Goal: Task Accomplishment & Management: Use online tool/utility

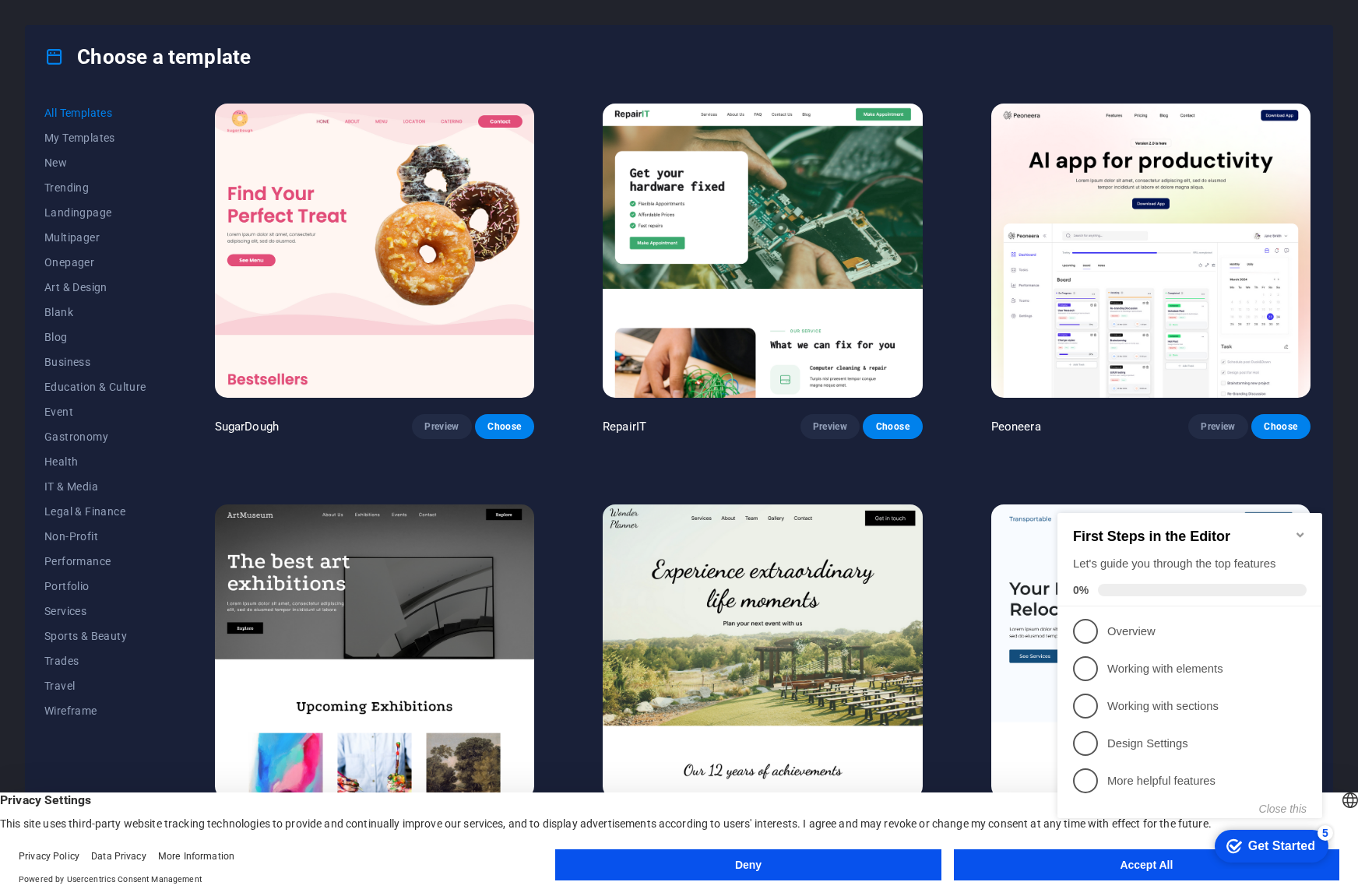
click at [1038, 863] on button "Accept All" at bounding box center [1146, 865] width 386 height 31
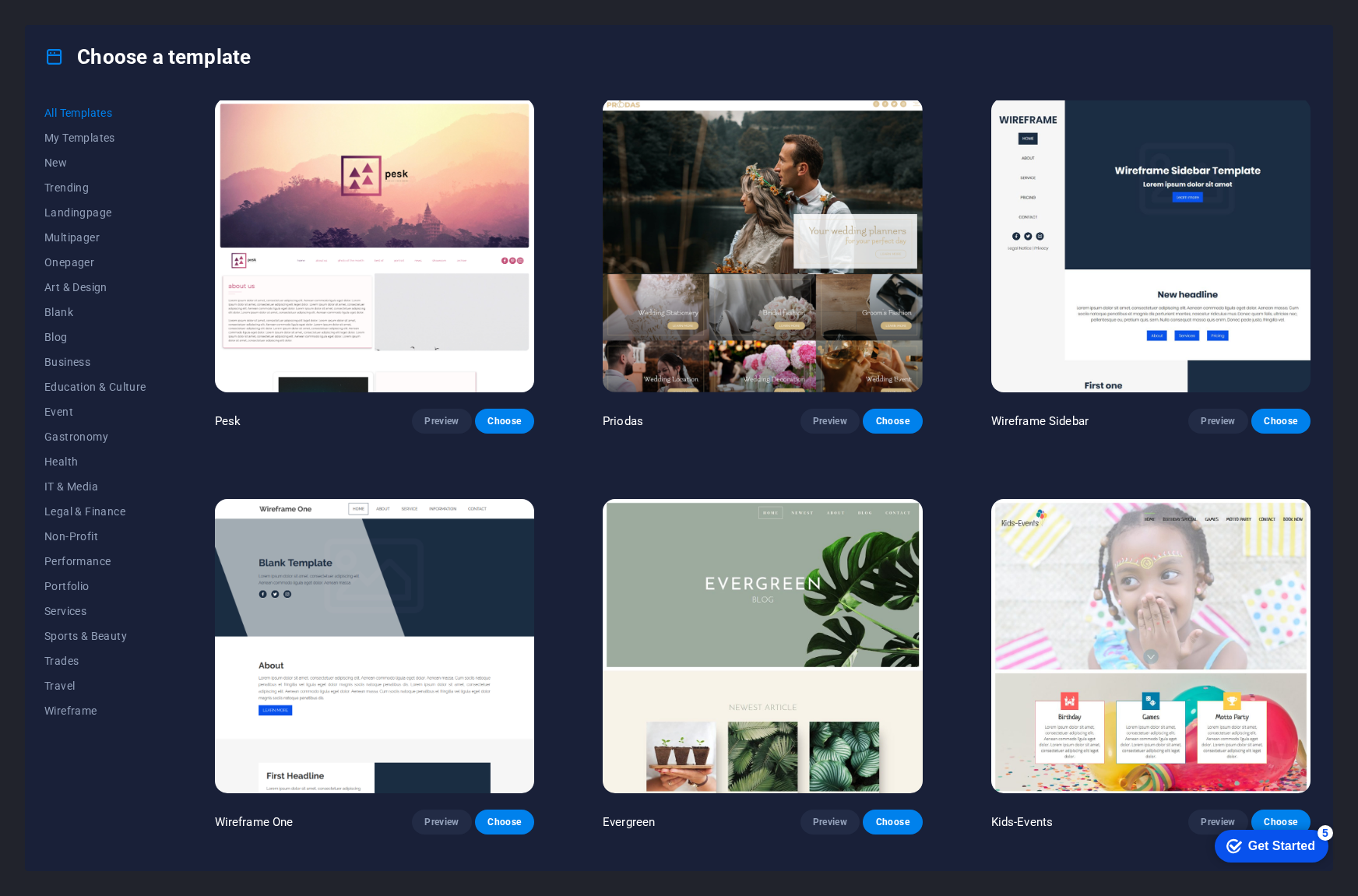
scroll to position [6695, 0]
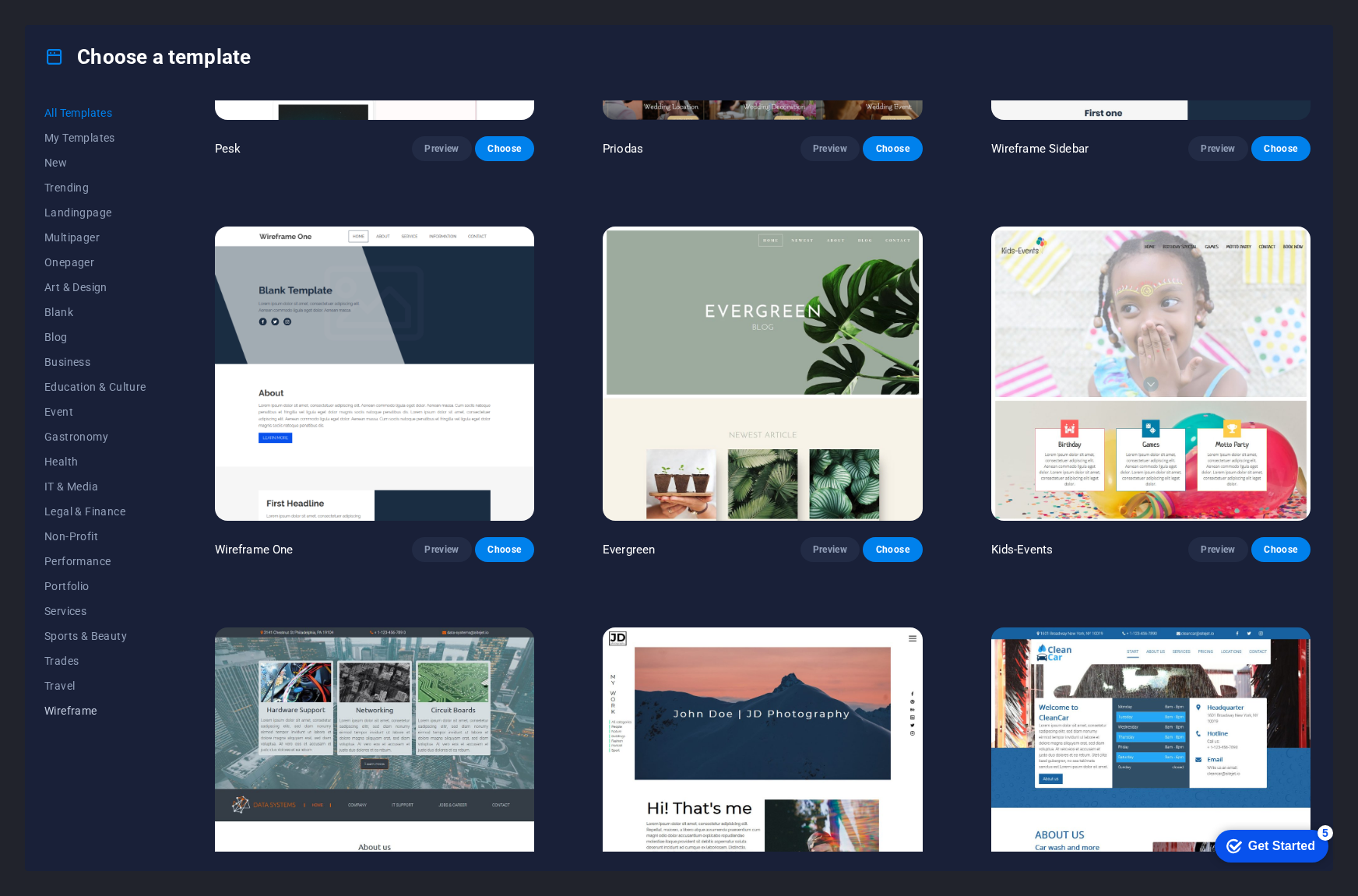
click at [64, 708] on span "Wireframe" at bounding box center [95, 710] width 102 height 13
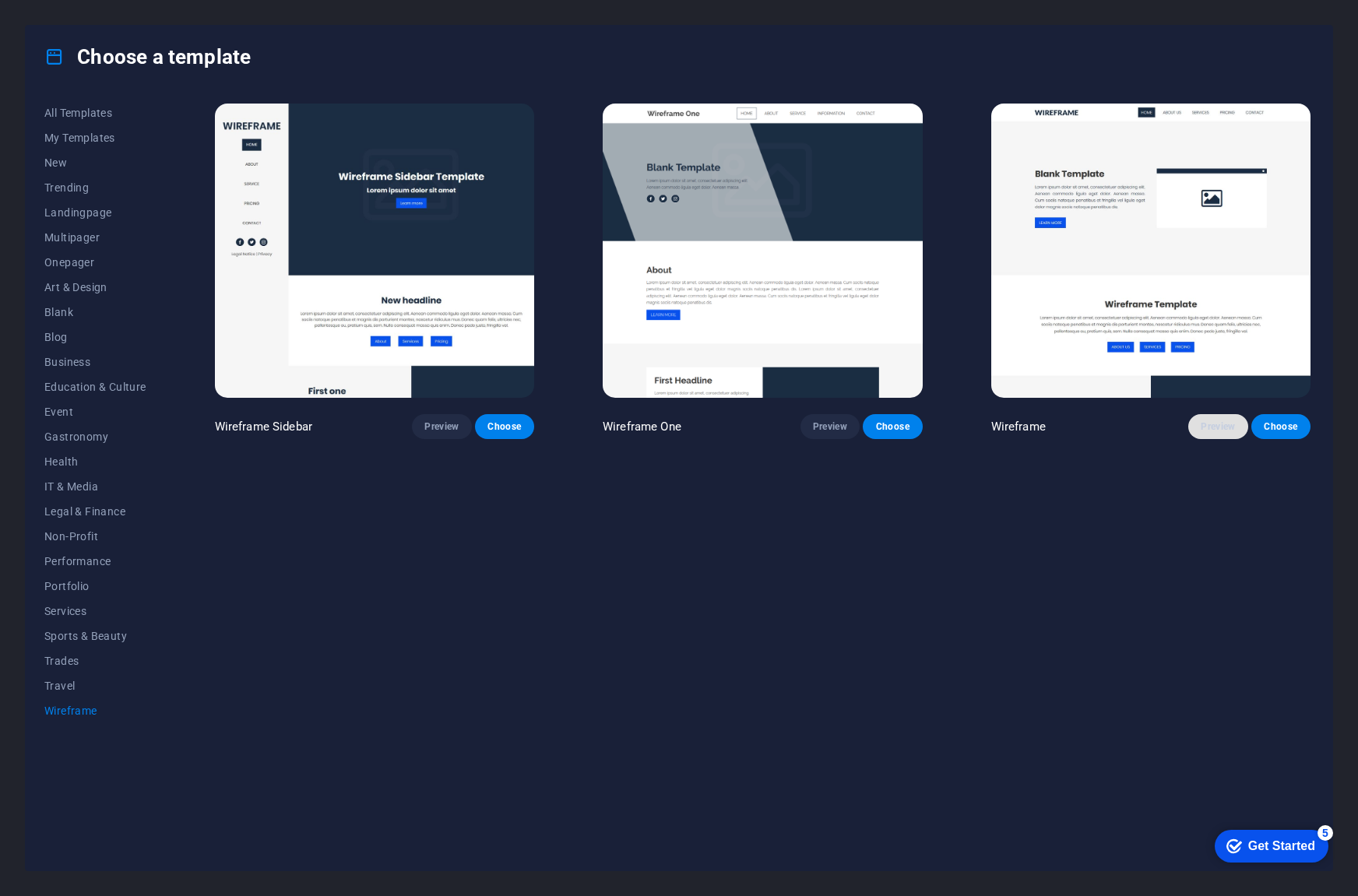
click at [1207, 428] on span "Preview" at bounding box center [1217, 427] width 34 height 13
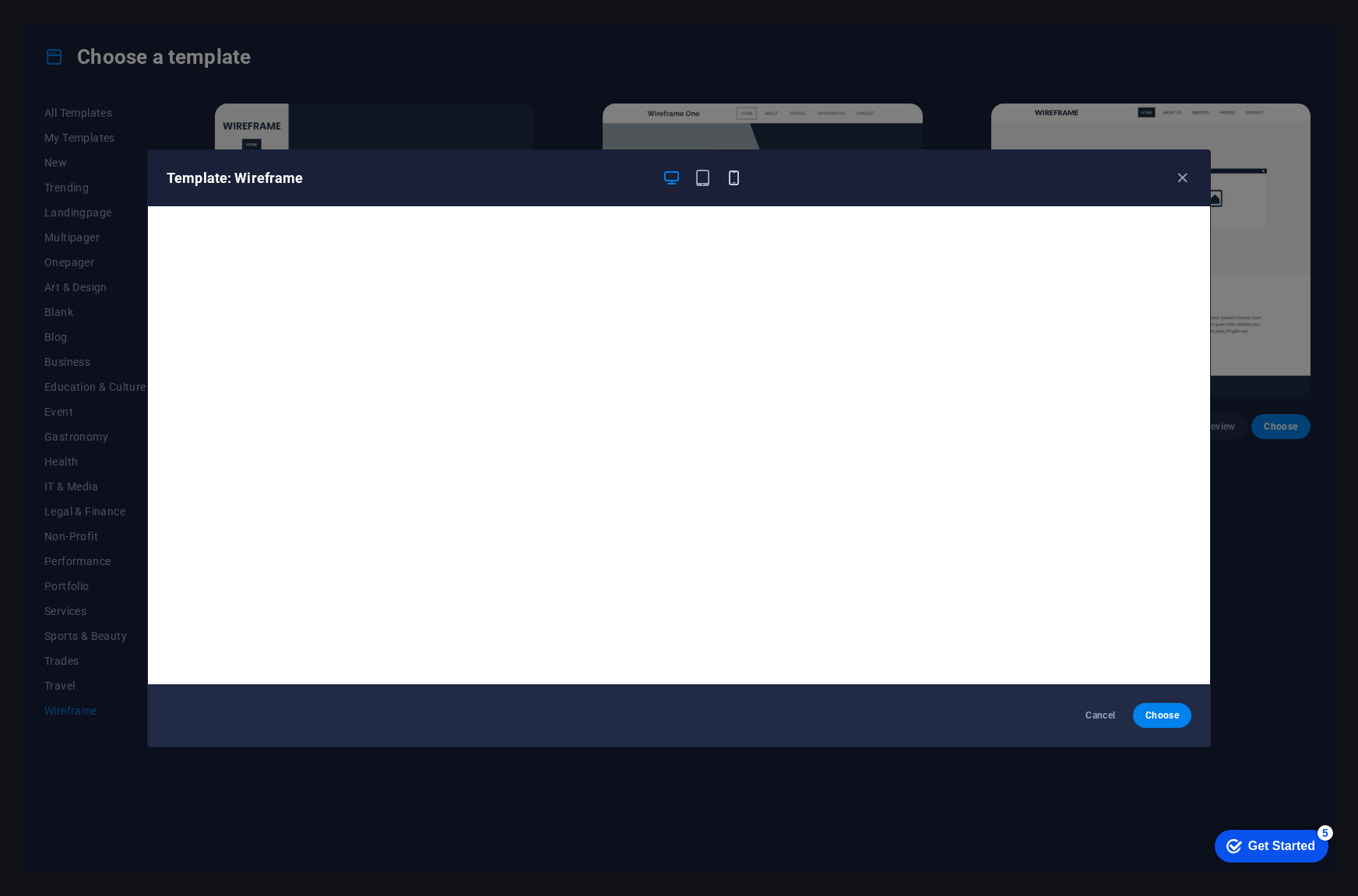
click at [733, 175] on icon "button" at bounding box center [733, 177] width 18 height 18
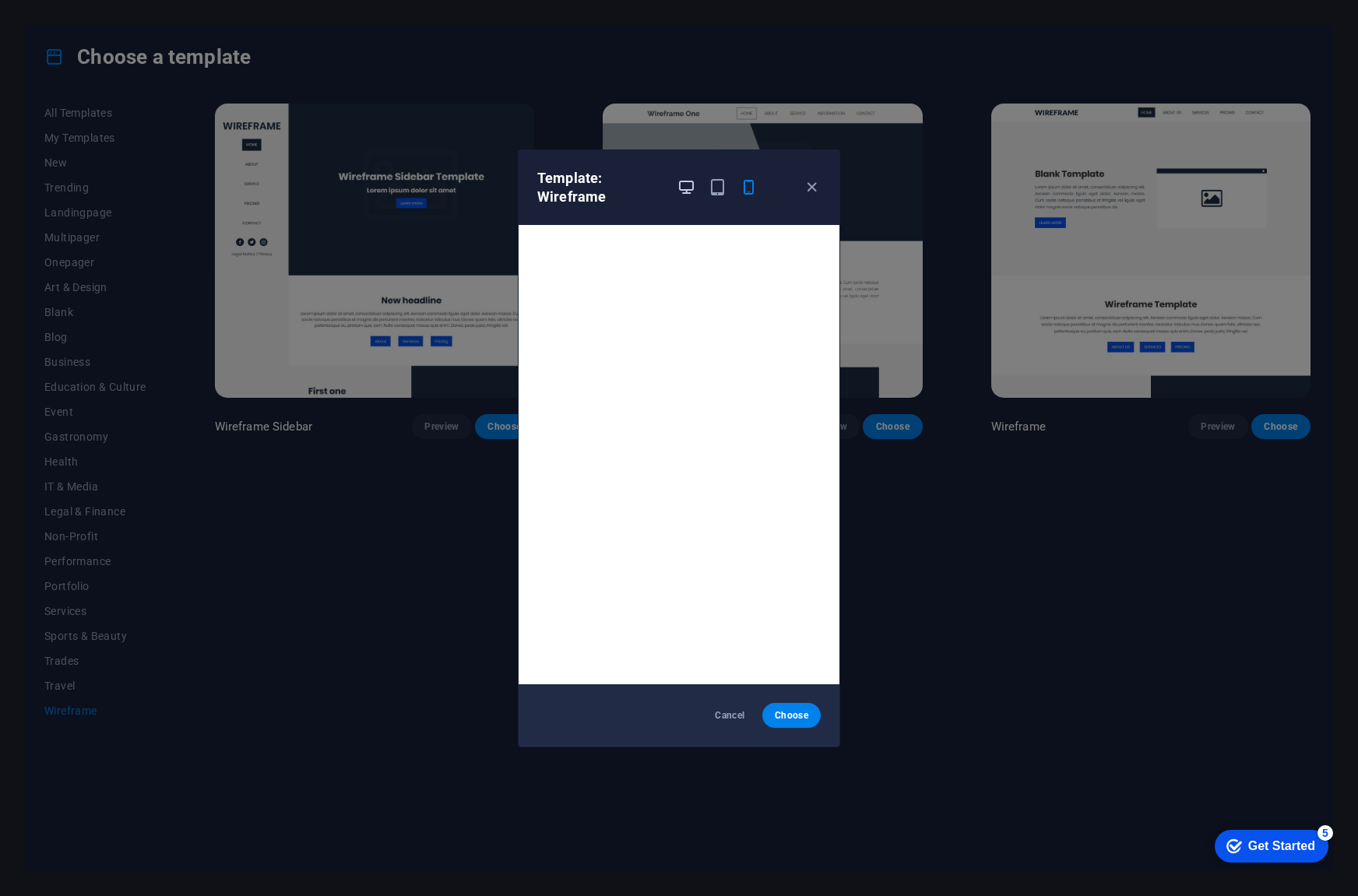
click at [688, 190] on icon "button" at bounding box center [686, 187] width 18 height 18
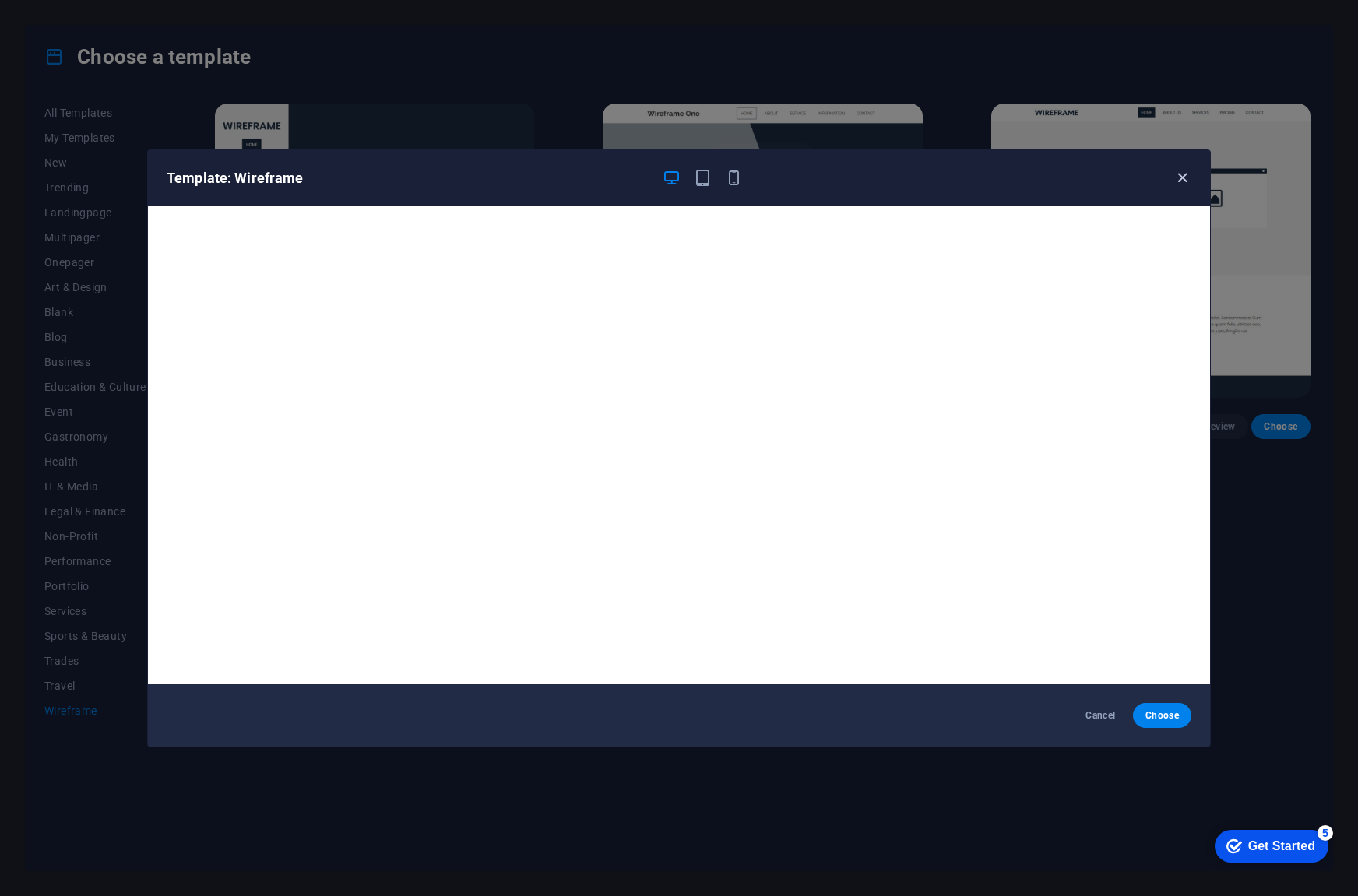
click at [1179, 174] on icon "button" at bounding box center [1182, 177] width 18 height 18
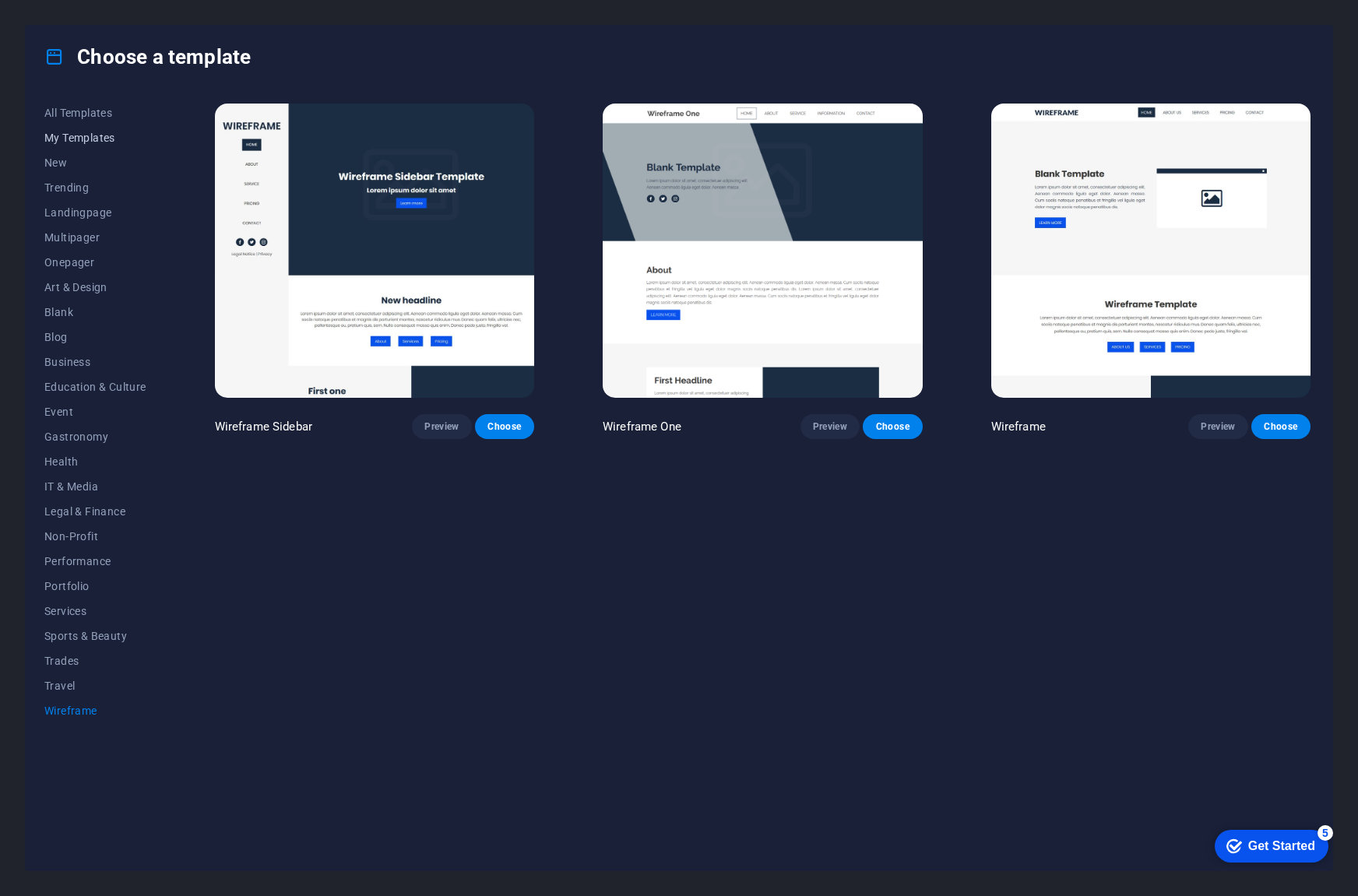
click at [76, 138] on span "My Templates" at bounding box center [95, 138] width 102 height 13
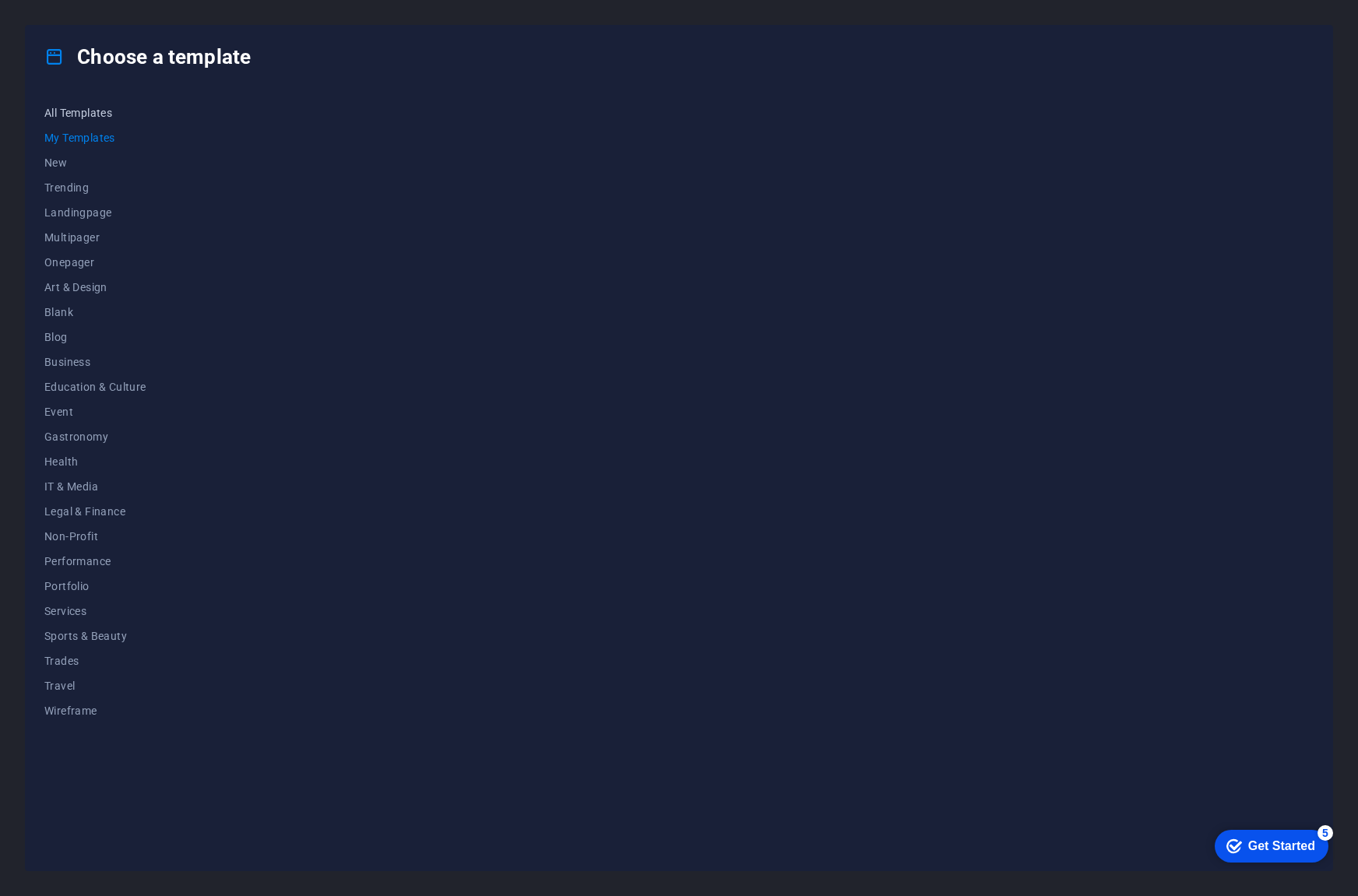
click at [75, 107] on span "All Templates" at bounding box center [95, 113] width 102 height 13
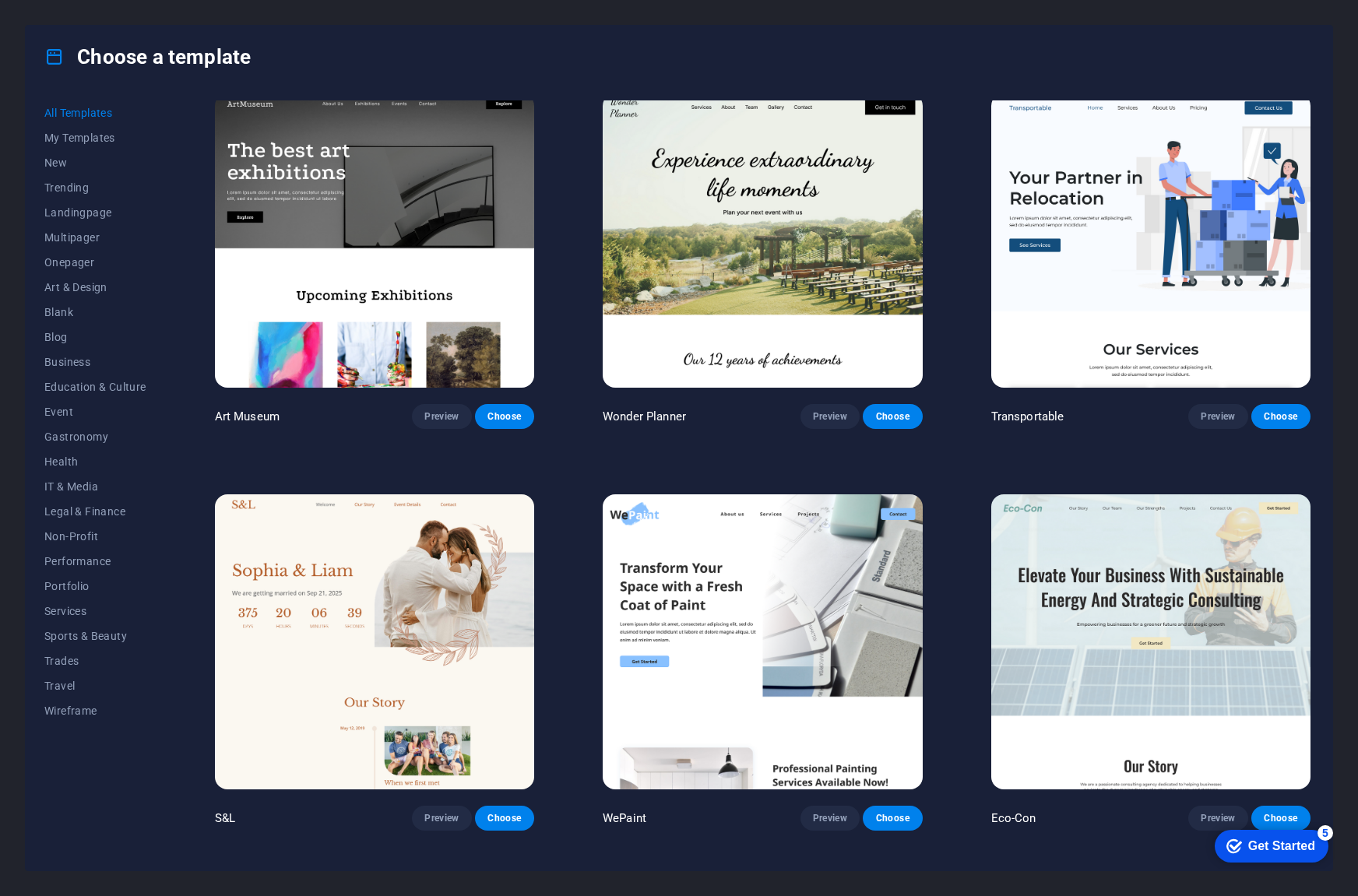
scroll to position [545, 0]
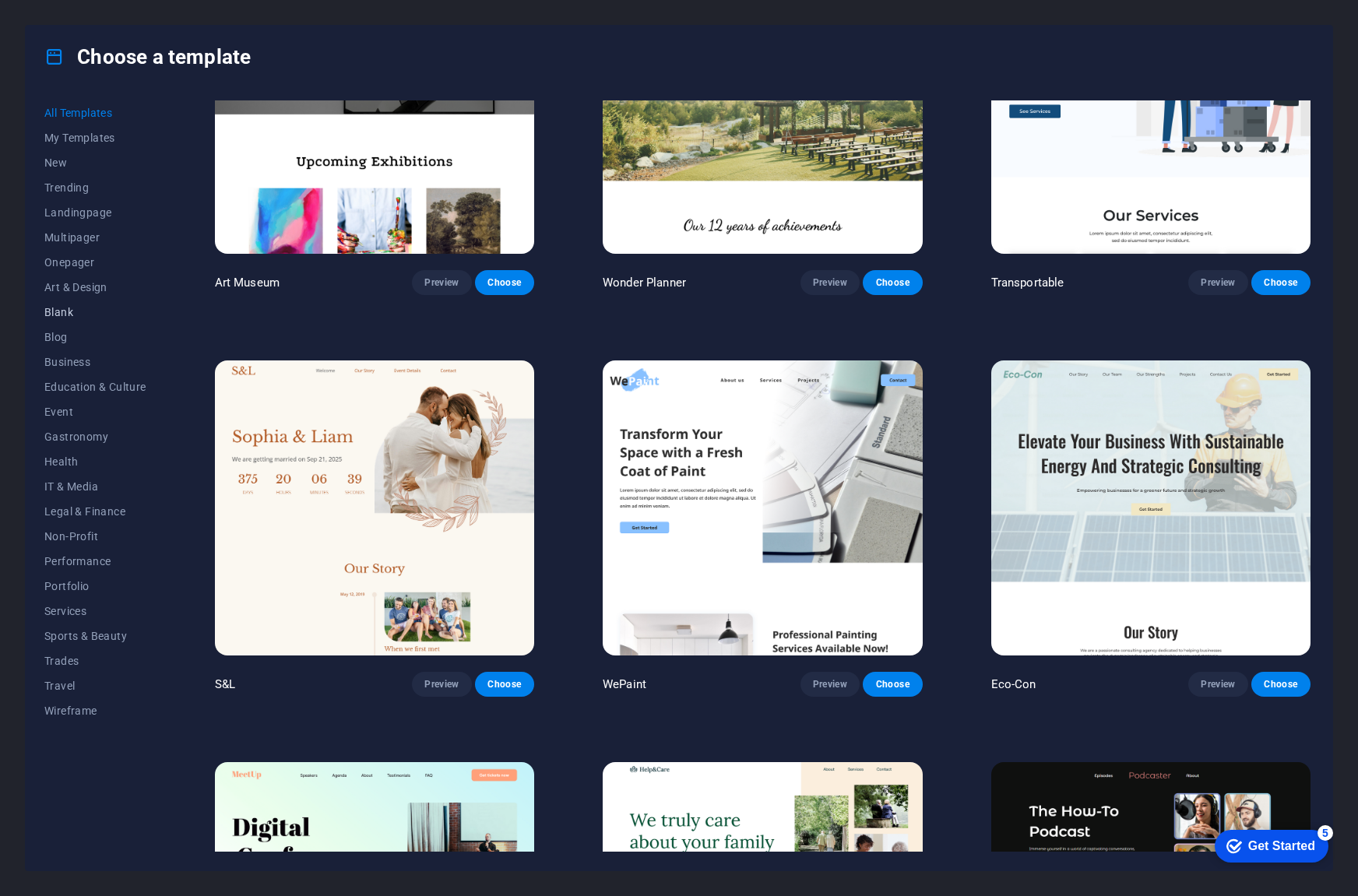
click at [64, 311] on span "Blank" at bounding box center [95, 312] width 102 height 13
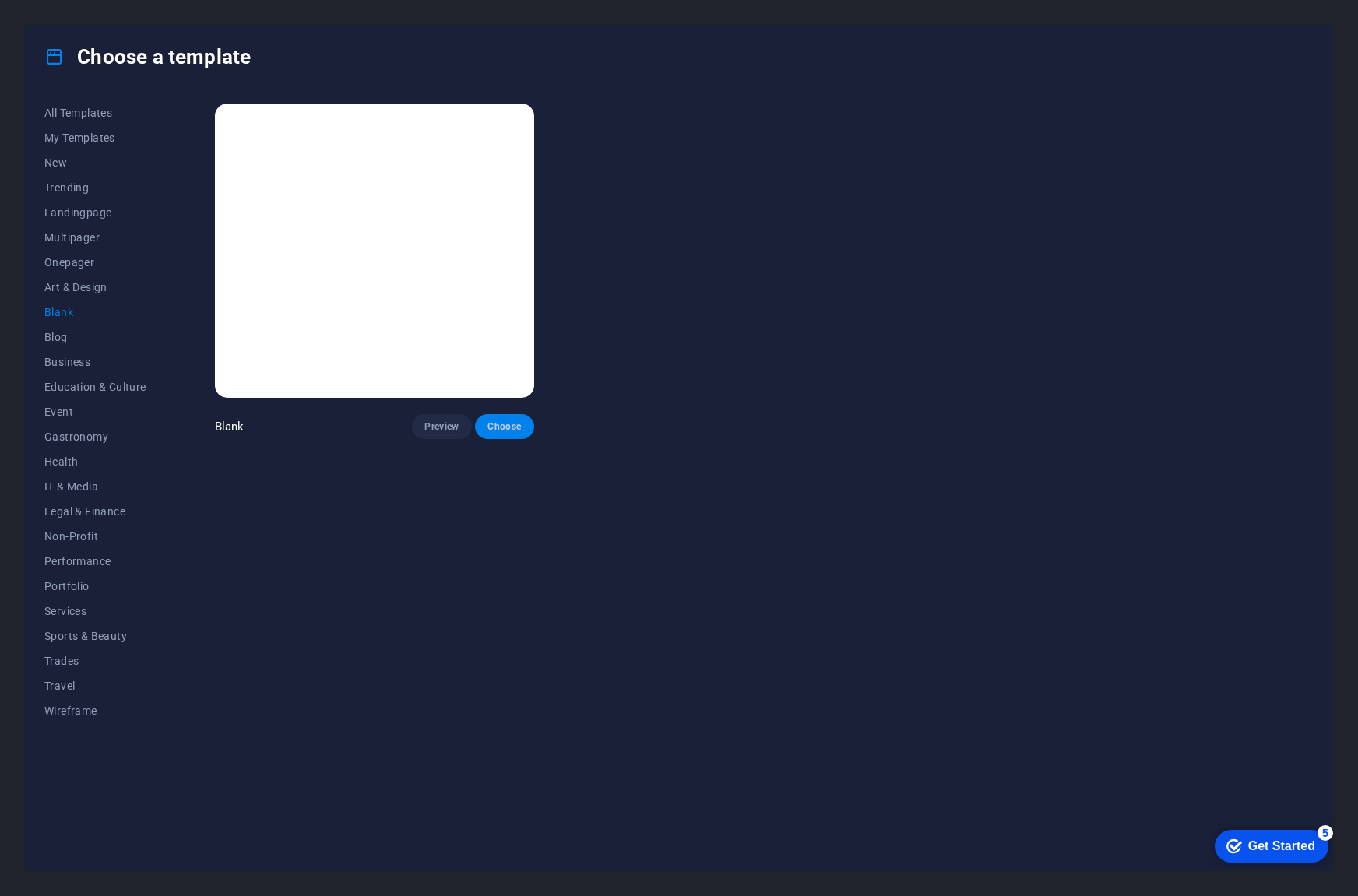
click at [496, 433] on button "Choose" at bounding box center [504, 426] width 59 height 25
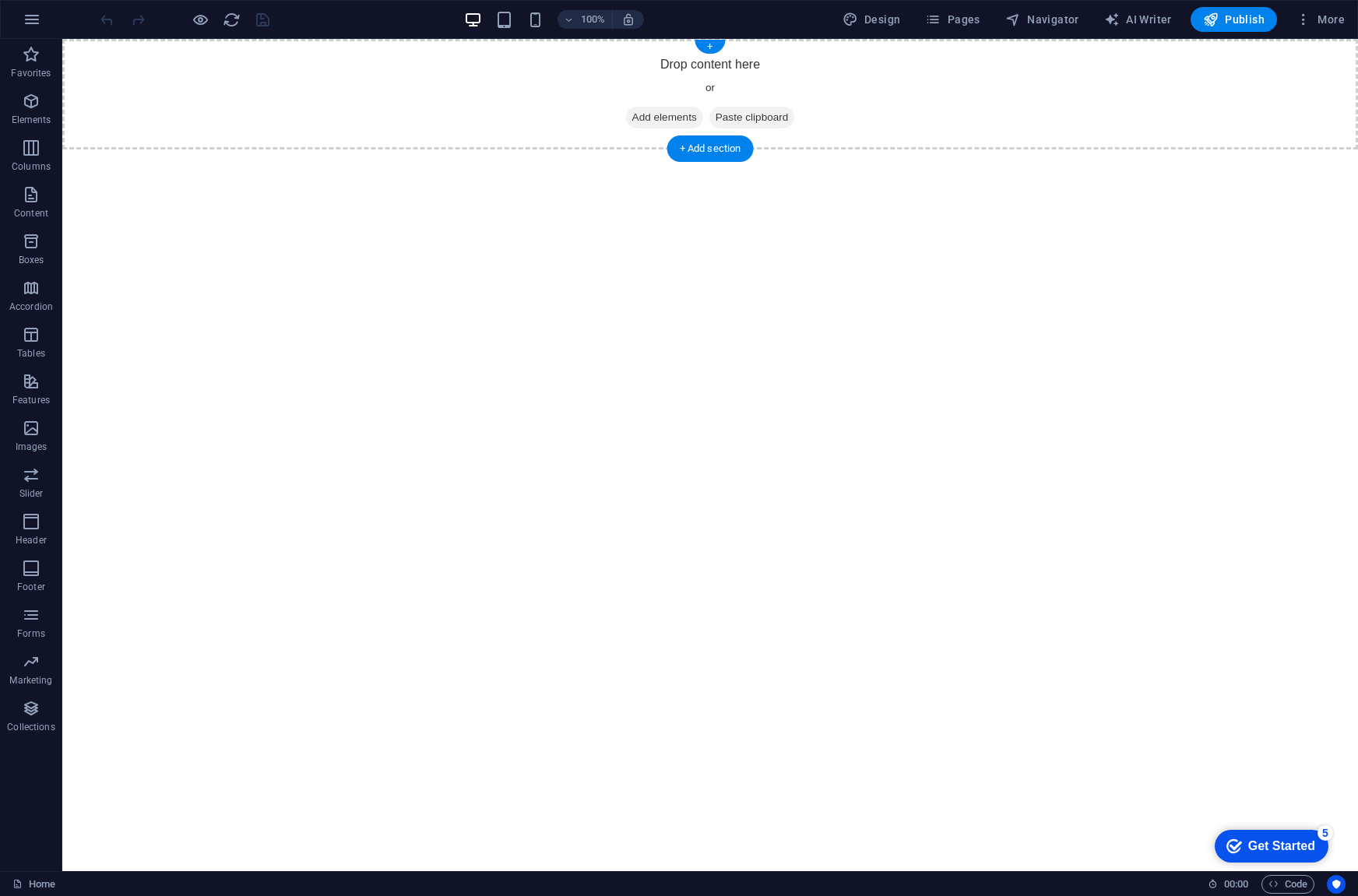
drag, startPoint x: 97, startPoint y: 558, endPoint x: 583, endPoint y: 96, distance: 670.6
click at [30, 523] on icon "button" at bounding box center [31, 522] width 19 height 19
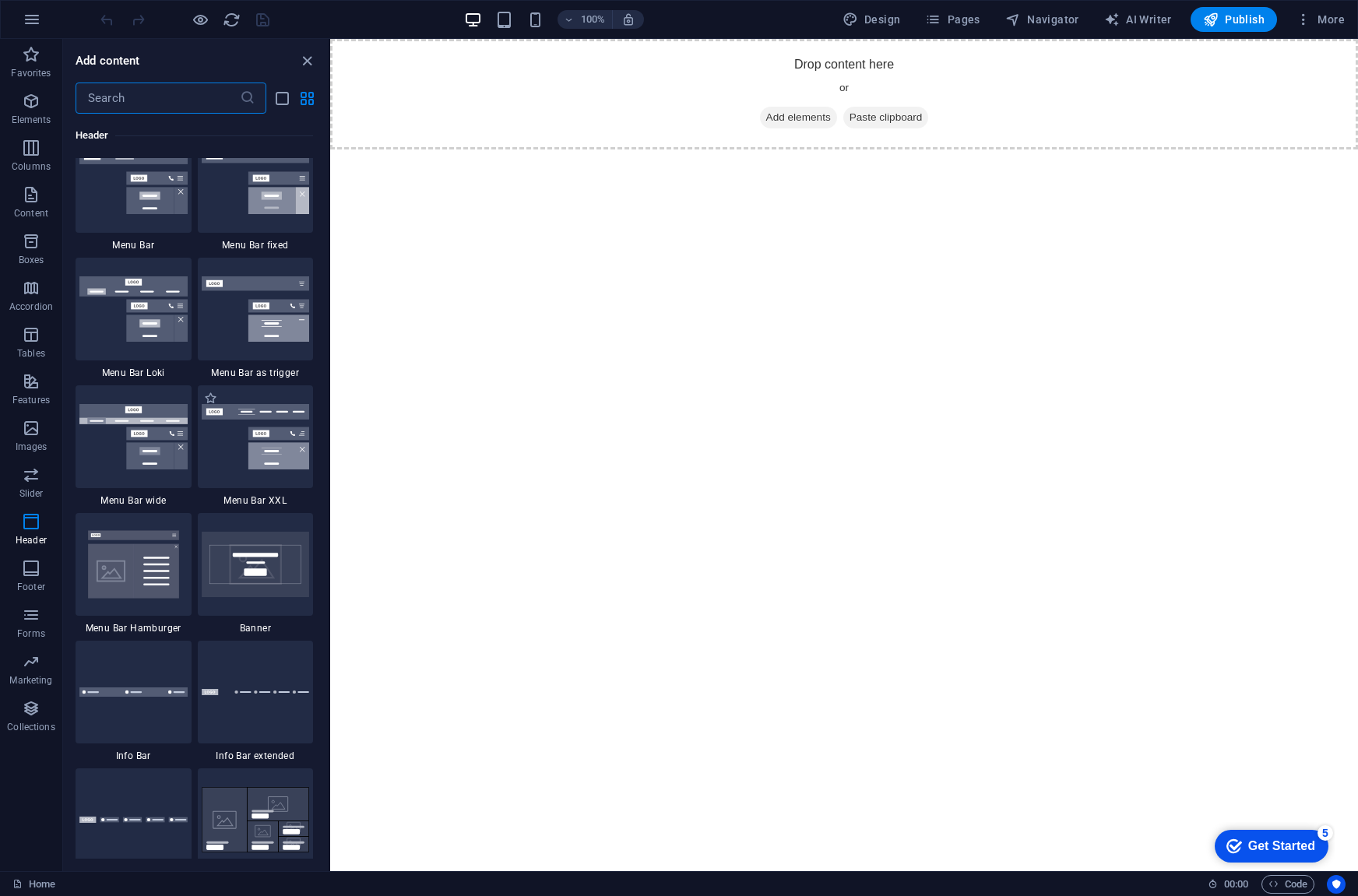
scroll to position [9297, 0]
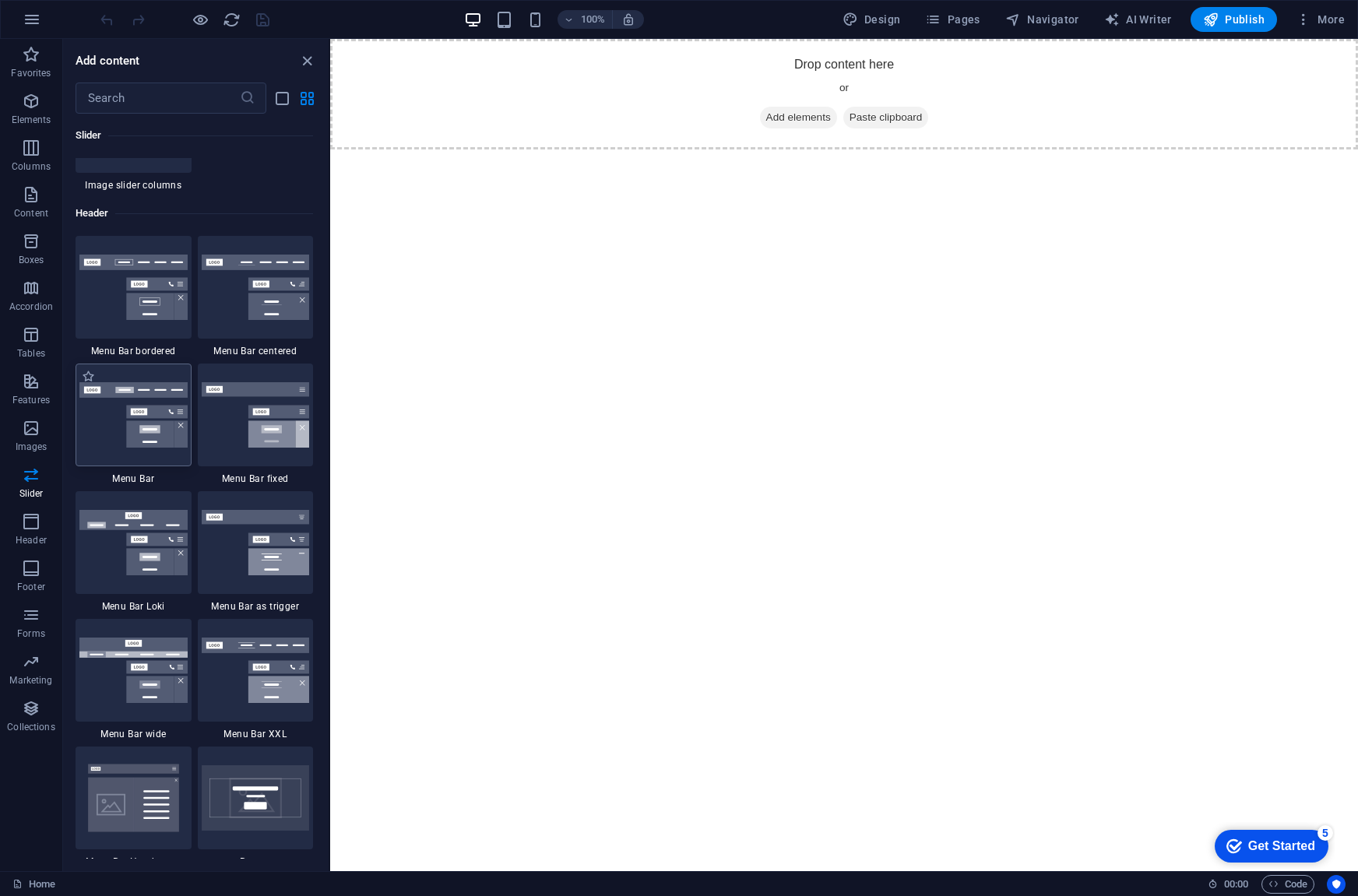
click at [123, 418] on img at bounding box center [134, 415] width 108 height 65
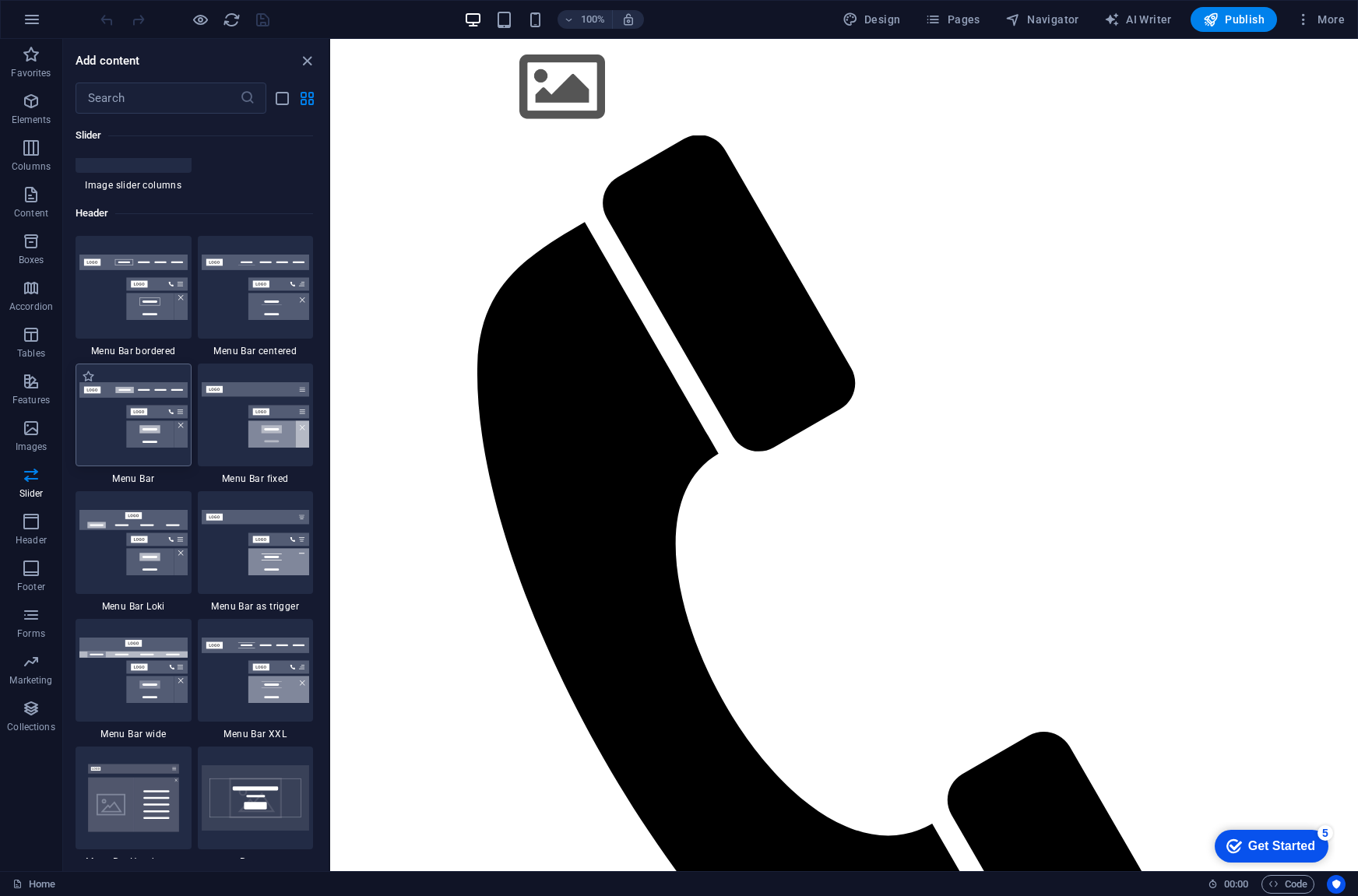
select select "rem"
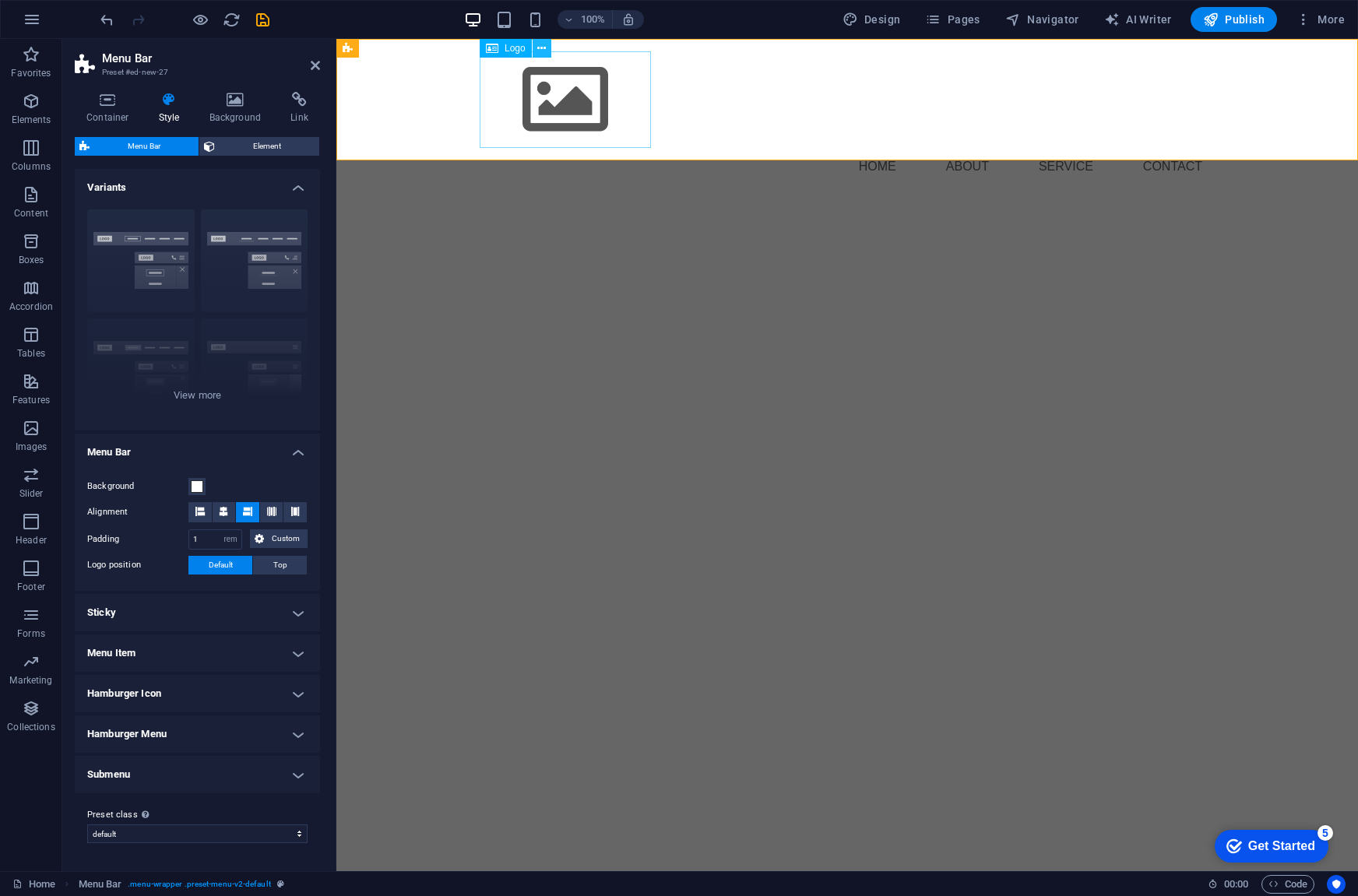
click at [541, 49] on icon at bounding box center [541, 48] width 9 height 16
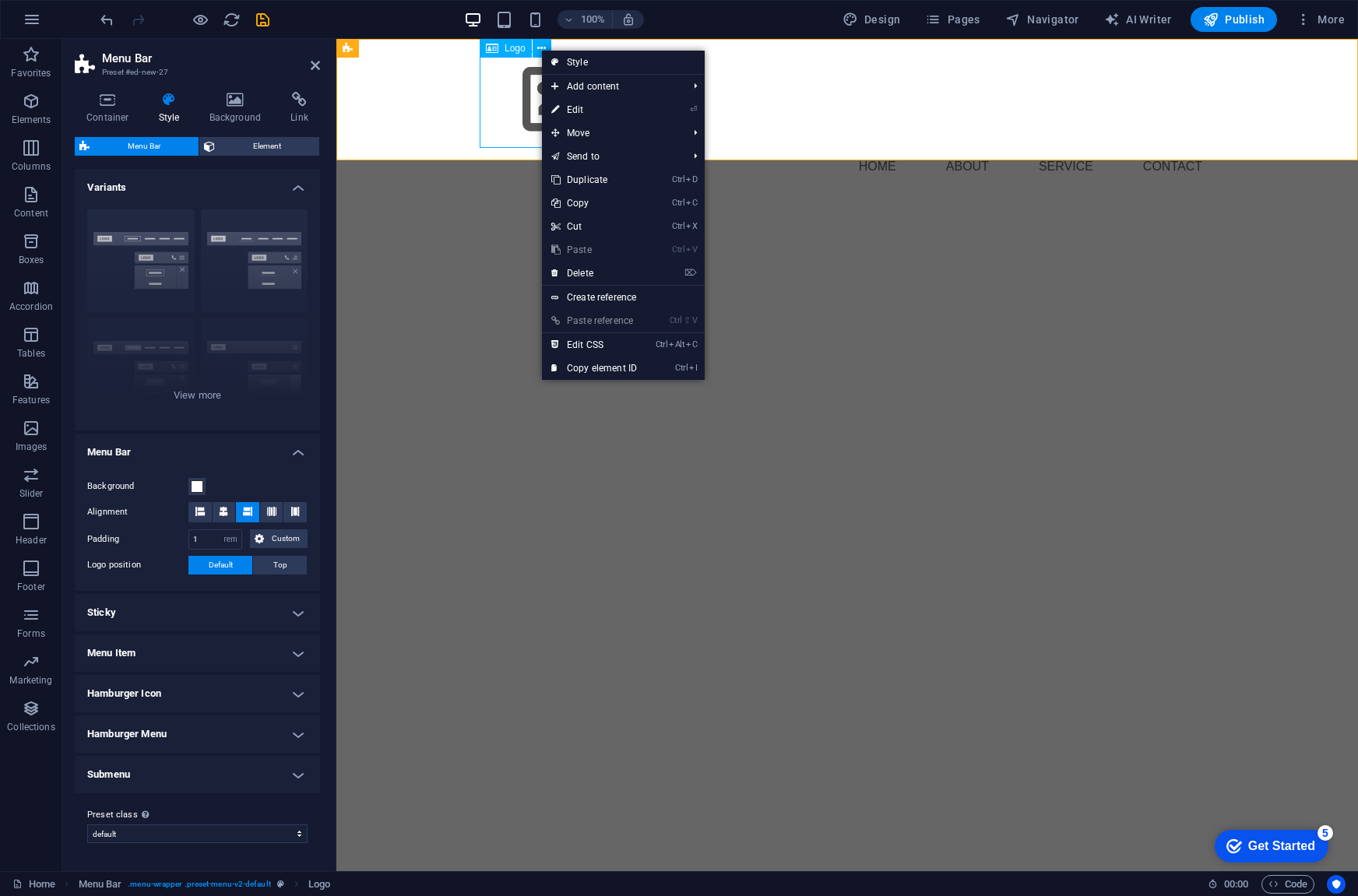
click at [512, 90] on div at bounding box center [847, 99] width 735 height 97
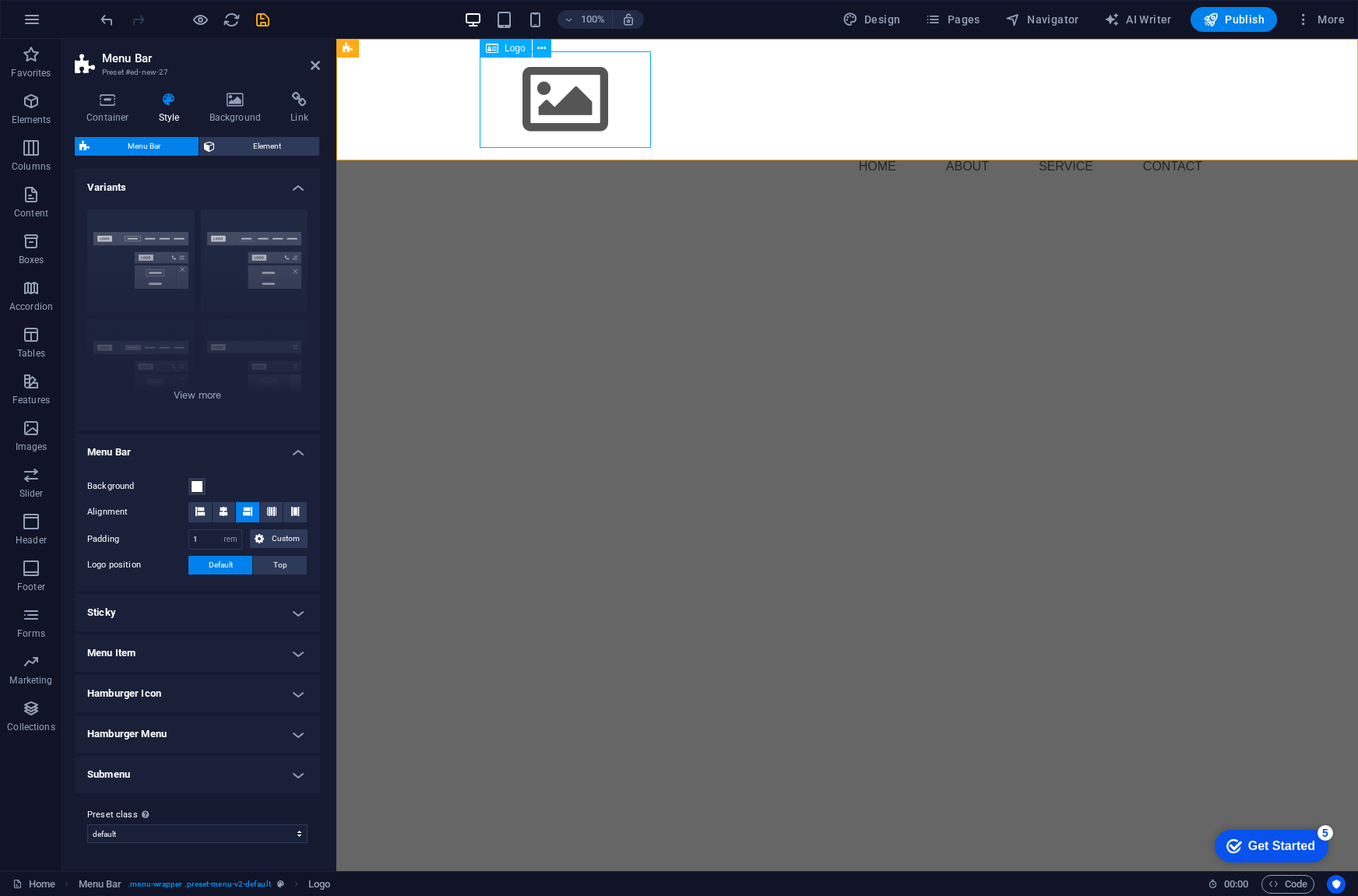
click at [550, 94] on div at bounding box center [847, 99] width 735 height 97
select select "px"
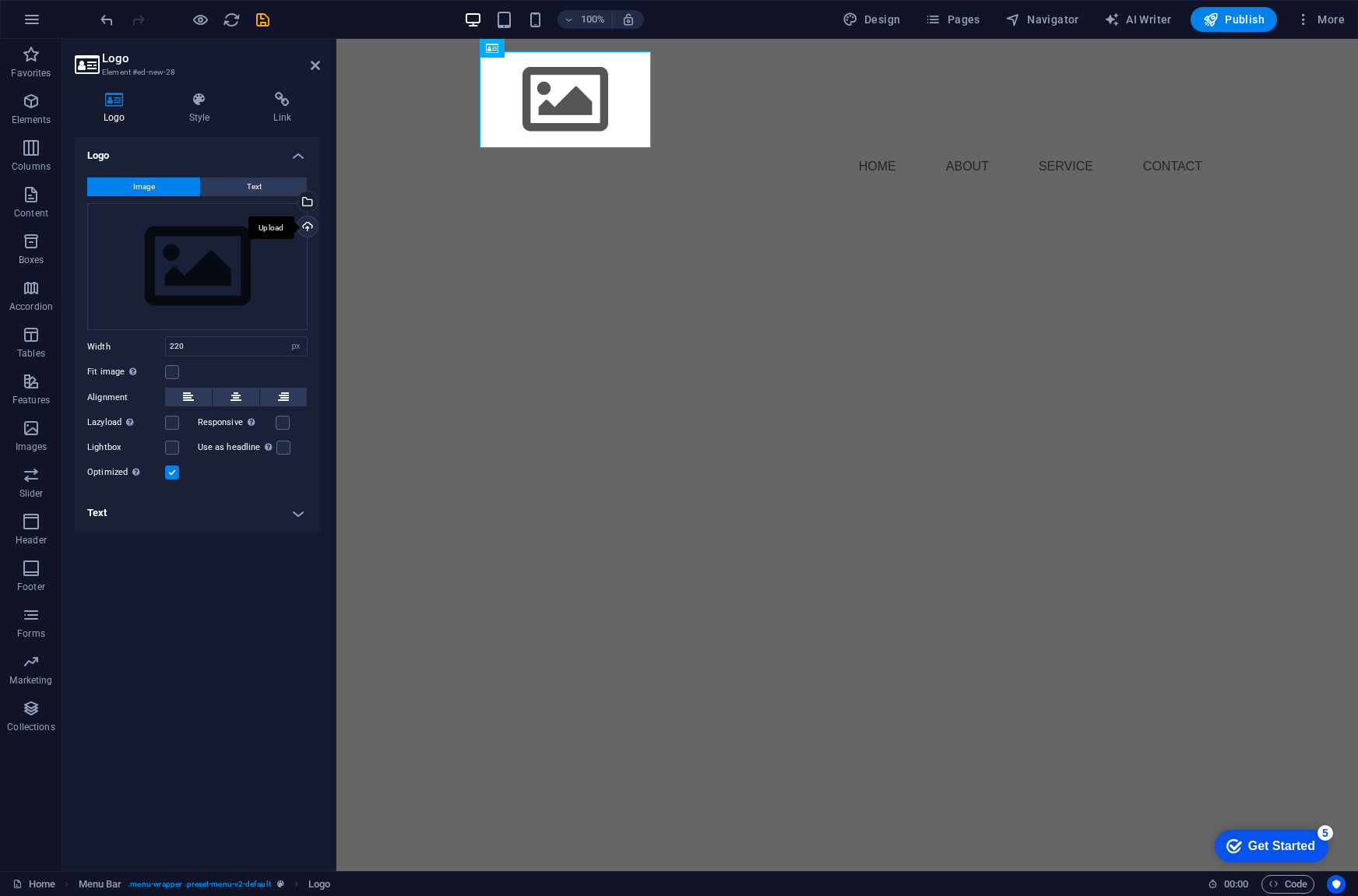
click at [305, 229] on div "Upload" at bounding box center [306, 228] width 23 height 23
click at [306, 229] on div "Upload" at bounding box center [306, 228] width 23 height 23
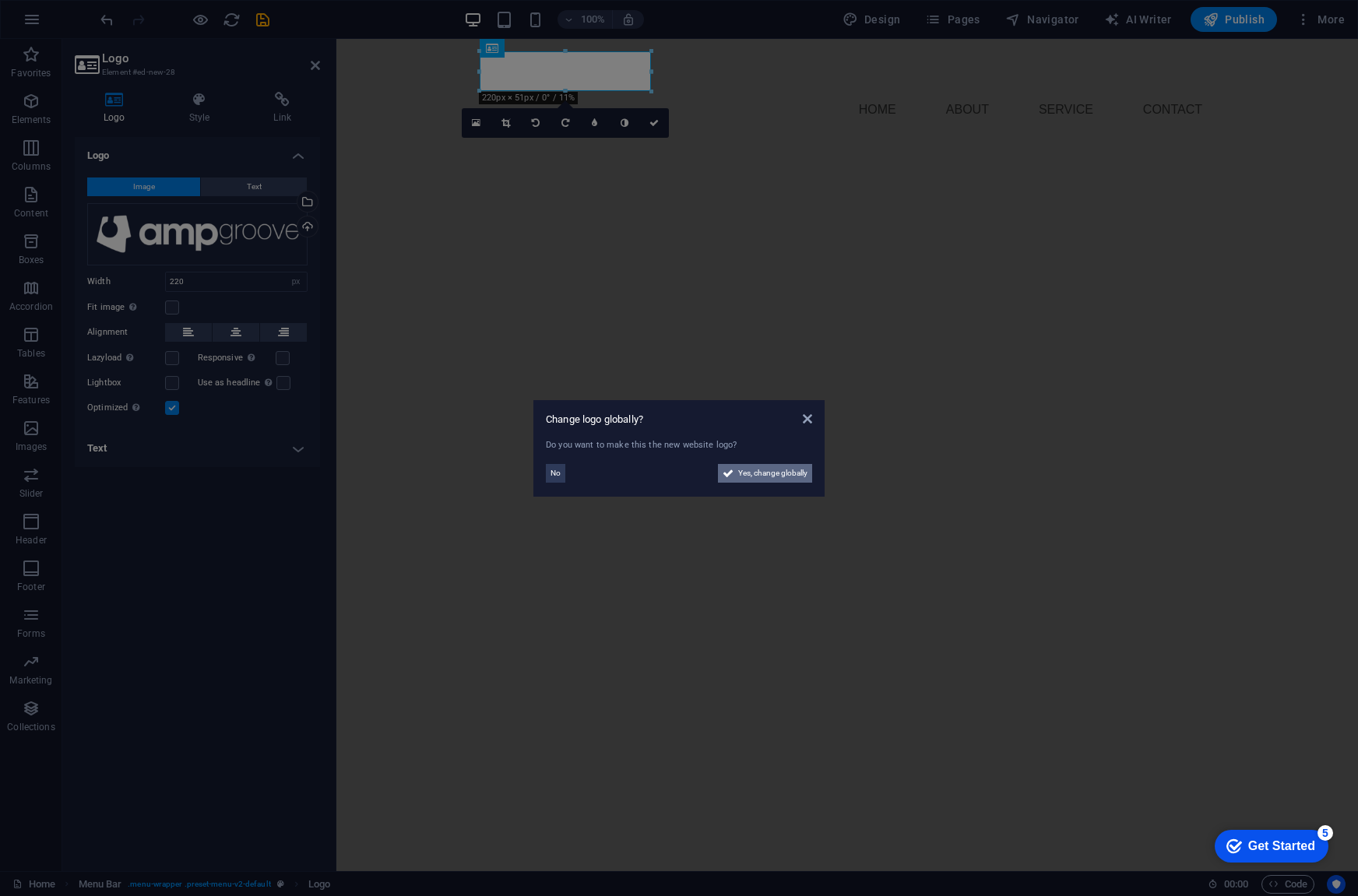
click at [757, 470] on span "Yes, change globally" at bounding box center [773, 474] width 69 height 19
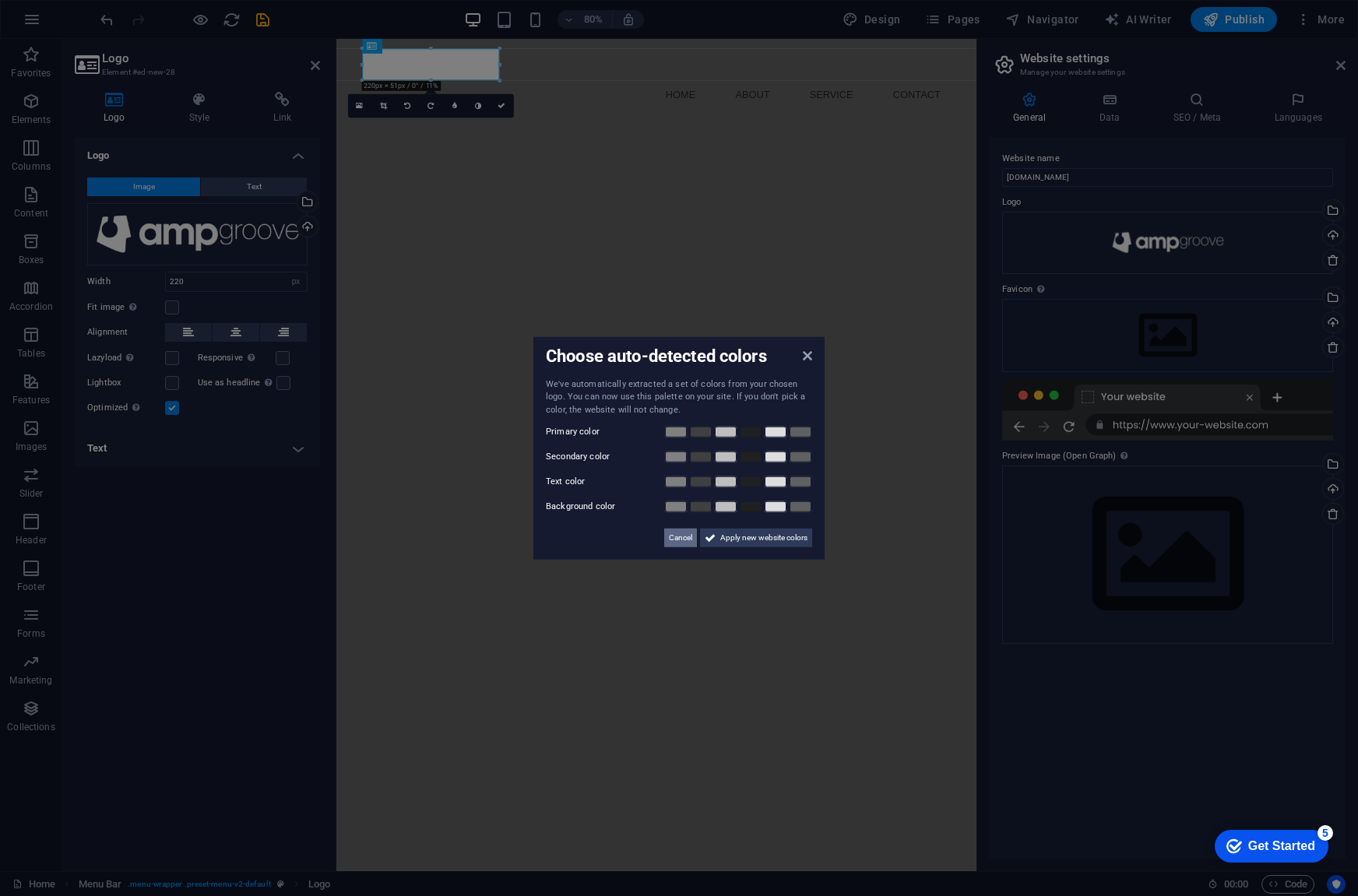
click at [679, 543] on span "Cancel" at bounding box center [680, 538] width 23 height 19
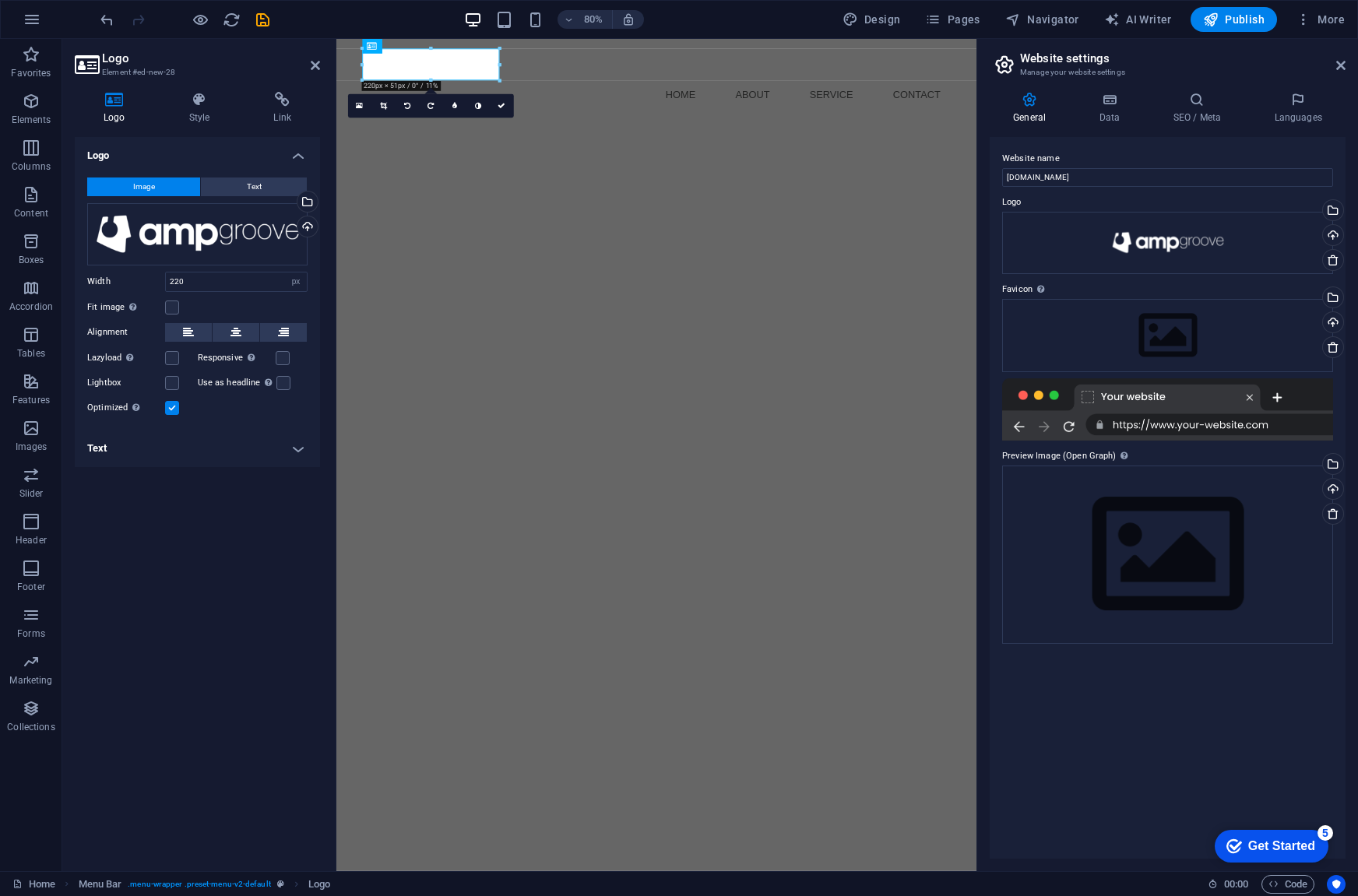
click at [796, 140] on html "Skip to main content Menu Home About Service Contact" at bounding box center [737, 89] width 800 height 102
click at [811, 140] on html "Skip to main content Menu Home About Service Contact" at bounding box center [737, 89] width 800 height 102
click at [1234, 18] on span "Publish" at bounding box center [1234, 20] width 62 height 15
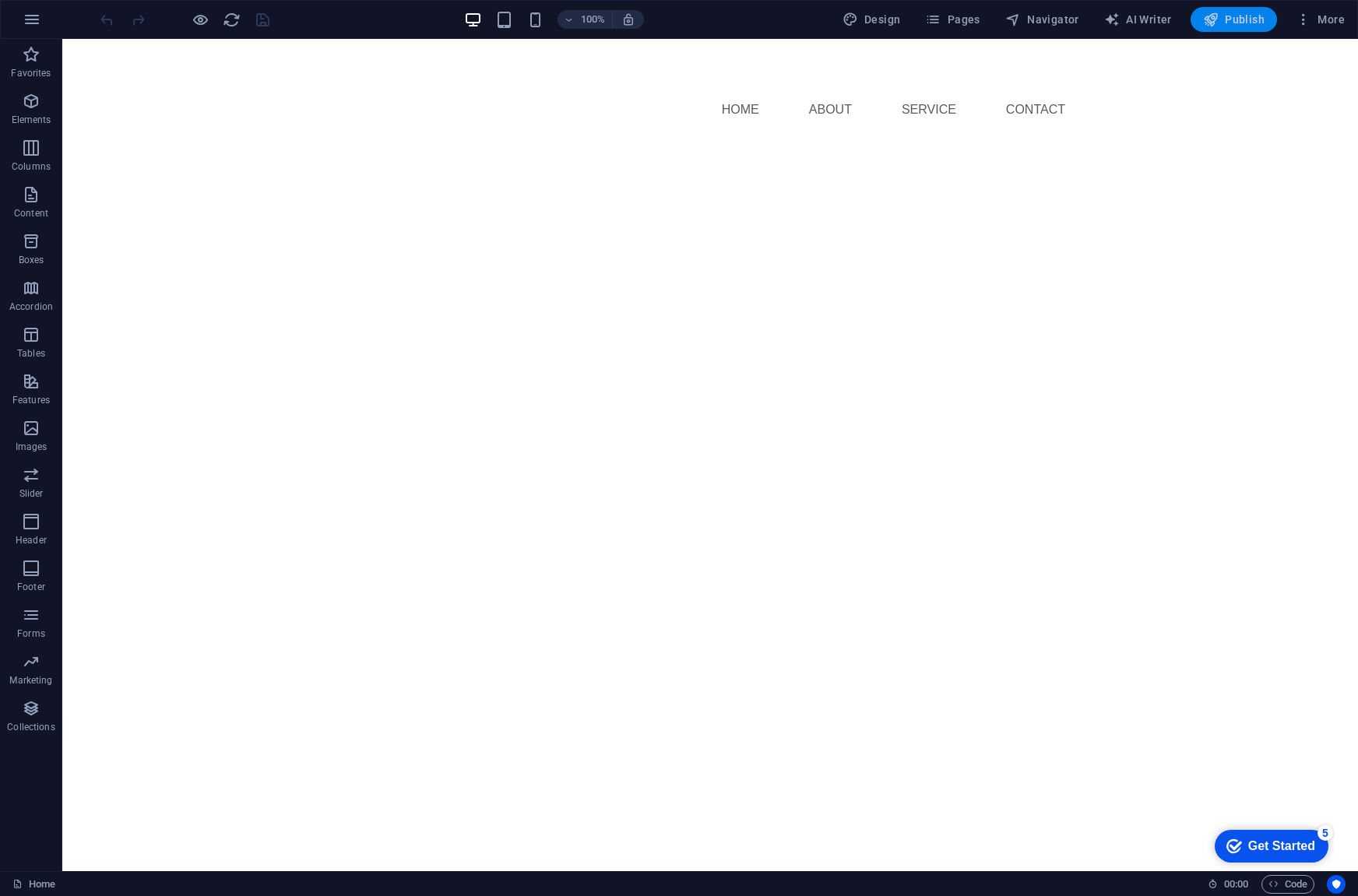
click at [1224, 16] on span "Publish" at bounding box center [1234, 20] width 62 height 15
click at [871, 23] on span "Design" at bounding box center [871, 20] width 58 height 15
select select "px"
select select "400"
select select "px"
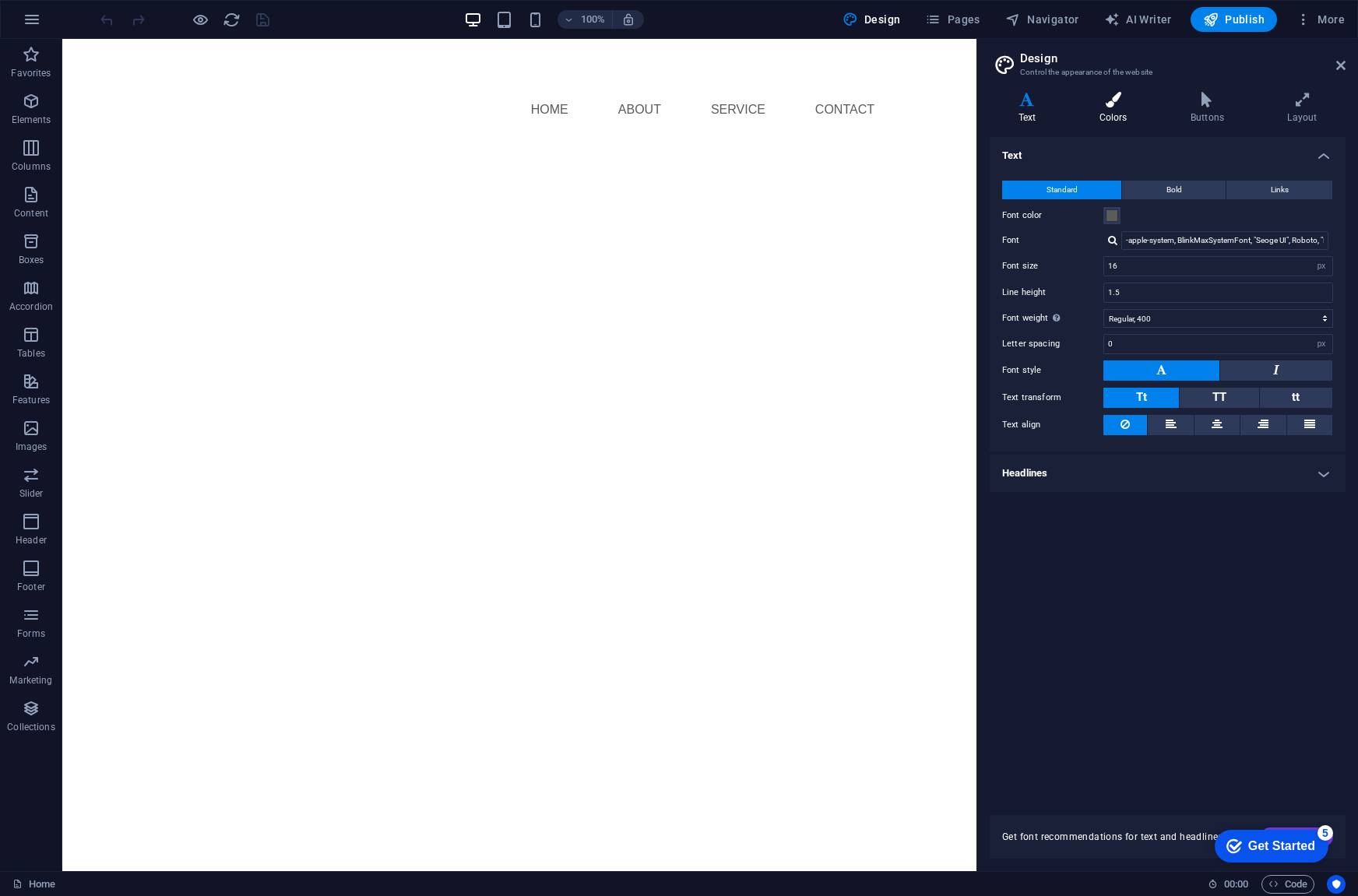
click at [1105, 110] on h4 "Colors" at bounding box center [1116, 108] width 91 height 33
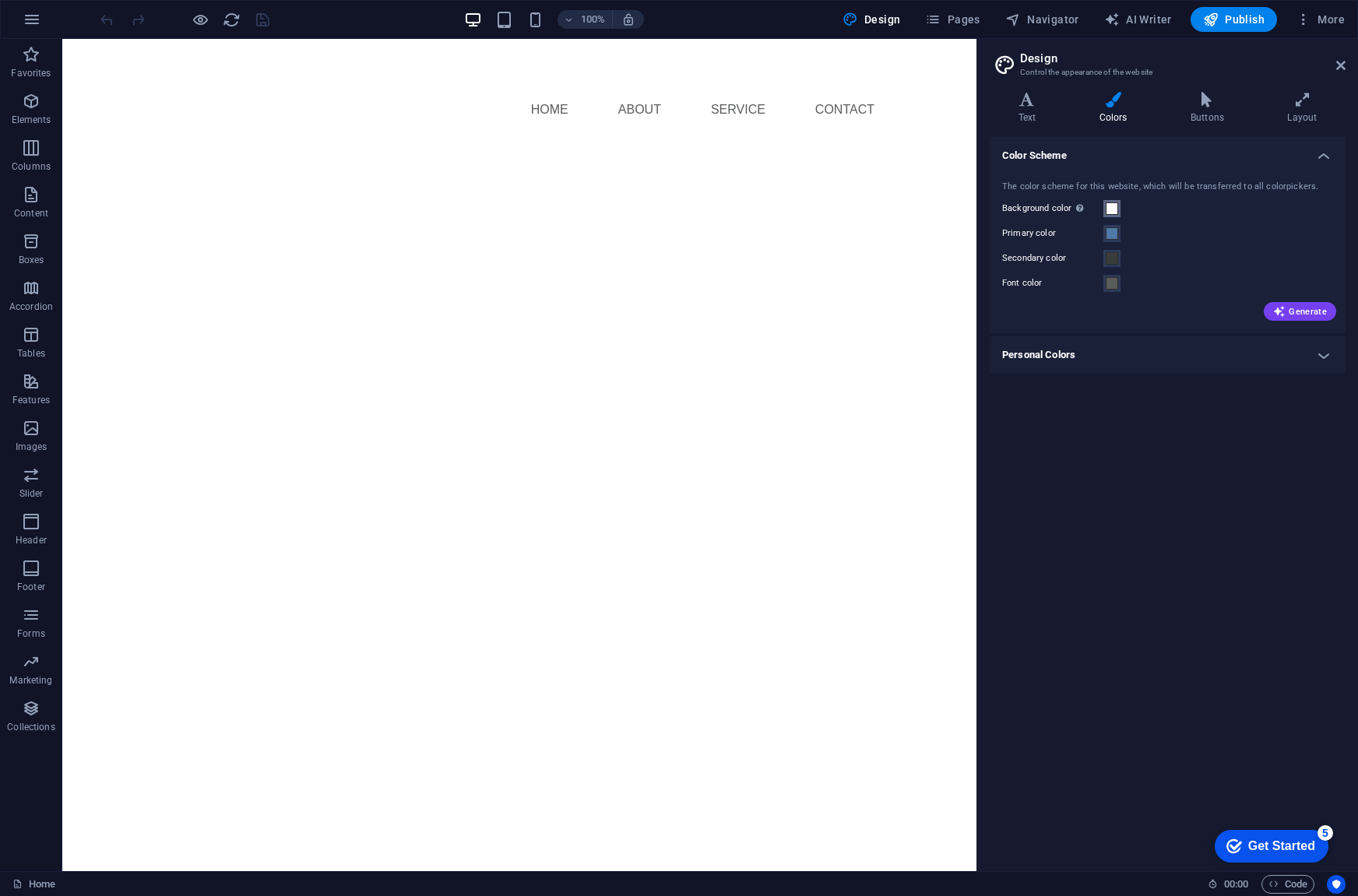
click at [1110, 206] on span at bounding box center [1111, 208] width 13 height 13
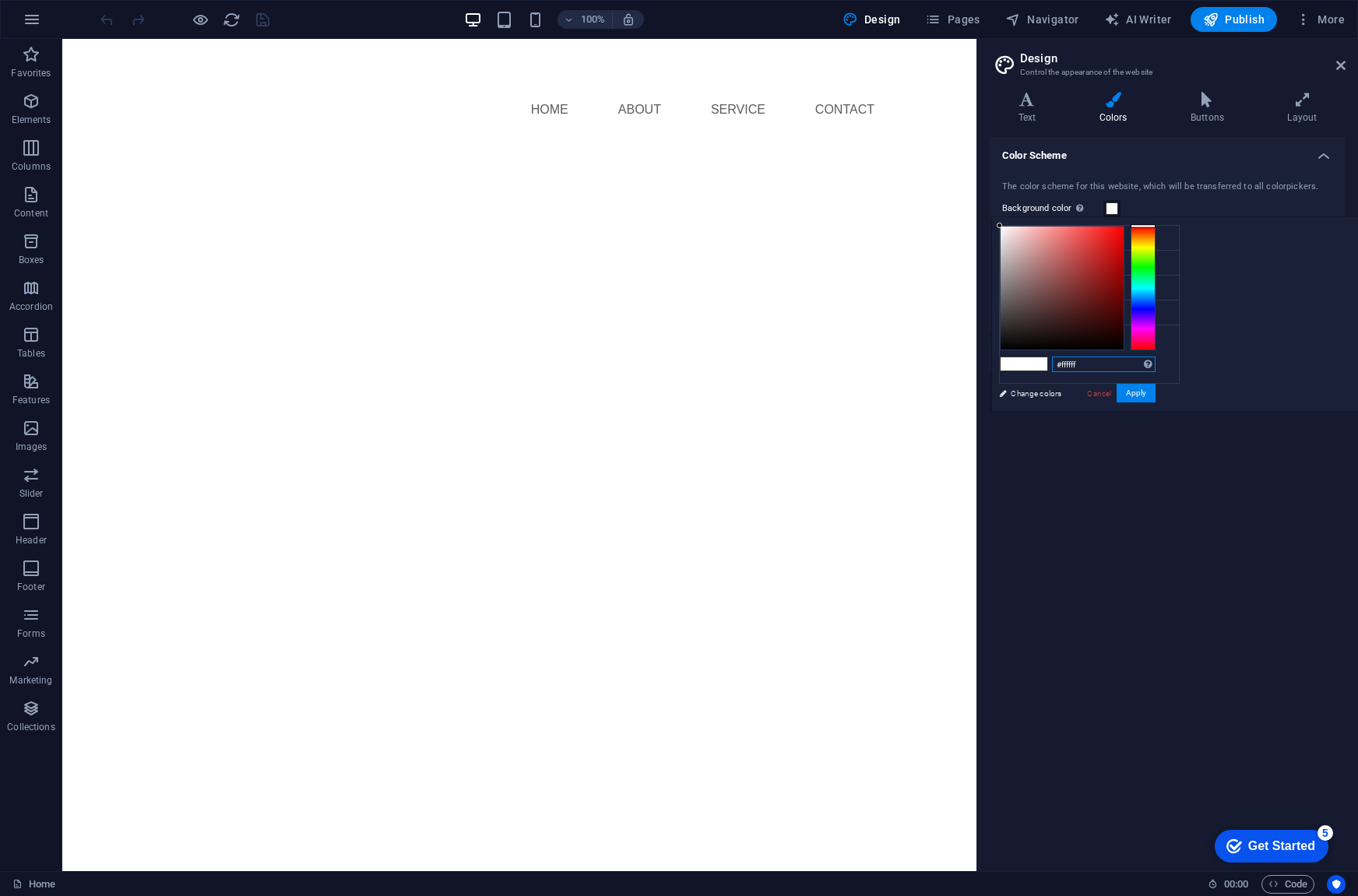
click at [1156, 365] on input "#ffffff" at bounding box center [1104, 364] width 104 height 15
paste input "16112F"
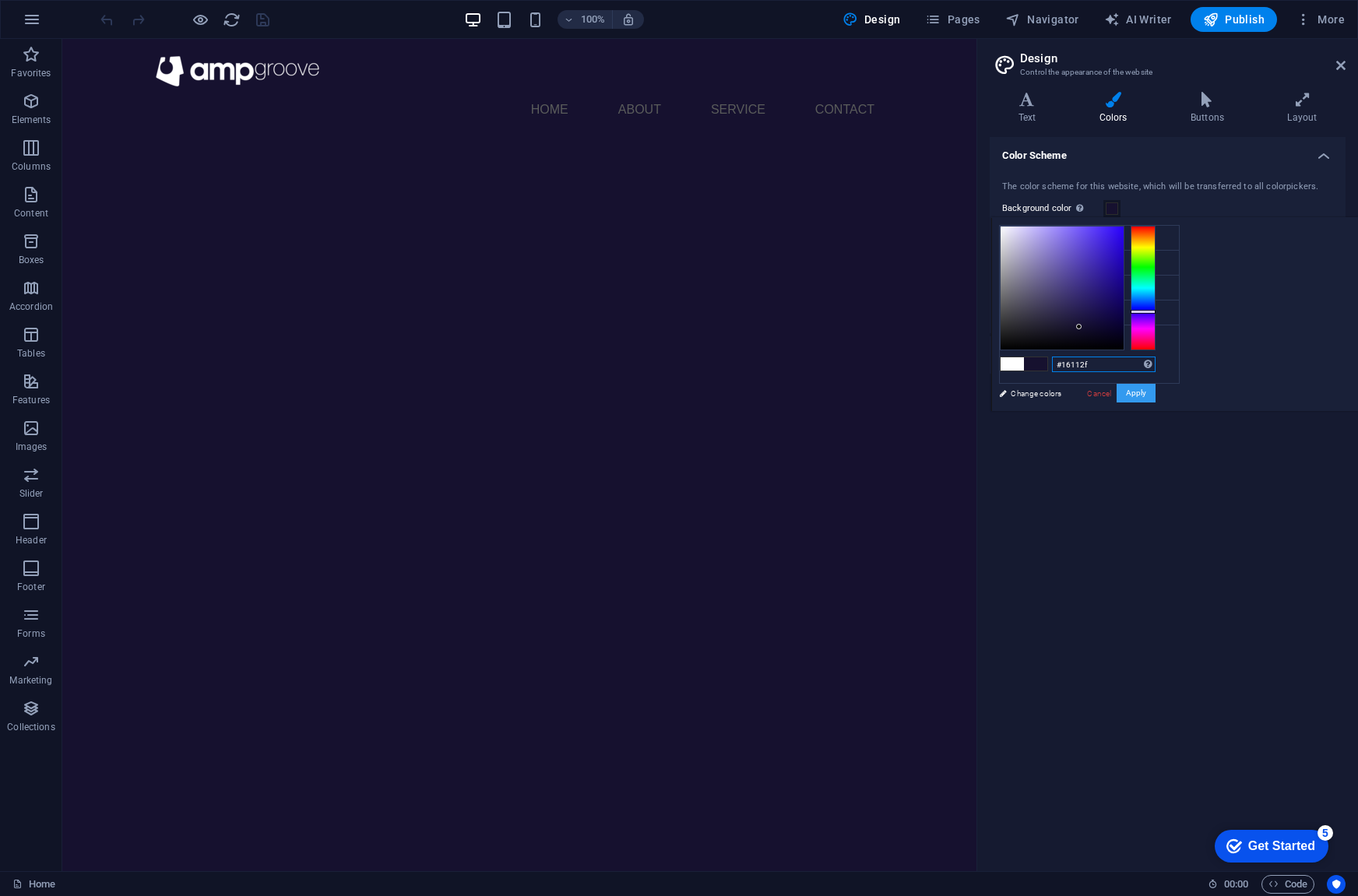
type input "#16112f"
click at [1156, 392] on button "Apply" at bounding box center [1135, 393] width 39 height 19
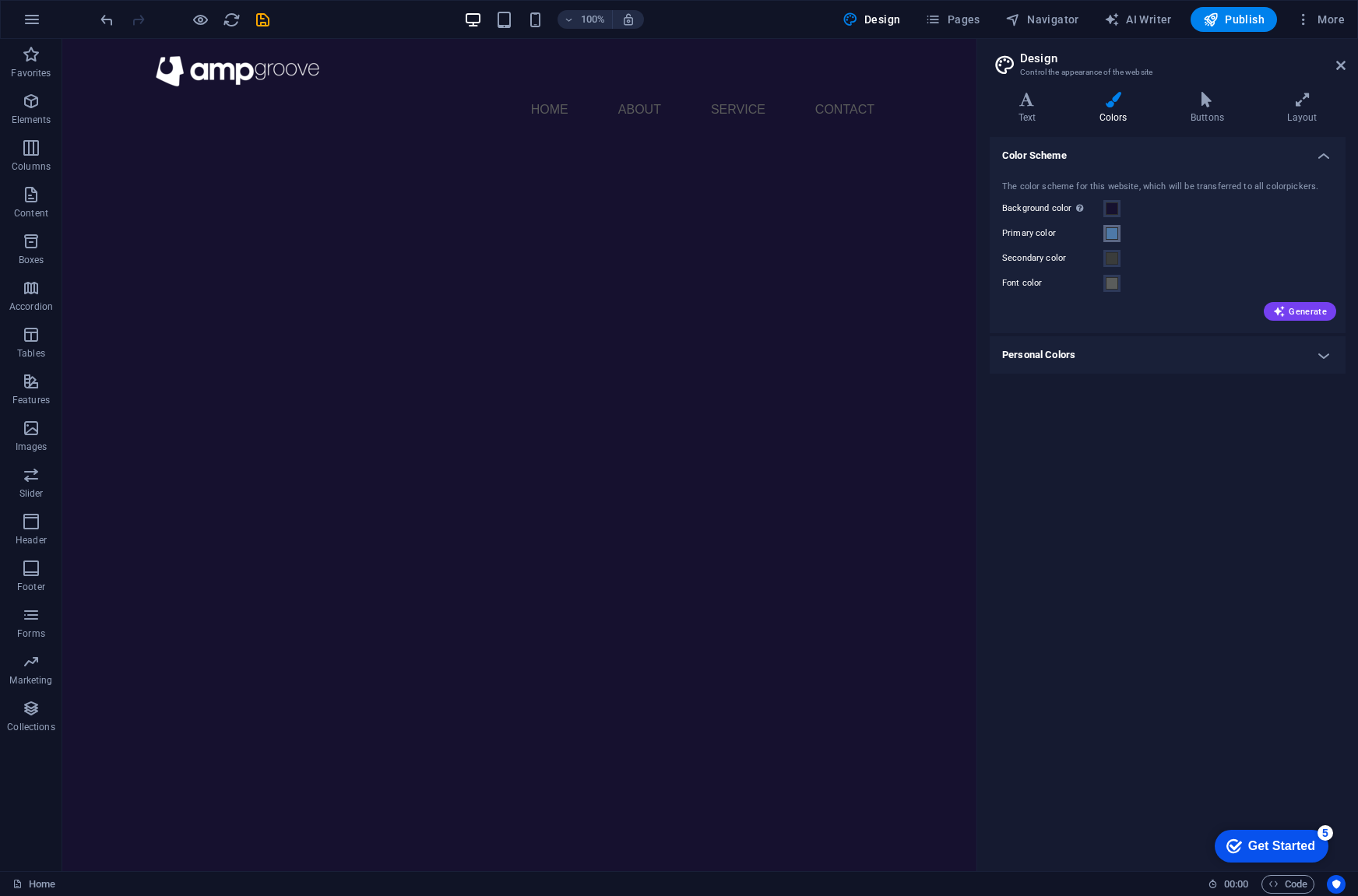
click at [1113, 235] on span at bounding box center [1111, 233] width 13 height 13
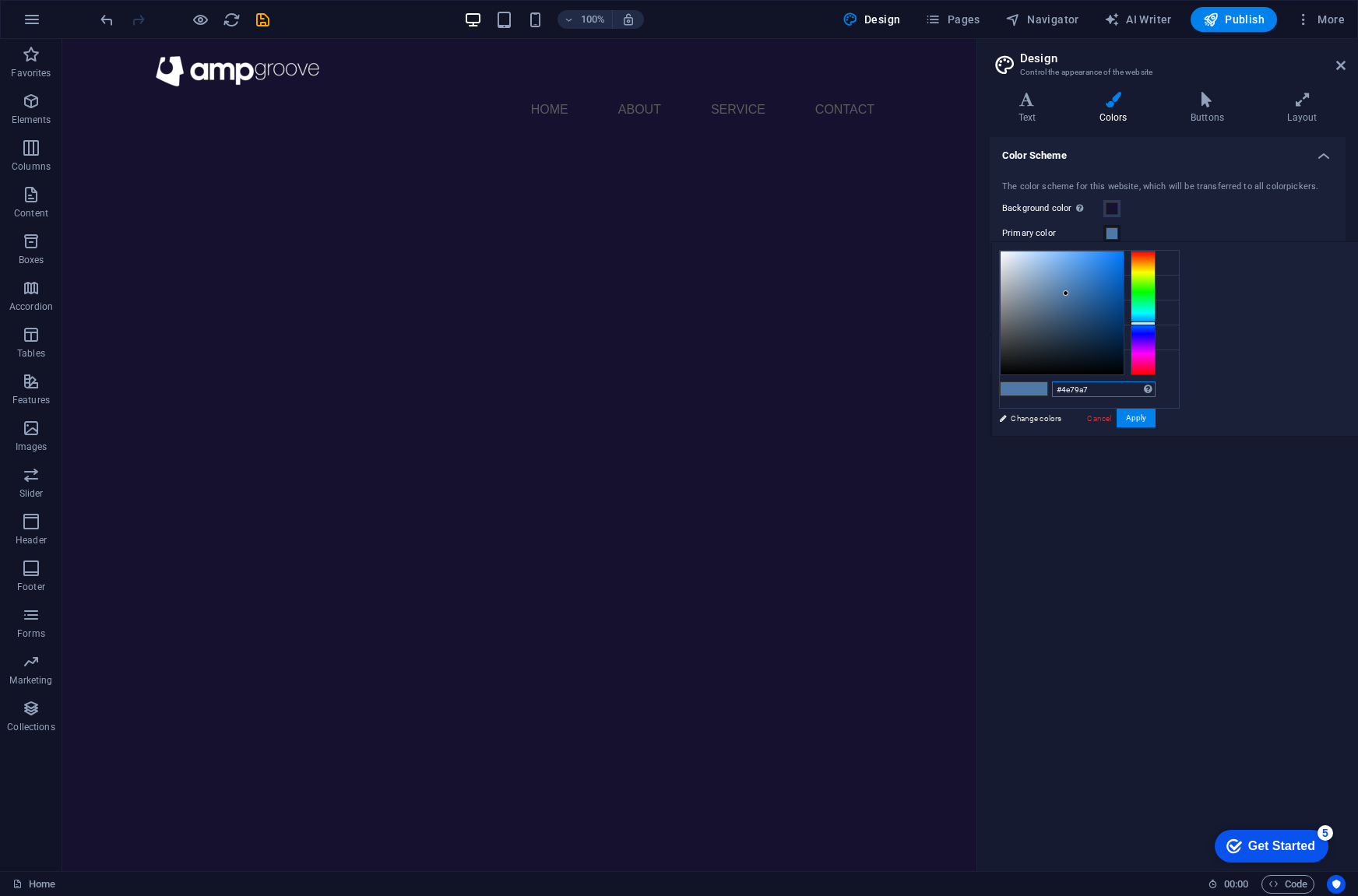
click at [1156, 387] on input "#4e79a7" at bounding box center [1104, 389] width 104 height 15
paste input "560FF3"
type input "#560ff3"
click at [1156, 415] on button "Apply" at bounding box center [1135, 418] width 39 height 19
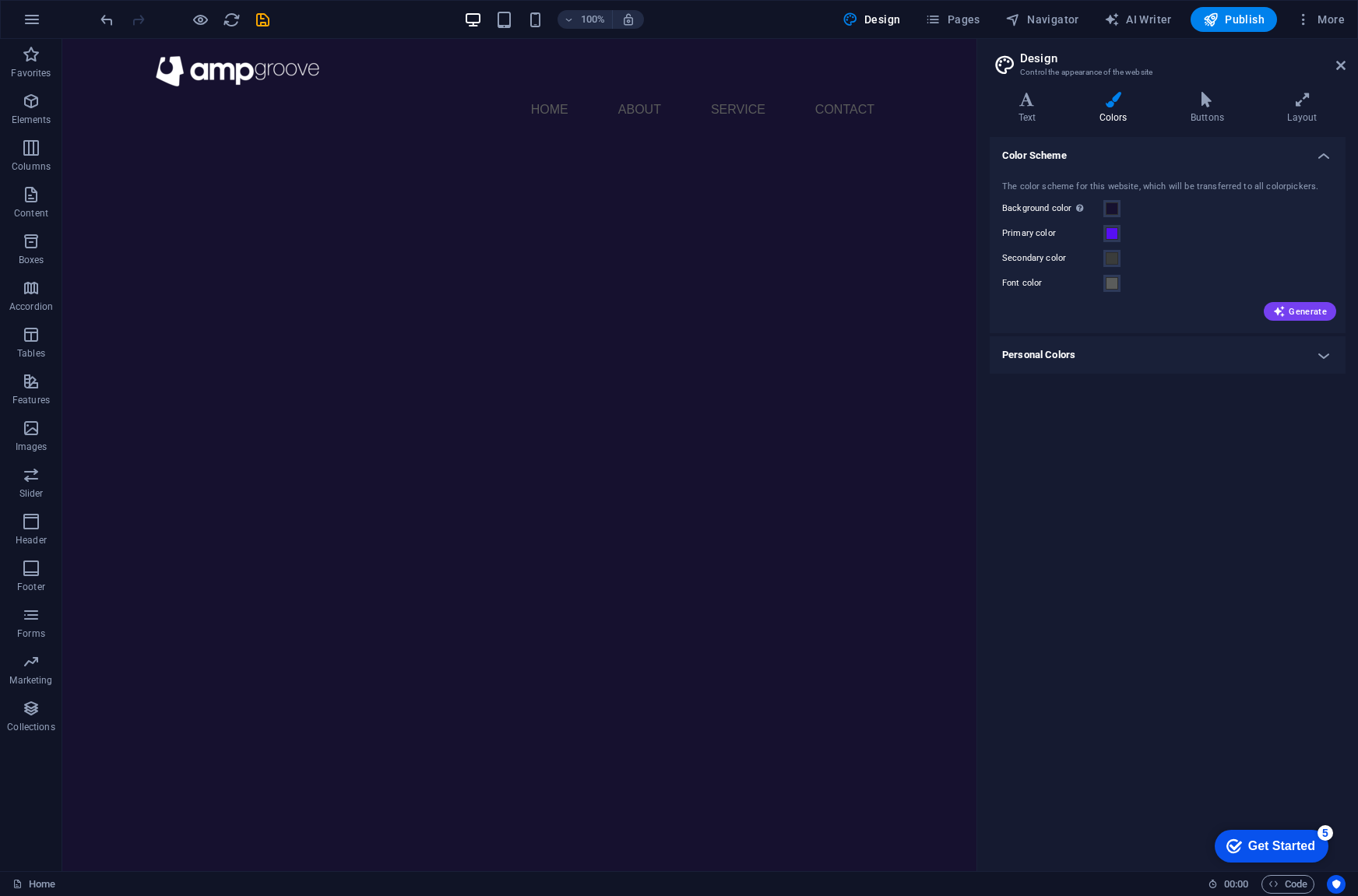
click at [1198, 491] on div "Color Scheme The color scheme for this website, which will be transferred to al…" at bounding box center [1167, 498] width 356 height 721
click at [1254, 16] on span "Publish" at bounding box center [1234, 20] width 62 height 15
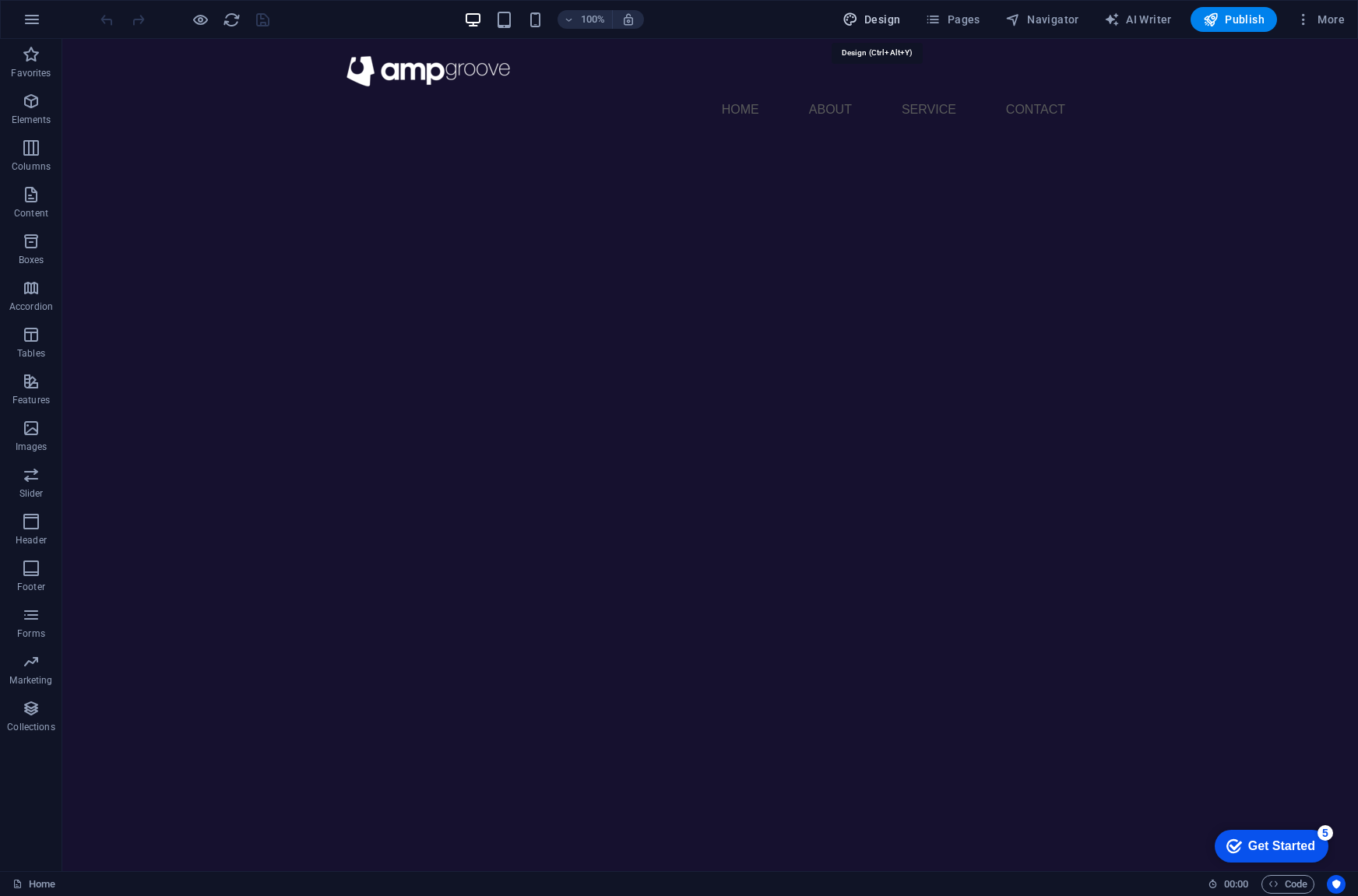
click at [874, 16] on span "Design" at bounding box center [871, 20] width 58 height 15
select select "px"
select select "400"
select select "px"
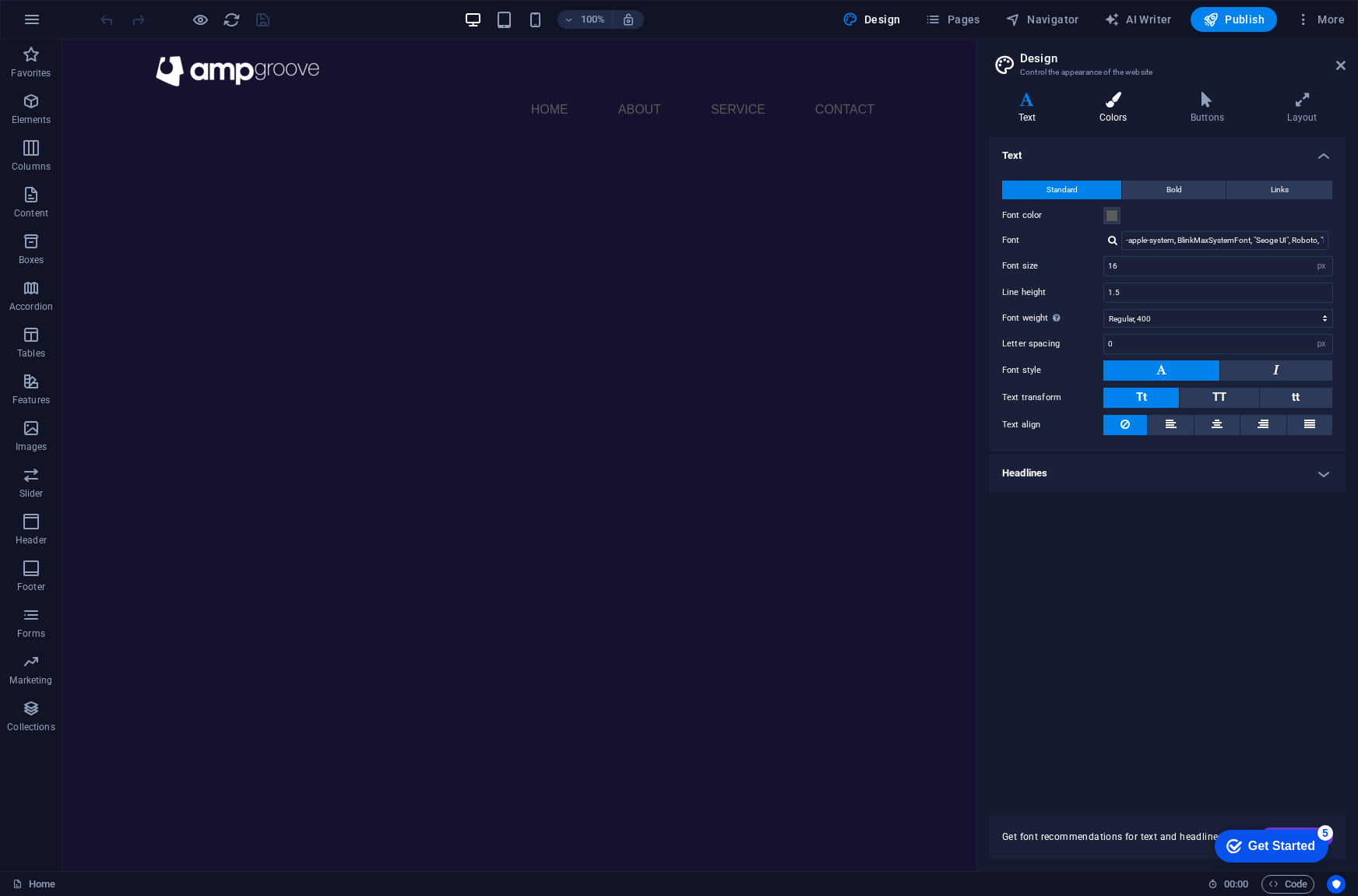
click at [1114, 103] on icon at bounding box center [1113, 99] width 85 height 15
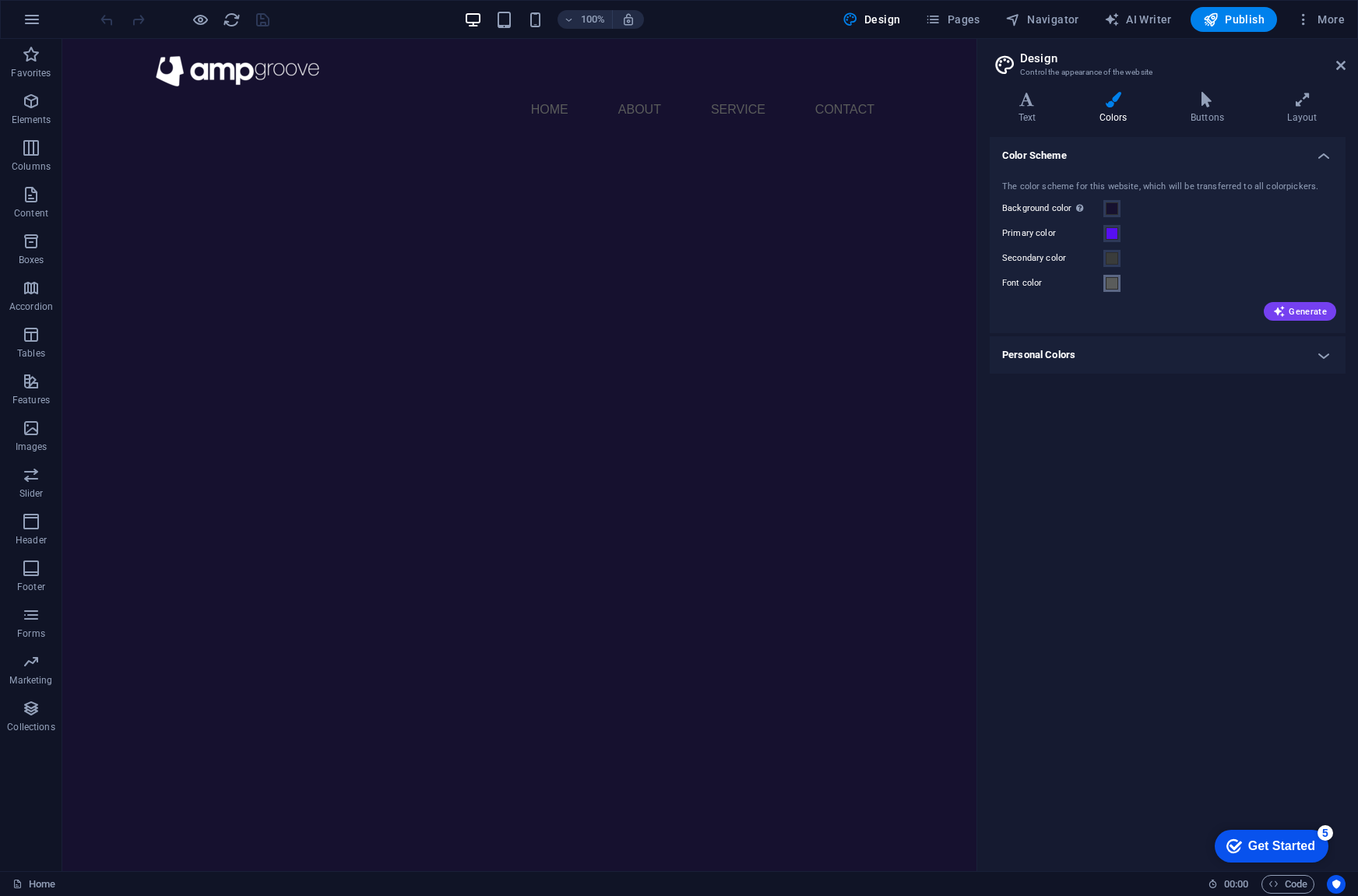
click at [1110, 284] on span at bounding box center [1111, 284] width 13 height 13
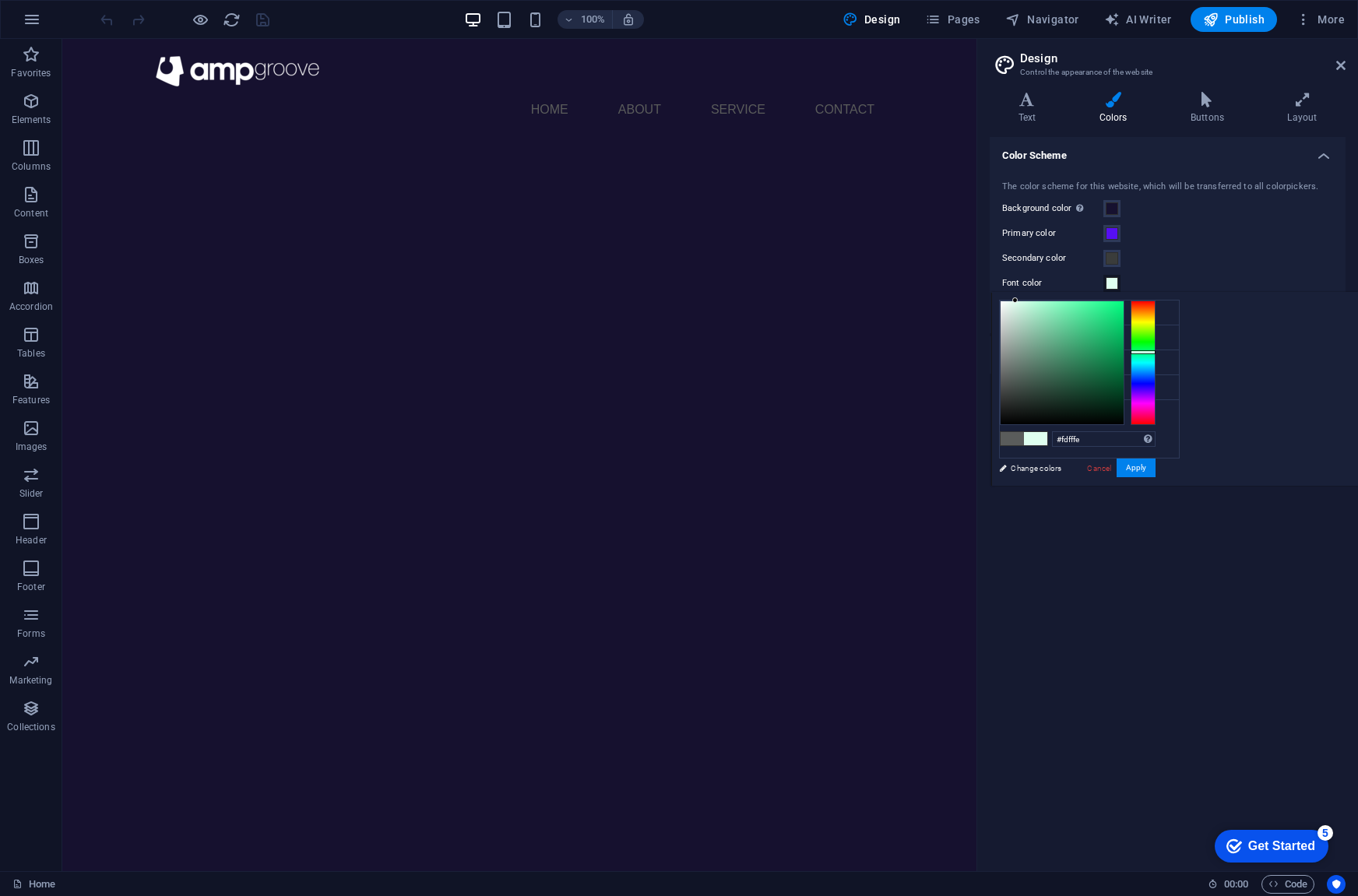
type input "#ffffff"
drag, startPoint x: 1223, startPoint y: 311, endPoint x: 1116, endPoint y: 218, distance: 141.8
click at [1116, 218] on body "[DOMAIN_NAME] Home Favorites Elements Columns Content Boxes Accordion Tables Fe…" at bounding box center [679, 448] width 1358 height 896
click at [1156, 469] on button "Apply" at bounding box center [1135, 468] width 39 height 19
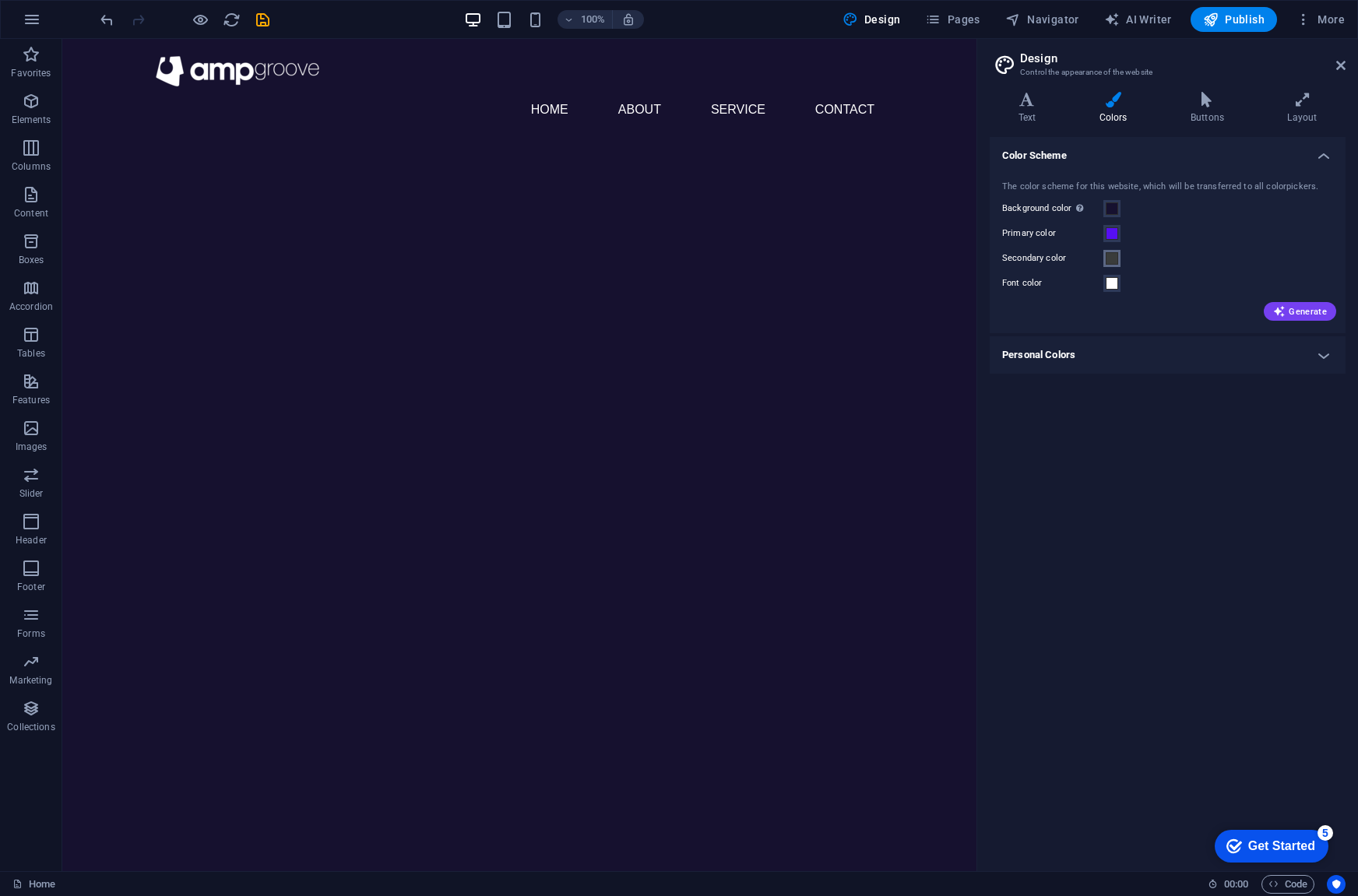
click at [1106, 257] on span at bounding box center [1111, 258] width 13 height 13
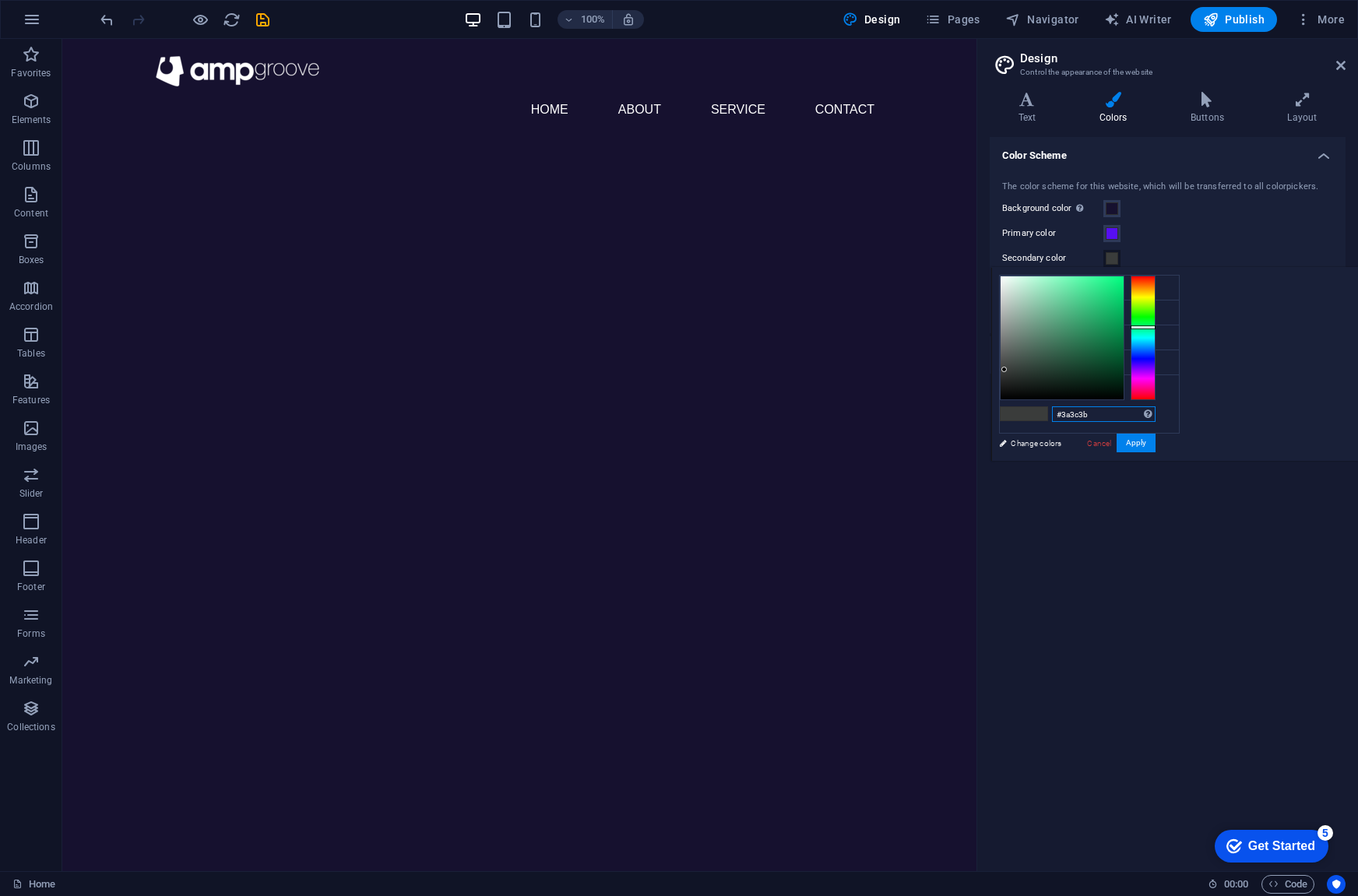
click at [1156, 415] on input "#3a3c3b" at bounding box center [1104, 414] width 104 height 15
paste input "00FFA6"
type input "#00ffa6"
click at [1156, 446] on button "Apply" at bounding box center [1135, 443] width 39 height 19
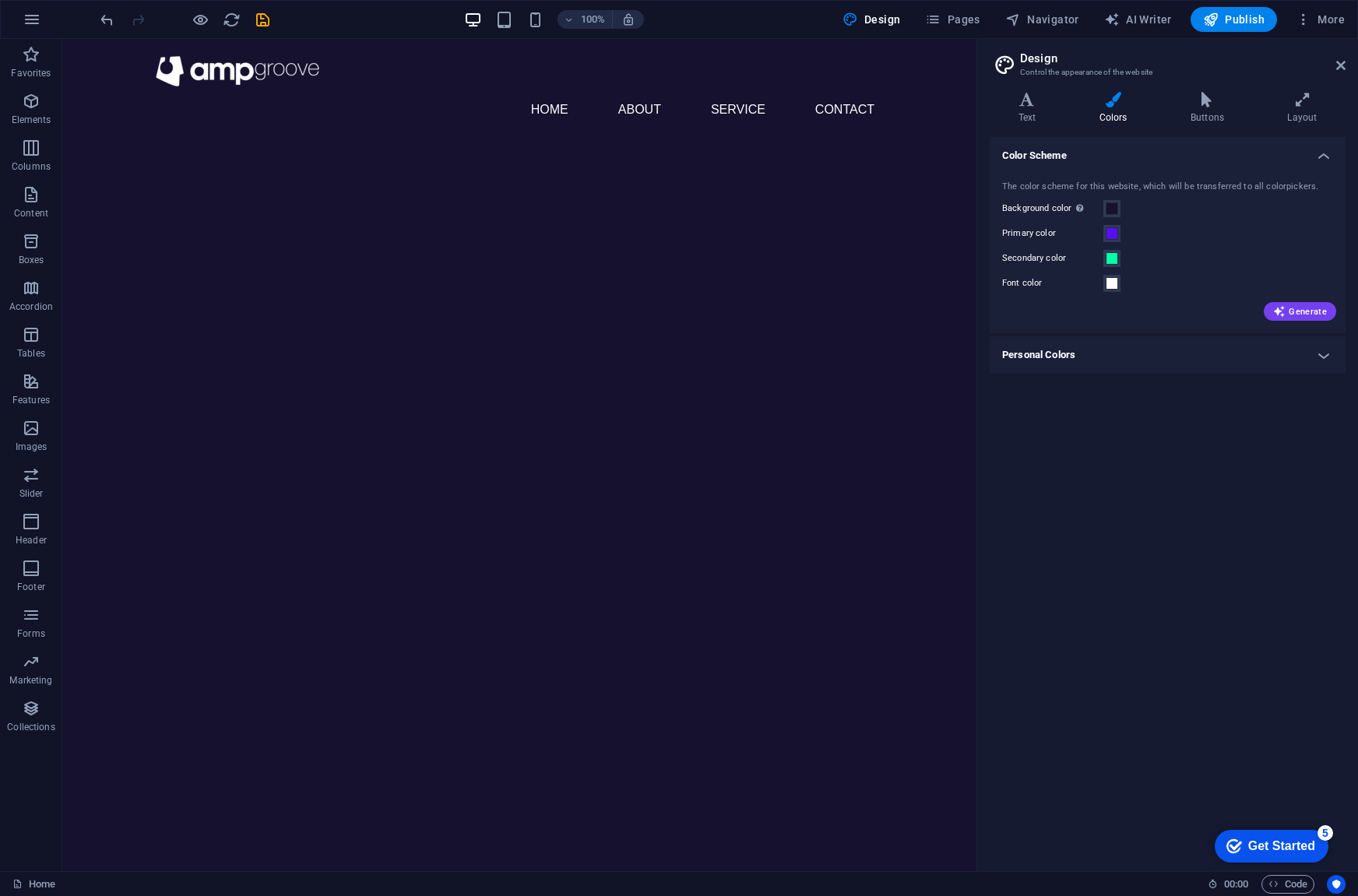
drag, startPoint x: 95, startPoint y: 191, endPoint x: 448, endPoint y: 234, distance: 355.6
click at [33, 156] on icon "button" at bounding box center [31, 148] width 19 height 19
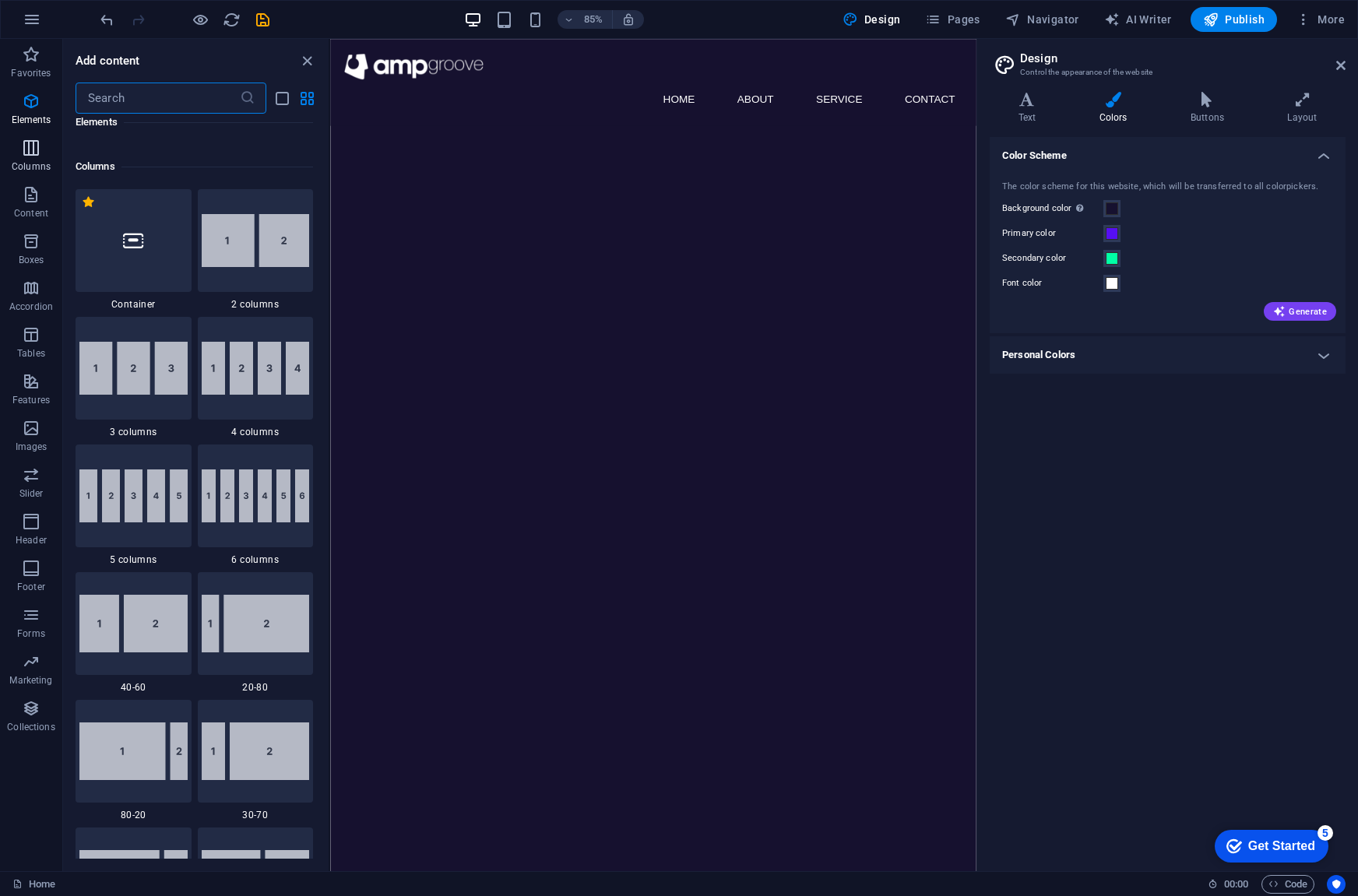
scroll to position [771, 0]
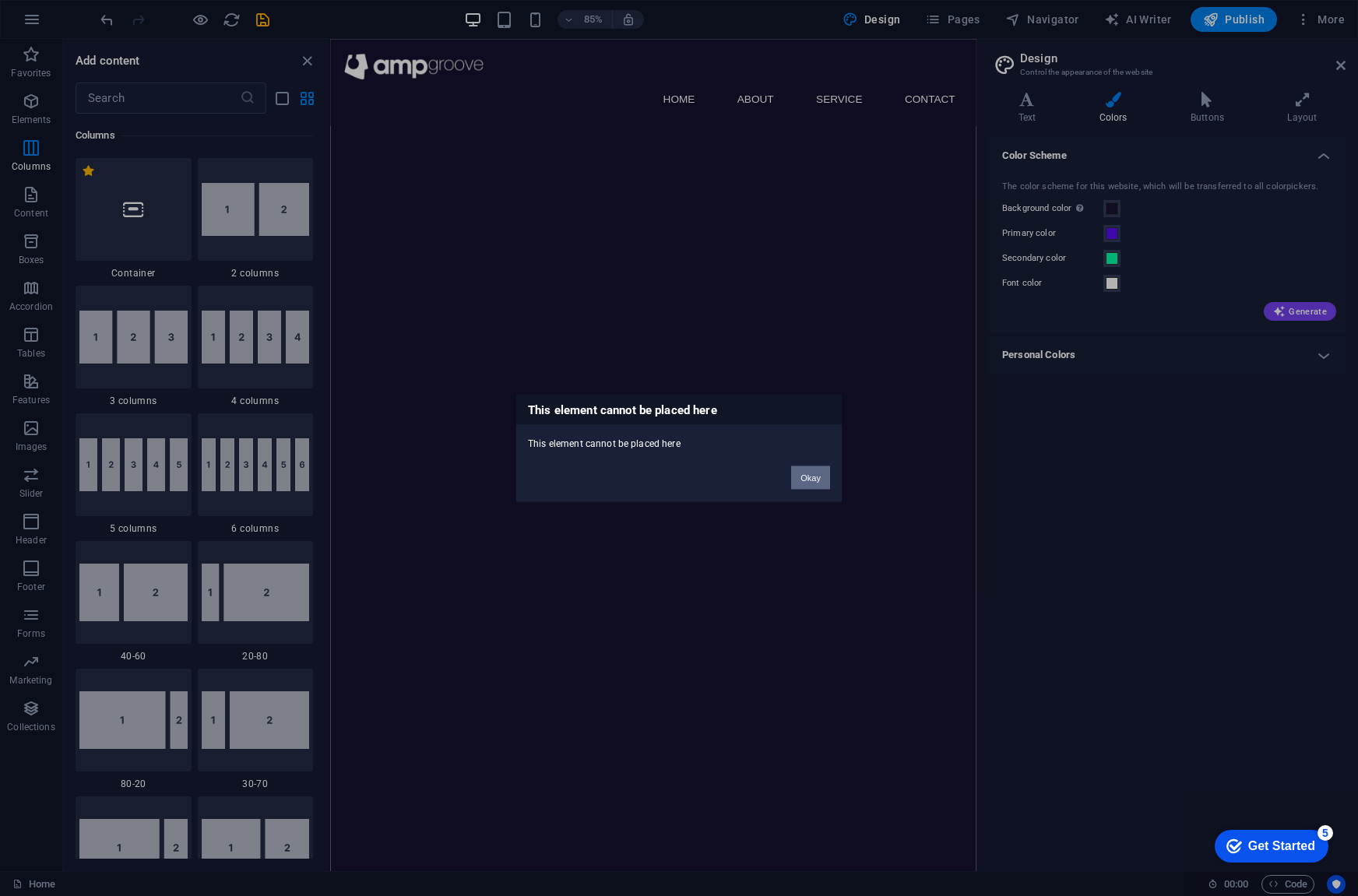
click at [810, 477] on button "Okay" at bounding box center [810, 476] width 39 height 23
click at [811, 475] on button "Okay" at bounding box center [810, 476] width 39 height 23
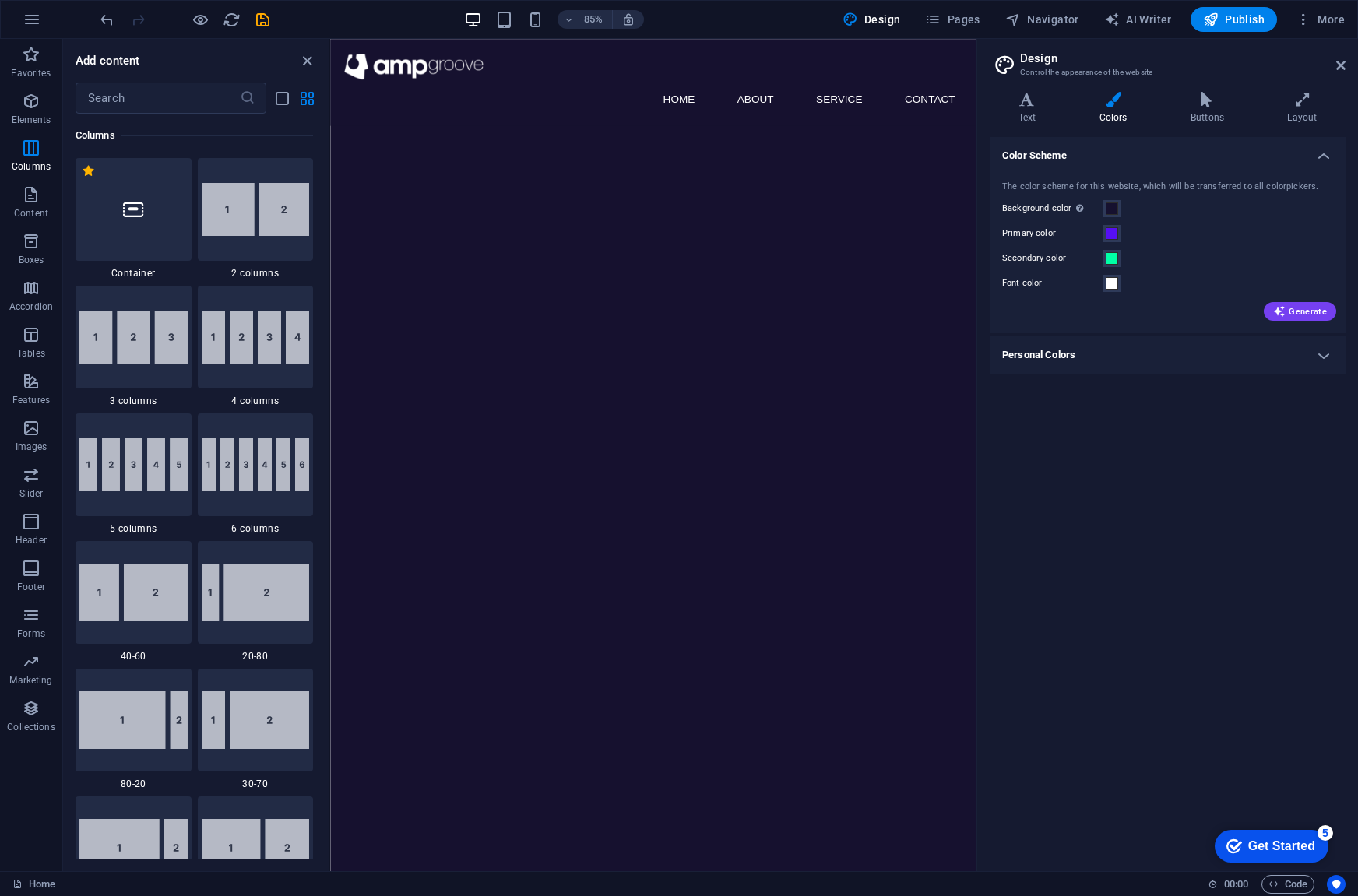
click at [617, 140] on html "Skip to main content Menu Home About Service Contact" at bounding box center [709, 89] width 760 height 102
click at [307, 63] on icon "close panel" at bounding box center [307, 61] width 18 height 18
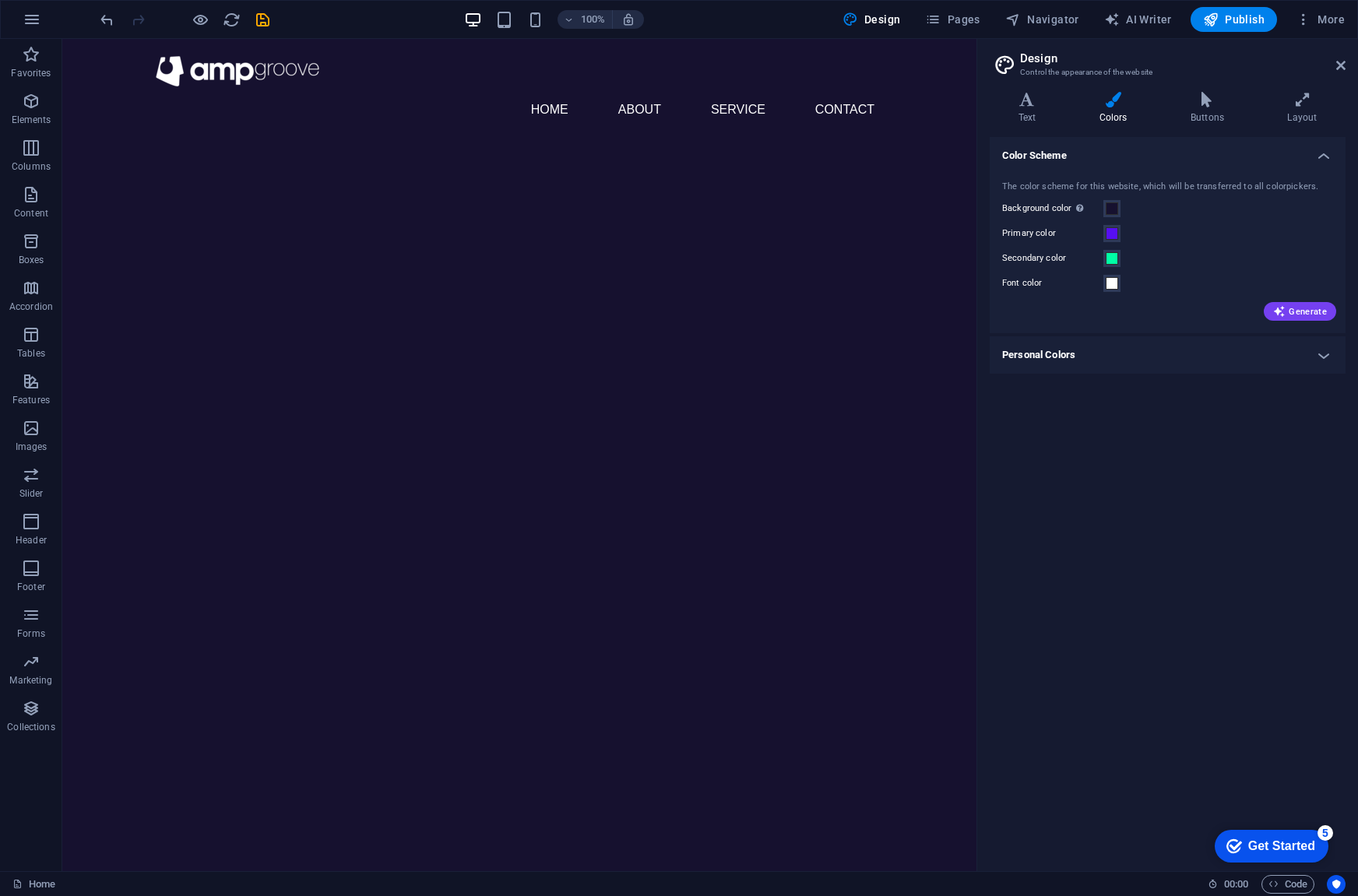
click at [447, 140] on html "Skip to main content Menu Home About Service Contact" at bounding box center [519, 89] width 914 height 102
click at [430, 140] on html "Skip to main content Menu Home About Service Contact" at bounding box center [519, 89] width 914 height 102
click at [1025, 102] on icon at bounding box center [1026, 99] width 75 height 15
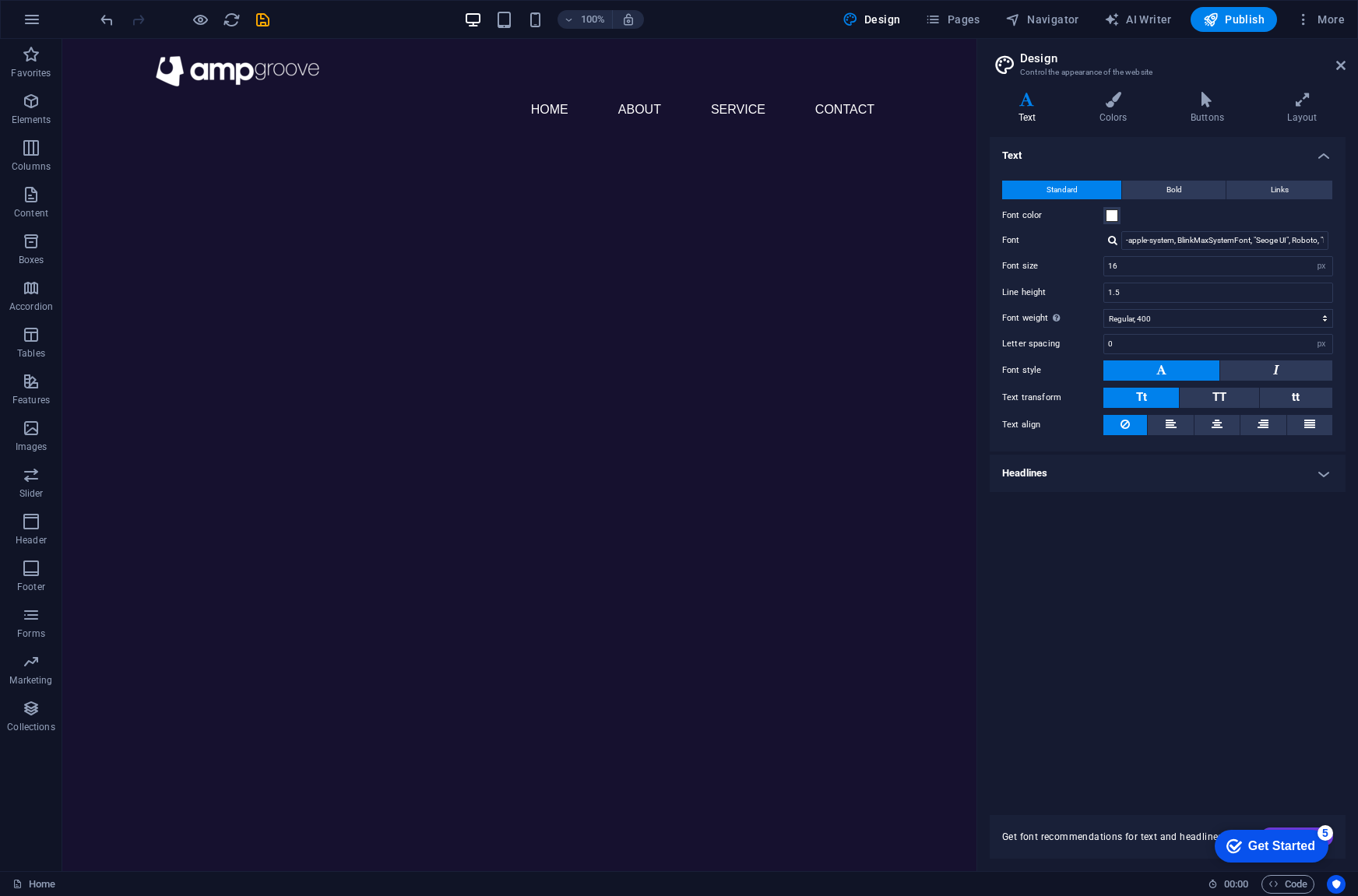
drag, startPoint x: 92, startPoint y: 611, endPoint x: 552, endPoint y: 823, distance: 506.5
click at [34, 572] on icon "button" at bounding box center [31, 569] width 19 height 19
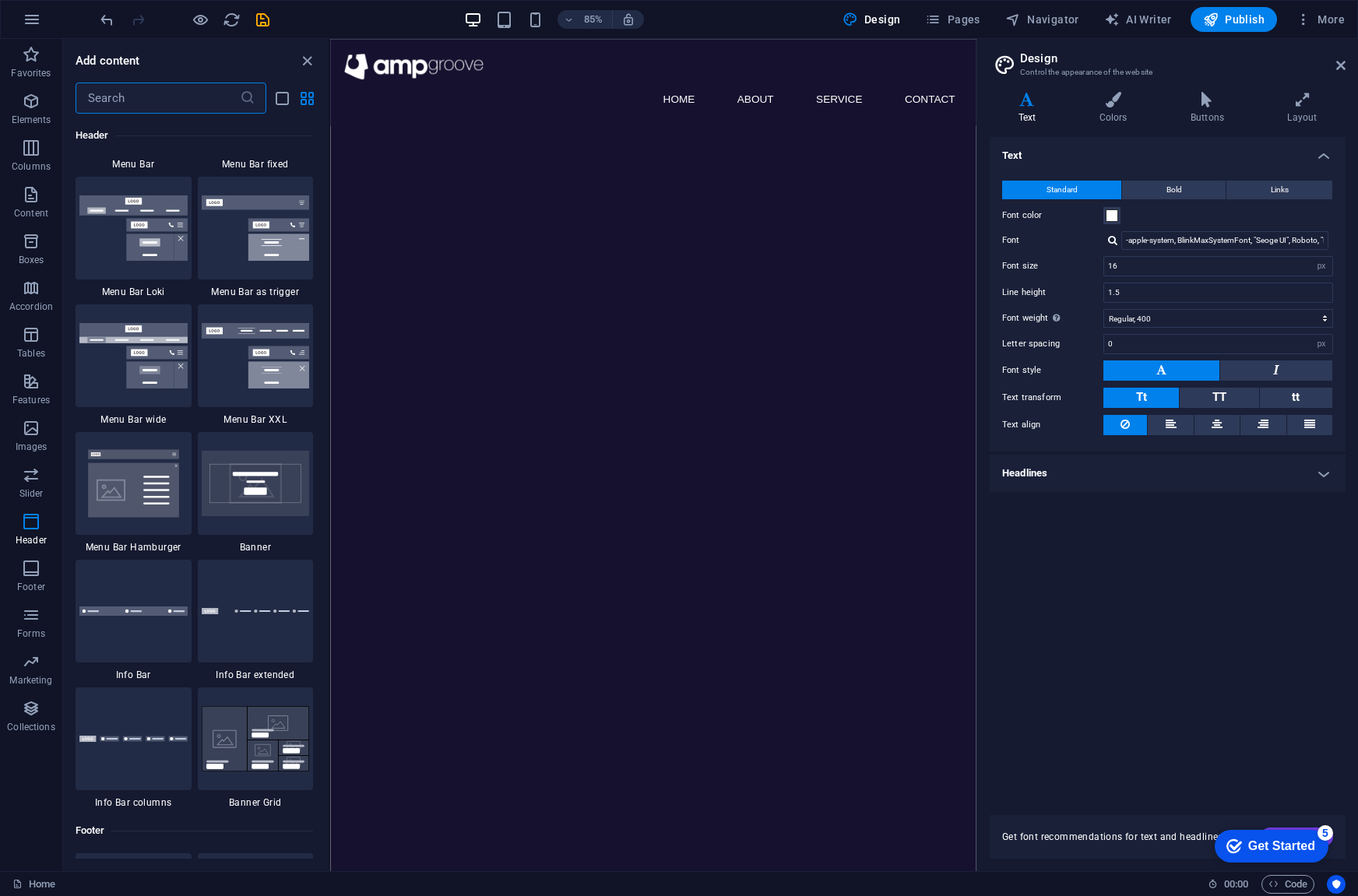
scroll to position [9528, 0]
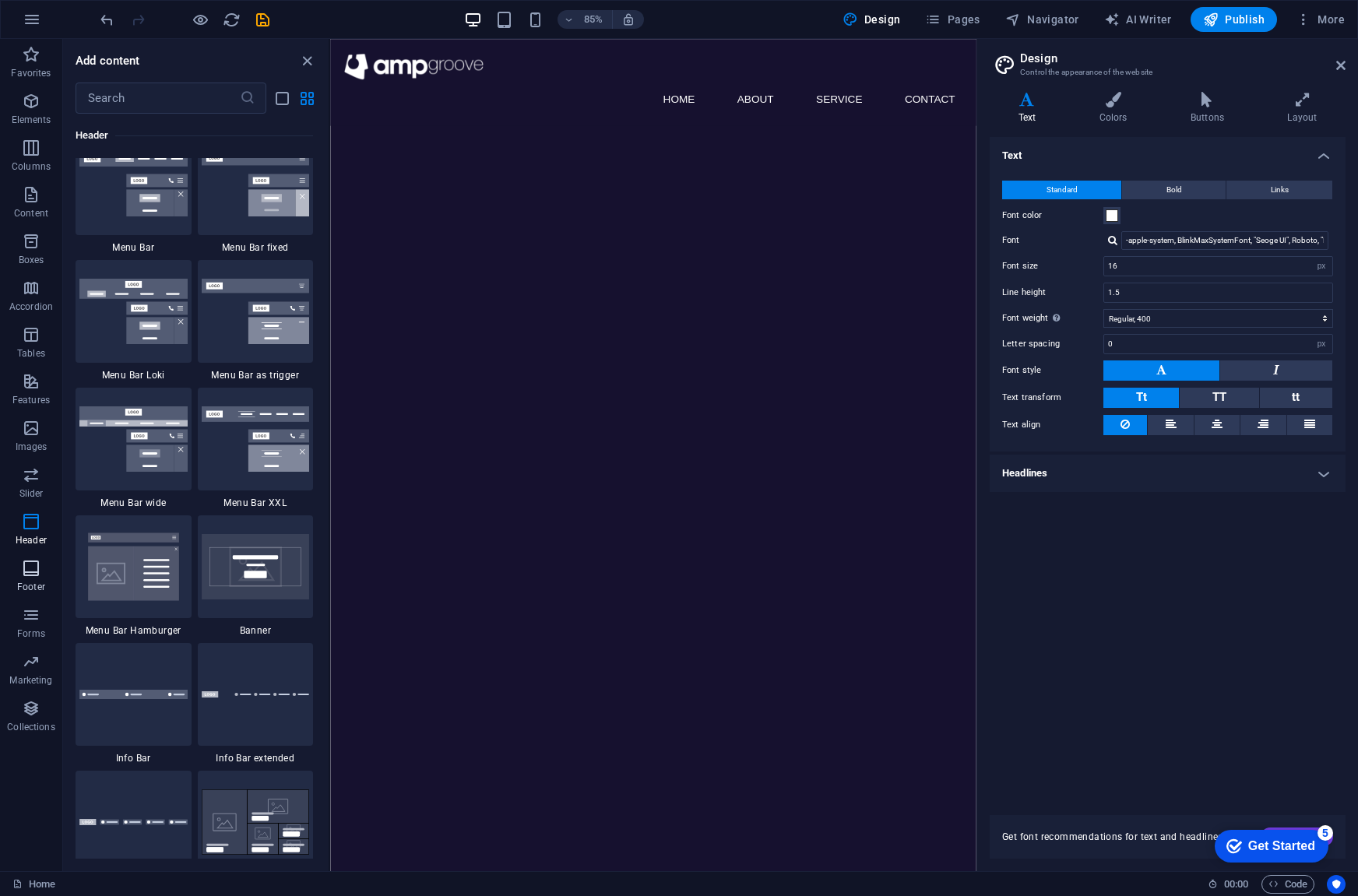
click at [35, 573] on icon "button" at bounding box center [31, 569] width 19 height 19
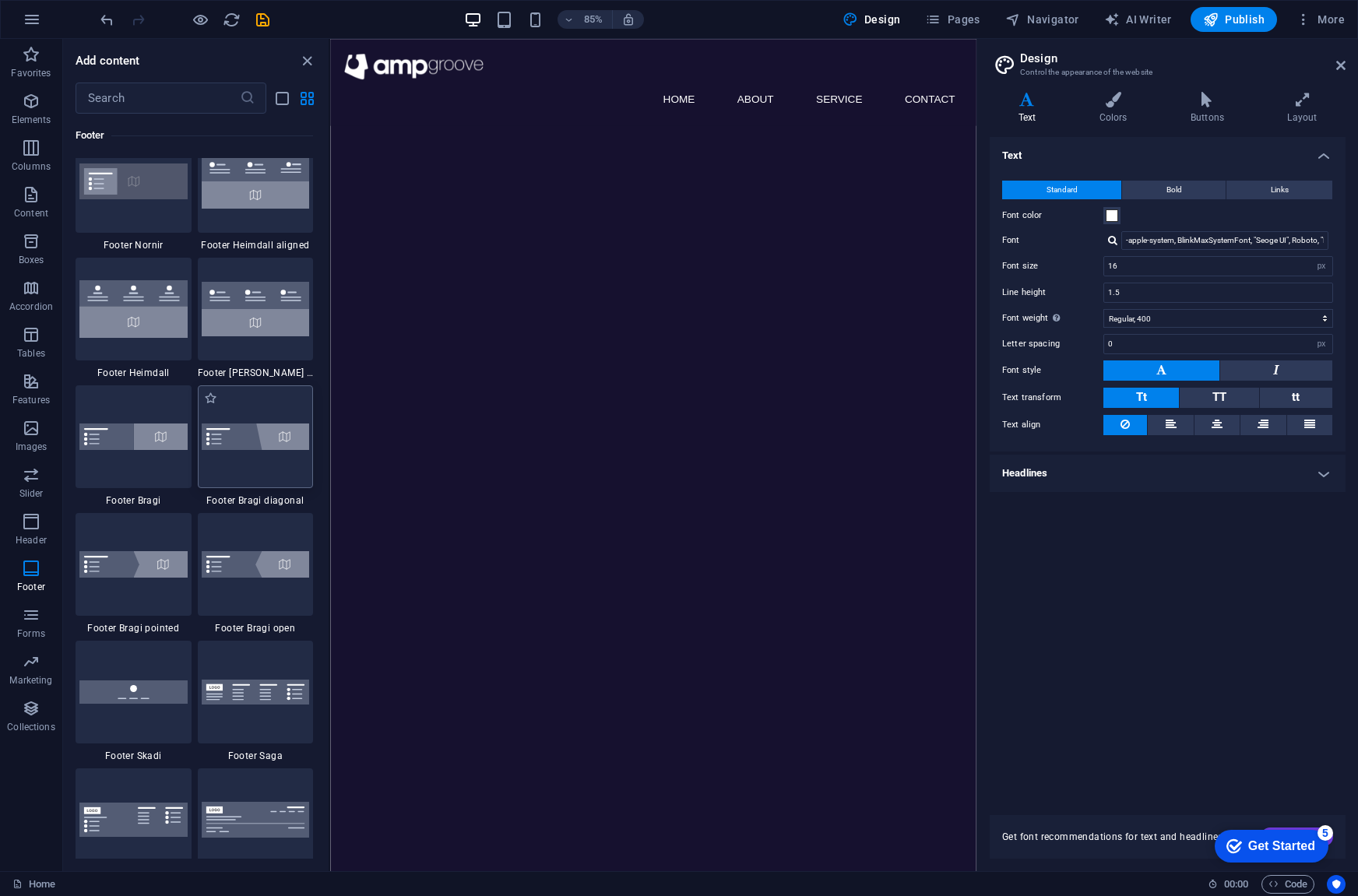
scroll to position [10695, 0]
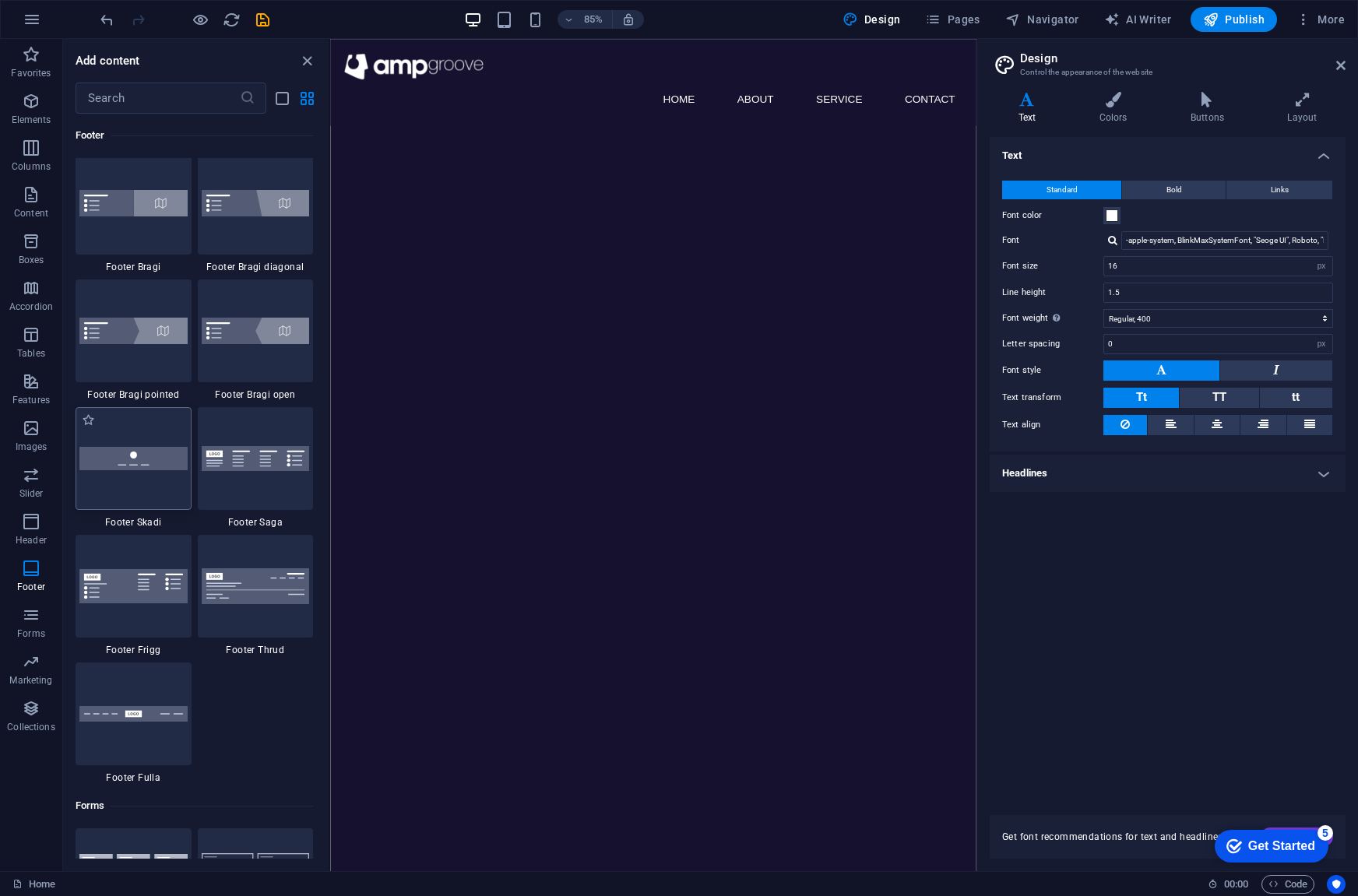
click at [154, 463] on img at bounding box center [134, 458] width 108 height 22
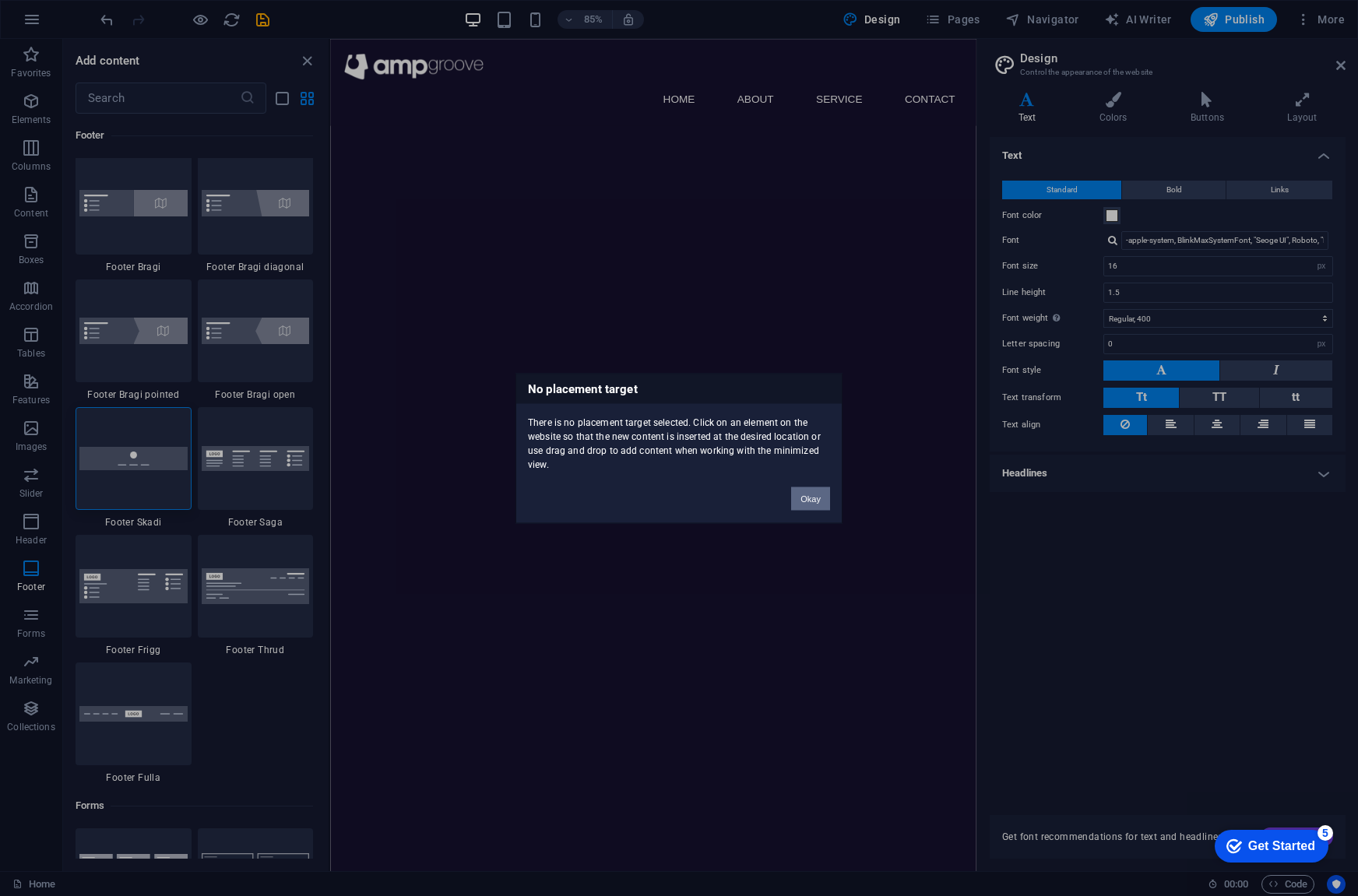
click at [799, 497] on button "Okay" at bounding box center [810, 498] width 39 height 23
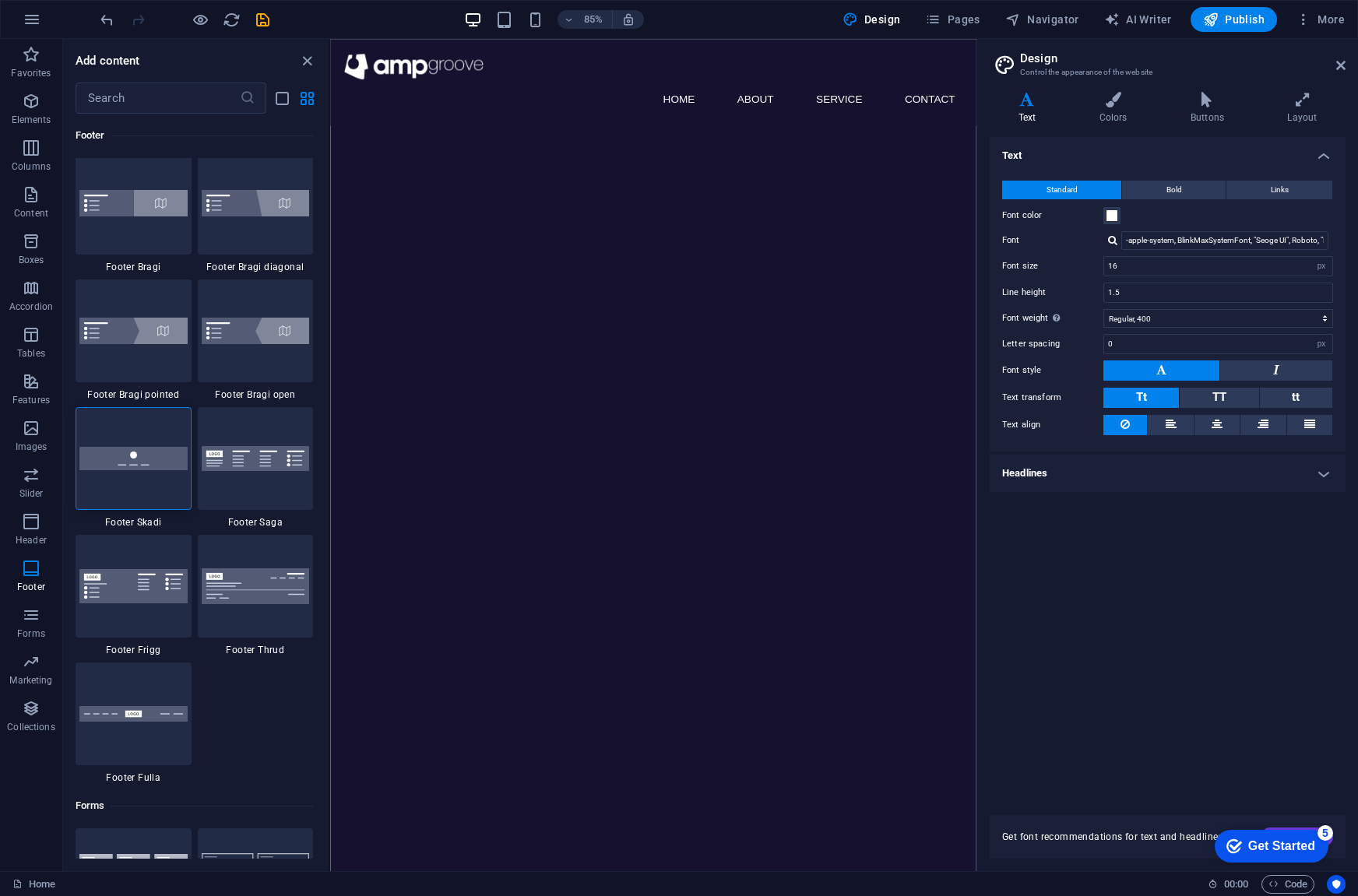
click at [695, 140] on html "Skip to main content Menu Home About Service Contact" at bounding box center [709, 89] width 760 height 102
click at [954, 17] on span "Pages" at bounding box center [953, 20] width 55 height 15
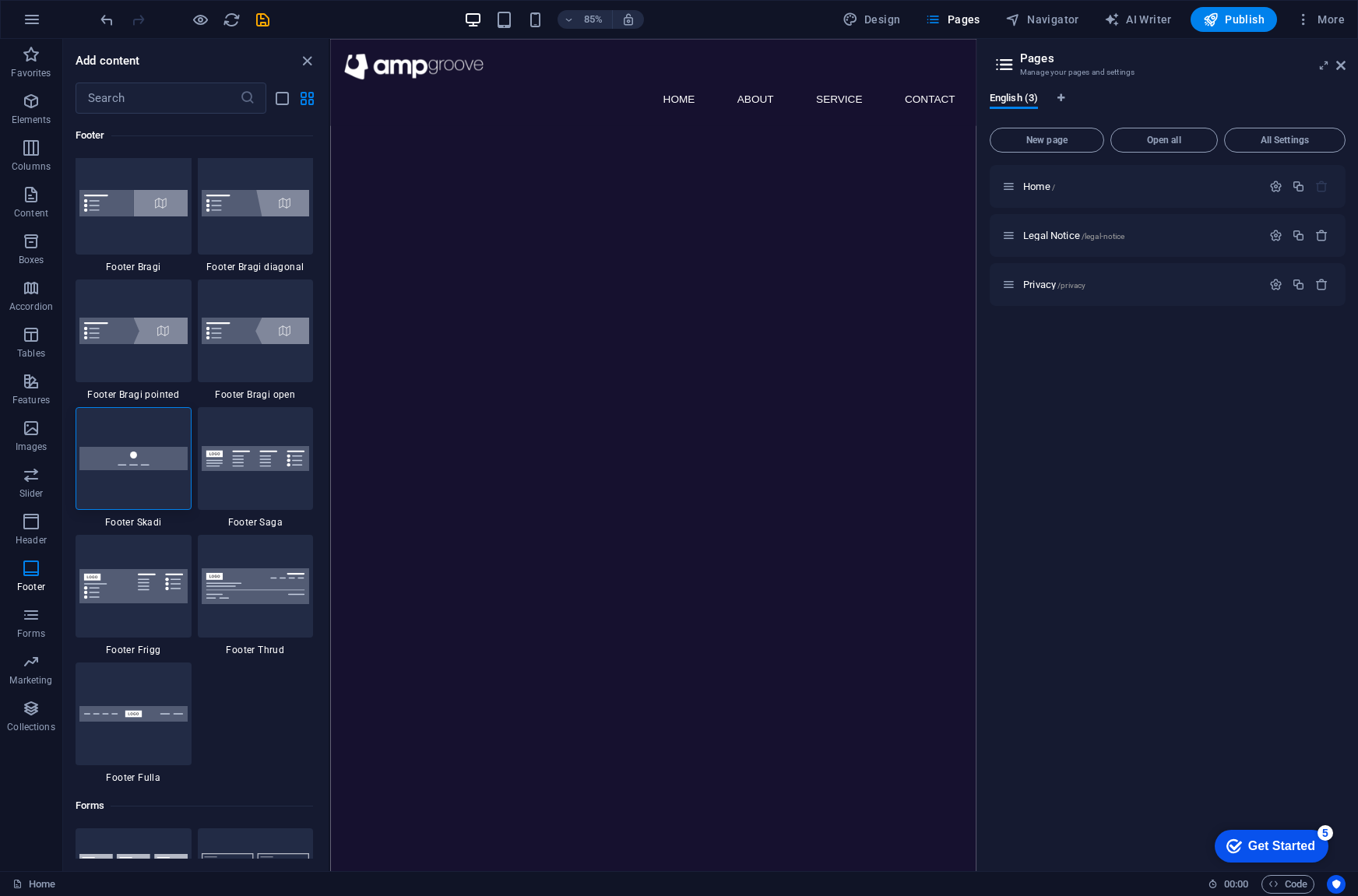
drag, startPoint x: 912, startPoint y: 586, endPoint x: 1333, endPoint y: 354, distance: 480.7
click at [912, 140] on html "Skip to main content Menu Home About Service Contact" at bounding box center [709, 89] width 760 height 102
click at [875, 140] on html "Skip to main content Menu Home About Service Contact" at bounding box center [709, 89] width 760 height 102
click at [876, 19] on span "Design" at bounding box center [871, 20] width 58 height 15
select select "px"
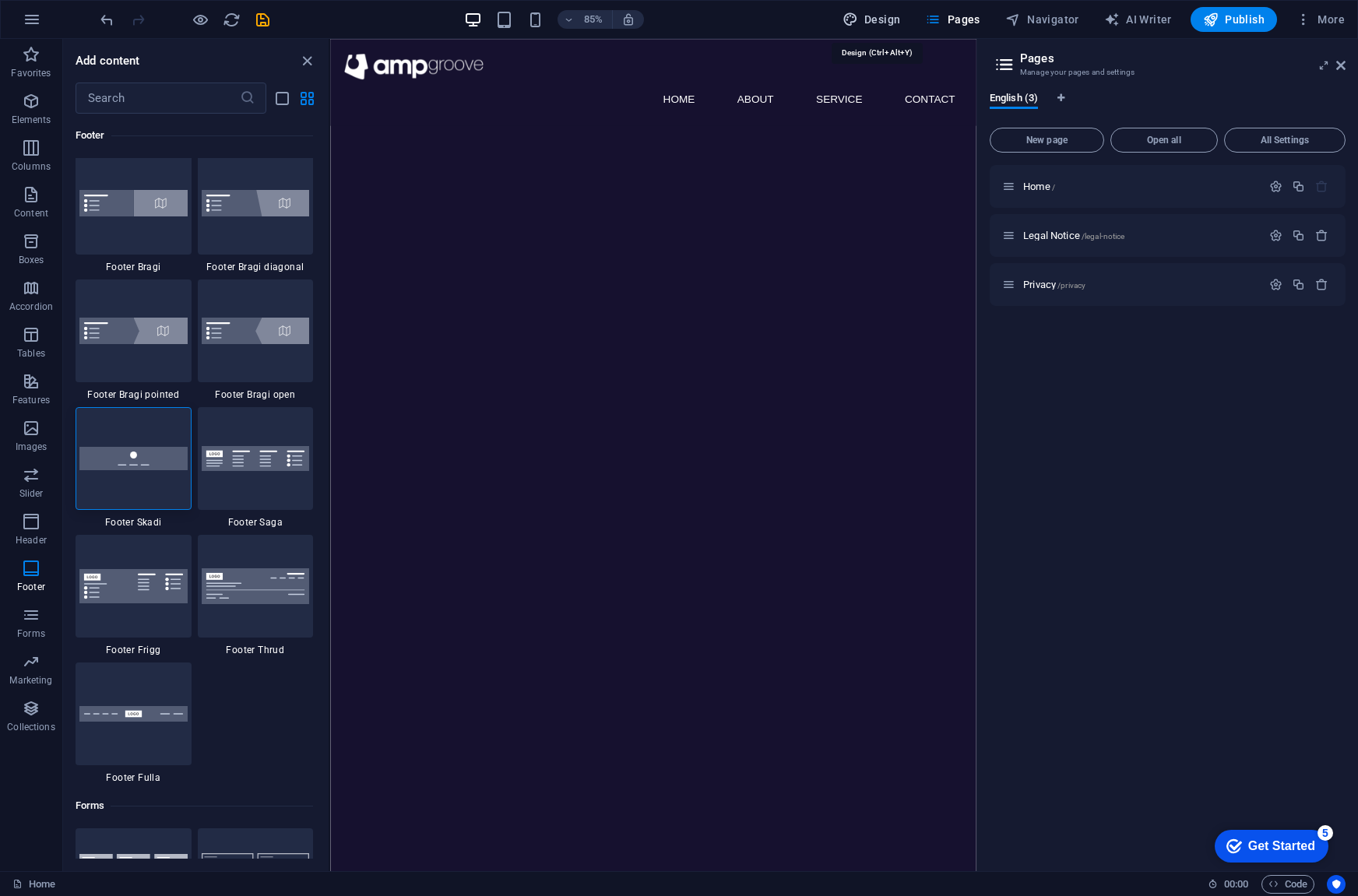
select select "400"
select select "px"
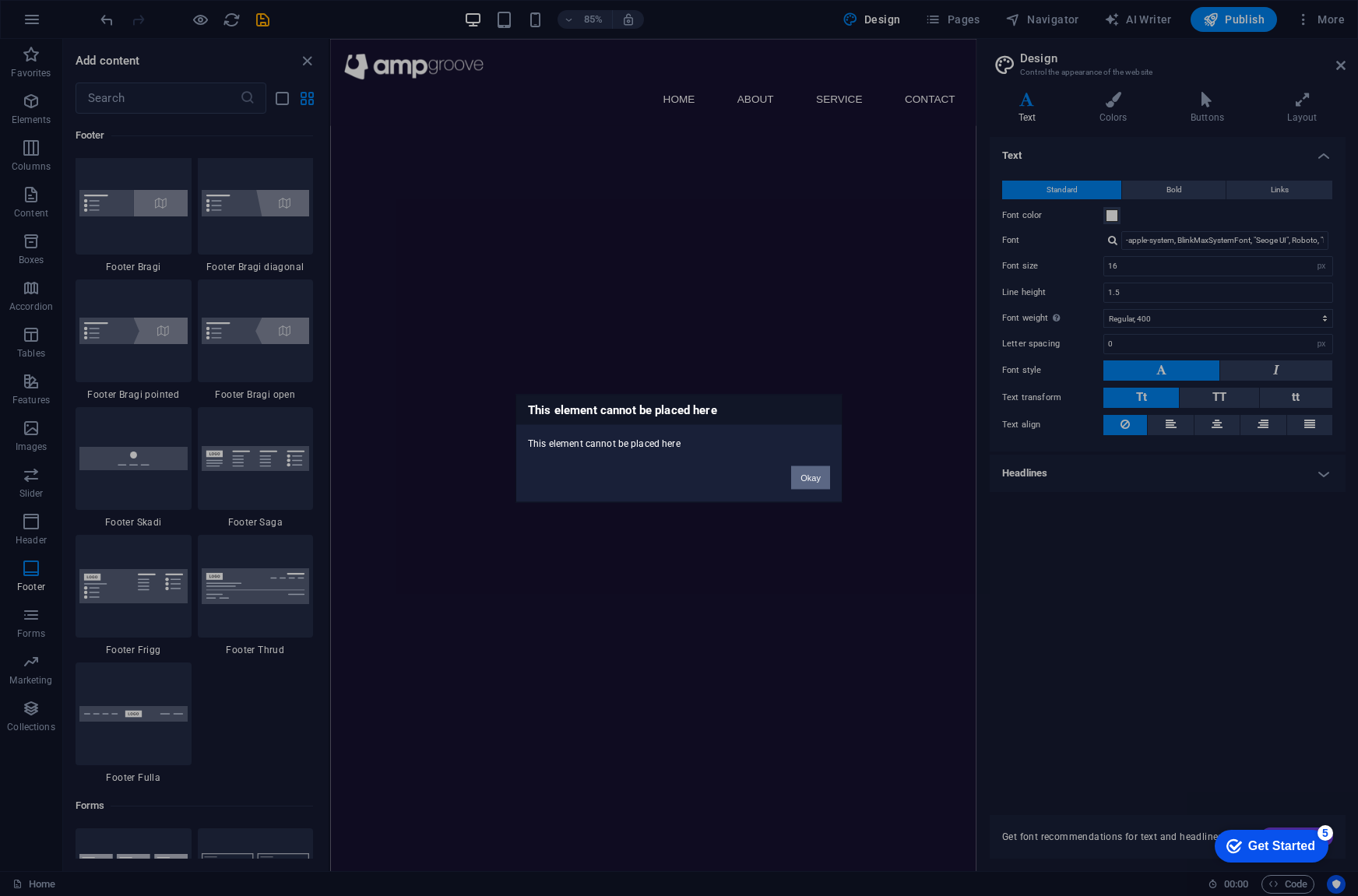
click at [805, 478] on button "Okay" at bounding box center [810, 476] width 39 height 23
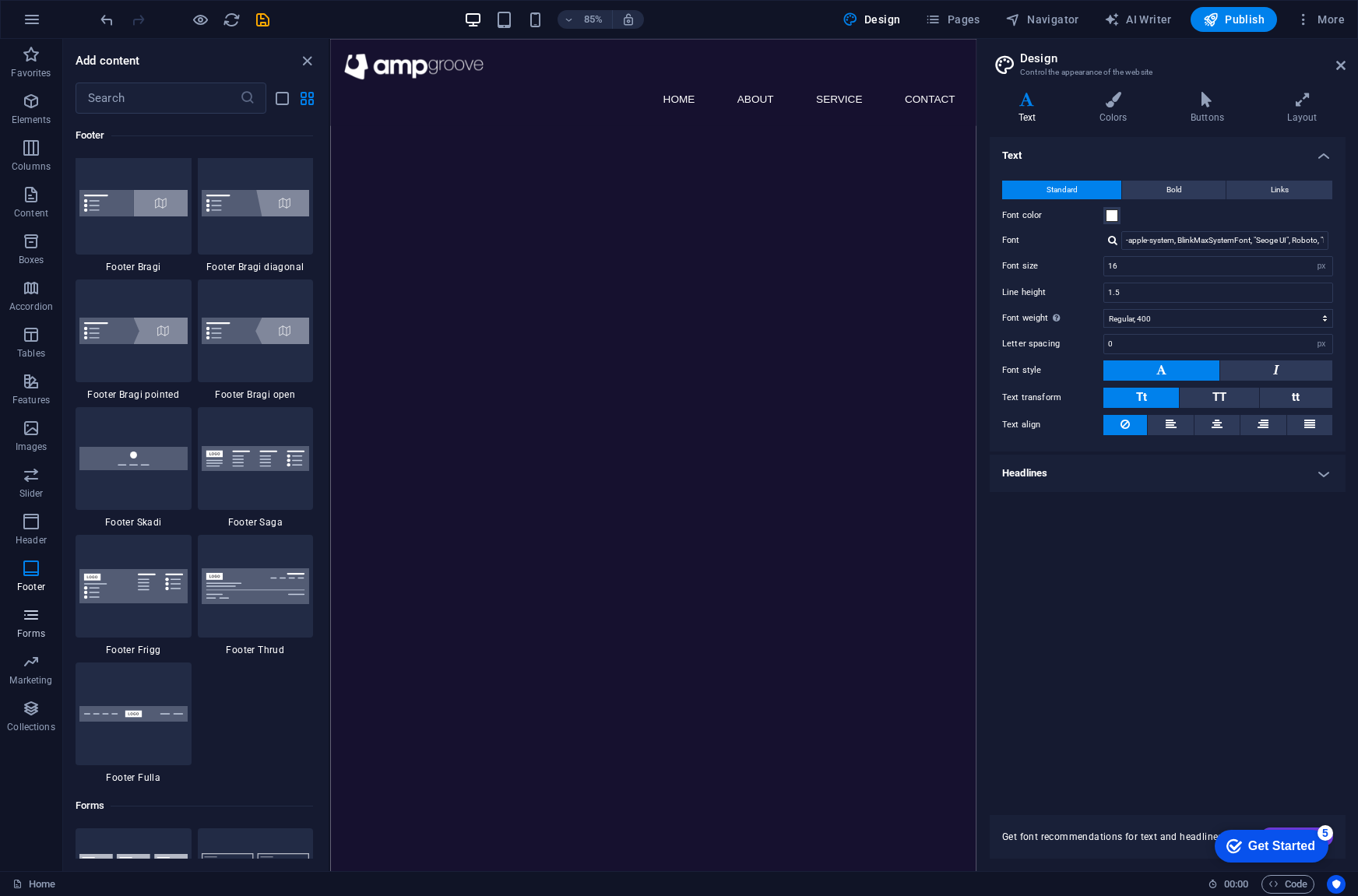
click at [28, 619] on icon "button" at bounding box center [31, 615] width 19 height 19
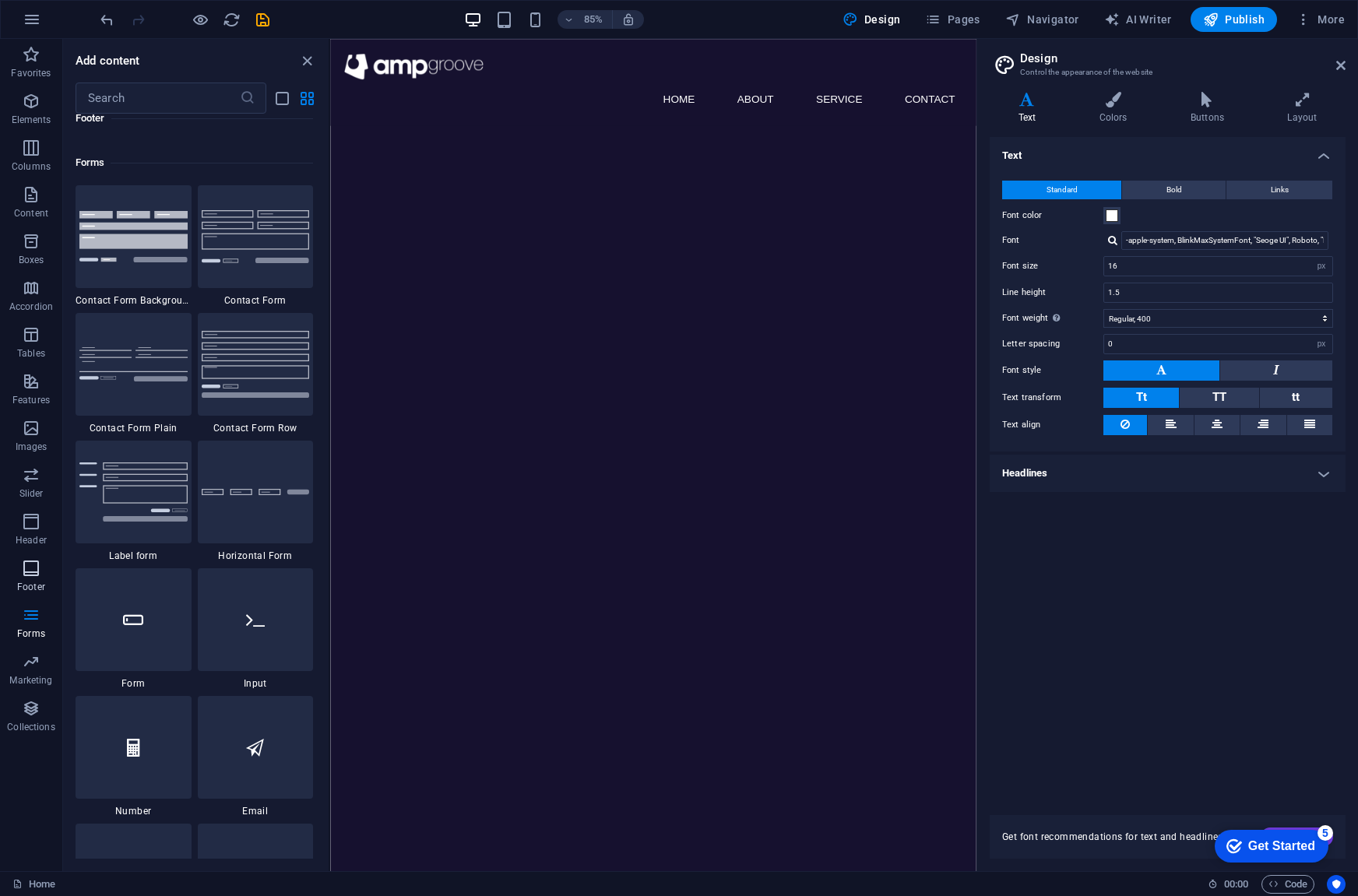
scroll to position [11366, 0]
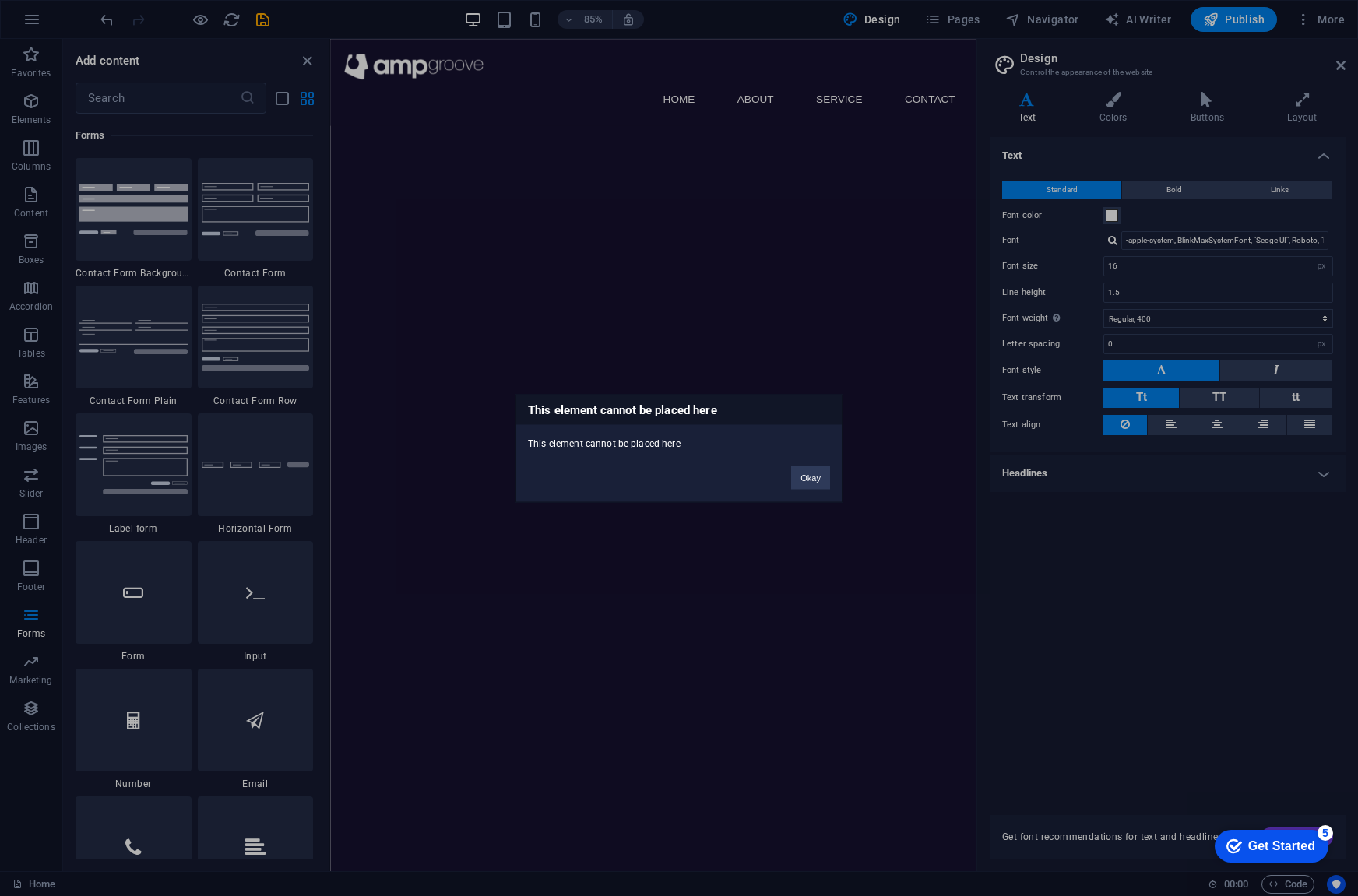
drag, startPoint x: 709, startPoint y: 444, endPoint x: 522, endPoint y: 414, distance: 189.4
click at [522, 414] on div "This element cannot be placed here This element cannot be placed here Okay" at bounding box center [679, 448] width 327 height 108
copy div "This element cannot be placed here This element cannot be placed here"
click at [805, 475] on button "Okay" at bounding box center [810, 476] width 39 height 23
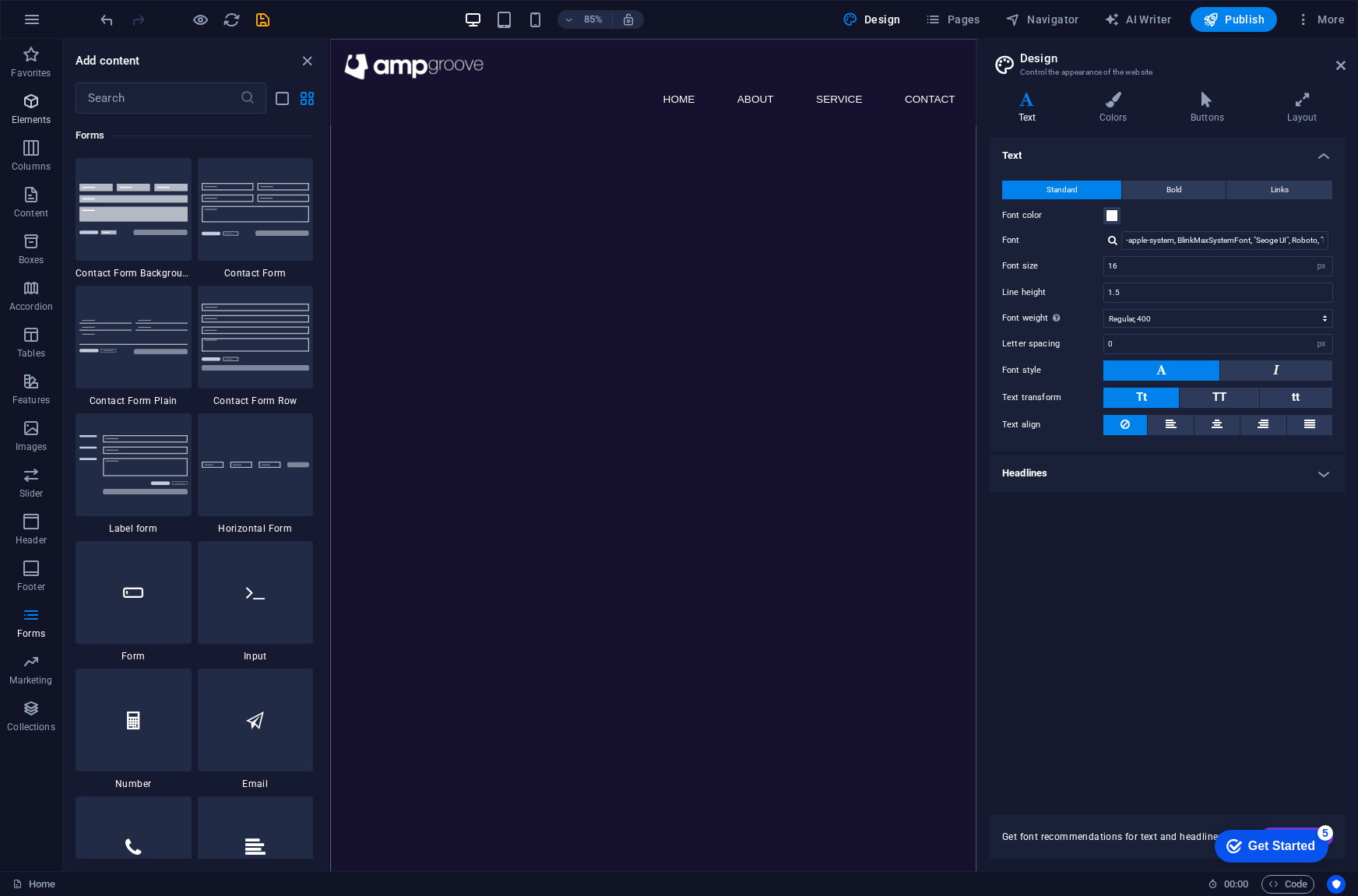
click at [25, 104] on icon "button" at bounding box center [31, 101] width 19 height 19
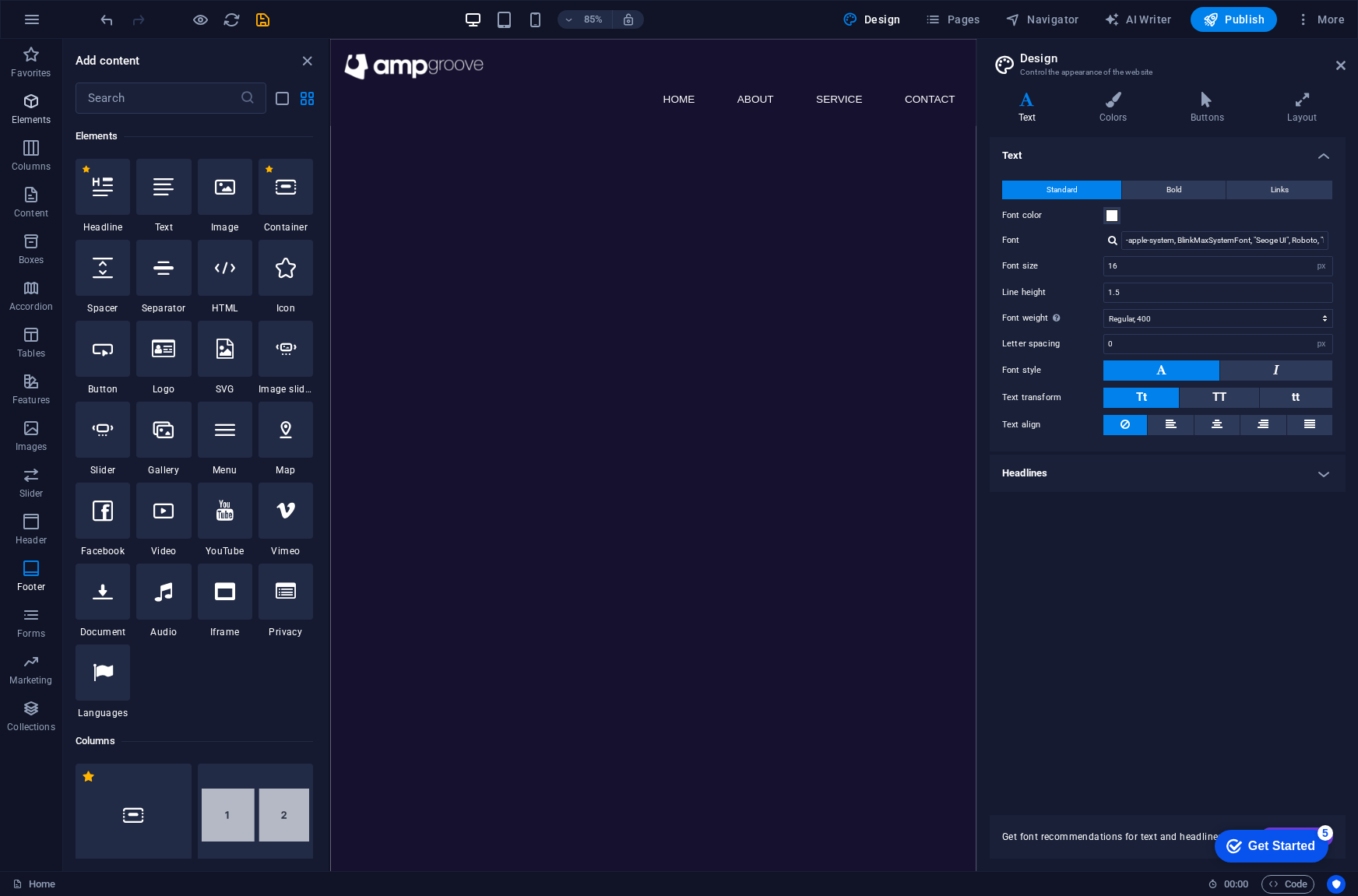
scroll to position [165, 0]
click at [40, 199] on icon "button" at bounding box center [31, 194] width 19 height 19
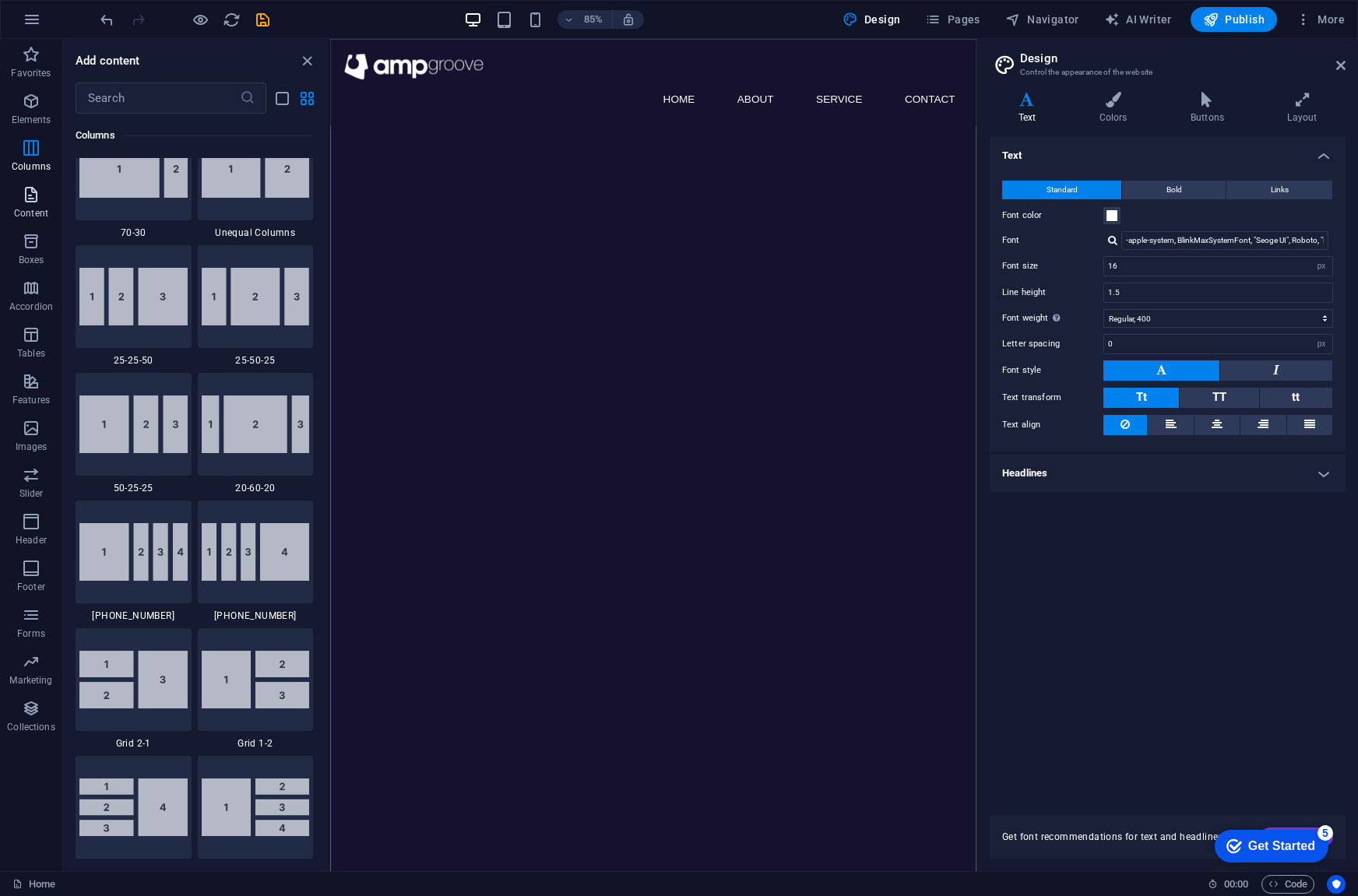
scroll to position [2723, 0]
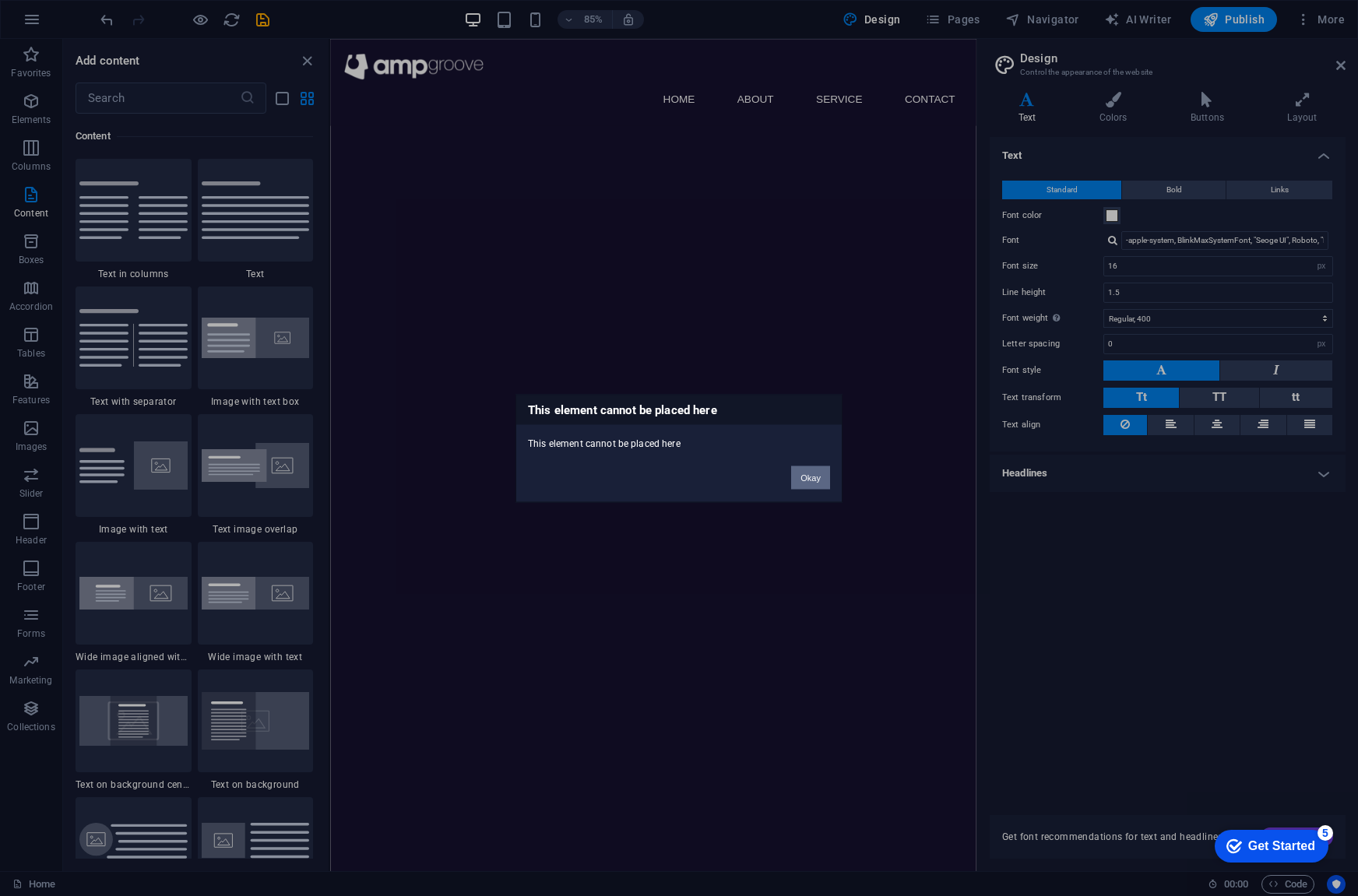
click at [816, 474] on button "Okay" at bounding box center [810, 476] width 39 height 23
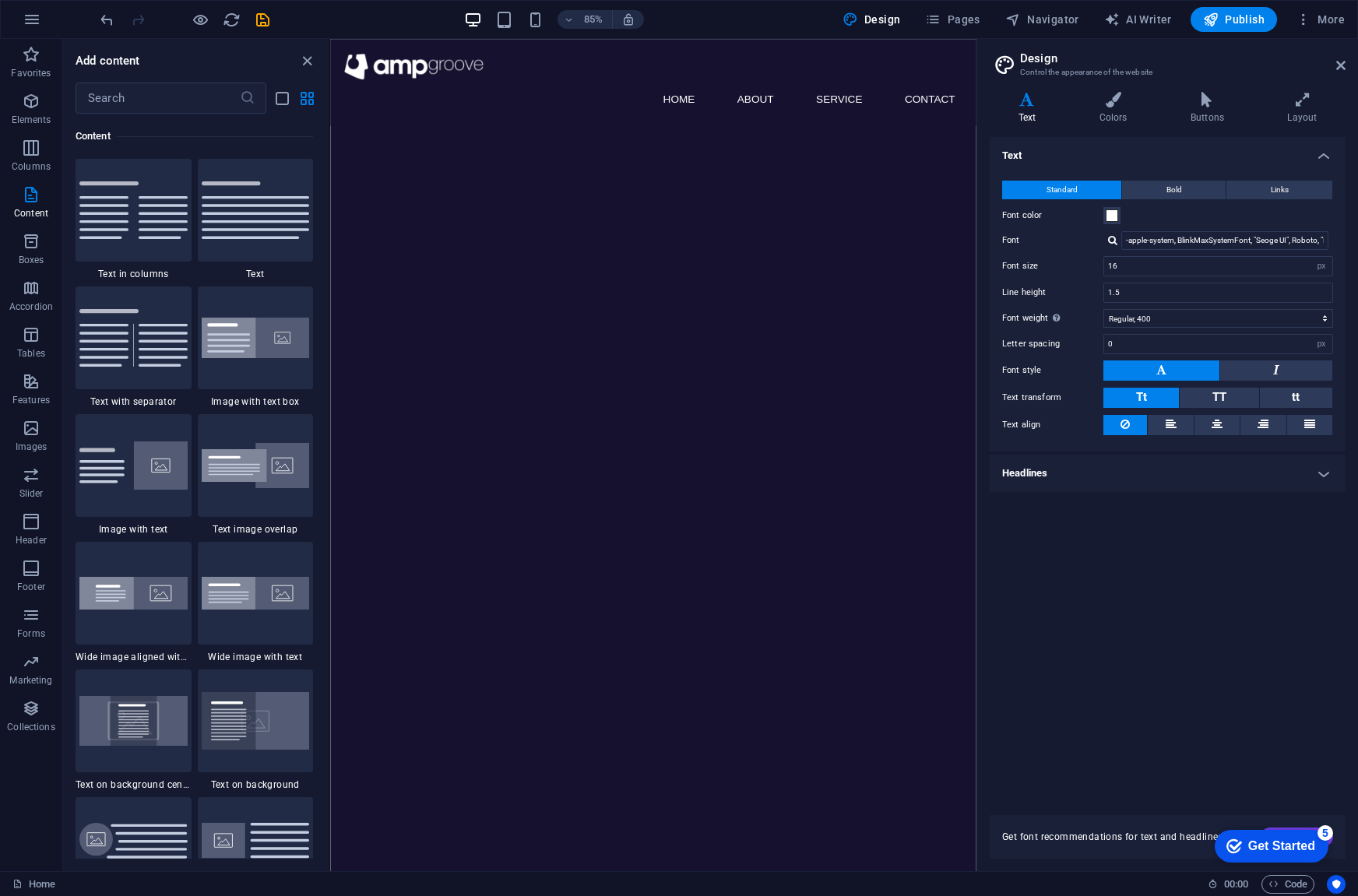
click at [723, 140] on html "Skip to main content Menu Home About Service Contact" at bounding box center [709, 89] width 760 height 102
click at [767, 91] on nav "Home About Service Contact" at bounding box center [710, 110] width 735 height 38
click at [511, 47] on span "Menu" at bounding box center [517, 46] width 21 height 8
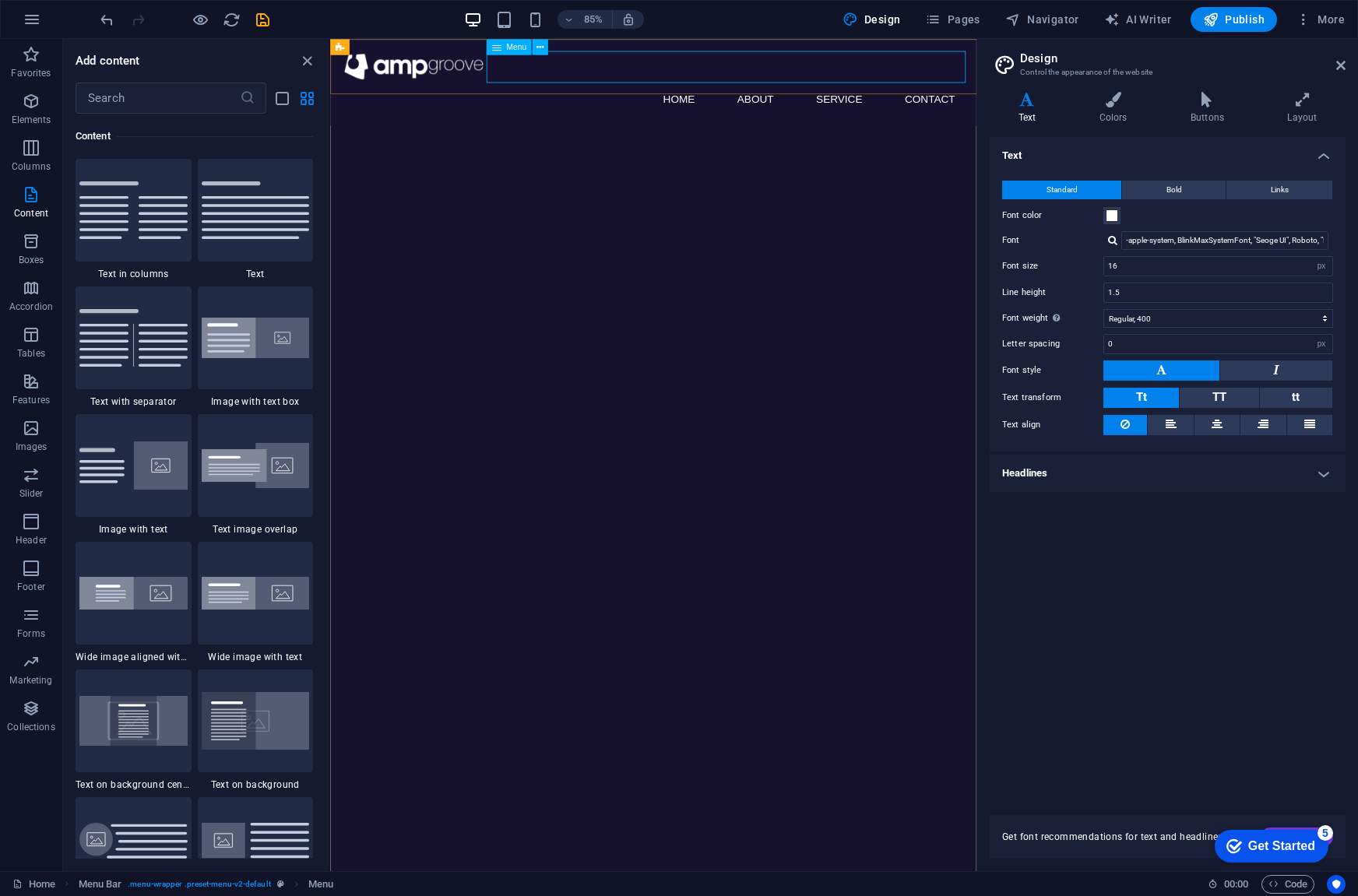
click at [511, 47] on span "Menu" at bounding box center [517, 46] width 21 height 8
select select
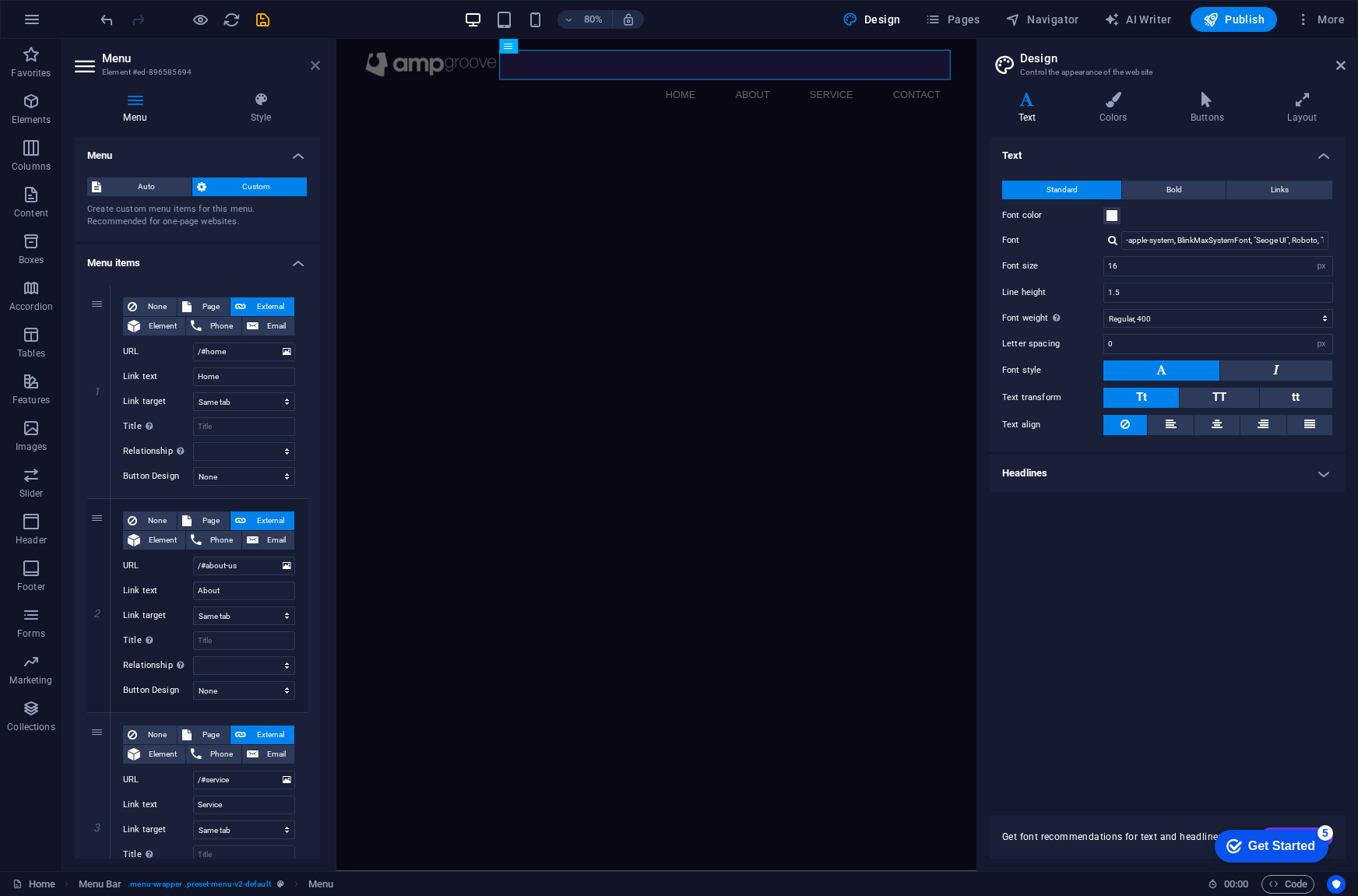
click at [318, 63] on icon at bounding box center [315, 65] width 9 height 13
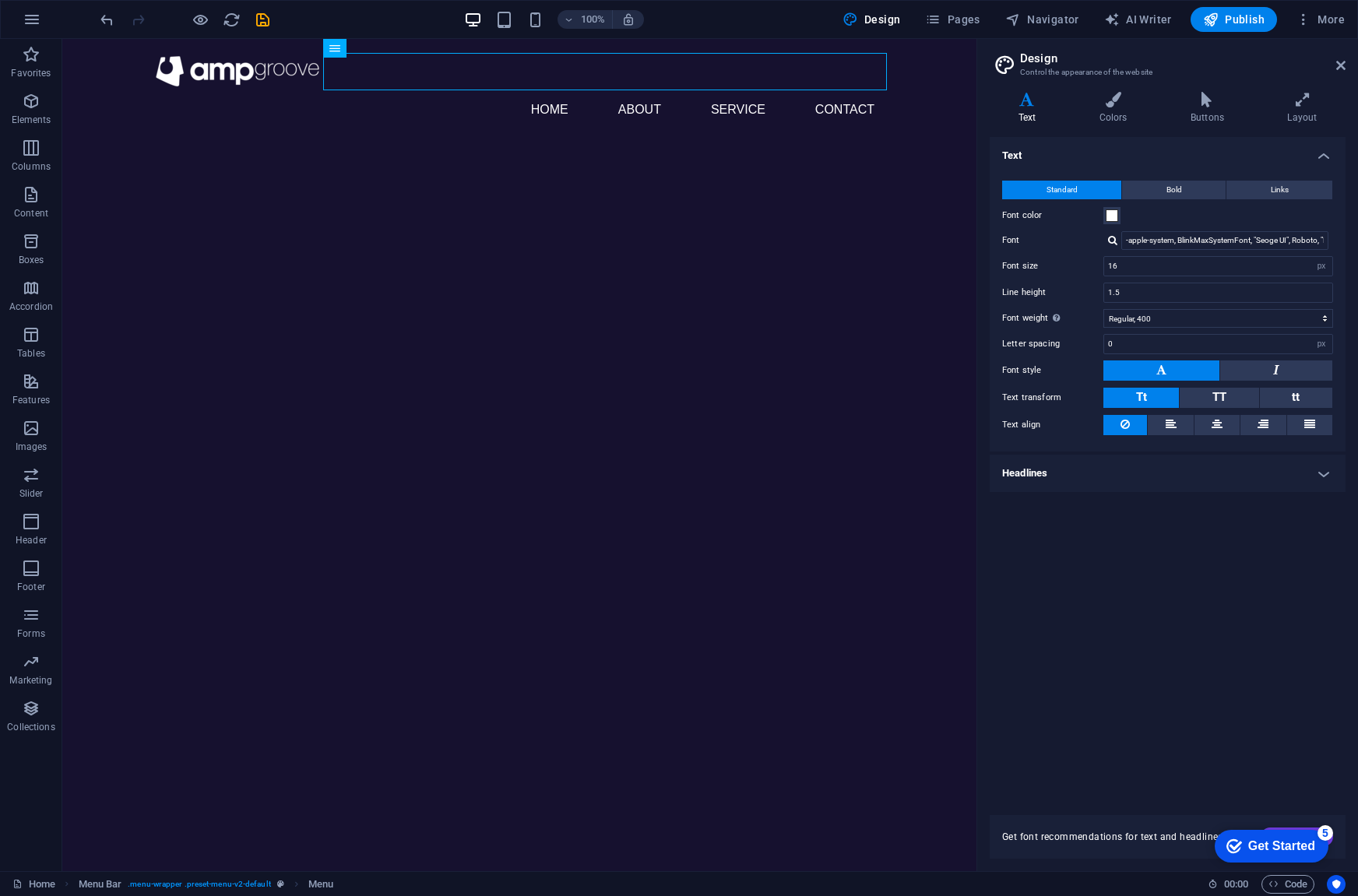
click at [295, 140] on html "Skip to main content Menu Home About Service Contact" at bounding box center [519, 89] width 914 height 102
click at [267, 19] on icon "save" at bounding box center [262, 20] width 18 height 18
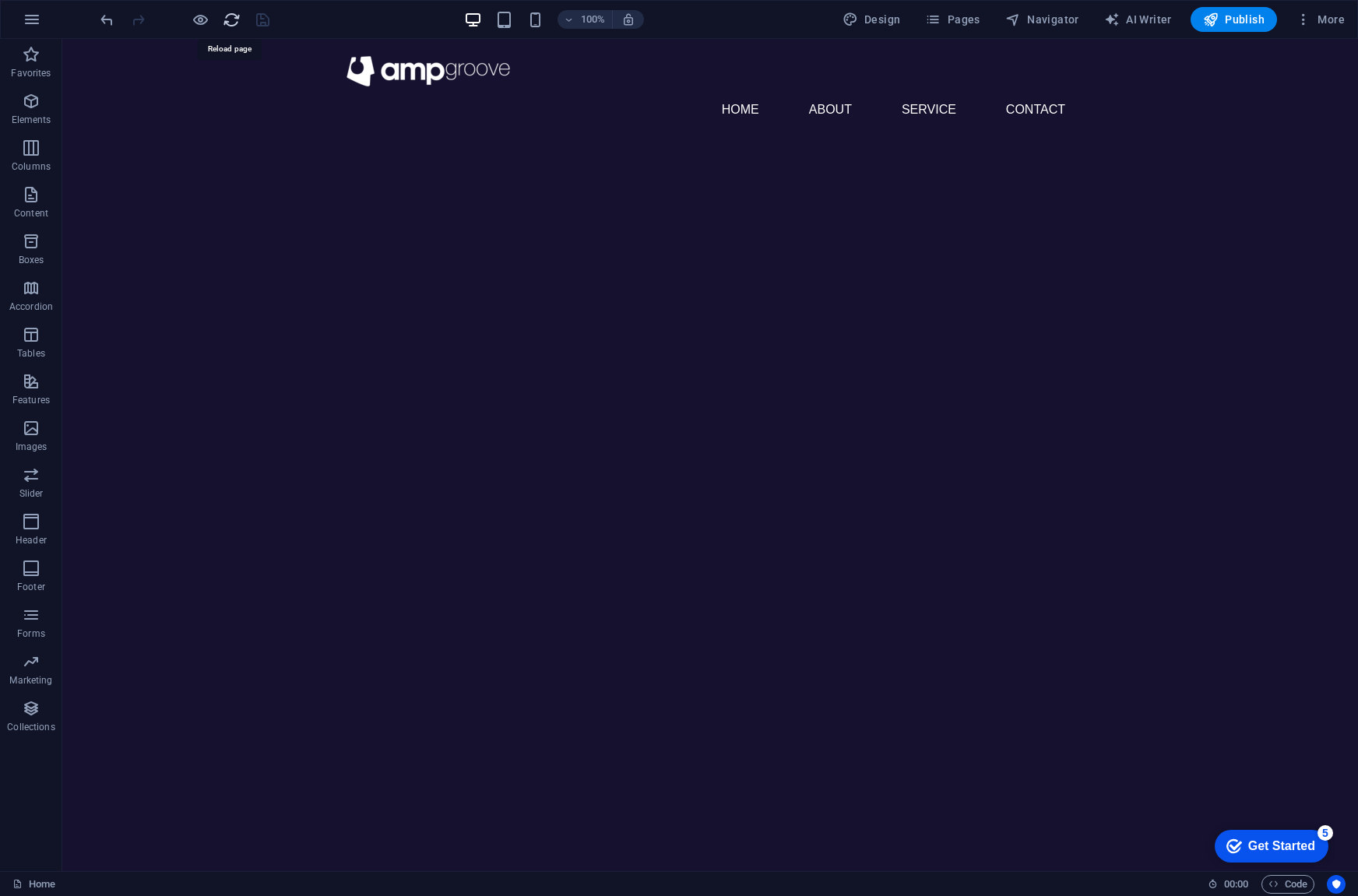
click at [230, 21] on icon "reload" at bounding box center [231, 20] width 18 height 18
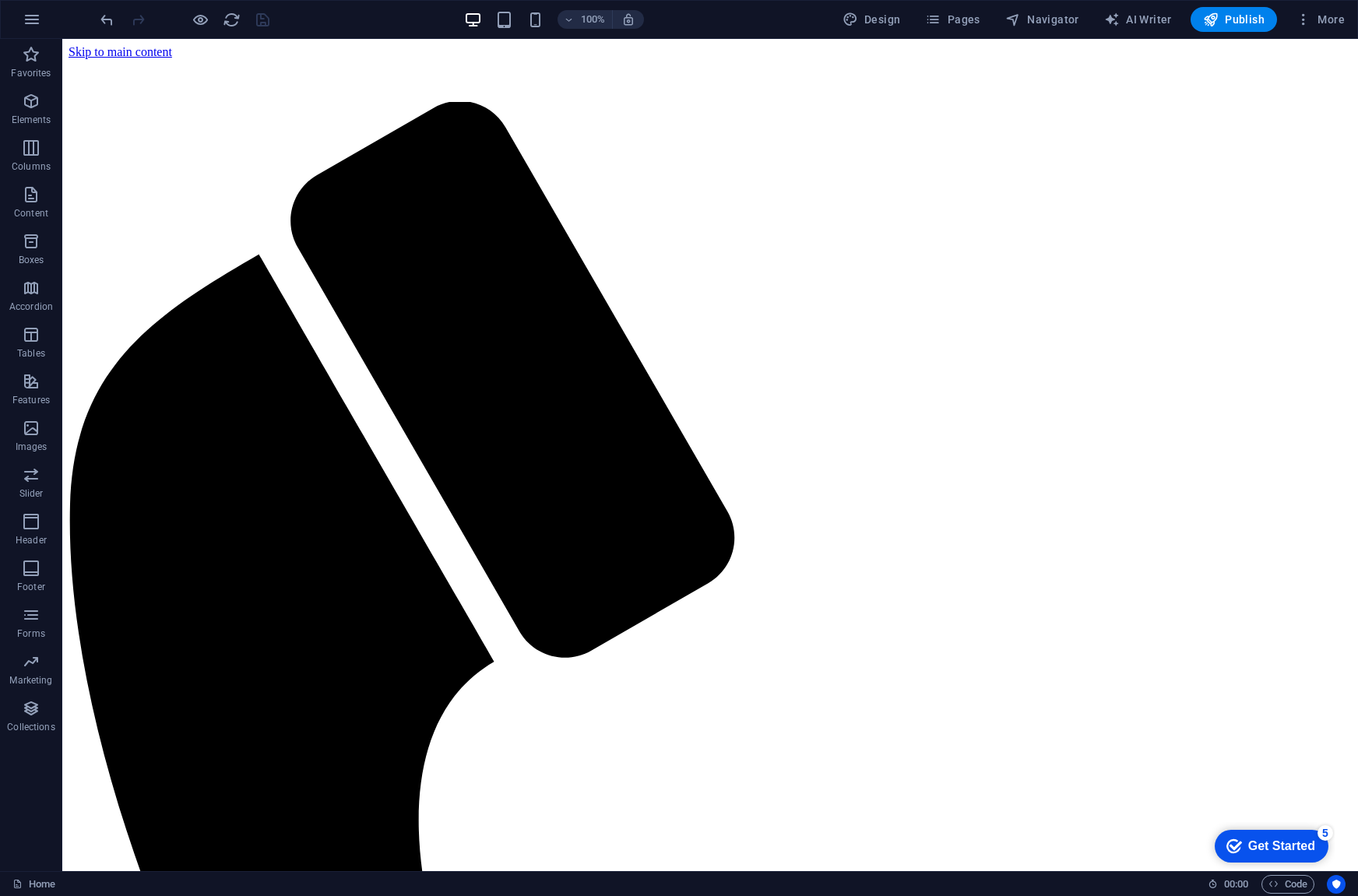
scroll to position [0, 0]
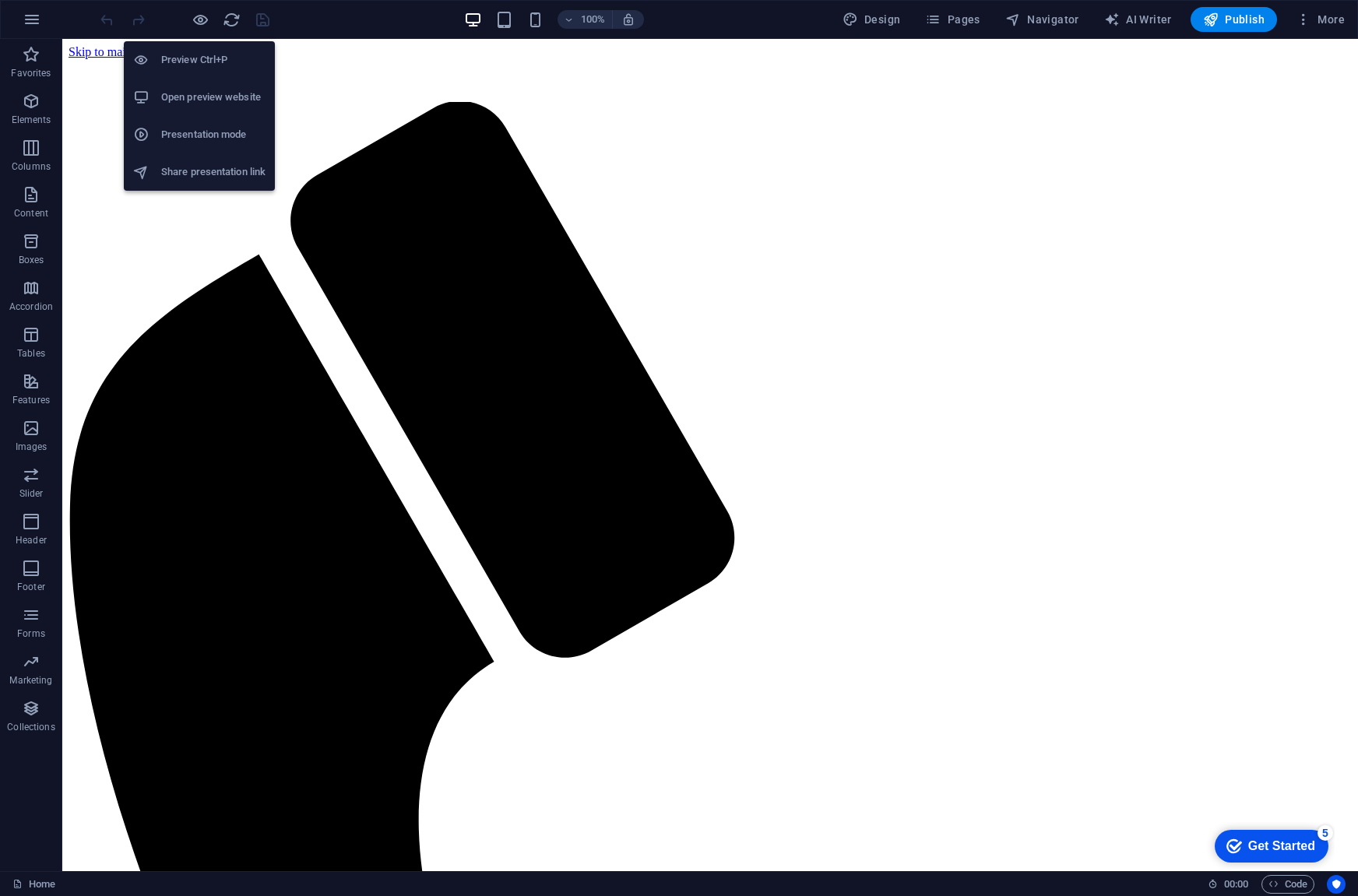
click at [205, 56] on h6 "Preview Ctrl+P" at bounding box center [213, 60] width 105 height 19
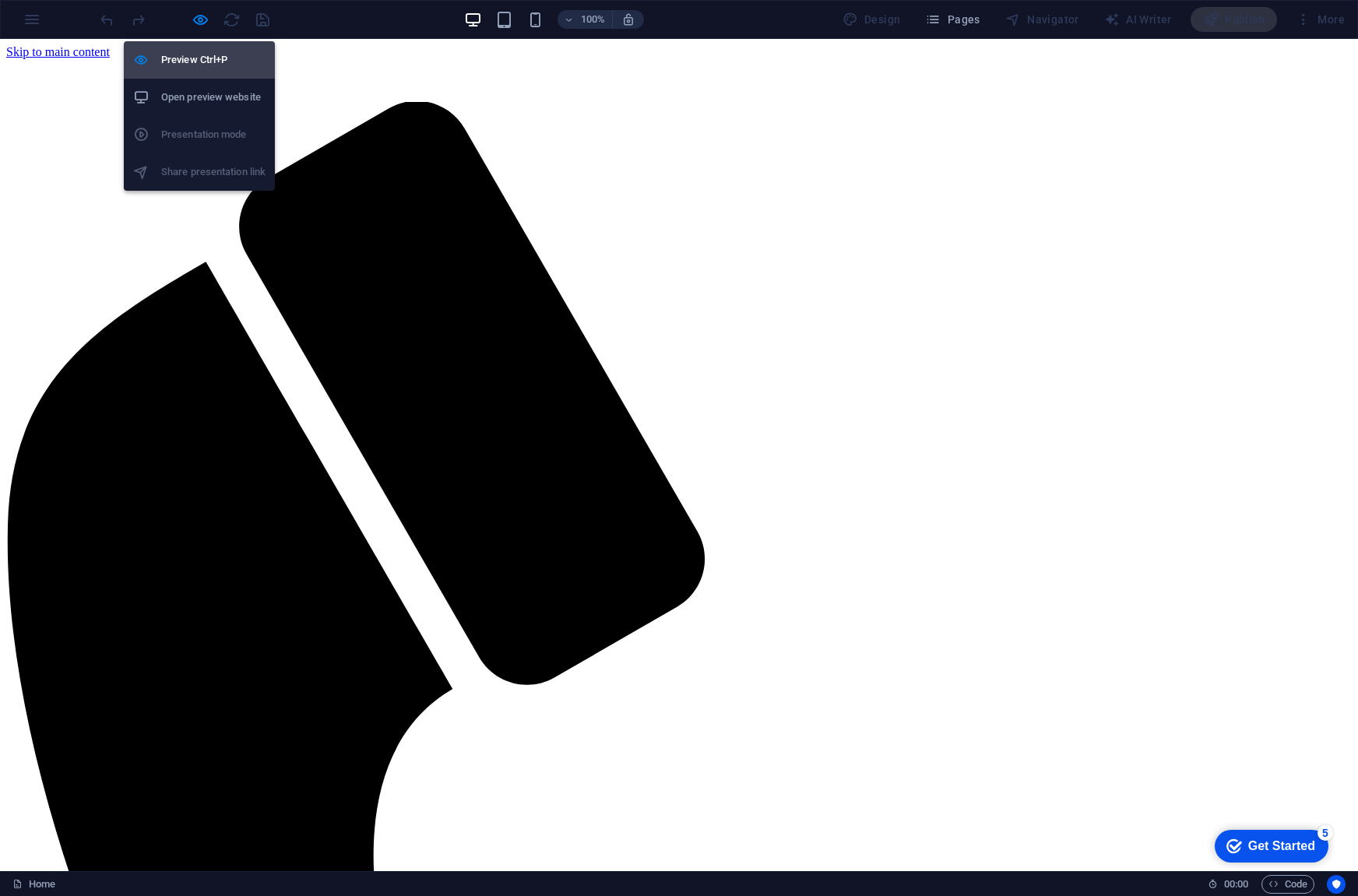
click at [206, 64] on h6 "Preview Ctrl+P" at bounding box center [213, 60] width 105 height 19
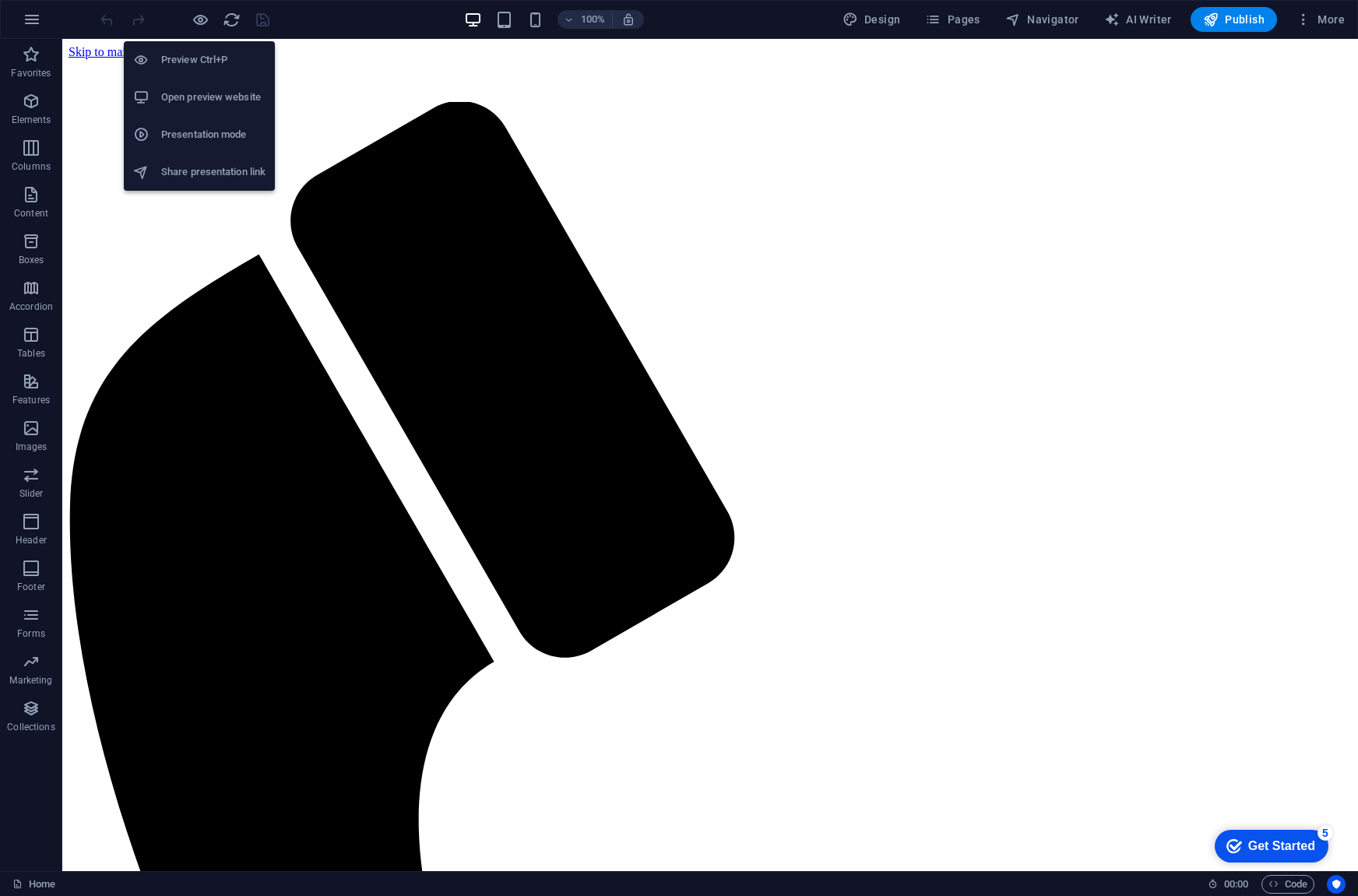
click at [206, 64] on h6 "Preview Ctrl+P" at bounding box center [213, 60] width 105 height 19
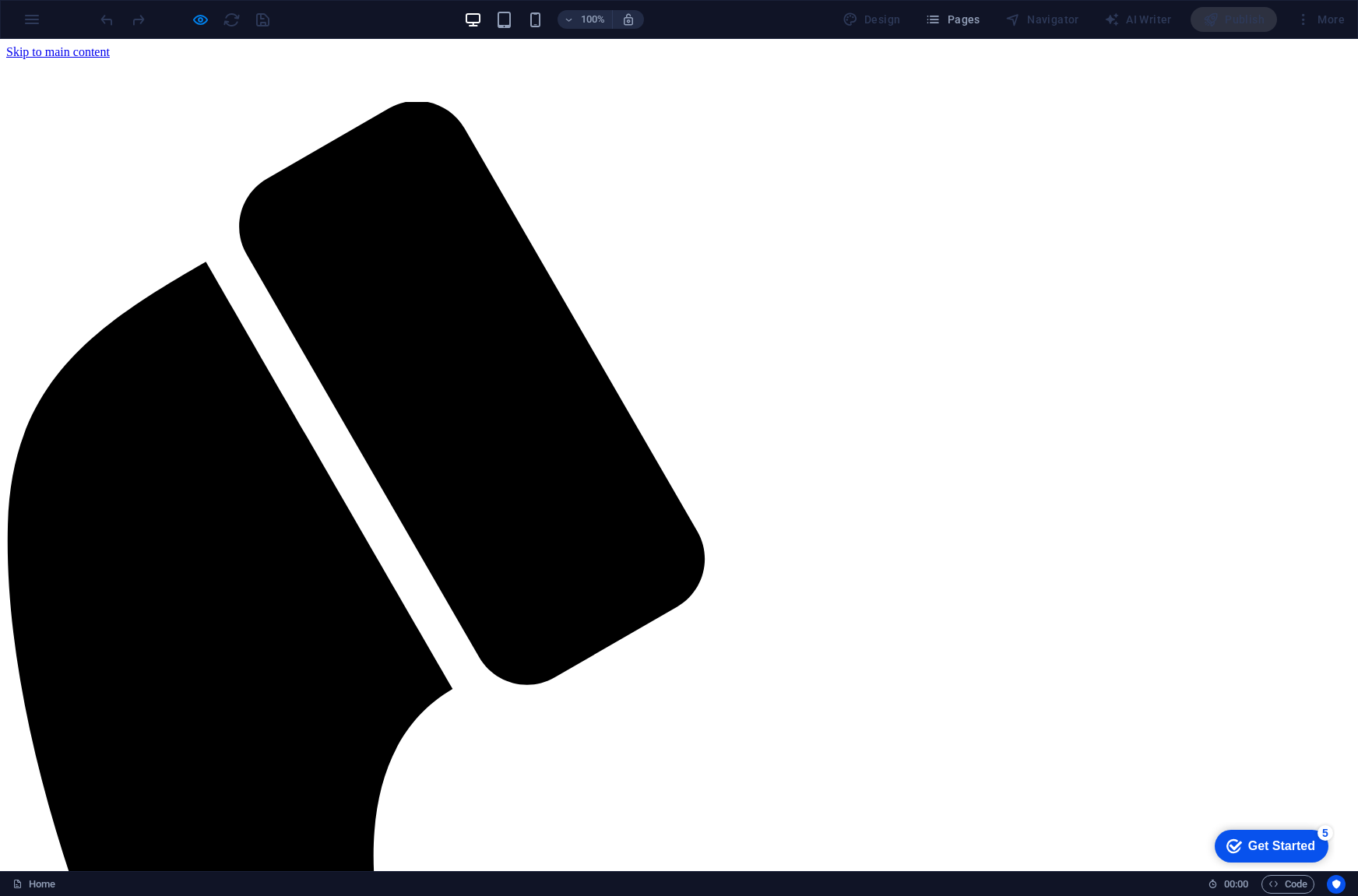
click at [189, 22] on div at bounding box center [185, 19] width 175 height 25
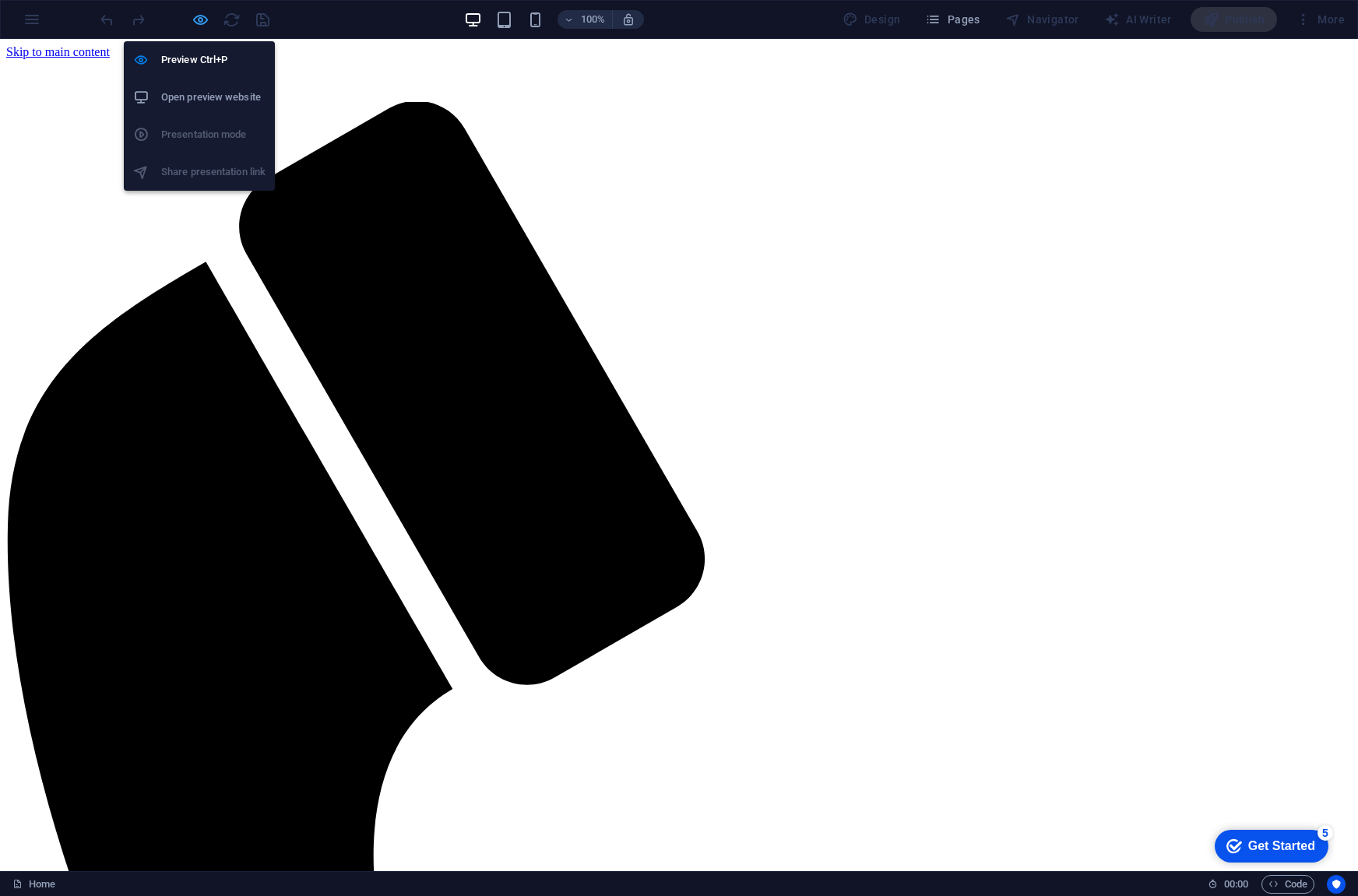
click at [199, 21] on icon "button" at bounding box center [200, 20] width 18 height 18
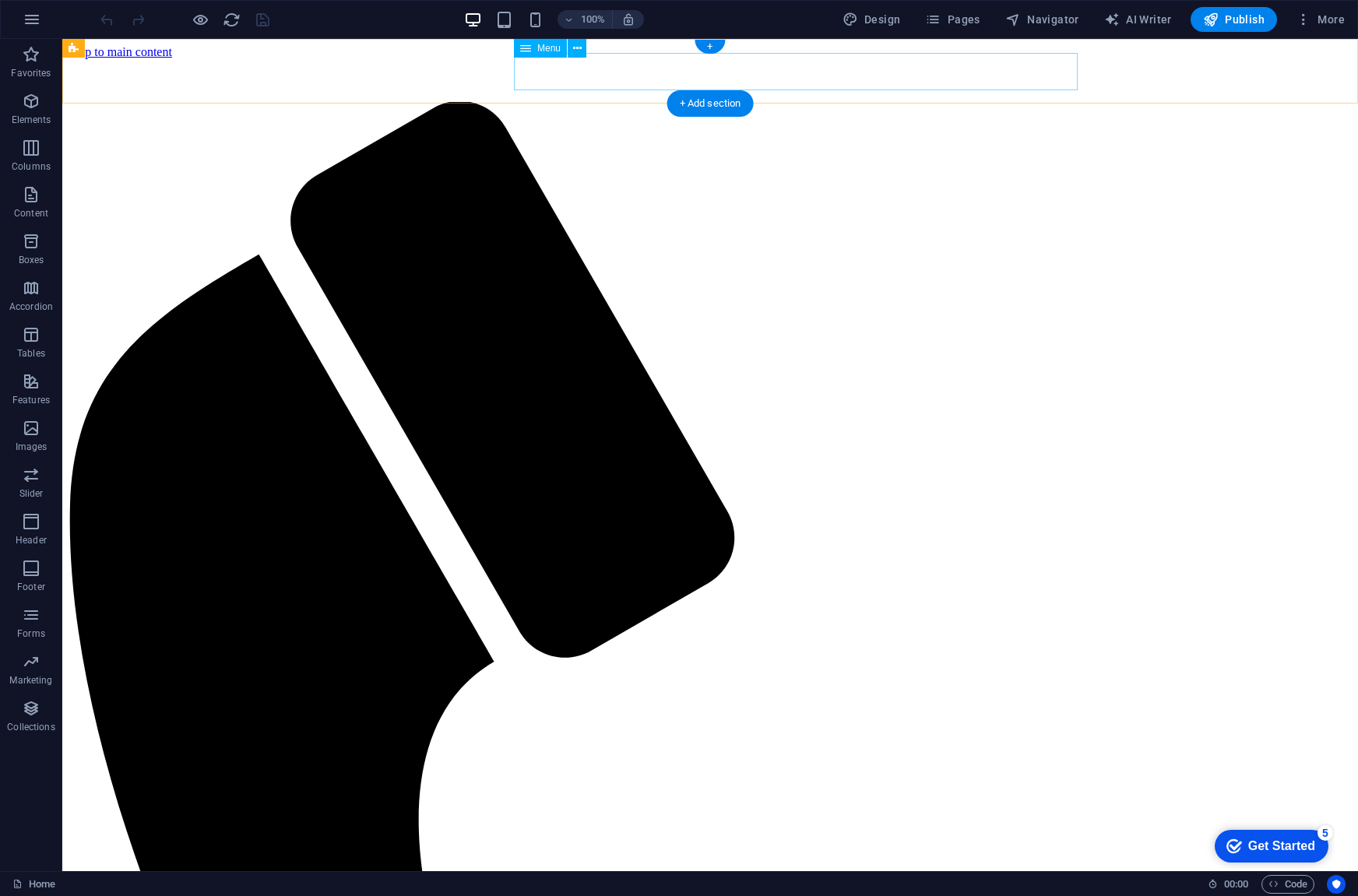
click at [541, 54] on div "Menu" at bounding box center [541, 48] width 53 height 19
click at [576, 49] on icon at bounding box center [577, 48] width 9 height 16
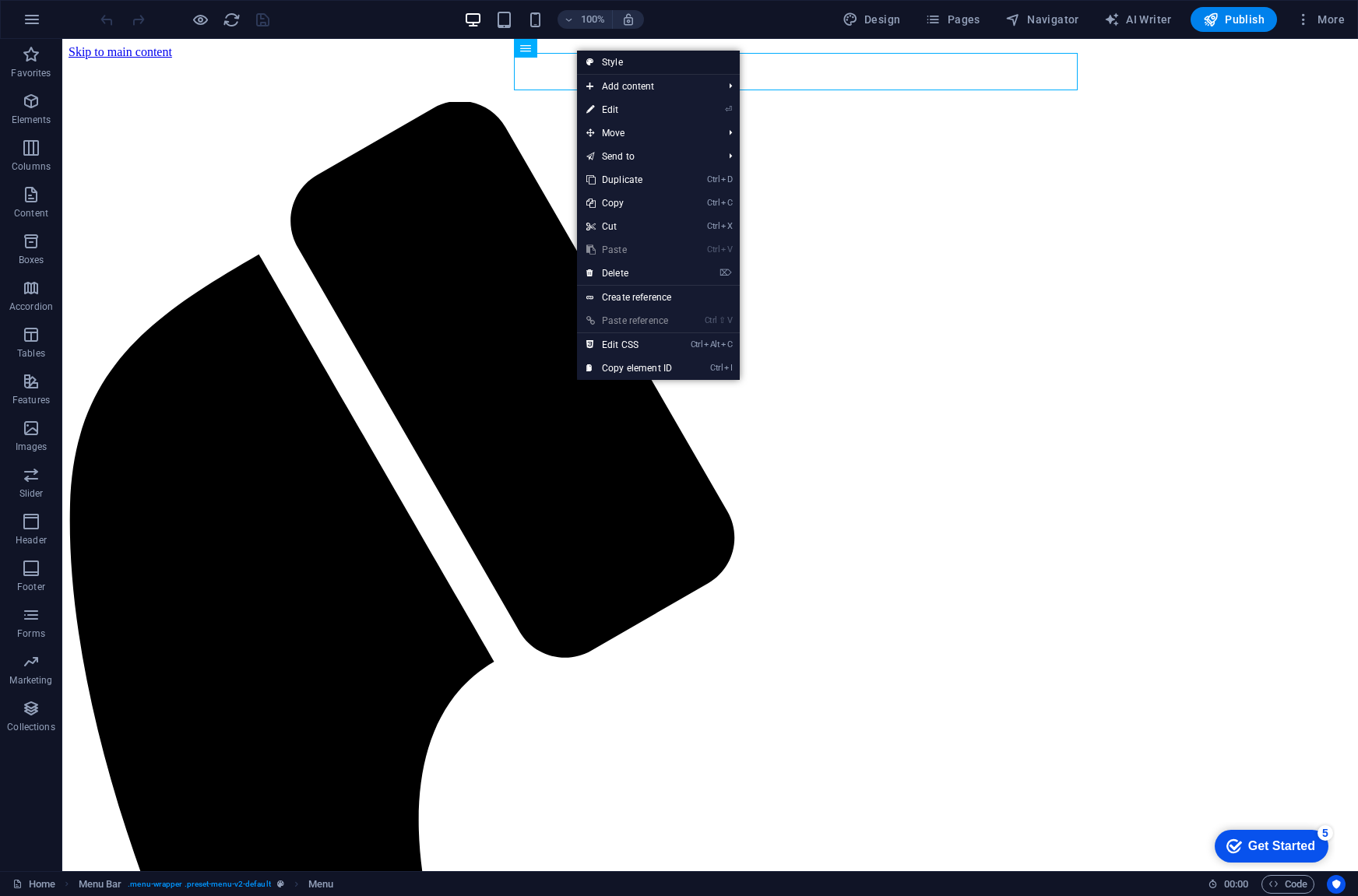
click at [599, 69] on link "Style" at bounding box center [658, 62] width 163 height 23
select select "rem"
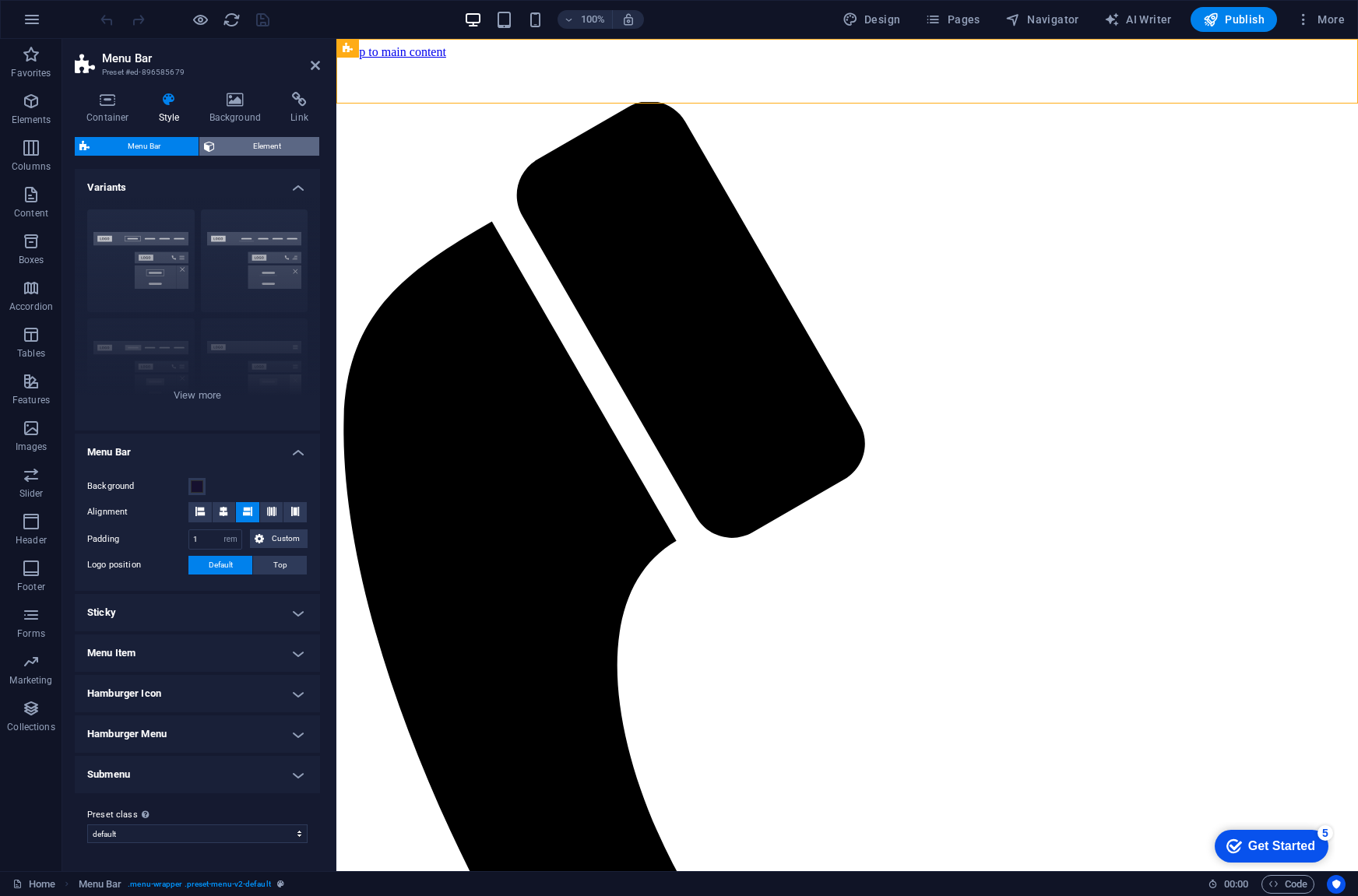
click at [260, 143] on span "Element" at bounding box center [266, 146] width 95 height 19
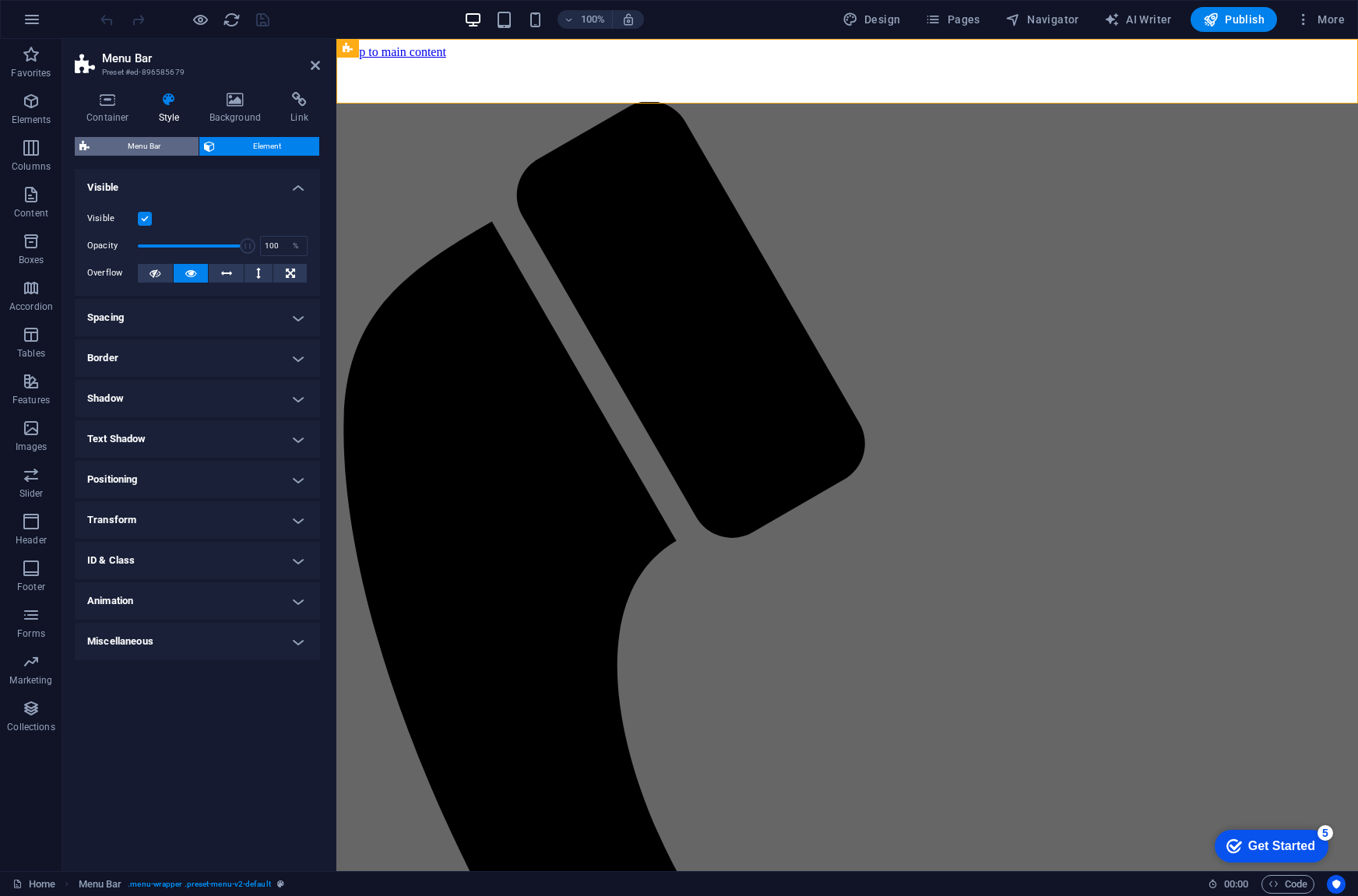
click at [141, 140] on span "Menu Bar" at bounding box center [144, 146] width 99 height 19
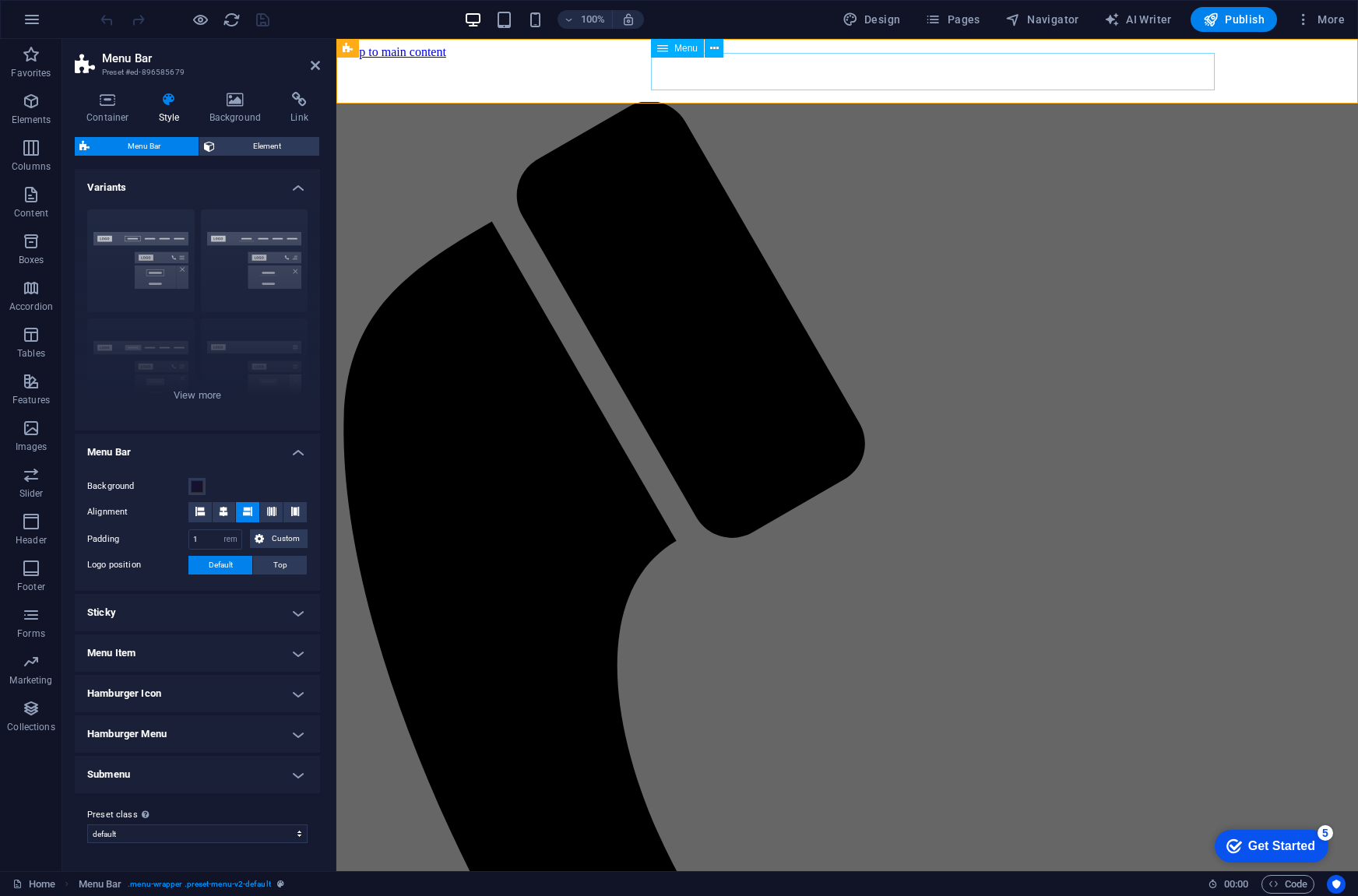
click at [715, 51] on icon at bounding box center [715, 48] width 9 height 16
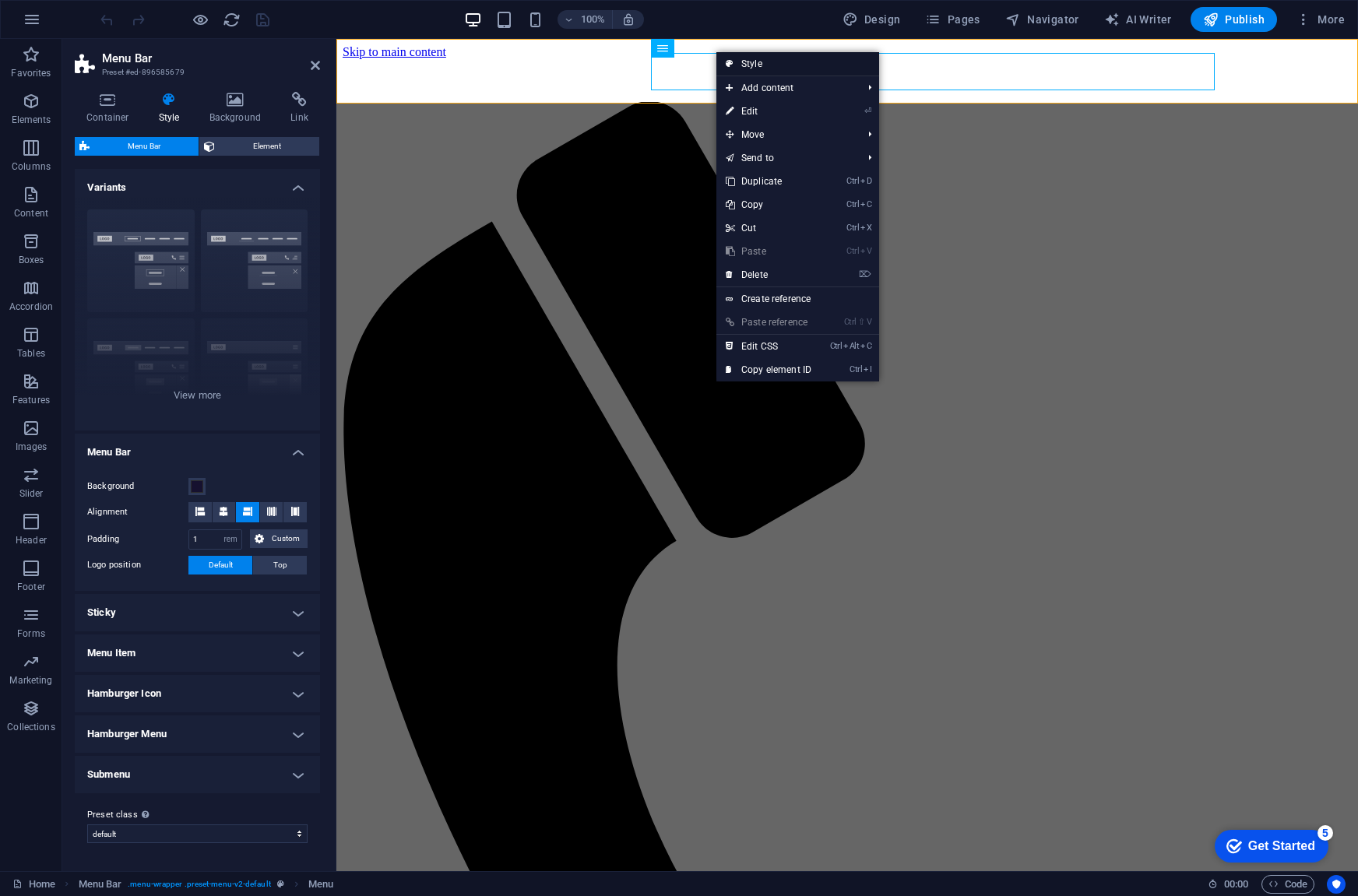
click at [751, 62] on link "Style" at bounding box center [798, 63] width 163 height 23
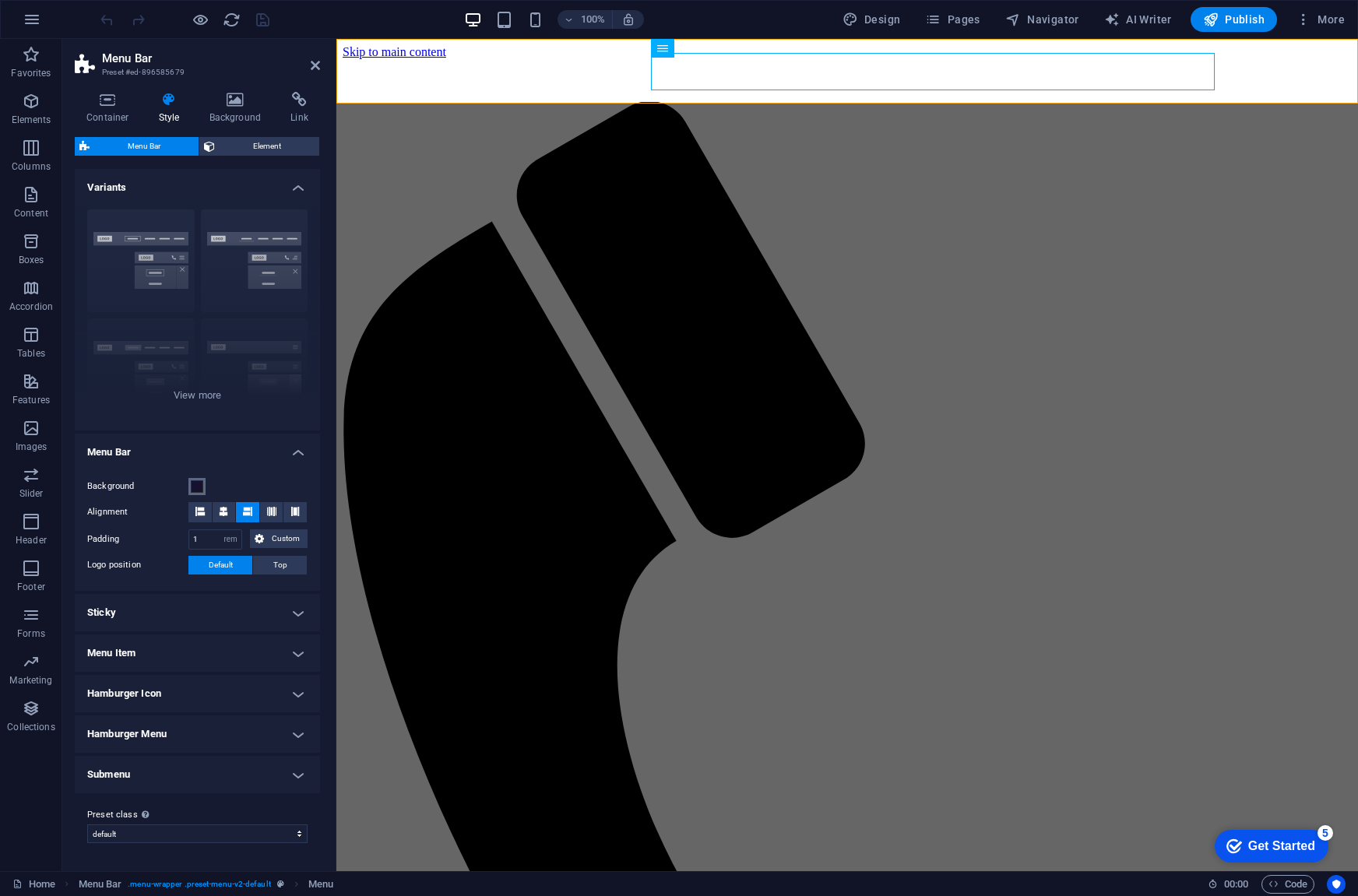
click at [196, 485] on span at bounding box center [197, 487] width 13 height 13
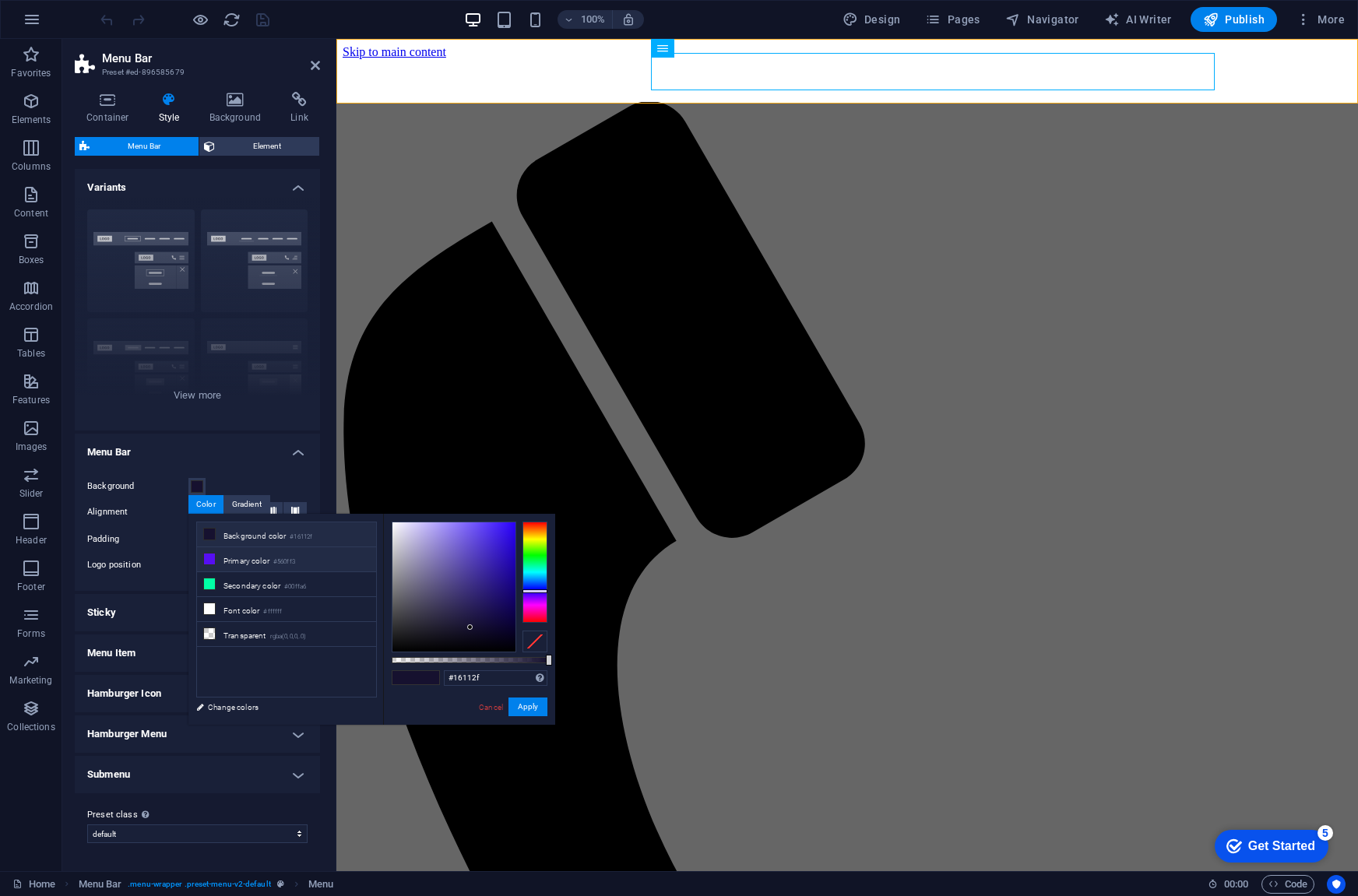
click at [246, 557] on li "Primary color #560ff3" at bounding box center [286, 559] width 179 height 25
type input "#560ff3"
click at [530, 711] on button "Apply" at bounding box center [527, 707] width 39 height 19
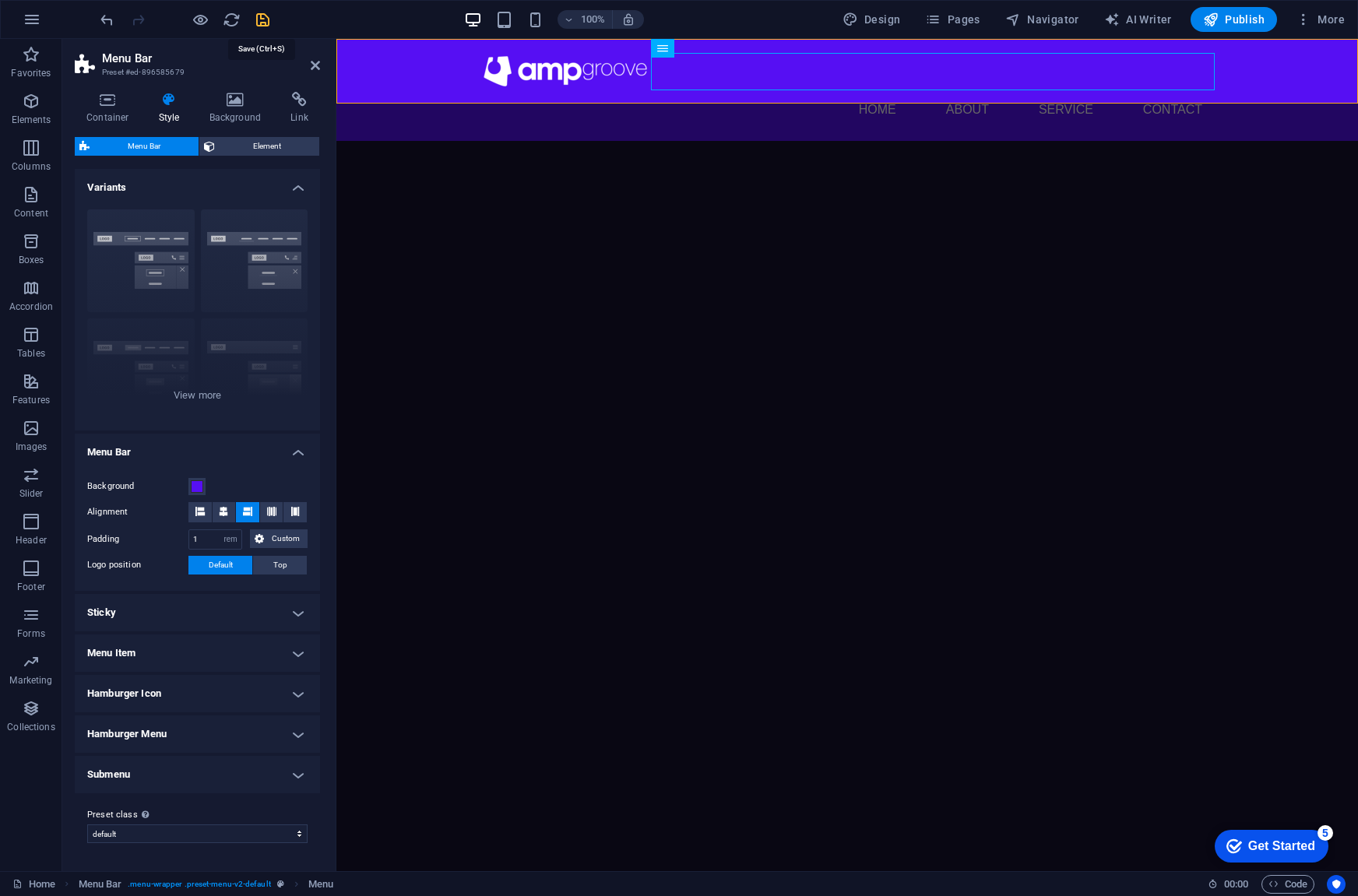
click at [268, 17] on icon "save" at bounding box center [262, 20] width 18 height 18
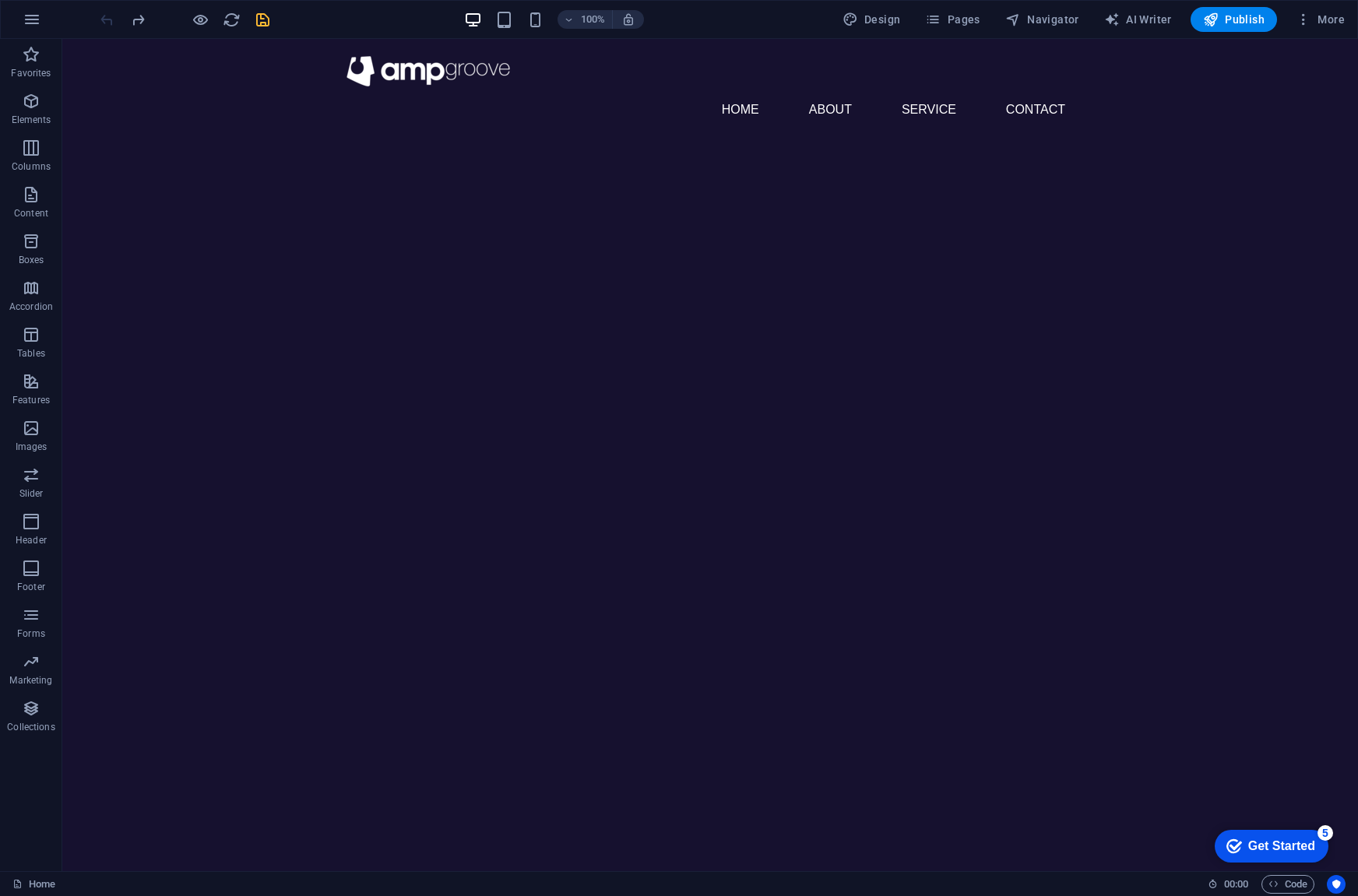
click at [260, 8] on div at bounding box center [185, 19] width 175 height 25
click at [257, 17] on icon "save" at bounding box center [262, 20] width 18 height 18
click at [756, 91] on nav "Home About Service Contact" at bounding box center [710, 110] width 735 height 38
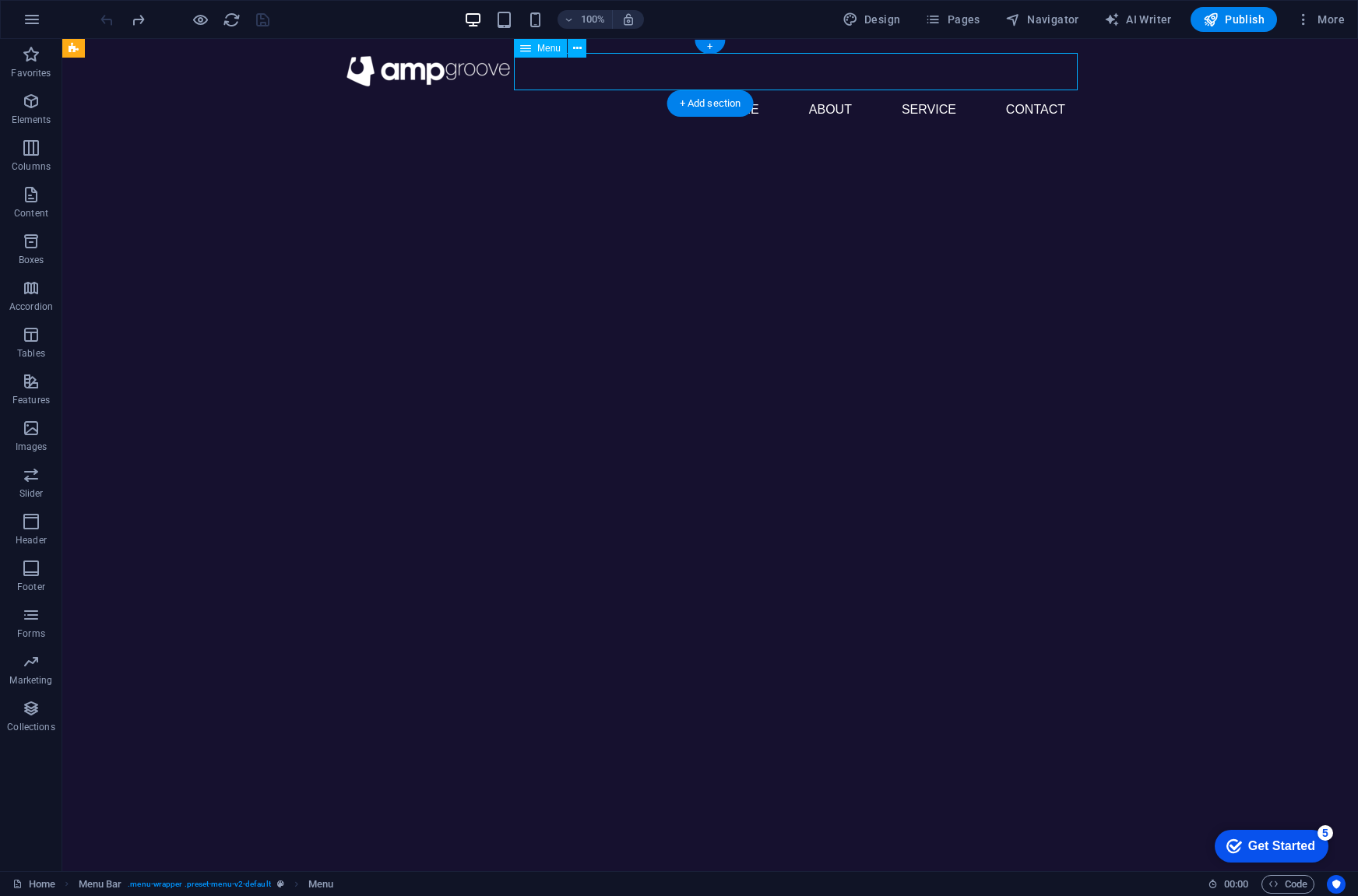
click at [756, 91] on nav "Home About Service Contact" at bounding box center [710, 110] width 735 height 38
select select
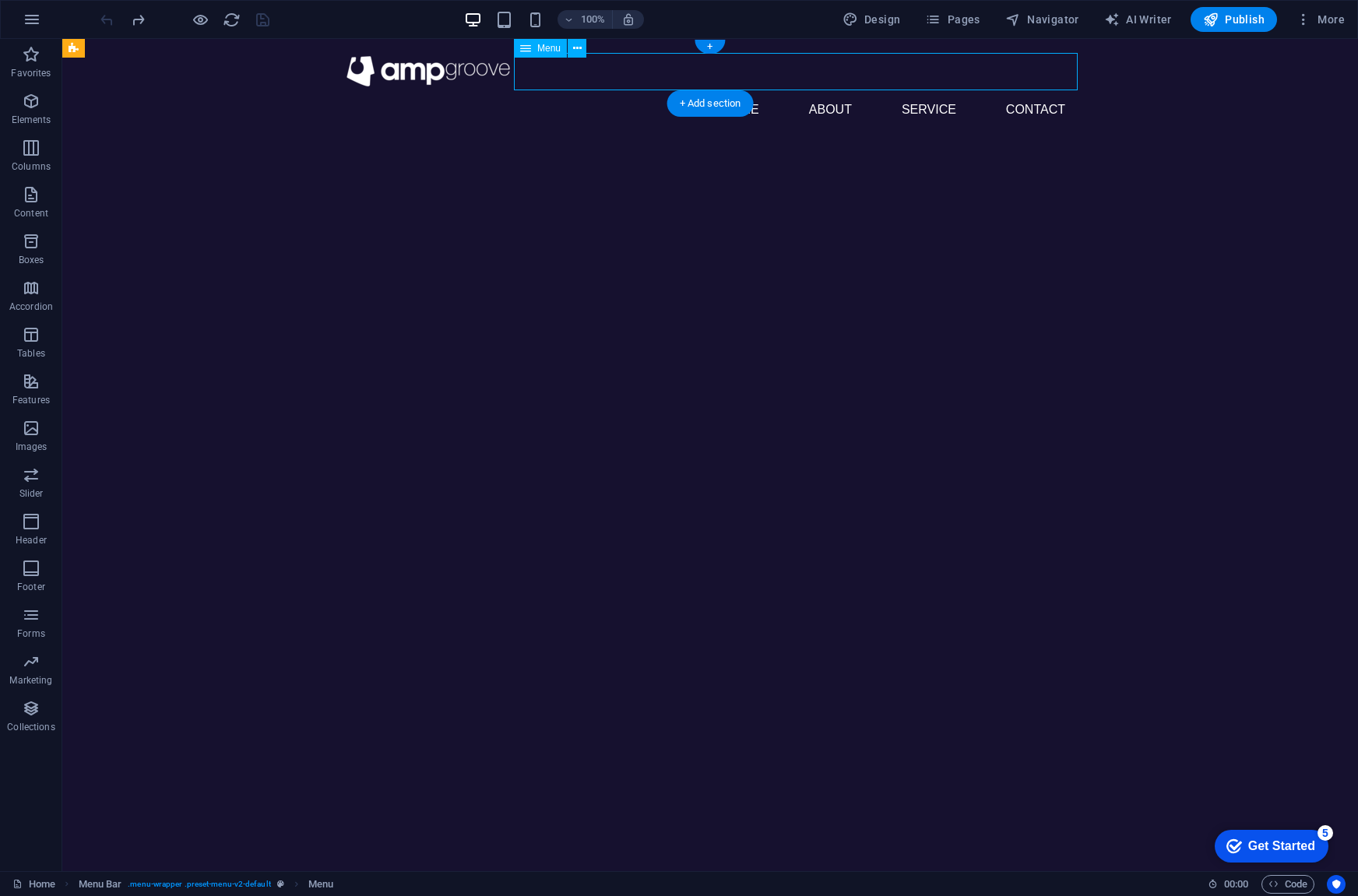
select select
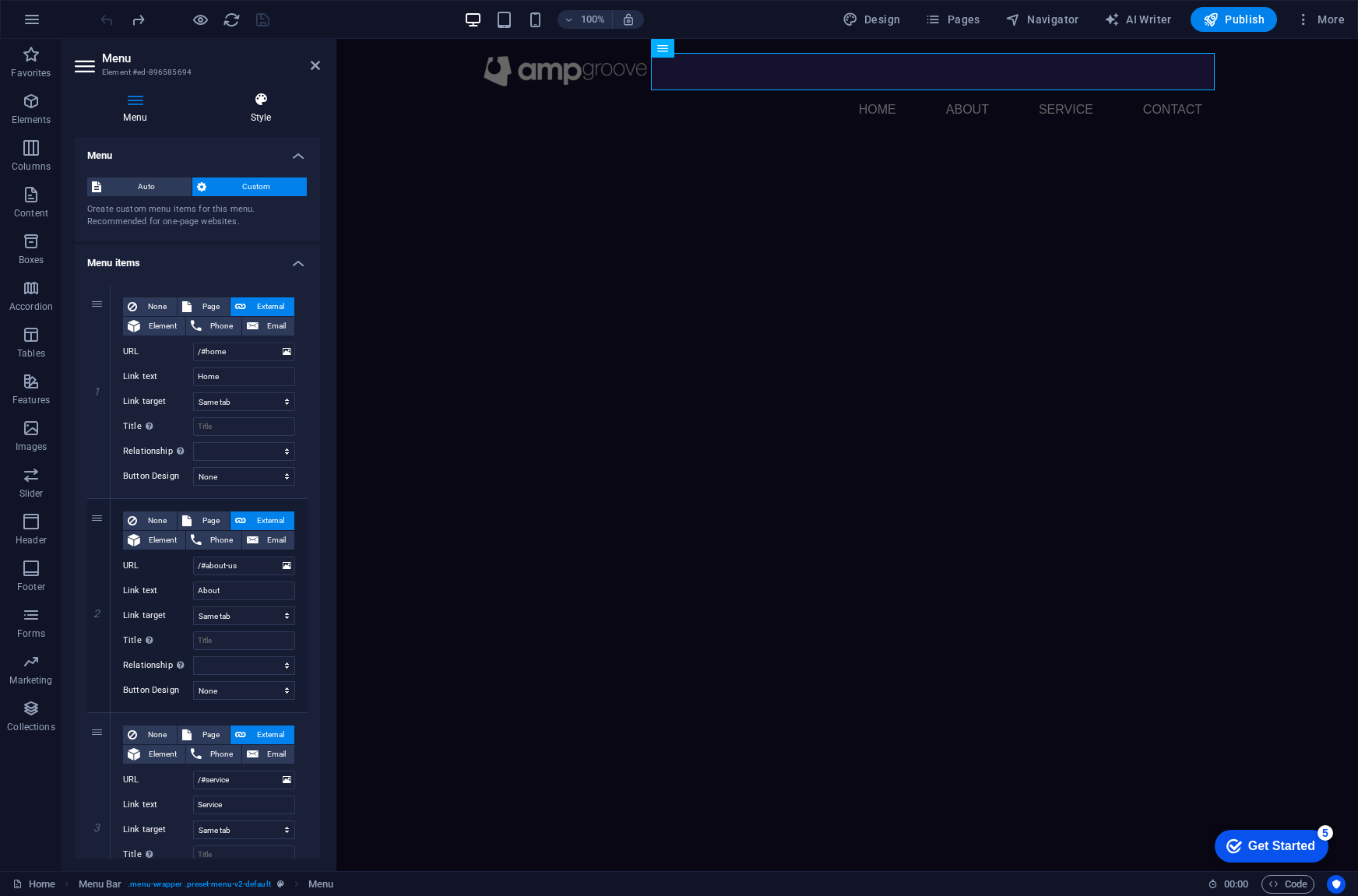
click at [248, 108] on h4 "Style" at bounding box center [260, 108] width 118 height 33
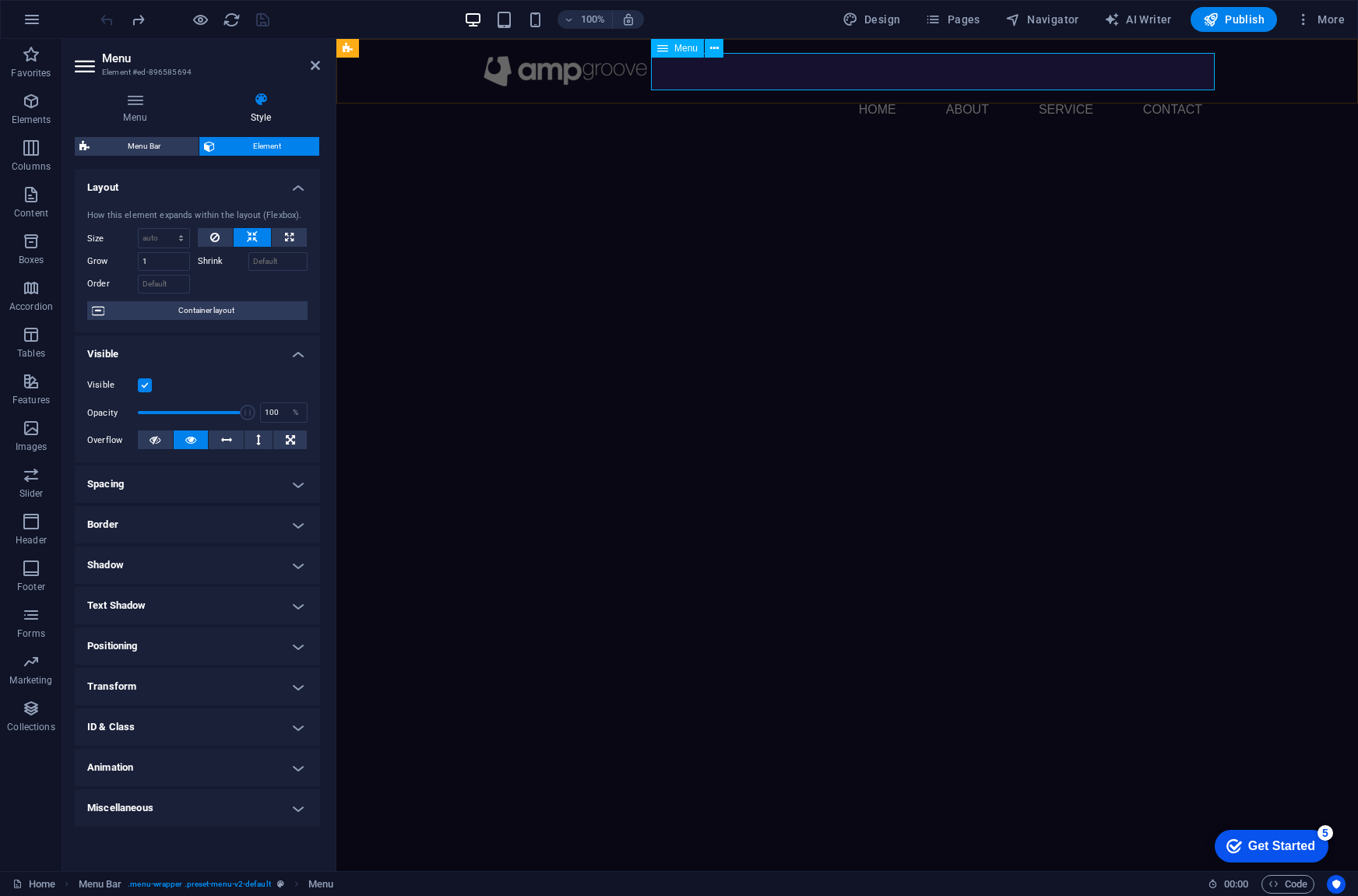
click at [883, 91] on nav "Home About Service Contact" at bounding box center [847, 110] width 735 height 38
click at [320, 63] on aside "Menu Element #ed-896585694 Menu Style Menu Auto Custom Create custom menu items…" at bounding box center [200, 455] width 274 height 833
click at [316, 64] on icon at bounding box center [315, 65] width 9 height 13
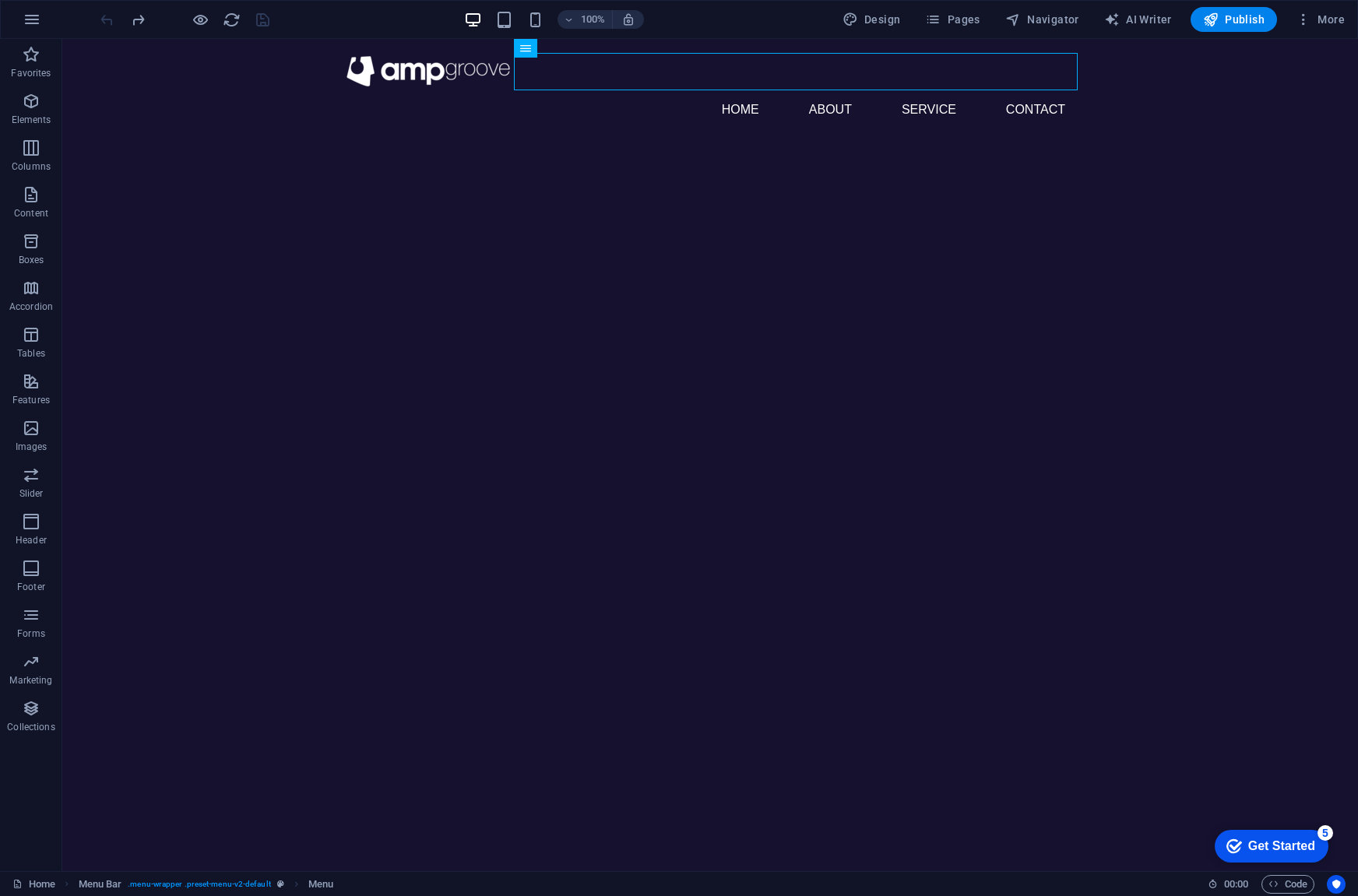
click at [339, 140] on html "Skip to main content Menu Home About Service Contact" at bounding box center [710, 89] width 1295 height 102
click at [36, 236] on icon "button" at bounding box center [31, 242] width 19 height 19
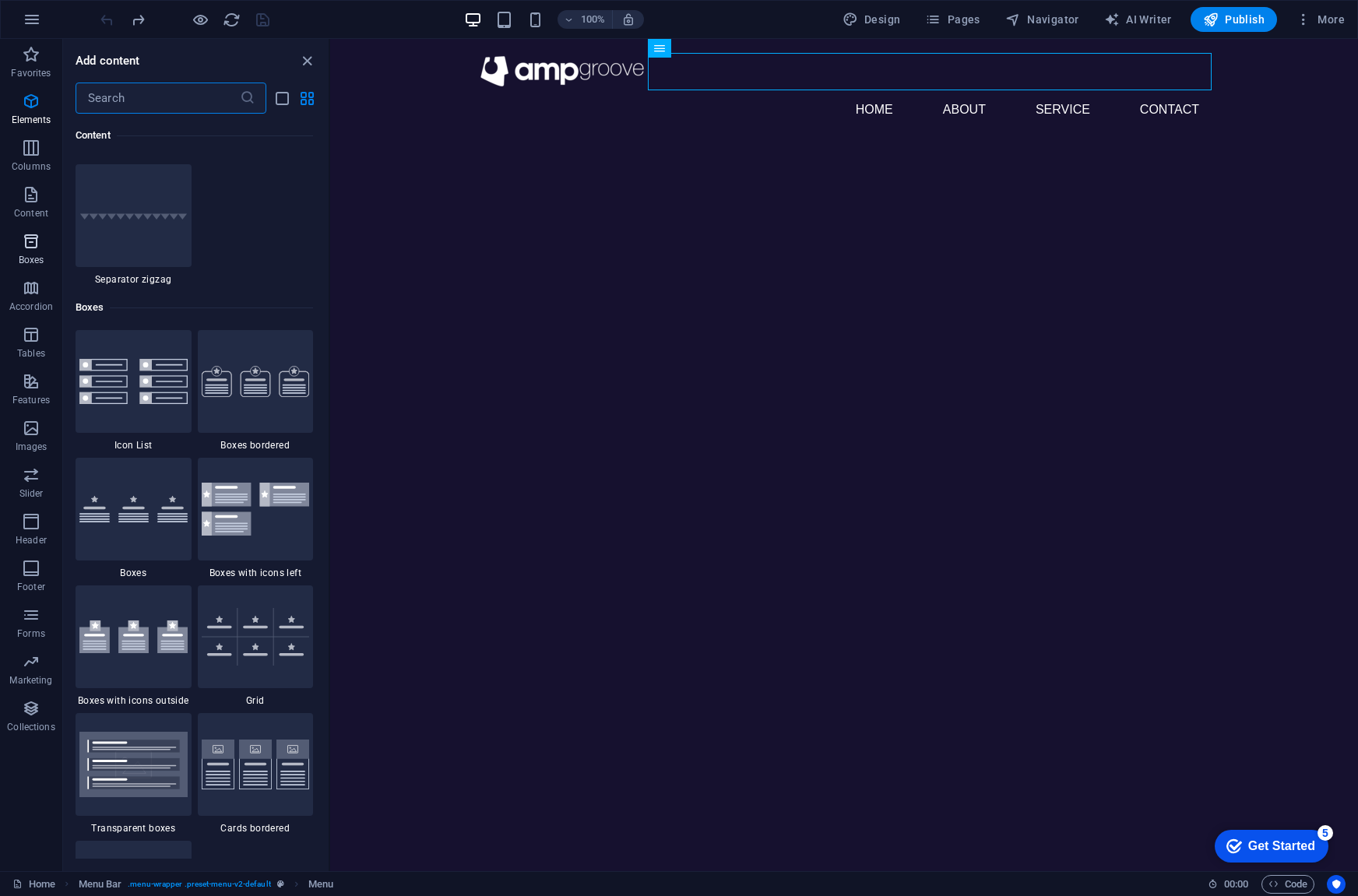
scroll to position [4294, 0]
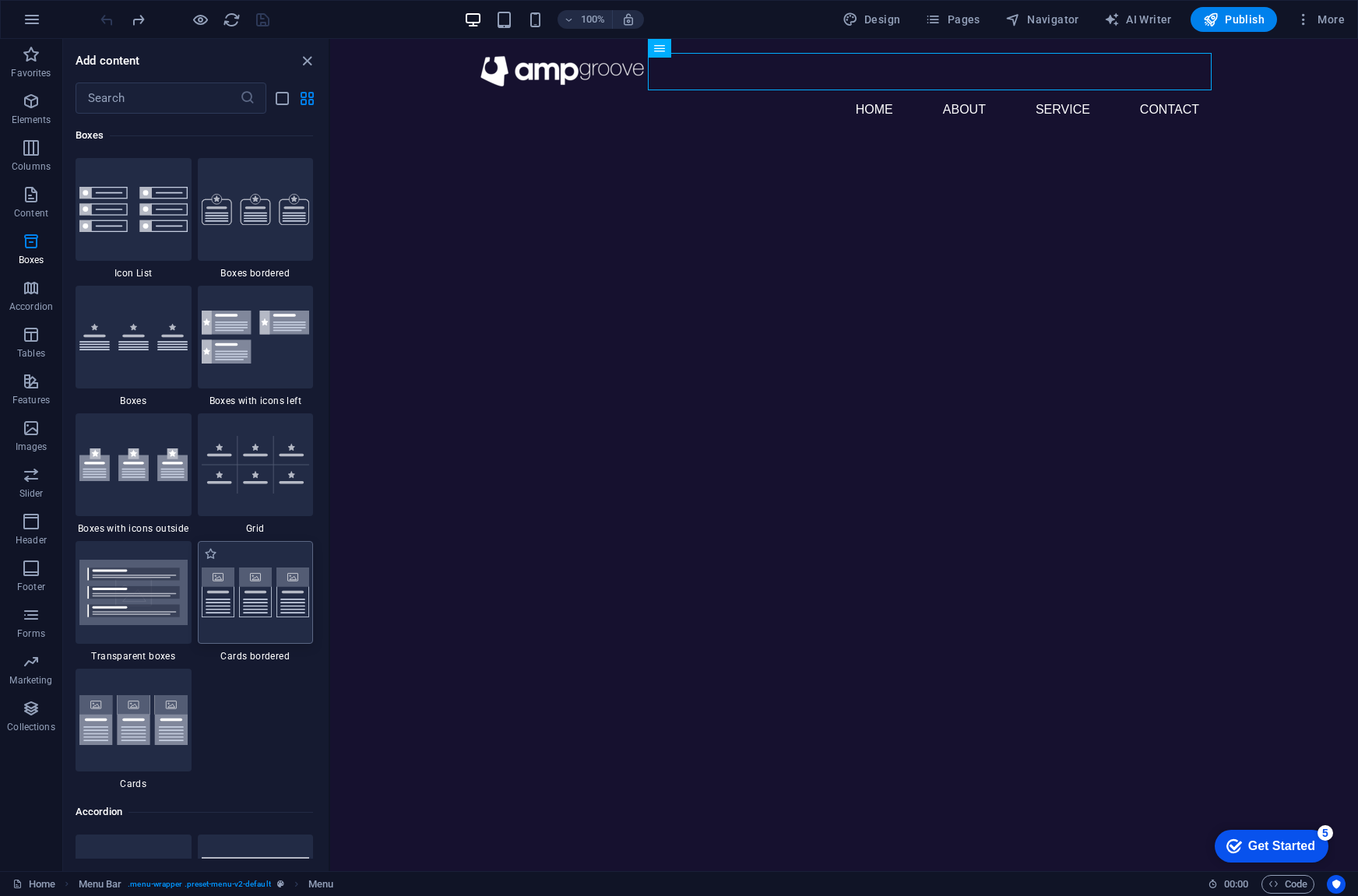
click at [223, 600] on img at bounding box center [255, 593] width 108 height 51
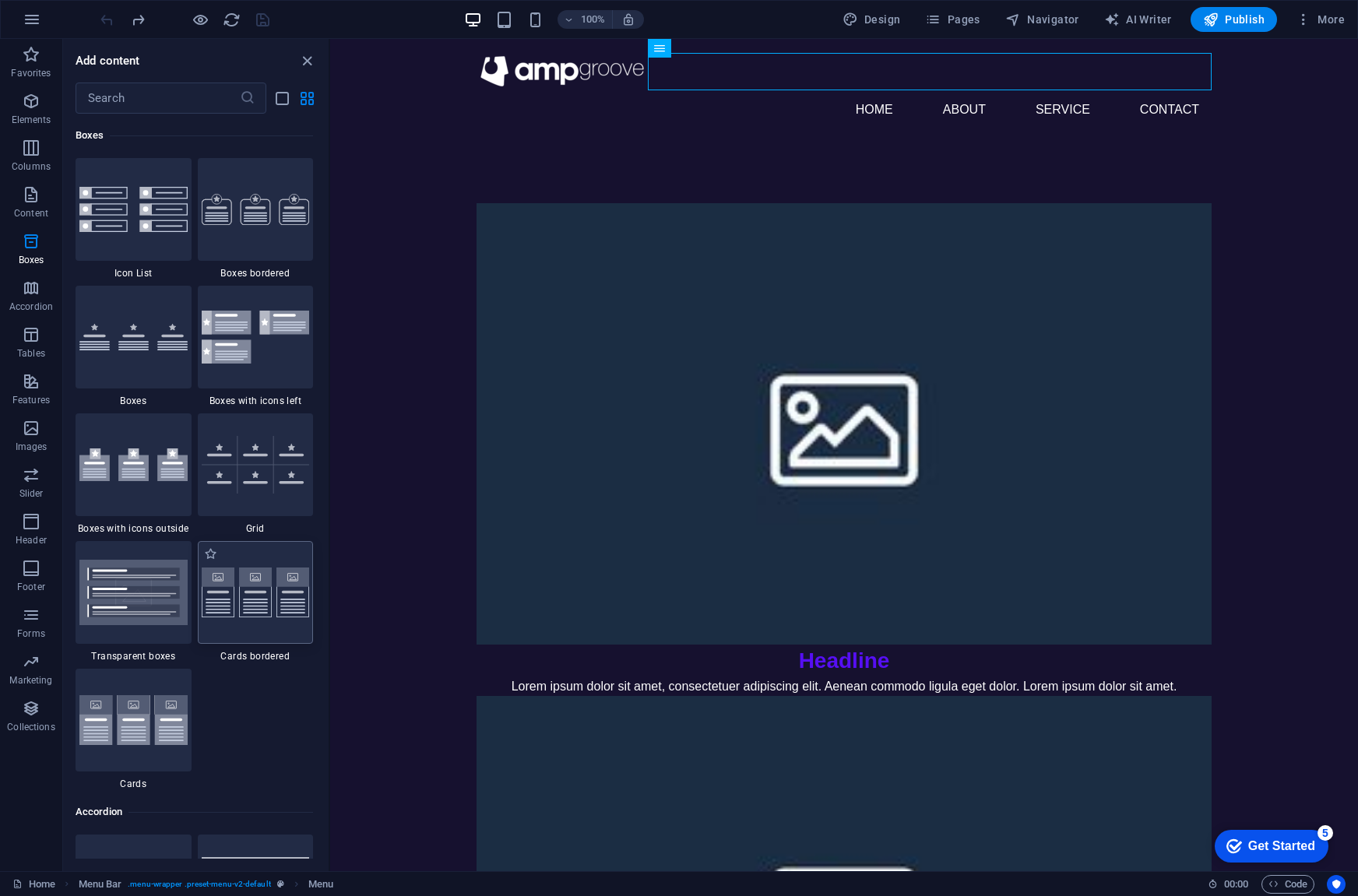
select select "rem"
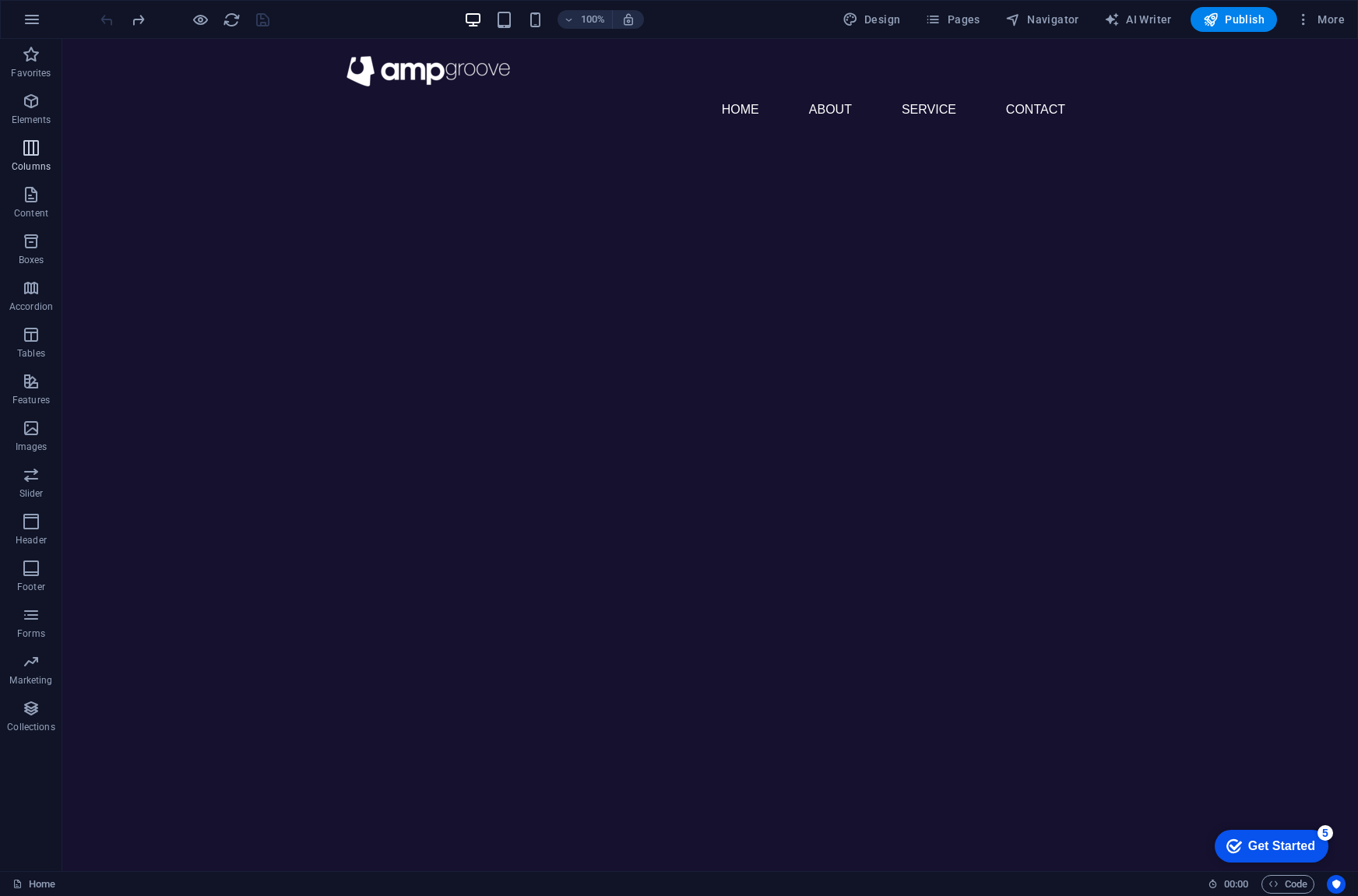
click at [23, 156] on icon "button" at bounding box center [31, 148] width 19 height 19
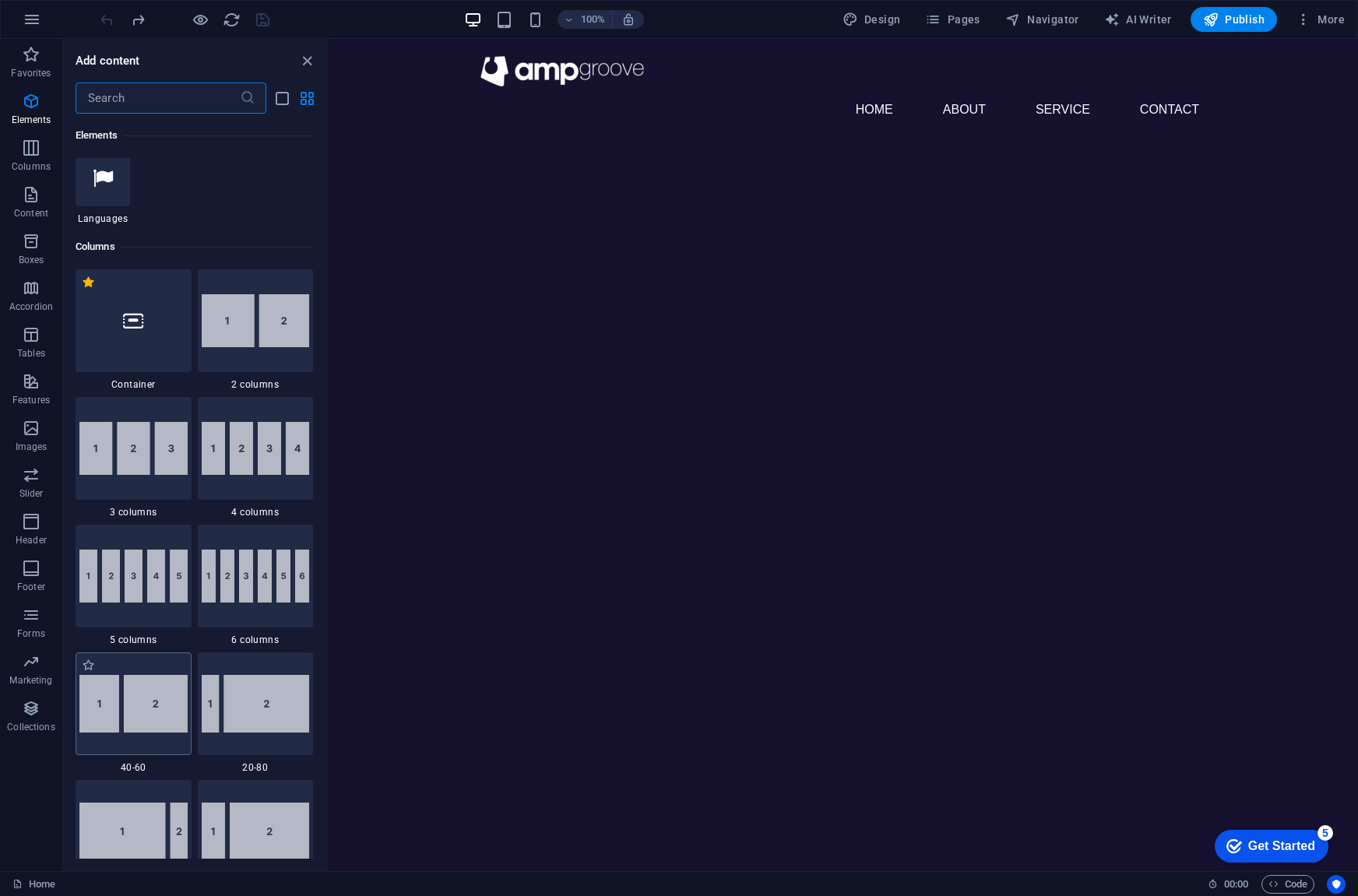
scroll to position [771, 0]
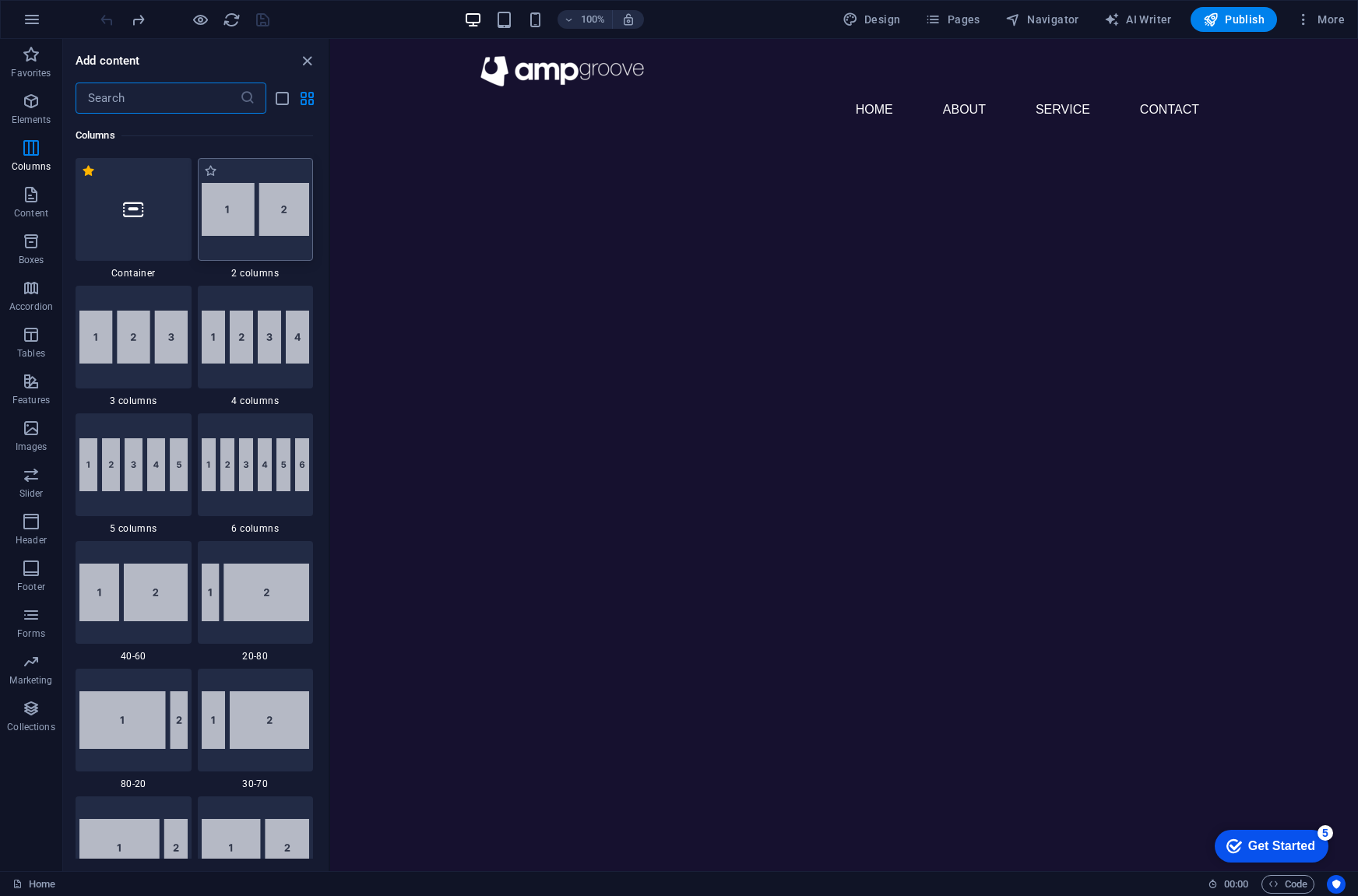
click at [272, 228] on img at bounding box center [255, 210] width 108 height 53
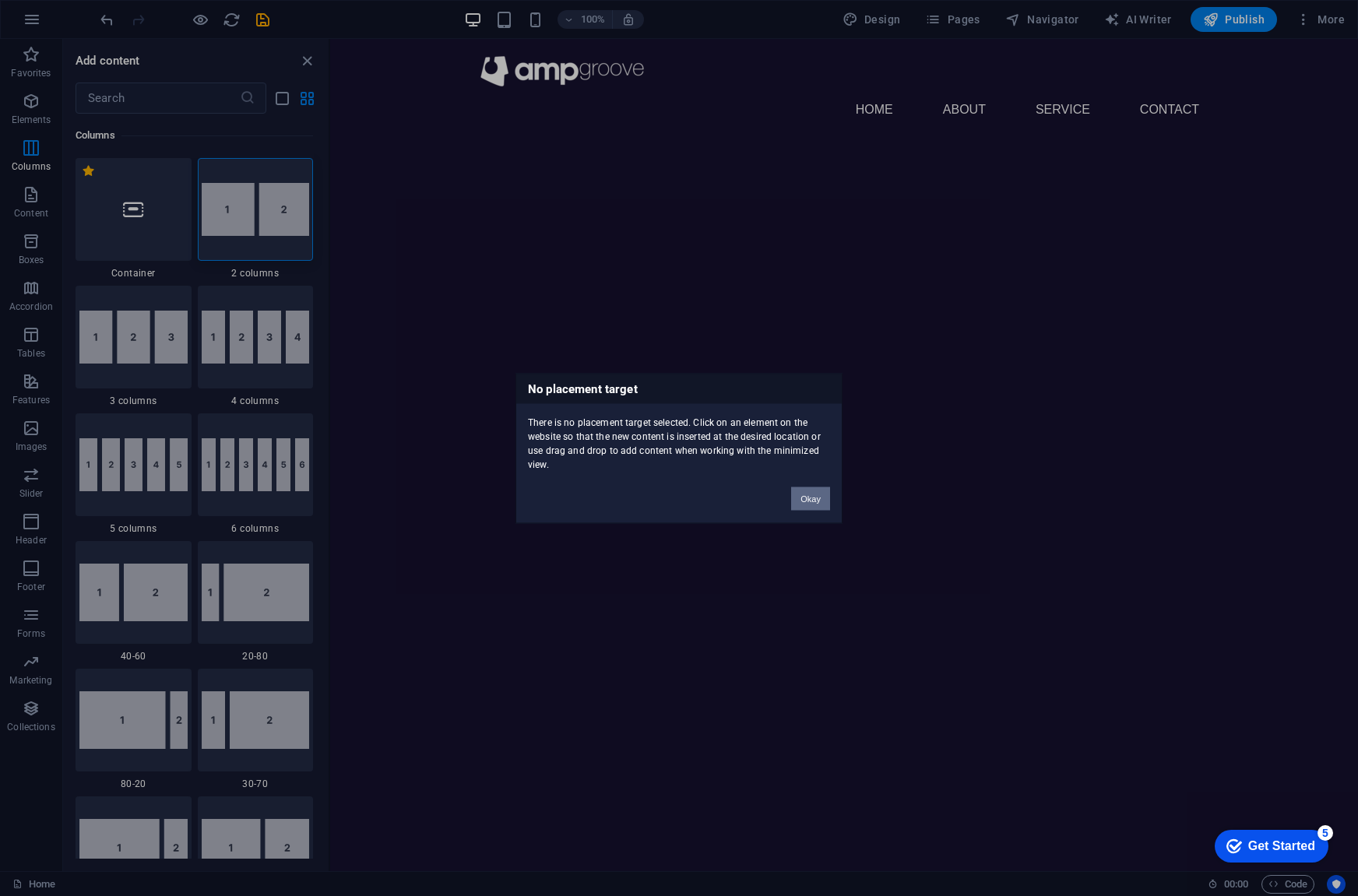
click at [805, 499] on button "Okay" at bounding box center [810, 498] width 39 height 23
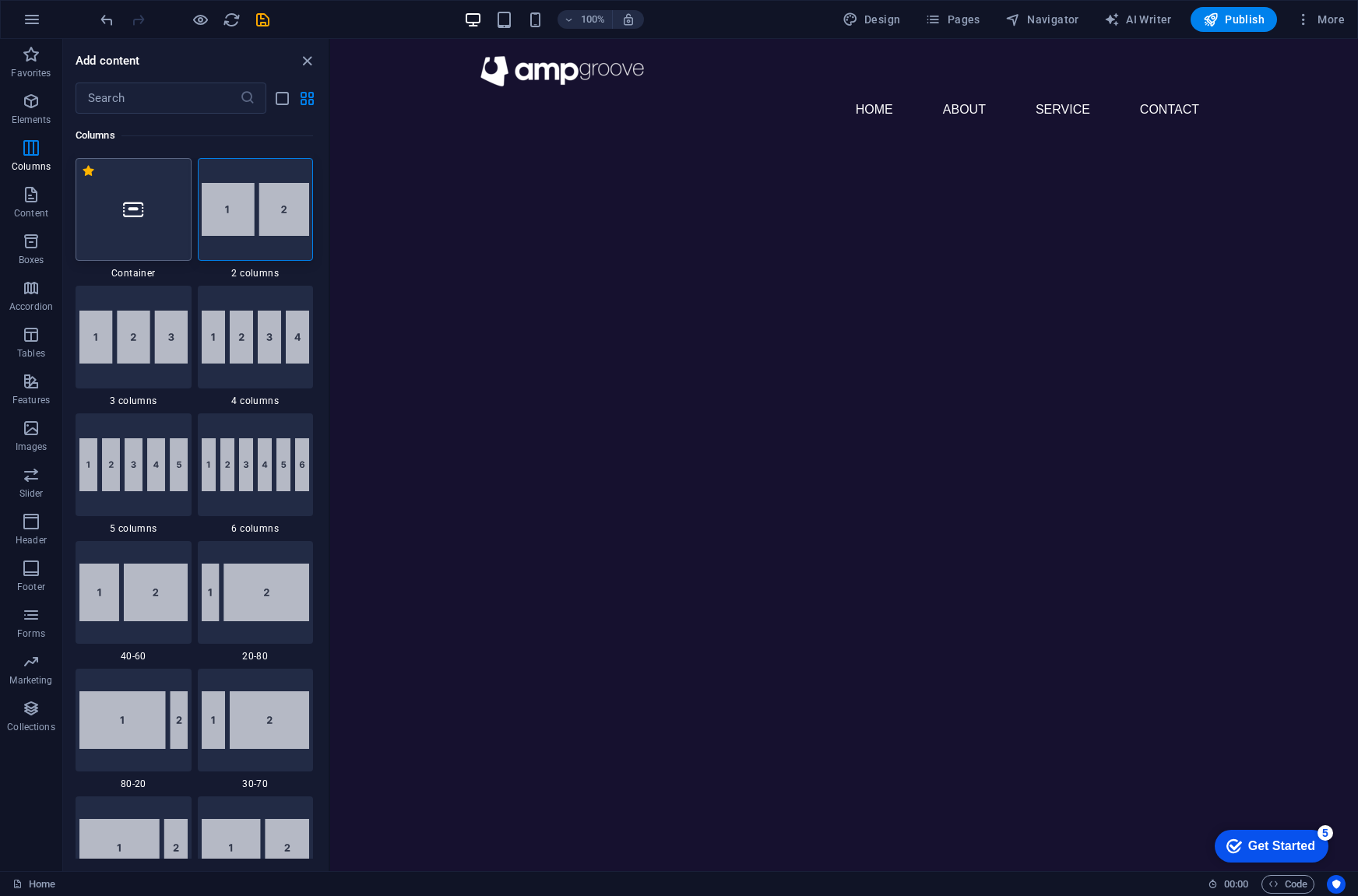
click at [182, 218] on div at bounding box center [133, 209] width 116 height 103
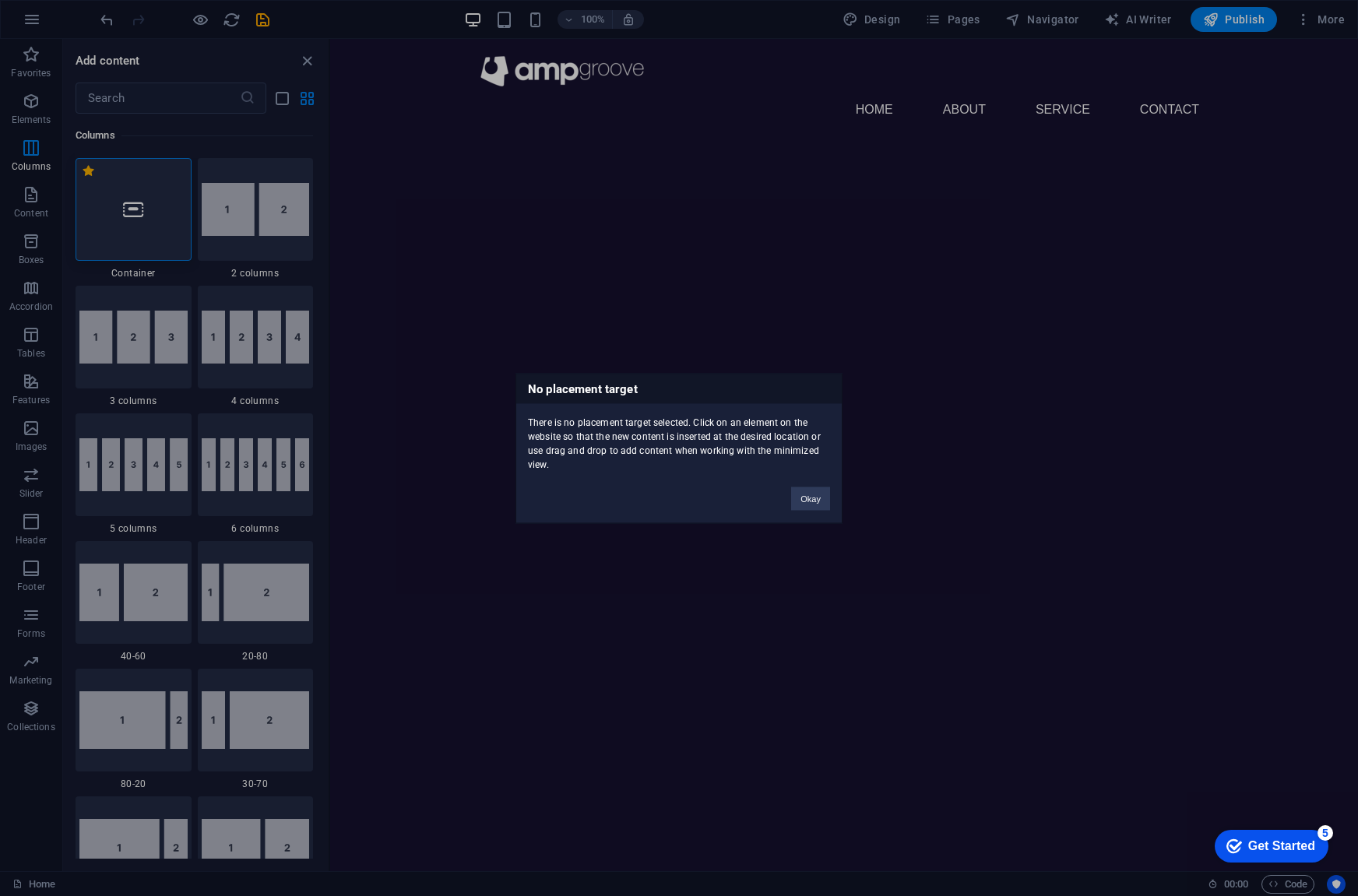
click at [807, 482] on div "Okay" at bounding box center [811, 491] width 63 height 39
drag, startPoint x: 805, startPoint y: 494, endPoint x: 13, endPoint y: 300, distance: 815.4
click at [805, 494] on button "Okay" at bounding box center [810, 498] width 39 height 23
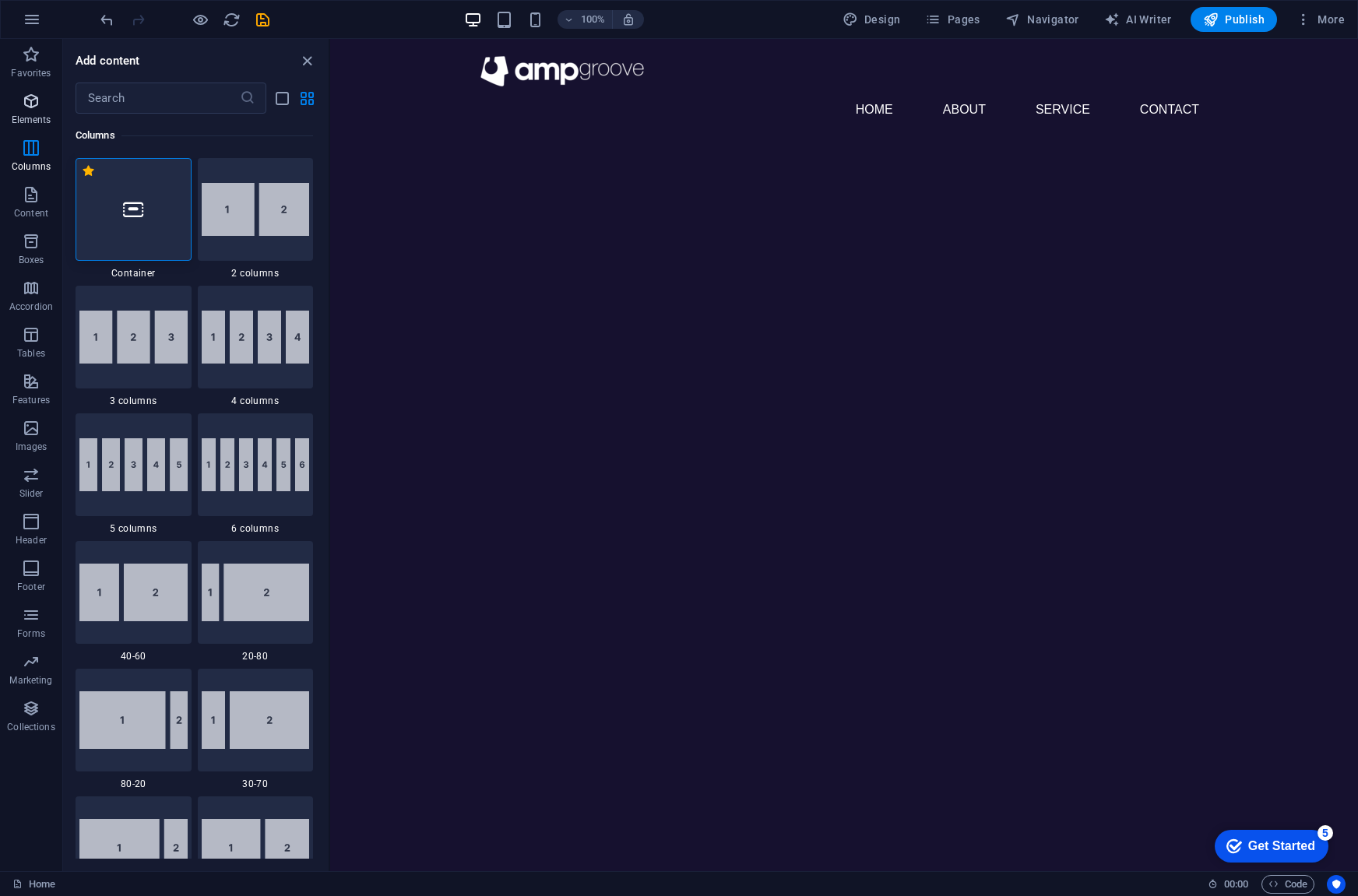
click at [39, 108] on icon "button" at bounding box center [31, 101] width 19 height 19
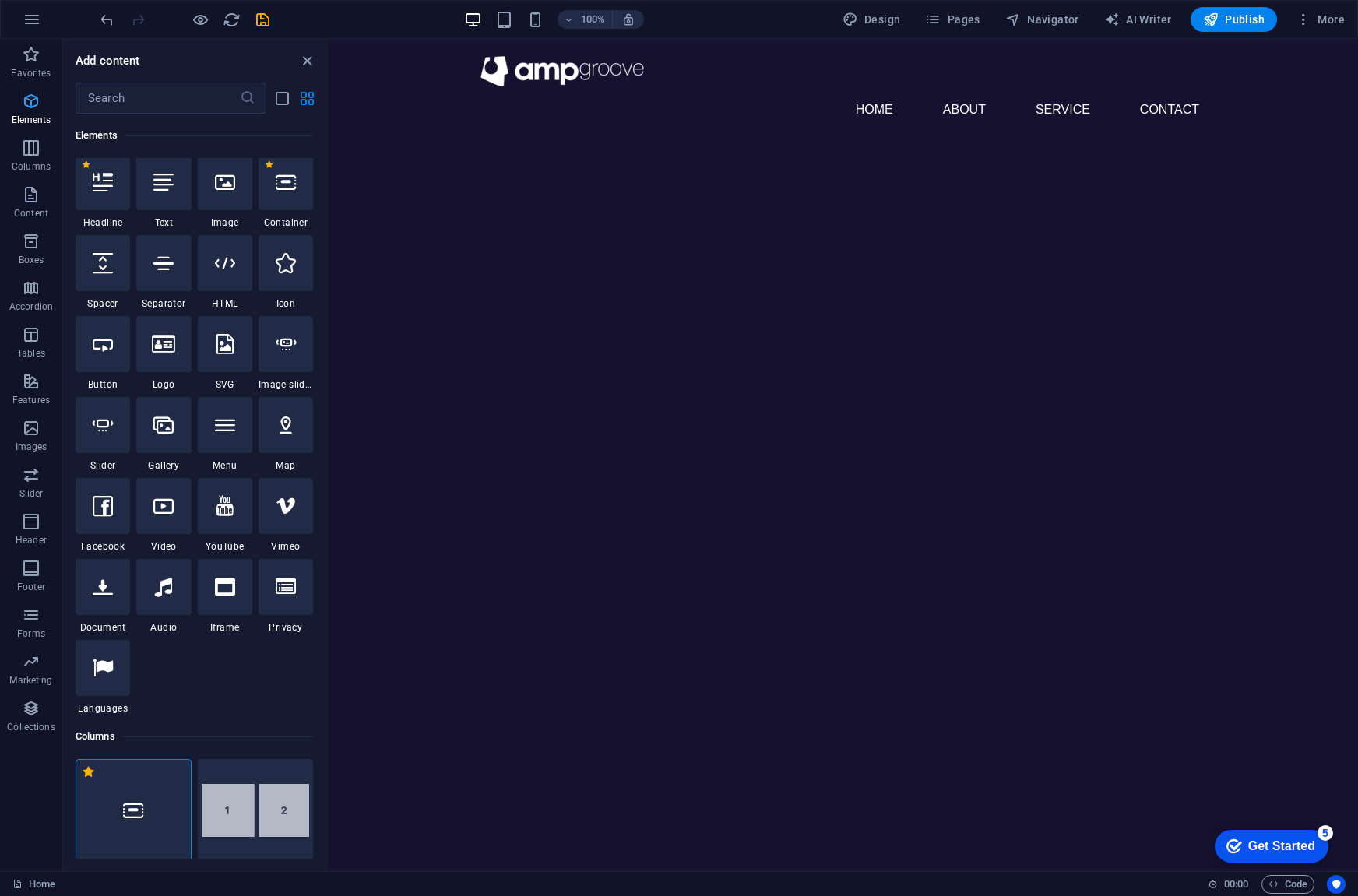
scroll to position [166, 0]
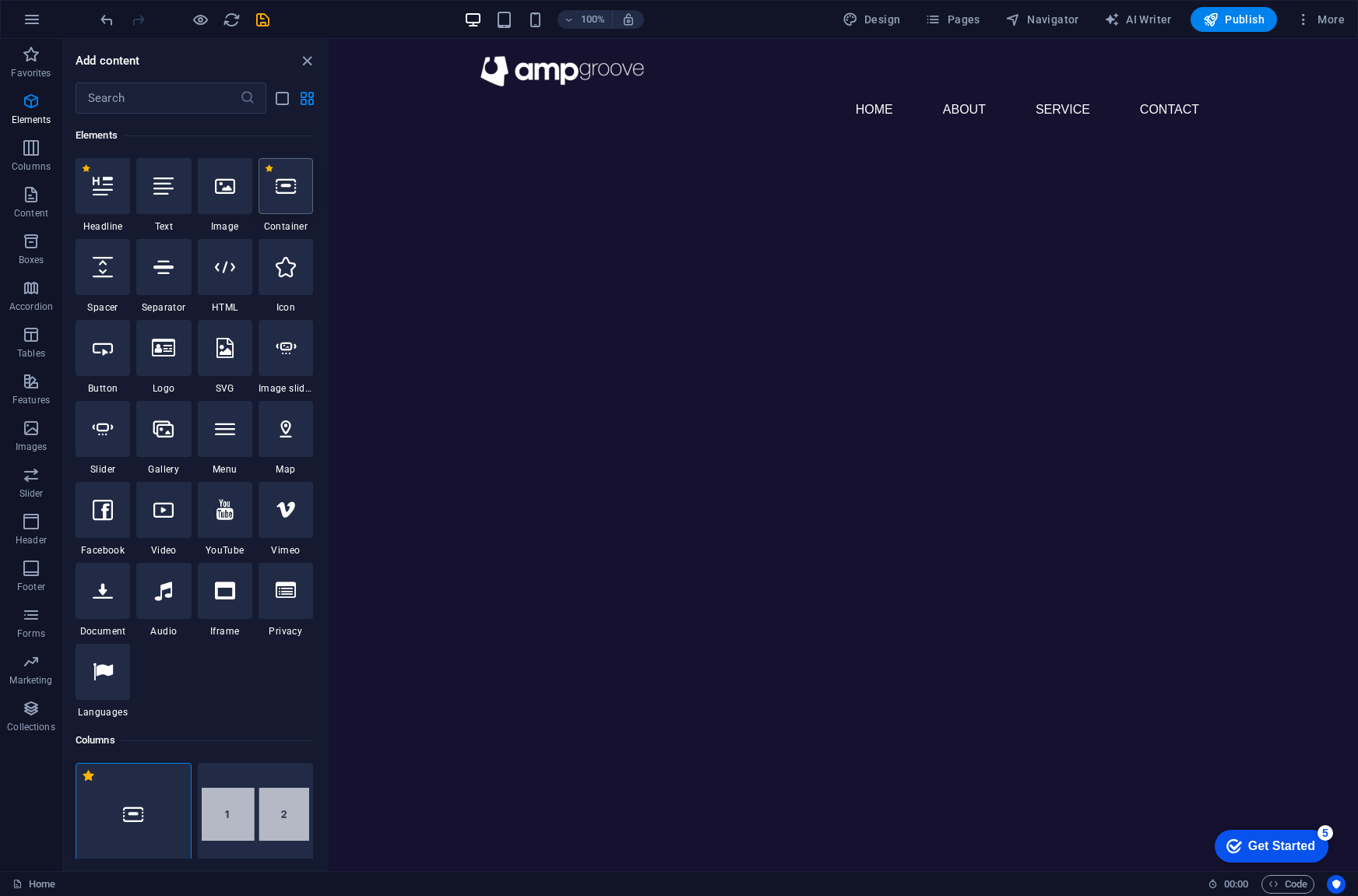
click at [284, 208] on div at bounding box center [286, 185] width 55 height 56
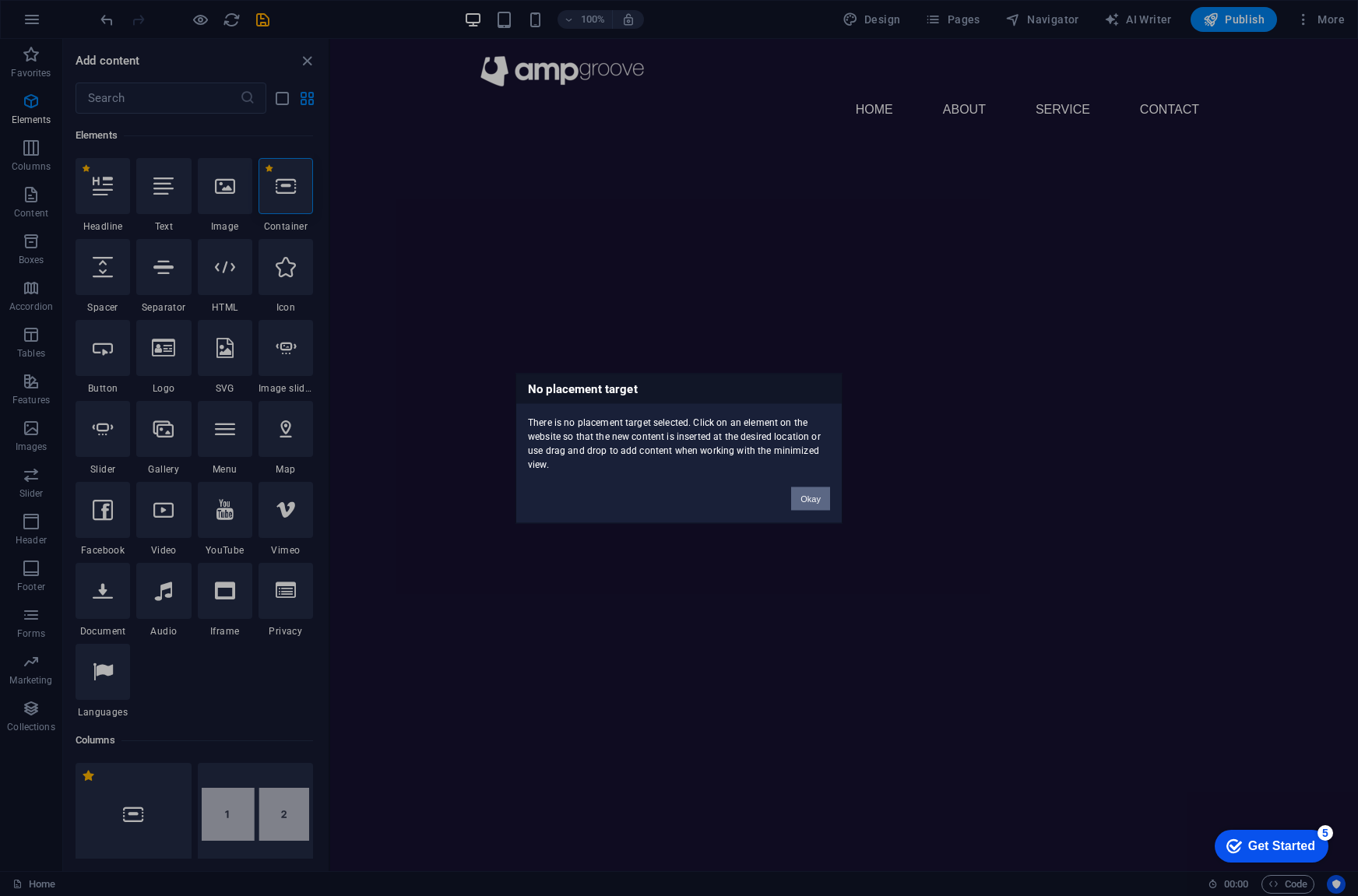
click at [802, 490] on button "Okay" at bounding box center [810, 498] width 39 height 23
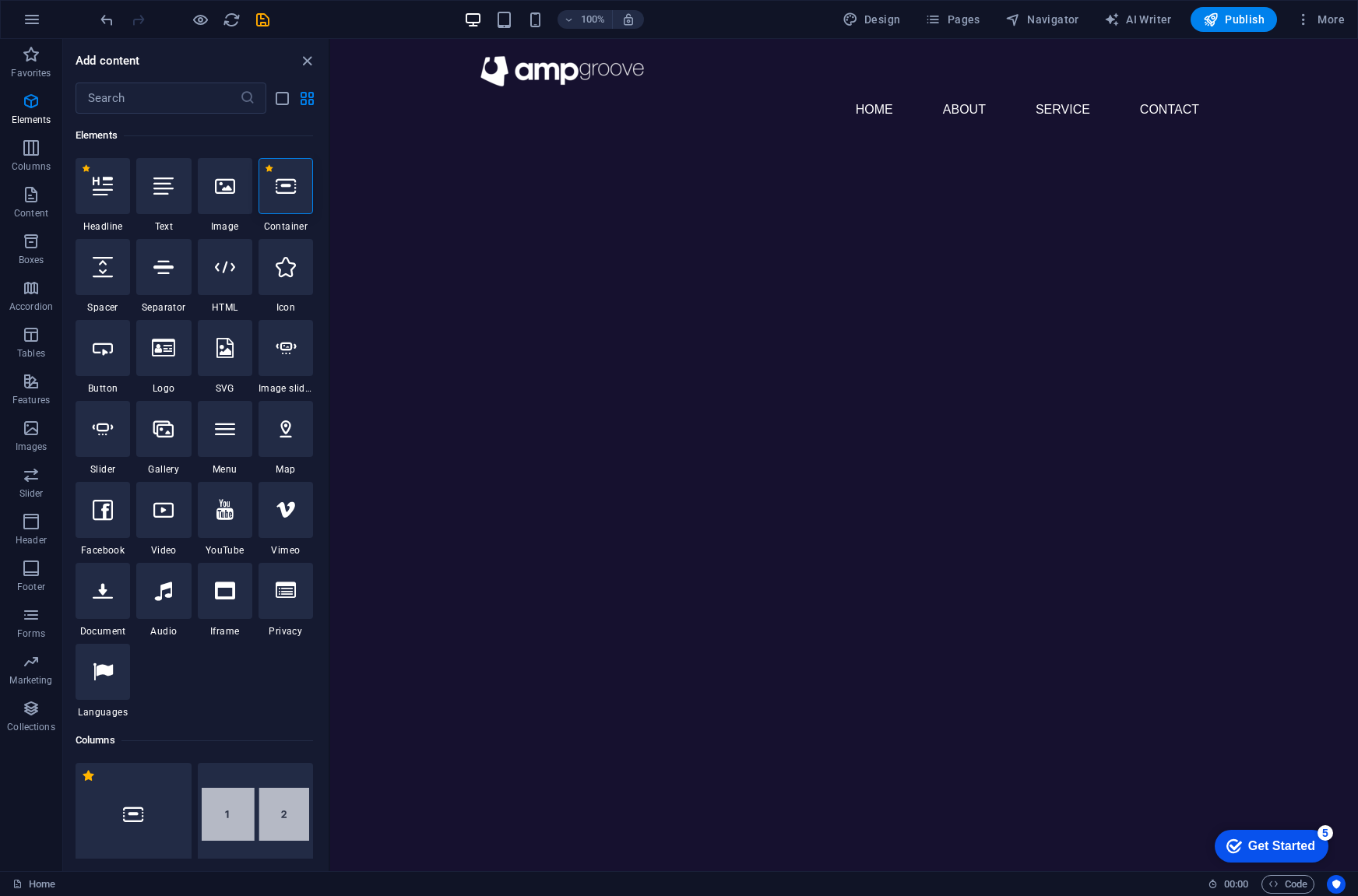
click at [573, 140] on html "Skip to main content Menu Home About Service Contact" at bounding box center [844, 89] width 1028 height 102
click at [27, 573] on icon "button" at bounding box center [31, 569] width 19 height 19
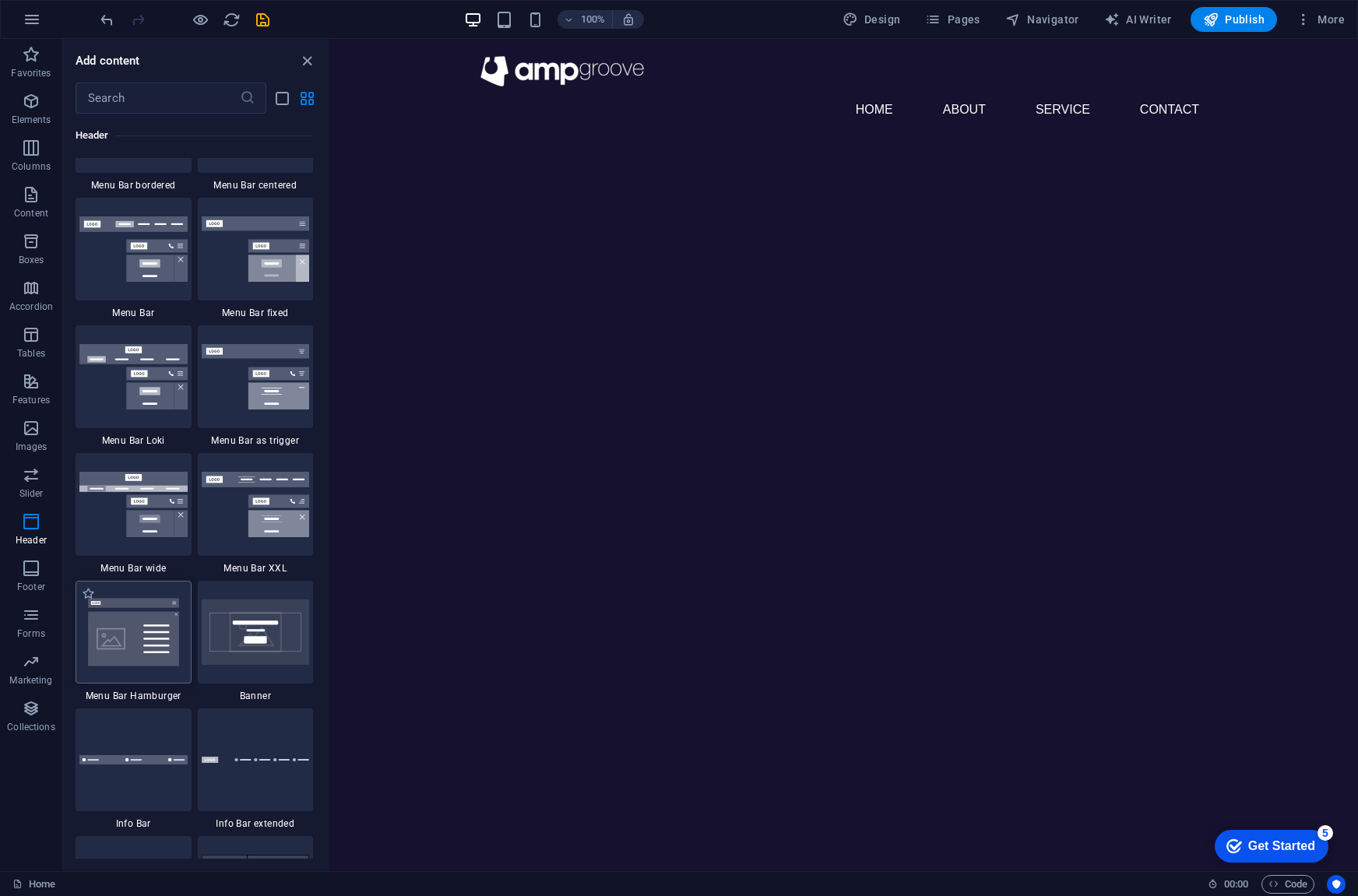
scroll to position [9450, 0]
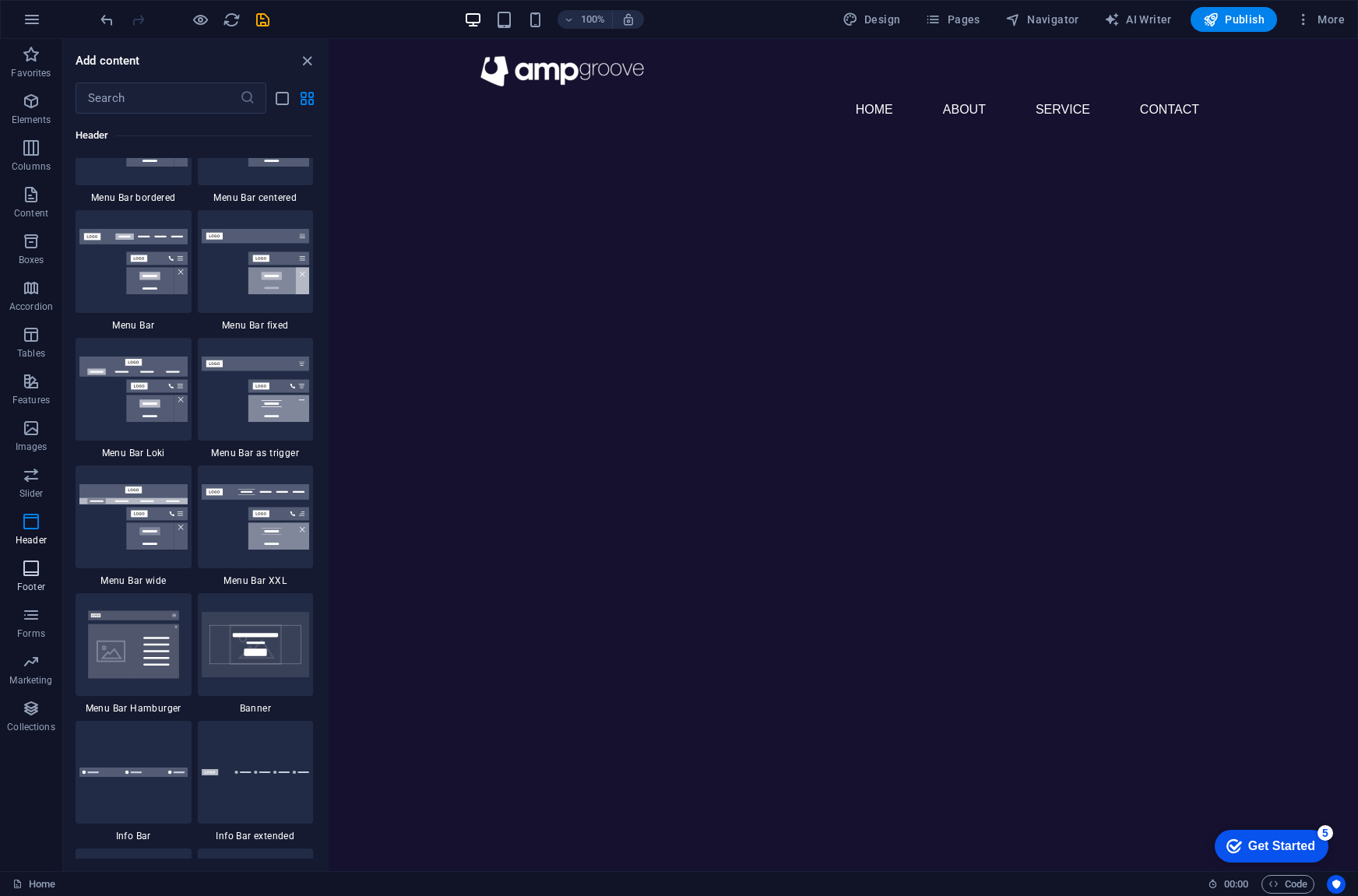
click at [23, 567] on icon "button" at bounding box center [31, 569] width 19 height 19
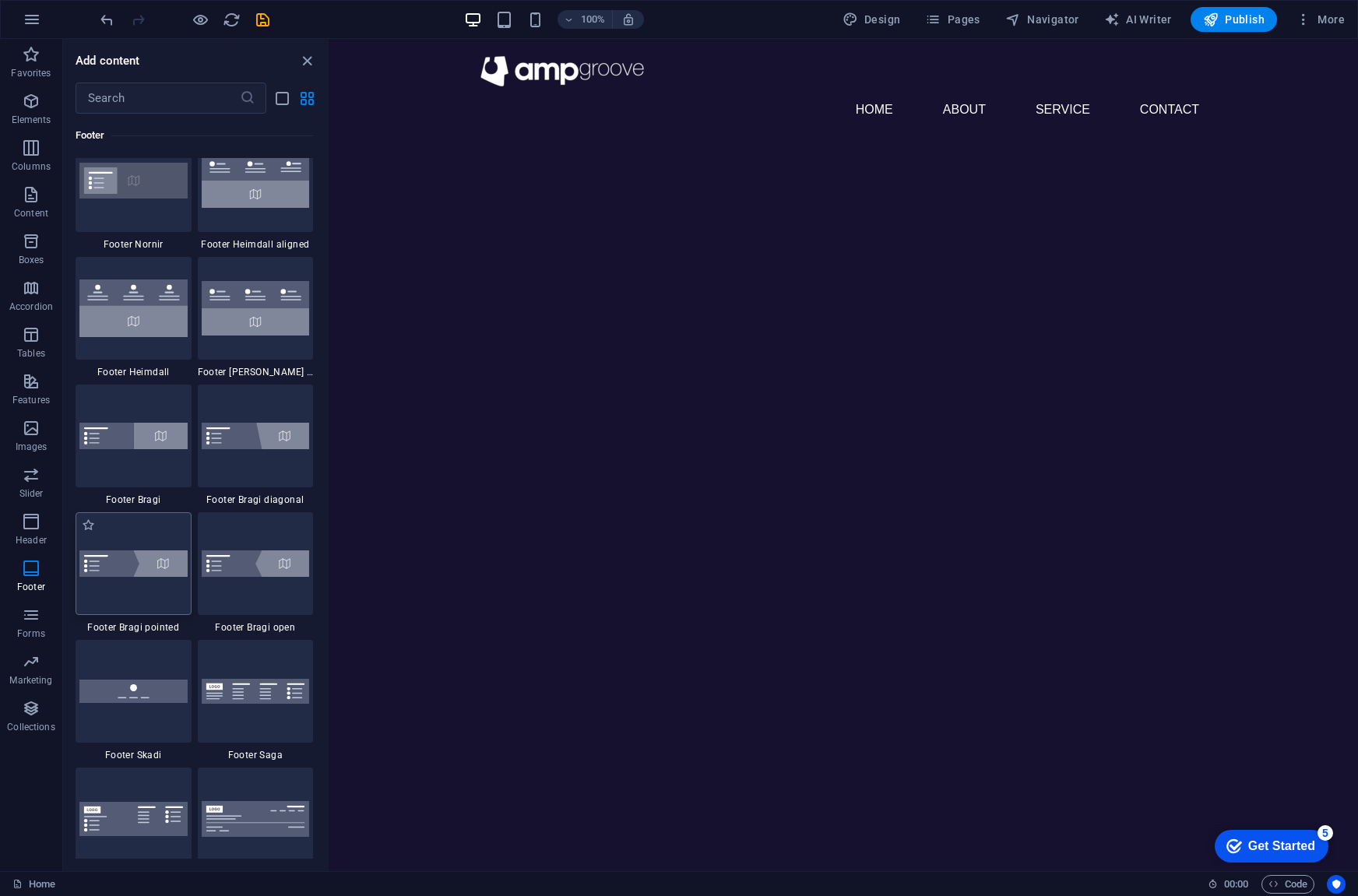
scroll to position [10540, 0]
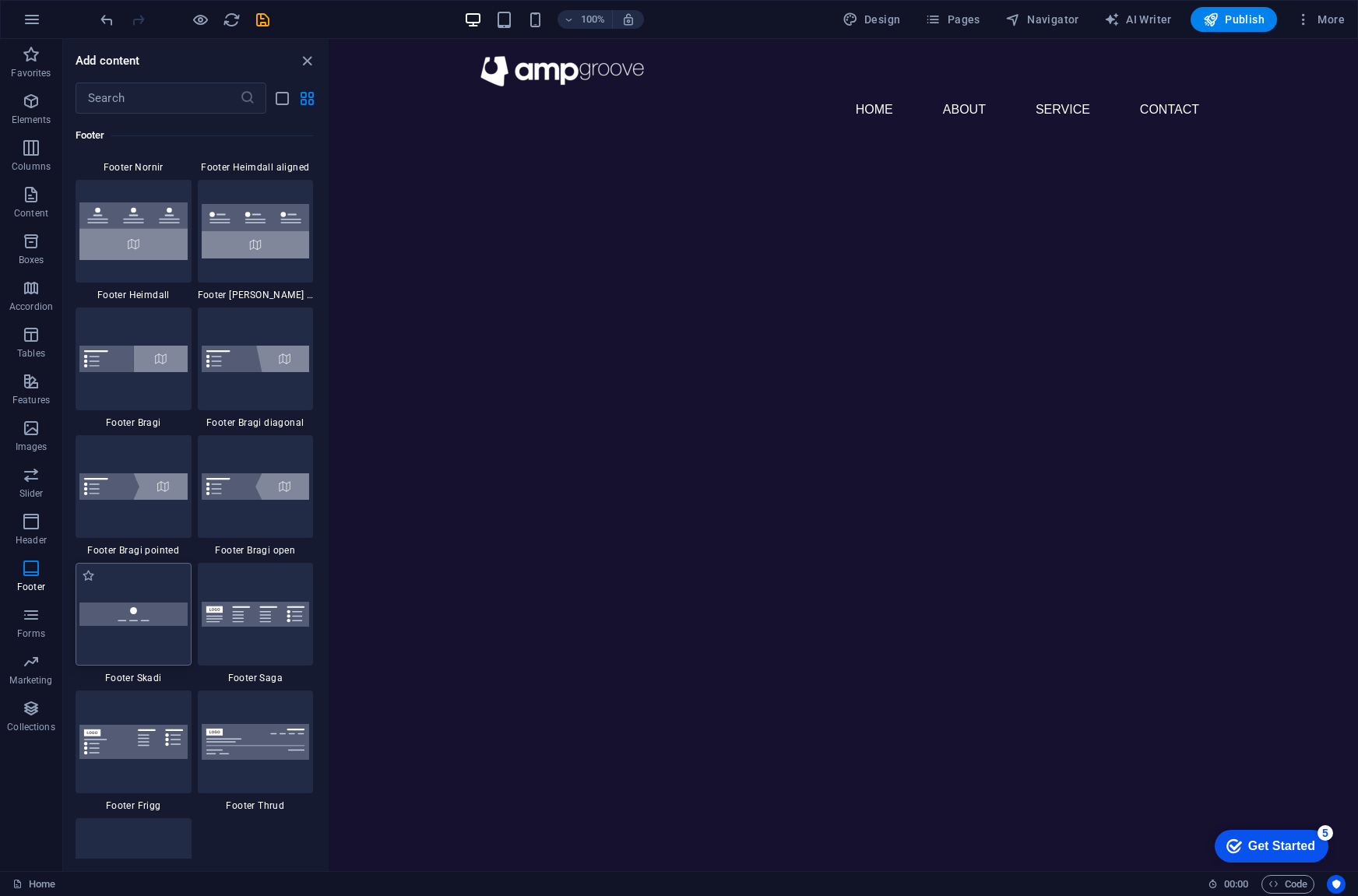
click at [124, 610] on img at bounding box center [134, 613] width 108 height 22
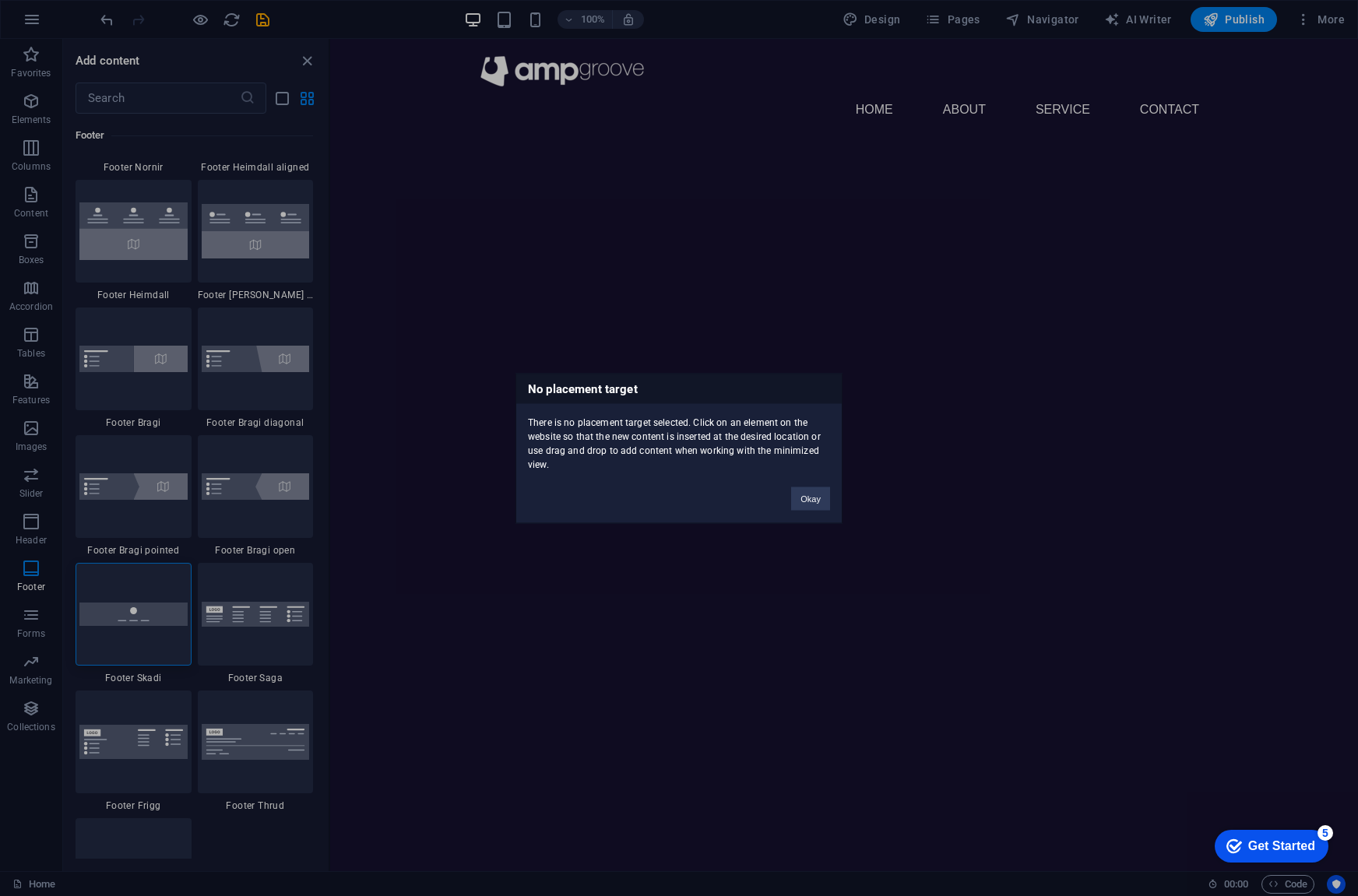
drag, startPoint x: 568, startPoint y: 467, endPoint x: 521, endPoint y: 375, distance: 103.3
click at [521, 375] on div "No placement target There is no placement target selected. Click on an element …" at bounding box center [679, 447] width 327 height 150
copy div "No placement target There is no placement target selected. Click on an element …"
click at [803, 505] on button "Okay" at bounding box center [810, 498] width 39 height 23
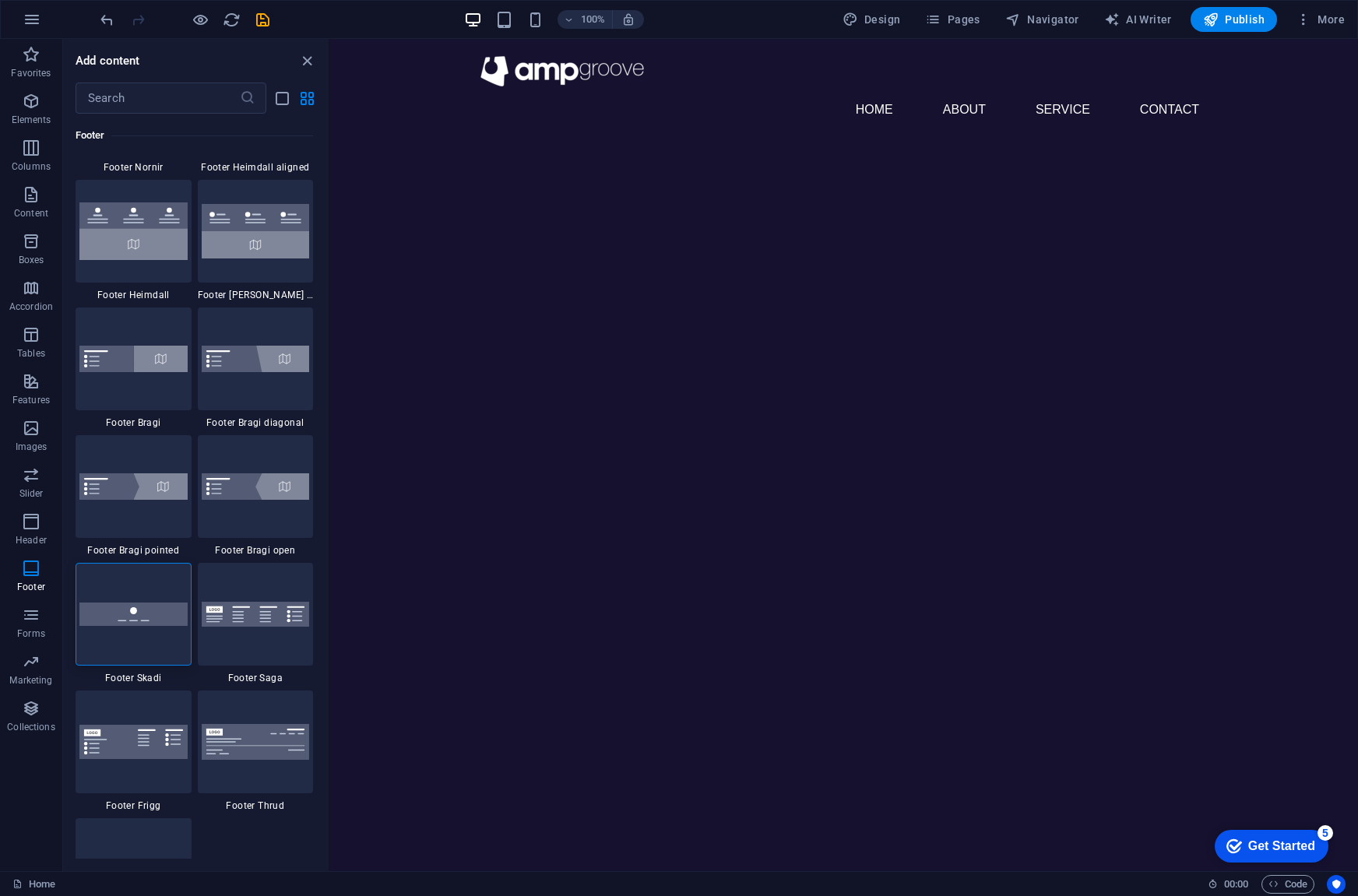
click at [513, 140] on html "Skip to main content Menu Home About Service Contact" at bounding box center [844, 89] width 1028 height 102
click at [24, 192] on icon "button" at bounding box center [31, 194] width 19 height 19
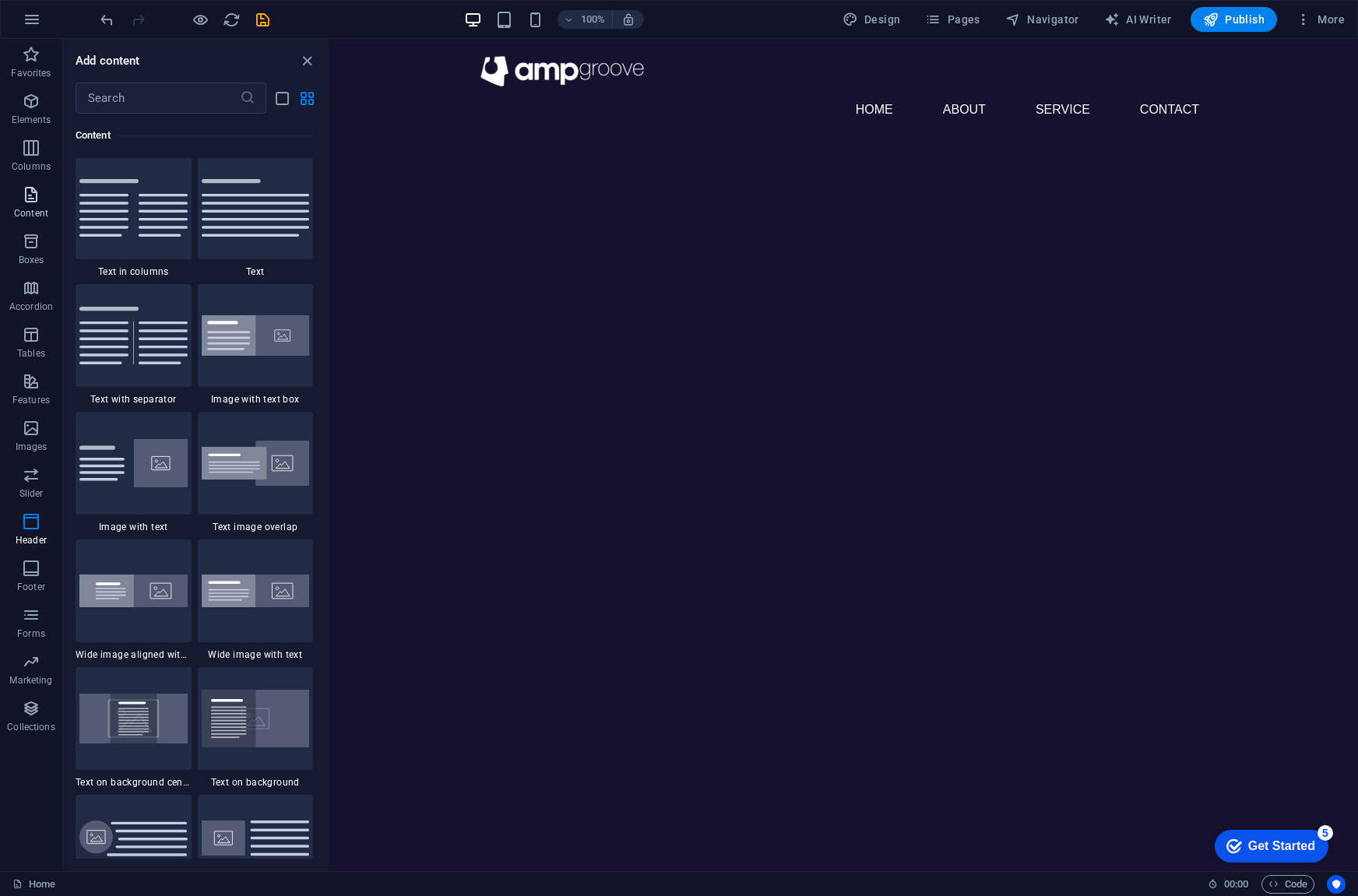
scroll to position [2724, 0]
click at [263, 600] on img at bounding box center [255, 593] width 108 height 33
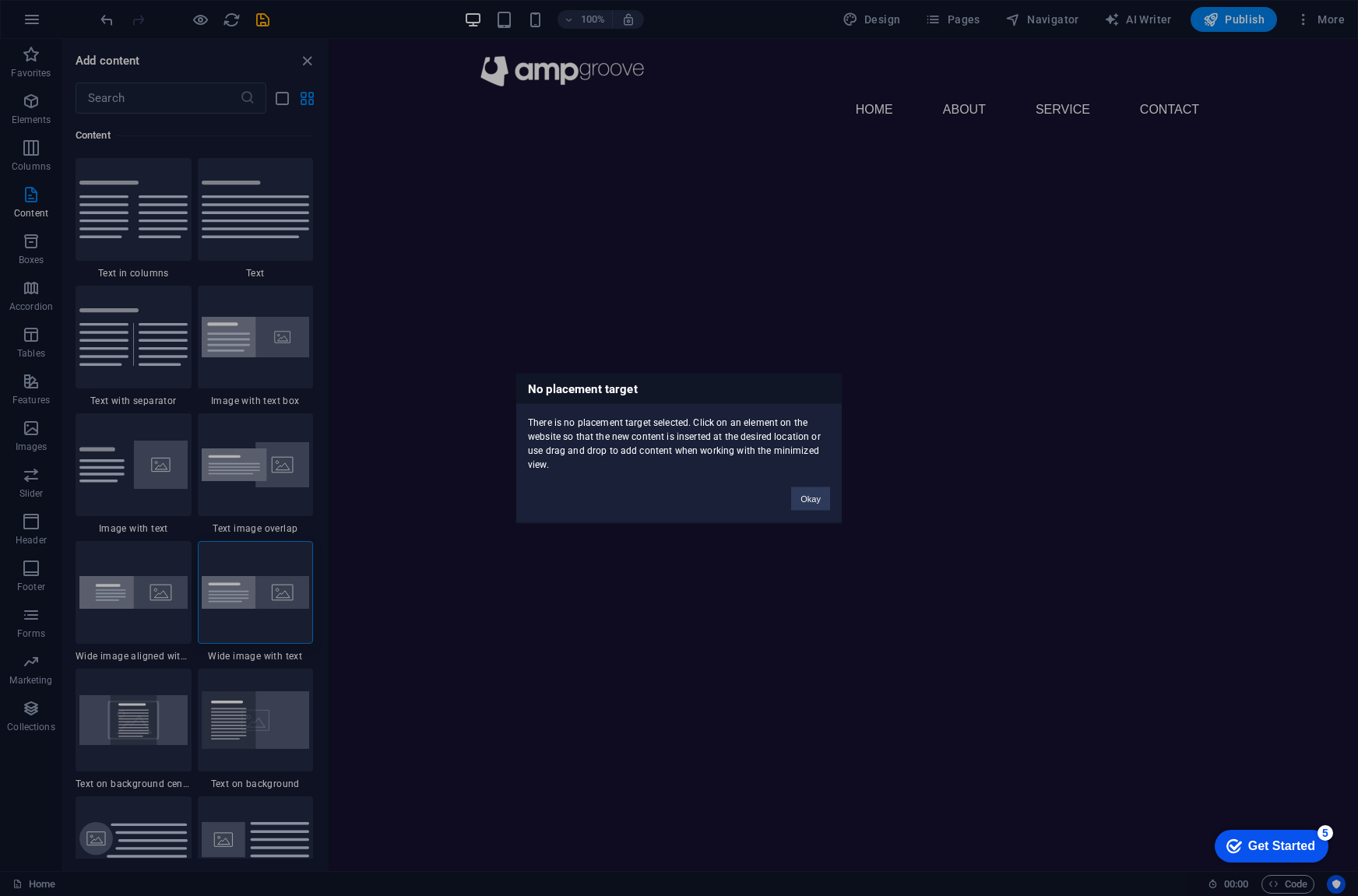
drag, startPoint x: 571, startPoint y: 466, endPoint x: 188, endPoint y: 333, distance: 405.4
click at [518, 372] on div "No placement target There is no placement target selected. Click on an element …" at bounding box center [679, 448] width 1358 height 896
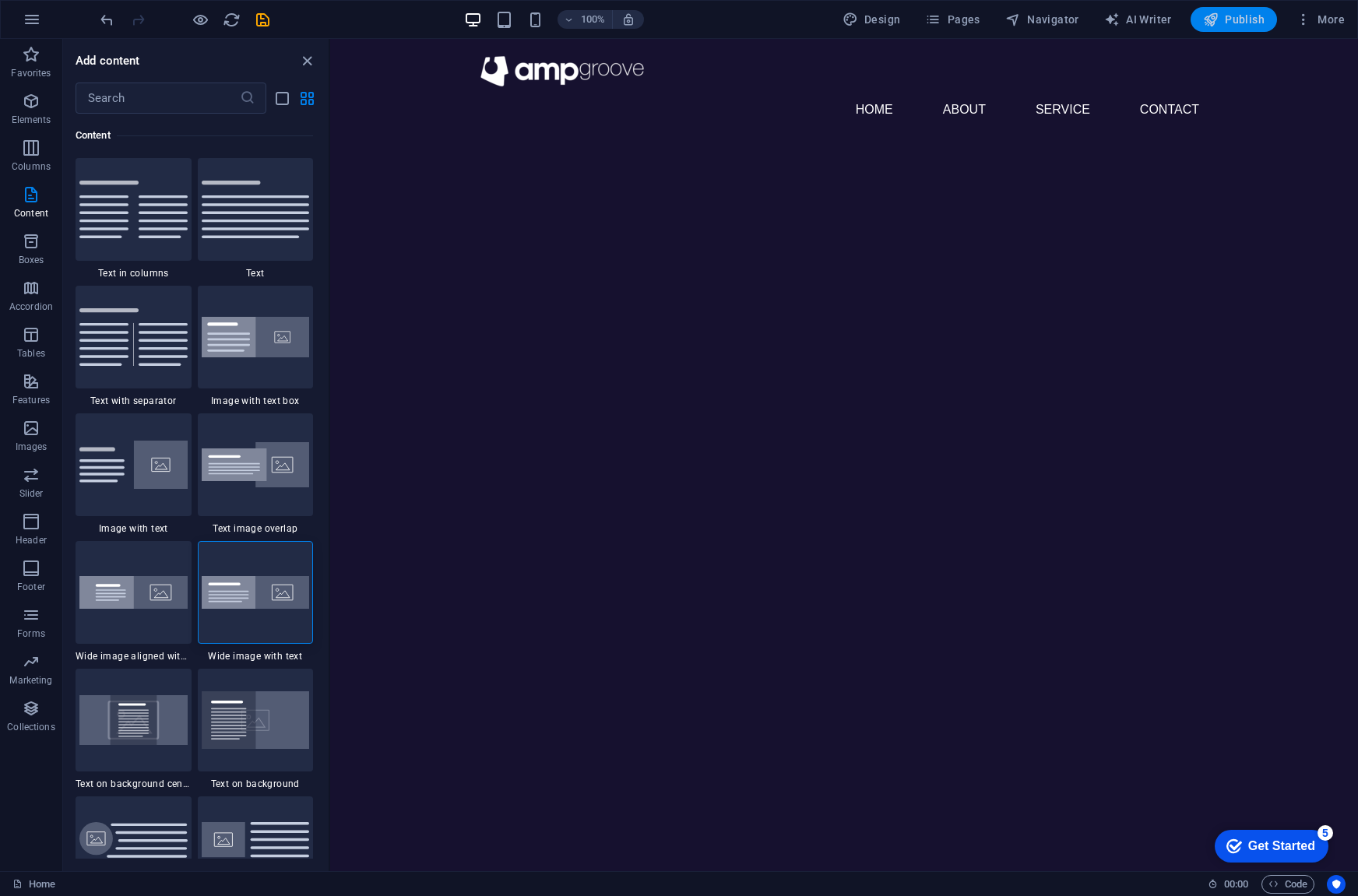
click at [1253, 25] on span "Publish" at bounding box center [1234, 20] width 62 height 15
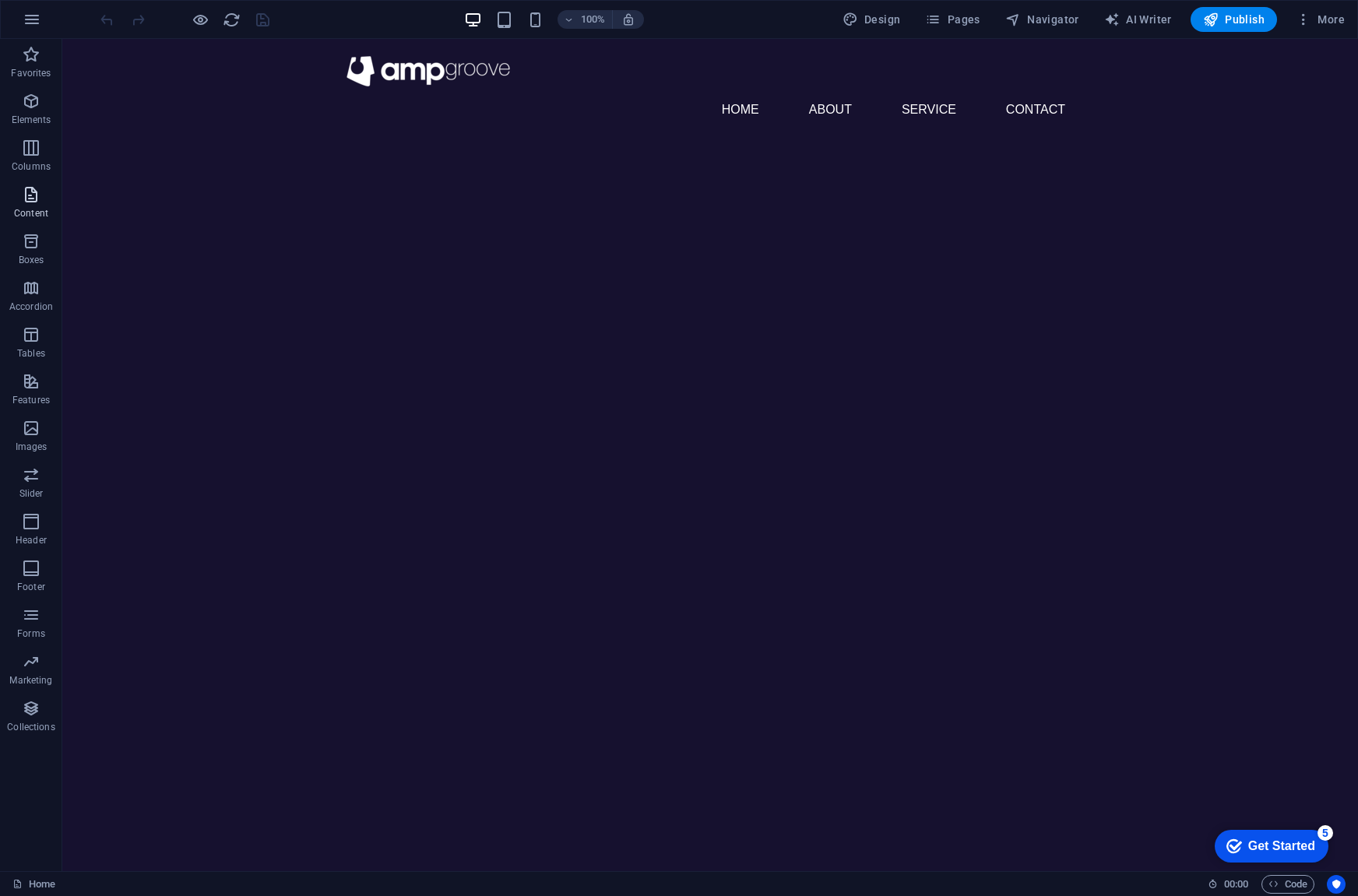
click at [38, 200] on icon "button" at bounding box center [31, 194] width 19 height 19
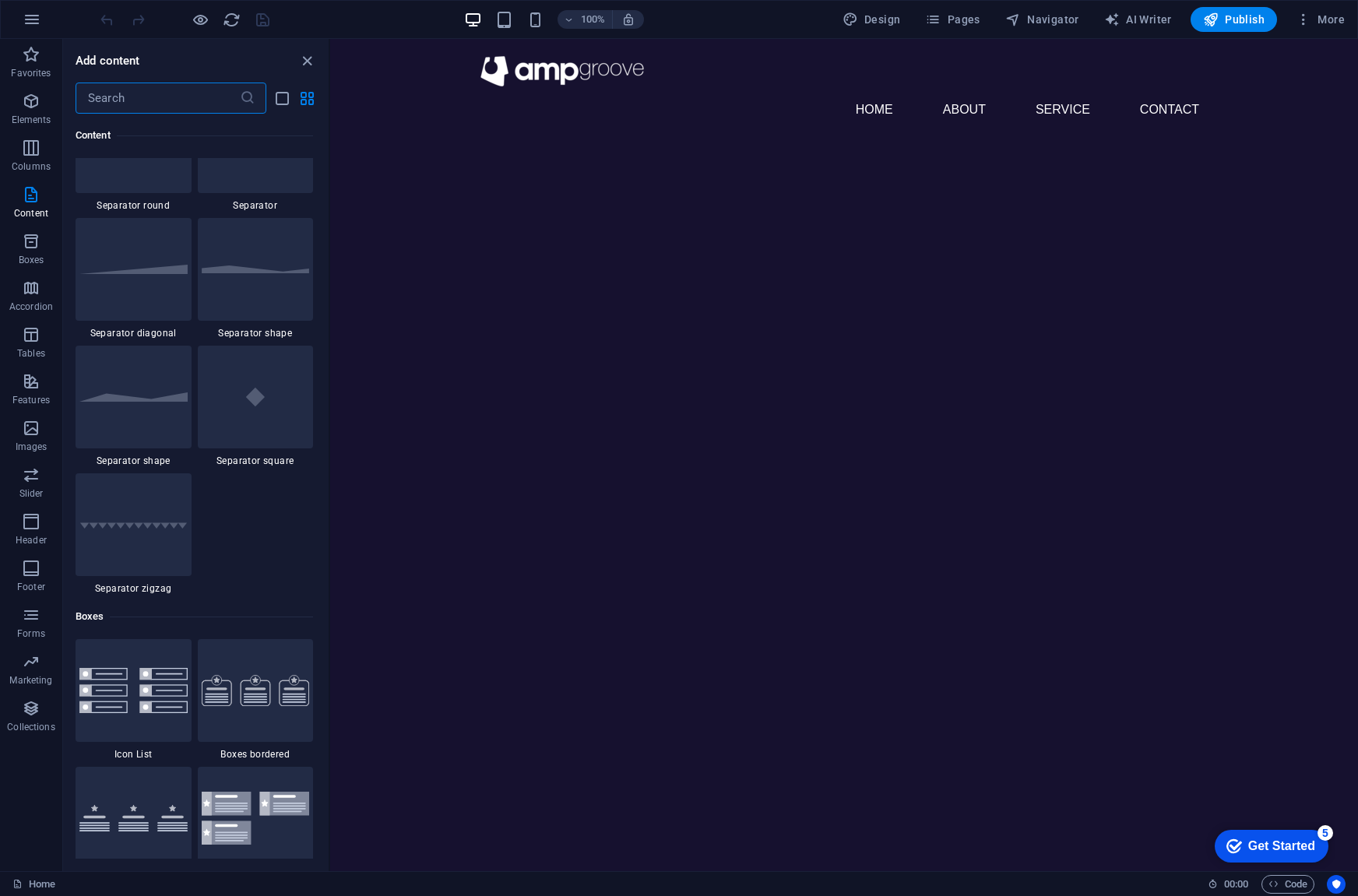
scroll to position [3969, 0]
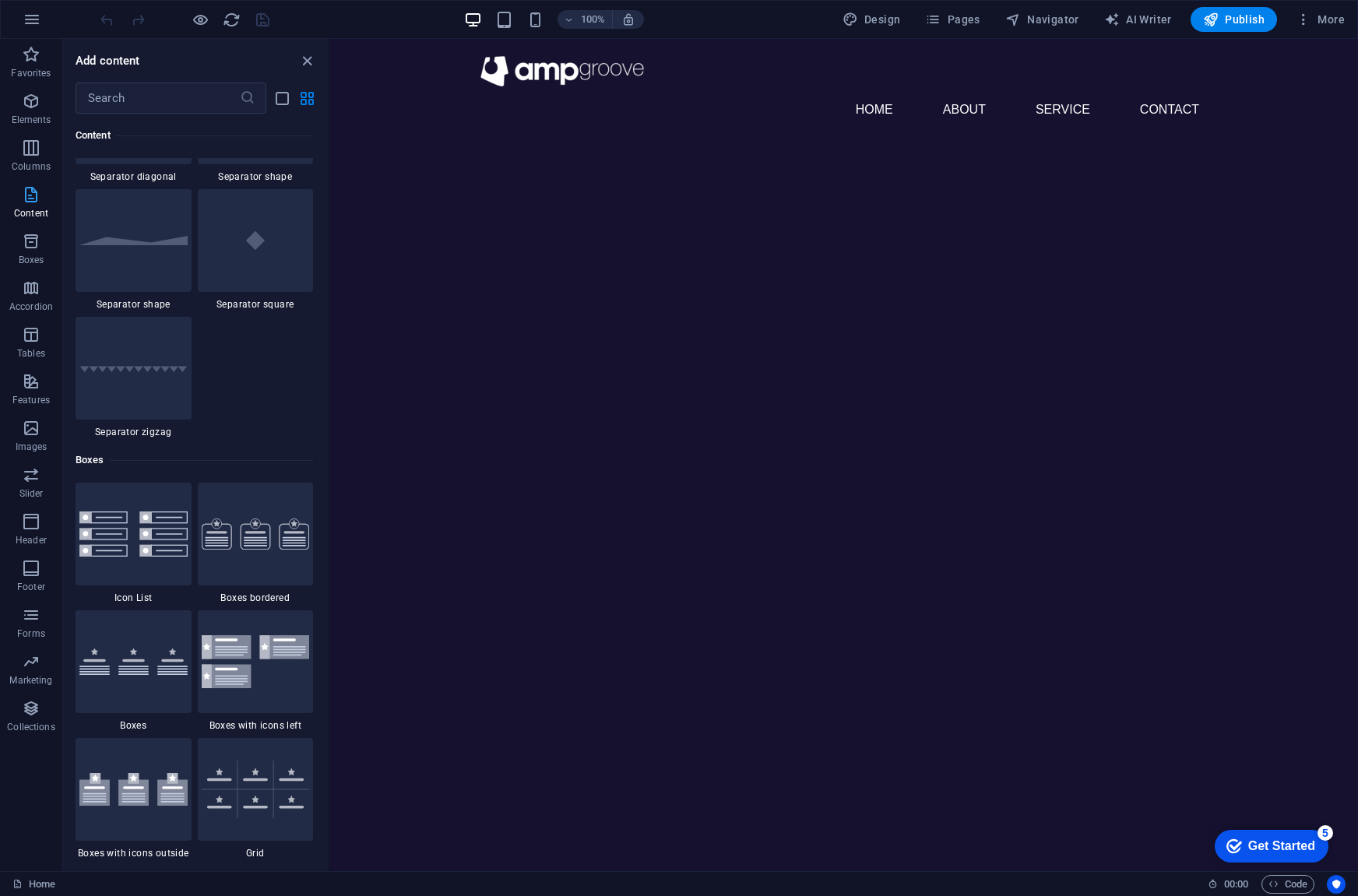
click at [33, 207] on p "Content" at bounding box center [31, 213] width 34 height 13
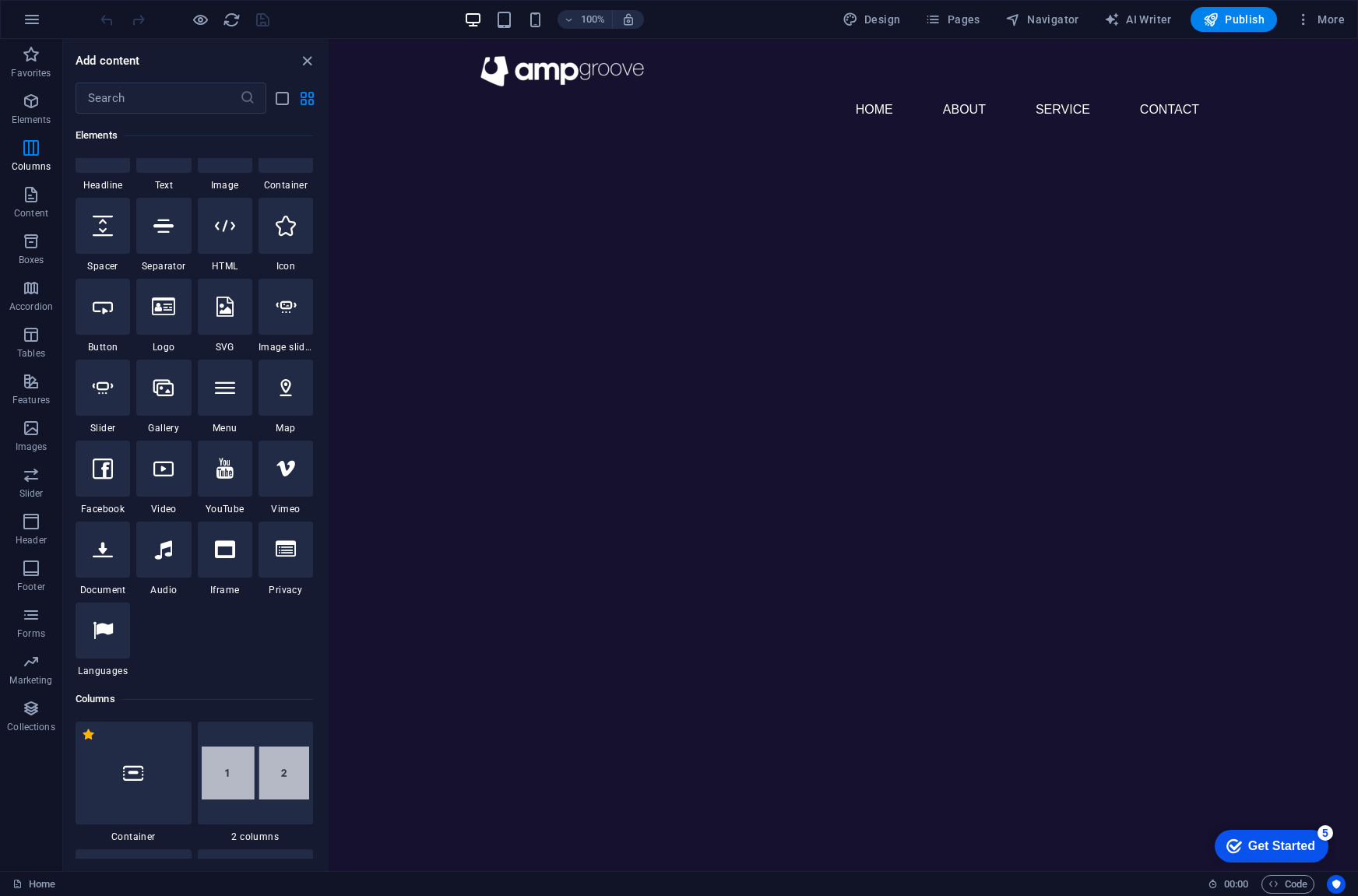
scroll to position [0, 0]
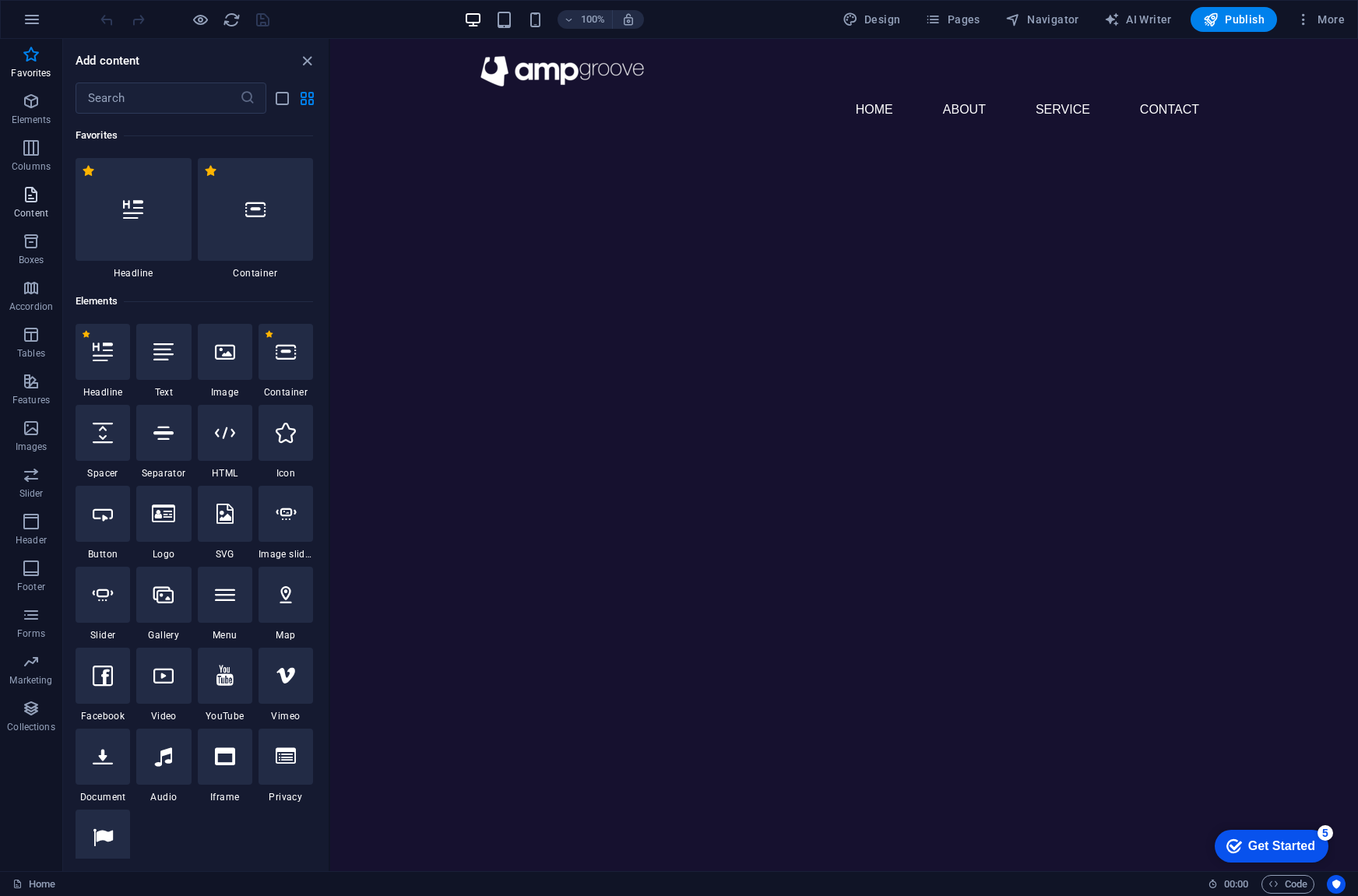
click at [31, 197] on icon "button" at bounding box center [31, 194] width 19 height 19
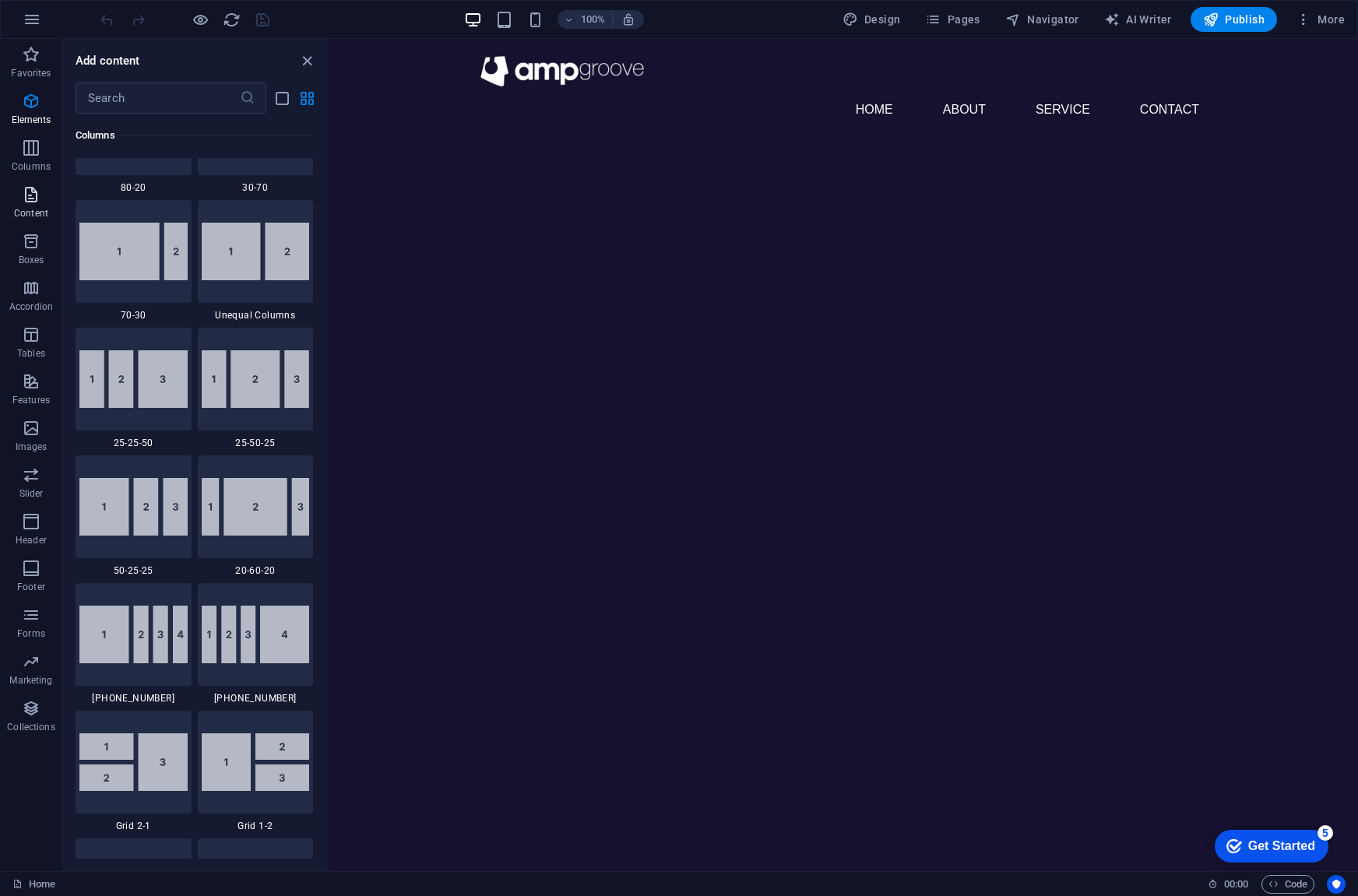
scroll to position [2724, 0]
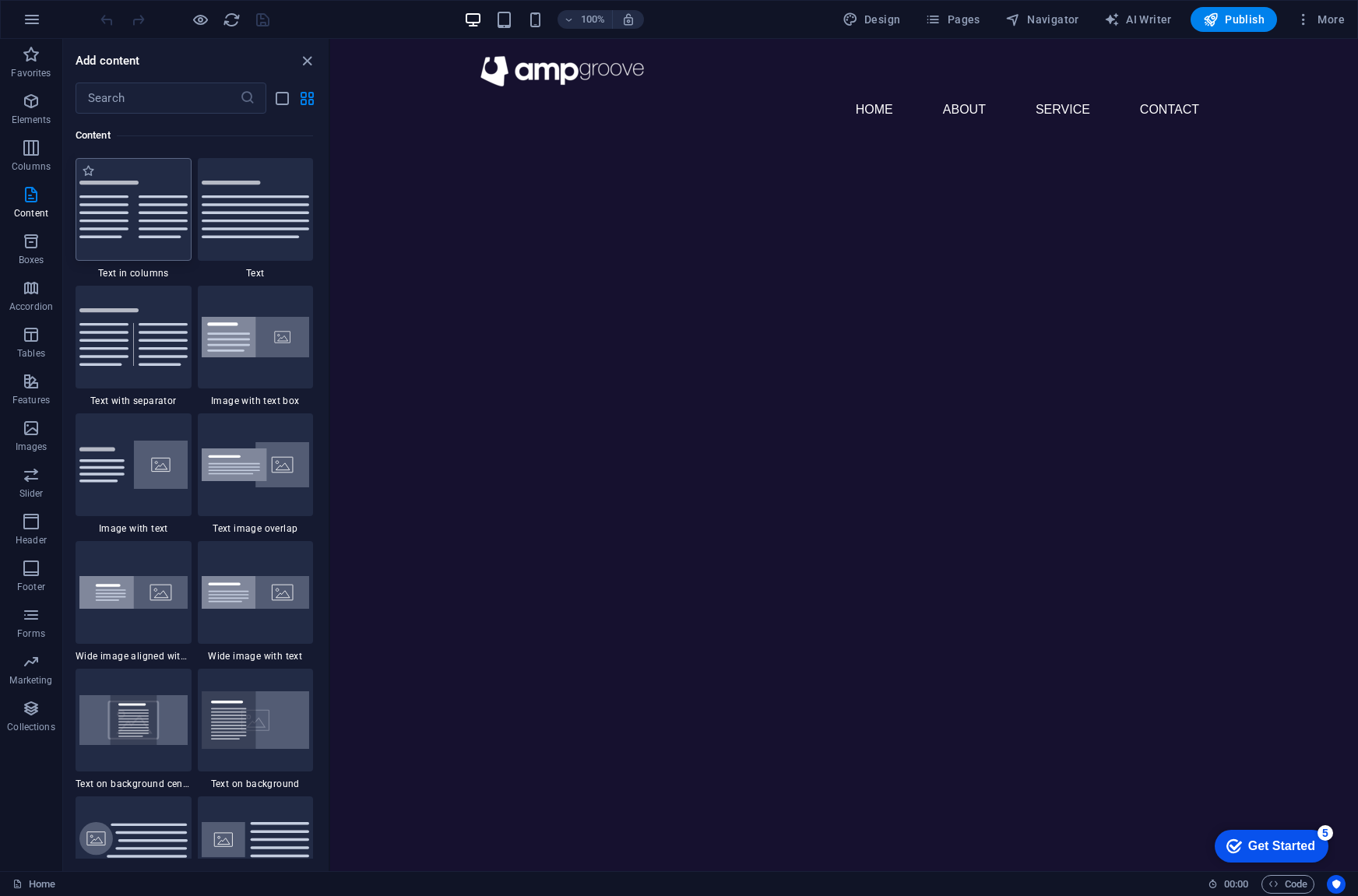
click at [141, 195] on img at bounding box center [134, 209] width 108 height 57
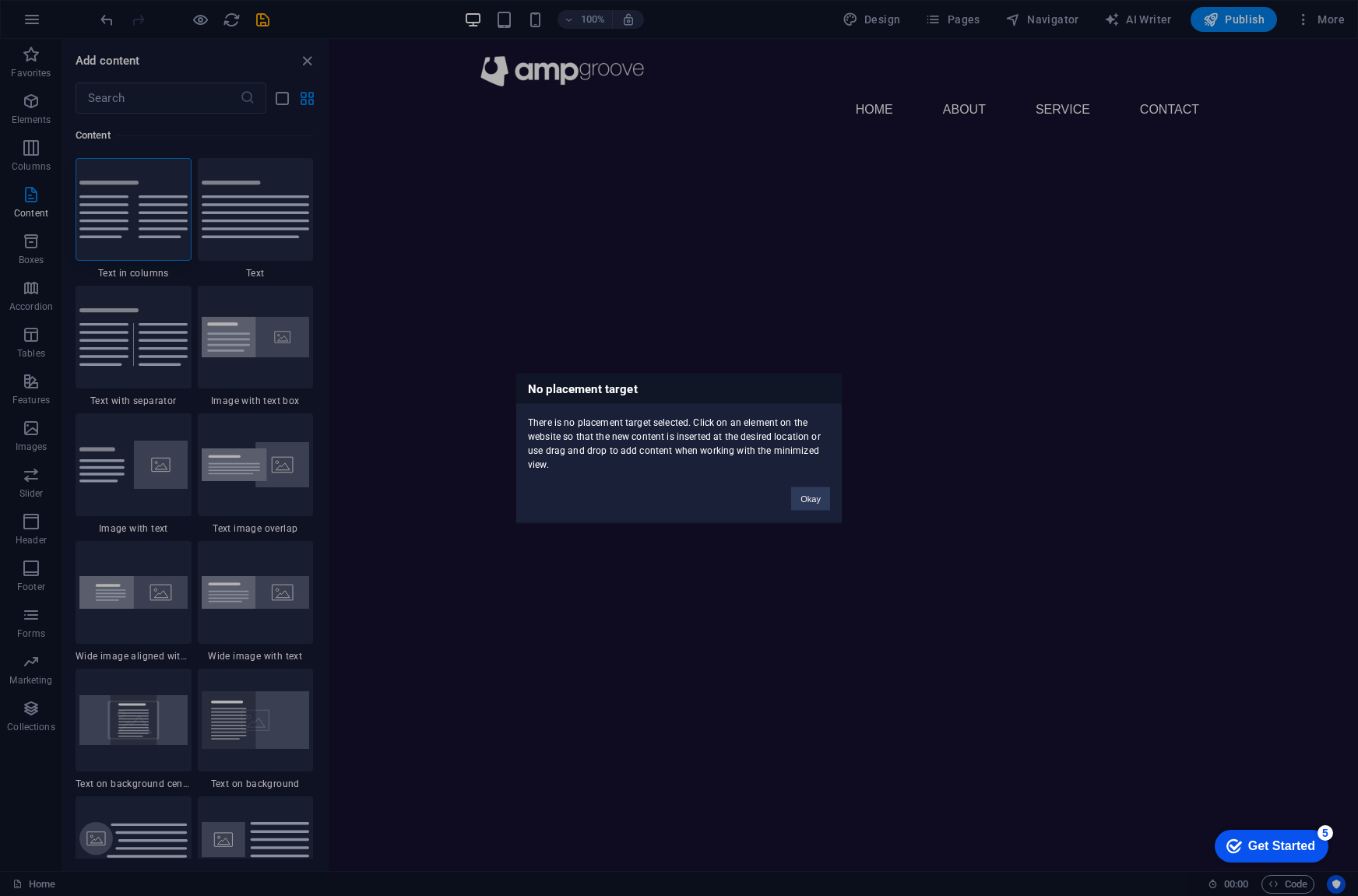
click at [33, 200] on div "No placement target There is no placement target selected. Click on an element …" at bounding box center [679, 448] width 1358 height 896
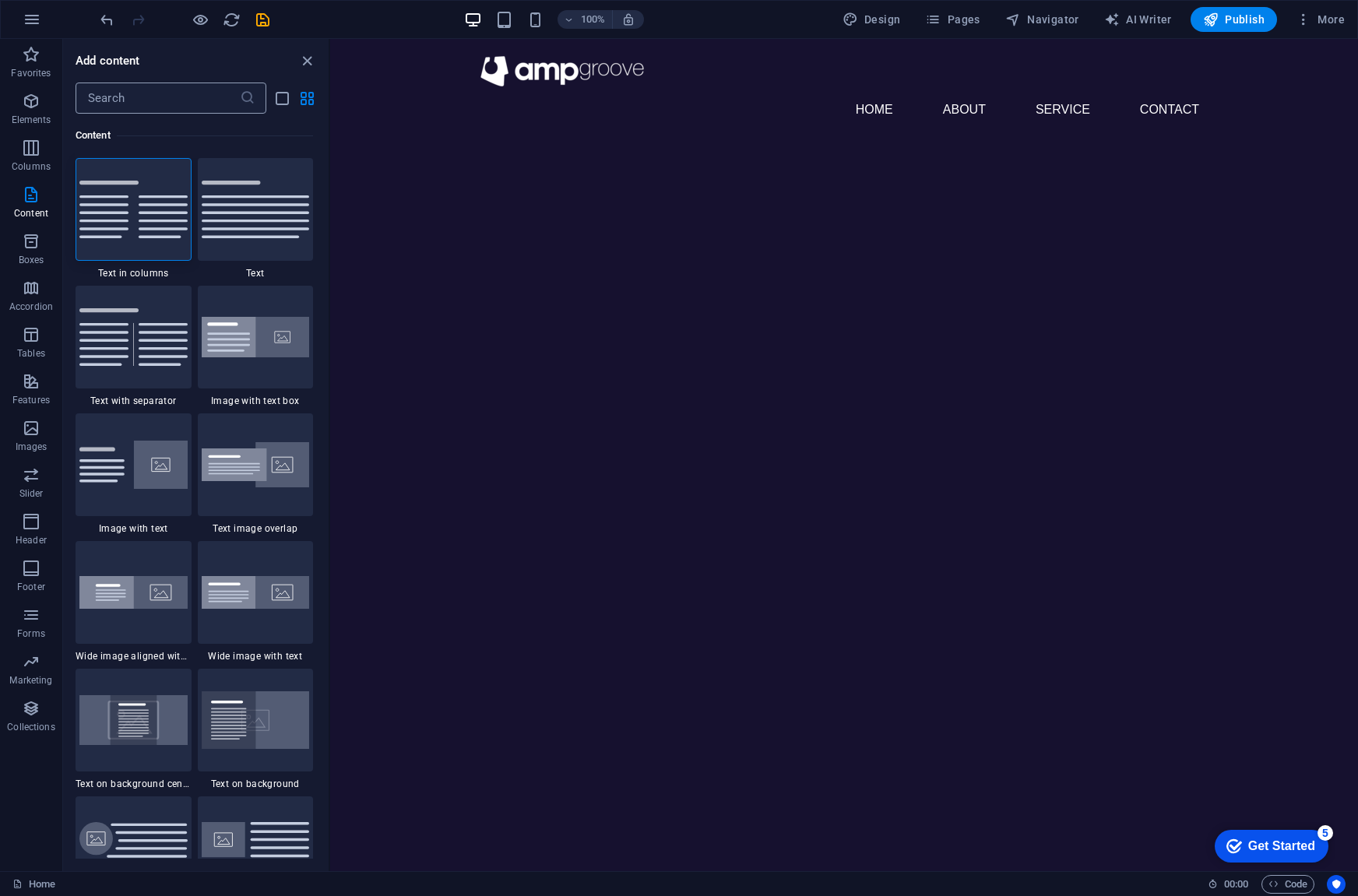
click at [146, 102] on input "text" at bounding box center [158, 98] width 165 height 31
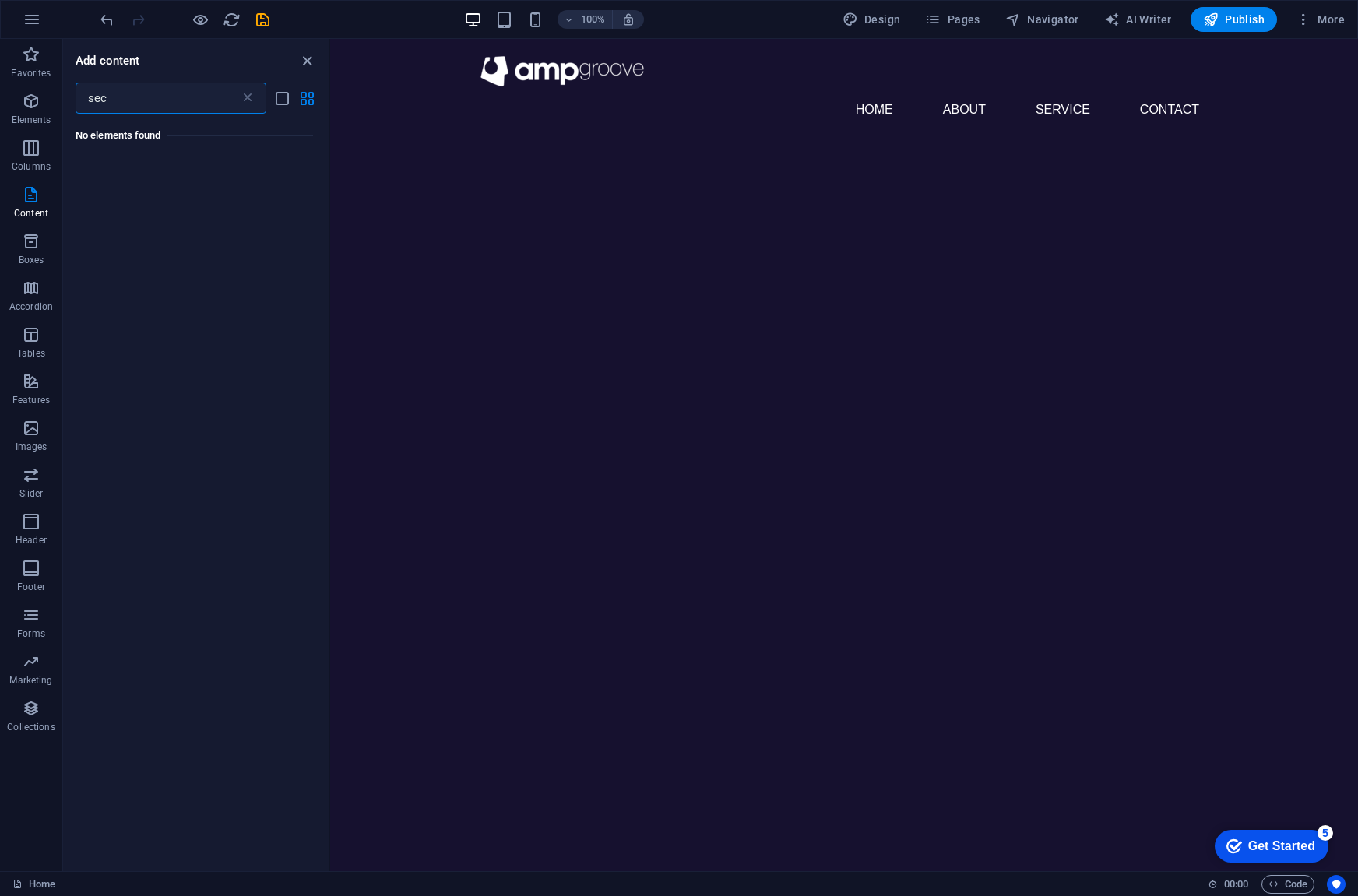
scroll to position [0, 0]
type input "s"
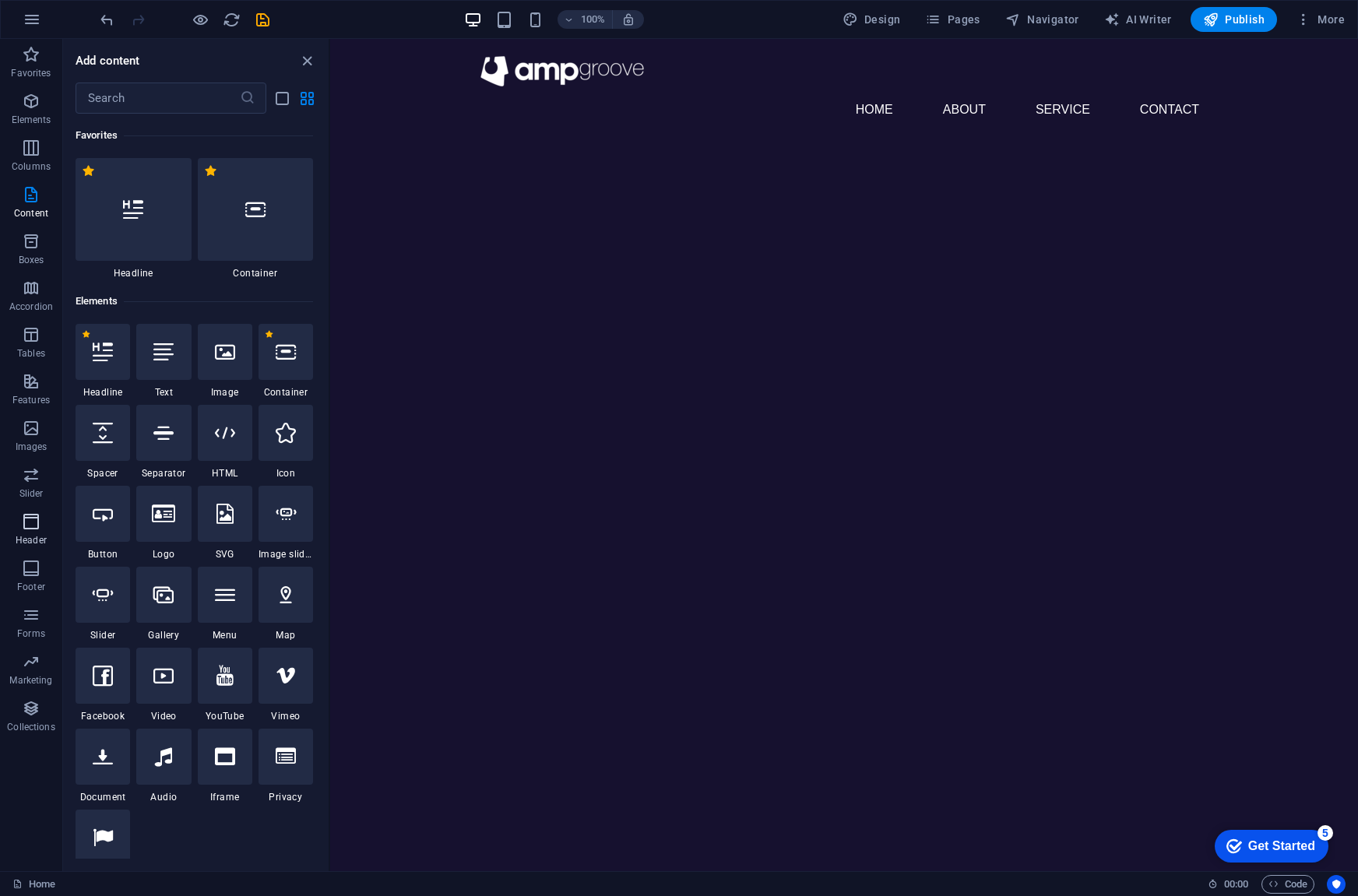
click at [32, 515] on icon "button" at bounding box center [31, 522] width 19 height 19
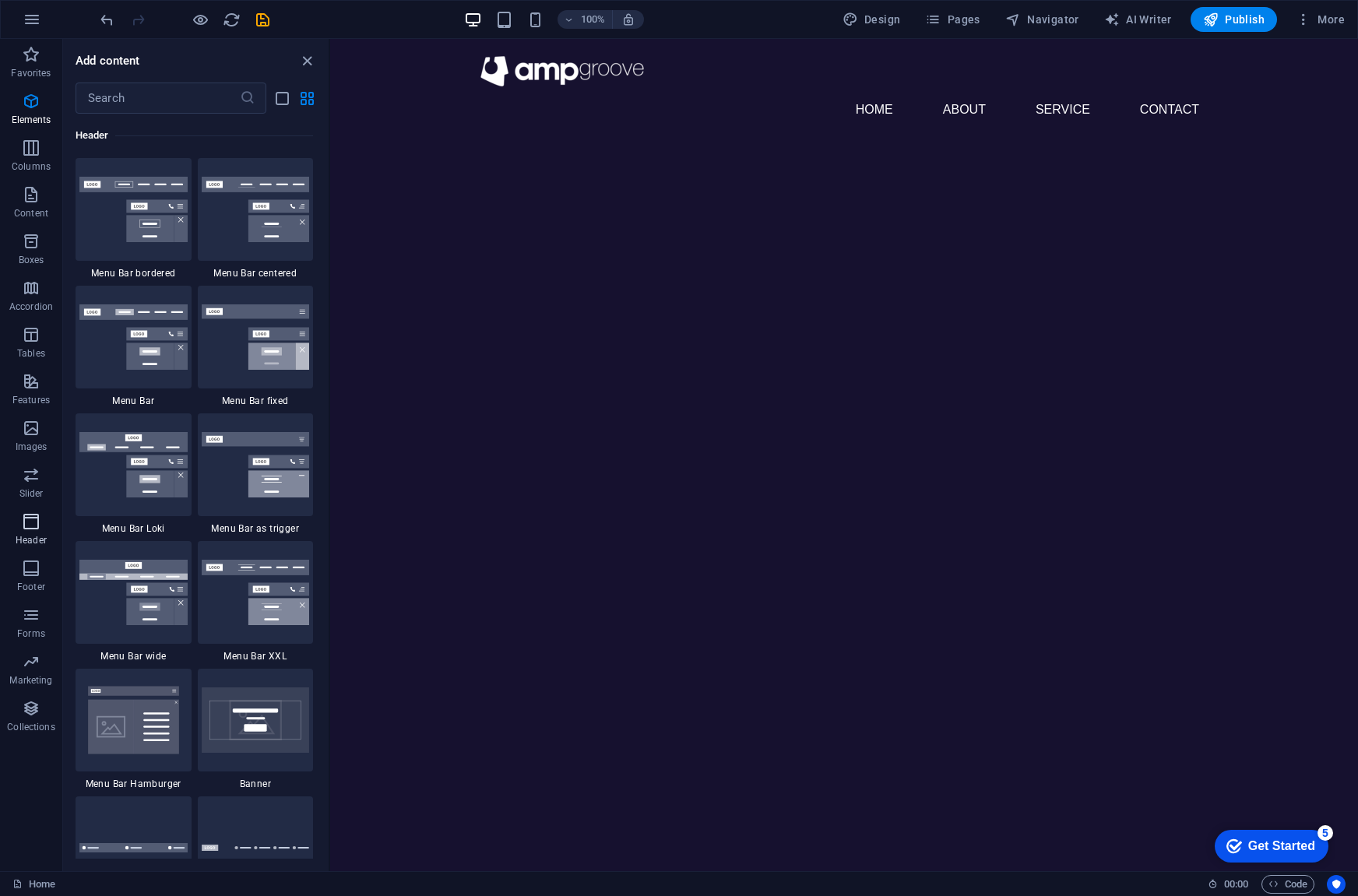
scroll to position [9375, 0]
click at [33, 623] on icon "button" at bounding box center [31, 615] width 19 height 19
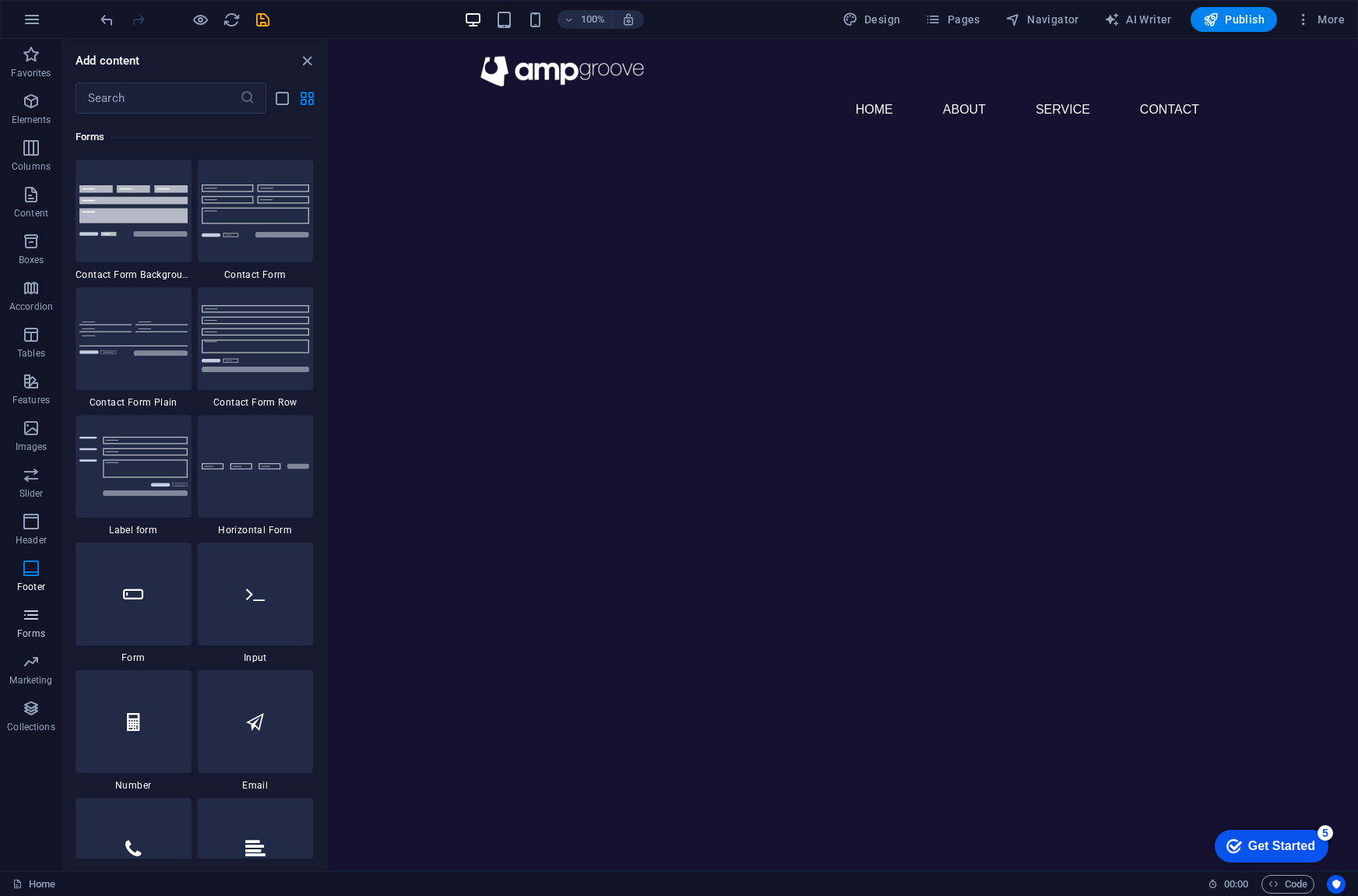
scroll to position [11366, 0]
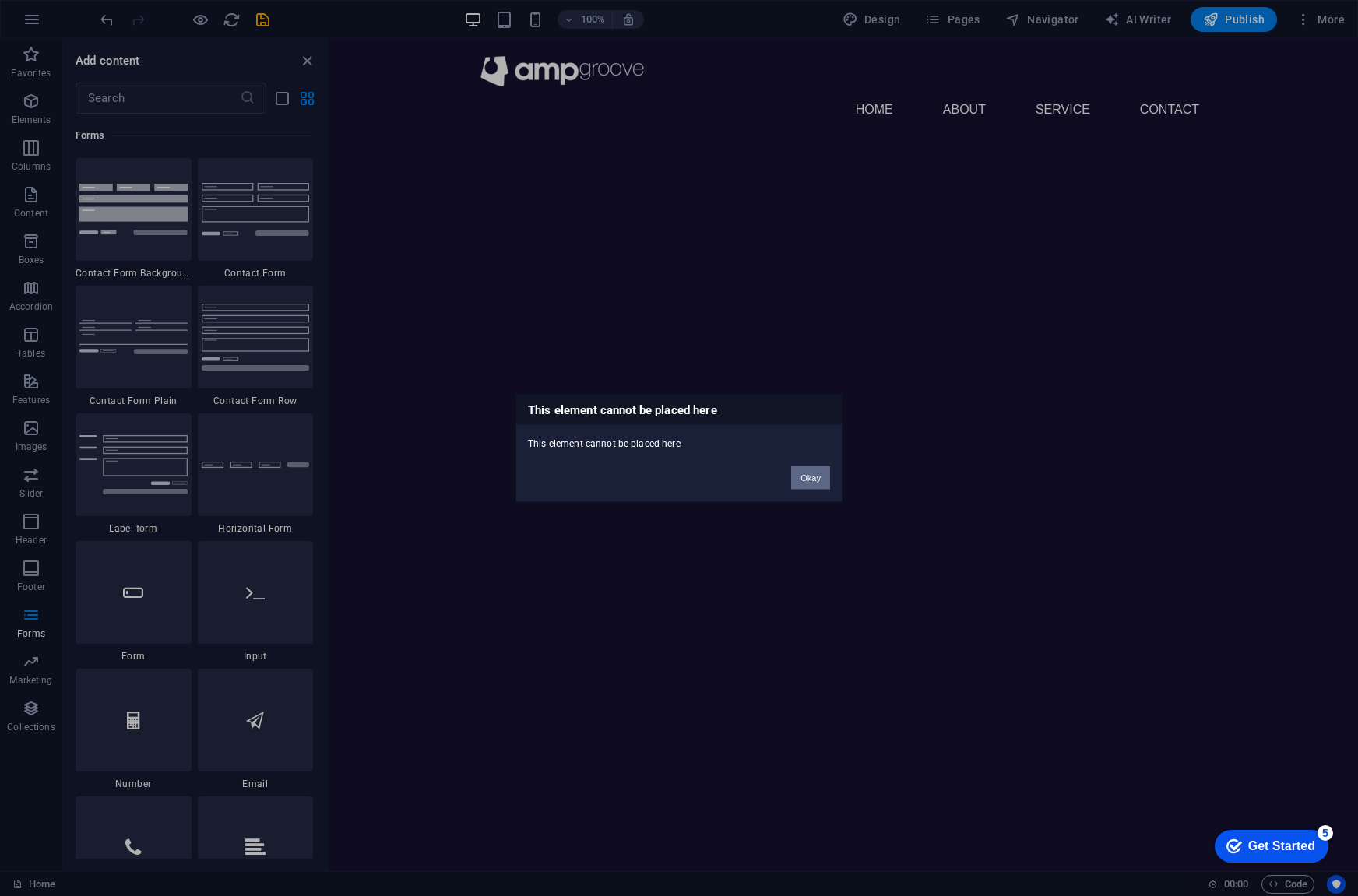
click at [803, 475] on button "Okay" at bounding box center [810, 476] width 39 height 23
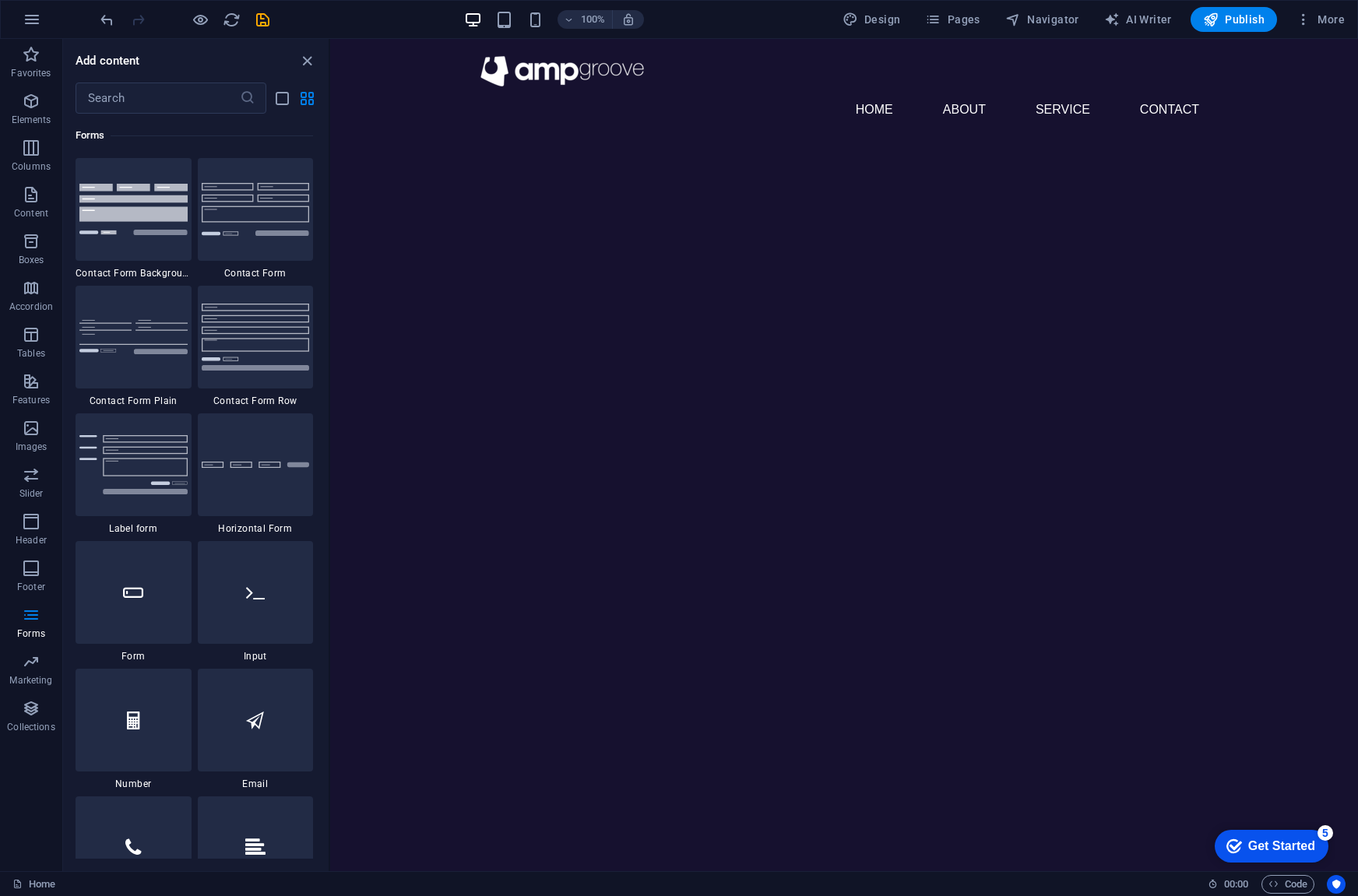
click at [827, 140] on html "Skip to main content Menu Home About Service Contact" at bounding box center [844, 89] width 1028 height 102
drag, startPoint x: 832, startPoint y: 184, endPoint x: 747, endPoint y: 180, distance: 85.1
click at [747, 140] on html "Skip to main content Menu Home About Service Contact" at bounding box center [844, 89] width 1028 height 102
click at [39, 15] on icon "button" at bounding box center [32, 20] width 19 height 19
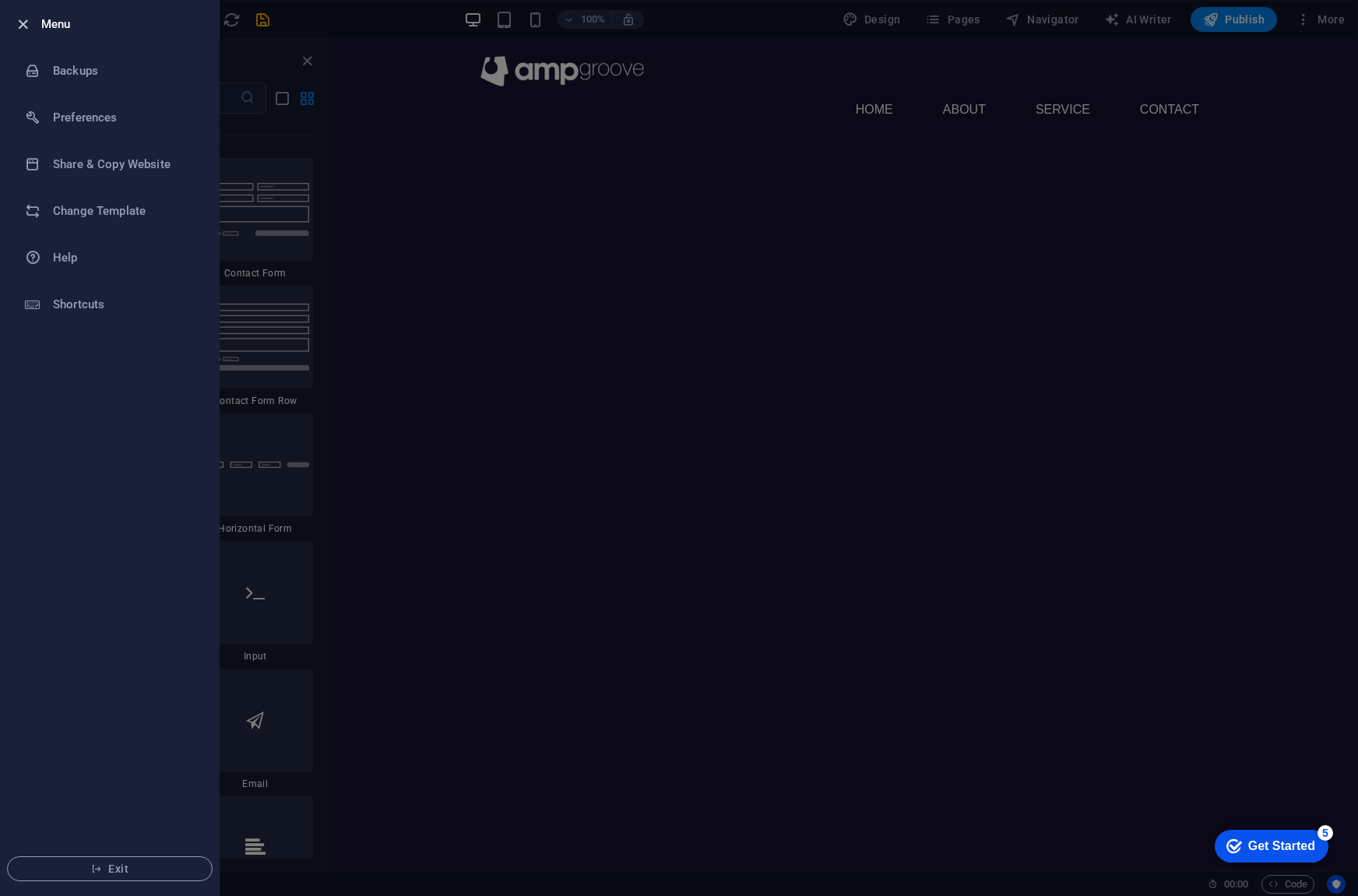
click at [25, 25] on icon "button" at bounding box center [22, 24] width 18 height 18
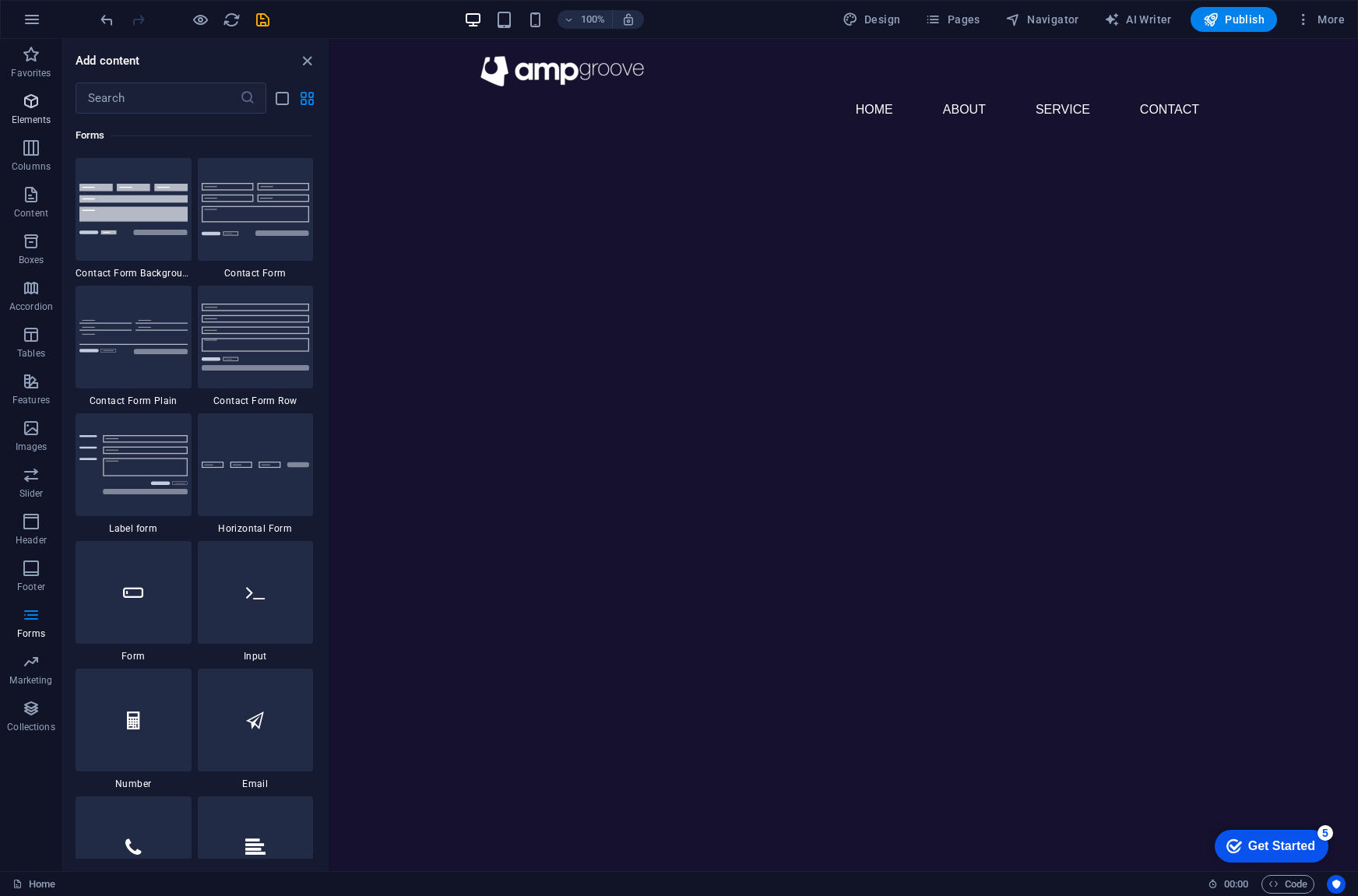
click at [40, 92] on span "Elements" at bounding box center [31, 111] width 63 height 38
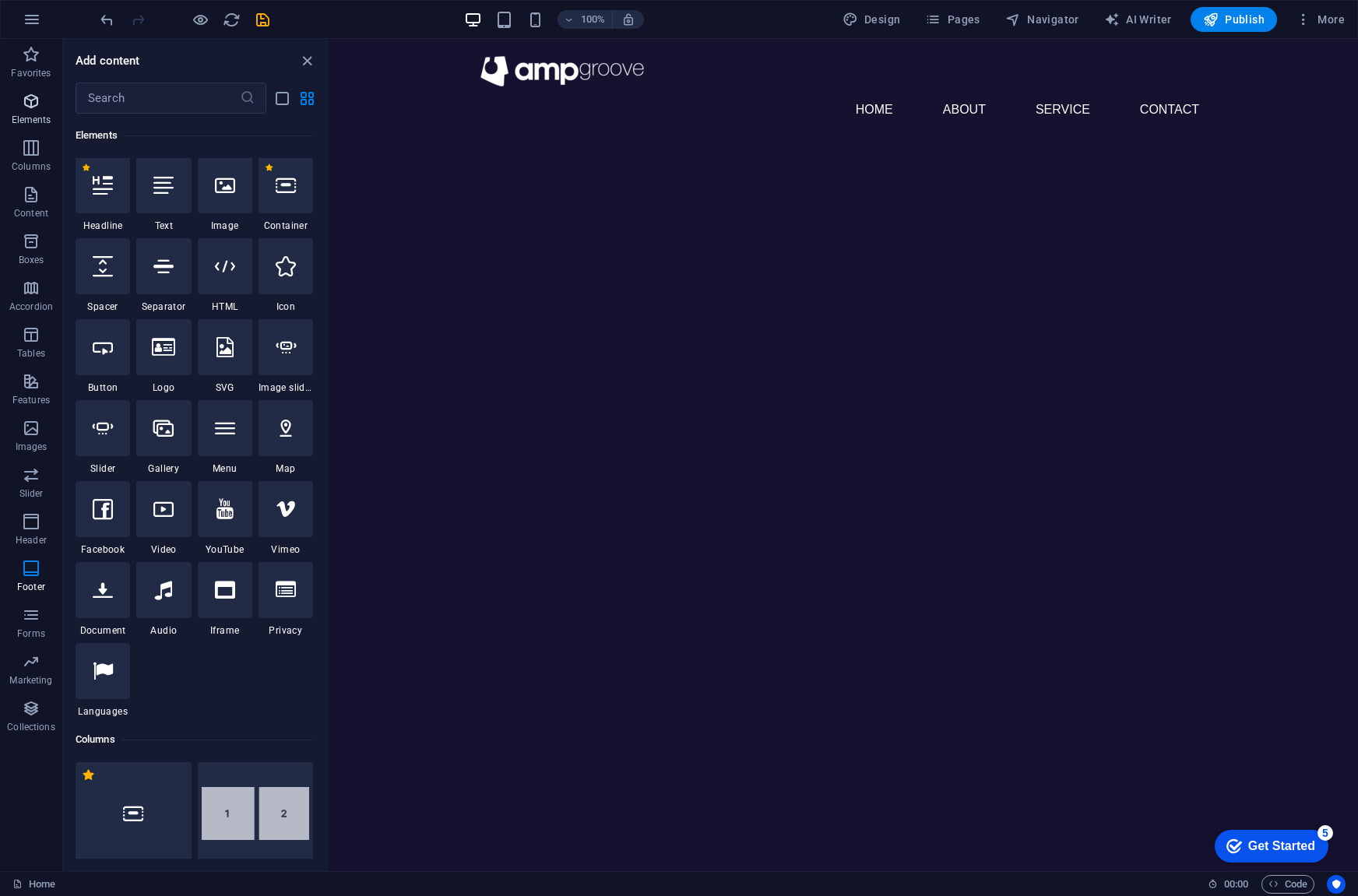
scroll to position [166, 0]
click at [93, 181] on icon at bounding box center [103, 186] width 21 height 21
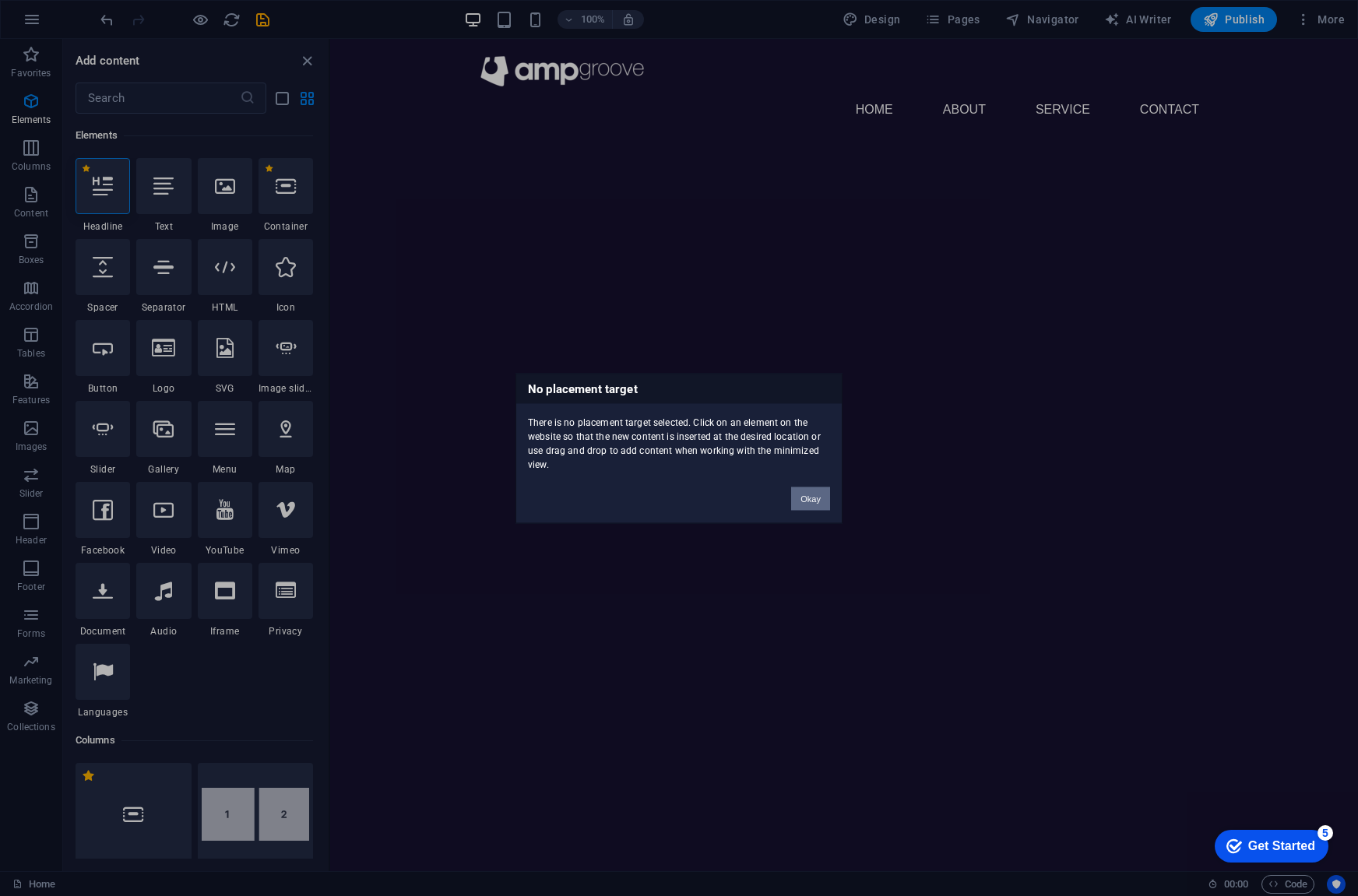
click at [816, 504] on button "Okay" at bounding box center [810, 498] width 39 height 23
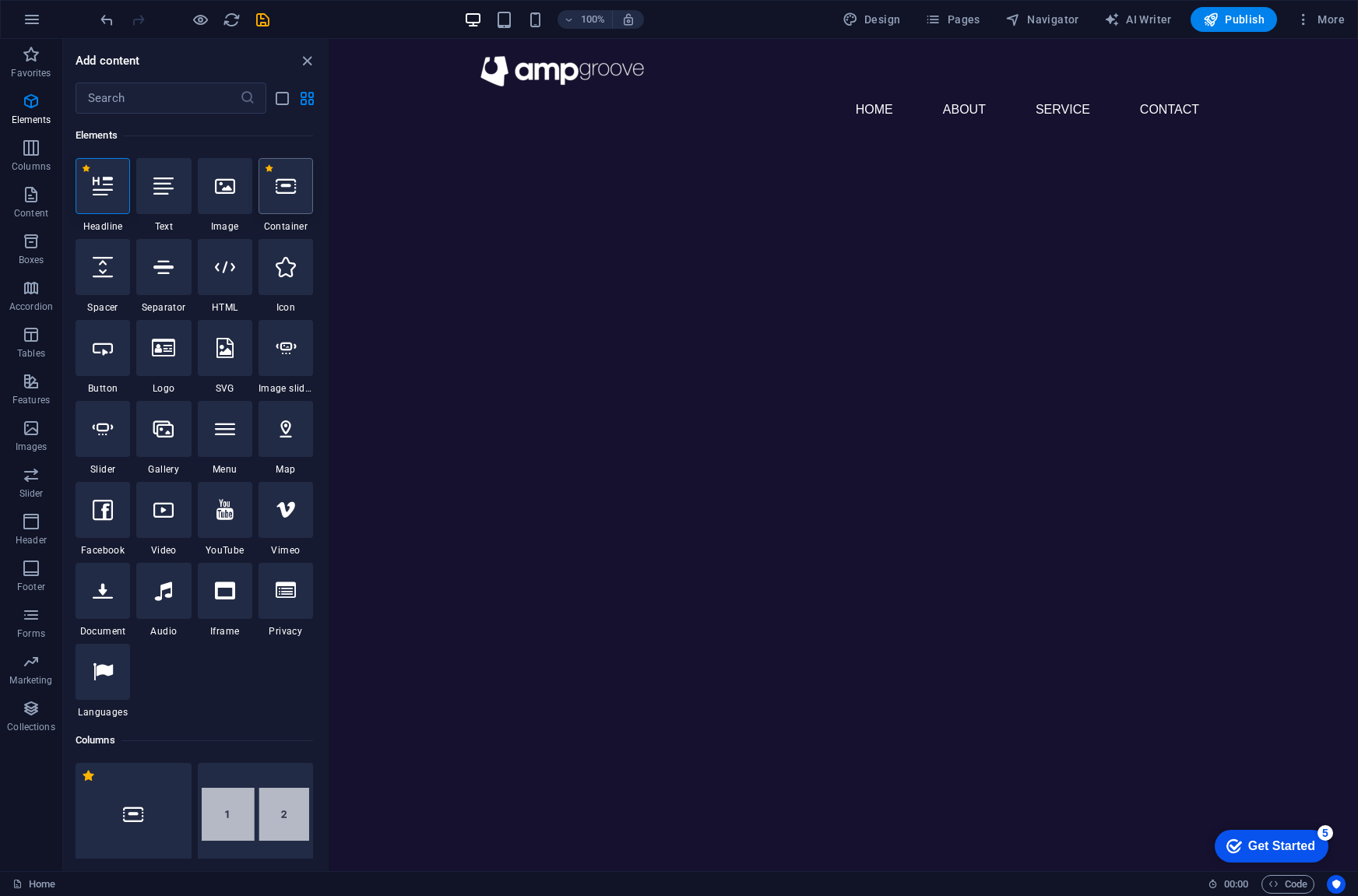
click at [290, 189] on icon at bounding box center [286, 186] width 21 height 21
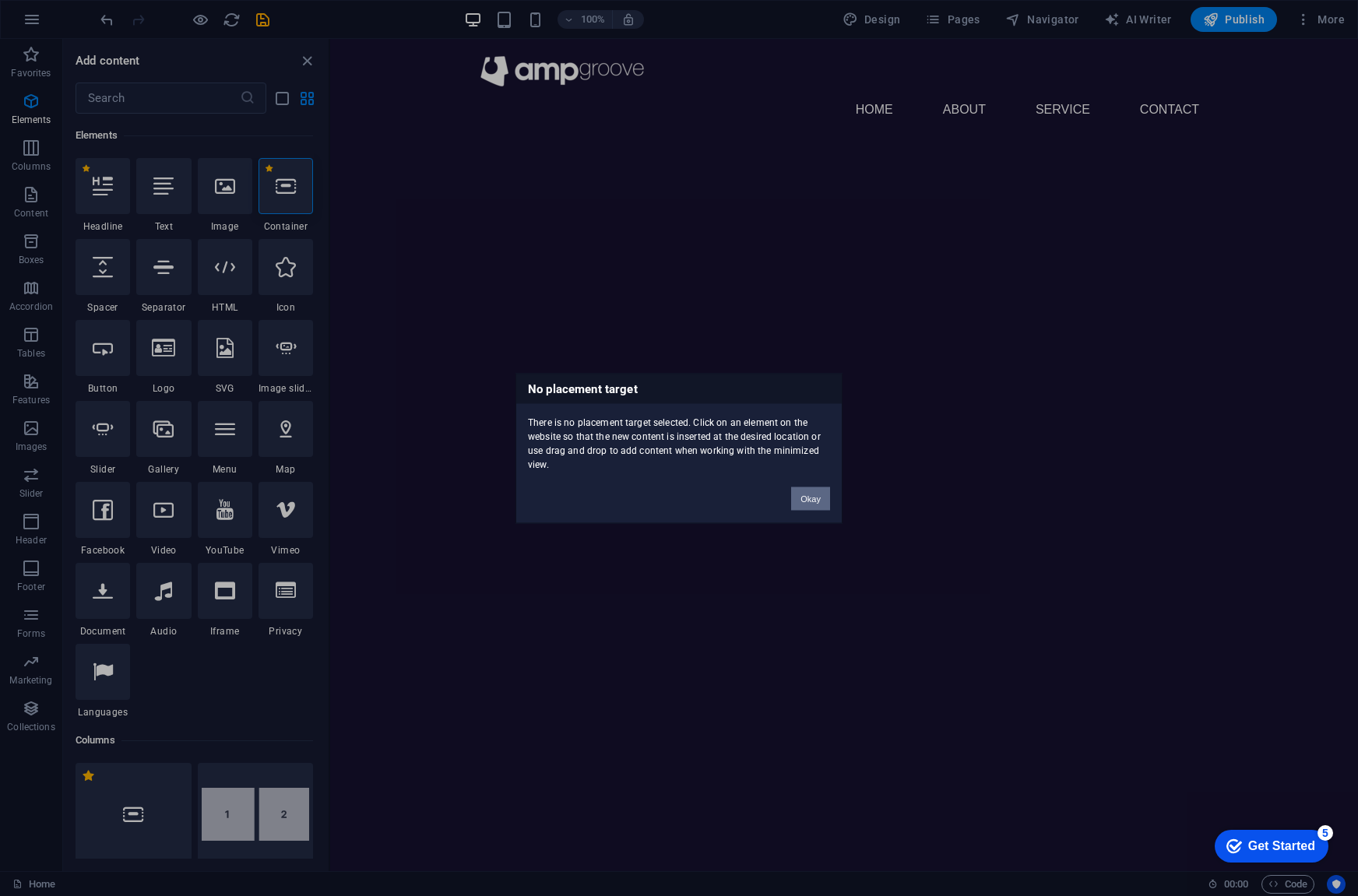
click at [818, 497] on button "Okay" at bounding box center [810, 498] width 39 height 23
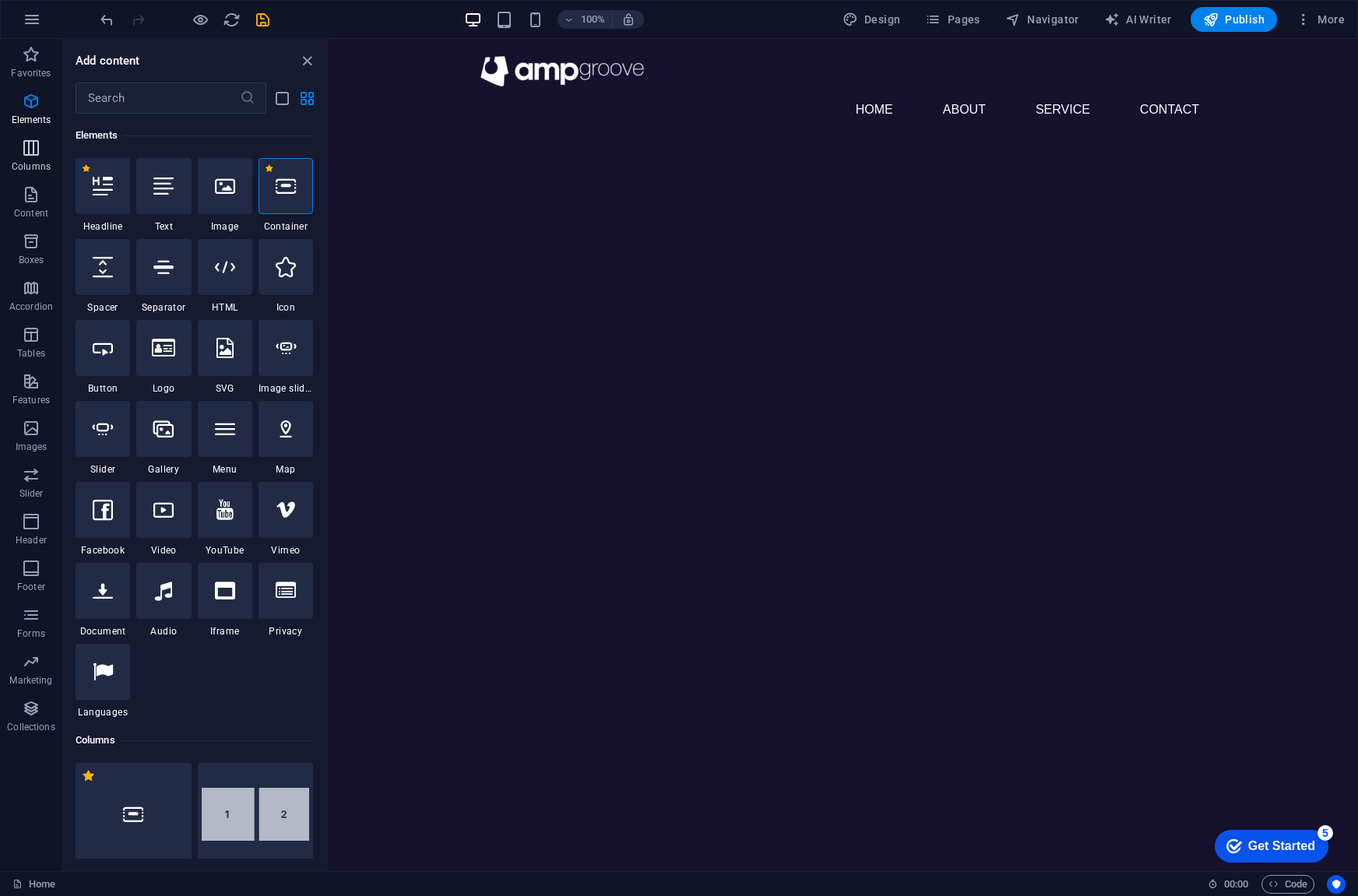
click at [43, 161] on p "Columns" at bounding box center [31, 166] width 39 height 13
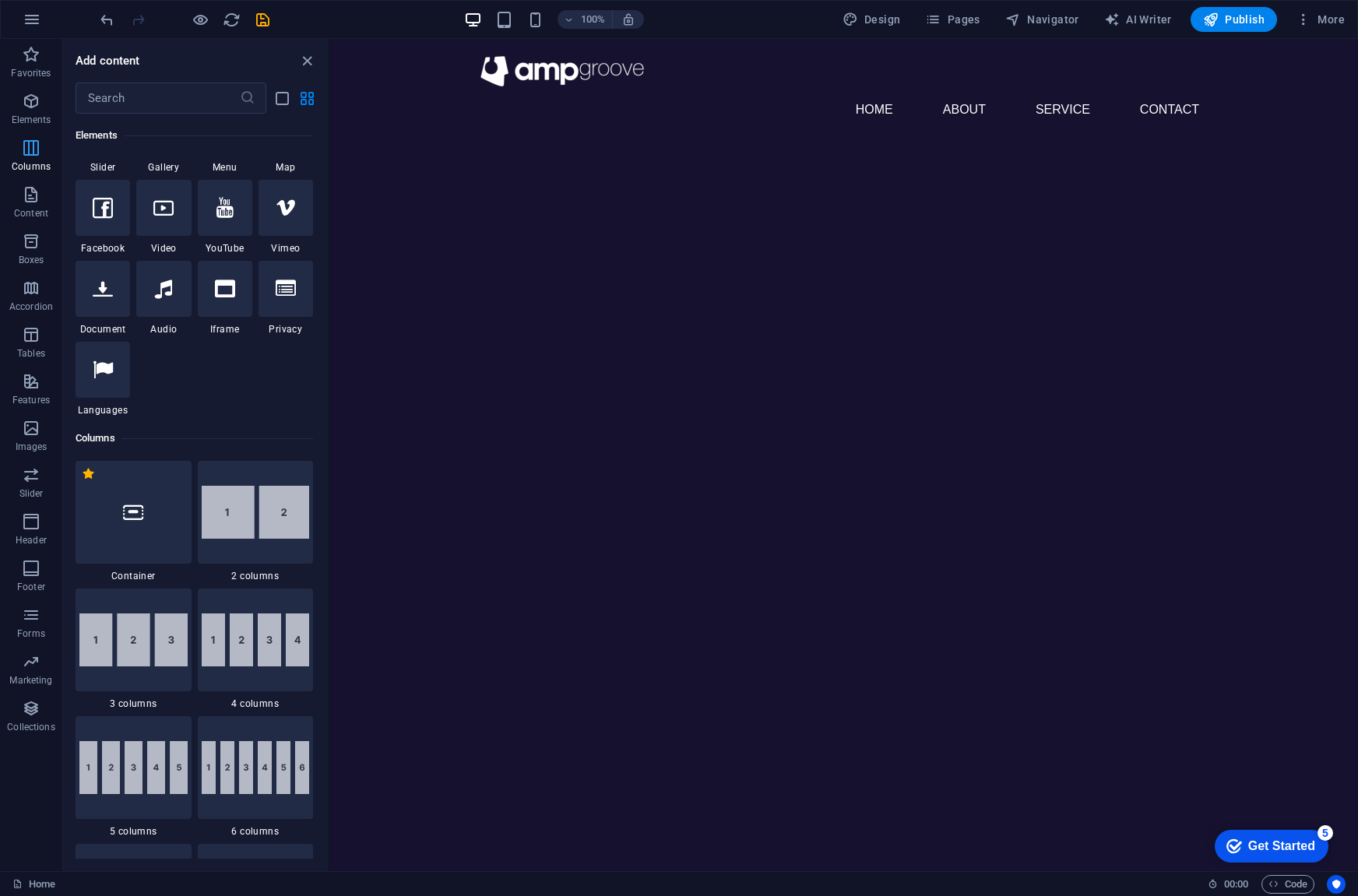
scroll to position [771, 0]
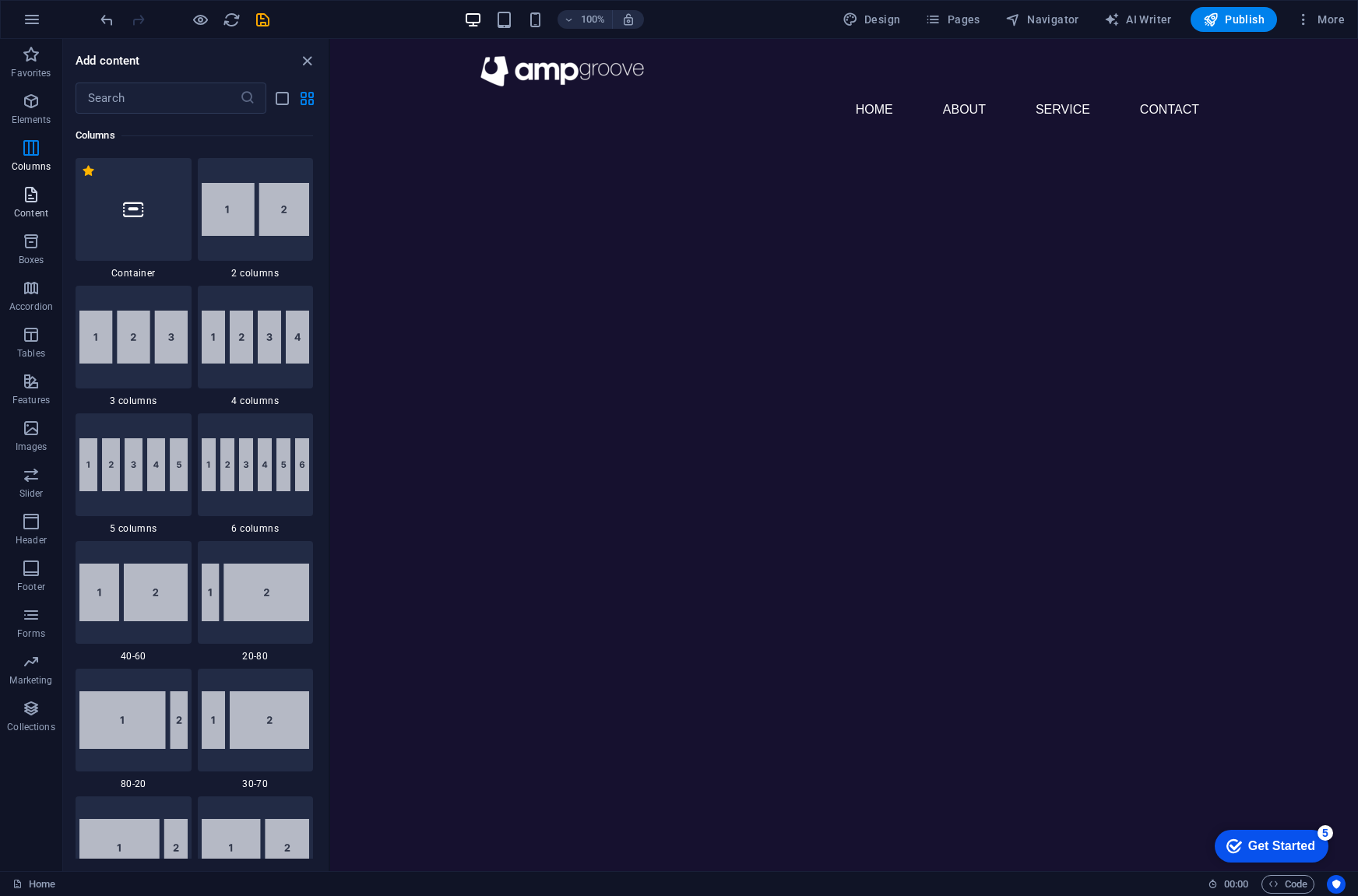
click at [28, 205] on span "Content" at bounding box center [31, 204] width 63 height 38
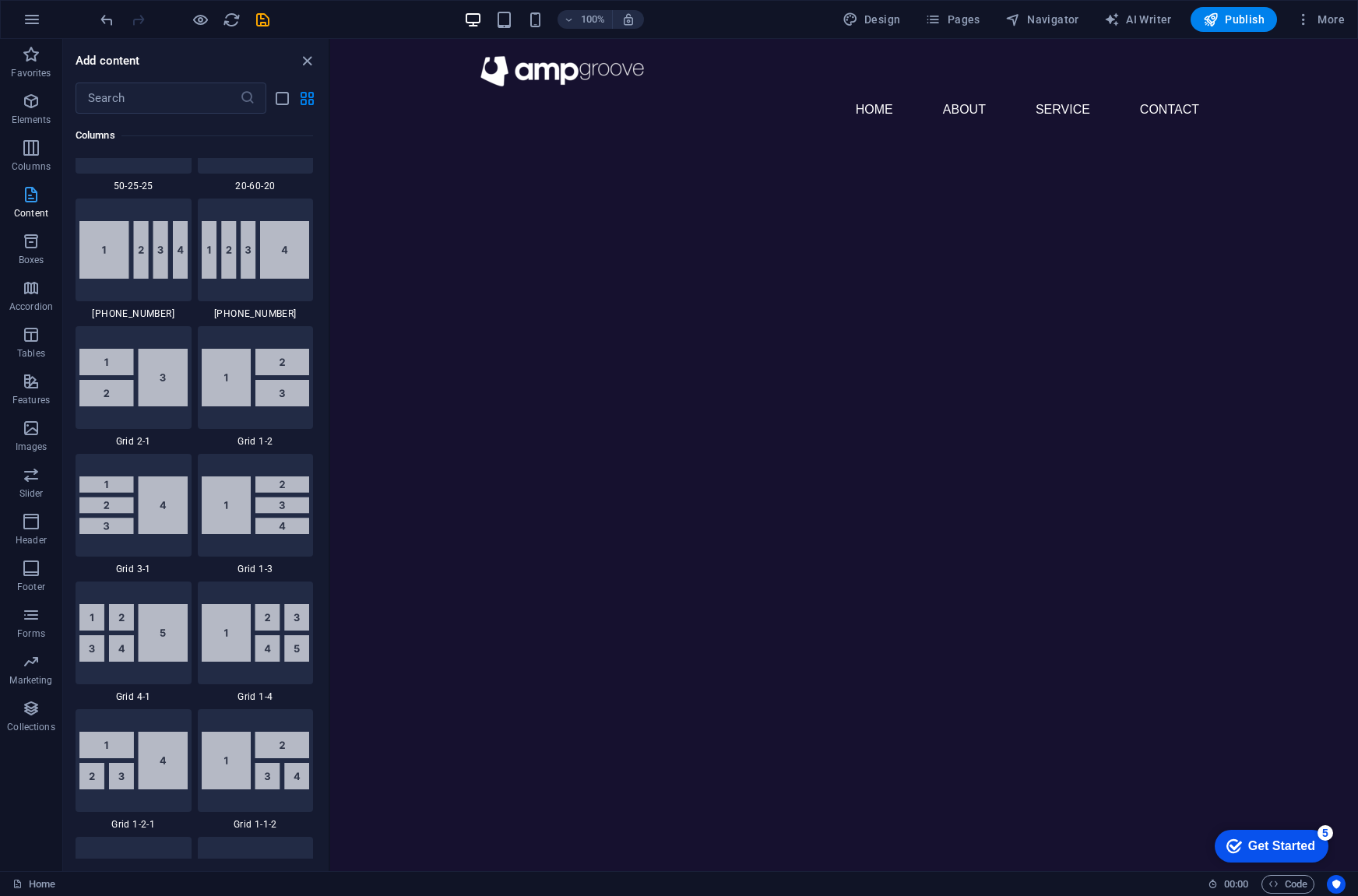
scroll to position [2723, 0]
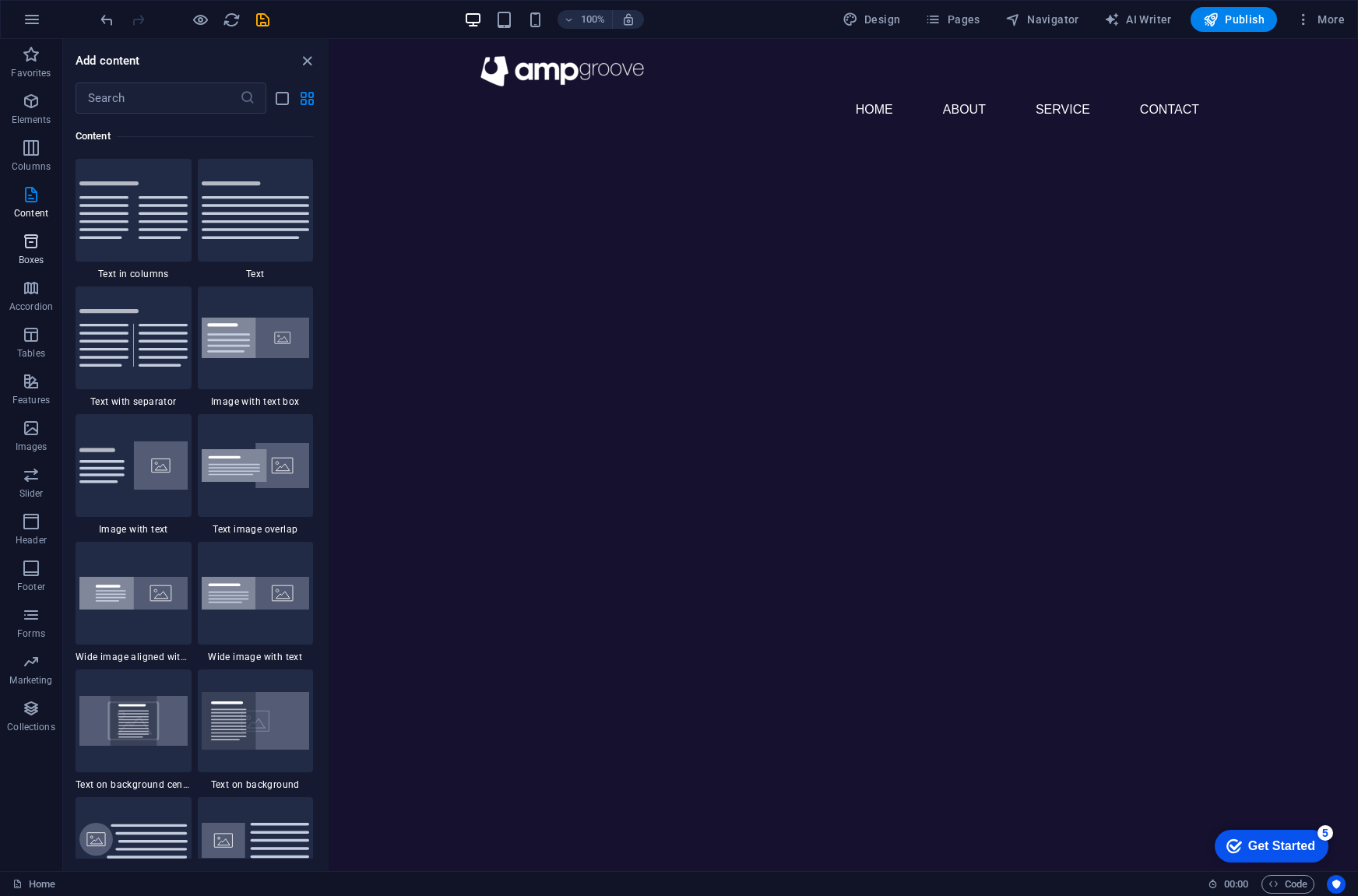
click at [21, 256] on p "Boxes" at bounding box center [32, 260] width 26 height 13
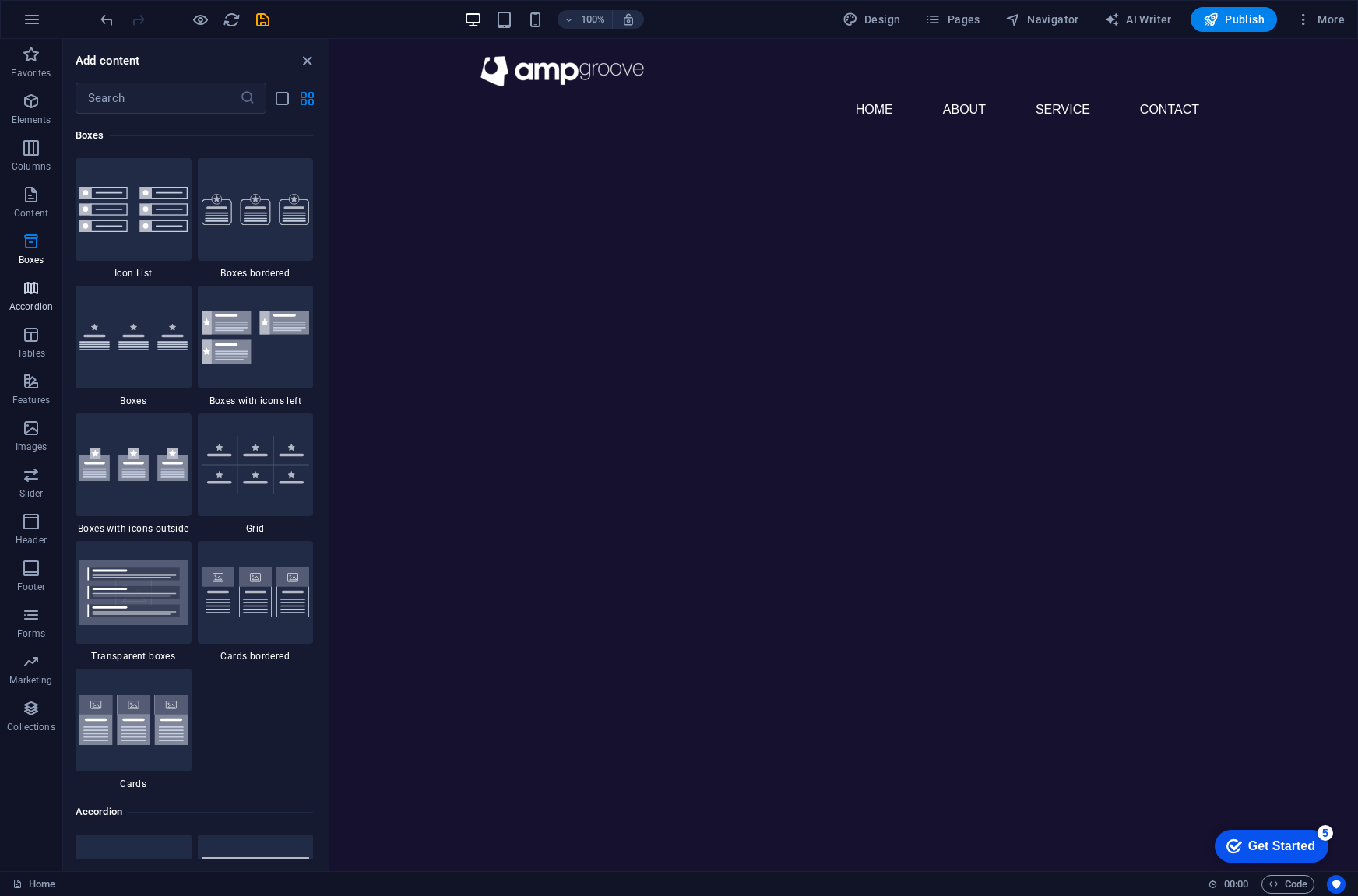
click at [27, 291] on icon "button" at bounding box center [31, 288] width 19 height 19
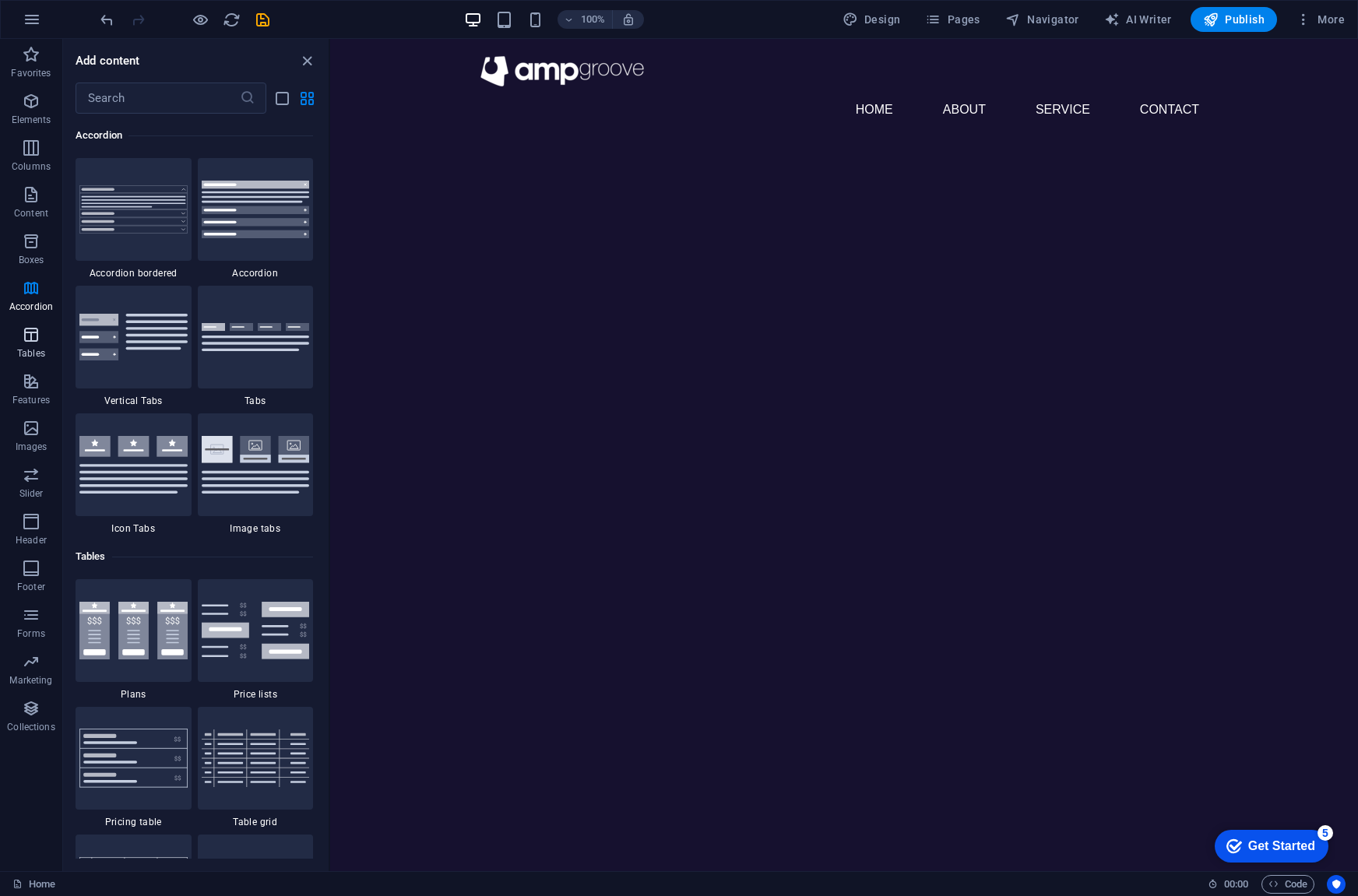
click at [27, 337] on icon "button" at bounding box center [31, 335] width 19 height 19
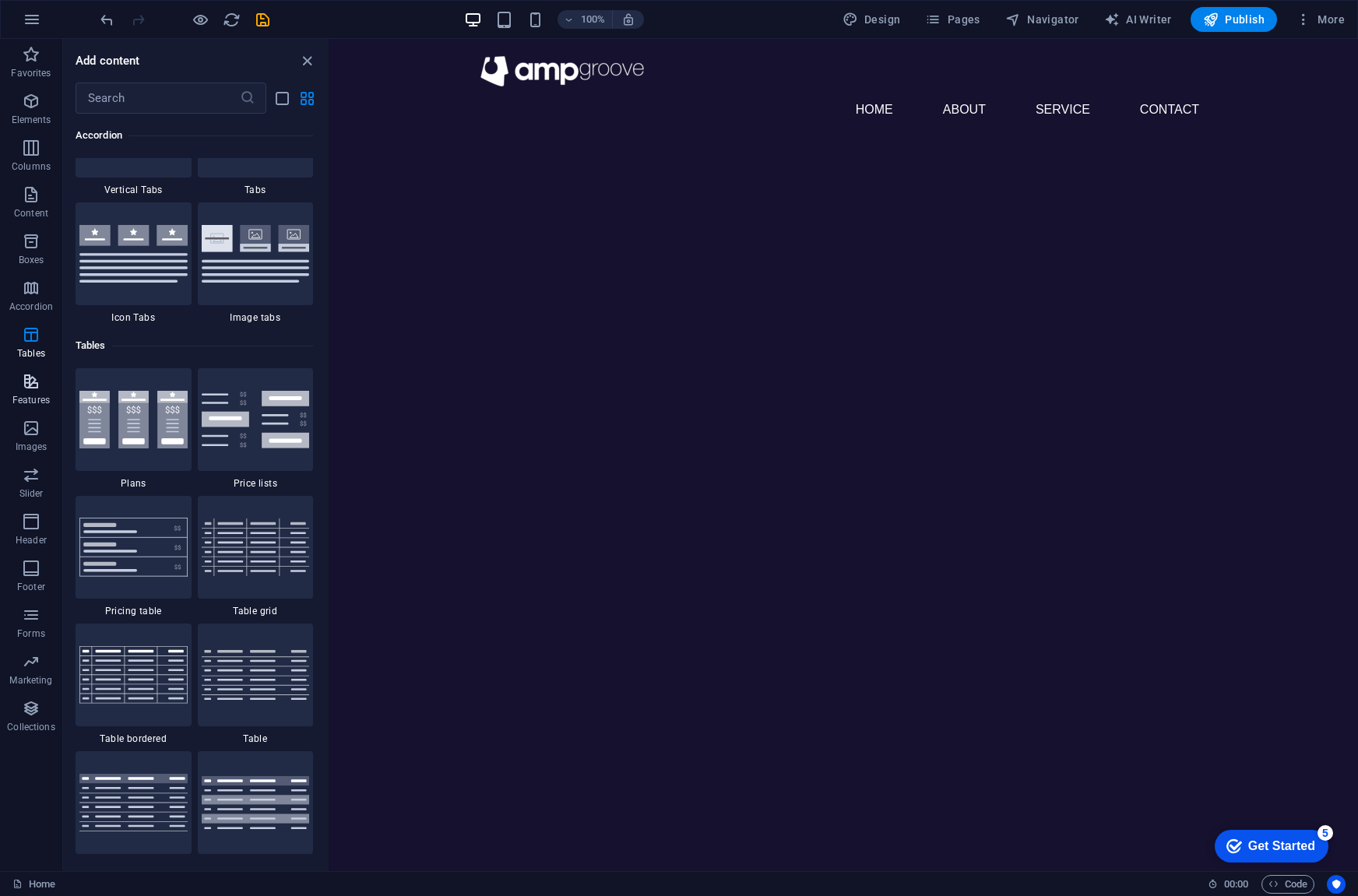
scroll to position [5391, 0]
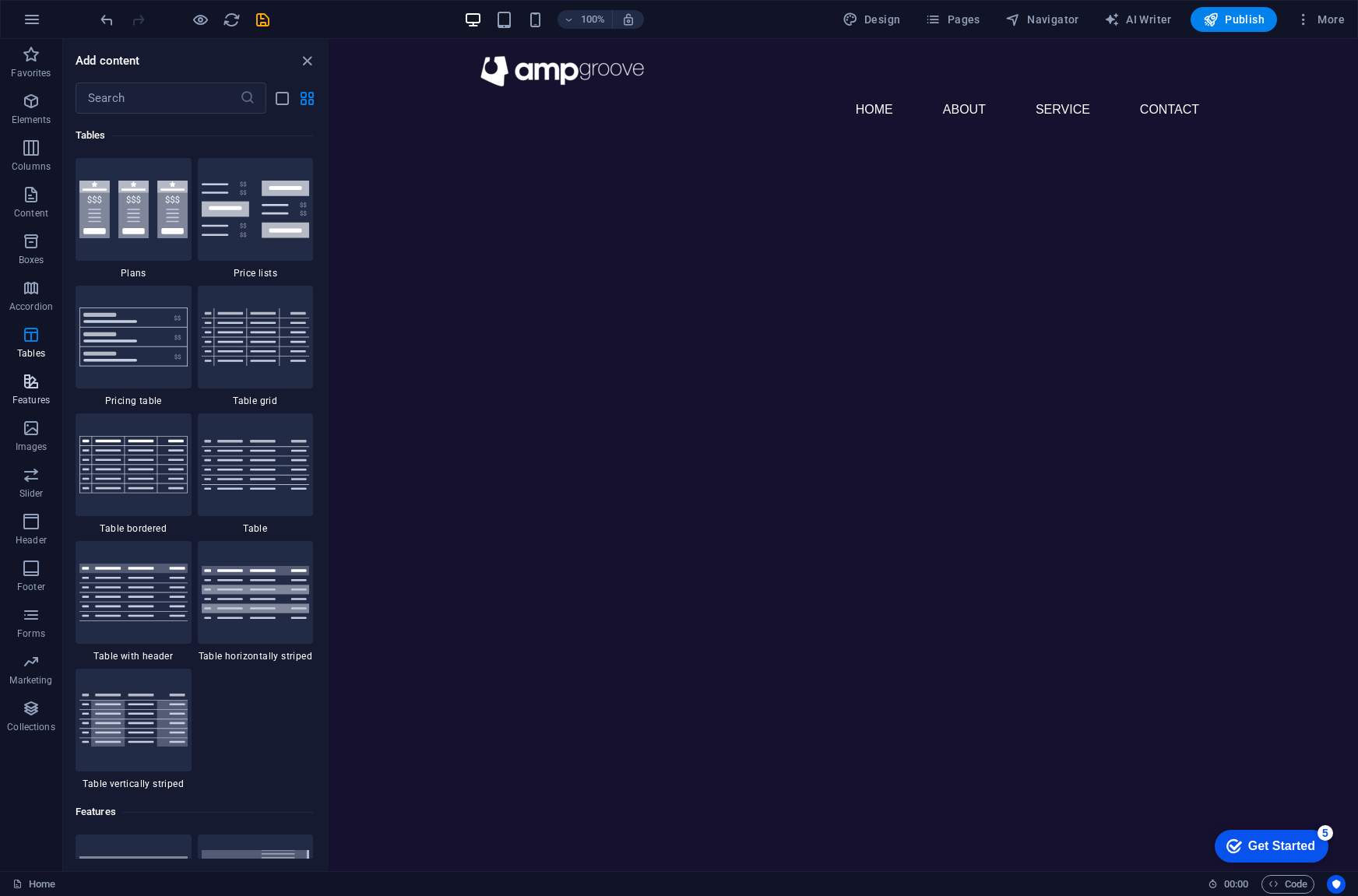
click at [31, 382] on icon "button" at bounding box center [31, 381] width 19 height 19
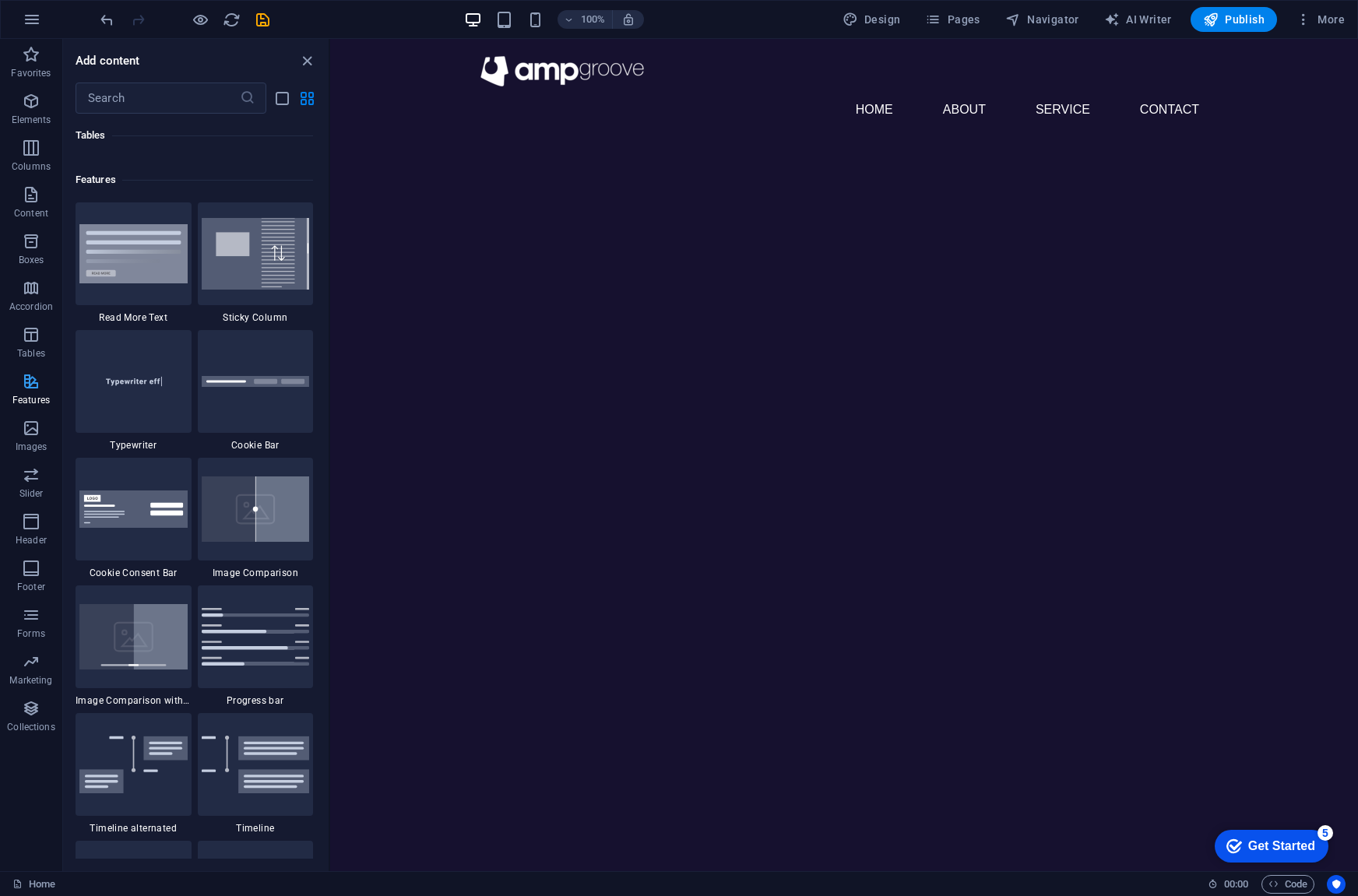
scroll to position [6067, 0]
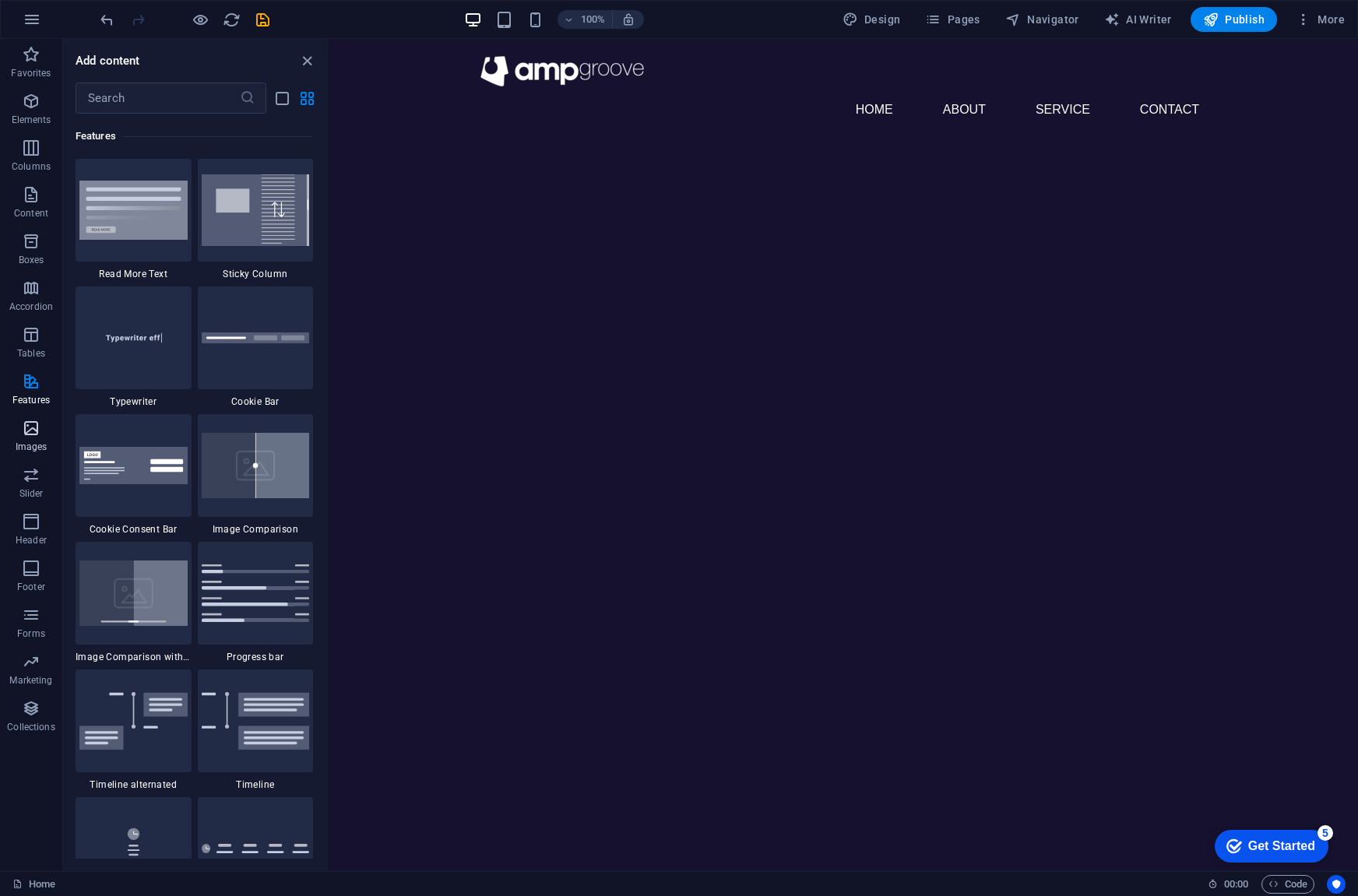
click at [30, 440] on p "Images" at bounding box center [31, 446] width 32 height 13
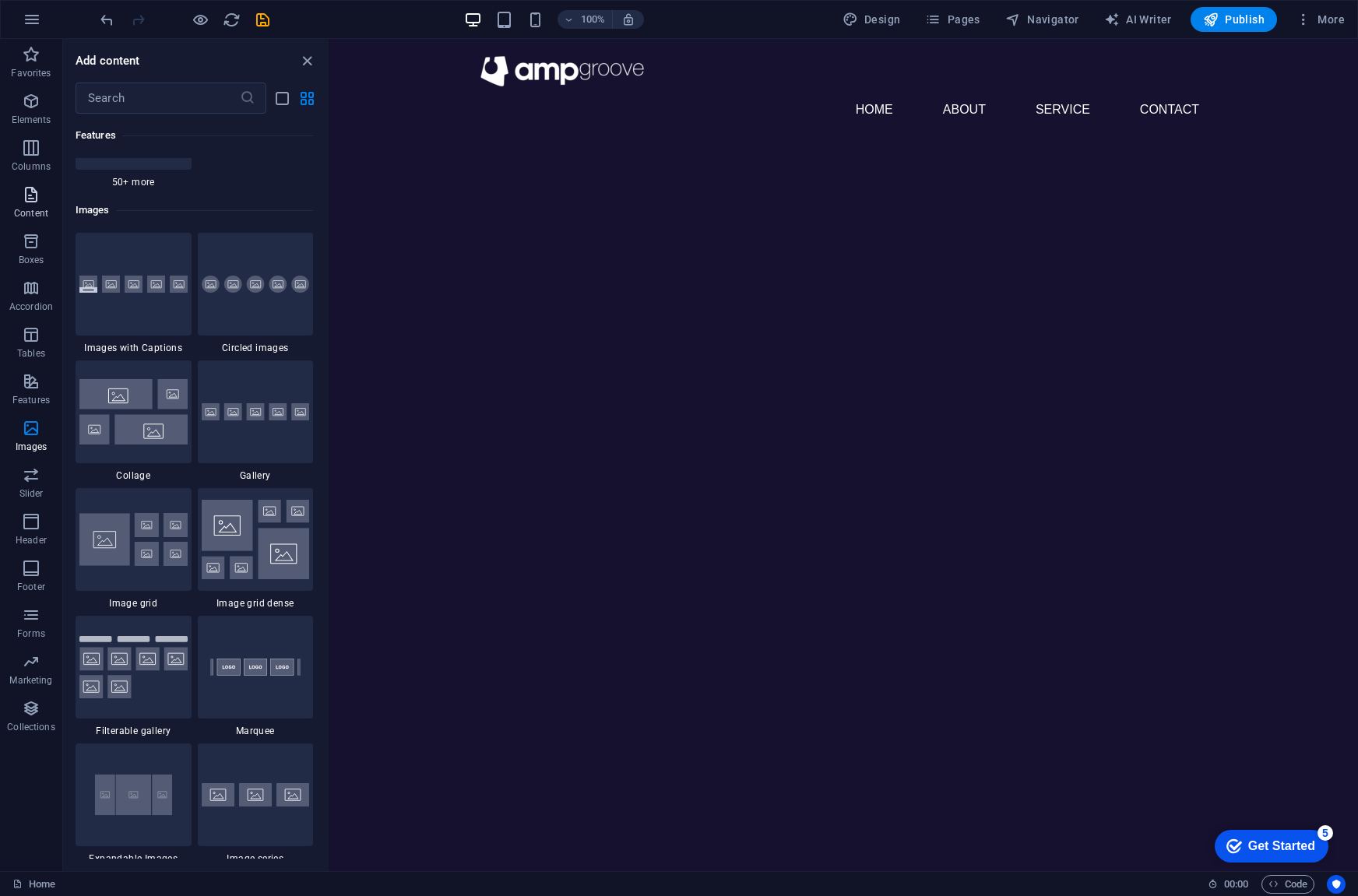
scroll to position [7893, 0]
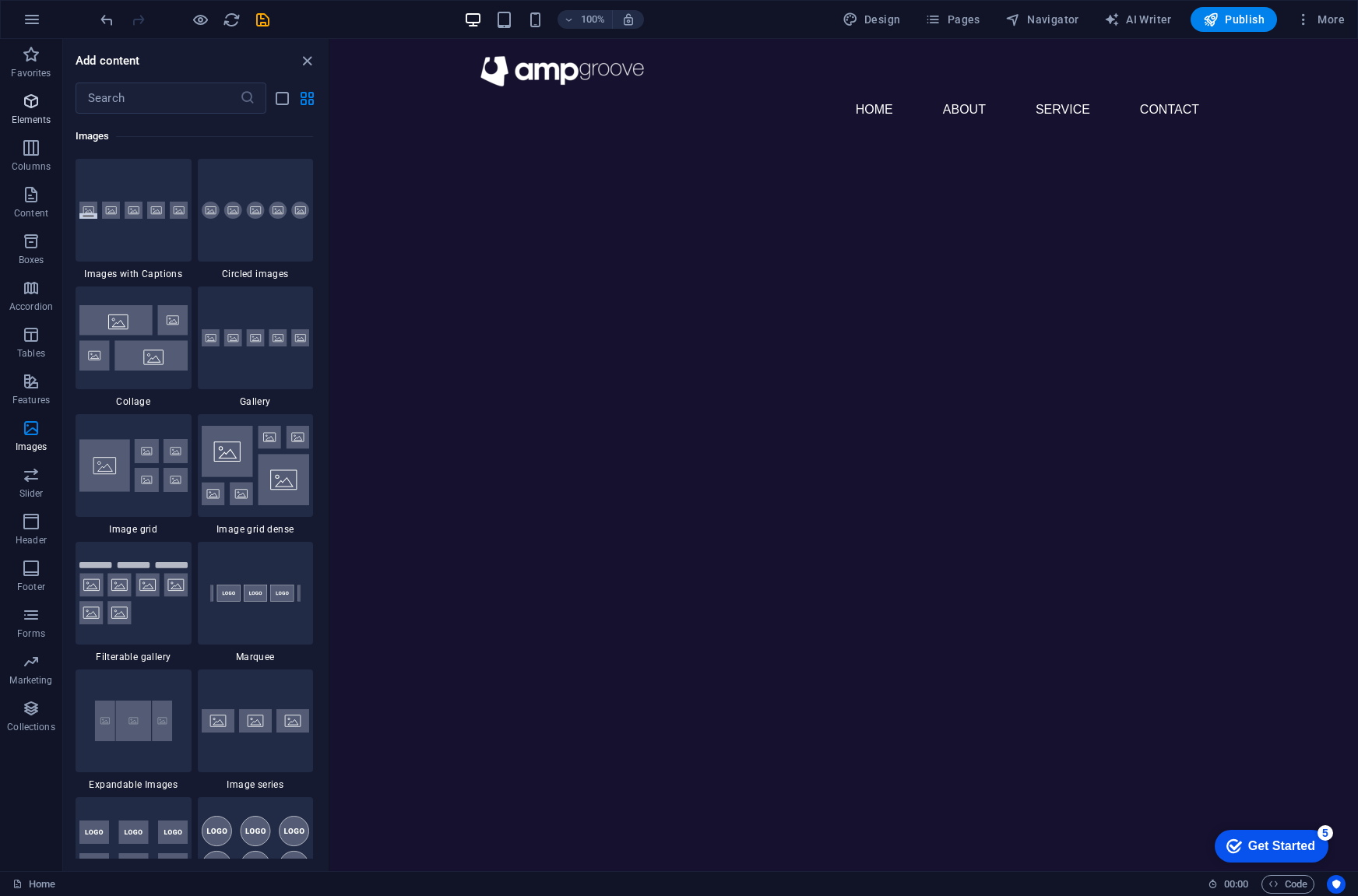
click at [33, 99] on icon "button" at bounding box center [31, 101] width 19 height 19
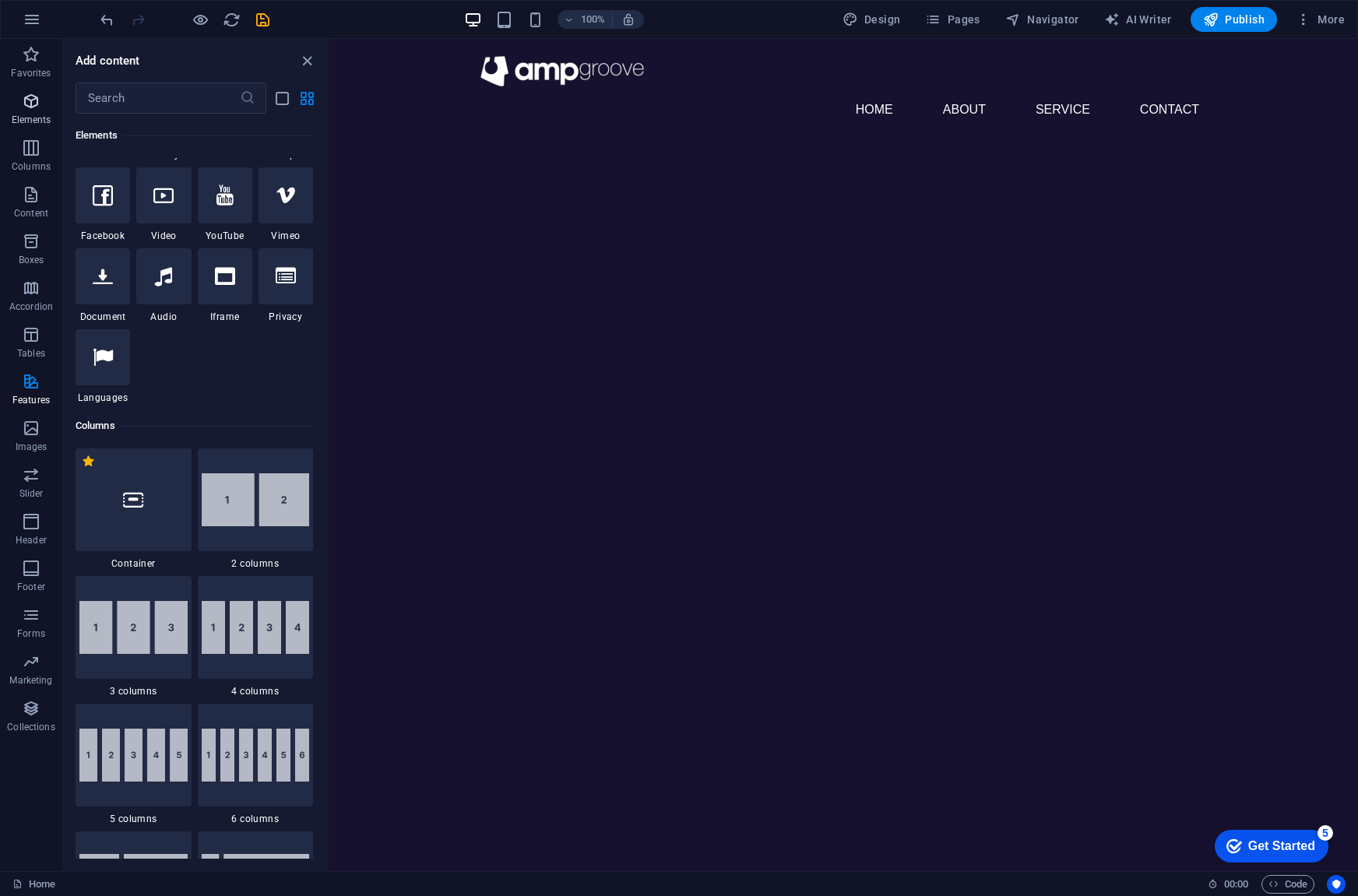
scroll to position [166, 0]
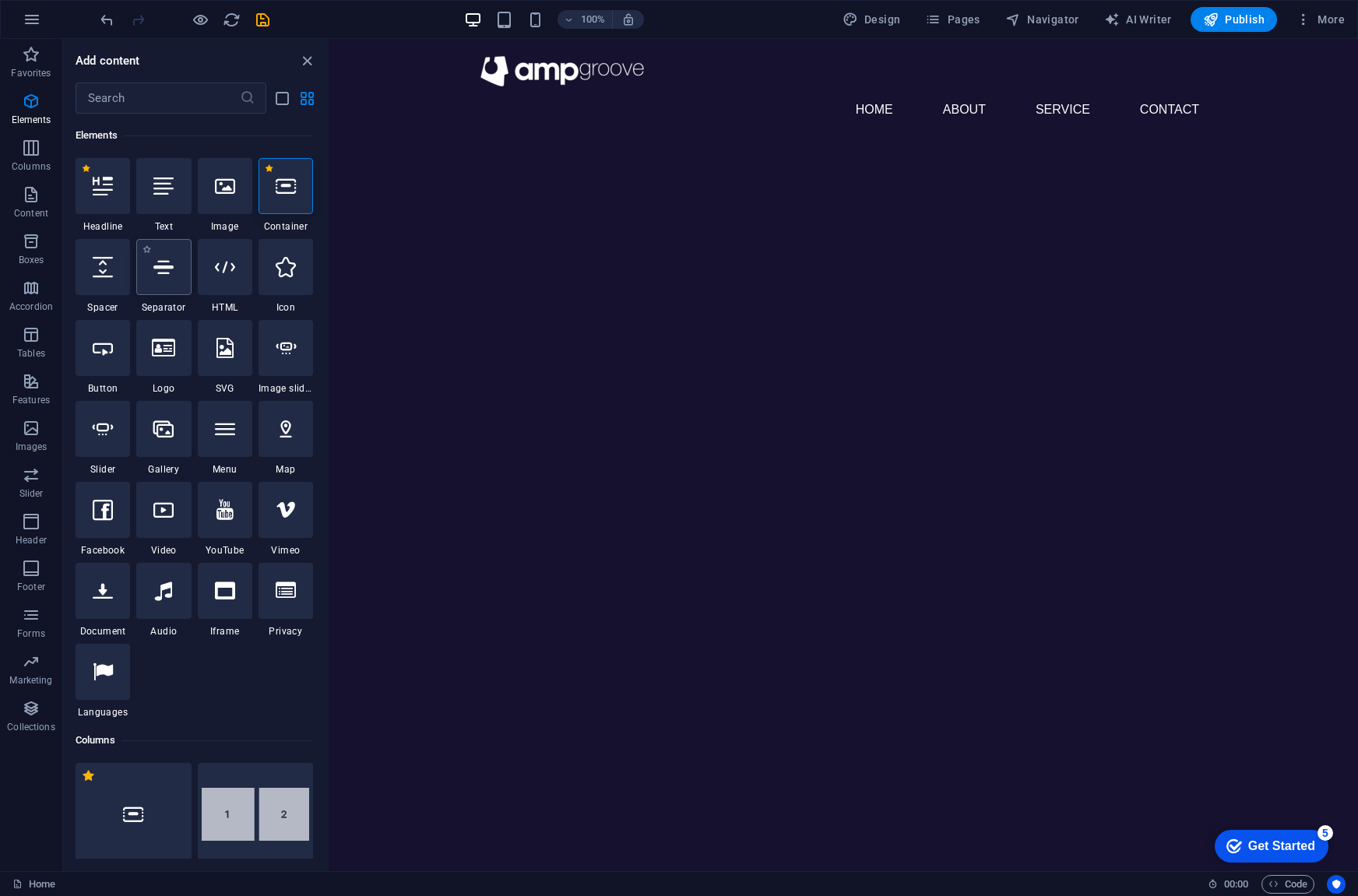
click at [159, 275] on icon at bounding box center [164, 267] width 21 height 21
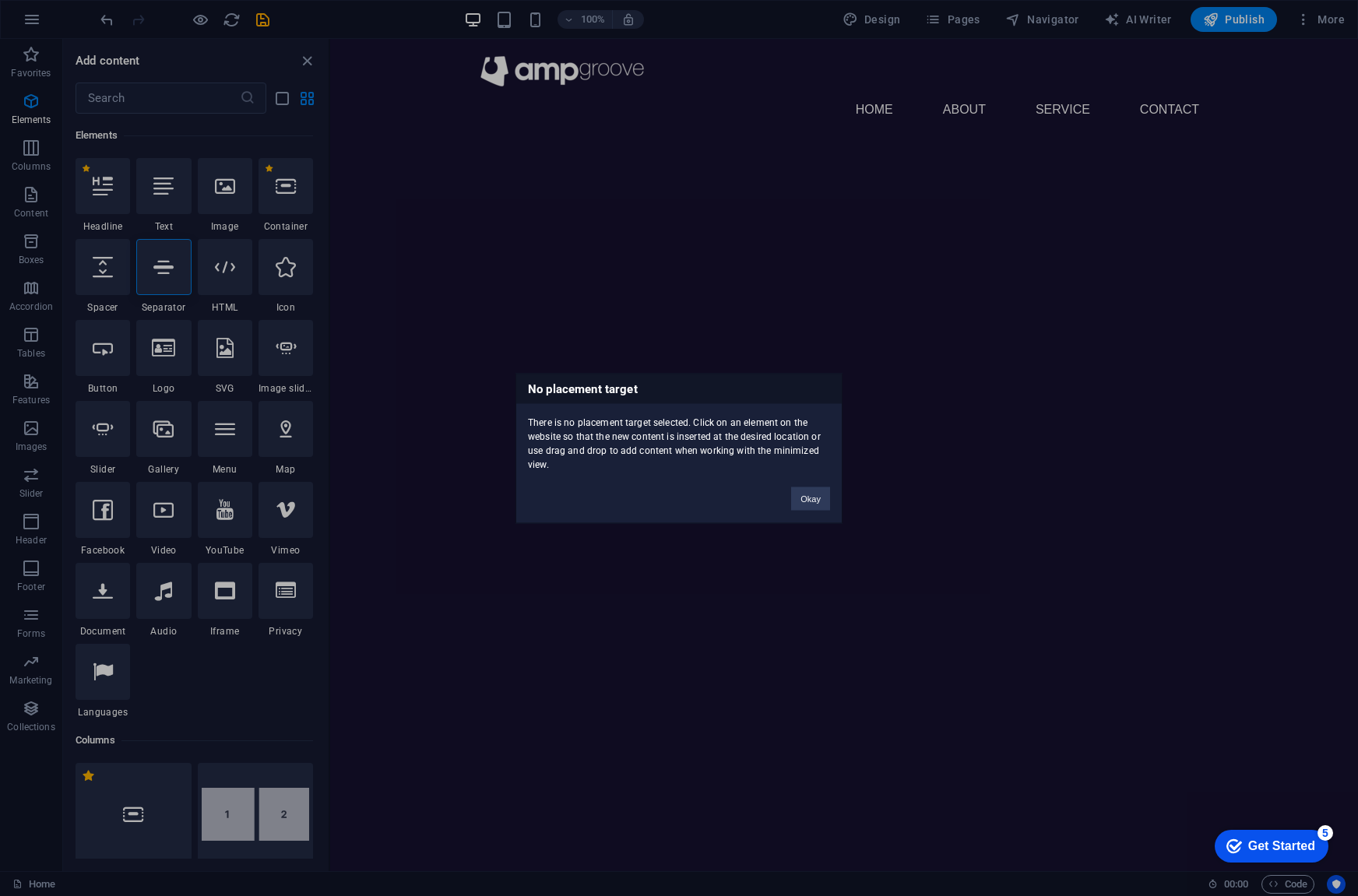
drag, startPoint x: 615, startPoint y: 466, endPoint x: 525, endPoint y: 389, distance: 118.4
click at [525, 389] on div "No placement target There is no placement target selected. Click on an element …" at bounding box center [679, 447] width 327 height 150
copy div "No placement target There is no placement target selected. Click on an element …"
click at [808, 504] on button "Okay" at bounding box center [810, 498] width 39 height 23
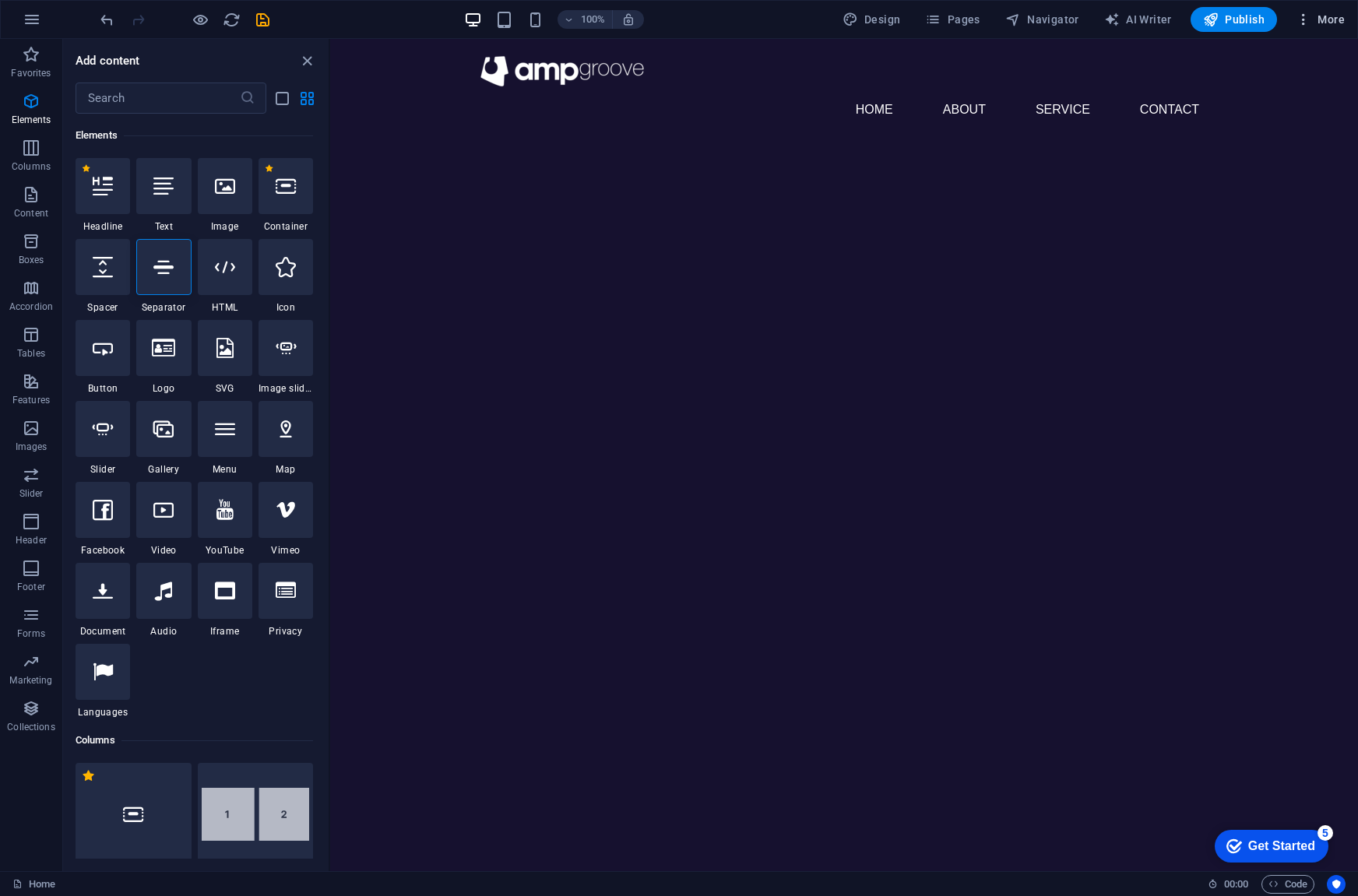
click at [1325, 21] on span "More" at bounding box center [1319, 20] width 49 height 15
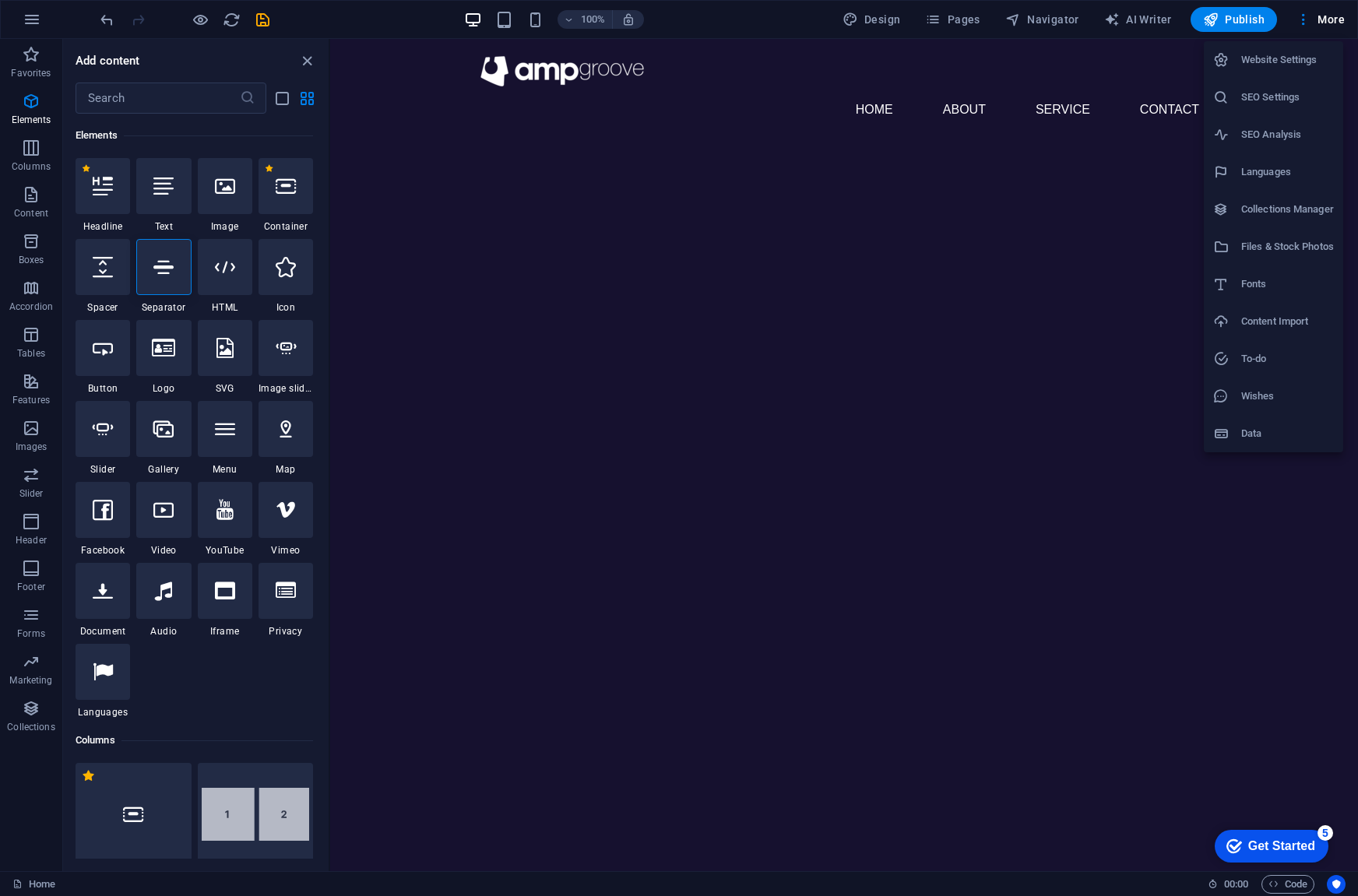
click at [834, 405] on div at bounding box center [679, 448] width 1358 height 896
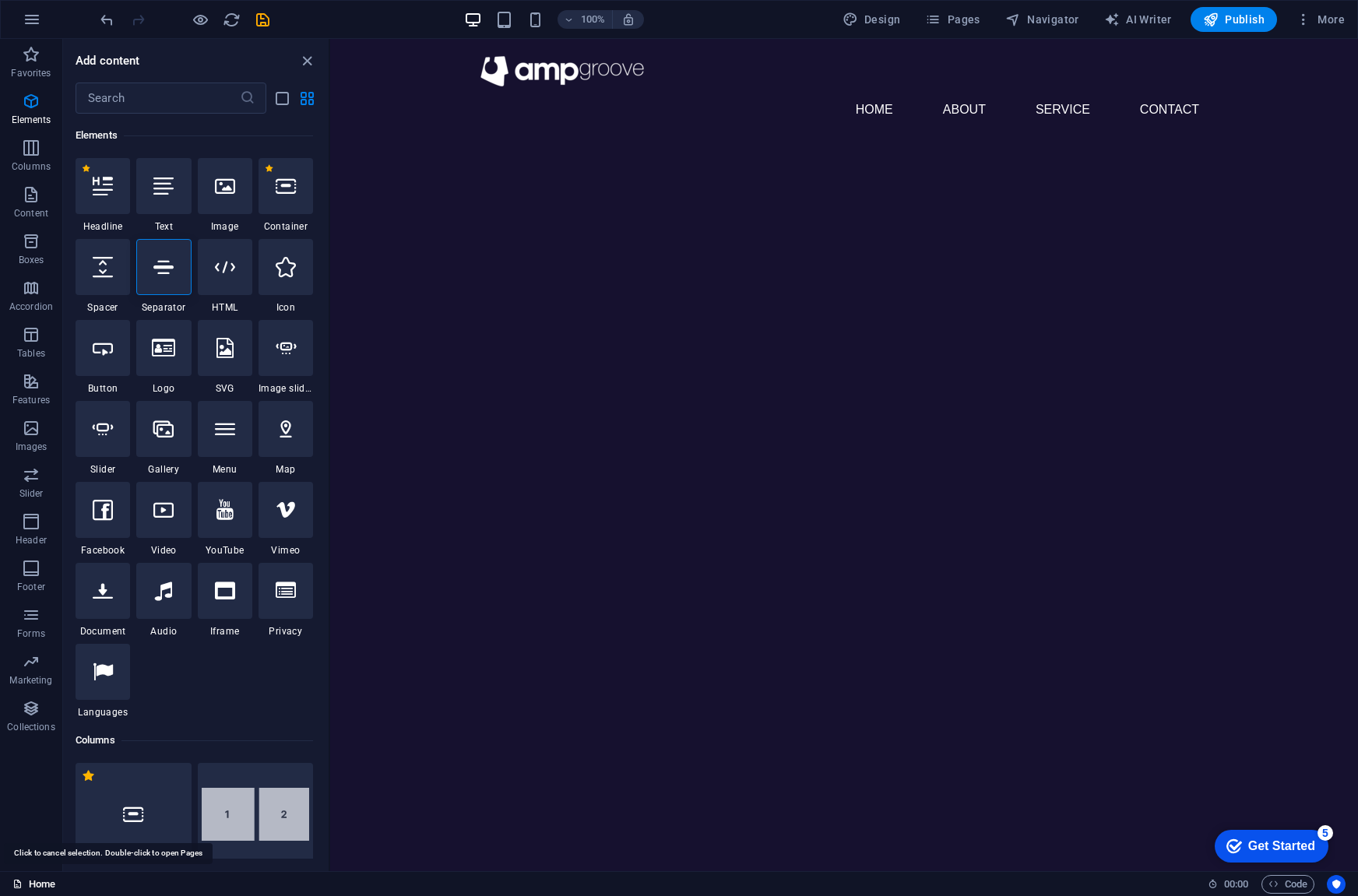
click at [45, 887] on link "Home" at bounding box center [34, 884] width 43 height 19
click at [26, 63] on icon "button" at bounding box center [31, 55] width 19 height 19
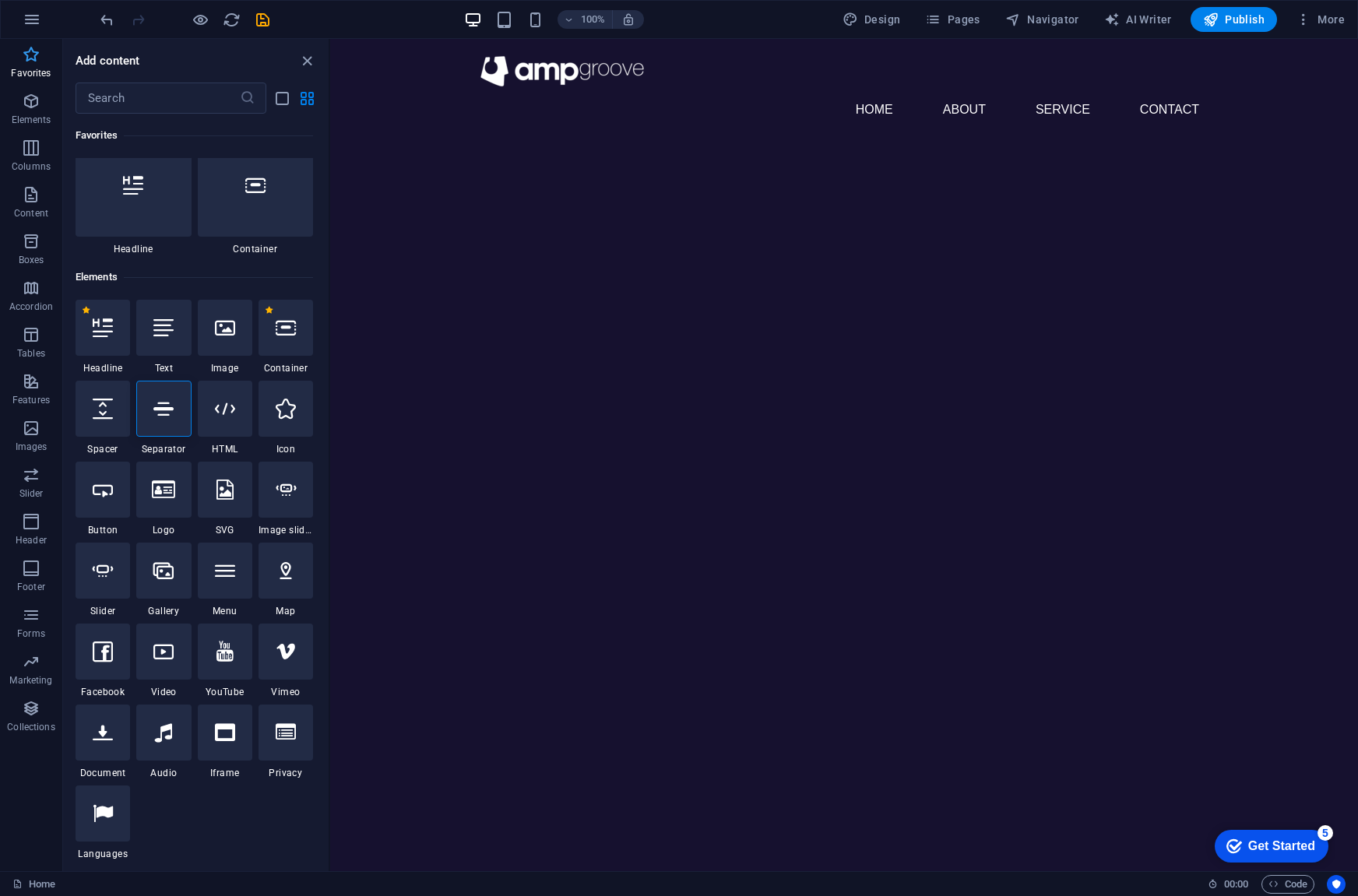
scroll to position [0, 0]
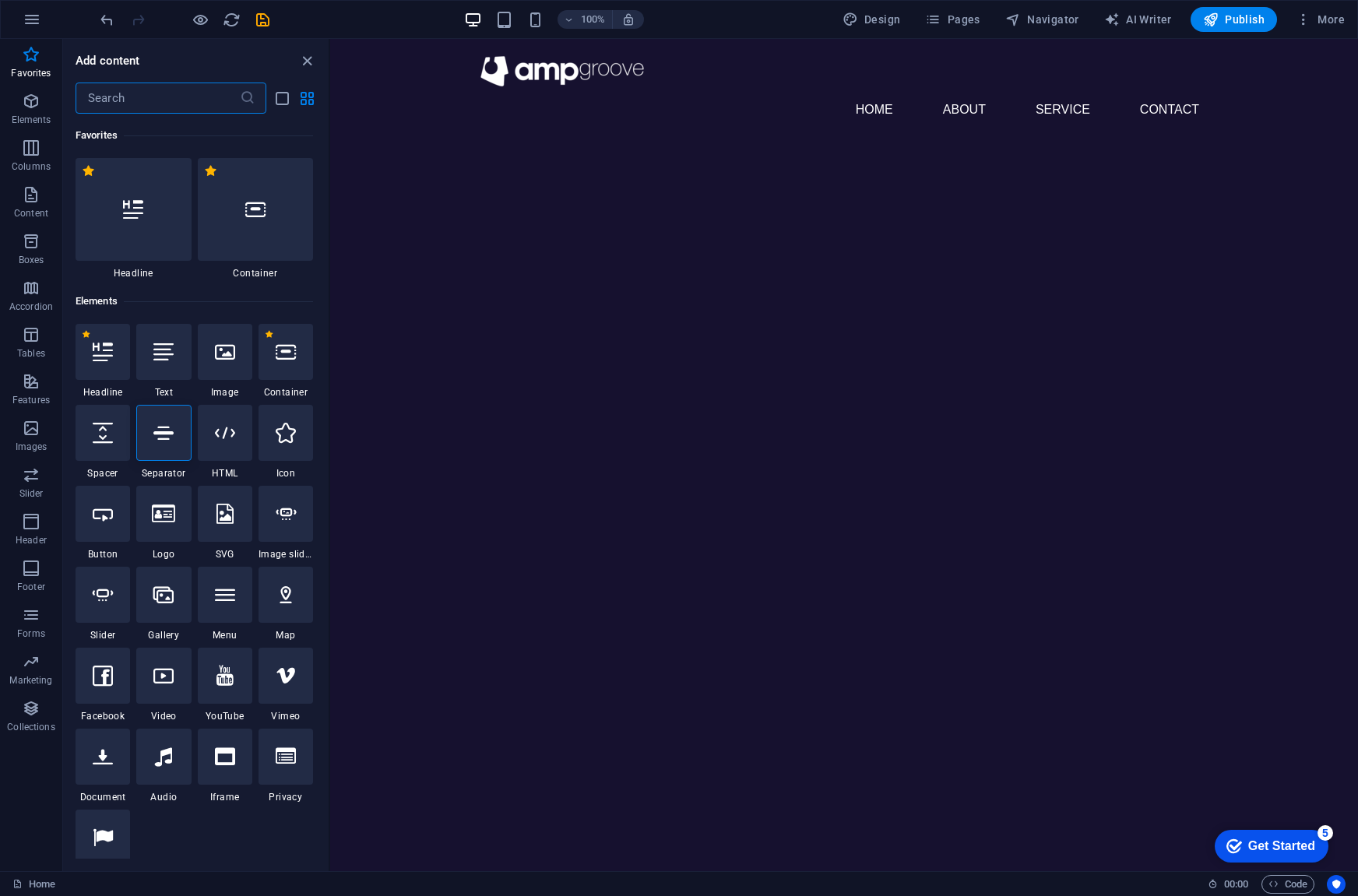
click at [131, 89] on input "text" at bounding box center [158, 98] width 165 height 31
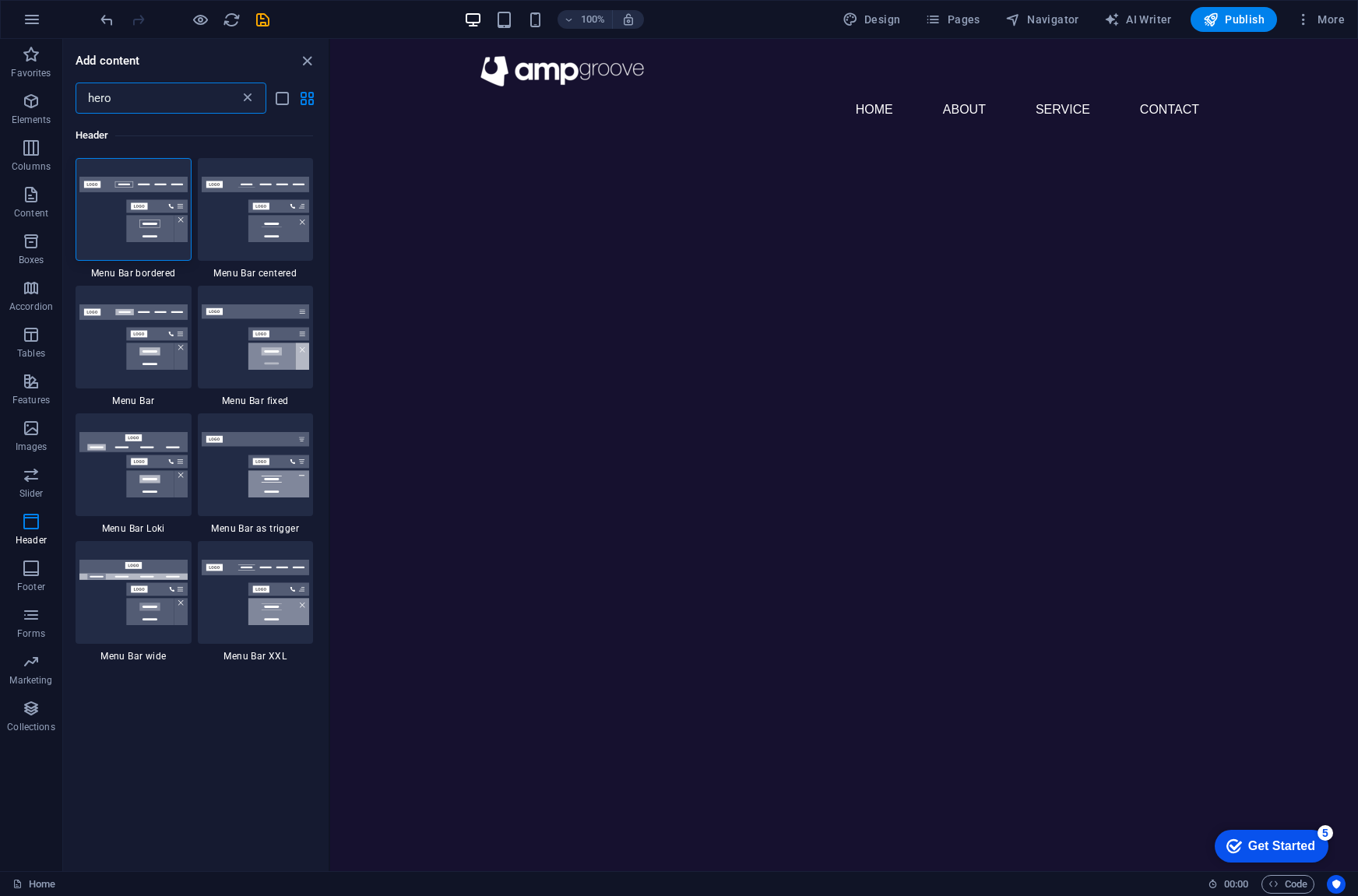
type input "hero"
click at [251, 93] on icon at bounding box center [248, 98] width 15 height 15
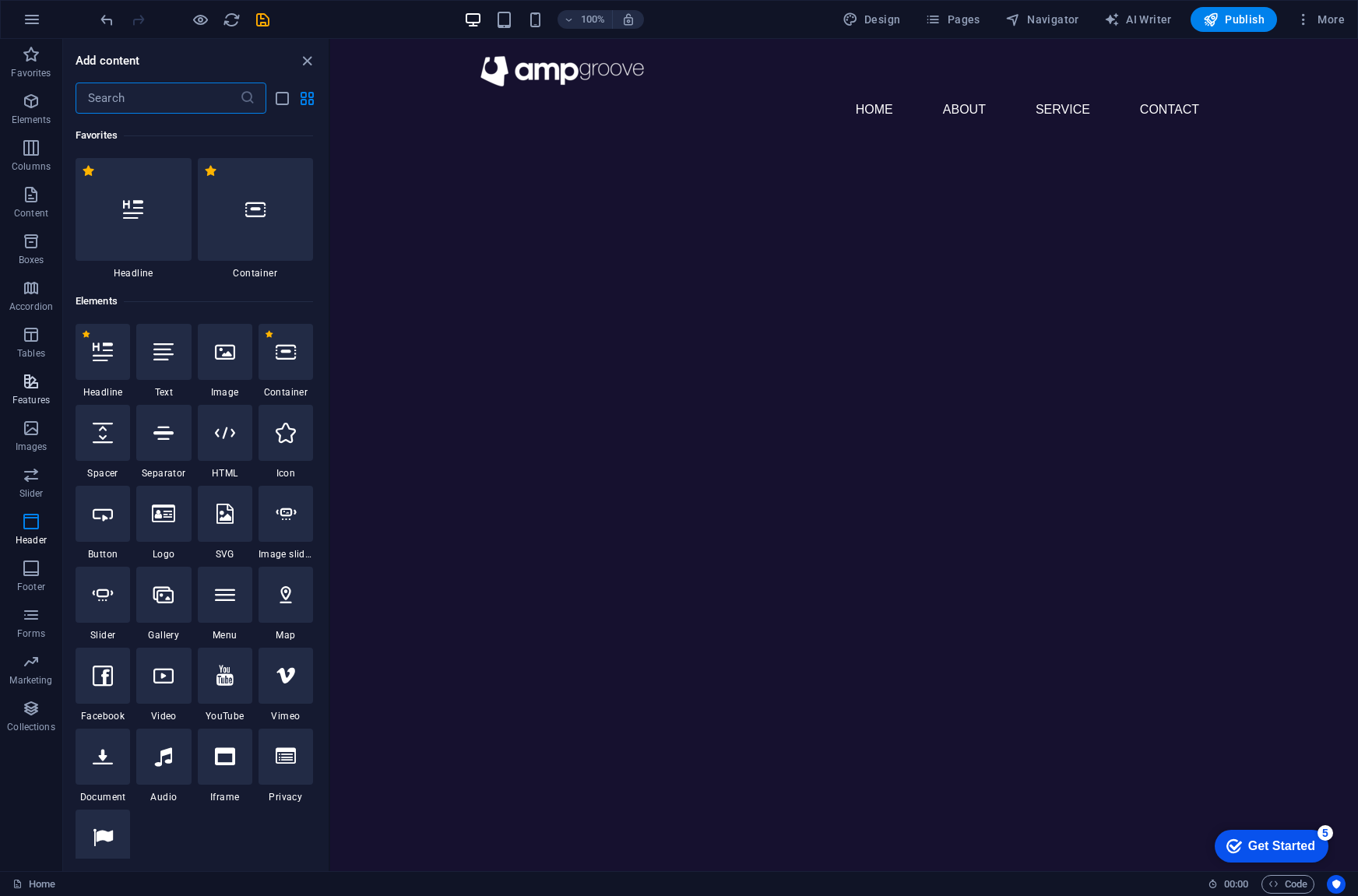
click at [37, 382] on icon "button" at bounding box center [31, 381] width 19 height 19
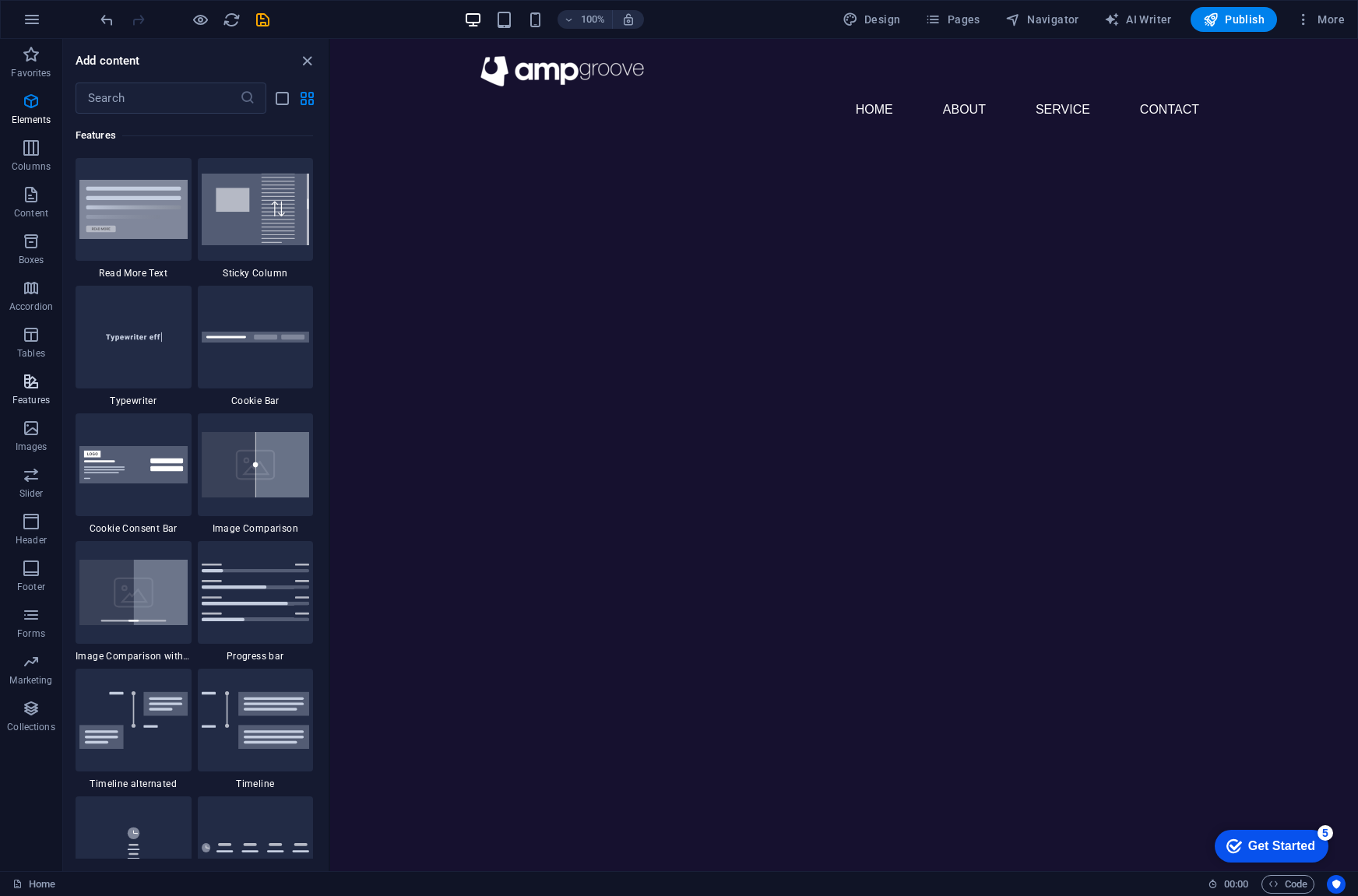
scroll to position [6068, 0]
click at [109, 103] on input "text" at bounding box center [158, 98] width 165 height 31
click at [112, 103] on input "text" at bounding box center [158, 98] width 165 height 31
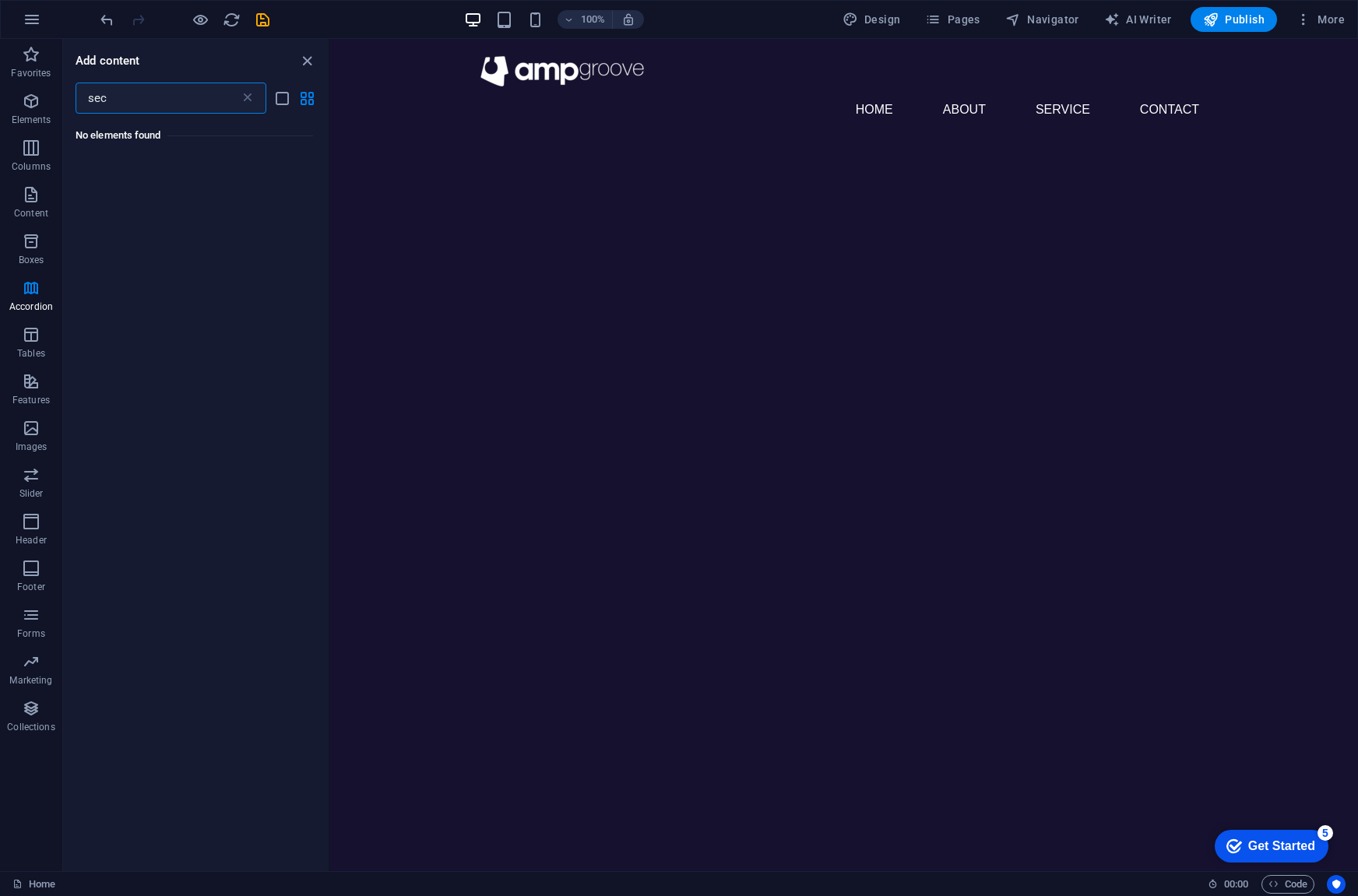
scroll to position [0, 0]
type input "s"
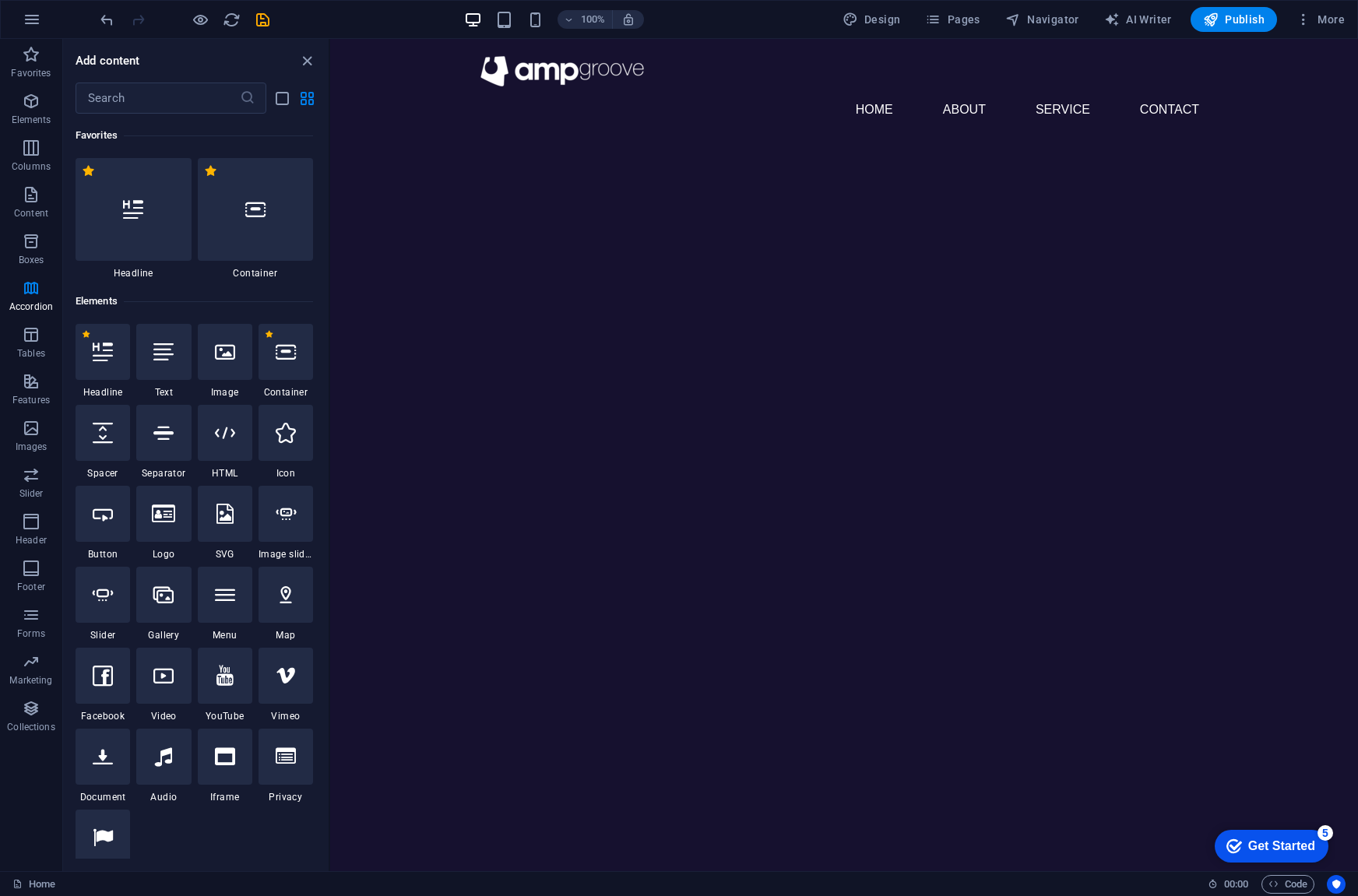
click at [483, 140] on html "Skip to main content Menu Home About Service Contact" at bounding box center [844, 89] width 1028 height 102
click at [392, 140] on html "Skip to main content Menu Home About Service Contact" at bounding box center [844, 89] width 1028 height 102
click at [99, 16] on icon "undo" at bounding box center [107, 20] width 18 height 18
click at [109, 10] on div at bounding box center [185, 19] width 175 height 25
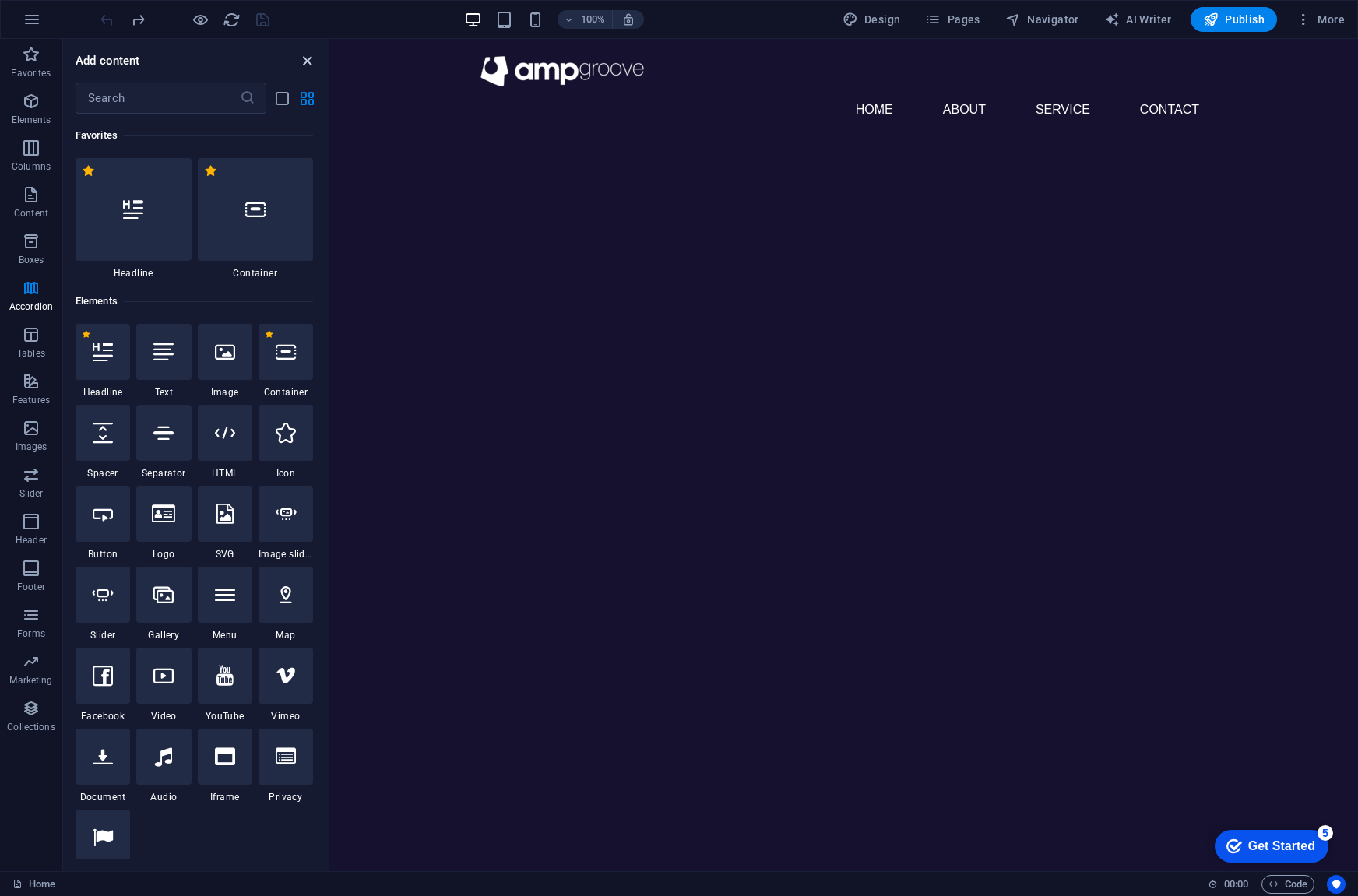
click at [305, 57] on icon "close panel" at bounding box center [307, 61] width 18 height 18
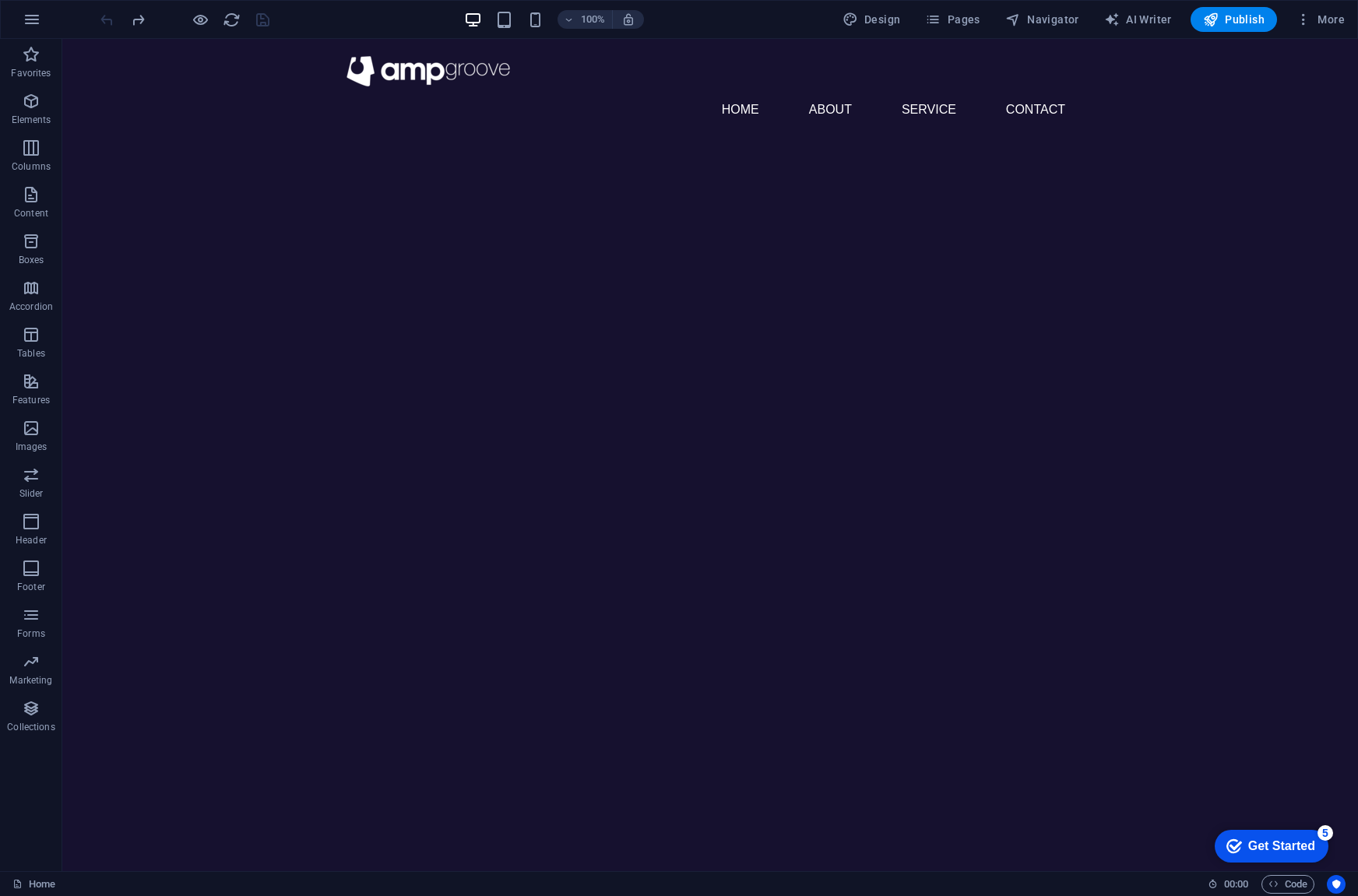
click at [377, 140] on html "Skip to main content Menu Home About Service Contact" at bounding box center [710, 89] width 1295 height 102
click at [109, 49] on span "Menu Bar" at bounding box center [105, 48] width 40 height 9
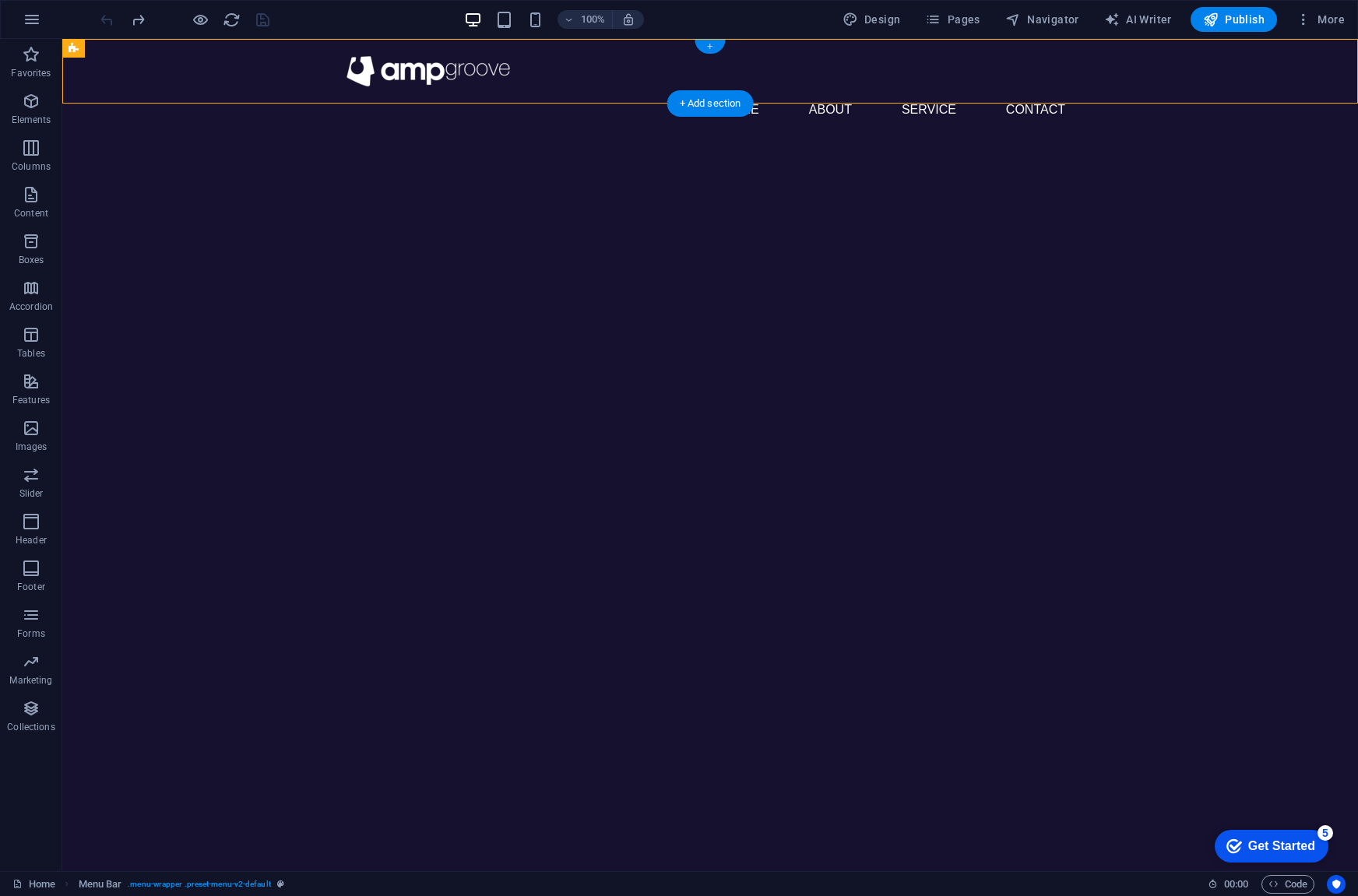
click at [711, 45] on div "+" at bounding box center [709, 46] width 30 height 14
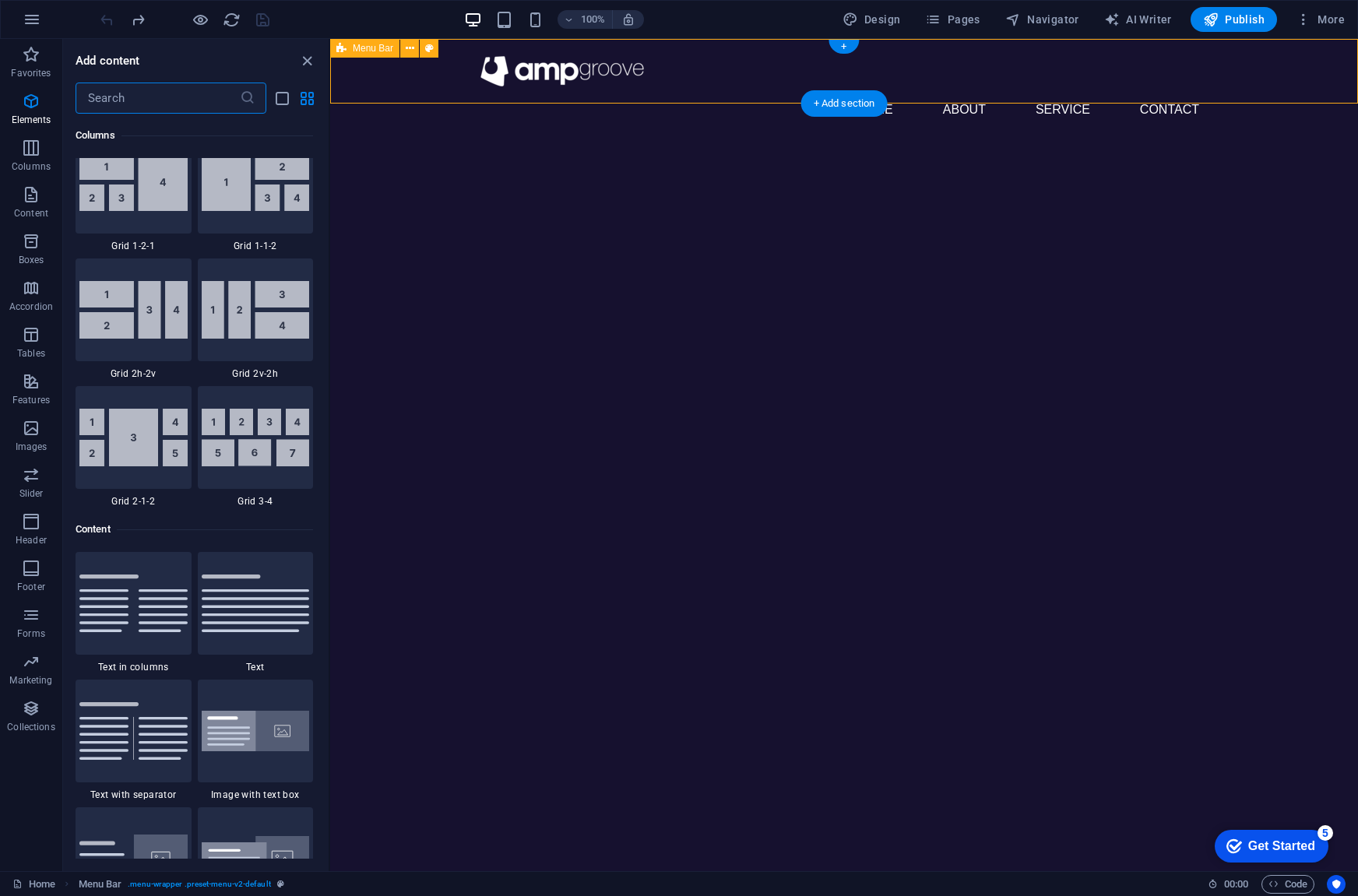
scroll to position [2724, 0]
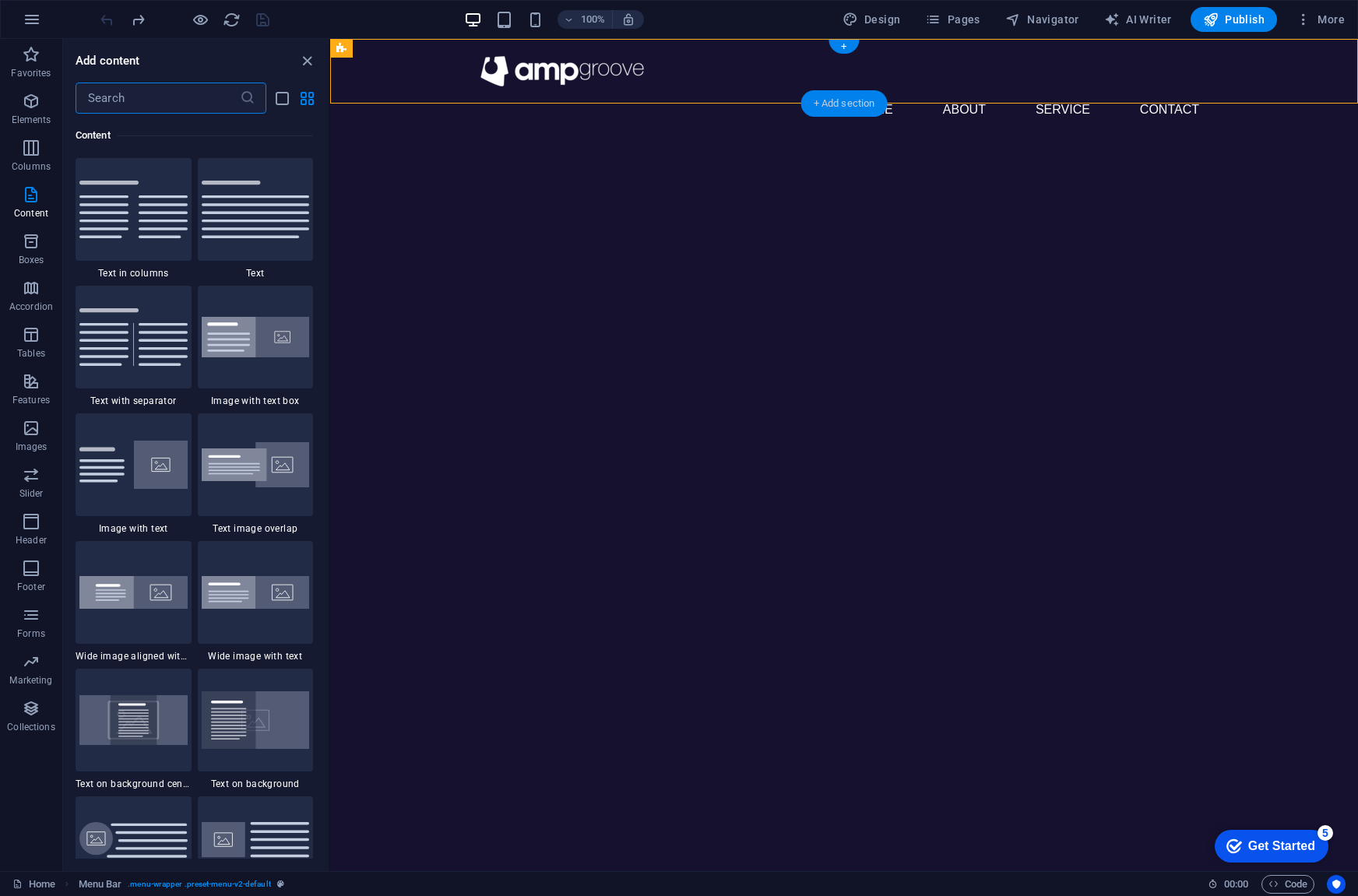
click at [841, 107] on div "+ Add section" at bounding box center [844, 103] width 87 height 27
click at [257, 340] on img at bounding box center [255, 337] width 108 height 41
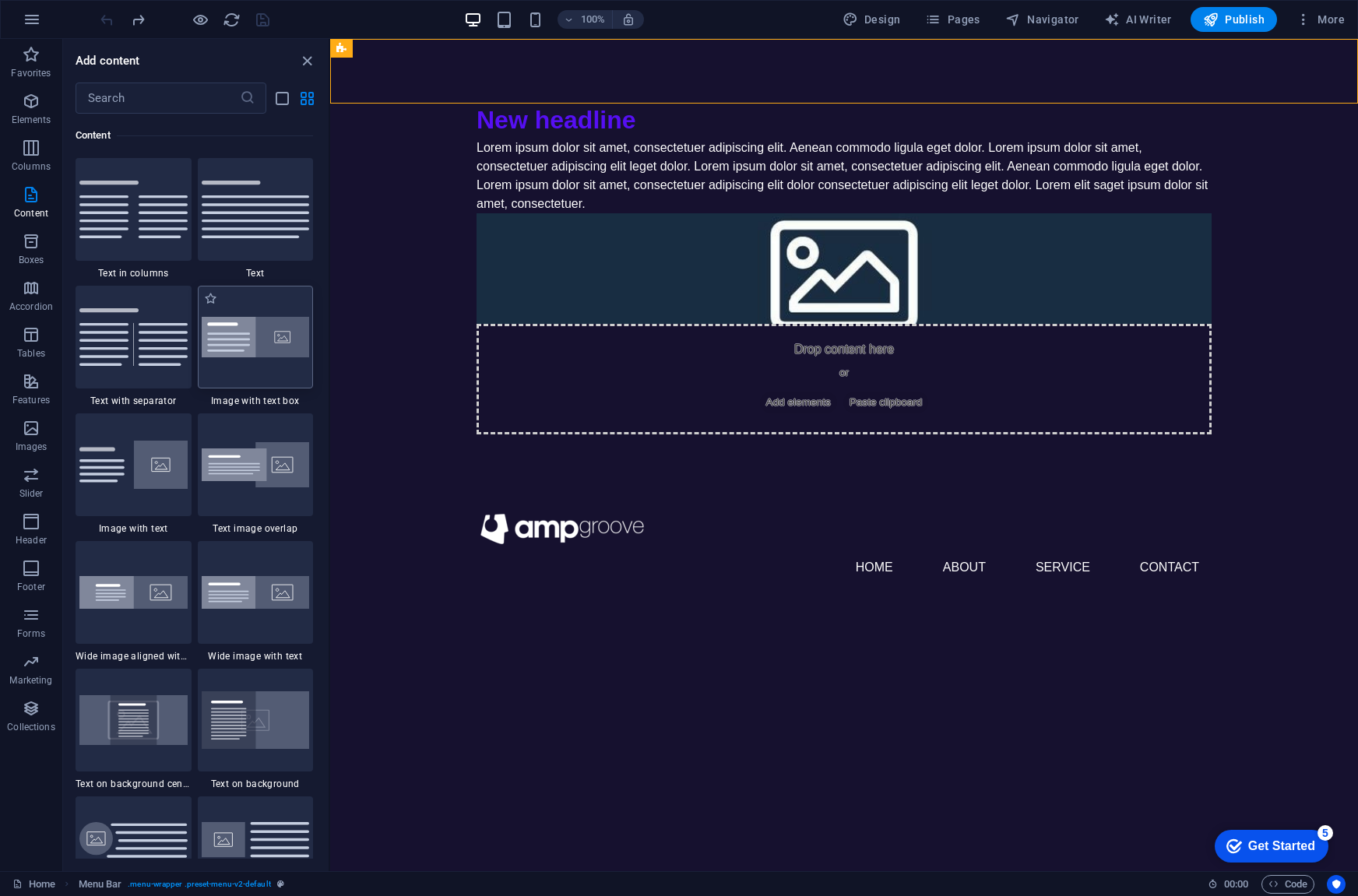
select select "rem"
select select "px"
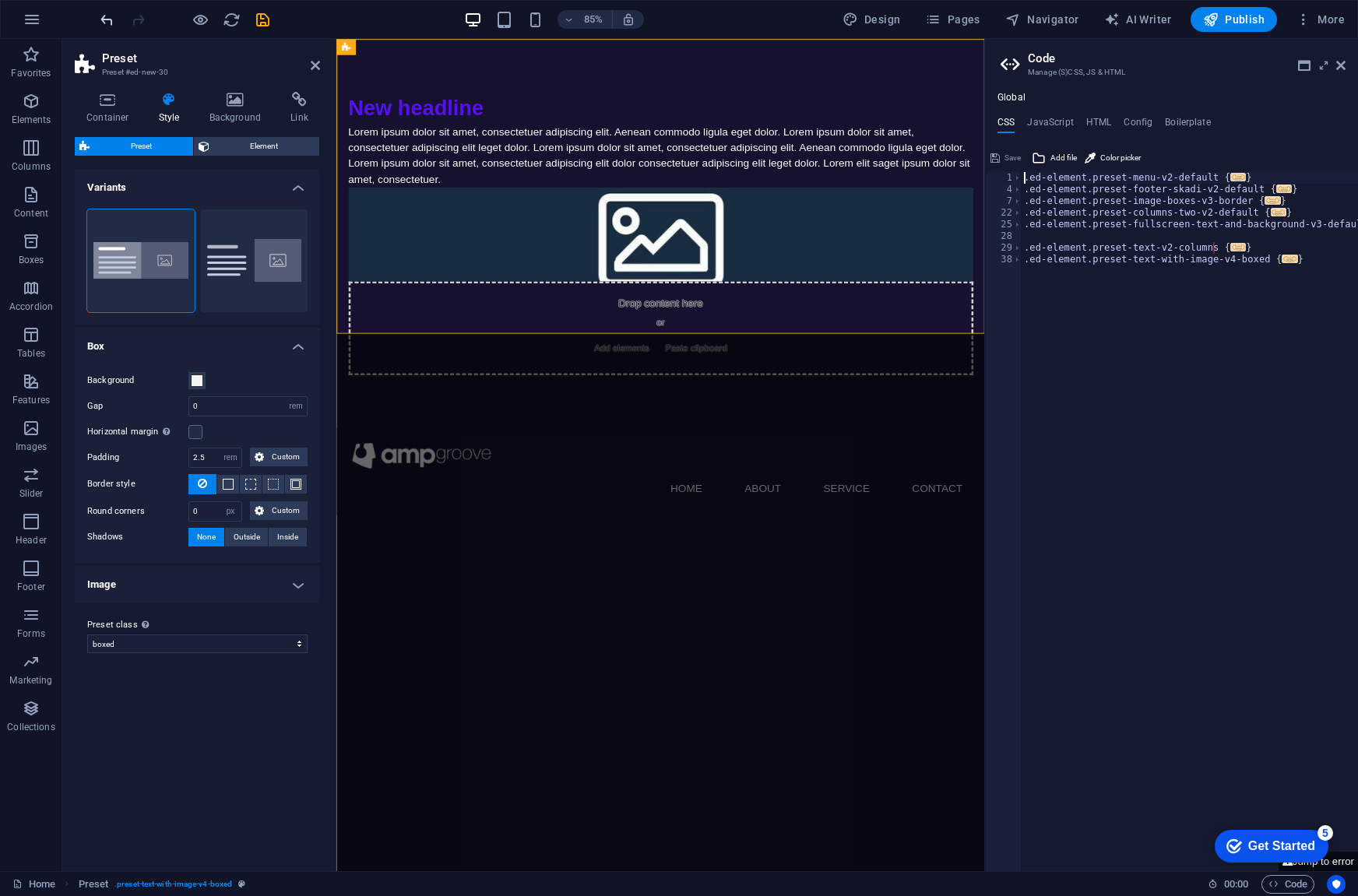
click at [105, 14] on icon "undo" at bounding box center [107, 20] width 18 height 18
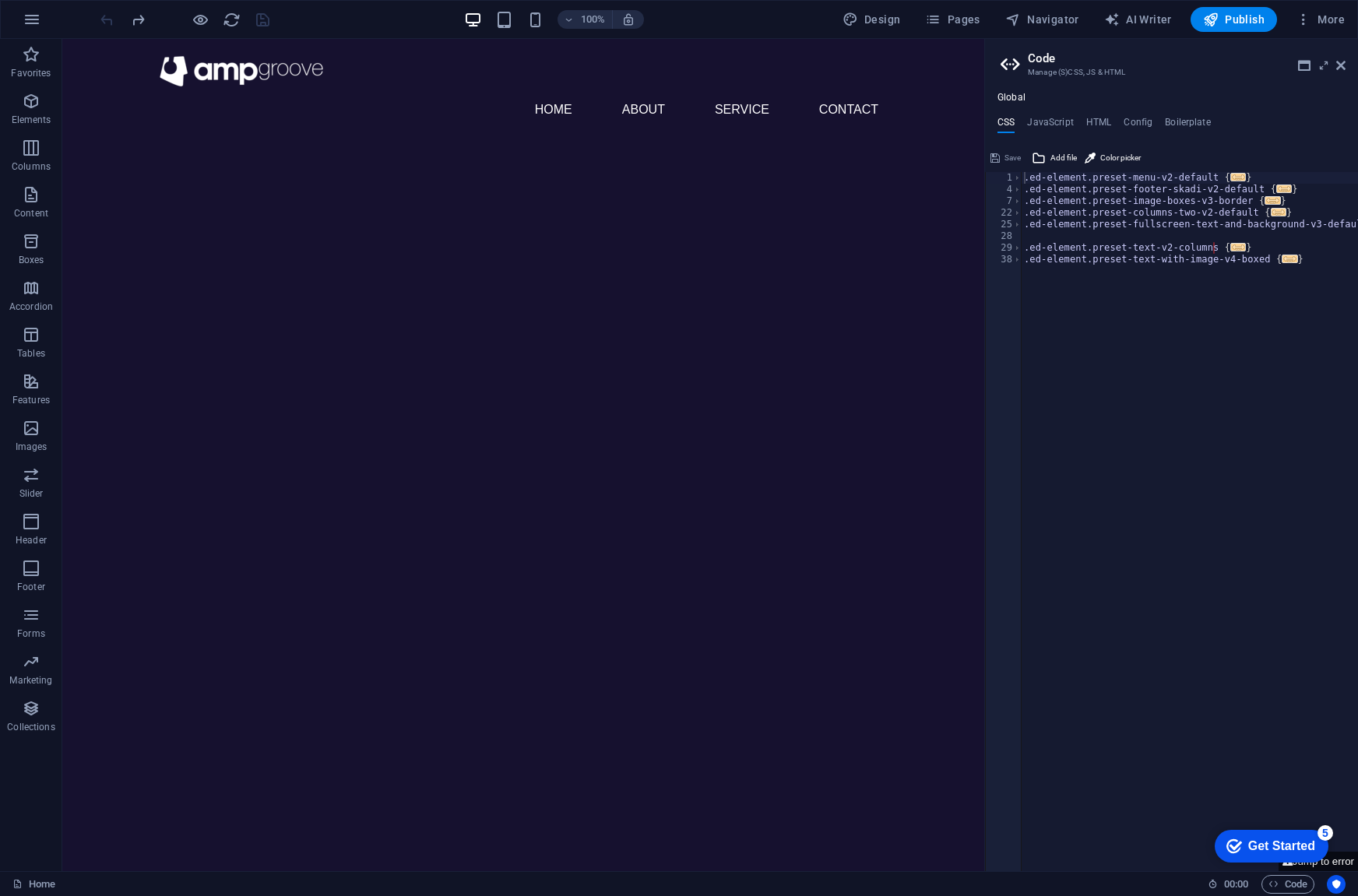
click at [1338, 57] on h2 "Code" at bounding box center [1187, 58] width 318 height 14
click at [1340, 69] on icon at bounding box center [1341, 65] width 9 height 13
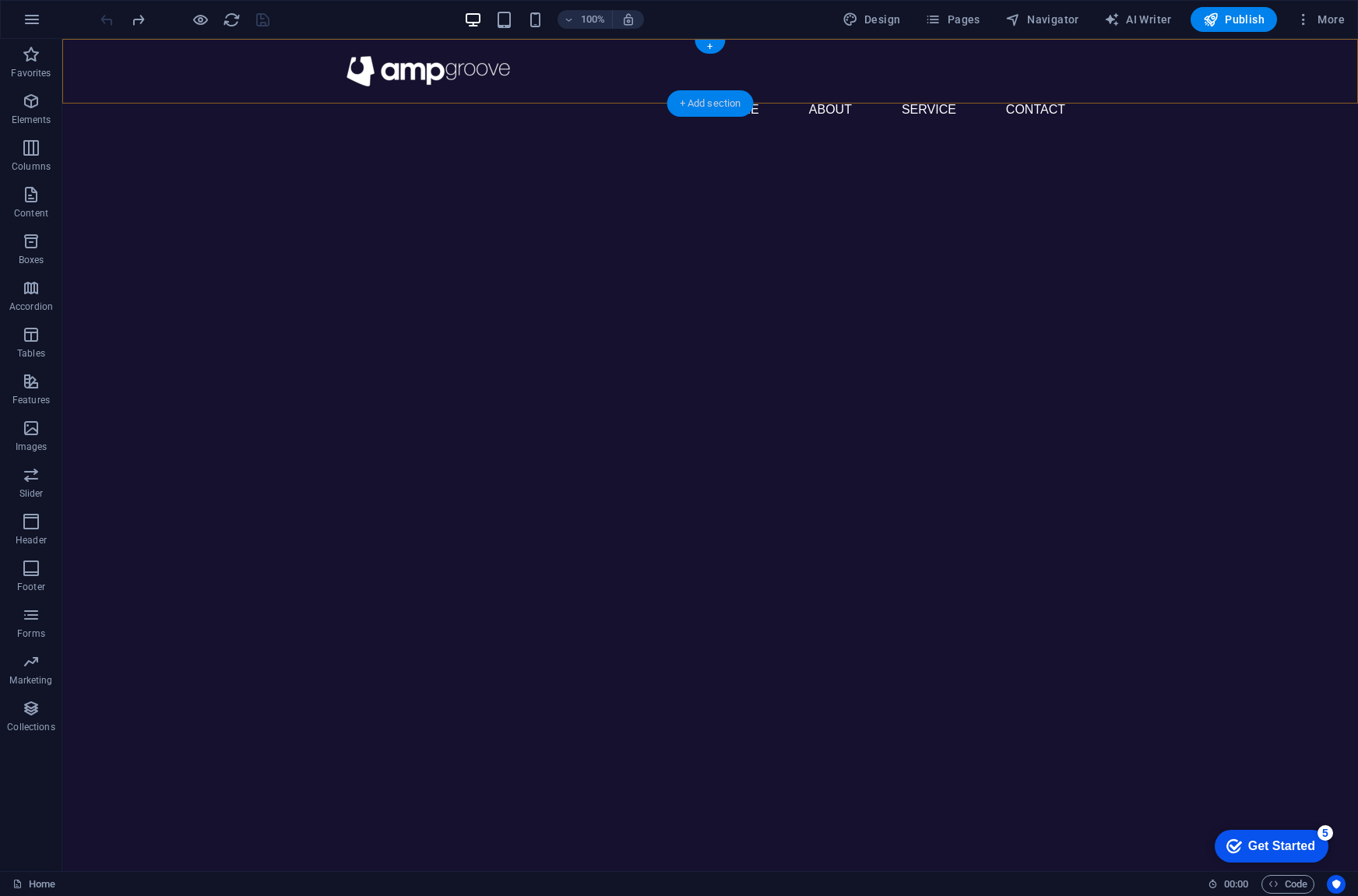
click at [707, 111] on div "+ Add section" at bounding box center [710, 103] width 87 height 27
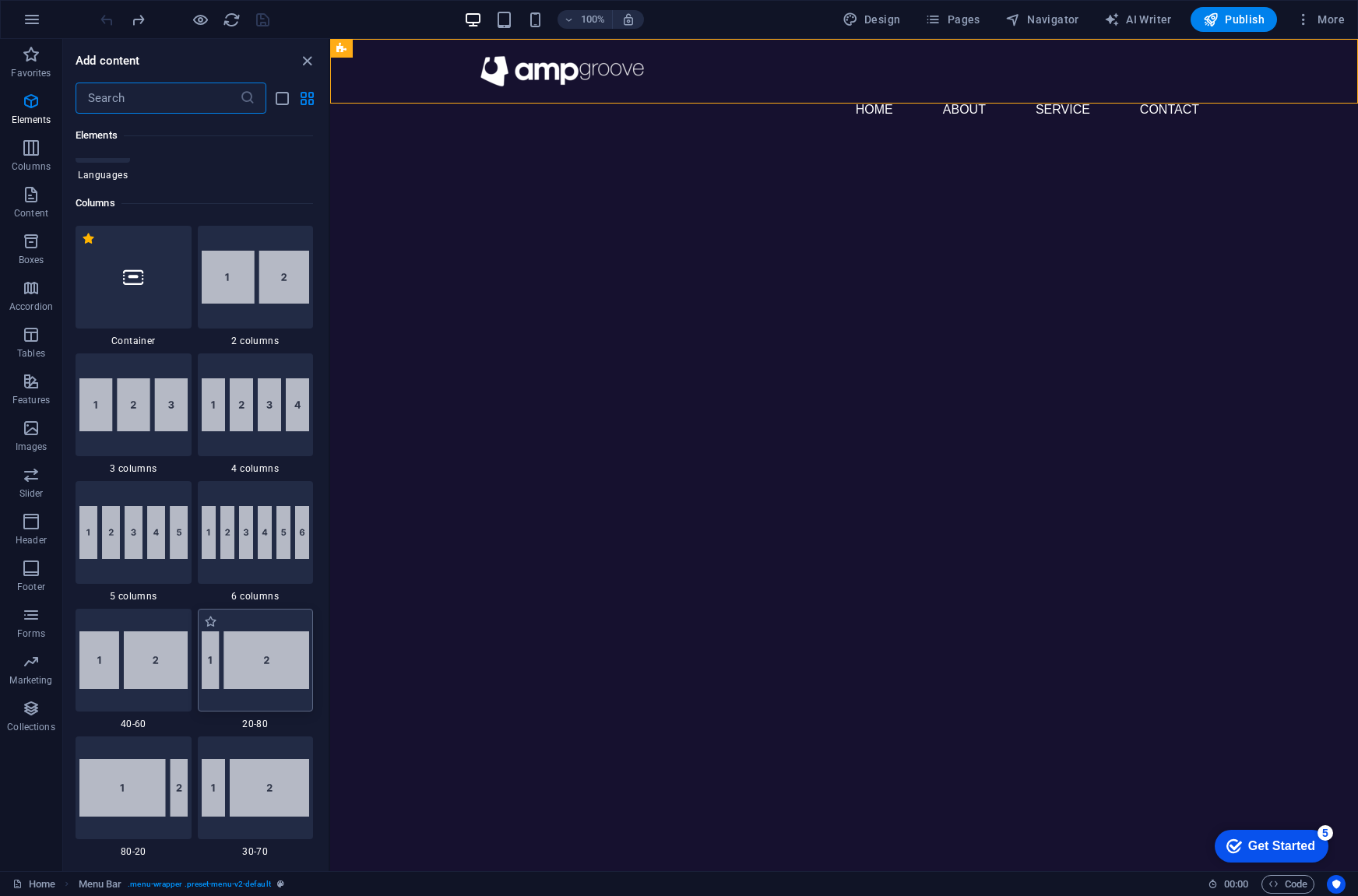
scroll to position [700, 0]
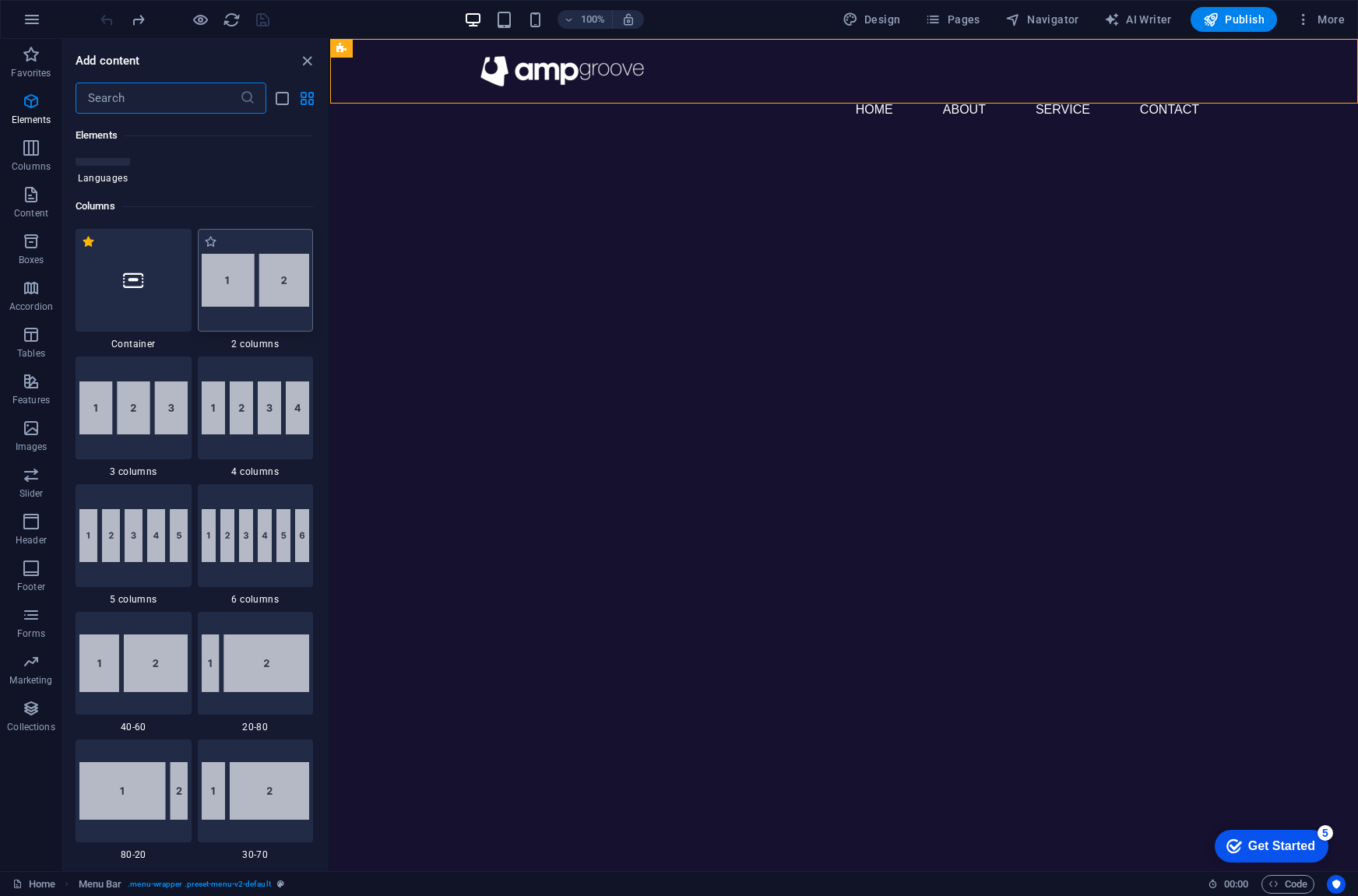
click at [266, 288] on img at bounding box center [255, 280] width 108 height 53
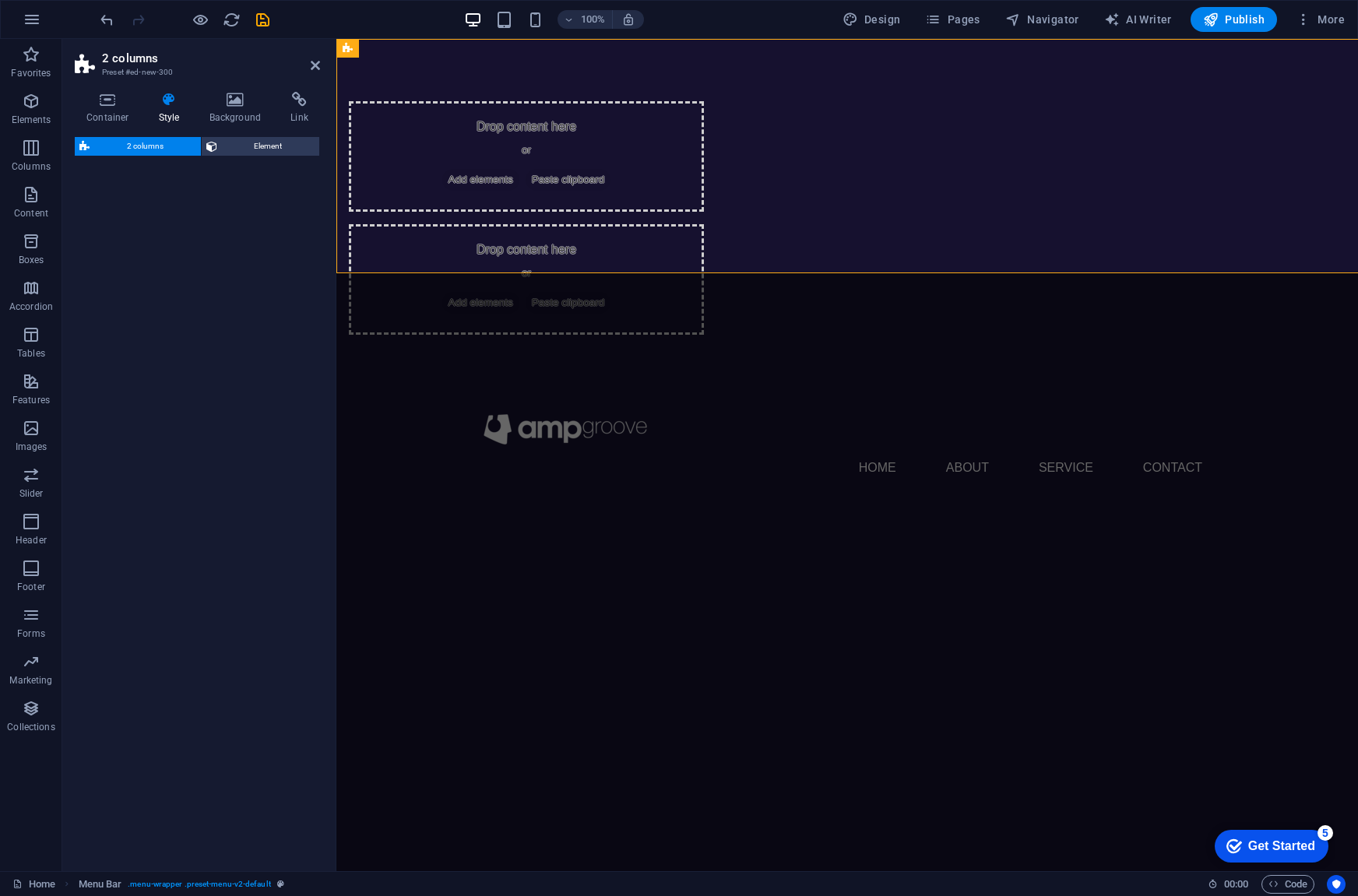
select select "rem"
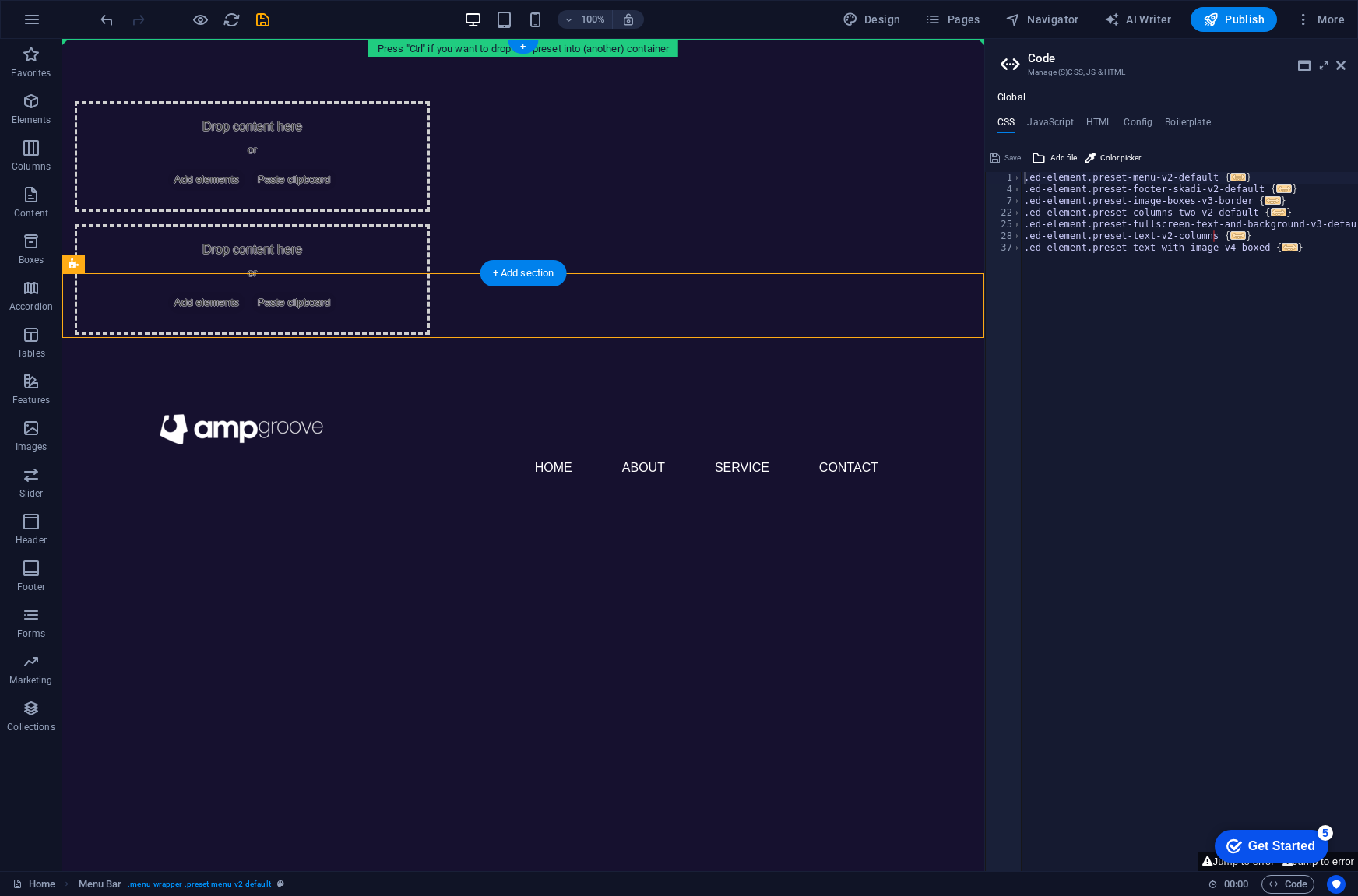
drag, startPoint x: 416, startPoint y: 267, endPoint x: 388, endPoint y: 52, distance: 216.8
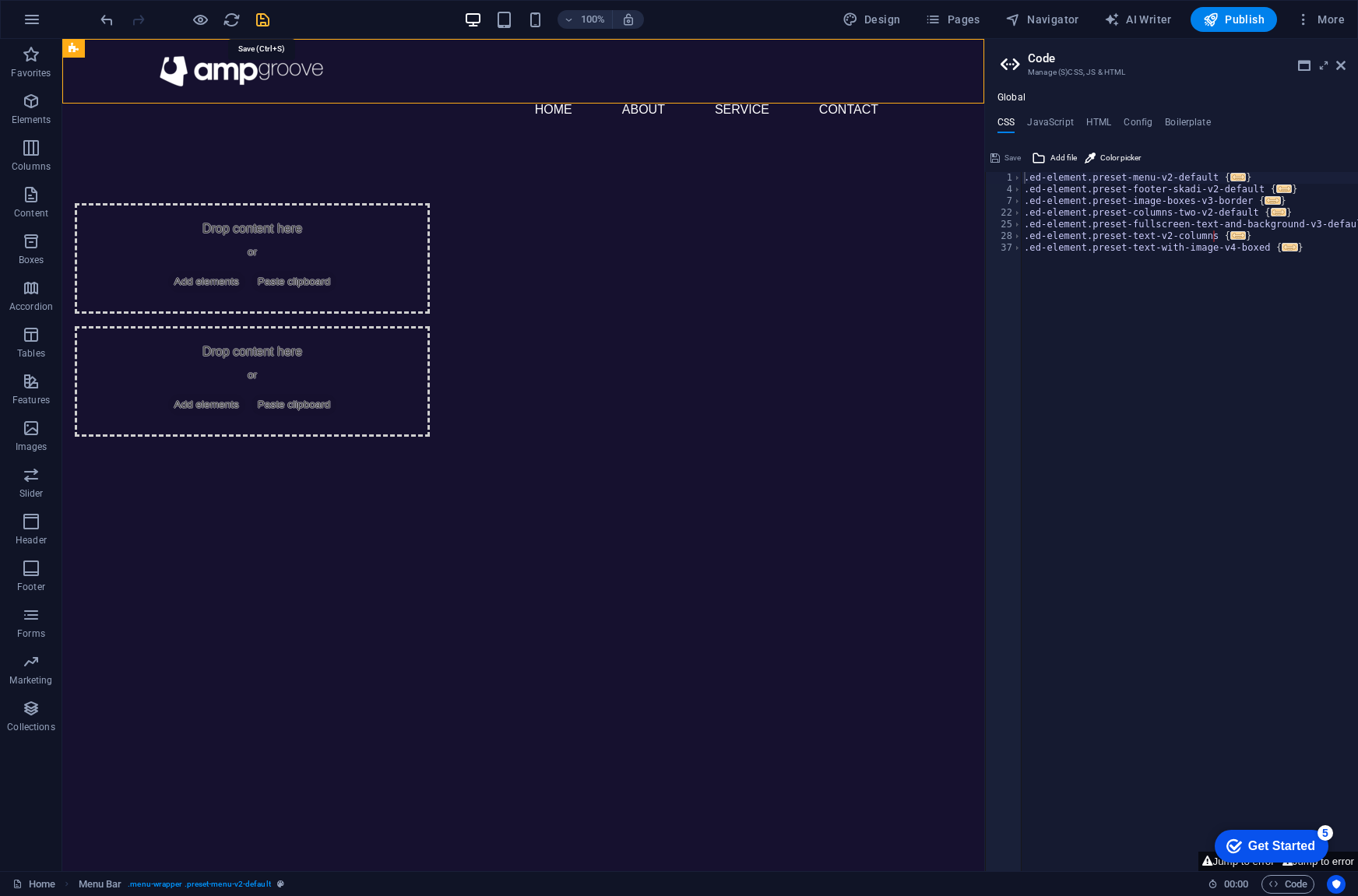
click at [266, 21] on icon "save" at bounding box center [262, 20] width 18 height 18
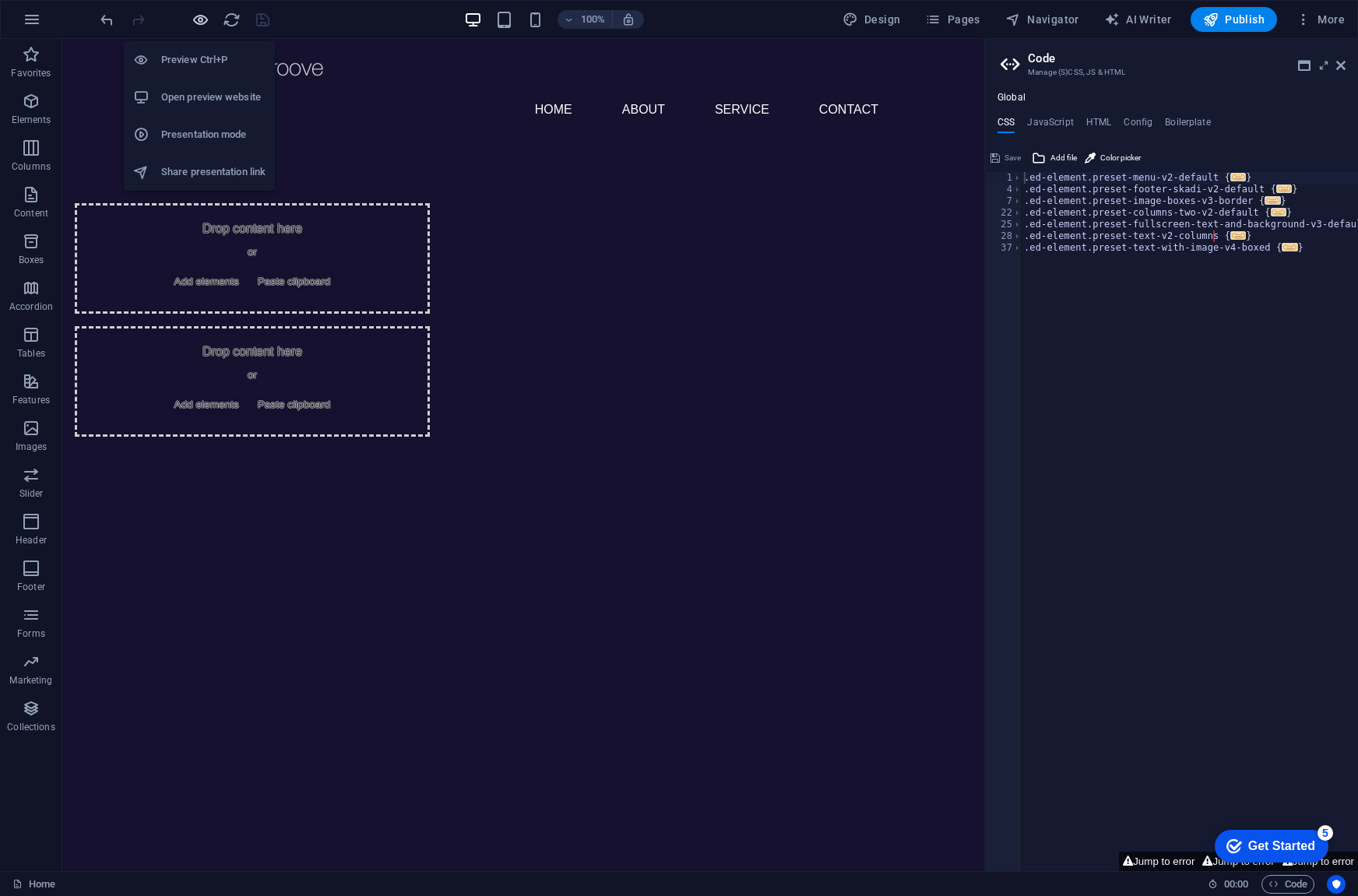
click at [205, 15] on icon "button" at bounding box center [200, 20] width 18 height 18
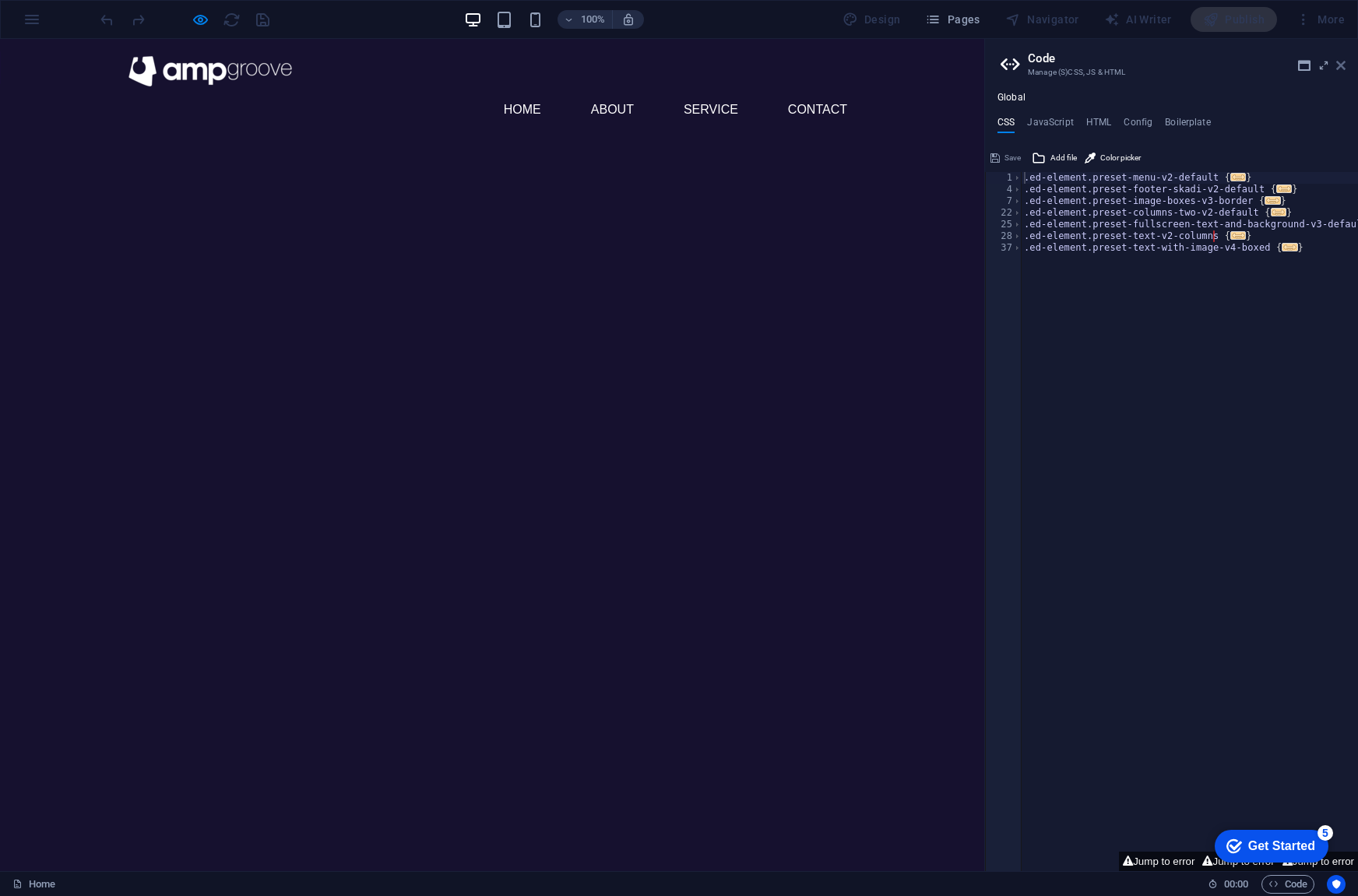
click at [1338, 60] on icon at bounding box center [1341, 65] width 9 height 13
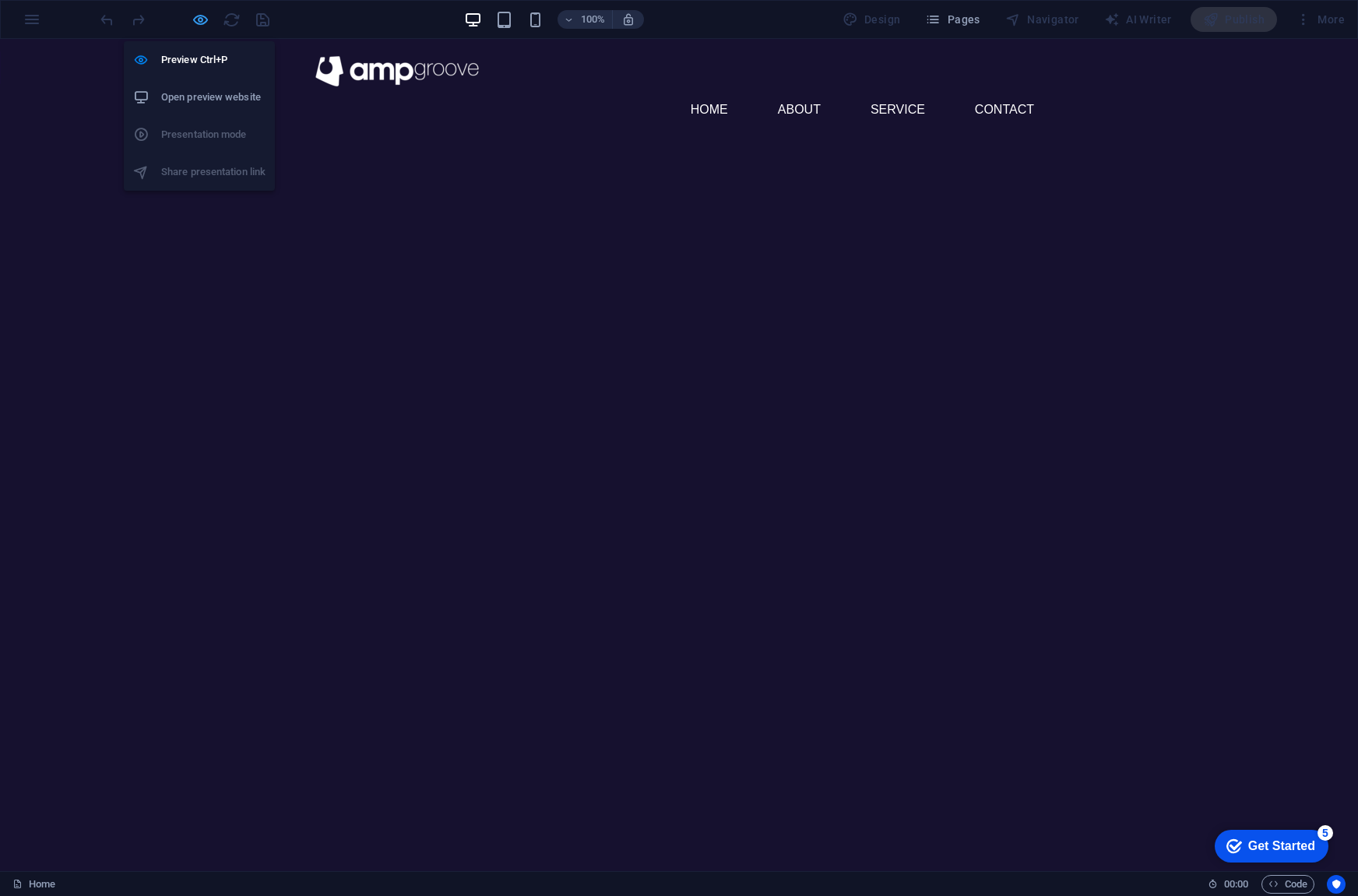
click at [196, 21] on icon "button" at bounding box center [200, 20] width 18 height 18
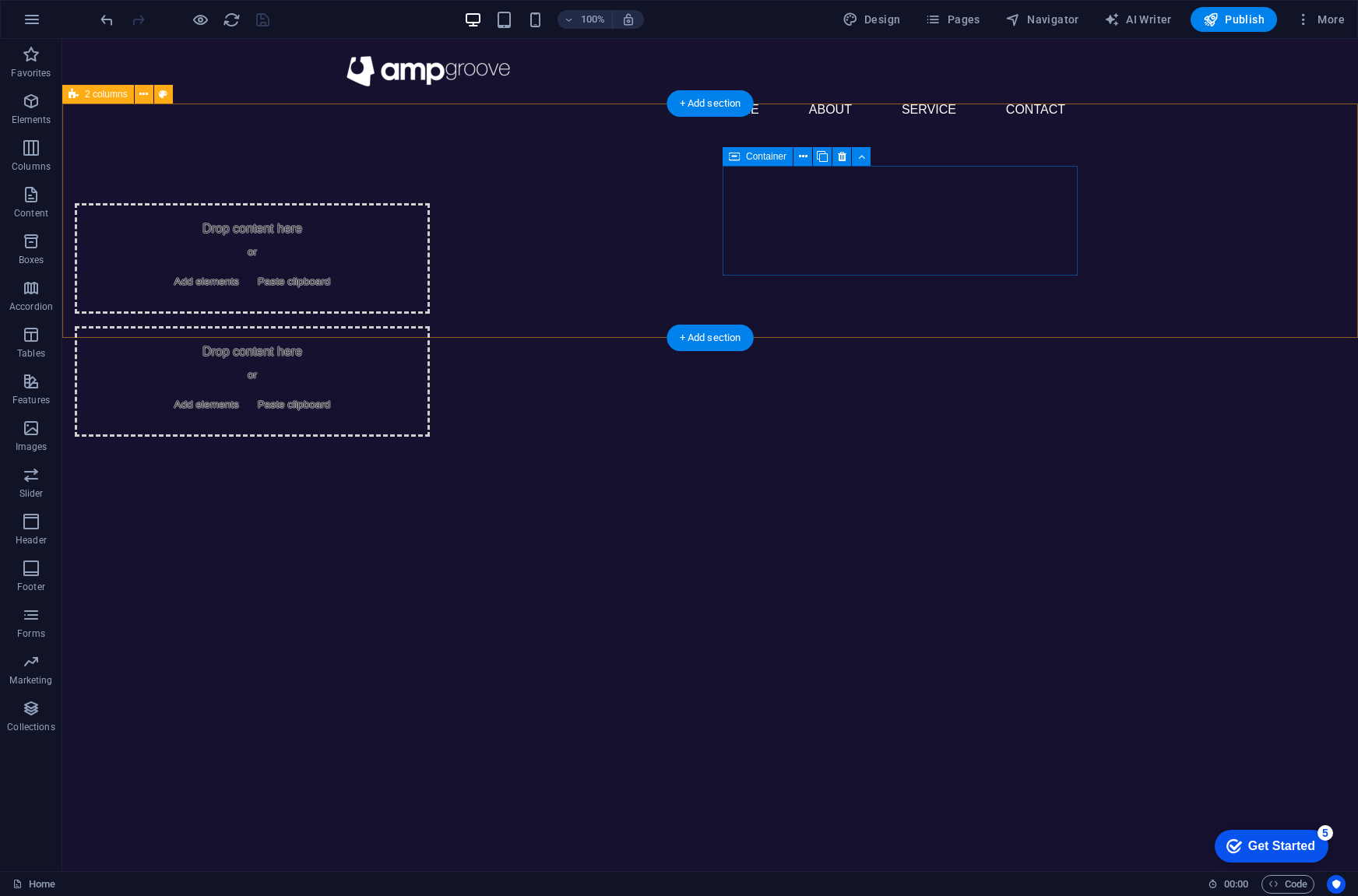
click at [430, 326] on div "Drop content here or Add elements Paste clipboard" at bounding box center [252, 381] width 355 height 111
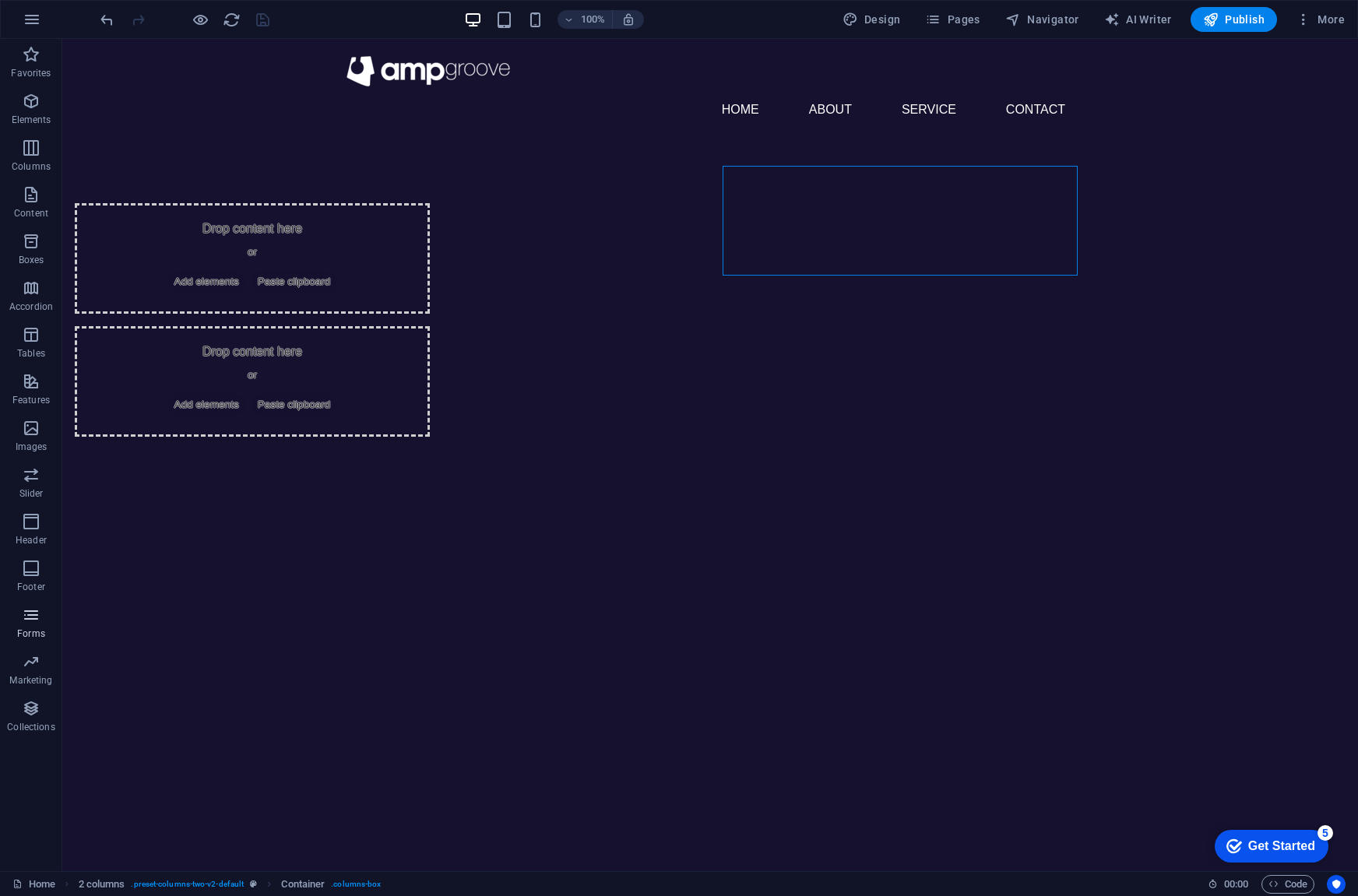
click at [34, 616] on icon "button" at bounding box center [31, 615] width 19 height 19
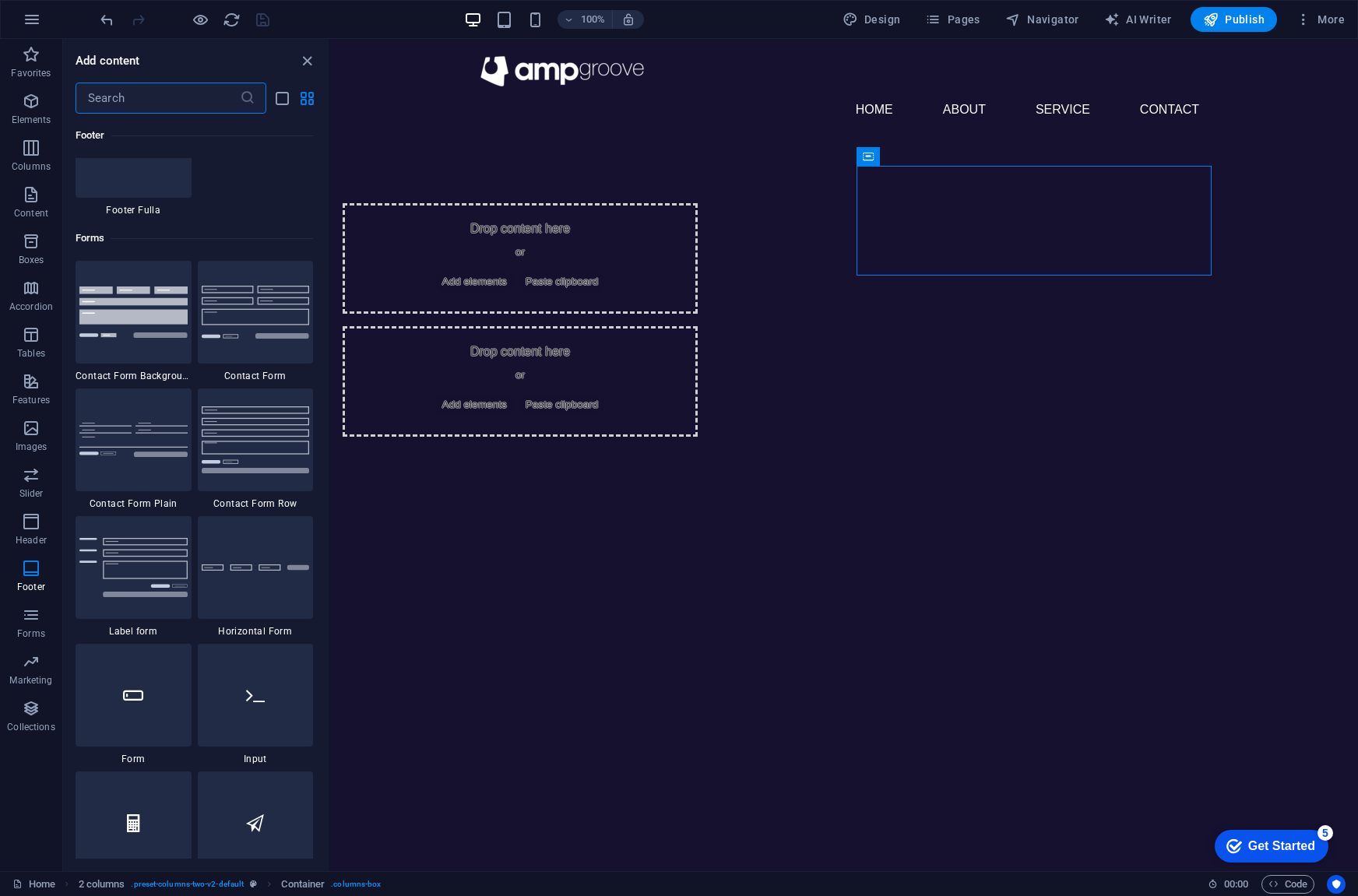
scroll to position [11210, 0]
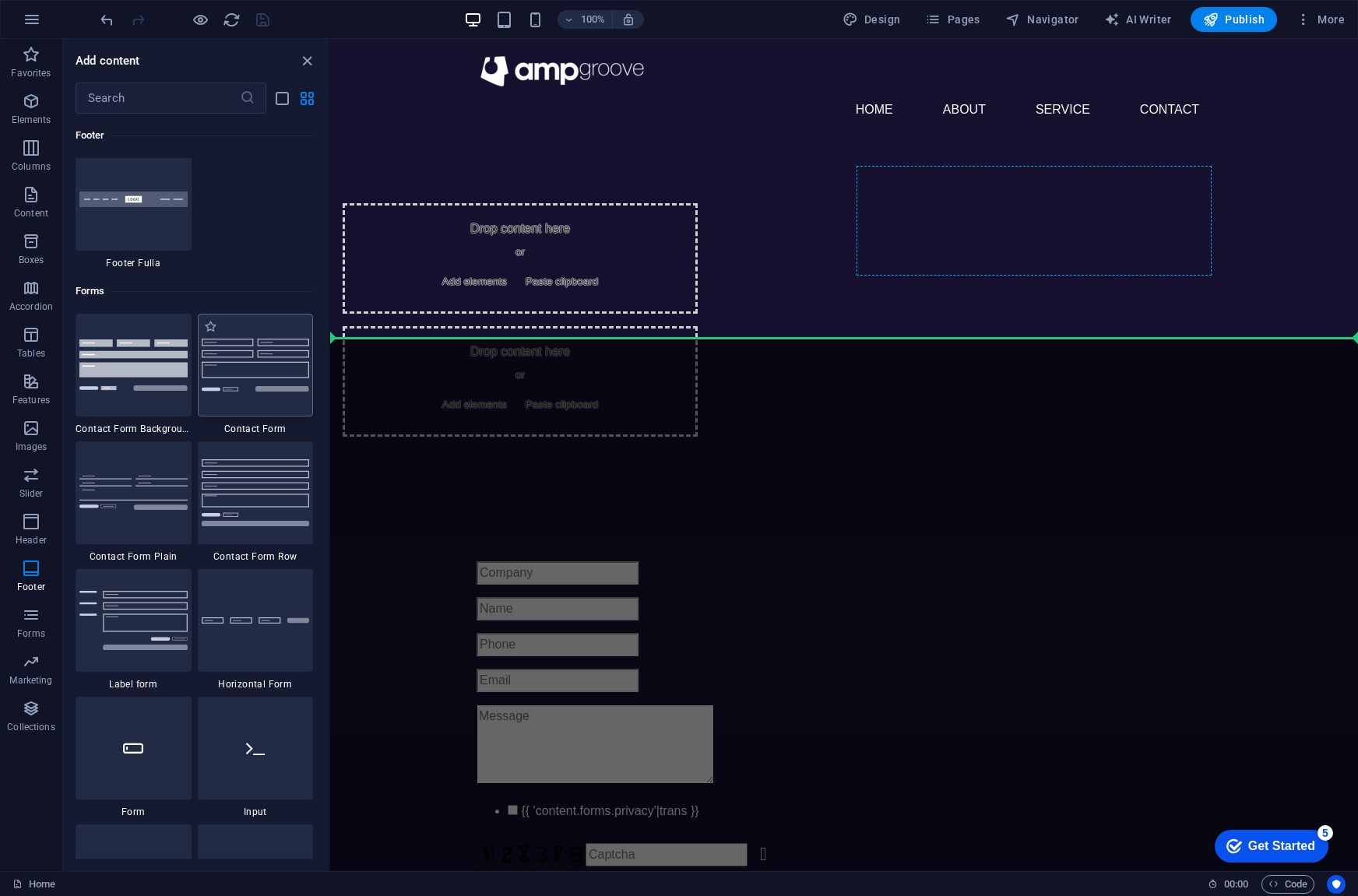
select select "rem"
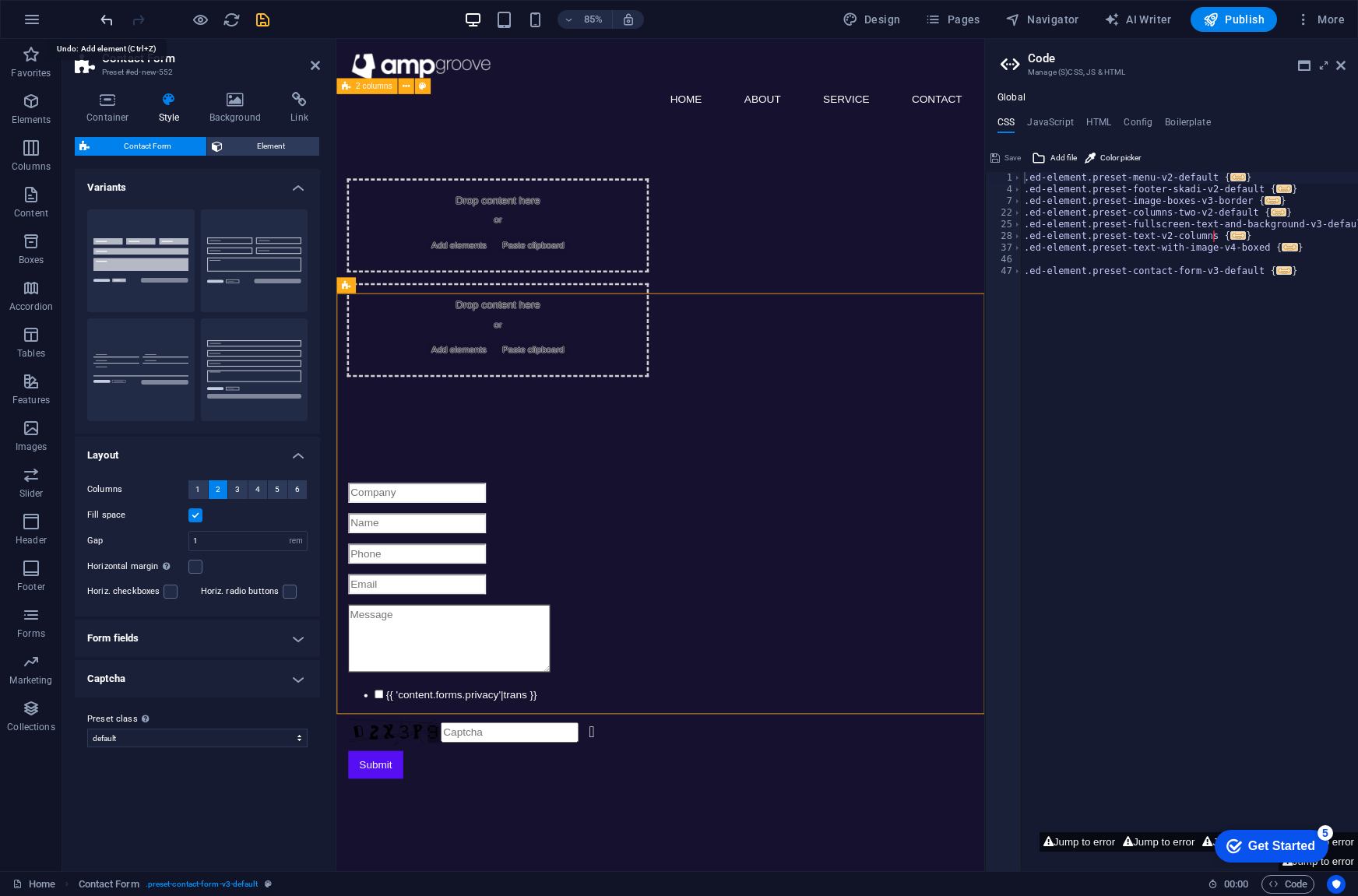
click at [105, 20] on icon "undo" at bounding box center [107, 20] width 18 height 18
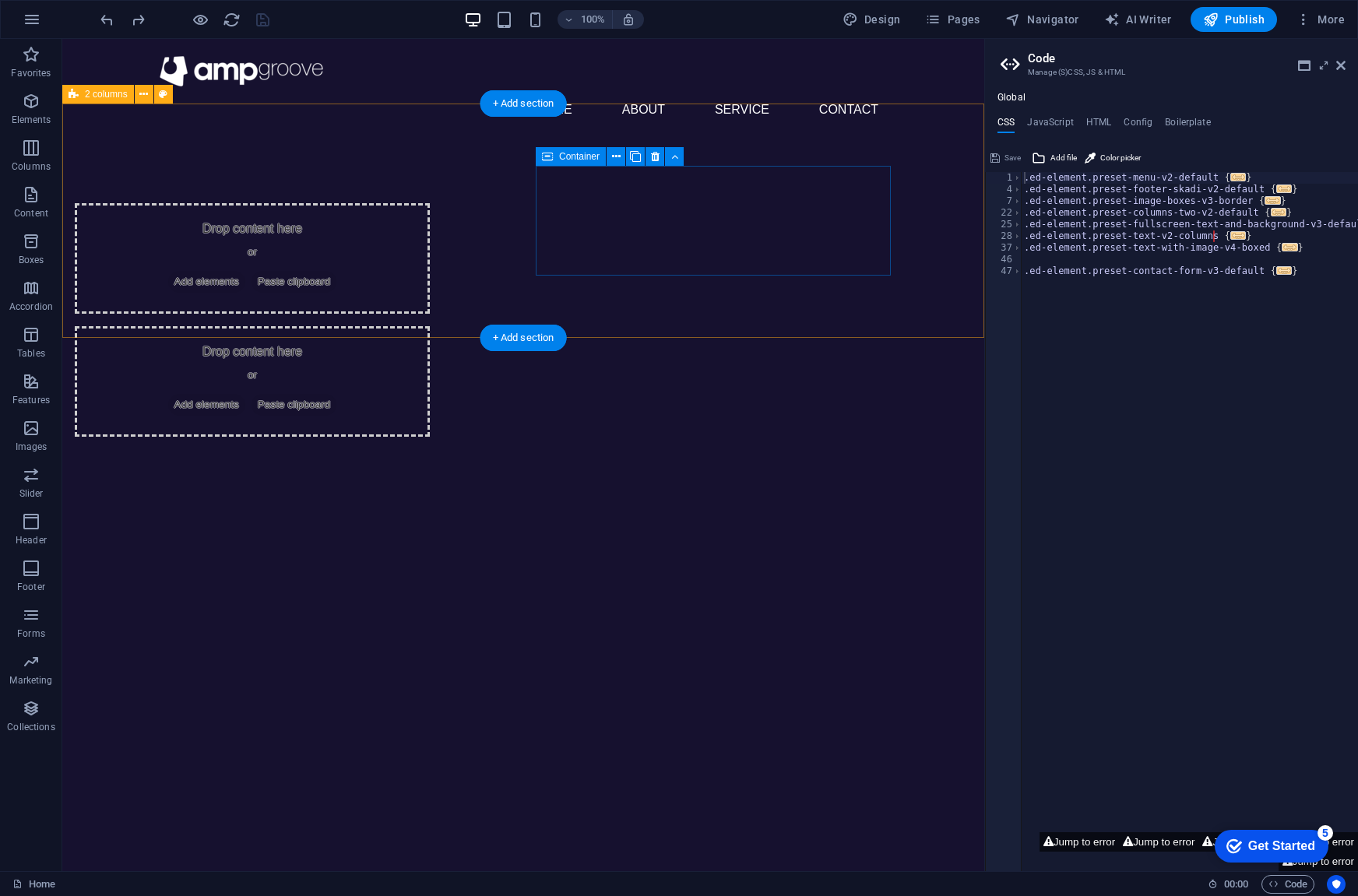
click at [245, 394] on span "Add elements" at bounding box center [206, 404] width 77 height 21
click at [890, 499] on html "Skip to main content Menu Home About Service Contact Drop content here or Add e…" at bounding box center [523, 268] width 922 height 460
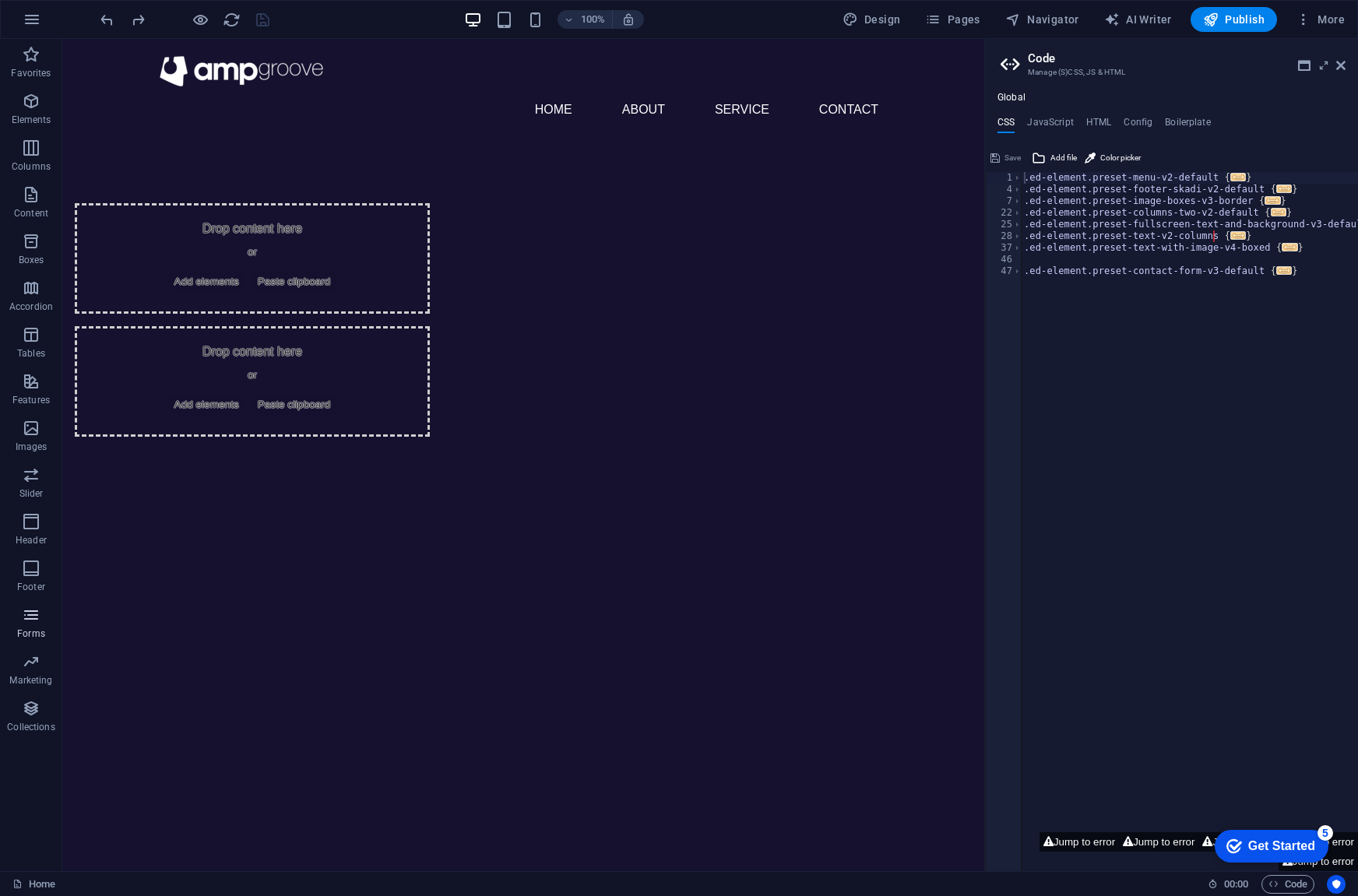
click at [30, 602] on button "Forms" at bounding box center [31, 623] width 63 height 47
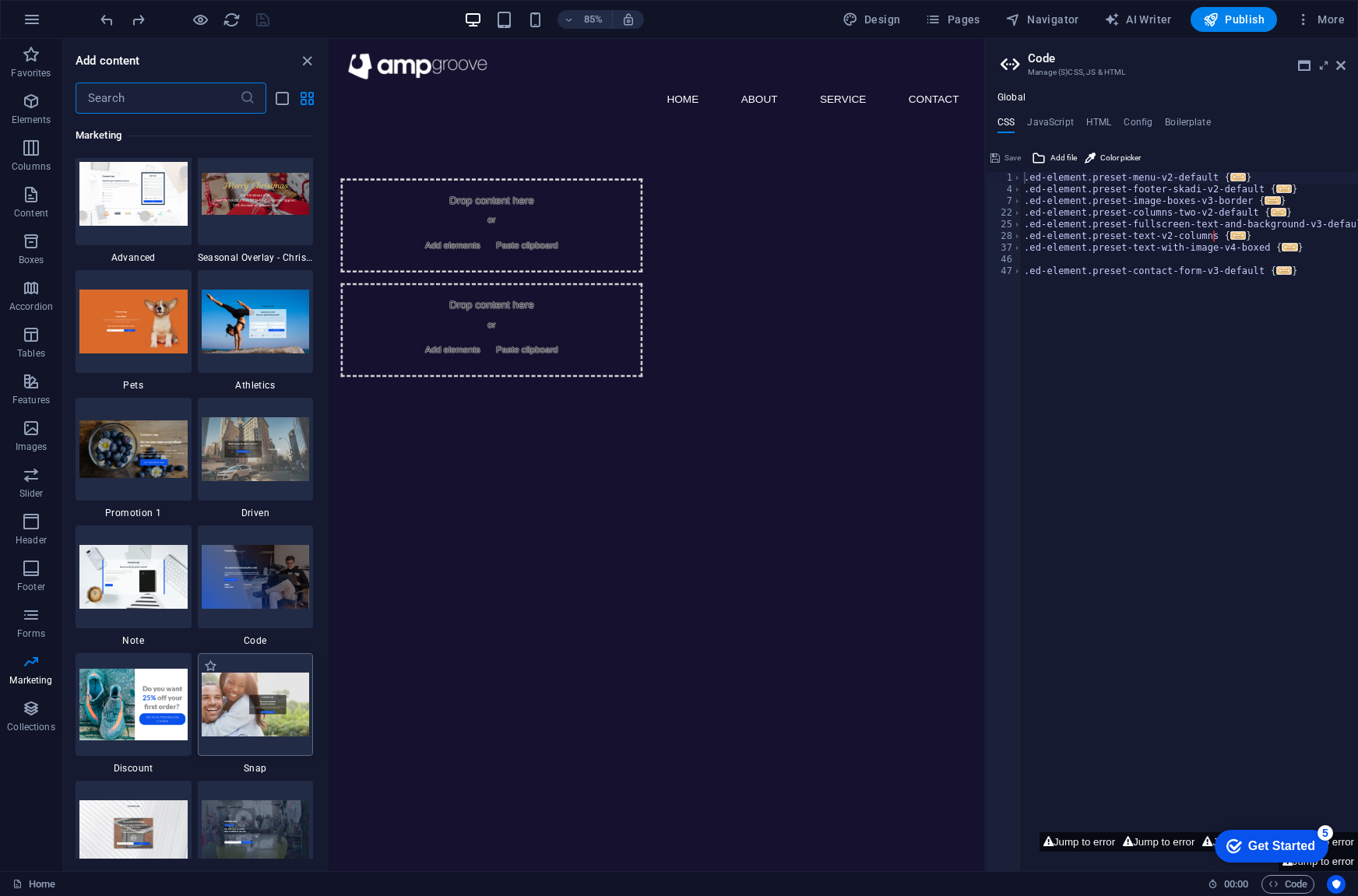
scroll to position [12973, 0]
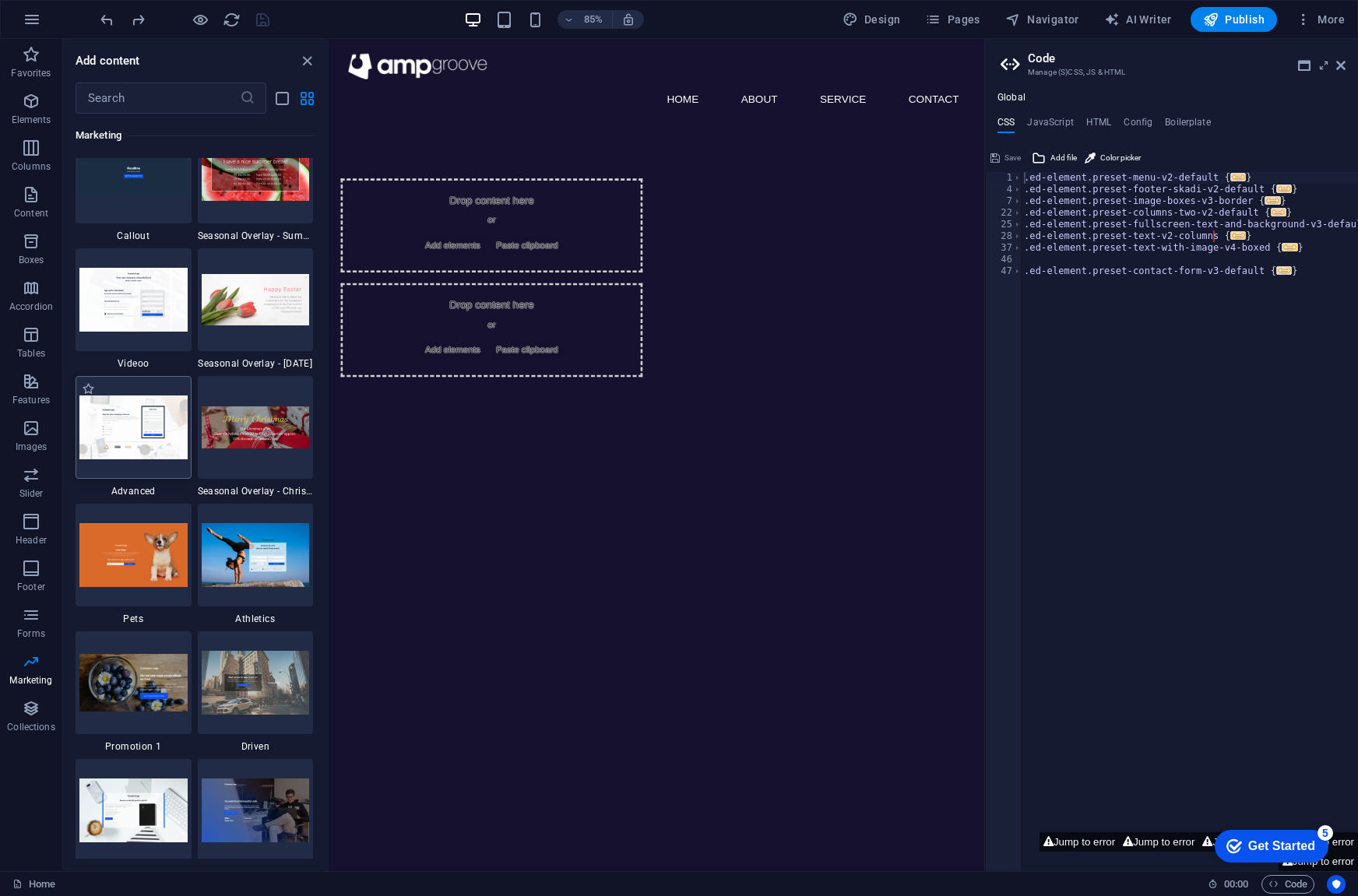
click at [138, 440] on img at bounding box center [134, 427] width 108 height 63
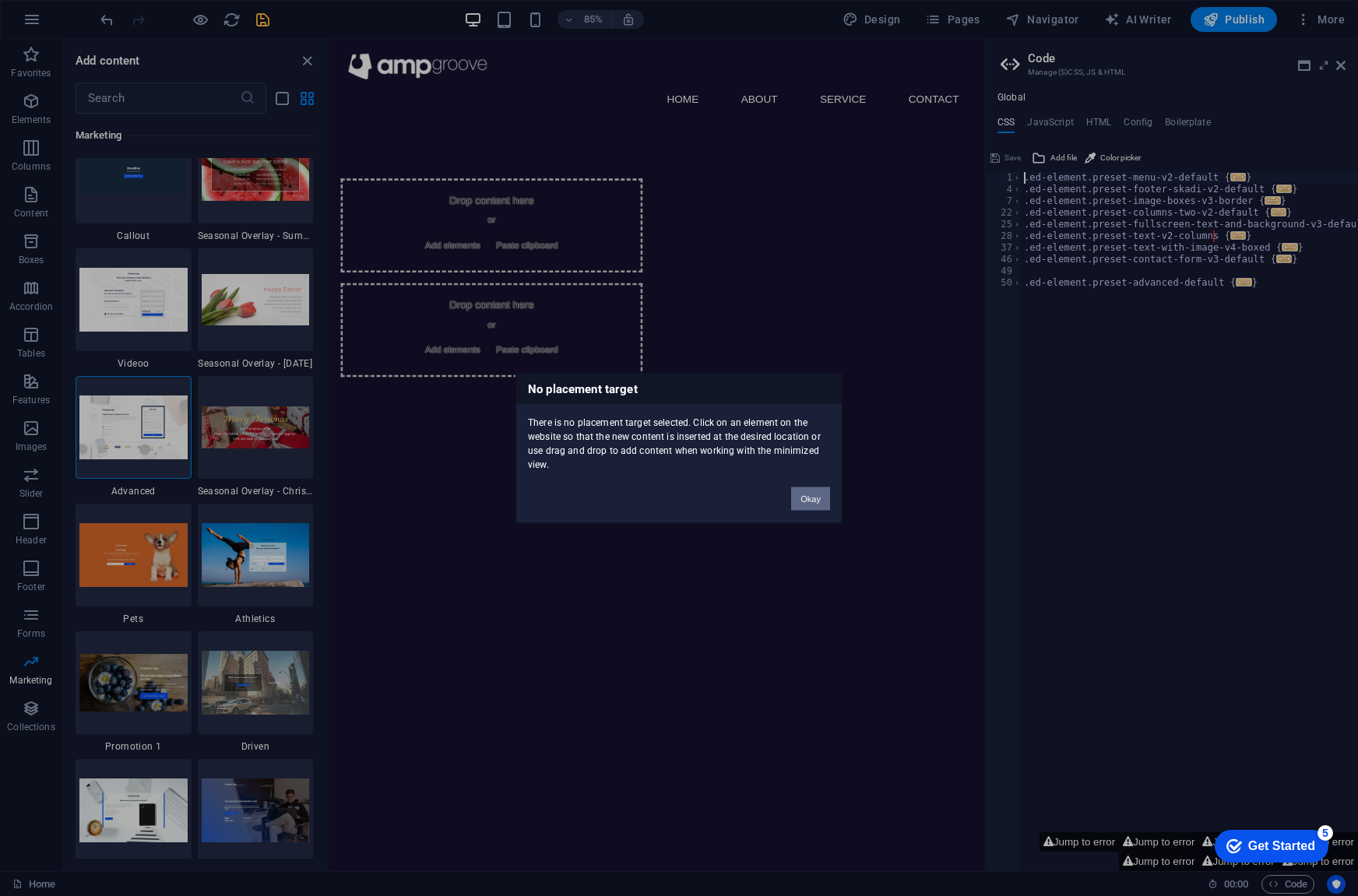
click at [825, 495] on button "Okay" at bounding box center [810, 498] width 39 height 23
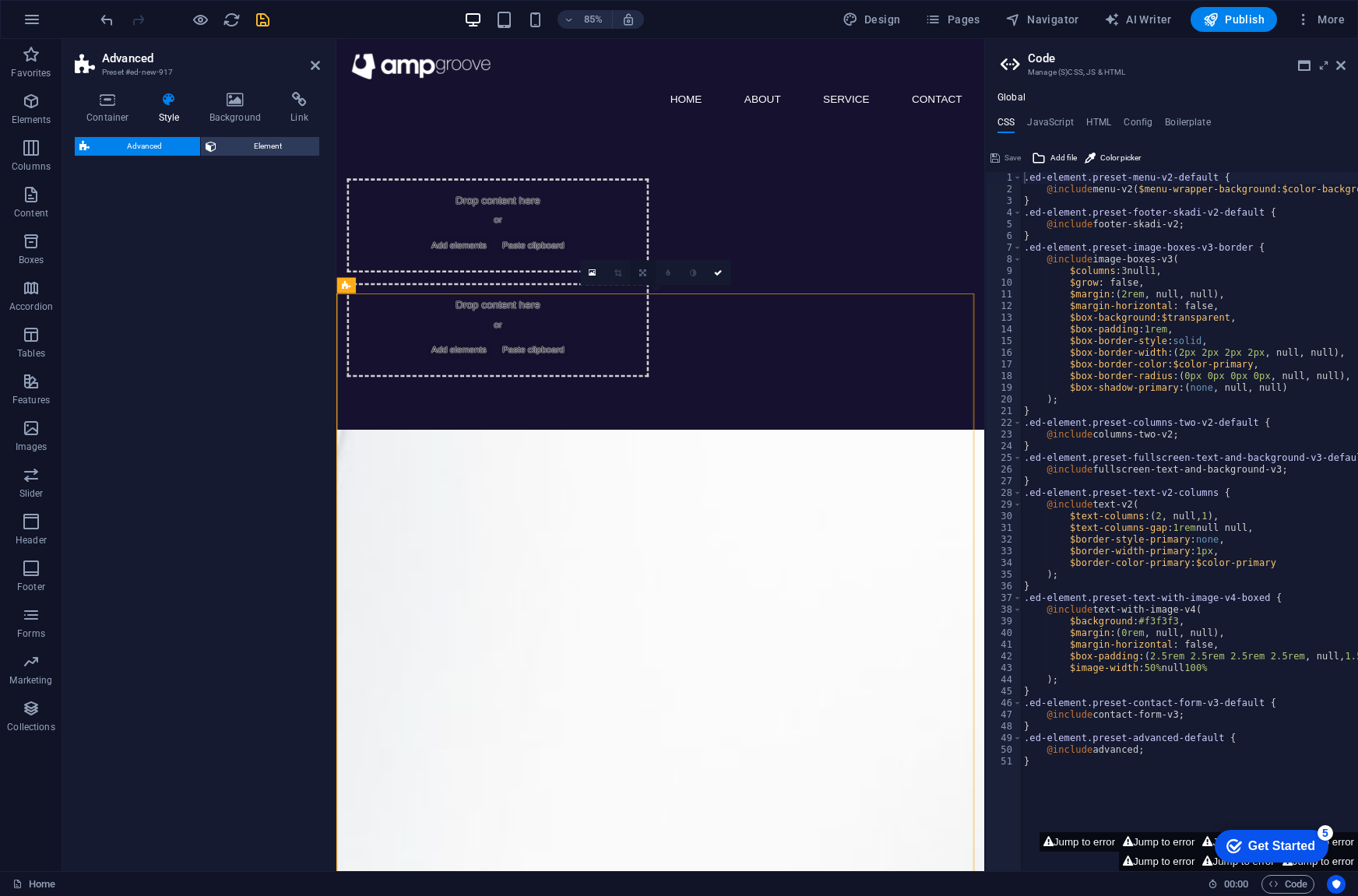
select select "%"
select select "rem"
select select "px"
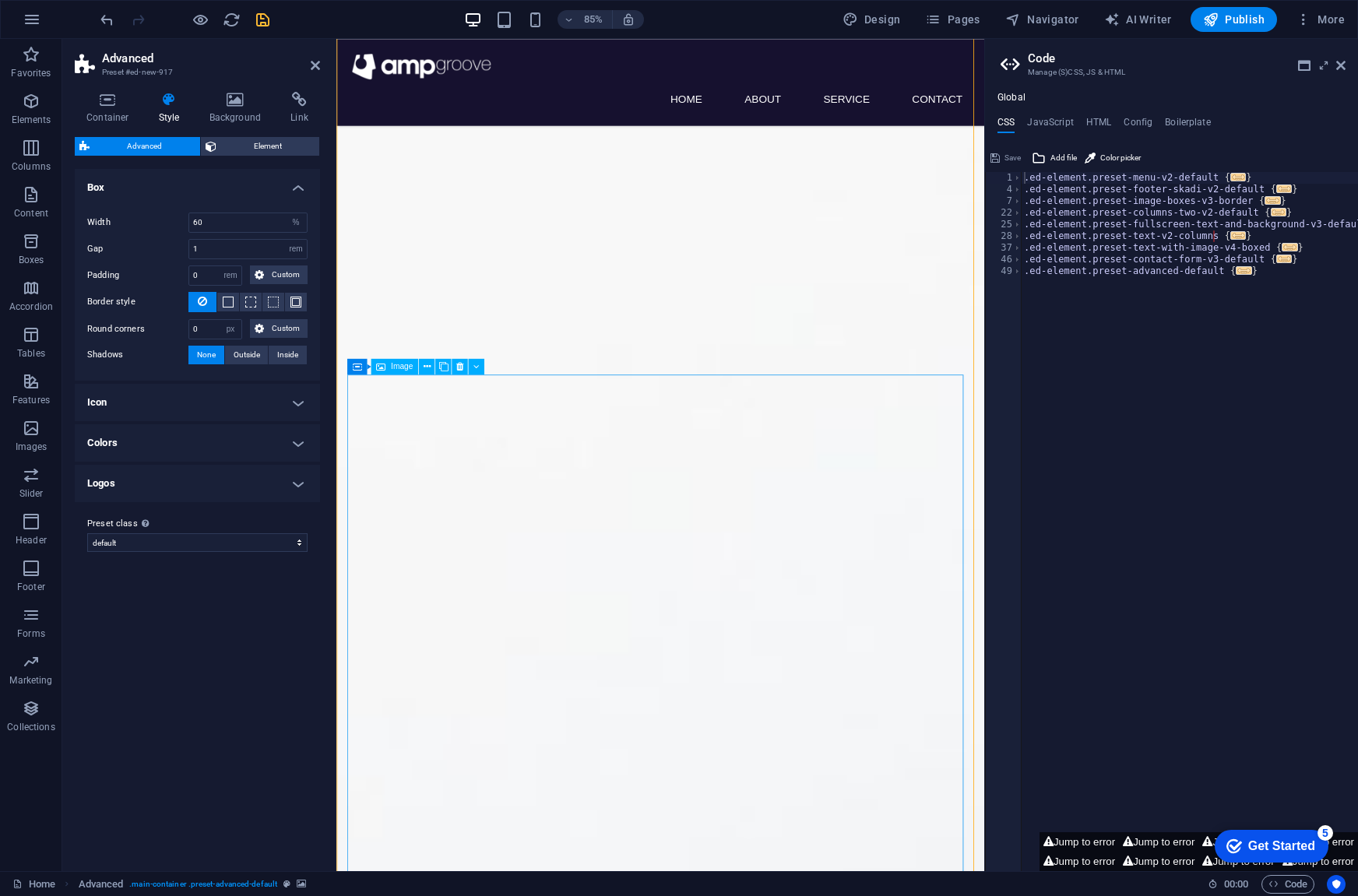
scroll to position [3036, 0]
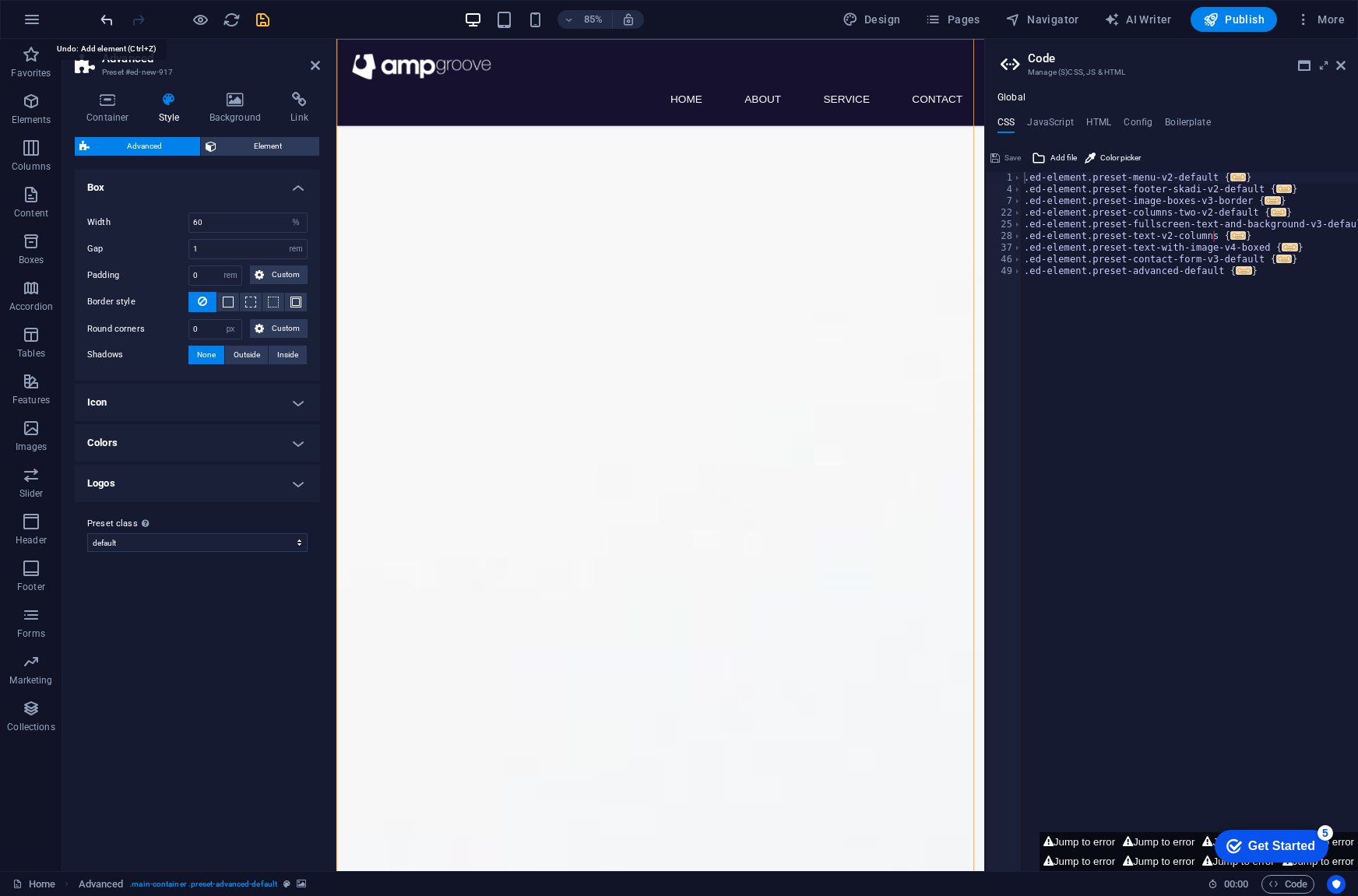
click at [103, 21] on icon "undo" at bounding box center [107, 20] width 18 height 18
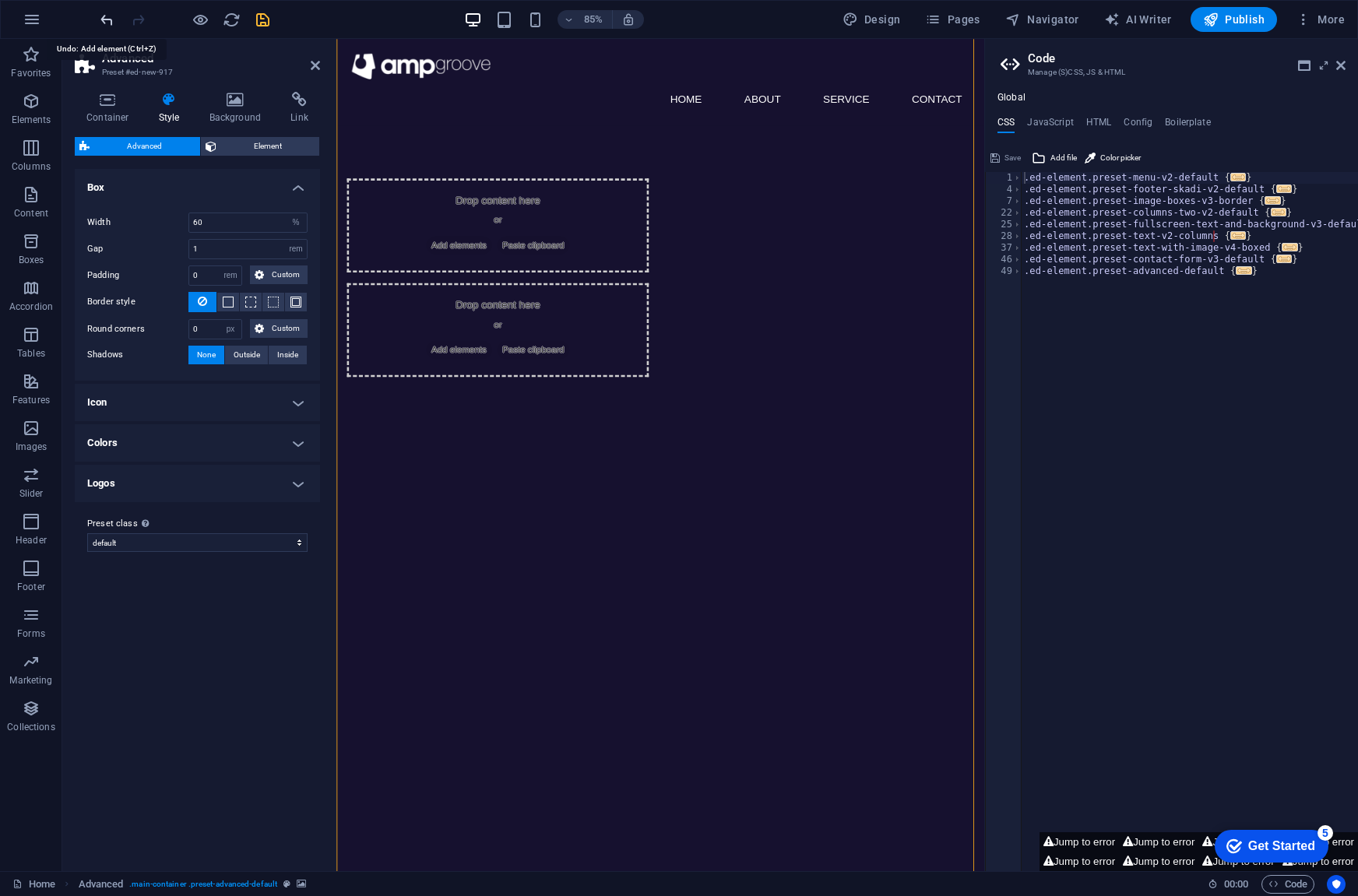
scroll to position [0, 0]
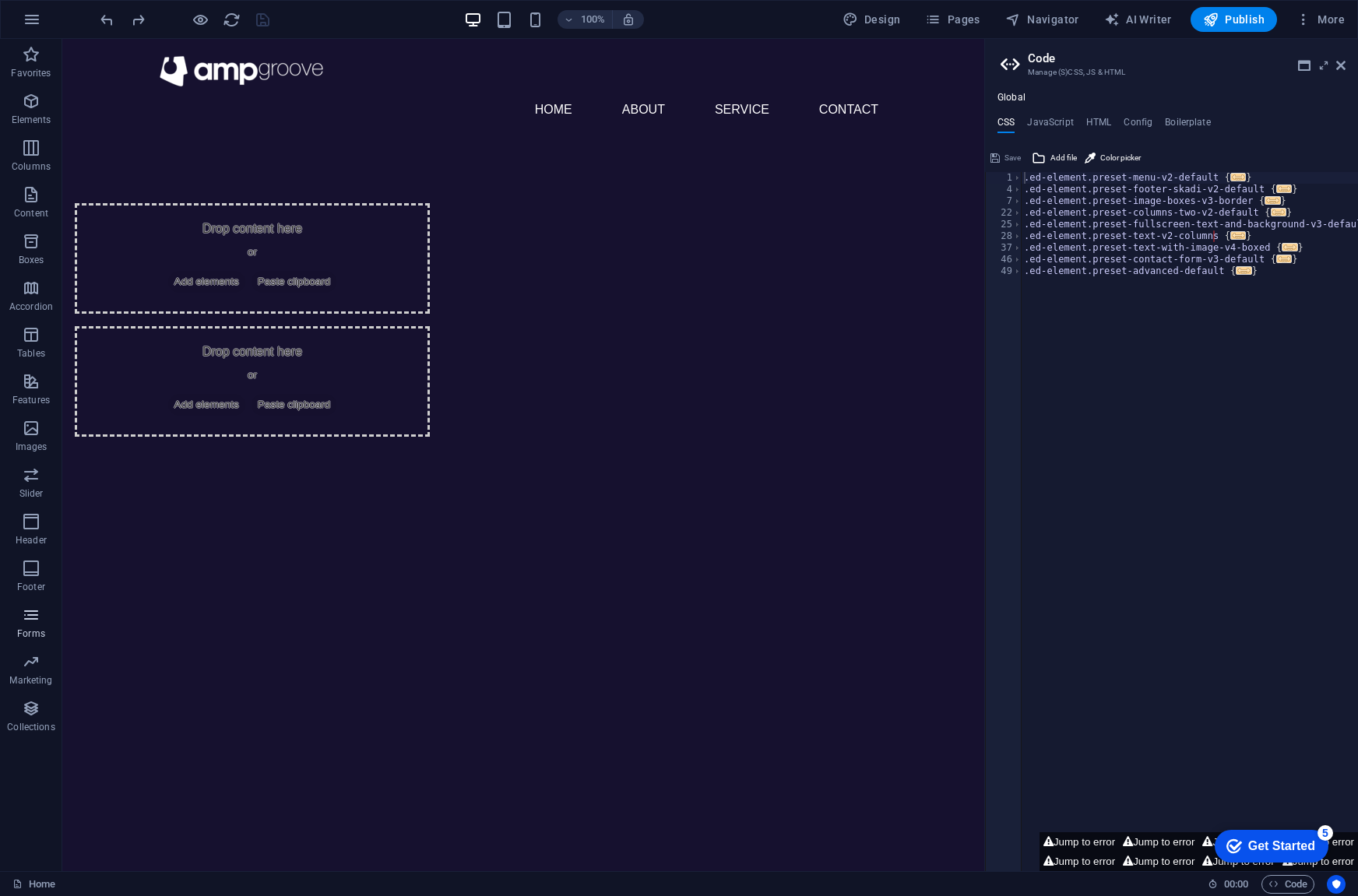
click at [31, 618] on icon "button" at bounding box center [31, 615] width 19 height 19
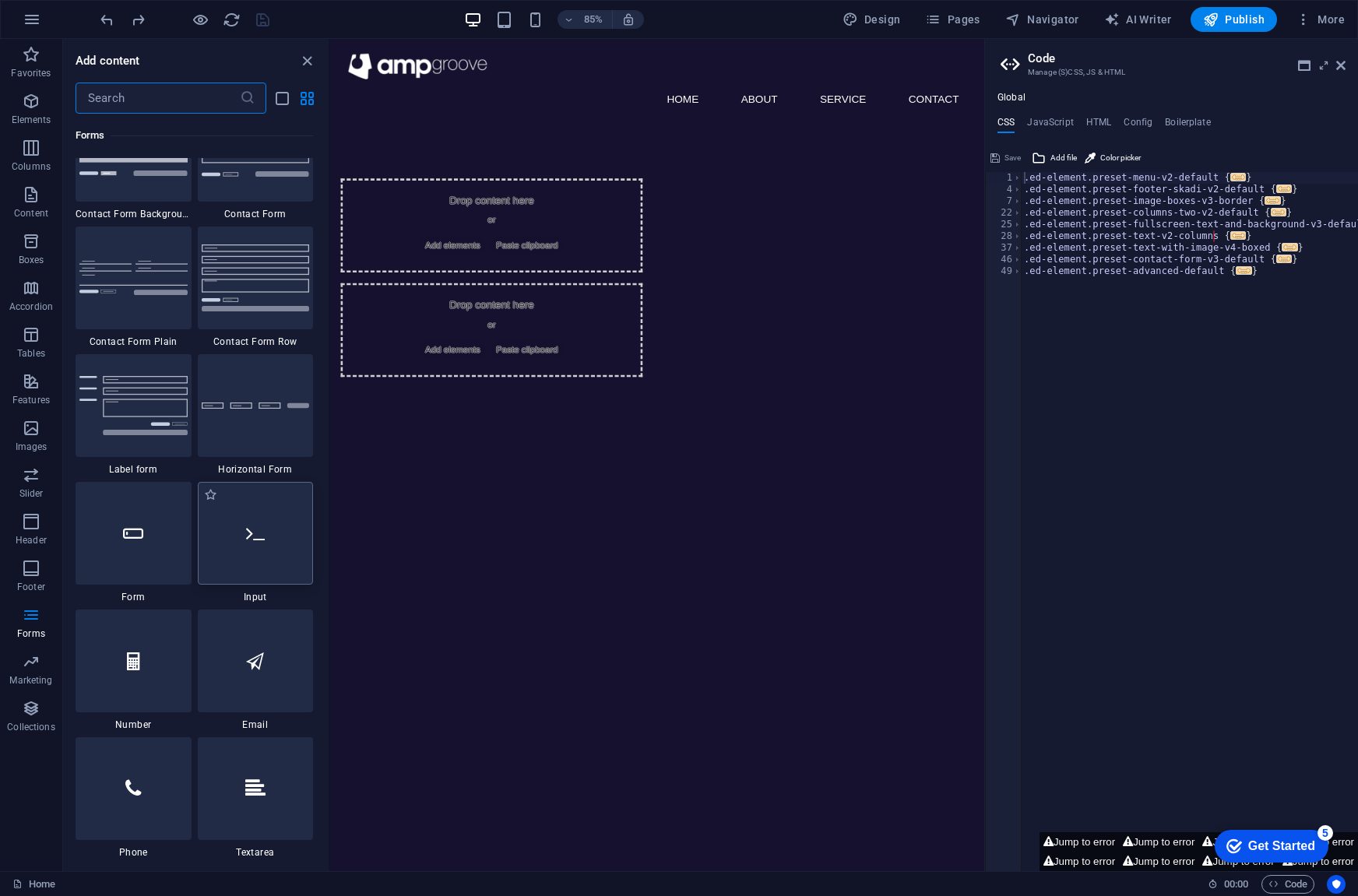
scroll to position [11443, 0]
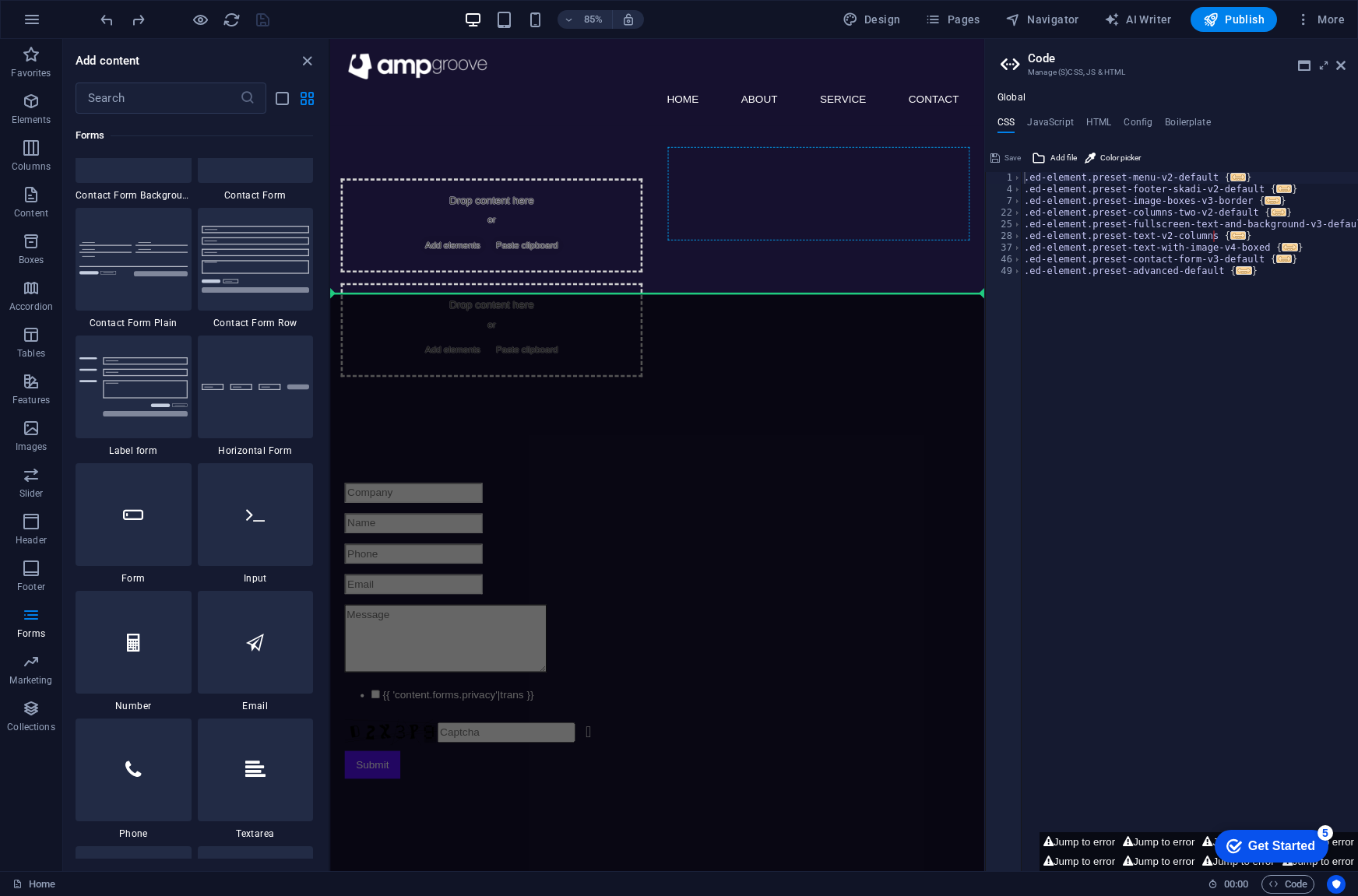
select select "rem"
select select "preset-contact-form-v3-plain"
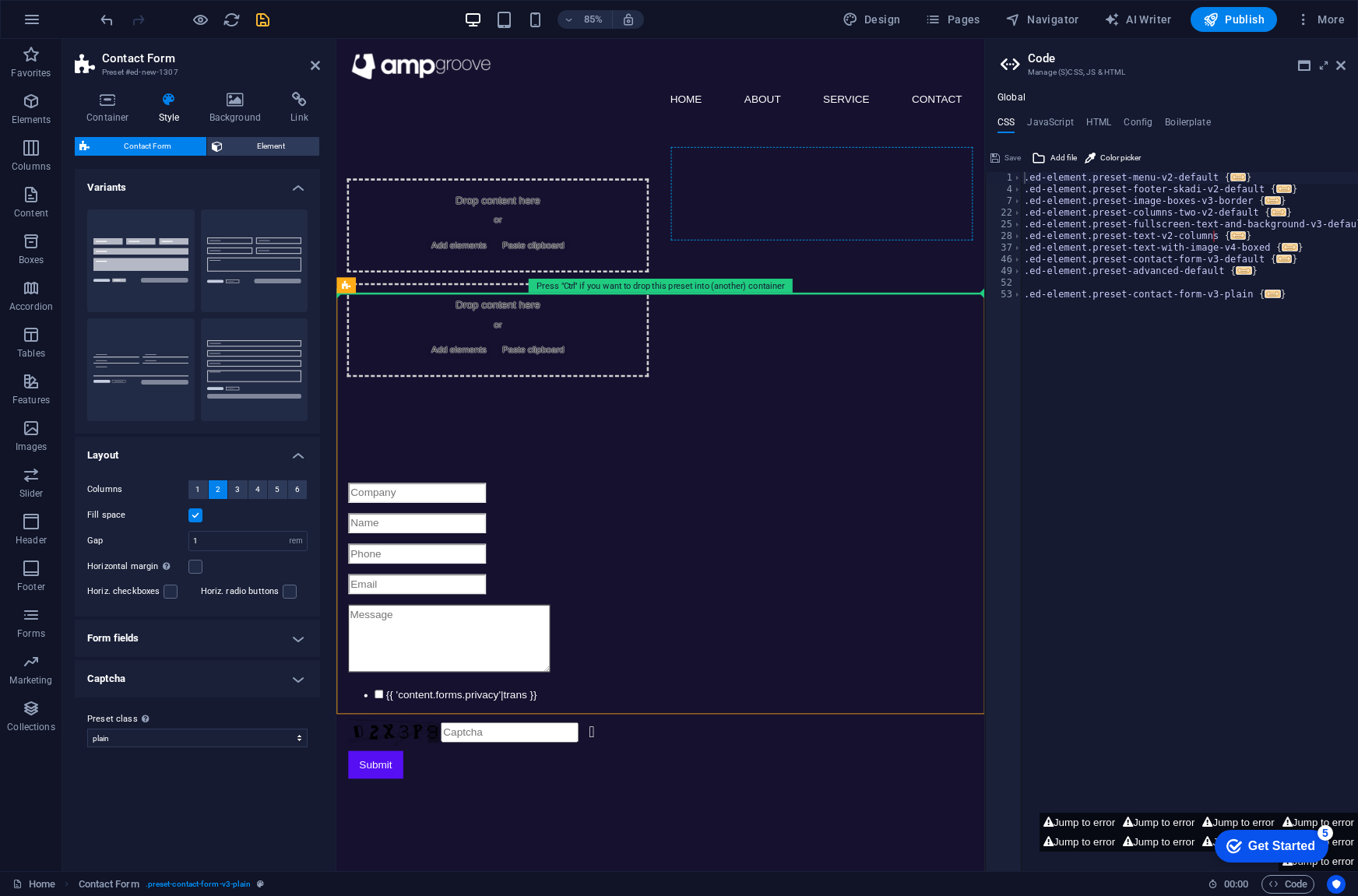
drag, startPoint x: 703, startPoint y: 328, endPoint x: 859, endPoint y: 227, distance: 185.8
click at [704, 326] on div "Drop content here or Add elements Paste clipboard" at bounding box center [526, 381] width 355 height 111
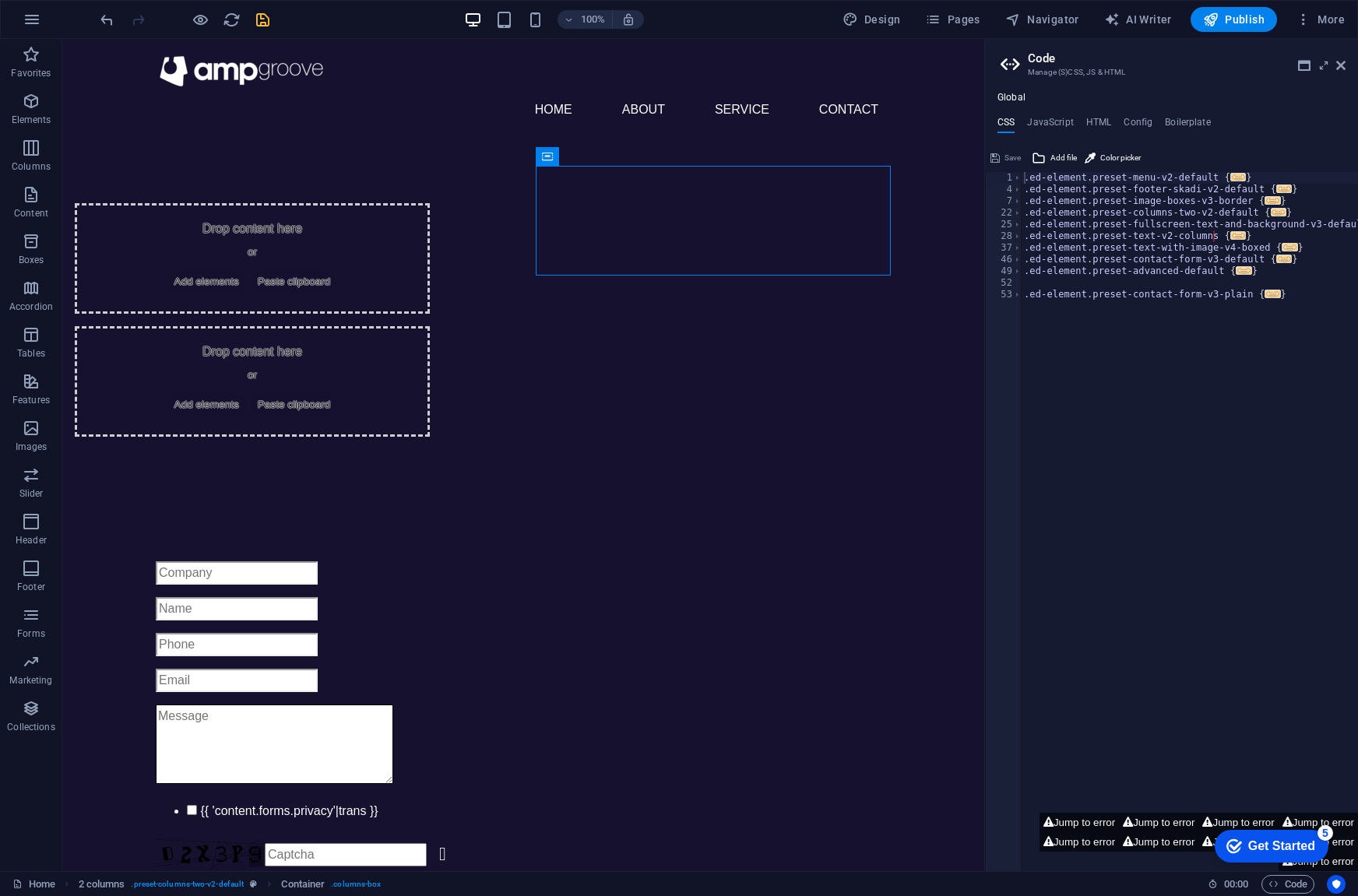
click at [430, 326] on div "Drop content here or Add elements Paste clipboard" at bounding box center [252, 381] width 355 height 111
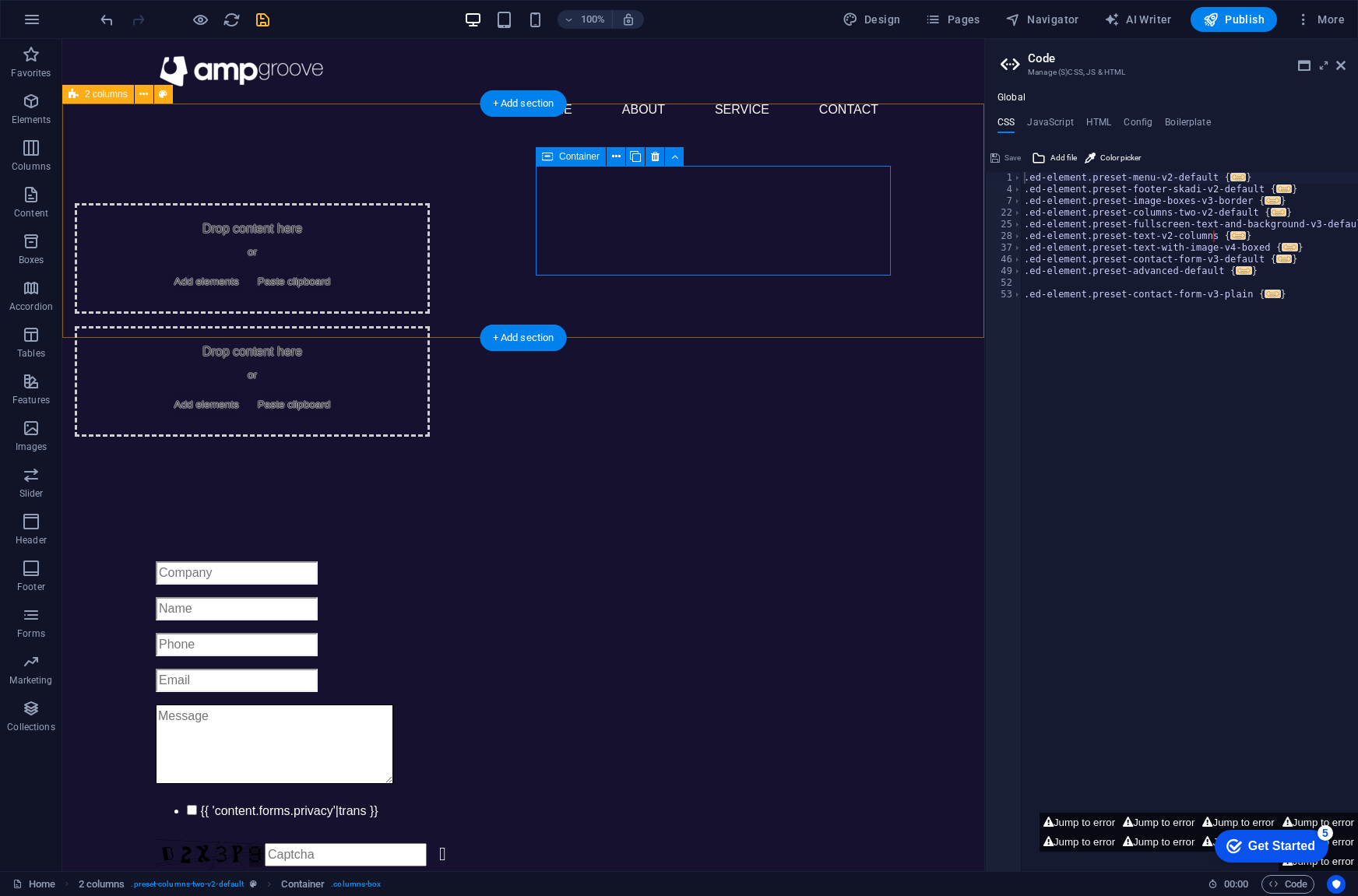
click at [430, 326] on div "Drop content here or Add elements Paste clipboard" at bounding box center [252, 381] width 355 height 111
click at [245, 394] on span "Add elements" at bounding box center [206, 404] width 77 height 21
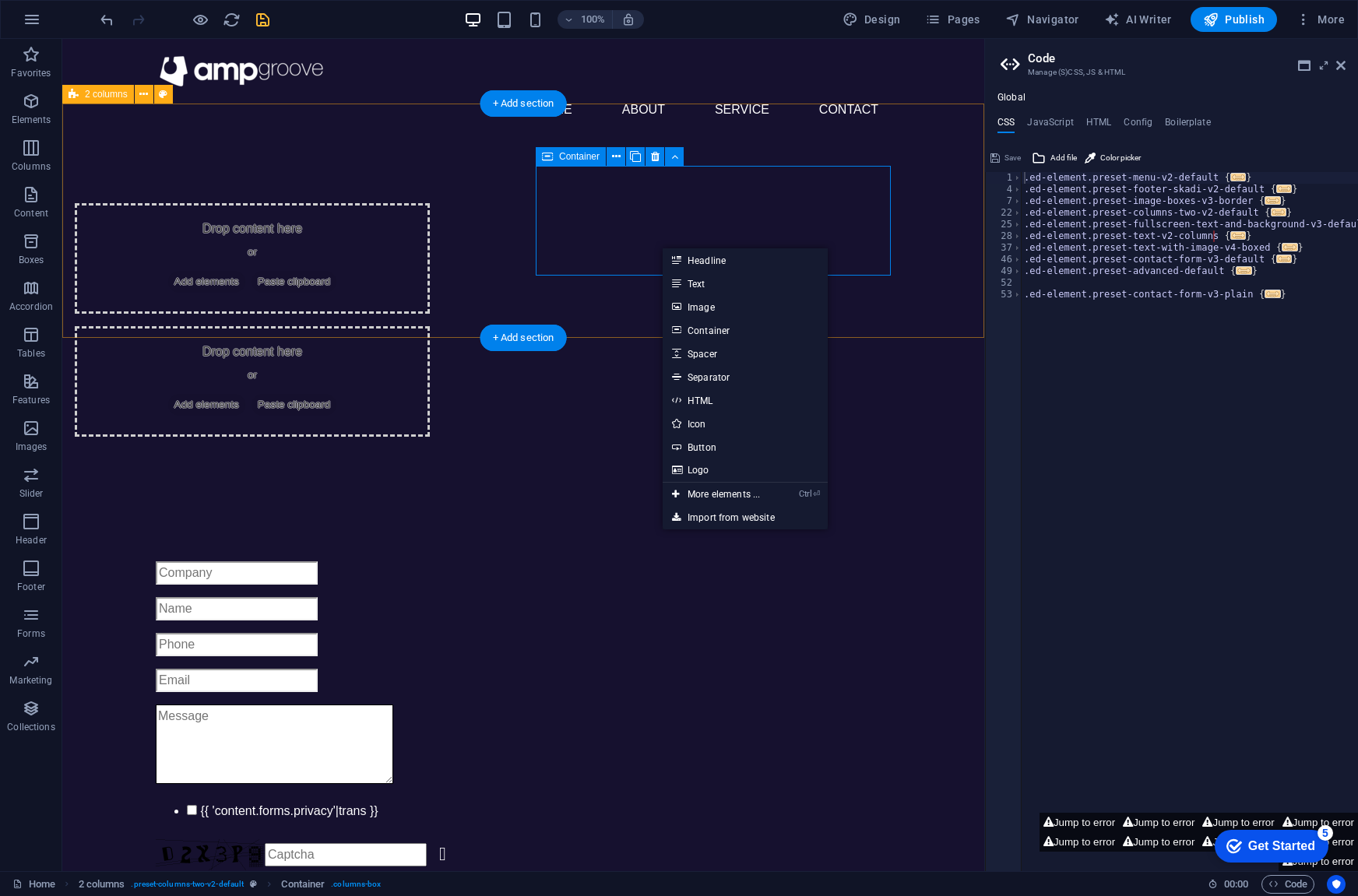
click at [430, 326] on div "Drop content here or Add elements Paste clipboard" at bounding box center [252, 381] width 355 height 111
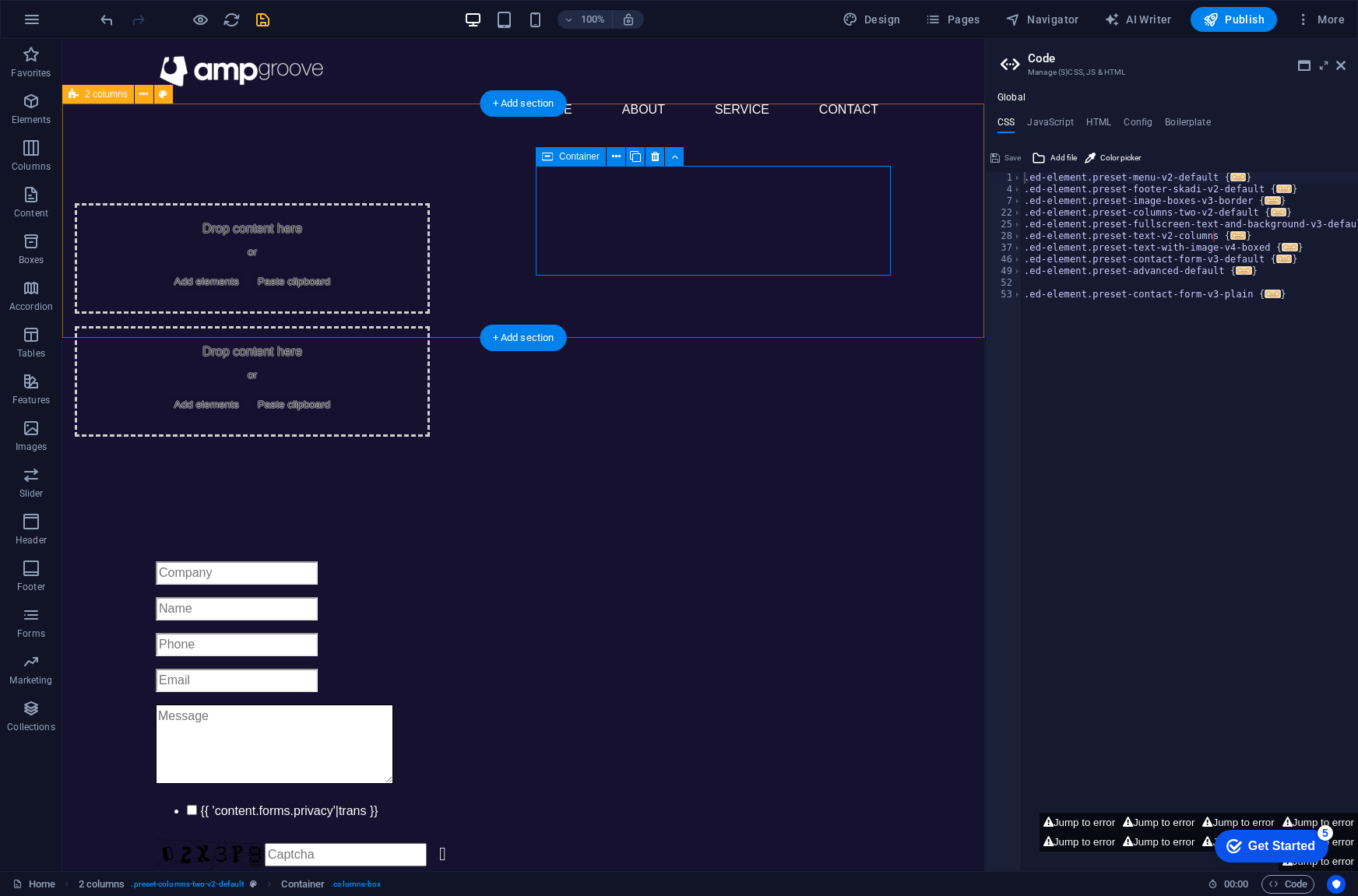
click at [338, 394] on span "Paste clipboard" at bounding box center [295, 404] width 86 height 21
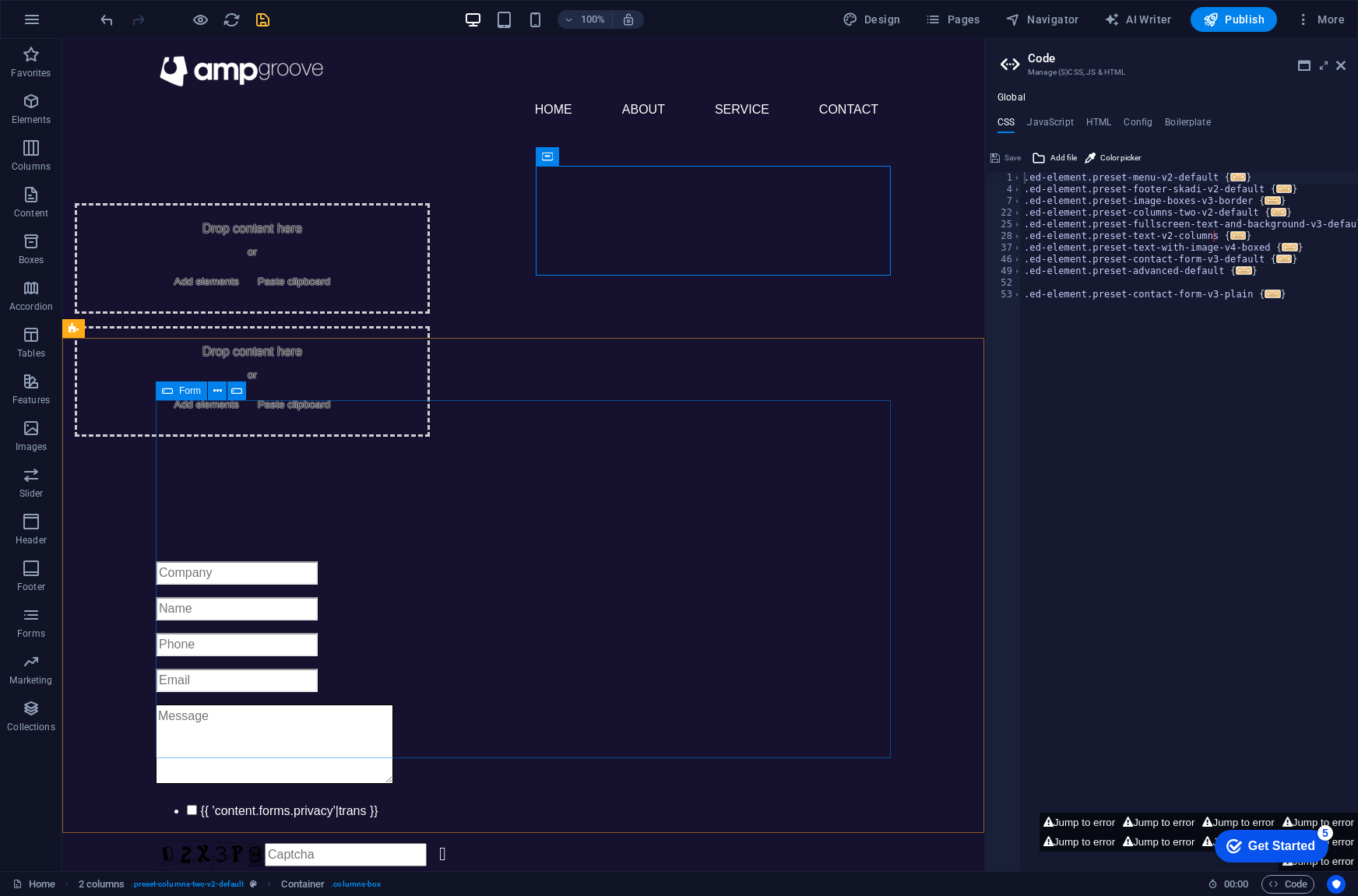
click at [177, 392] on div "Form" at bounding box center [182, 391] width 51 height 19
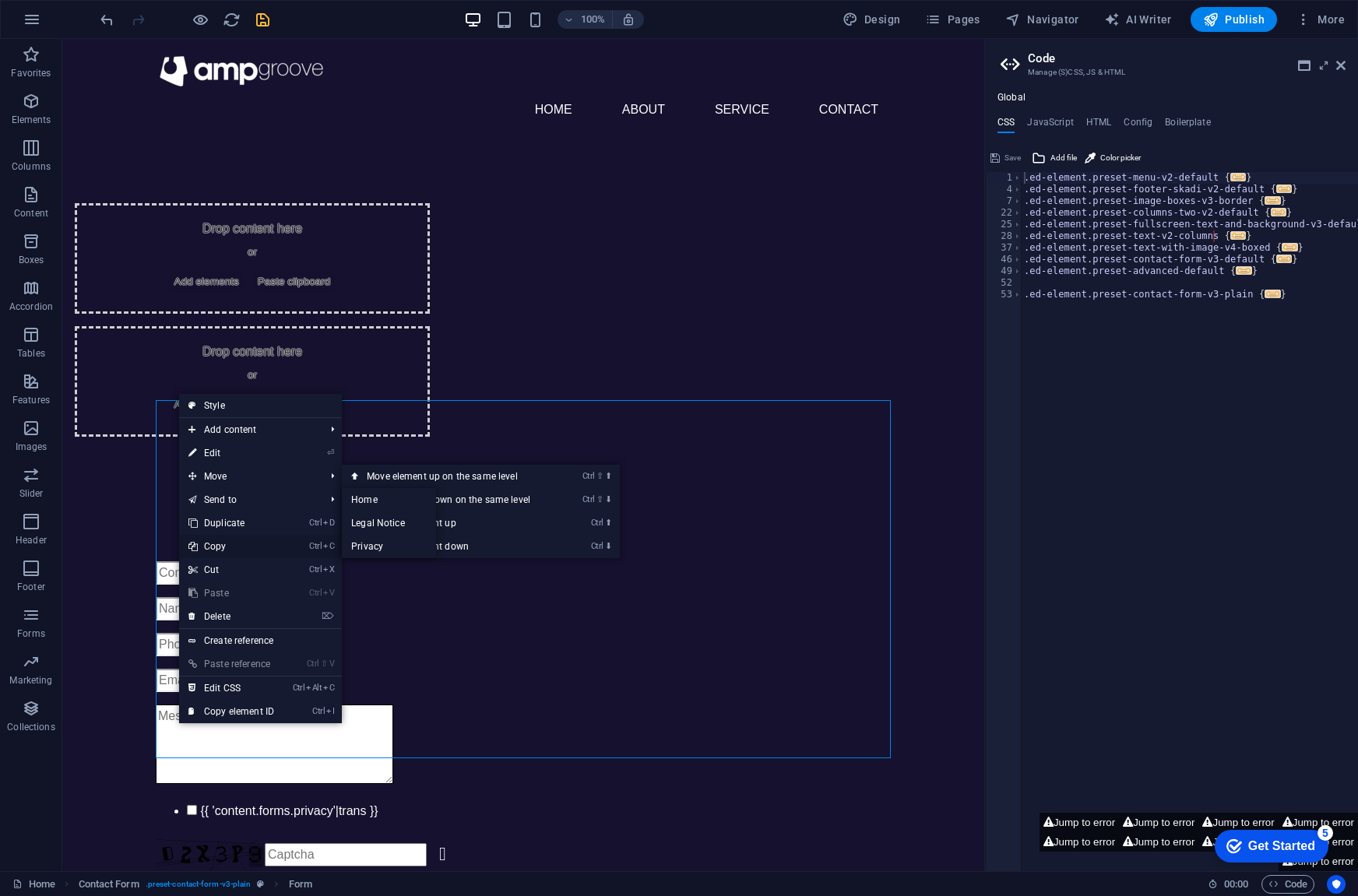
click at [212, 543] on link "Ctrl C Copy" at bounding box center [231, 546] width 105 height 23
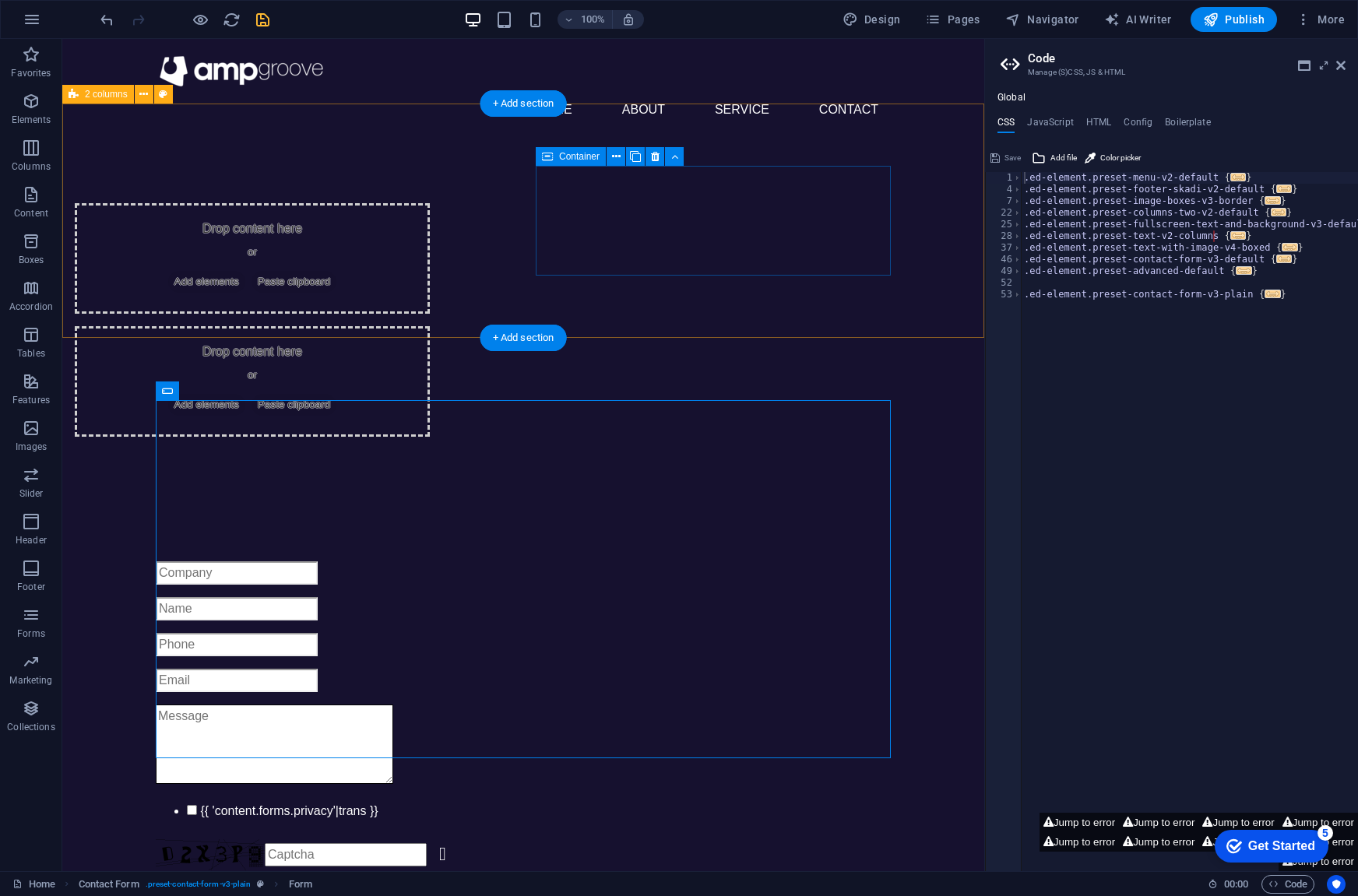
click at [338, 394] on span "Paste clipboard" at bounding box center [295, 404] width 86 height 21
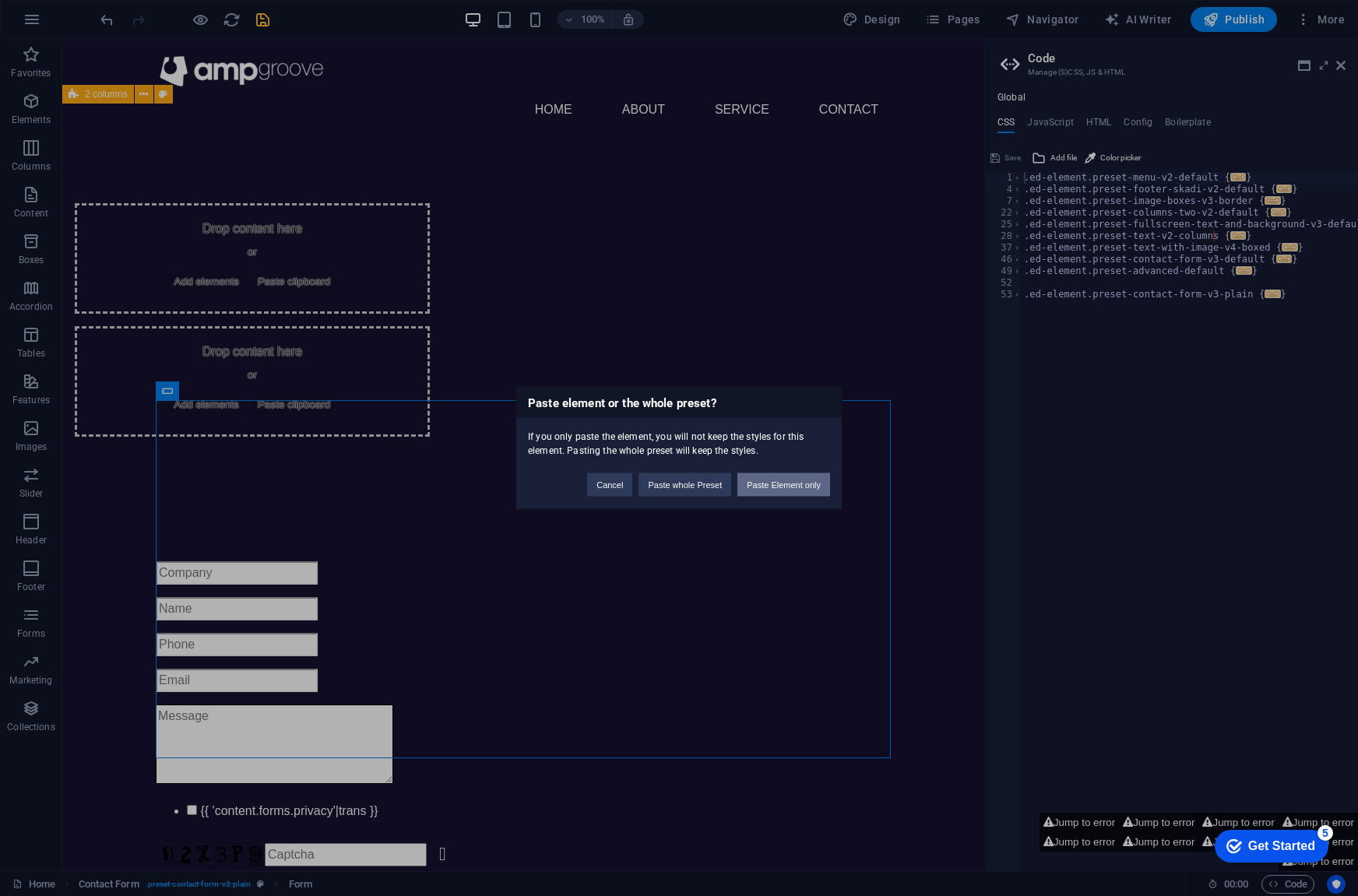
click at [781, 485] on button "Paste Element only" at bounding box center [784, 484] width 93 height 23
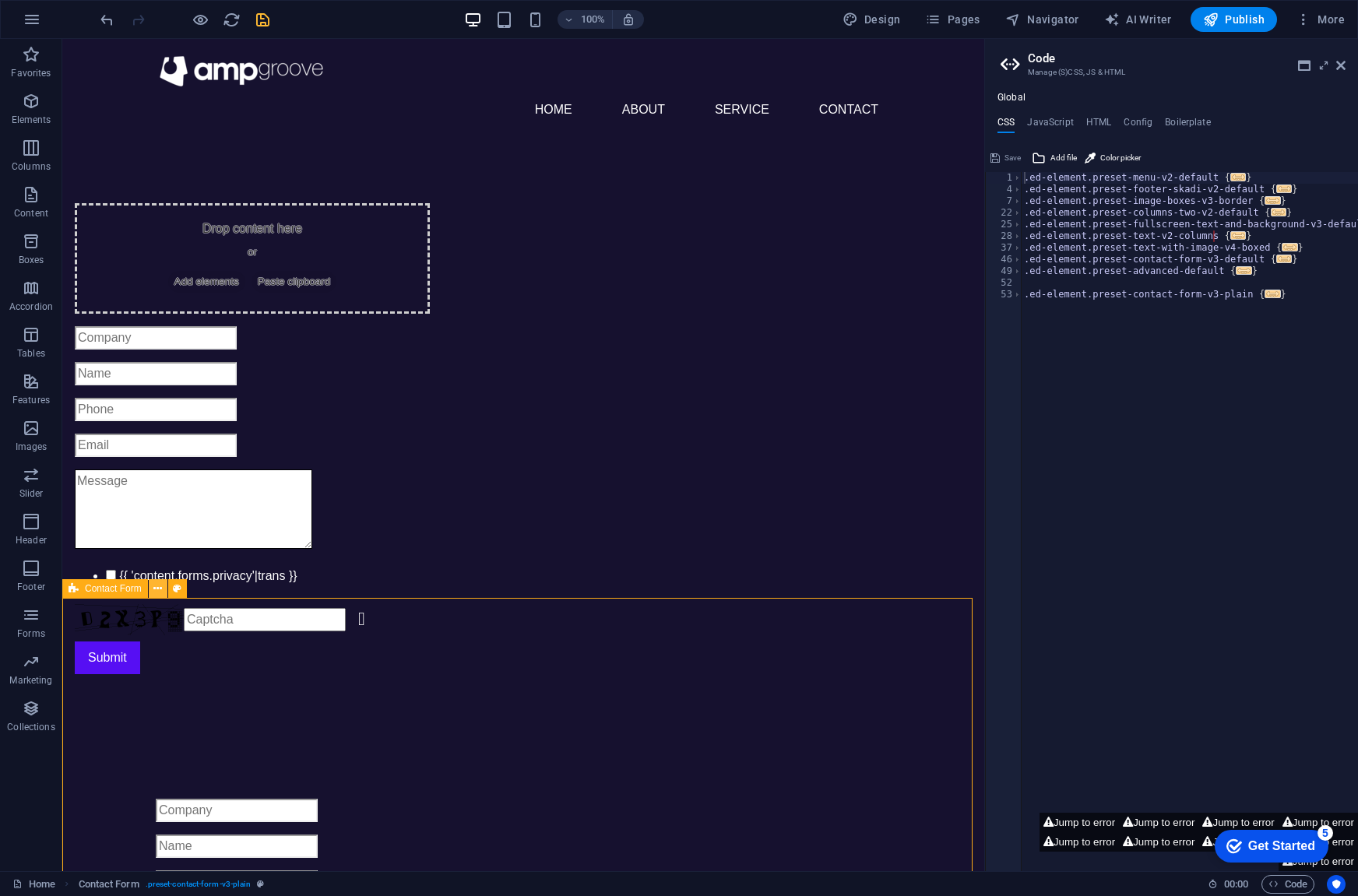
click at [156, 586] on icon at bounding box center [158, 588] width 9 height 16
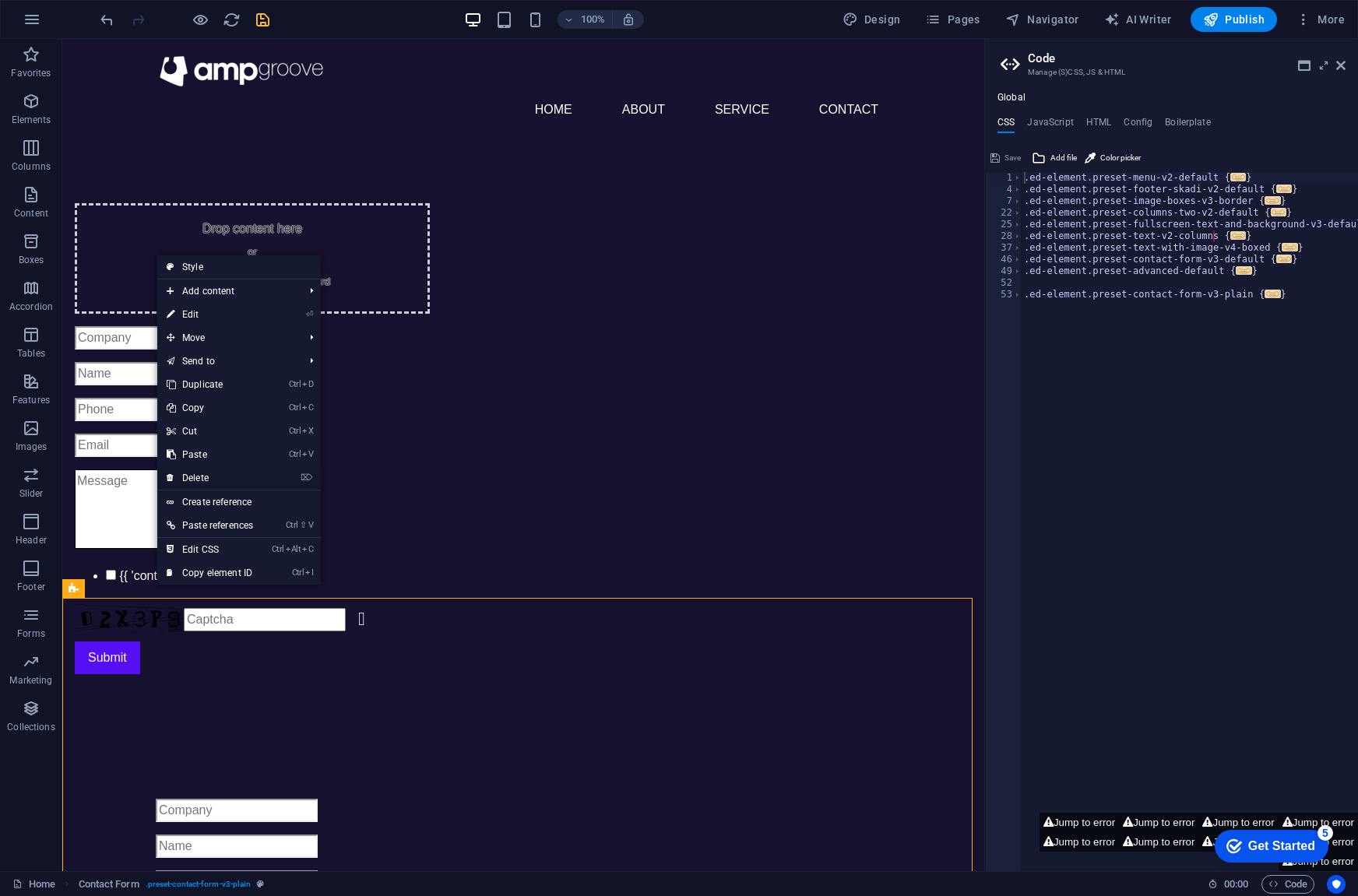
click at [218, 478] on link "⌦ Delete" at bounding box center [210, 477] width 105 height 23
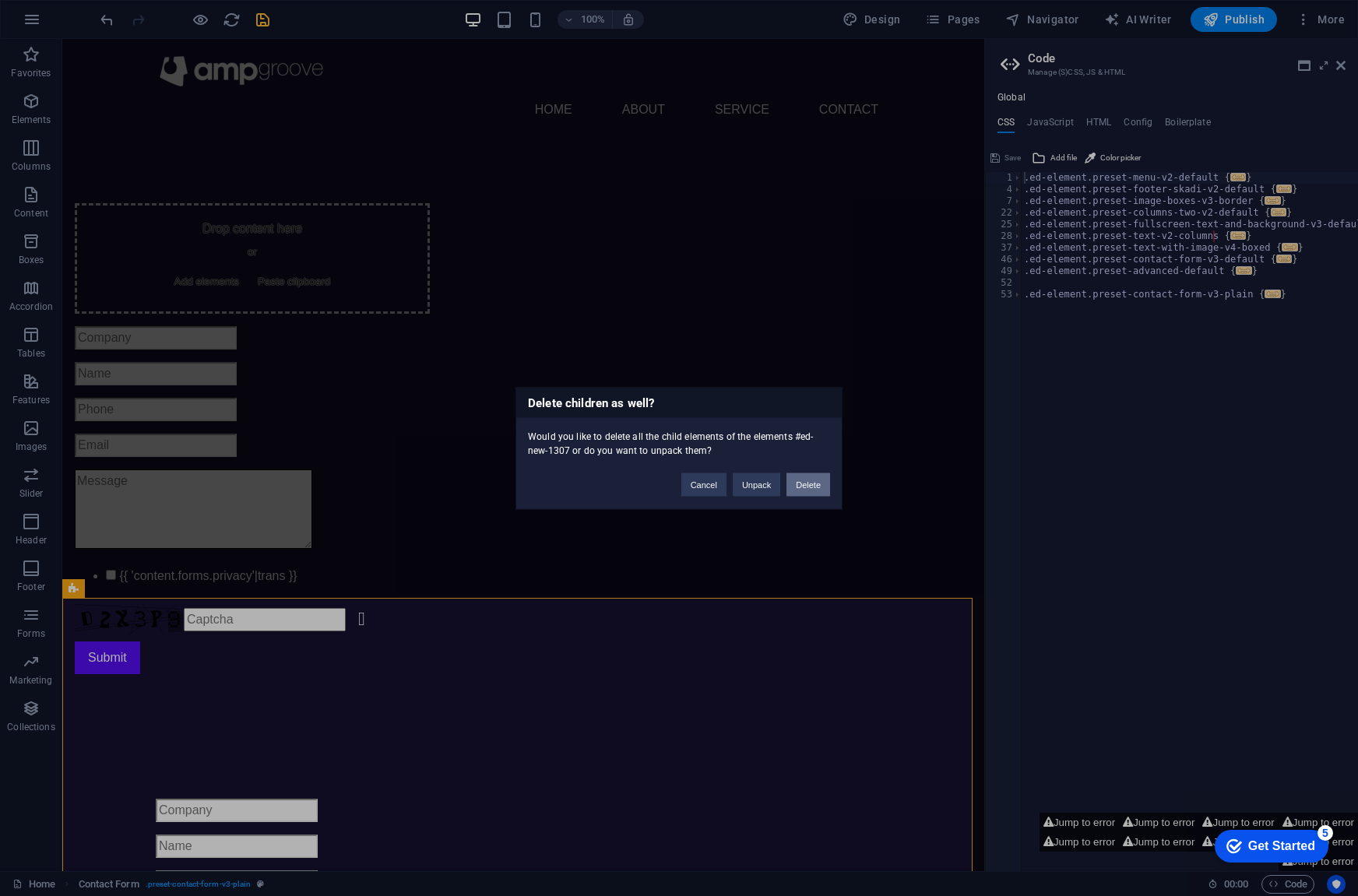
click at [816, 485] on button "Delete" at bounding box center [808, 484] width 44 height 23
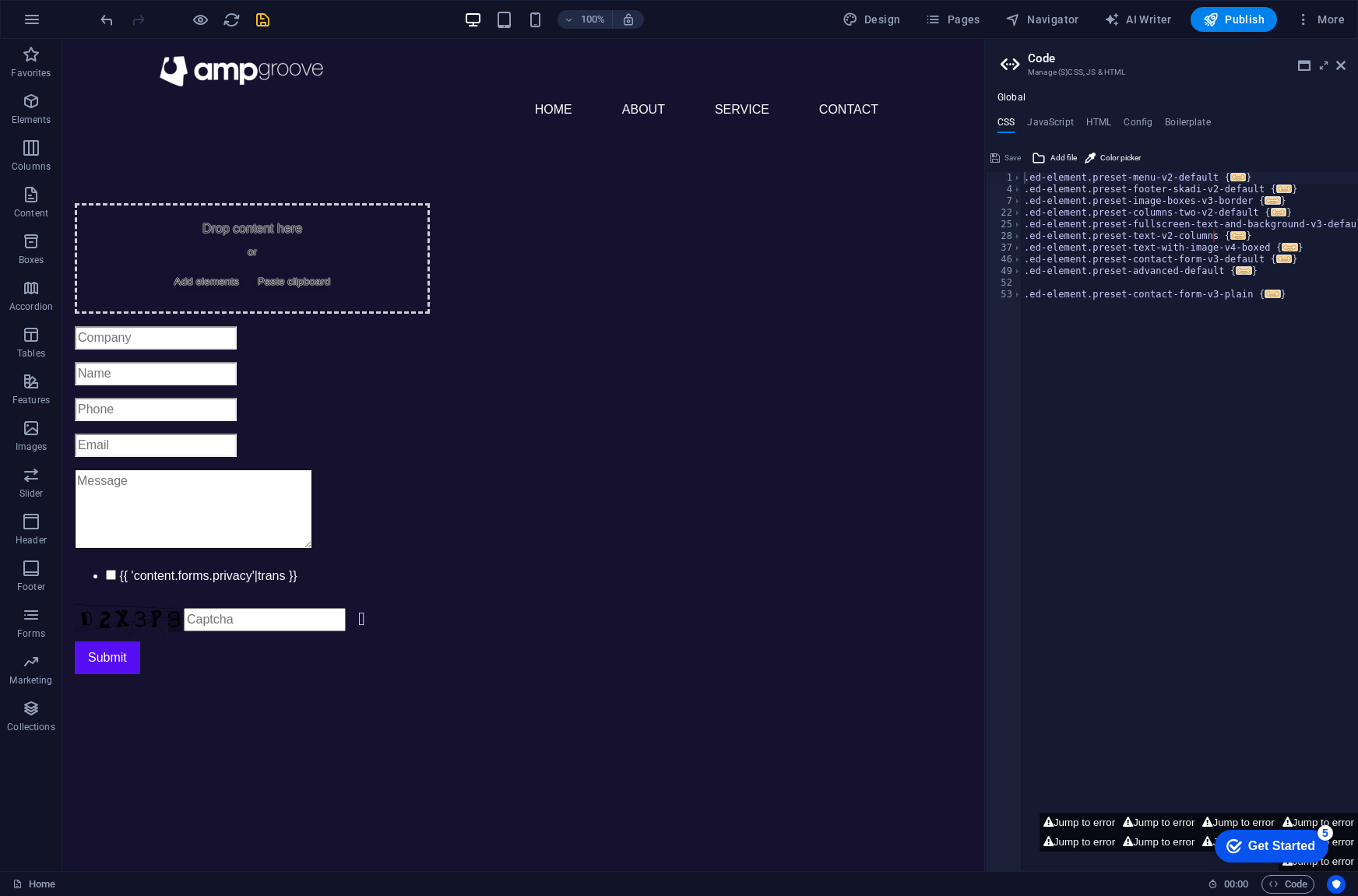
click at [579, 737] on html "Skip to main content Menu Home About Service Contact Drop content here or Add e…" at bounding box center [523, 387] width 922 height 697
click at [430, 469] on div at bounding box center [252, 511] width 355 height 85
click at [99, 21] on icon "undo" at bounding box center [107, 20] width 18 height 18
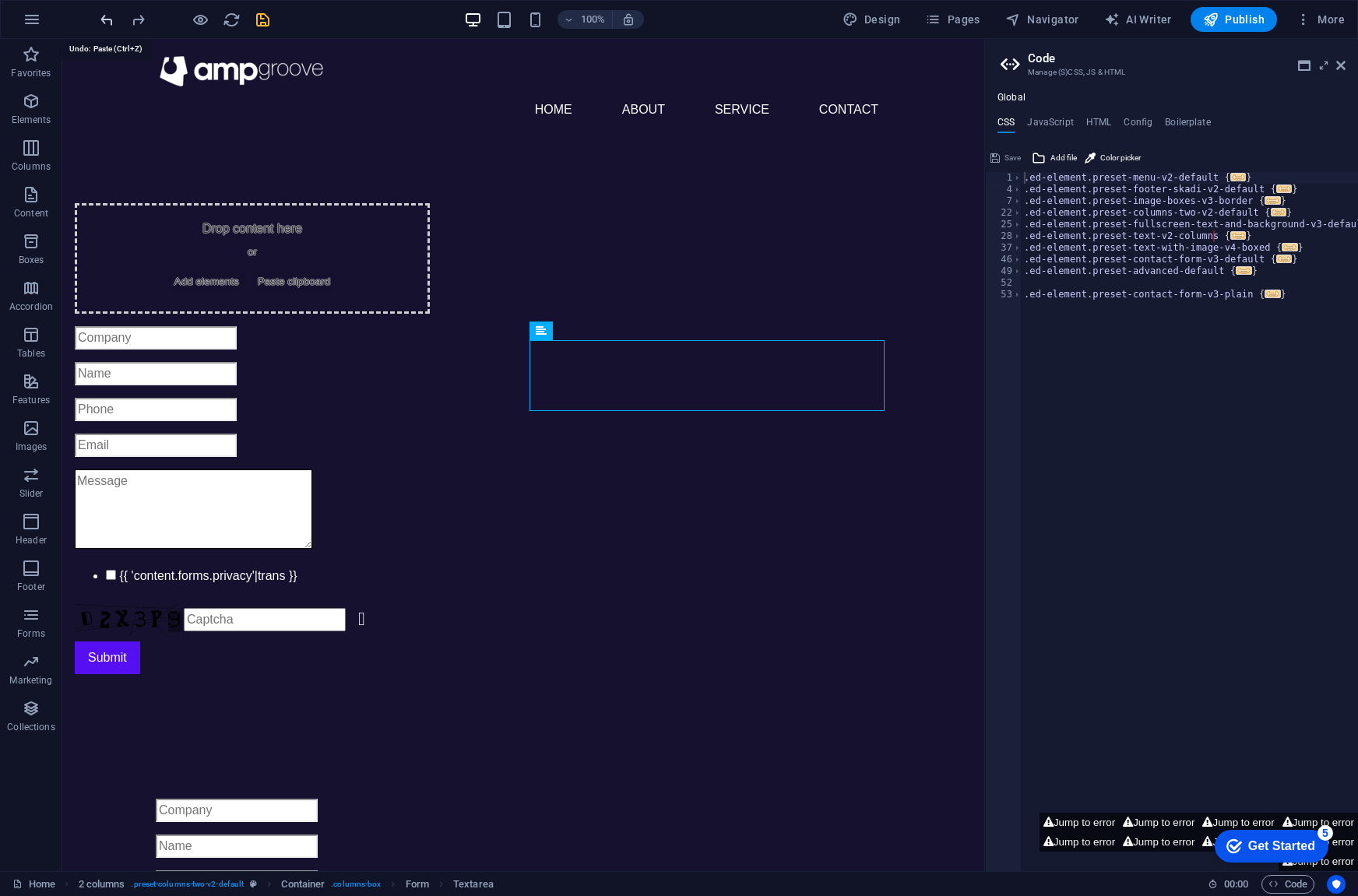
click at [101, 16] on icon "undo" at bounding box center [107, 20] width 18 height 18
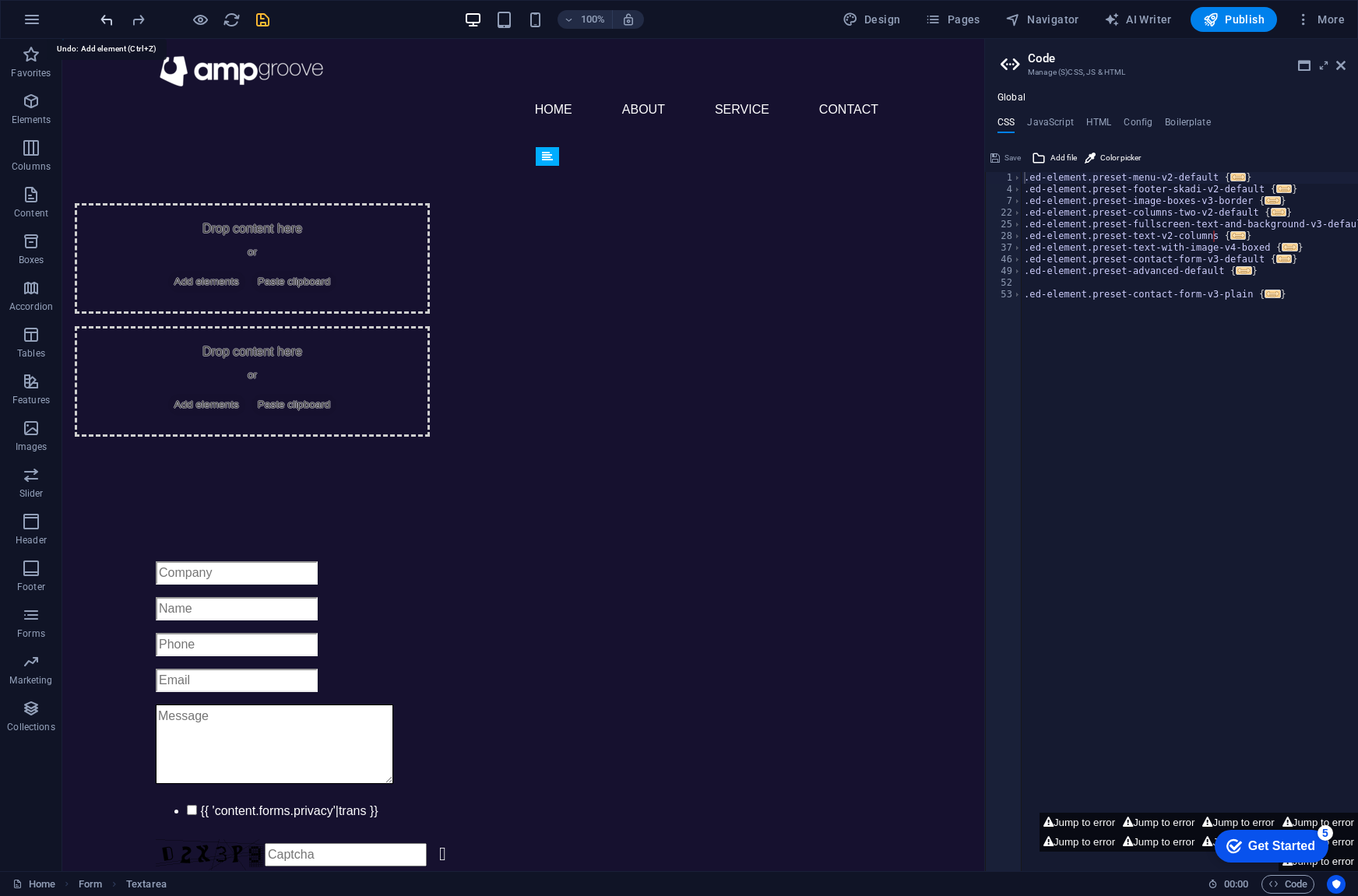
click at [101, 16] on icon "undo" at bounding box center [107, 20] width 18 height 18
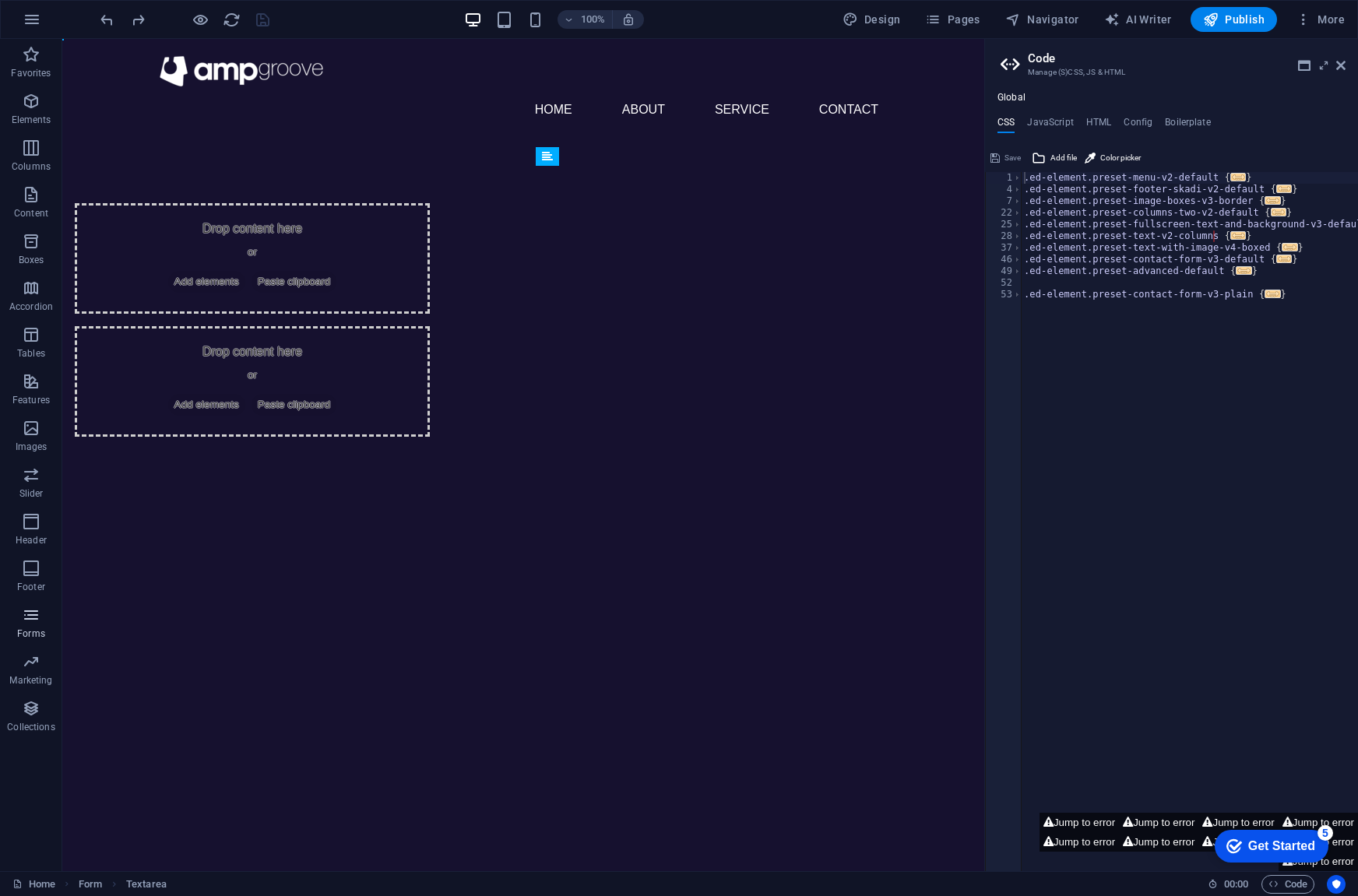
click at [30, 621] on icon "button" at bounding box center [31, 615] width 19 height 19
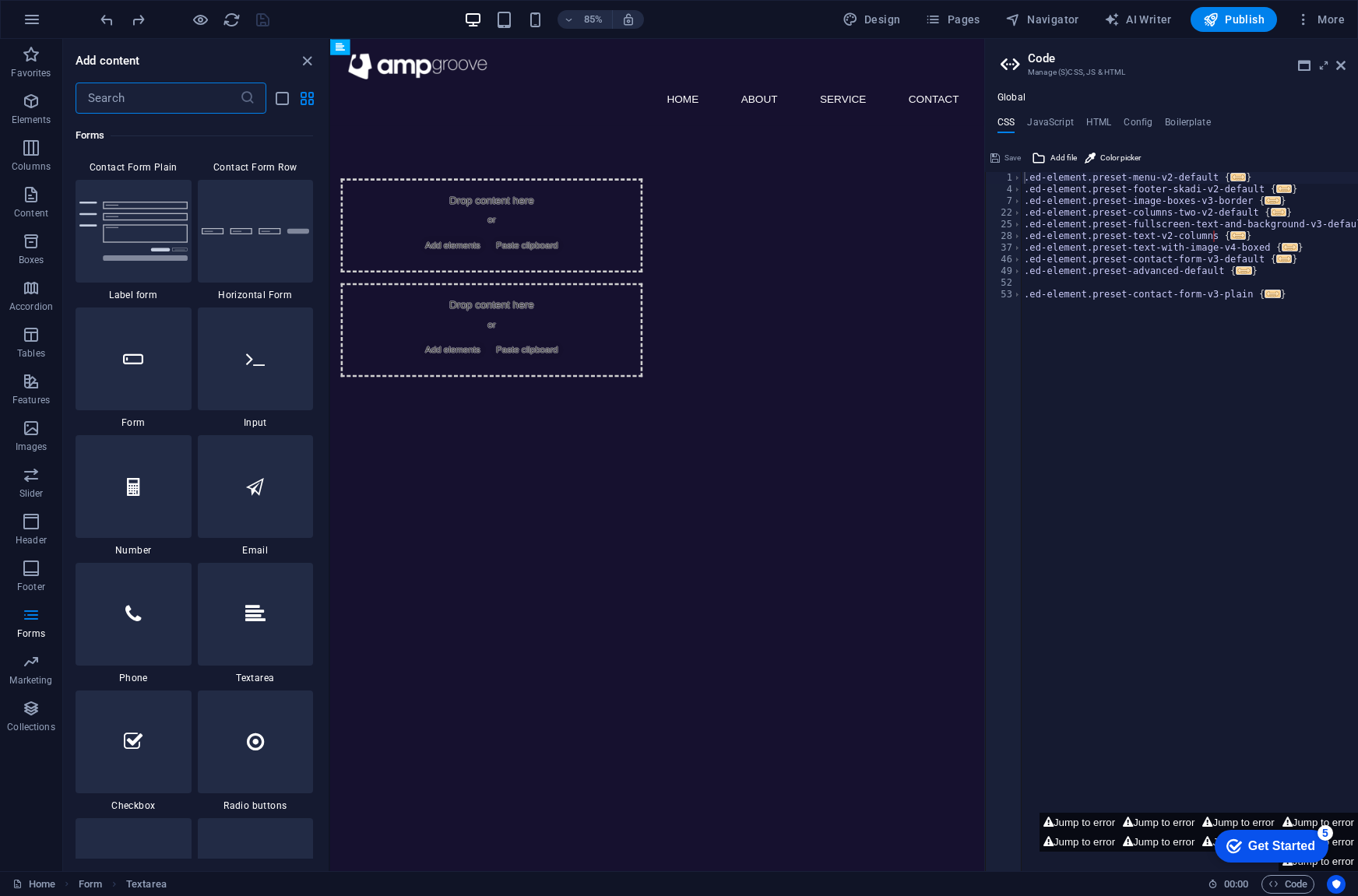
scroll to position [11599, 0]
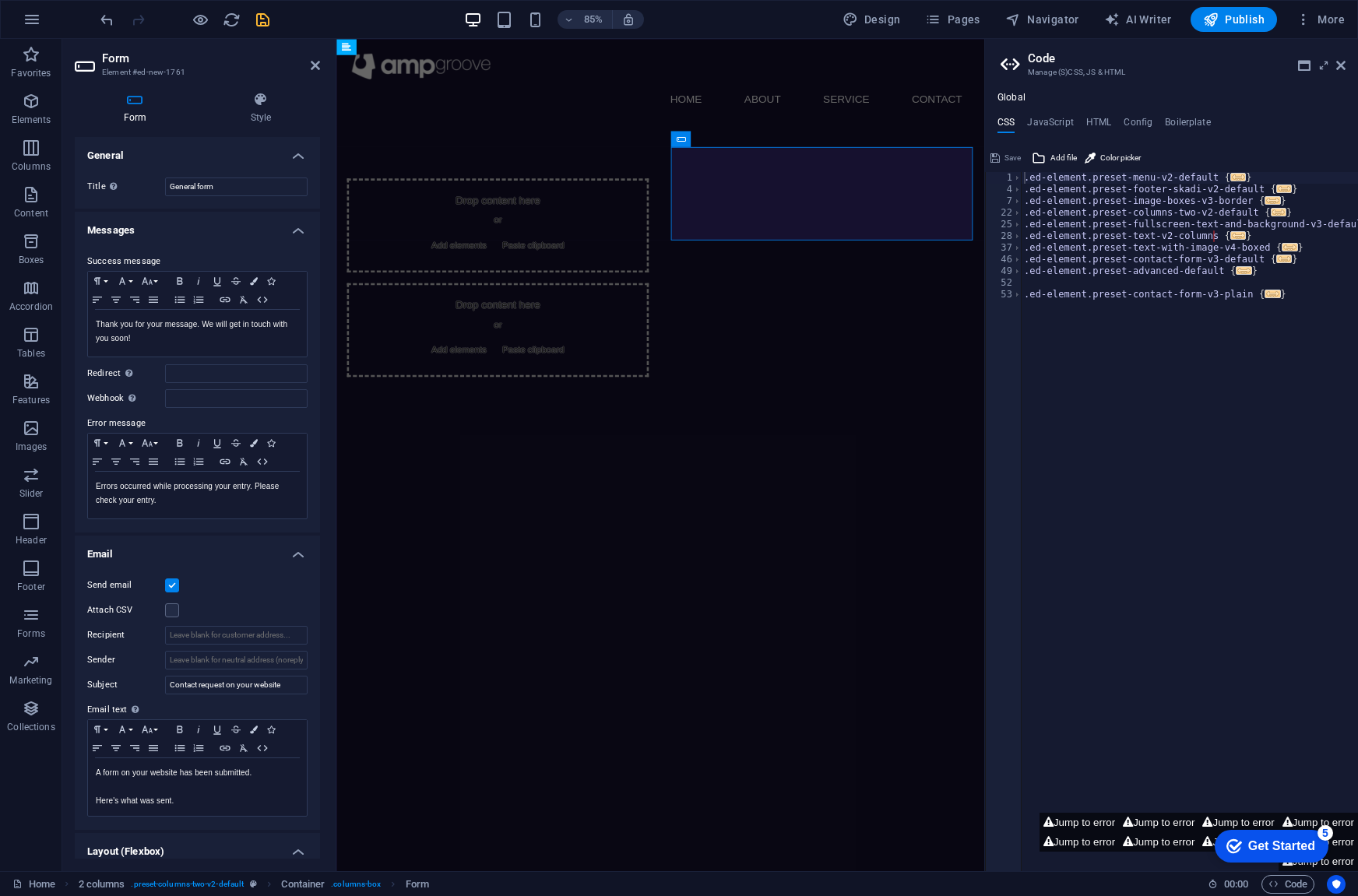
click at [674, 499] on html "Skip to main content Menu Home About Service Contact Drop content here or Add e…" at bounding box center [718, 268] width 763 height 460
click at [99, 17] on icon "undo" at bounding box center [107, 20] width 18 height 18
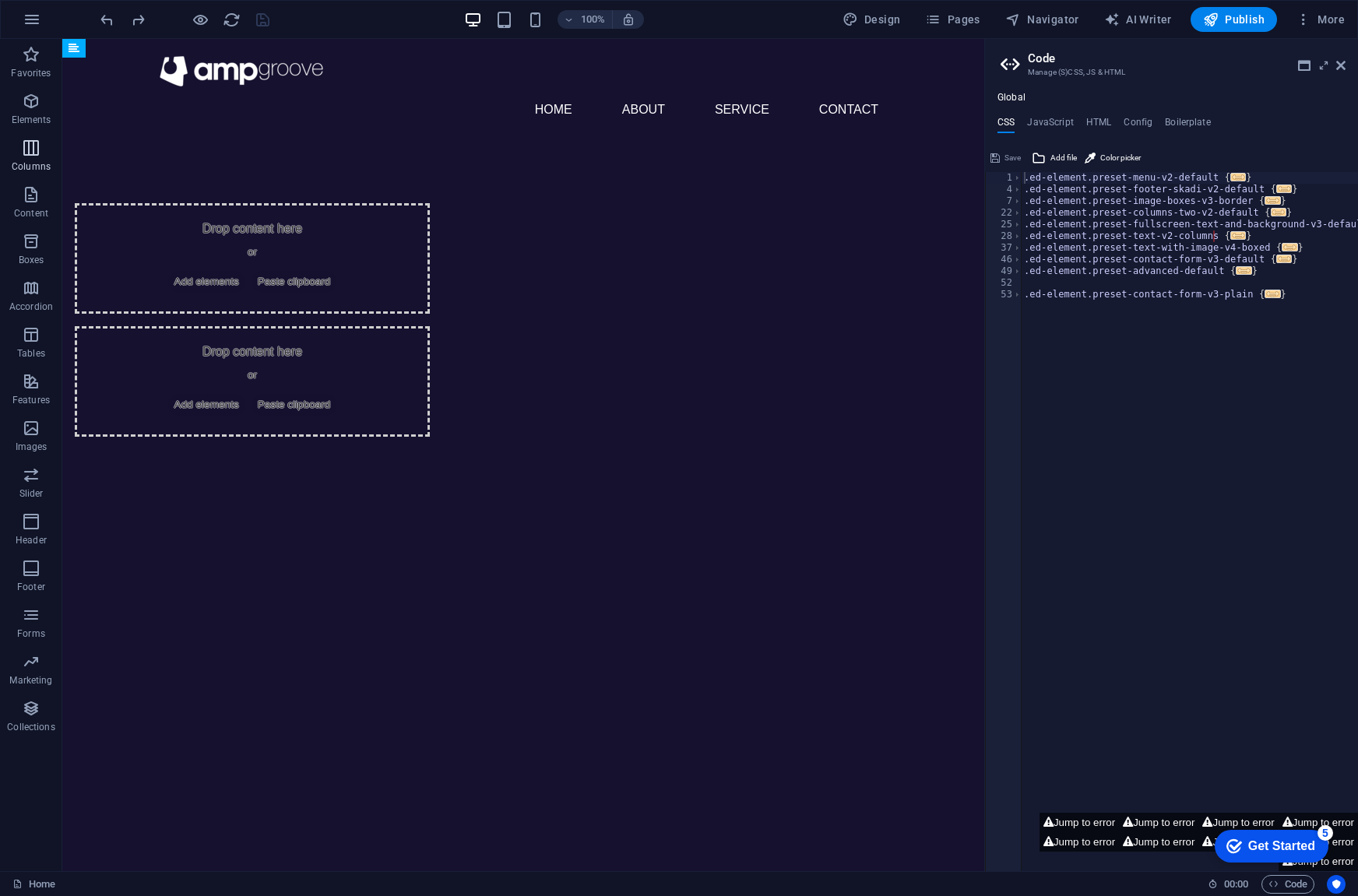
click at [31, 145] on icon "button" at bounding box center [31, 148] width 19 height 19
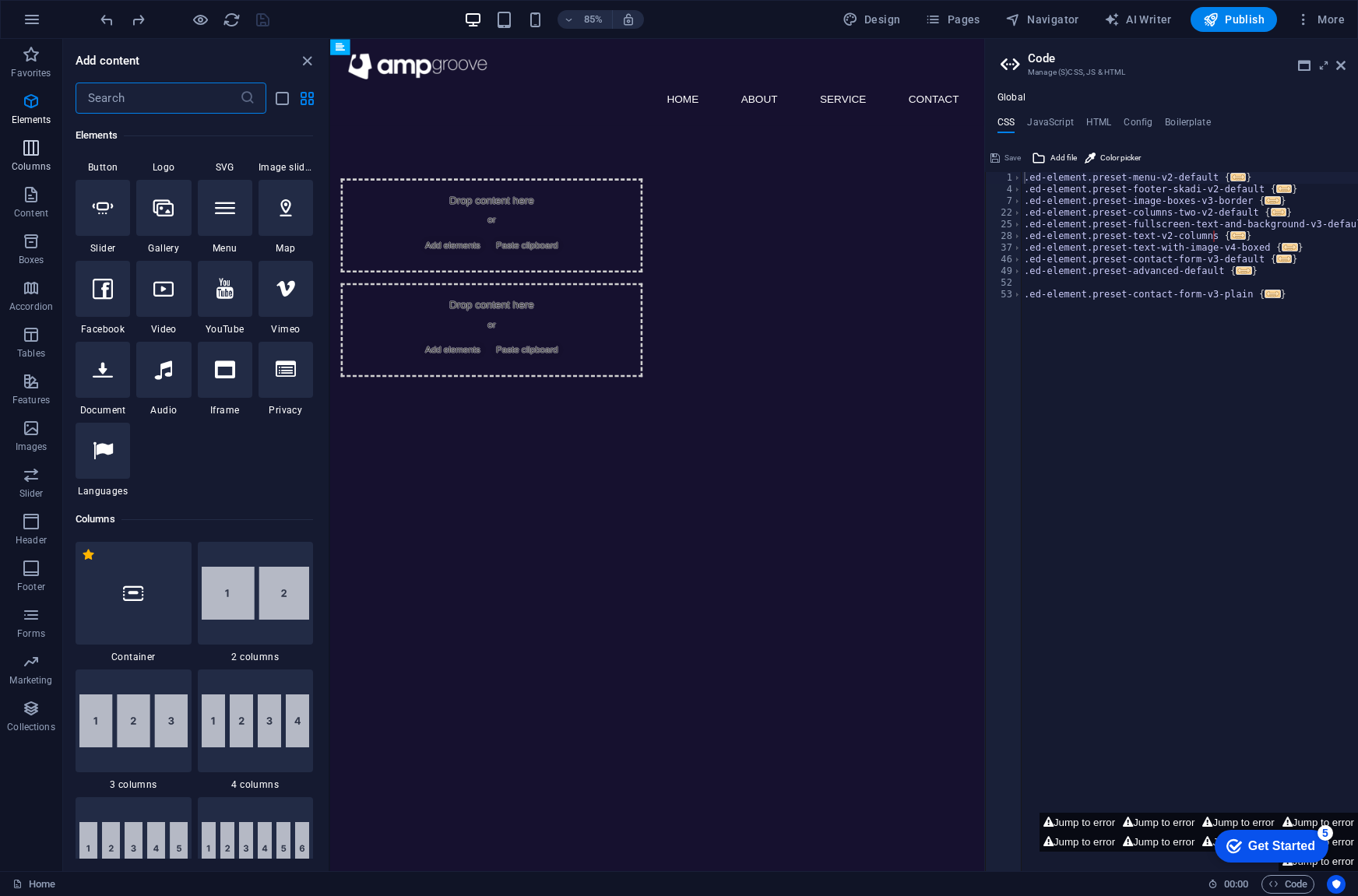
scroll to position [771, 0]
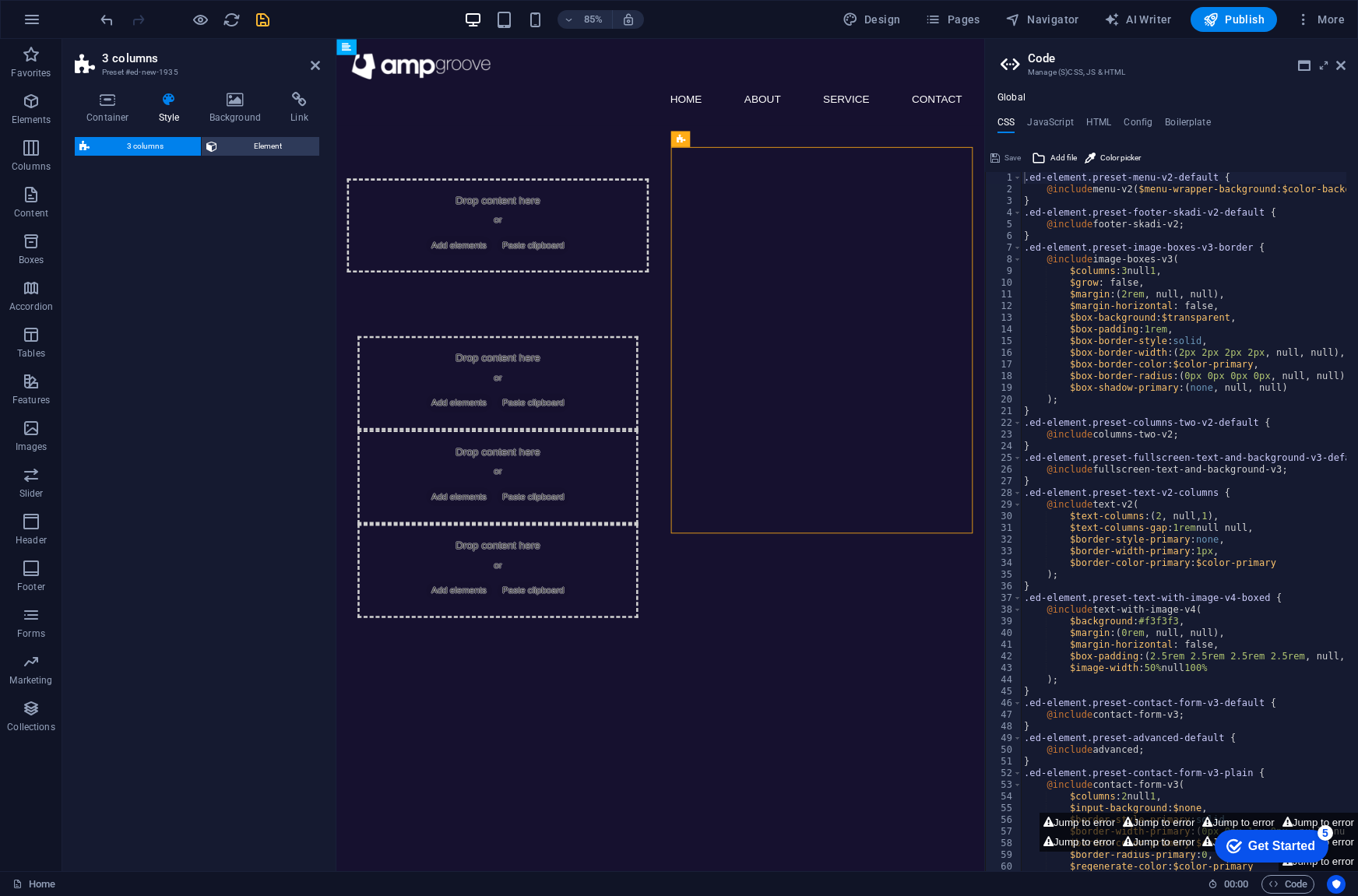
select select "rem"
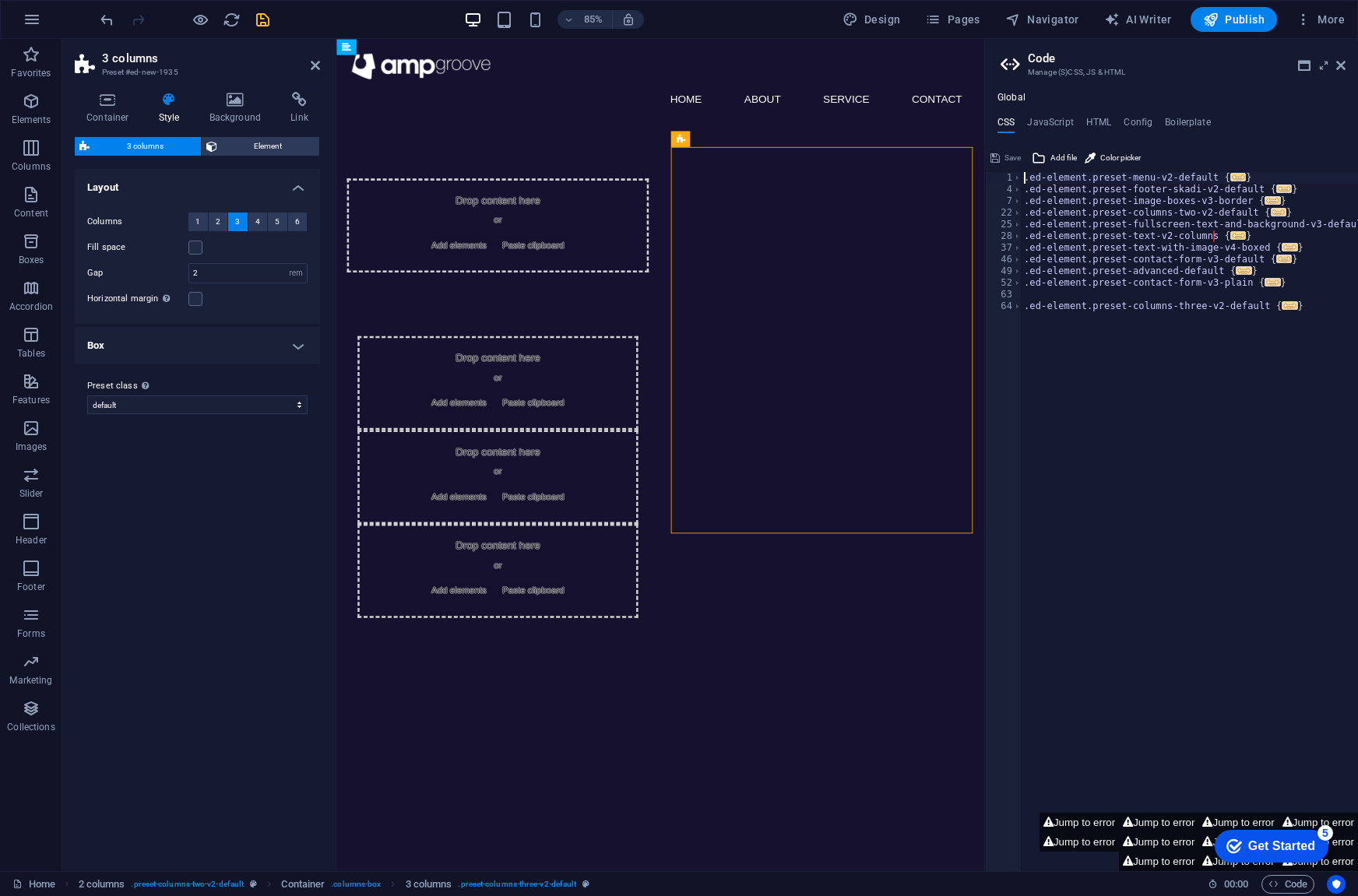
click at [754, 770] on html "Skip to main content Menu Home About Service Contact Drop content here or Add e…" at bounding box center [718, 441] width 763 height 806
click at [100, 15] on icon "undo" at bounding box center [107, 20] width 18 height 18
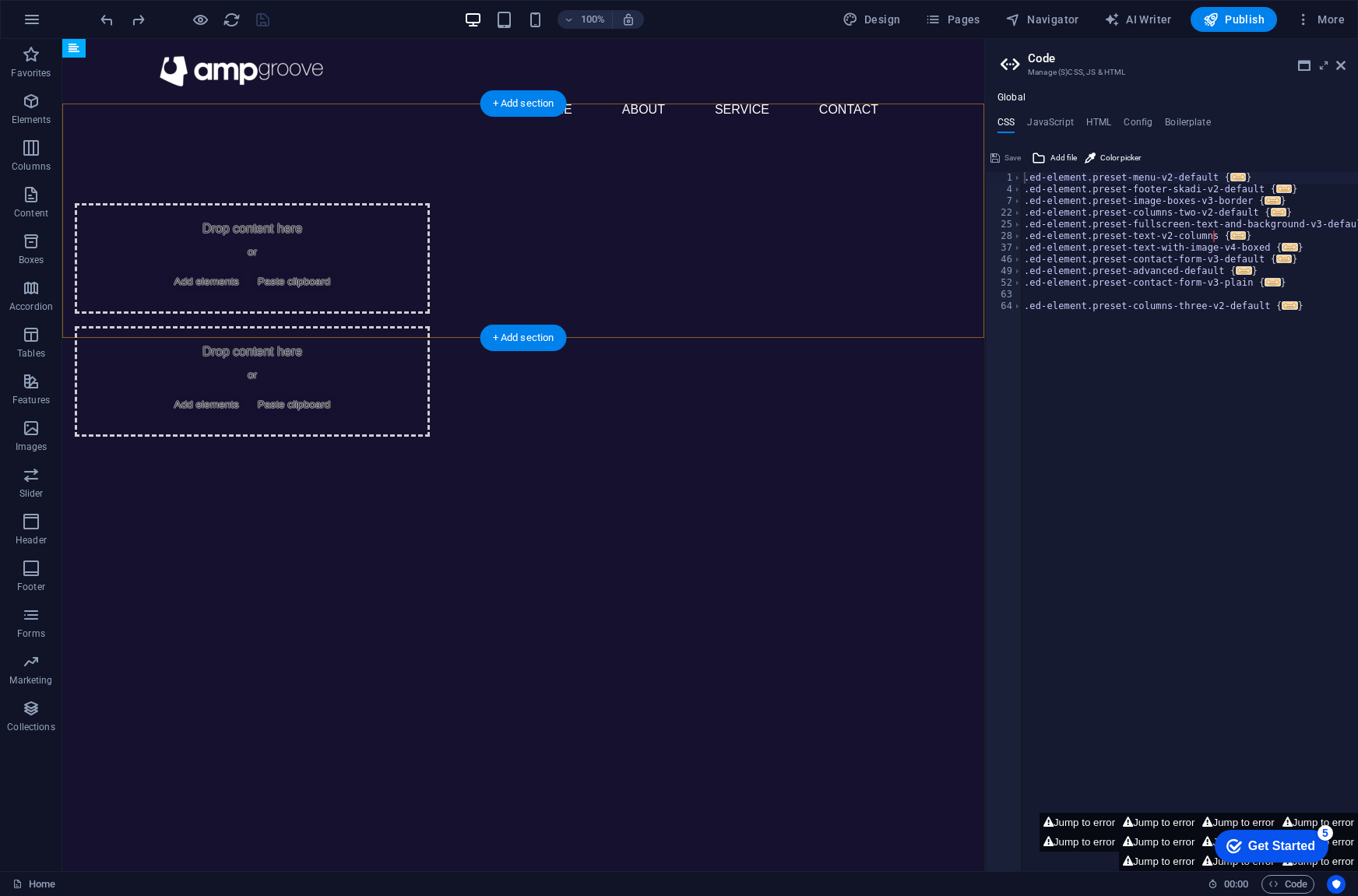
click at [511, 334] on div "+ Add section" at bounding box center [523, 337] width 87 height 27
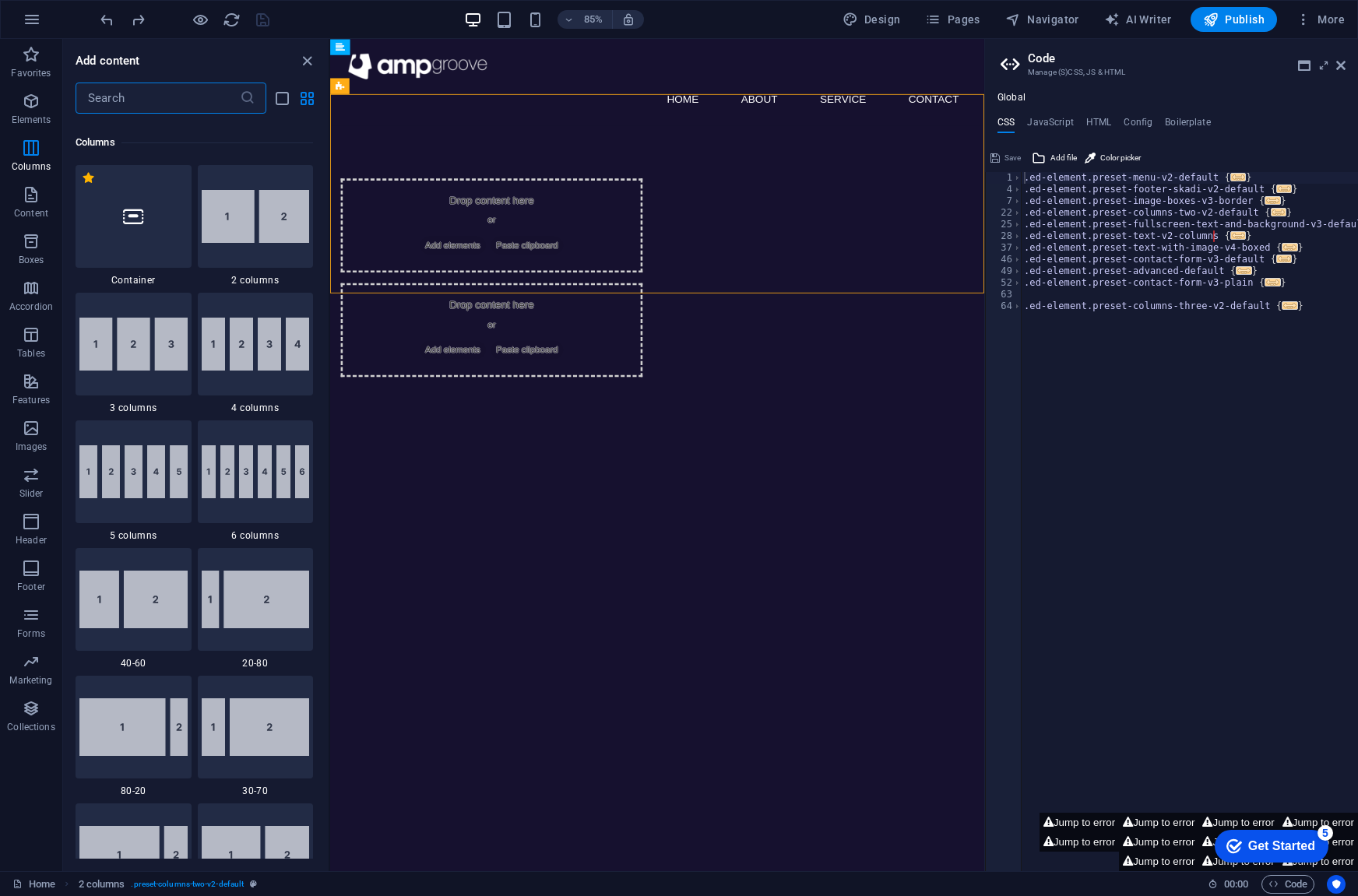
scroll to position [778, 0]
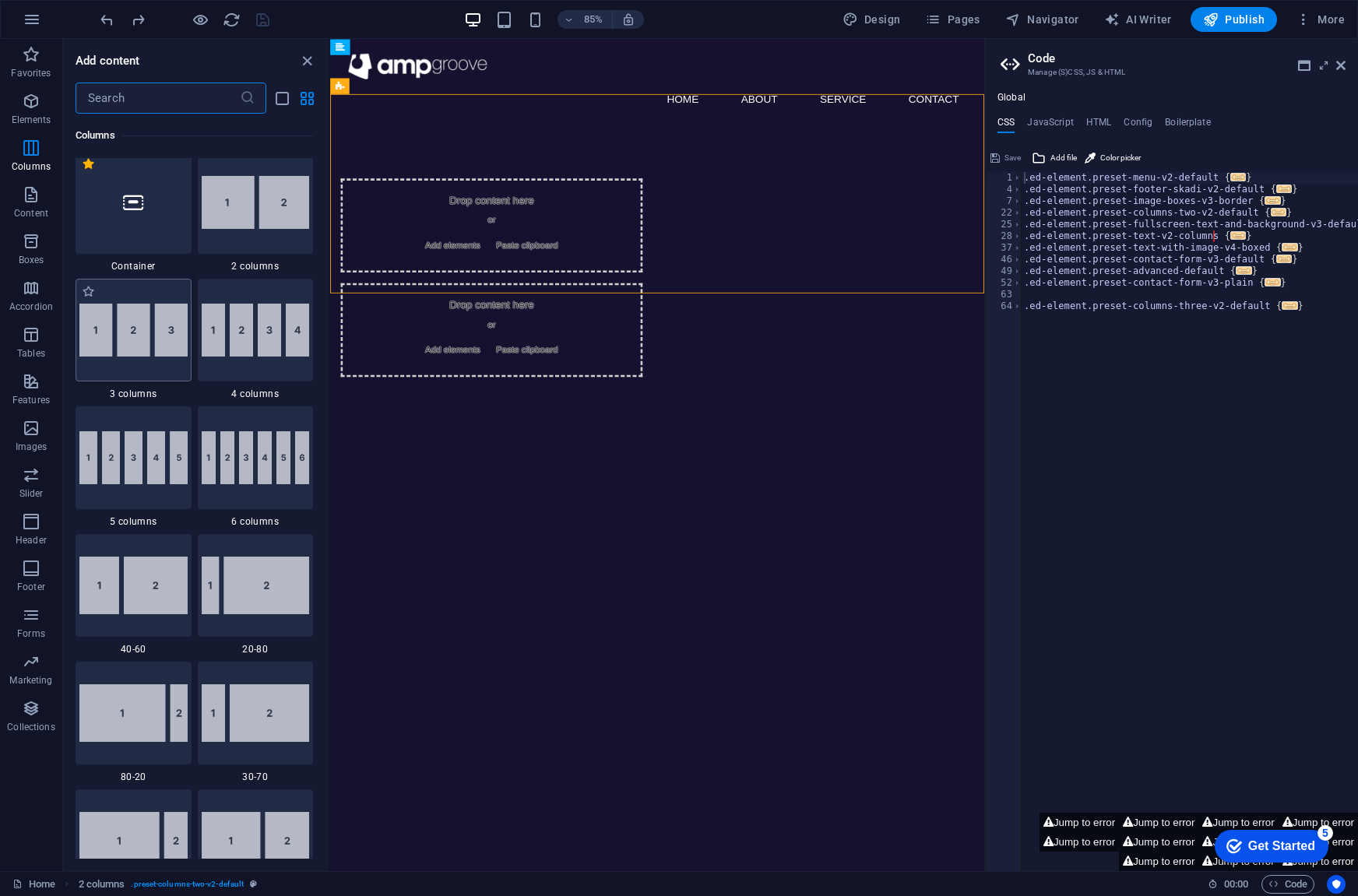
click at [143, 344] on img at bounding box center [134, 330] width 108 height 53
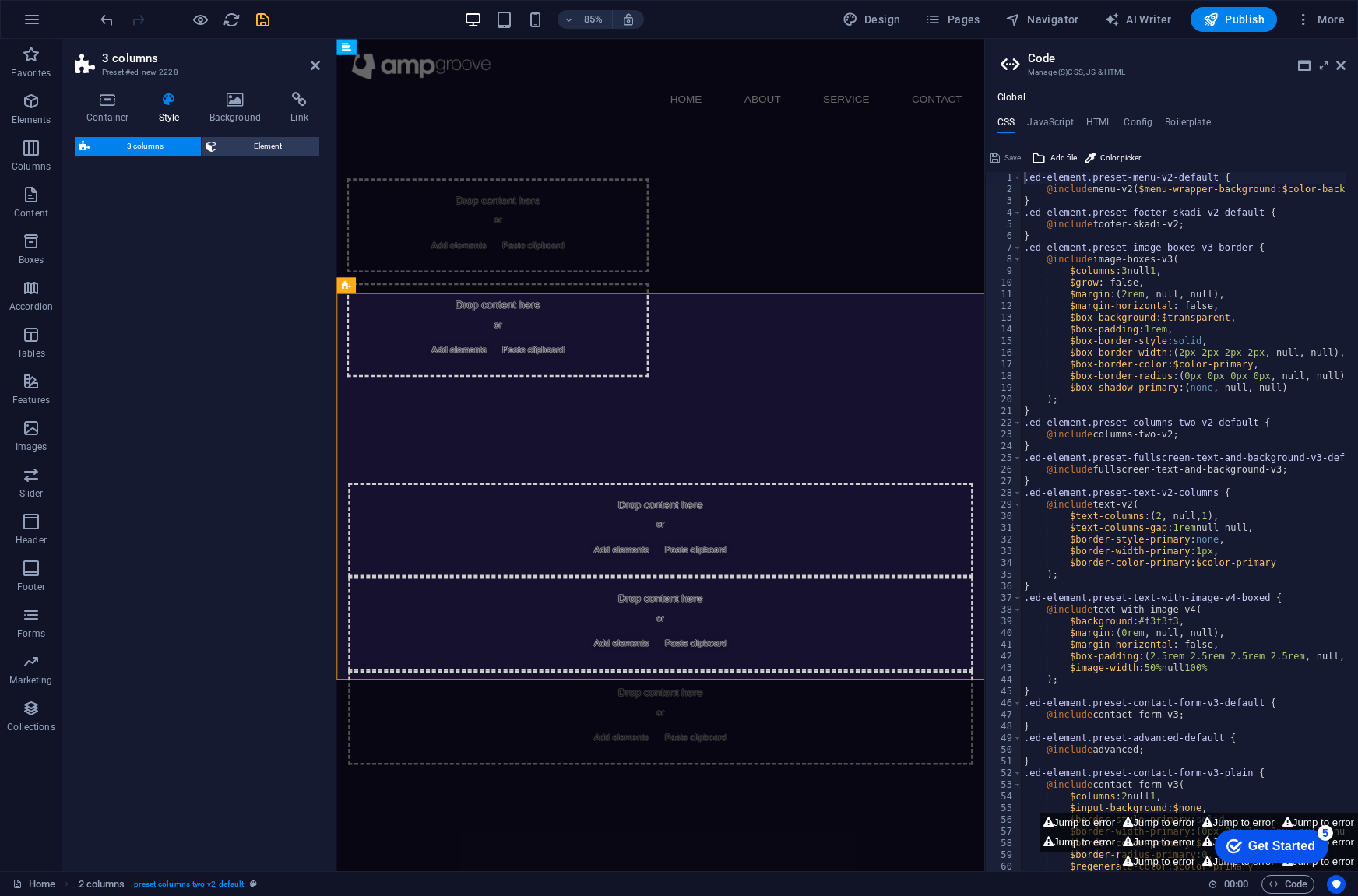
select select "rem"
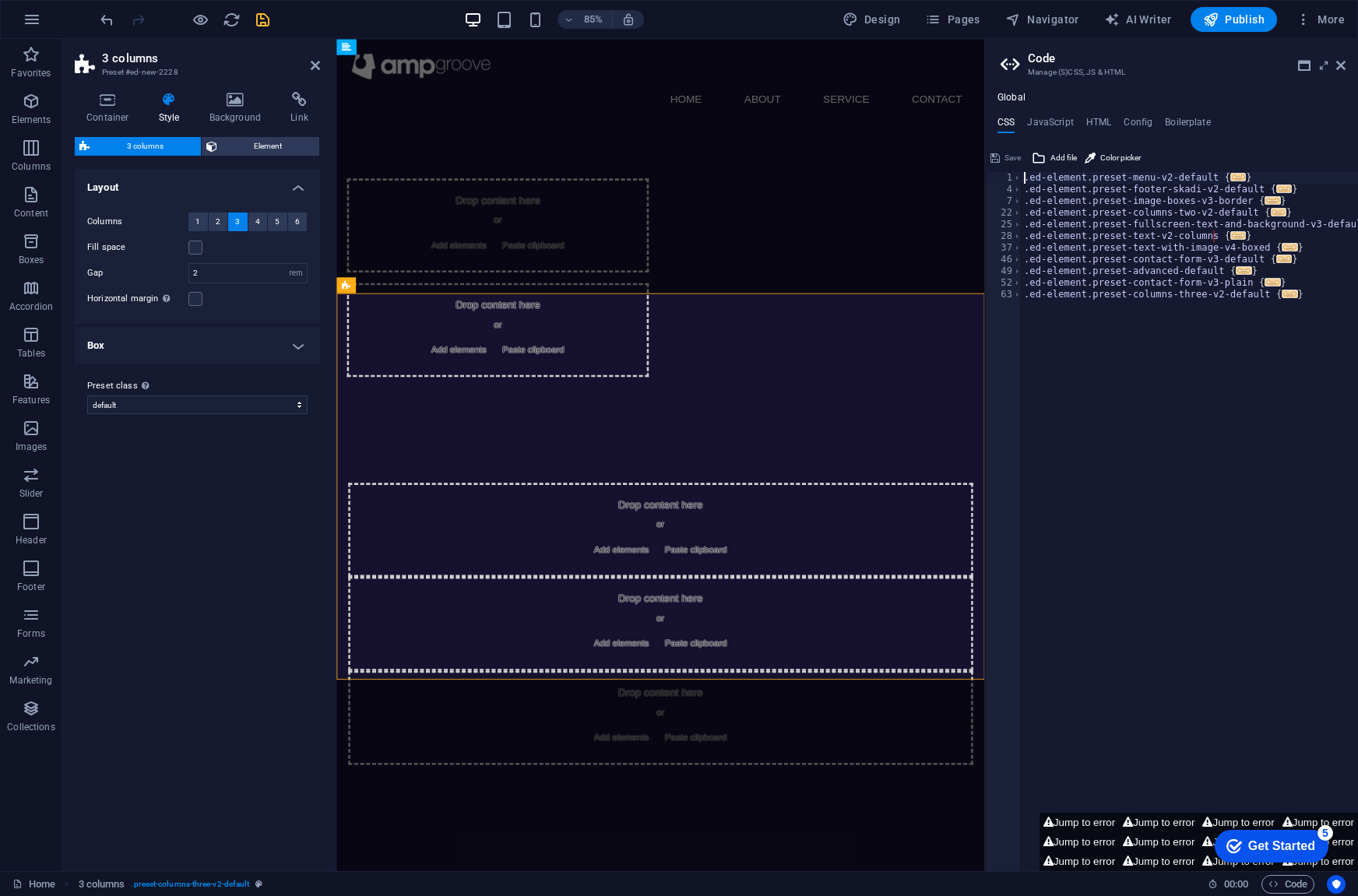
click at [239, 220] on span "3" at bounding box center [236, 222] width 4 height 19
click at [278, 346] on h4 "Box" at bounding box center [197, 346] width 245 height 38
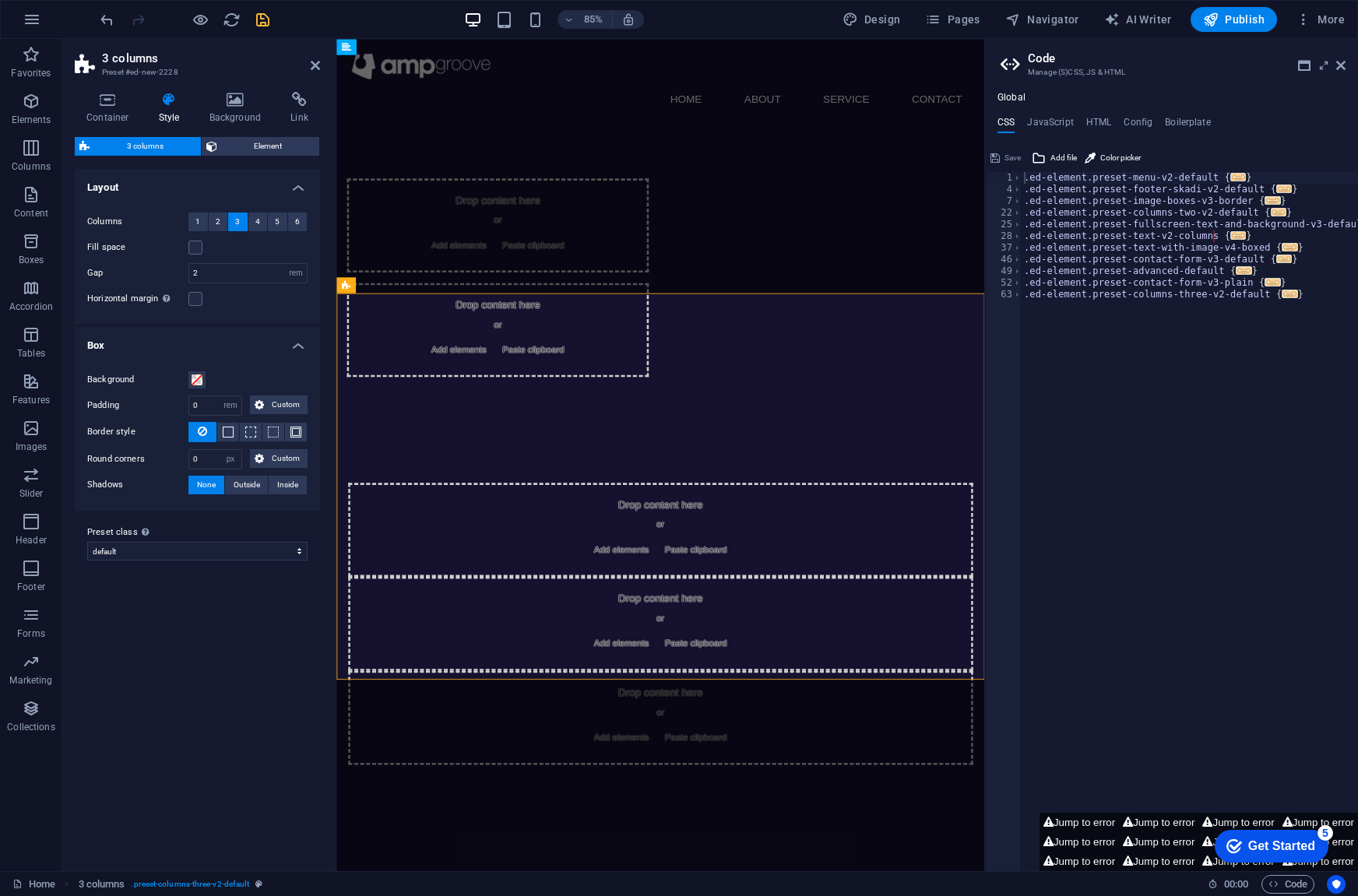
click at [278, 346] on h4 "Box" at bounding box center [197, 341] width 245 height 28
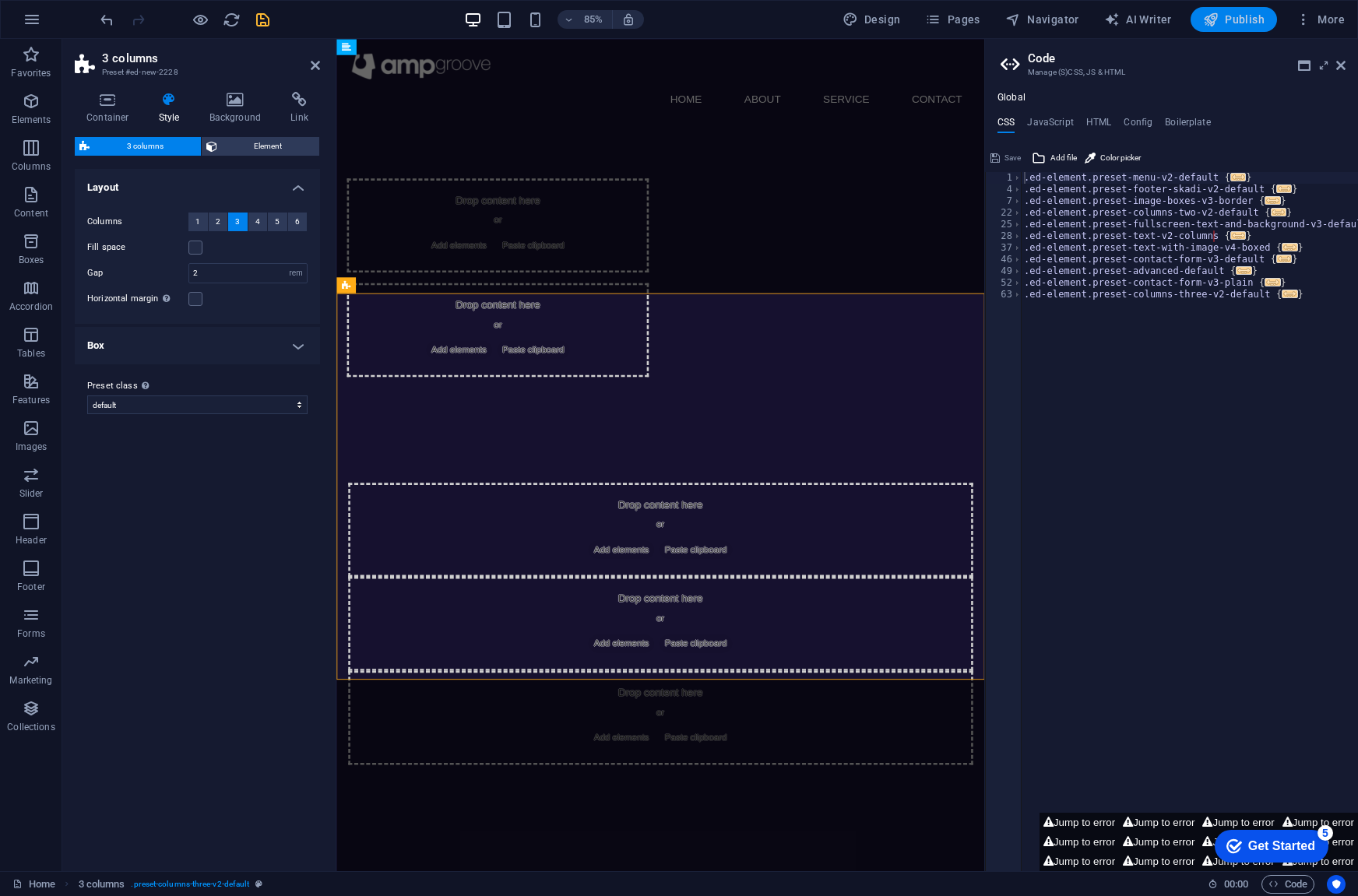
click at [1253, 21] on span "Publish" at bounding box center [1234, 20] width 62 height 15
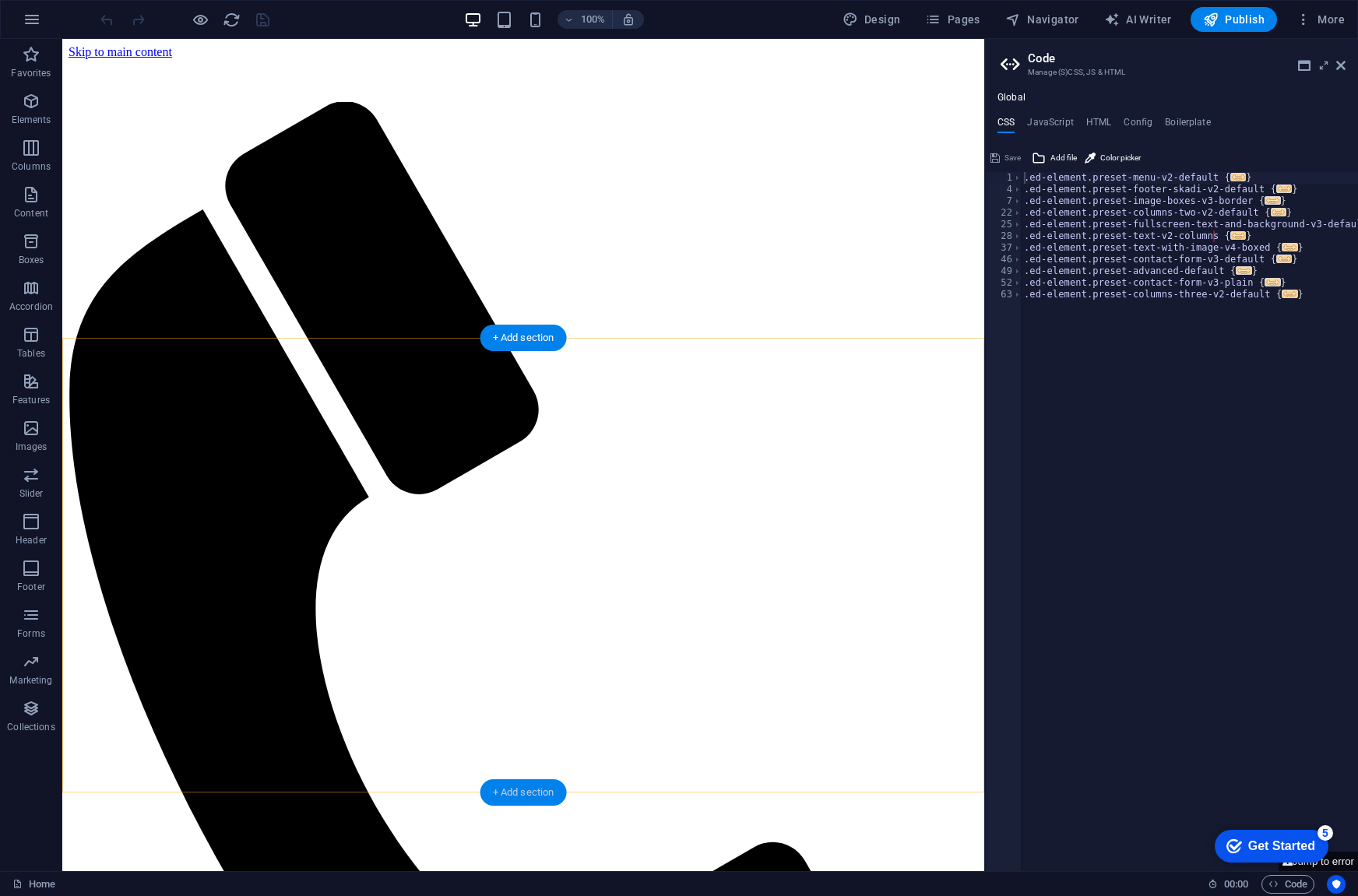
click at [528, 794] on div "+ Add section" at bounding box center [523, 792] width 87 height 27
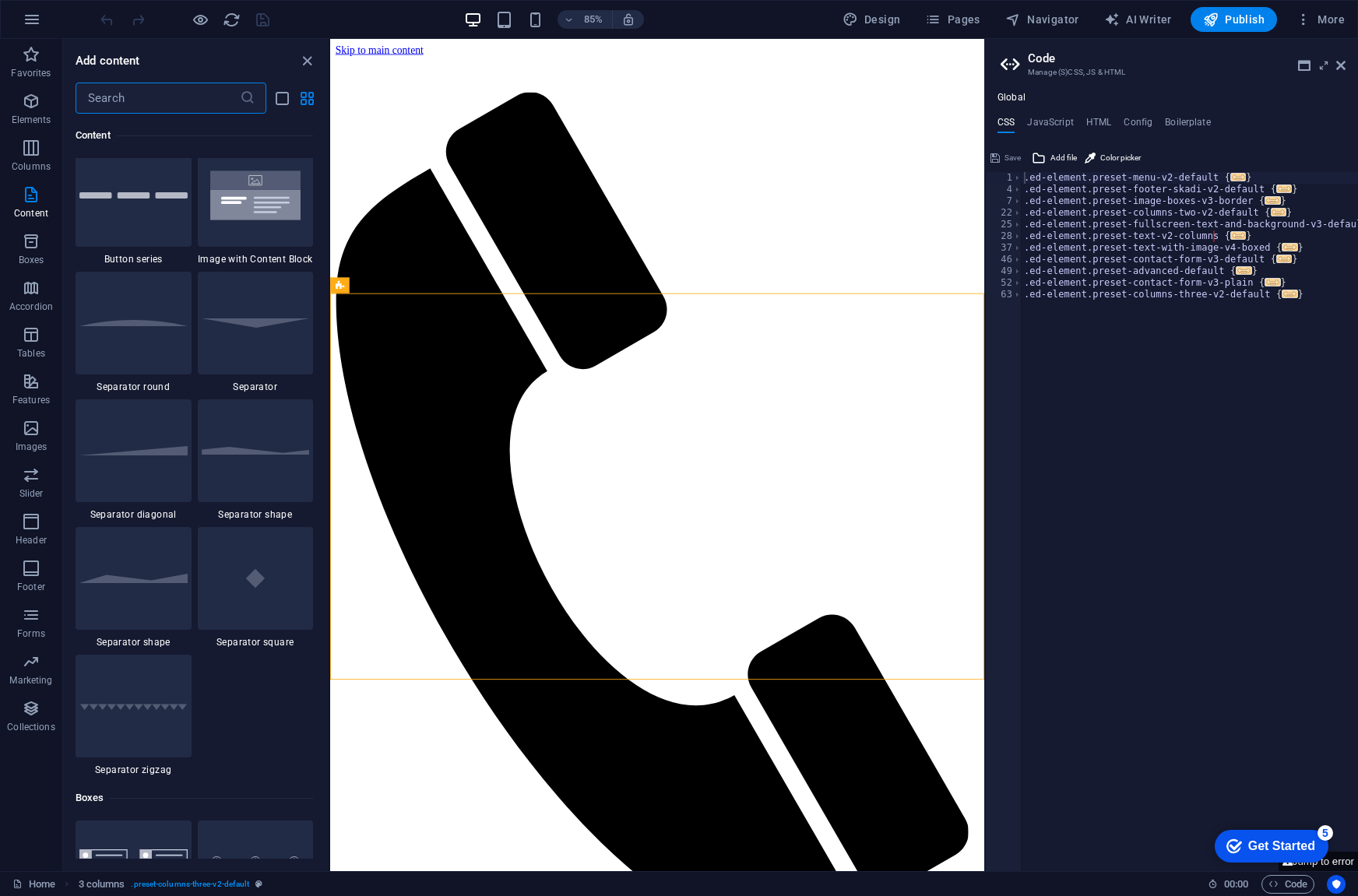
scroll to position [3969, 0]
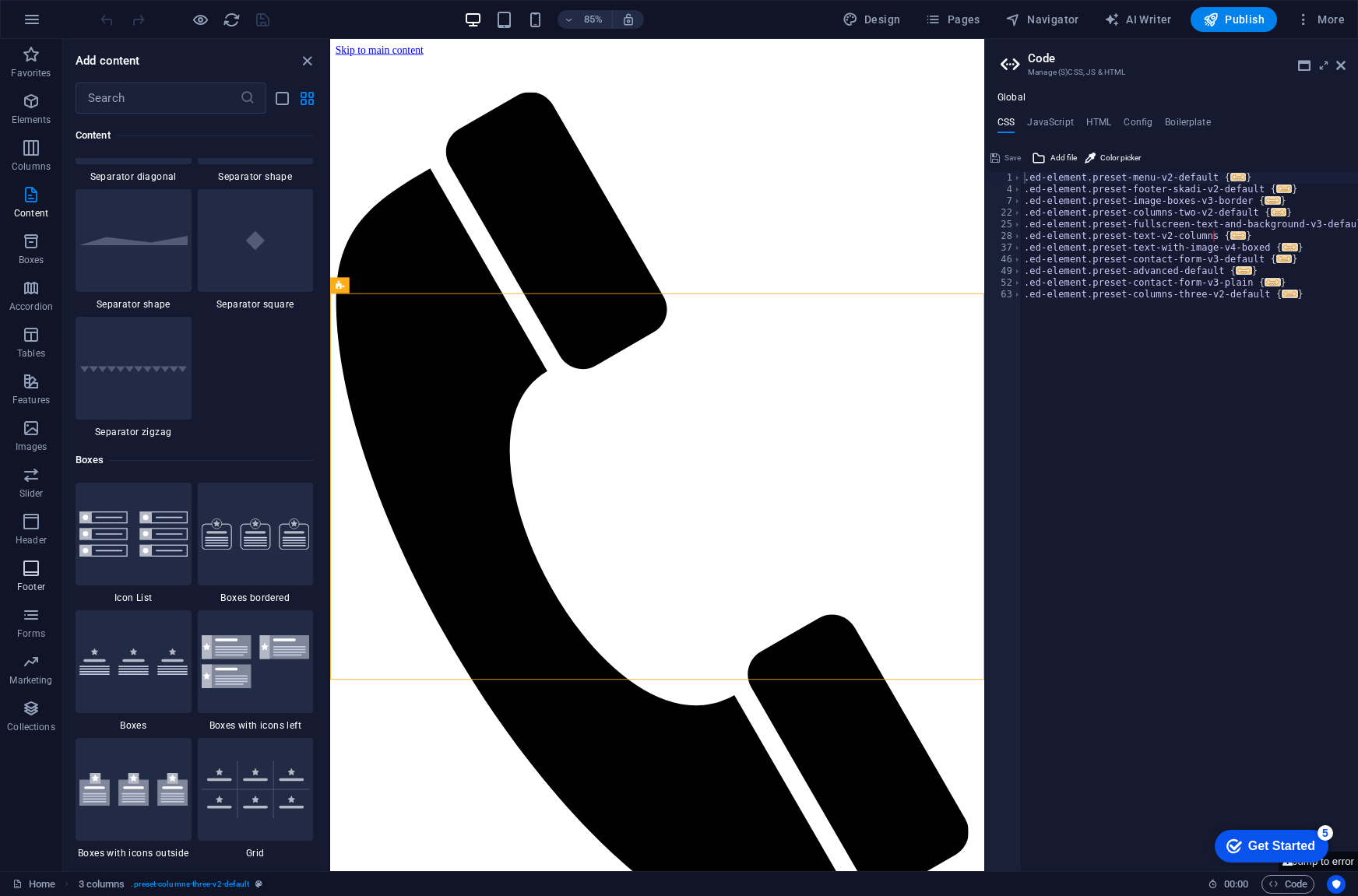
click at [25, 576] on icon "button" at bounding box center [31, 569] width 19 height 19
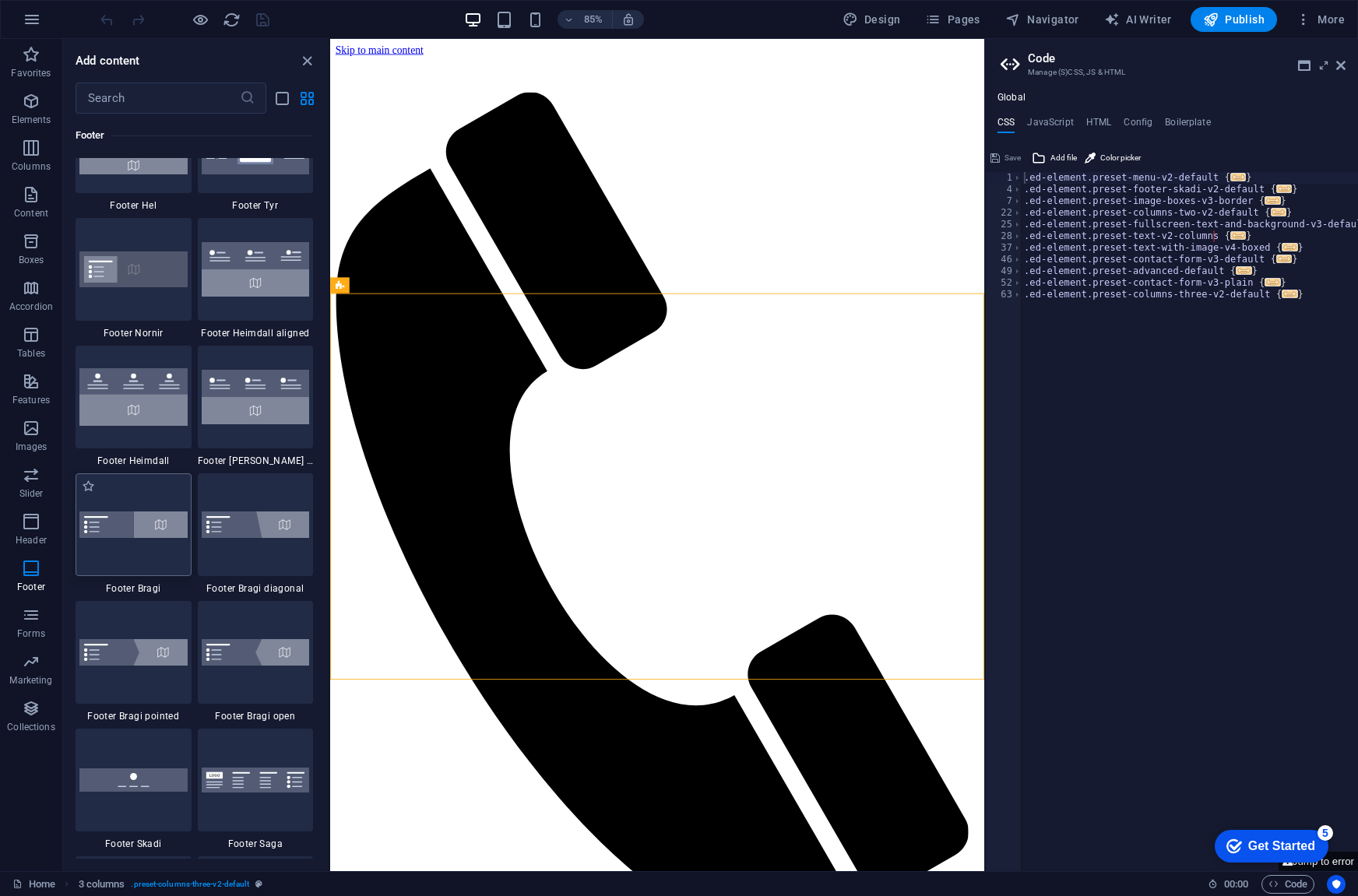
scroll to position [10385, 0]
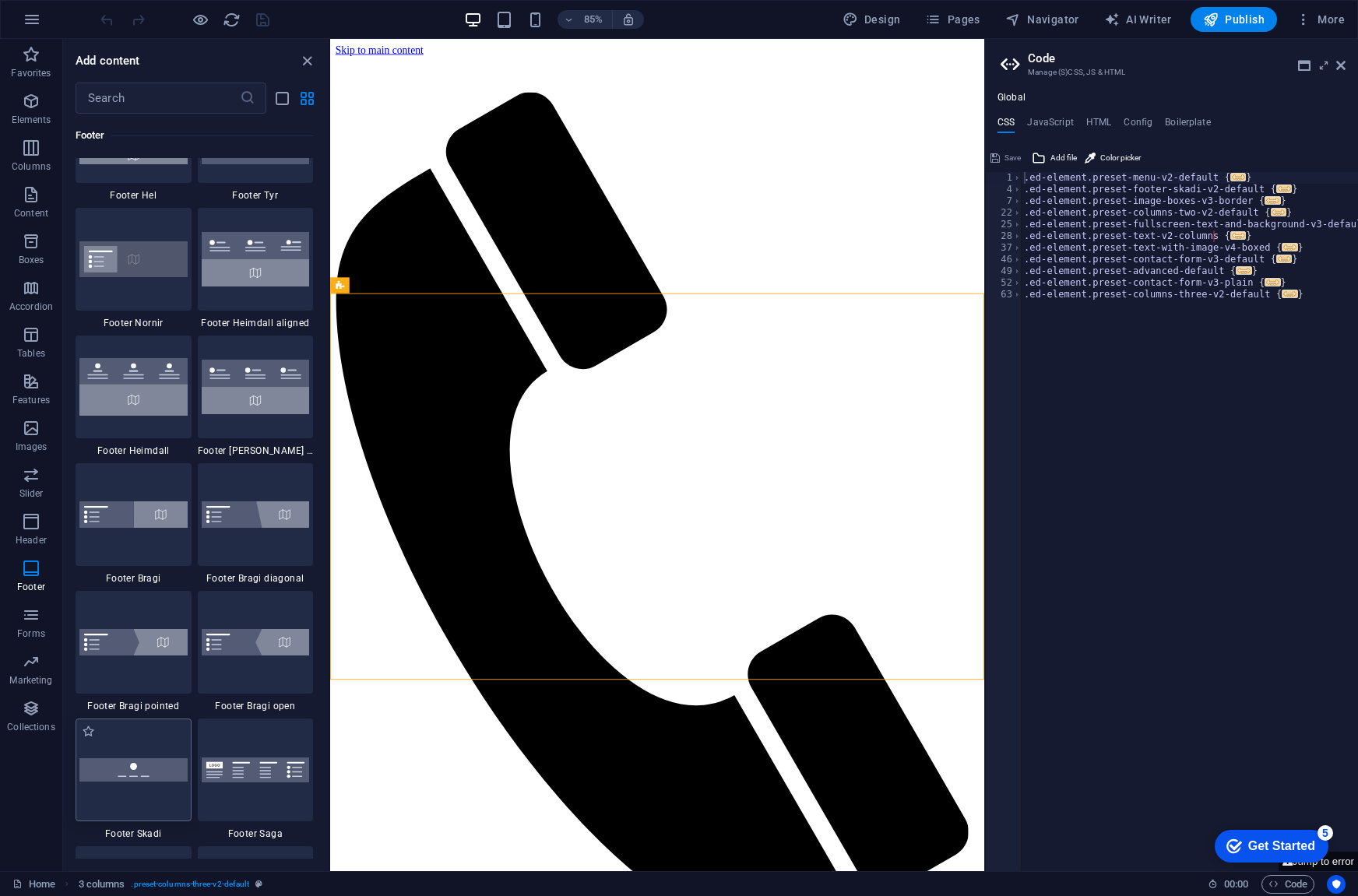
click at [133, 773] on img at bounding box center [134, 769] width 108 height 22
select select "rem"
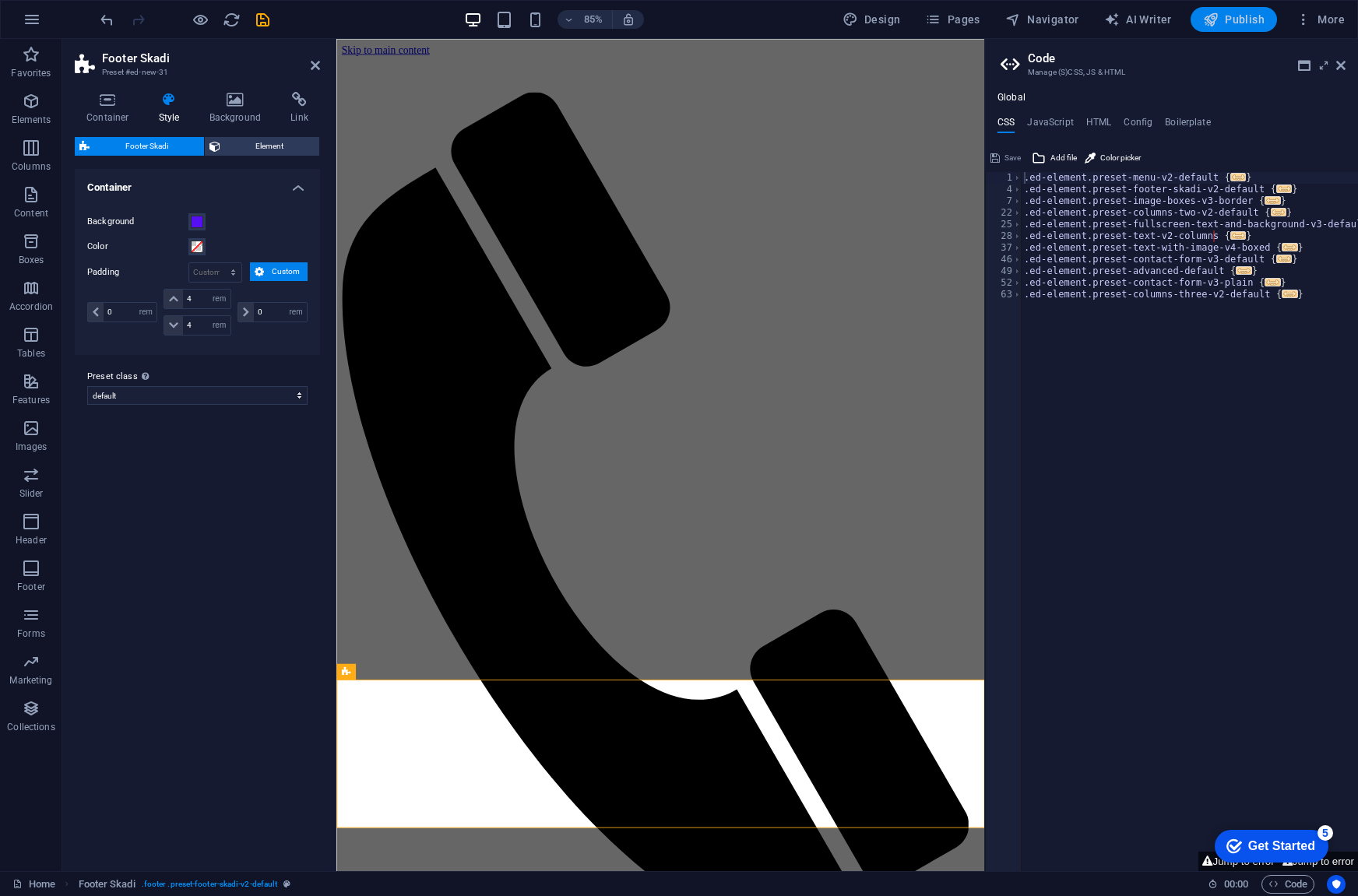
click at [1247, 22] on span "Publish" at bounding box center [1234, 20] width 62 height 15
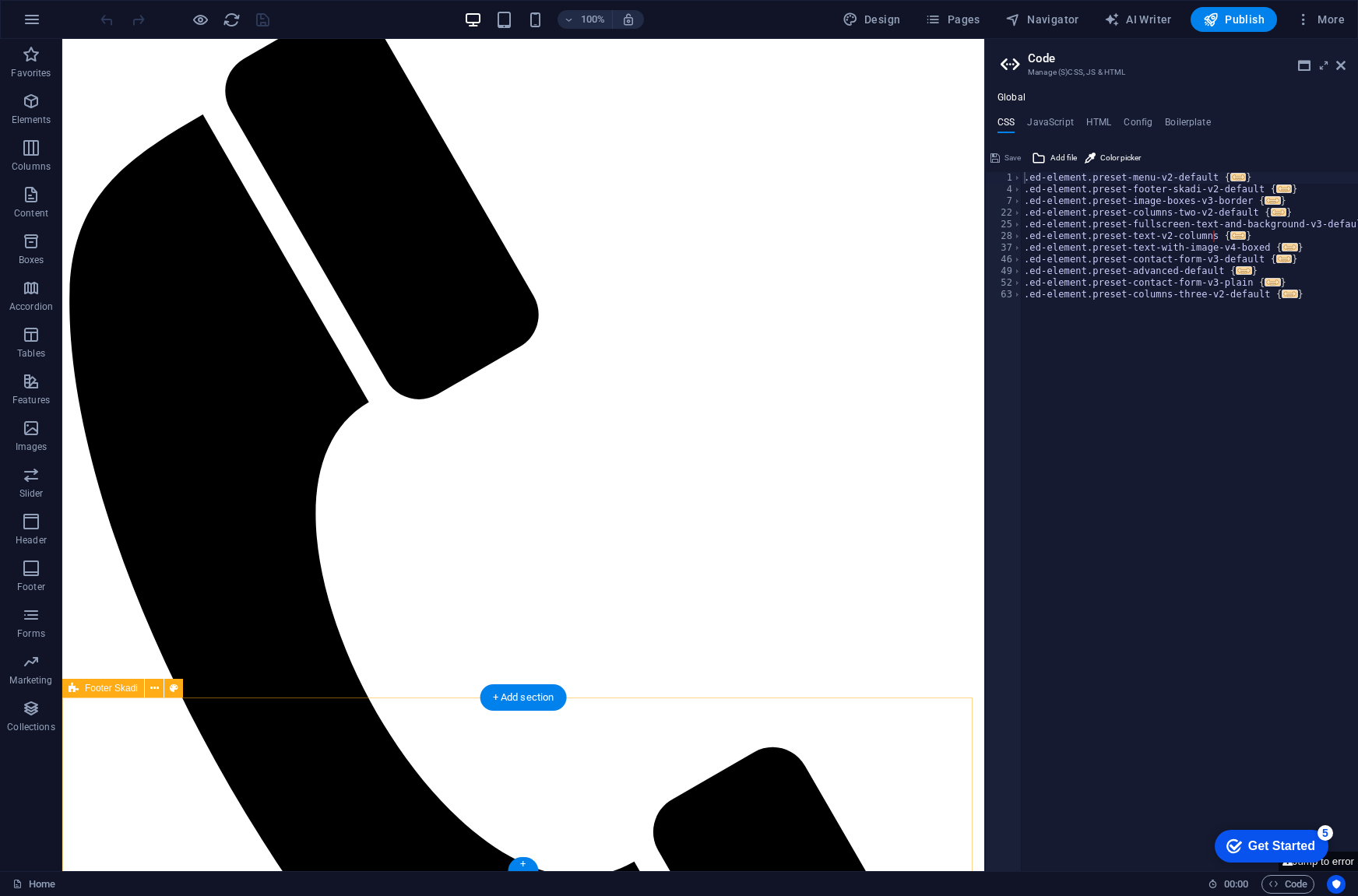
click at [107, 693] on span "Footer Skadi" at bounding box center [111, 688] width 53 height 9
click at [157, 687] on icon at bounding box center [154, 688] width 9 height 16
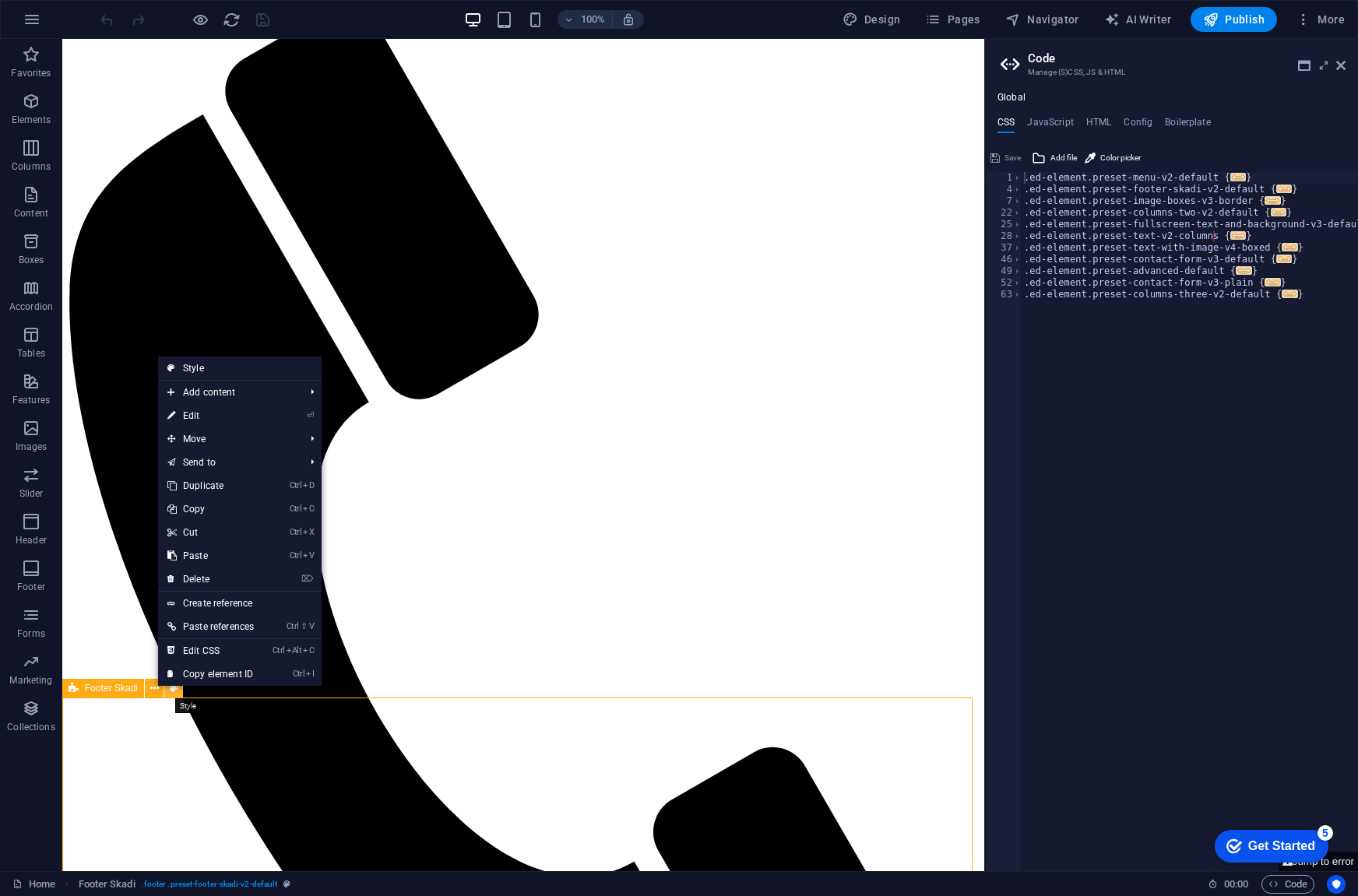
click at [171, 693] on icon at bounding box center [174, 688] width 9 height 16
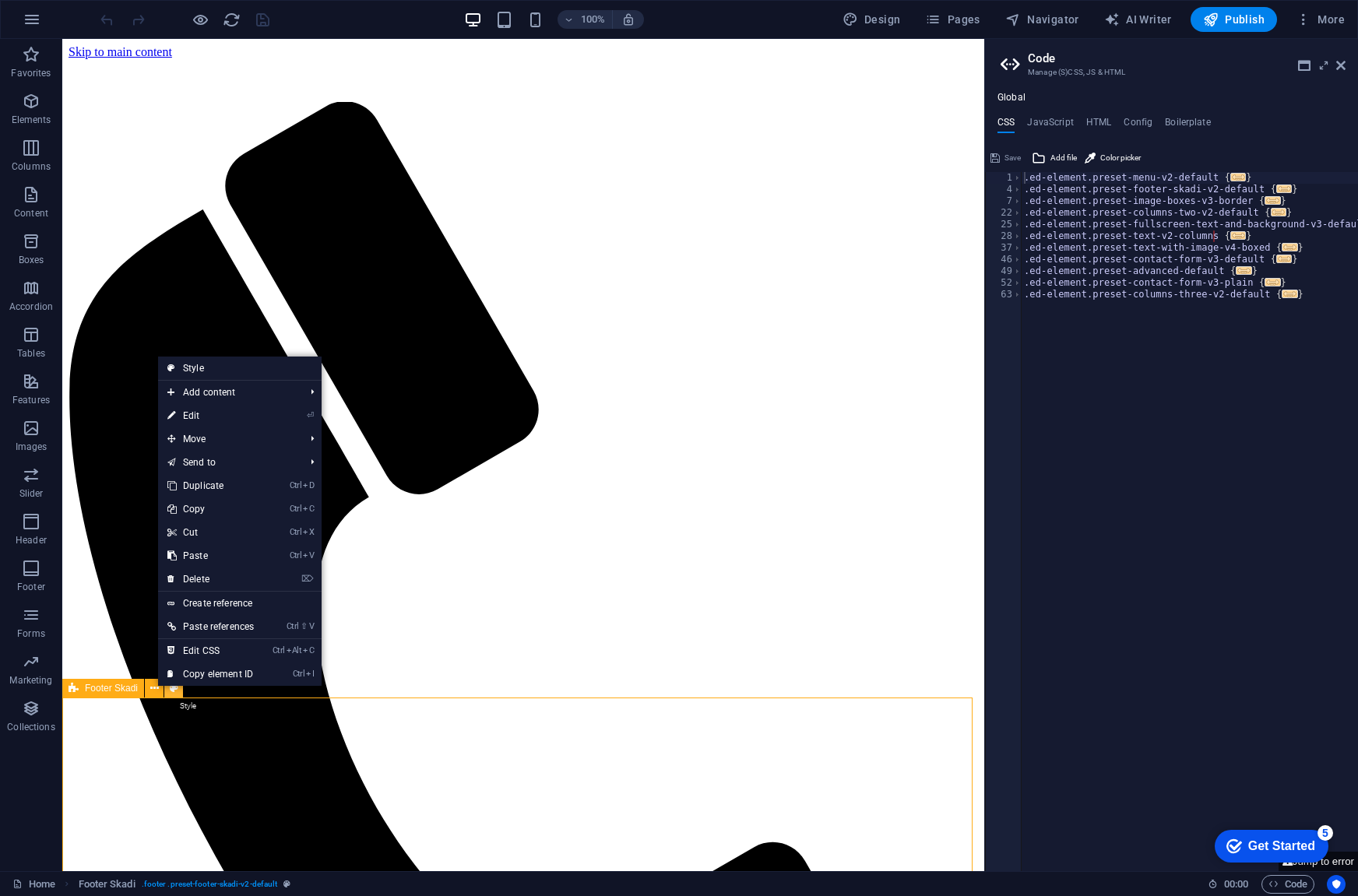
select select "rem"
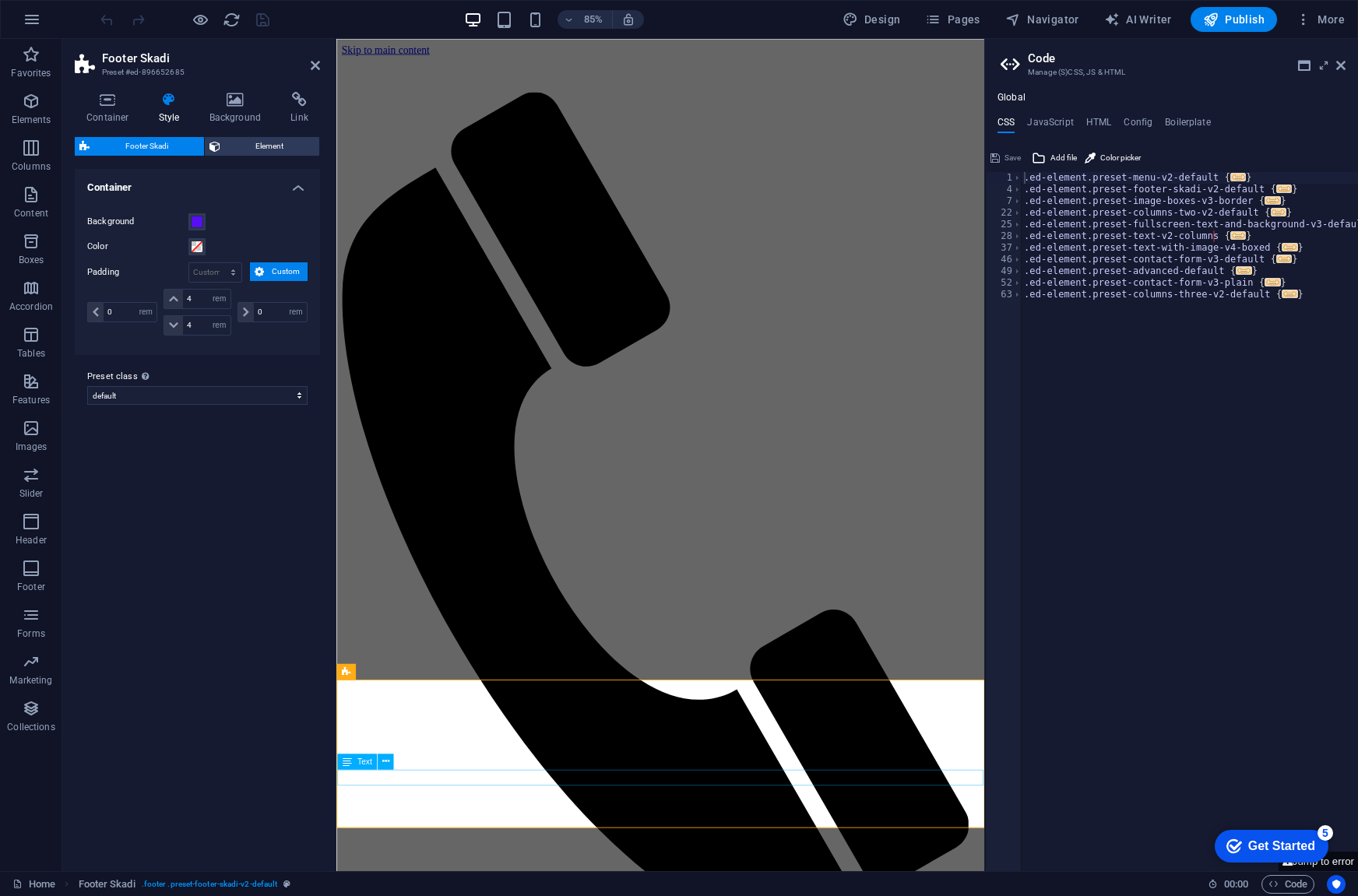
click at [268, 140] on span "Element" at bounding box center [270, 146] width 90 height 19
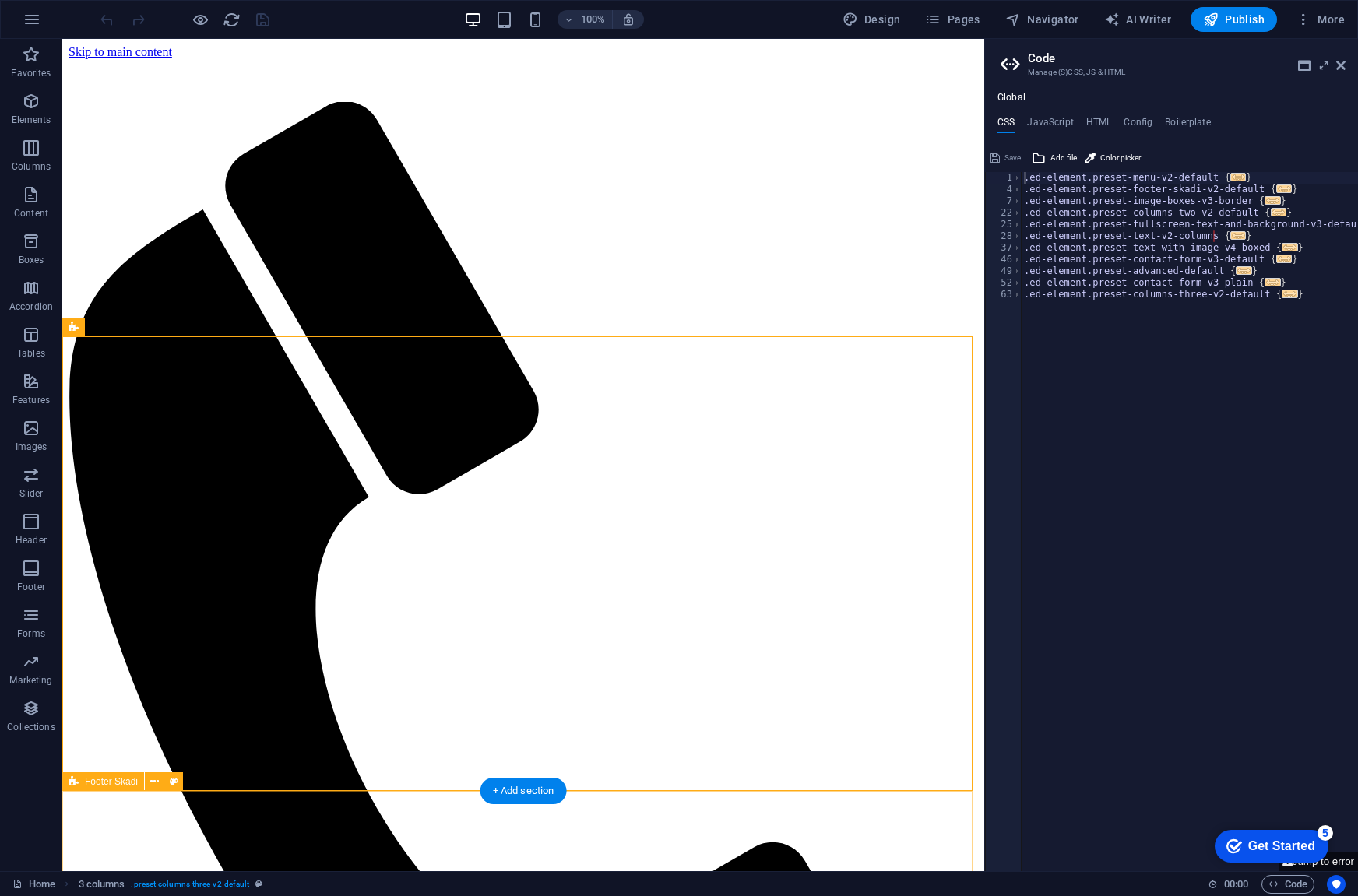
scroll to position [95, 0]
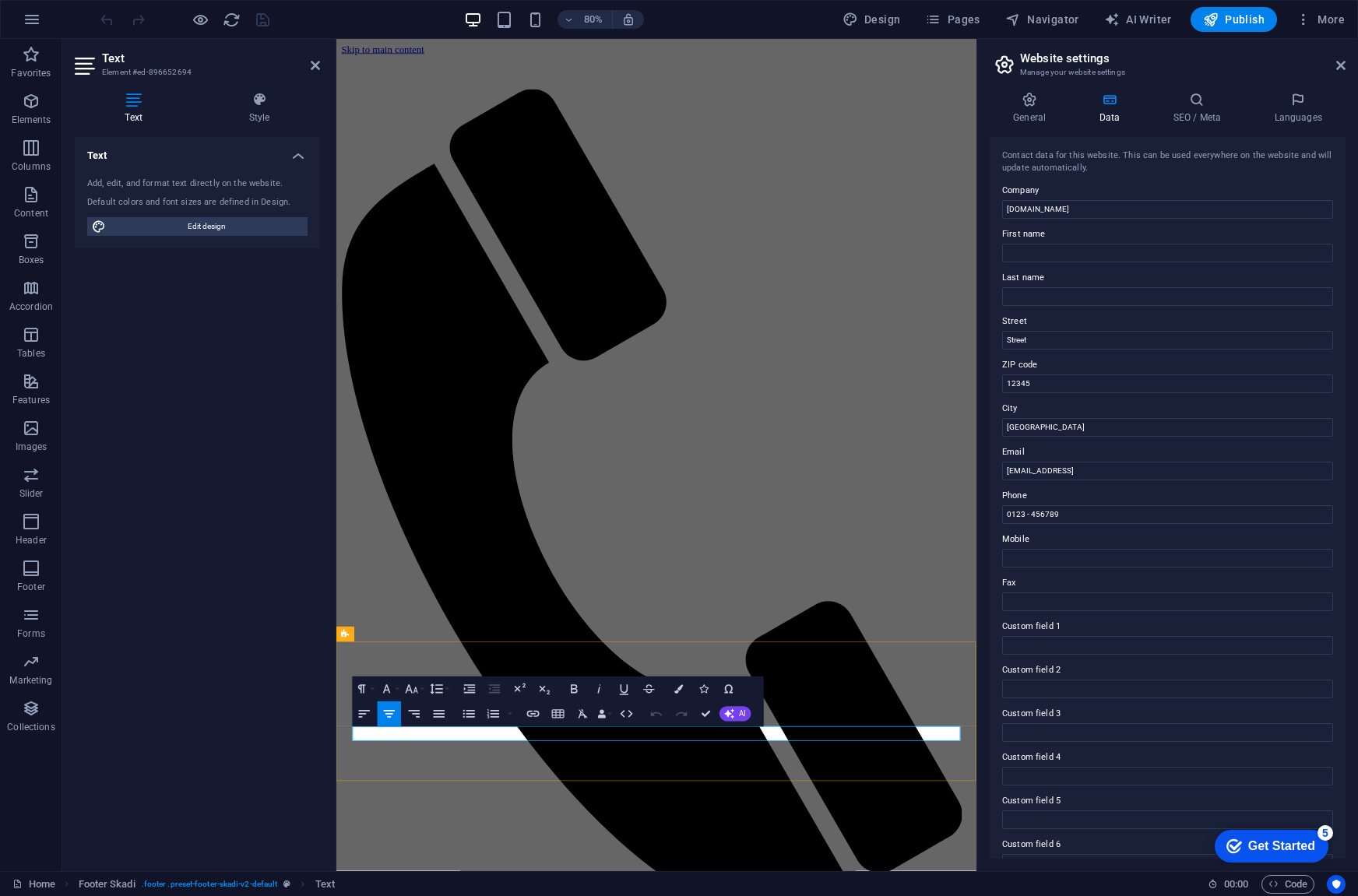
click at [1111, 476] on input "fc74b0301ec7a03c4354cc76a02ba3@plesk.local" at bounding box center [1168, 471] width 331 height 19
type input "[EMAIL_ADDRESS][DOMAIN_NAME]"
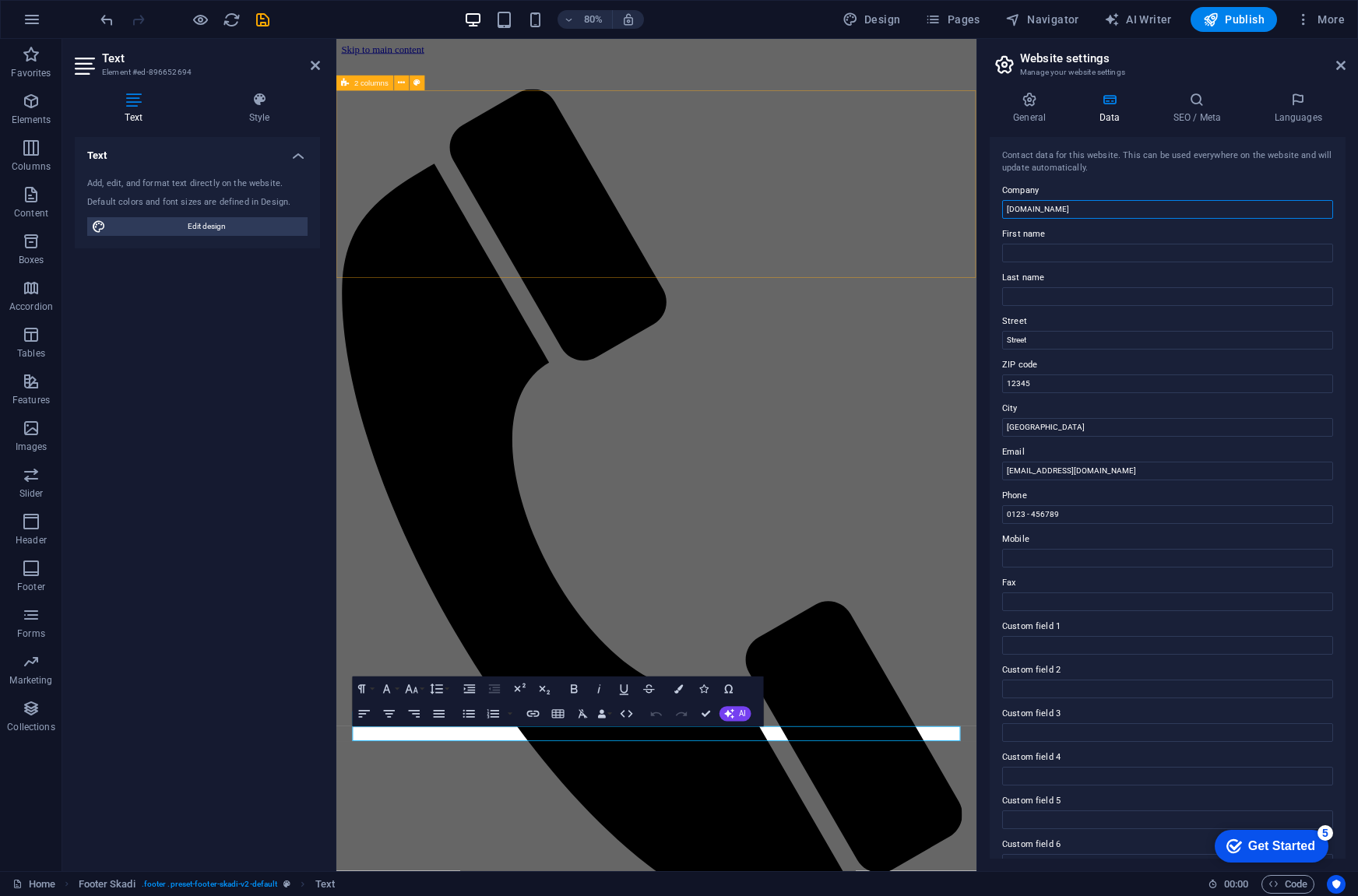
drag, startPoint x: 1371, startPoint y: 248, endPoint x: 1107, endPoint y: 250, distance: 264.0
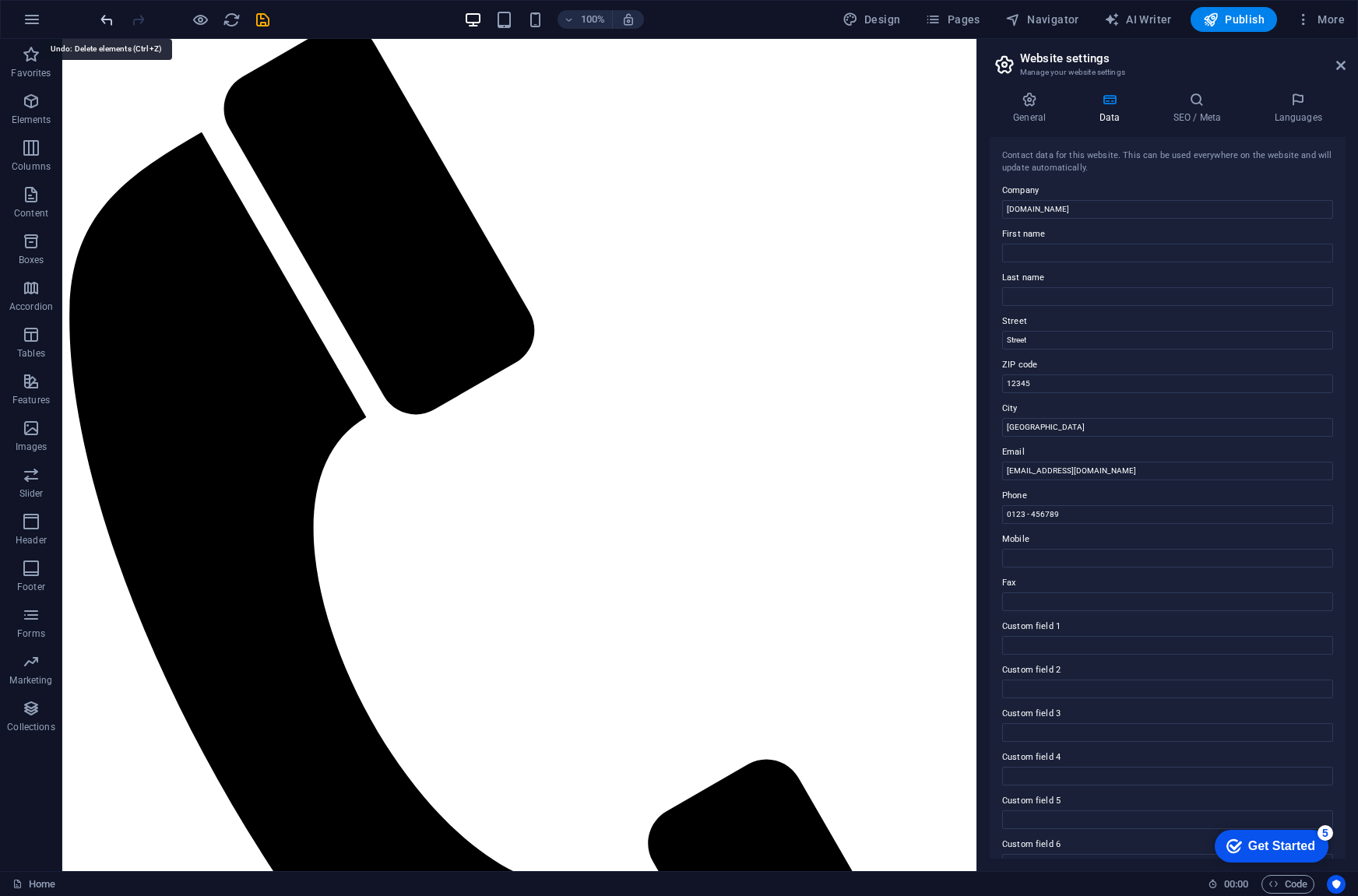
click at [101, 18] on icon "undo" at bounding box center [107, 20] width 18 height 18
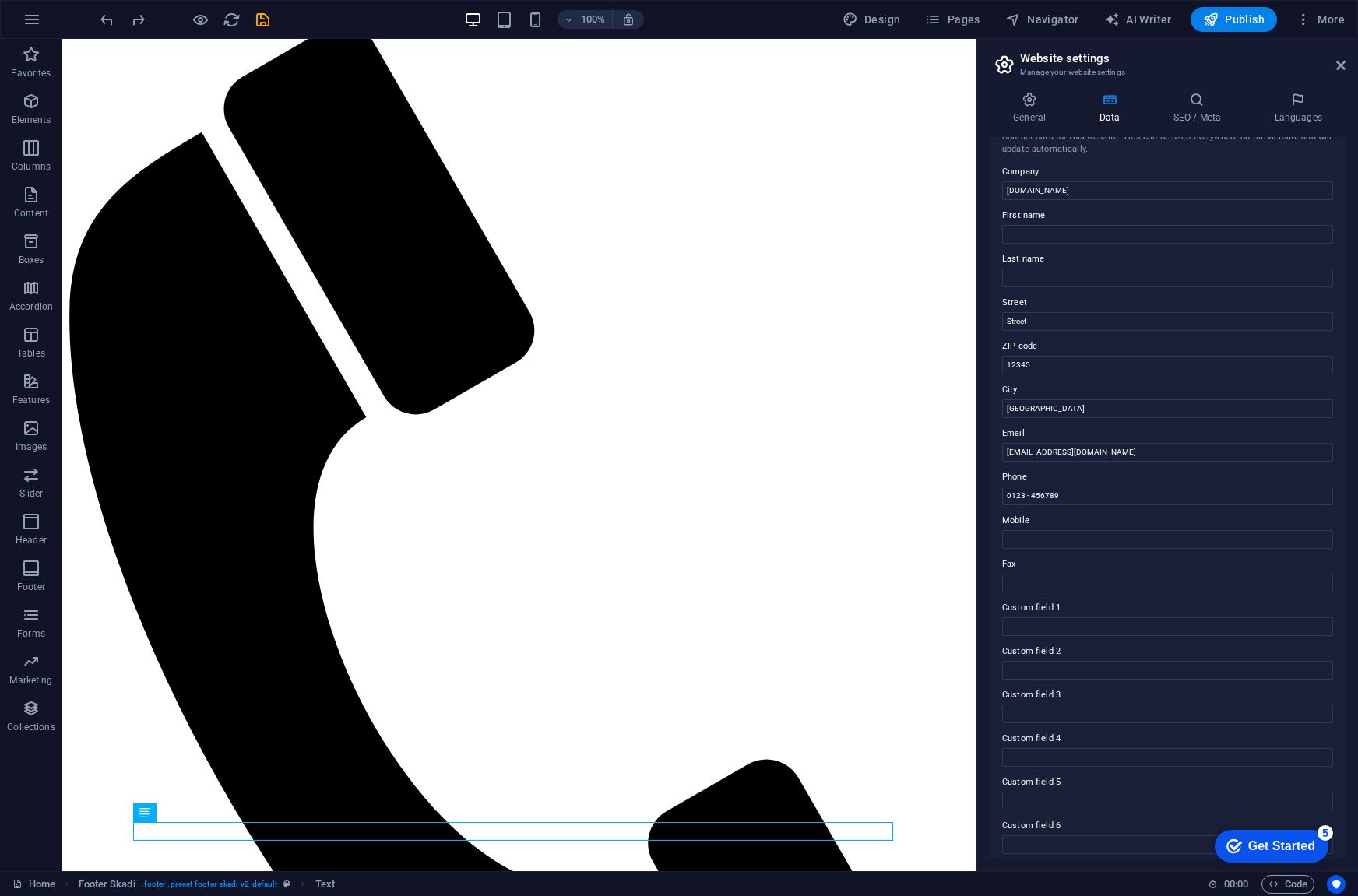
scroll to position [26, 0]
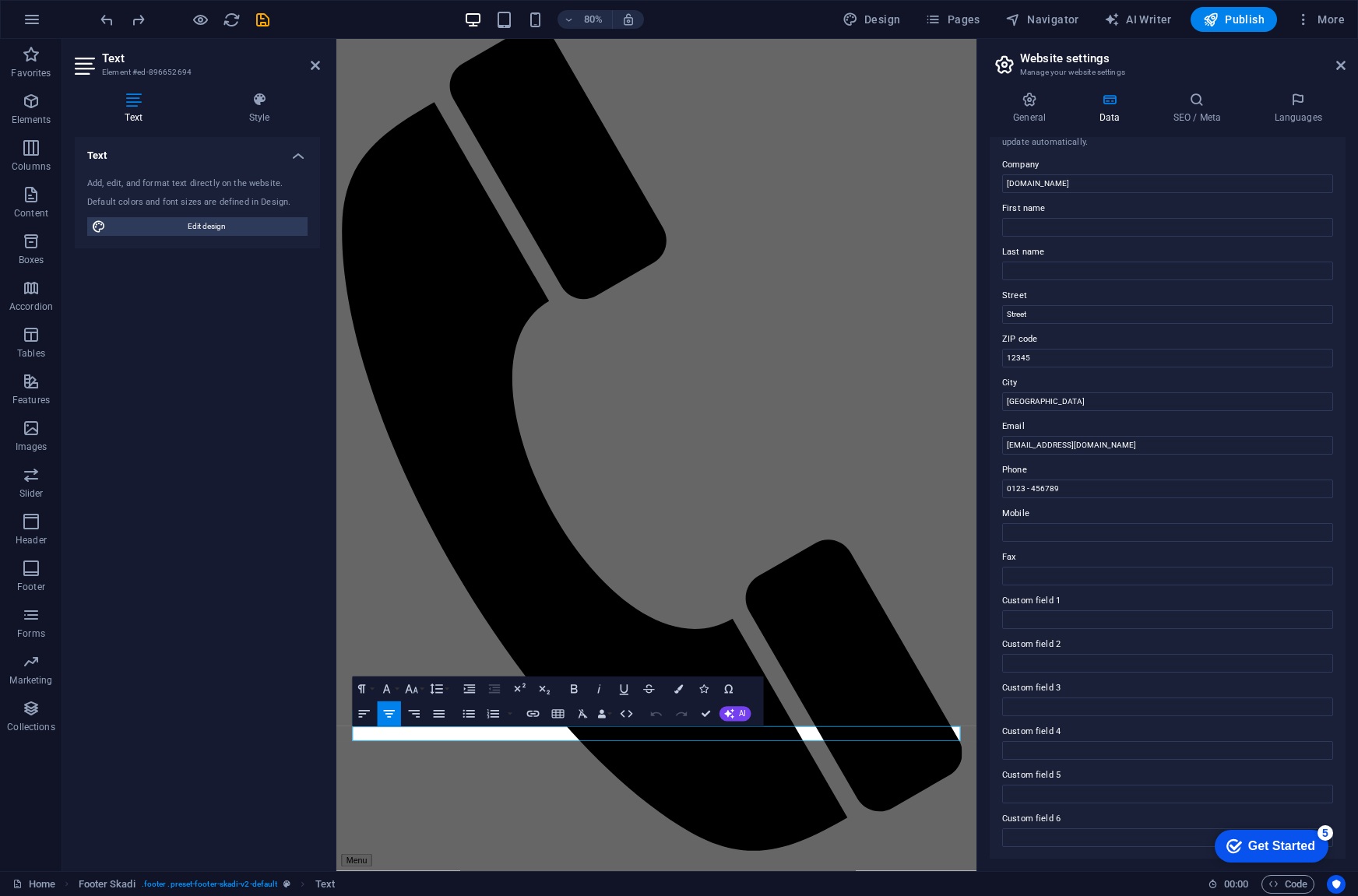
scroll to position [0, 0]
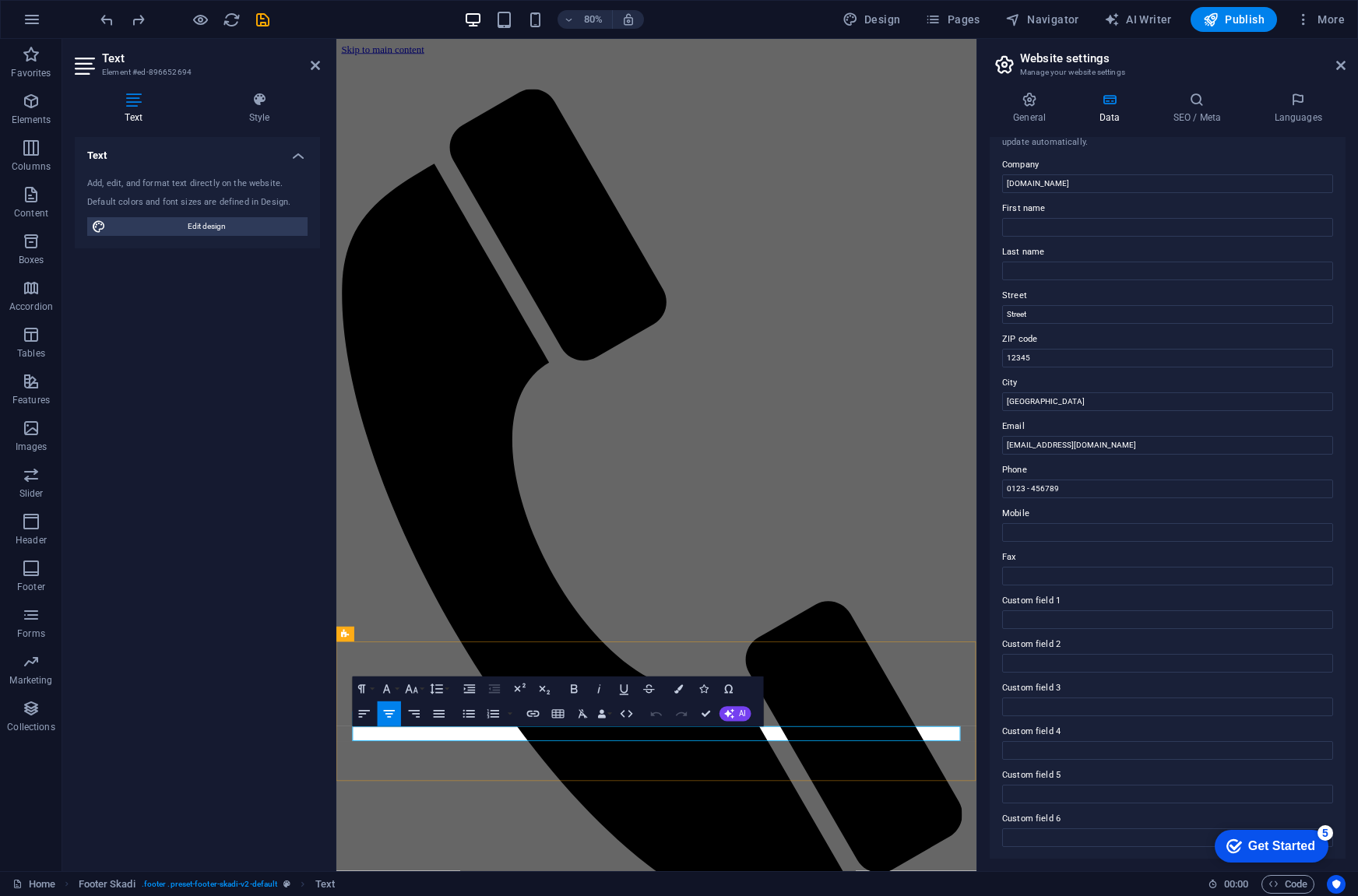
click at [1051, 481] on input "0123 - 456789" at bounding box center [1168, 489] width 331 height 19
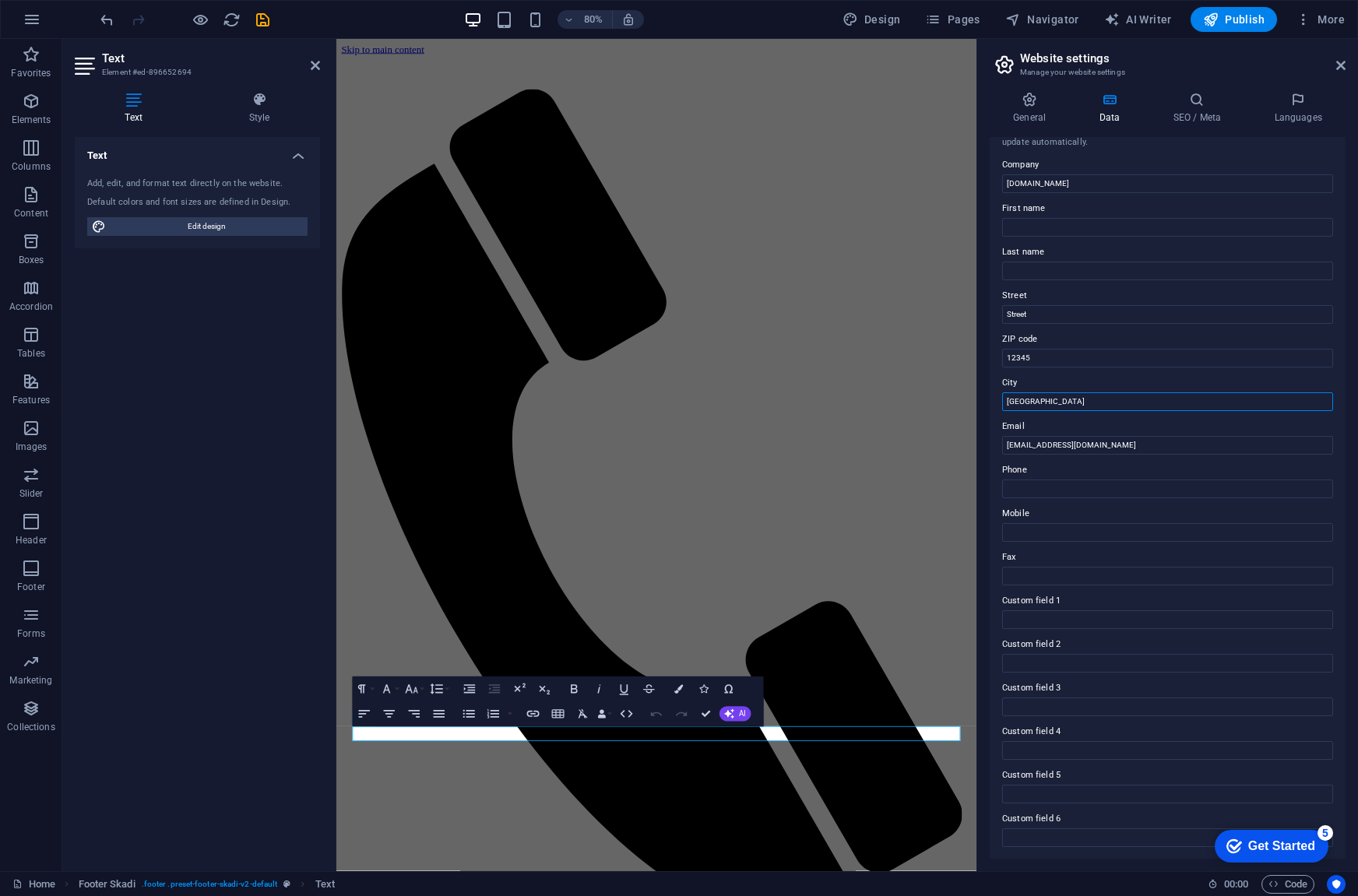
click at [1031, 401] on input "Berlin" at bounding box center [1168, 402] width 331 height 19
click at [1023, 355] on input "12345" at bounding box center [1168, 358] width 331 height 19
click at [1021, 309] on input "Street" at bounding box center [1168, 314] width 331 height 19
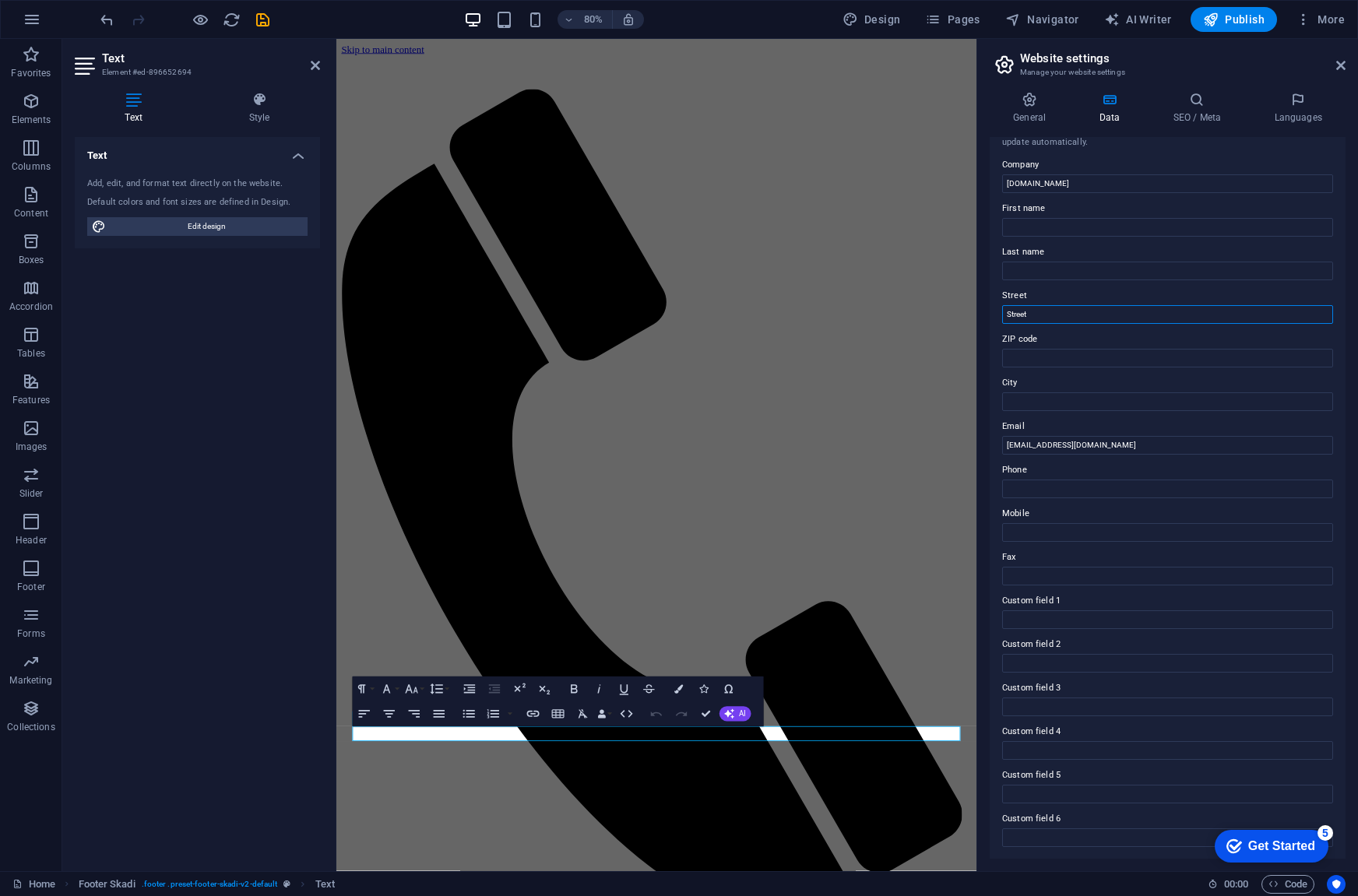
click at [1021, 309] on input "Street" at bounding box center [1168, 314] width 331 height 19
click at [103, 20] on icon "undo" at bounding box center [107, 20] width 18 height 18
click at [103, 20] on div at bounding box center [185, 19] width 175 height 25
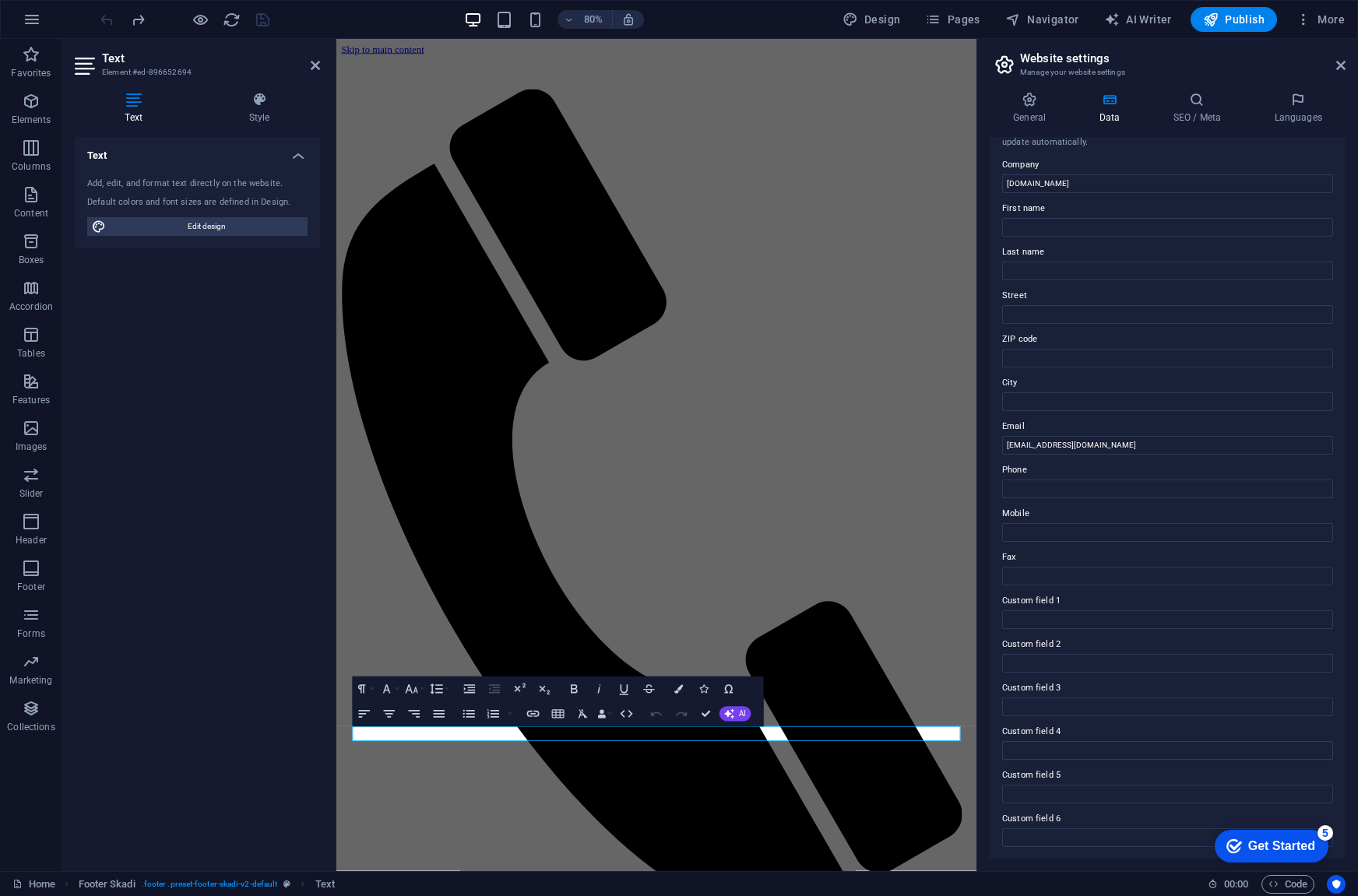
click at [103, 20] on div at bounding box center [185, 19] width 175 height 25
click at [411, 636] on icon at bounding box center [410, 634] width 7 height 13
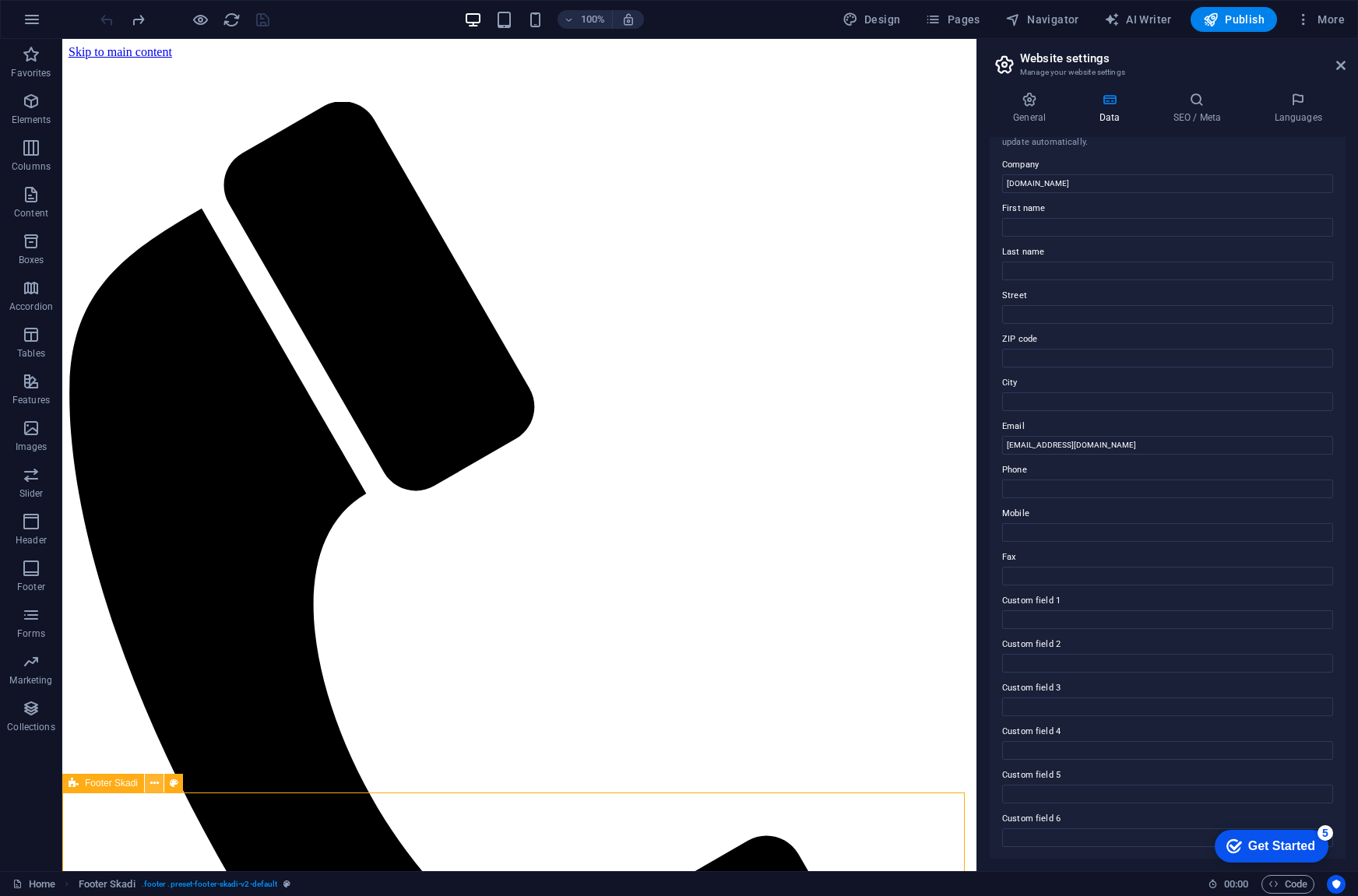
click at [156, 780] on icon at bounding box center [154, 783] width 9 height 16
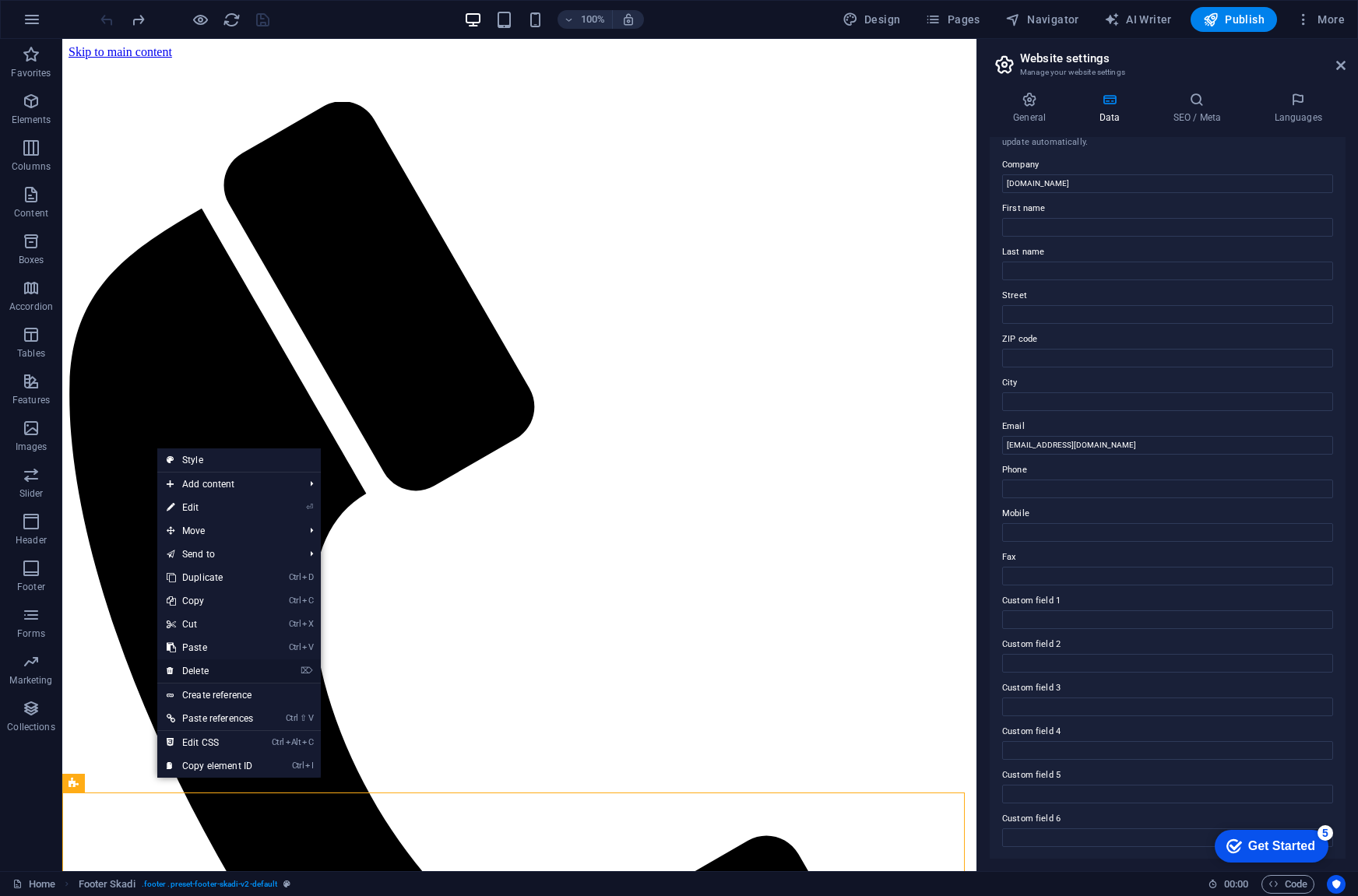
click at [213, 667] on link "⌦ Delete" at bounding box center [210, 671] width 105 height 23
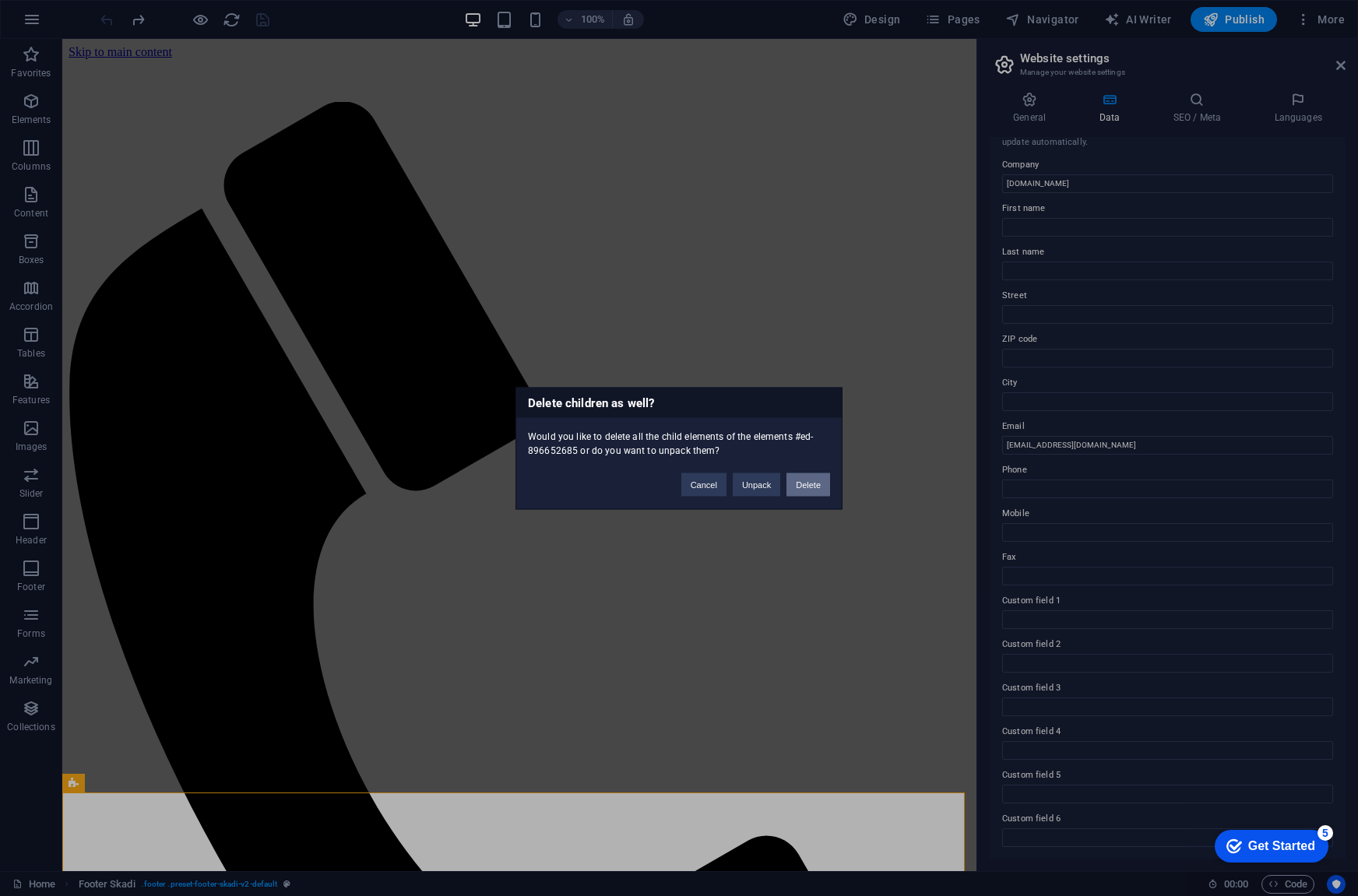
click at [821, 481] on button "Delete" at bounding box center [808, 484] width 44 height 23
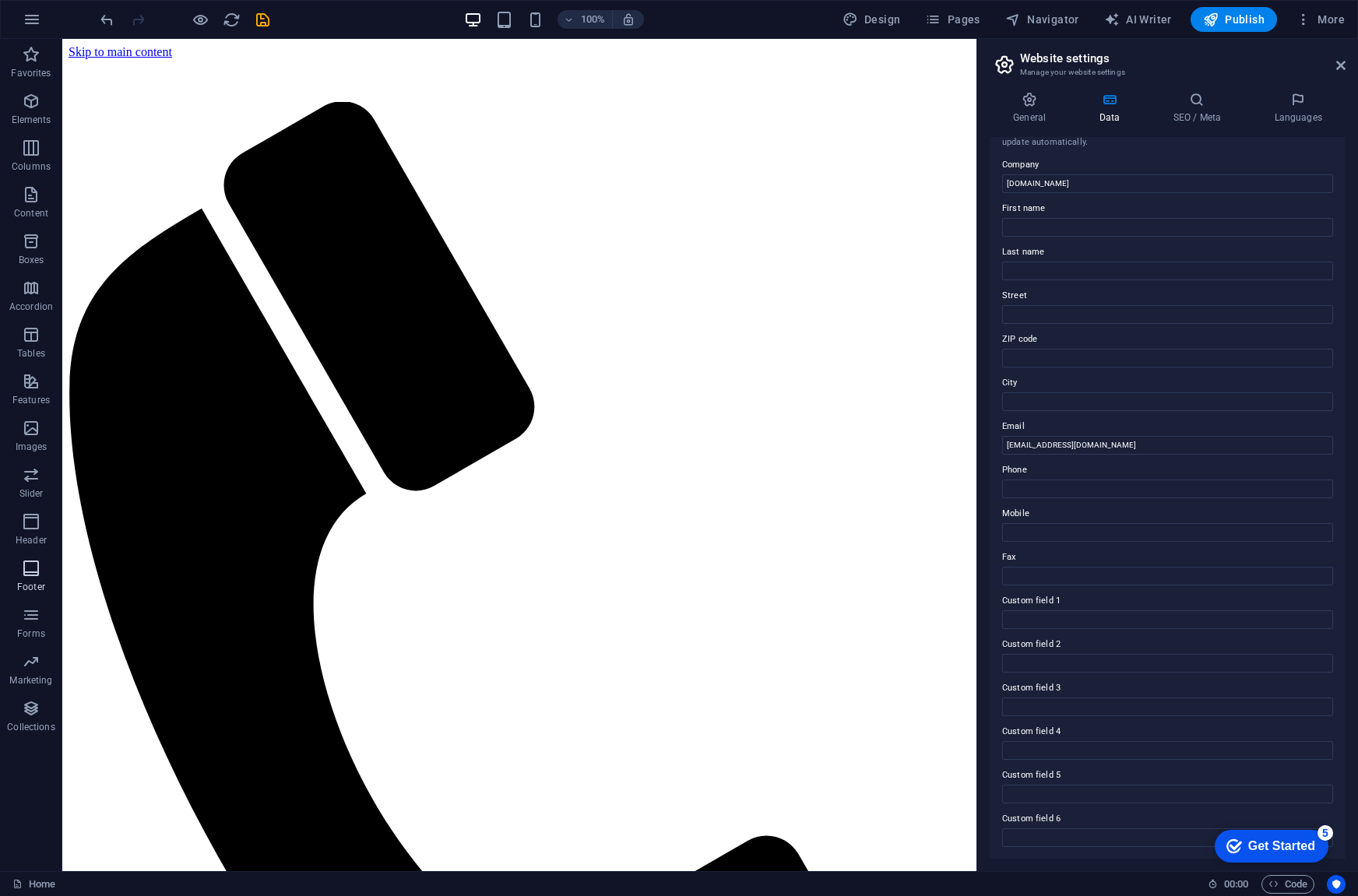
click at [33, 576] on icon "button" at bounding box center [31, 569] width 19 height 19
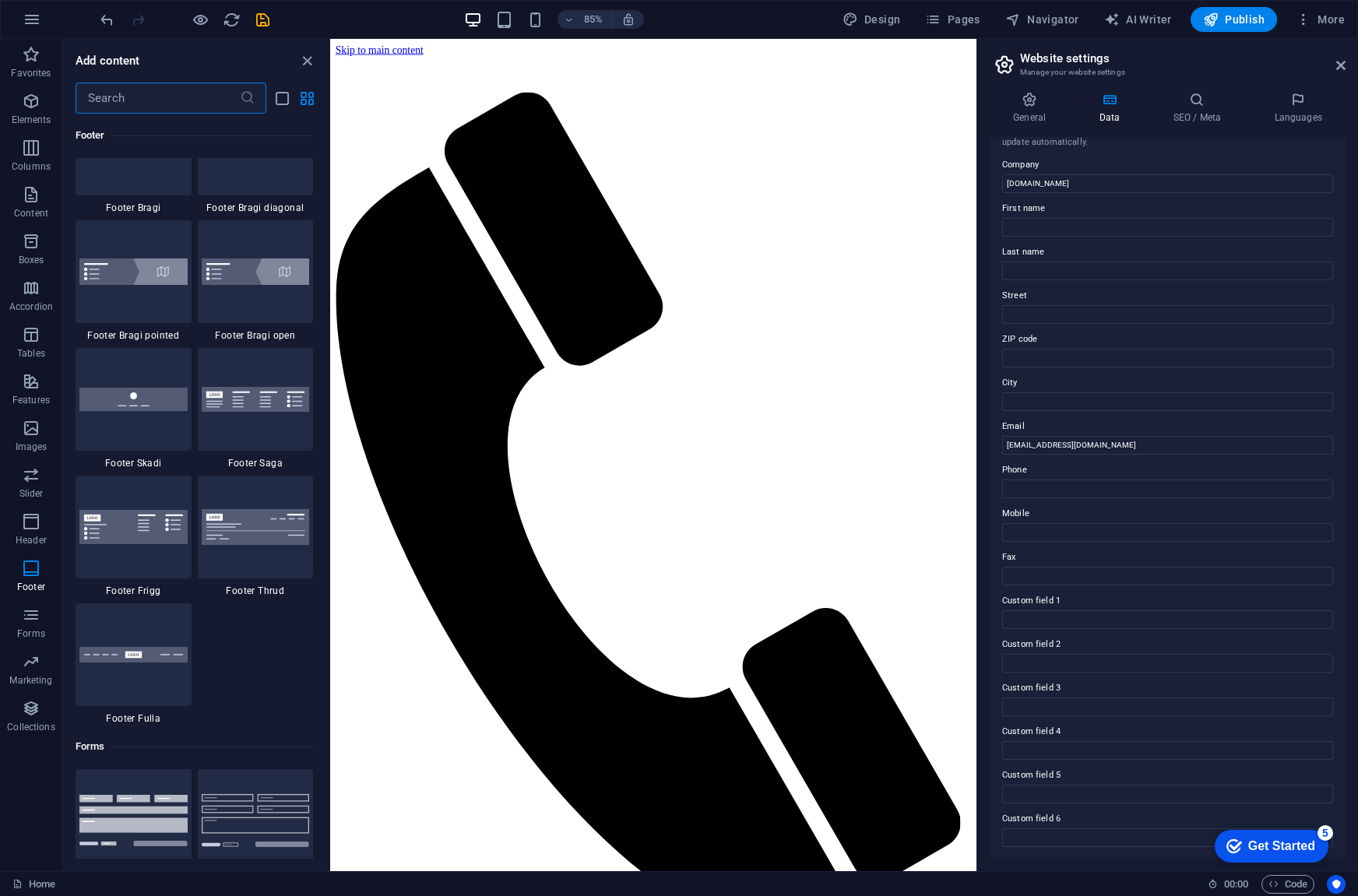
scroll to position [10773, 0]
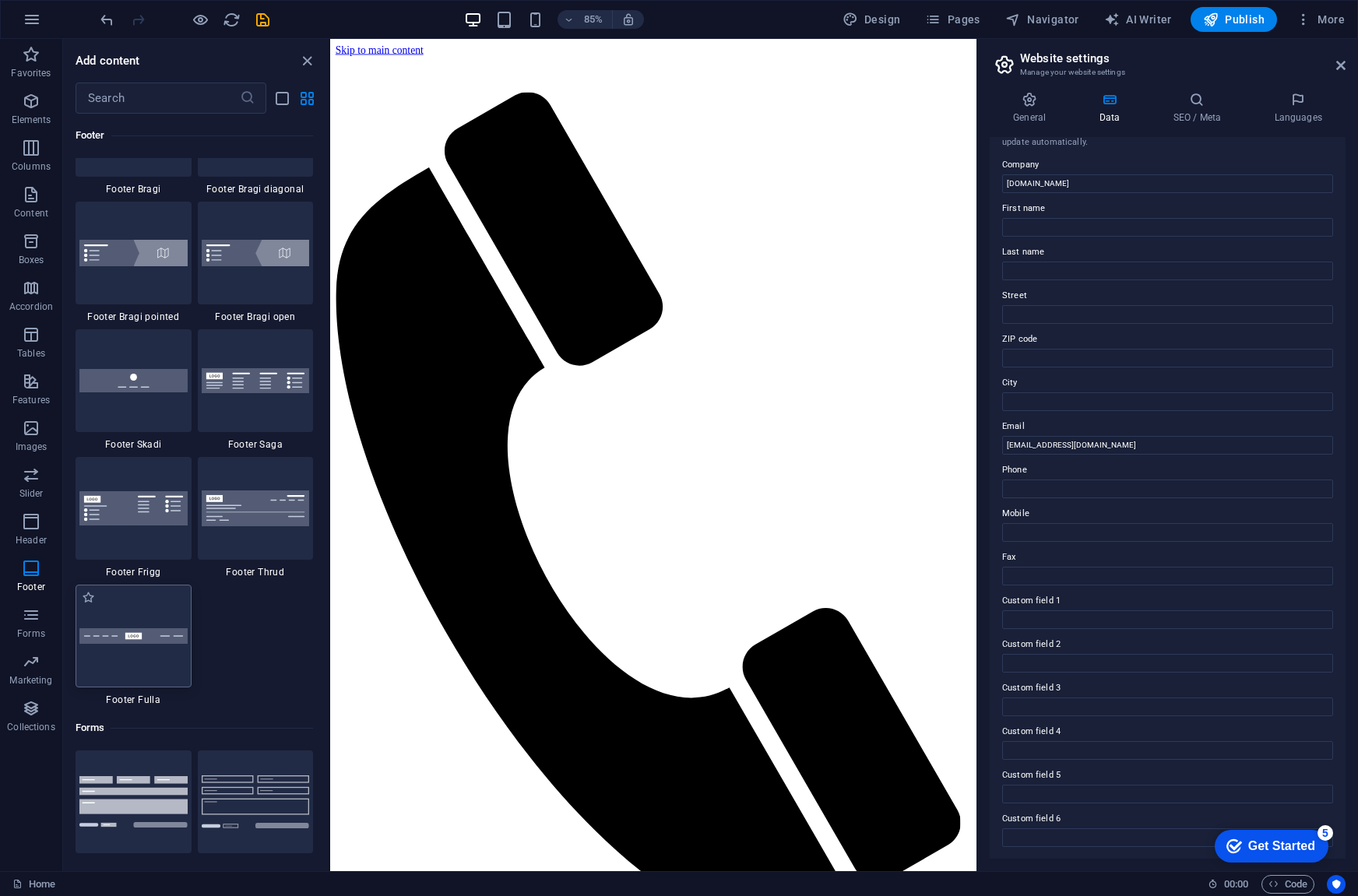
click at [170, 665] on div at bounding box center [133, 636] width 116 height 103
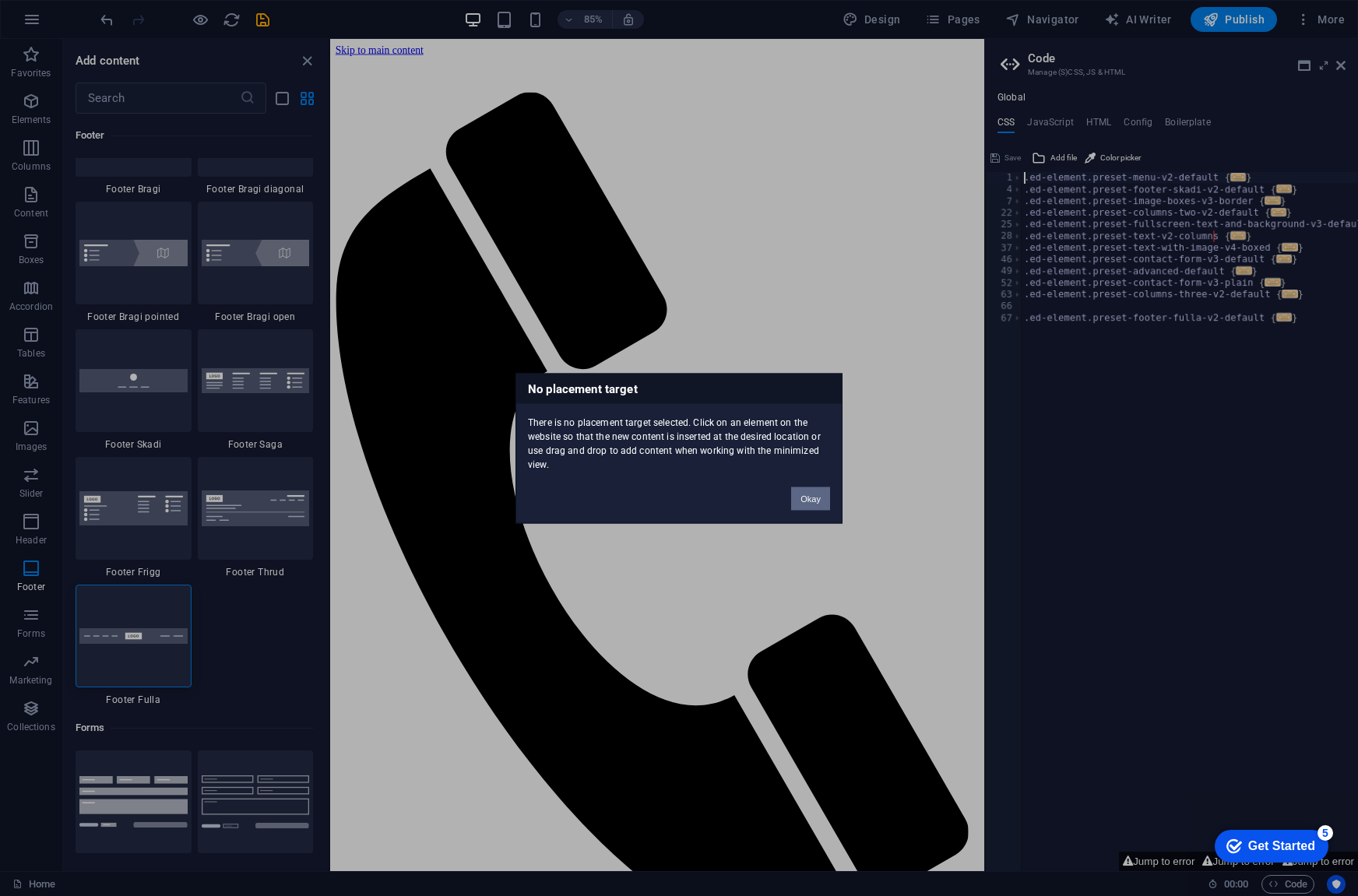
click at [820, 494] on button "Okay" at bounding box center [810, 498] width 39 height 23
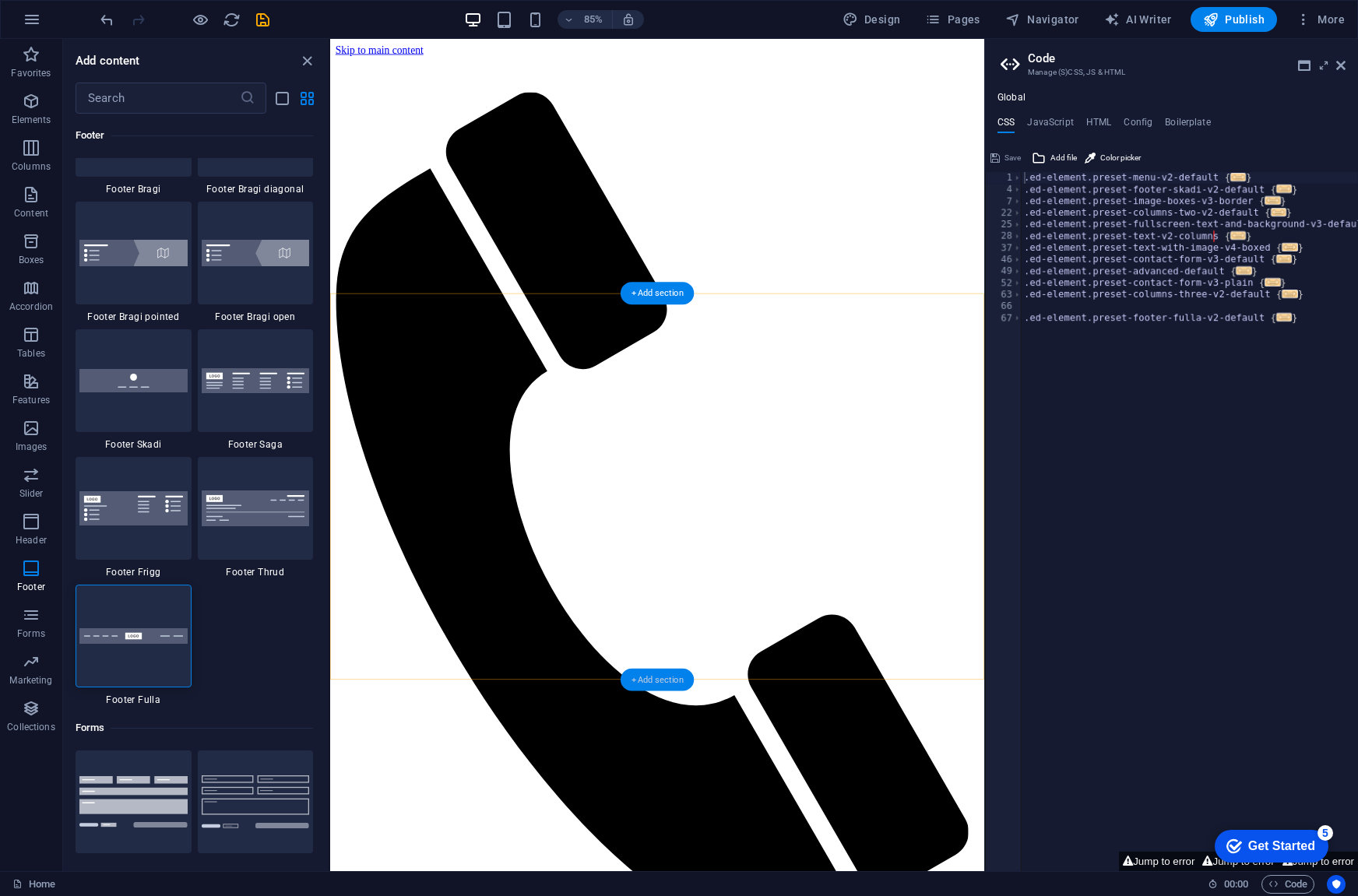
click at [651, 681] on div "+ Add section" at bounding box center [656, 680] width 73 height 22
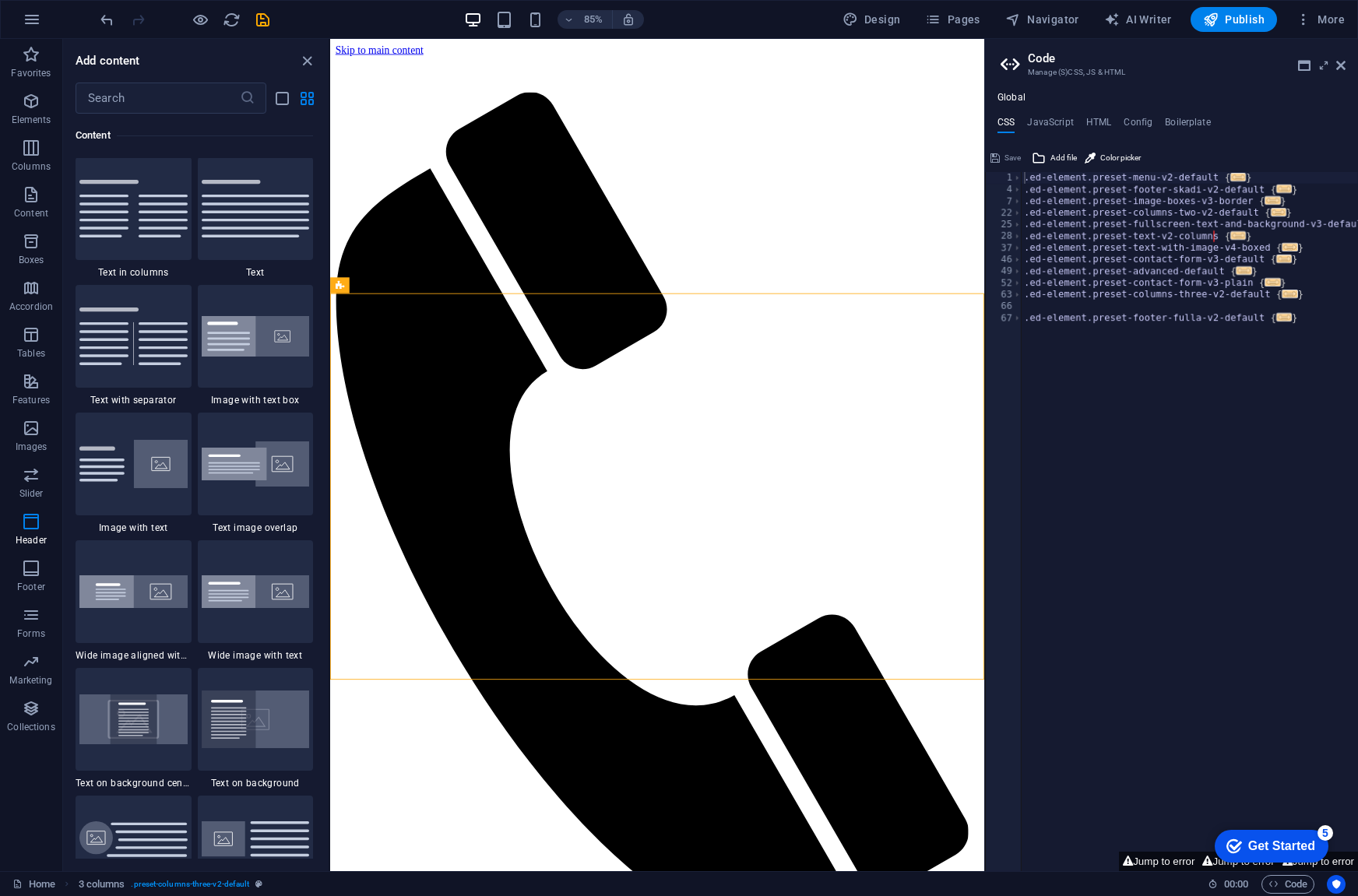
scroll to position [2724, 0]
click at [29, 567] on icon "button" at bounding box center [31, 569] width 19 height 19
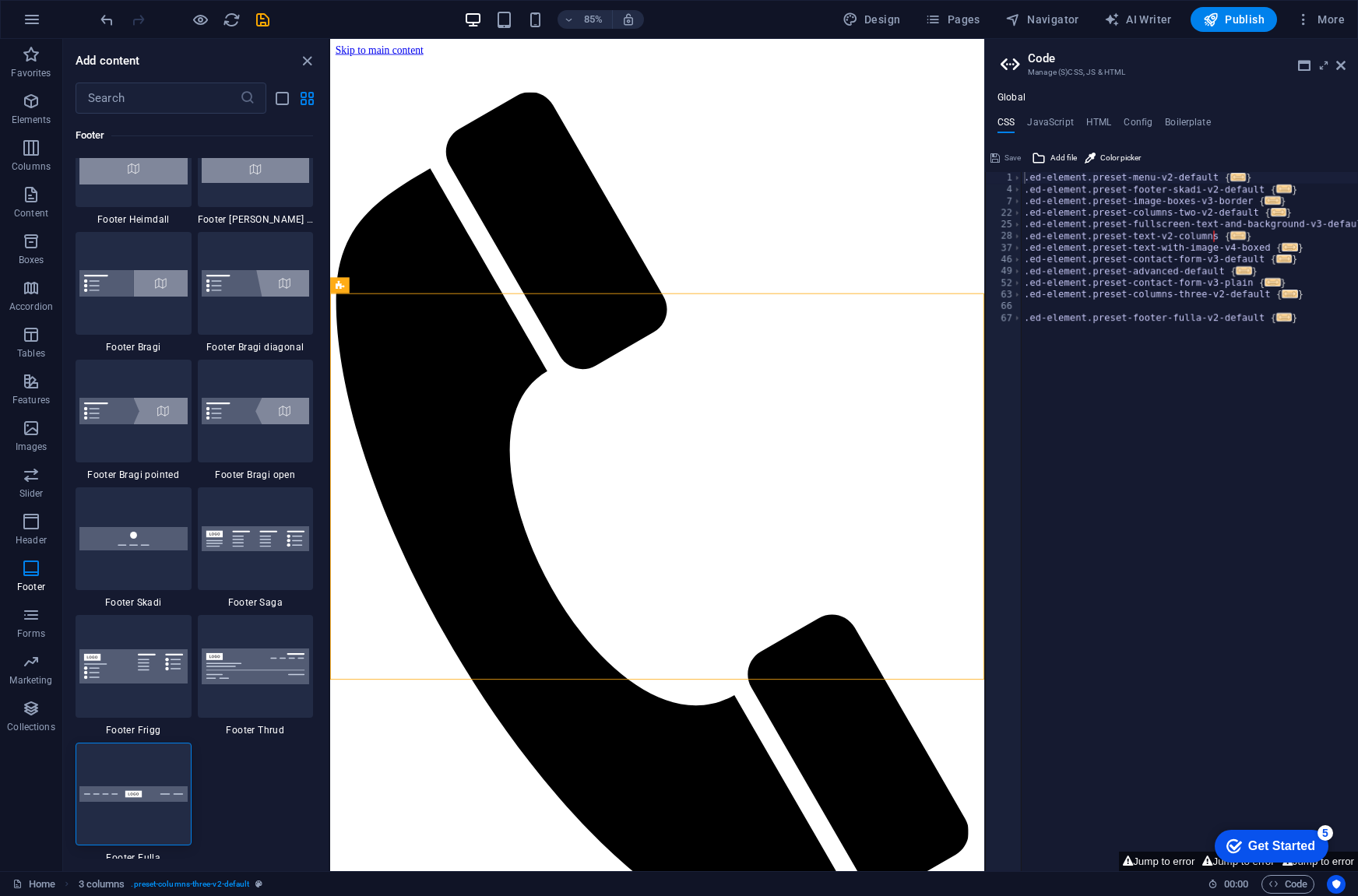
scroll to position [10618, 0]
click at [145, 797] on img at bounding box center [134, 791] width 108 height 16
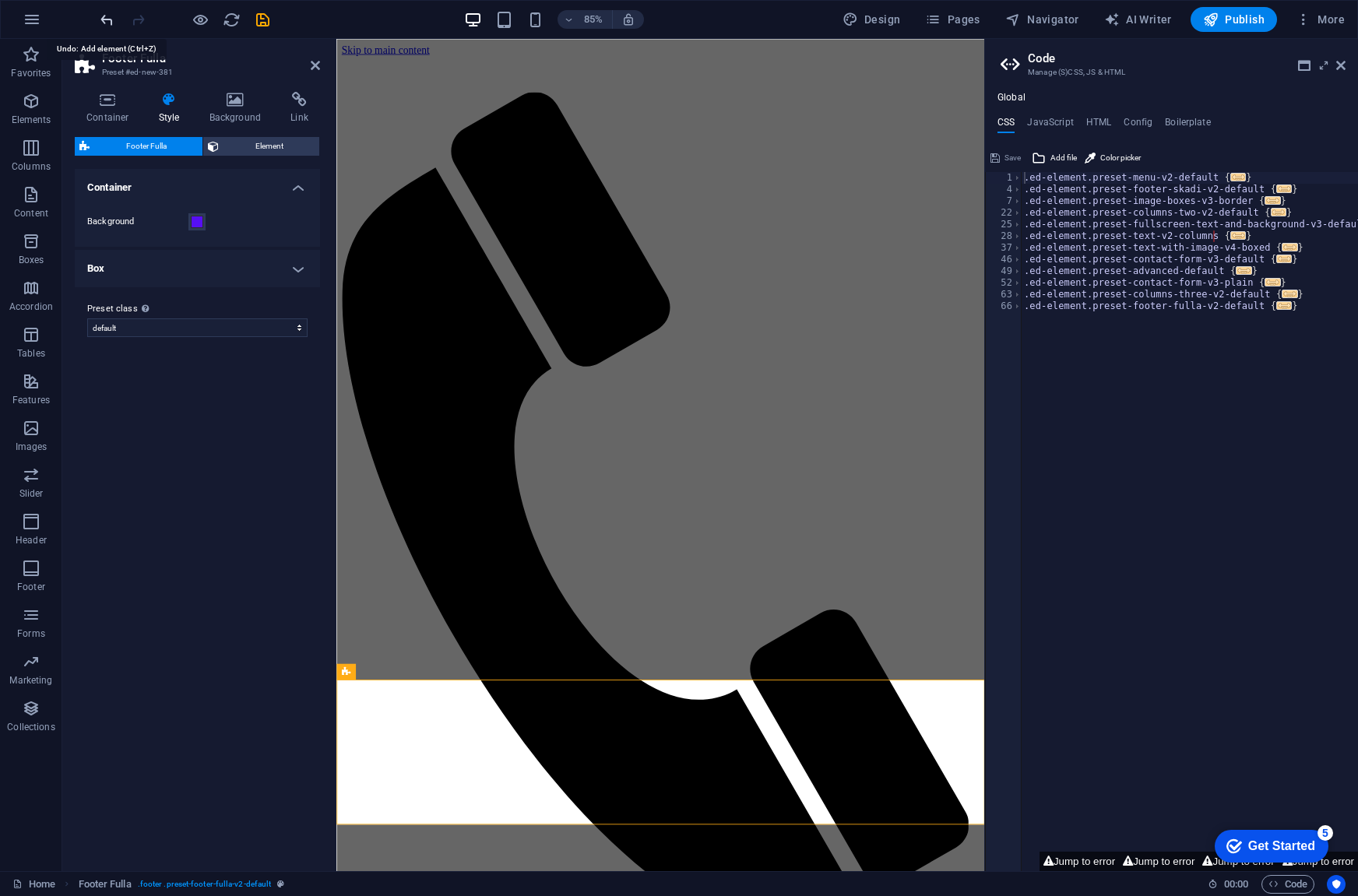
click at [108, 21] on icon "undo" at bounding box center [107, 20] width 18 height 18
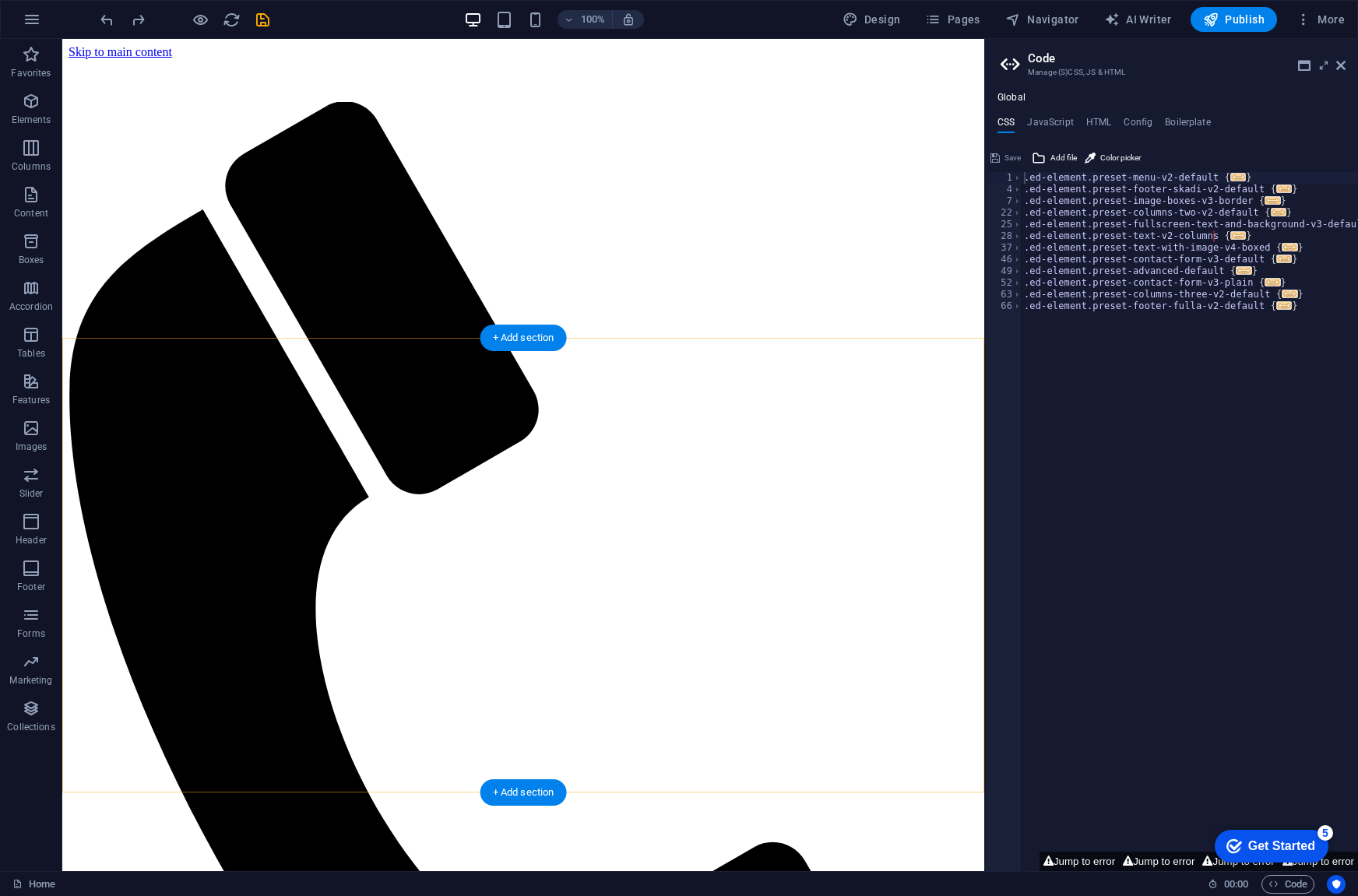
click at [516, 783] on div "+ Add section" at bounding box center [523, 792] width 87 height 27
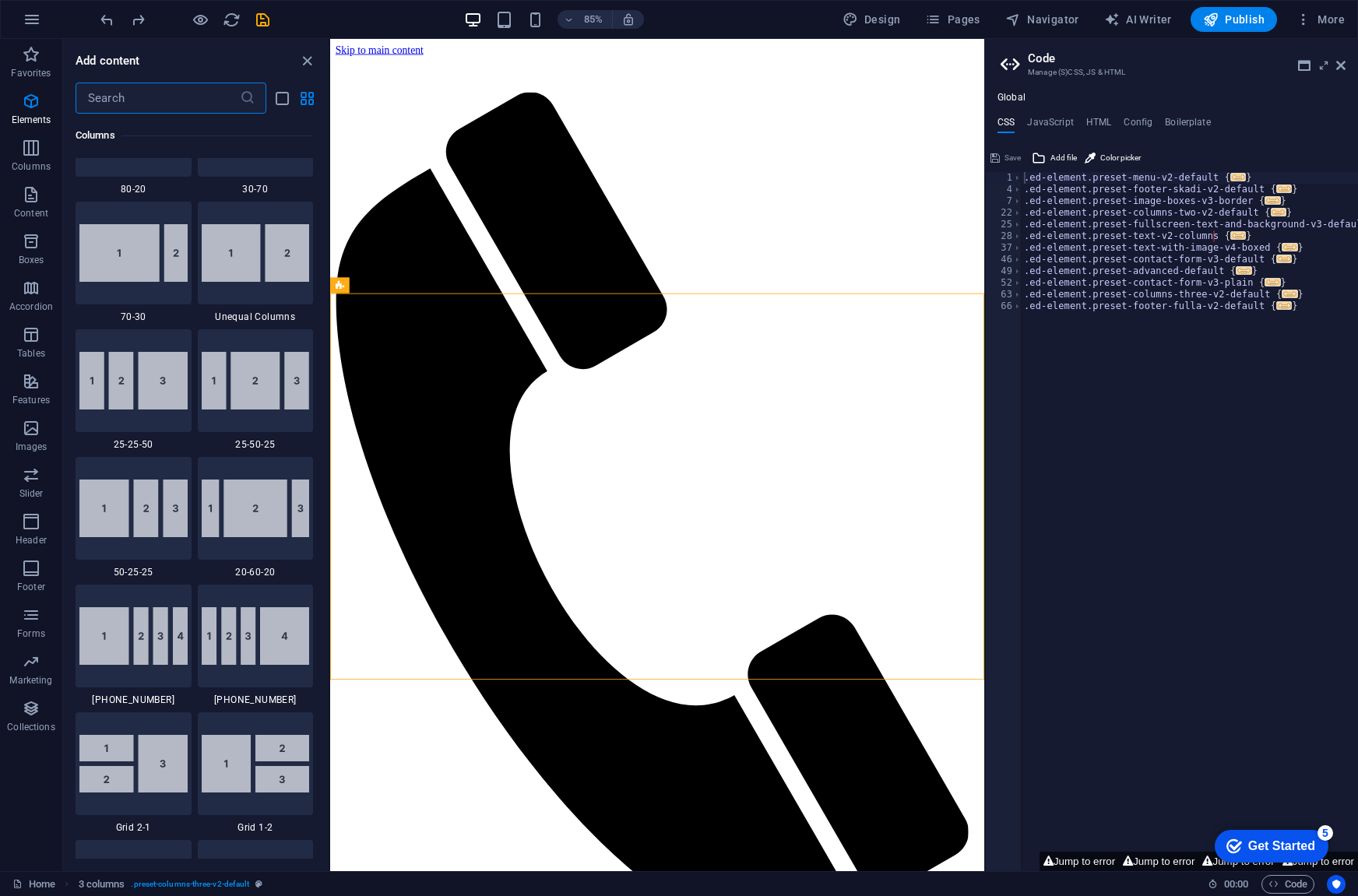
scroll to position [2724, 0]
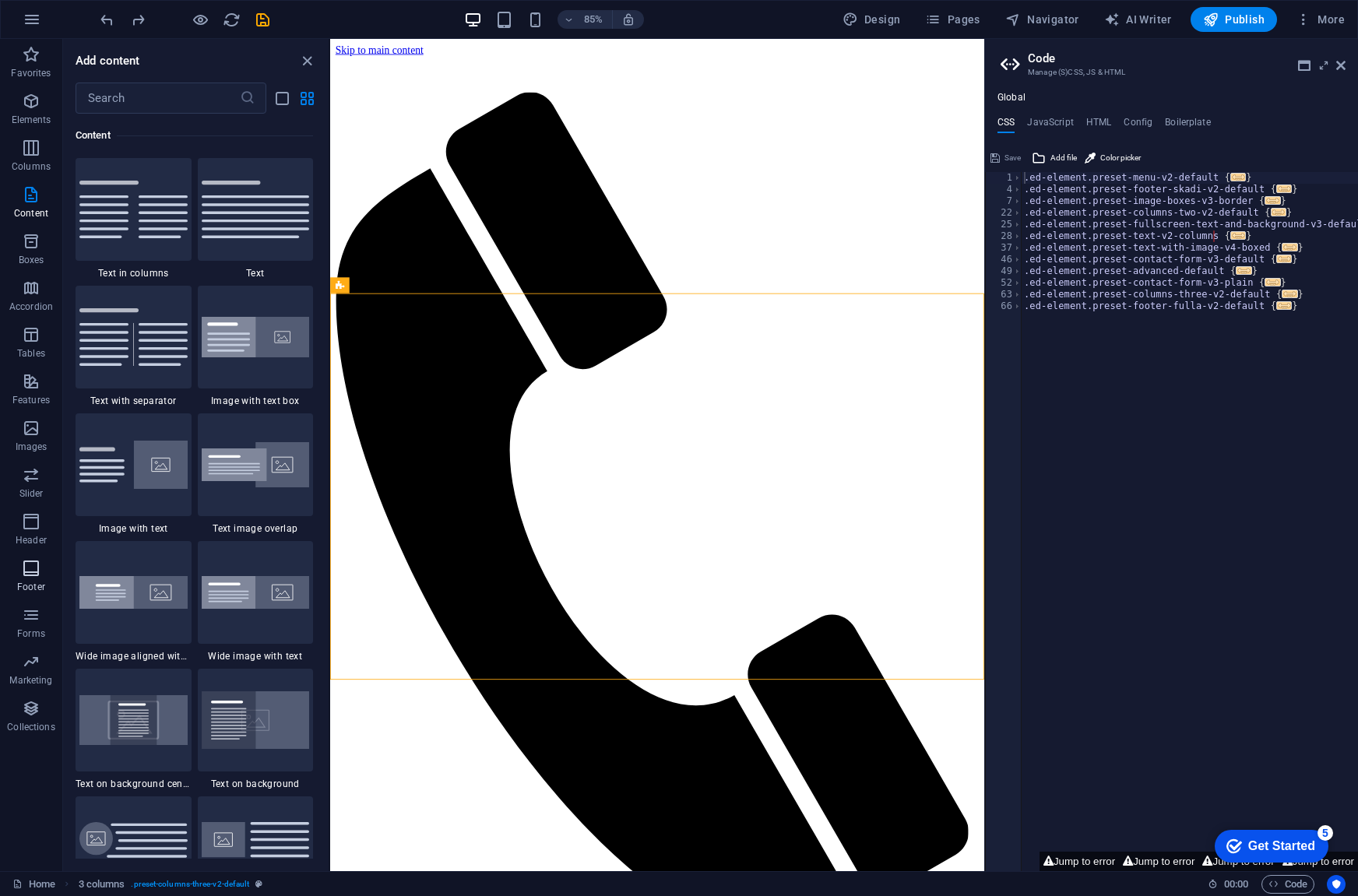
click at [31, 568] on icon "button" at bounding box center [31, 569] width 19 height 19
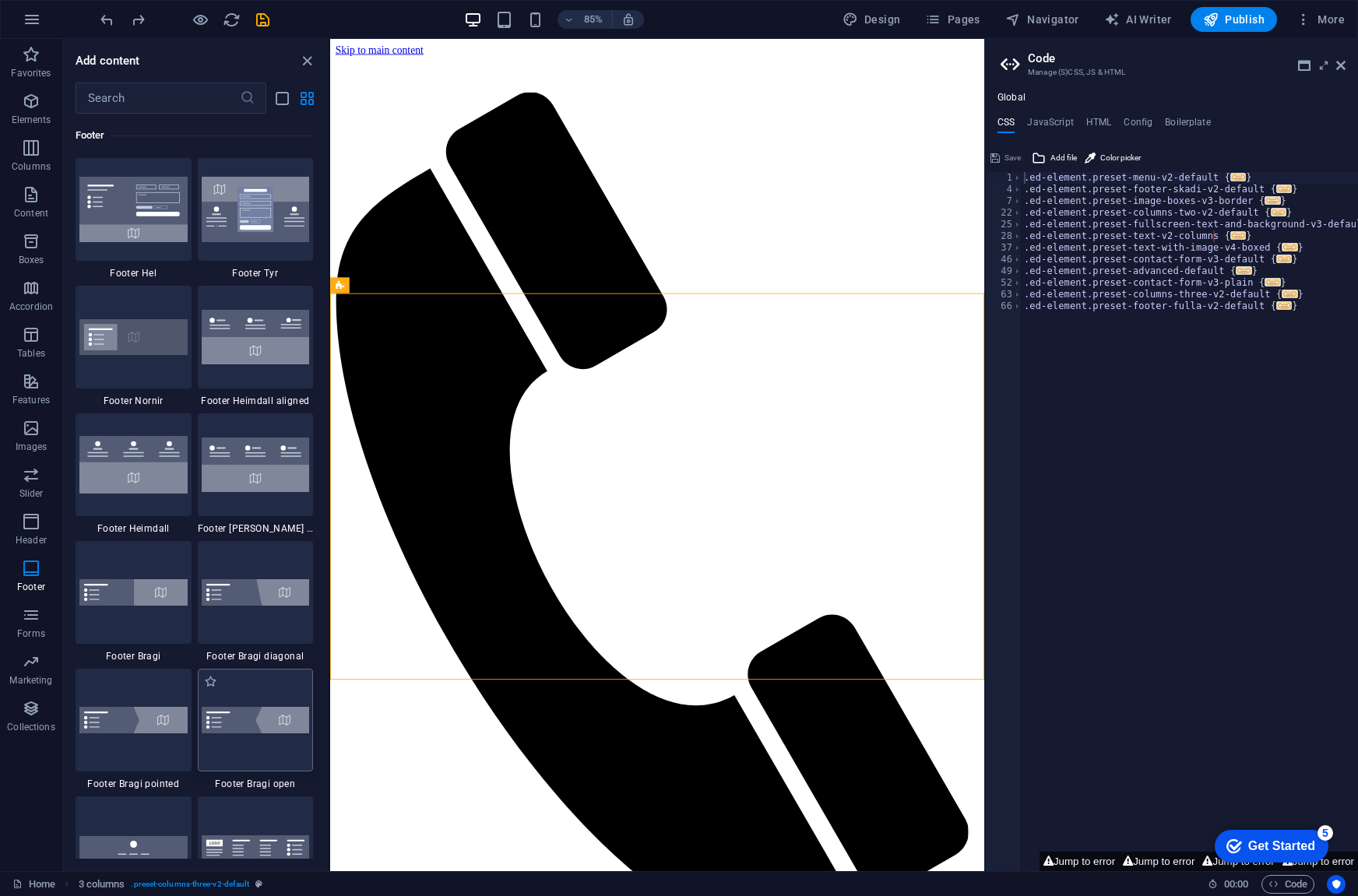
scroll to position [10540, 0]
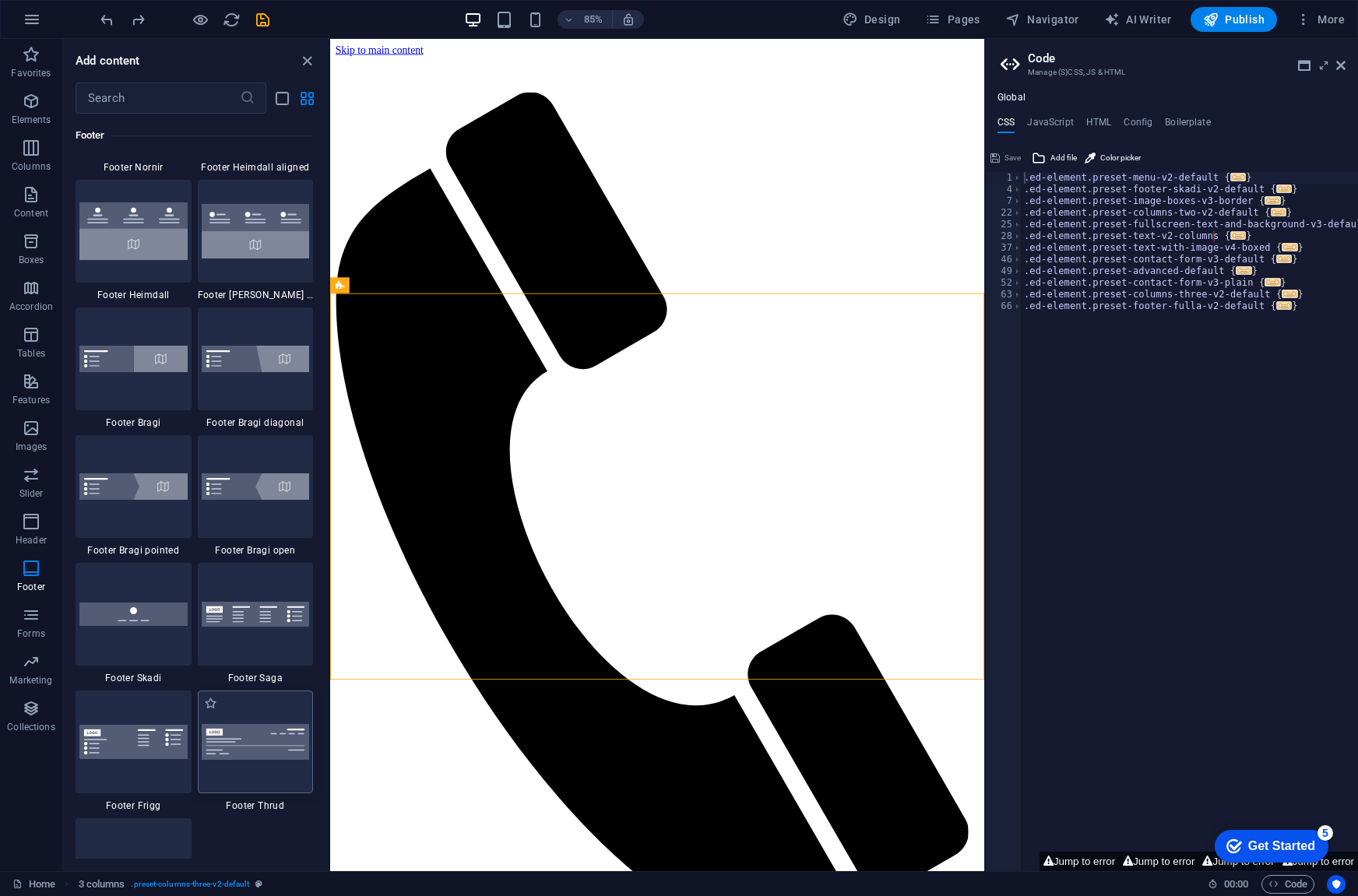
click at [249, 731] on img at bounding box center [255, 741] width 108 height 35
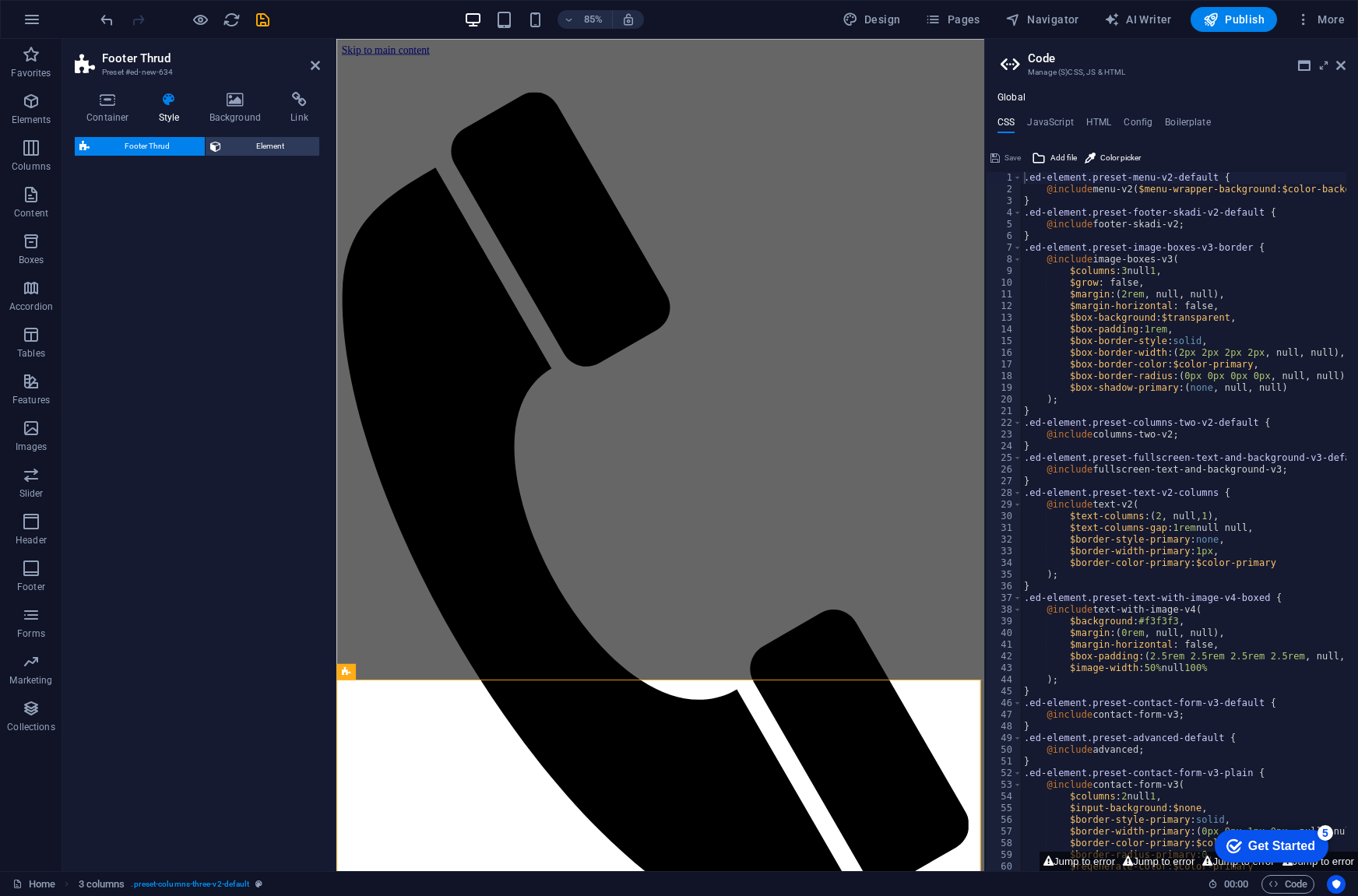
select select "rem"
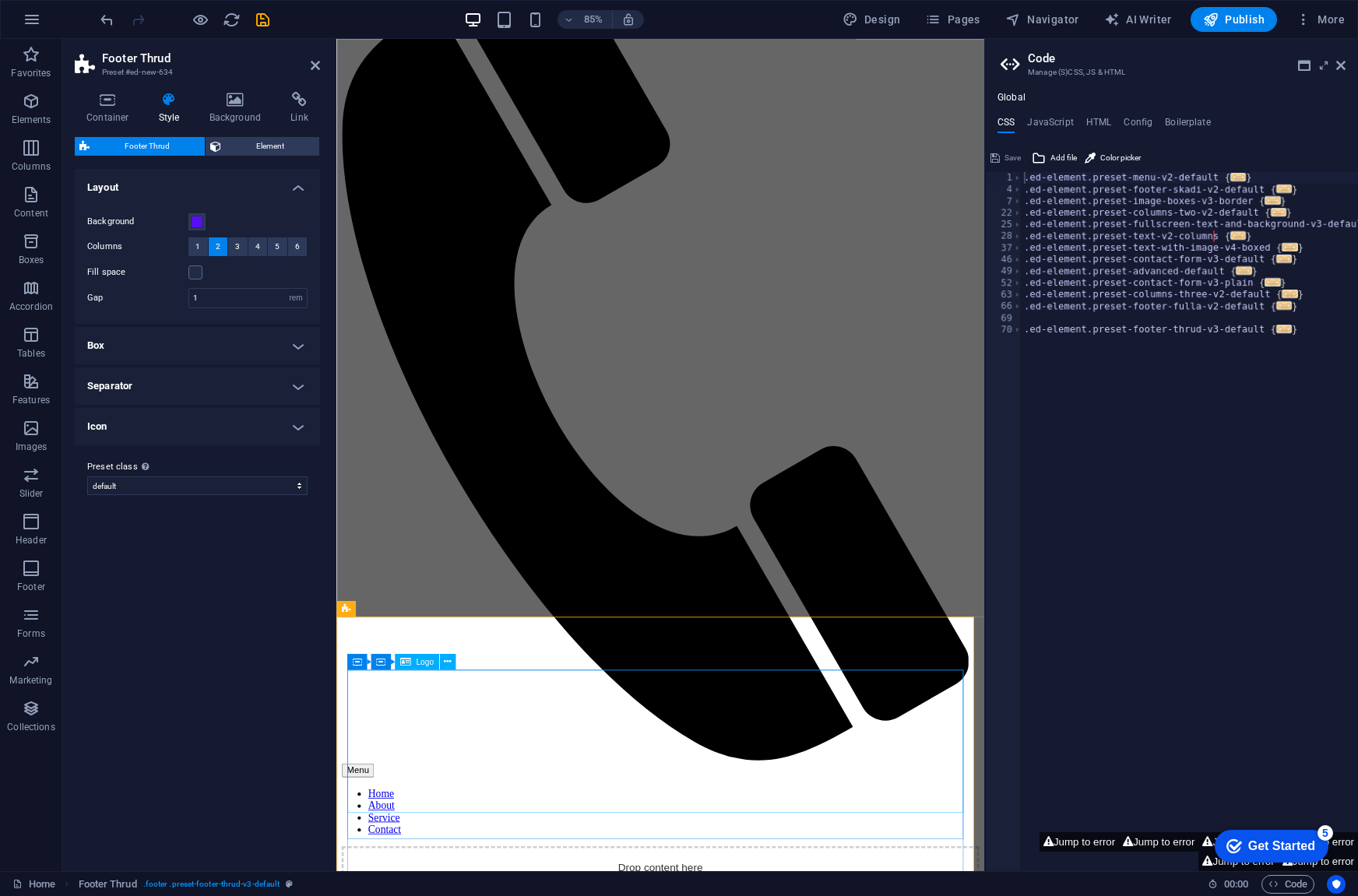
scroll to position [268, 0]
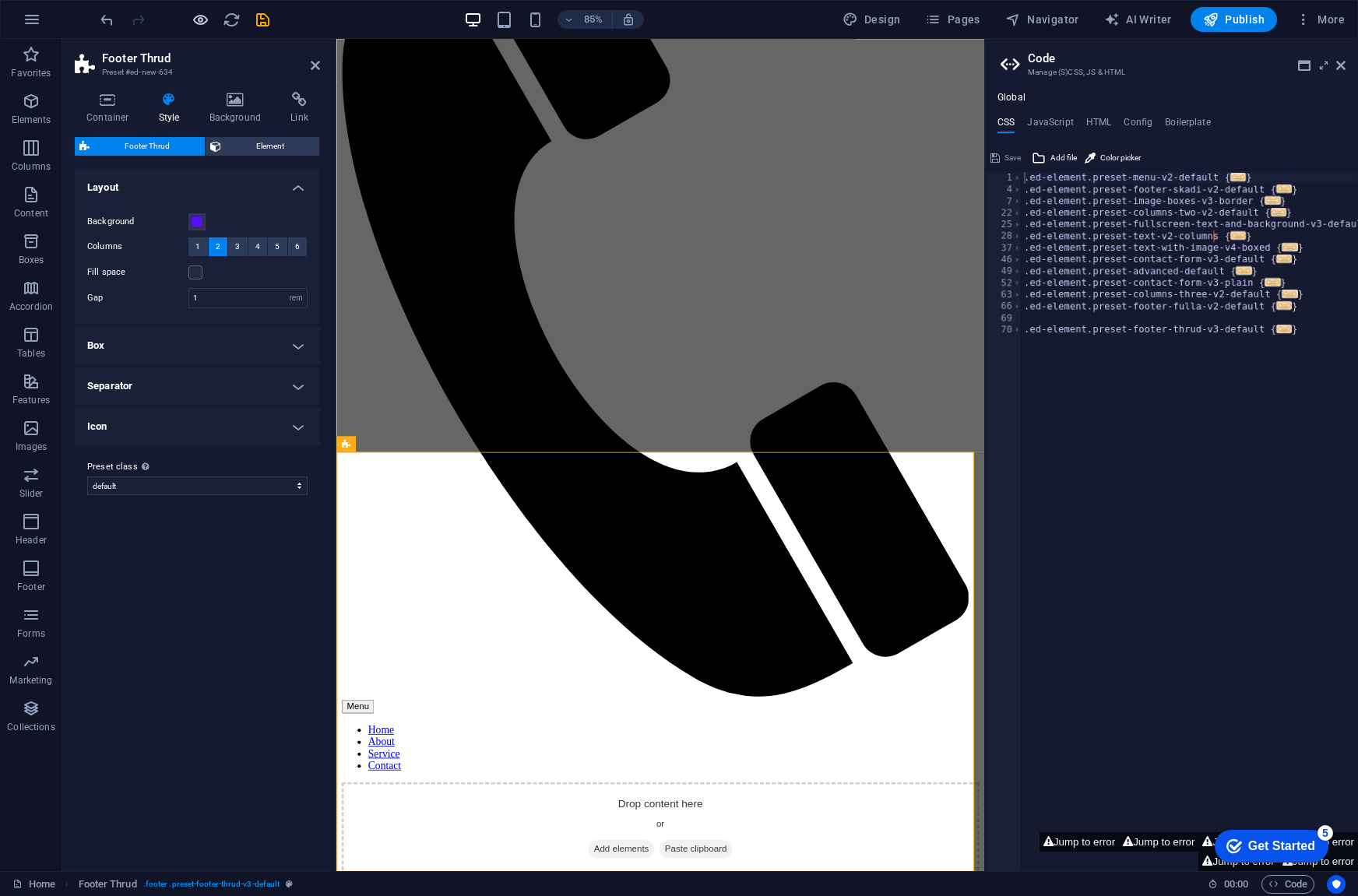
click at [206, 24] on icon "button" at bounding box center [200, 20] width 18 height 18
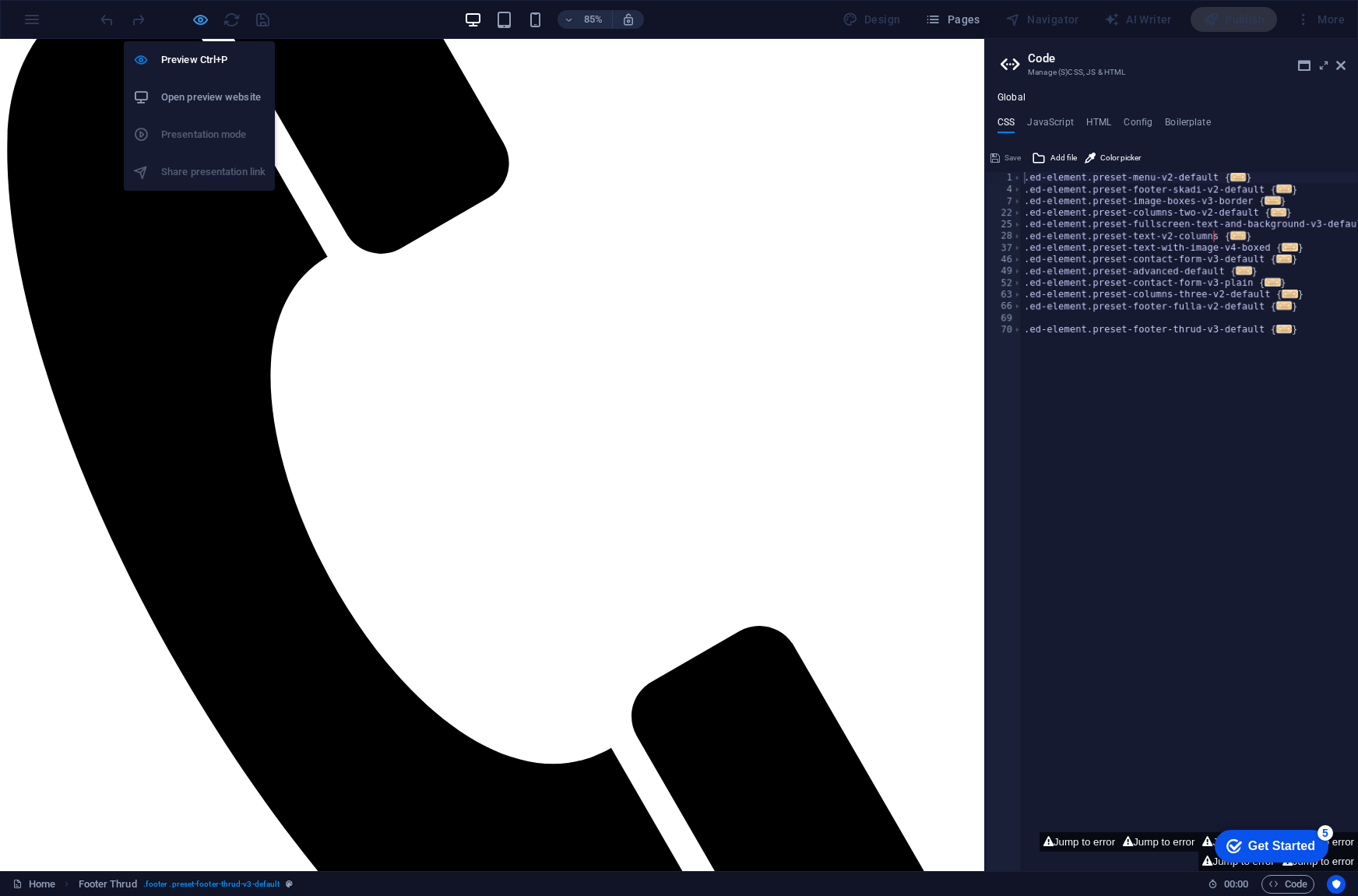
scroll to position [0, 0]
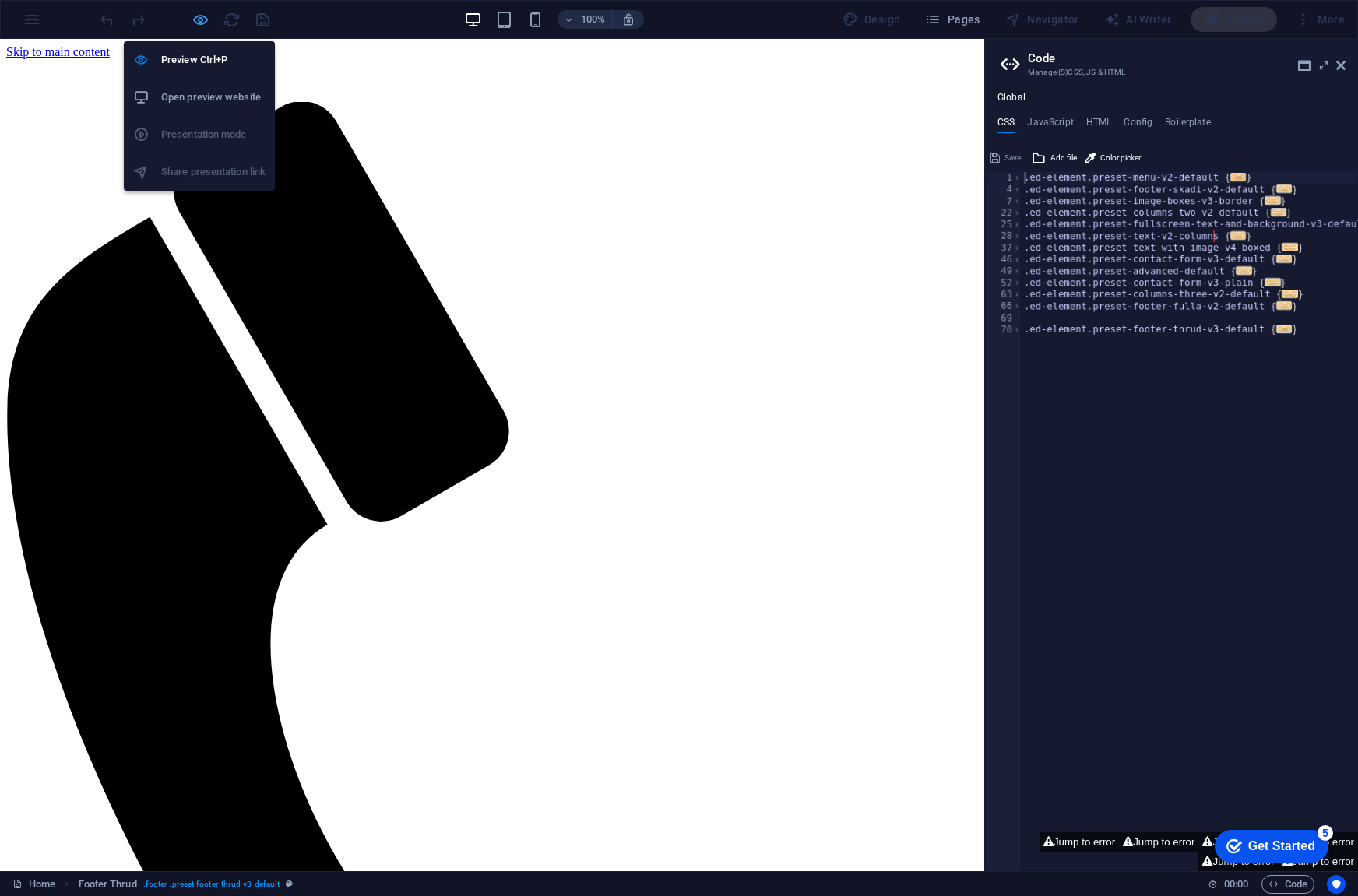
click at [192, 22] on icon "button" at bounding box center [200, 20] width 18 height 18
select select "rem"
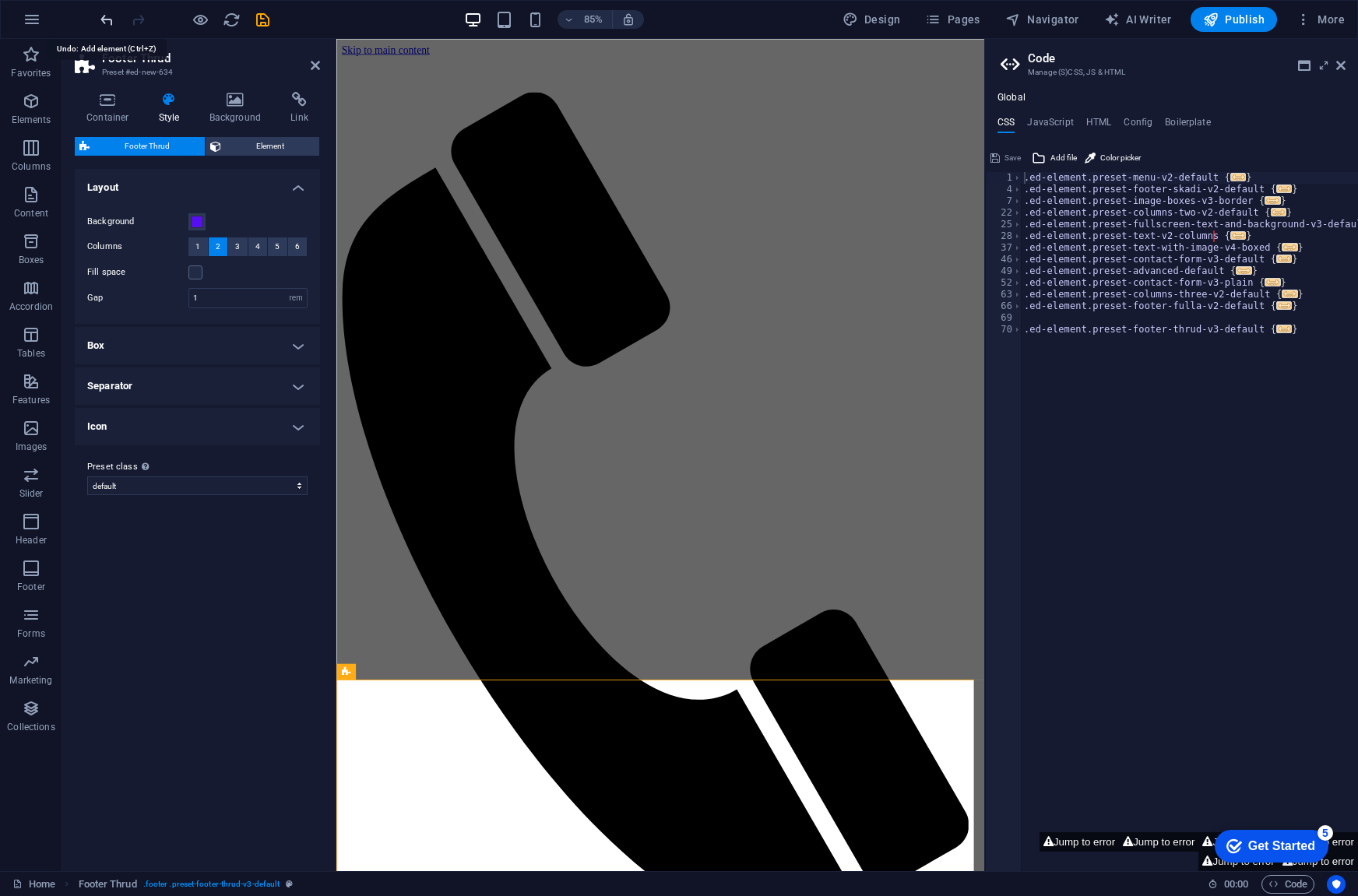
click at [106, 18] on icon "undo" at bounding box center [107, 20] width 18 height 18
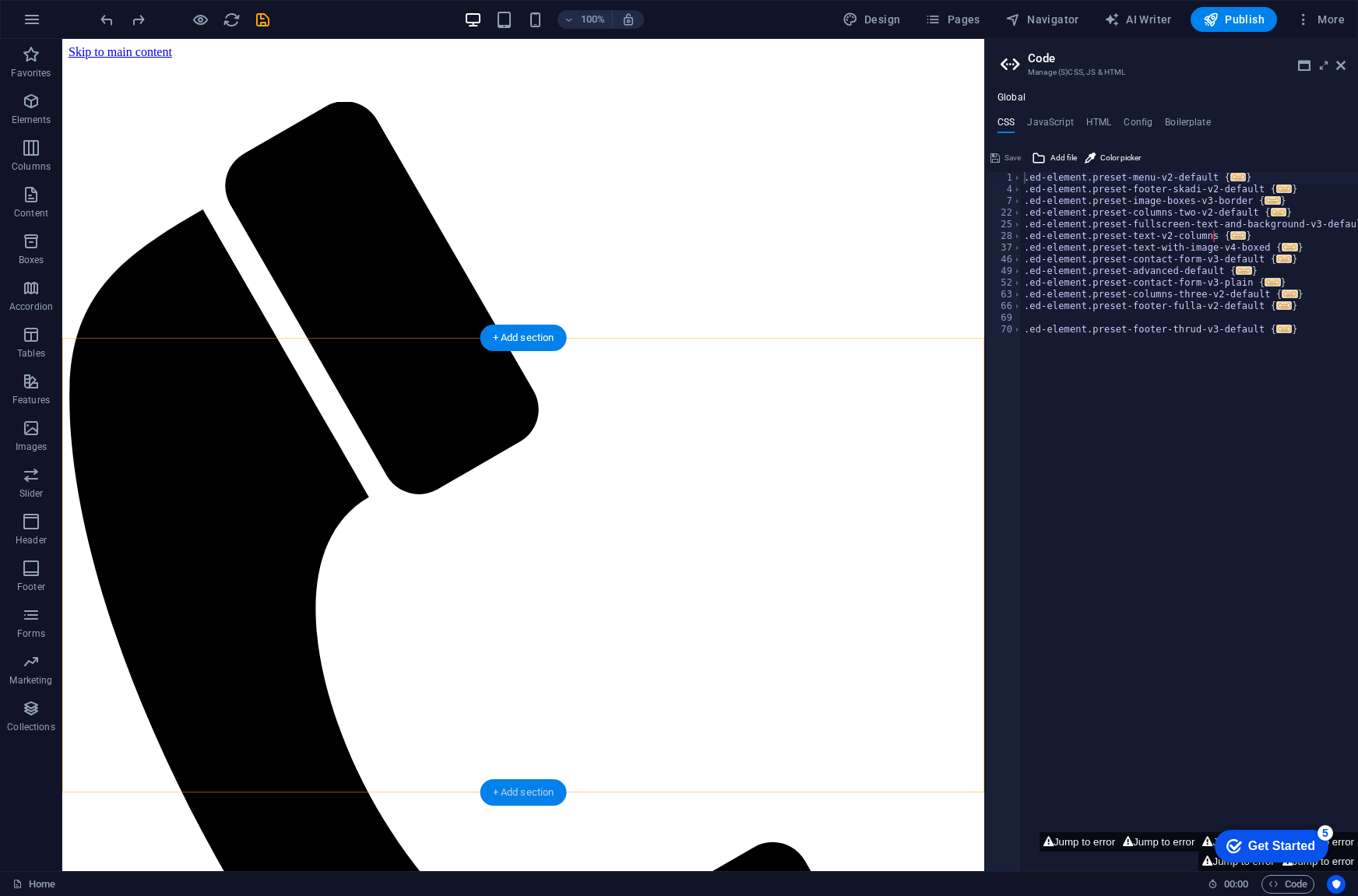
click at [518, 787] on div "+ Add section" at bounding box center [523, 792] width 87 height 27
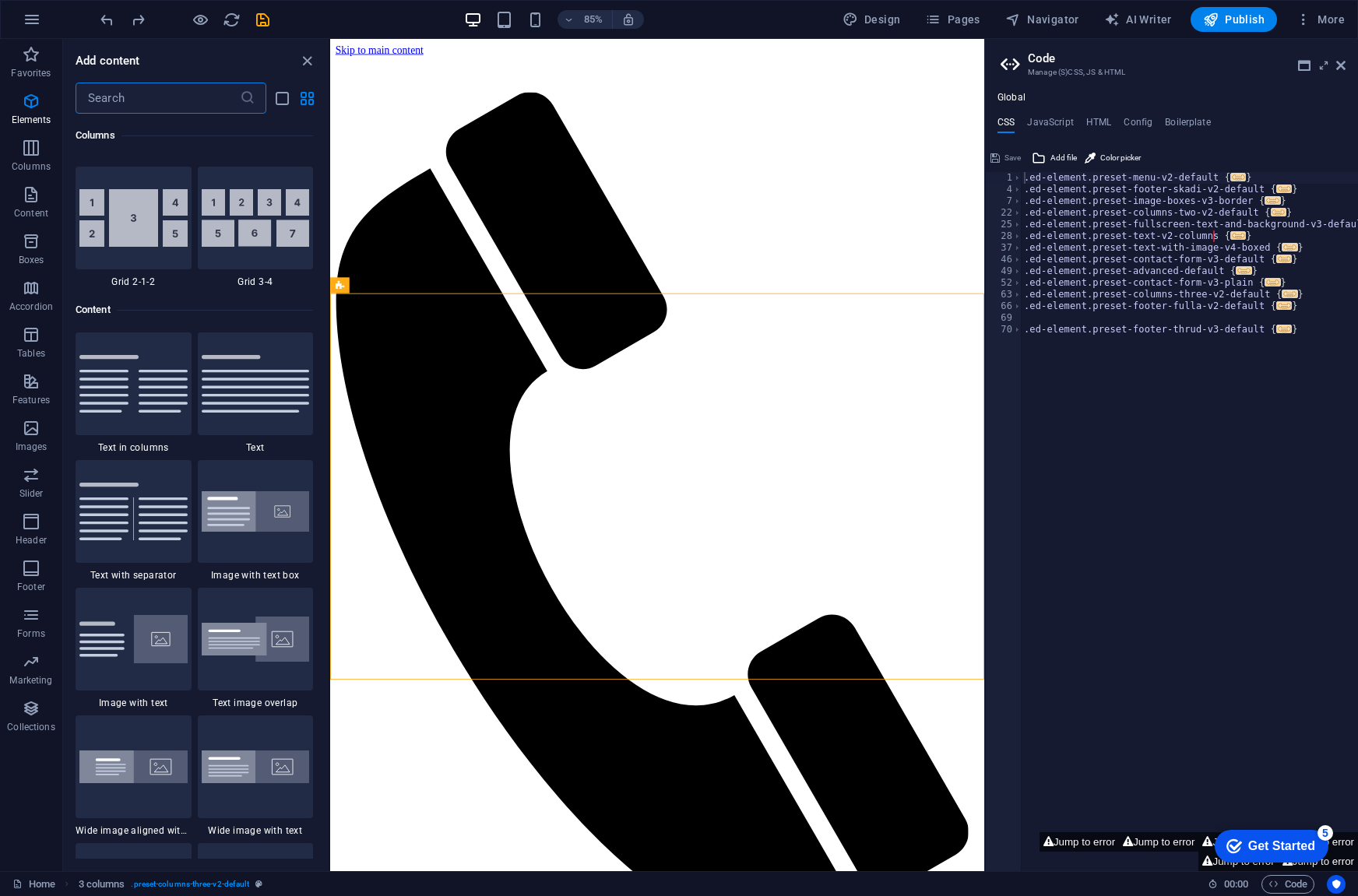
scroll to position [2724, 0]
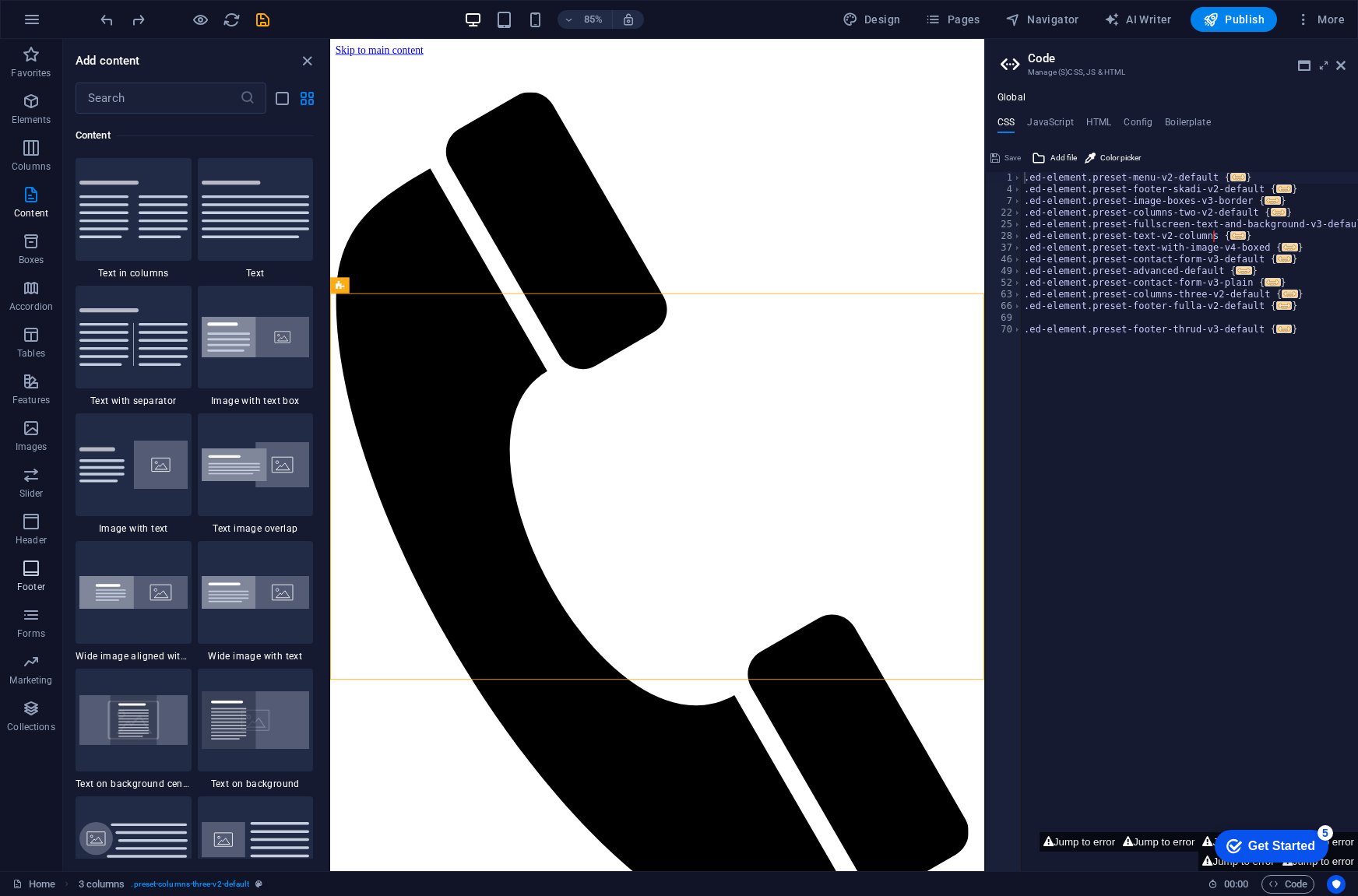
click at [24, 574] on icon "button" at bounding box center [31, 569] width 19 height 19
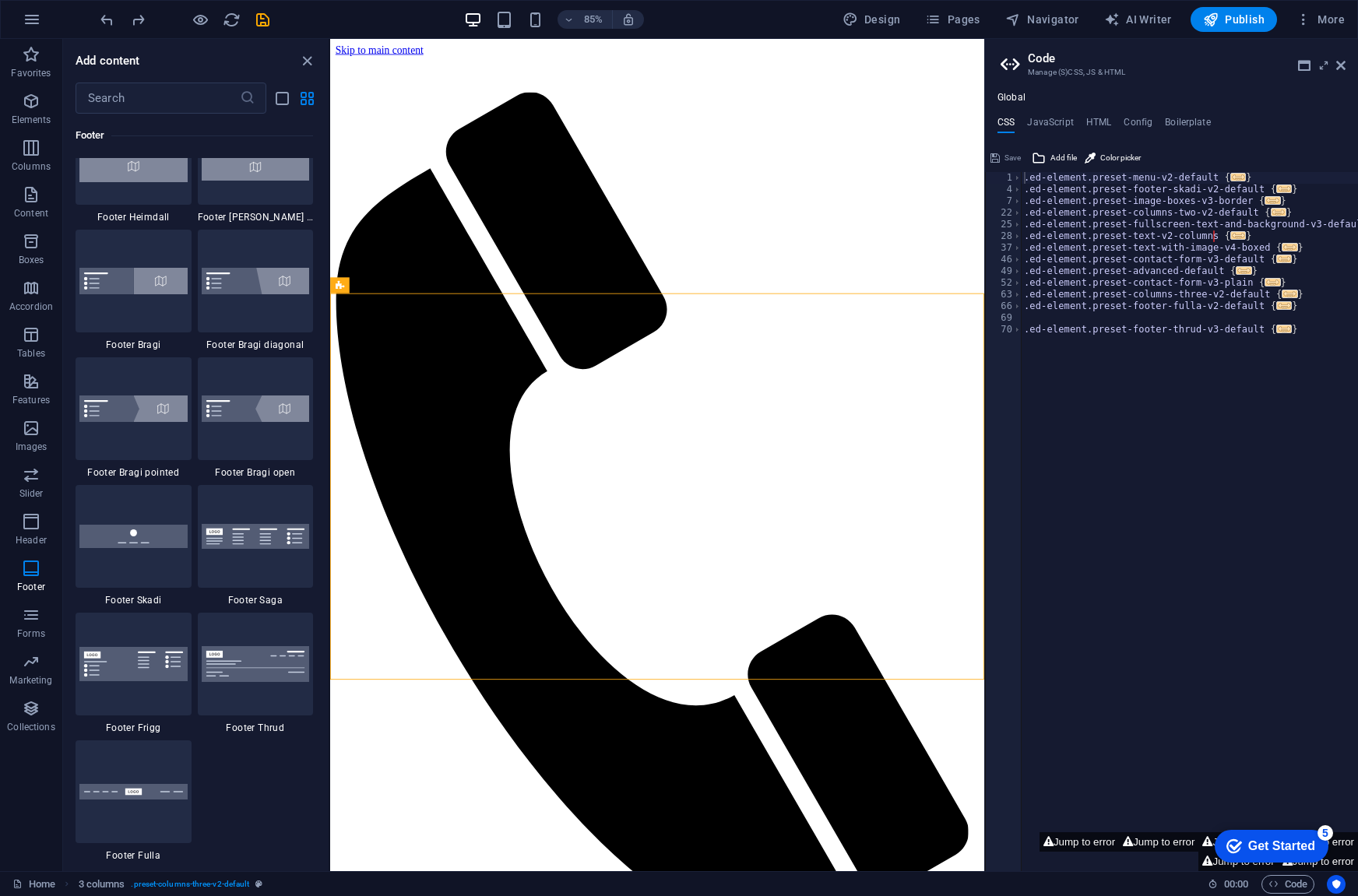
scroll to position [10540, 0]
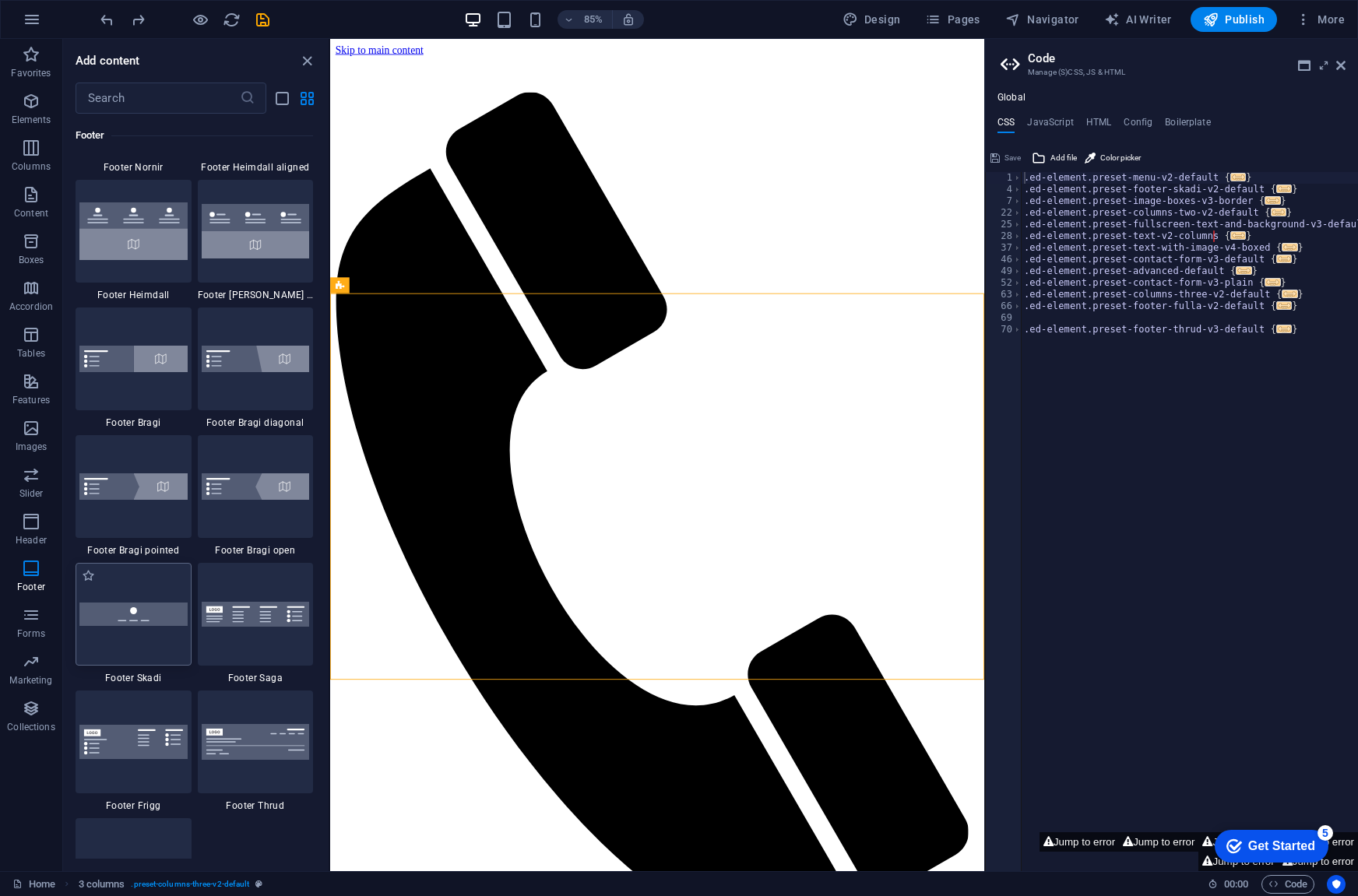
click at [154, 603] on img at bounding box center [134, 613] width 108 height 22
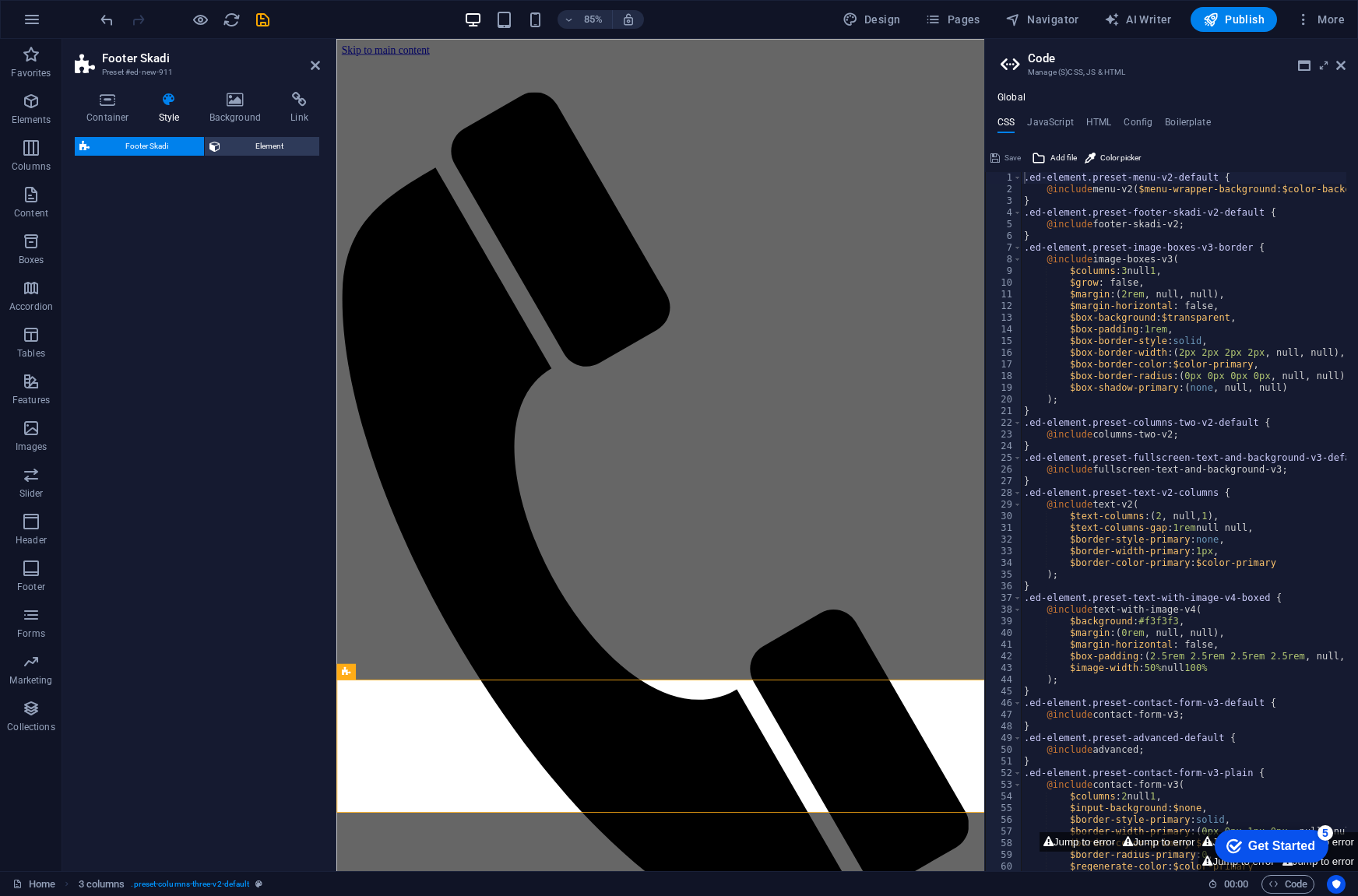
select select "rem"
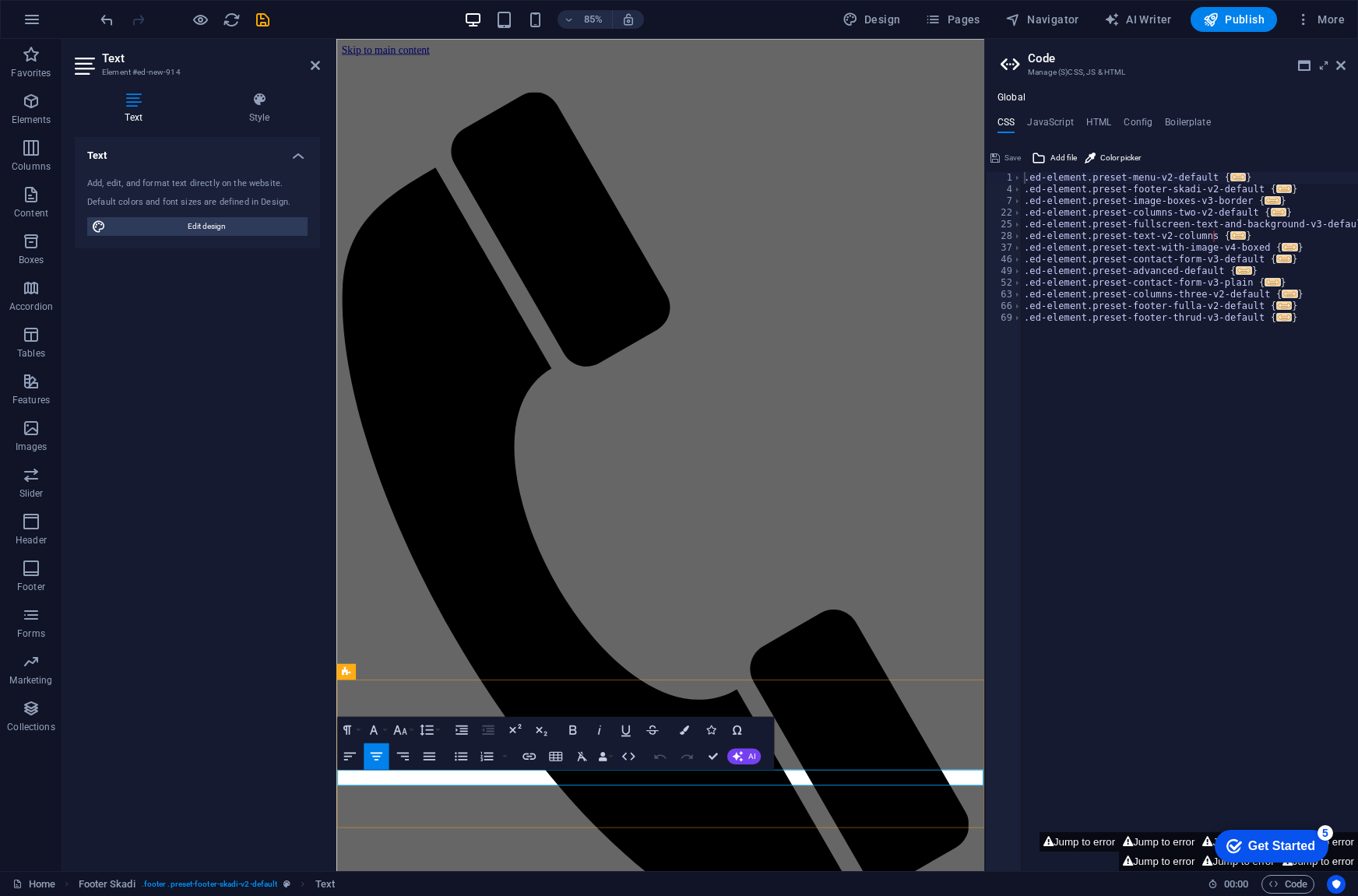
drag, startPoint x: 948, startPoint y: 909, endPoint x: 790, endPoint y: 905, distance: 158.1
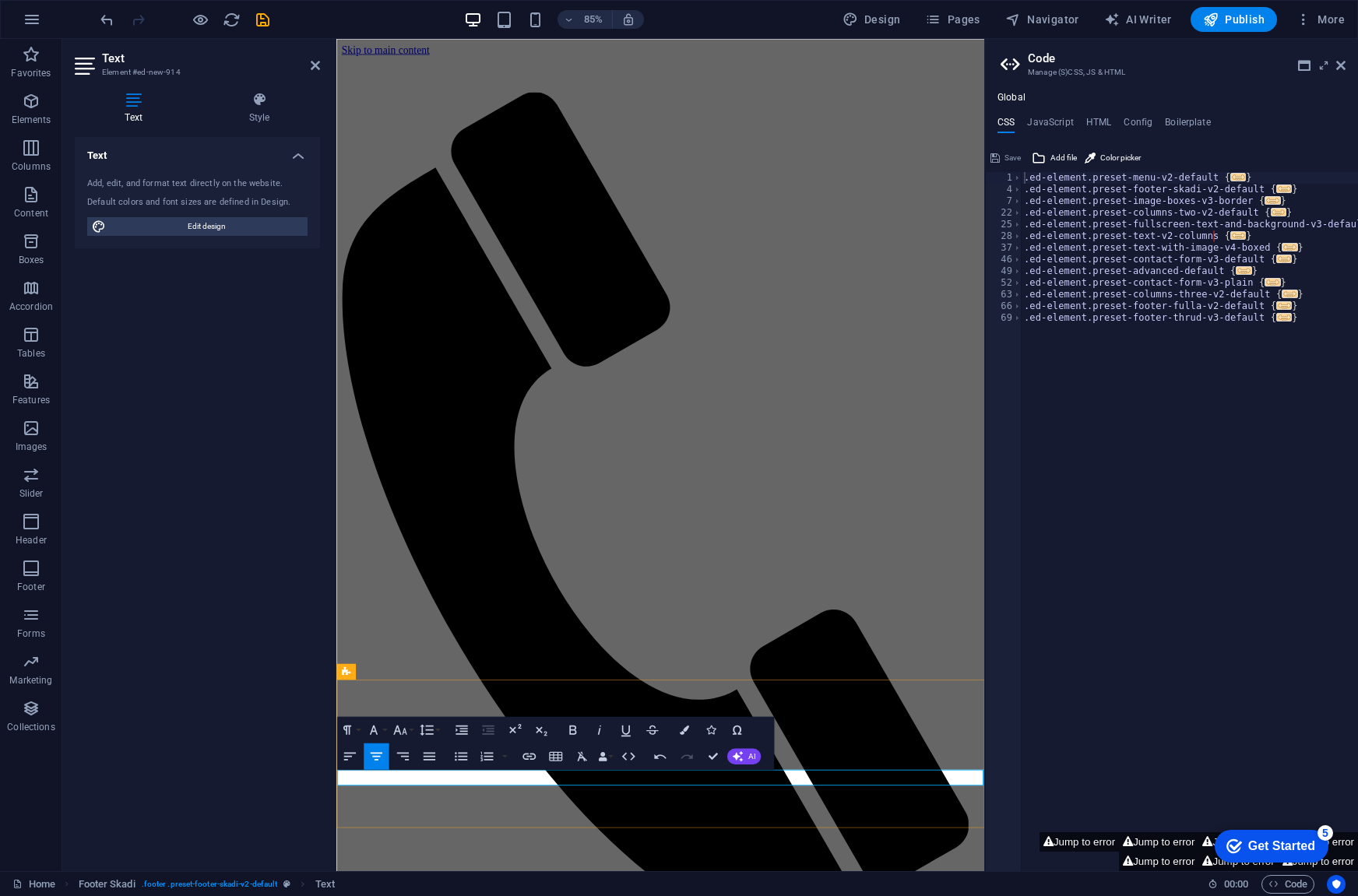
drag, startPoint x: 817, startPoint y: 904, endPoint x: 881, endPoint y: 899, distance: 64.2
click at [1234, 16] on span "Publish" at bounding box center [1234, 20] width 62 height 15
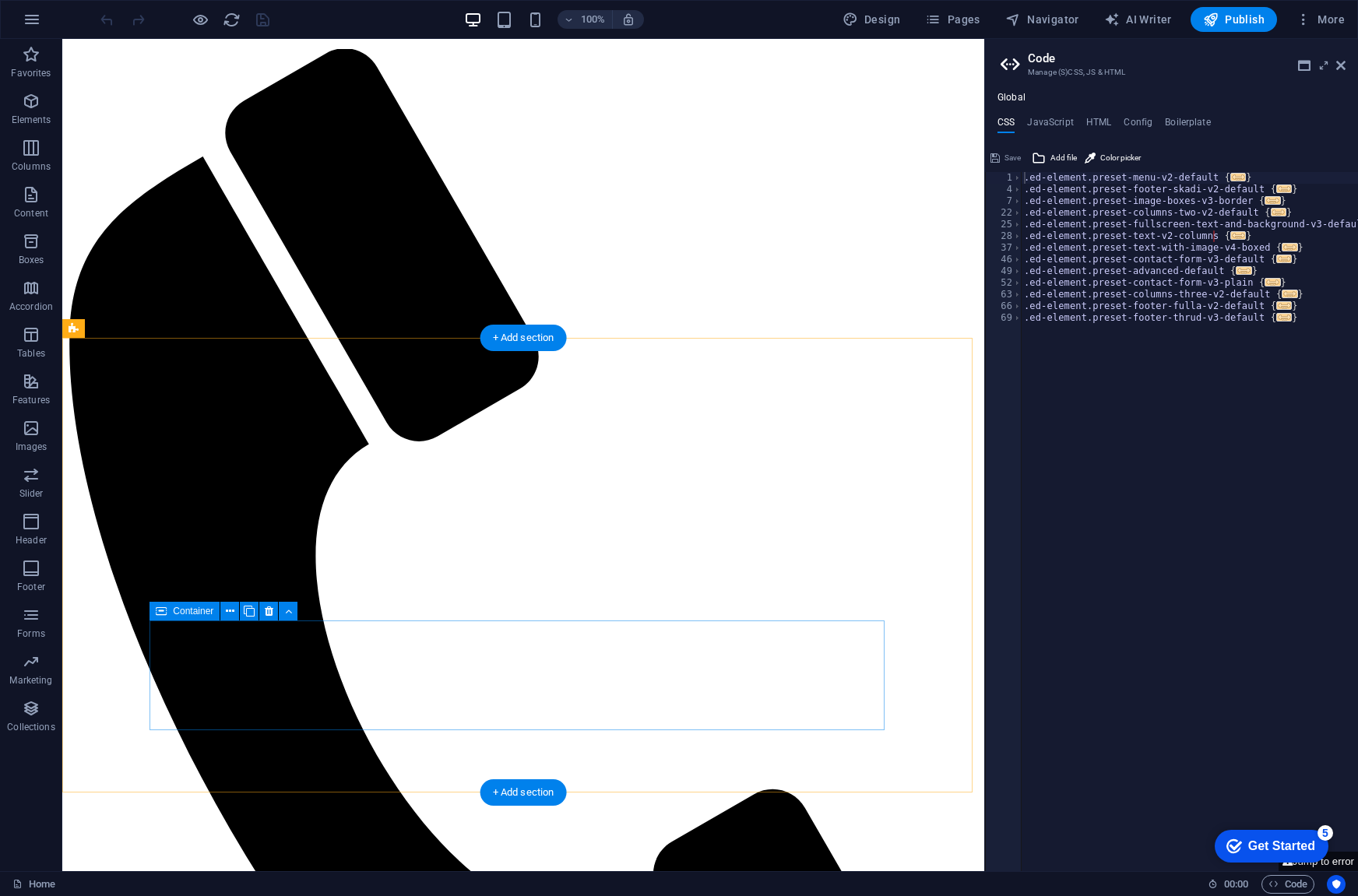
scroll to position [95, 0]
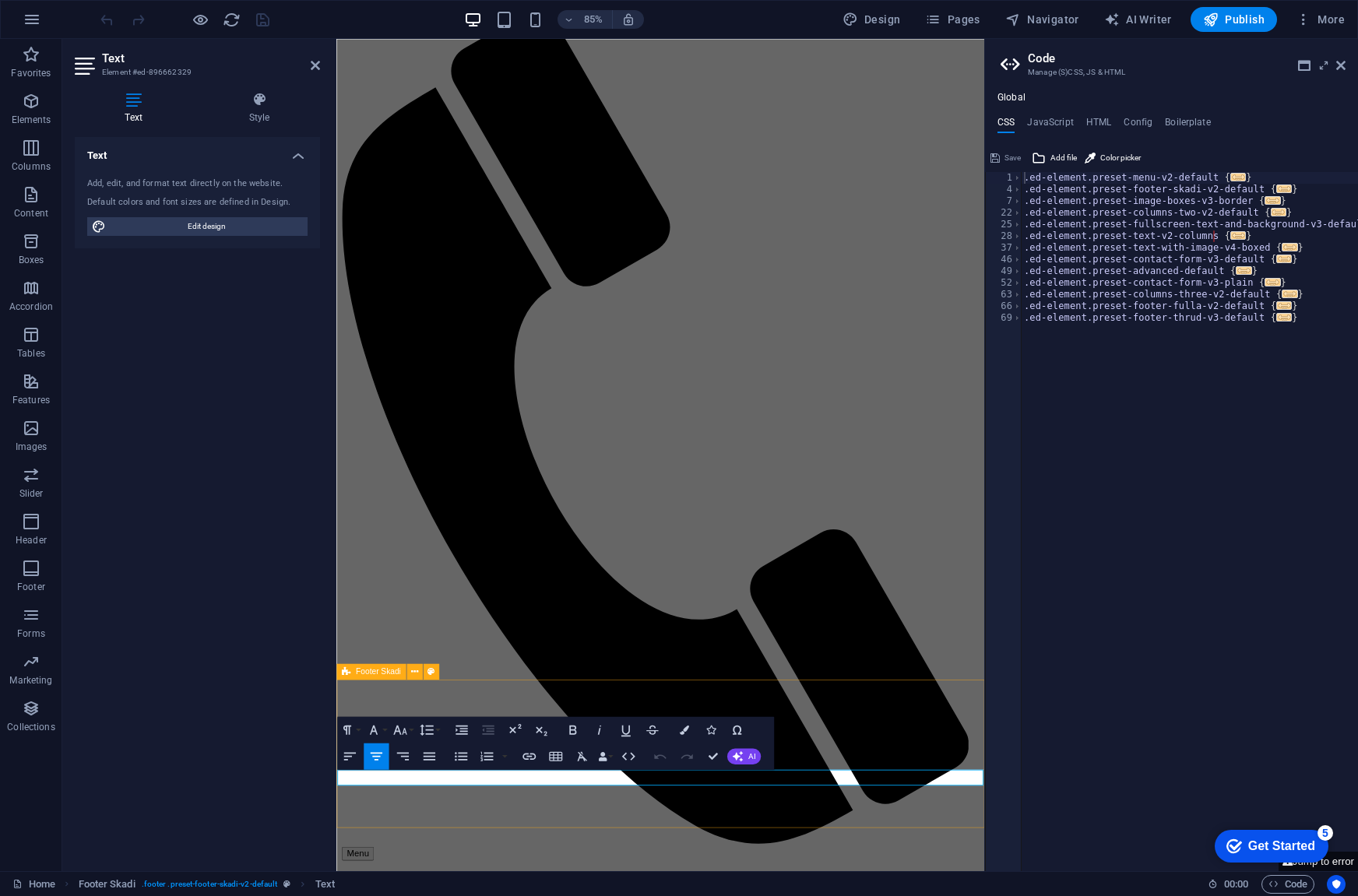
scroll to position [0, 0]
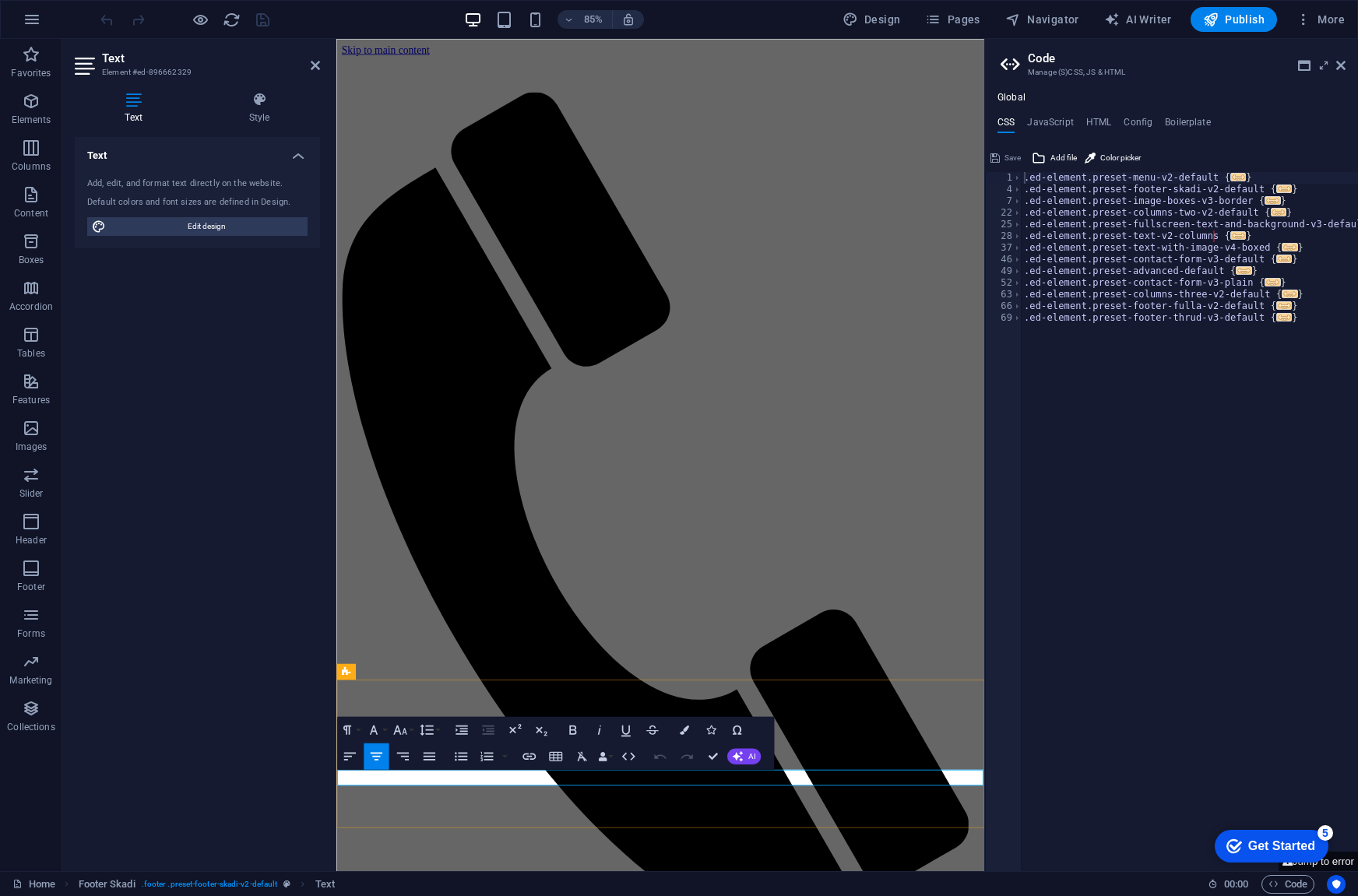
drag, startPoint x: 1002, startPoint y: 814, endPoint x: 723, endPoint y: 904, distance: 293.2
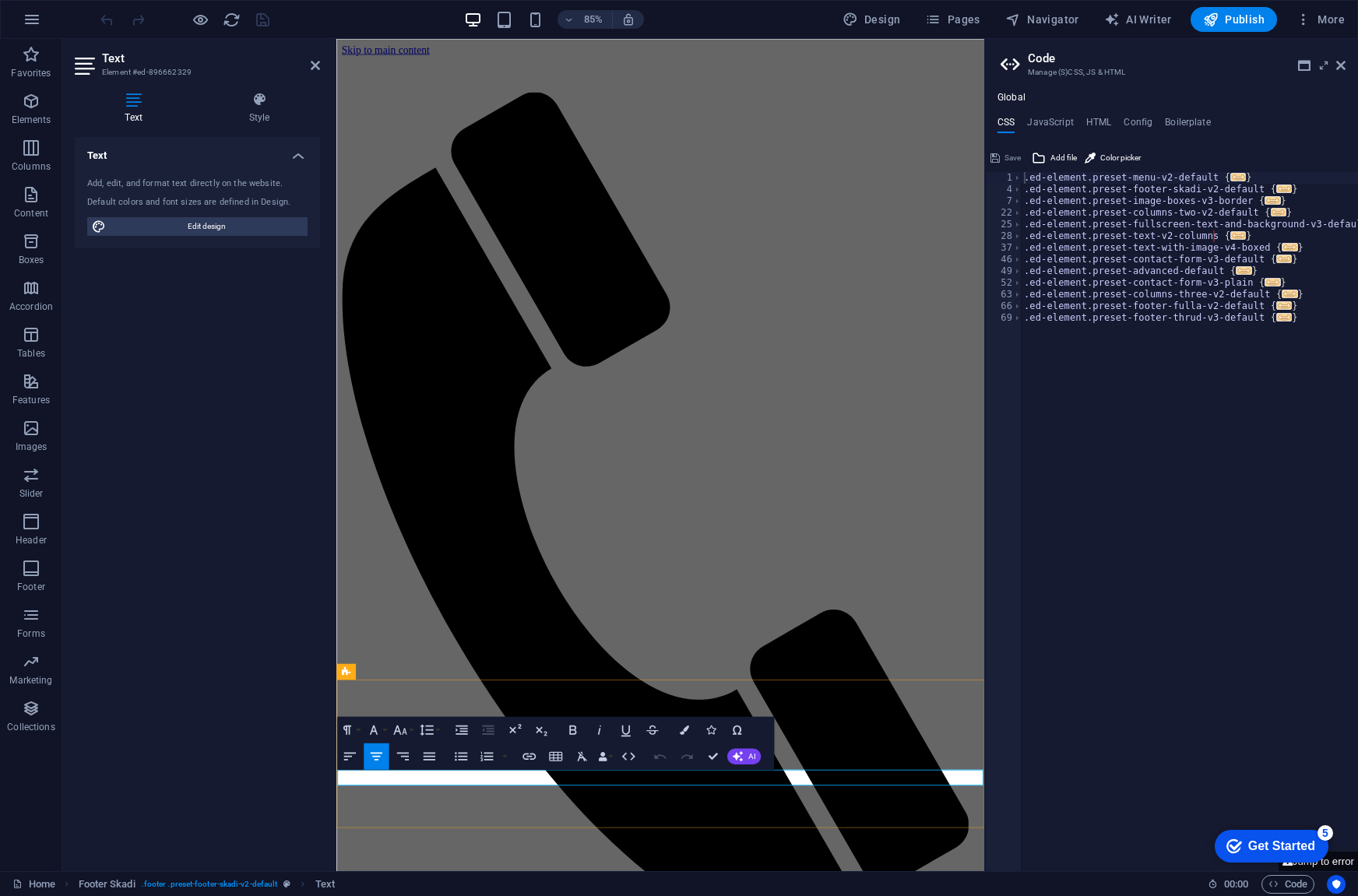
drag, startPoint x: 955, startPoint y: 905, endPoint x: 799, endPoint y: 900, distance: 156.1
click at [259, 18] on div at bounding box center [185, 19] width 175 height 25
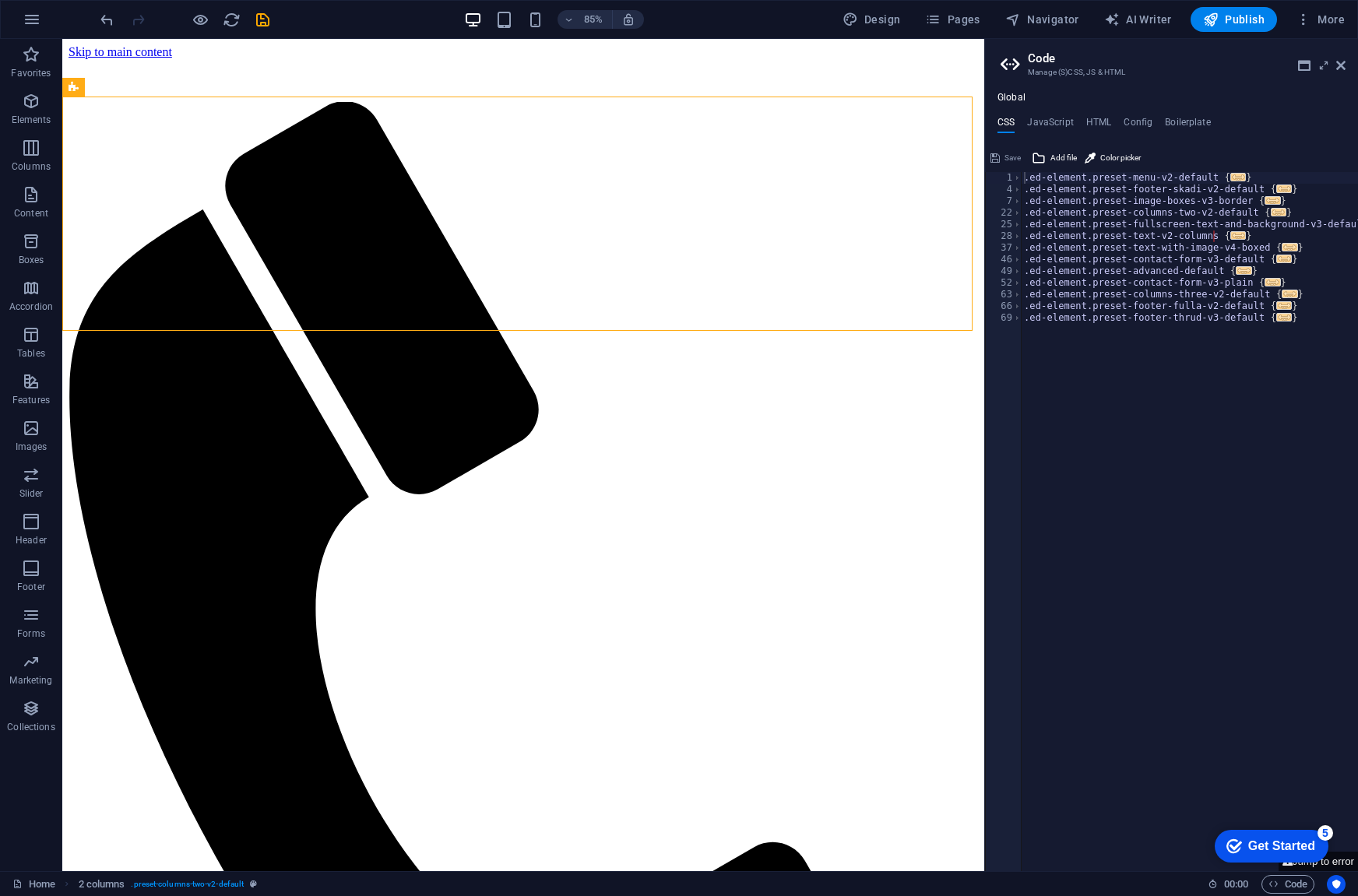
scroll to position [95, 0]
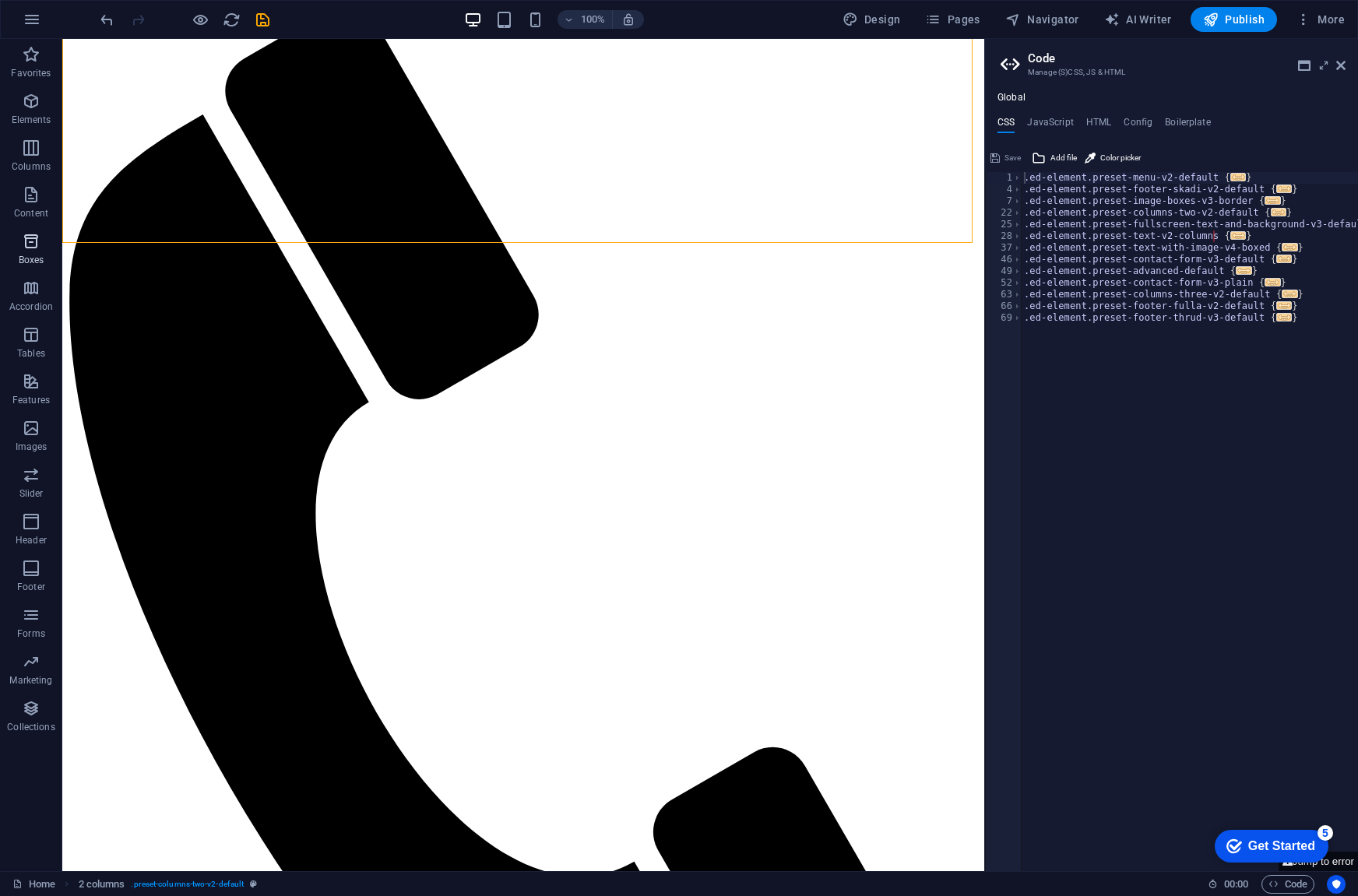
click at [33, 237] on icon "button" at bounding box center [31, 242] width 19 height 19
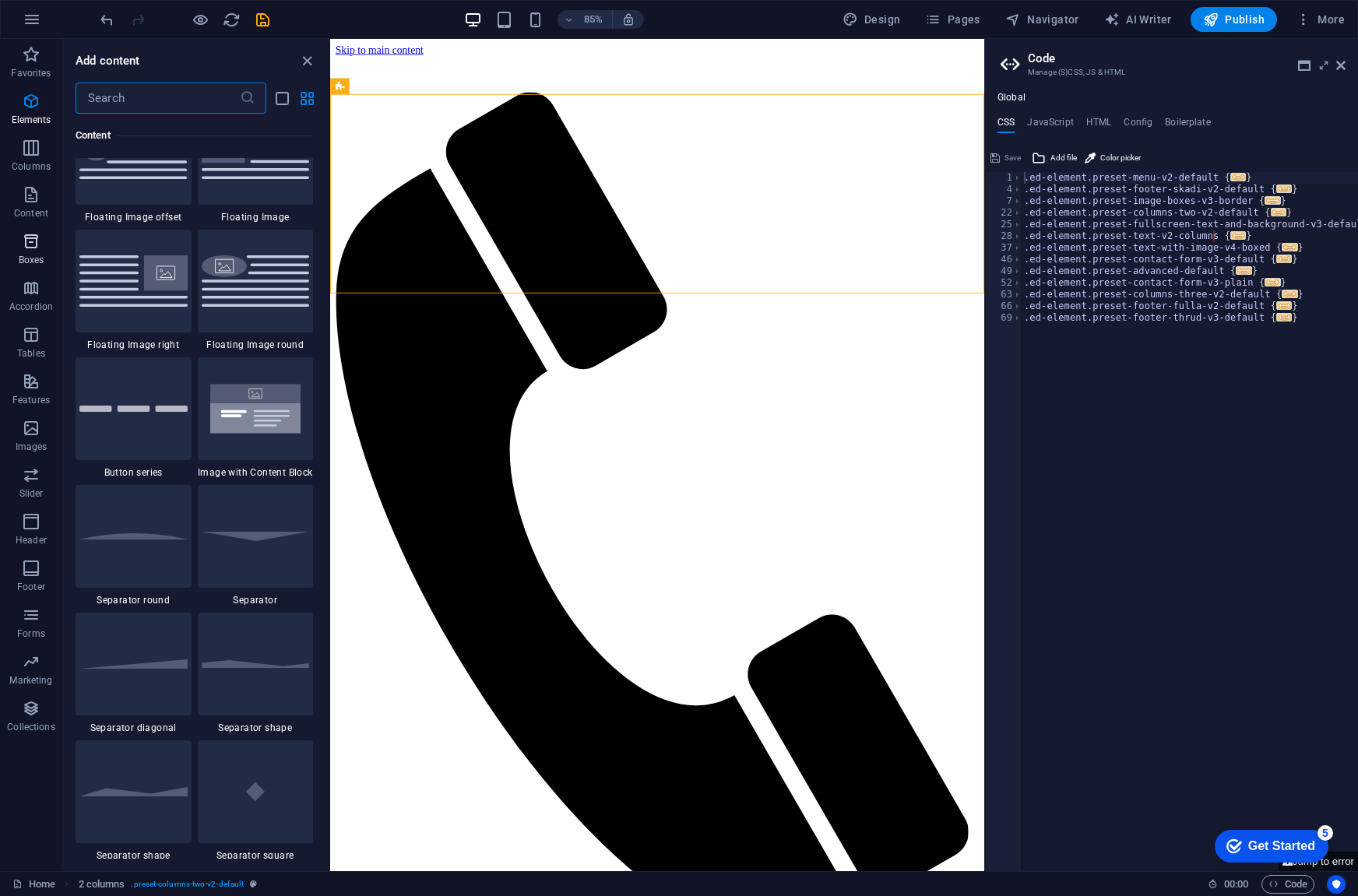
scroll to position [4294, 0]
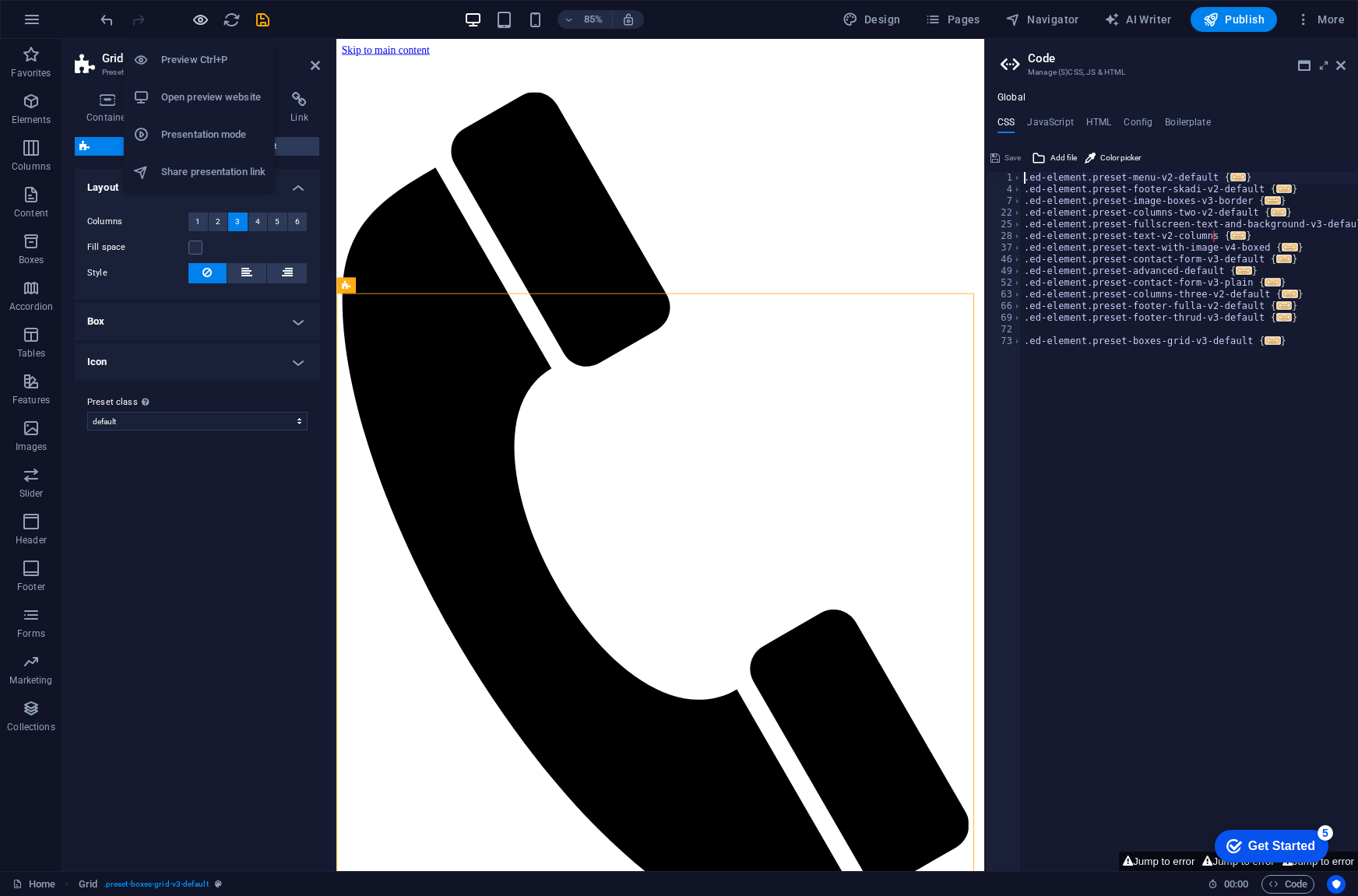
click at [201, 25] on icon "button" at bounding box center [200, 20] width 18 height 18
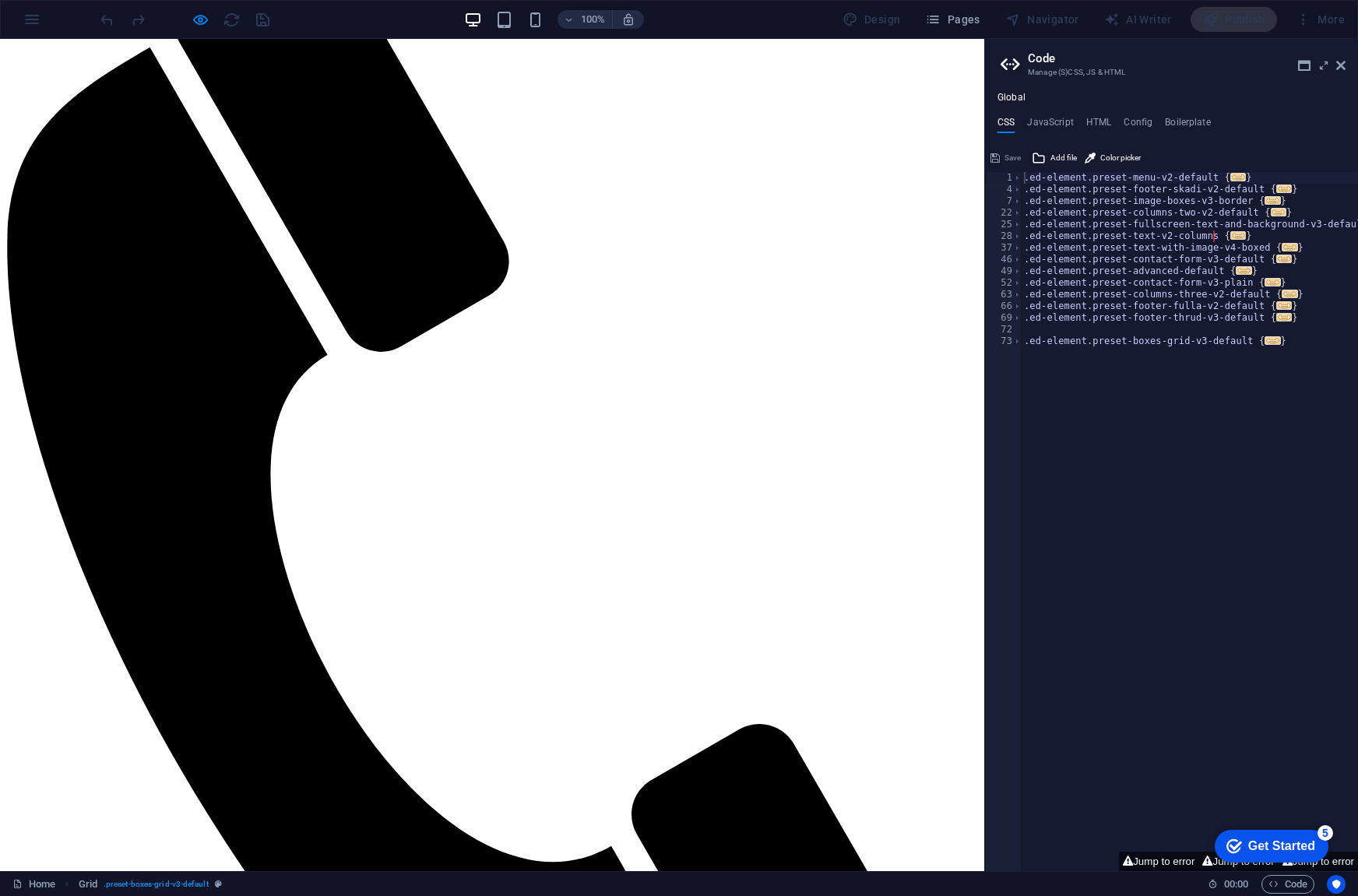
scroll to position [0, 0]
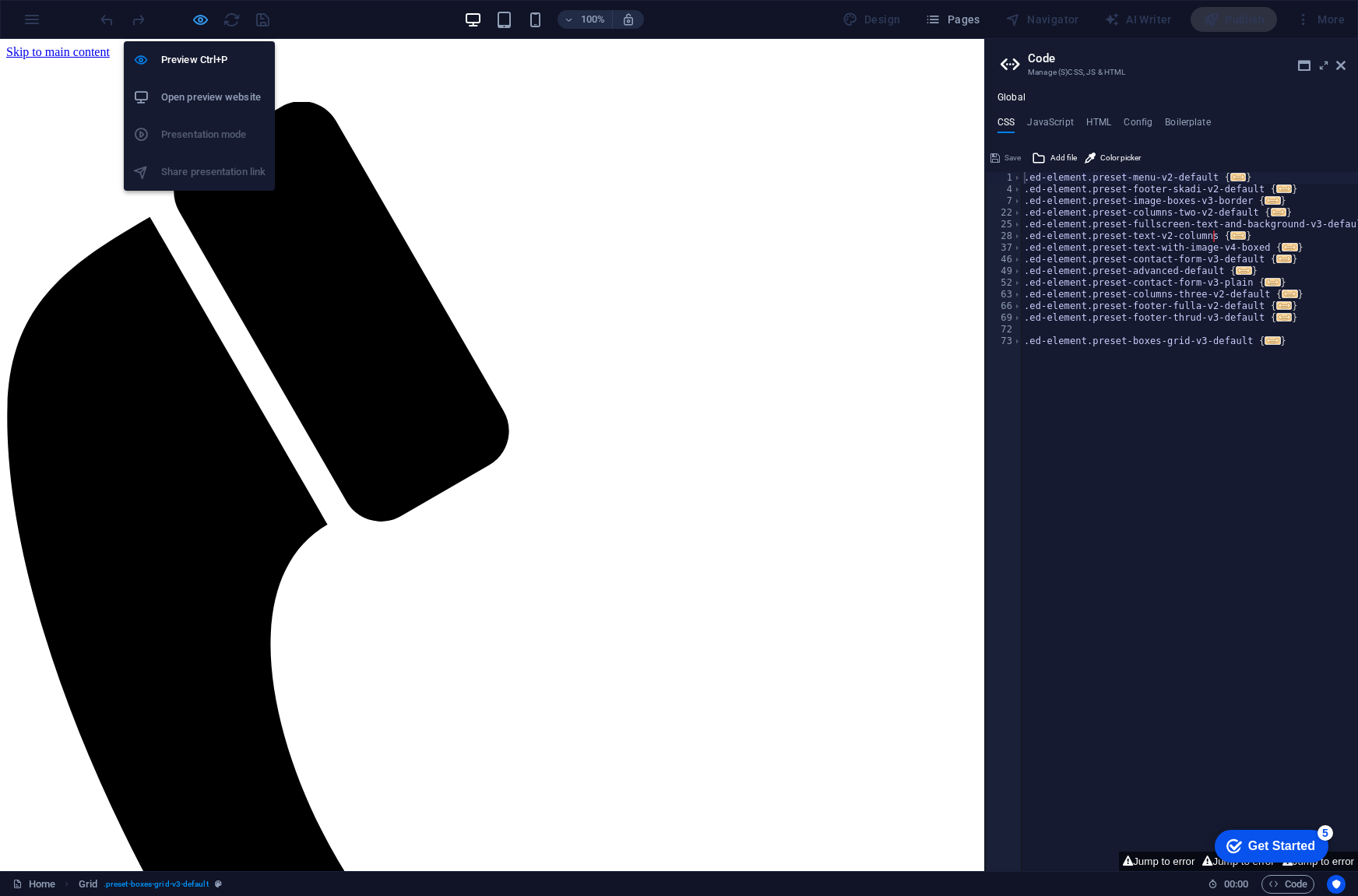
click at [200, 21] on icon "button" at bounding box center [200, 20] width 18 height 18
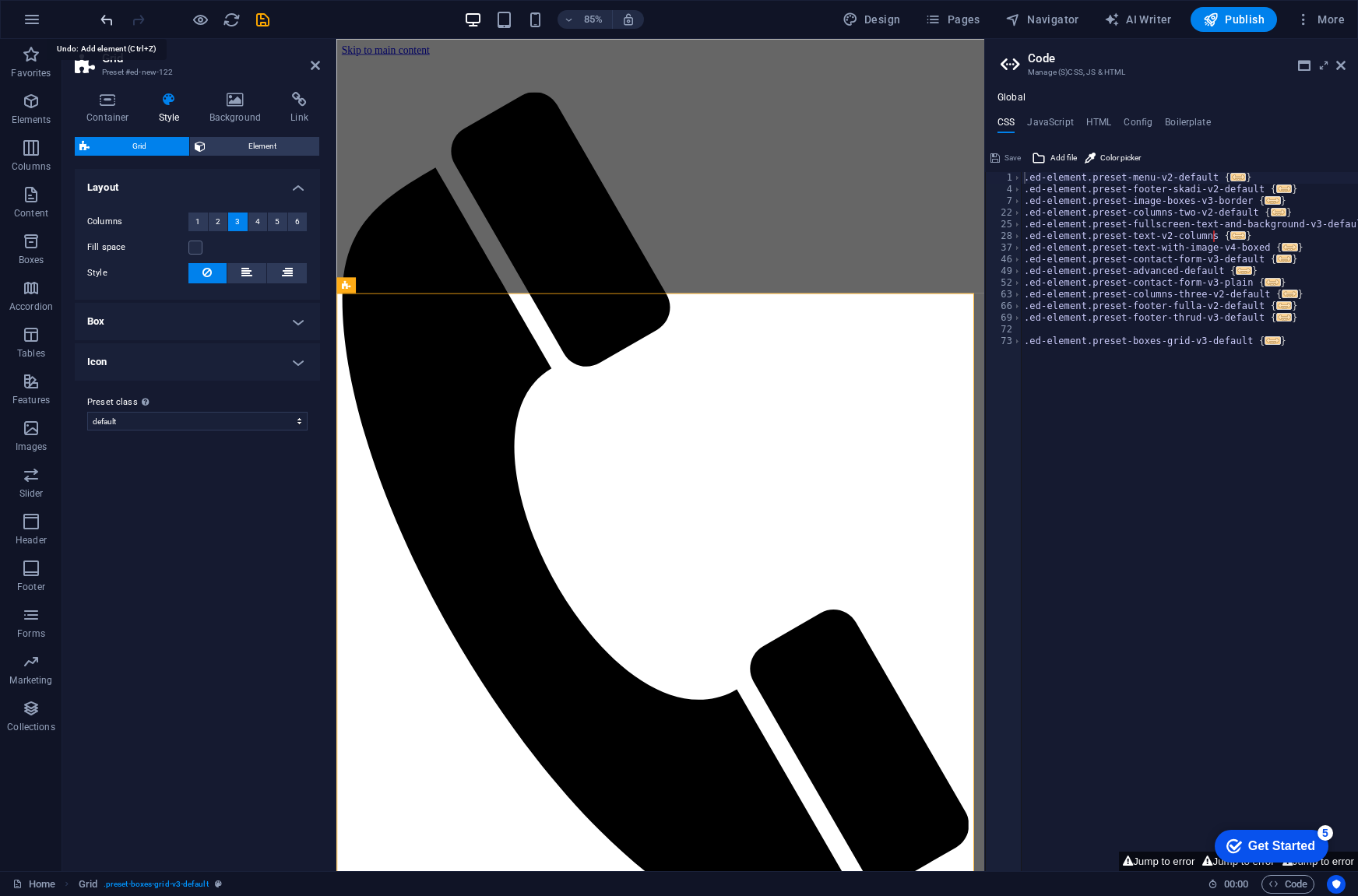
click at [105, 18] on icon "undo" at bounding box center [107, 20] width 18 height 18
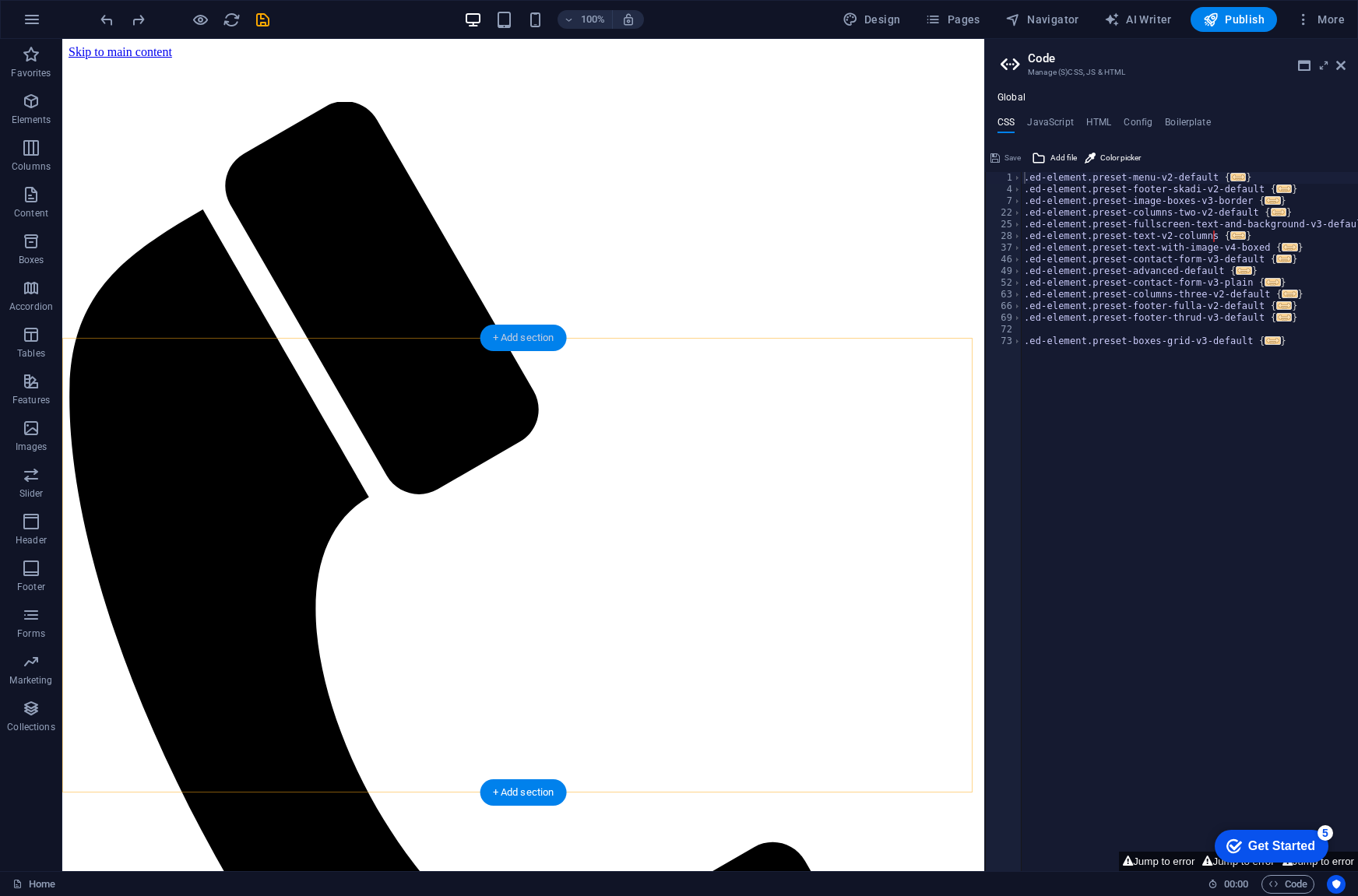
click at [533, 332] on div "+ Add section" at bounding box center [523, 337] width 87 height 27
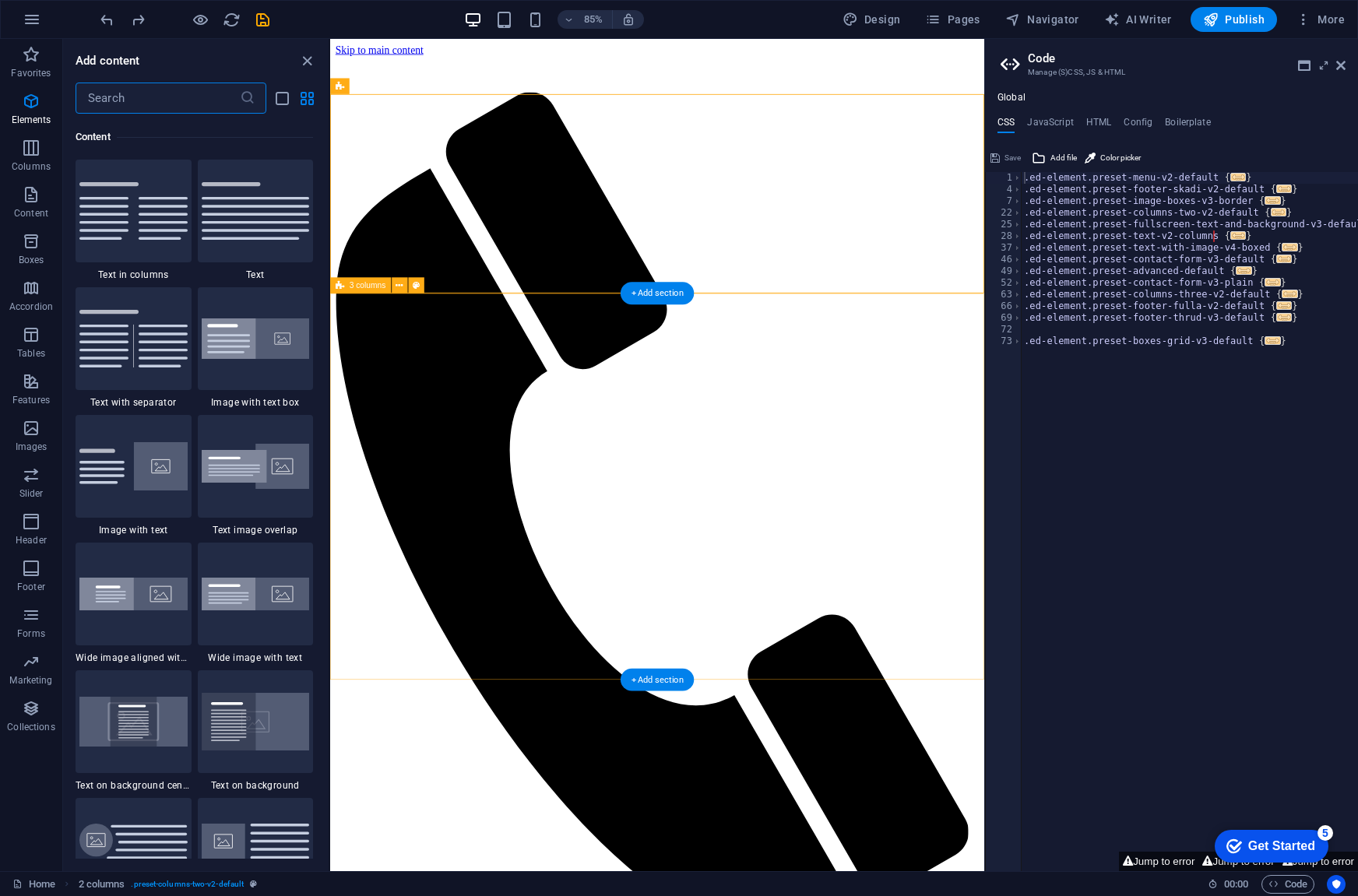
scroll to position [2724, 0]
click at [653, 291] on div "+ Add section" at bounding box center [656, 293] width 73 height 22
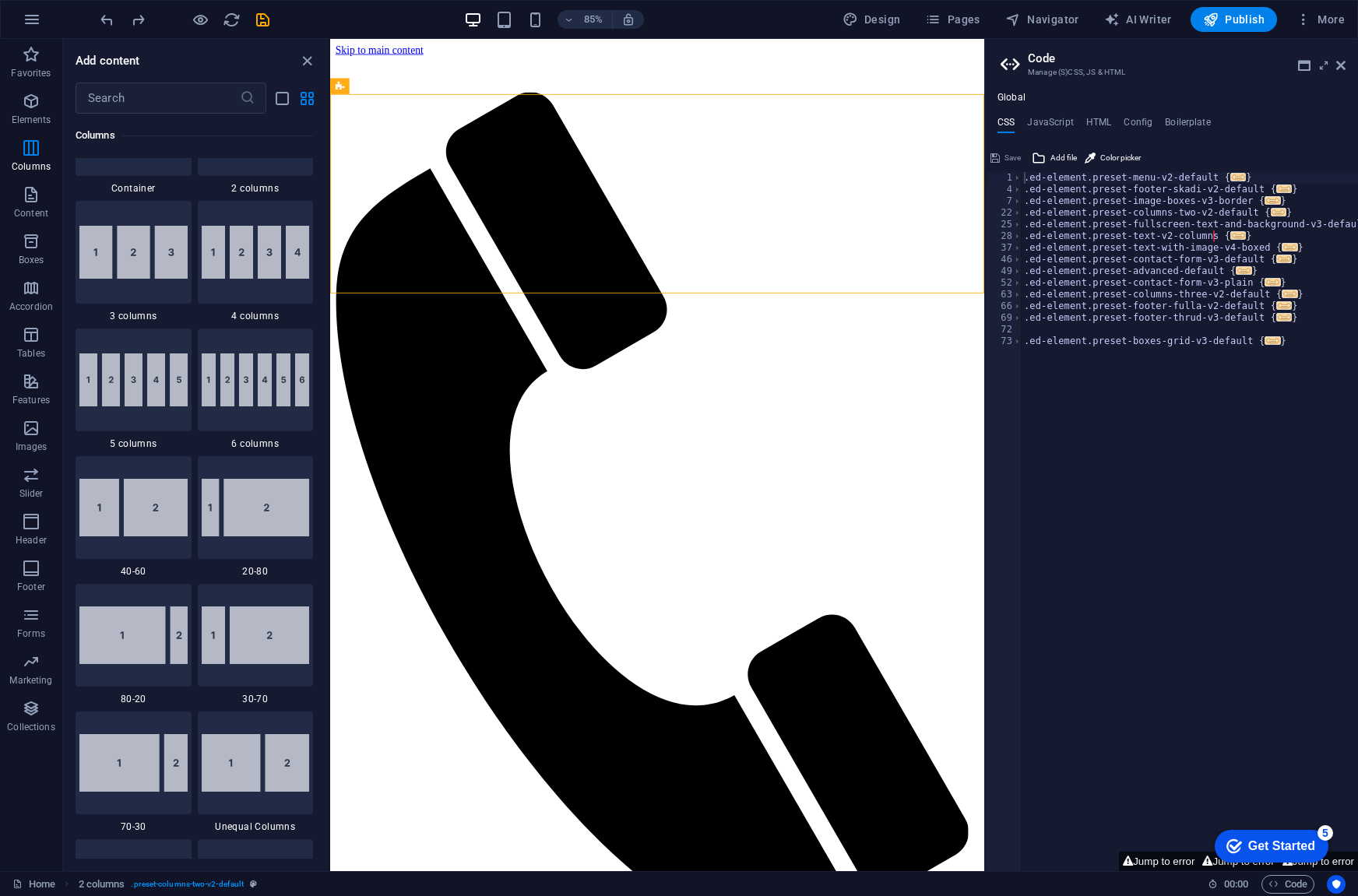
scroll to position [544, 0]
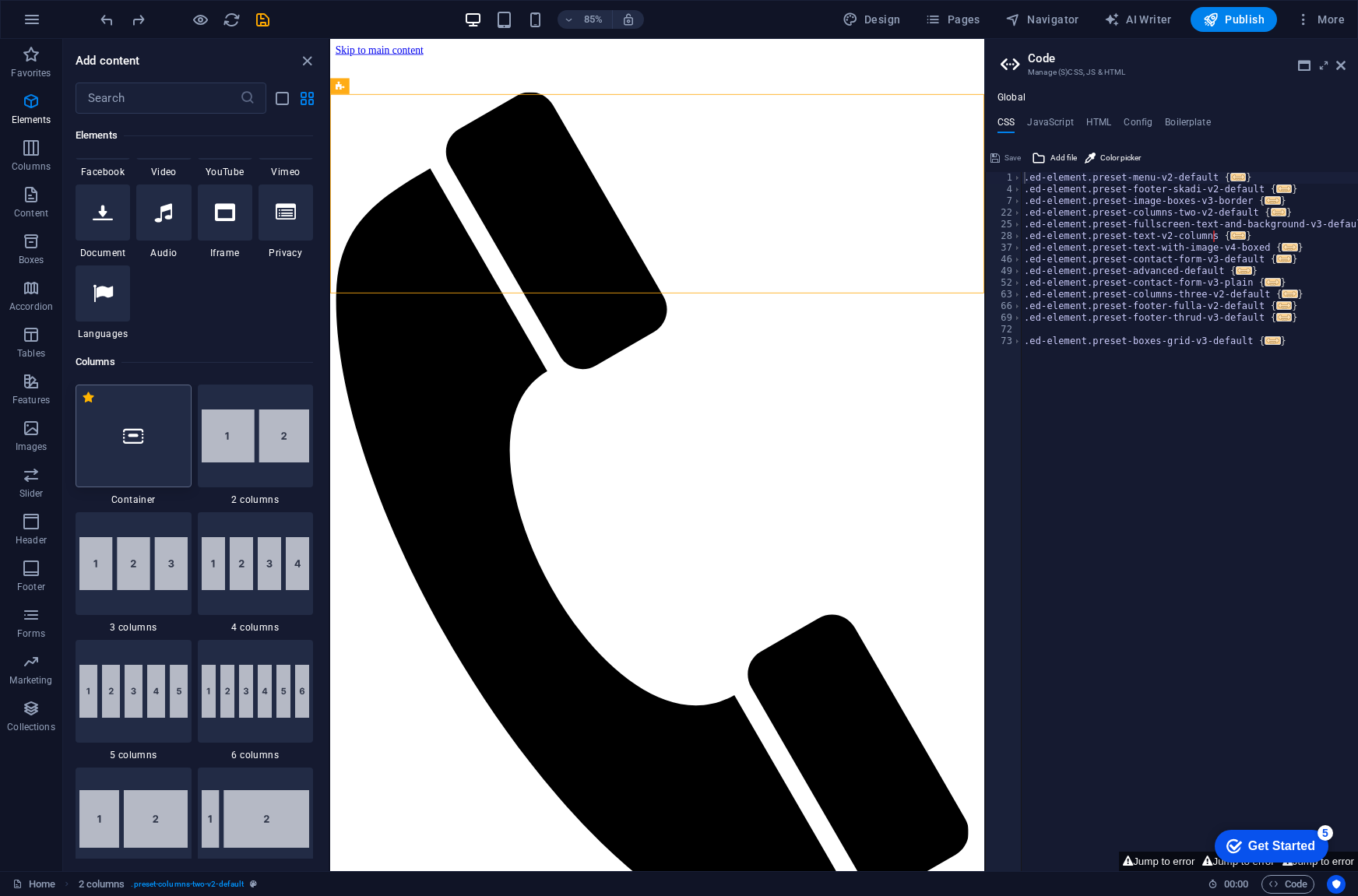
click at [155, 456] on div at bounding box center [133, 436] width 116 height 103
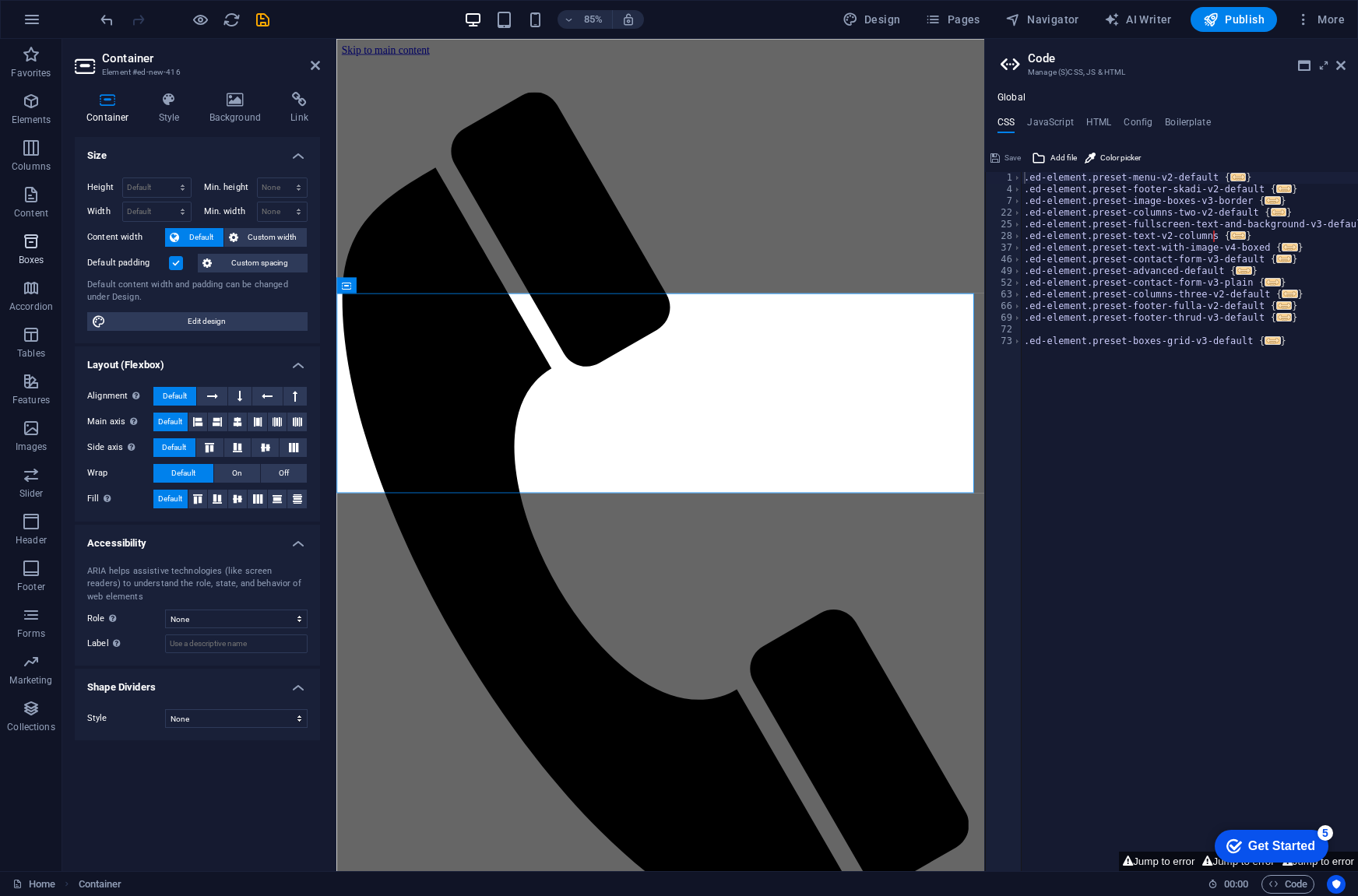
click at [33, 250] on icon "button" at bounding box center [31, 242] width 19 height 19
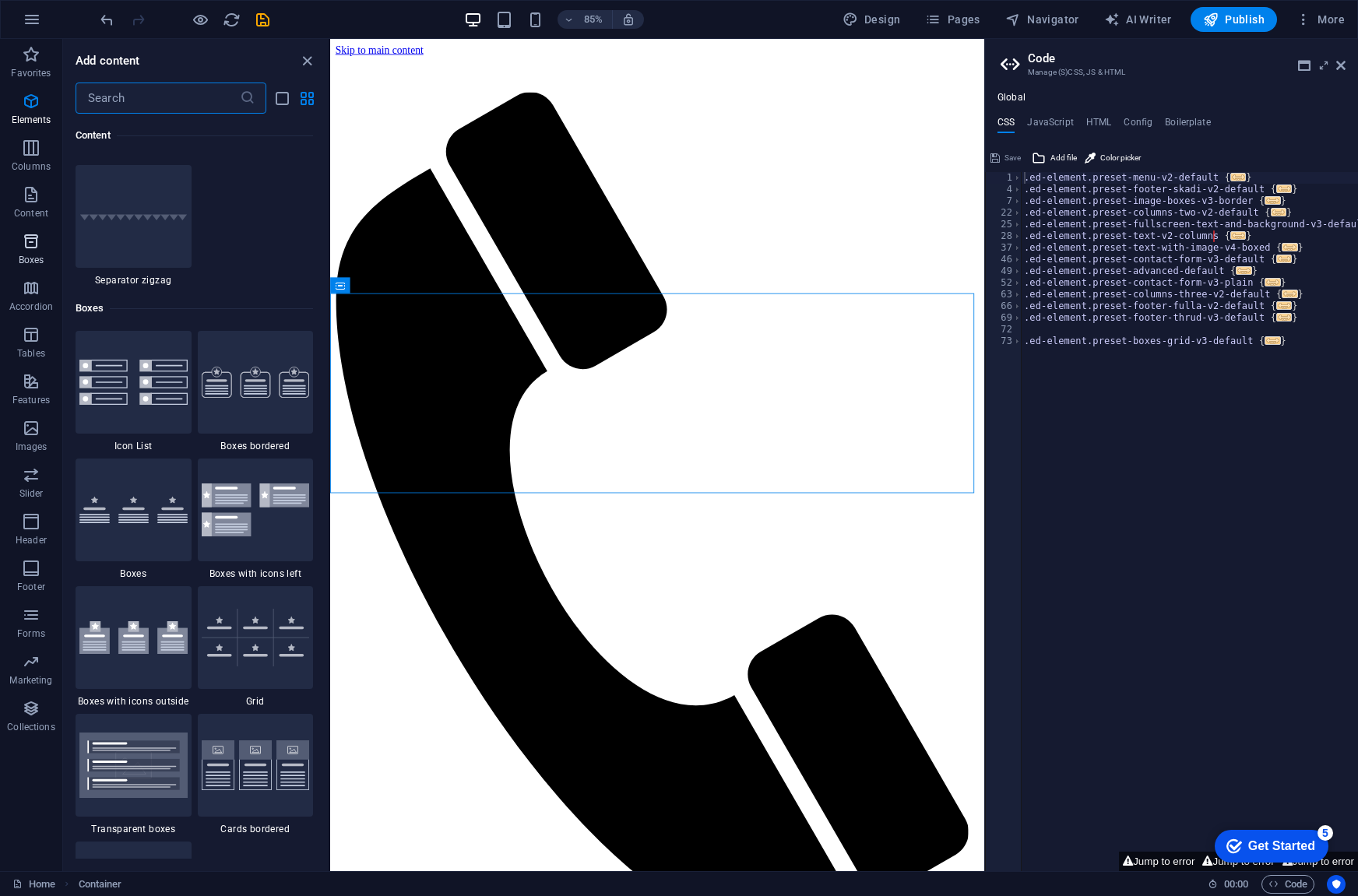
scroll to position [4294, 0]
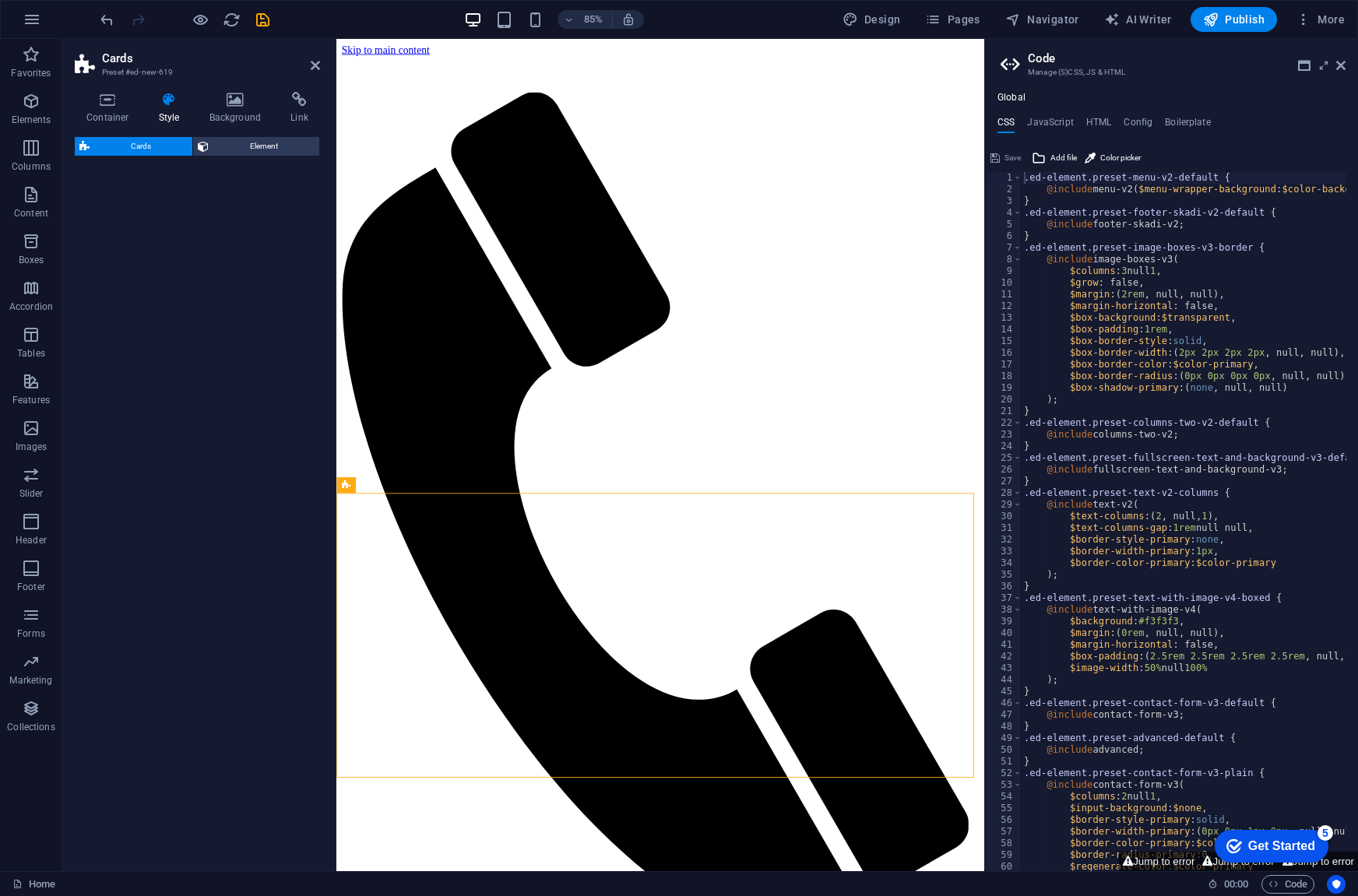
select select "rem"
select select "preset-image-boxes-v3-default"
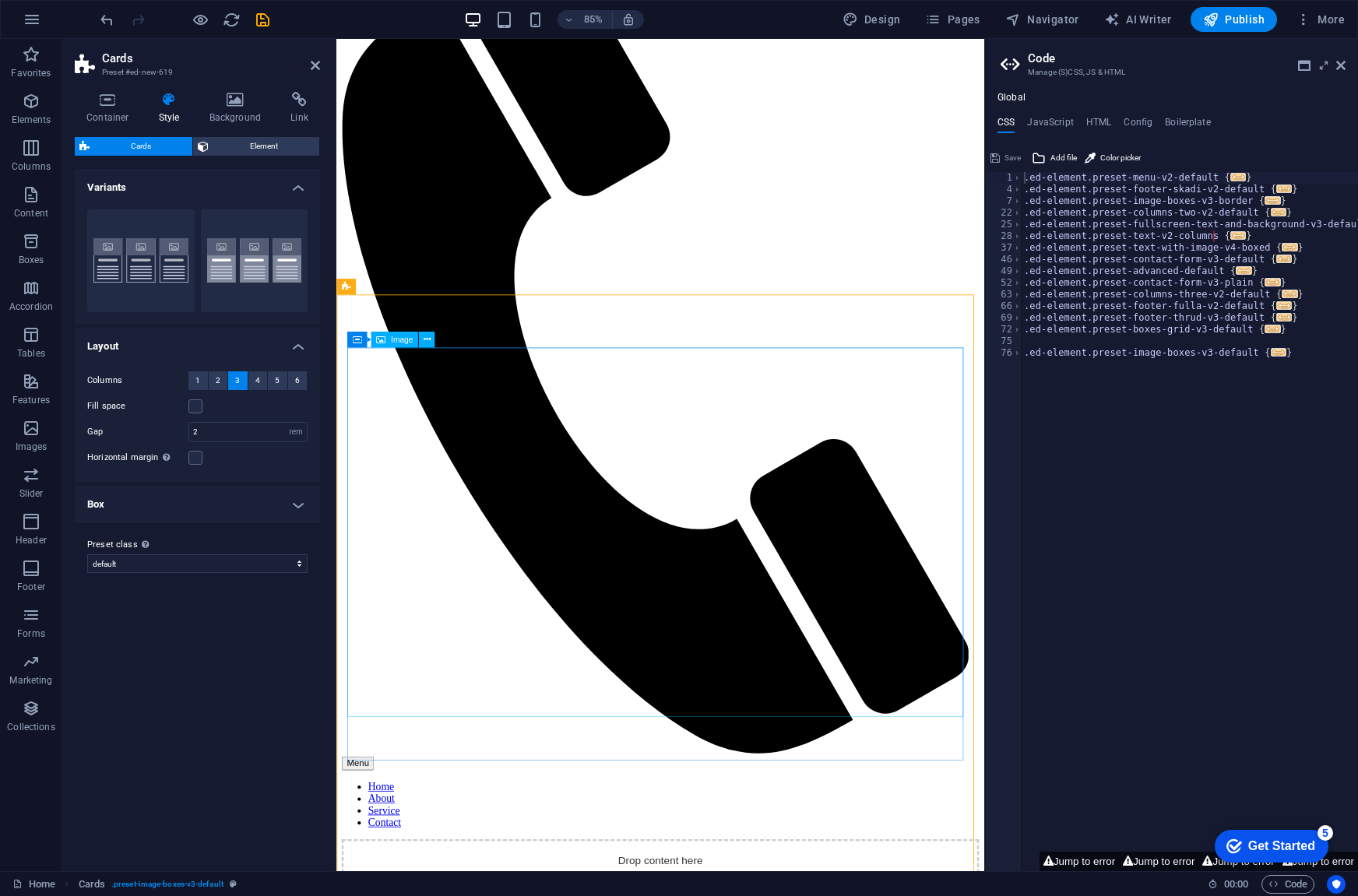
scroll to position [234, 0]
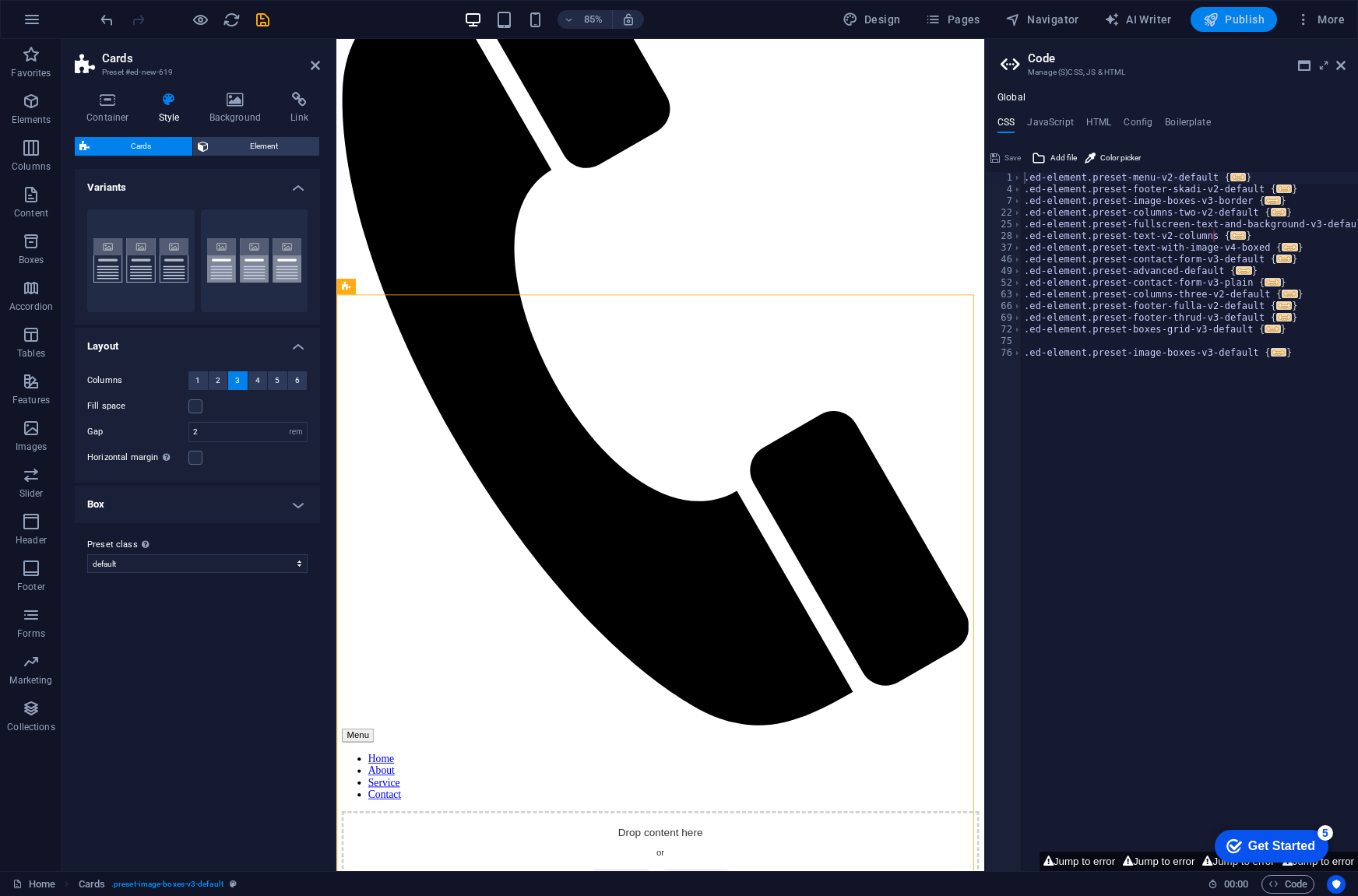
click at [1225, 18] on span "Publish" at bounding box center [1234, 20] width 62 height 15
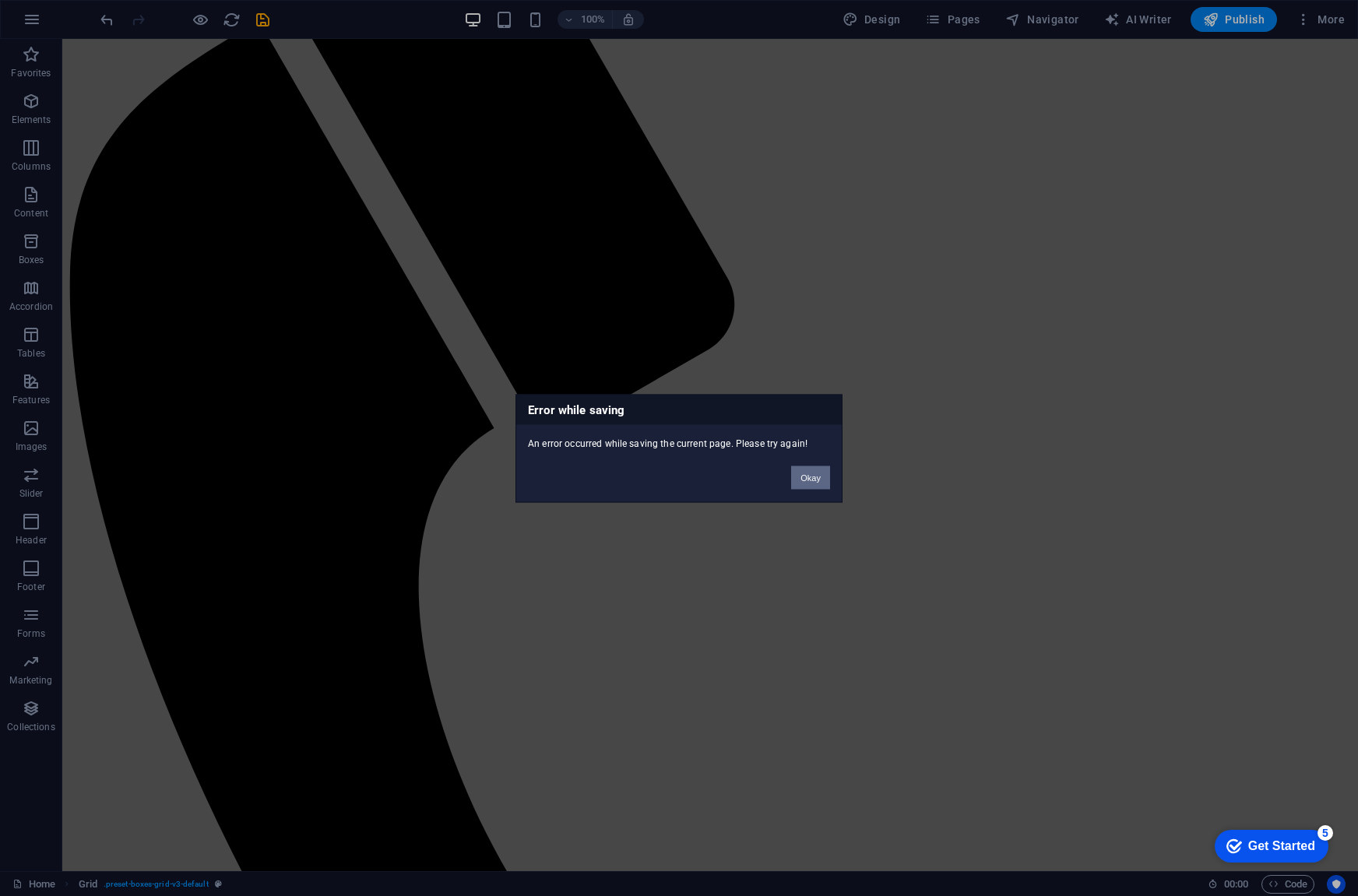
click at [793, 482] on button "Okay" at bounding box center [810, 476] width 39 height 23
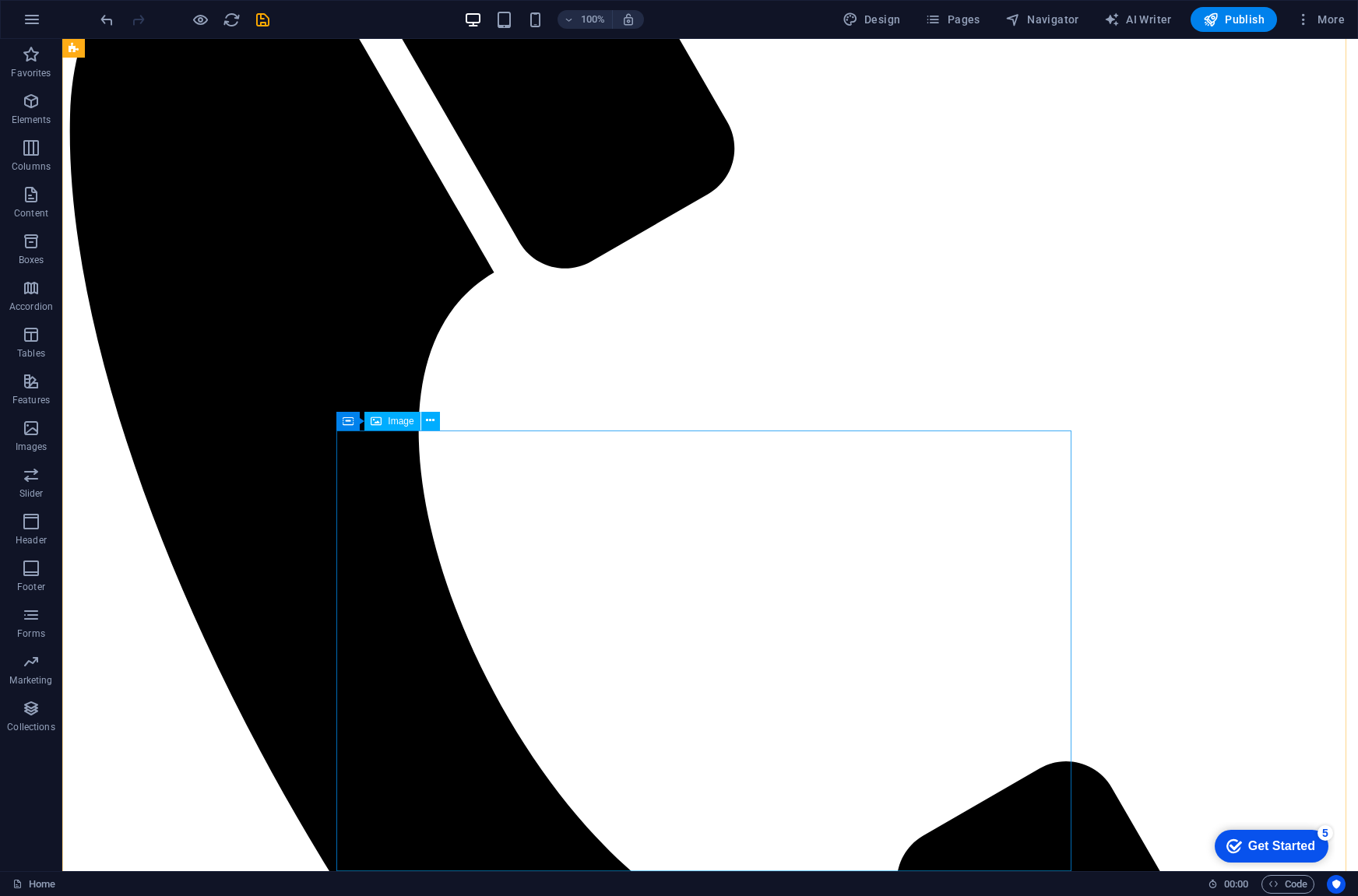
scroll to position [389, 0]
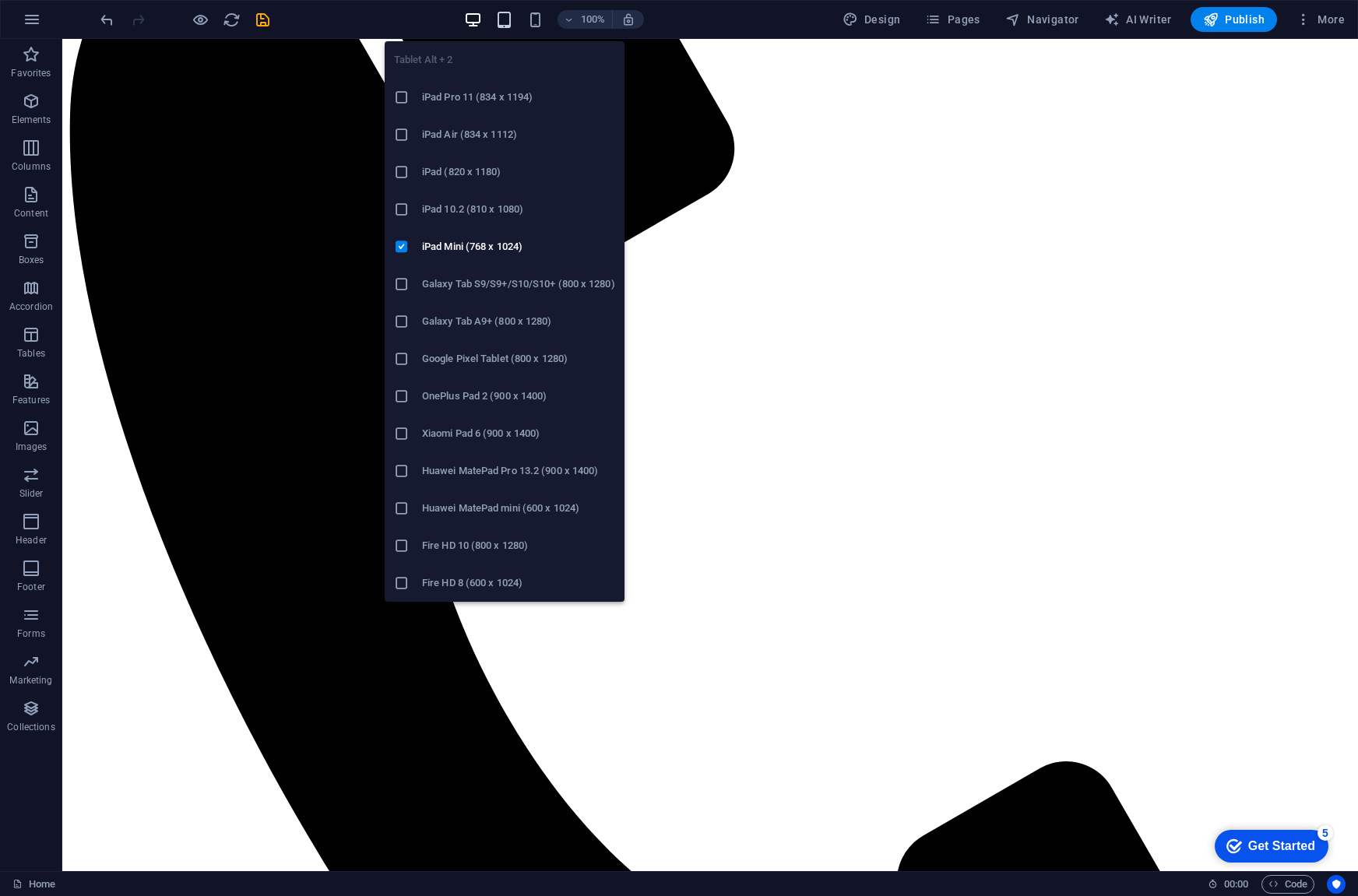
click at [513, 21] on icon "button" at bounding box center [504, 20] width 18 height 18
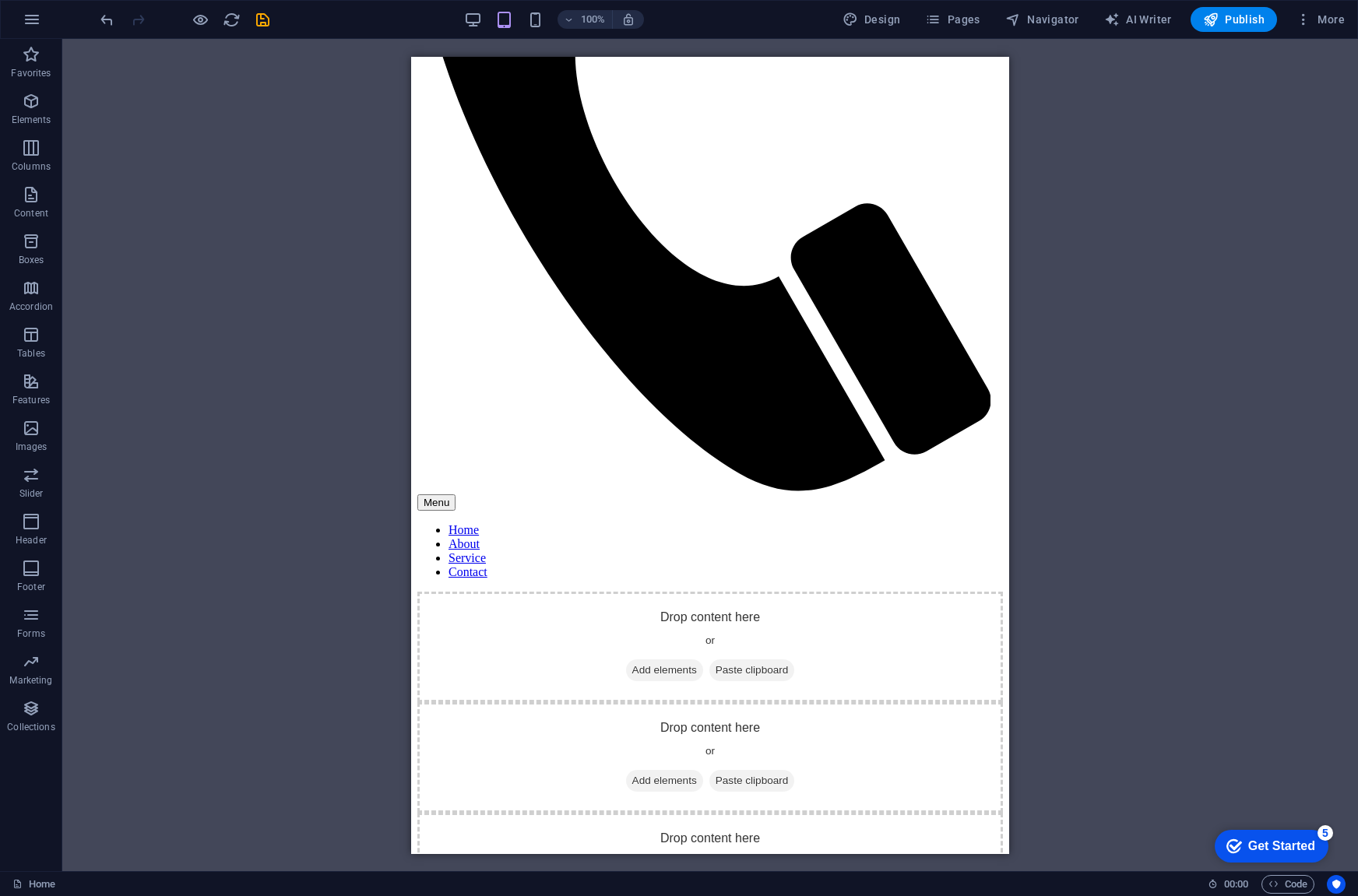
click at [491, 20] on div "100%" at bounding box center [554, 19] width 180 height 25
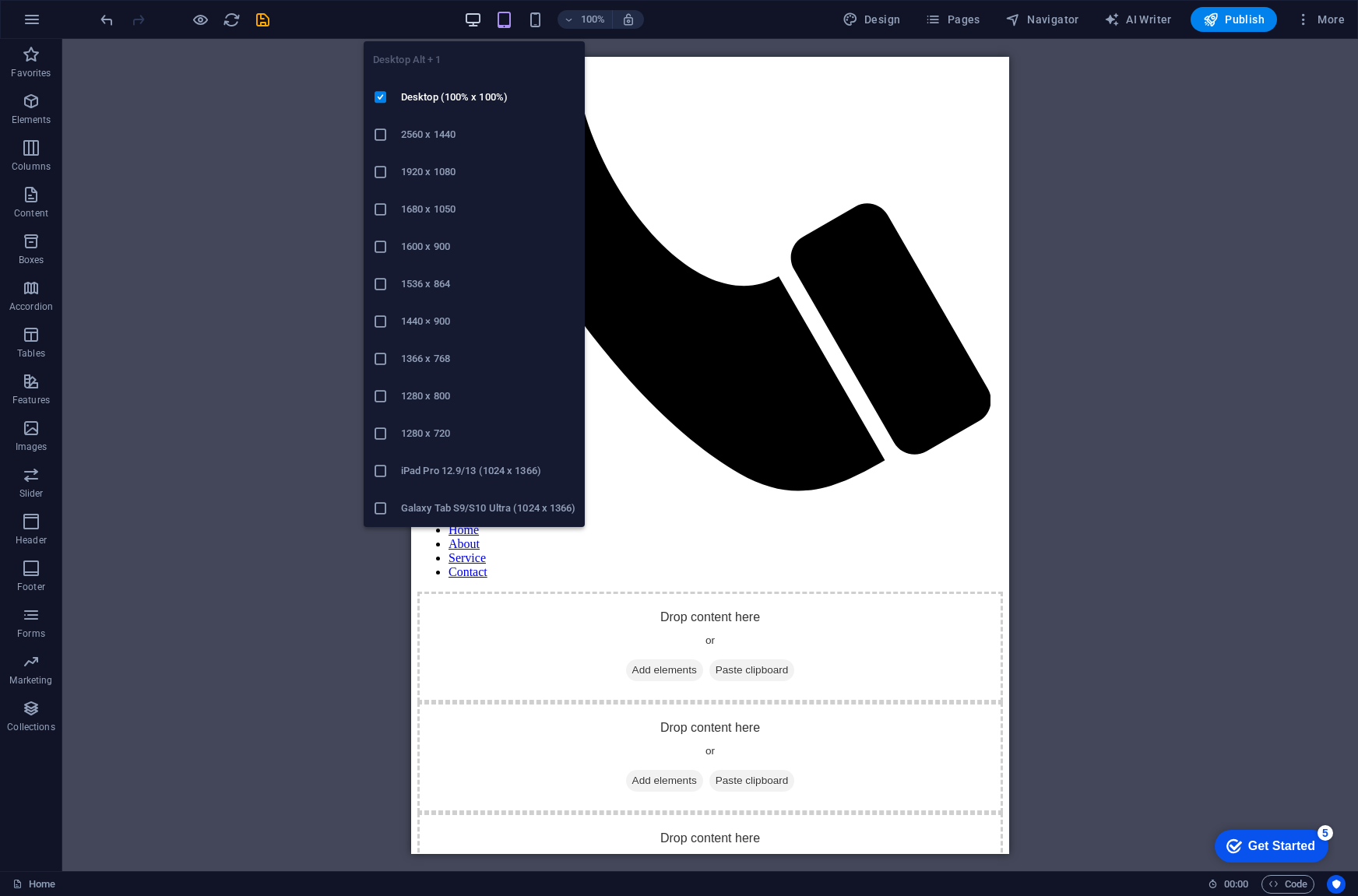
click at [480, 20] on icon "button" at bounding box center [473, 20] width 18 height 18
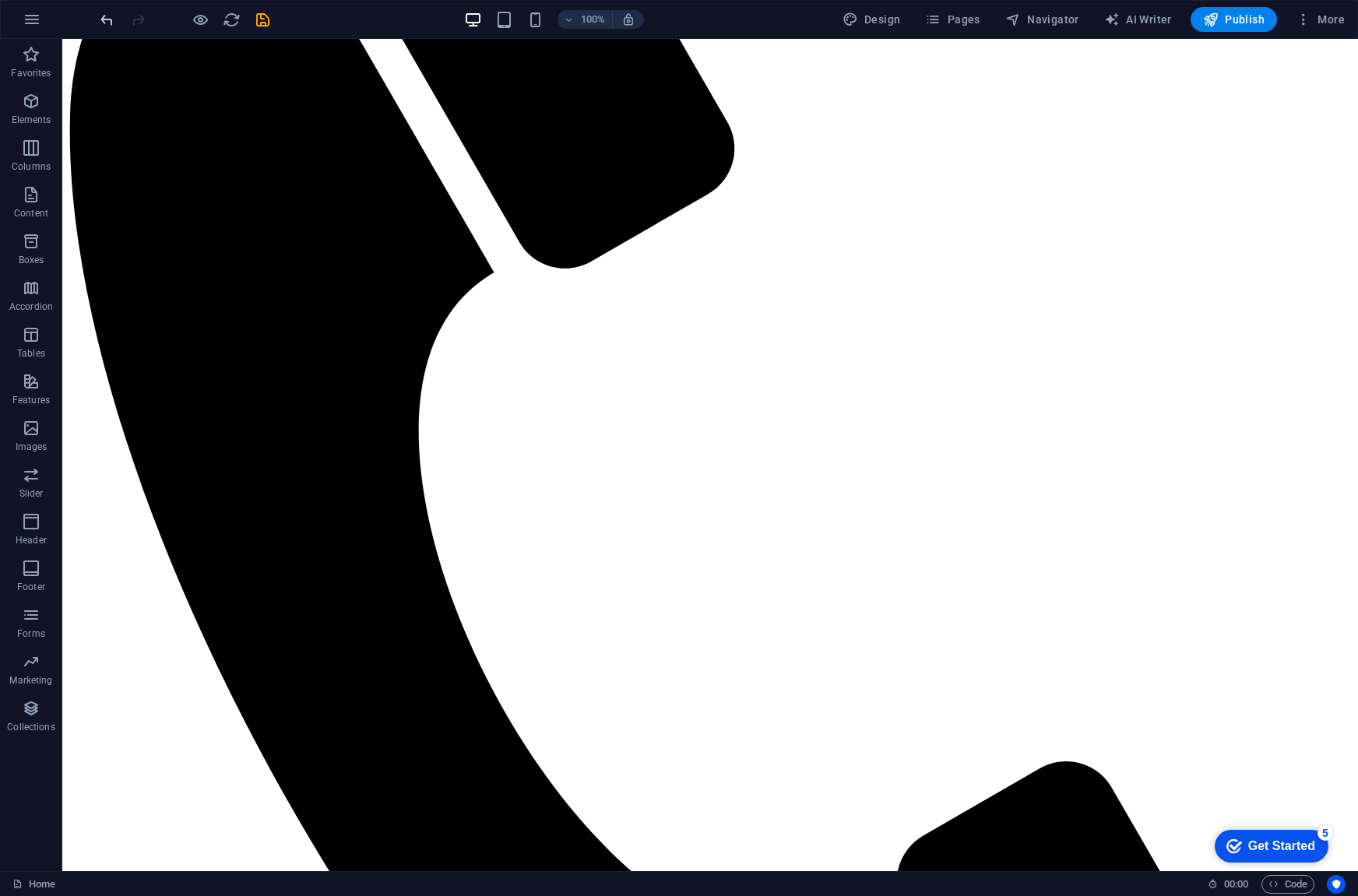
click at [100, 18] on icon "undo" at bounding box center [107, 20] width 18 height 18
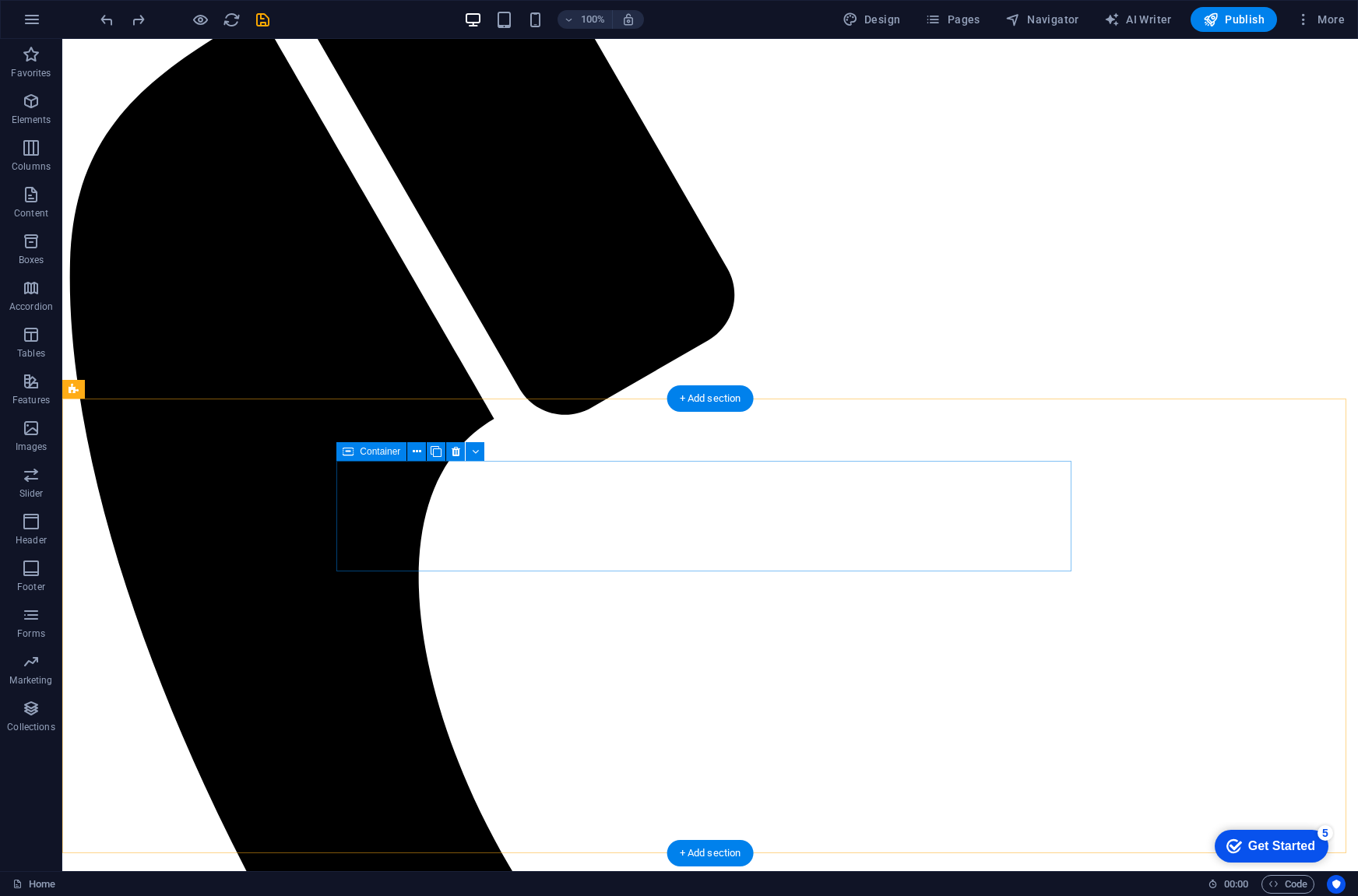
scroll to position [174, 0]
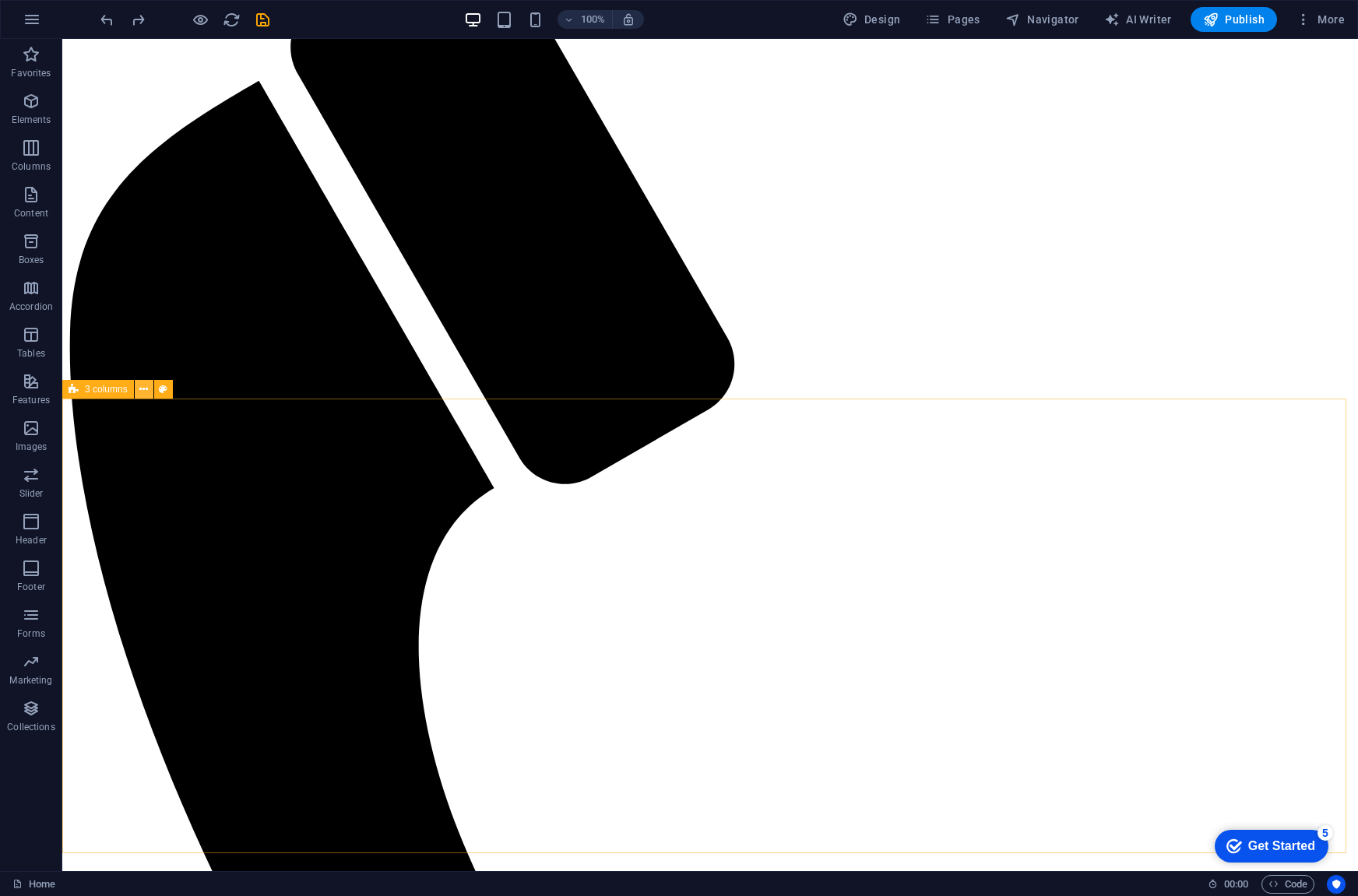
click at [141, 390] on icon at bounding box center [144, 389] width 9 height 16
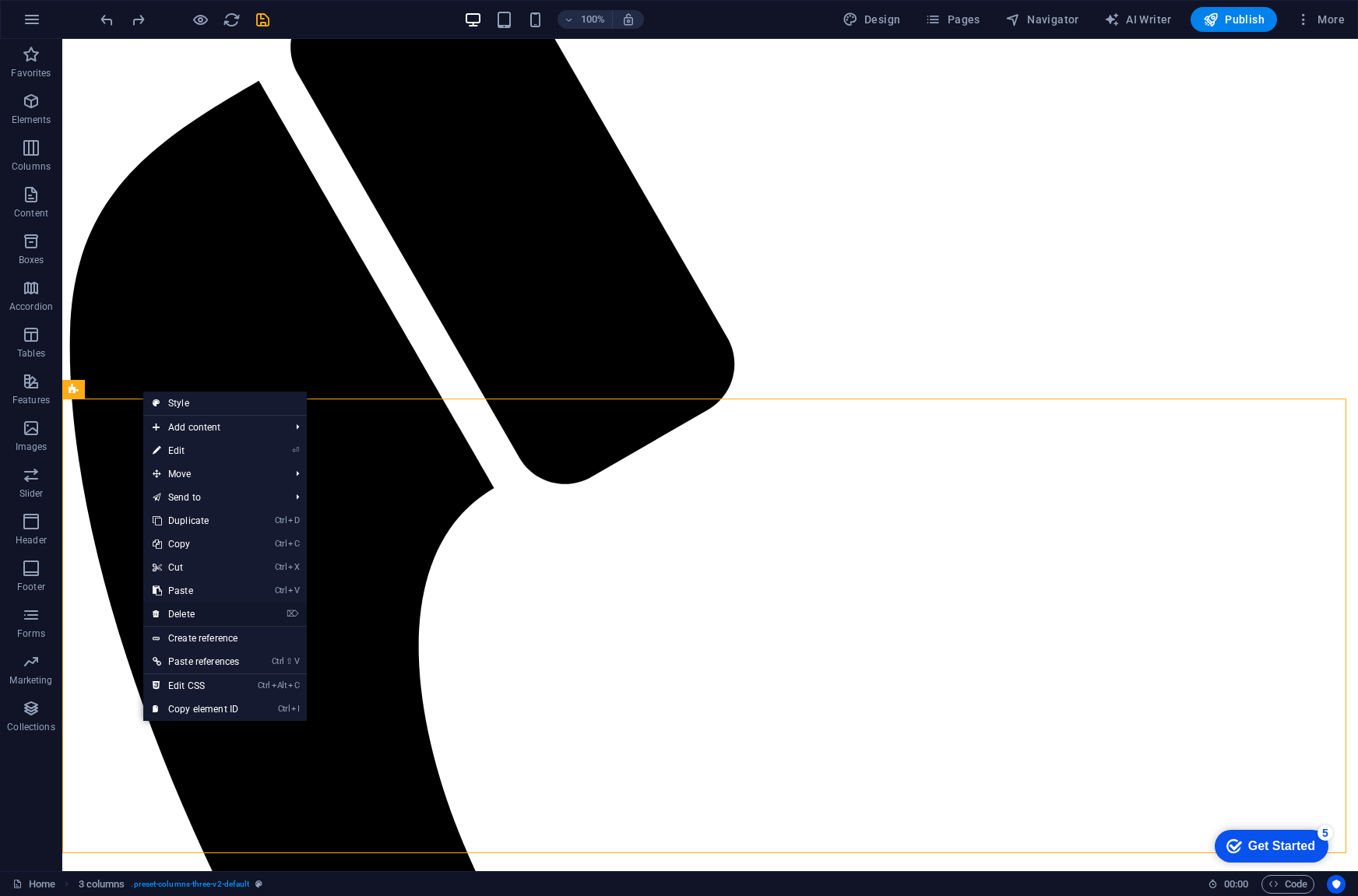
click at [224, 614] on link "⌦ Delete" at bounding box center [195, 613] width 105 height 23
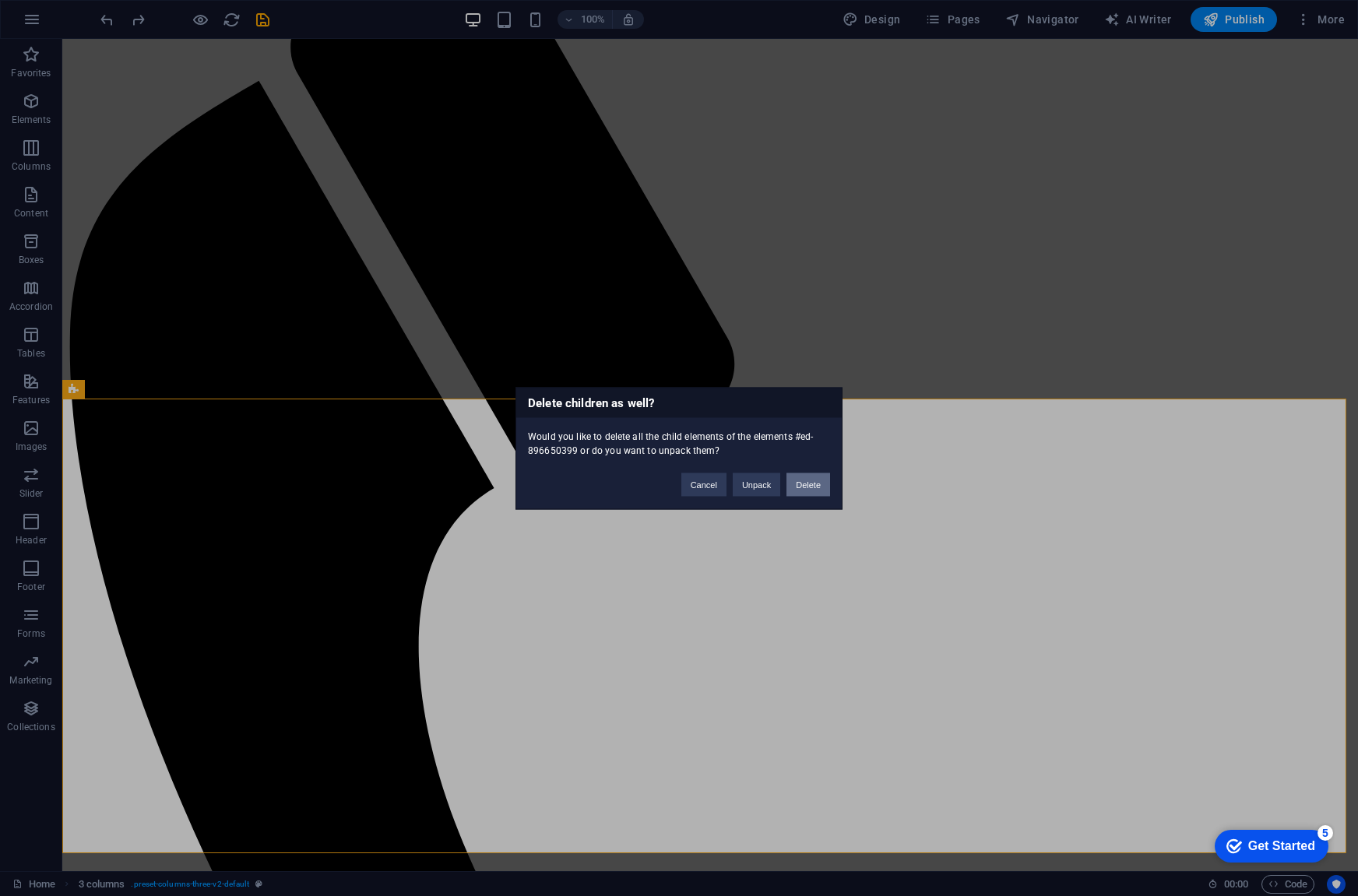
drag, startPoint x: 806, startPoint y: 487, endPoint x: 744, endPoint y: 443, distance: 76.0
click at [806, 487] on button "Delete" at bounding box center [808, 484] width 44 height 23
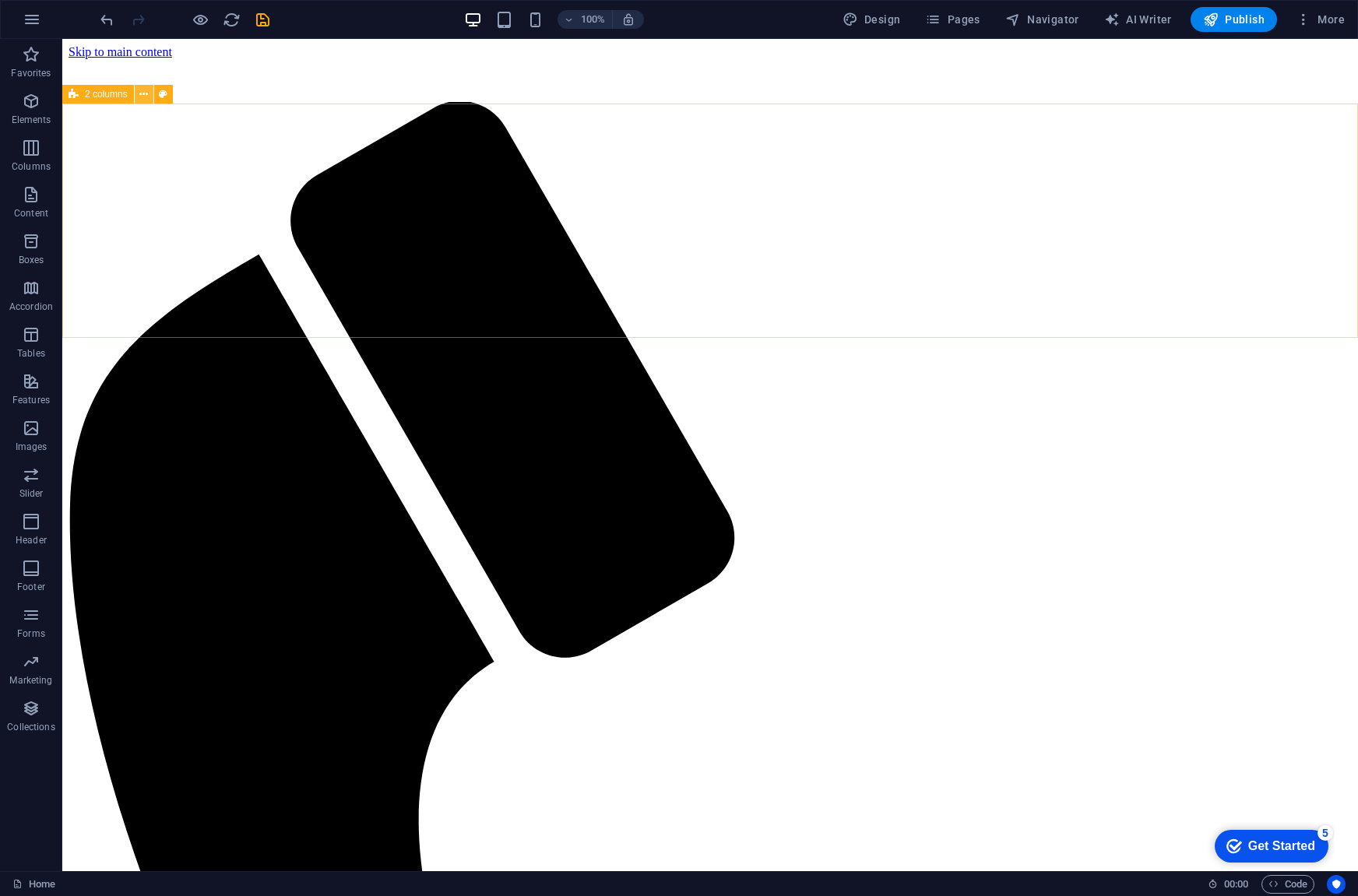
click at [148, 92] on icon at bounding box center [144, 94] width 9 height 16
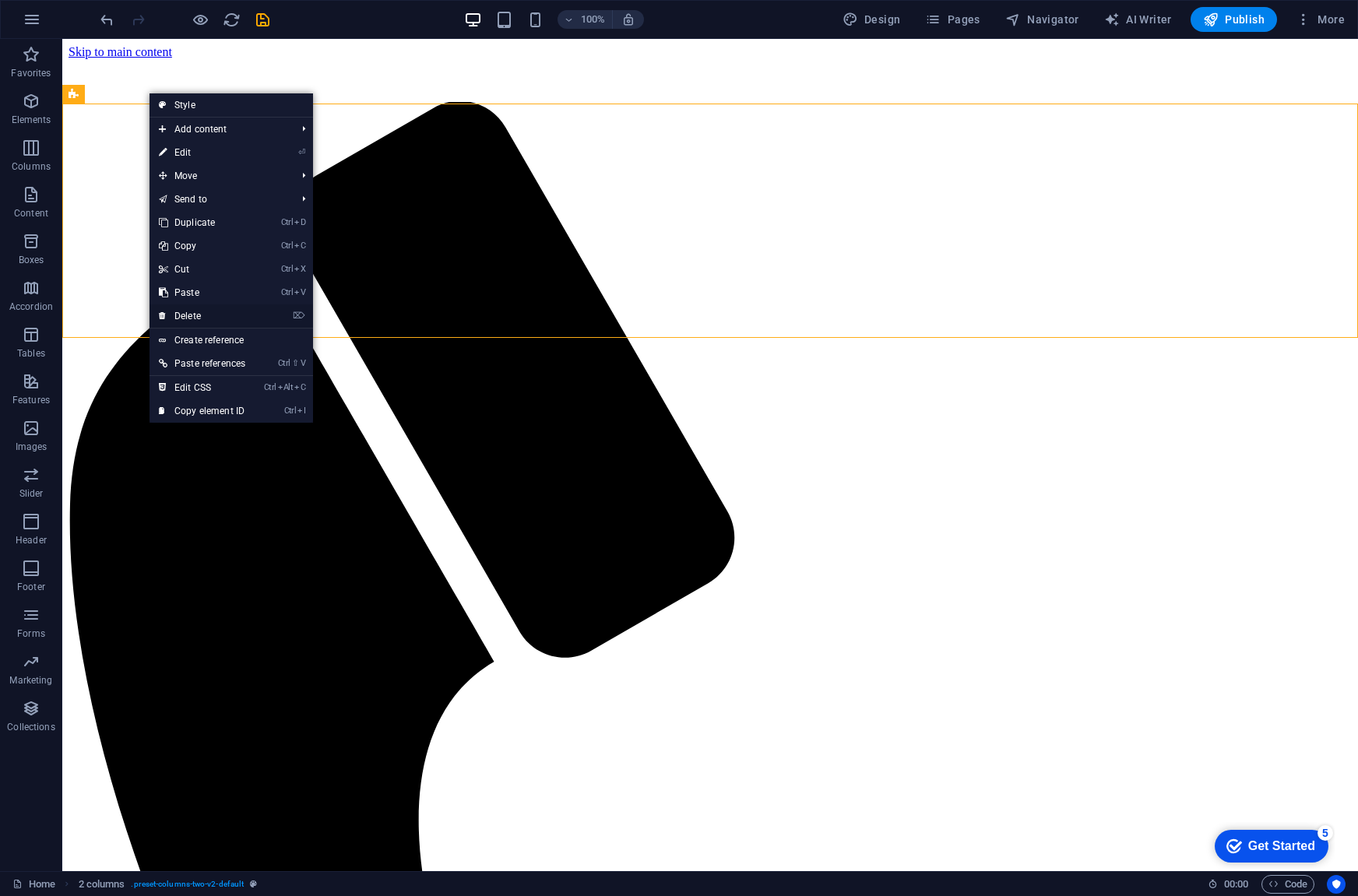
click at [209, 307] on link "⌦ Delete" at bounding box center [201, 315] width 105 height 23
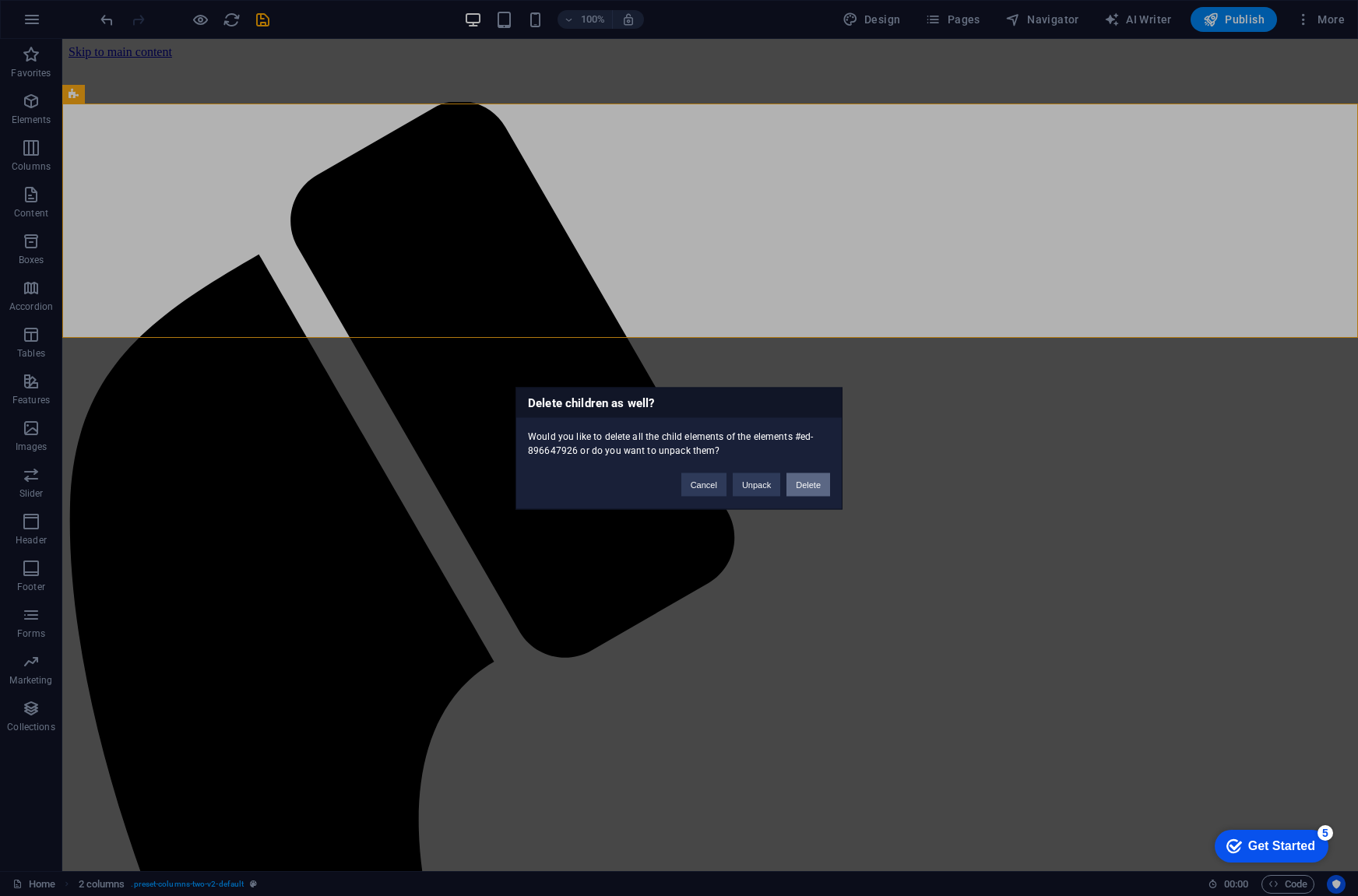
click at [811, 481] on button "Delete" at bounding box center [808, 484] width 44 height 23
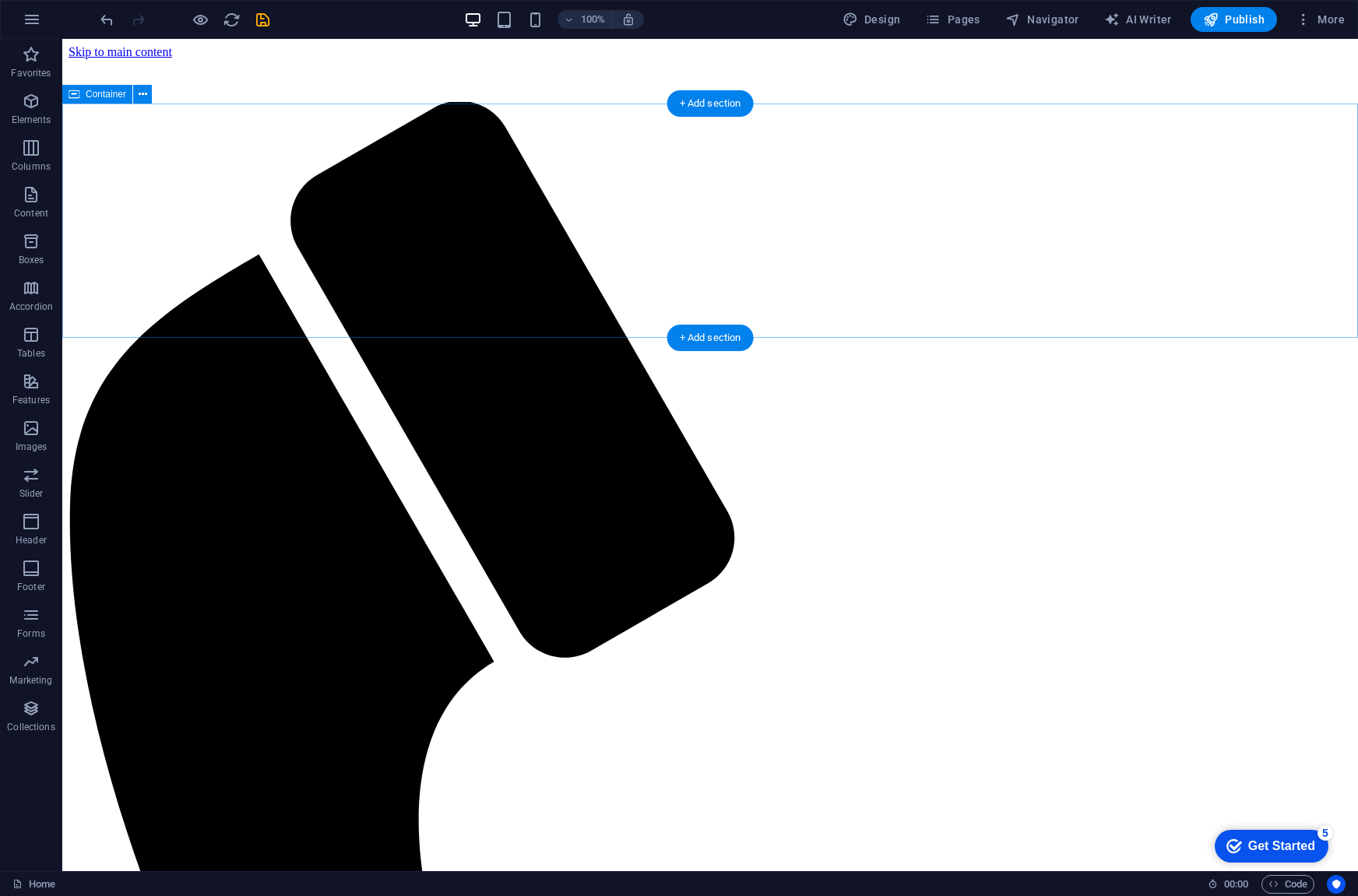
click at [21, 249] on icon "button" at bounding box center [31, 242] width 19 height 19
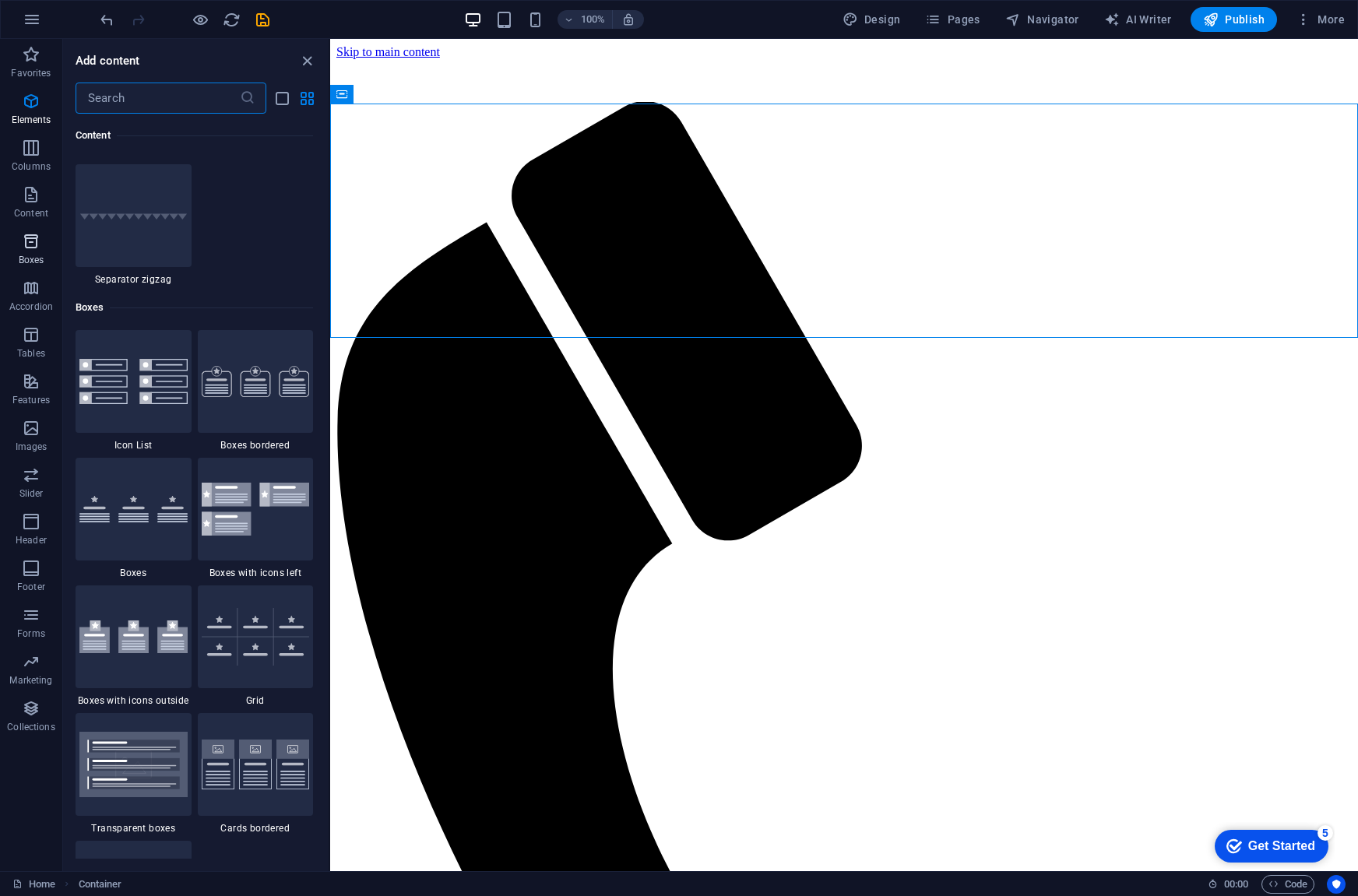
scroll to position [4294, 0]
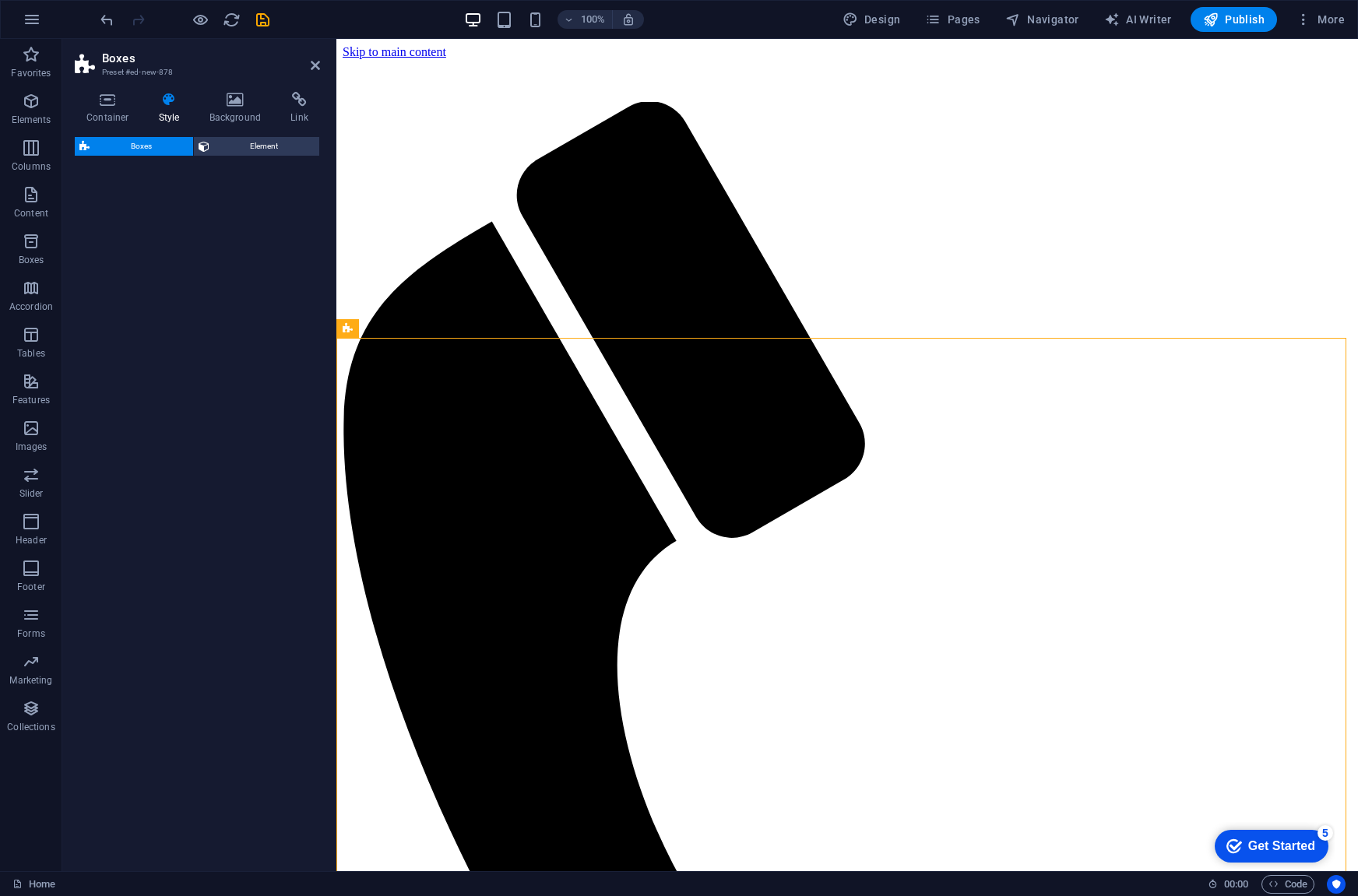
select select "rem"
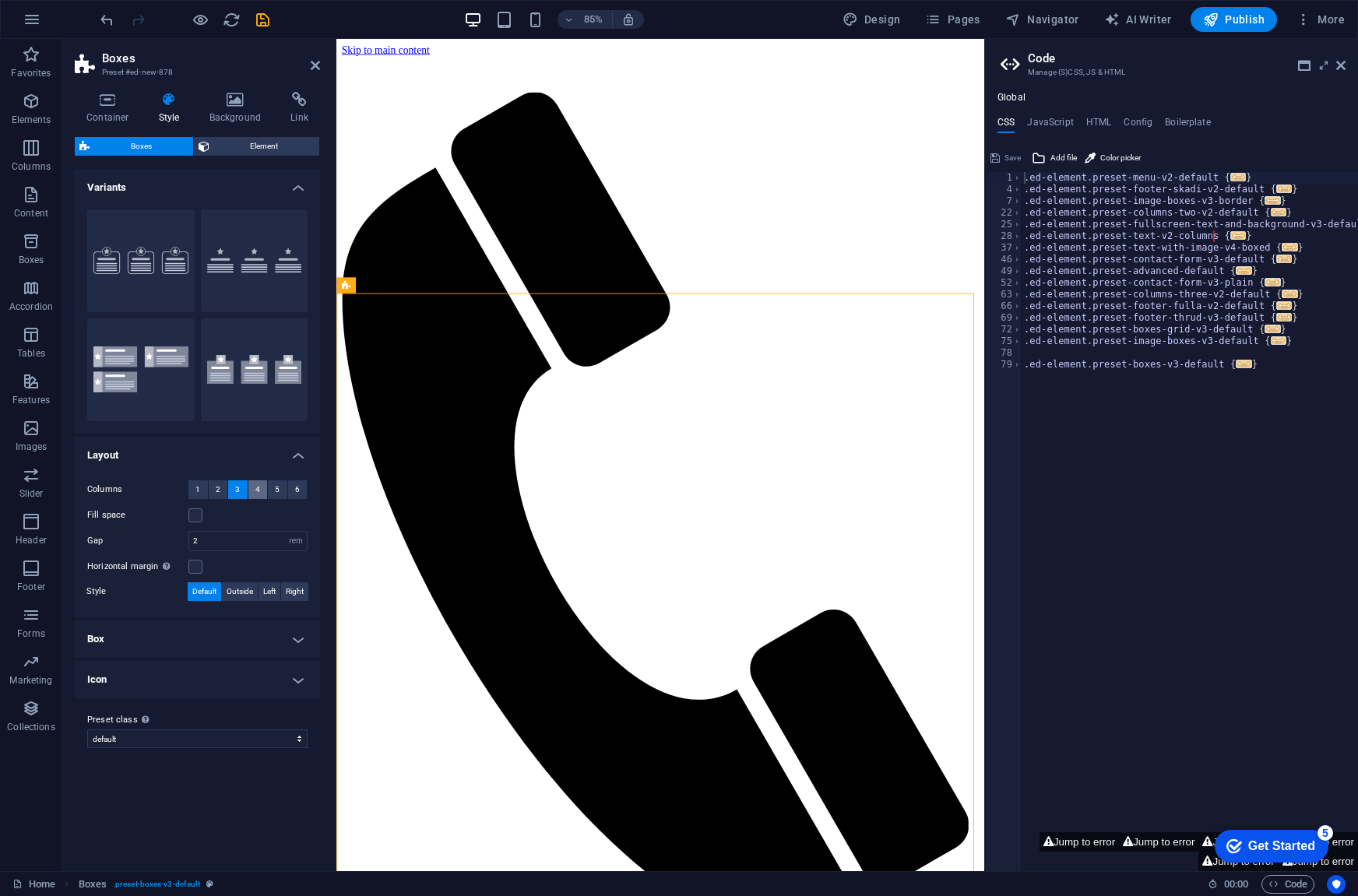
click at [260, 488] on button "4" at bounding box center [258, 490] width 20 height 19
click at [240, 488] on span "3" at bounding box center [236, 490] width 4 height 19
click at [258, 22] on icon "save" at bounding box center [262, 20] width 18 height 18
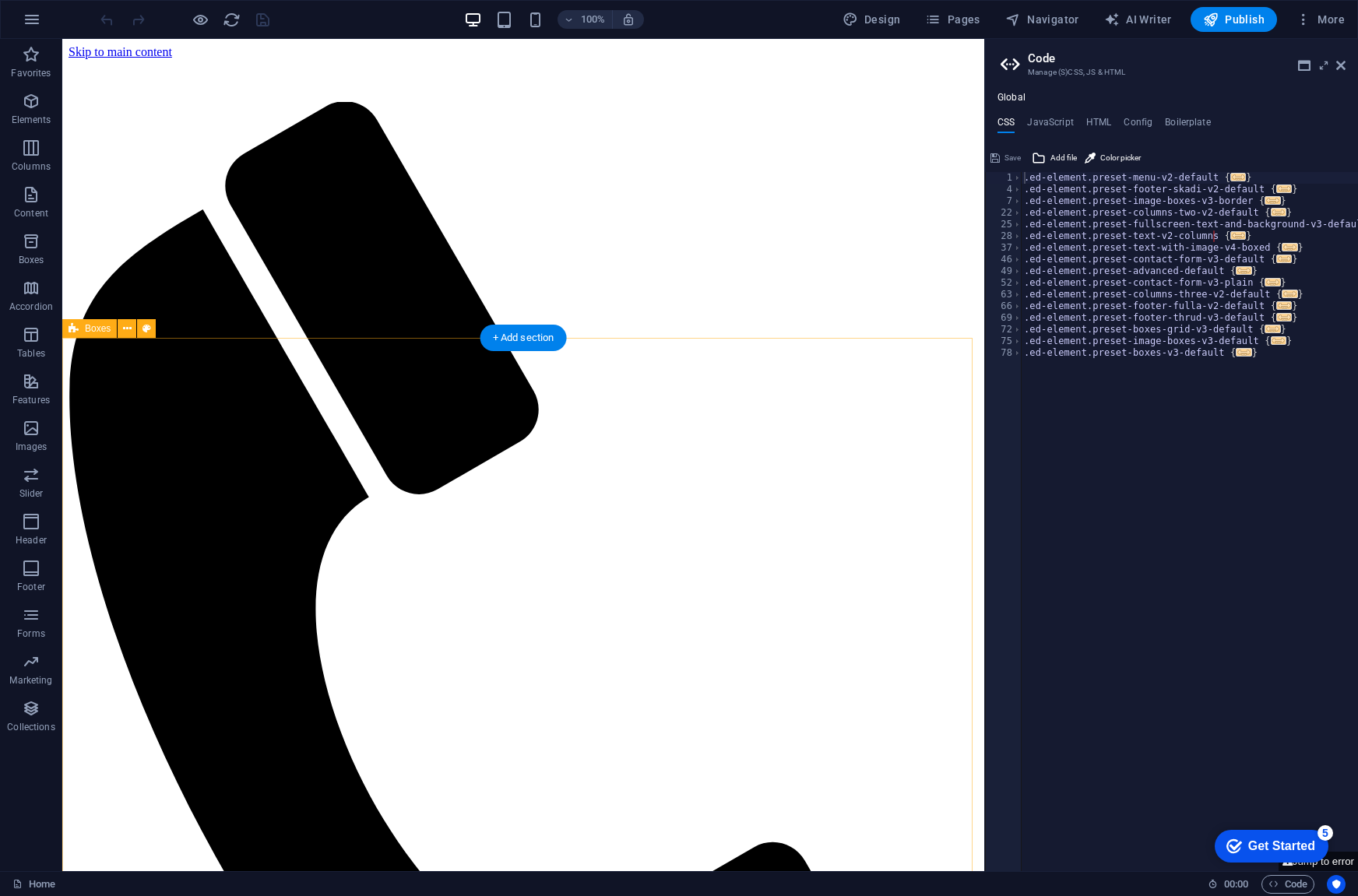
click at [102, 332] on span "Boxes" at bounding box center [98, 328] width 26 height 9
click at [128, 329] on icon at bounding box center [128, 328] width 9 height 16
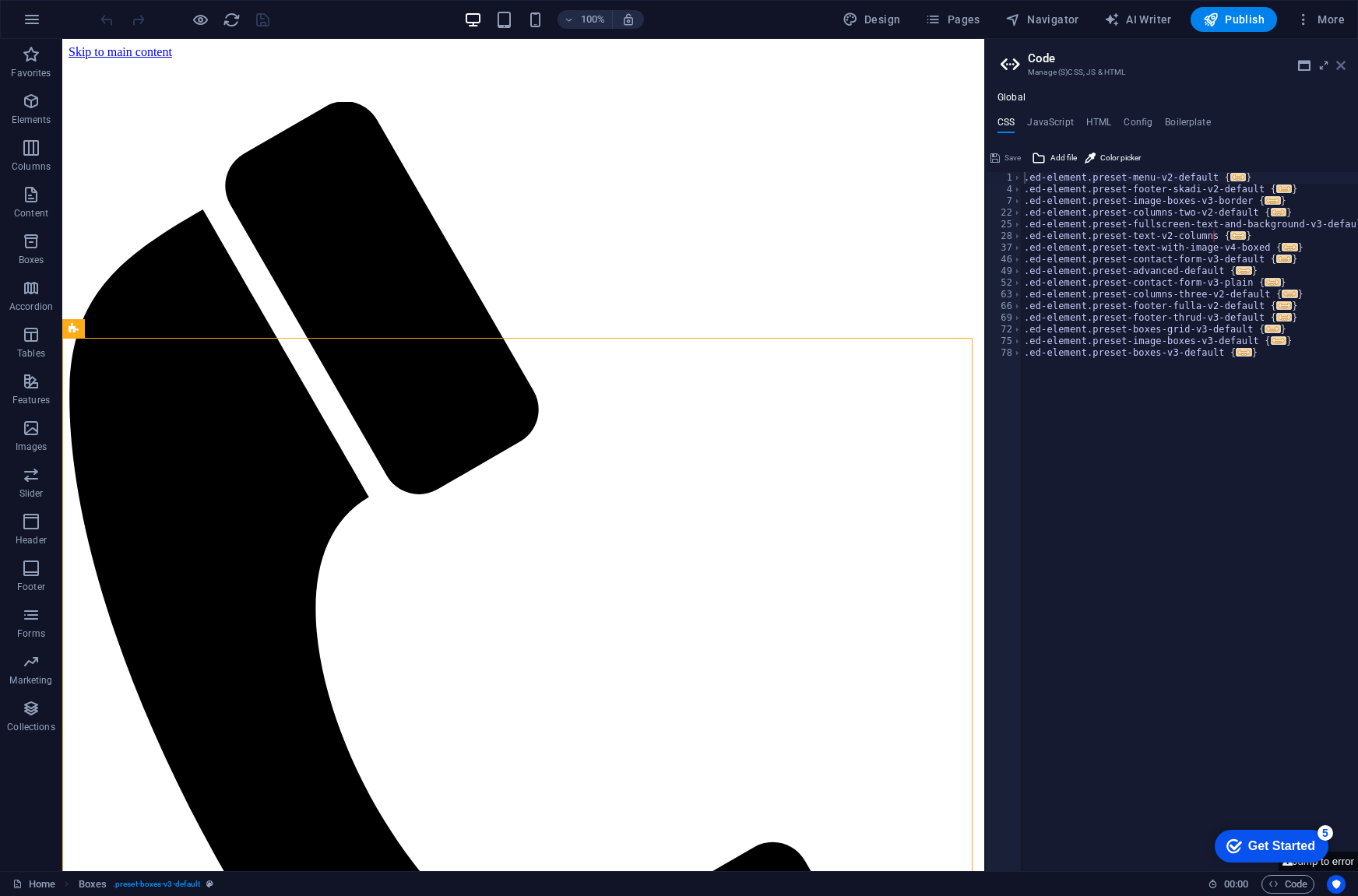
click at [1337, 66] on icon at bounding box center [1341, 65] width 9 height 13
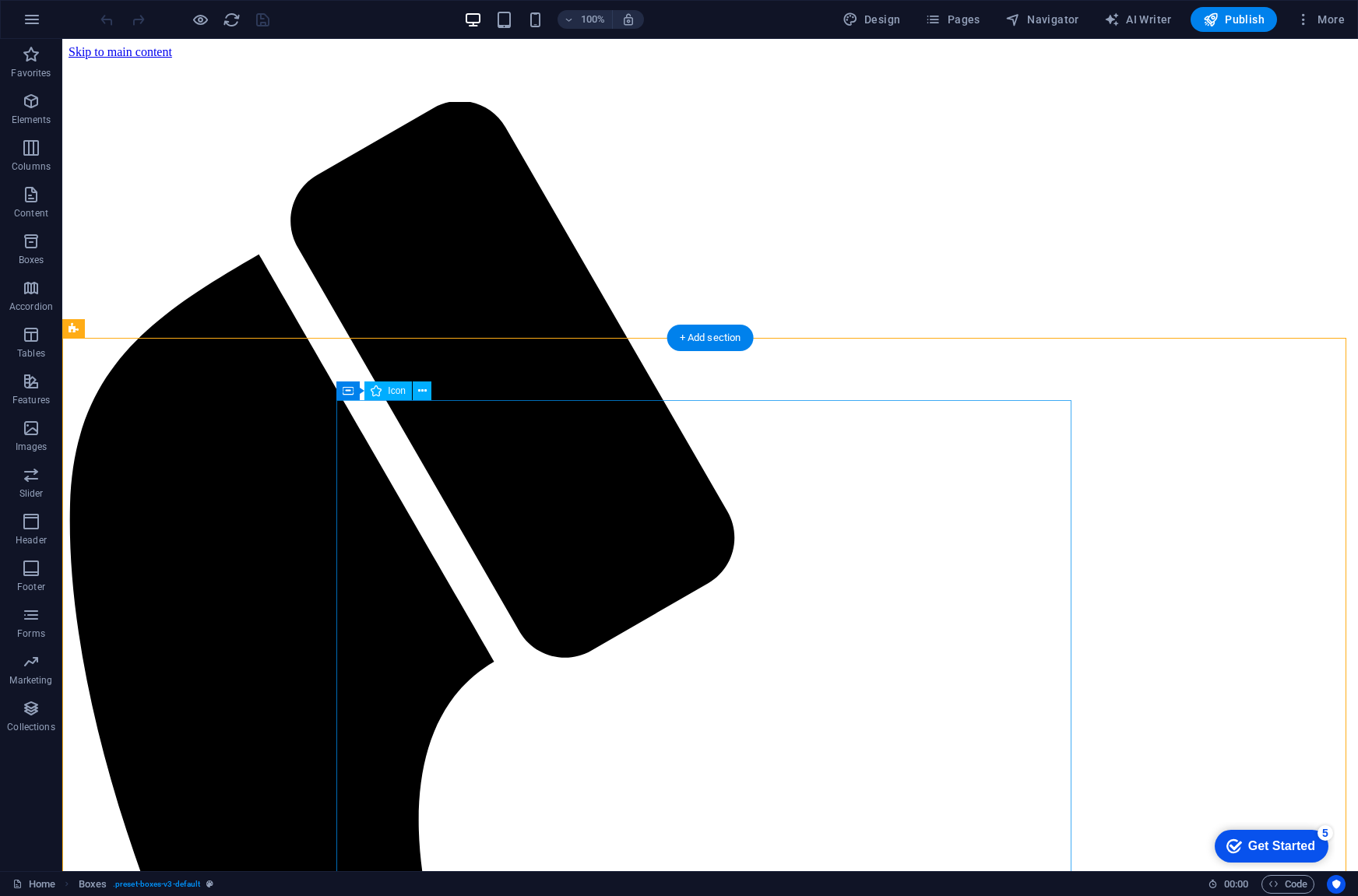
click at [342, 388] on div "Container" at bounding box center [372, 391] width 70 height 19
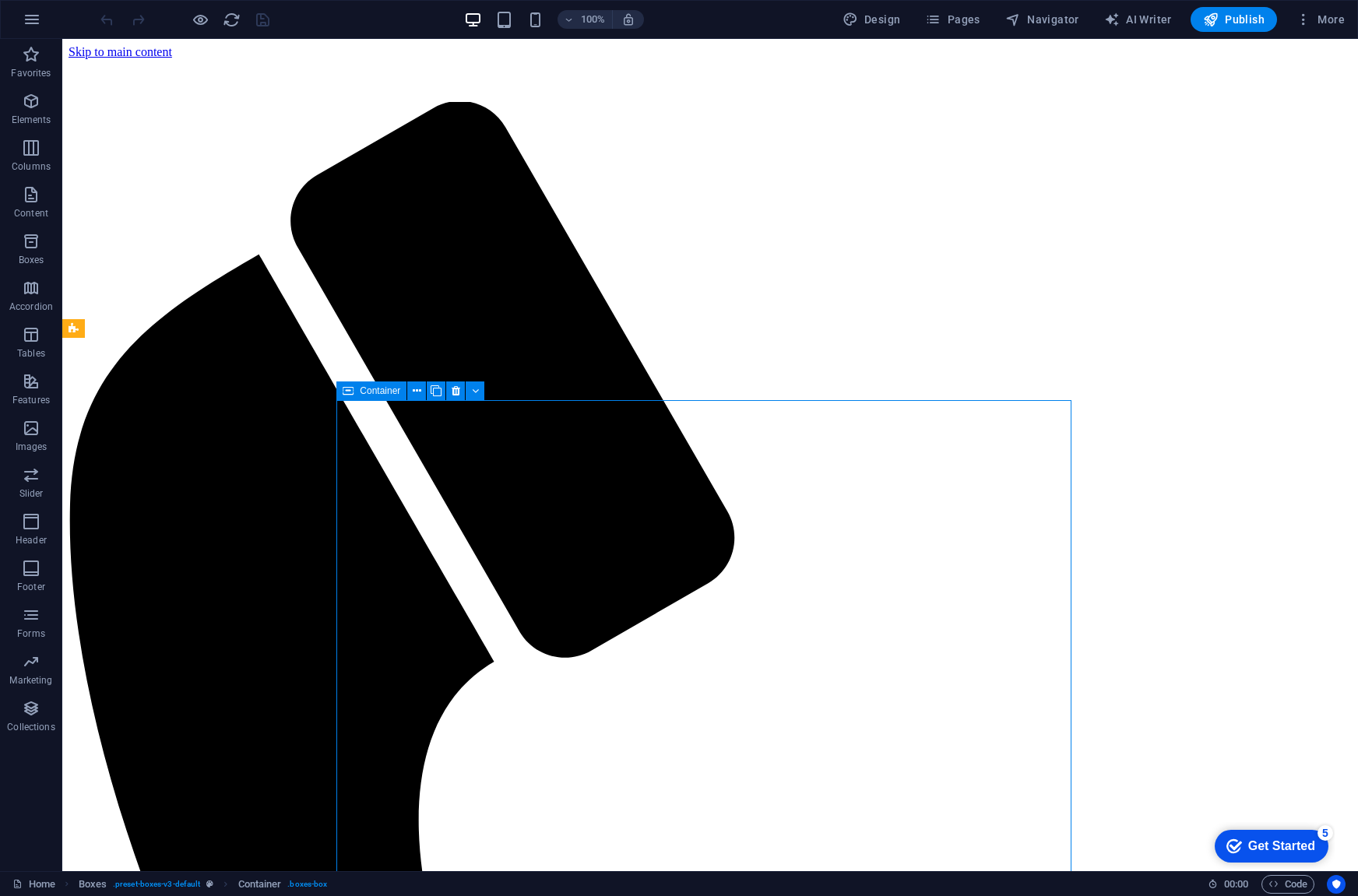
click at [369, 393] on span "Container" at bounding box center [380, 391] width 40 height 9
click at [422, 393] on icon at bounding box center [422, 391] width 9 height 16
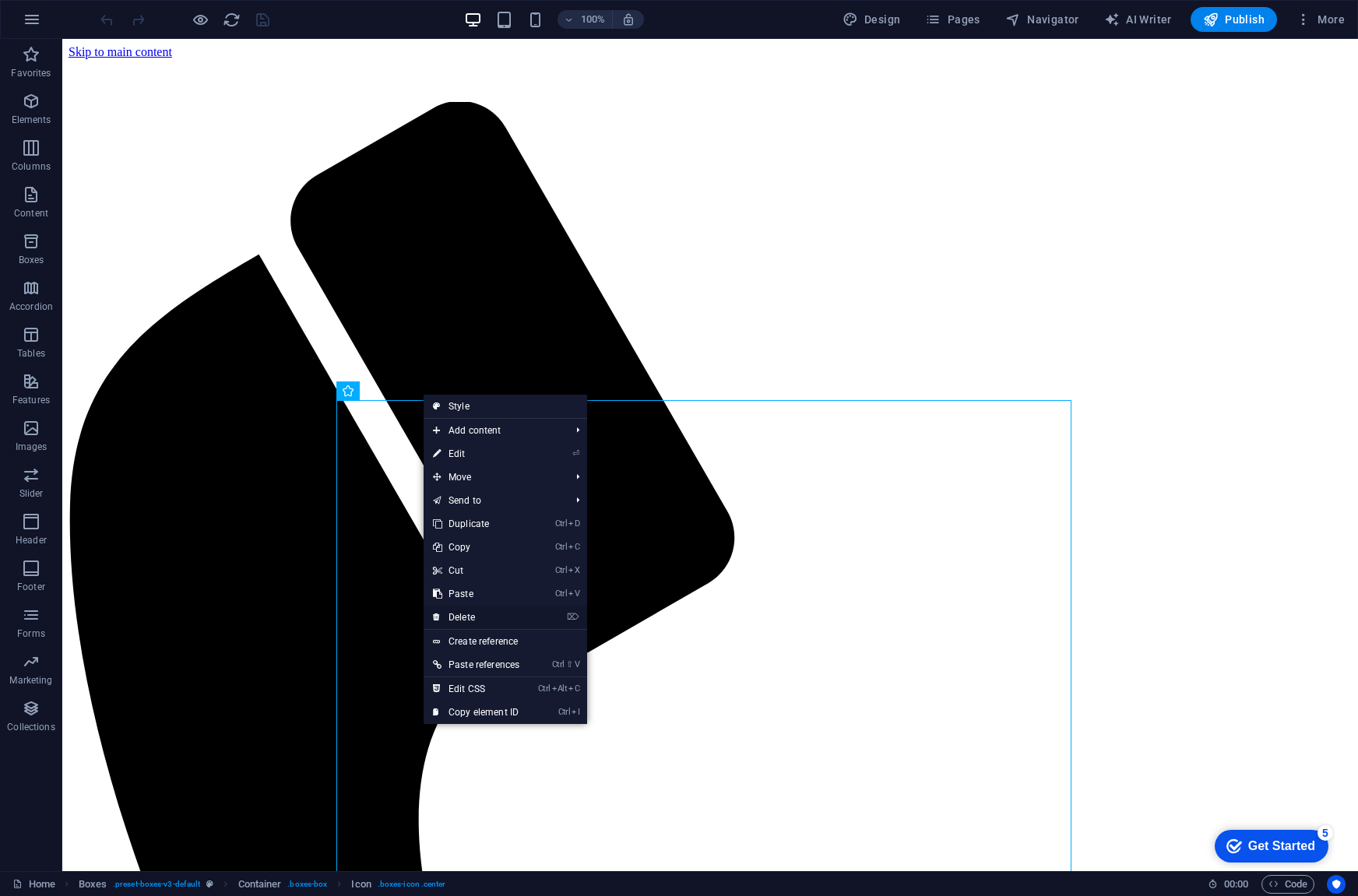
click at [482, 616] on link "⌦ Delete" at bounding box center [476, 617] width 105 height 23
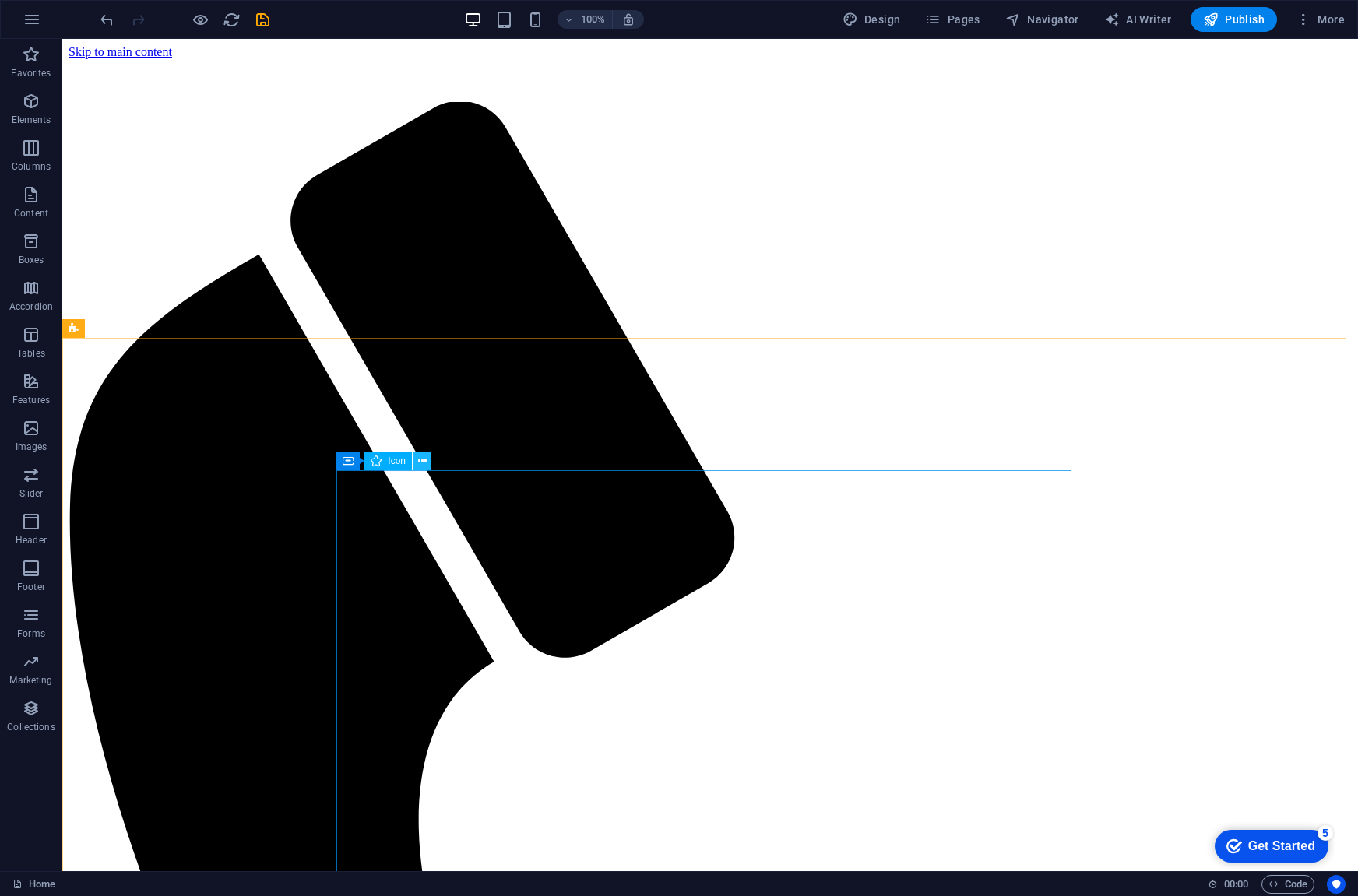
click at [426, 462] on icon at bounding box center [422, 461] width 9 height 16
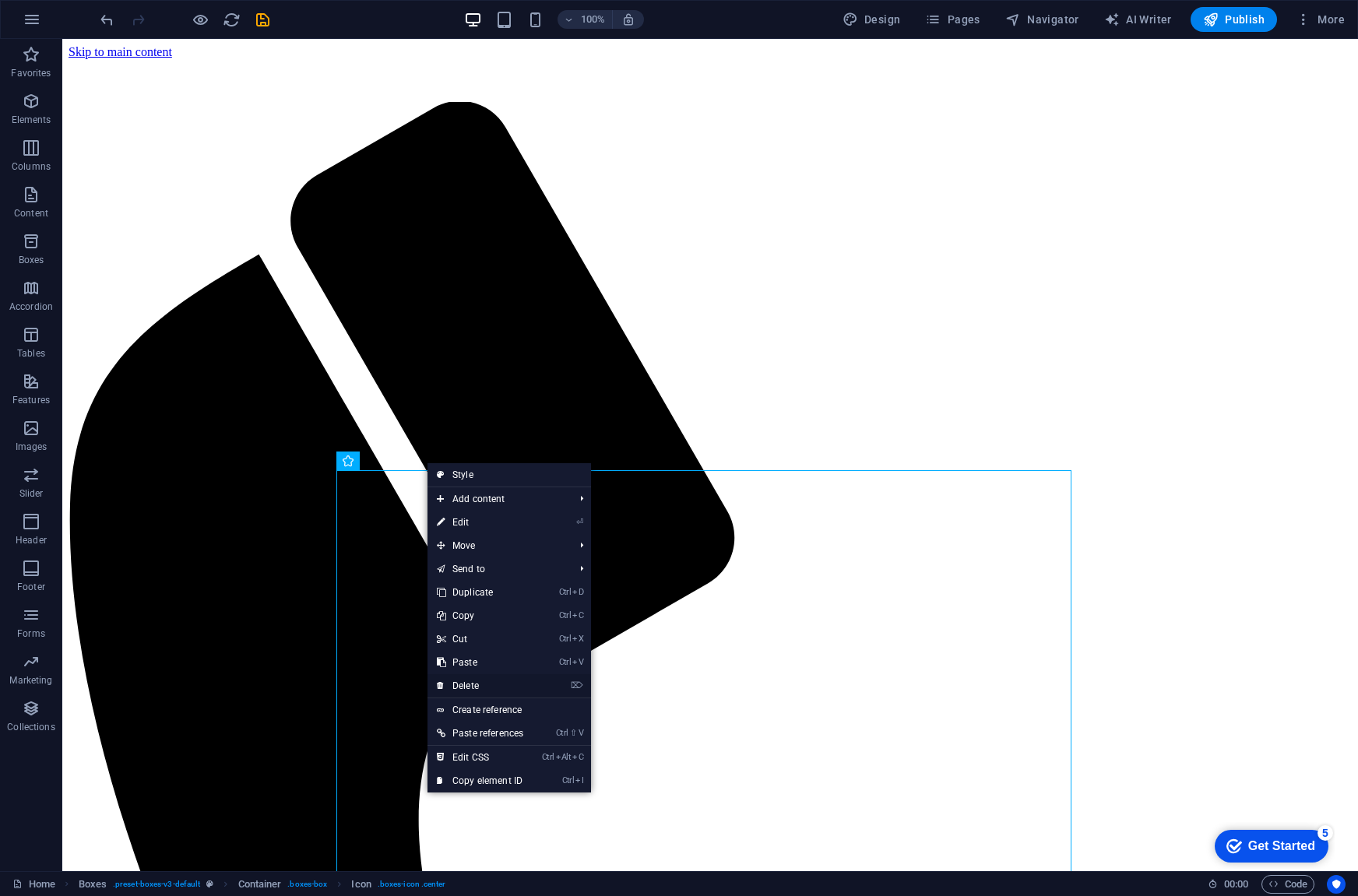
click at [489, 679] on link "⌦ Delete" at bounding box center [480, 685] width 105 height 23
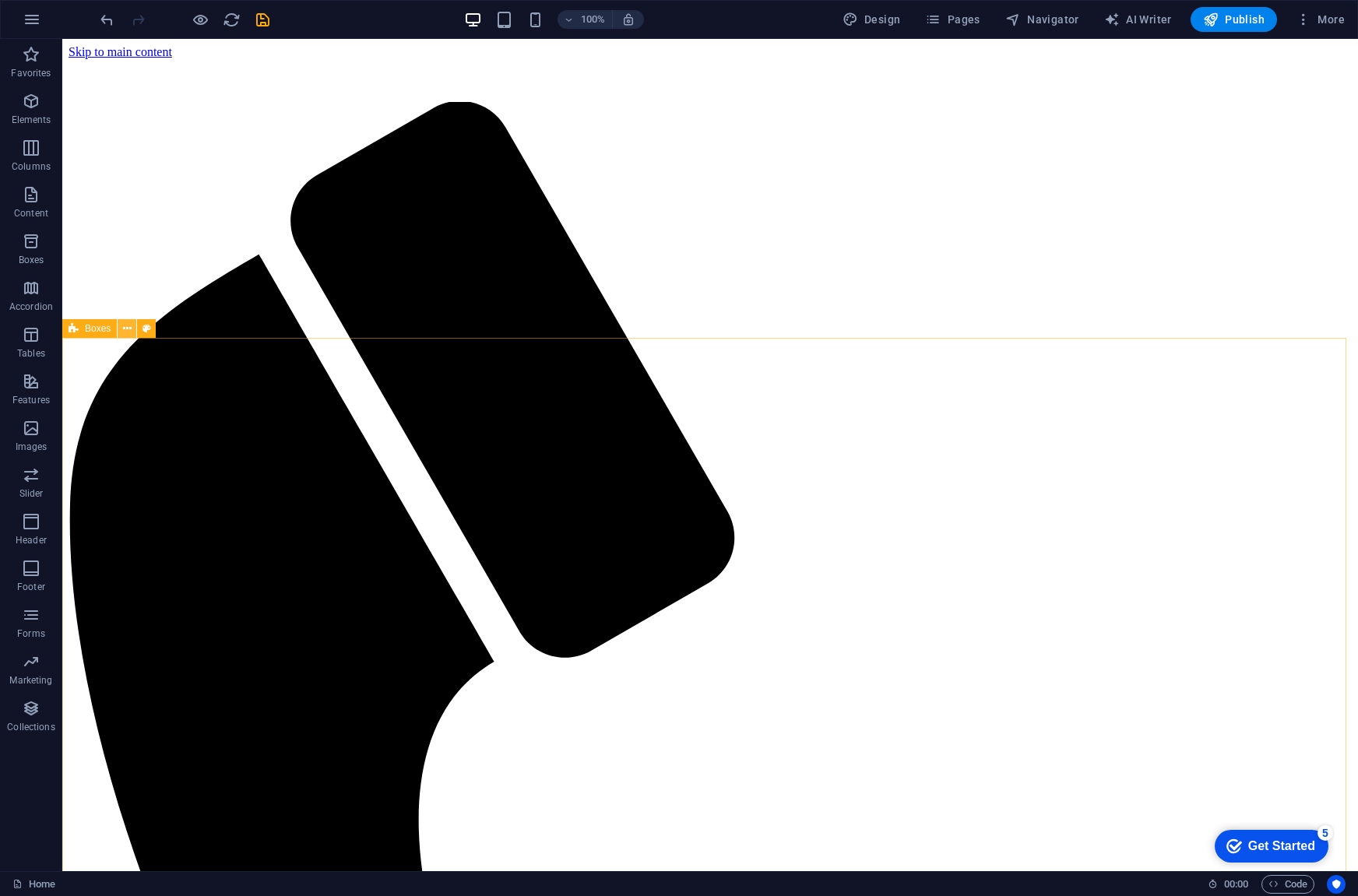
click at [129, 329] on icon at bounding box center [128, 328] width 9 height 16
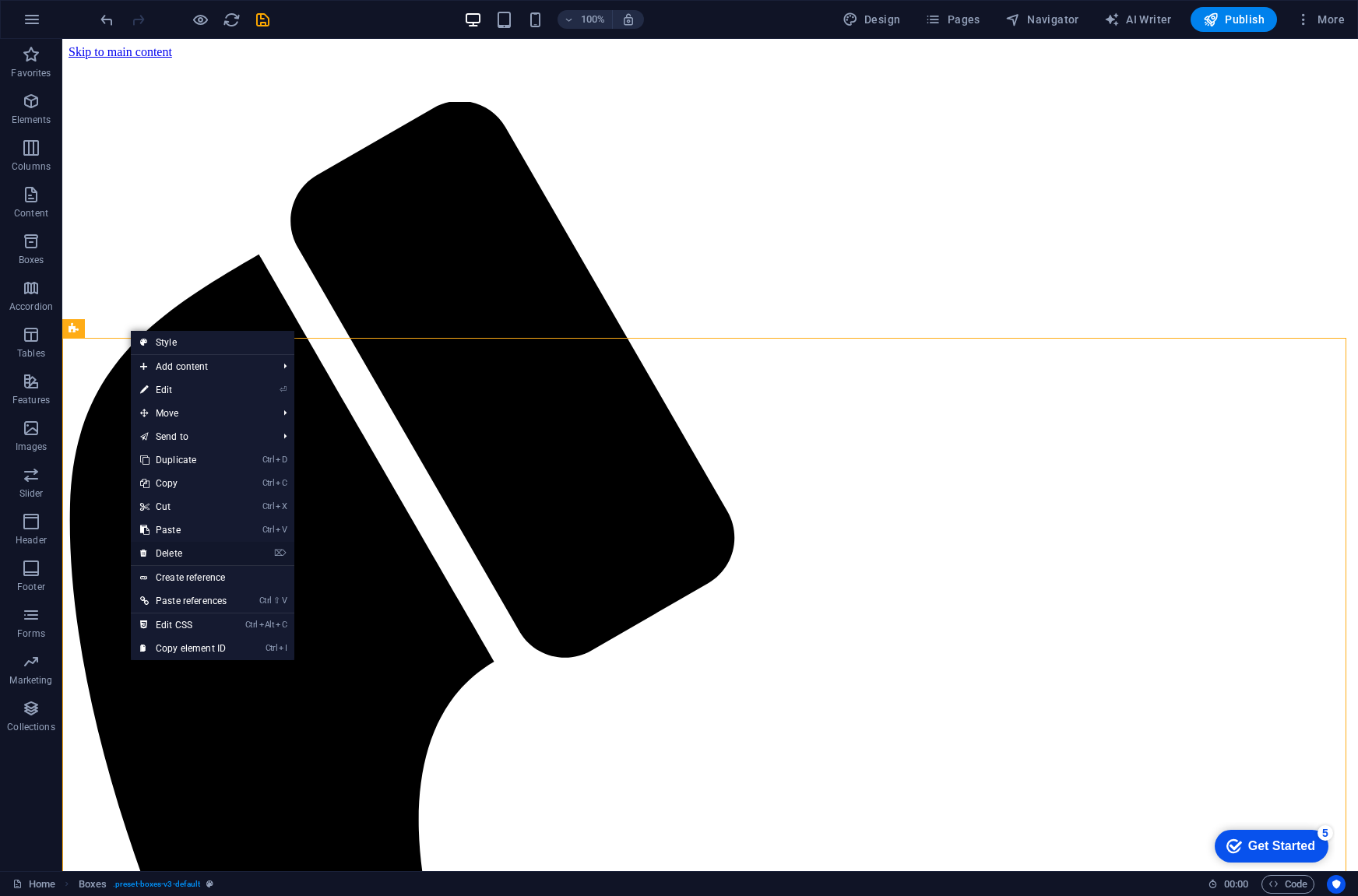
click at [214, 556] on link "⌦ Delete" at bounding box center [183, 553] width 105 height 23
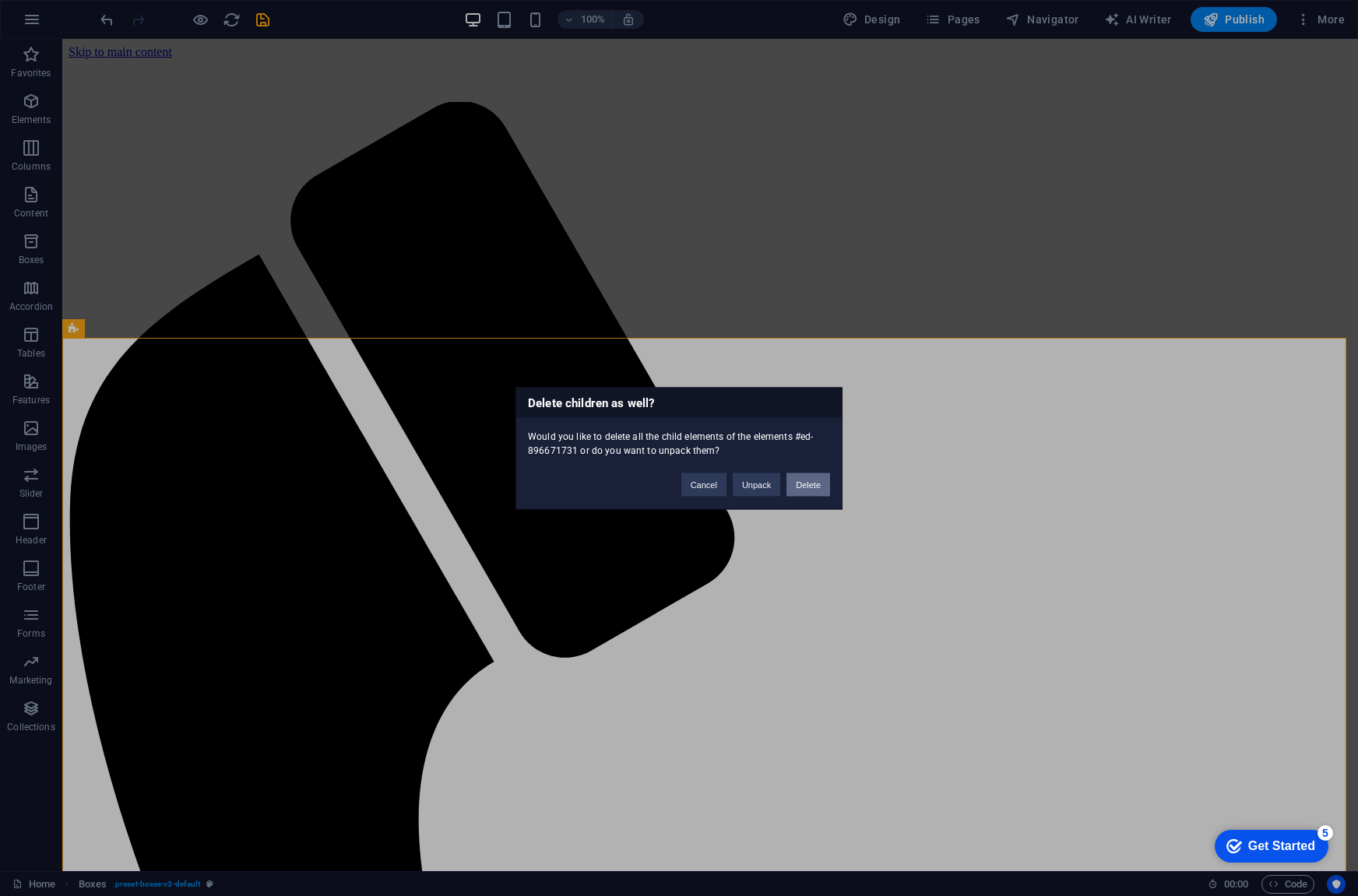
click at [812, 481] on button "Delete" at bounding box center [808, 484] width 44 height 23
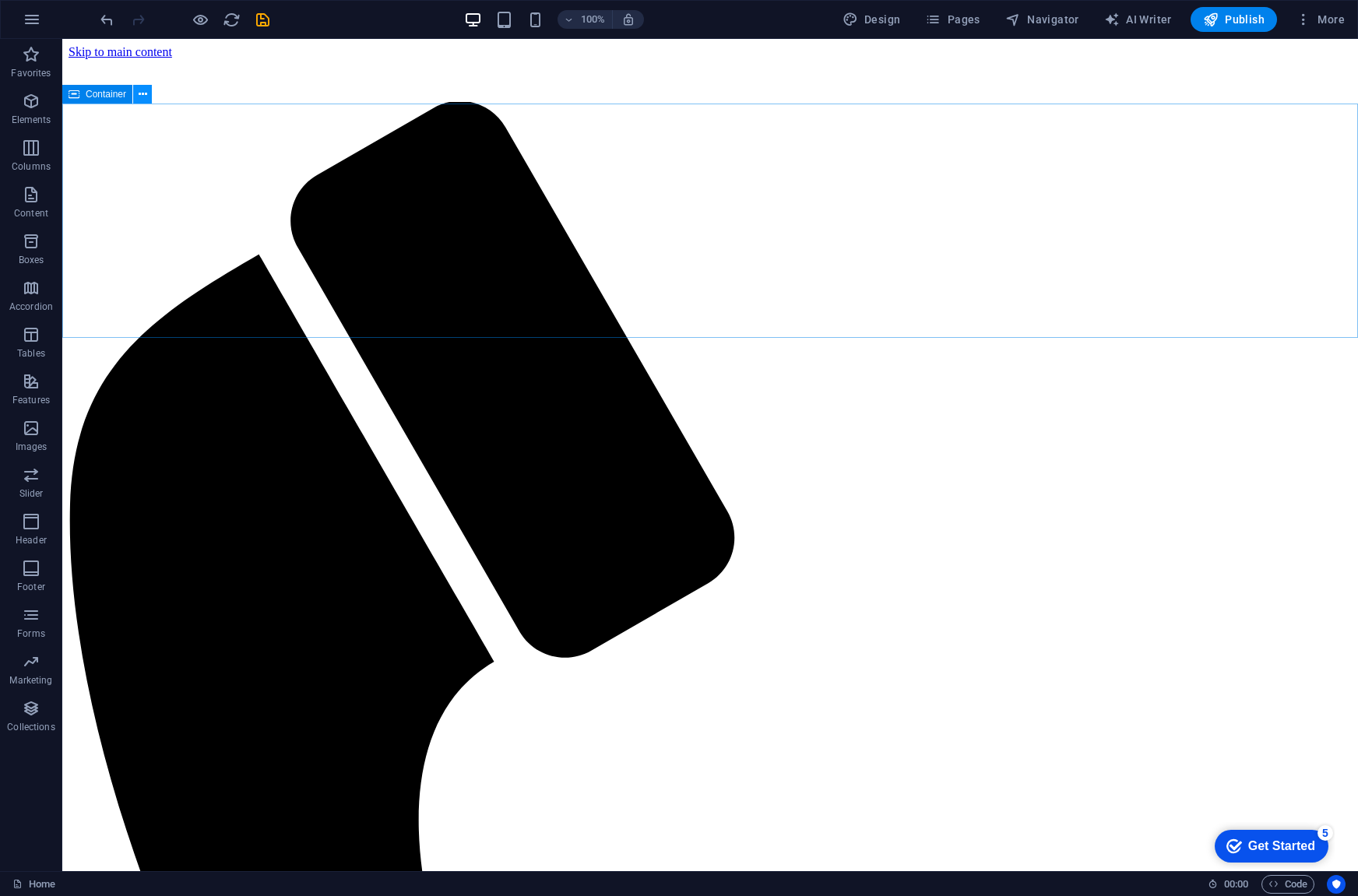
click at [147, 100] on button at bounding box center [142, 94] width 19 height 19
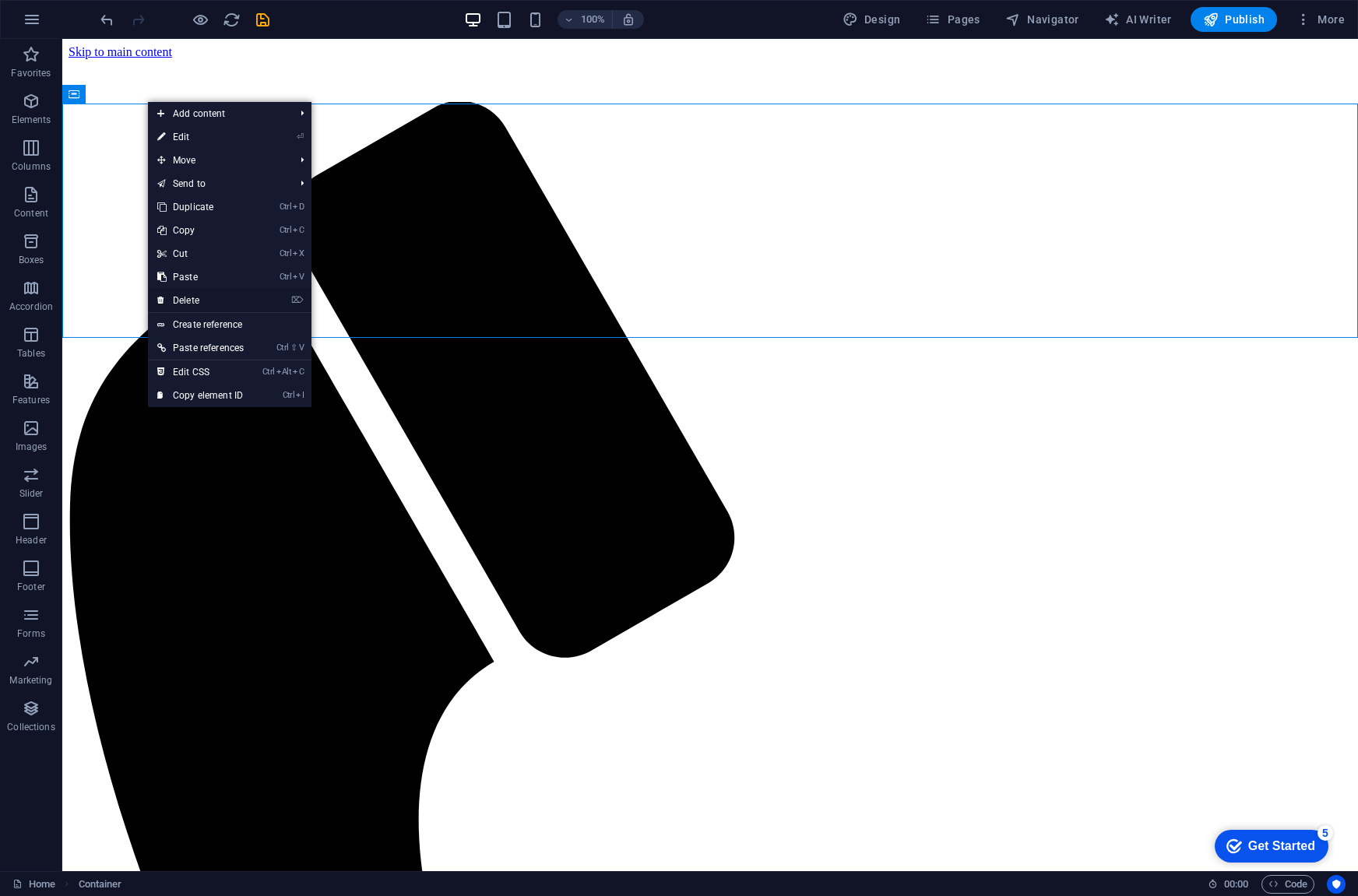
click at [217, 299] on link "⌦ Delete" at bounding box center [200, 300] width 105 height 23
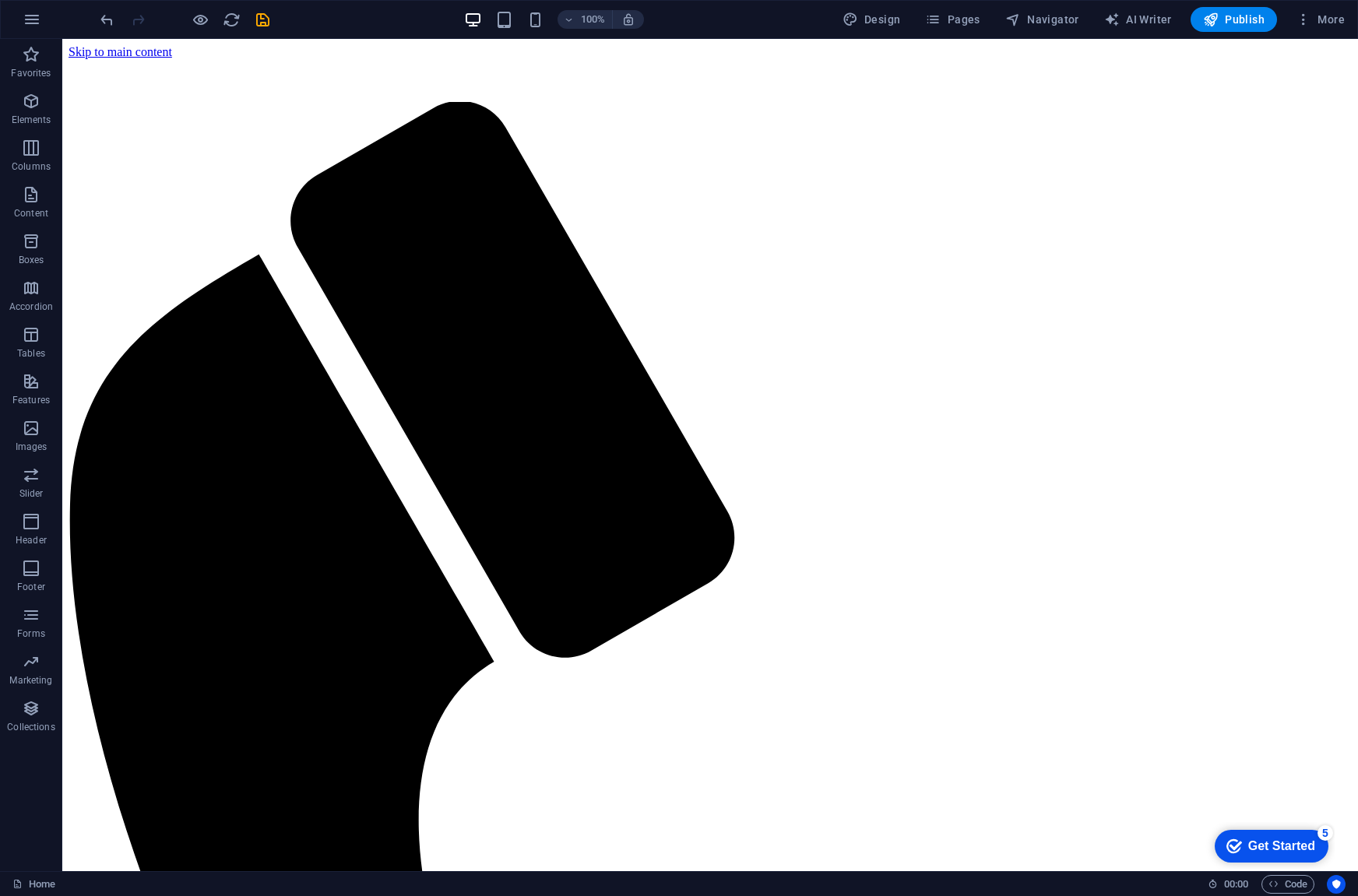
click at [33, 247] on icon "button" at bounding box center [31, 242] width 19 height 19
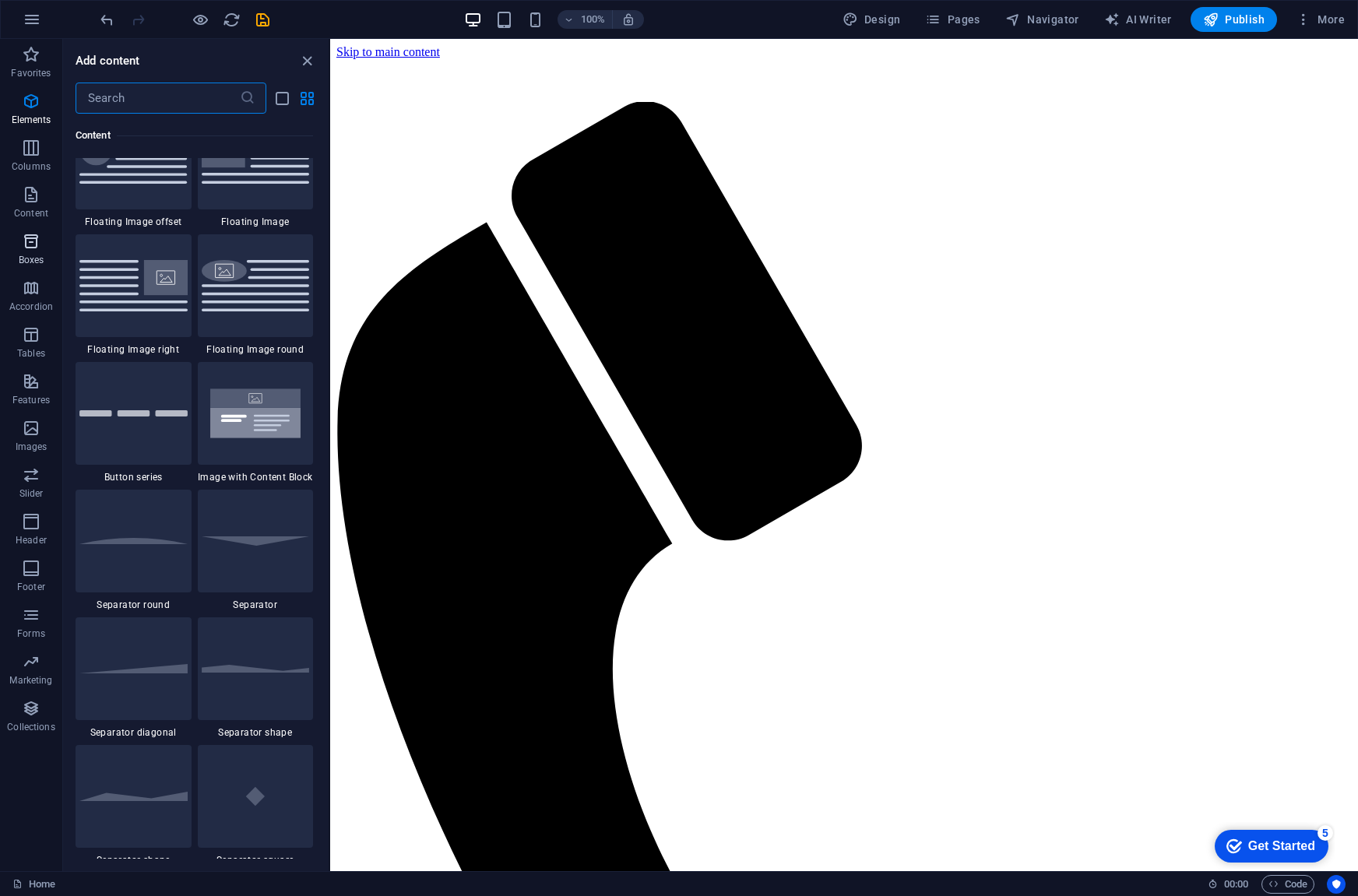
scroll to position [4294, 0]
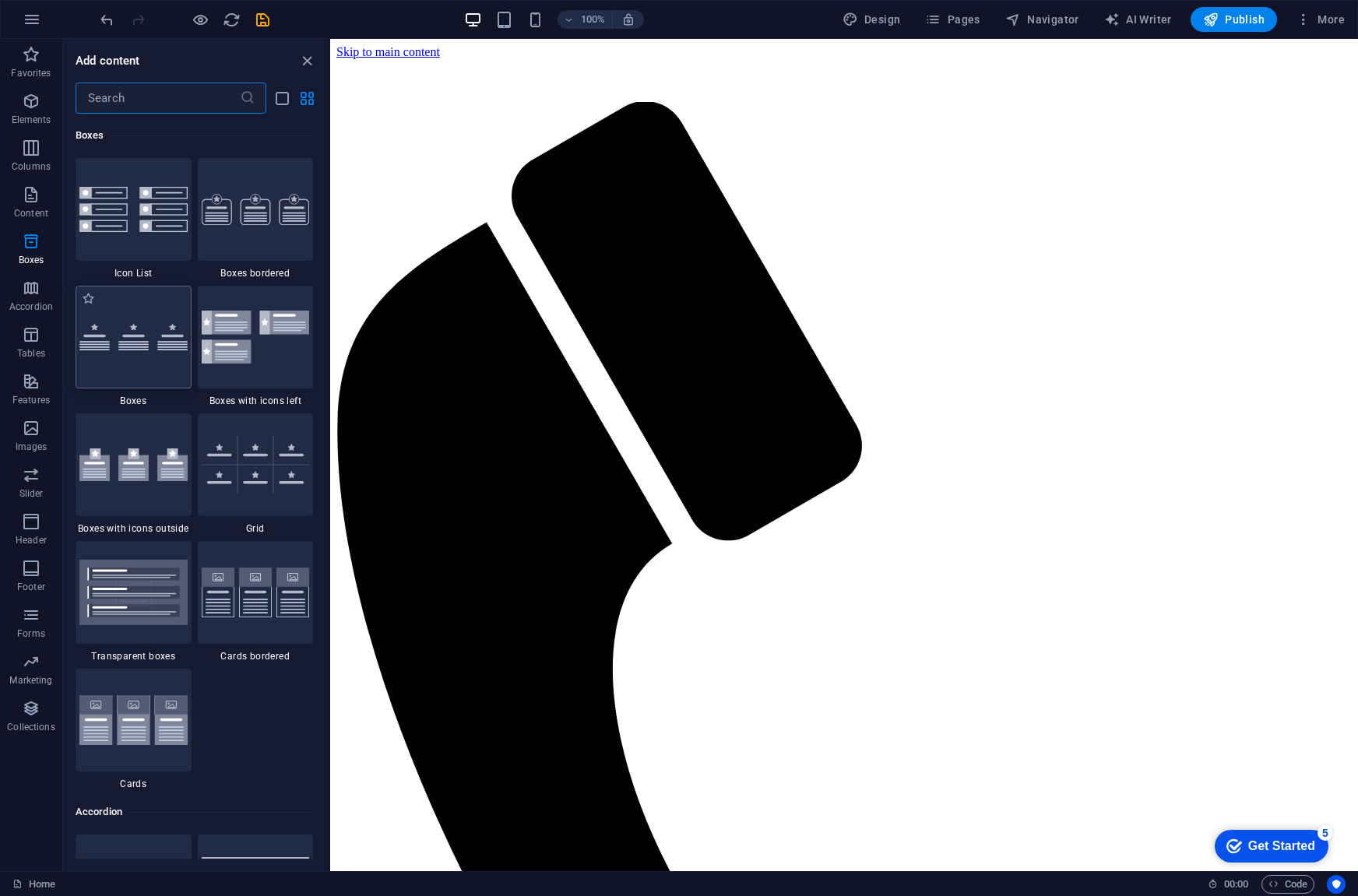
click at [160, 363] on div at bounding box center [133, 337] width 116 height 103
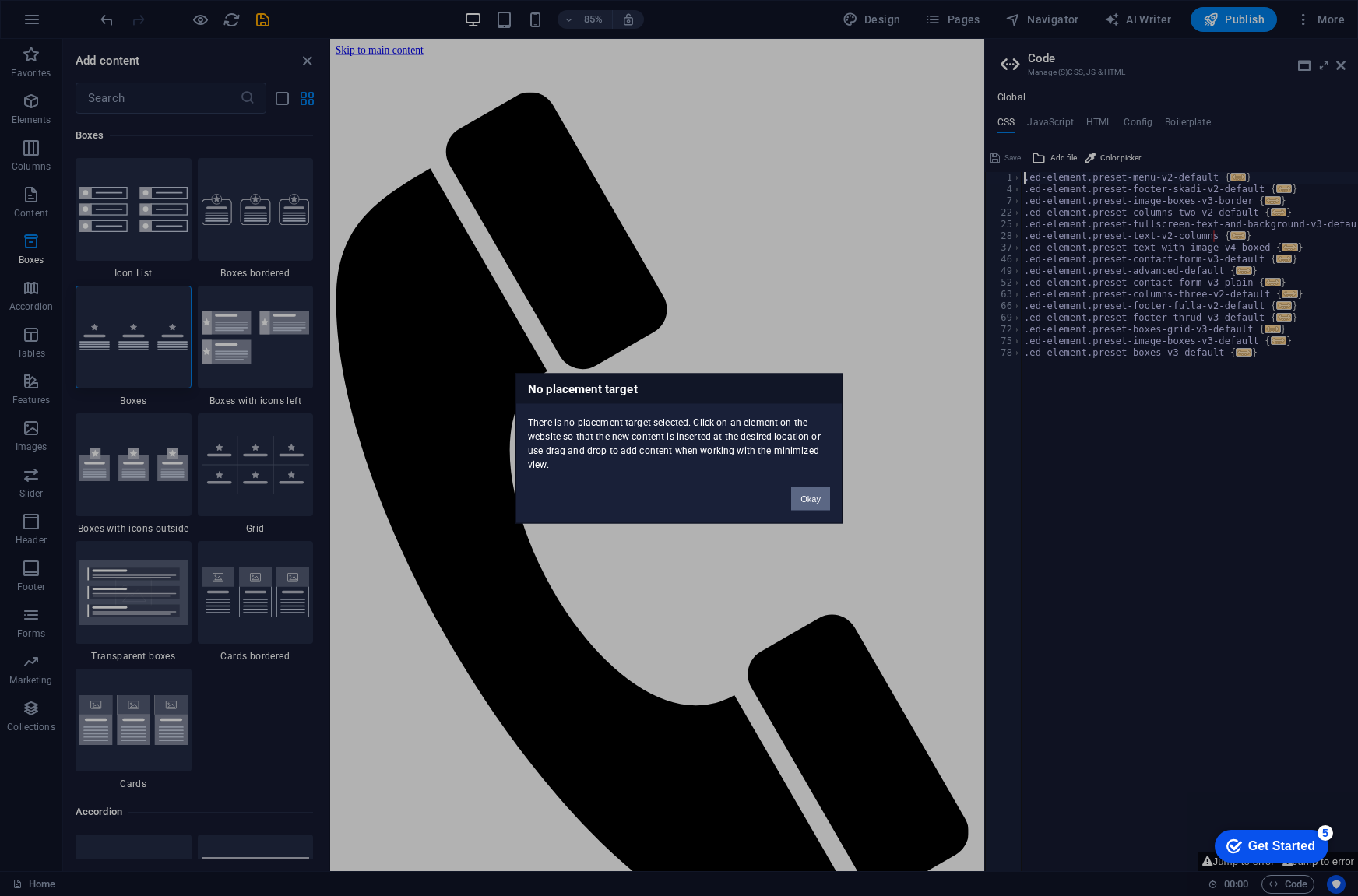
click at [809, 502] on button "Okay" at bounding box center [810, 498] width 39 height 23
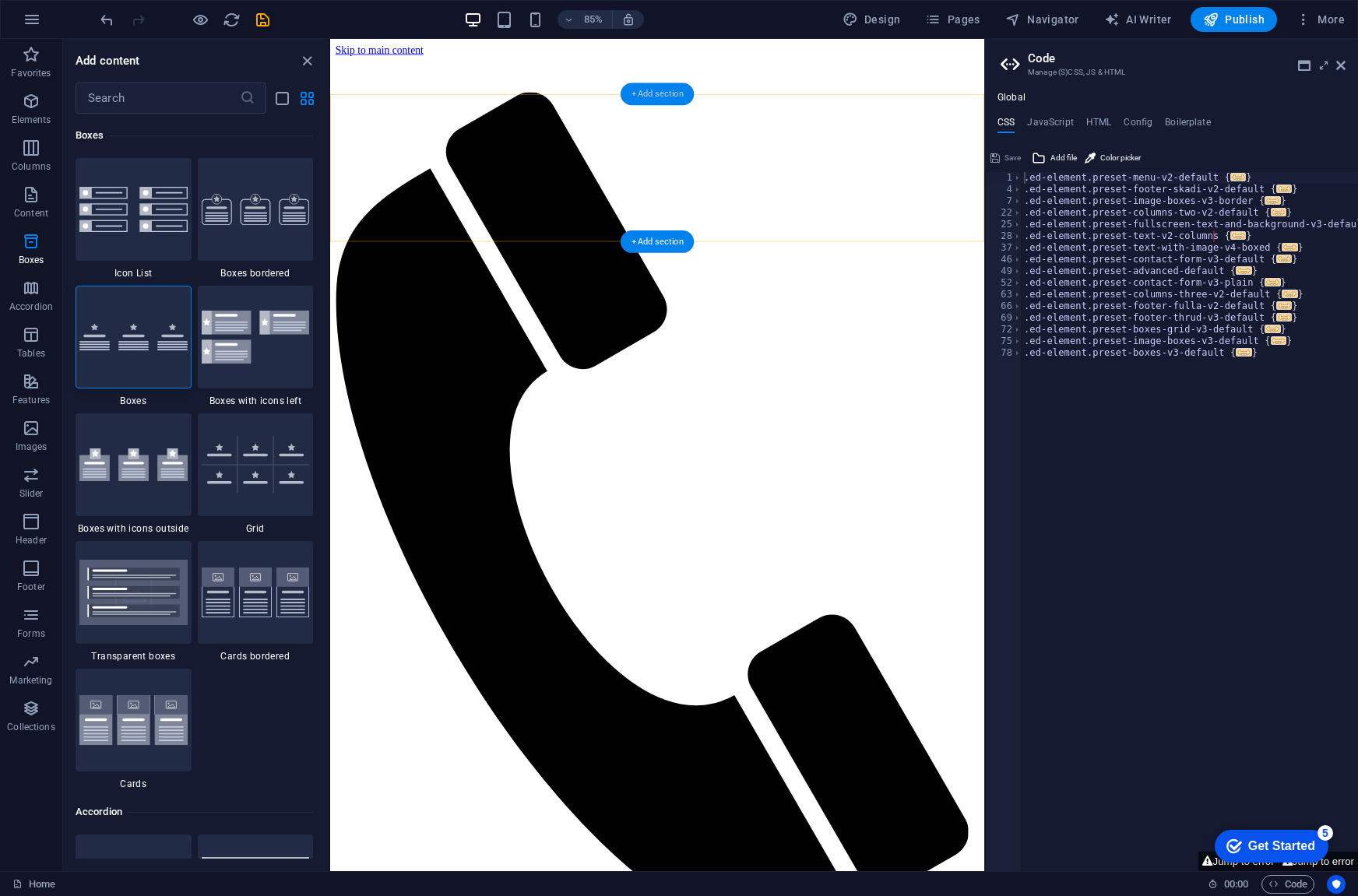
click at [655, 90] on div "+ Add section" at bounding box center [656, 93] width 73 height 22
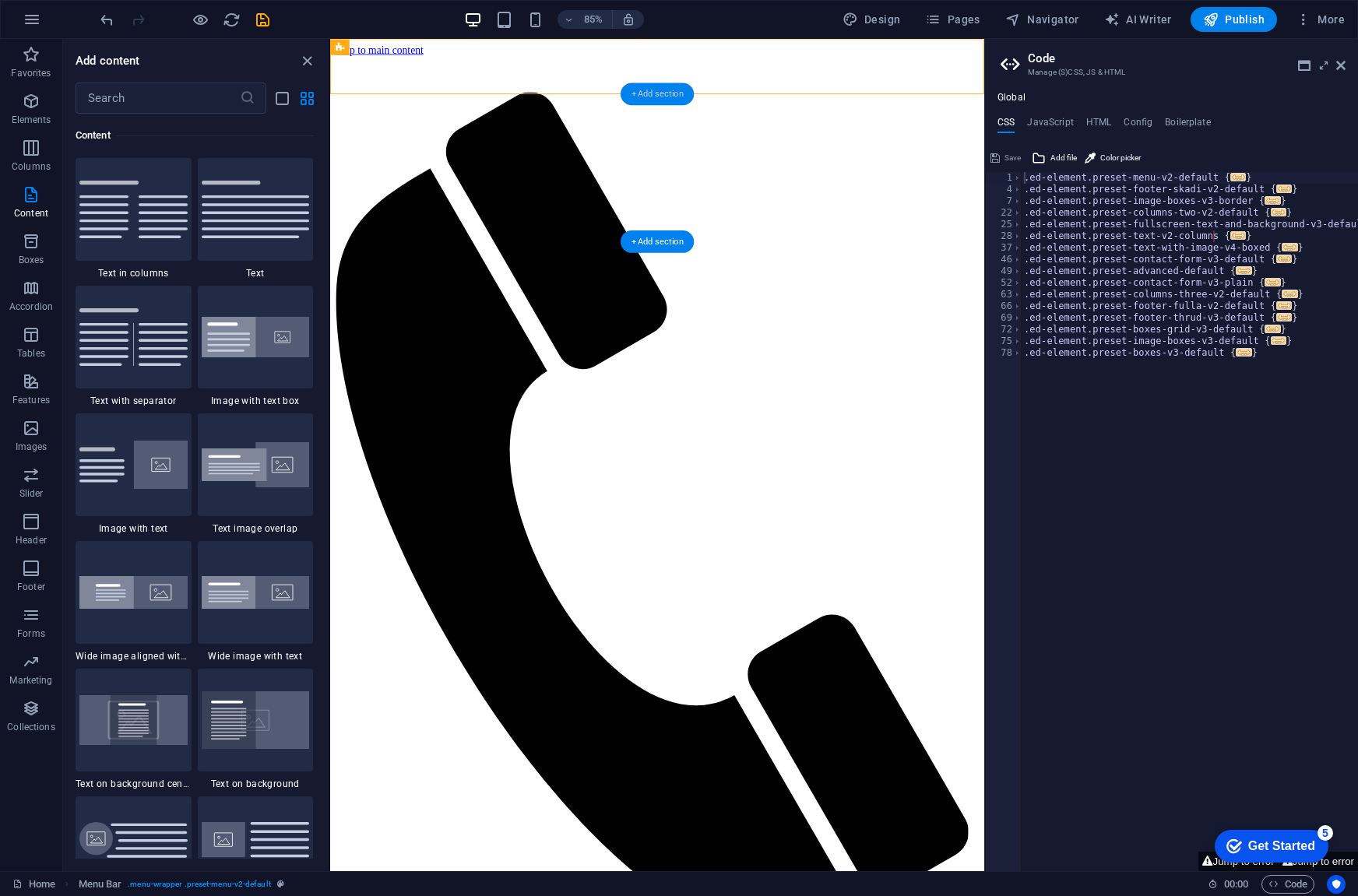
scroll to position [2724, 0]
click at [661, 93] on div "+ Add section" at bounding box center [656, 93] width 73 height 22
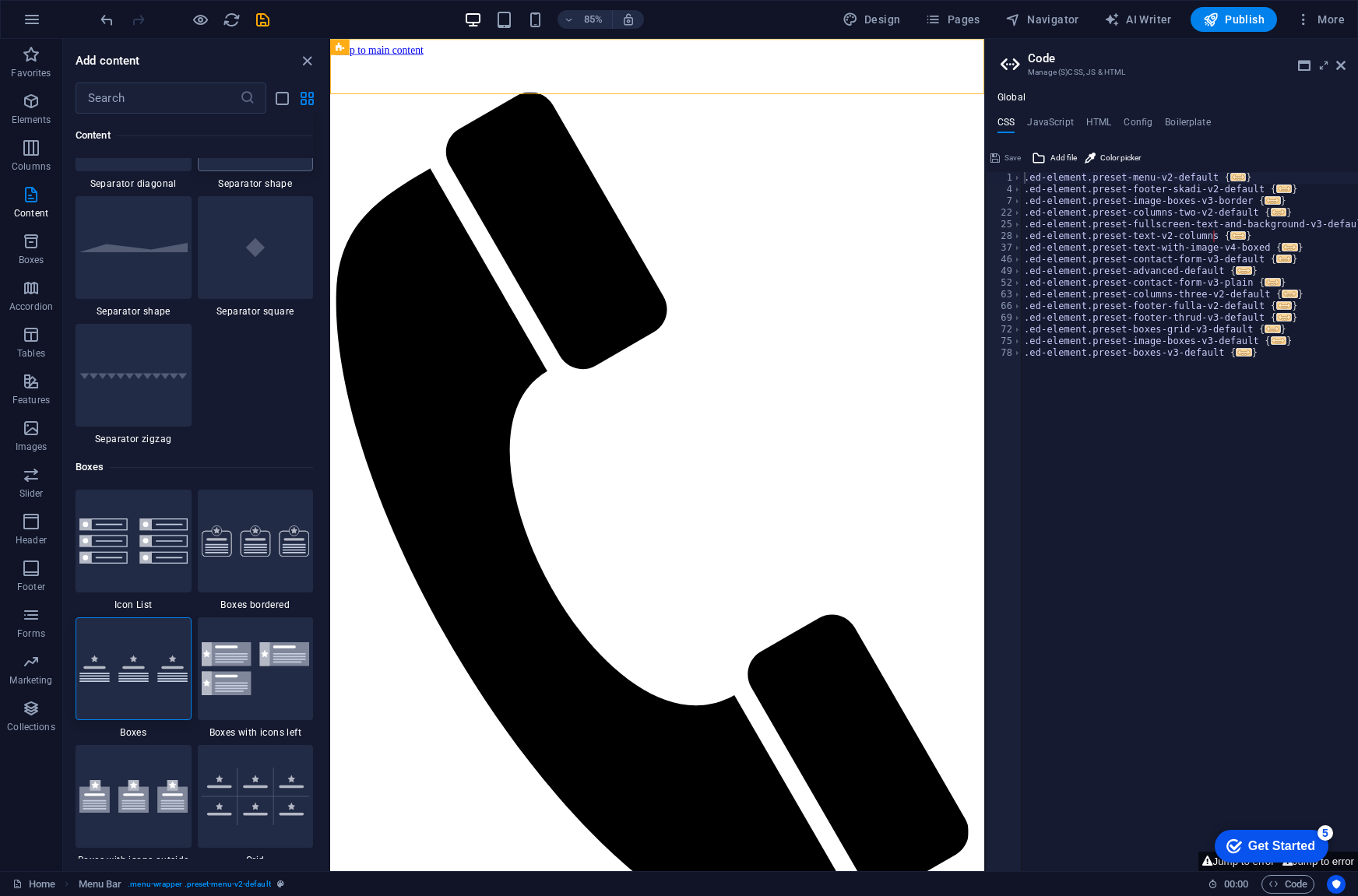
scroll to position [3969, 0]
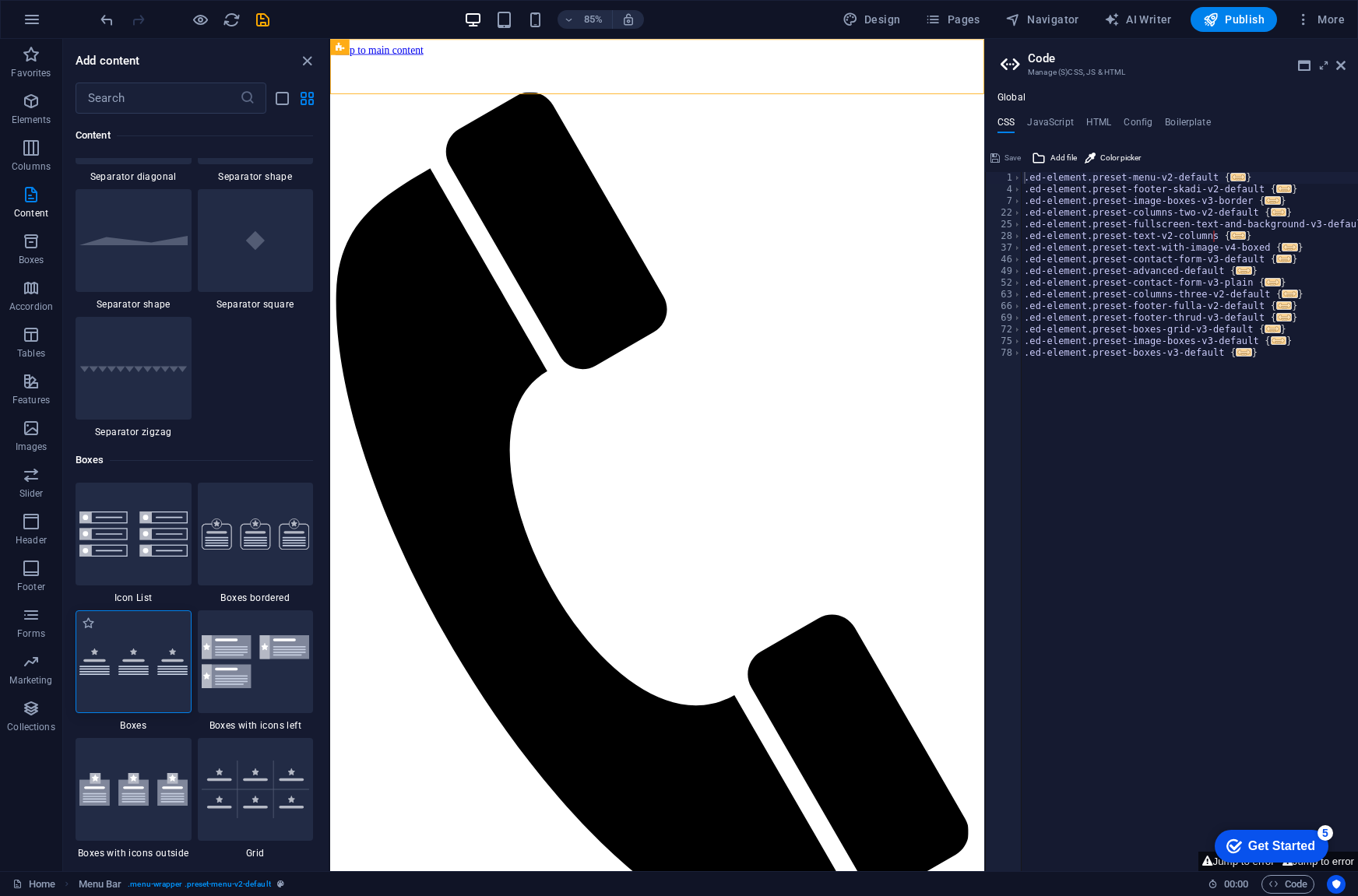
click at [176, 631] on div at bounding box center [133, 662] width 116 height 103
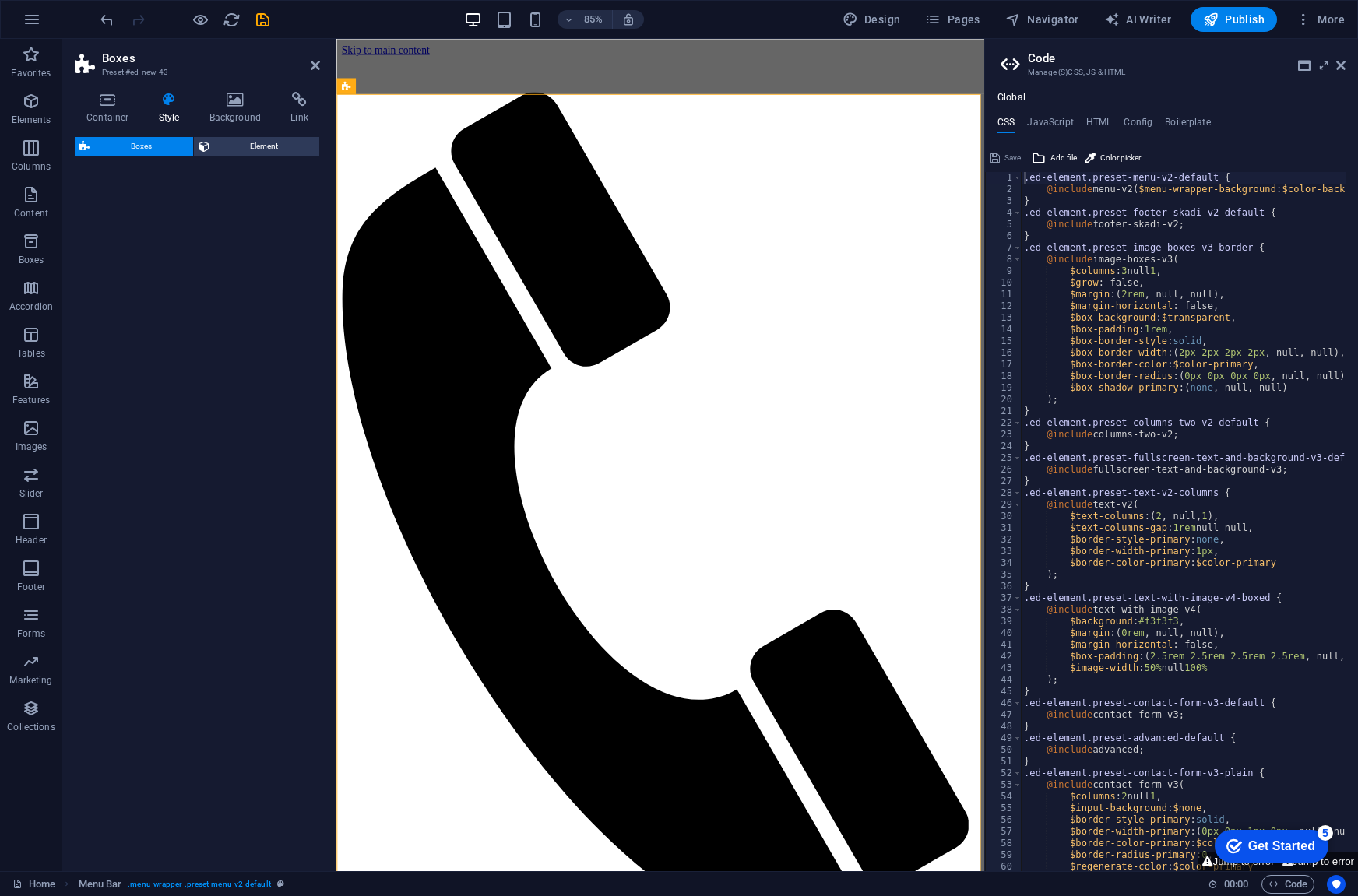
select select "rem"
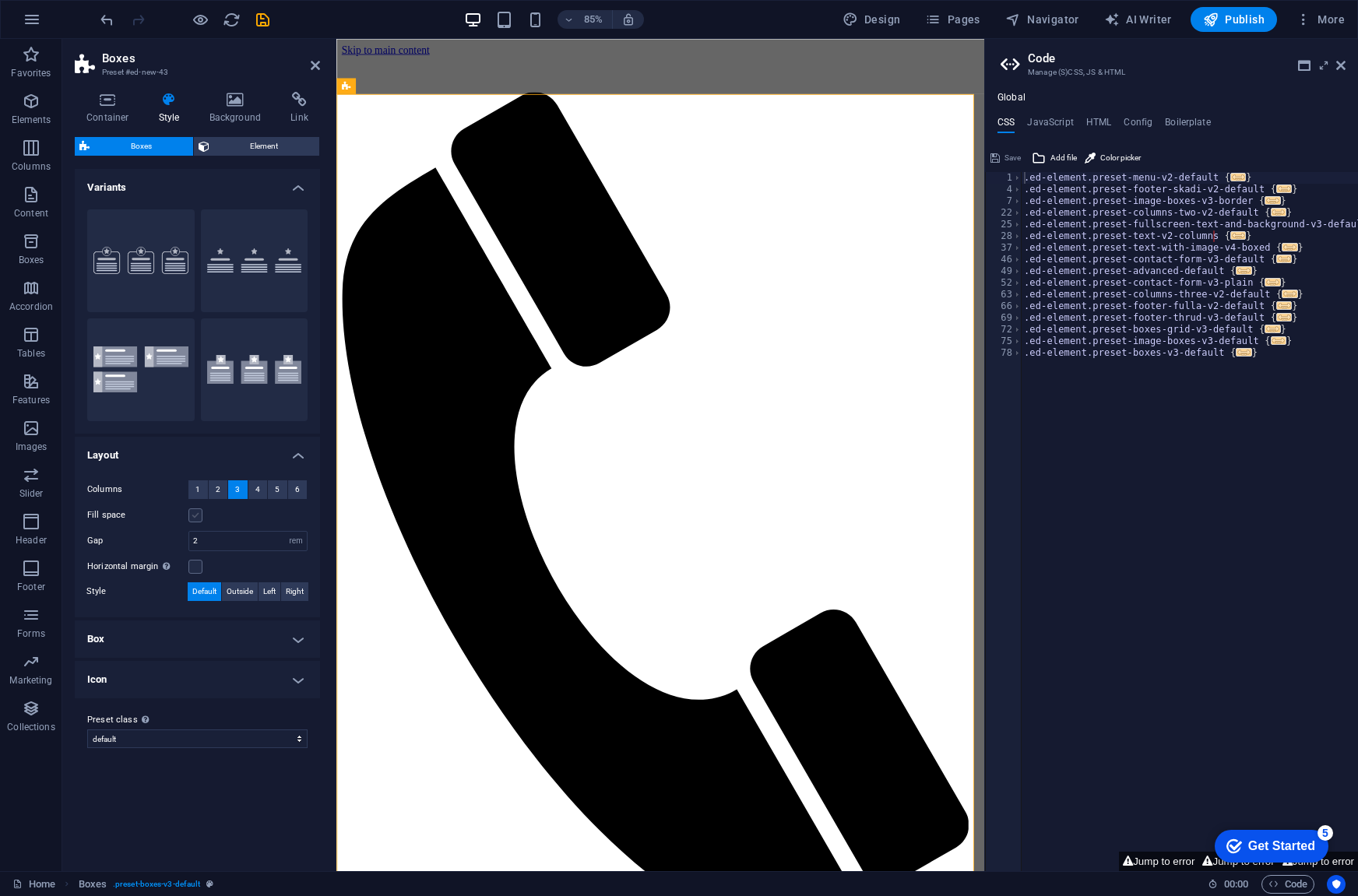
click at [196, 515] on label at bounding box center [195, 515] width 14 height 14
click at [0, 0] on input "Fill space" at bounding box center [0, 0] width 0 height 0
click at [196, 515] on label at bounding box center [195, 515] width 14 height 14
click at [0, 0] on input "Fill space" at bounding box center [0, 0] width 0 height 0
click at [296, 487] on span "6" at bounding box center [296, 490] width 4 height 19
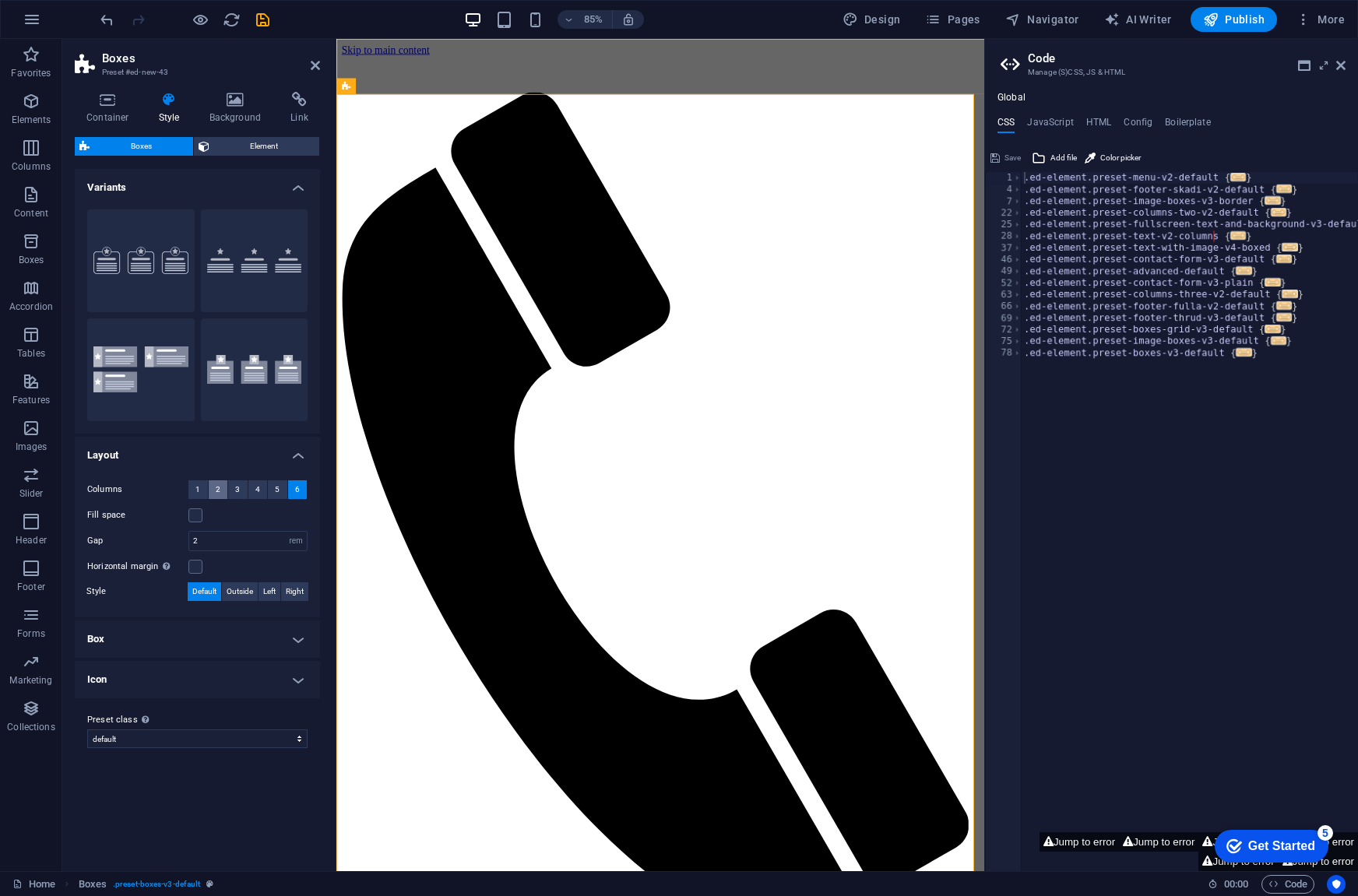
click at [218, 488] on span "2" at bounding box center [218, 490] width 4 height 19
click at [275, 594] on span "Left" at bounding box center [269, 592] width 13 height 19
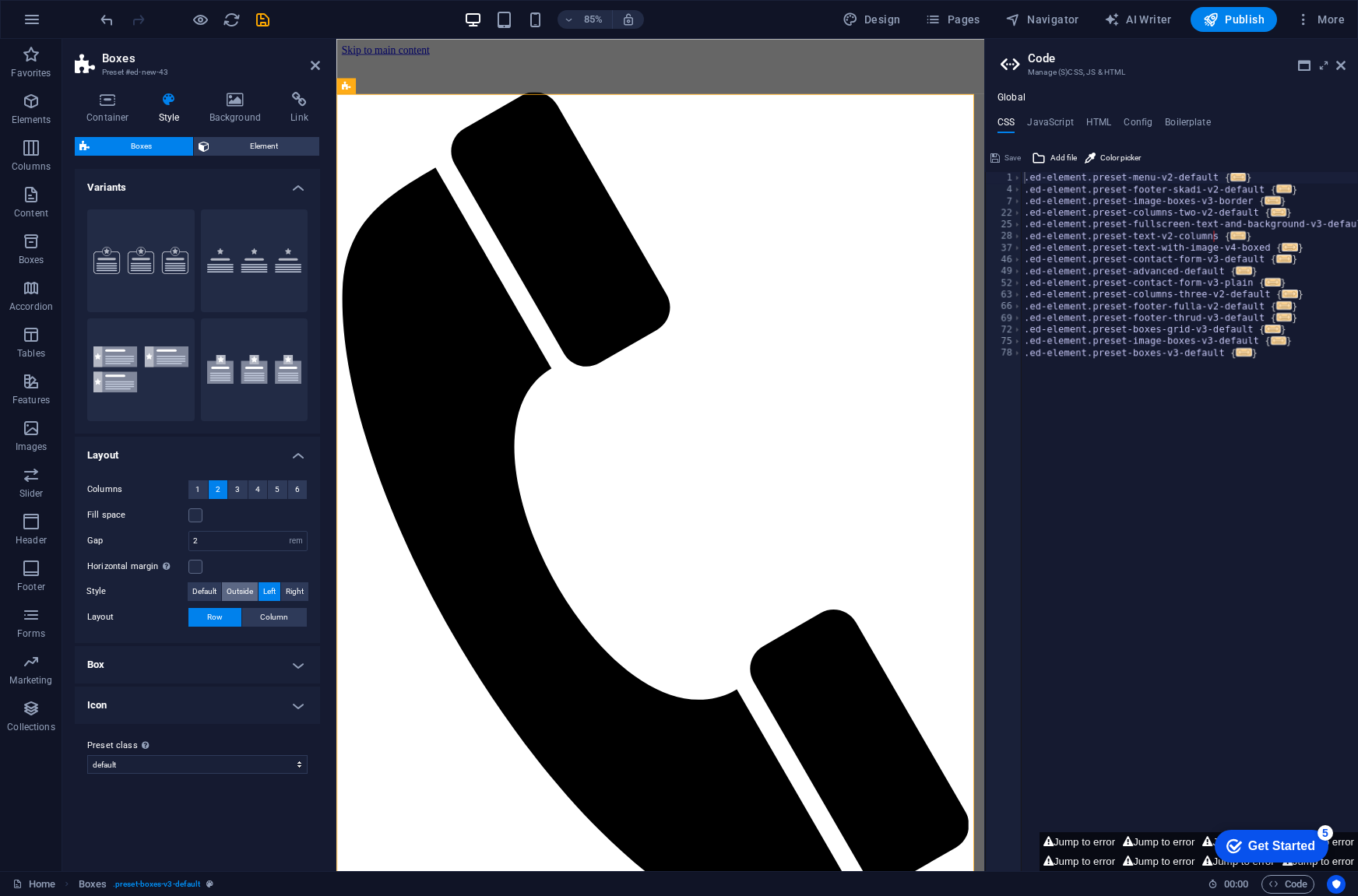
click at [241, 592] on span "Outside" at bounding box center [239, 592] width 27 height 19
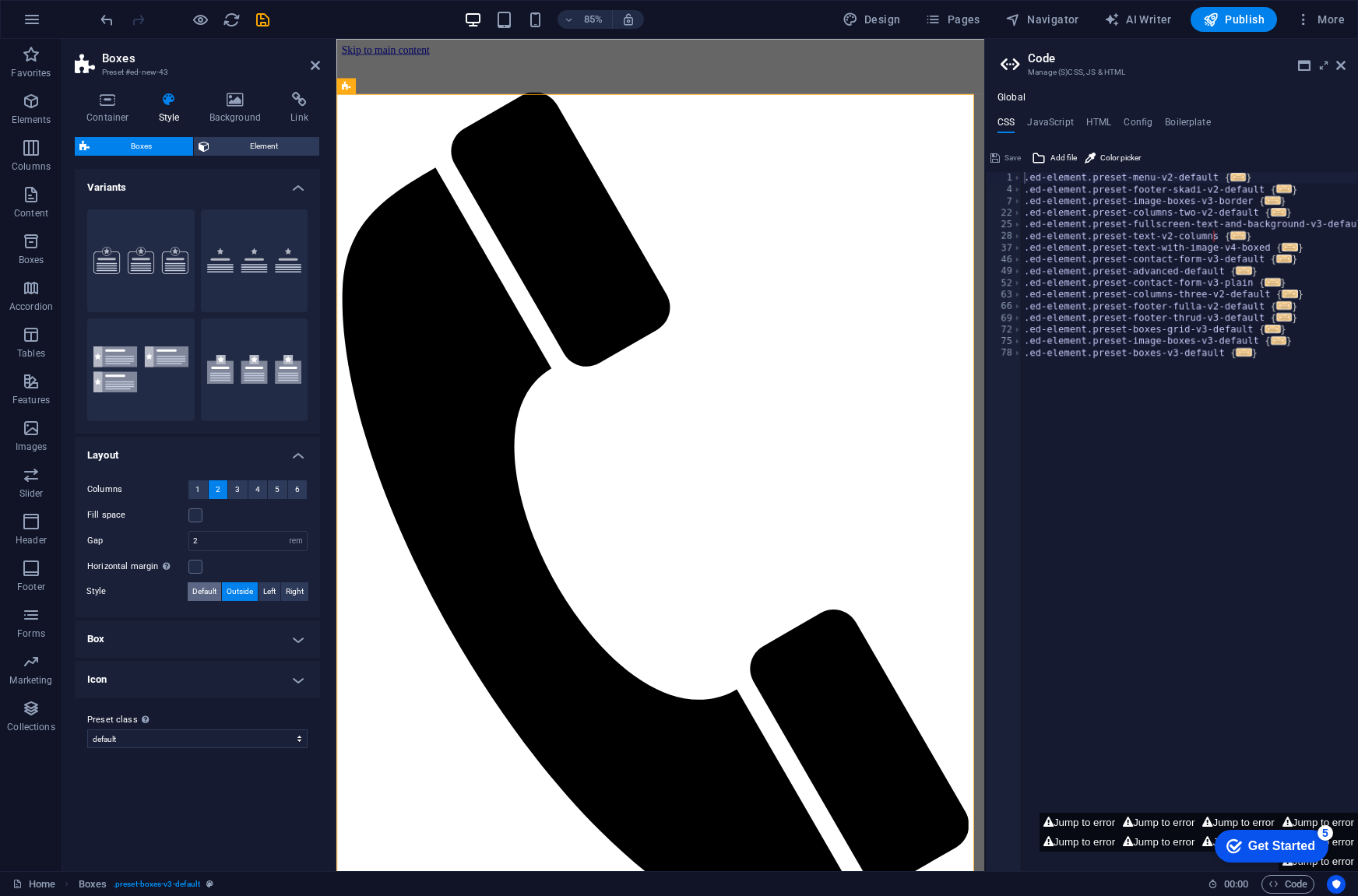
click at [210, 591] on span "Default" at bounding box center [204, 592] width 24 height 19
click at [242, 591] on span "Outside" at bounding box center [239, 592] width 27 height 19
click at [266, 591] on span "Left" at bounding box center [269, 592] width 13 height 19
click at [280, 619] on span "Column" at bounding box center [274, 618] width 28 height 19
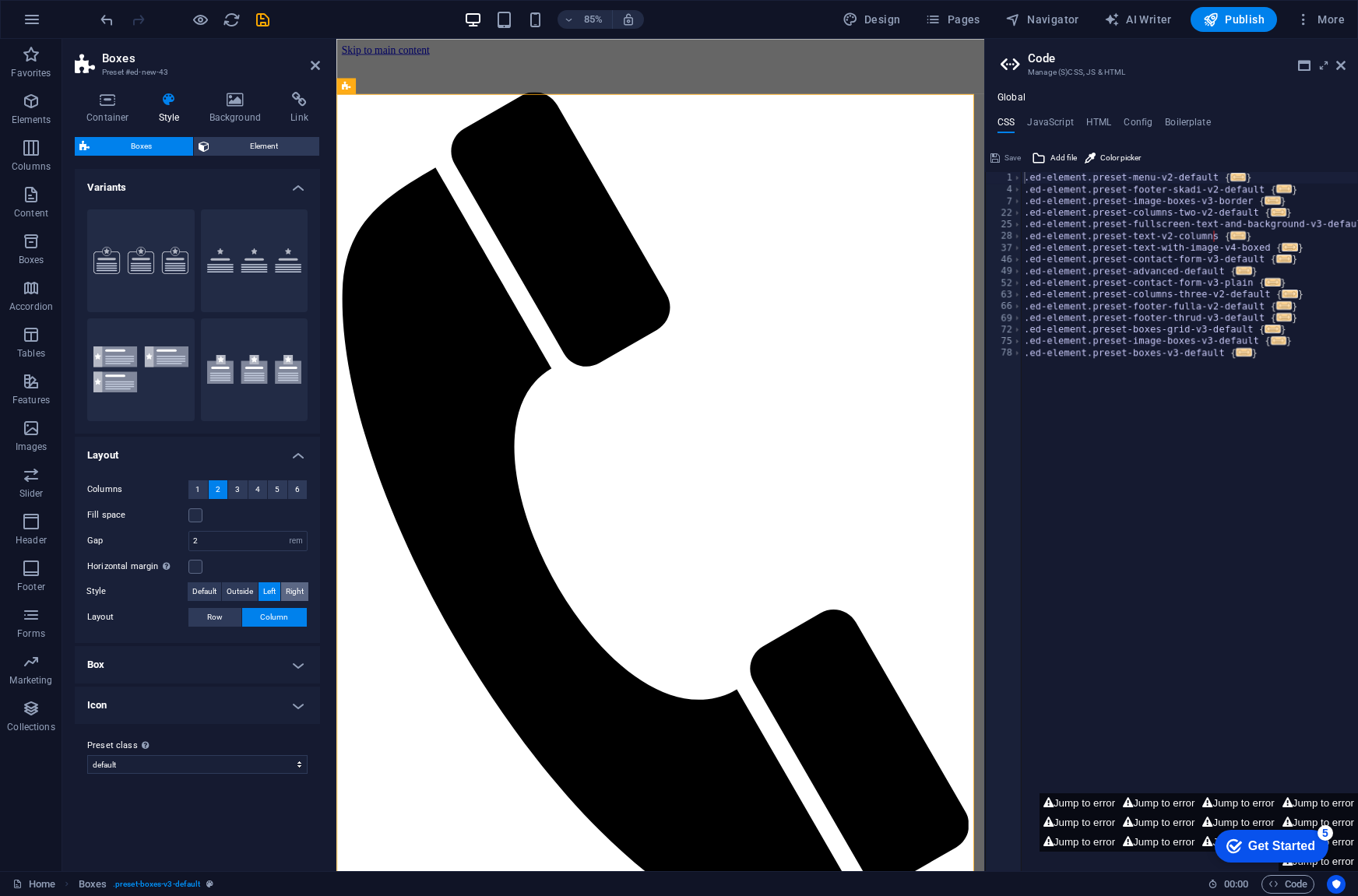
click at [298, 597] on span "Right" at bounding box center [295, 592] width 18 height 19
click at [282, 612] on span "Column" at bounding box center [274, 618] width 28 height 19
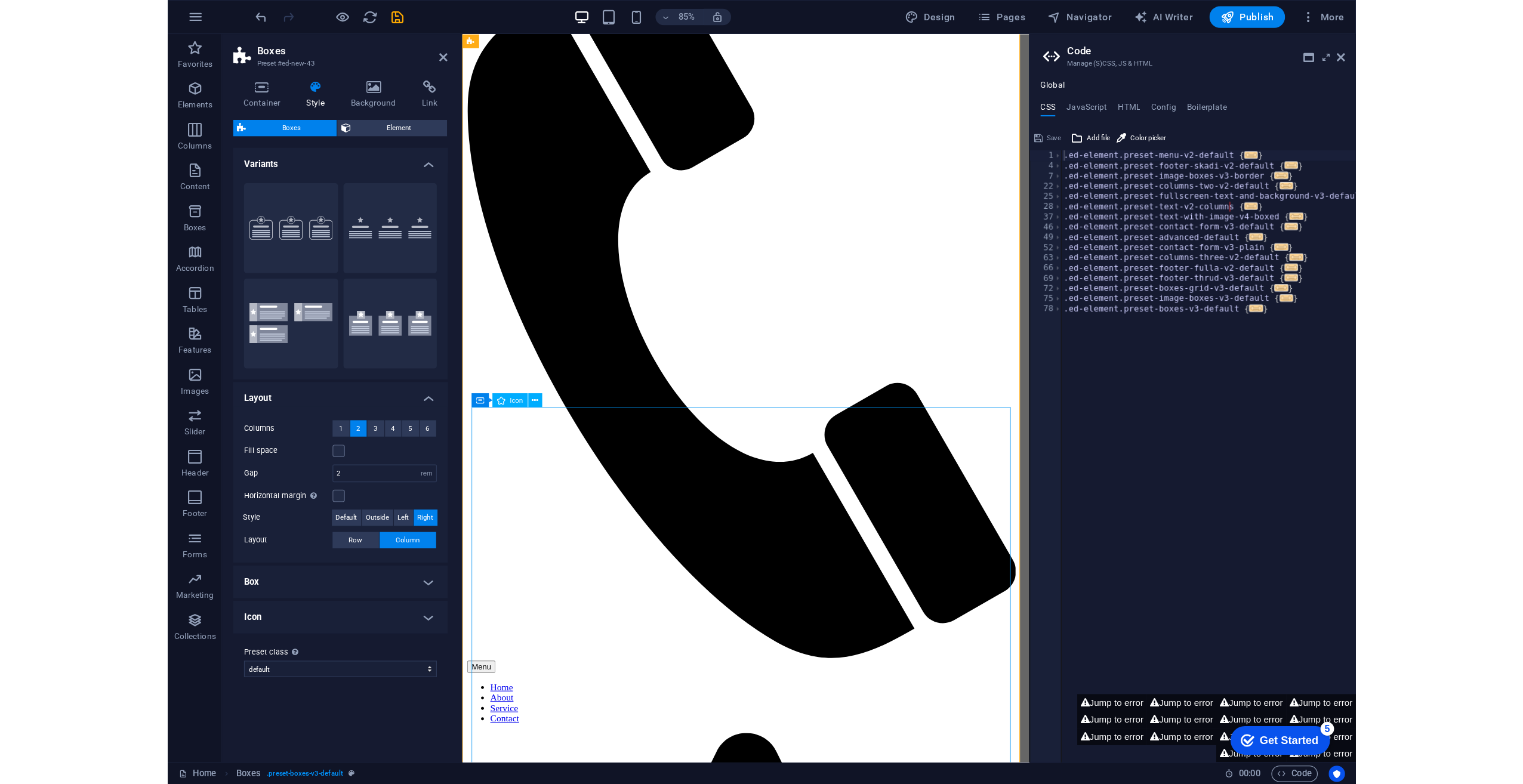
scroll to position [298, 0]
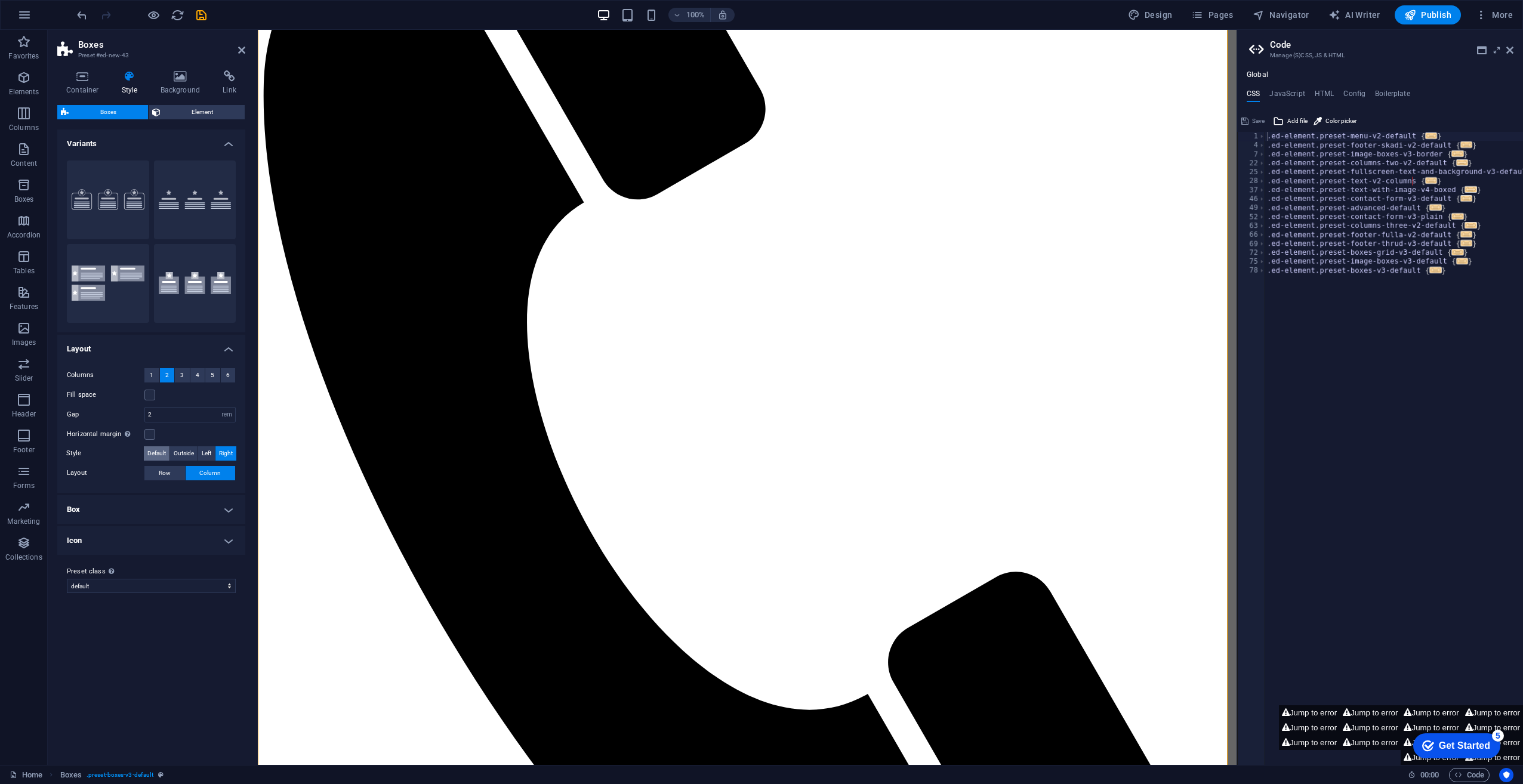
click at [153, 450] on span "Default" at bounding box center [156, 454] width 18 height 14
click at [219, 487] on h4 "Box" at bounding box center [151, 490] width 188 height 29
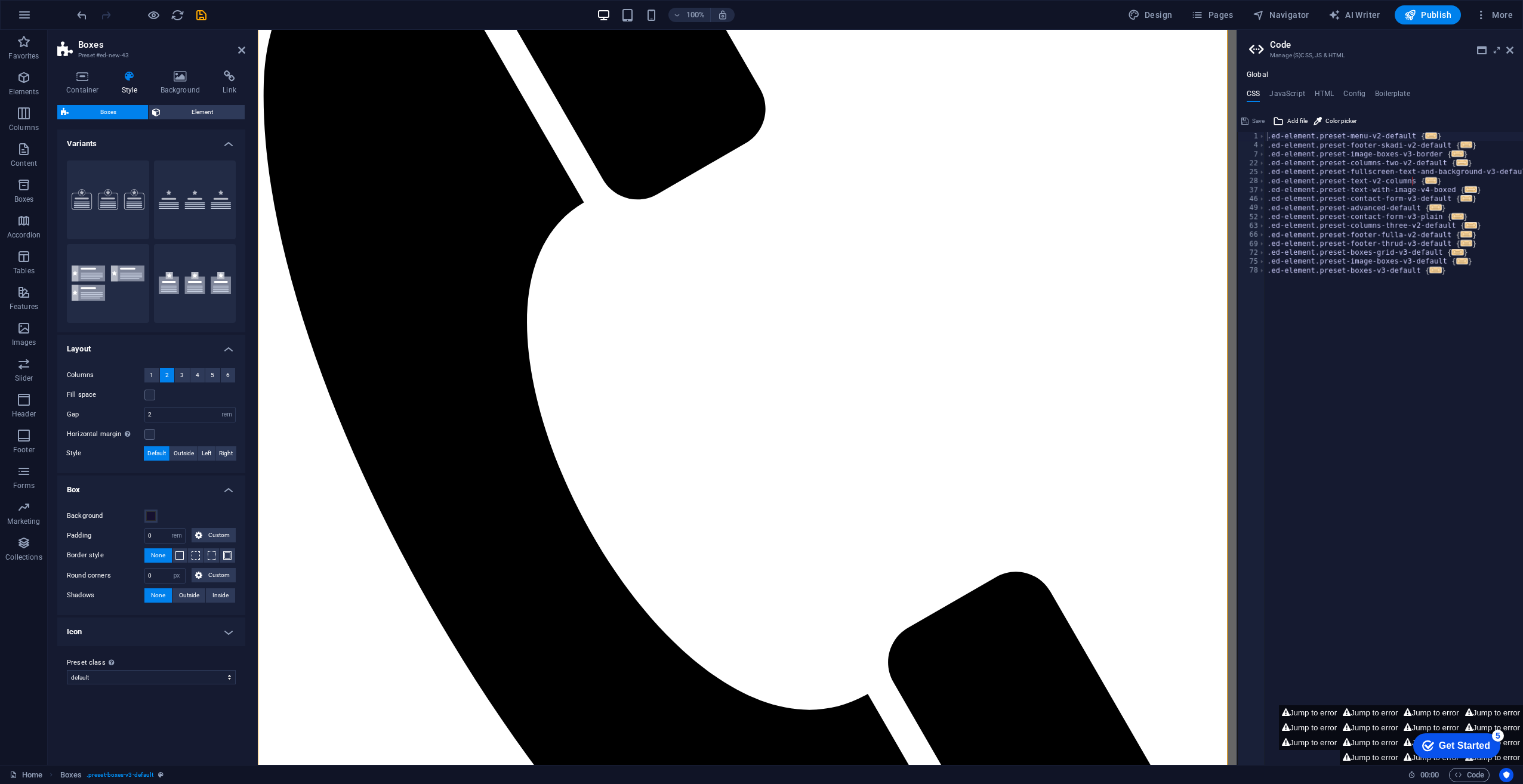
click at [118, 667] on label "Preset class Above chosen variant and settings affect all elements which carry …" at bounding box center [151, 663] width 169 height 14
click at [118, 670] on select "default Add preset class" at bounding box center [151, 678] width 169 height 14
click at [116, 676] on select "default Add preset class" at bounding box center [151, 678] width 169 height 14
click at [67, 670] on select "default Add preset class" at bounding box center [151, 678] width 169 height 14
select select "preset-boxes-v3-default"
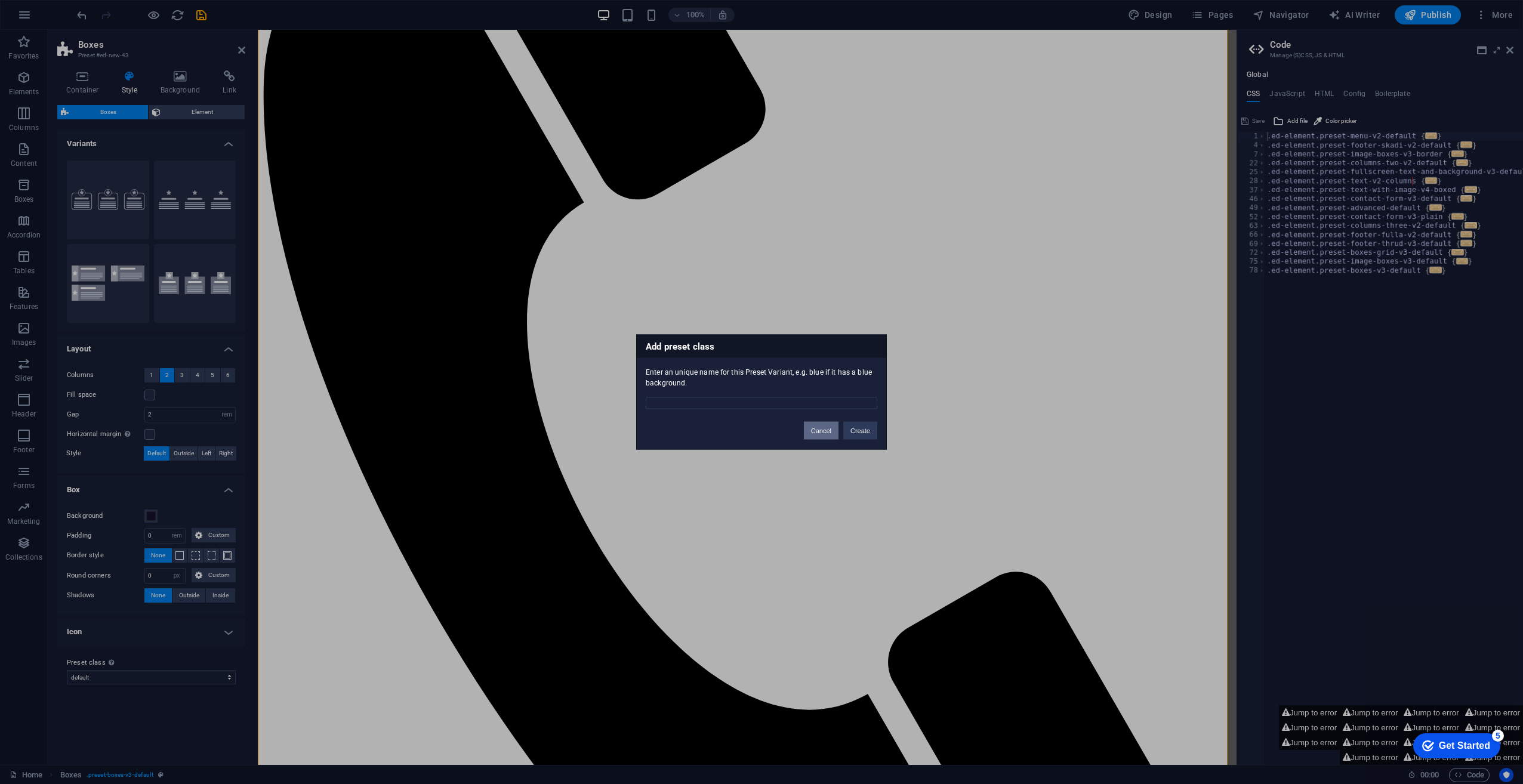
click at [814, 433] on button "Cancel" at bounding box center [821, 431] width 35 height 18
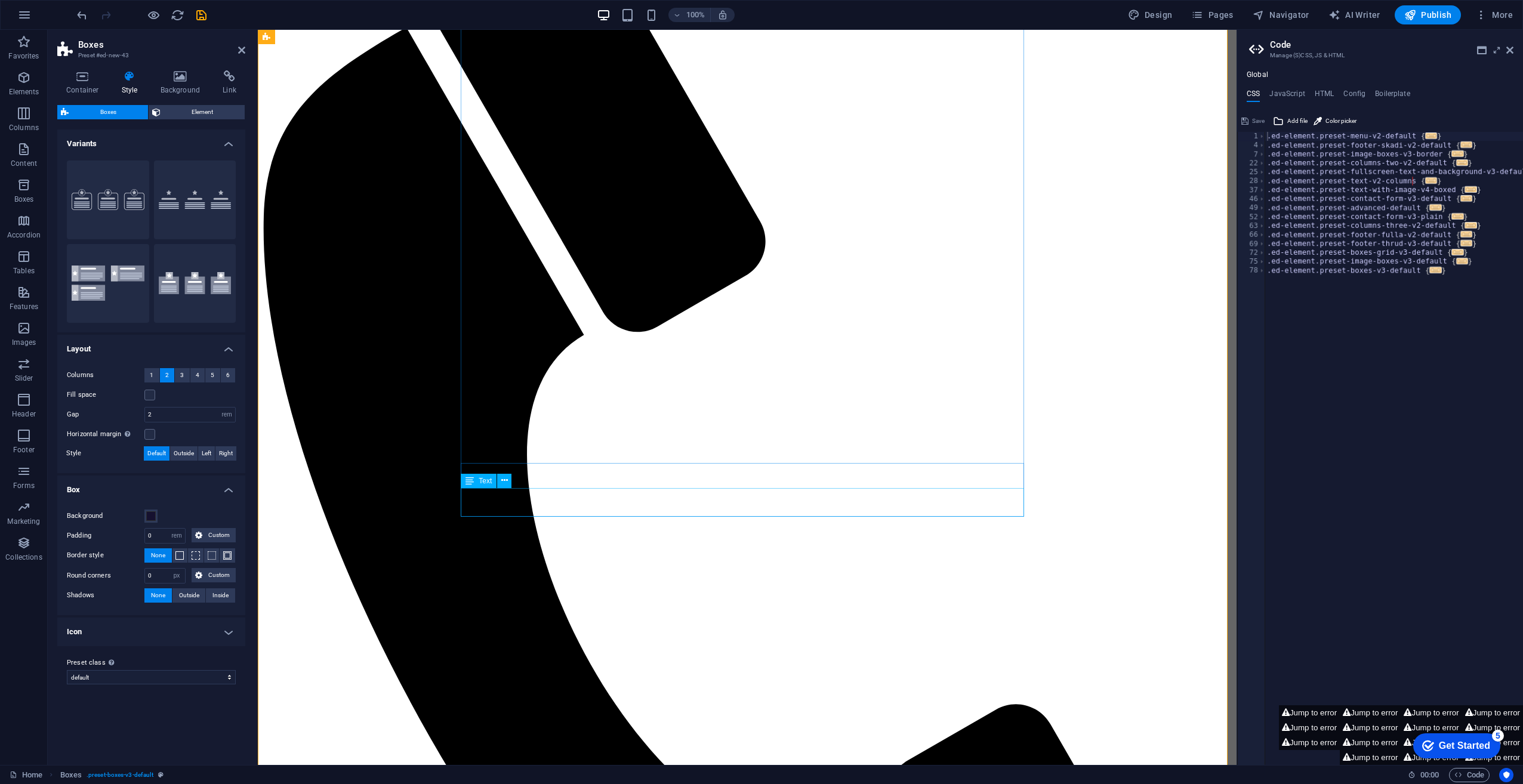
scroll to position [0, 0]
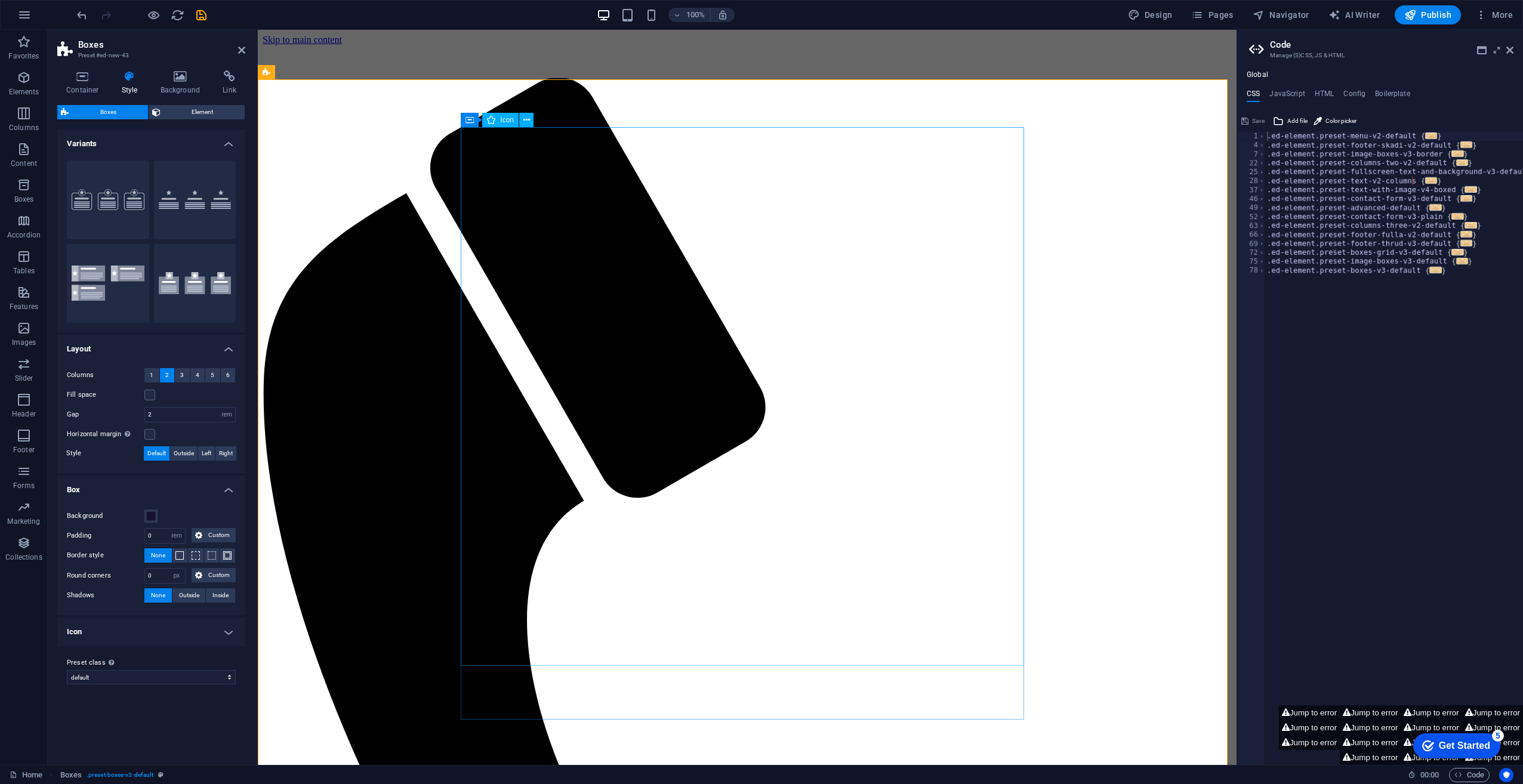
click at [284, 73] on span "Boxes" at bounding box center [285, 72] width 20 height 7
click at [309, 68] on icon at bounding box center [307, 72] width 7 height 12
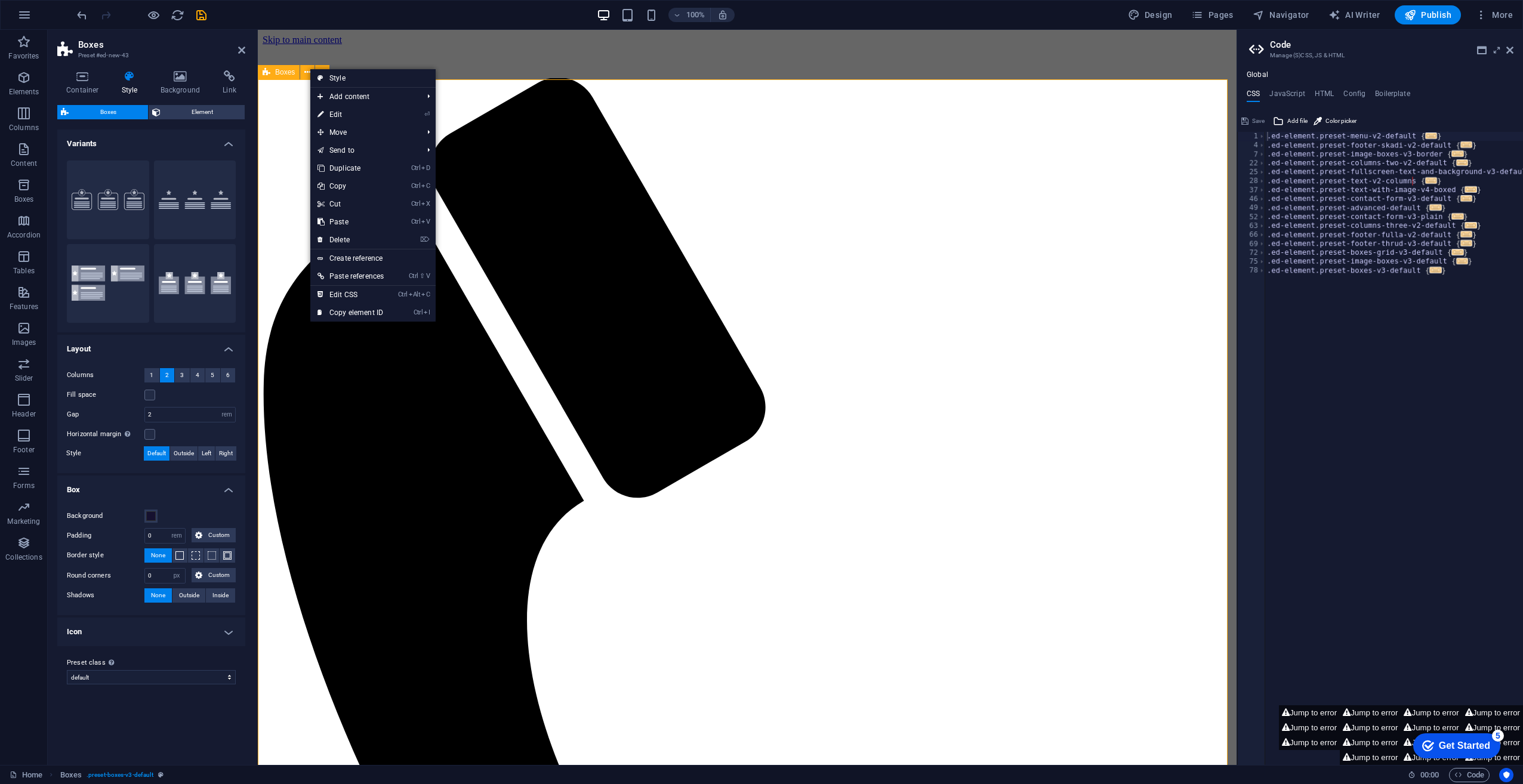
click at [282, 71] on span "Boxes" at bounding box center [285, 72] width 20 height 7
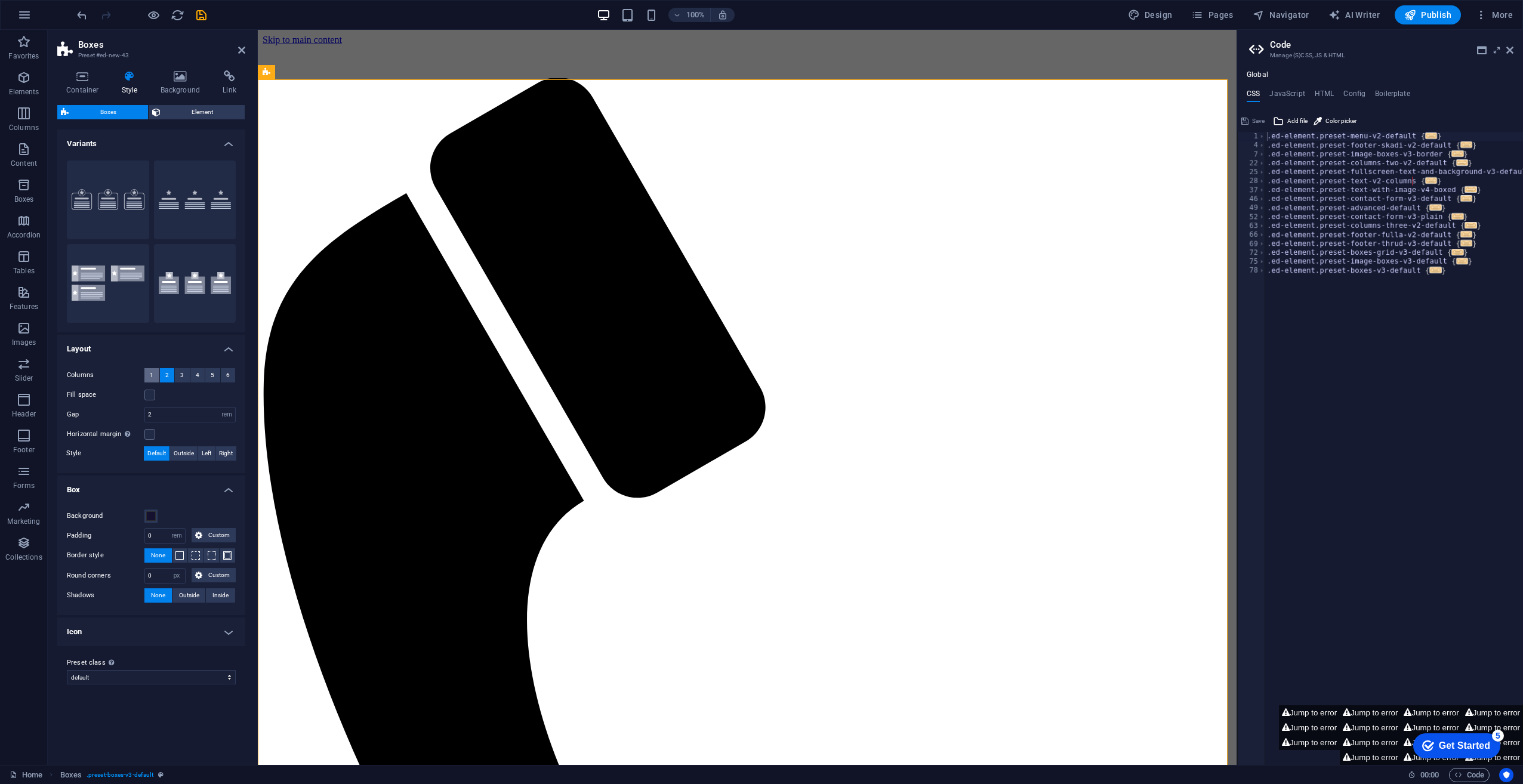
click at [153, 375] on span "1" at bounding box center [151, 376] width 3 height 14
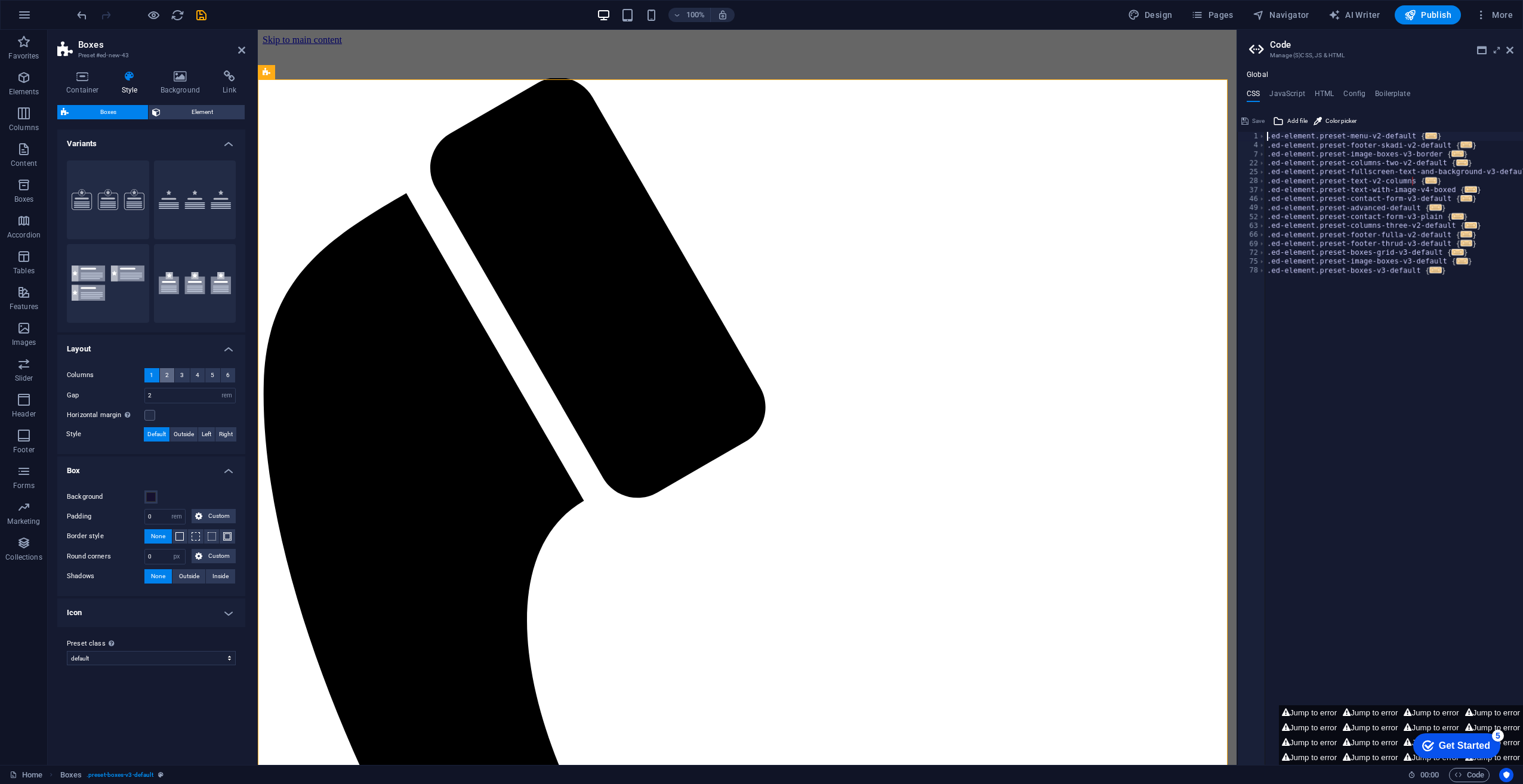
click at [168, 378] on span "2" at bounding box center [167, 376] width 3 height 14
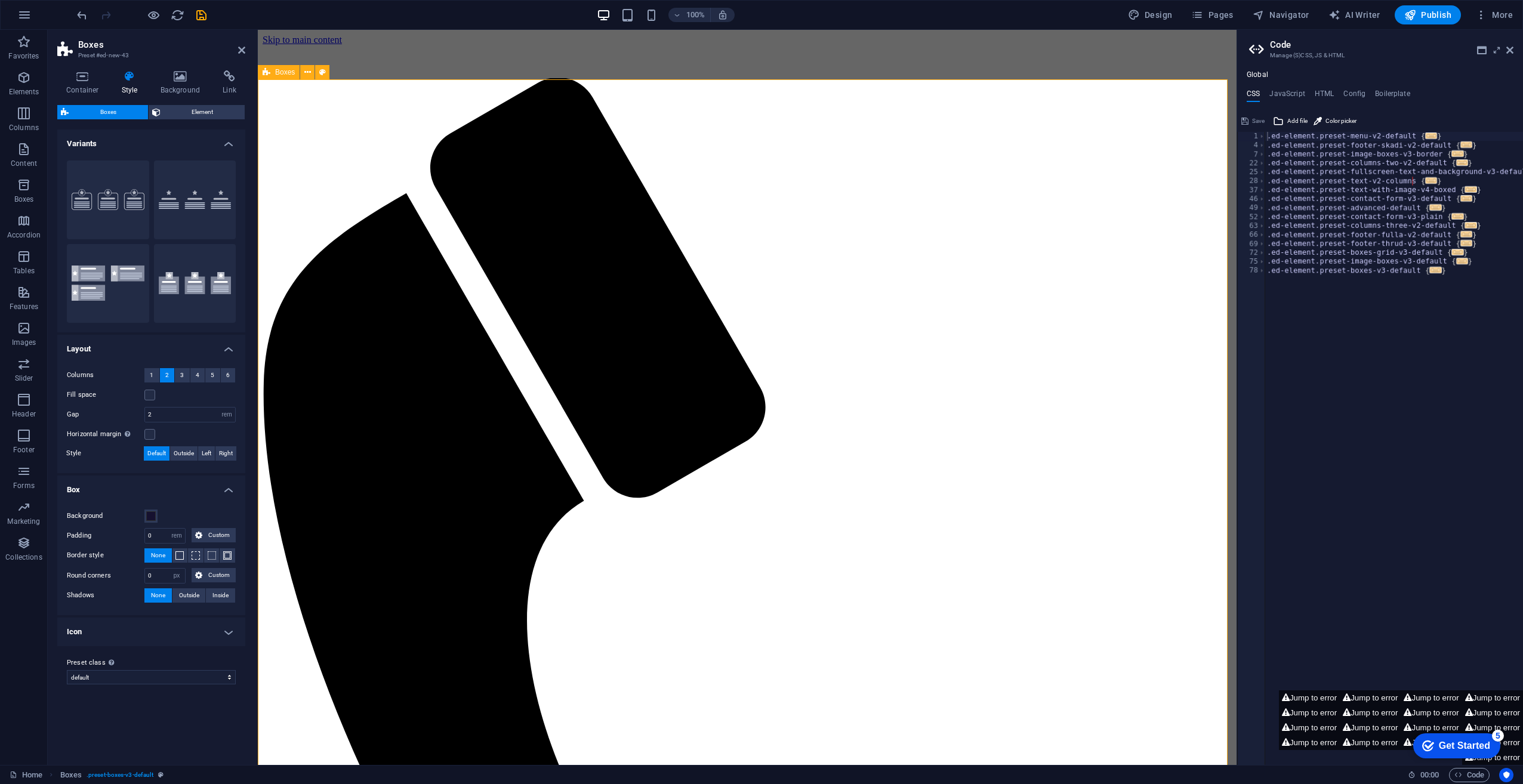
click at [311, 75] on icon at bounding box center [307, 72] width 7 height 12
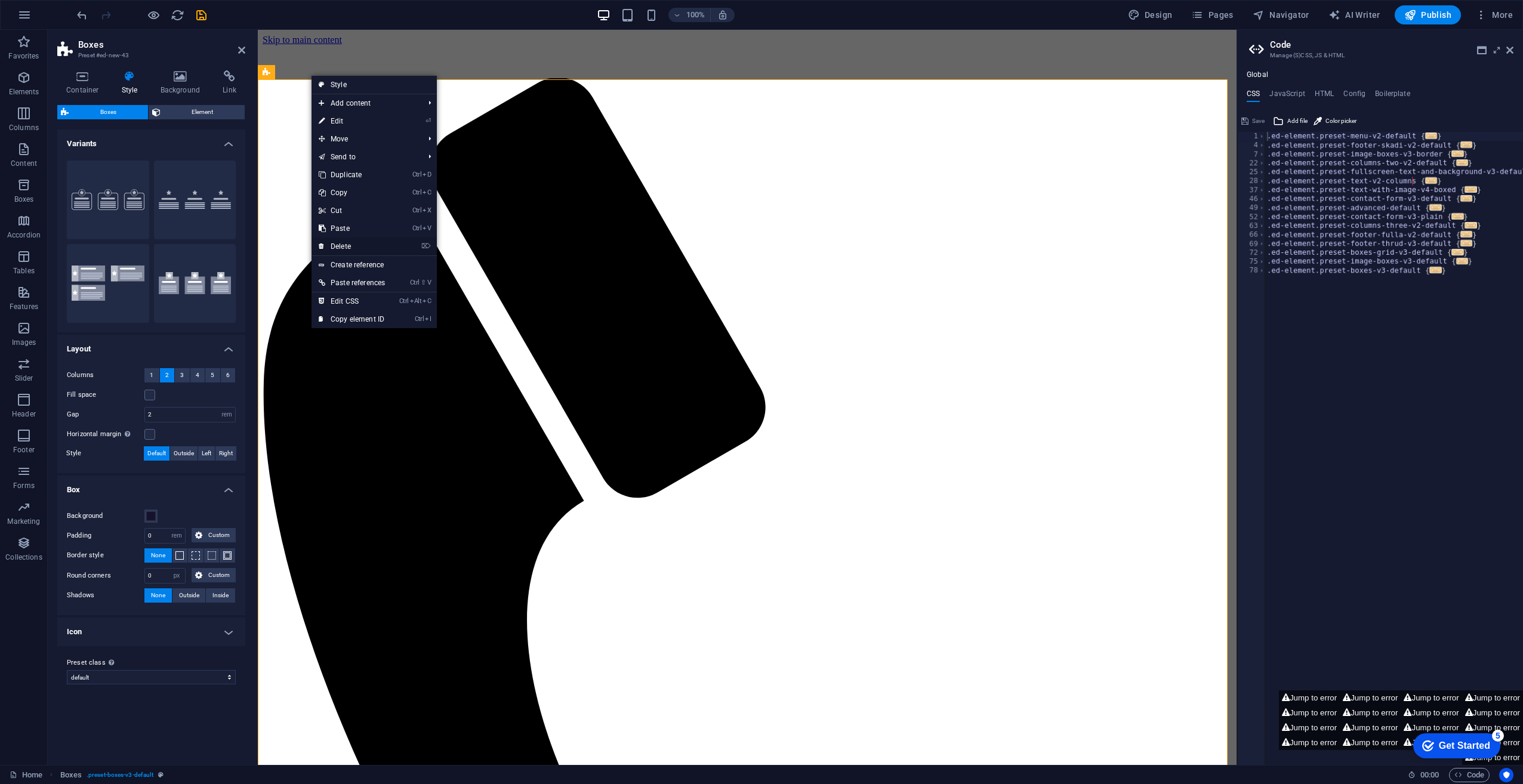
click at [364, 246] on link "⌦ Delete" at bounding box center [351, 246] width 81 height 18
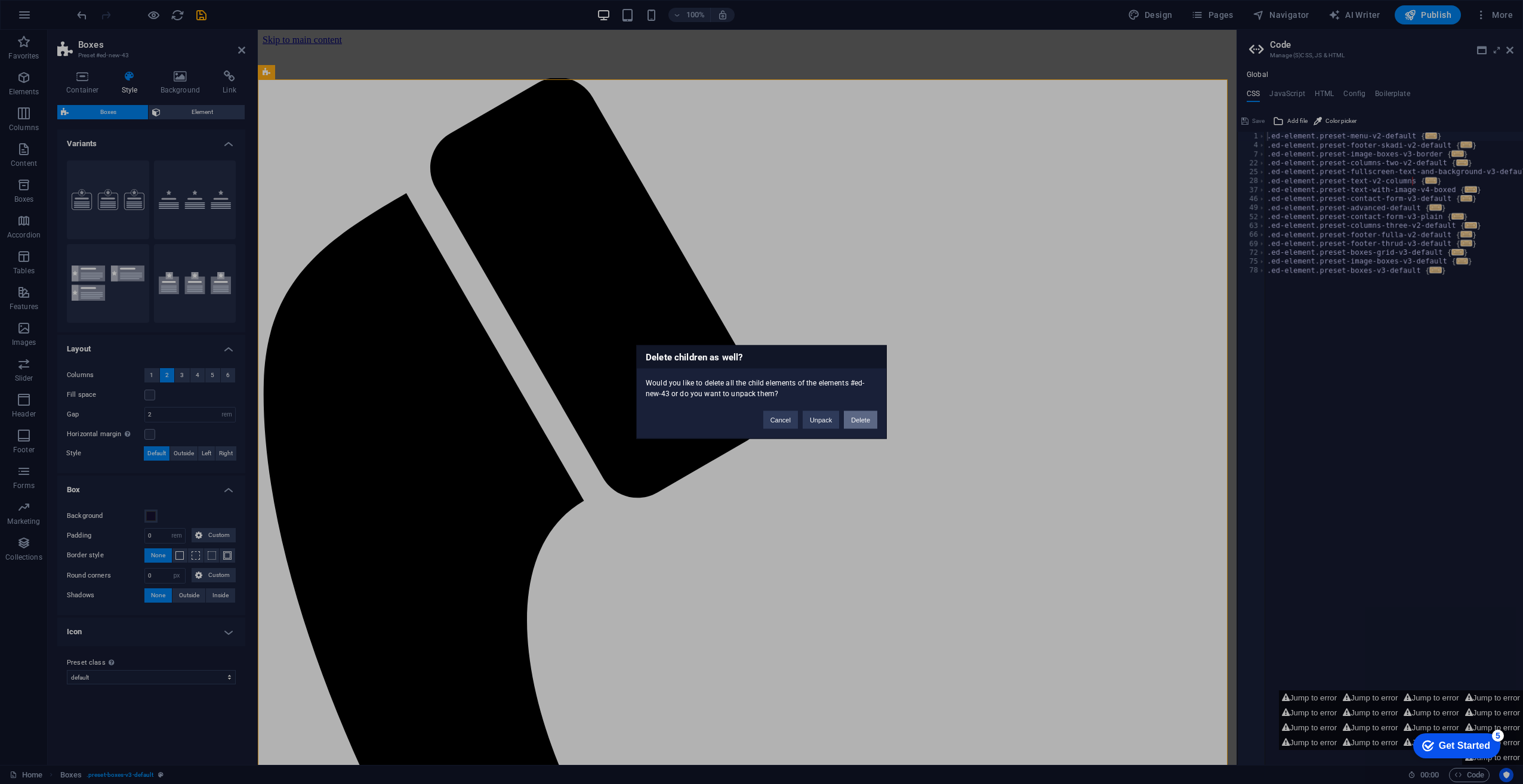
click at [866, 420] on button "Delete" at bounding box center [860, 420] width 33 height 18
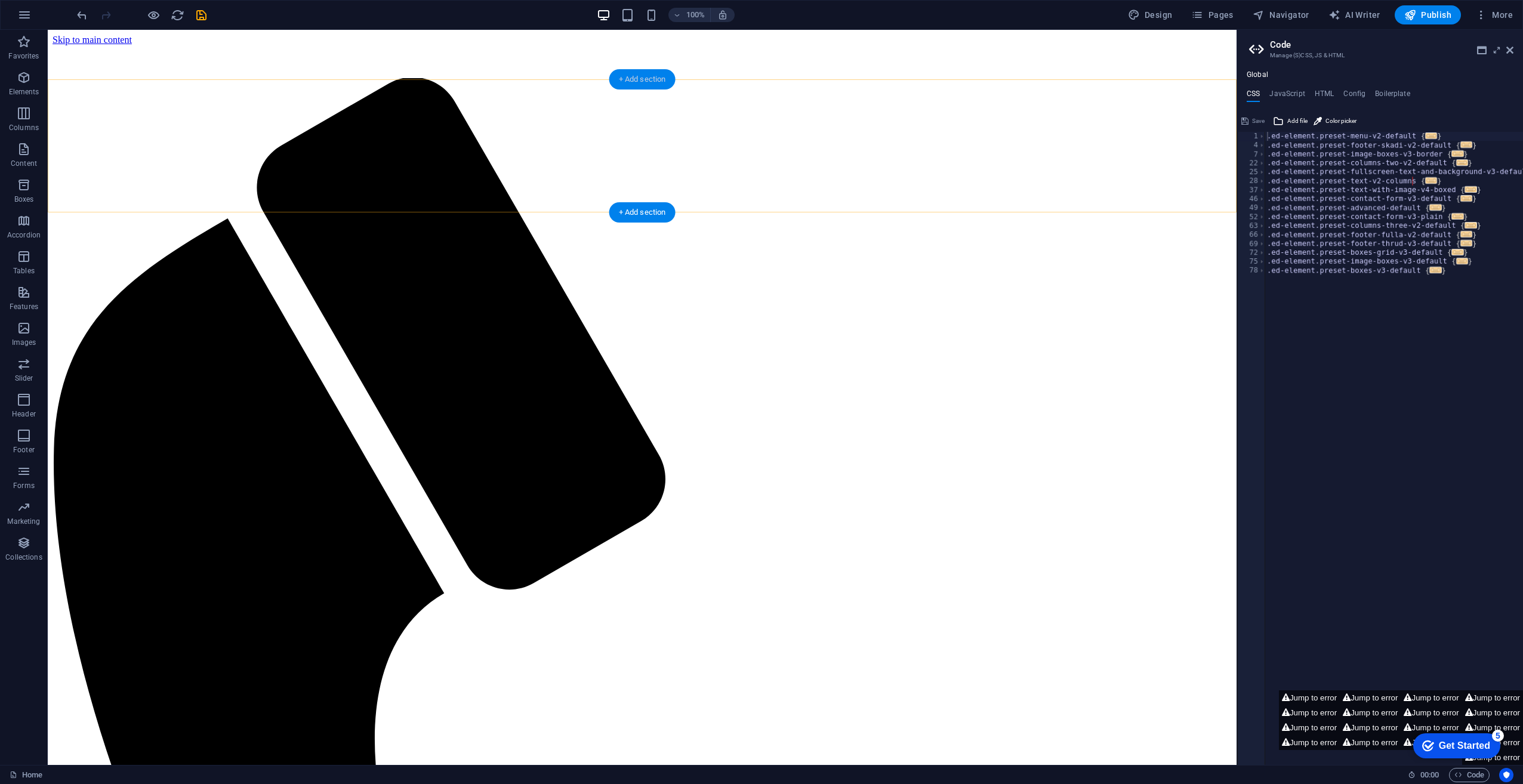
click at [641, 79] on div "+ Add section" at bounding box center [642, 79] width 66 height 20
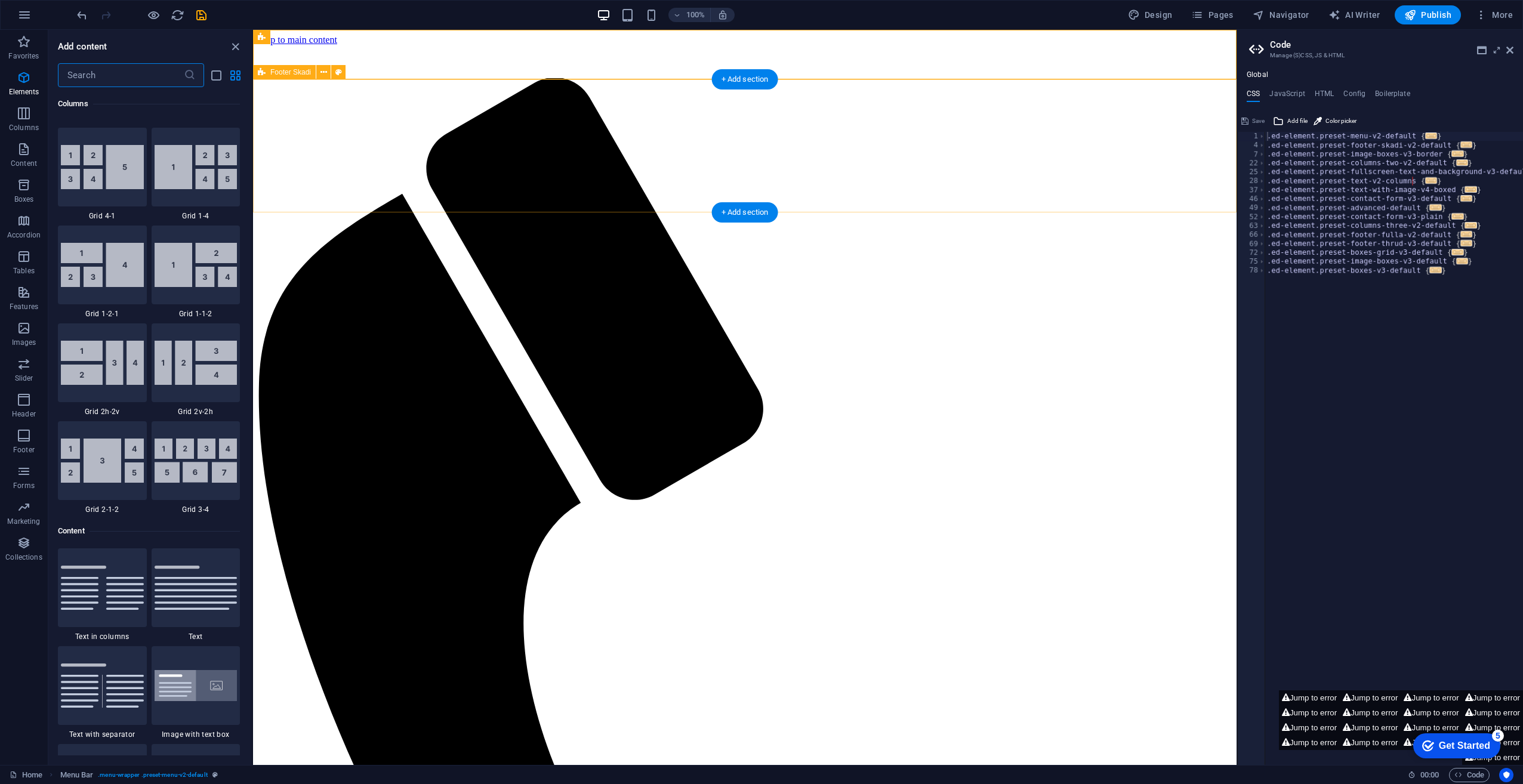
scroll to position [2088, 0]
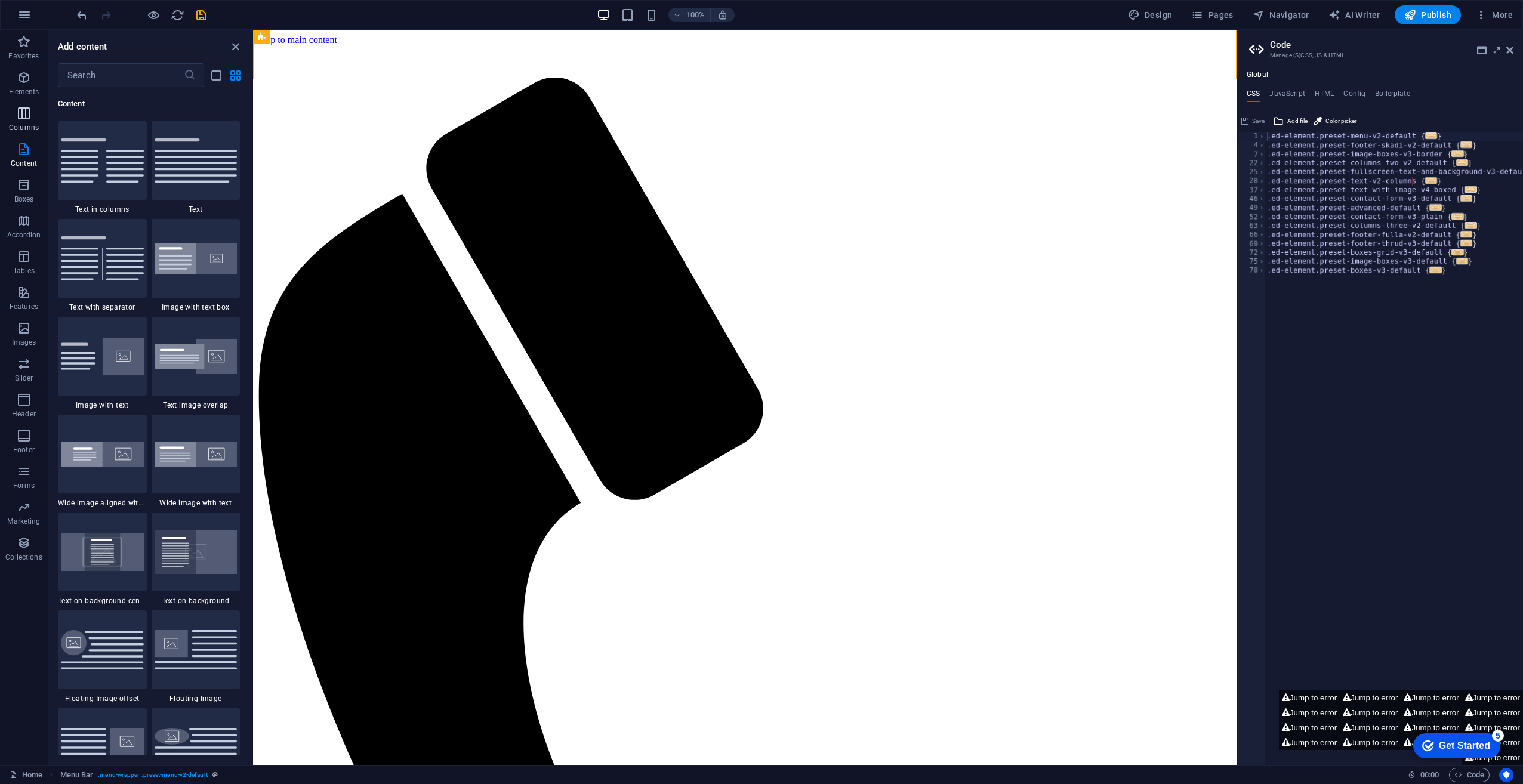
click at [26, 127] on p "Columns" at bounding box center [24, 127] width 30 height 10
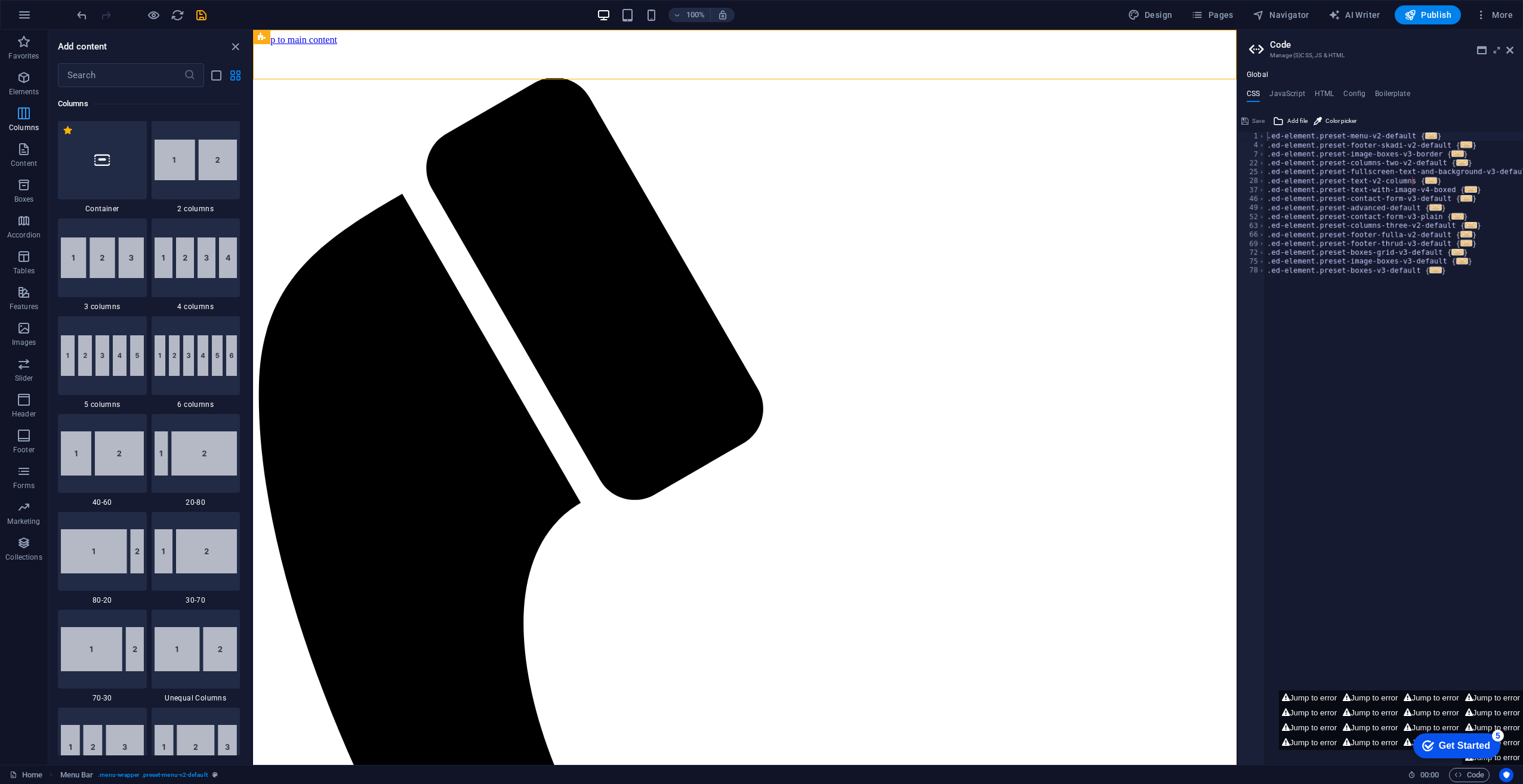
scroll to position [591, 0]
click at [23, 185] on icon "button" at bounding box center [24, 185] width 14 height 14
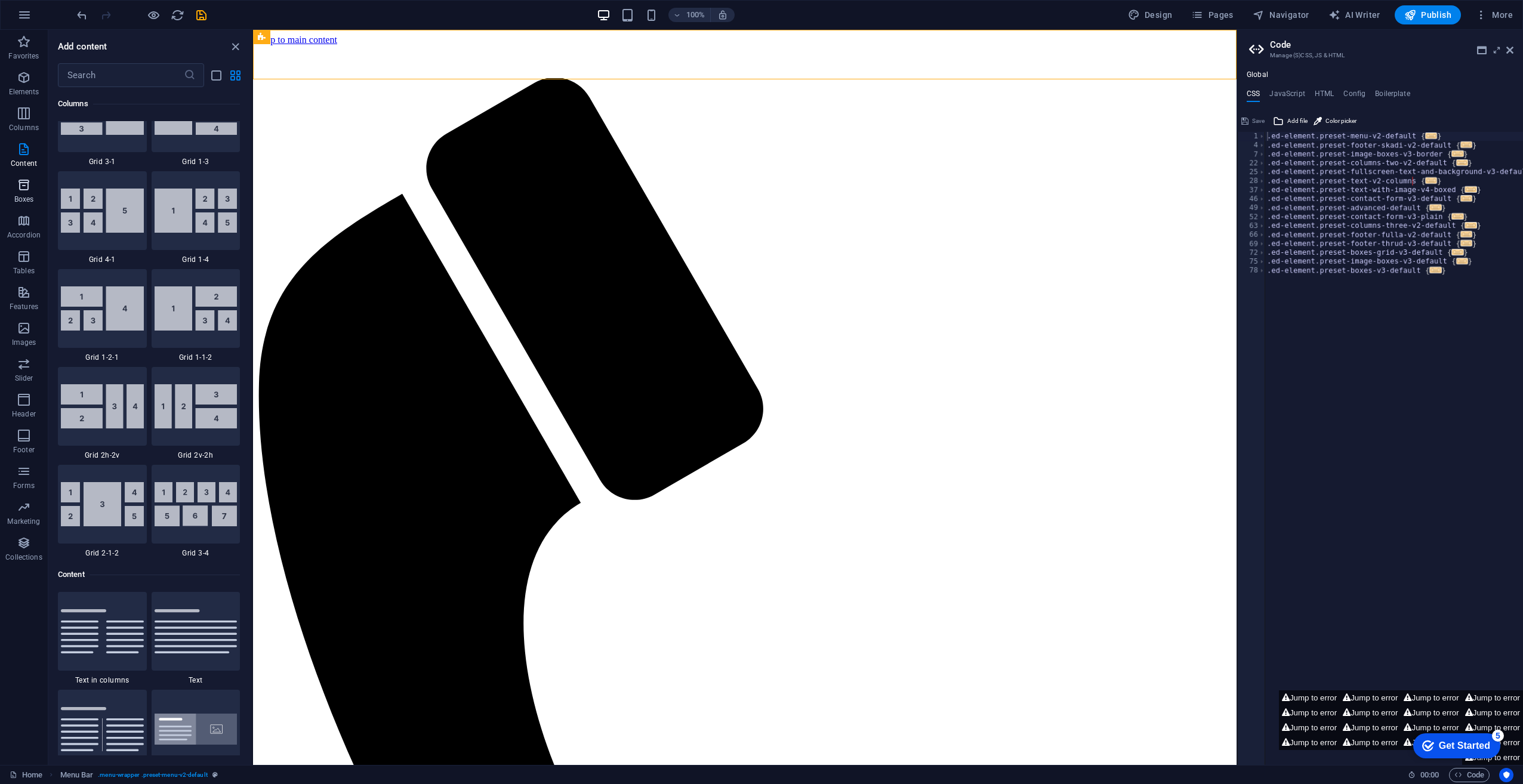
scroll to position [3292, 0]
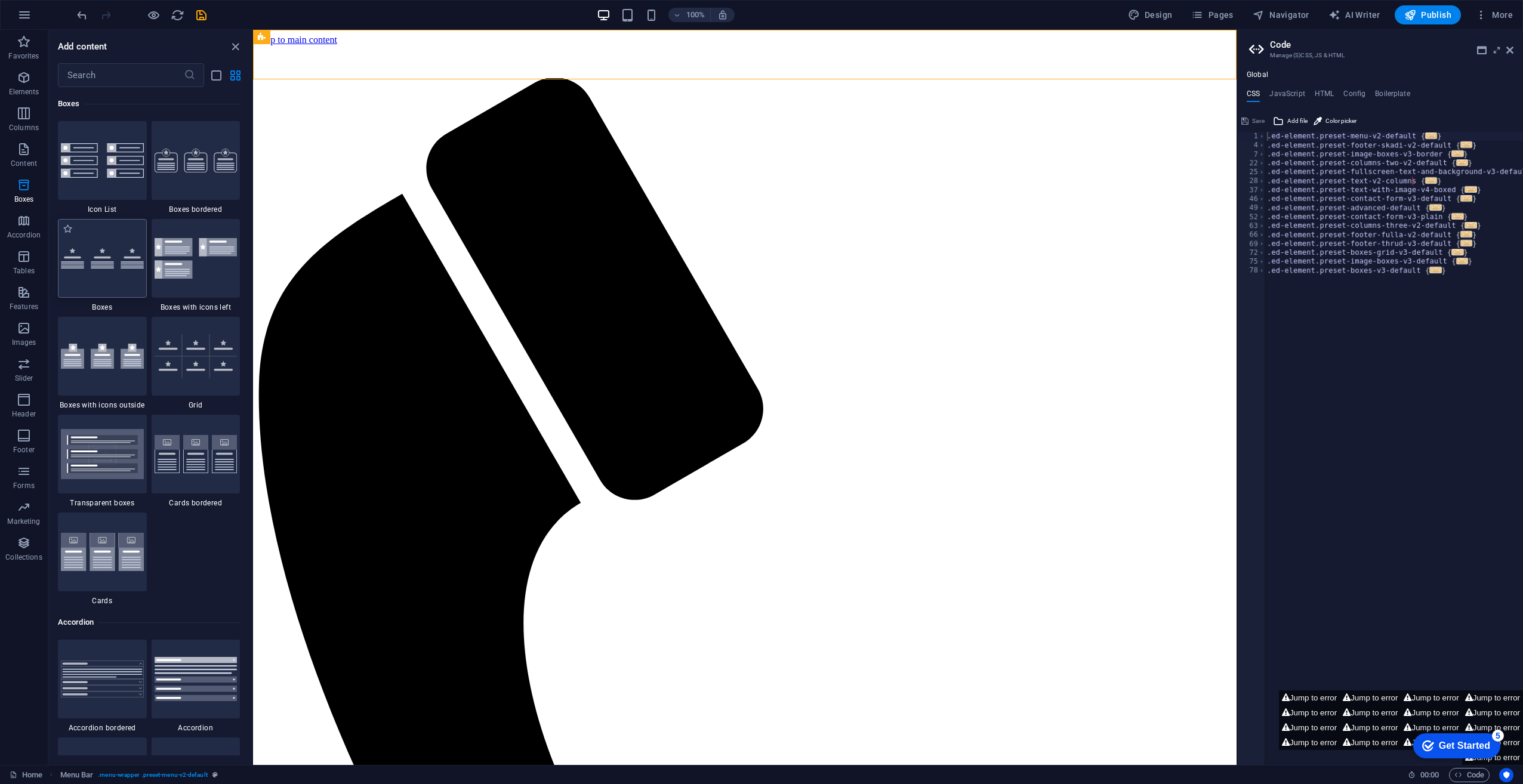
click at [130, 265] on img at bounding box center [102, 259] width 83 height 21
select select "rem"
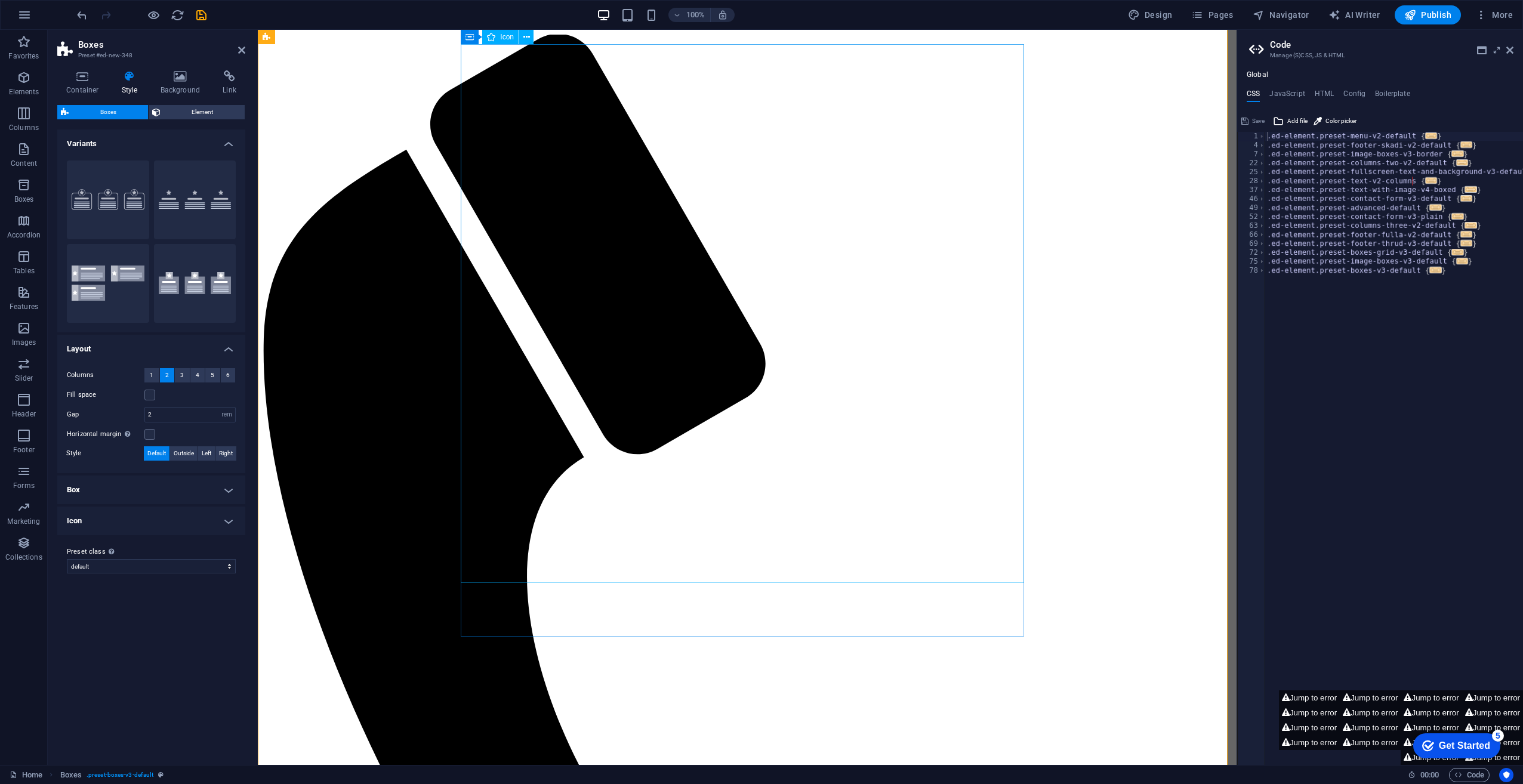
scroll to position [0, 0]
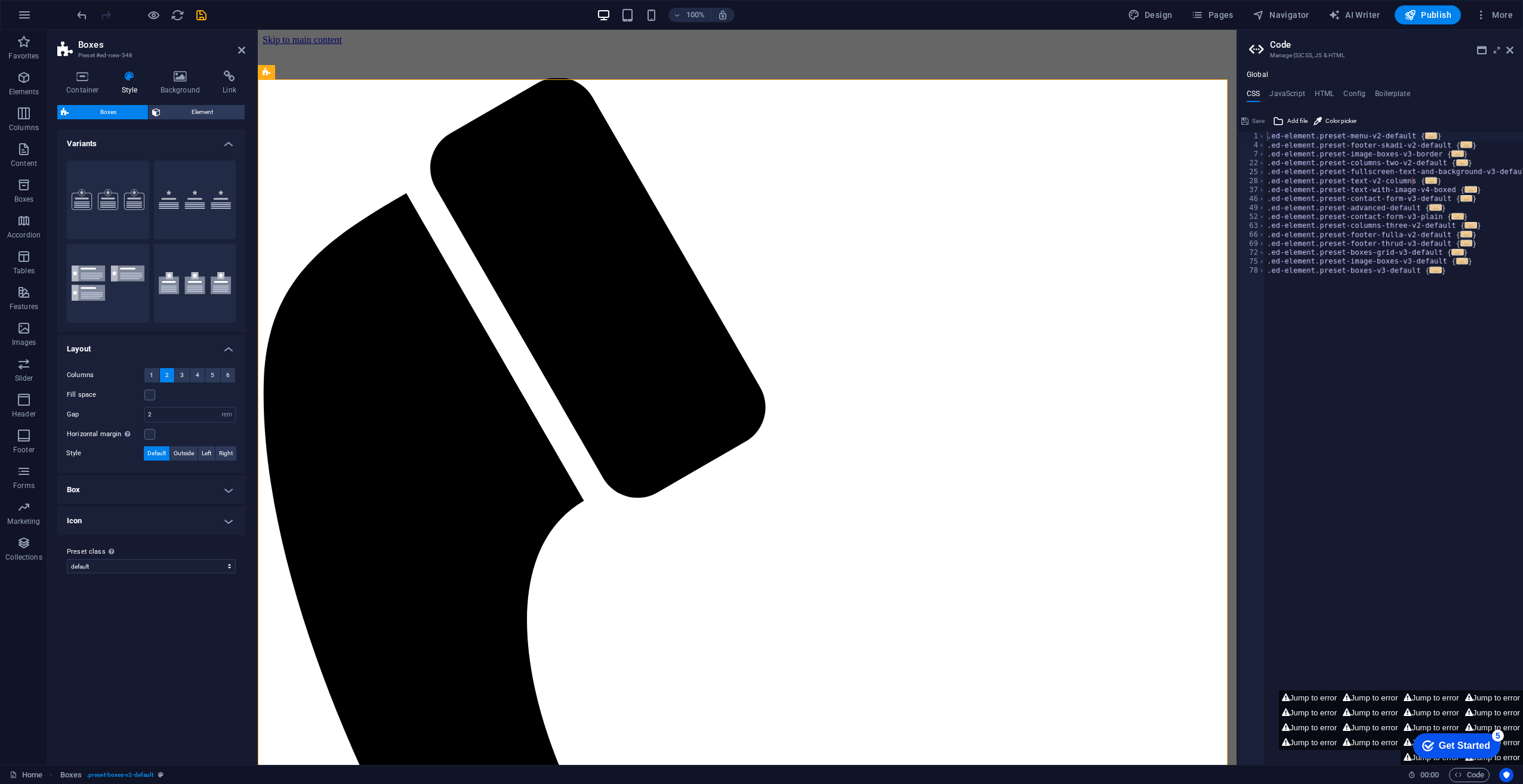
click at [232, 492] on h4 "Box" at bounding box center [151, 490] width 188 height 29
click at [147, 629] on h4 "Icon" at bounding box center [151, 632] width 188 height 29
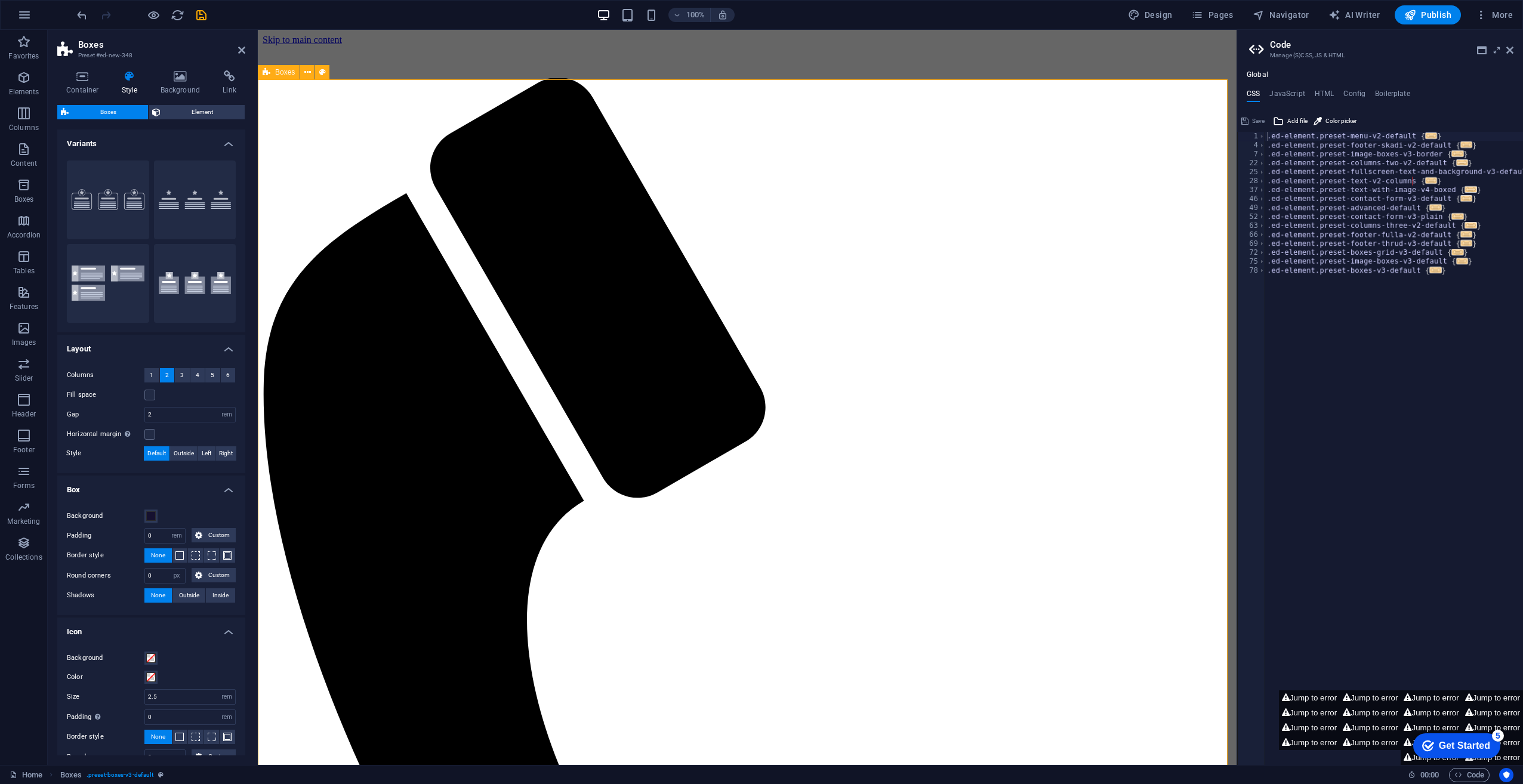
click at [288, 73] on span "Boxes" at bounding box center [285, 72] width 20 height 7
click at [151, 375] on span "1" at bounding box center [151, 376] width 3 height 14
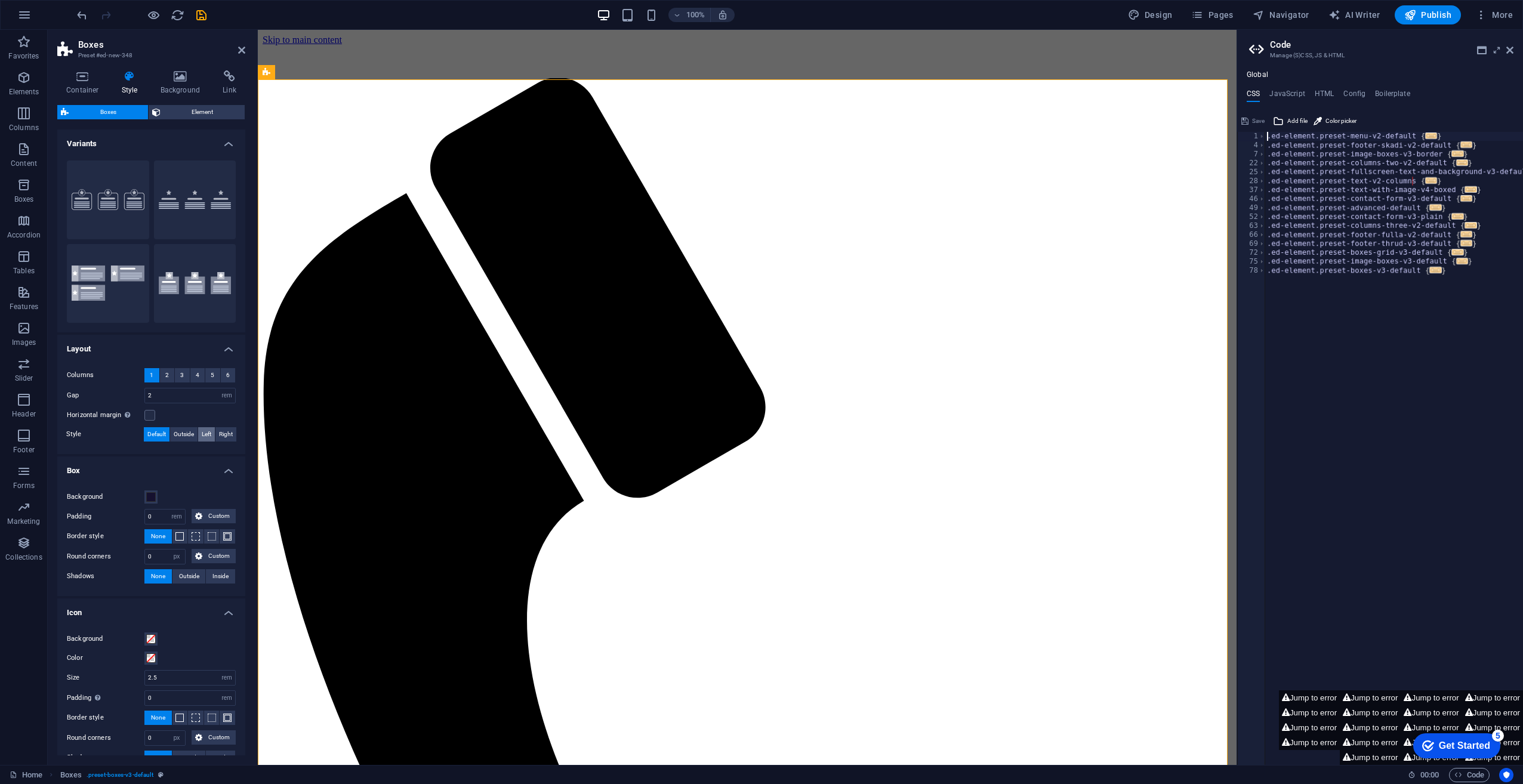
click at [207, 435] on span "Left" at bounding box center [206, 435] width 10 height 14
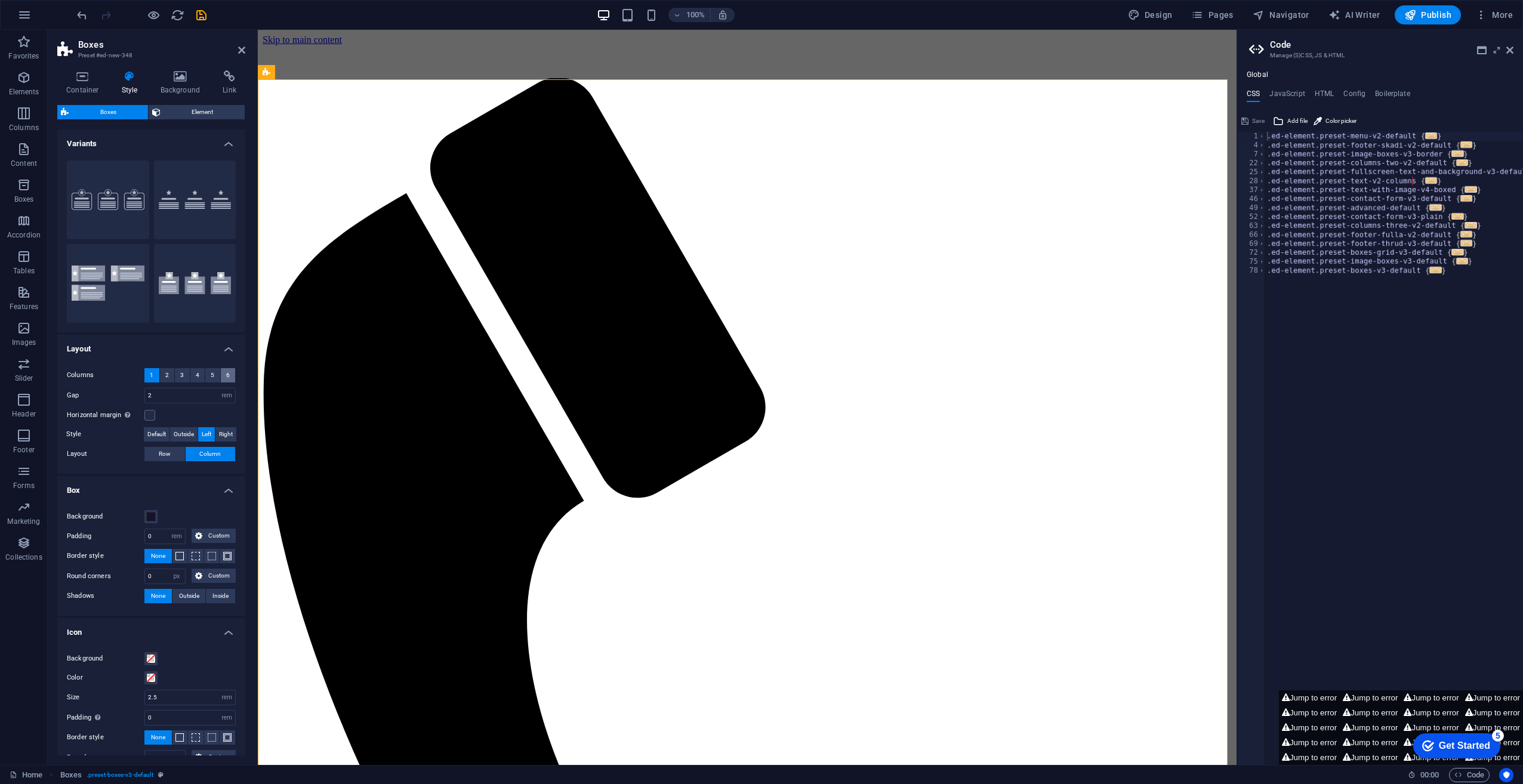
click at [226, 376] on span "6" at bounding box center [227, 376] width 3 height 14
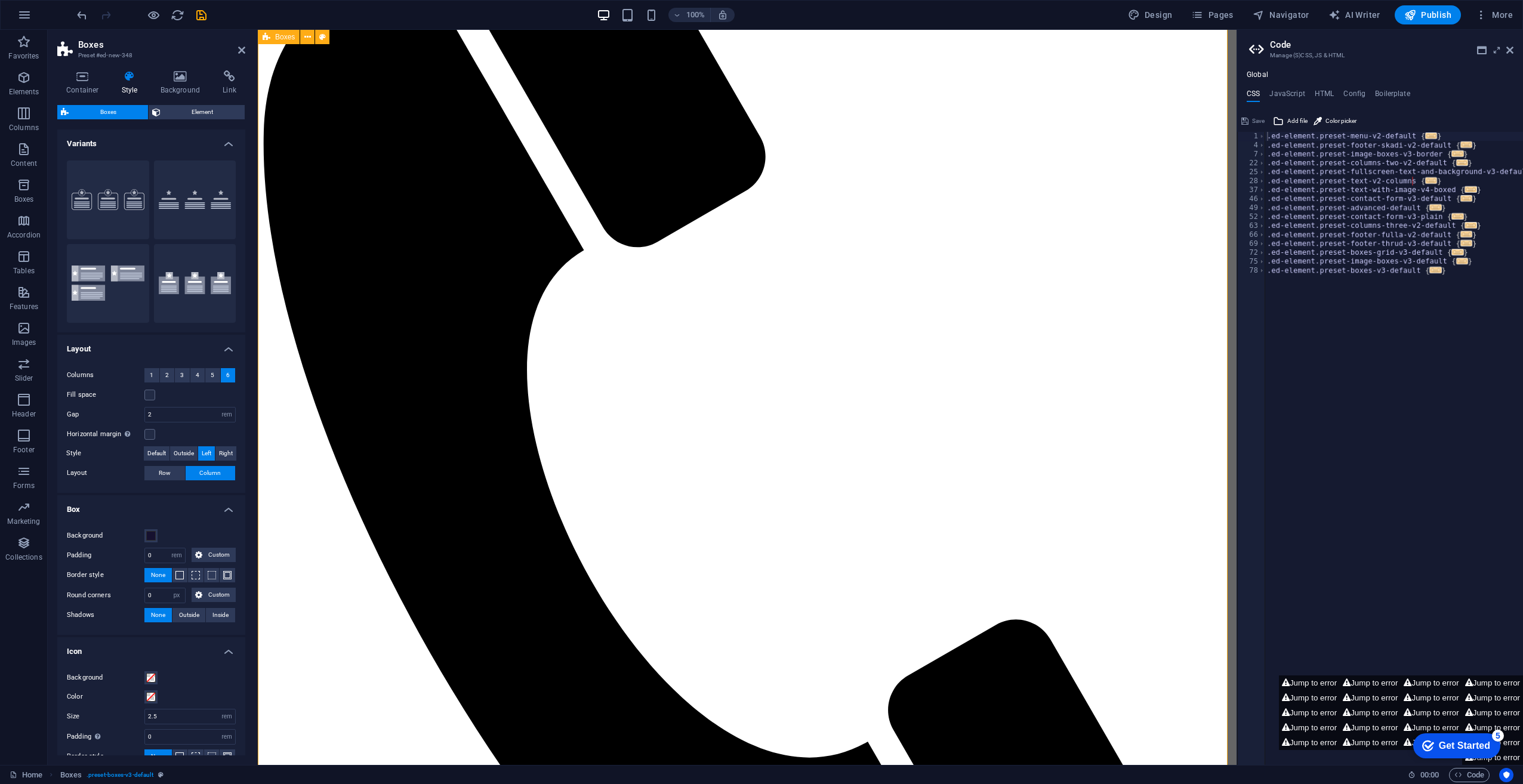
scroll to position [358, 0]
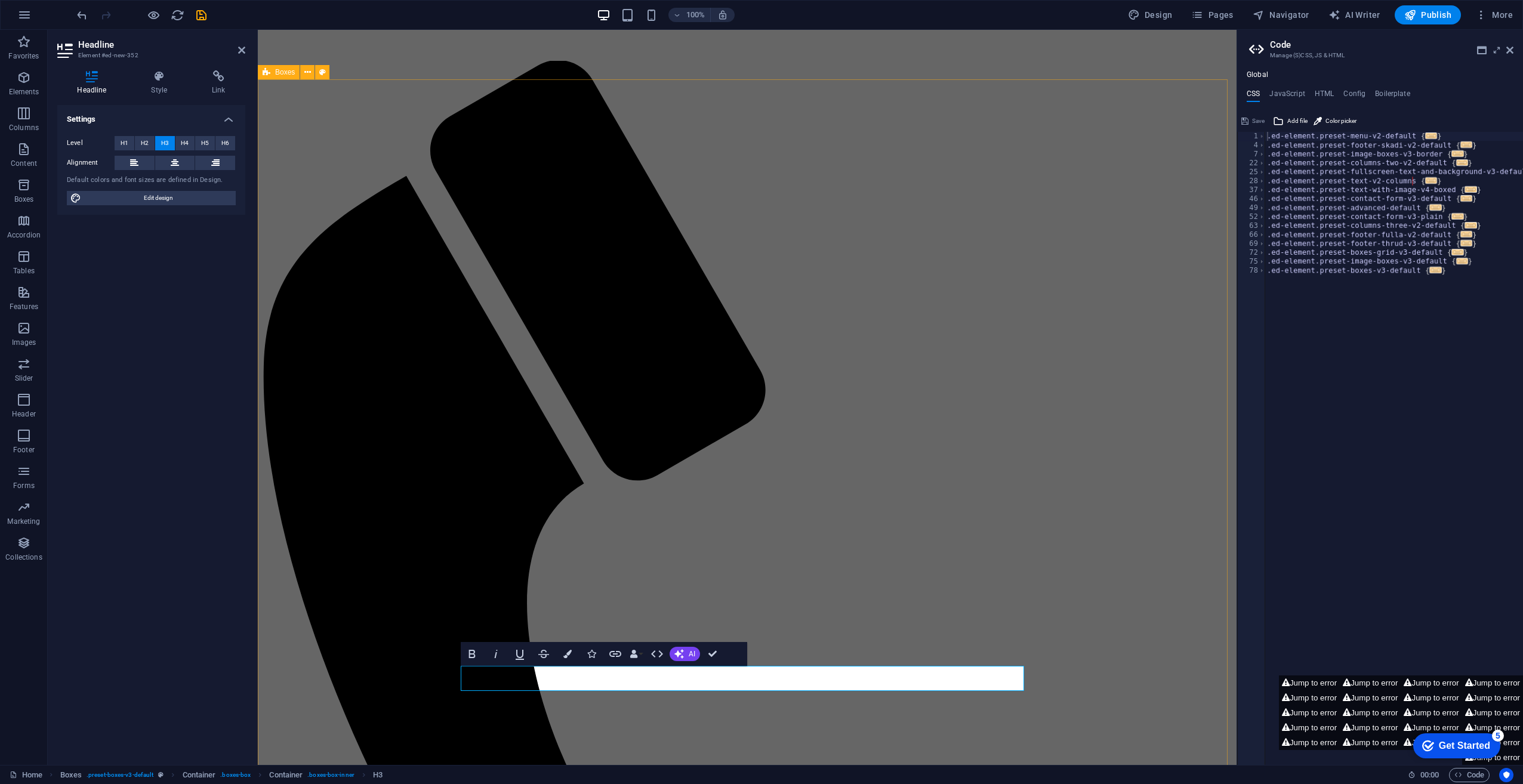
scroll to position [0, 0]
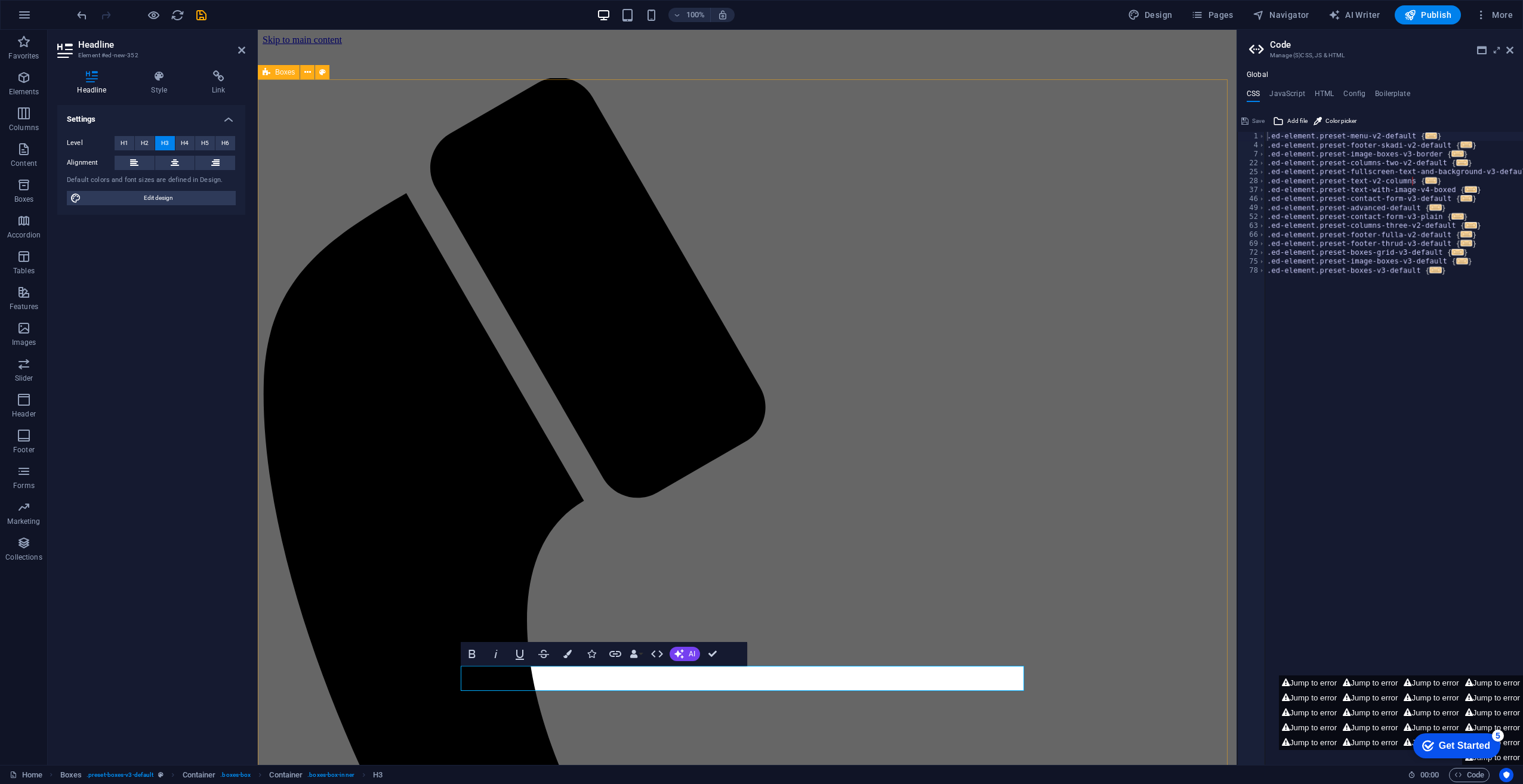
click at [296, 76] on div "Boxes" at bounding box center [279, 72] width 42 height 14
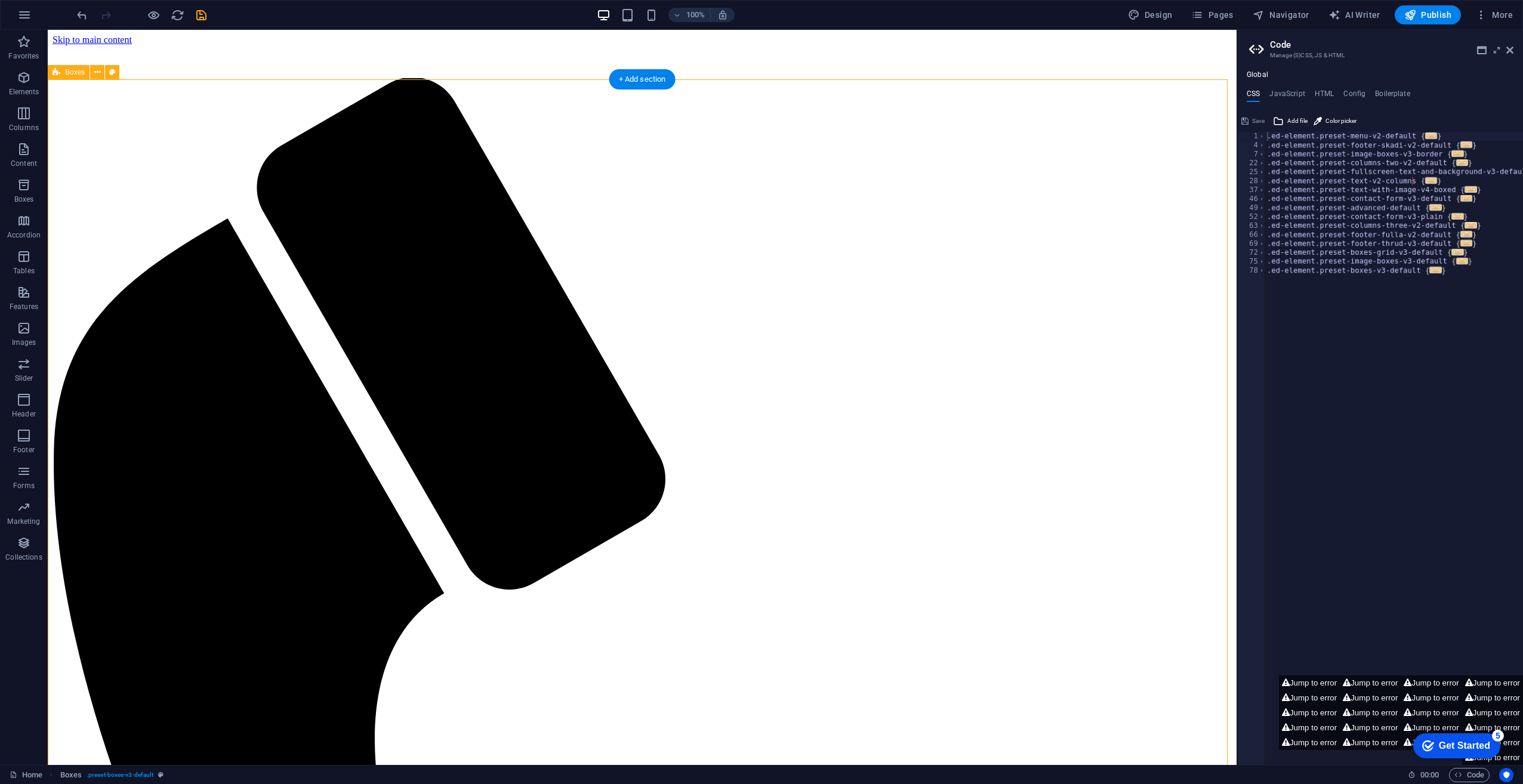
click at [69, 66] on div "Boxes" at bounding box center [69, 72] width 42 height 14
click at [69, 68] on div "Boxes" at bounding box center [69, 72] width 42 height 14
select select "rem"
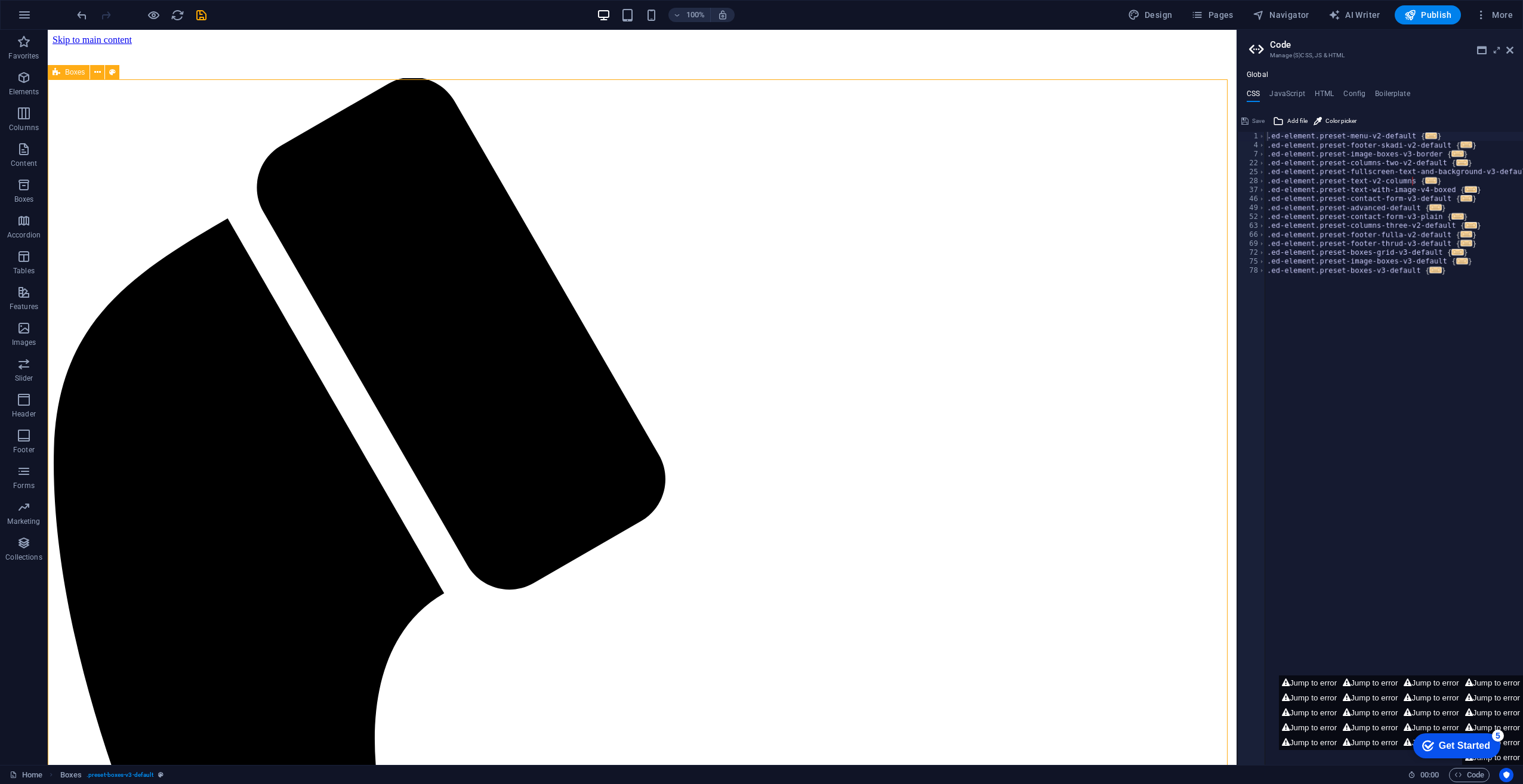
select select "rem"
select select "px"
select select "rem"
select select "px"
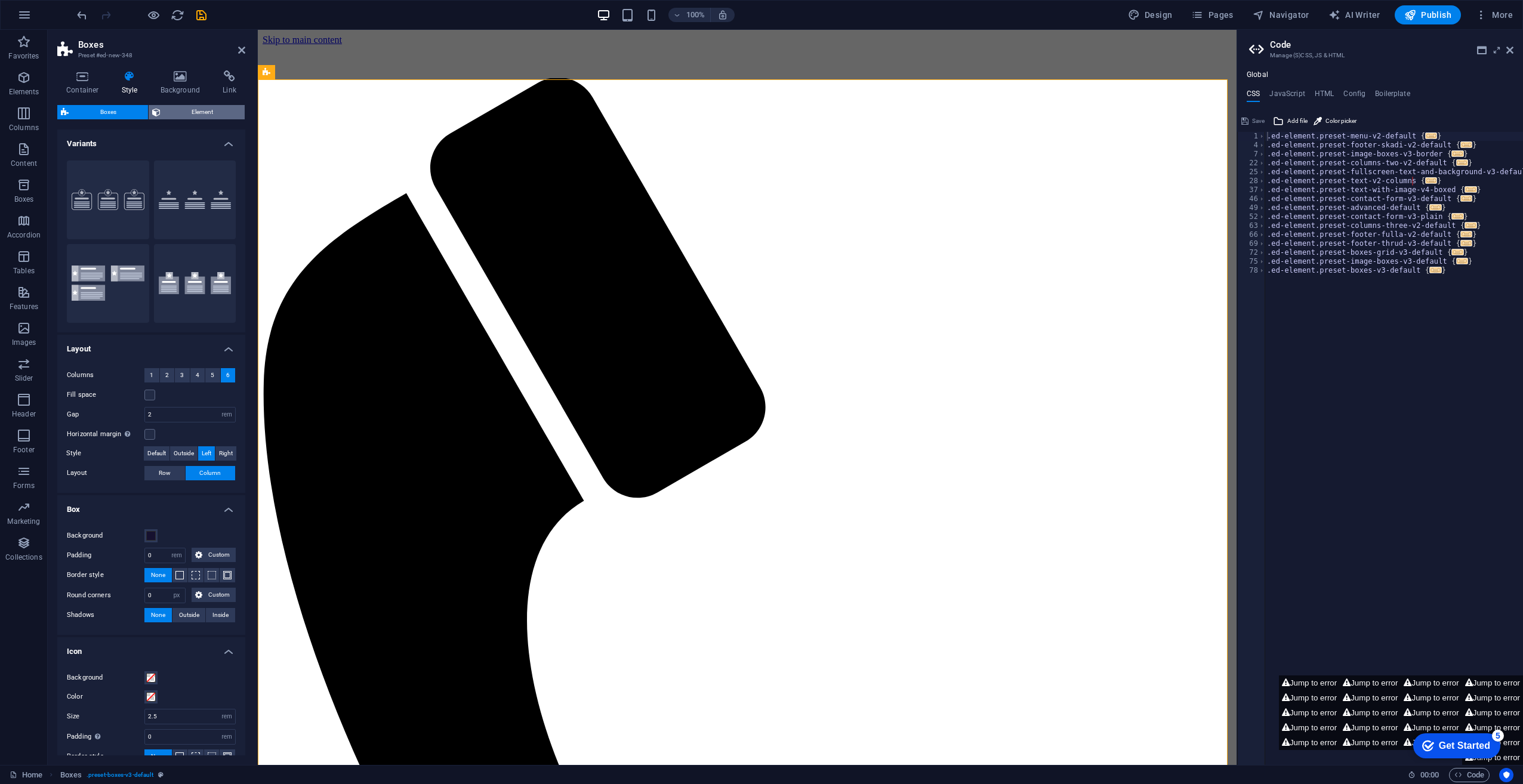
click at [178, 112] on span "Element" at bounding box center [203, 112] width 77 height 14
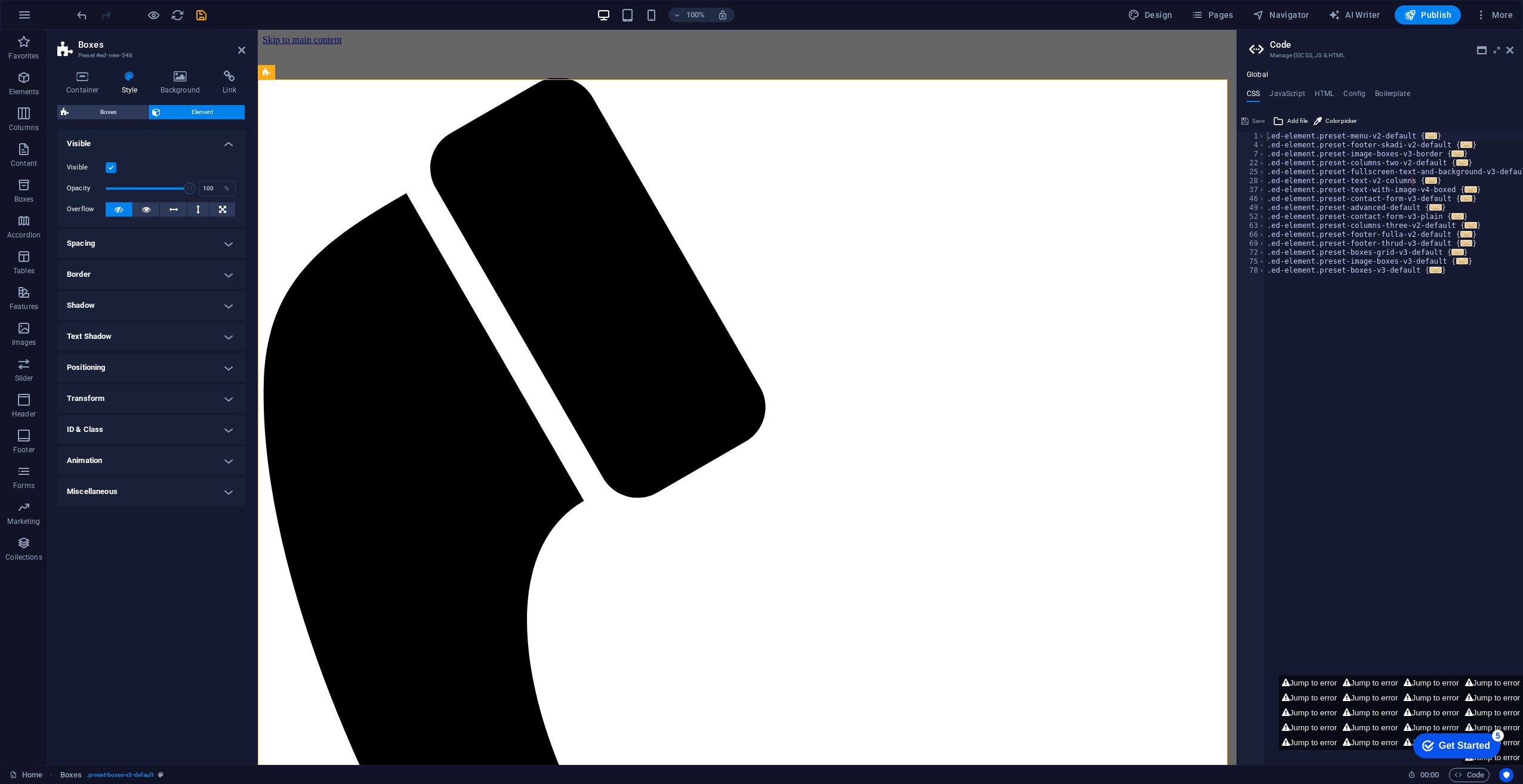
click at [108, 168] on label at bounding box center [111, 167] width 11 height 11
click at [0, 0] on input "Visible" at bounding box center [0, 0] width 0 height 0
click at [108, 167] on label at bounding box center [111, 167] width 11 height 11
click at [0, 0] on input "Visible" at bounding box center [0, 0] width 0 height 0
click at [125, 110] on span "Boxes" at bounding box center [108, 112] width 72 height 14
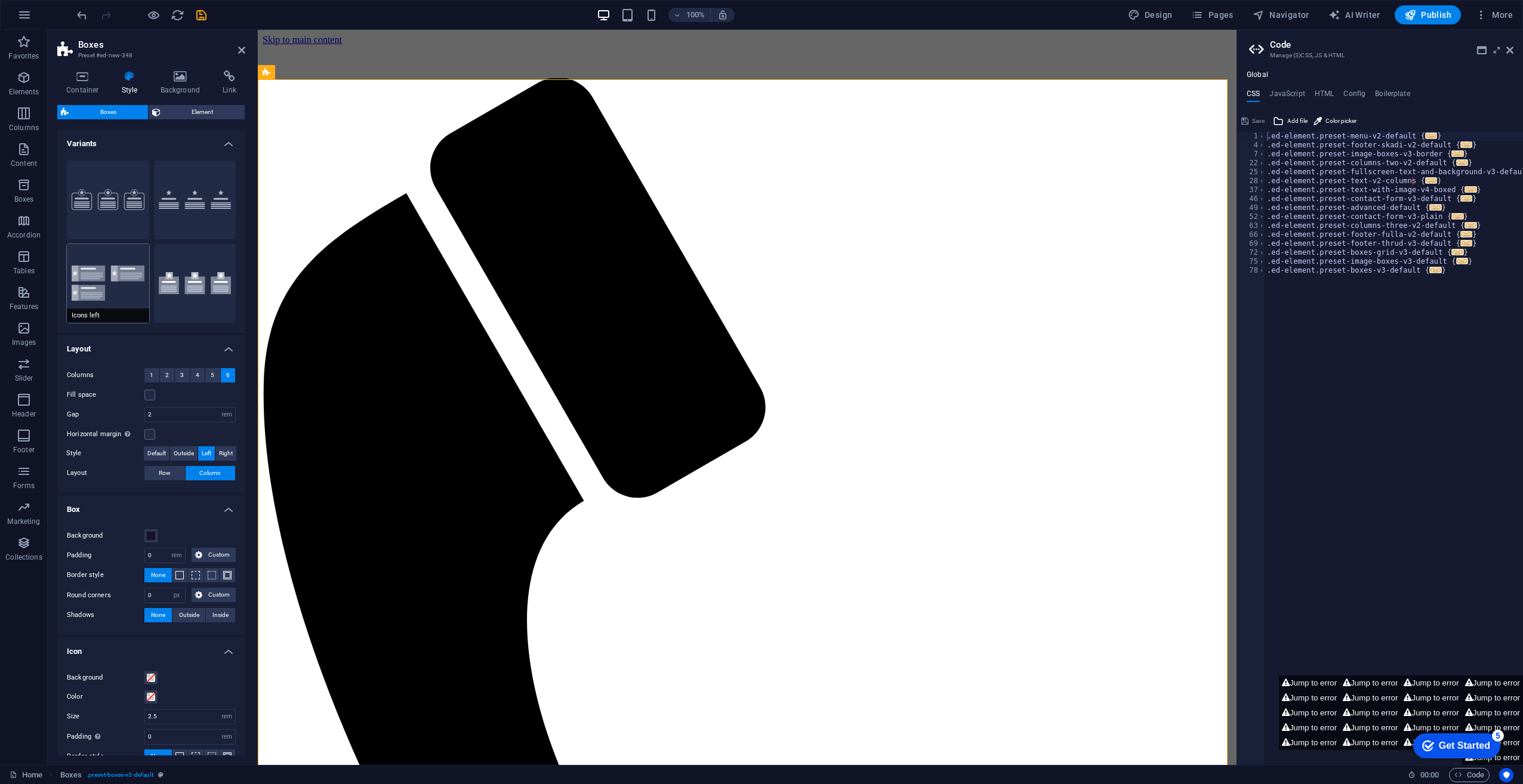
click at [133, 288] on button "Icons left" at bounding box center [108, 284] width 82 height 79
type input "1"
type input "0"
type input "1"
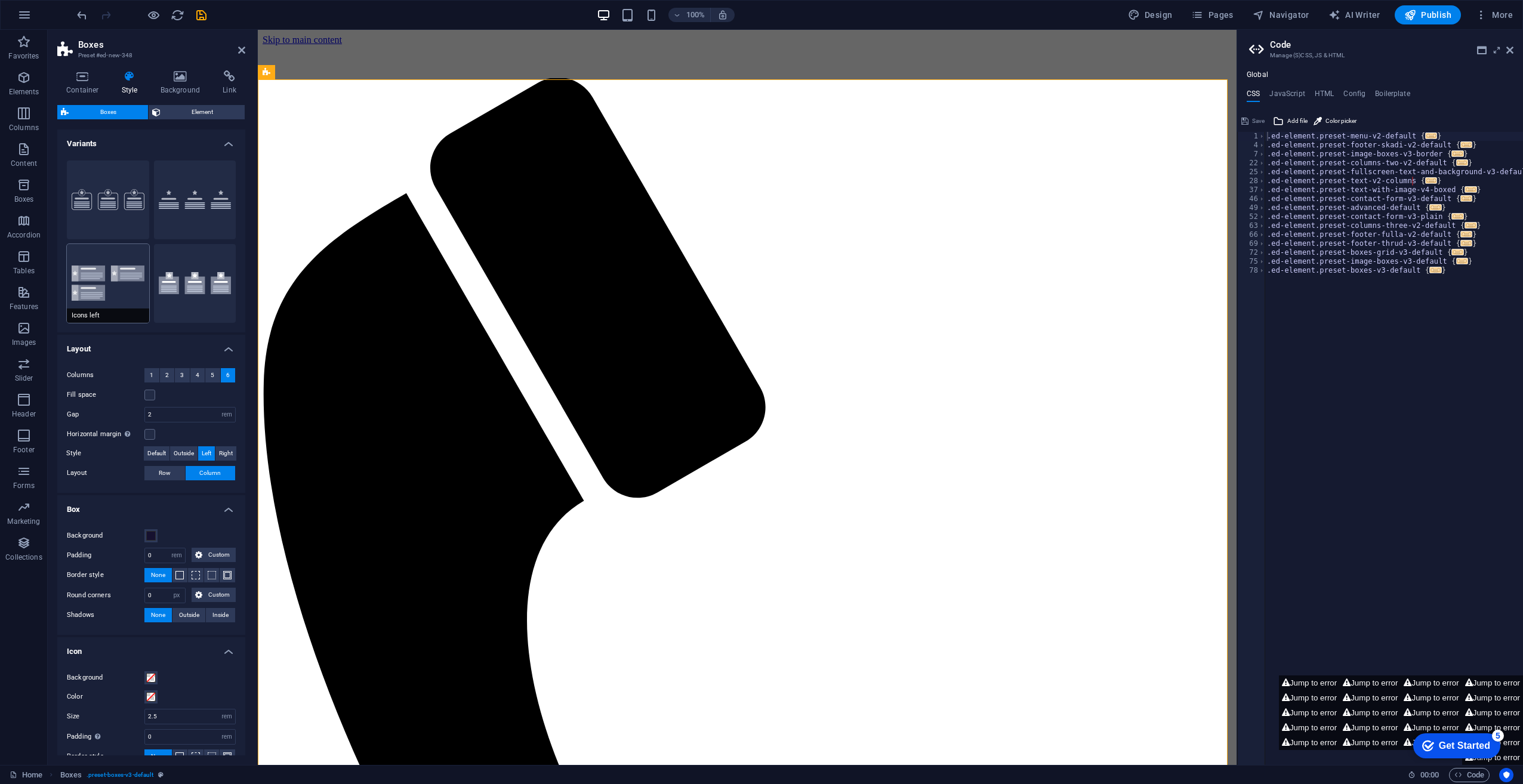
type input "0"
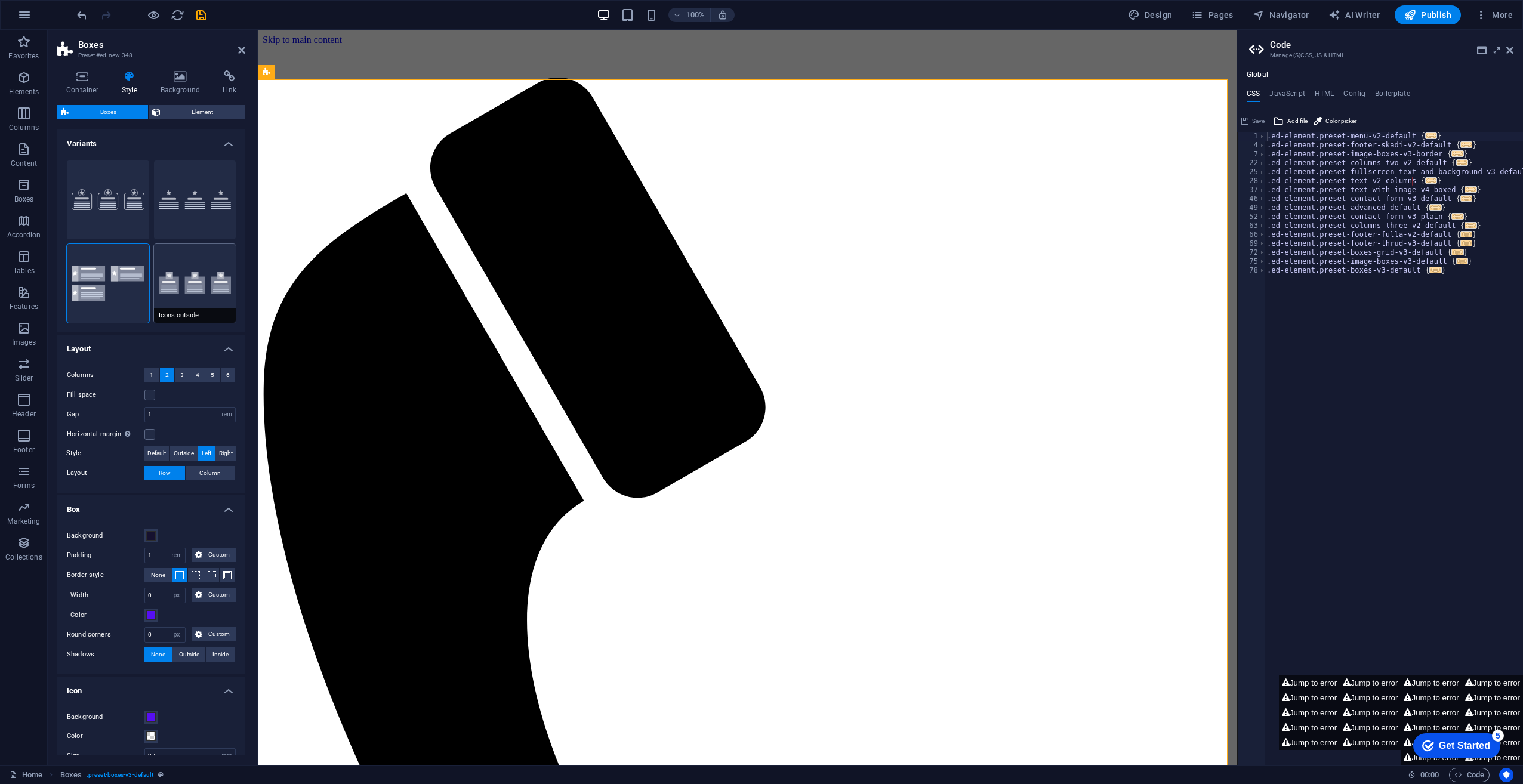
click at [197, 292] on button "Icons outside" at bounding box center [194, 284] width 82 height 79
type input "2"
type input "1"
type input "0"
type input "16"
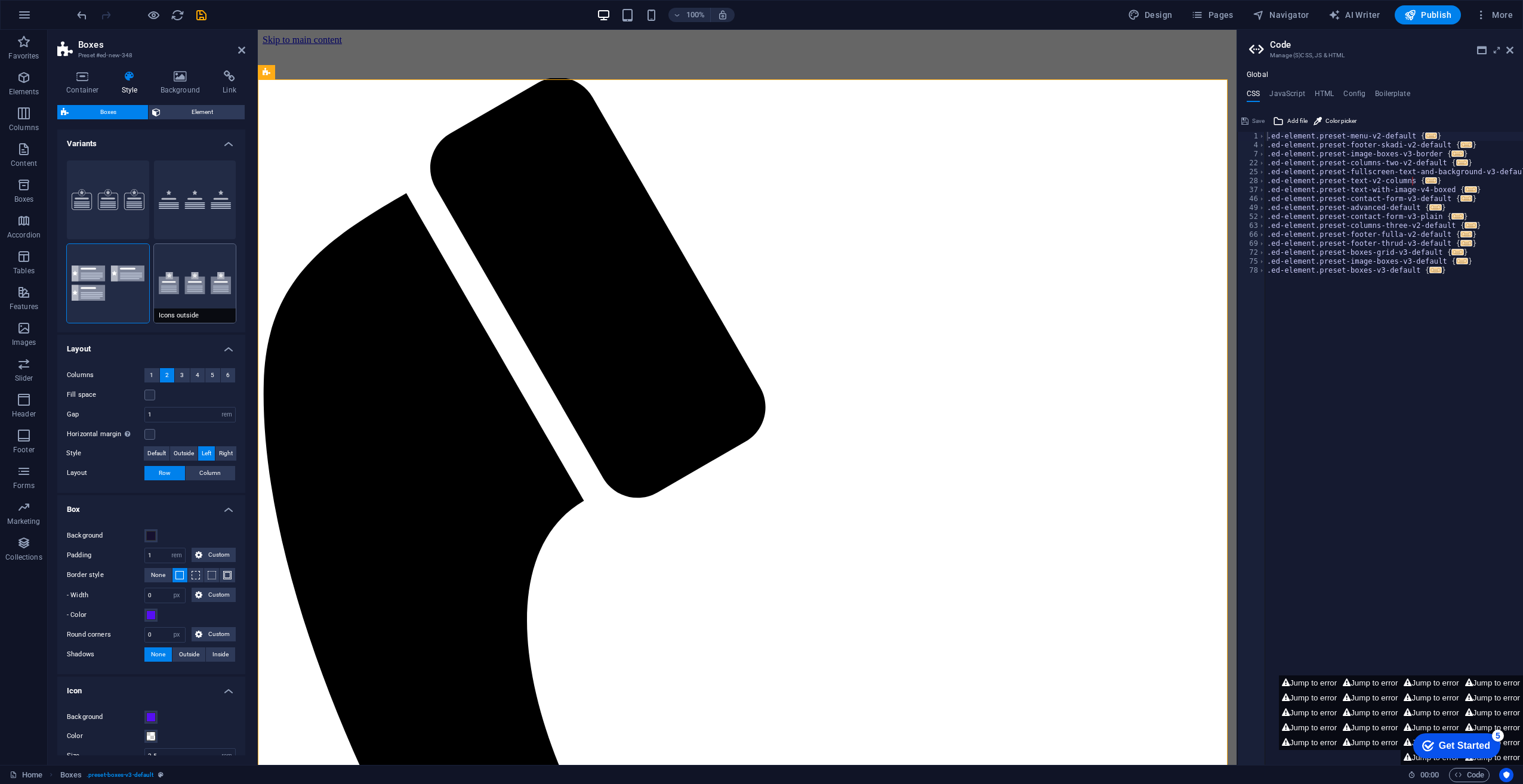
select select "px"
type input "0"
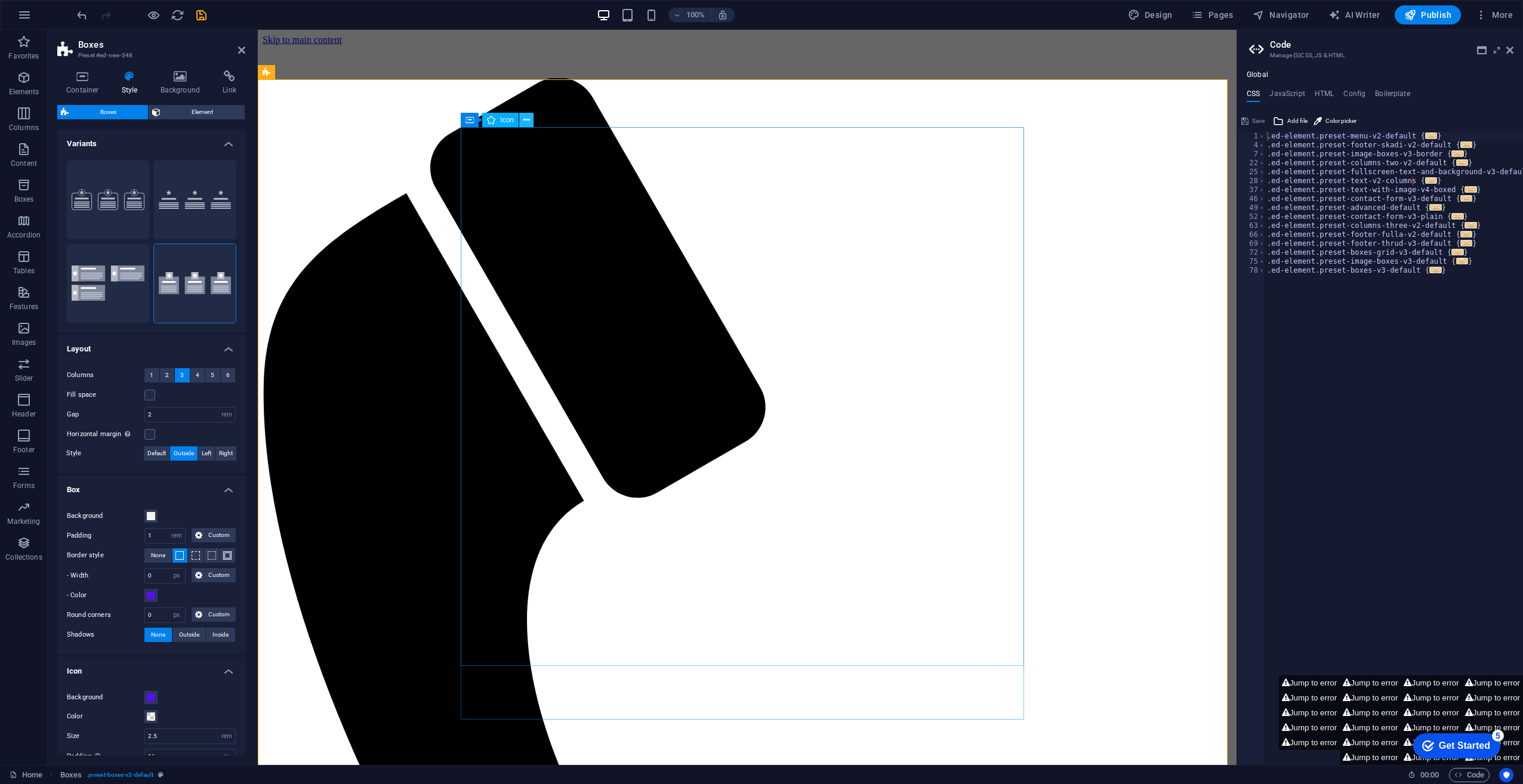
click at [531, 120] on button at bounding box center [527, 120] width 14 height 14
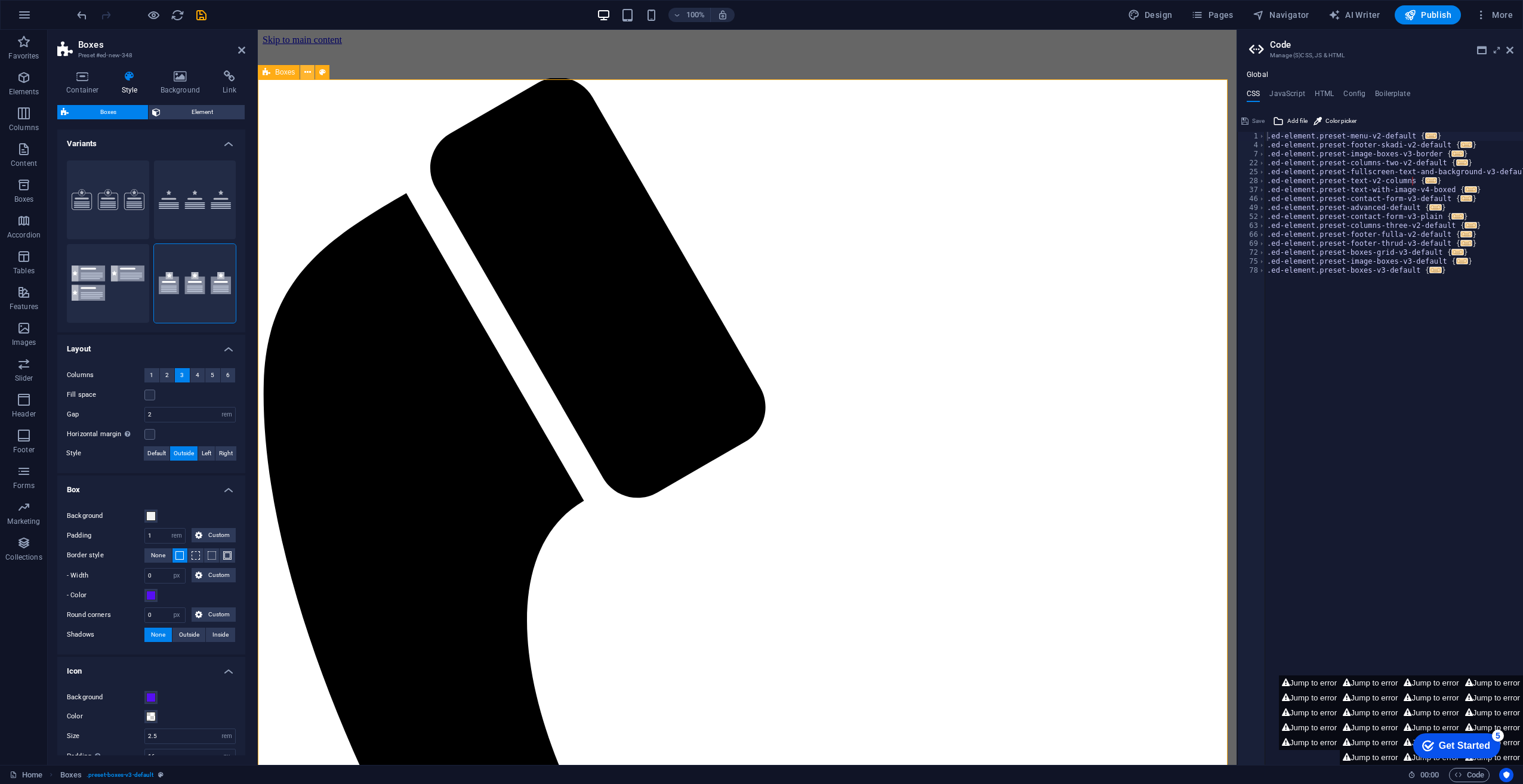
click at [307, 74] on icon at bounding box center [307, 72] width 7 height 12
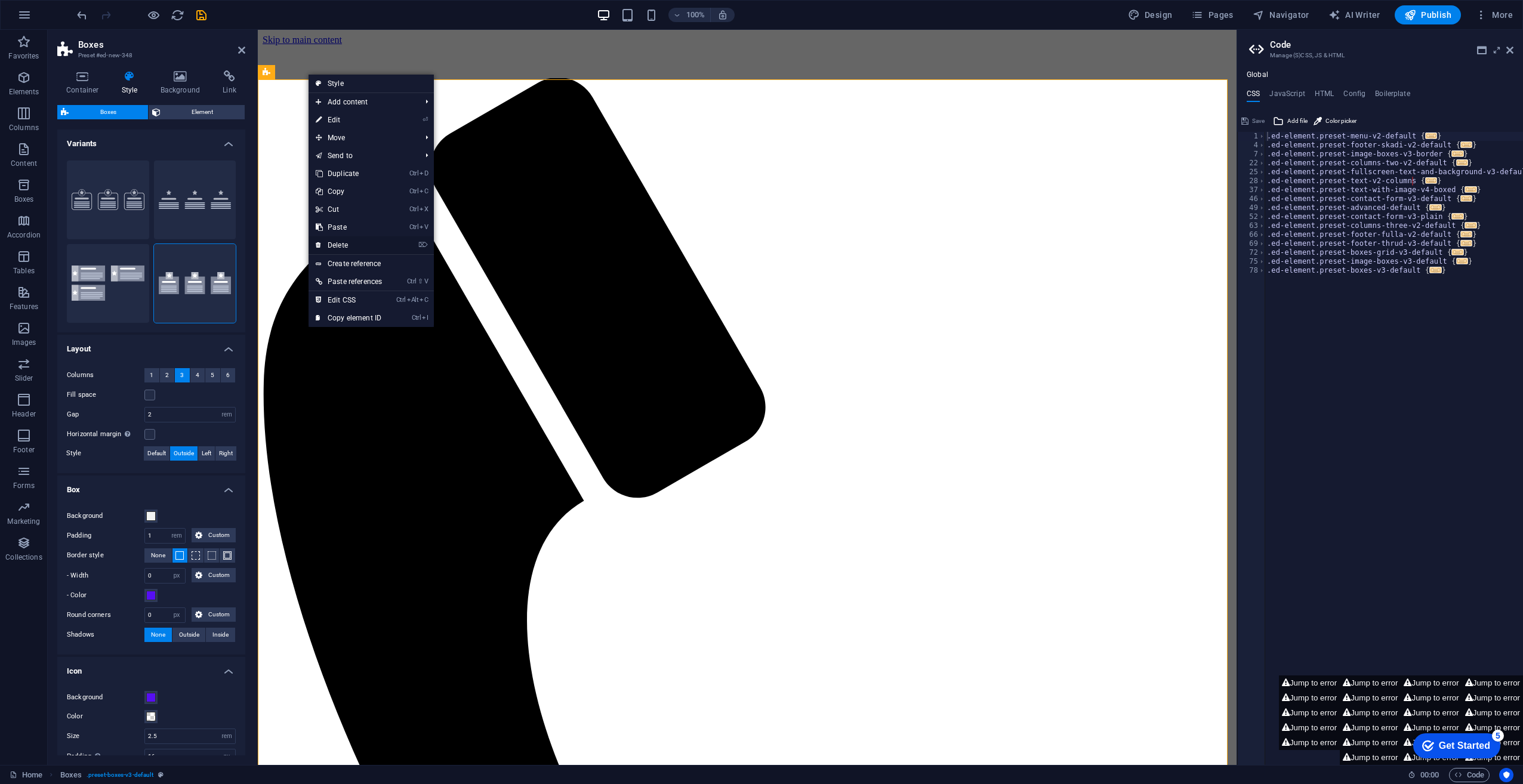
click at [339, 245] on link "⌦ Delete" at bounding box center [349, 245] width 81 height 18
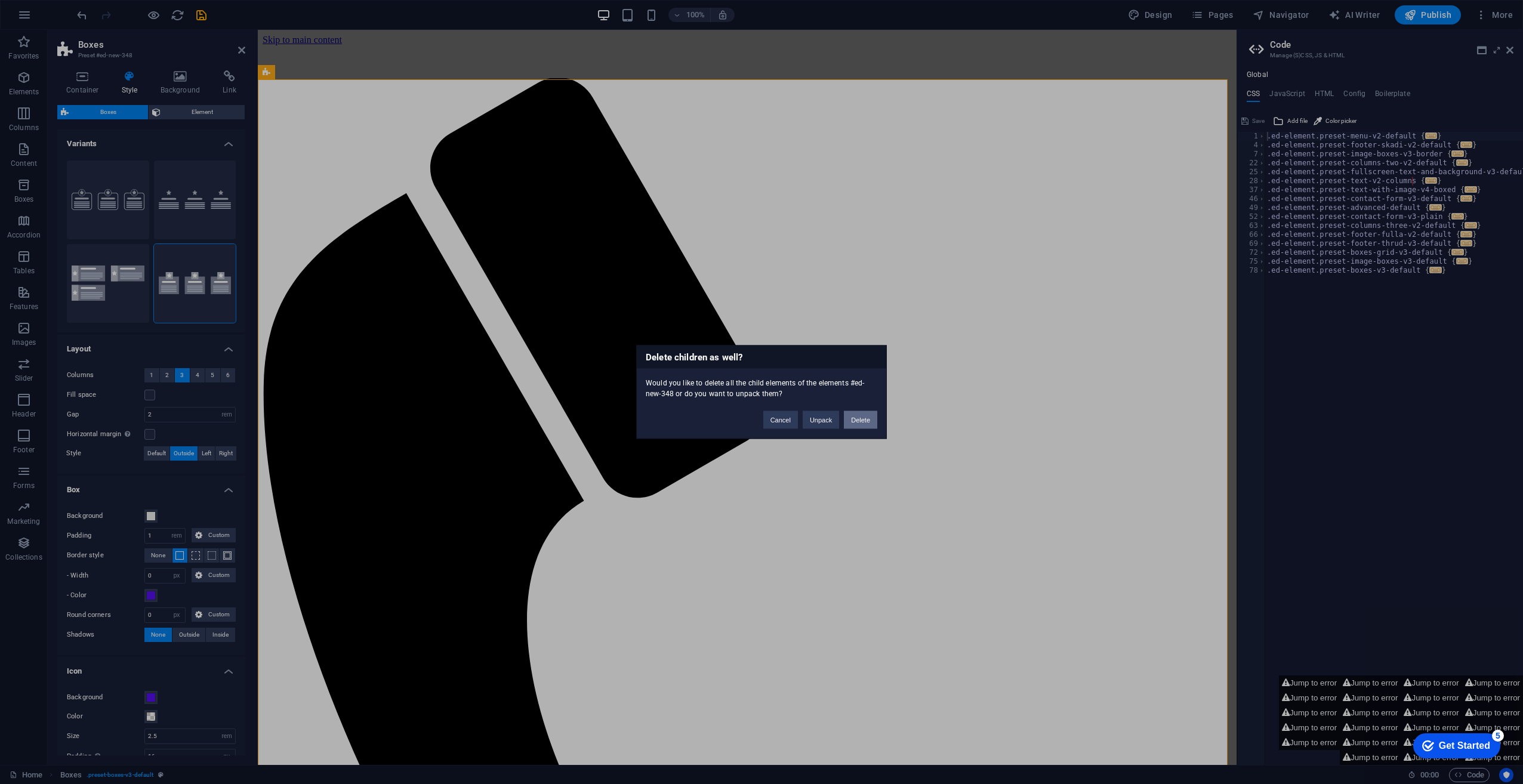
click at [862, 419] on button "Delete" at bounding box center [860, 420] width 33 height 18
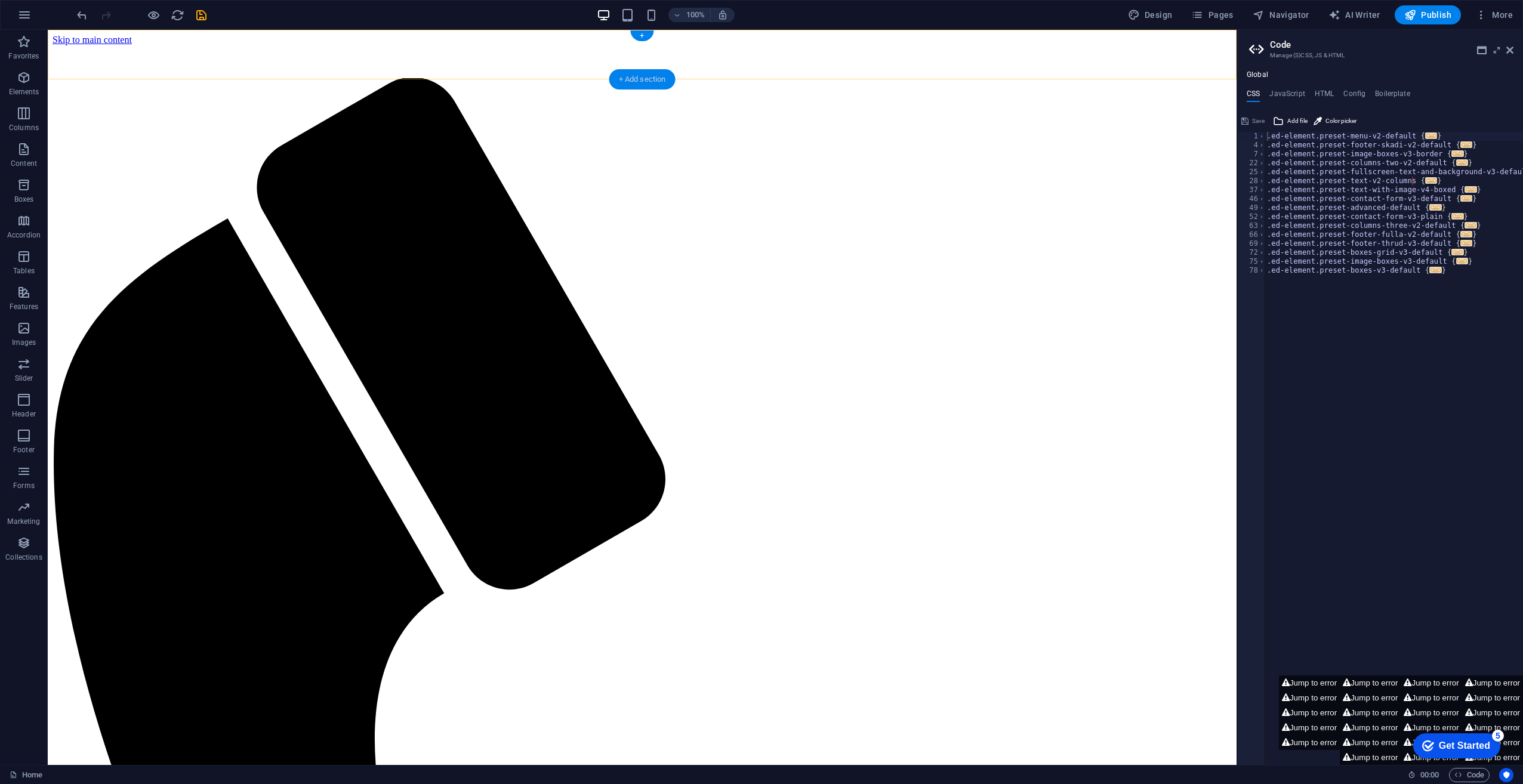
click at [648, 77] on div "+ Add section" at bounding box center [642, 79] width 66 height 20
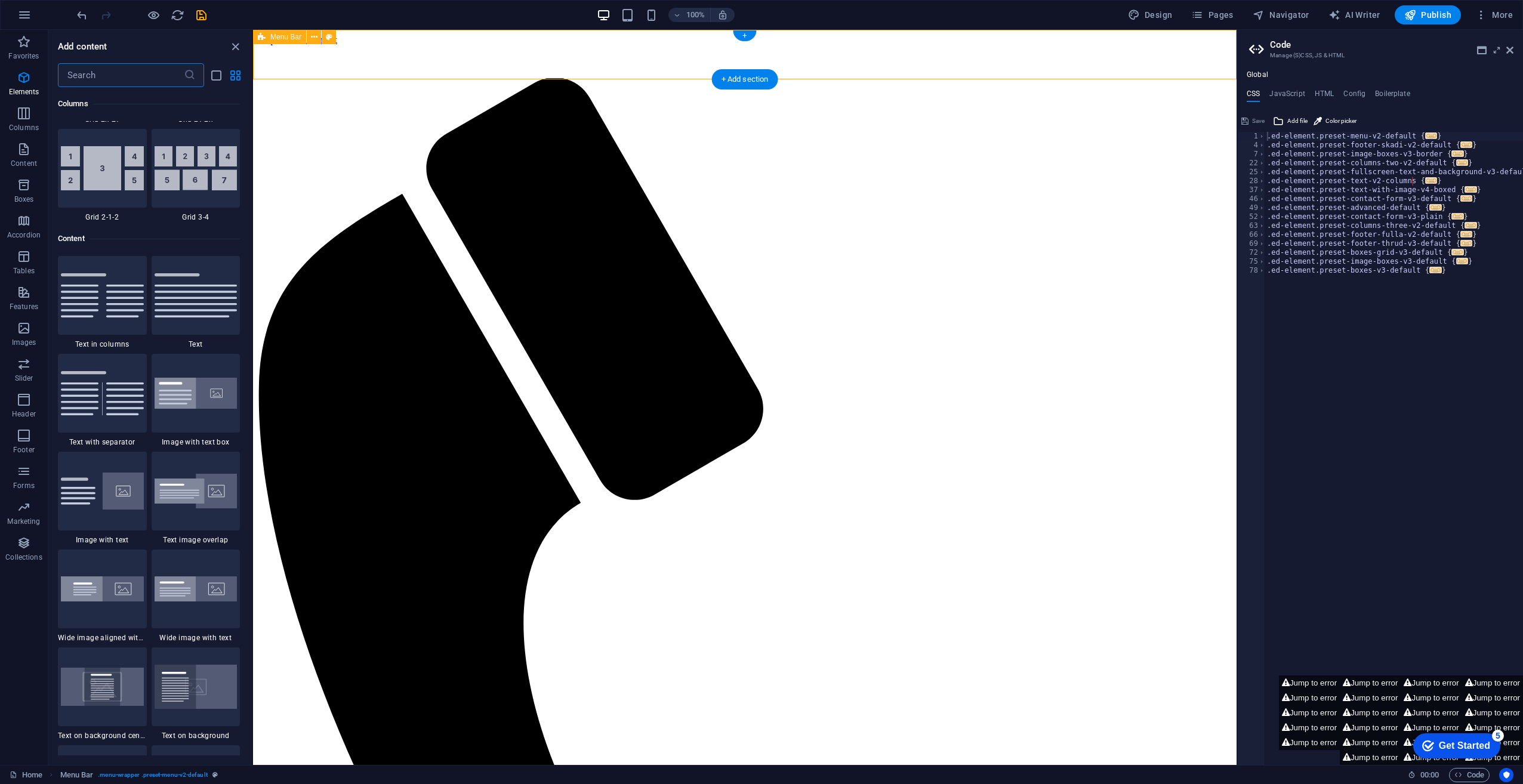
scroll to position [2088, 0]
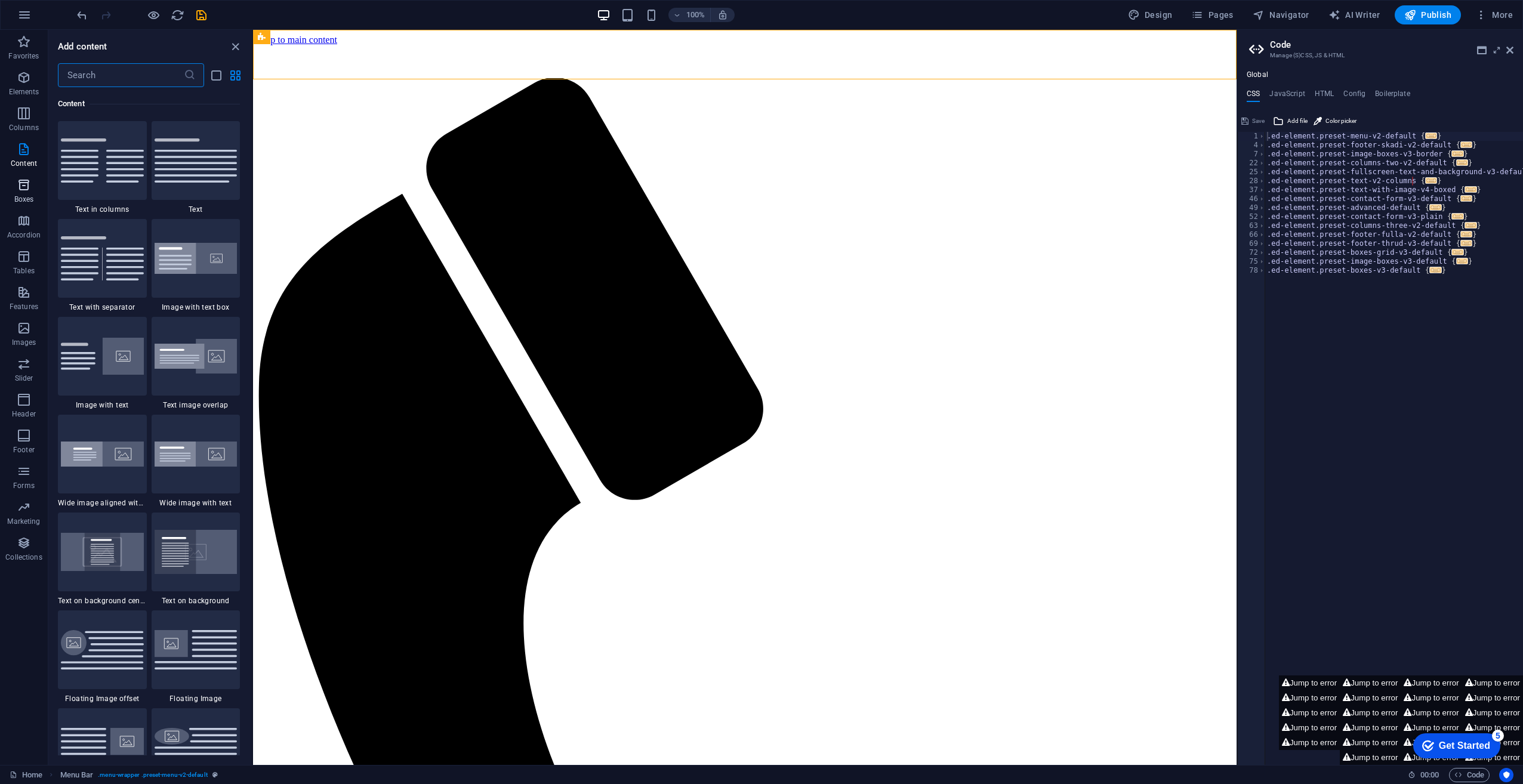
click at [20, 193] on span "Boxes" at bounding box center [24, 192] width 48 height 29
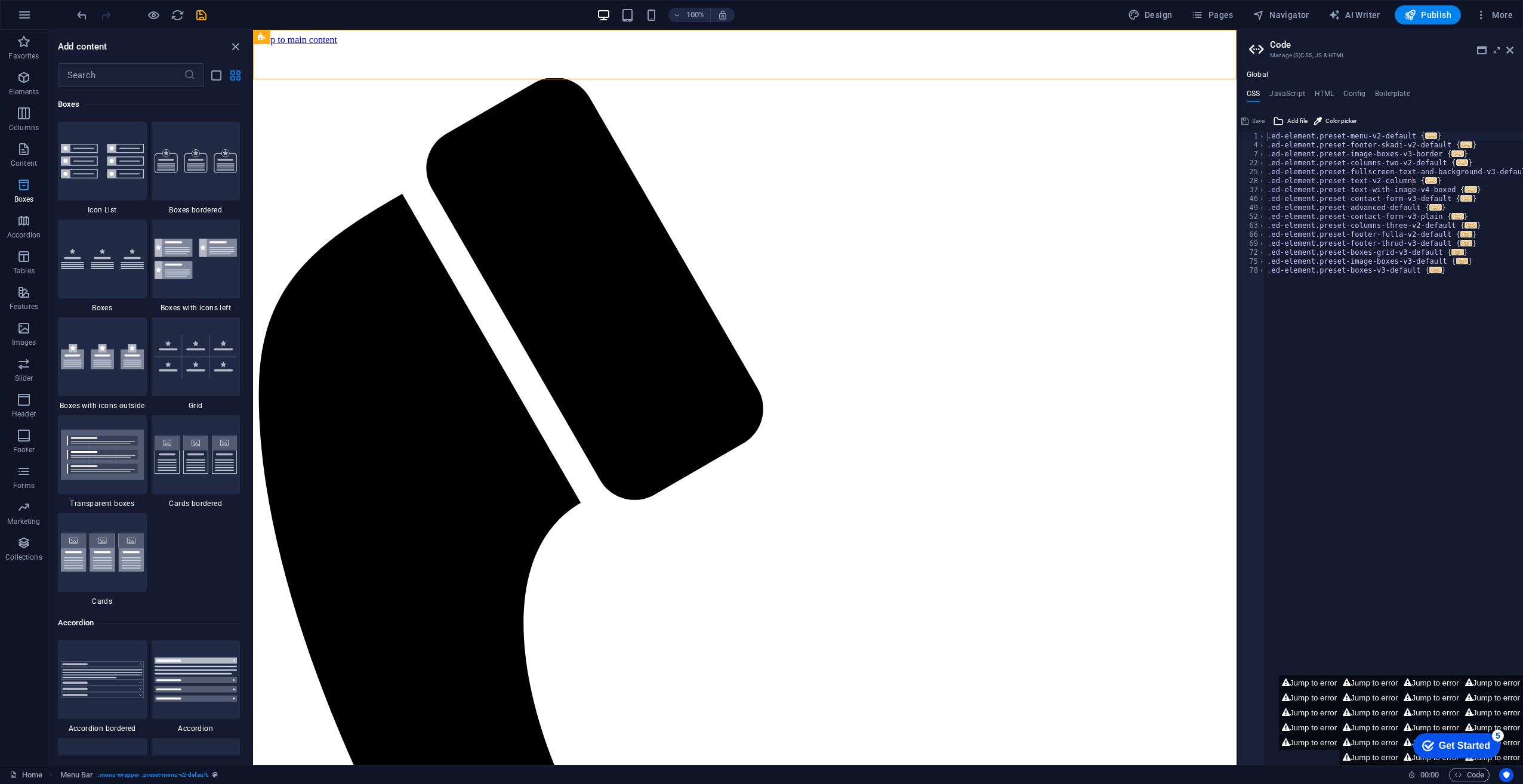
scroll to position [3292, 0]
click at [93, 467] on img at bounding box center [102, 454] width 83 height 50
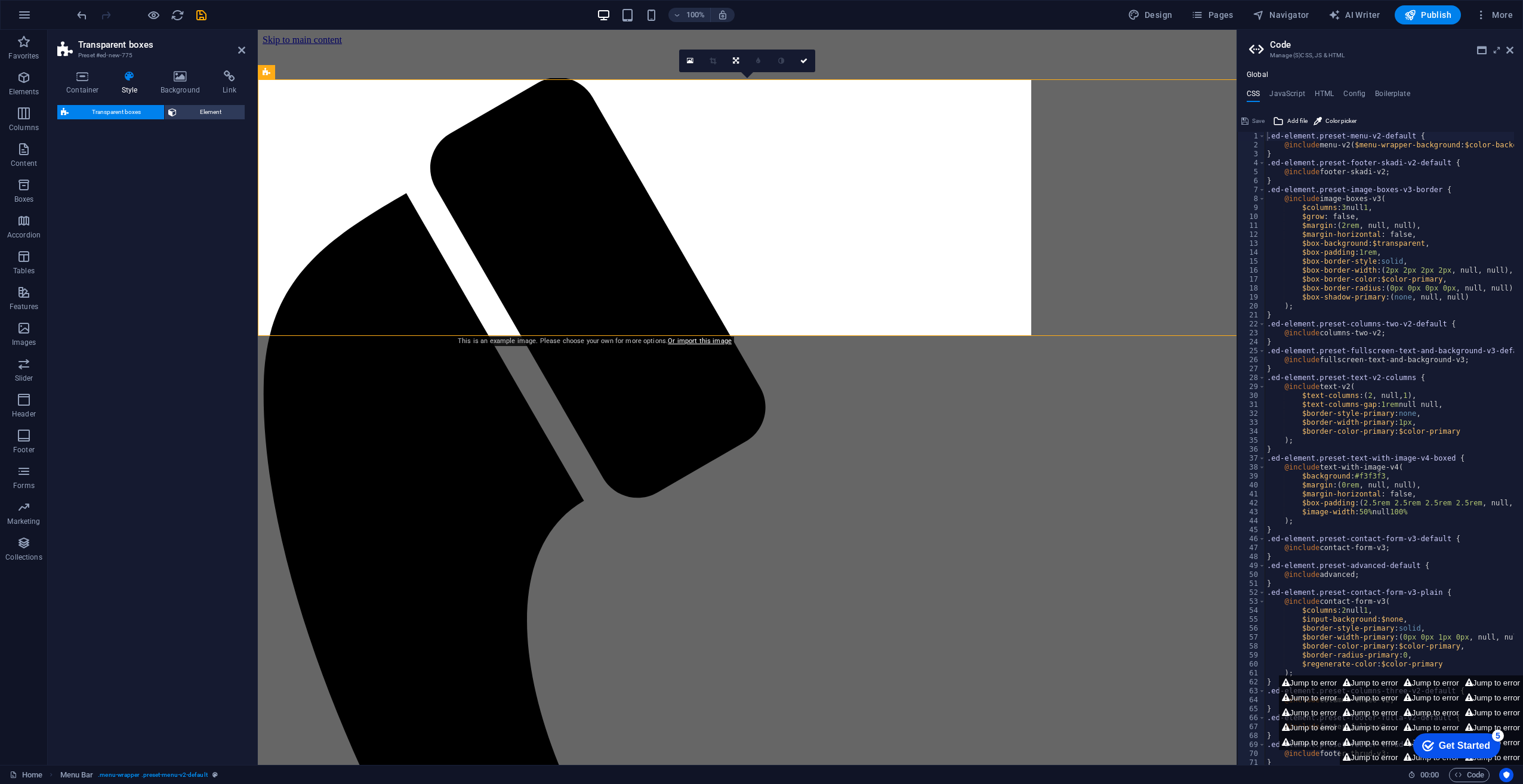
select select "rem"
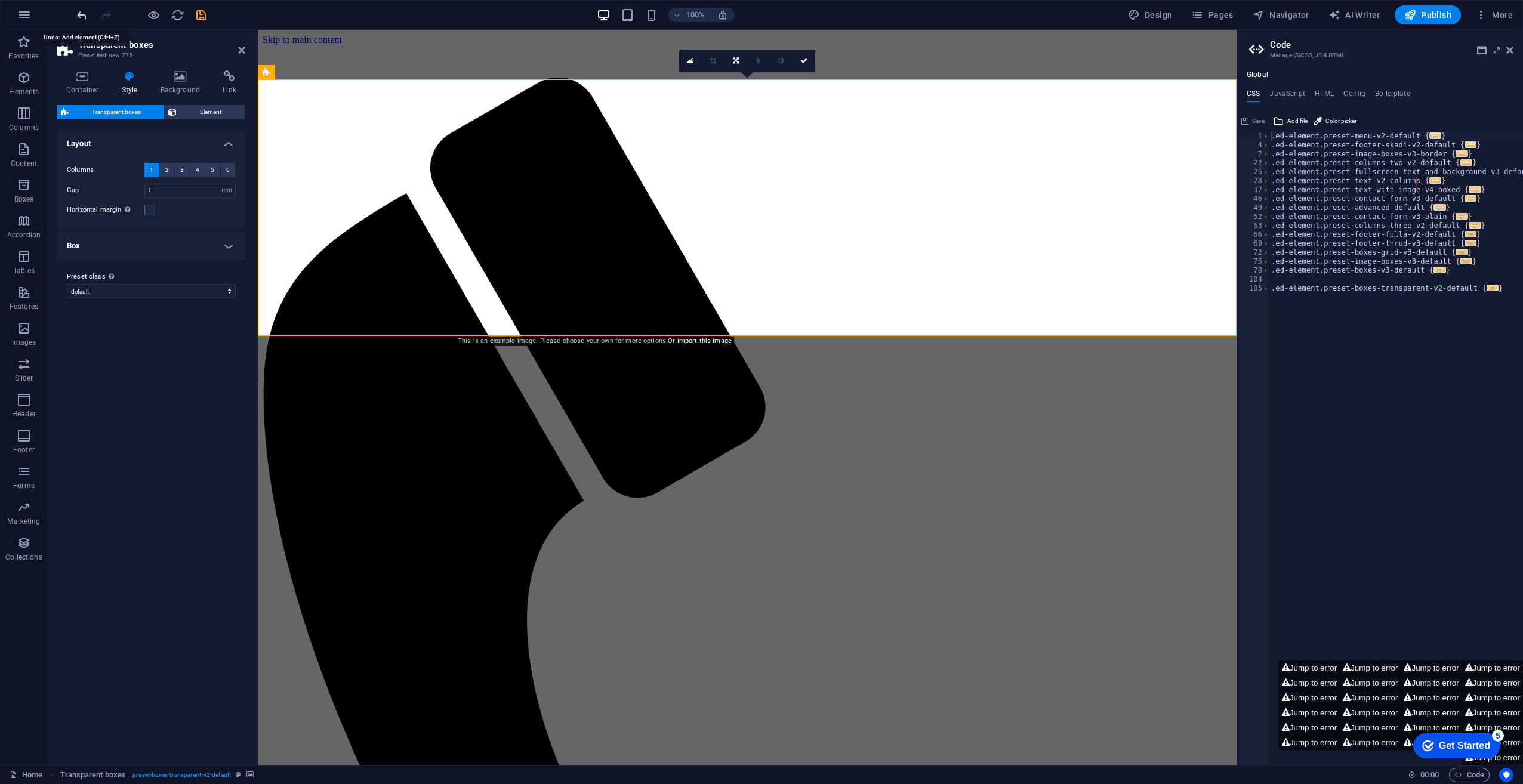
click at [81, 11] on icon "undo" at bounding box center [82, 15] width 14 height 14
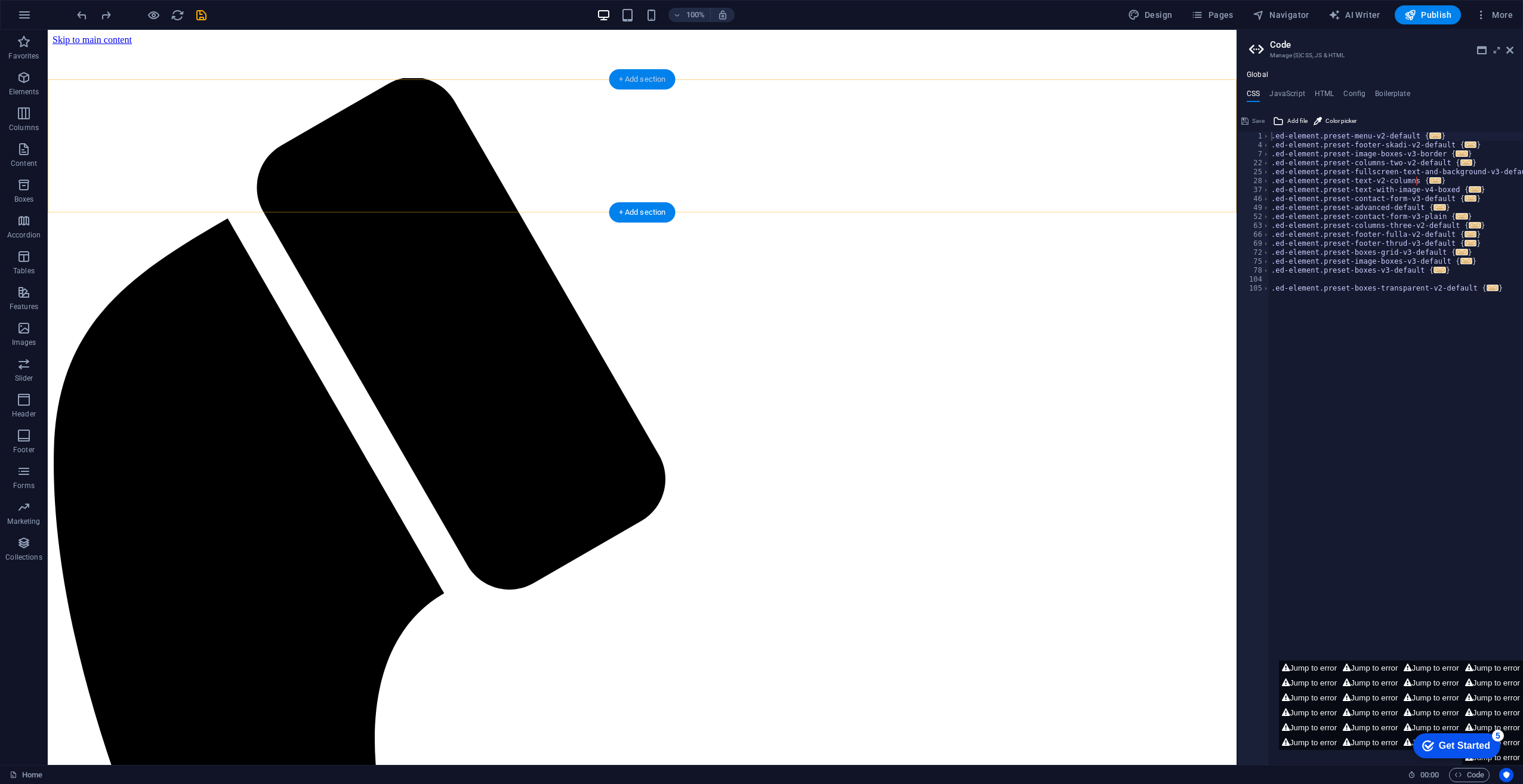
click at [638, 78] on div "+ Add section" at bounding box center [642, 79] width 66 height 20
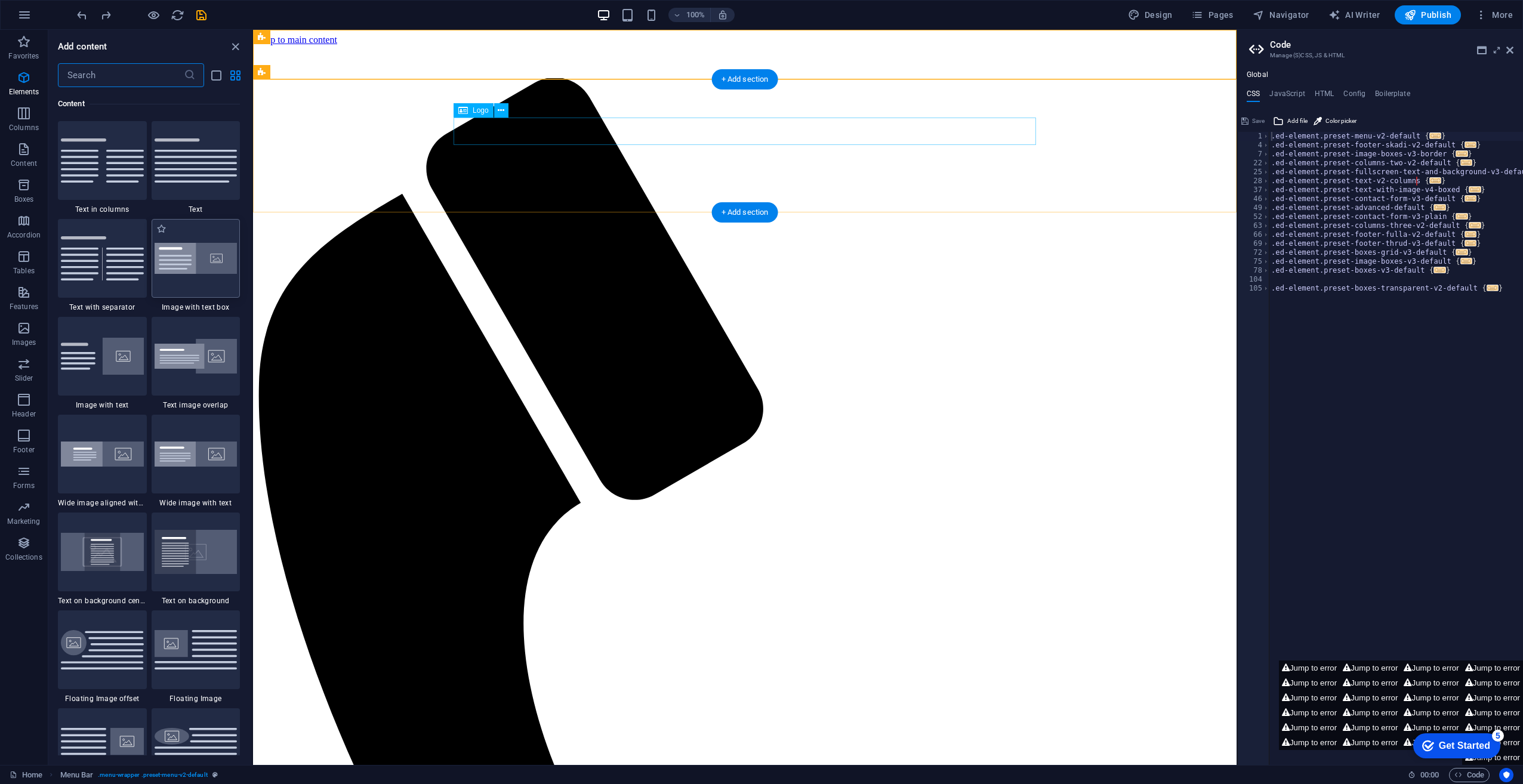
scroll to position [2088, 0]
click at [22, 178] on icon "button" at bounding box center [24, 185] width 14 height 14
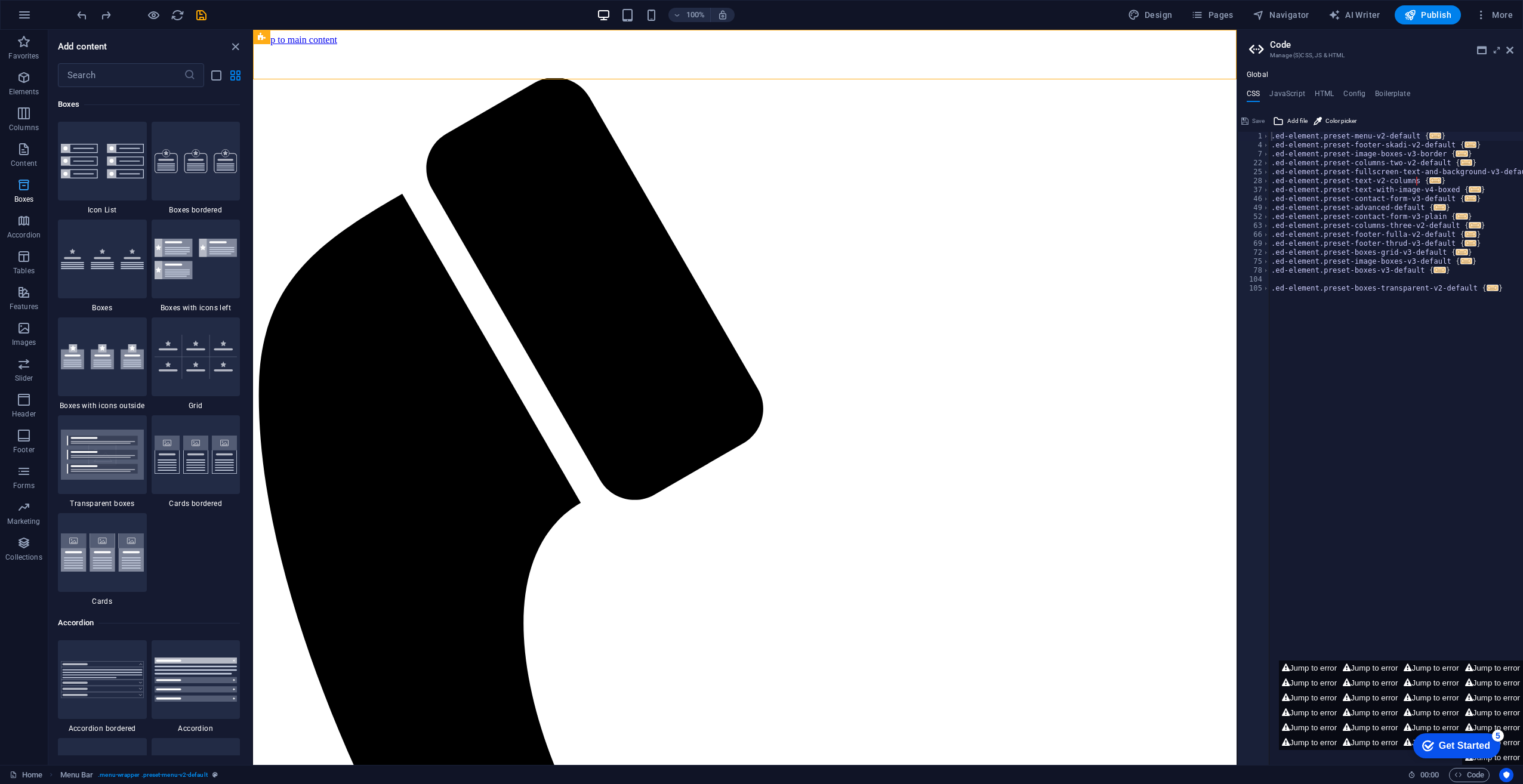
scroll to position [3292, 0]
click at [194, 356] on img at bounding box center [196, 356] width 83 height 44
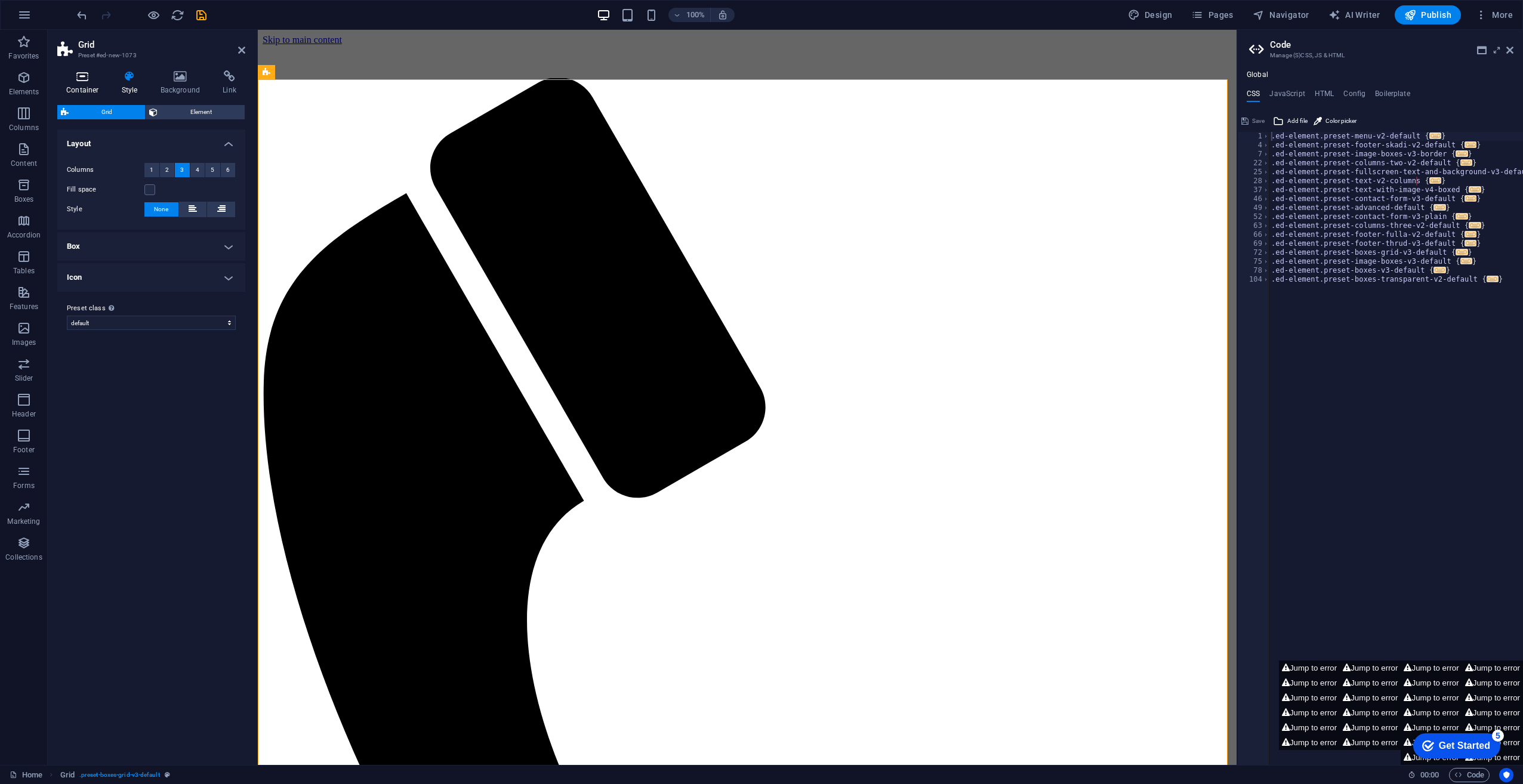
click at [83, 74] on icon at bounding box center [82, 76] width 51 height 12
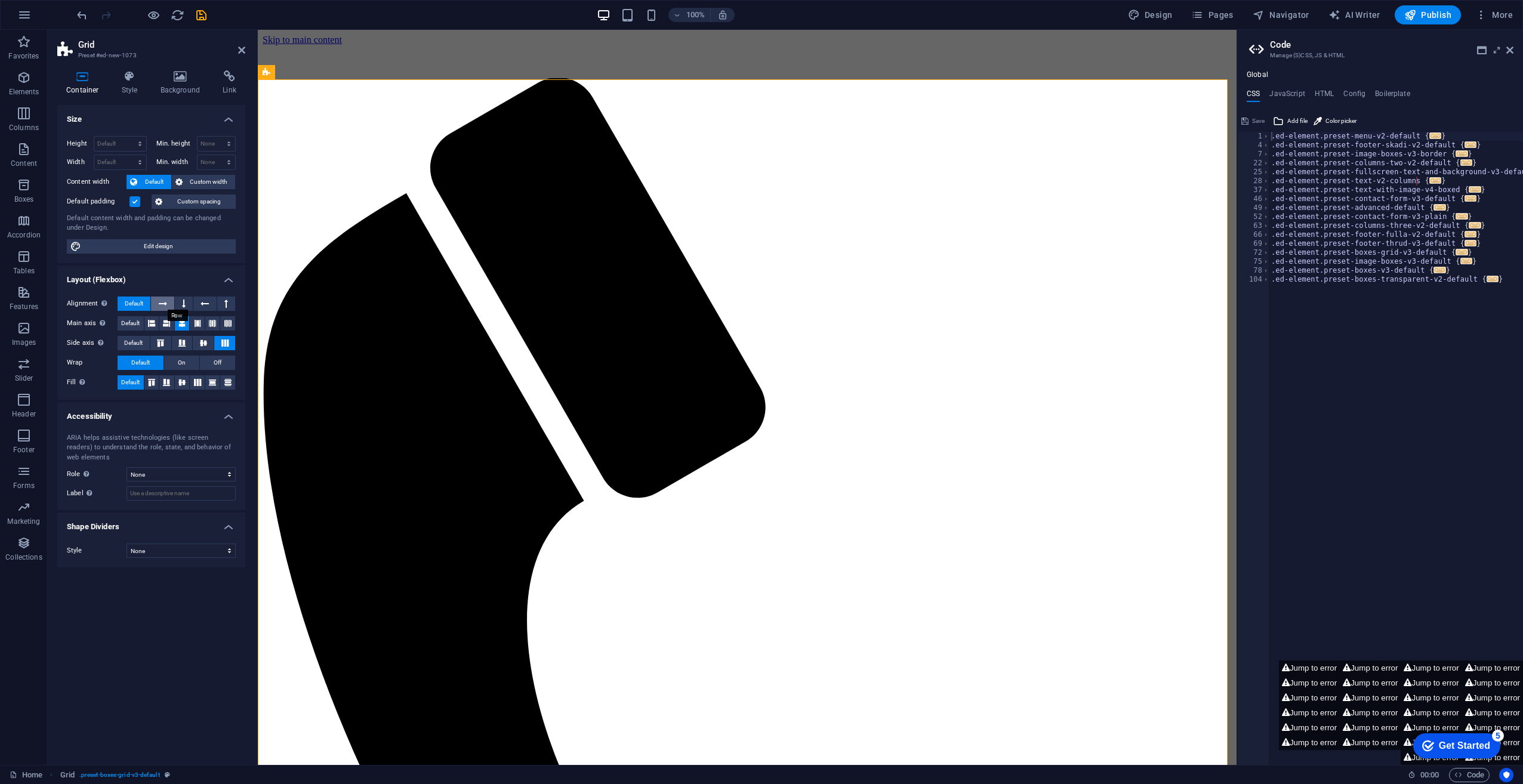
click at [162, 303] on icon at bounding box center [163, 304] width 9 height 14
click at [225, 341] on icon at bounding box center [225, 343] width 14 height 7
click at [193, 357] on button "On" at bounding box center [182, 363] width 35 height 14
click at [215, 179] on span "Custom width" at bounding box center [210, 182] width 46 height 14
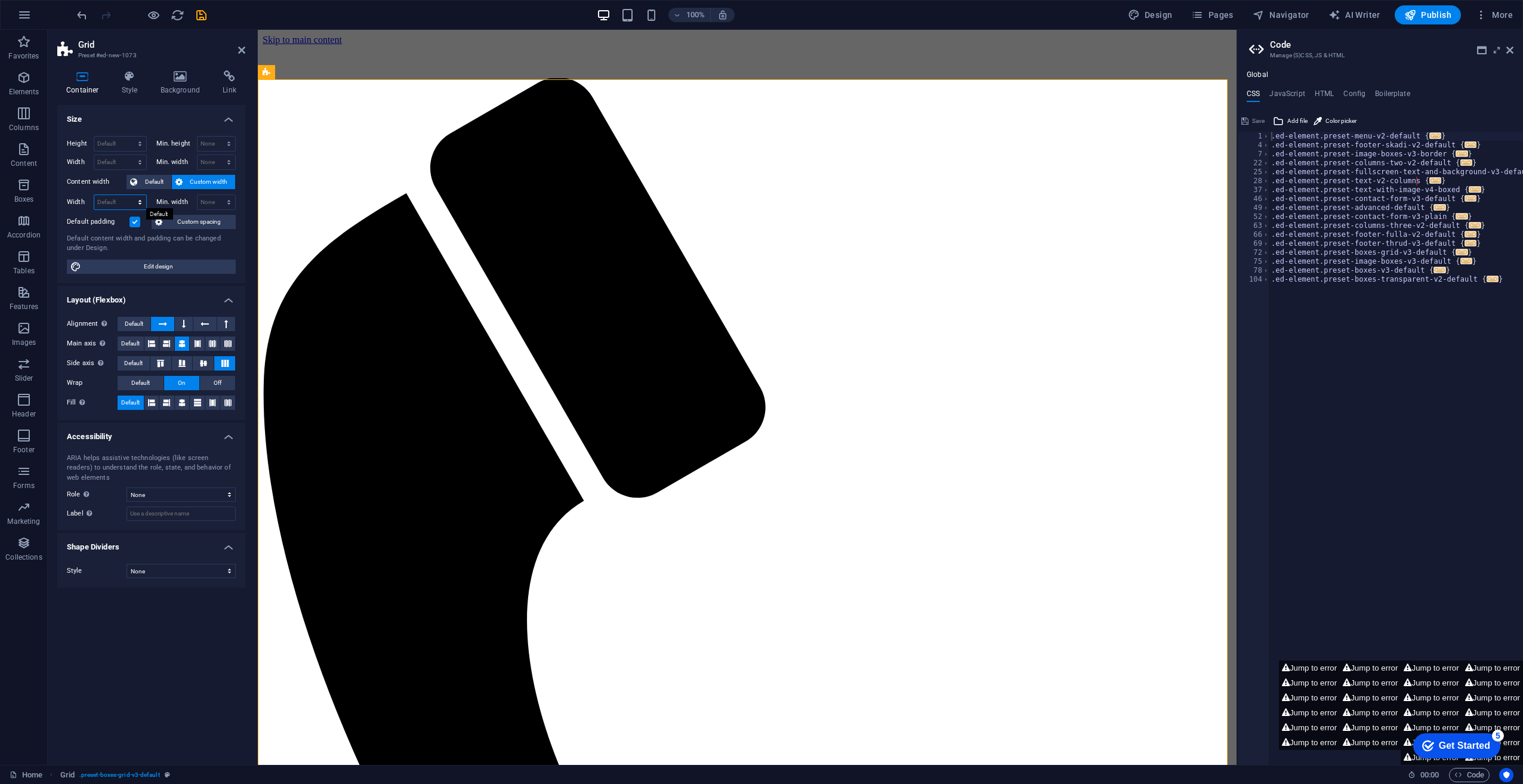
click at [100, 198] on select "Default px rem % em vh vw" at bounding box center [120, 202] width 52 height 14
select select "%"
click at [129, 195] on select "Default px rem % em vh vw" at bounding box center [120, 202] width 52 height 14
type input "100"
click at [136, 196] on select "Default px rem % em vh vw" at bounding box center [137, 202] width 16 height 14
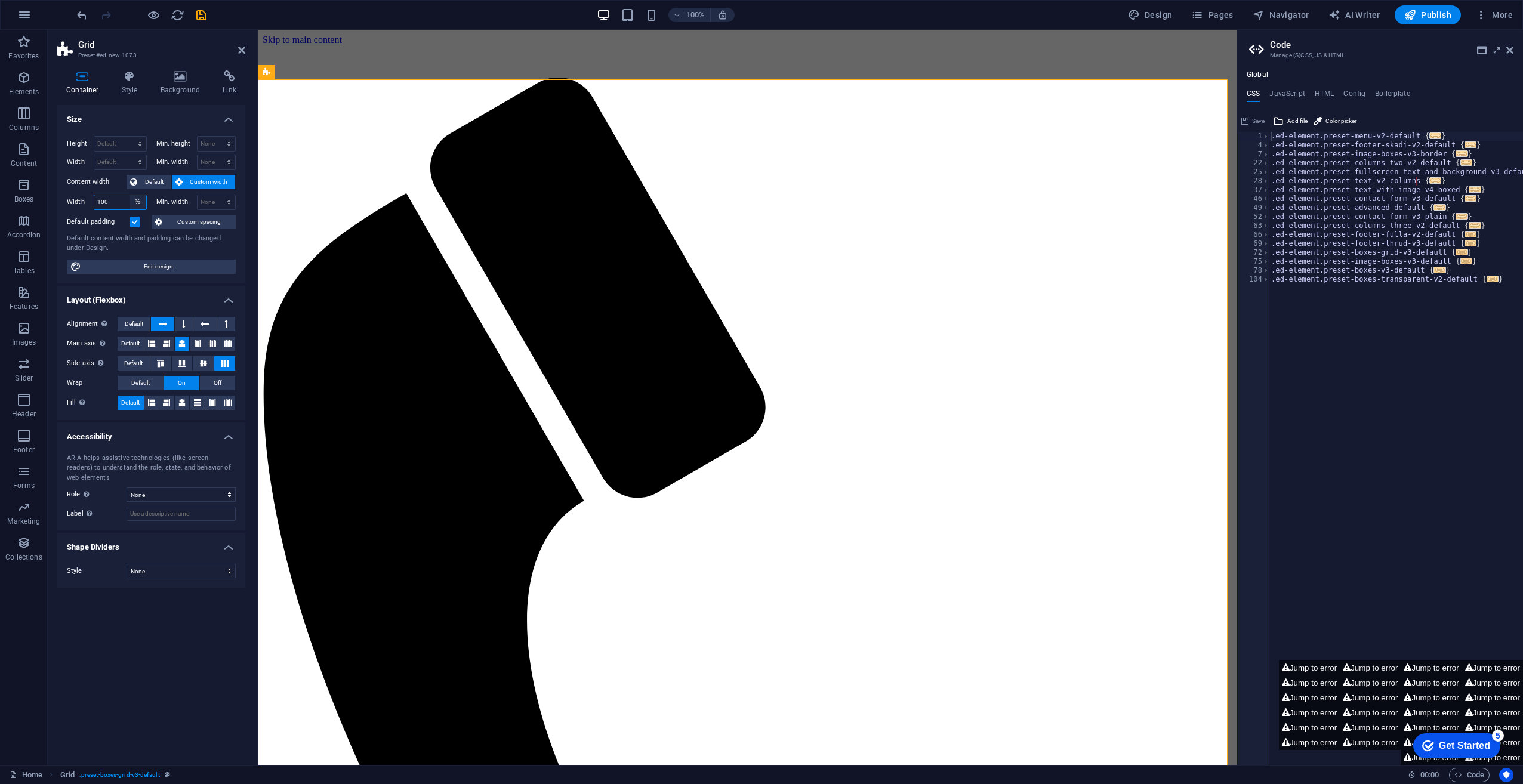
select select "px"
click at [129, 195] on select "Default px rem % em vh vw" at bounding box center [137, 202] width 16 height 14
type input "300"
click at [185, 321] on icon at bounding box center [183, 324] width 3 height 14
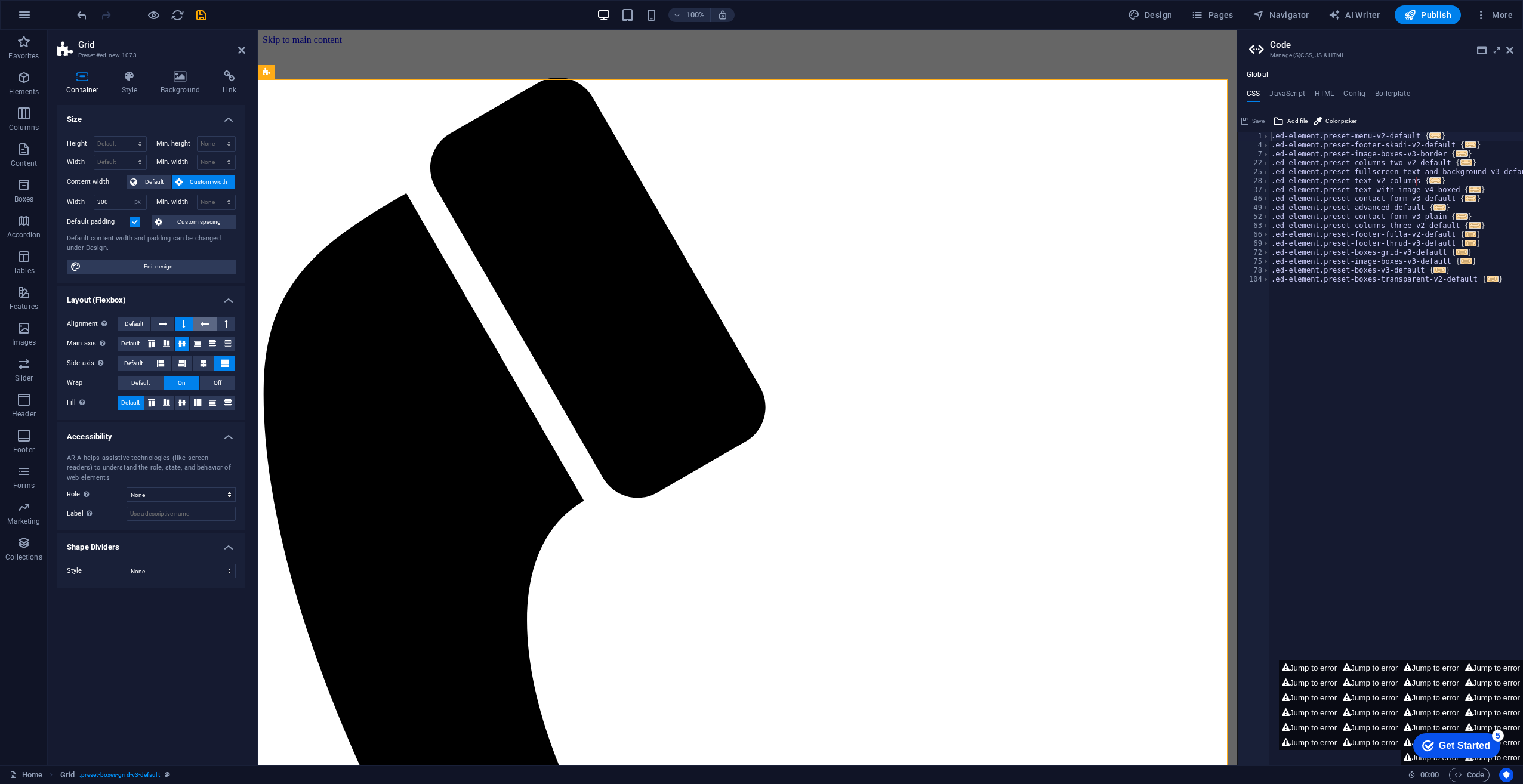
click at [213, 318] on button at bounding box center [204, 324] width 23 height 14
click at [219, 320] on button at bounding box center [226, 324] width 18 height 14
click at [127, 318] on span "Default" at bounding box center [134, 324] width 18 height 14
click at [152, 340] on icon at bounding box center [151, 344] width 7 height 14
click at [180, 343] on icon at bounding box center [182, 344] width 7 height 14
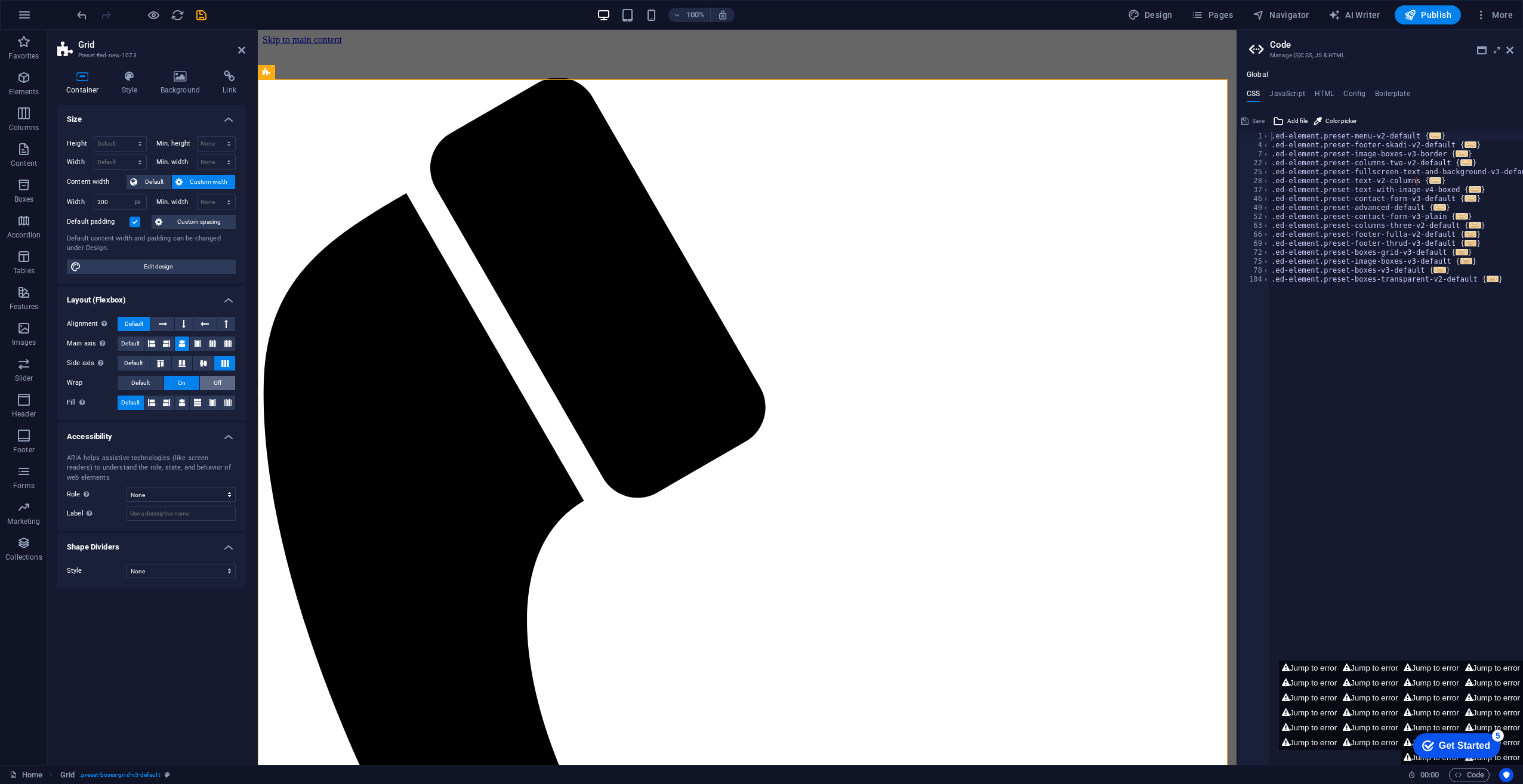
click at [209, 380] on button "Off" at bounding box center [217, 383] width 35 height 14
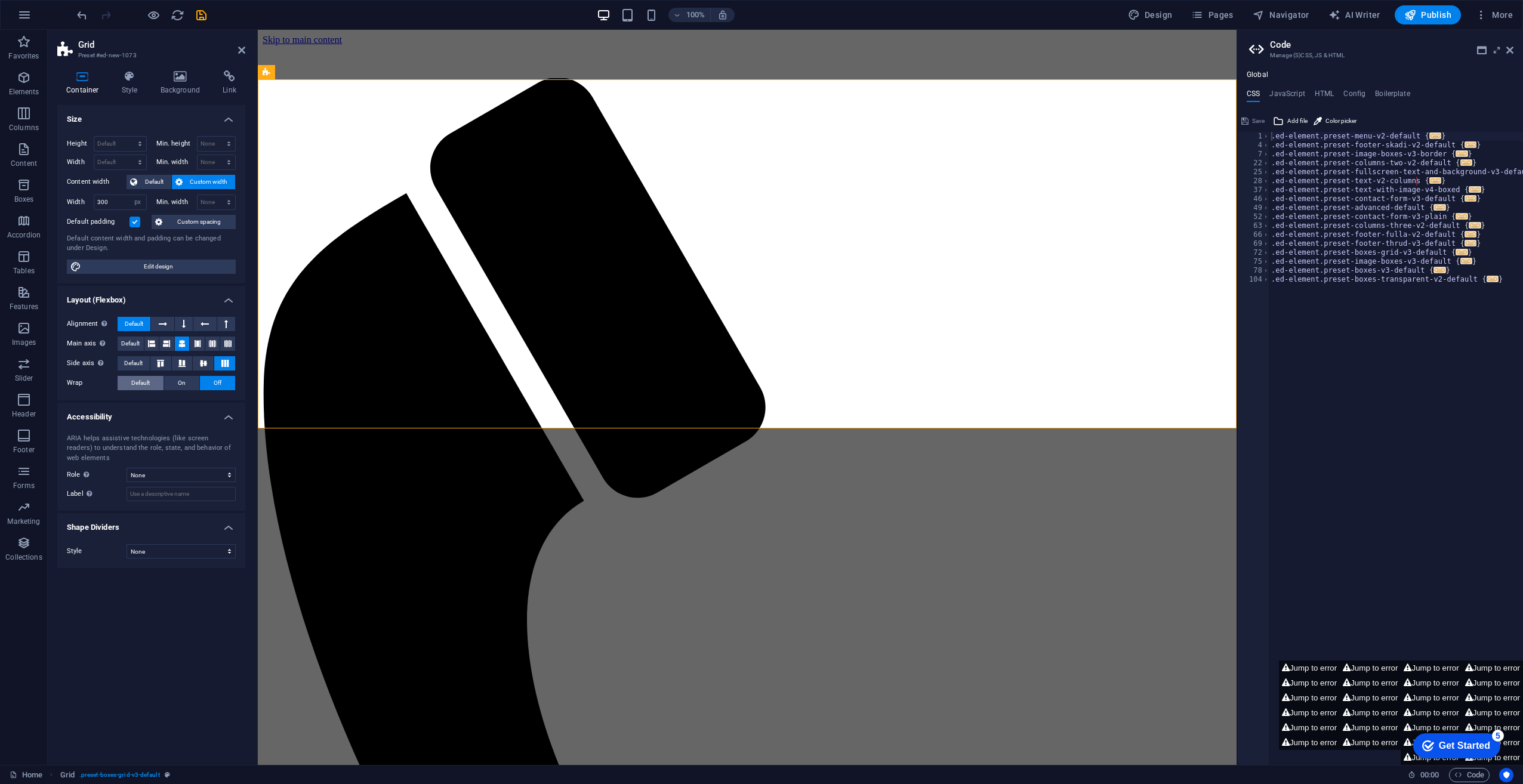
click at [139, 382] on span "Default" at bounding box center [141, 383] width 18 height 14
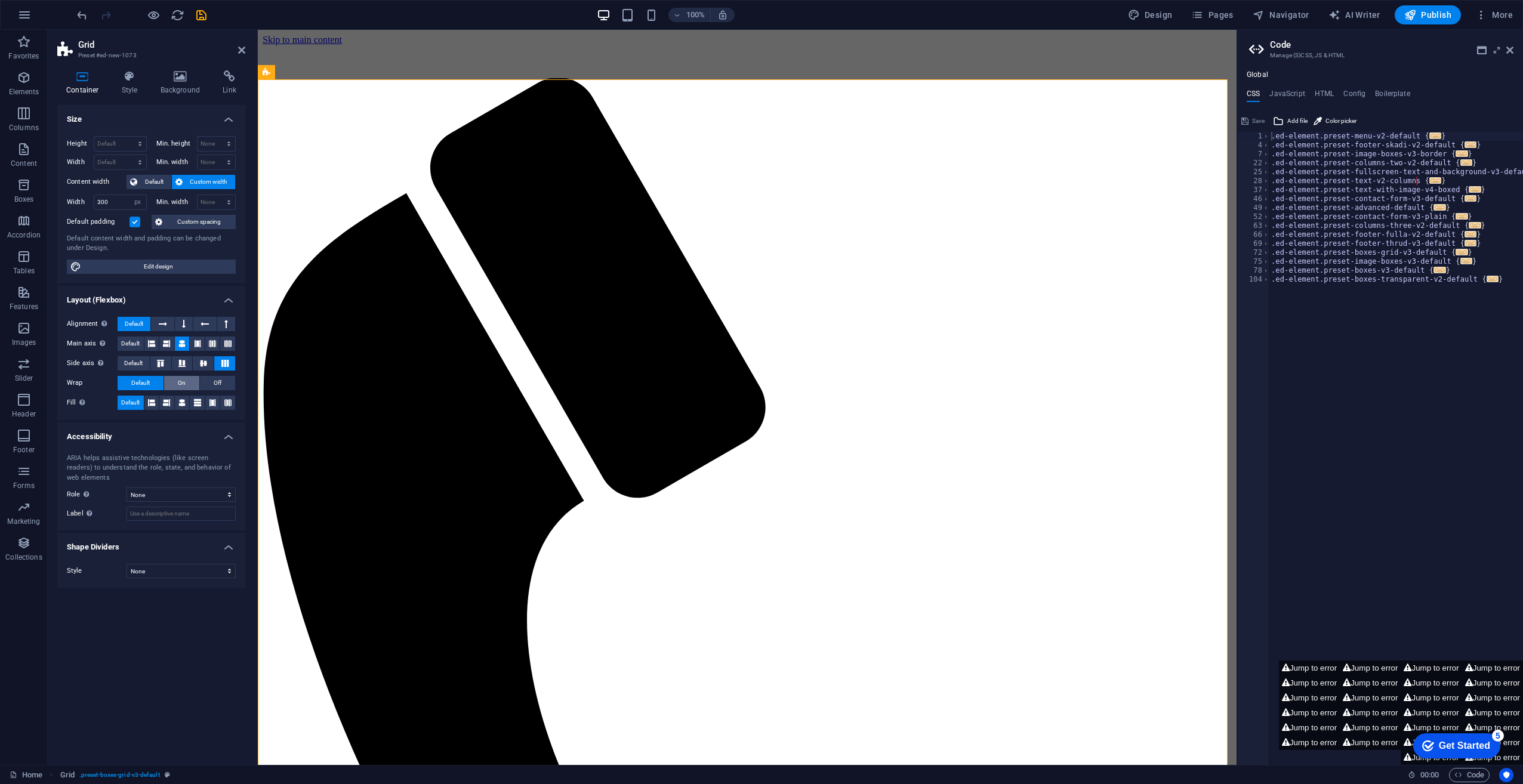
click at [180, 380] on span "On" at bounding box center [182, 383] width 8 height 14
click at [284, 74] on span "Grid" at bounding box center [282, 72] width 14 height 7
click at [130, 82] on h4 "Style" at bounding box center [132, 83] width 39 height 25
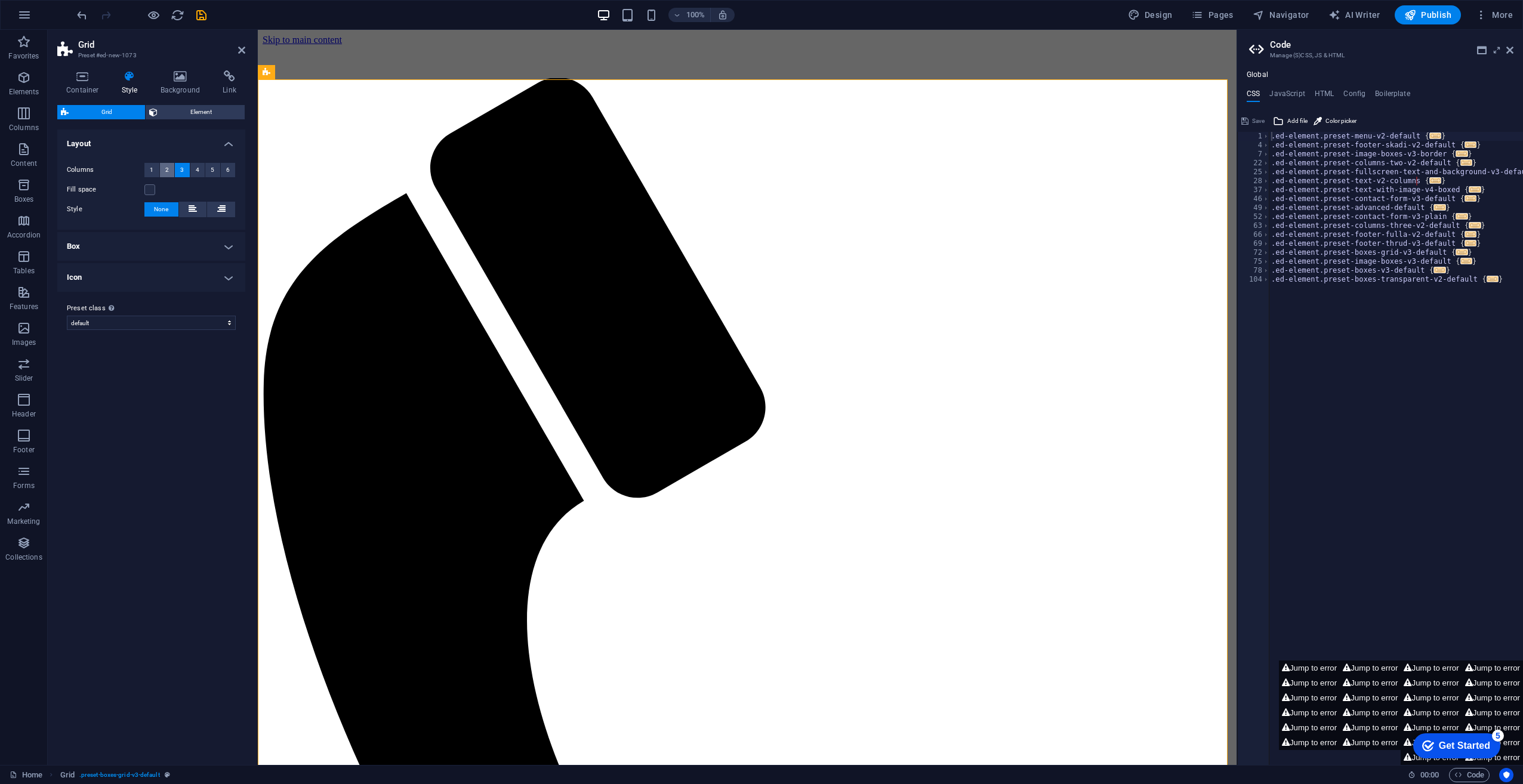
click at [166, 172] on span "2" at bounding box center [167, 170] width 3 height 14
click at [153, 171] on span "1" at bounding box center [151, 170] width 3 height 14
click at [183, 171] on span "3" at bounding box center [181, 170] width 3 height 14
click at [149, 186] on label at bounding box center [150, 190] width 11 height 11
click at [0, 0] on input "Fill space" at bounding box center [0, 0] width 0 height 0
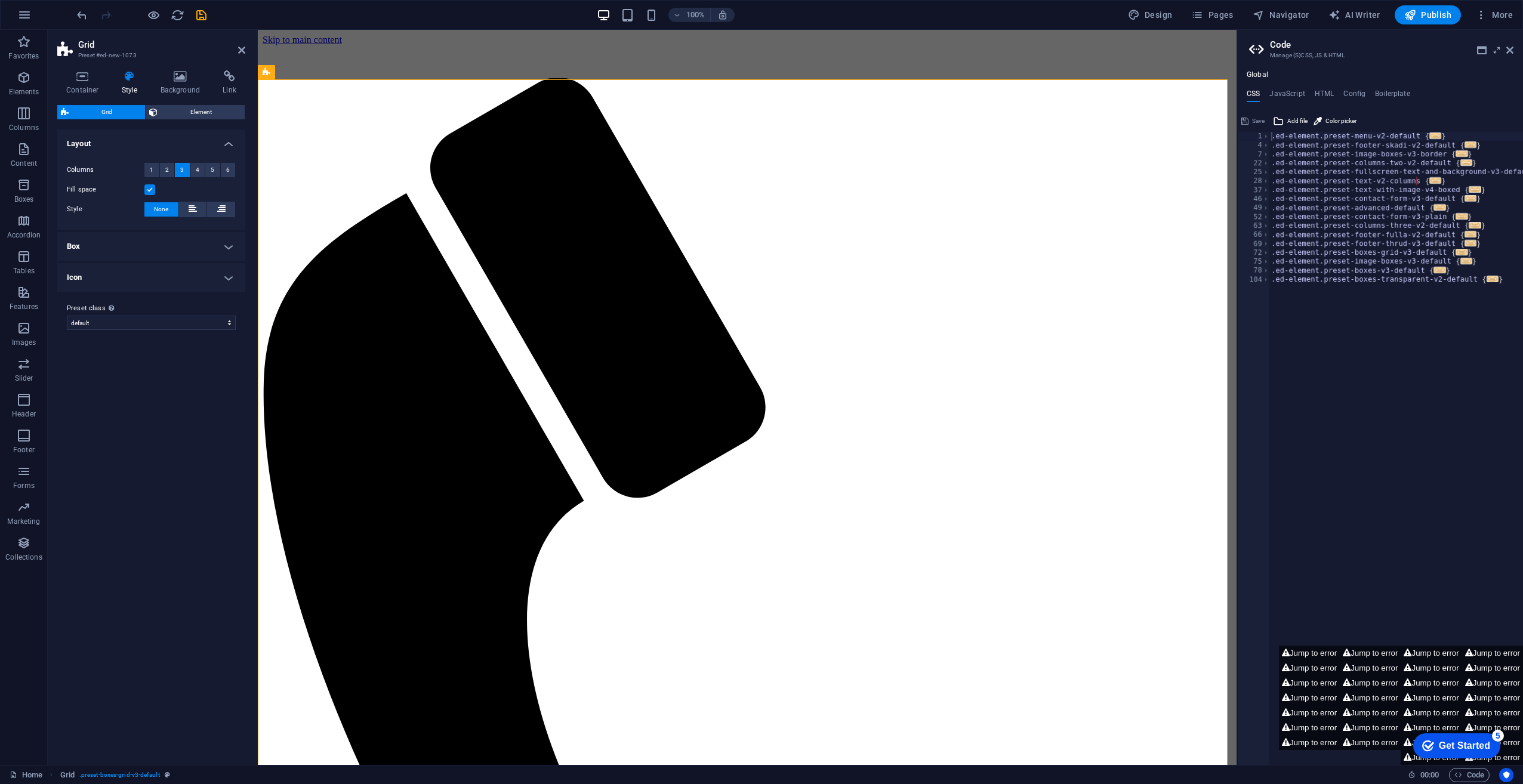
click at [149, 186] on label at bounding box center [150, 190] width 11 height 11
click at [0, 0] on input "Fill space" at bounding box center [0, 0] width 0 height 0
click at [190, 118] on span "Element" at bounding box center [201, 112] width 80 height 14
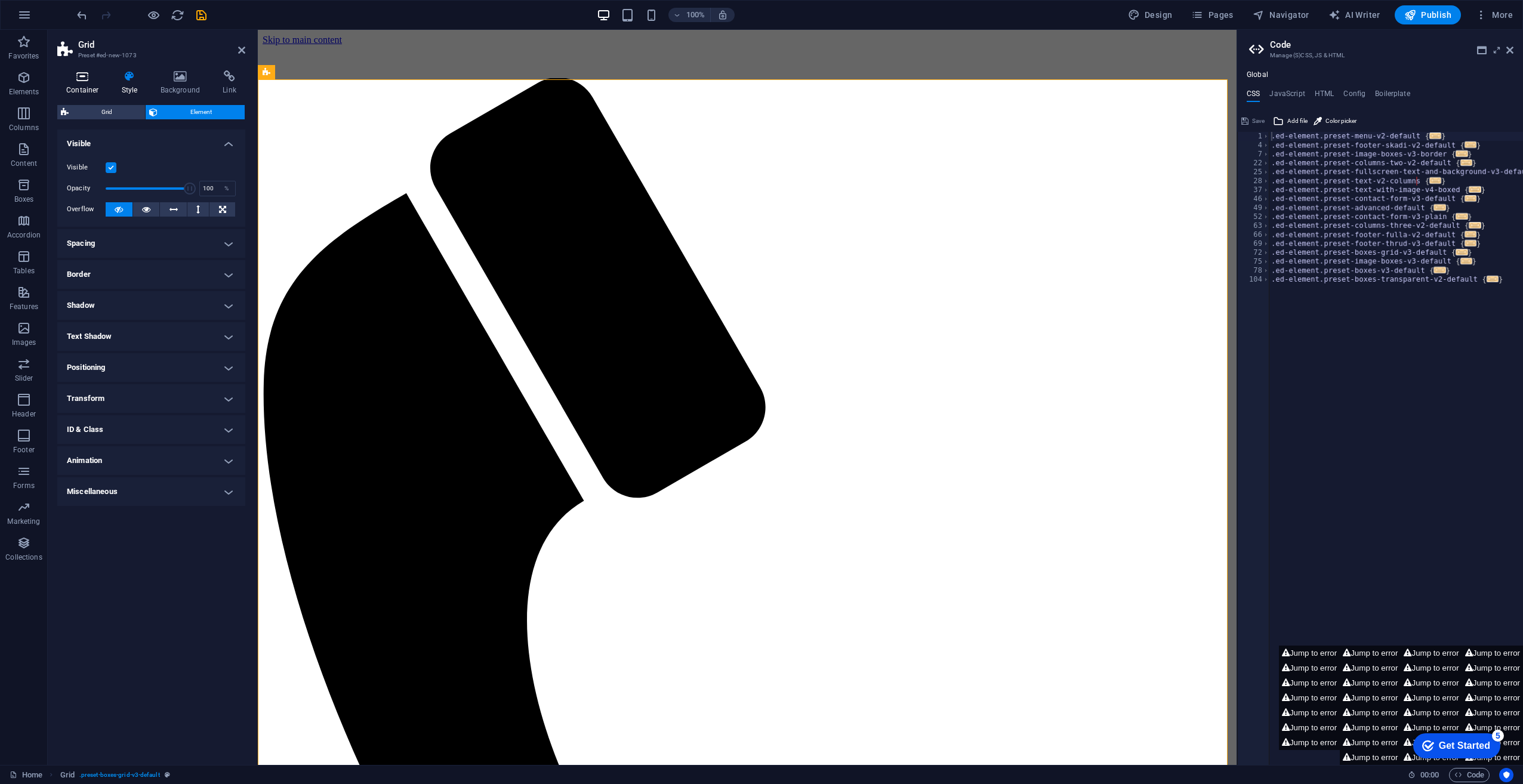
click at [79, 87] on h4 "Container" at bounding box center [85, 83] width 56 height 25
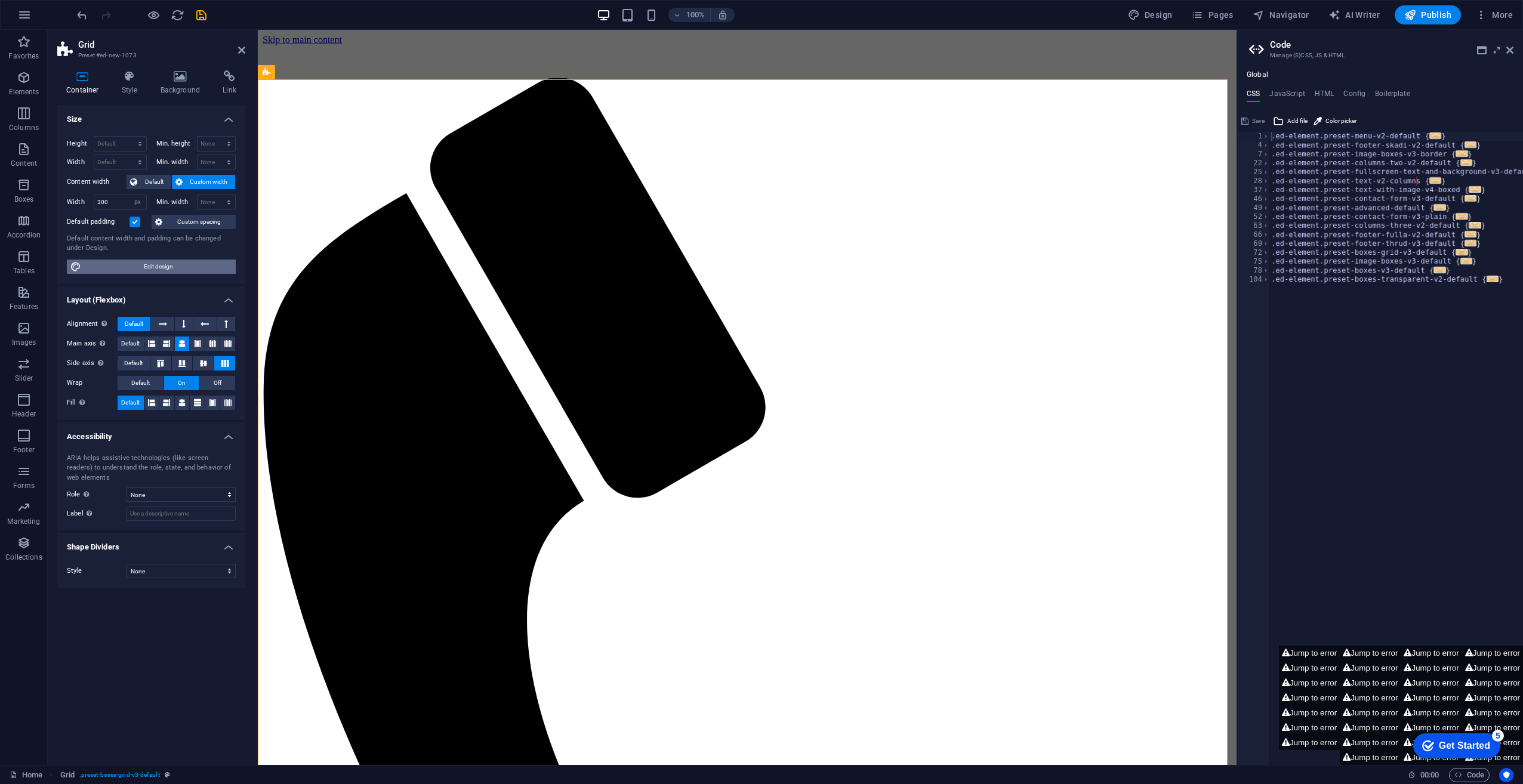
click at [173, 265] on span "Edit design" at bounding box center [158, 267] width 147 height 14
select select "px"
select select "400"
select select "px"
select select "rem"
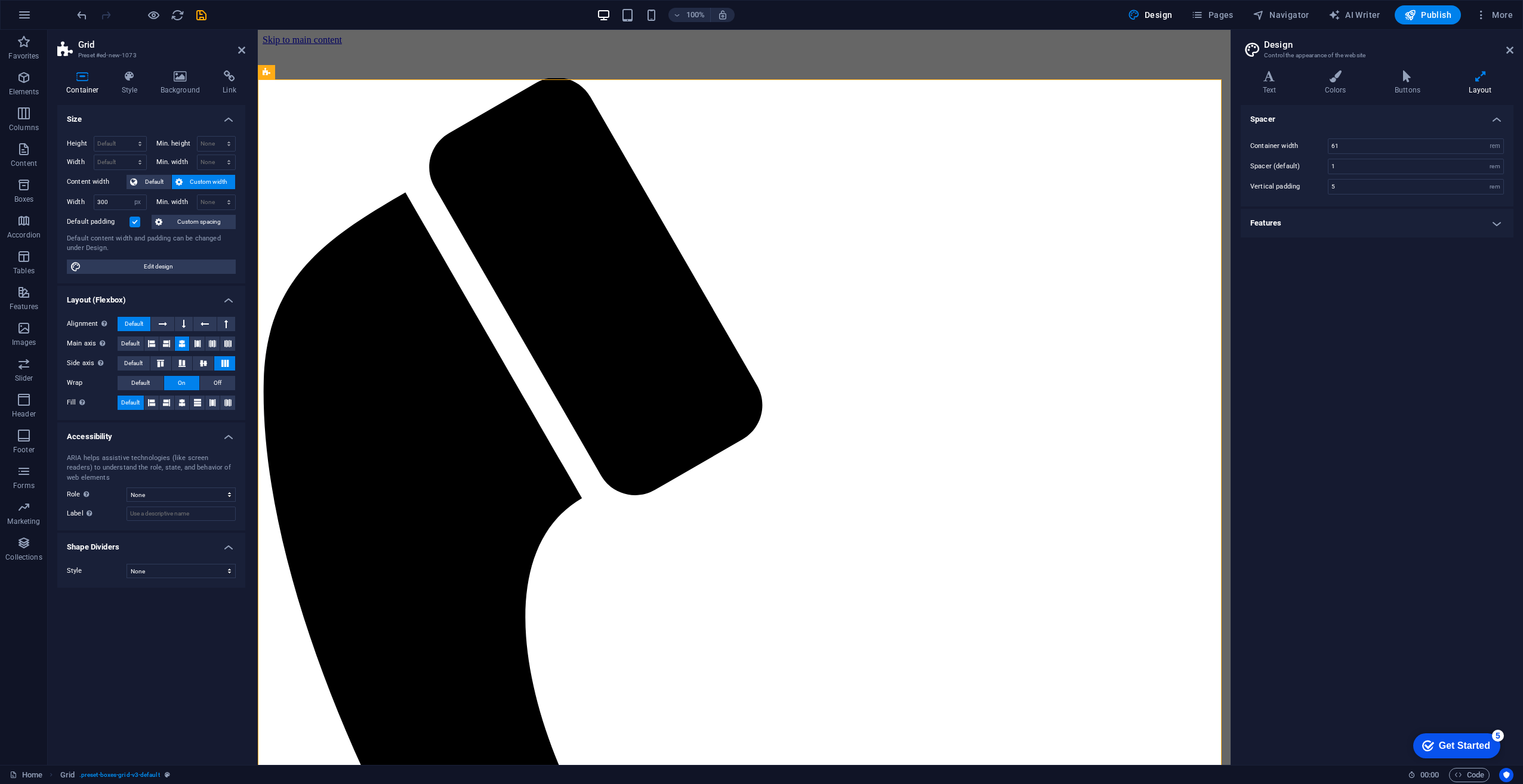
click at [1040, 220] on h4 "Features" at bounding box center [1377, 223] width 273 height 29
click at [1040, 219] on h4 "Features" at bounding box center [1377, 219] width 273 height 22
click at [272, 76] on div "Grid" at bounding box center [276, 72] width 36 height 14
click at [315, 72] on icon at bounding box center [316, 72] width 7 height 12
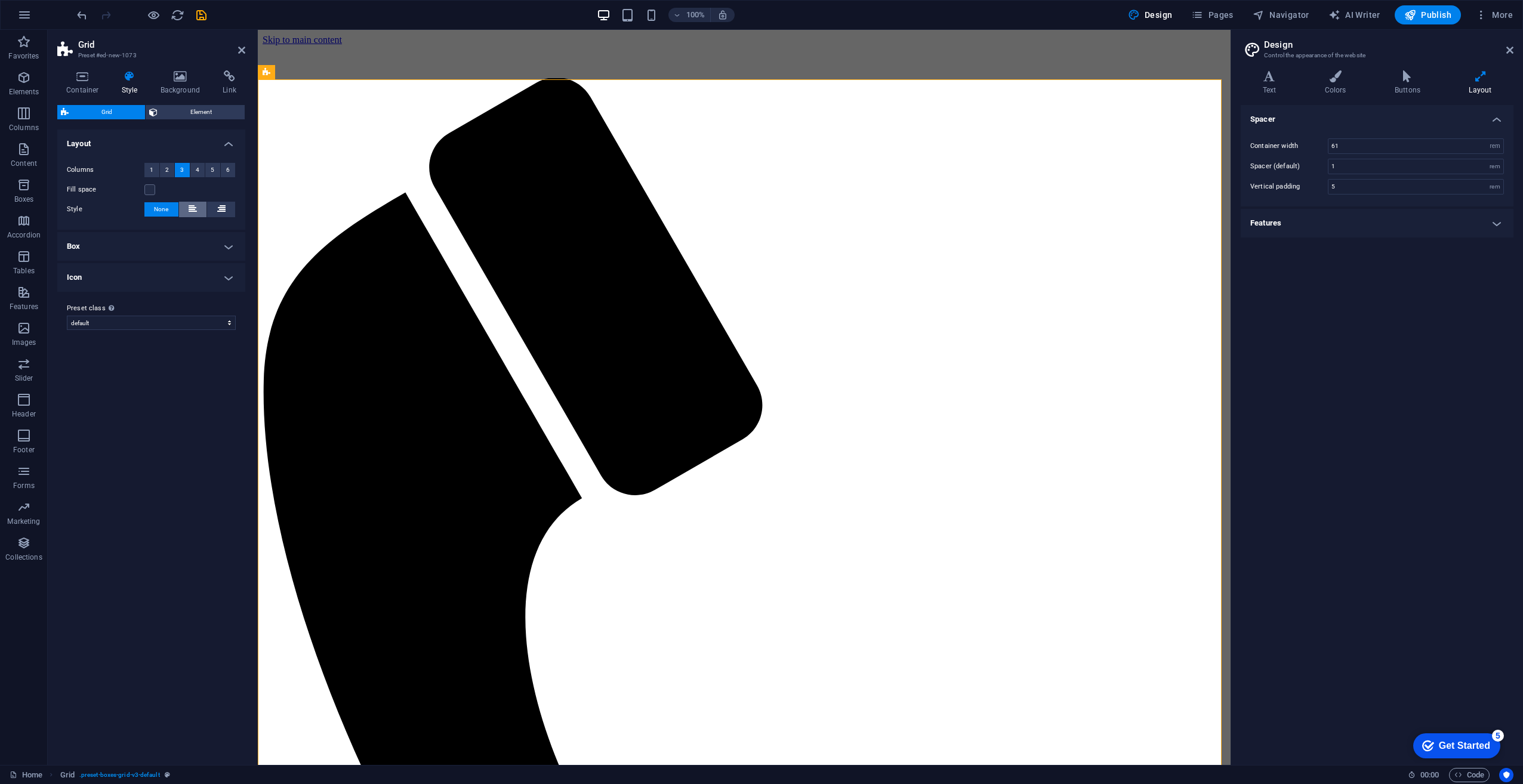
click at [197, 207] on button at bounding box center [193, 209] width 28 height 16
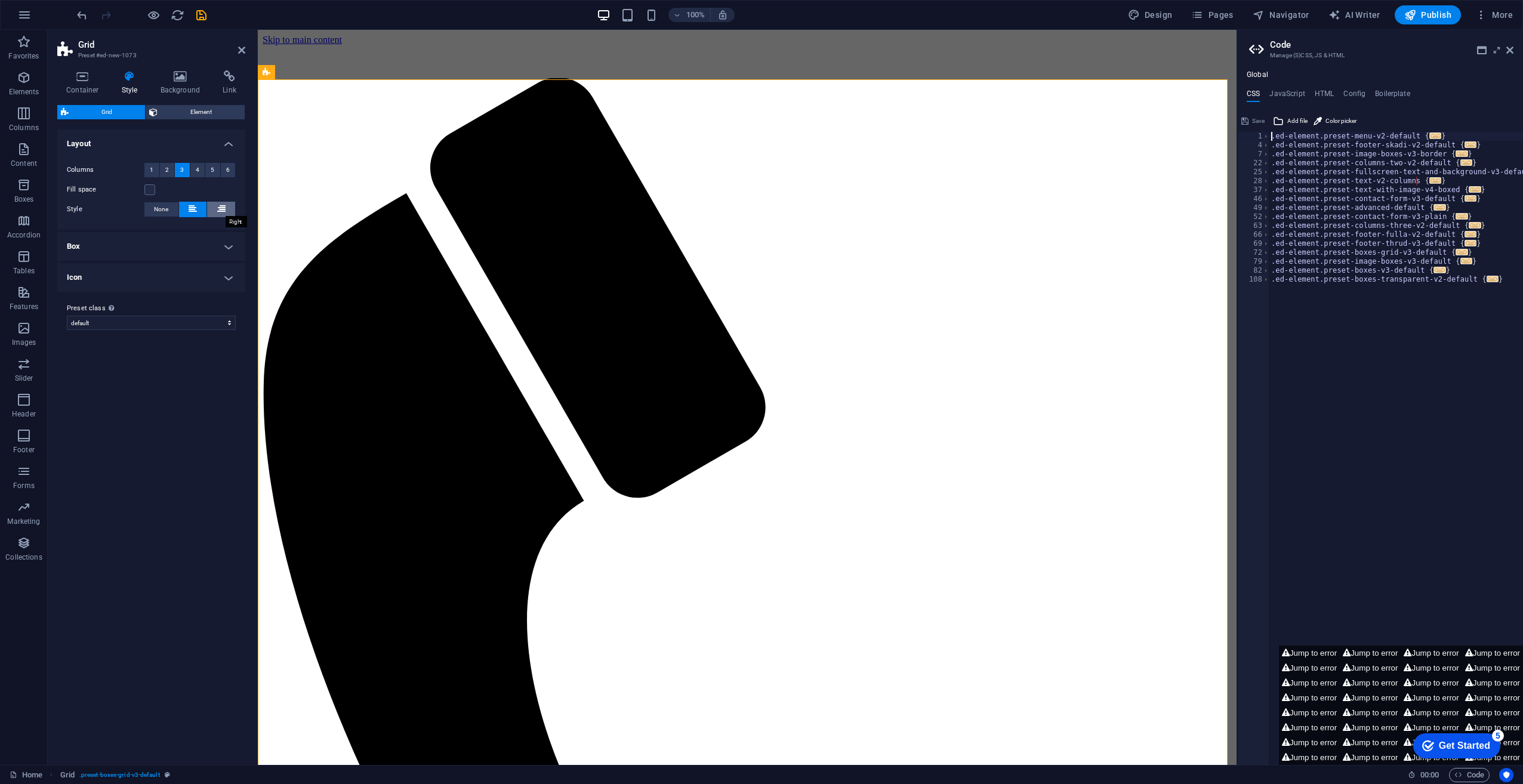
click at [222, 209] on icon at bounding box center [221, 209] width 9 height 14
click at [193, 207] on icon at bounding box center [192, 209] width 9 height 14
click at [165, 209] on span "None" at bounding box center [161, 209] width 14 height 14
click at [208, 255] on h4 "Box" at bounding box center [151, 247] width 188 height 29
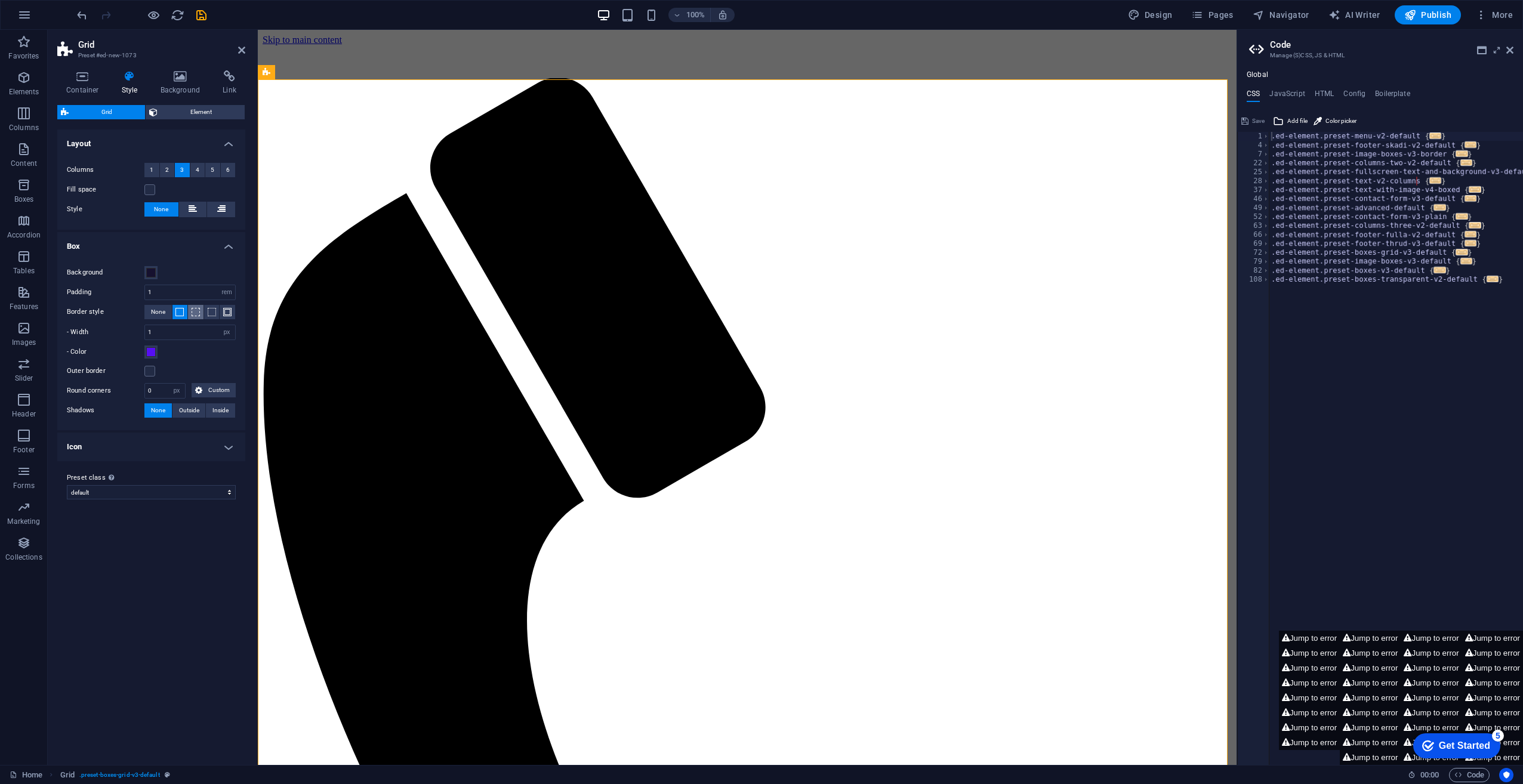
click at [200, 312] on button at bounding box center [196, 312] width 16 height 14
click at [213, 311] on span at bounding box center [211, 312] width 9 height 9
click at [227, 311] on span at bounding box center [227, 312] width 9 height 9
click at [152, 350] on span at bounding box center [151, 352] width 10 height 10
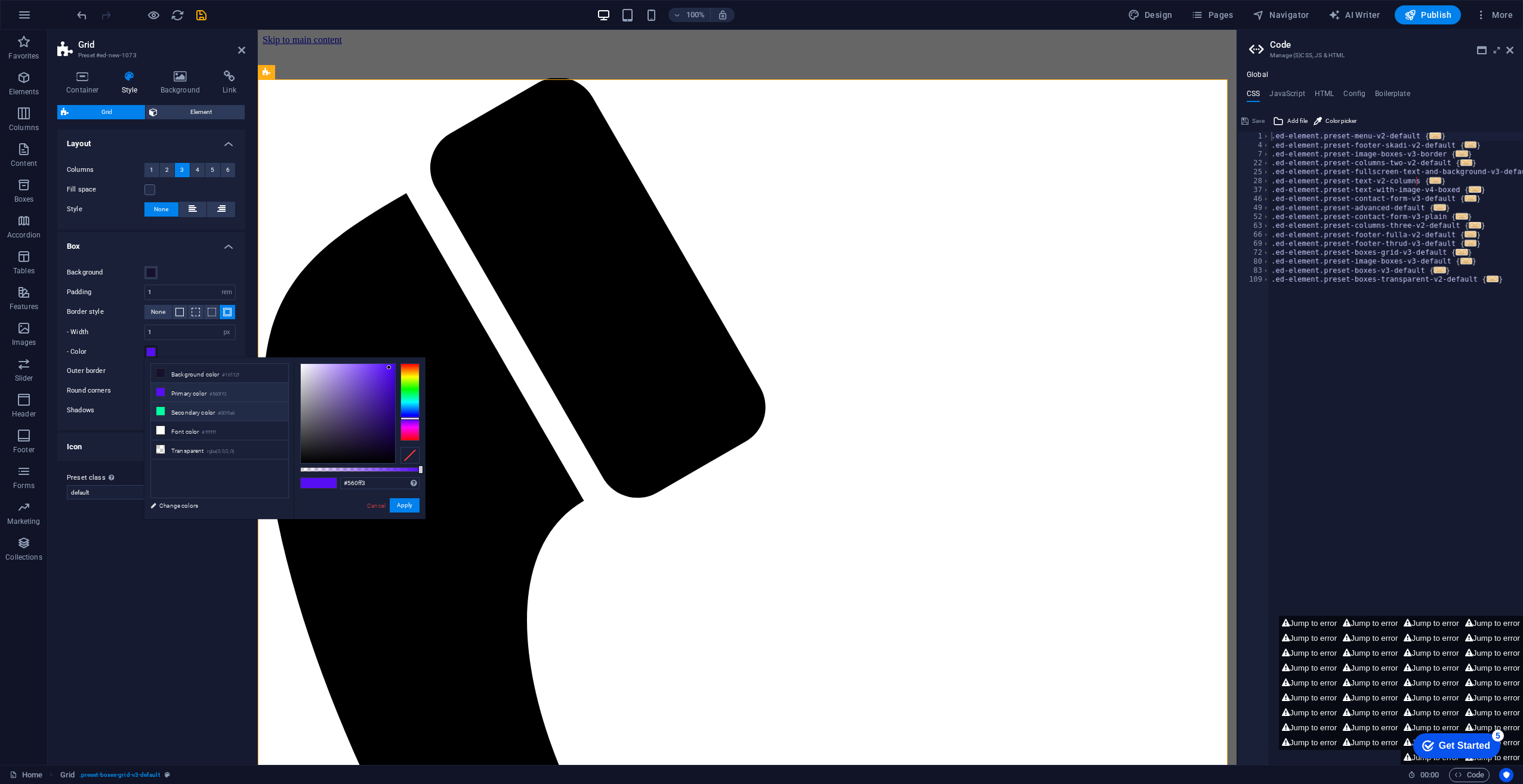
click at [157, 410] on icon at bounding box center [160, 411] width 9 height 9
type input "#00ffa6"
click at [193, 267] on div "Background" at bounding box center [151, 272] width 169 height 14
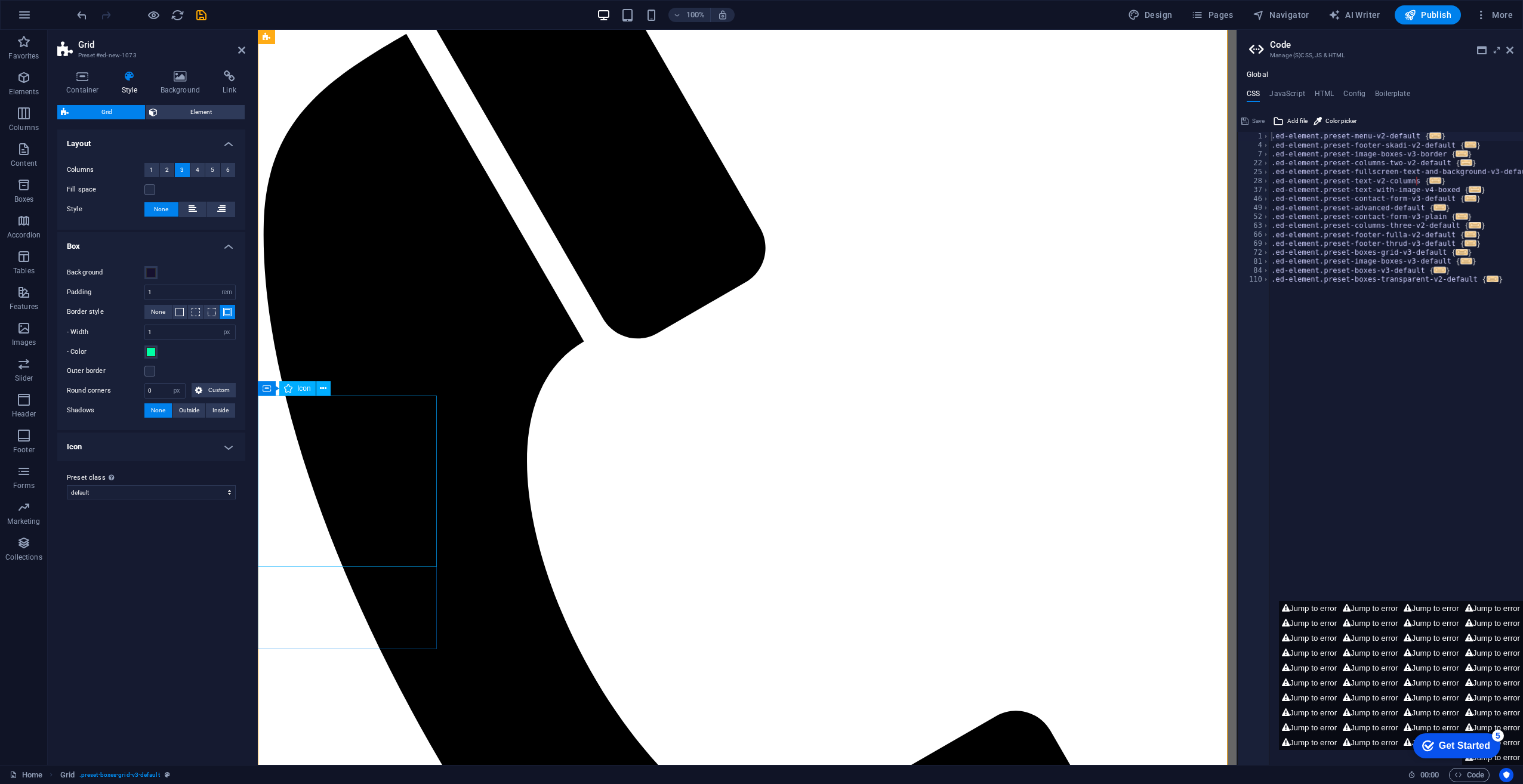
scroll to position [0, 0]
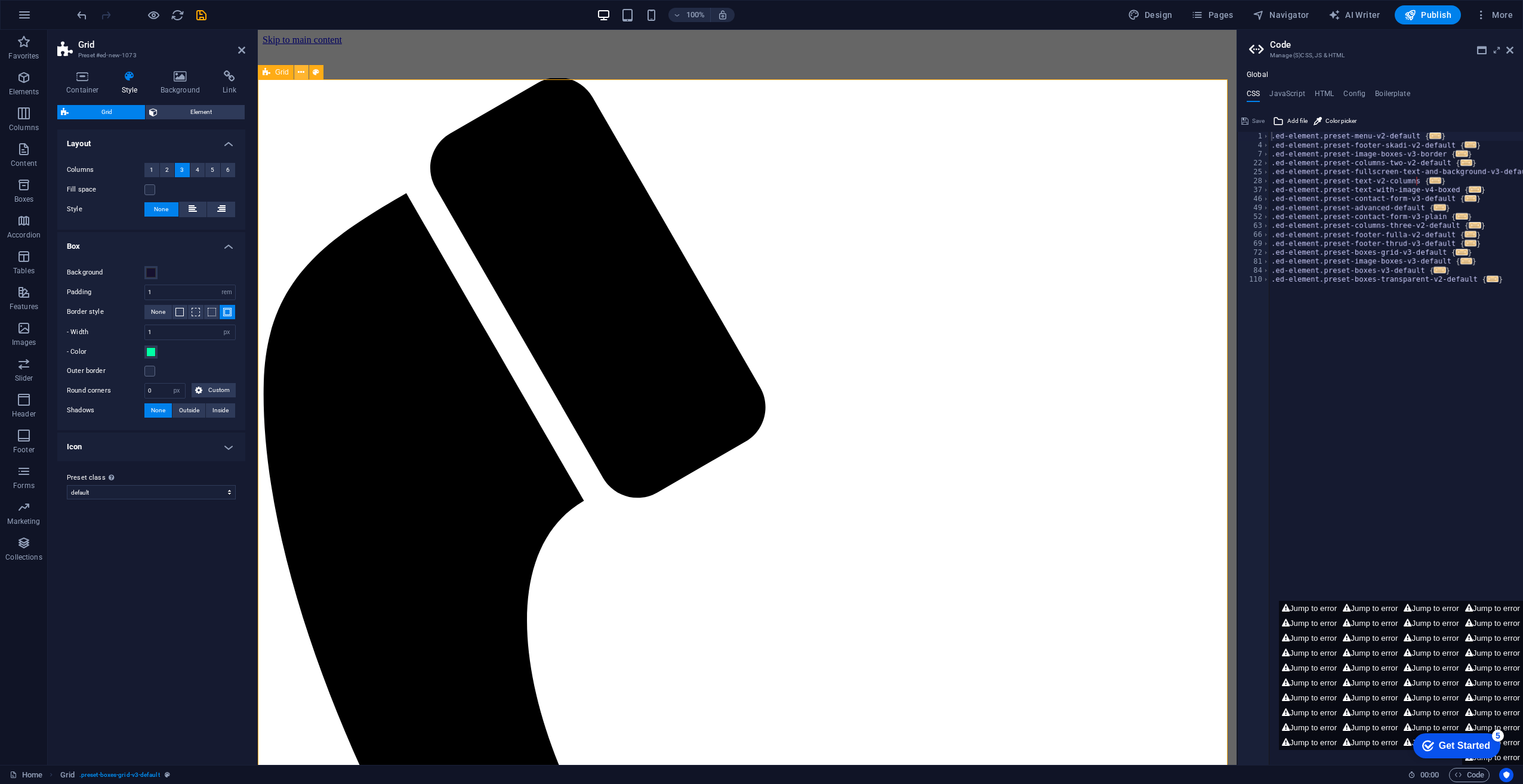
click at [301, 72] on icon at bounding box center [301, 72] width 7 height 12
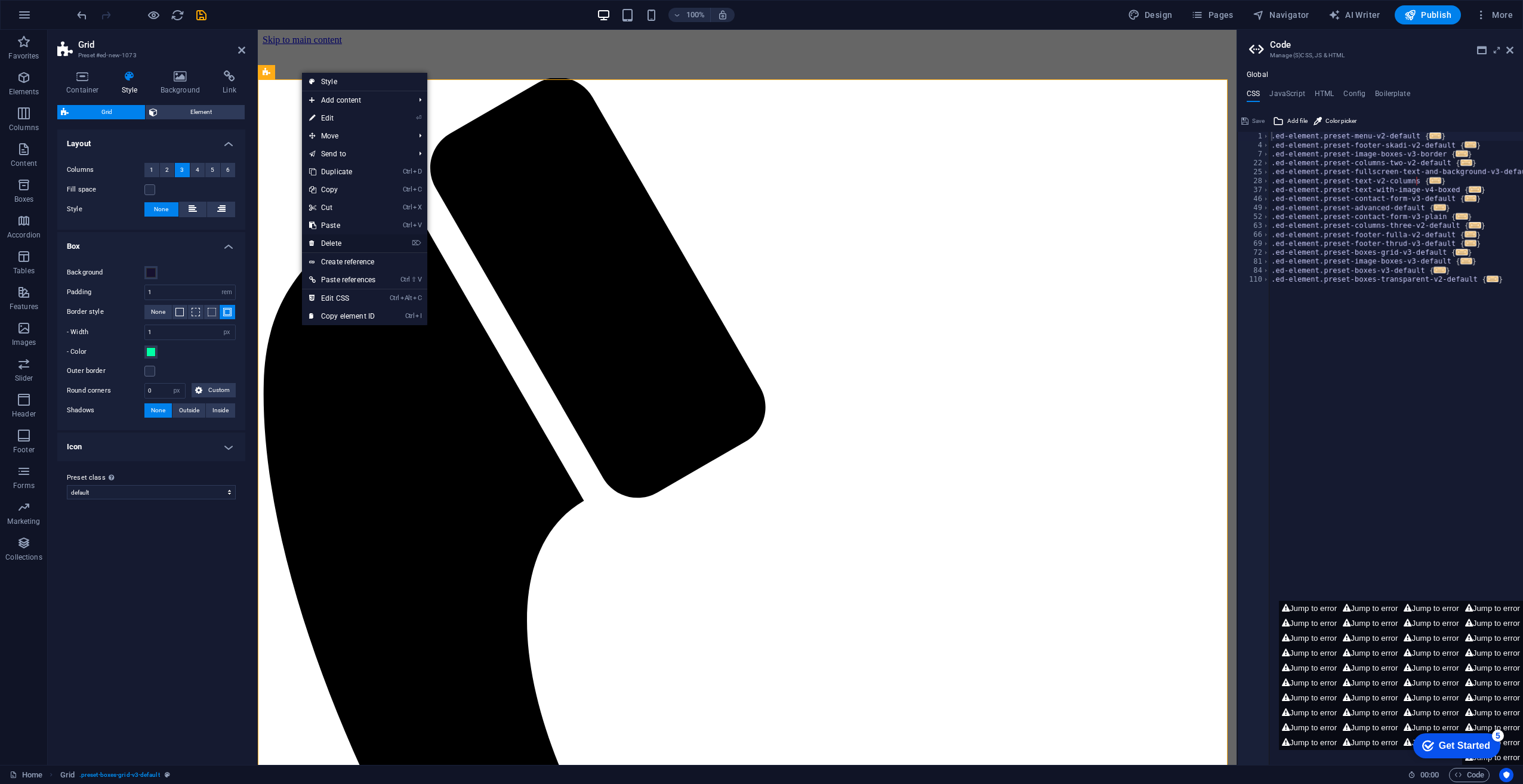
click at [338, 236] on link "⌦ Delete" at bounding box center [342, 243] width 81 height 18
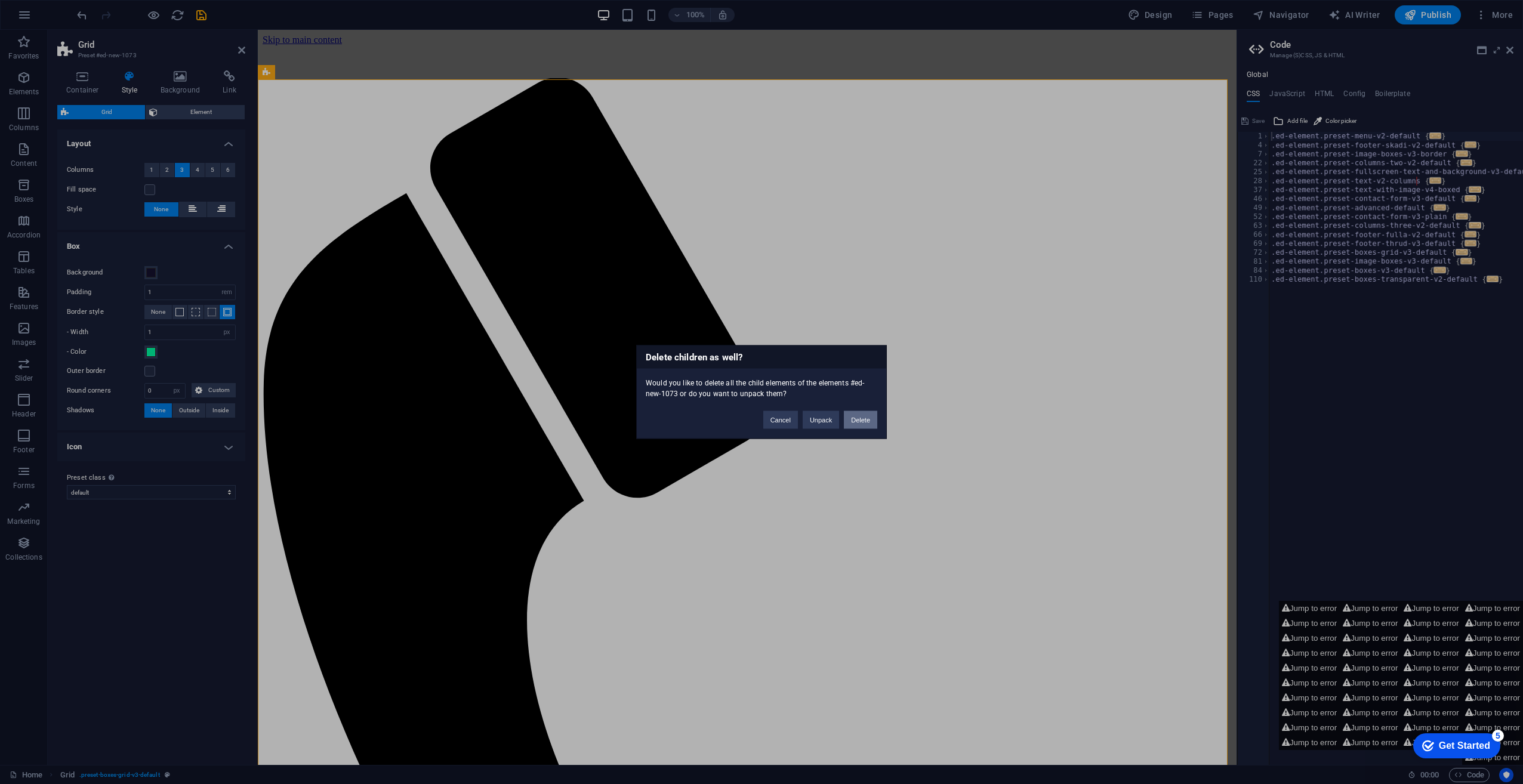
click at [858, 422] on button "Delete" at bounding box center [860, 420] width 33 height 18
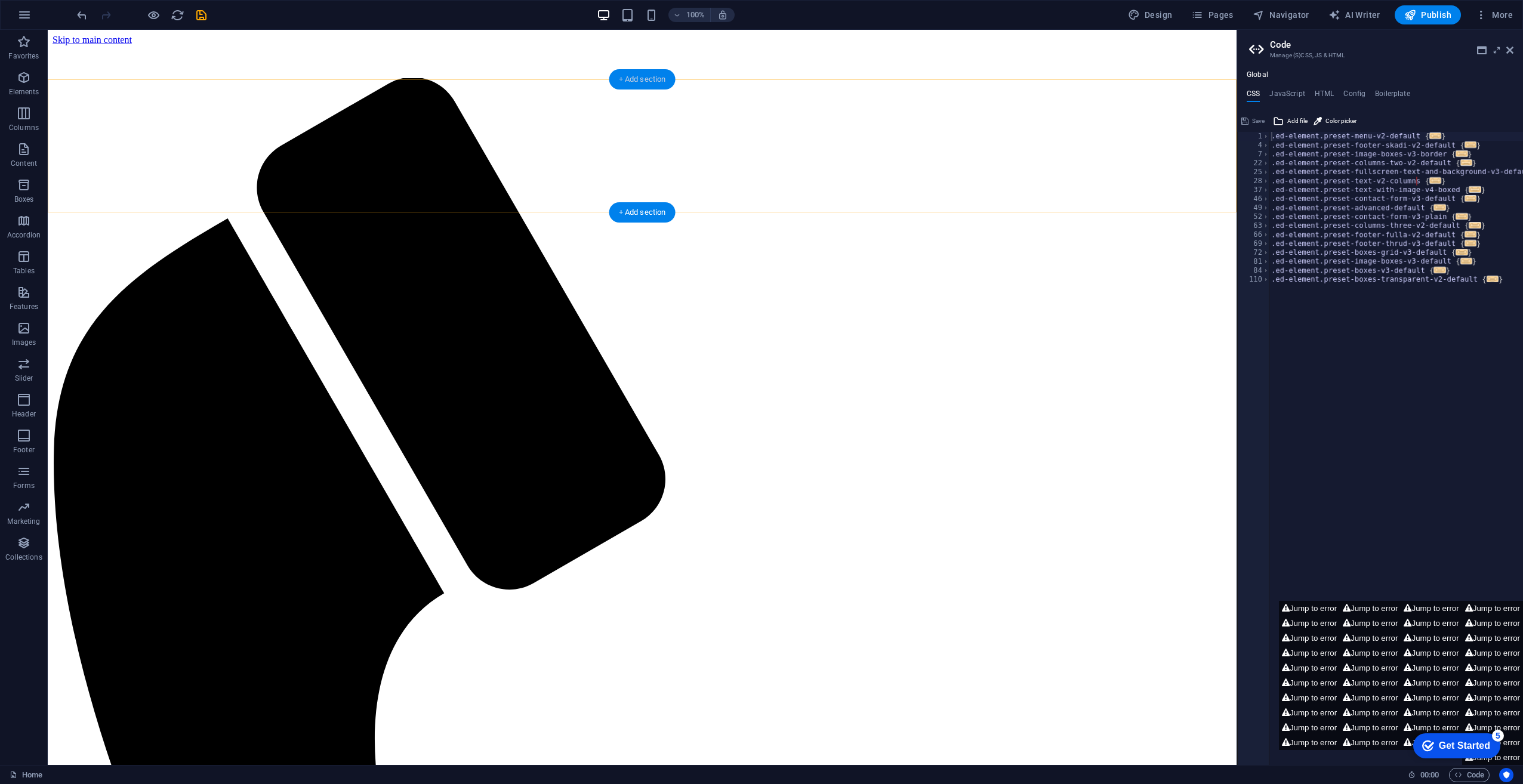
click at [635, 83] on div "+ Add section" at bounding box center [642, 79] width 66 height 20
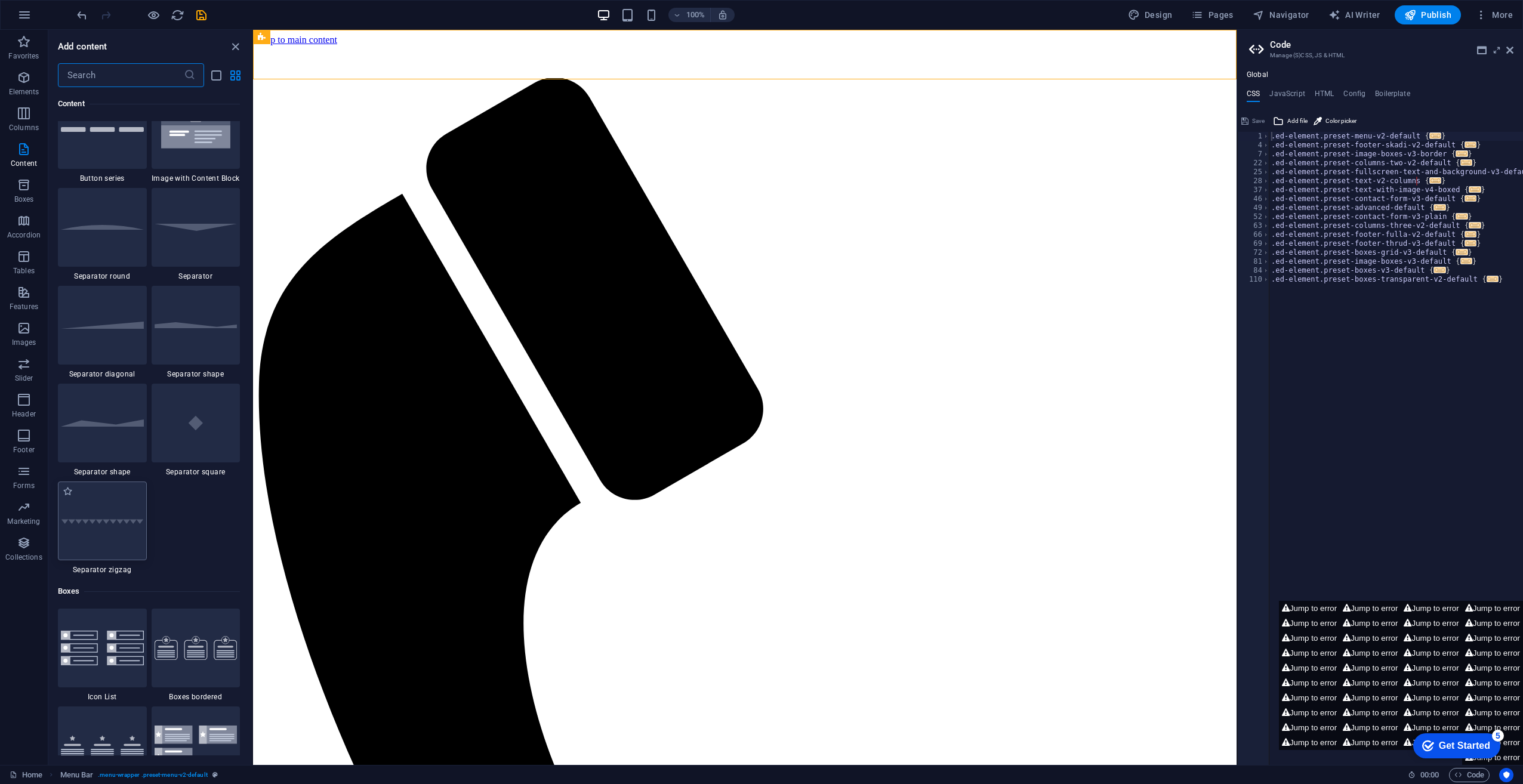
scroll to position [3103, 0]
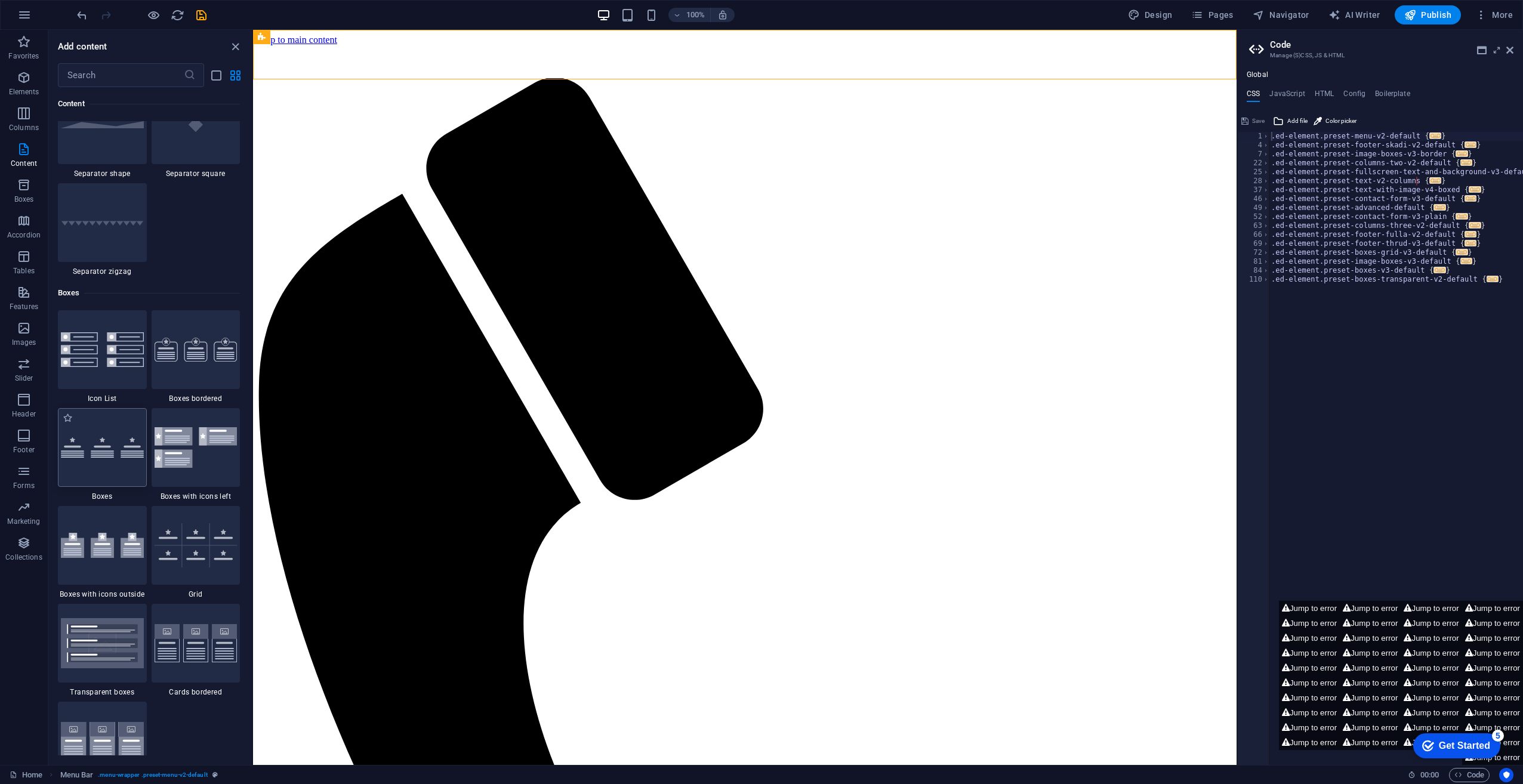
click at [124, 455] on img at bounding box center [102, 448] width 83 height 21
select select "rem"
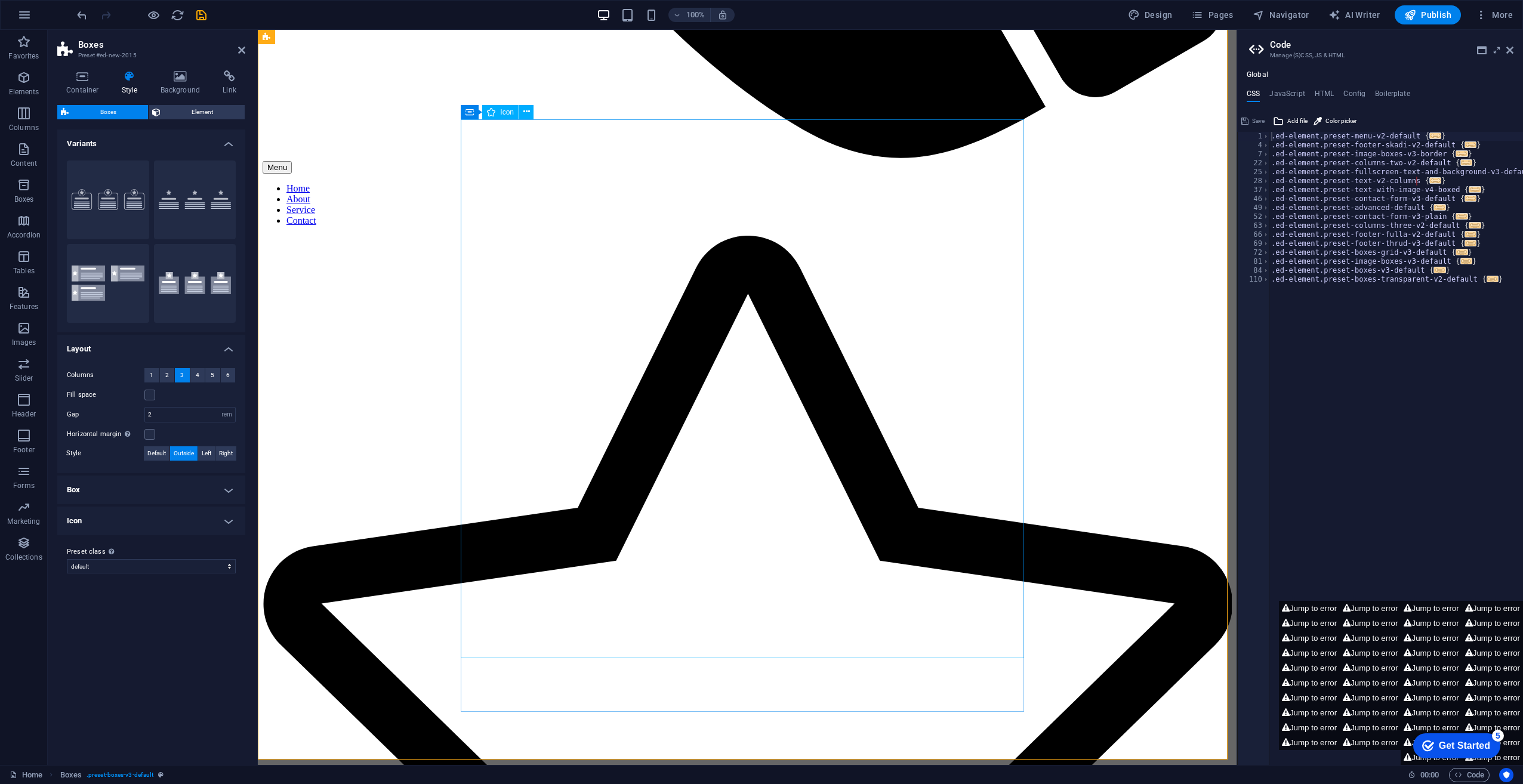
scroll to position [1321, 0]
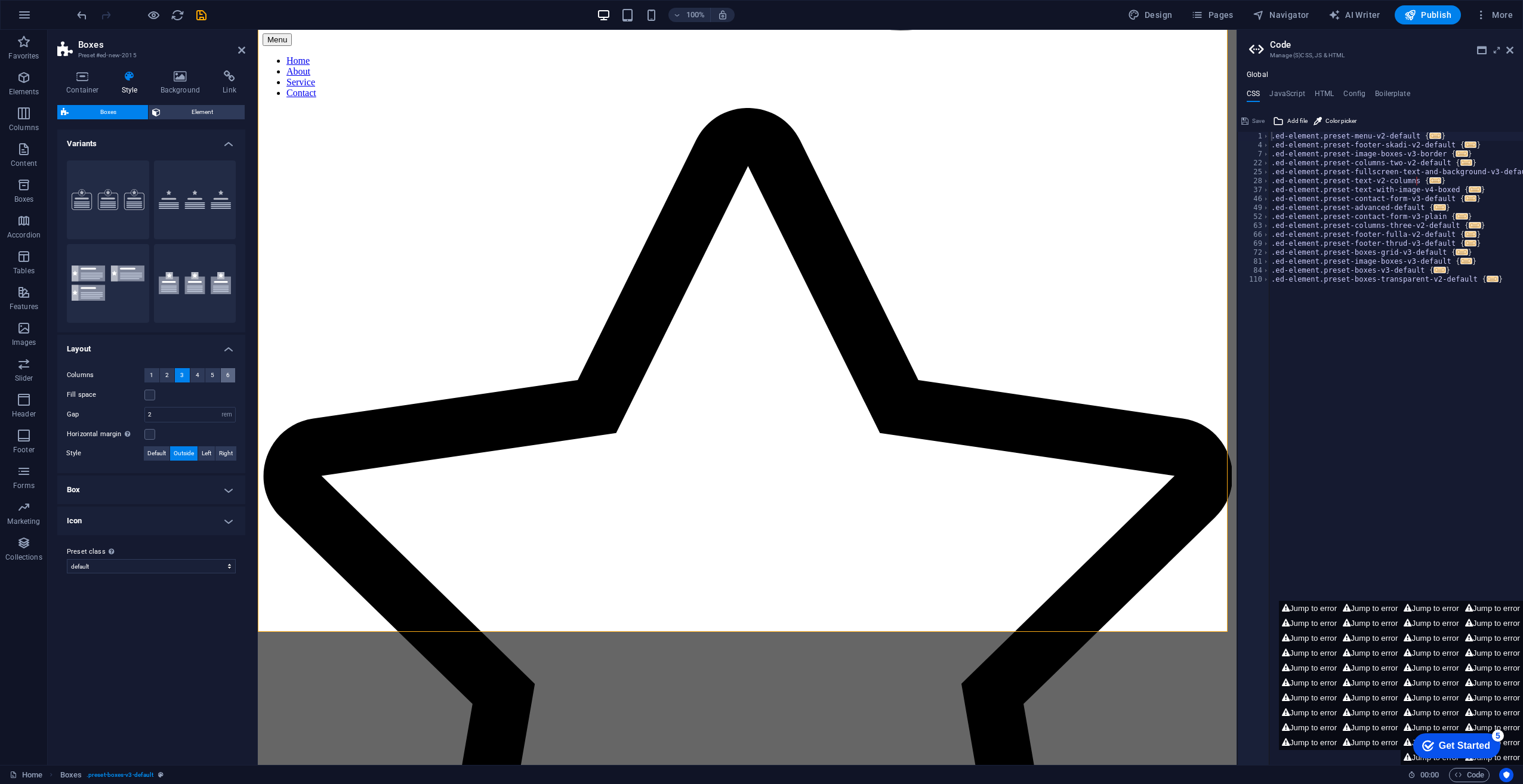
click at [226, 374] on button "6" at bounding box center [228, 376] width 15 height 14
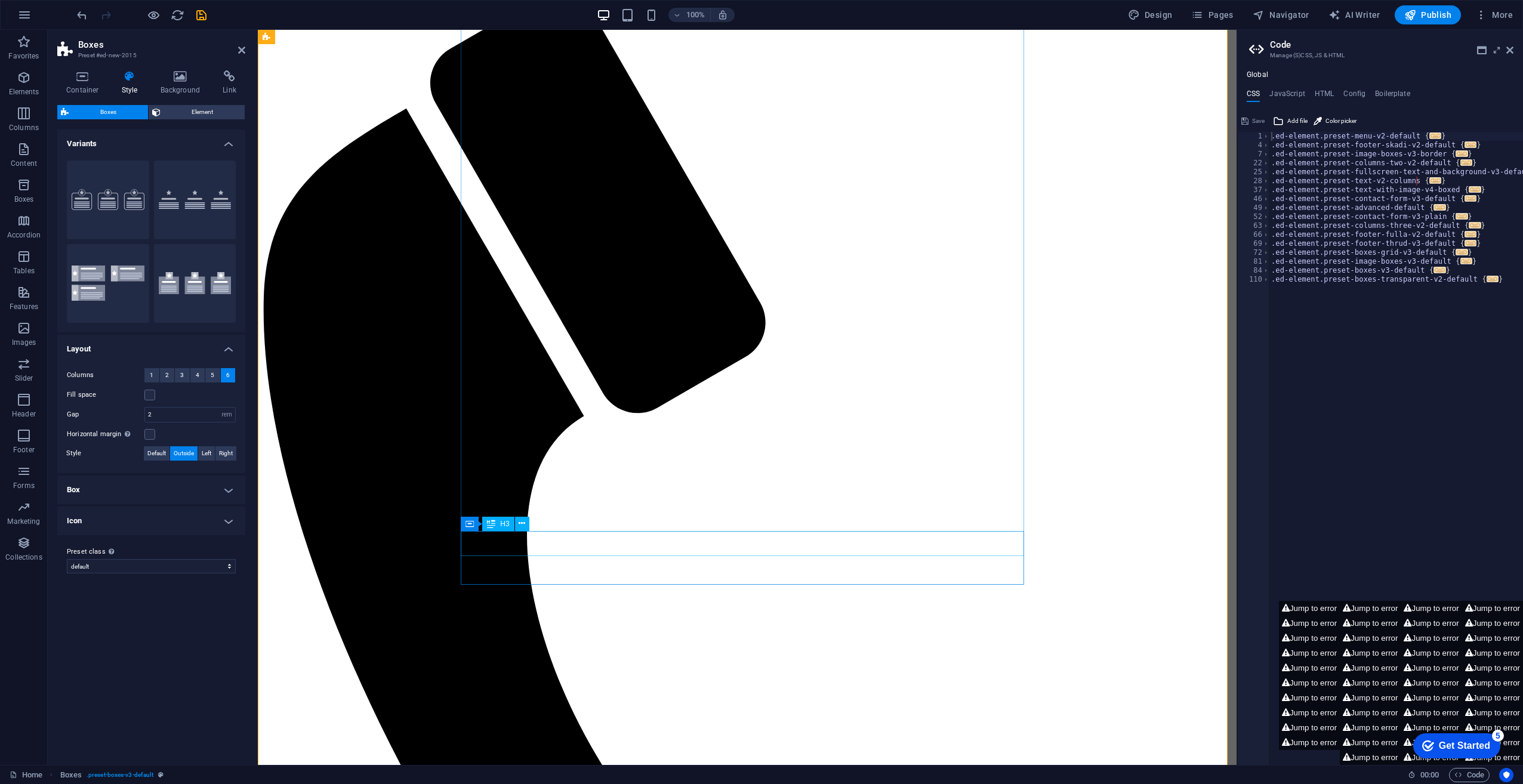
scroll to position [0, 0]
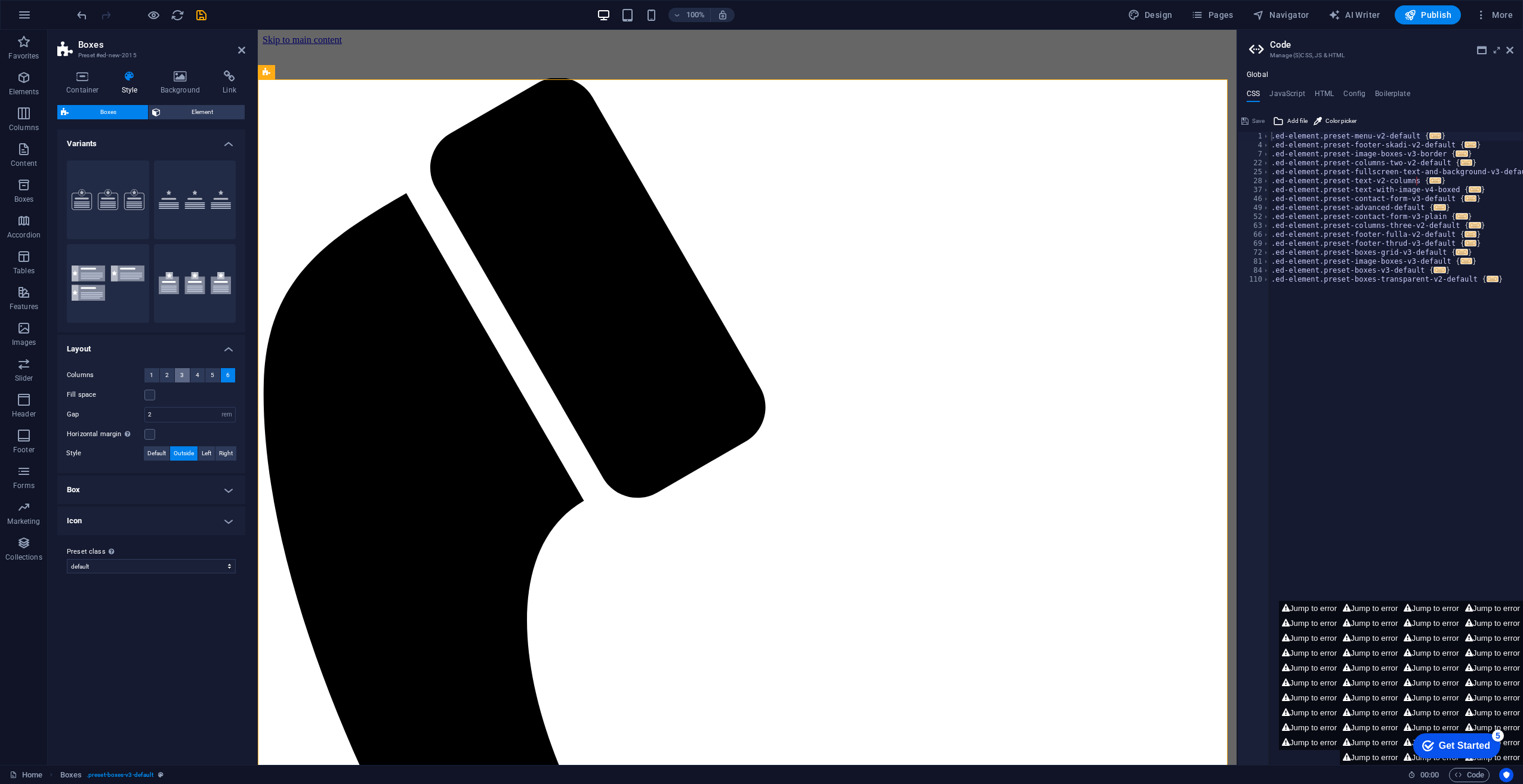
click at [181, 376] on span "3" at bounding box center [181, 376] width 3 height 14
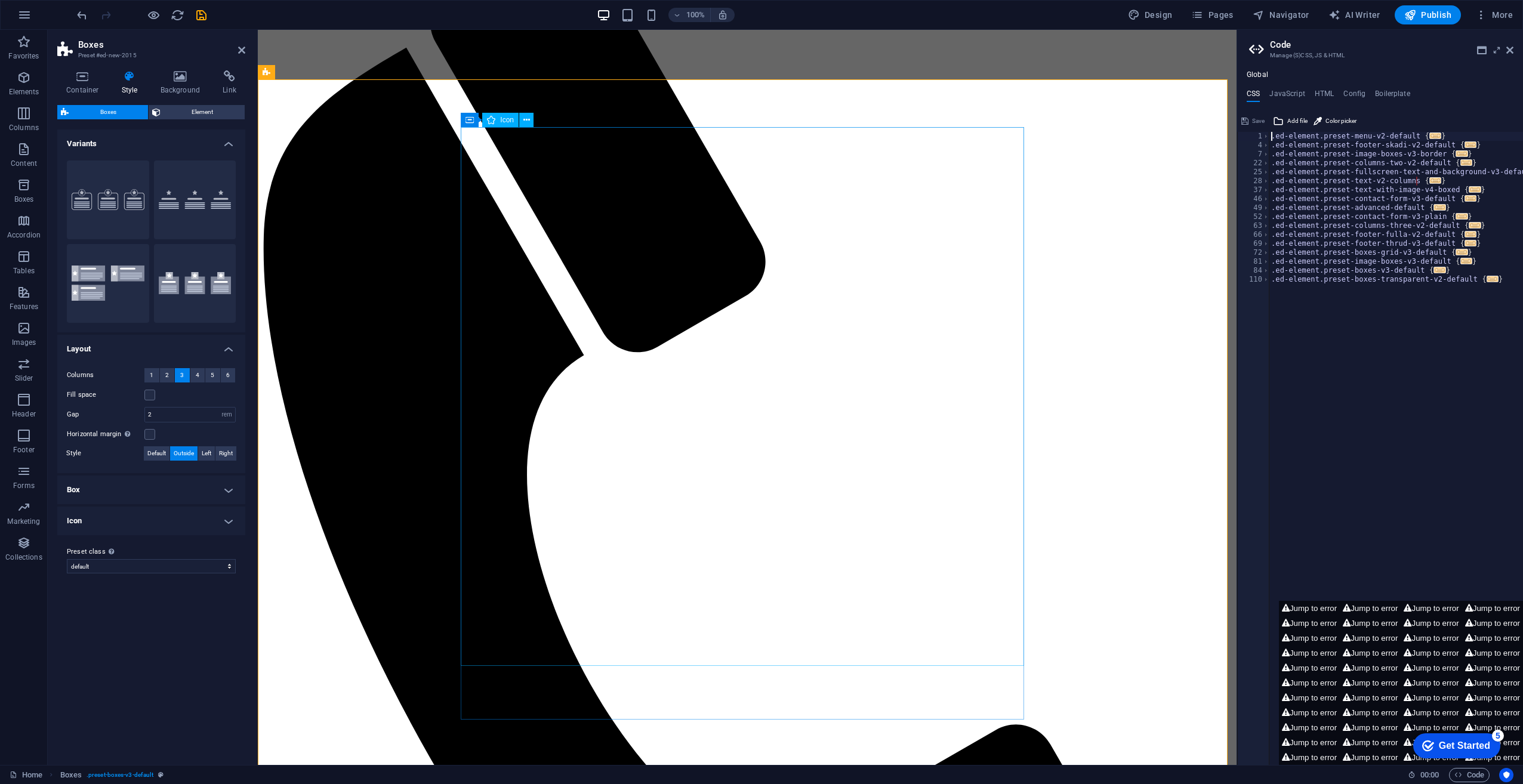
scroll to position [239, 0]
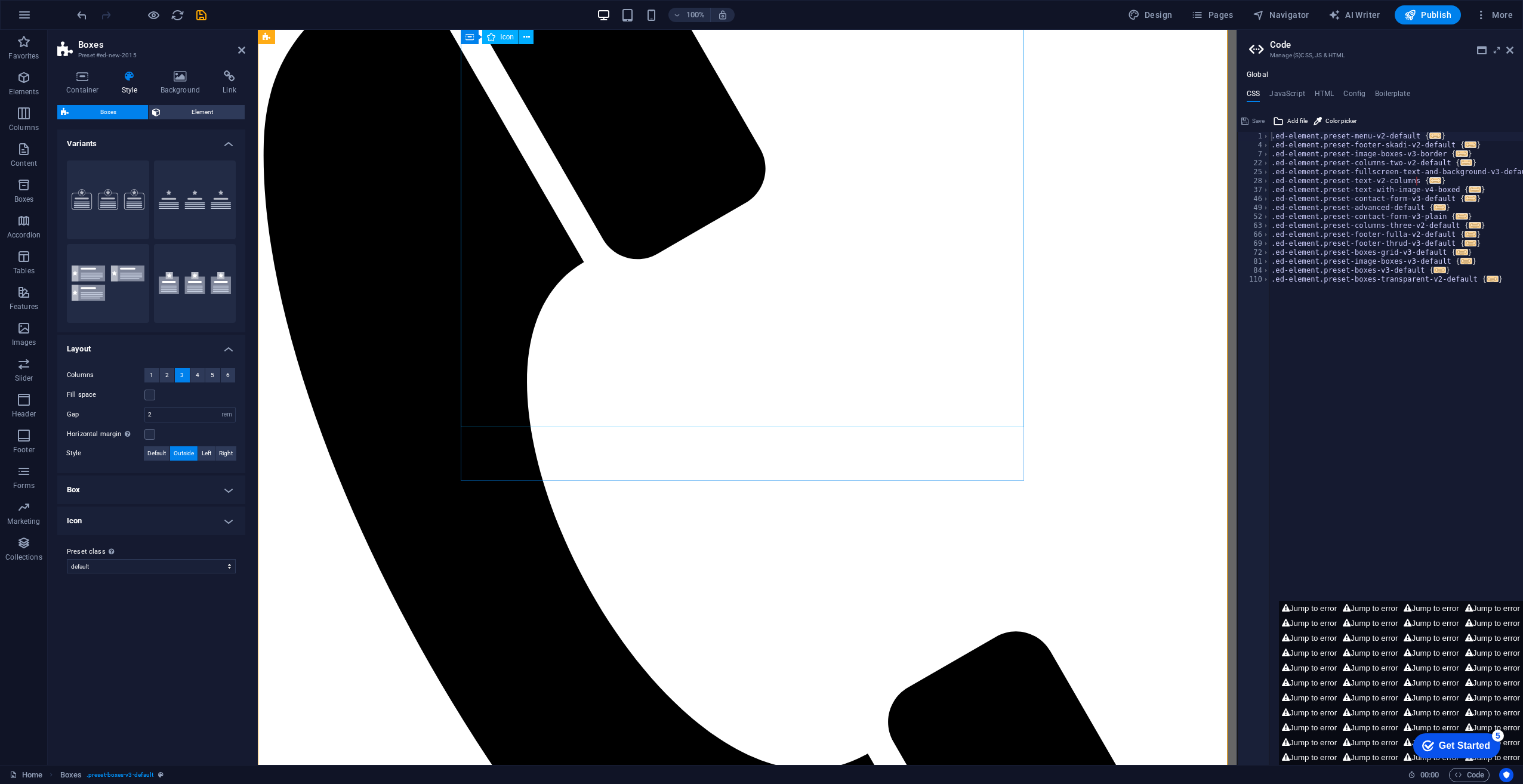
click at [206, 114] on span "Element" at bounding box center [203, 112] width 77 height 14
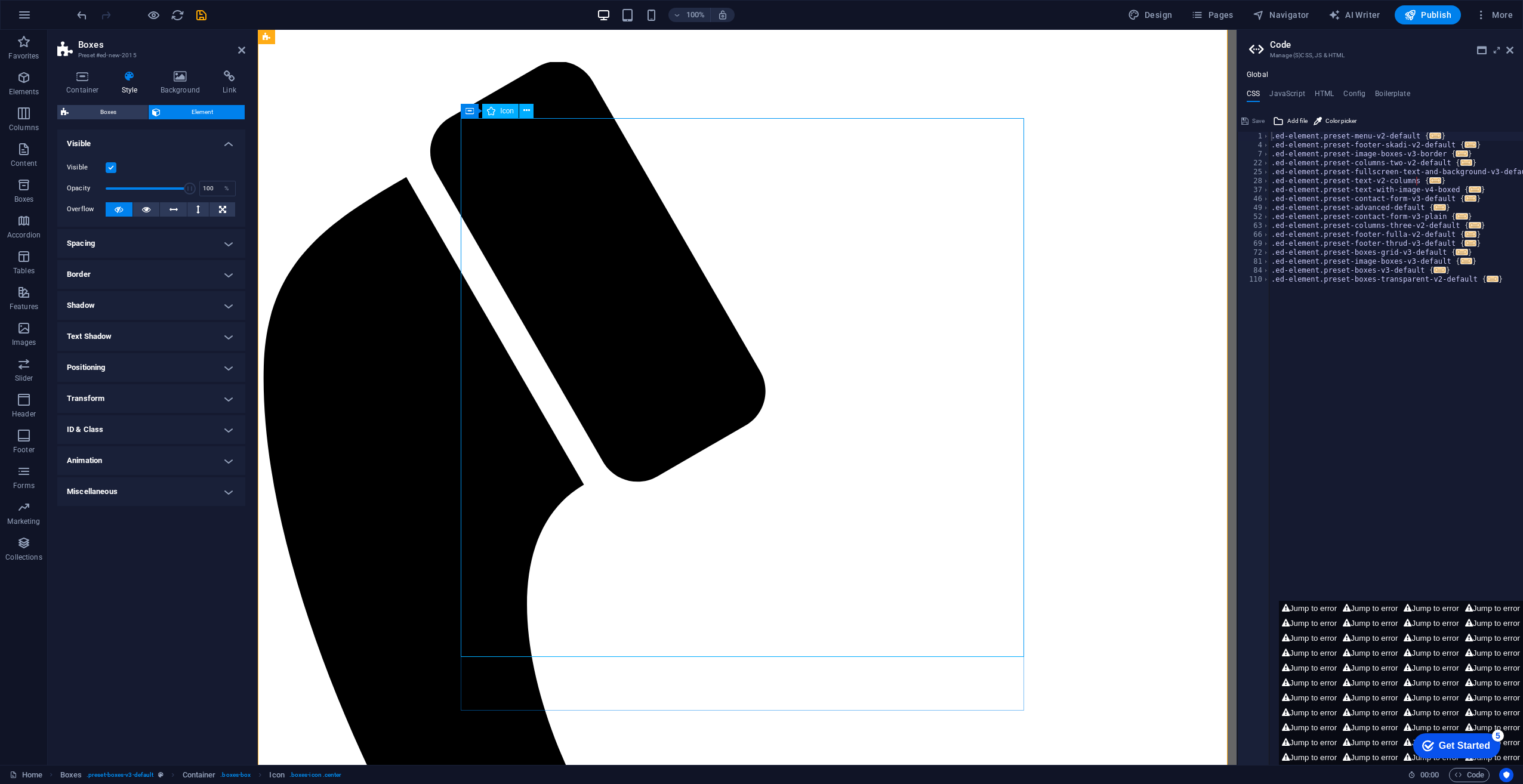
scroll to position [0, 0]
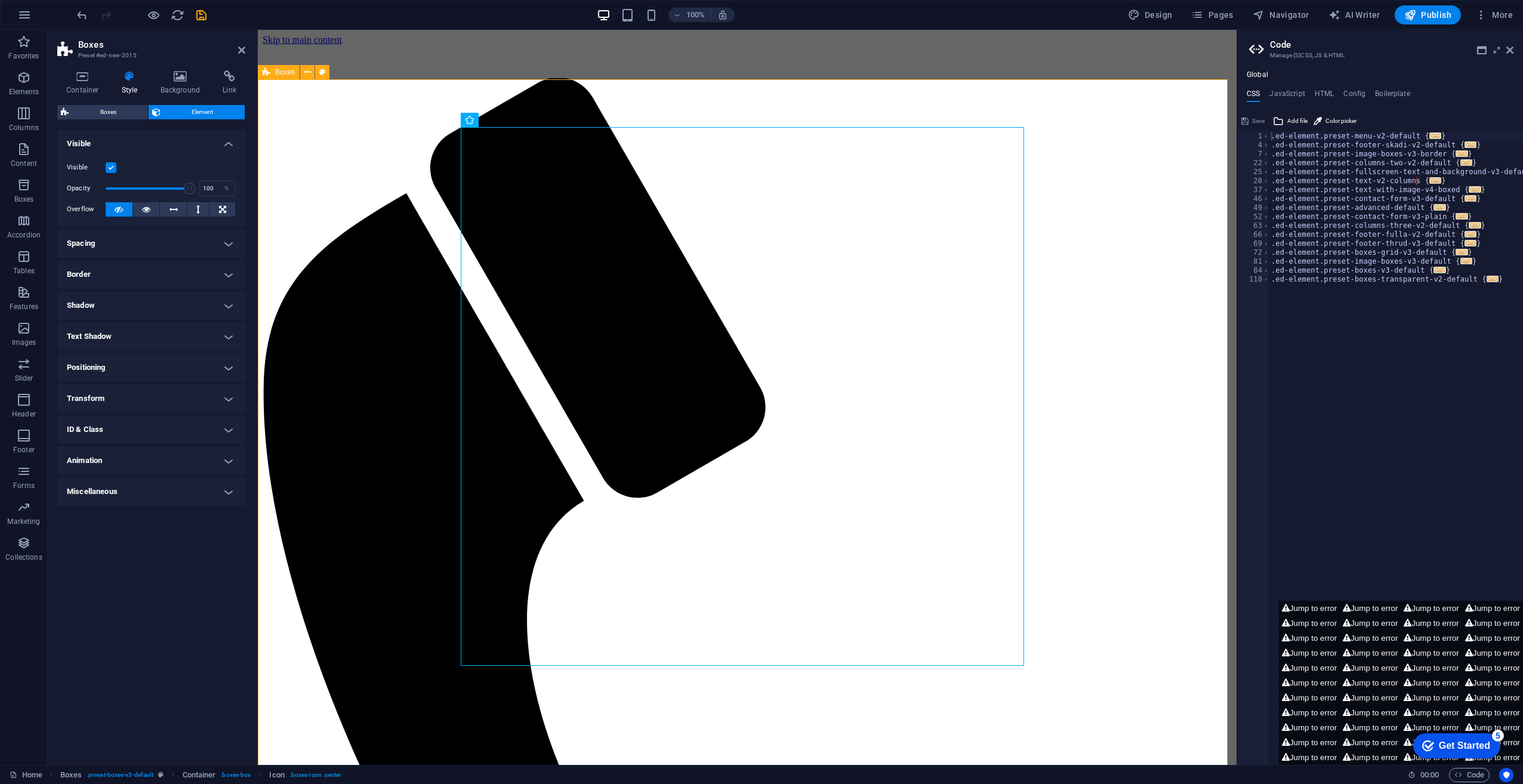
click at [109, 53] on h3 "Preset #ed-new-2015" at bounding box center [150, 55] width 143 height 11
click at [173, 82] on h4 "Background" at bounding box center [183, 83] width 62 height 25
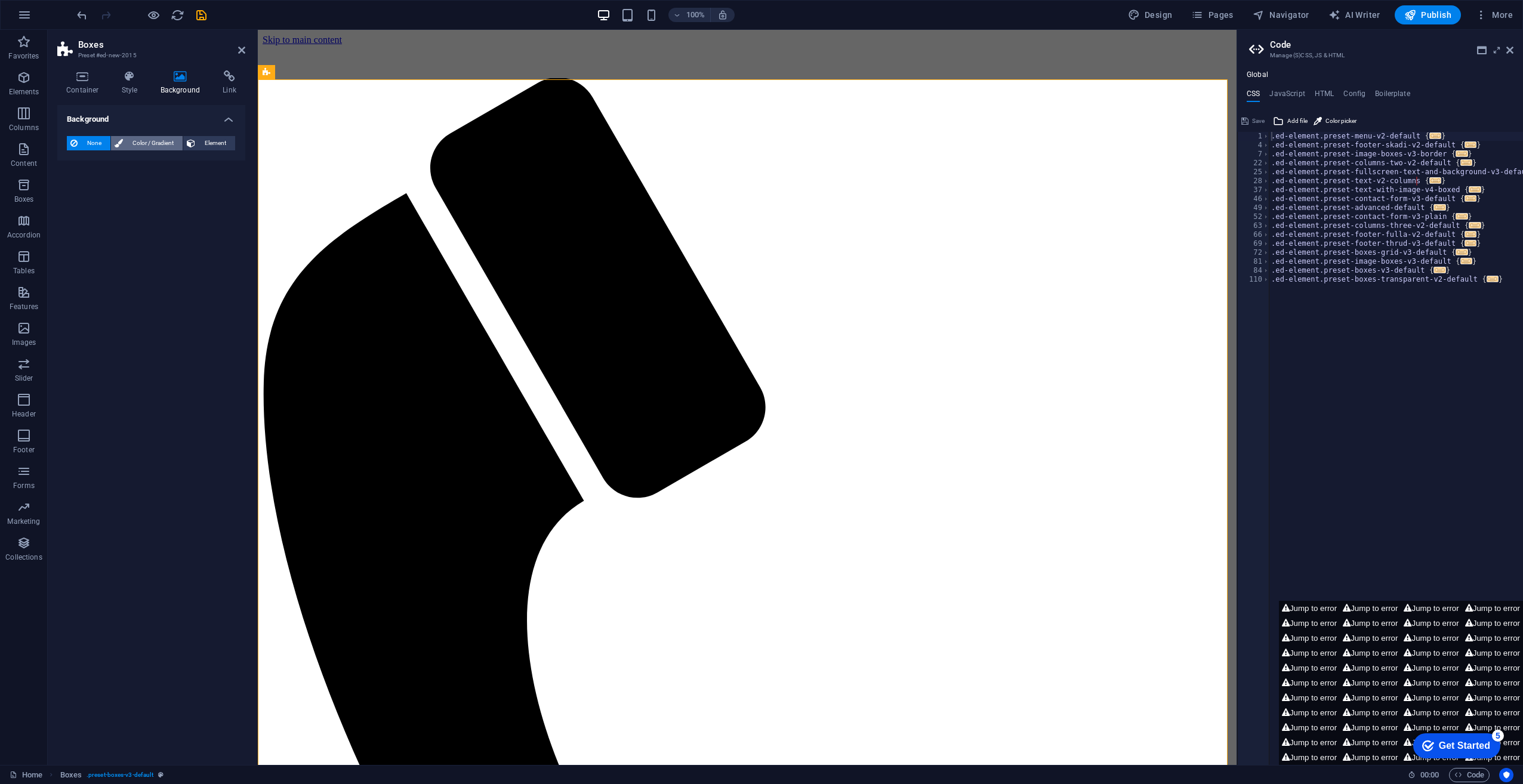
click at [164, 140] on span "Color / Gradient" at bounding box center [153, 143] width 53 height 14
click at [100, 141] on span "None" at bounding box center [94, 143] width 26 height 14
click at [87, 87] on h4 "Container" at bounding box center [85, 83] width 56 height 25
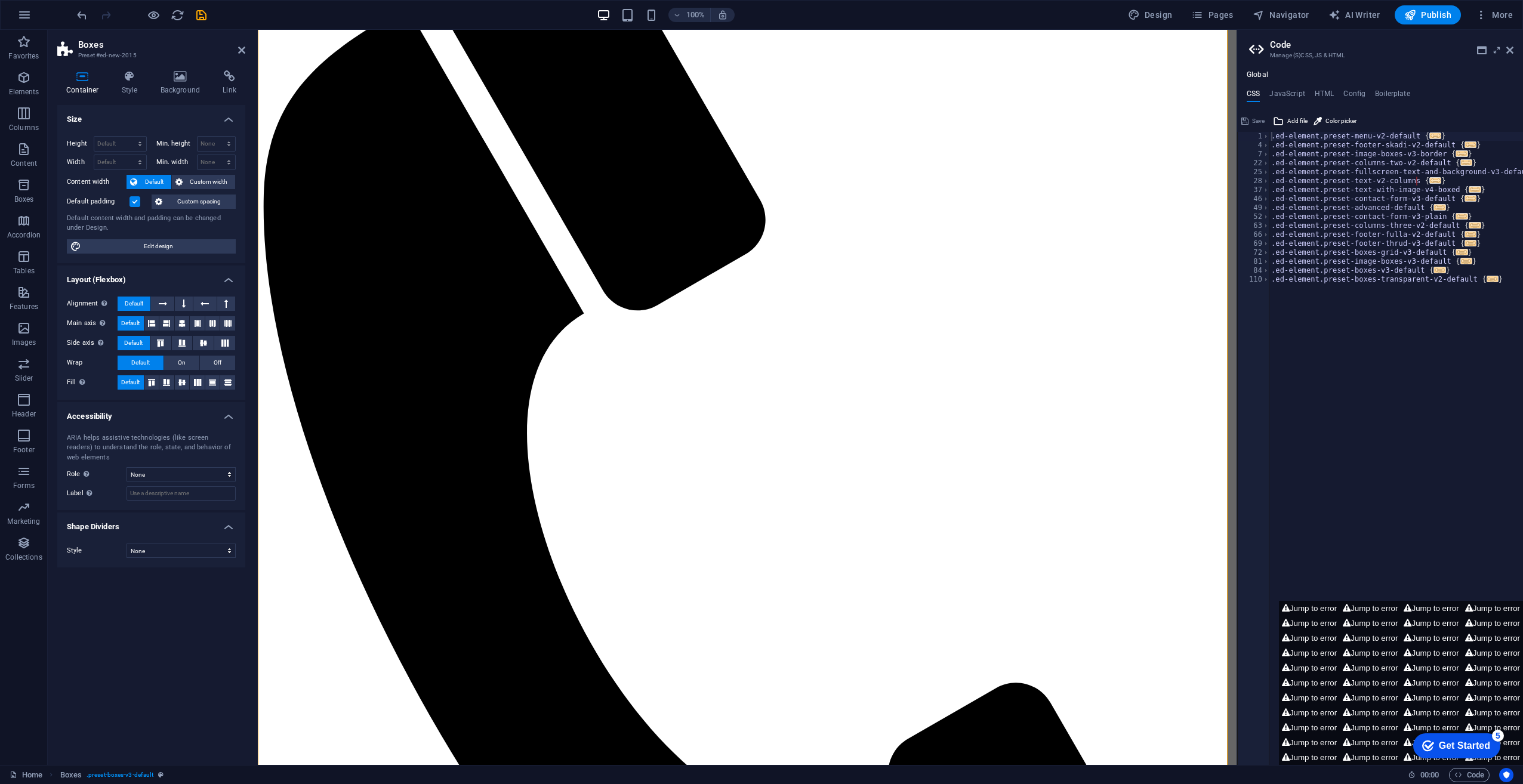
scroll to position [298, 0]
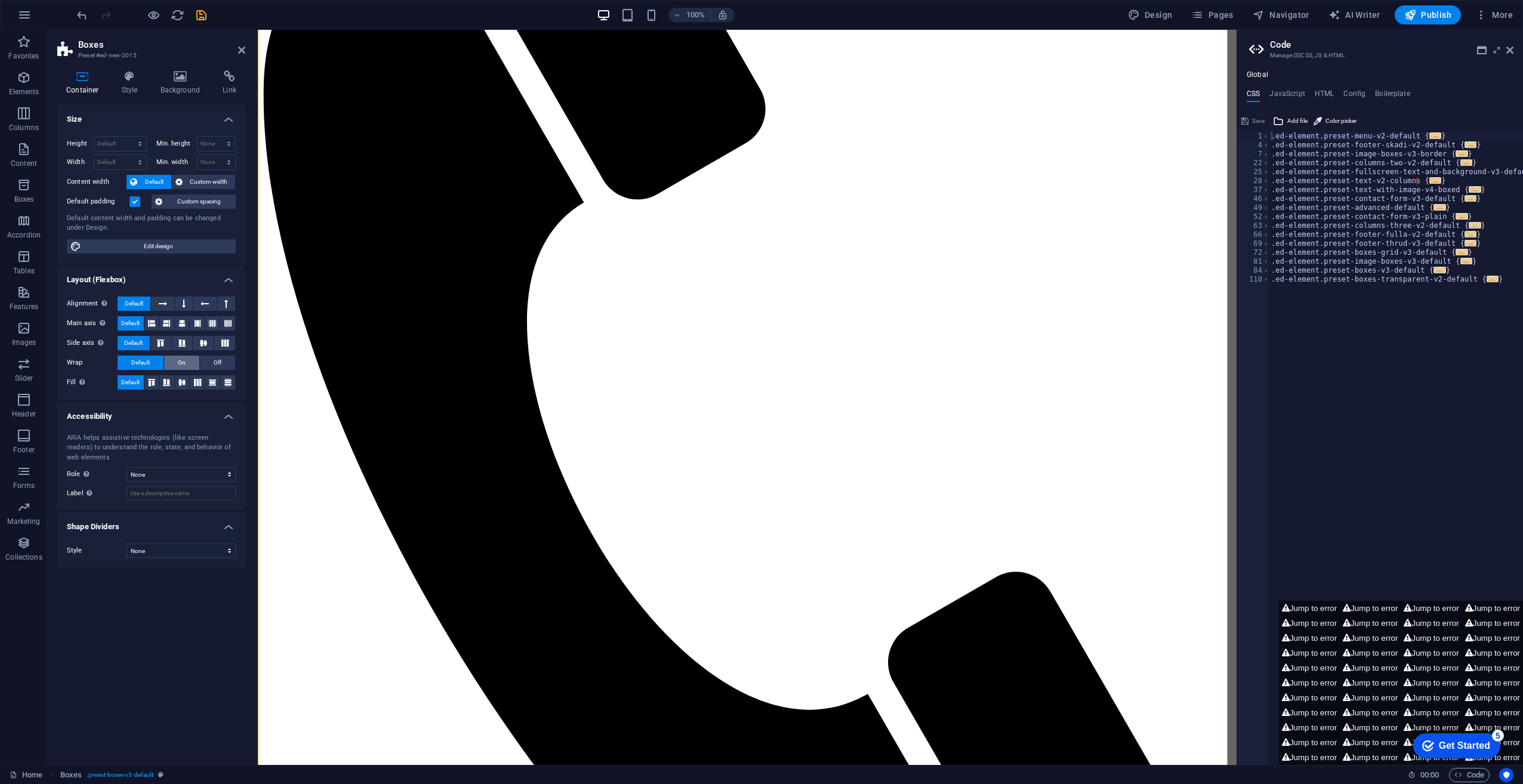
click at [178, 364] on span "On" at bounding box center [182, 363] width 8 height 14
click at [147, 363] on span "Default" at bounding box center [141, 363] width 18 height 14
click at [164, 303] on icon at bounding box center [163, 304] width 9 height 14
click at [129, 303] on span "Default" at bounding box center [134, 304] width 18 height 14
click at [187, 250] on span "Edit design" at bounding box center [158, 246] width 147 height 14
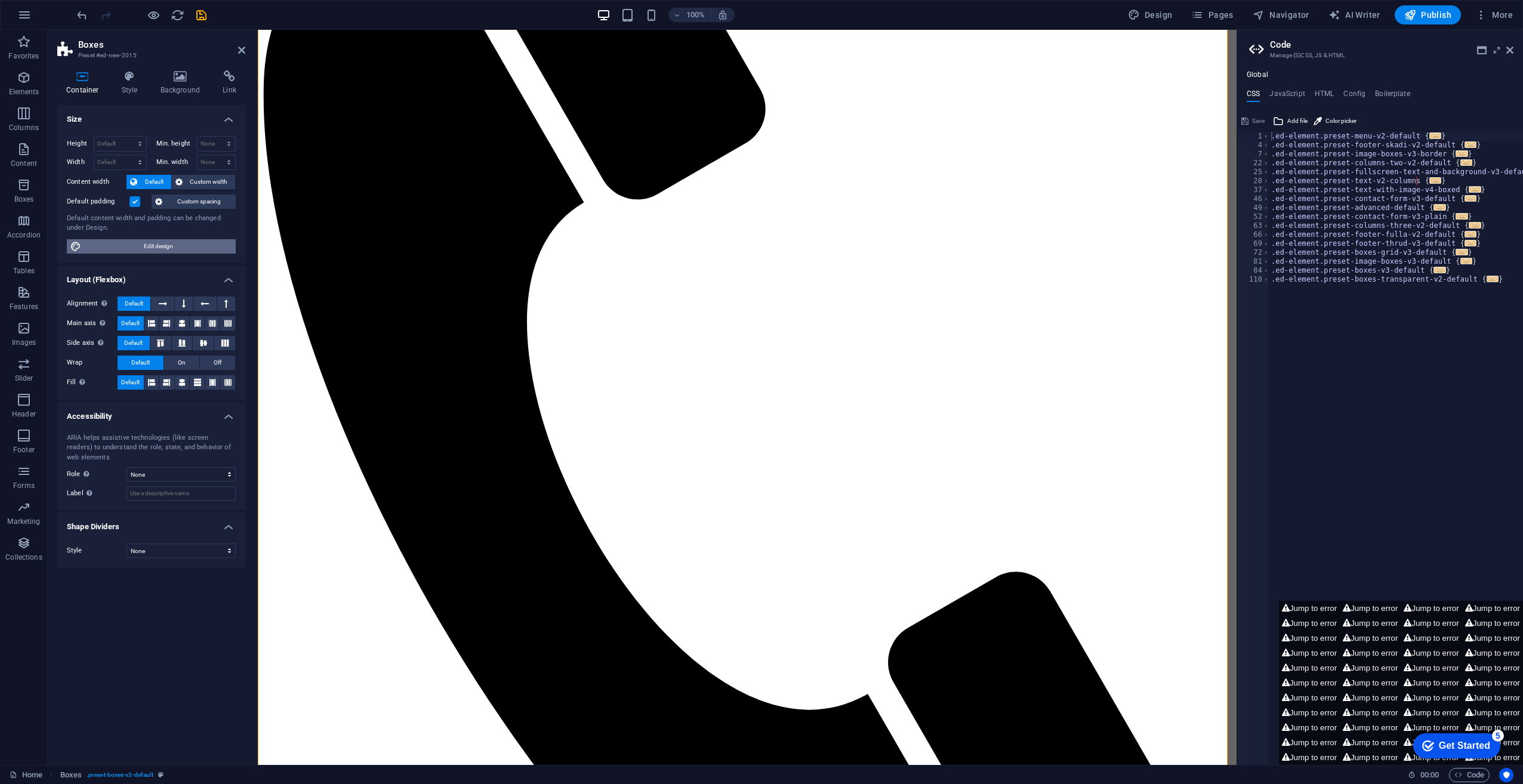
select select "rem"
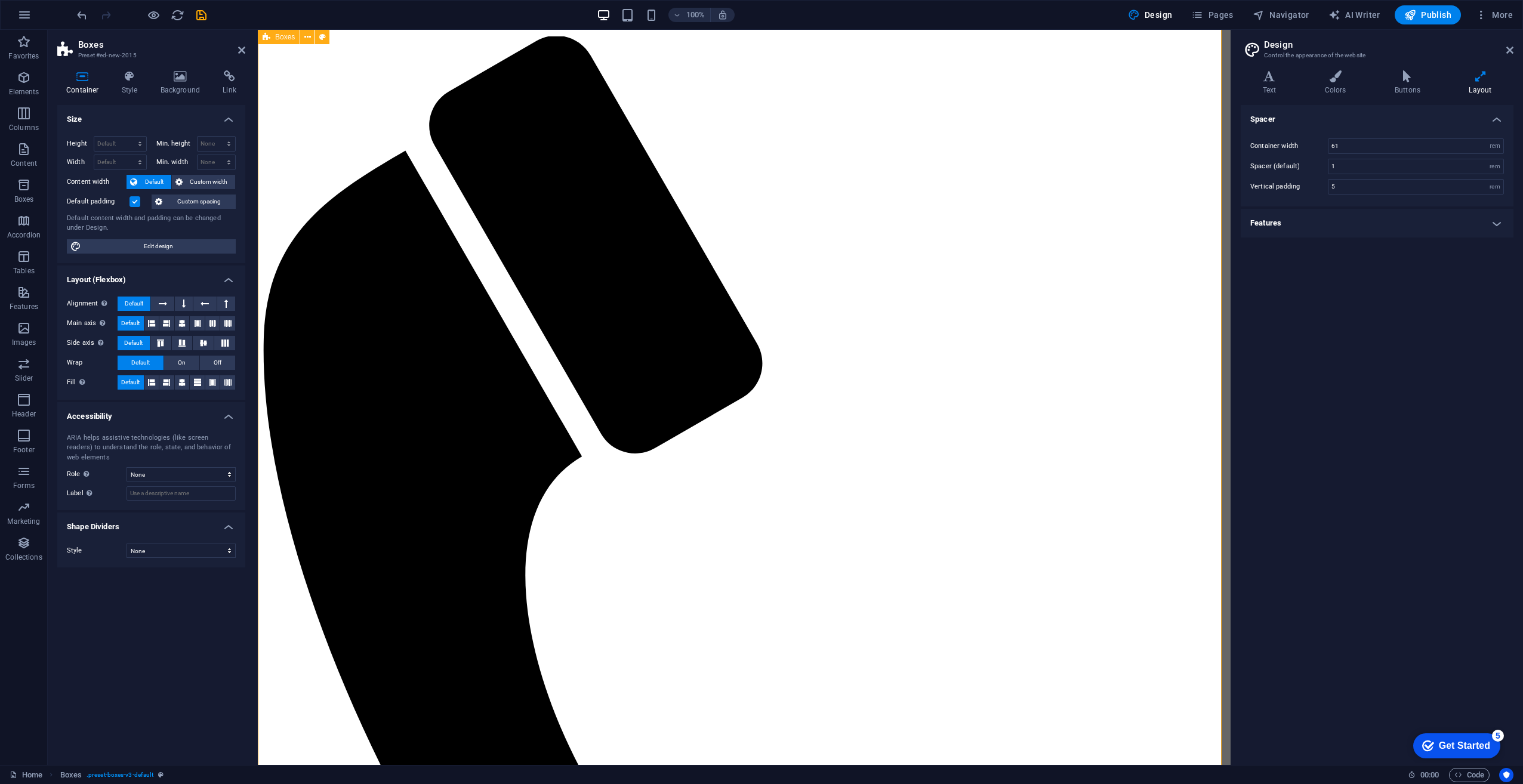
scroll to position [0, 0]
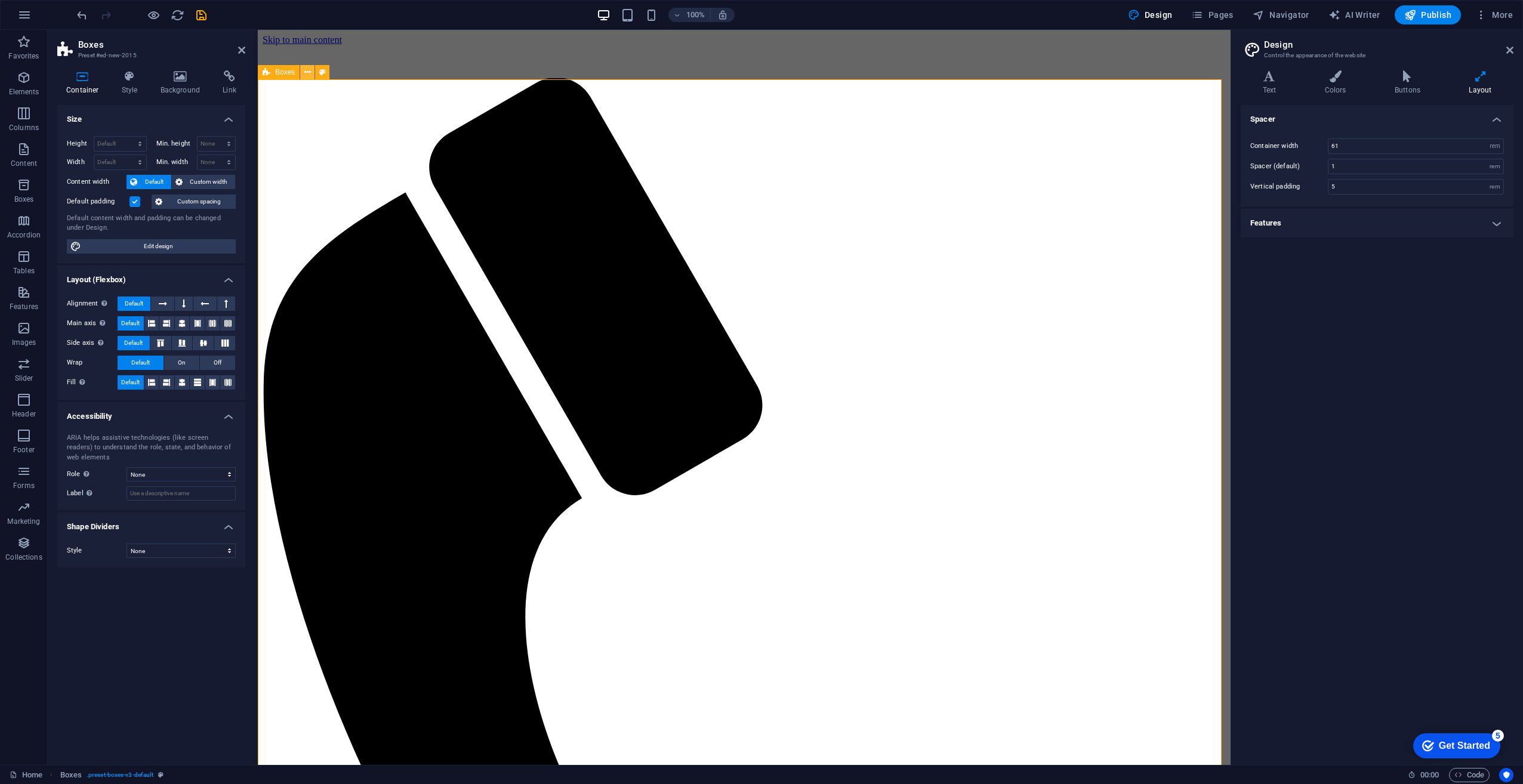
click at [307, 72] on icon at bounding box center [307, 72] width 7 height 12
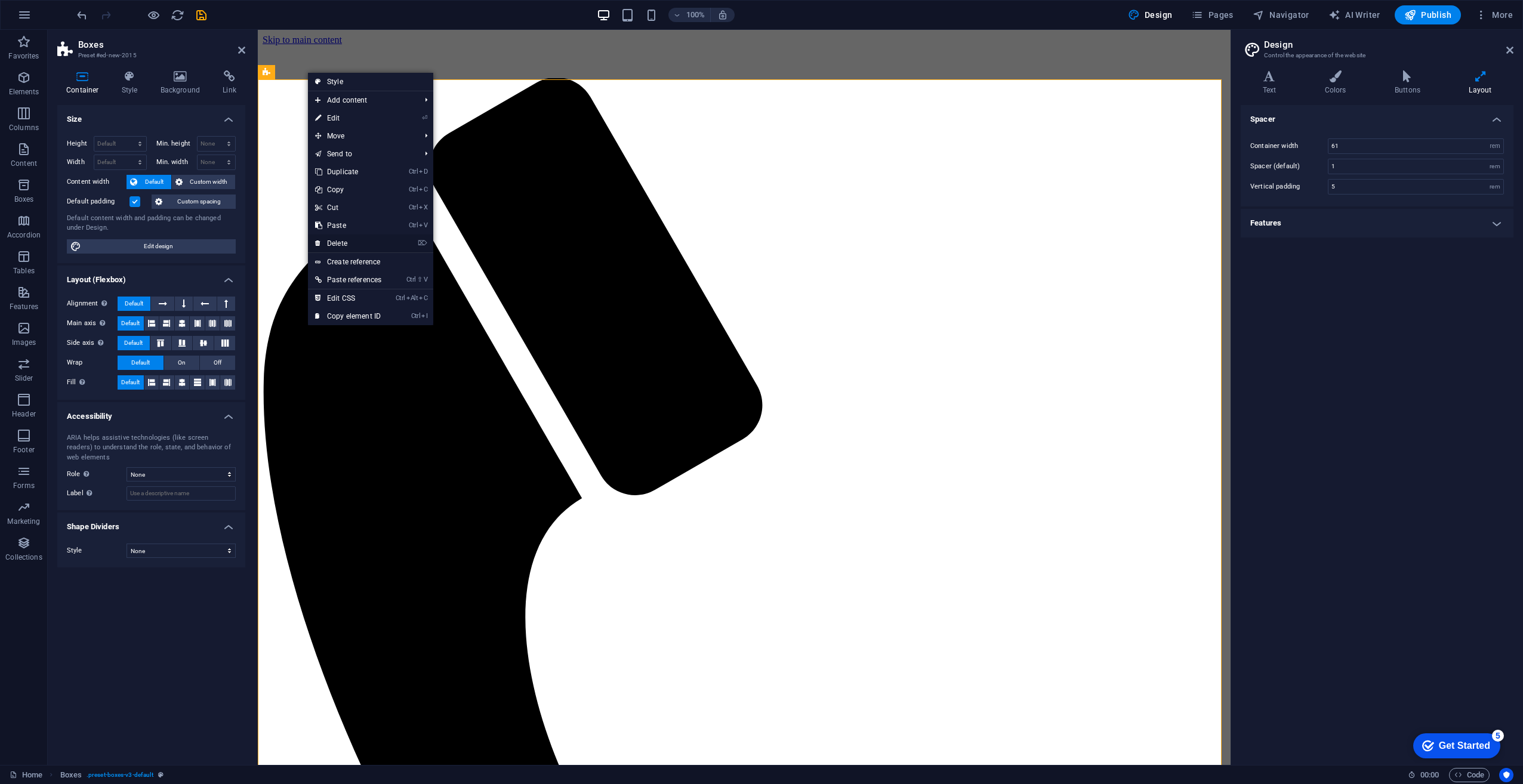
click at [351, 242] on link "⌦ Delete" at bounding box center [348, 243] width 81 height 18
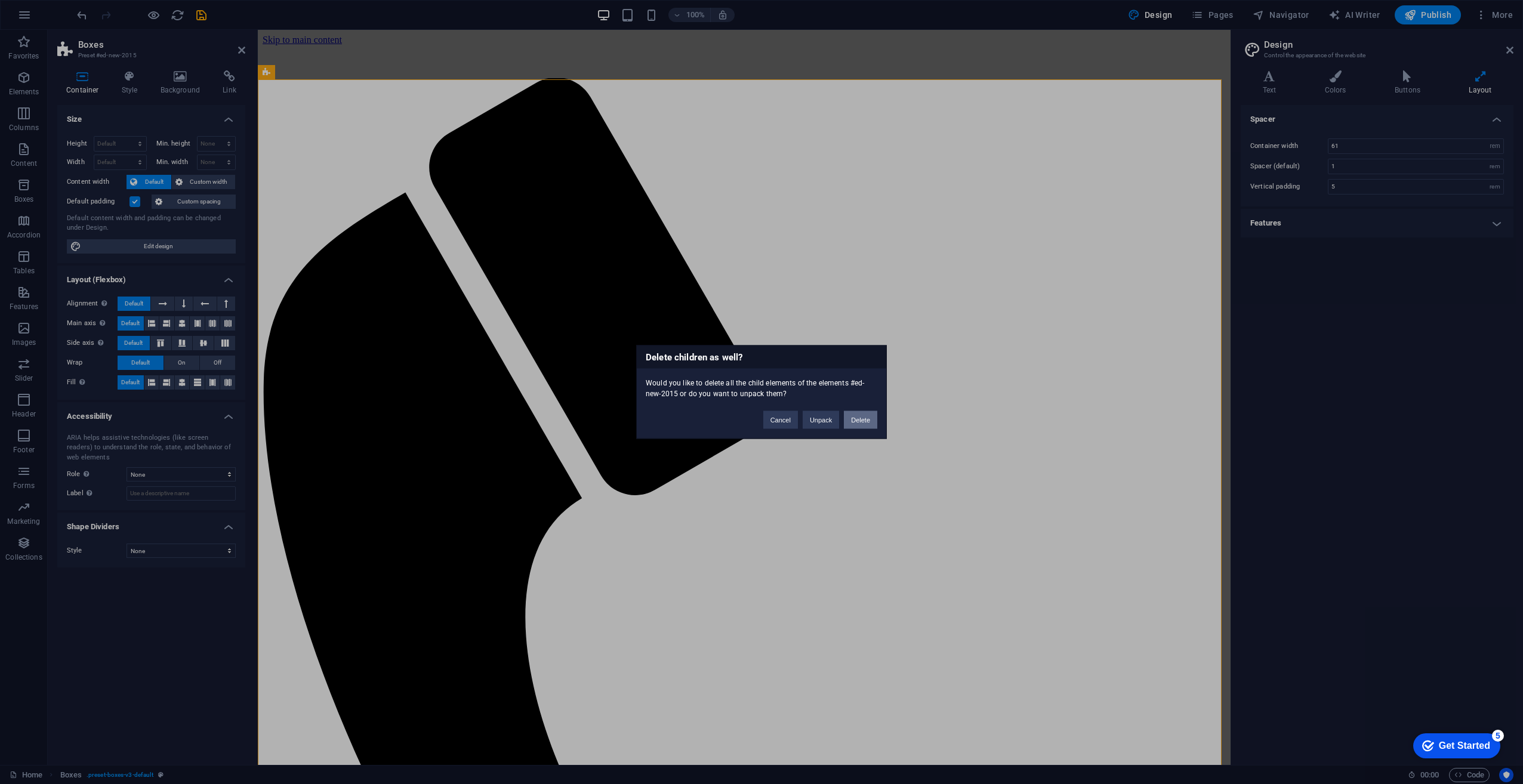
click at [866, 422] on button "Delete" at bounding box center [860, 420] width 33 height 18
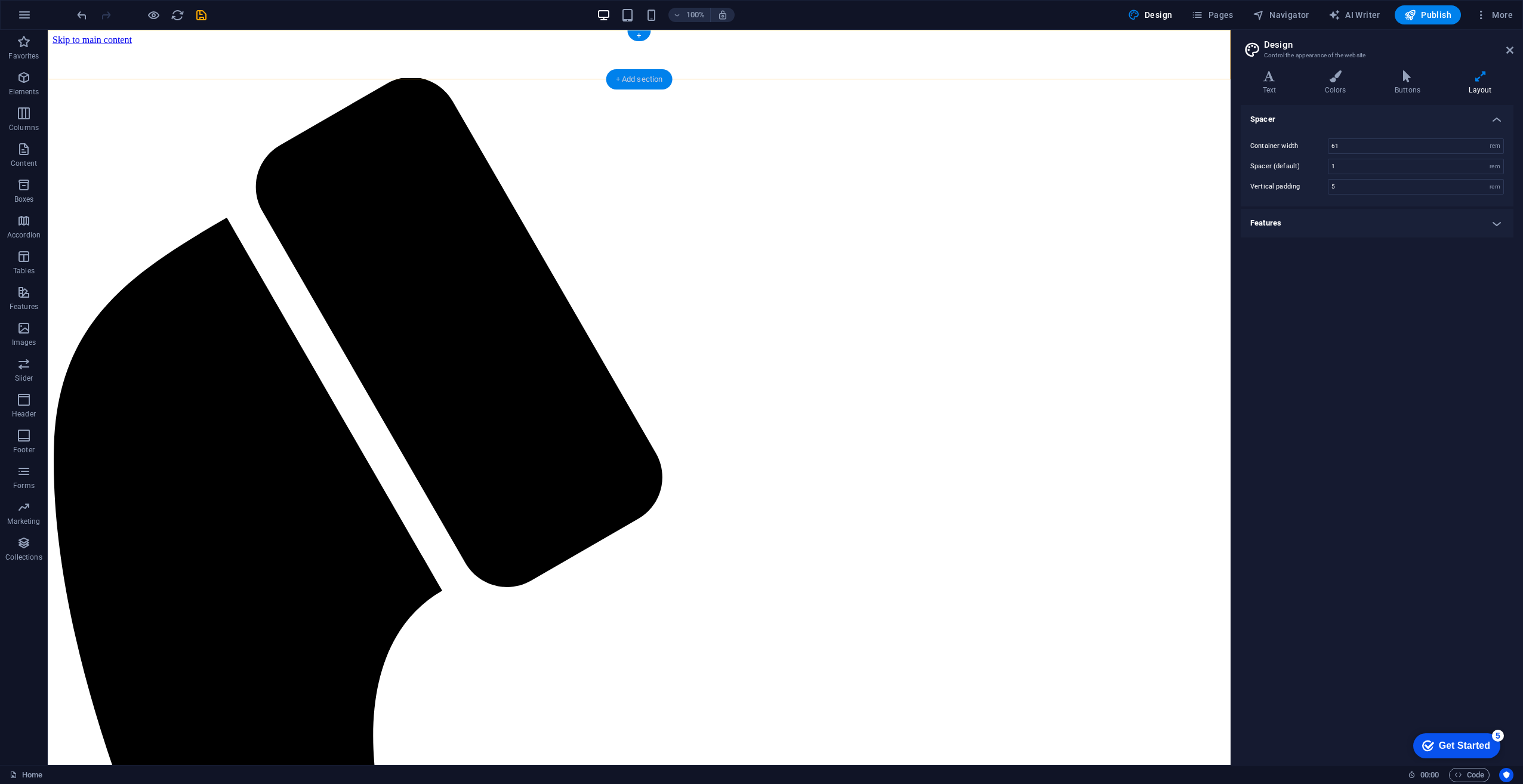
click at [632, 80] on div "+ Add section" at bounding box center [639, 79] width 66 height 20
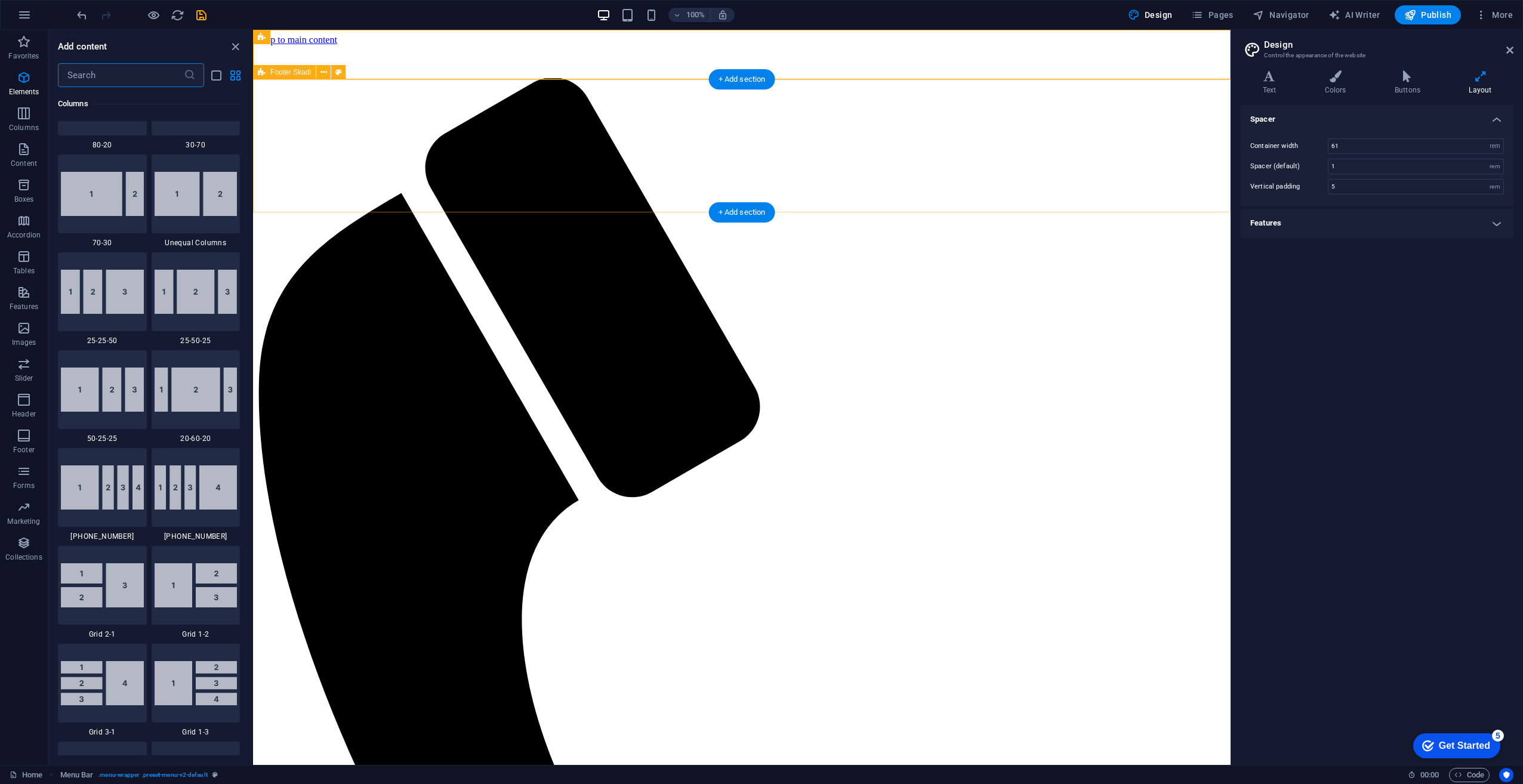
scroll to position [2088, 0]
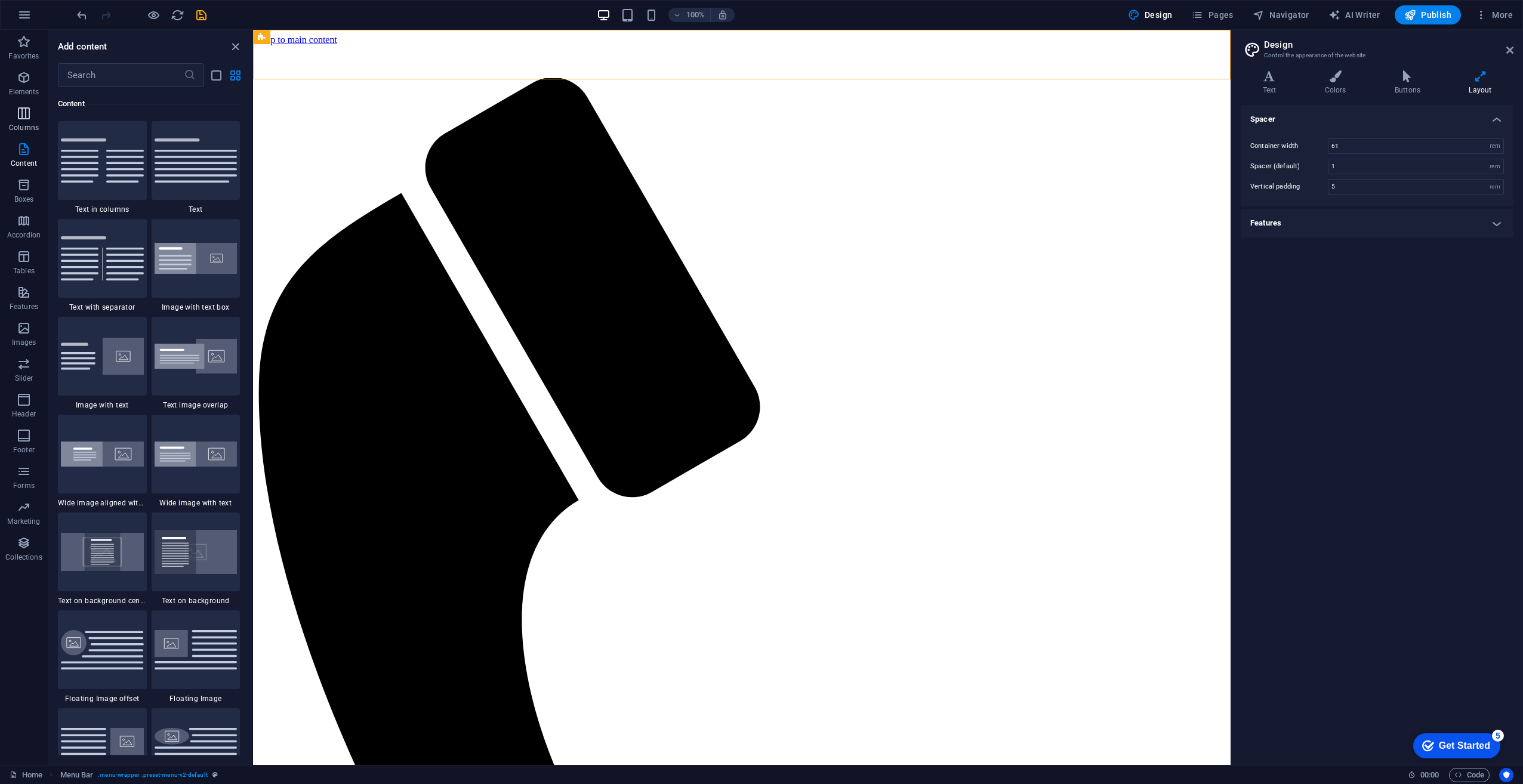
click at [24, 118] on icon "button" at bounding box center [24, 114] width 14 height 14
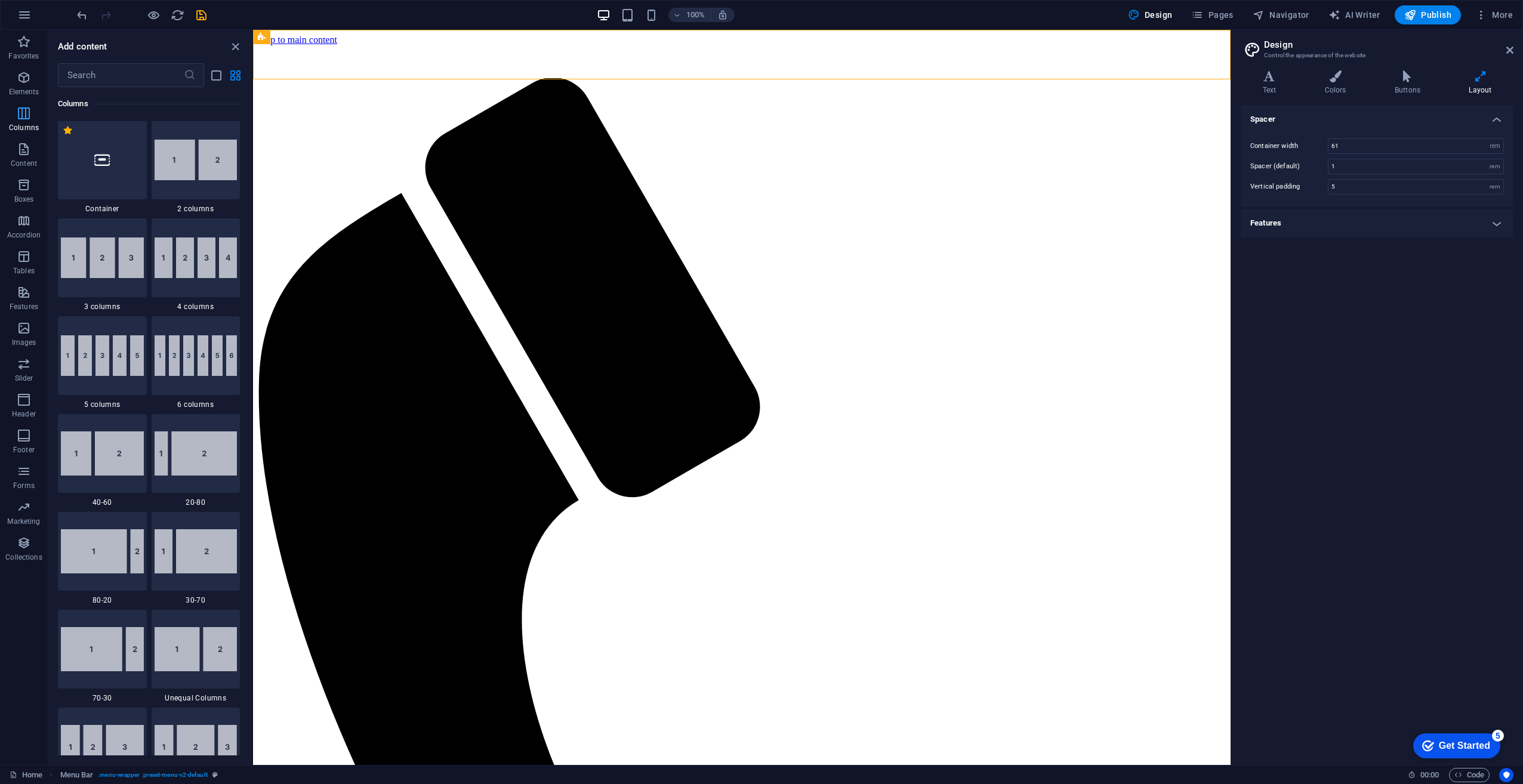
scroll to position [591, 0]
click at [93, 271] on img at bounding box center [102, 259] width 83 height 41
select select "rem"
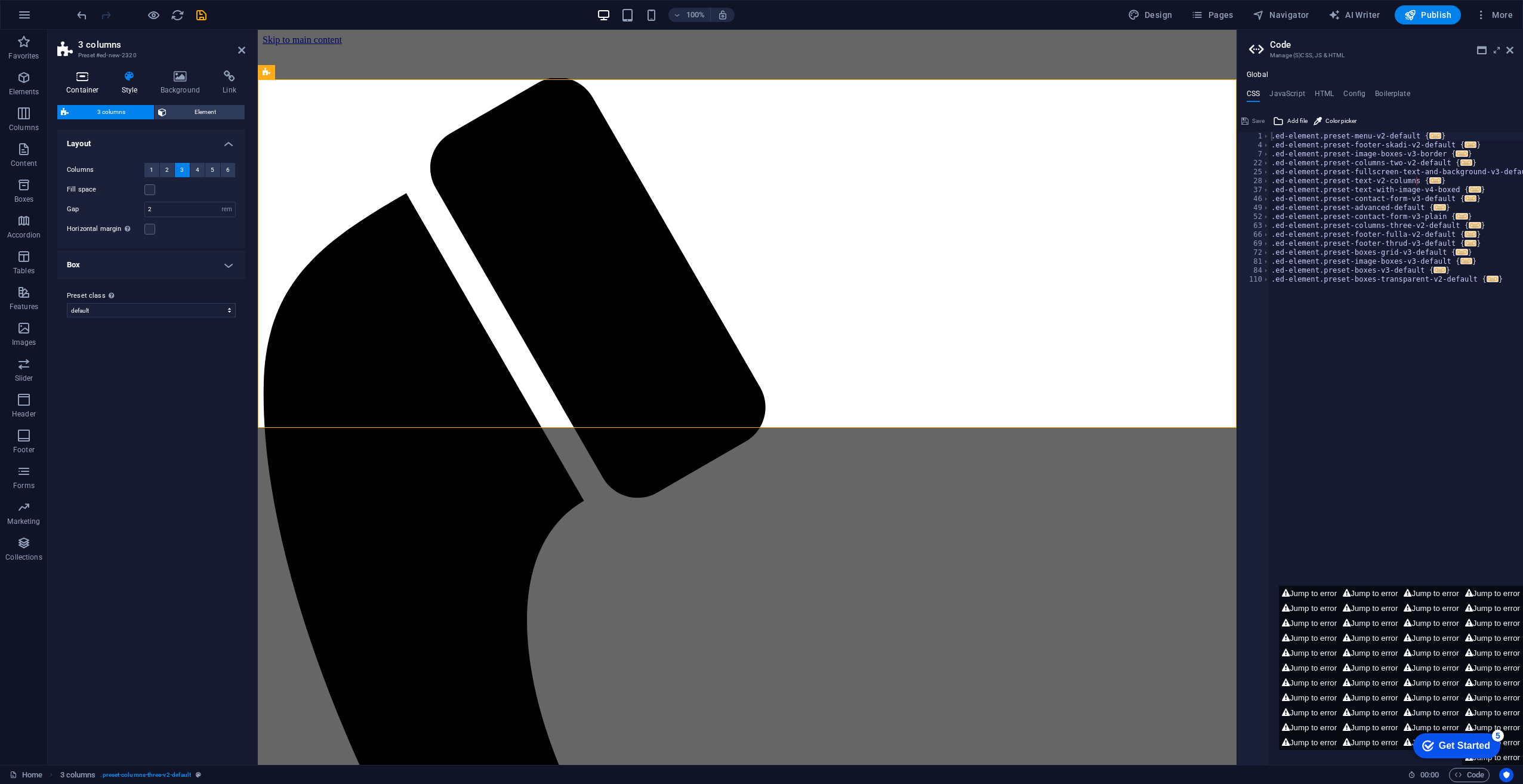
click at [86, 88] on h4 "Container" at bounding box center [85, 83] width 56 height 25
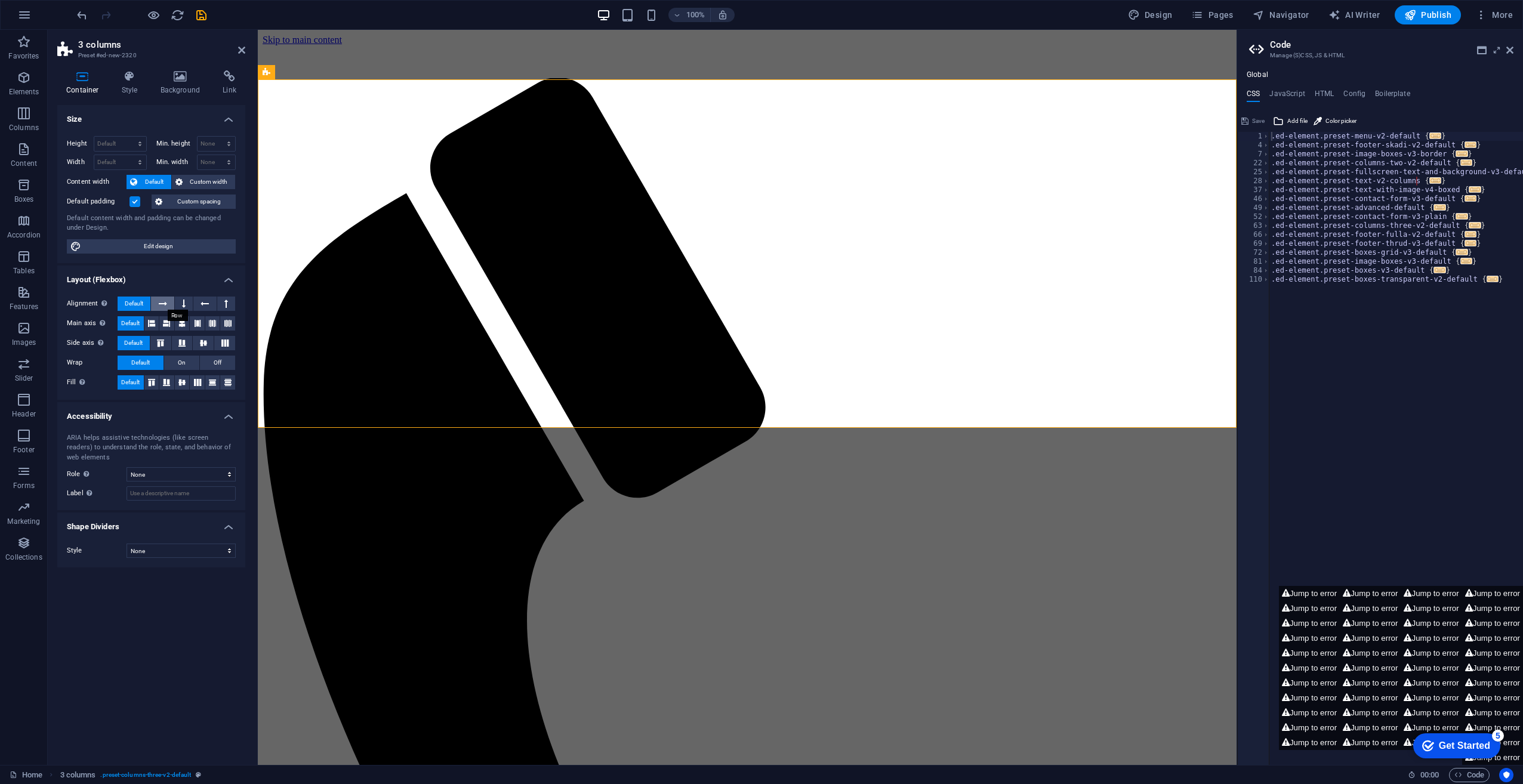
click at [156, 302] on button at bounding box center [162, 304] width 23 height 14
click at [131, 302] on span "Default" at bounding box center [134, 304] width 18 height 14
click at [500, 120] on span "Container" at bounding box center [498, 120] width 31 height 7
click at [529, 118] on icon at bounding box center [527, 120] width 7 height 12
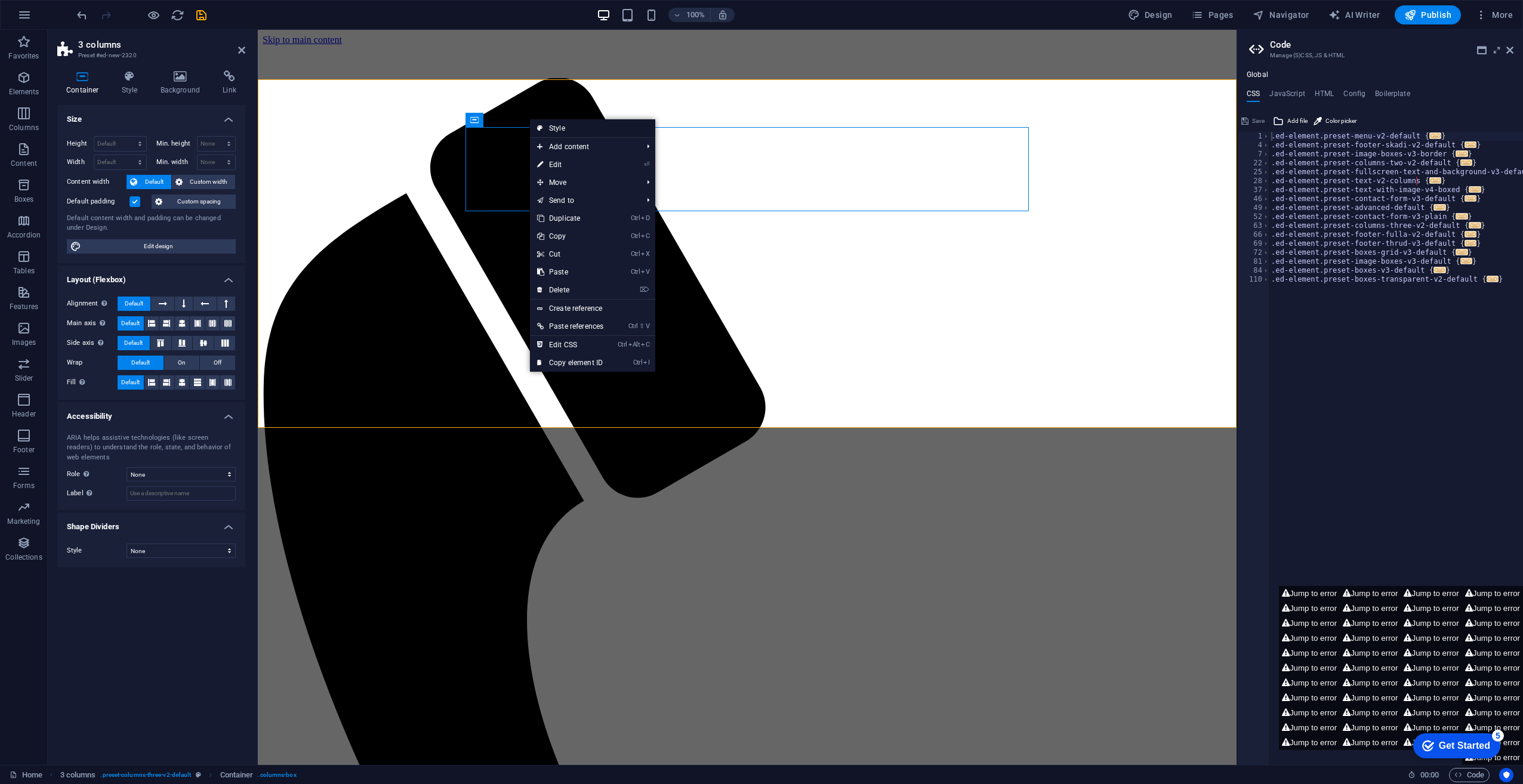
click at [565, 127] on link "Style" at bounding box center [592, 128] width 125 height 18
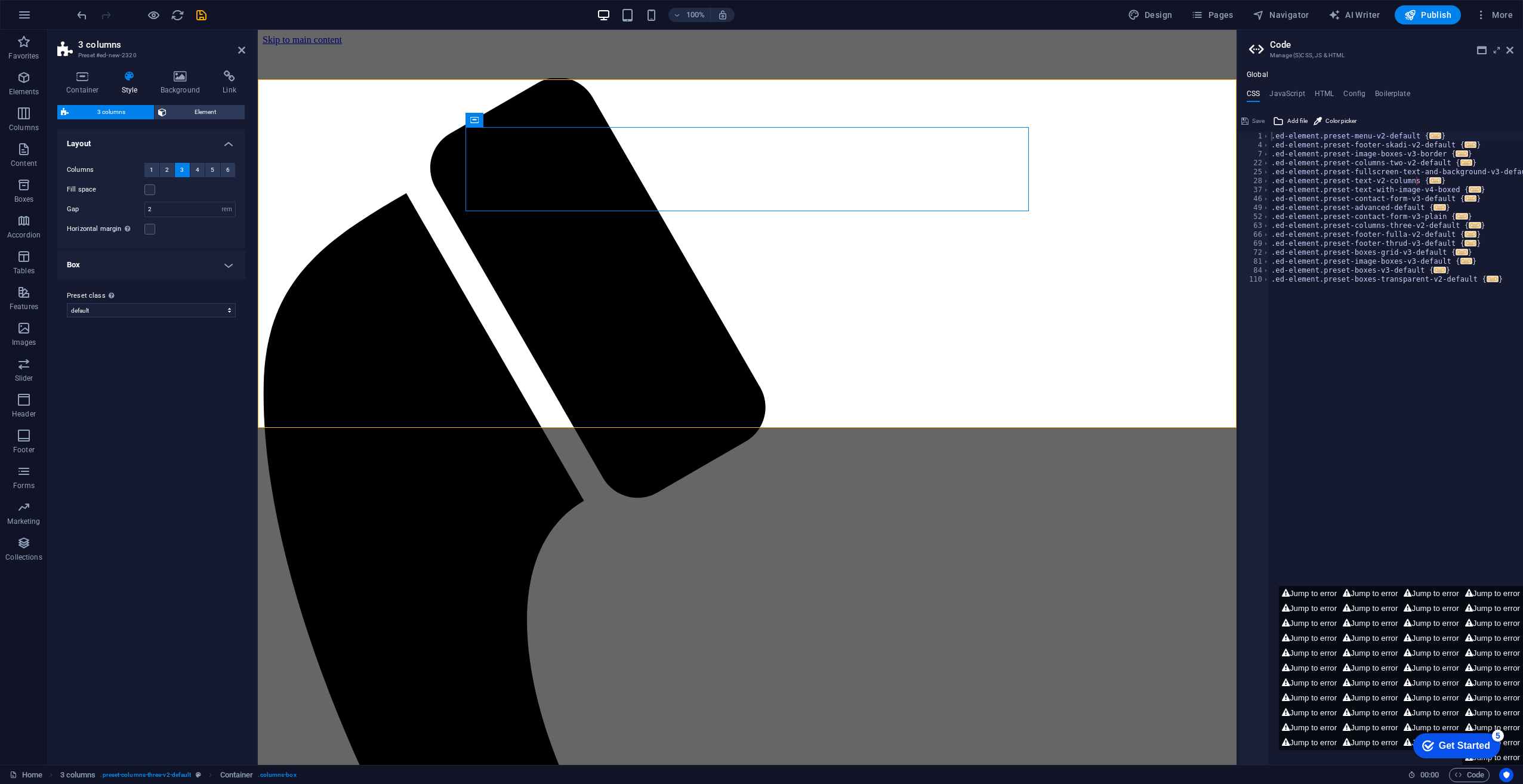
drag, startPoint x: 198, startPoint y: 403, endPoint x: 108, endPoint y: 380, distance: 92.9
click at [108, 380] on div "Variants Default Layout Columns 1 2 3 4 5 6 Fill space Gap 2 px rem % vw vh Hor…" at bounding box center [151, 442] width 188 height 626
click at [200, 171] on button "4" at bounding box center [198, 170] width 15 height 14
click at [227, 170] on span "6" at bounding box center [227, 170] width 3 height 14
click at [183, 171] on span "3" at bounding box center [181, 170] width 3 height 14
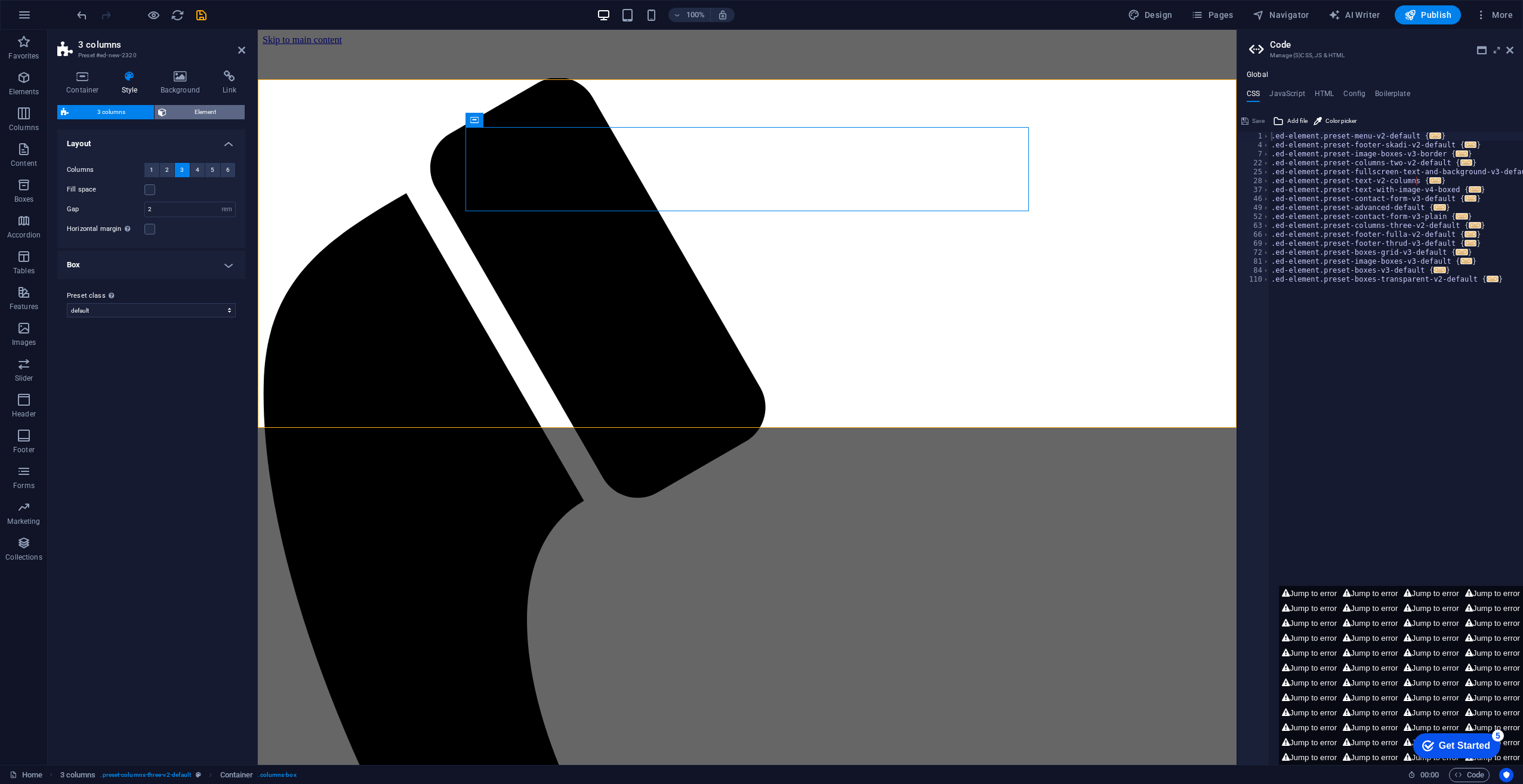
click at [194, 108] on span "Element" at bounding box center [206, 112] width 72 height 14
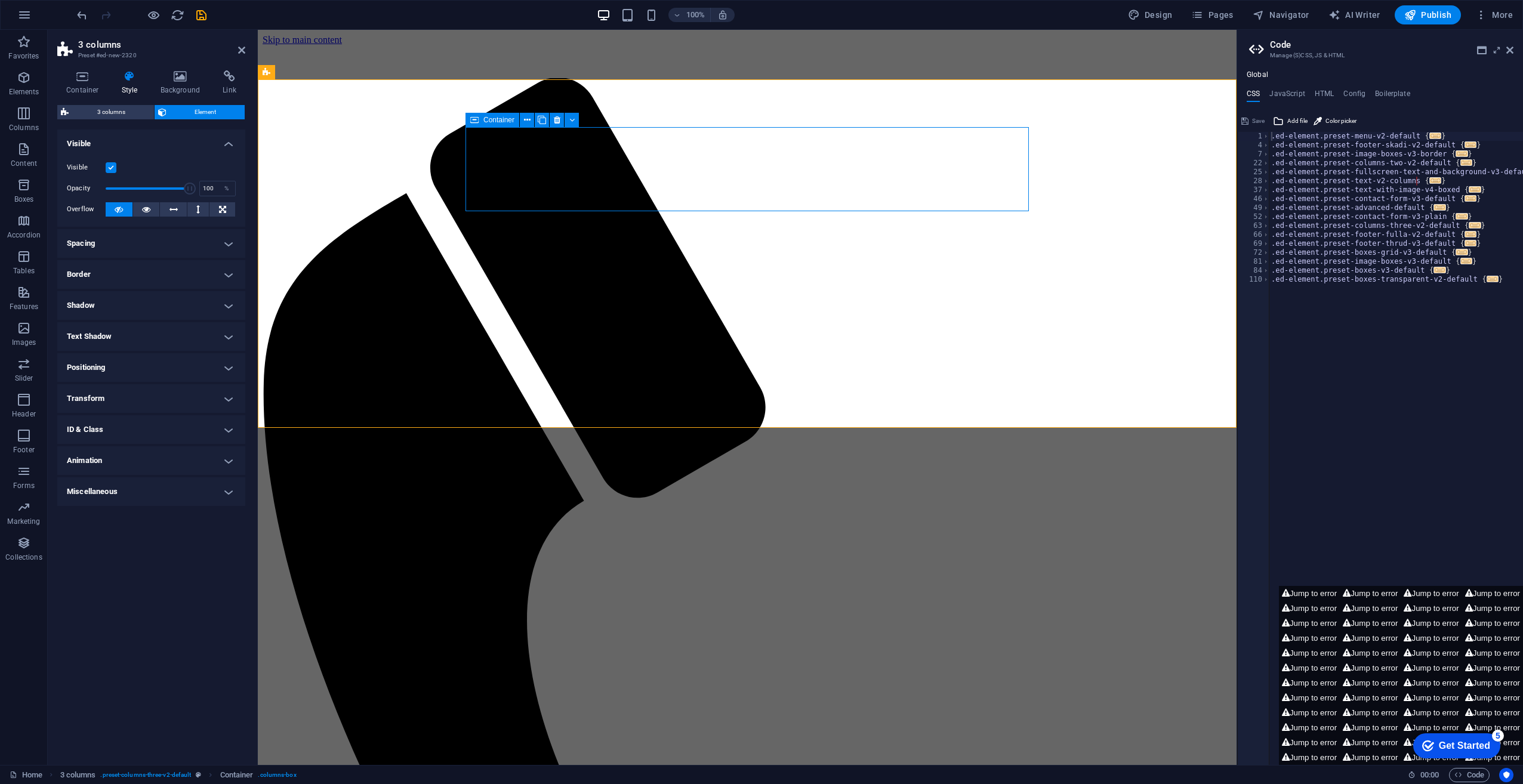
click at [477, 118] on icon at bounding box center [474, 120] width 9 height 14
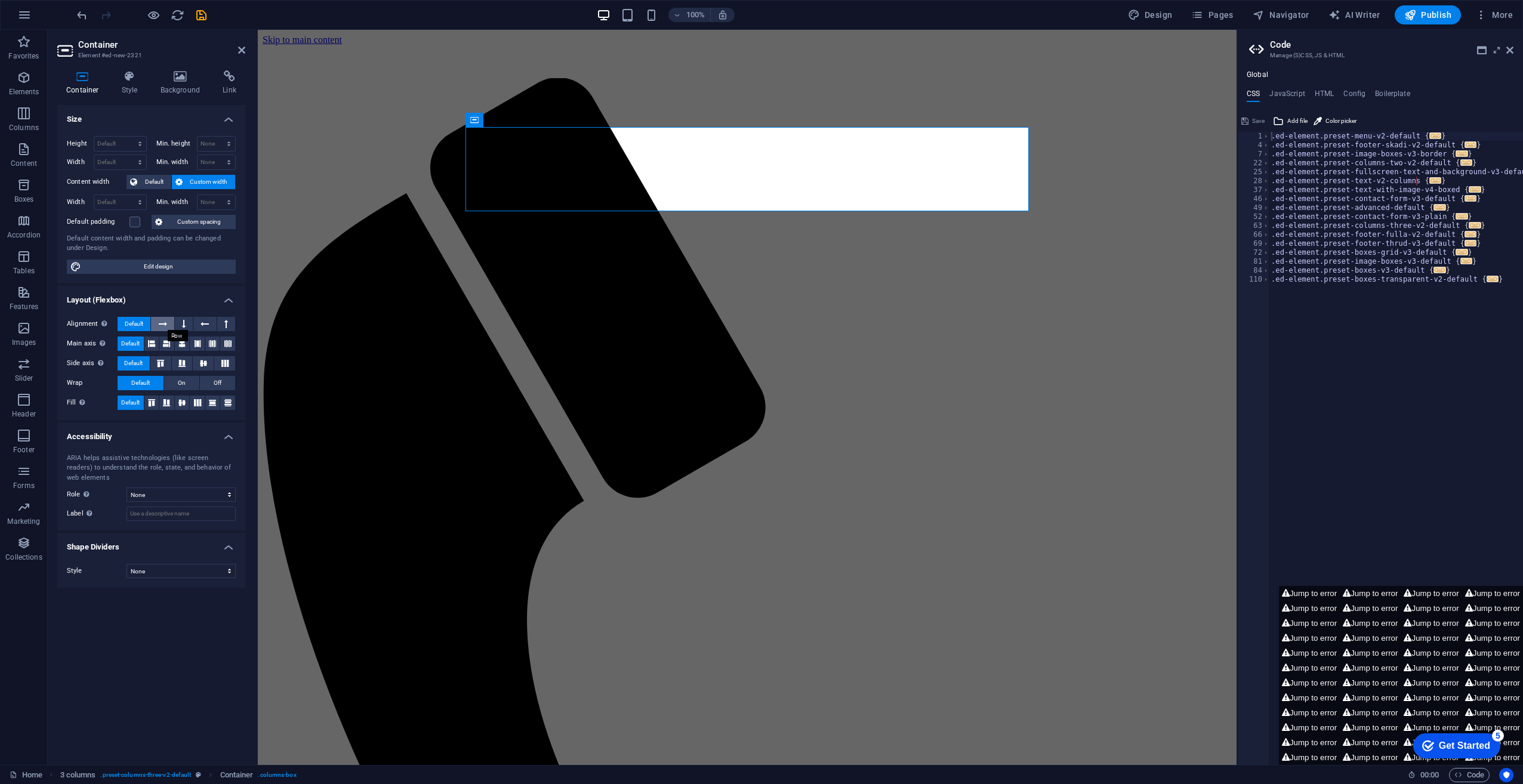
click at [158, 322] on button at bounding box center [162, 324] width 23 height 14
click at [184, 321] on icon at bounding box center [183, 324] width 3 height 14
click at [139, 322] on span "Default" at bounding box center [134, 324] width 18 height 14
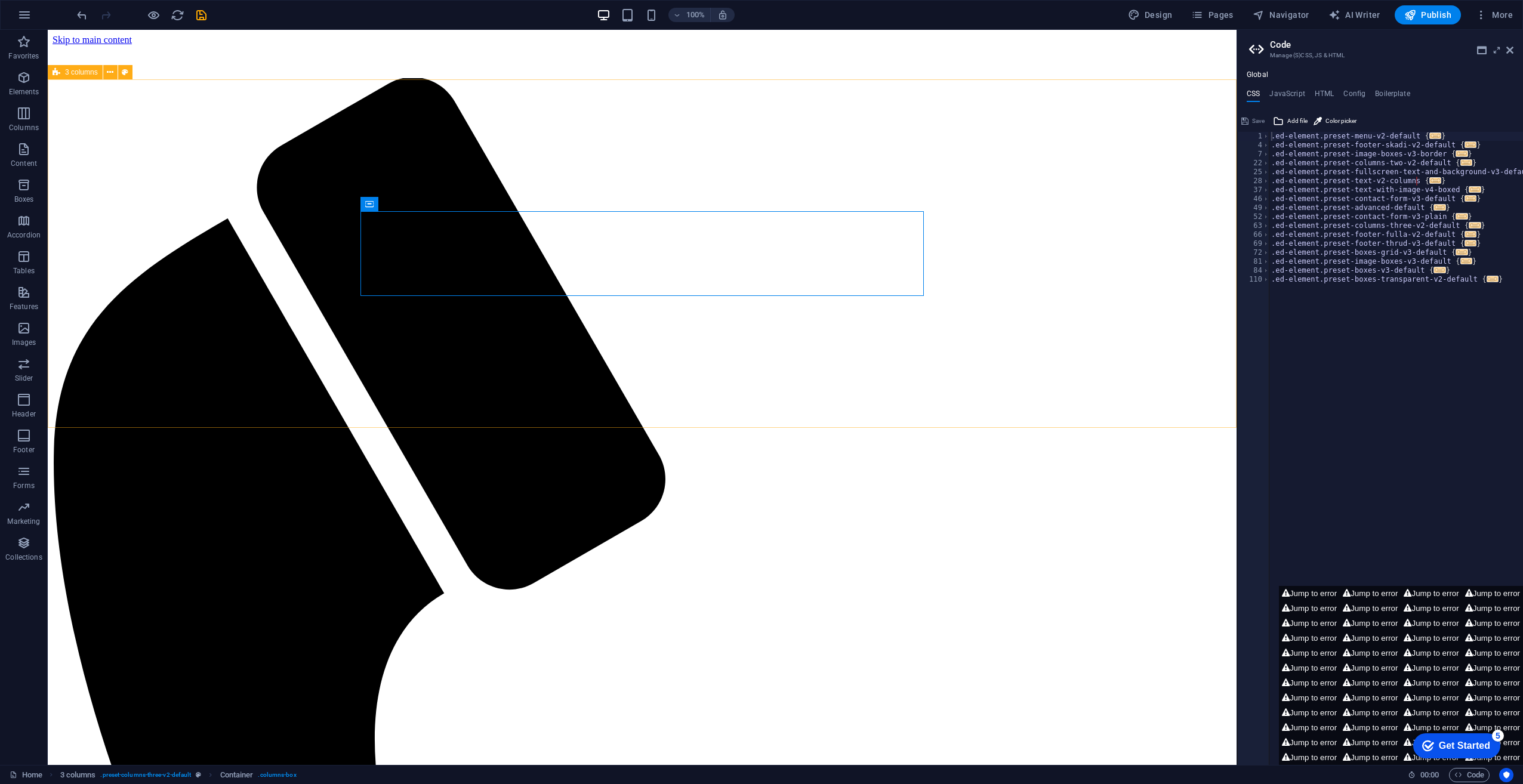
click at [77, 78] on div "3 columns" at bounding box center [76, 72] width 55 height 14
click at [78, 74] on span "3 columns" at bounding box center [81, 72] width 33 height 7
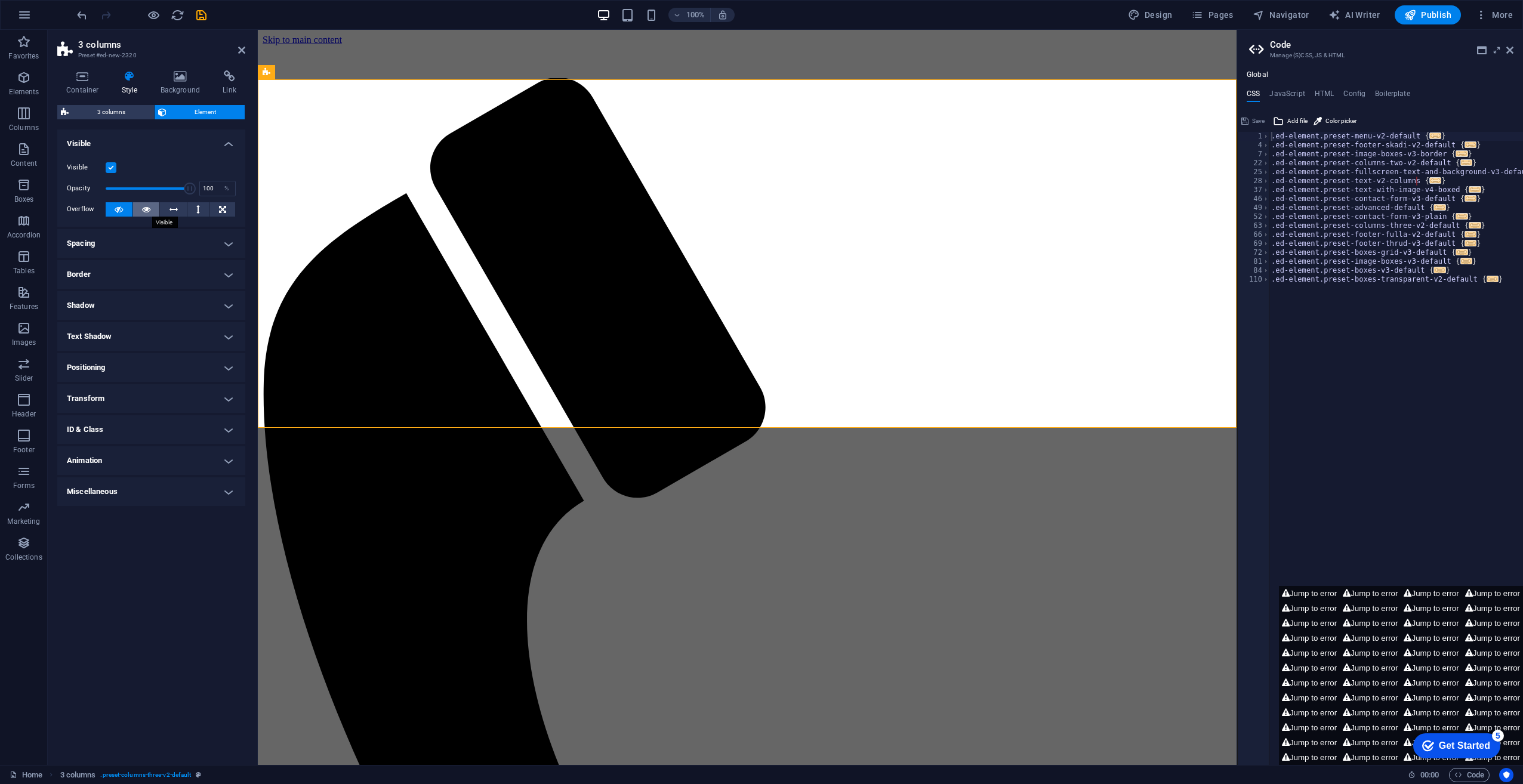
click at [148, 206] on icon at bounding box center [146, 209] width 9 height 14
click at [179, 207] on button at bounding box center [173, 209] width 27 height 14
click at [197, 205] on icon at bounding box center [198, 209] width 3 height 14
click at [223, 206] on icon at bounding box center [223, 209] width 7 height 14
click at [121, 206] on icon at bounding box center [118, 209] width 9 height 14
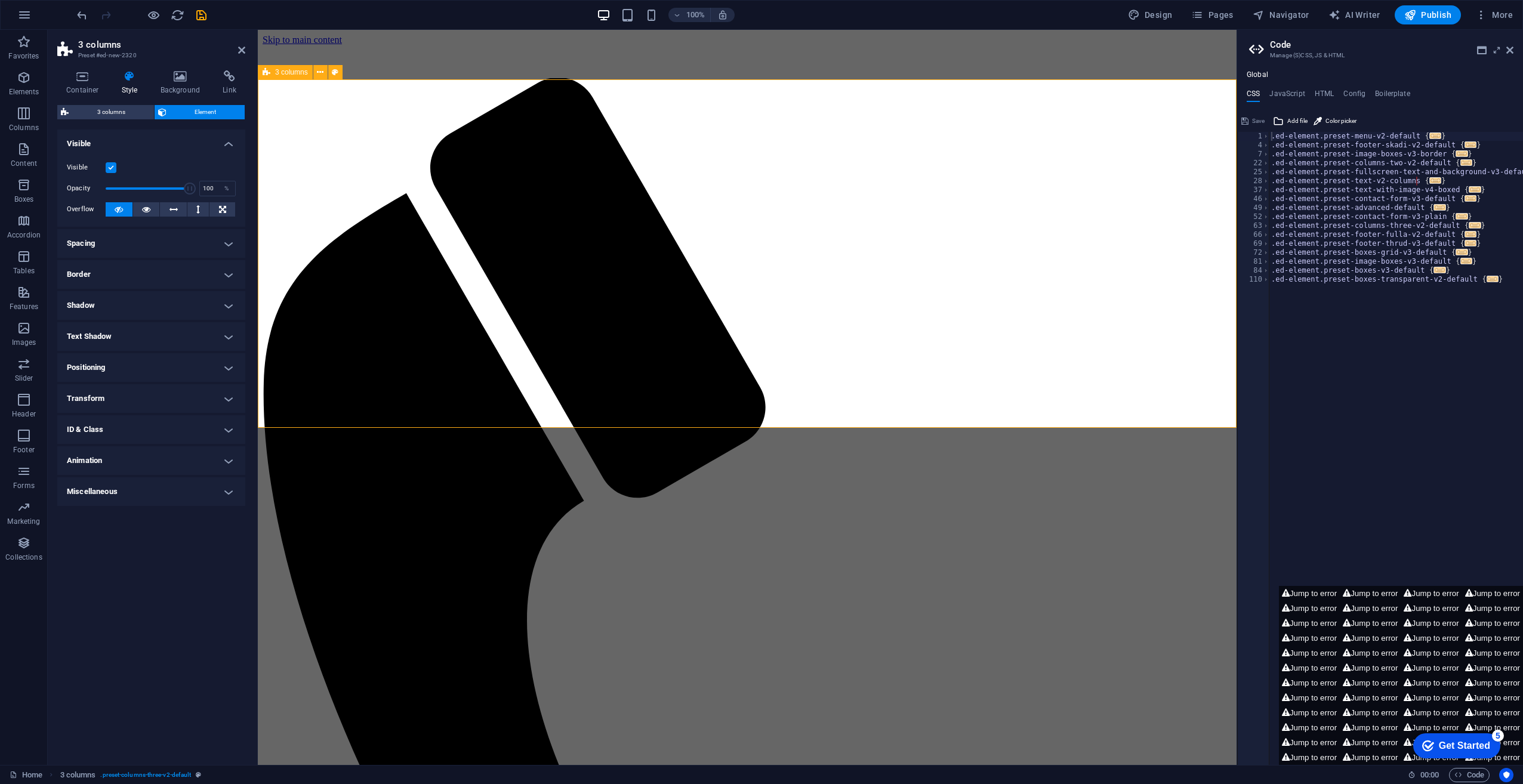
click at [109, 115] on span "3 columns" at bounding box center [111, 112] width 78 height 14
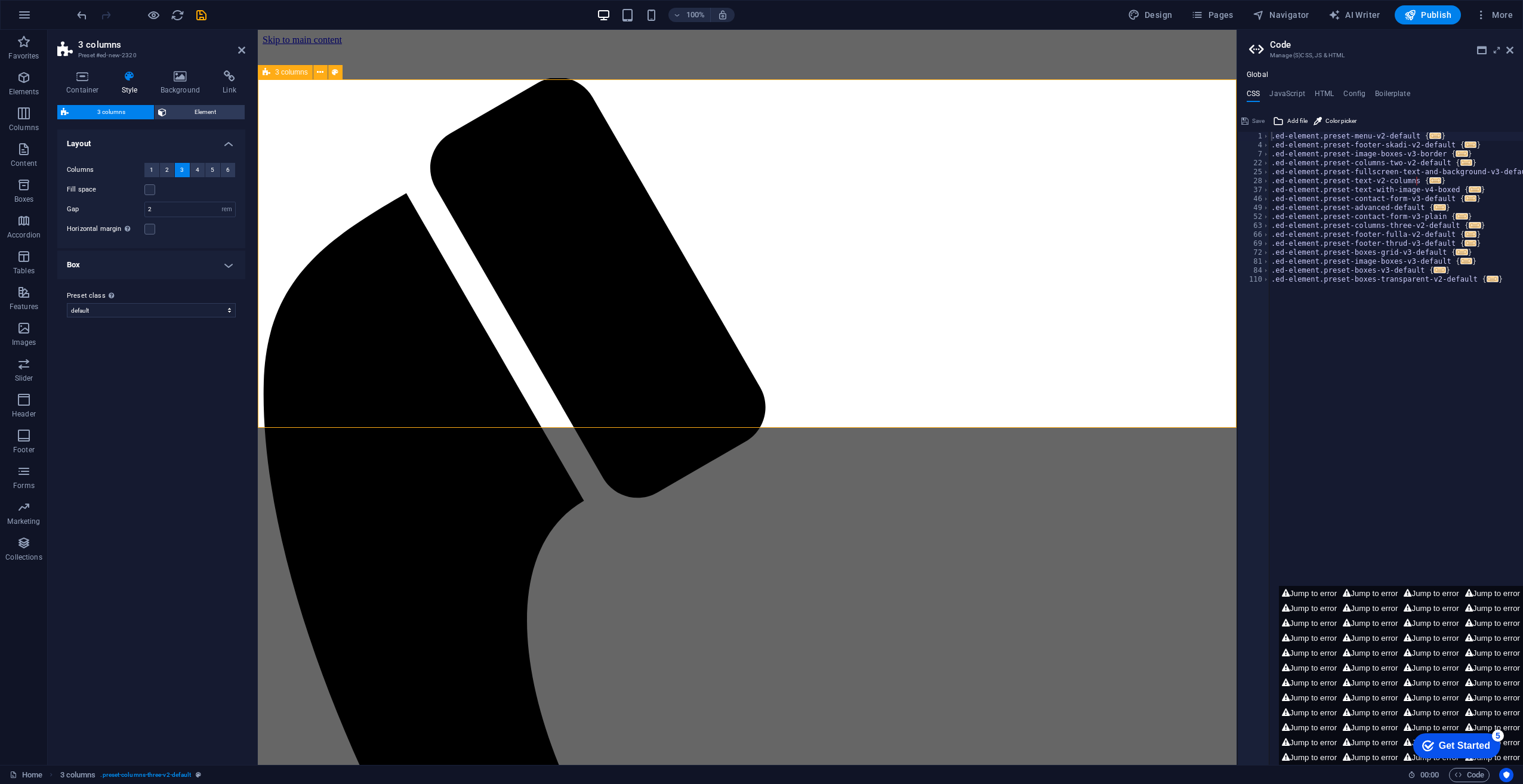
click at [197, 114] on span "Element" at bounding box center [206, 112] width 72 height 14
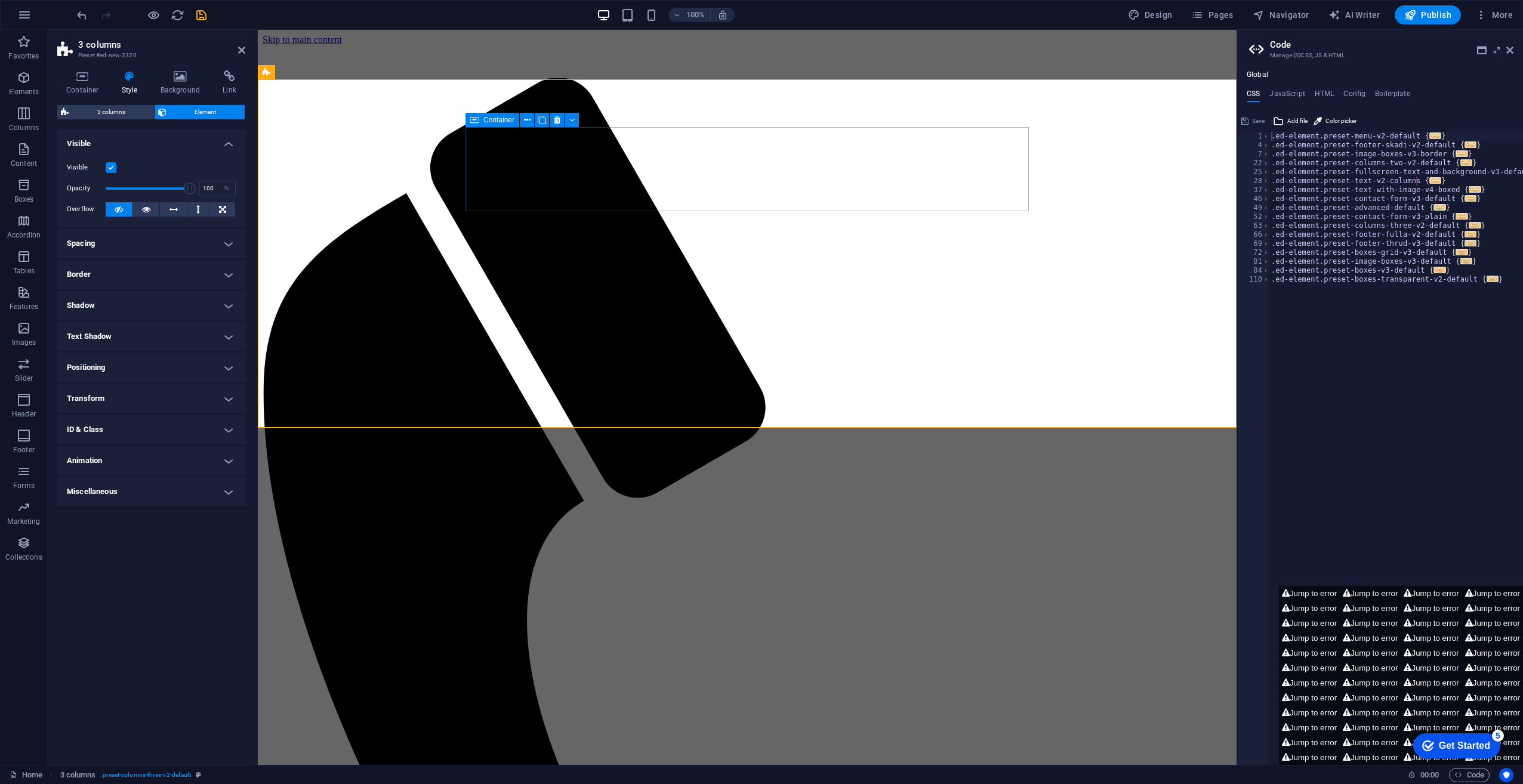
click at [500, 121] on span "Container" at bounding box center [498, 120] width 31 height 7
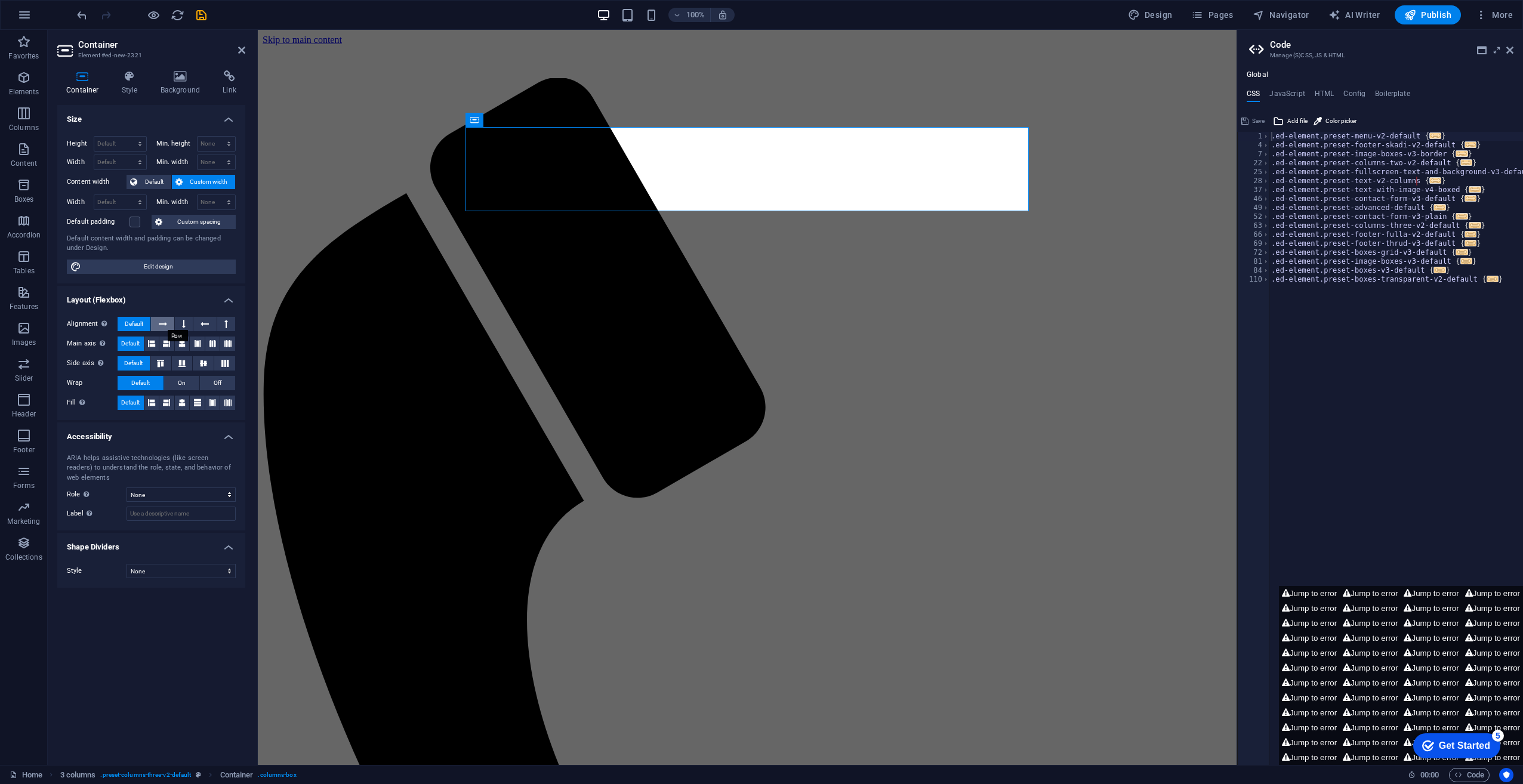
click at [167, 322] on icon at bounding box center [163, 324] width 9 height 14
click at [181, 323] on button at bounding box center [183, 324] width 18 height 14
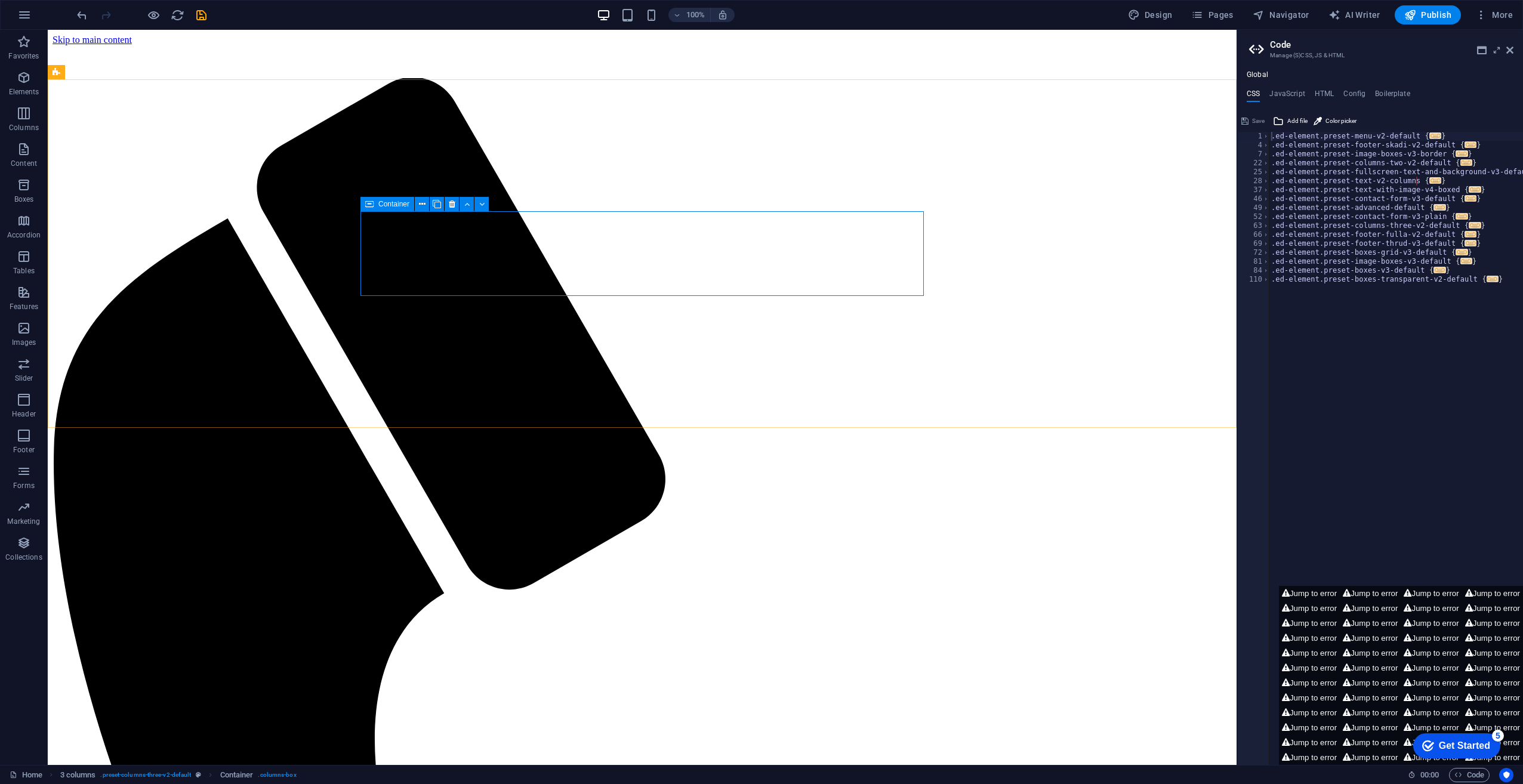
click at [396, 204] on span "Container" at bounding box center [393, 204] width 31 height 7
click at [400, 206] on span "Container" at bounding box center [393, 204] width 31 height 7
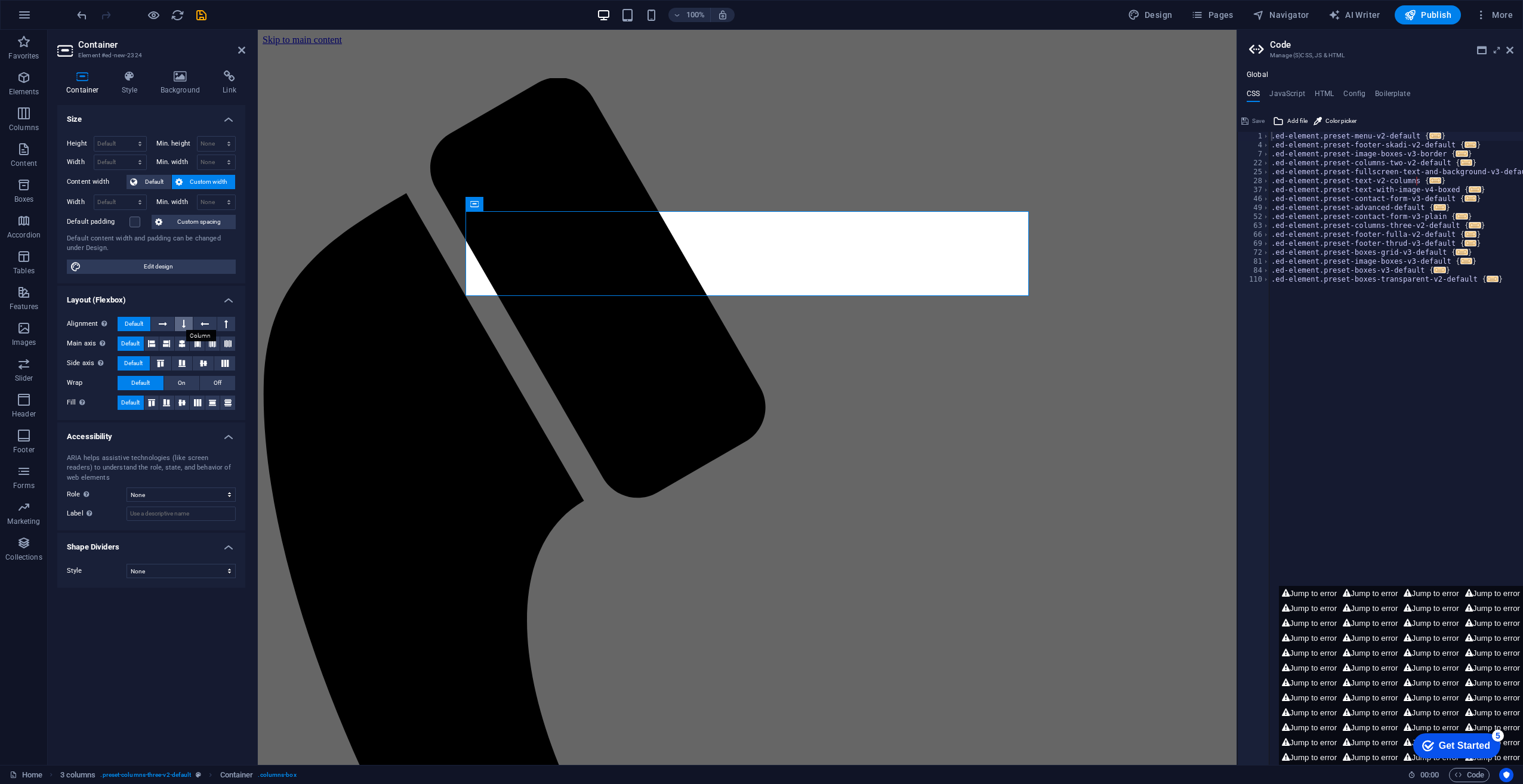
click at [183, 321] on icon at bounding box center [183, 324] width 3 height 14
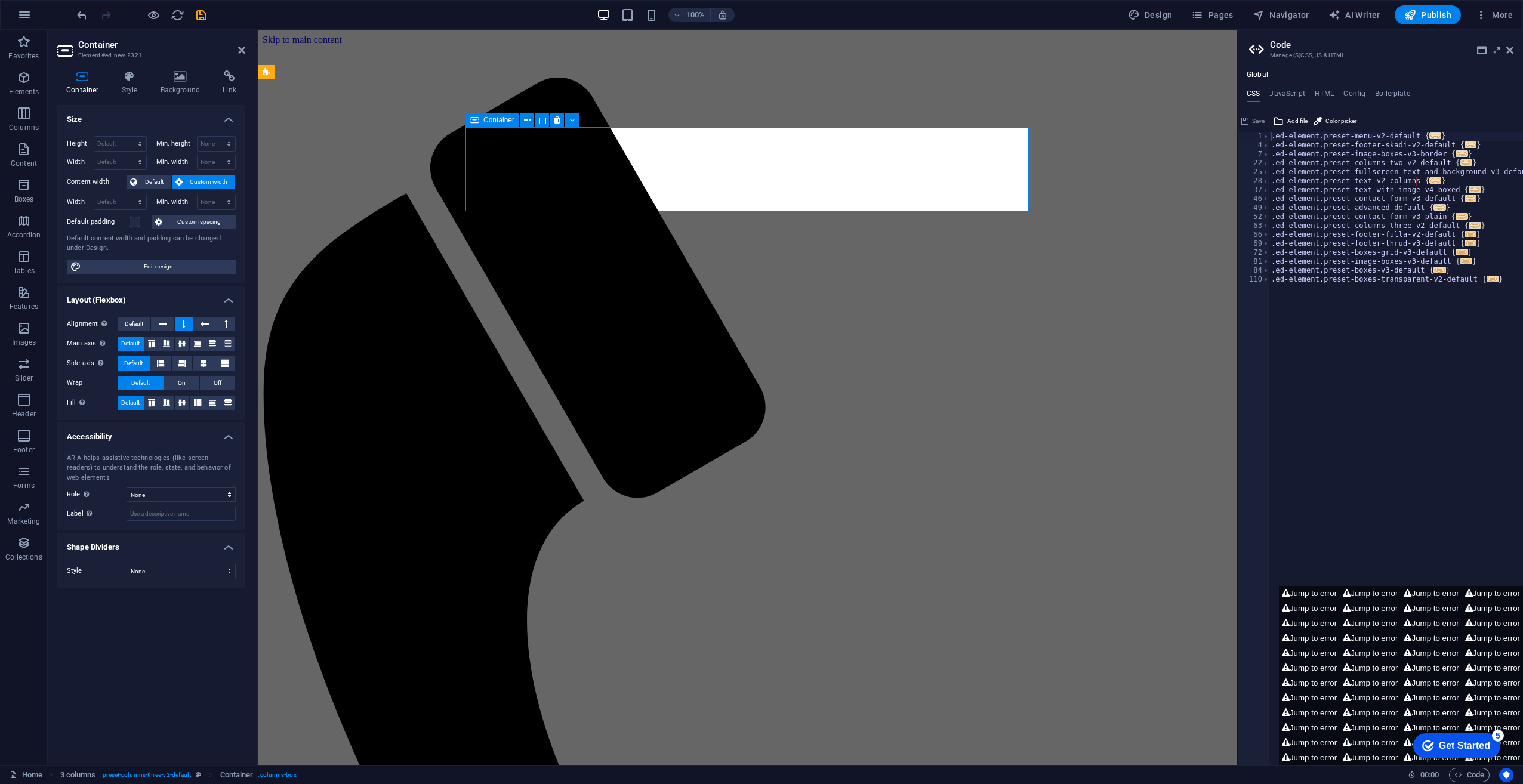
click at [188, 382] on button "On" at bounding box center [182, 383] width 35 height 14
click at [218, 381] on span "Off" at bounding box center [217, 383] width 8 height 14
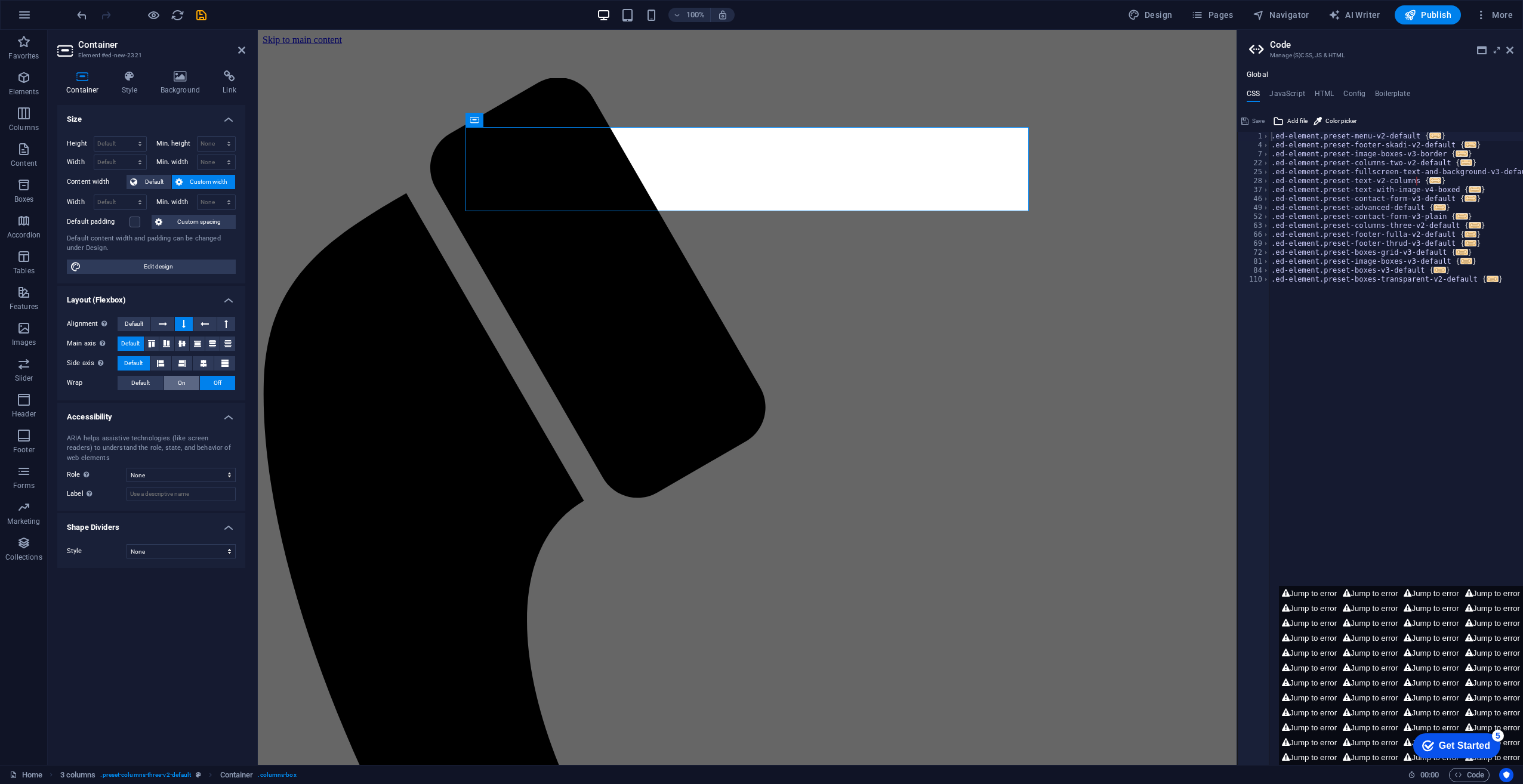
click at [185, 382] on span "On" at bounding box center [182, 383] width 8 height 14
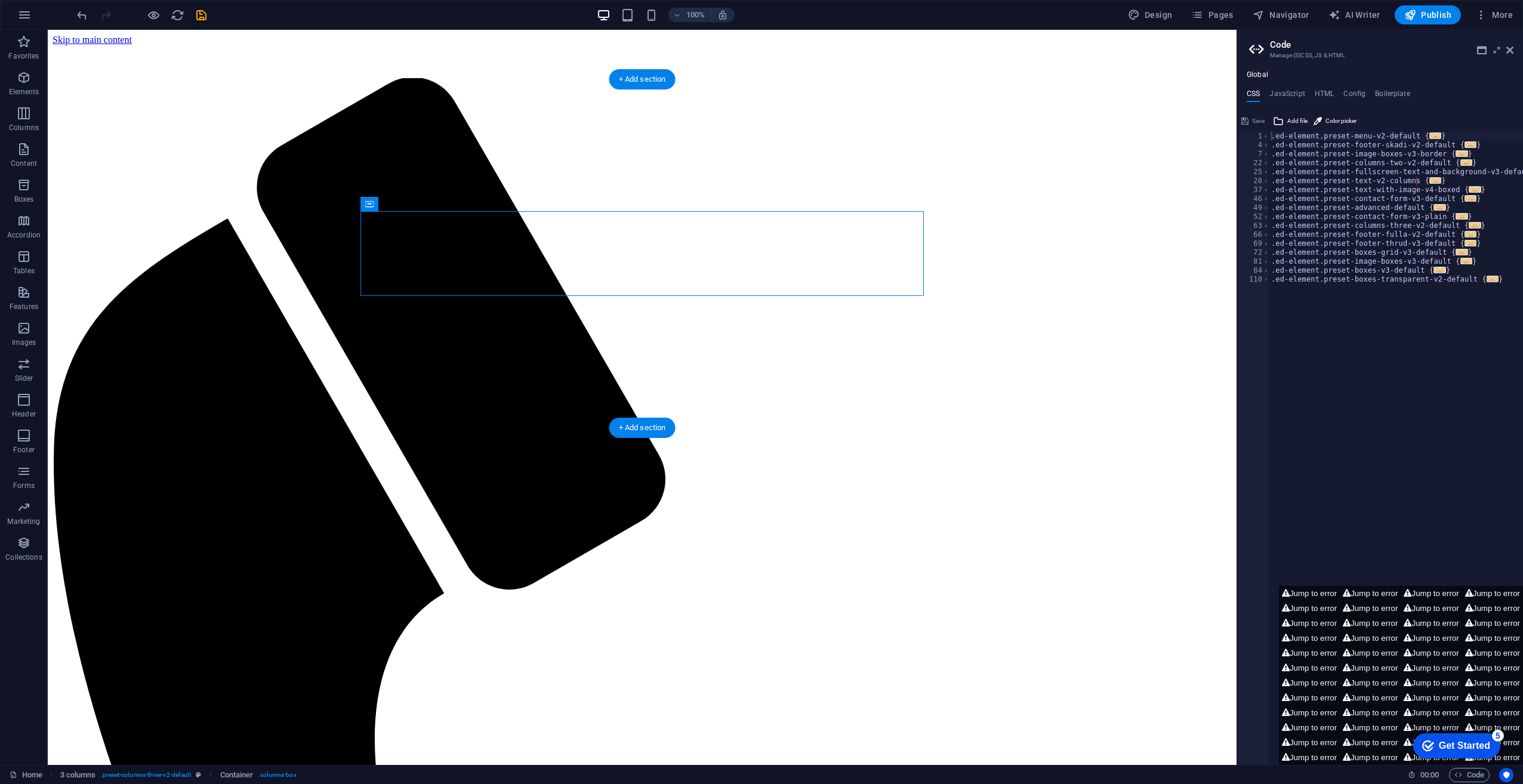
drag, startPoint x: 546, startPoint y: 232, endPoint x: 619, endPoint y: 157, distance: 104.7
drag, startPoint x: 440, startPoint y: 254, endPoint x: 529, endPoint y: 178, distance: 117.0
click at [111, 73] on icon at bounding box center [110, 72] width 7 height 12
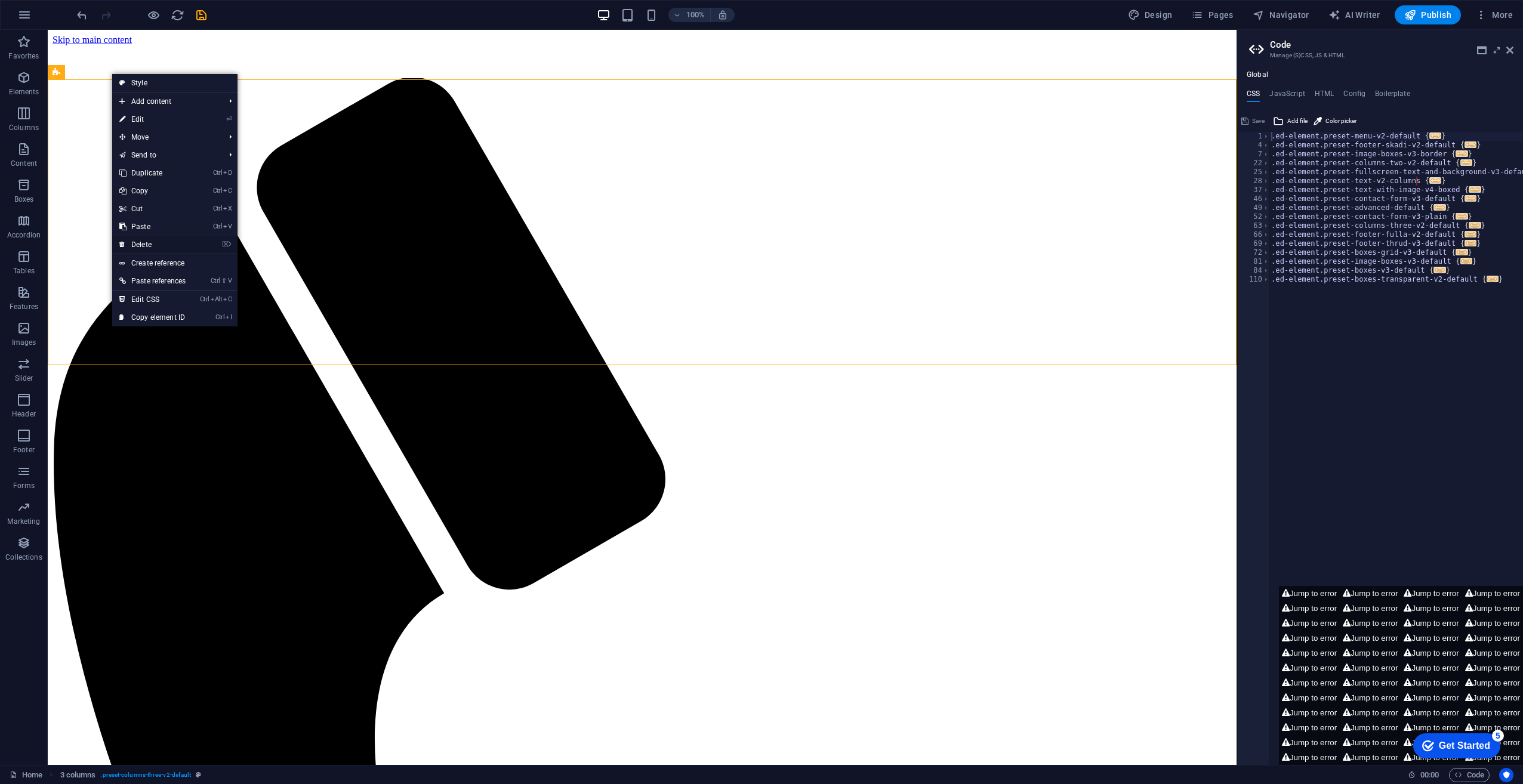
click at [176, 239] on link "⌦ Delete" at bounding box center [152, 244] width 81 height 18
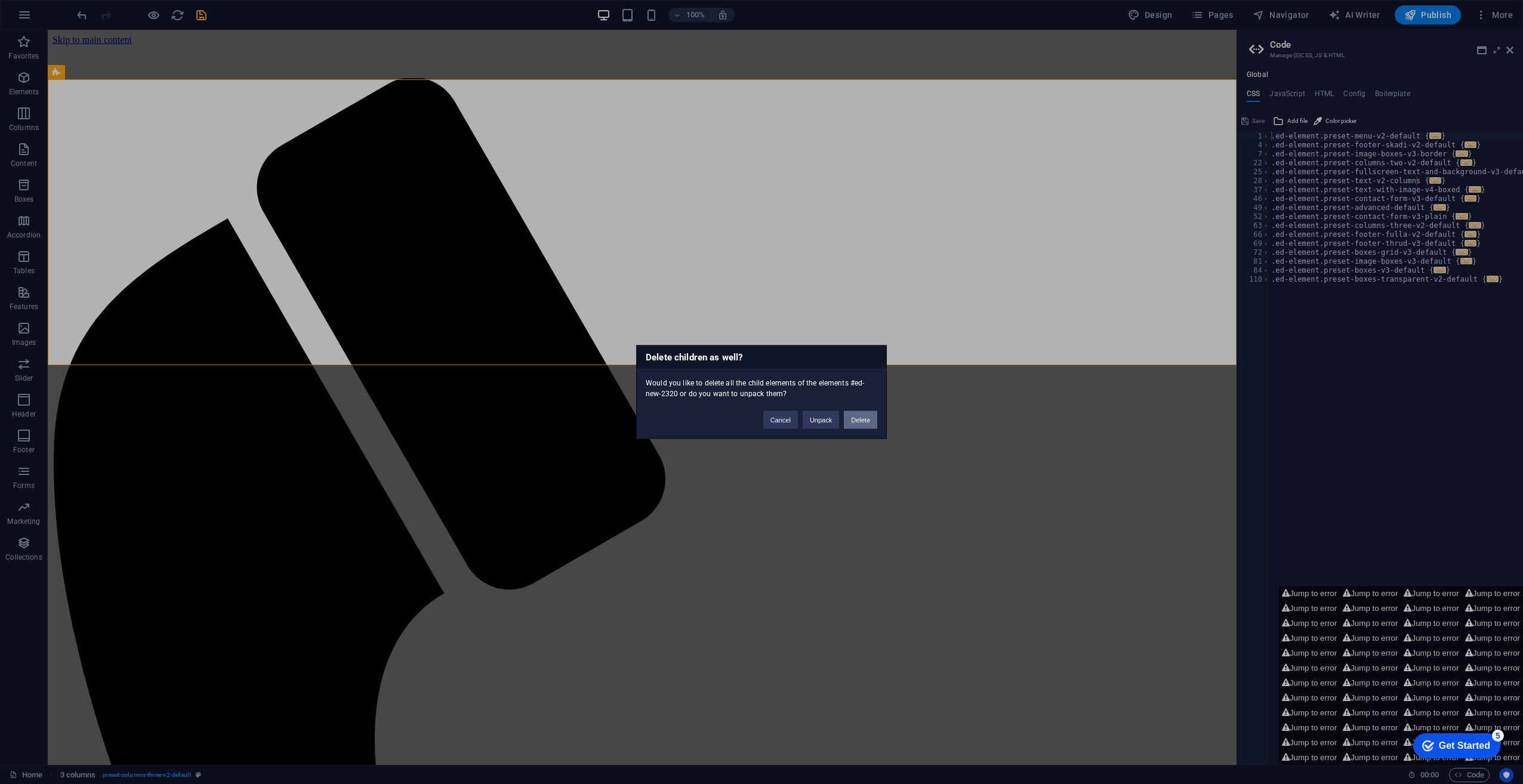
click at [868, 420] on button "Delete" at bounding box center [860, 420] width 33 height 18
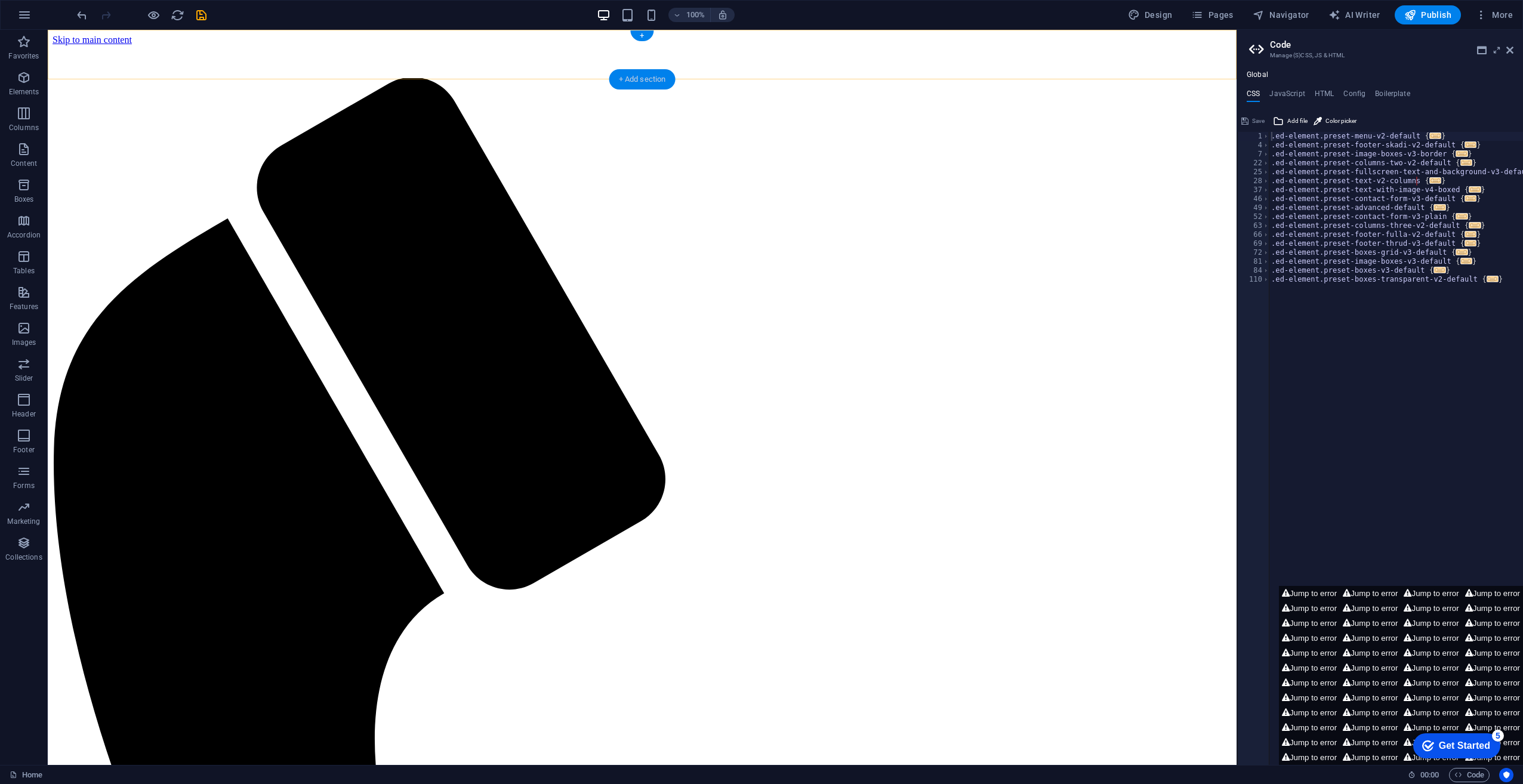
click at [632, 76] on div "+ Add section" at bounding box center [642, 79] width 66 height 20
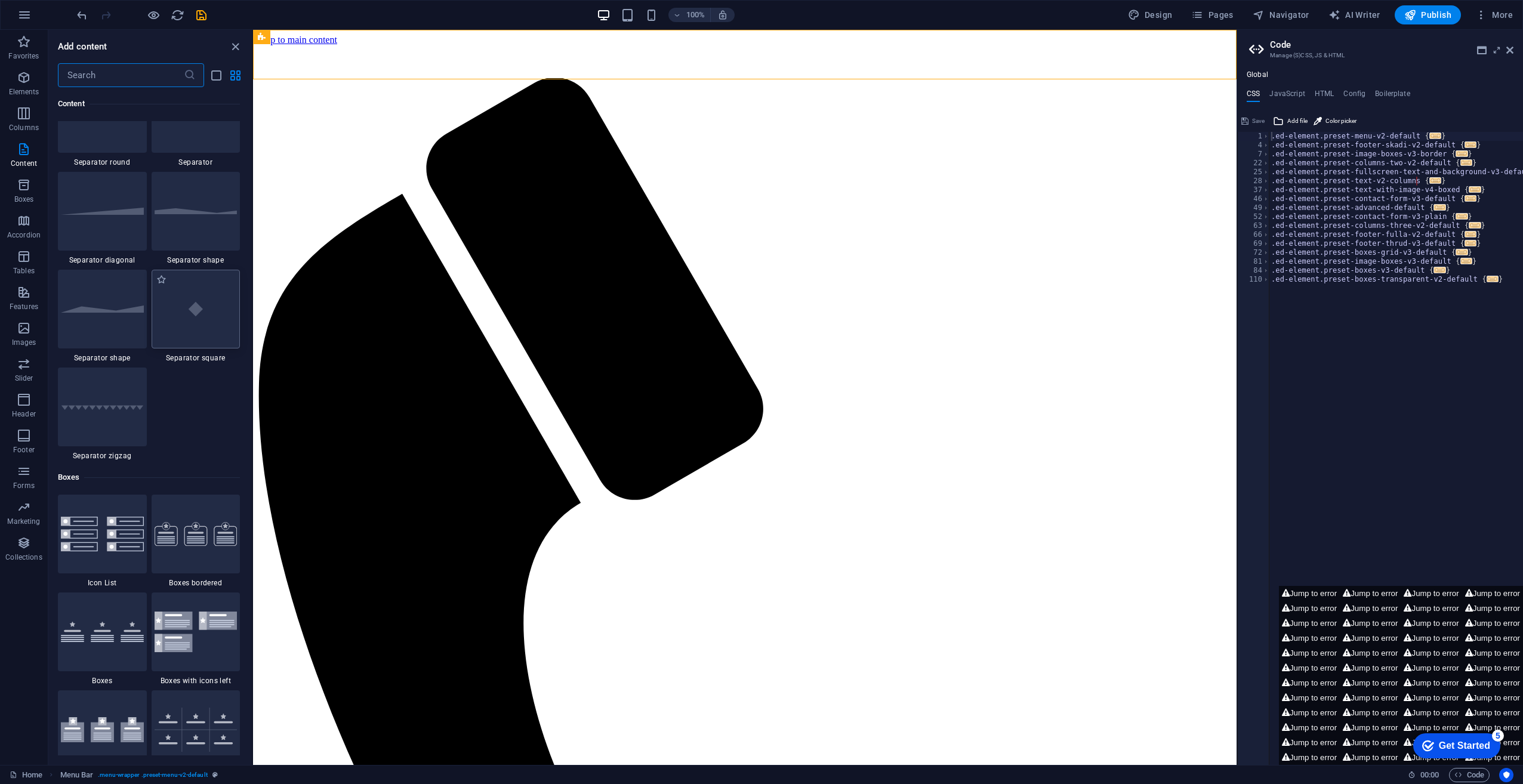
scroll to position [3162, 0]
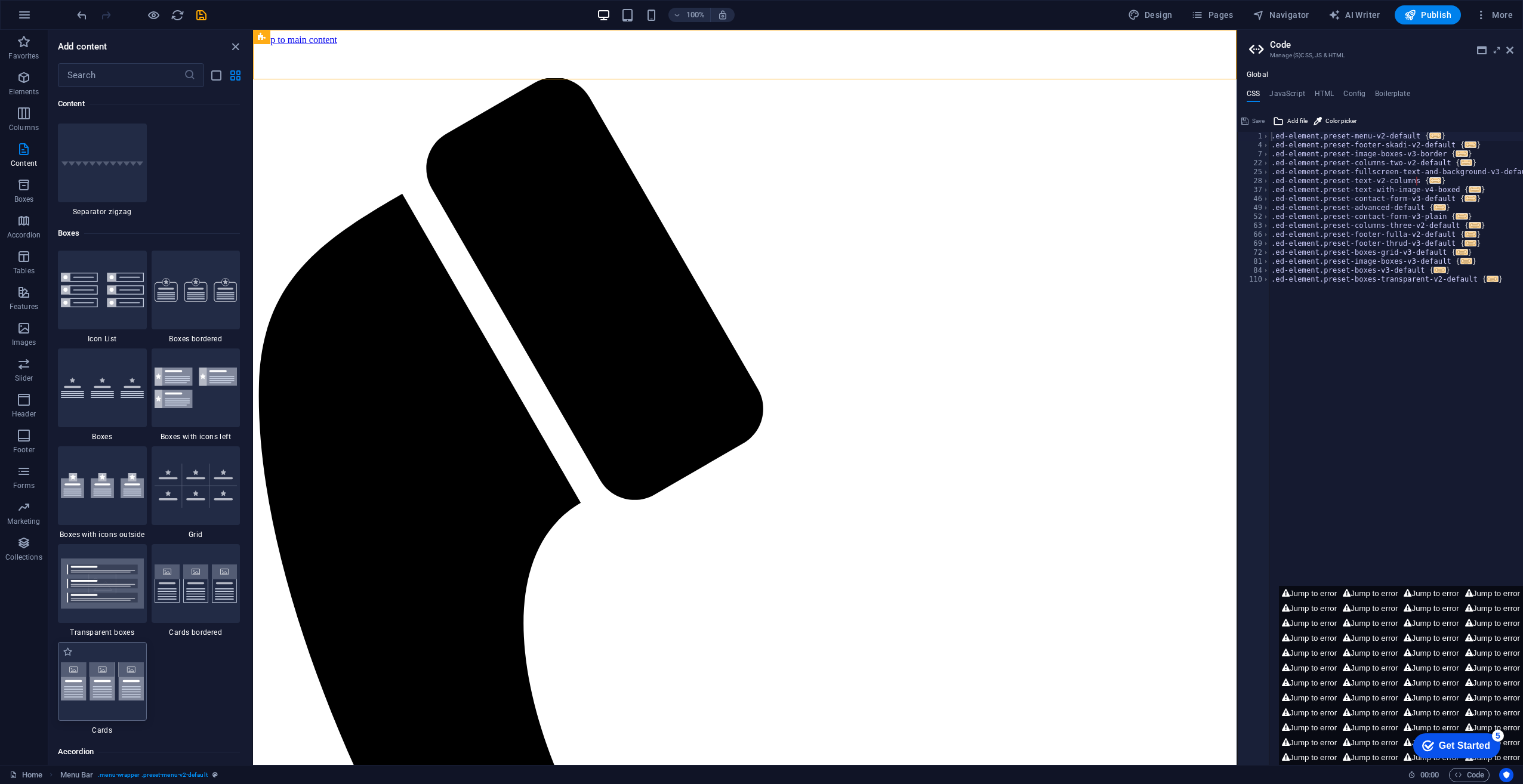
click at [110, 680] on img at bounding box center [102, 682] width 83 height 39
select select "rem"
select select "preset-image-boxes-v3-default"
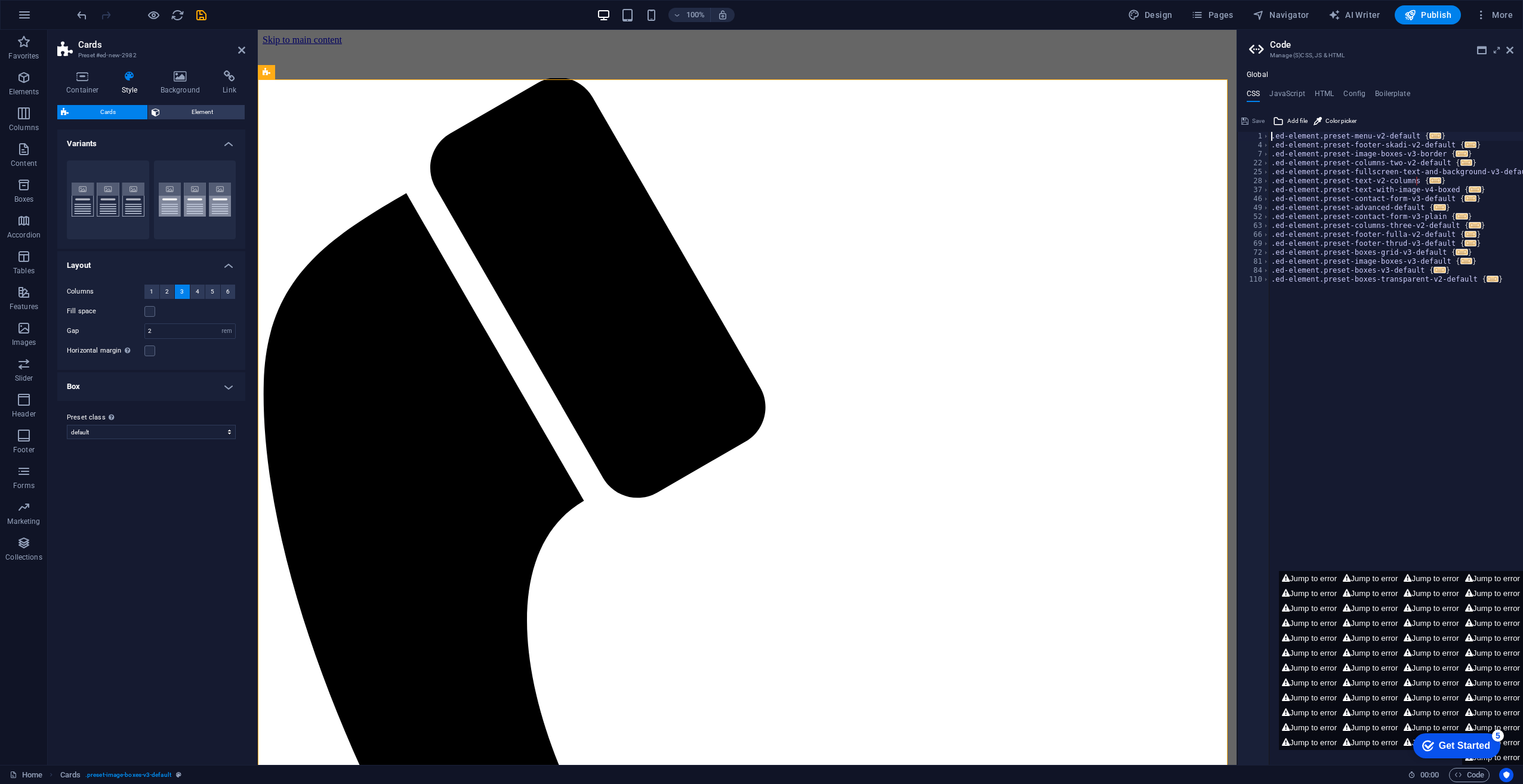
click at [158, 390] on h4 "Box" at bounding box center [151, 387] width 188 height 29
click at [304, 76] on icon at bounding box center [307, 72] width 7 height 12
click at [308, 72] on icon at bounding box center [307, 72] width 7 height 12
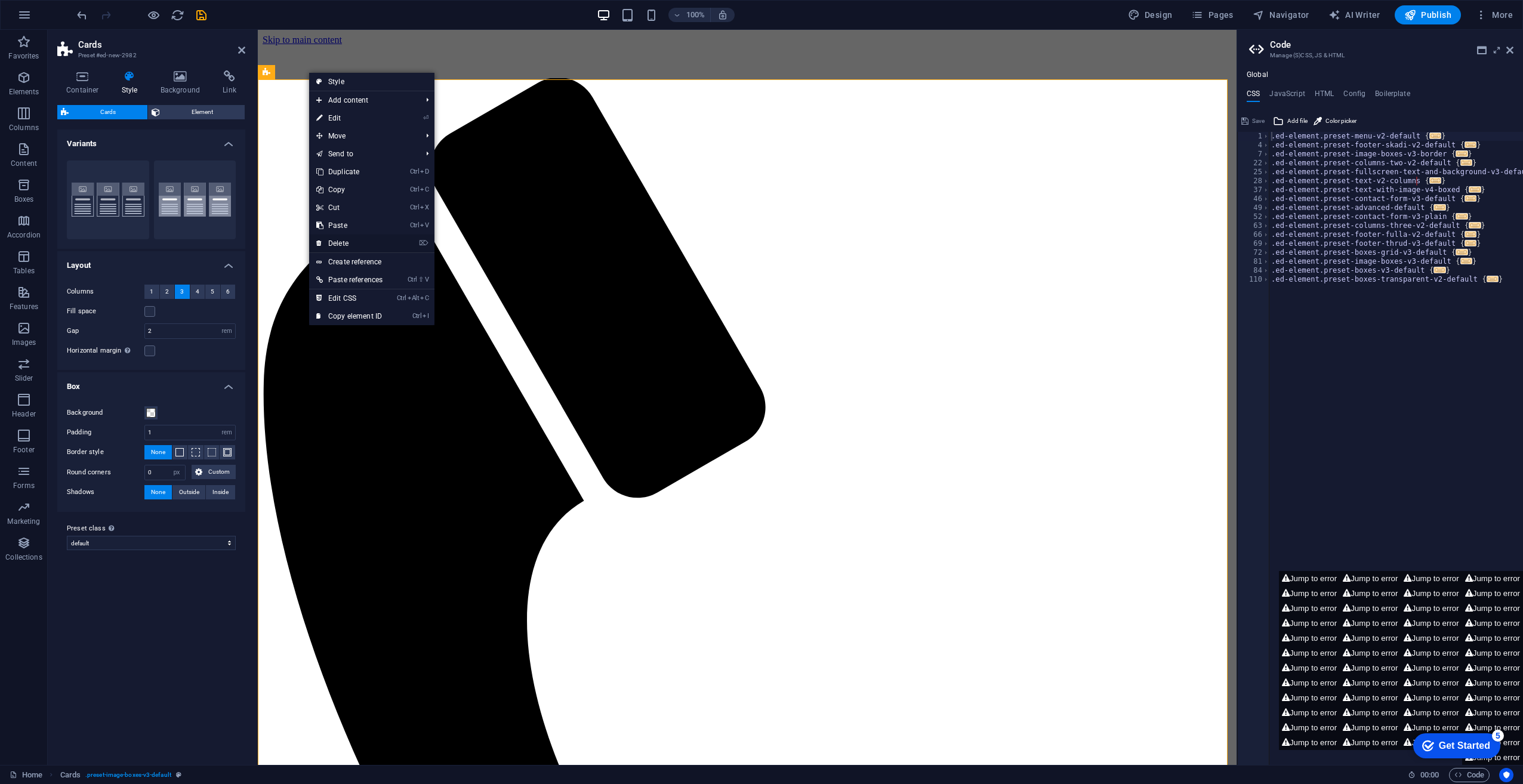
click at [357, 238] on link "⌦ Delete" at bounding box center [349, 243] width 81 height 18
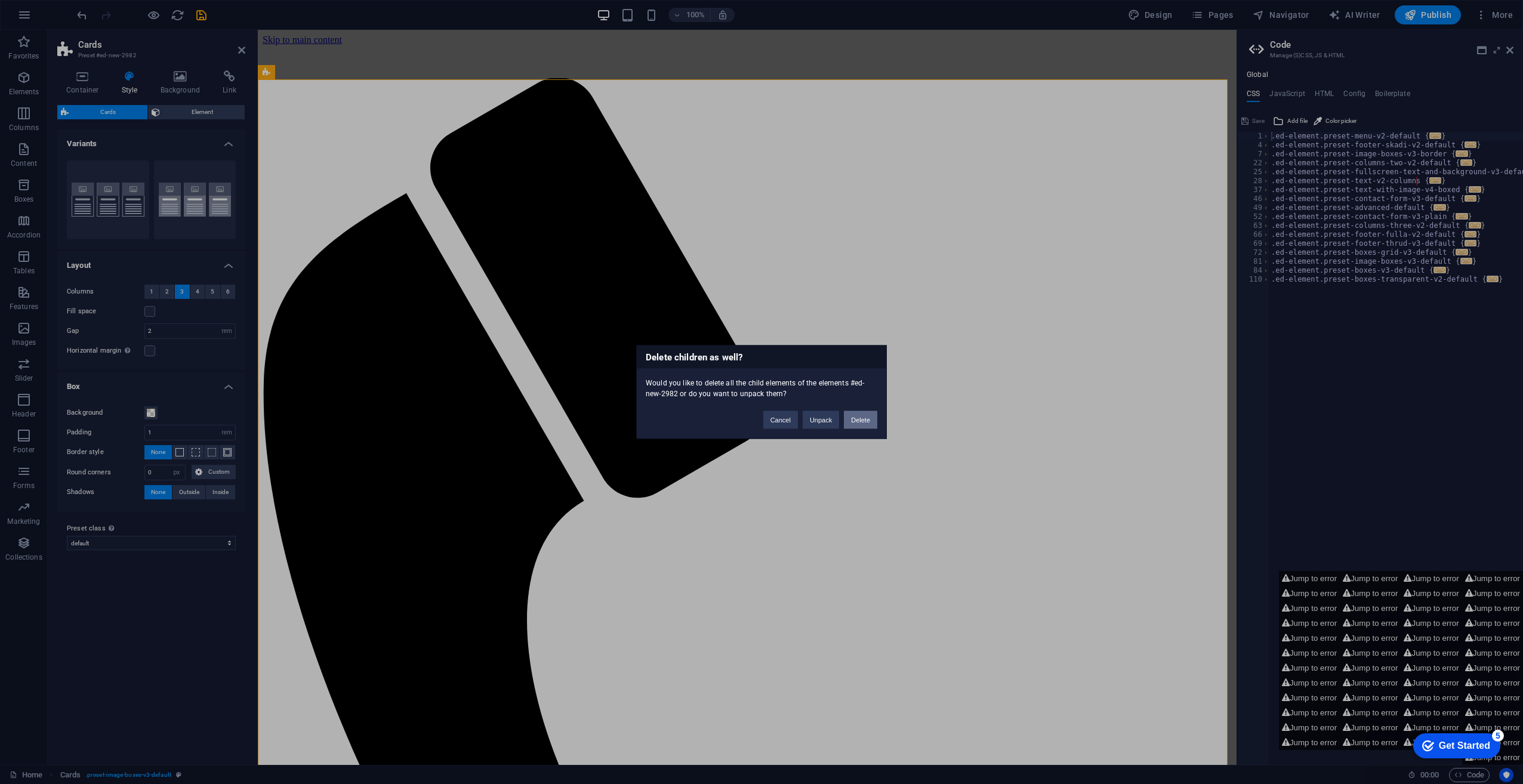
click at [860, 420] on button "Delete" at bounding box center [860, 420] width 33 height 18
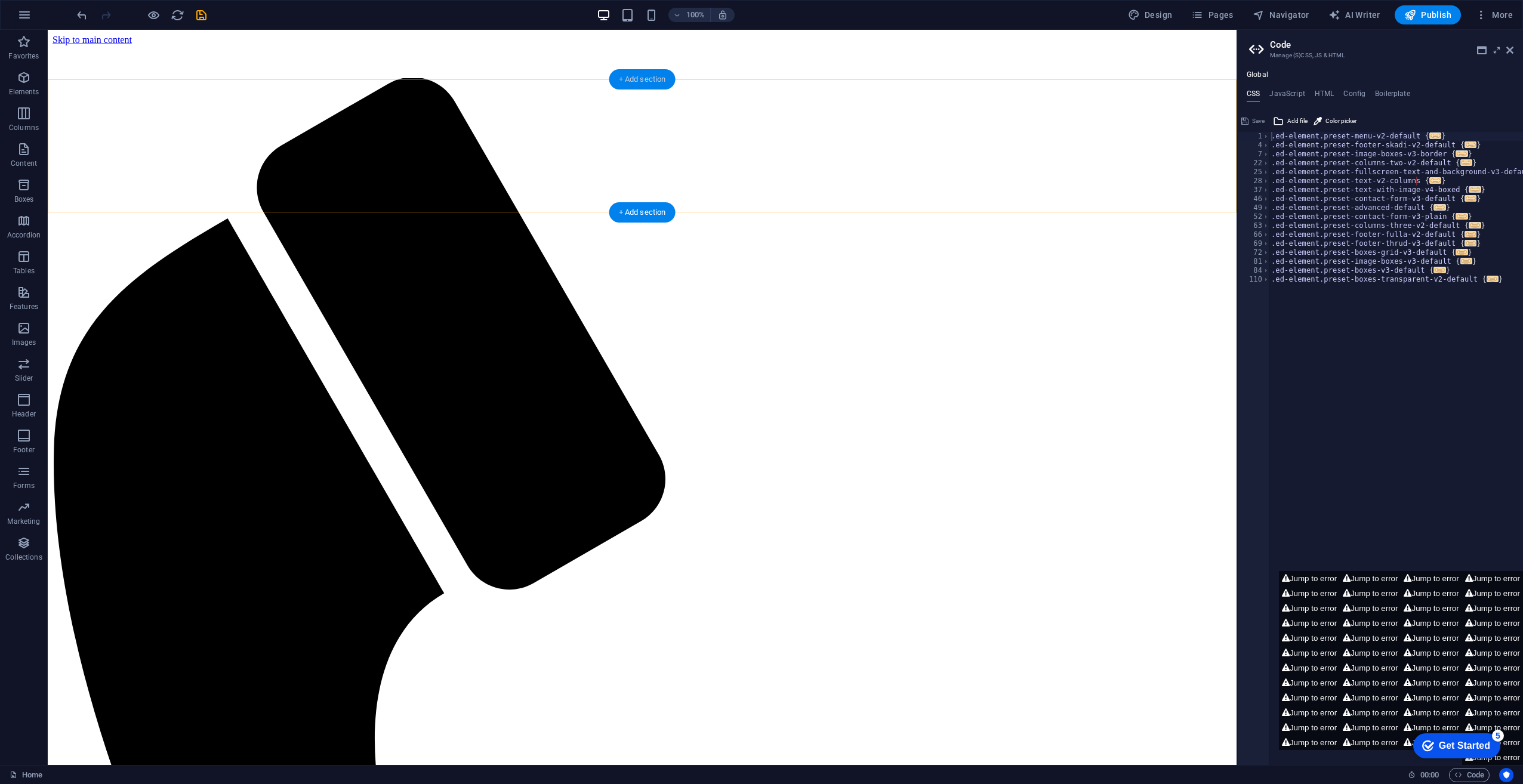
click at [651, 82] on div "+ Add section" at bounding box center [642, 79] width 66 height 20
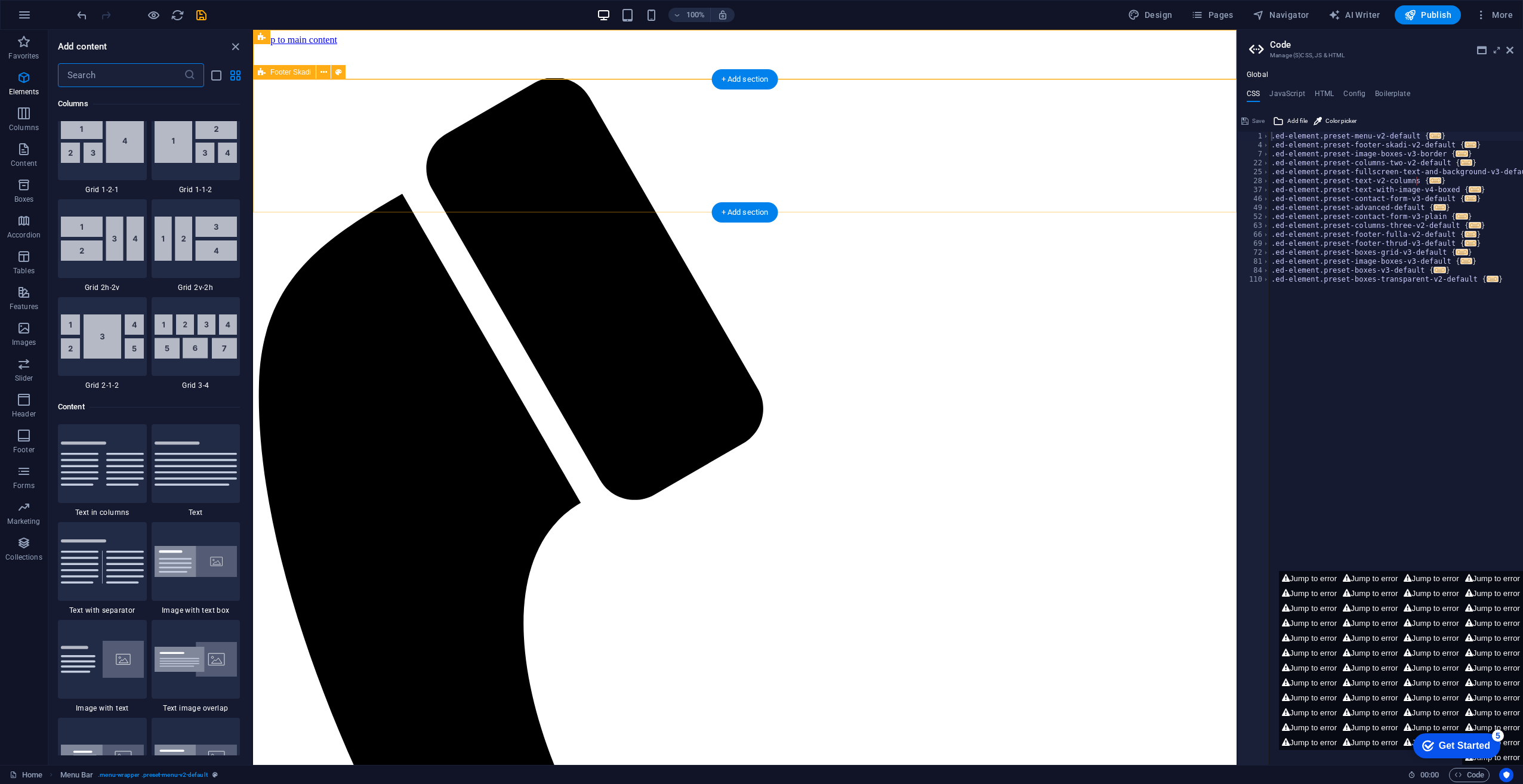
scroll to position [2088, 0]
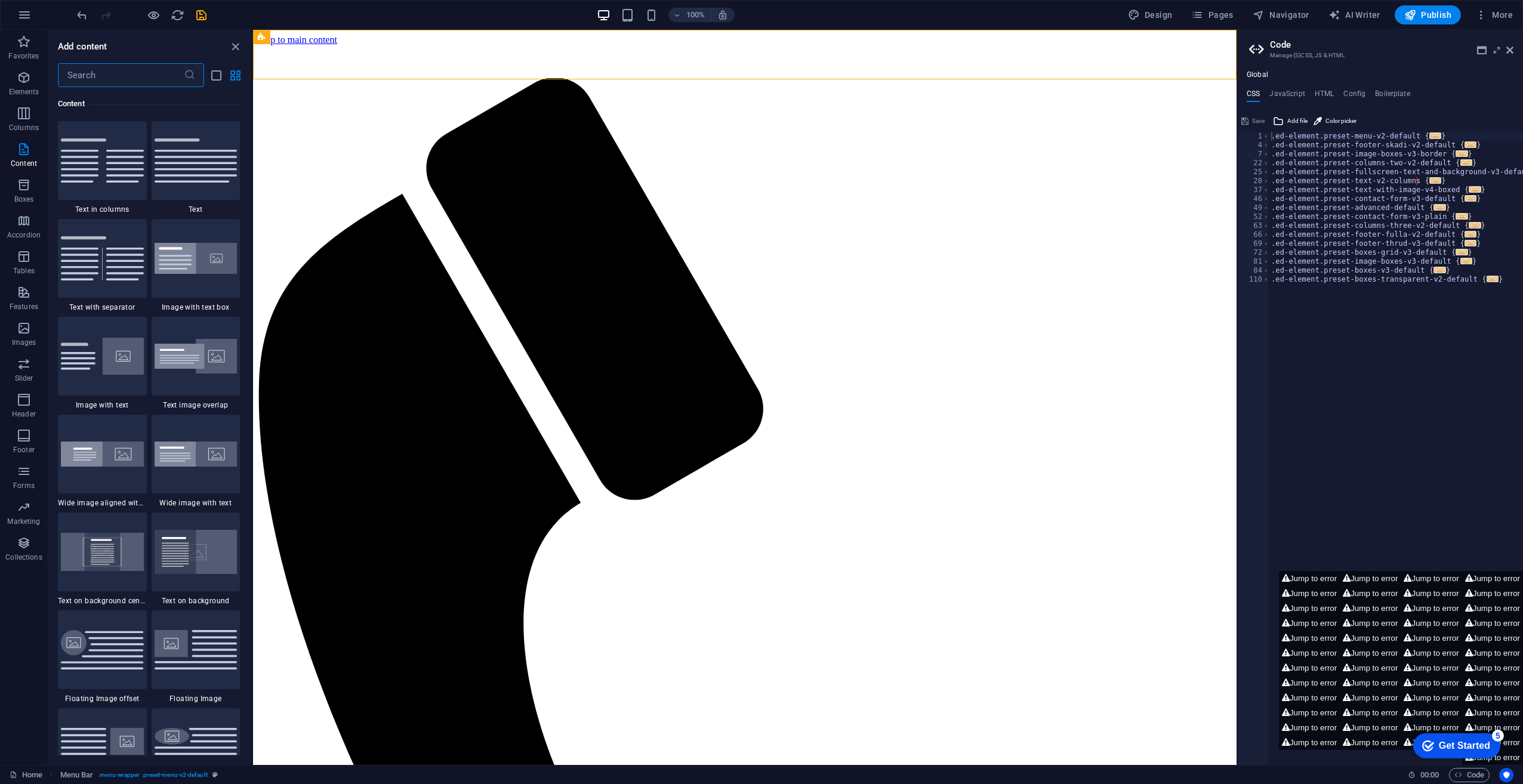
click at [101, 79] on input "text" at bounding box center [121, 75] width 126 height 24
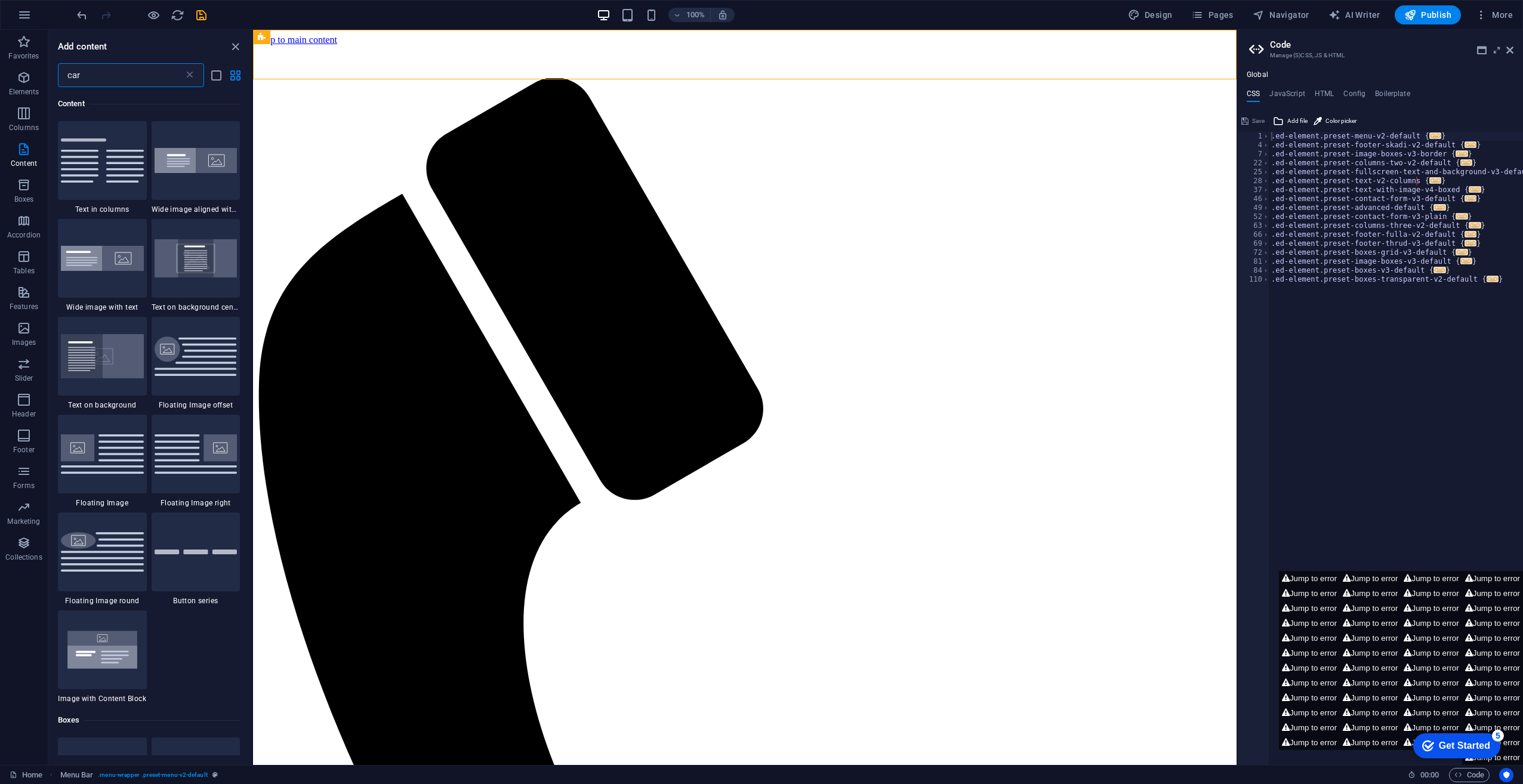
scroll to position [0, 0]
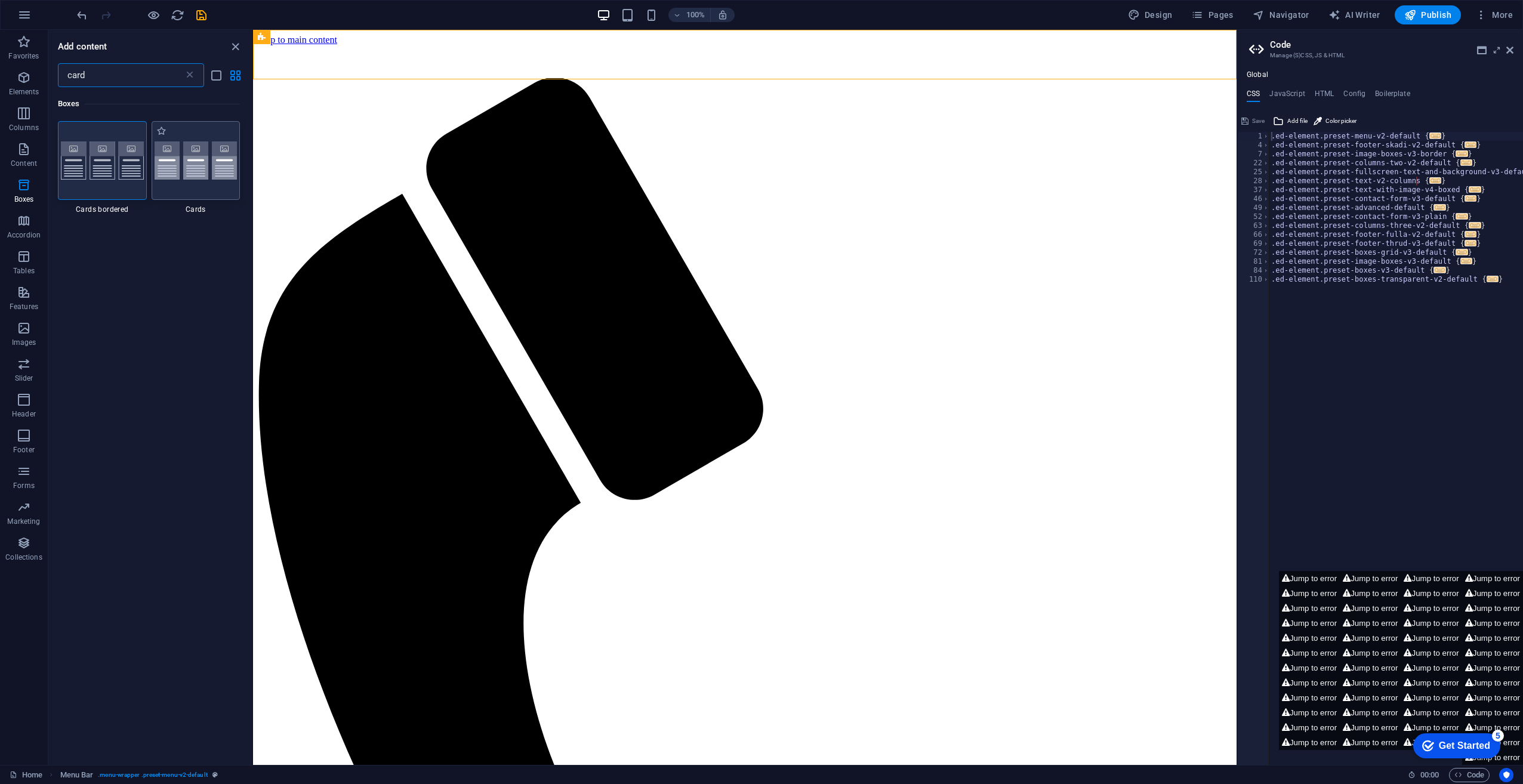
type input "card"
click at [215, 162] on img at bounding box center [196, 160] width 83 height 39
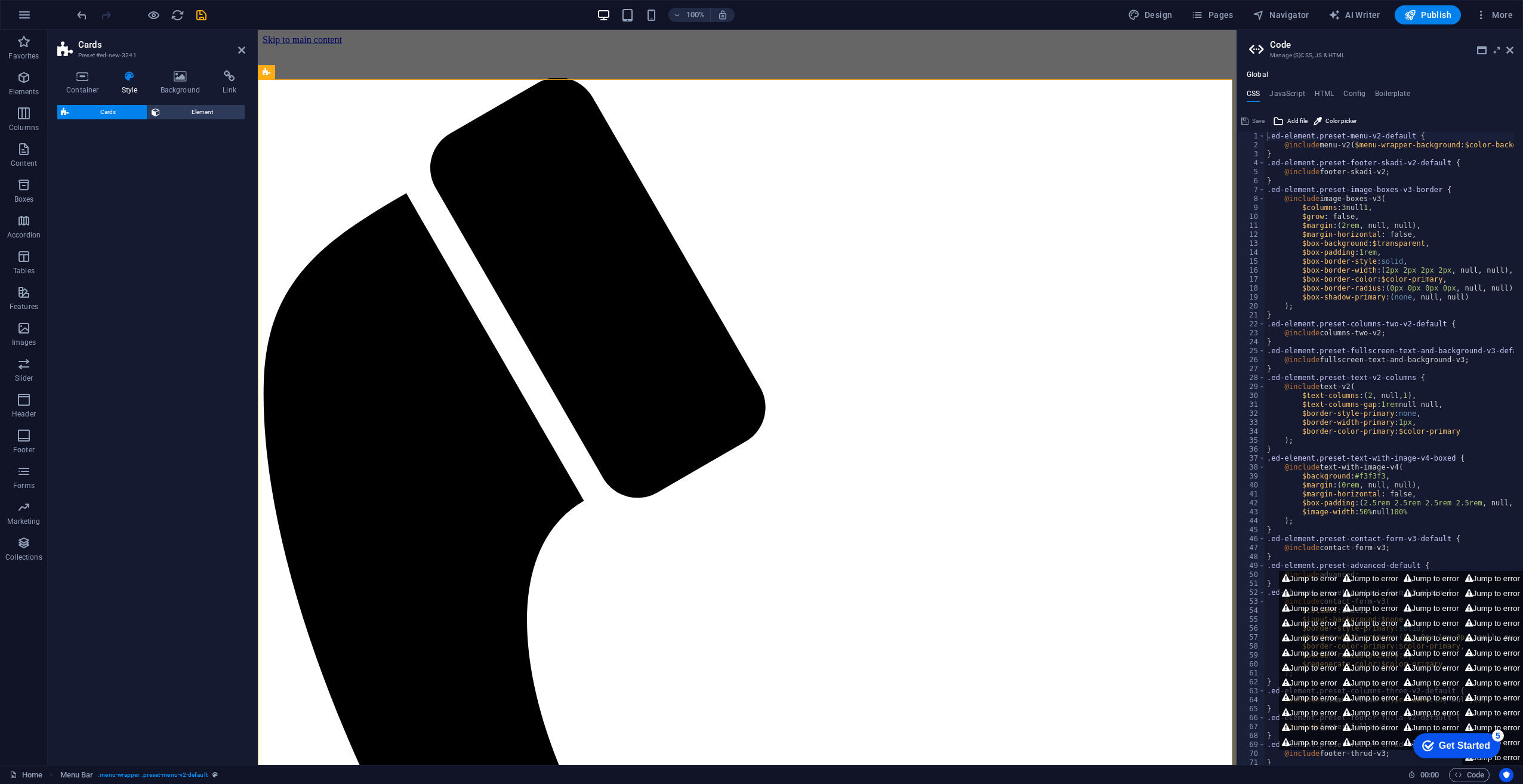
select select "rem"
select select "preset-image-boxes-v3-default"
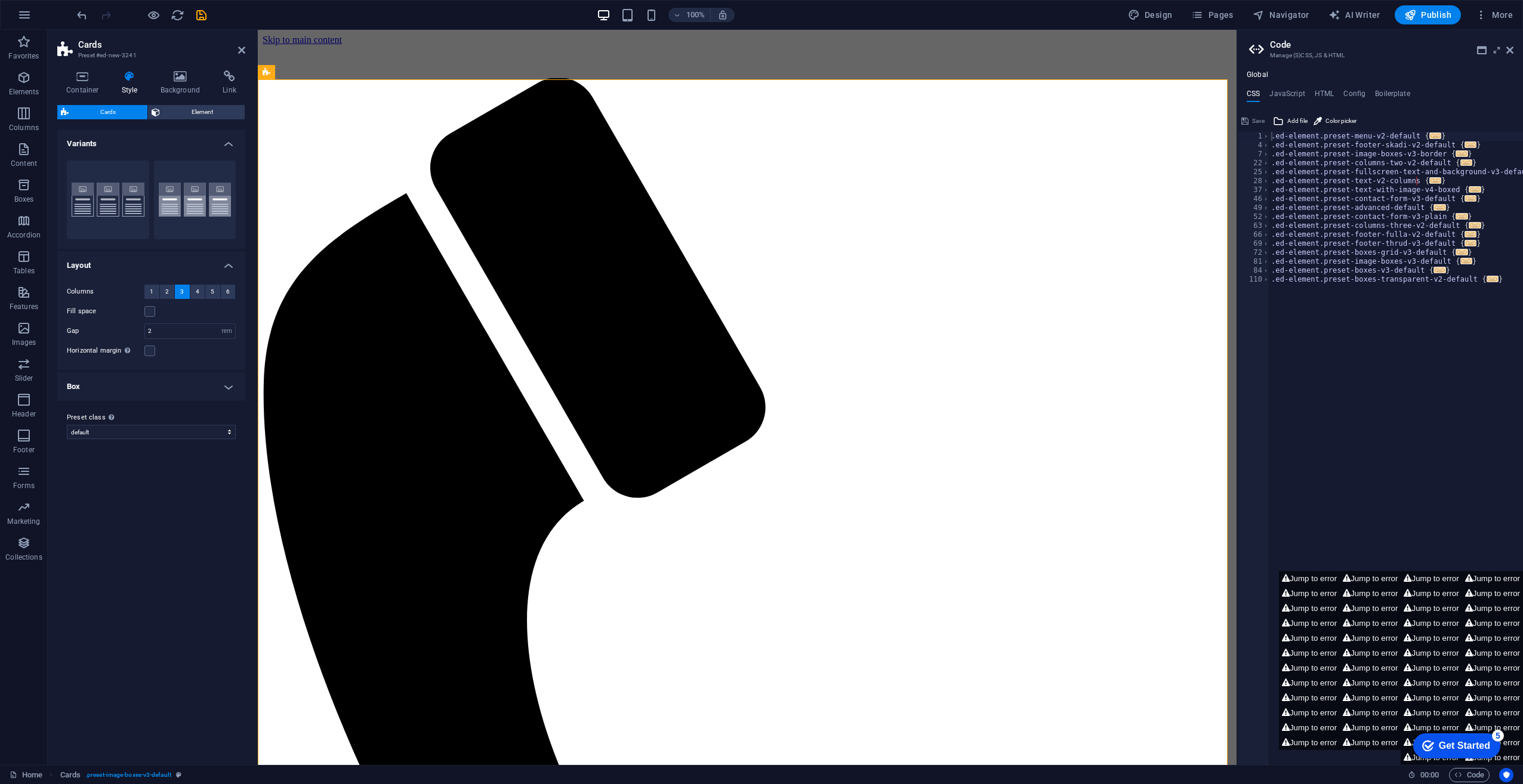
click at [1040, 5] on div "100% Design Pages Navigator AI Writer Publish More" at bounding box center [761, 15] width 1522 height 29
click at [1040, 20] on button "Design" at bounding box center [1150, 14] width 55 height 19
select select "rem"
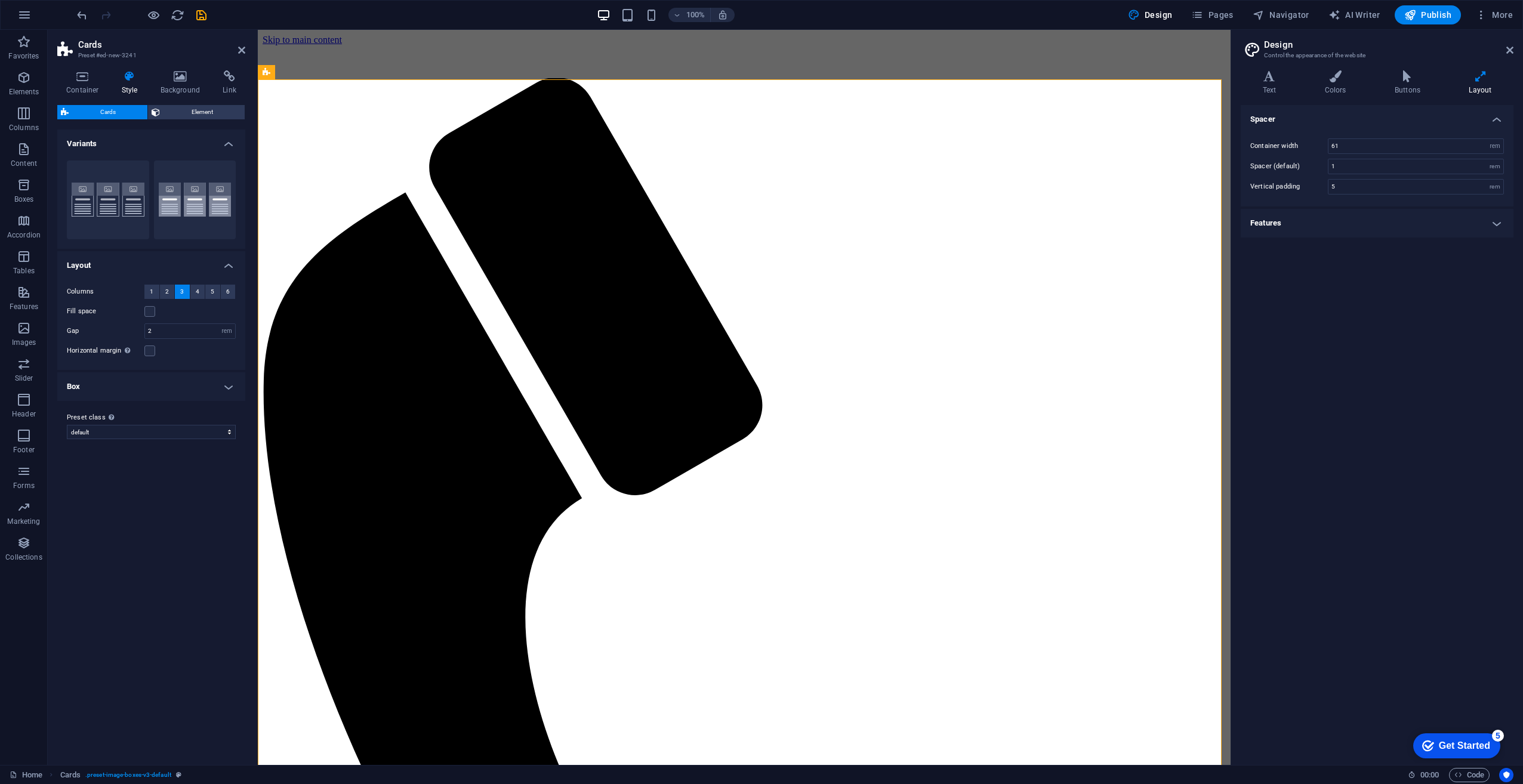
click at [1040, 225] on h4 "Features" at bounding box center [1377, 223] width 273 height 29
click at [1040, 81] on icon at bounding box center [1480, 76] width 66 height 12
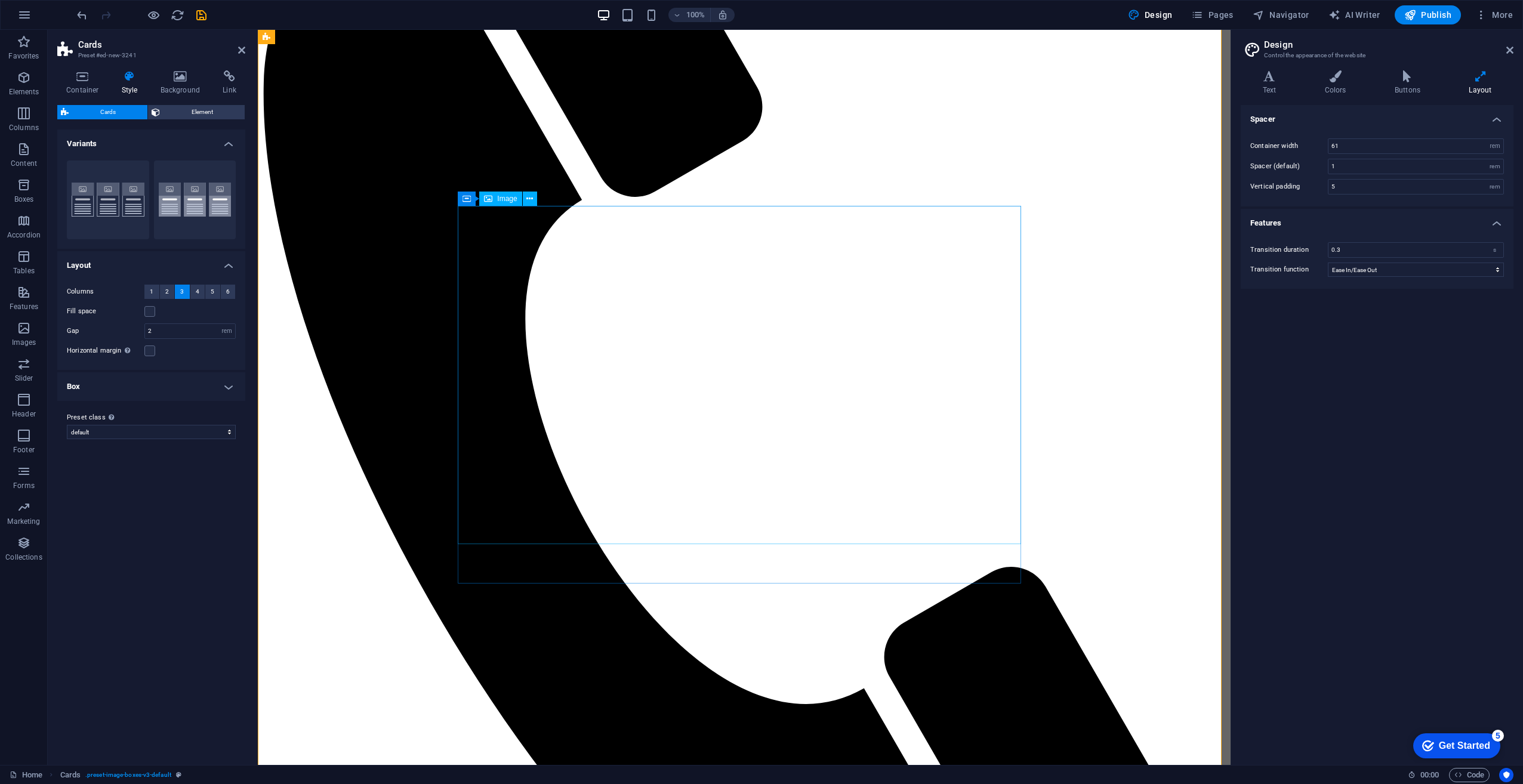
scroll to position [298, 0]
click at [202, 16] on icon "save" at bounding box center [201, 15] width 14 height 14
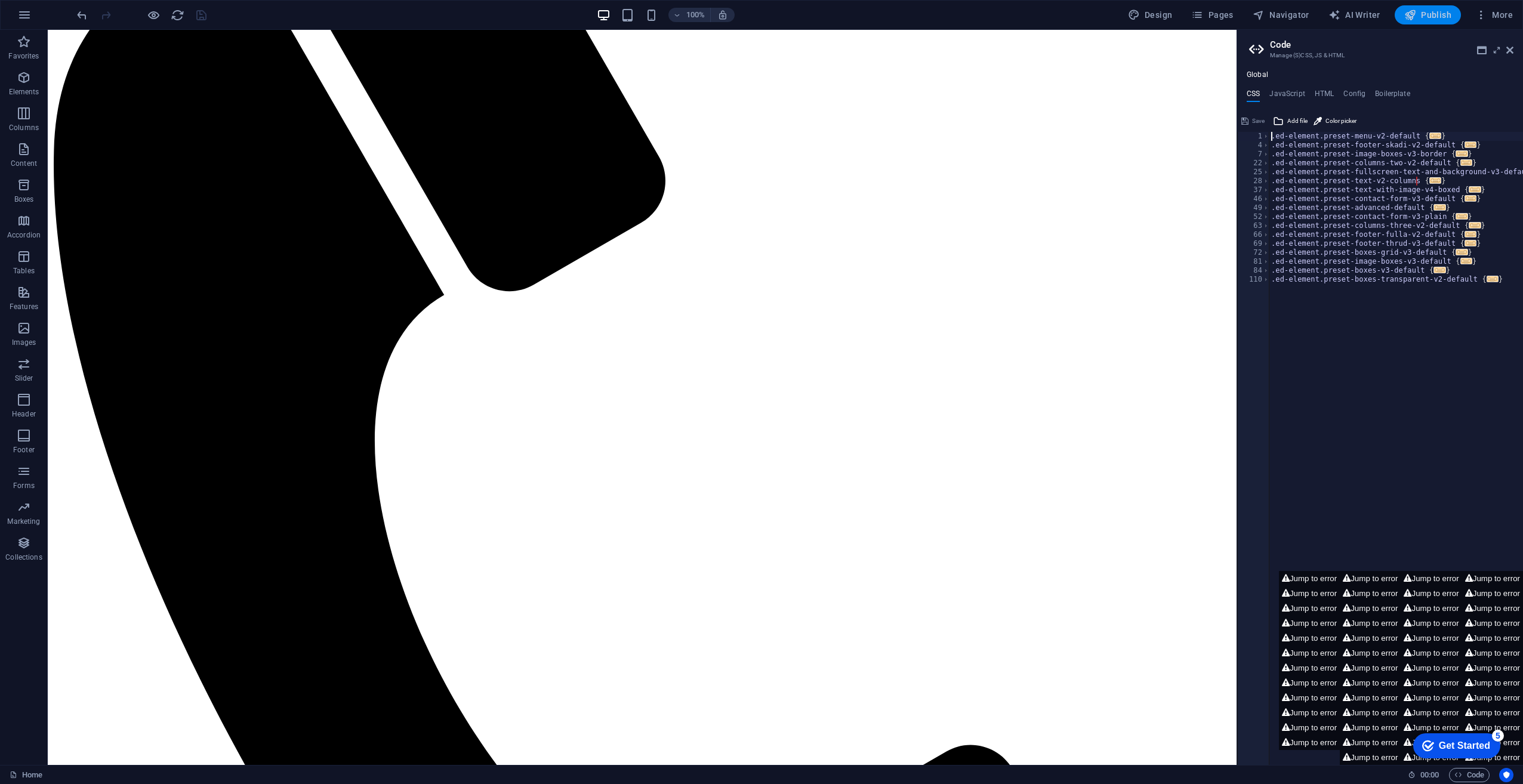
click at [1040, 16] on span "Publish" at bounding box center [1428, 15] width 47 height 12
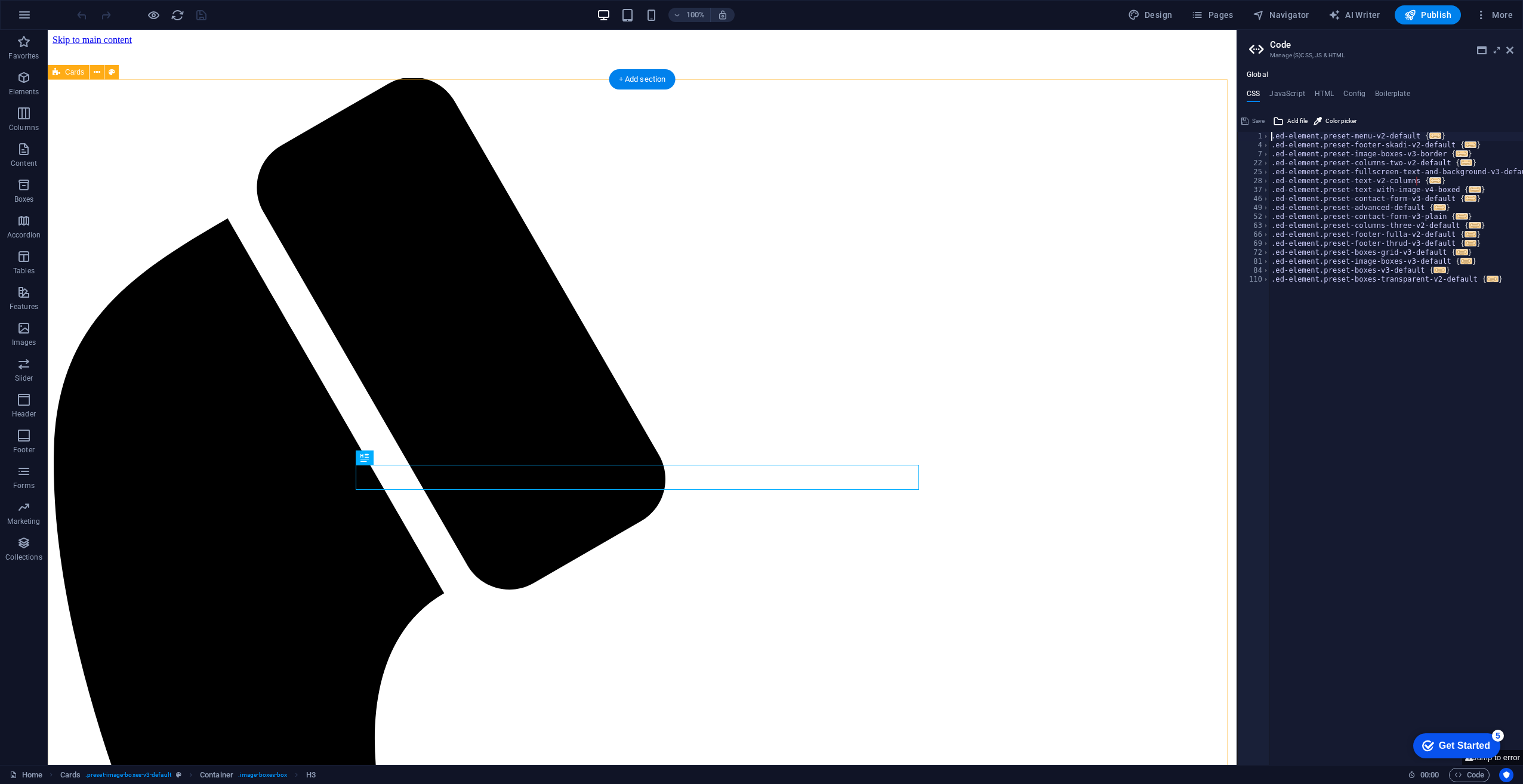
click at [64, 67] on div "Cards" at bounding box center [68, 72] width 41 height 14
click at [65, 76] on span "Cards" at bounding box center [74, 72] width 19 height 7
click at [69, 72] on span "Cards" at bounding box center [74, 72] width 19 height 7
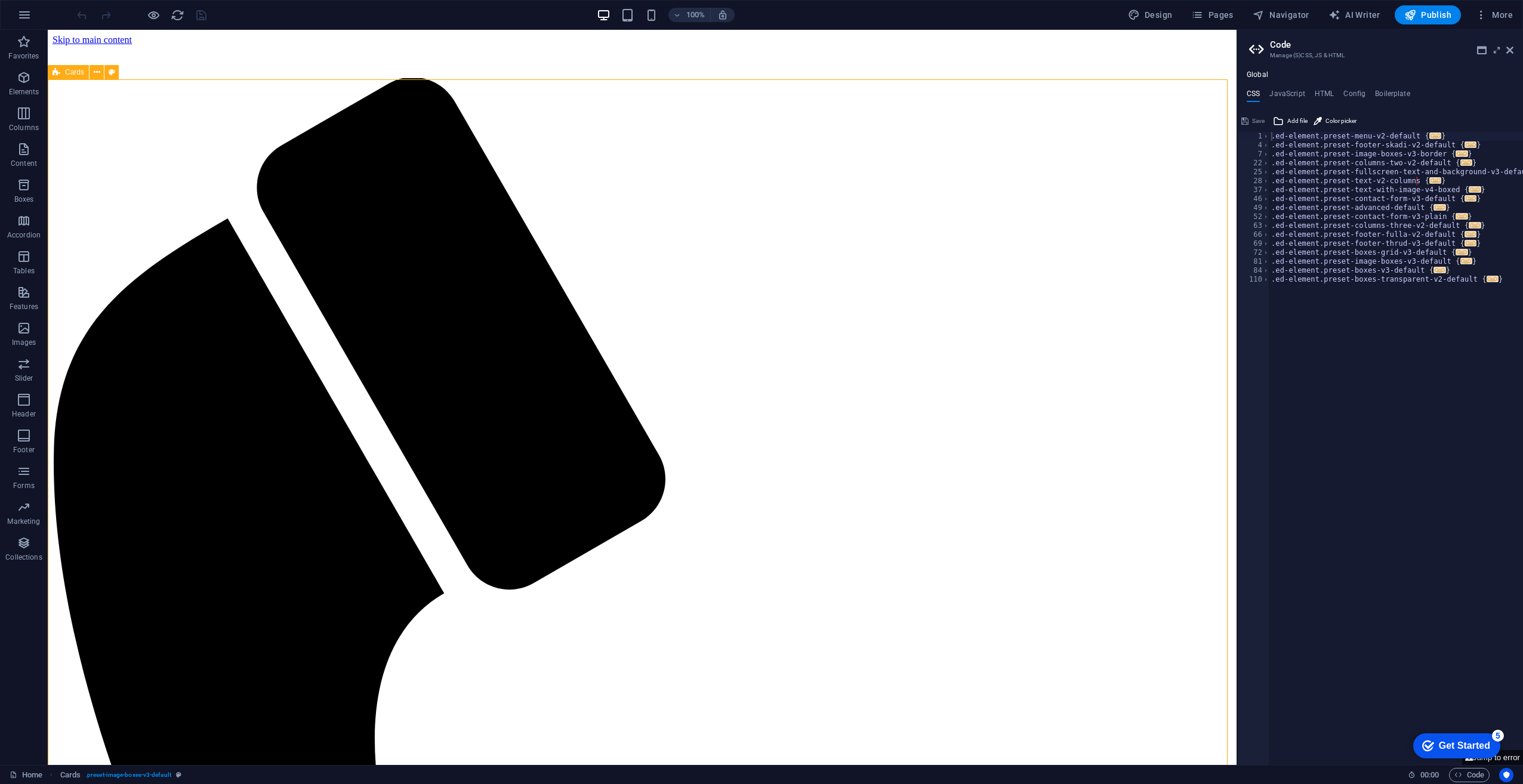
click at [69, 72] on span "Cards" at bounding box center [74, 72] width 19 height 7
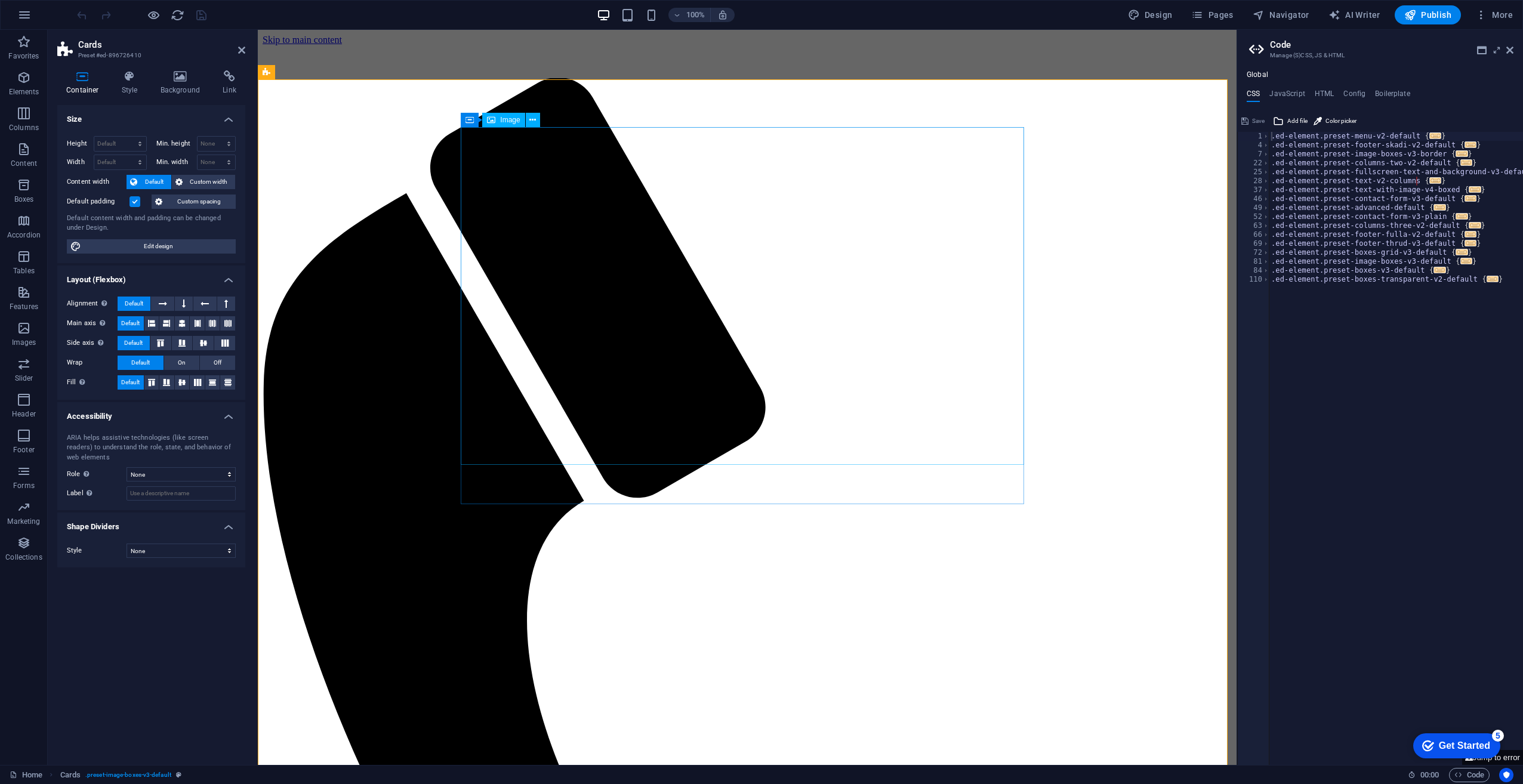
click at [502, 124] on div "Image" at bounding box center [503, 120] width 43 height 14
click at [1157, 18] on span "Design" at bounding box center [1151, 15] width 45 height 12
select select "px"
select select "400"
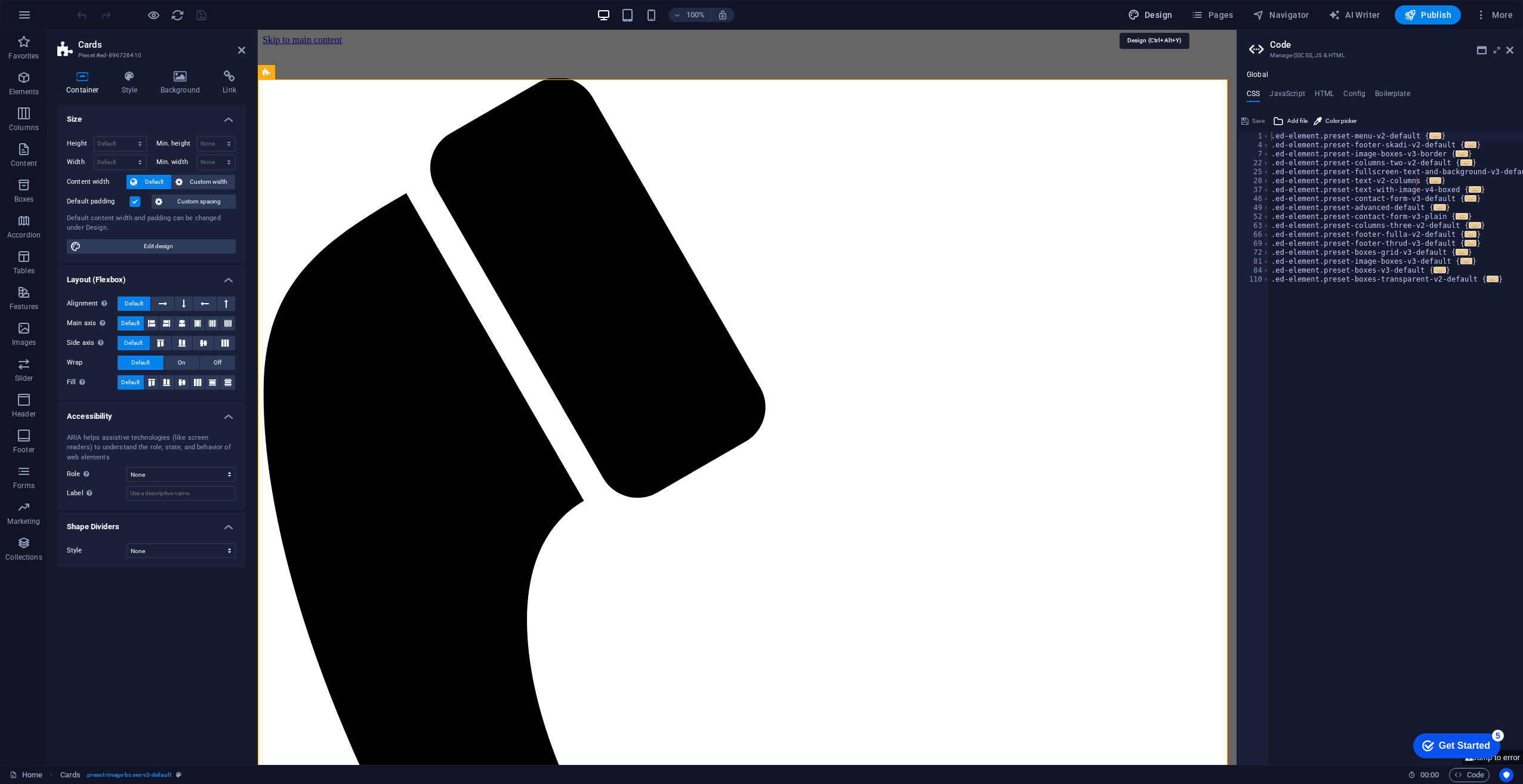
select select "px"
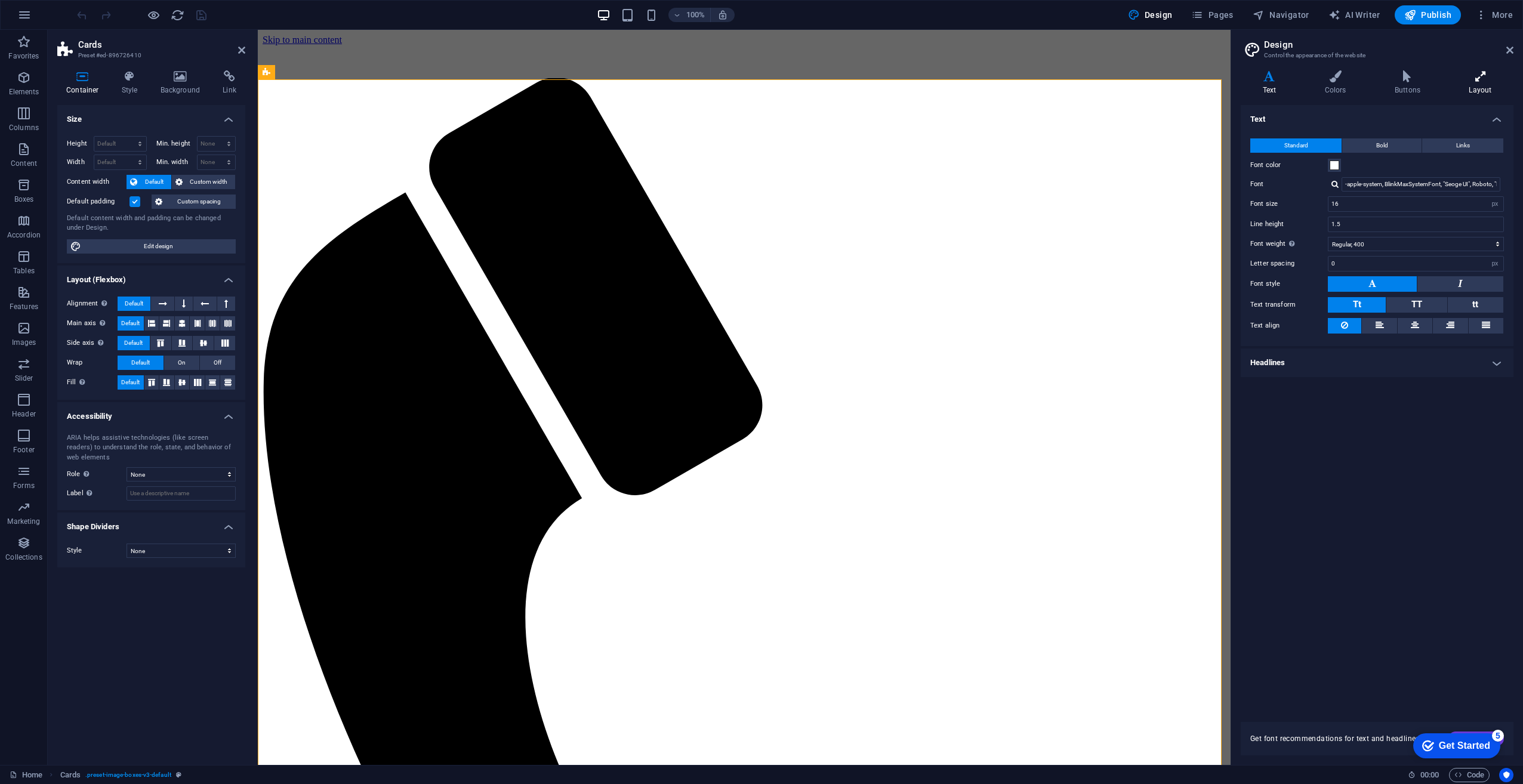
click at [1470, 78] on icon at bounding box center [1480, 76] width 66 height 12
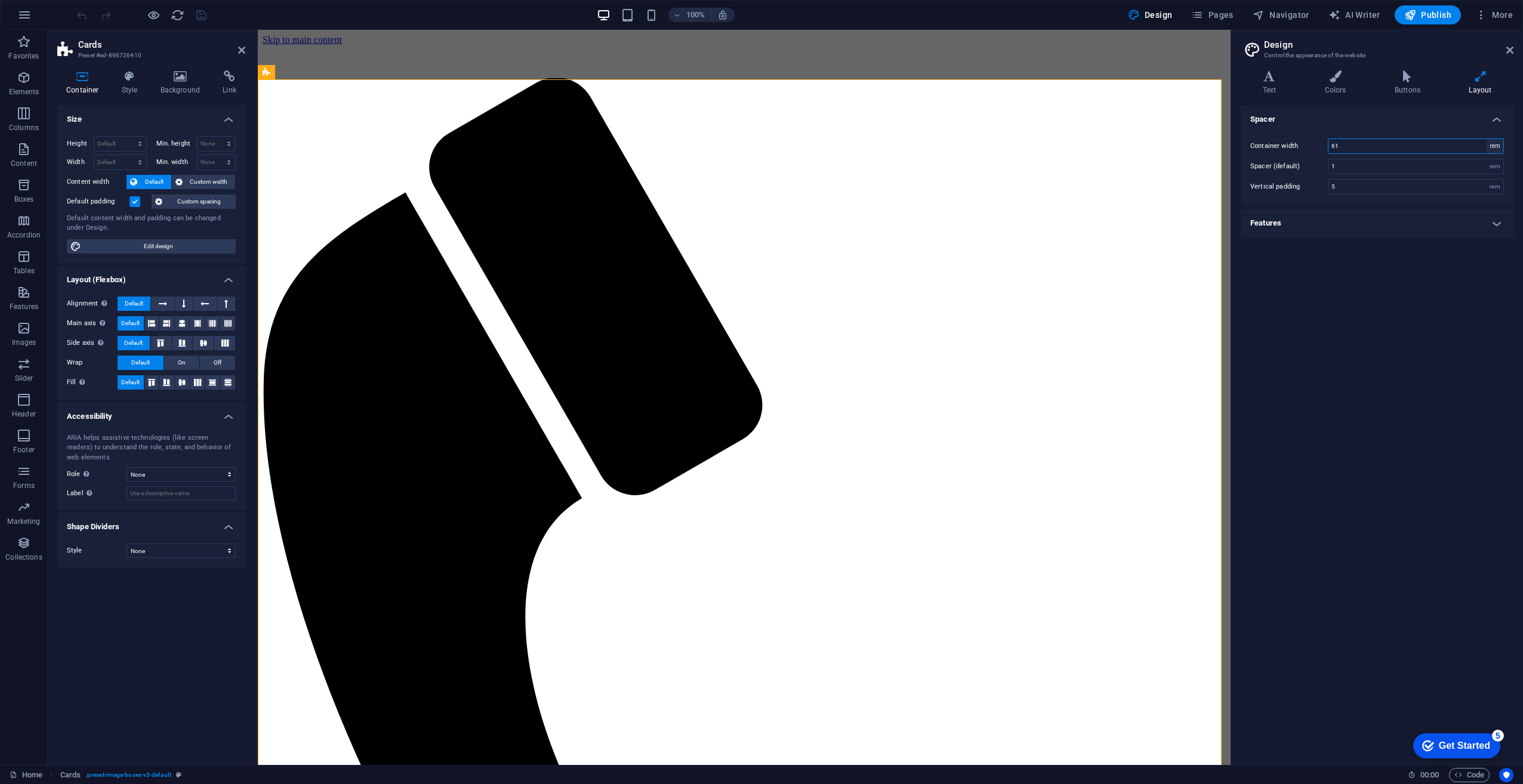
click at [1495, 142] on select "rem px" at bounding box center [1495, 146] width 16 height 14
select select "px"
click at [1487, 139] on select "rem px" at bounding box center [1495, 146] width 16 height 14
type input "976"
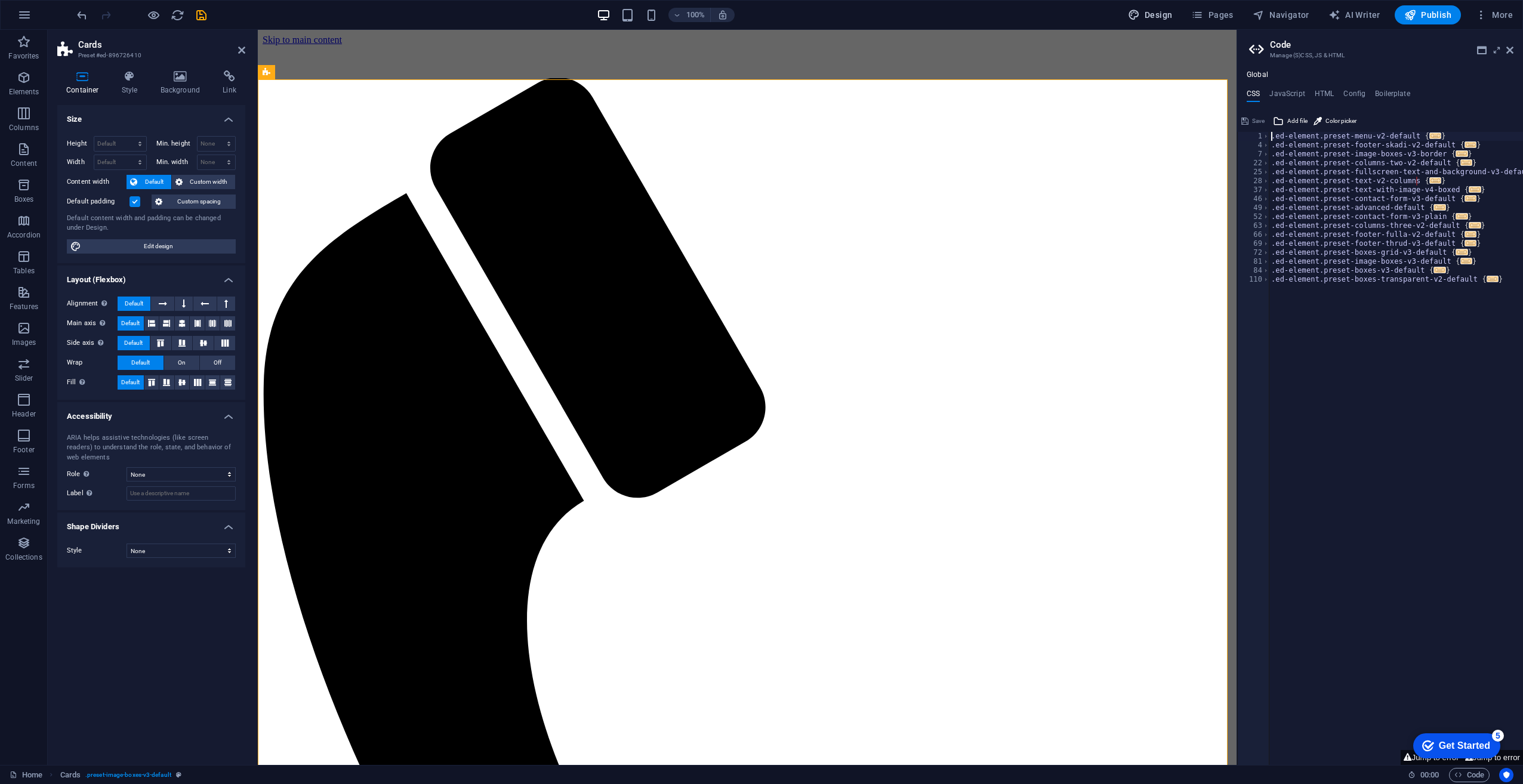
click at [1168, 11] on span "Design" at bounding box center [1151, 15] width 45 height 12
select select "px"
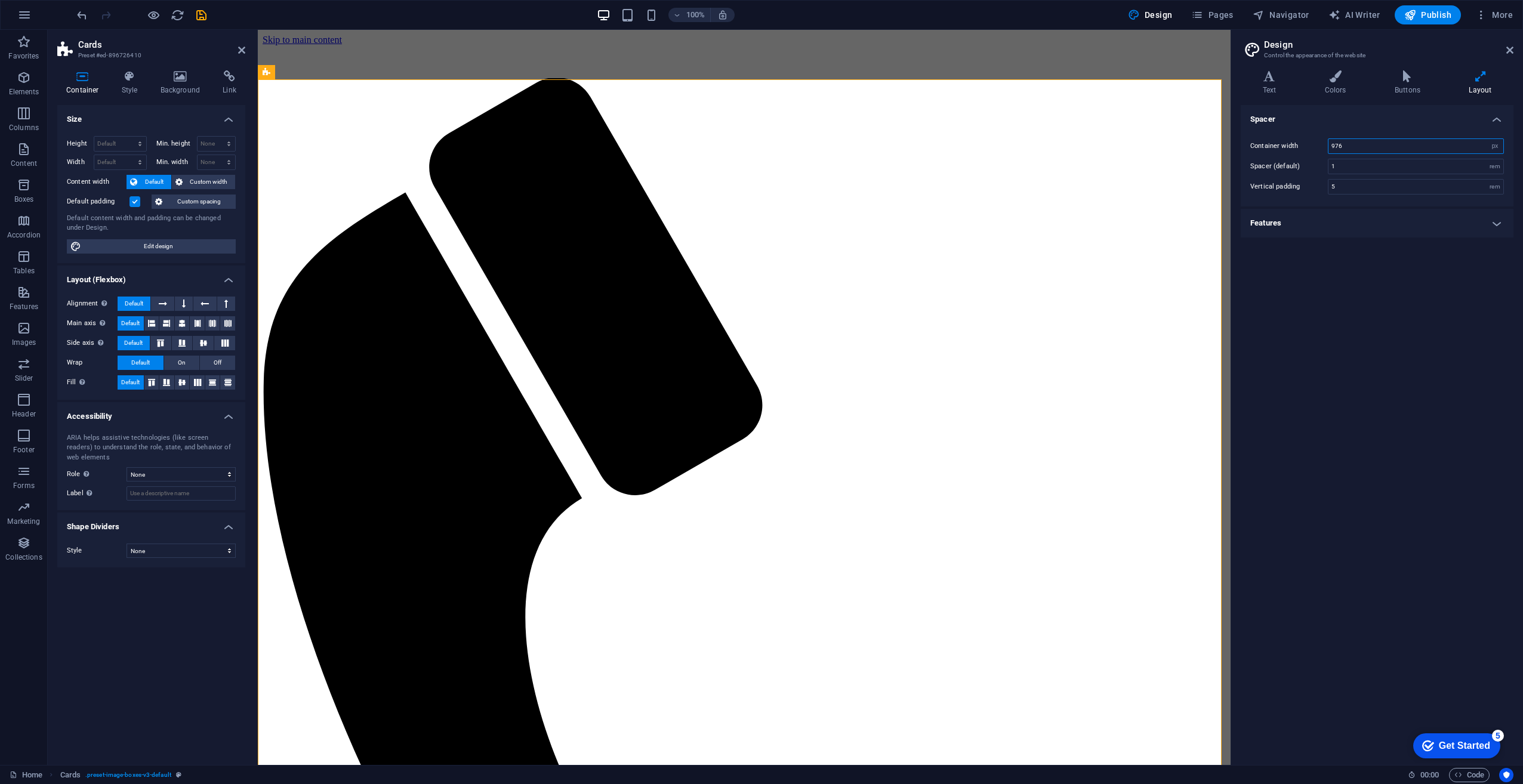
drag, startPoint x: 1344, startPoint y: 145, endPoint x: 1325, endPoint y: 144, distance: 19.0
click at [1325, 144] on div "Container width 976 rem px" at bounding box center [1377, 146] width 254 height 16
type input "300"
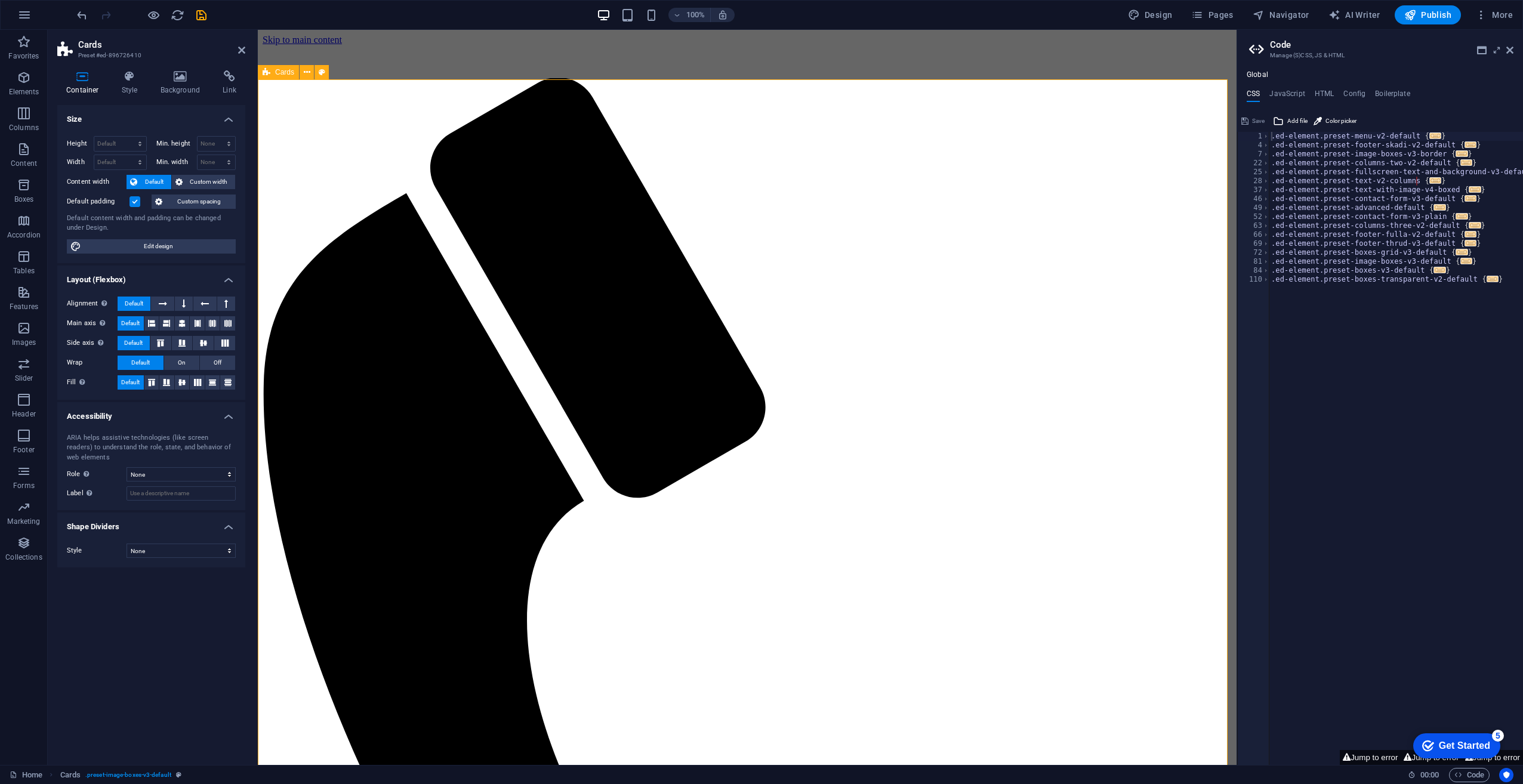
click at [1162, 13] on span "Design" at bounding box center [1151, 15] width 45 height 12
select select "px"
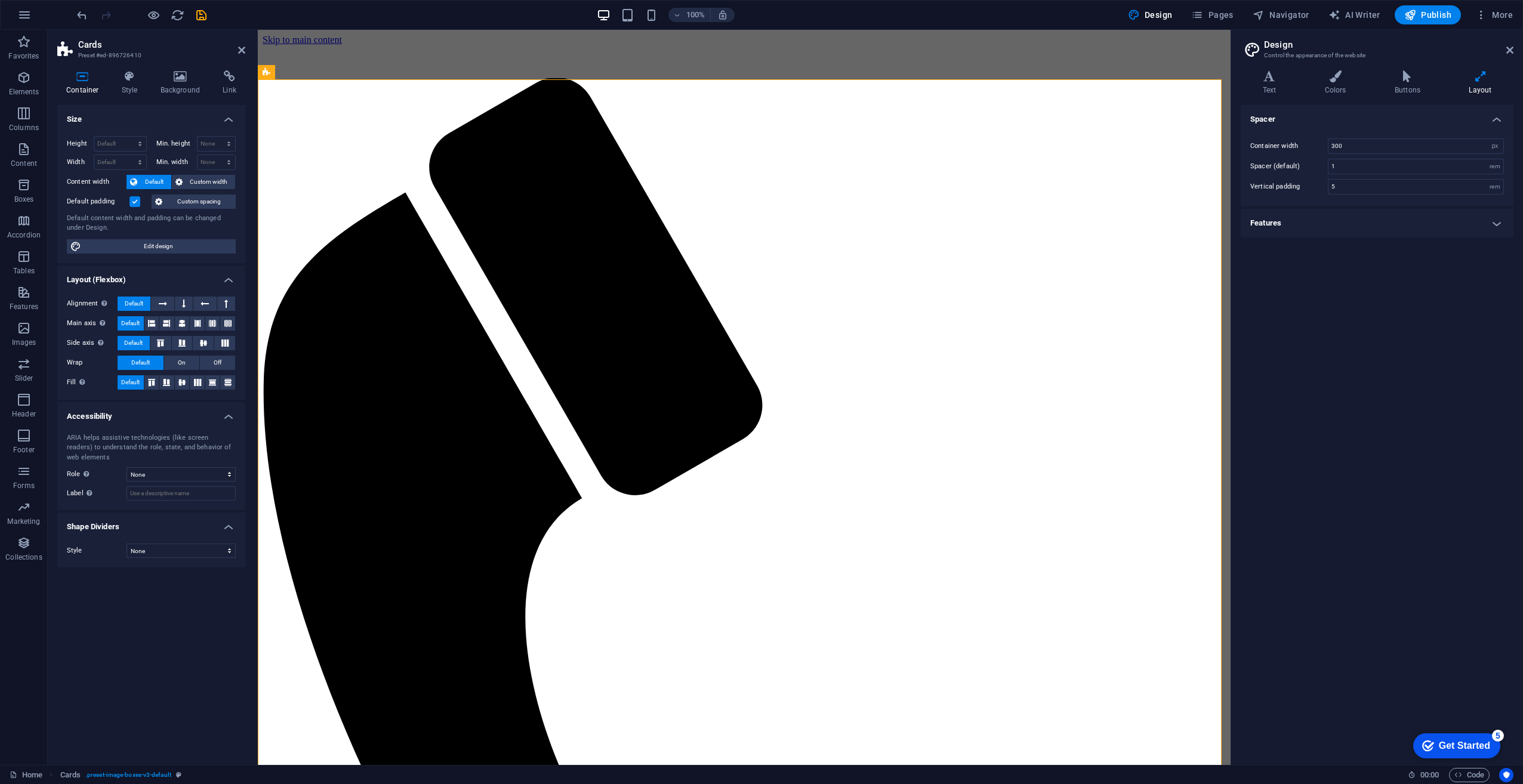
click at [1388, 225] on h4 "Features" at bounding box center [1377, 223] width 273 height 29
click at [1365, 148] on input "300" at bounding box center [1416, 146] width 175 height 14
type input "3"
type input "100"
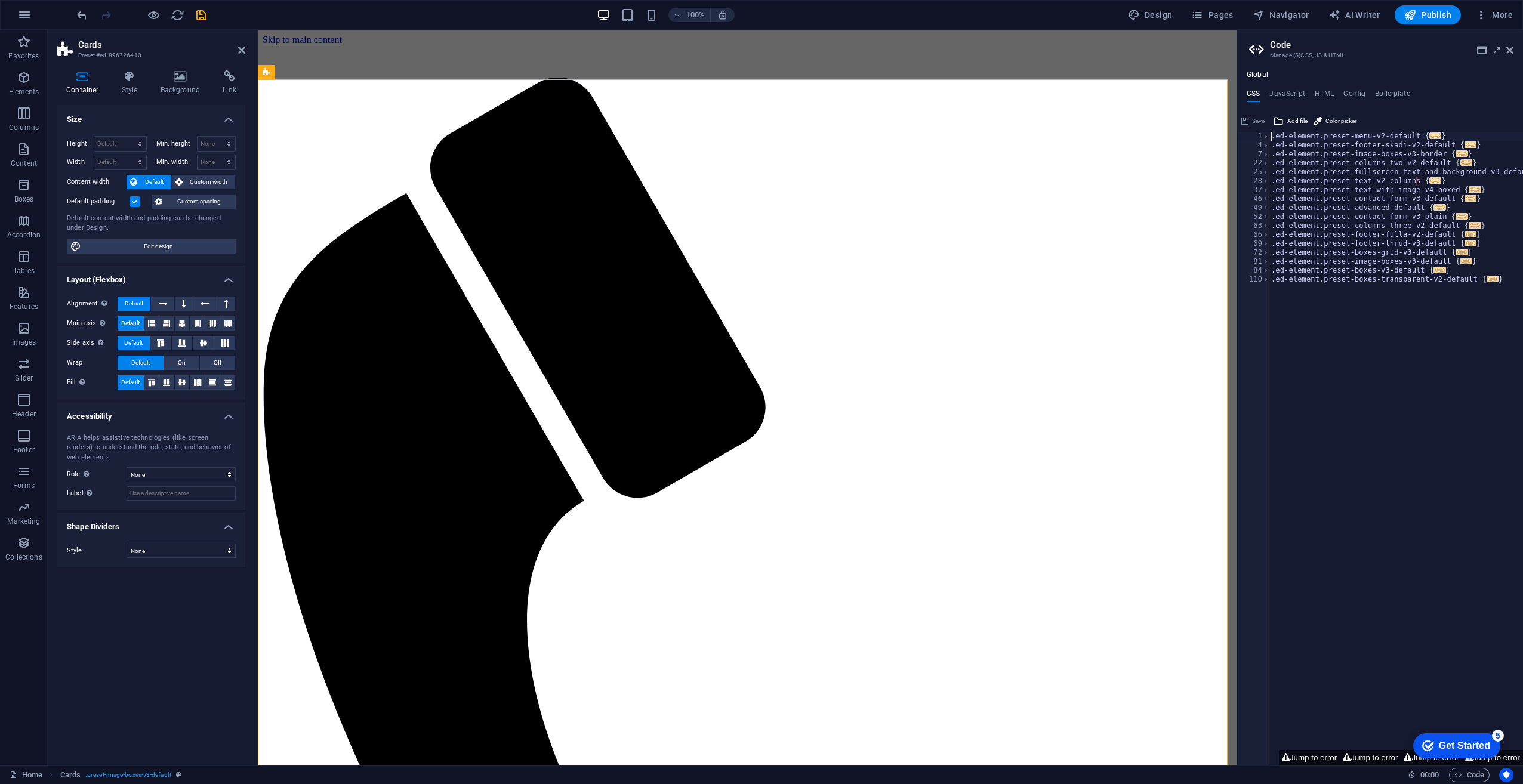
type textarea ".ed-element.preset-menu-v2-default {"
click at [130, 82] on h4 "Style" at bounding box center [132, 83] width 39 height 25
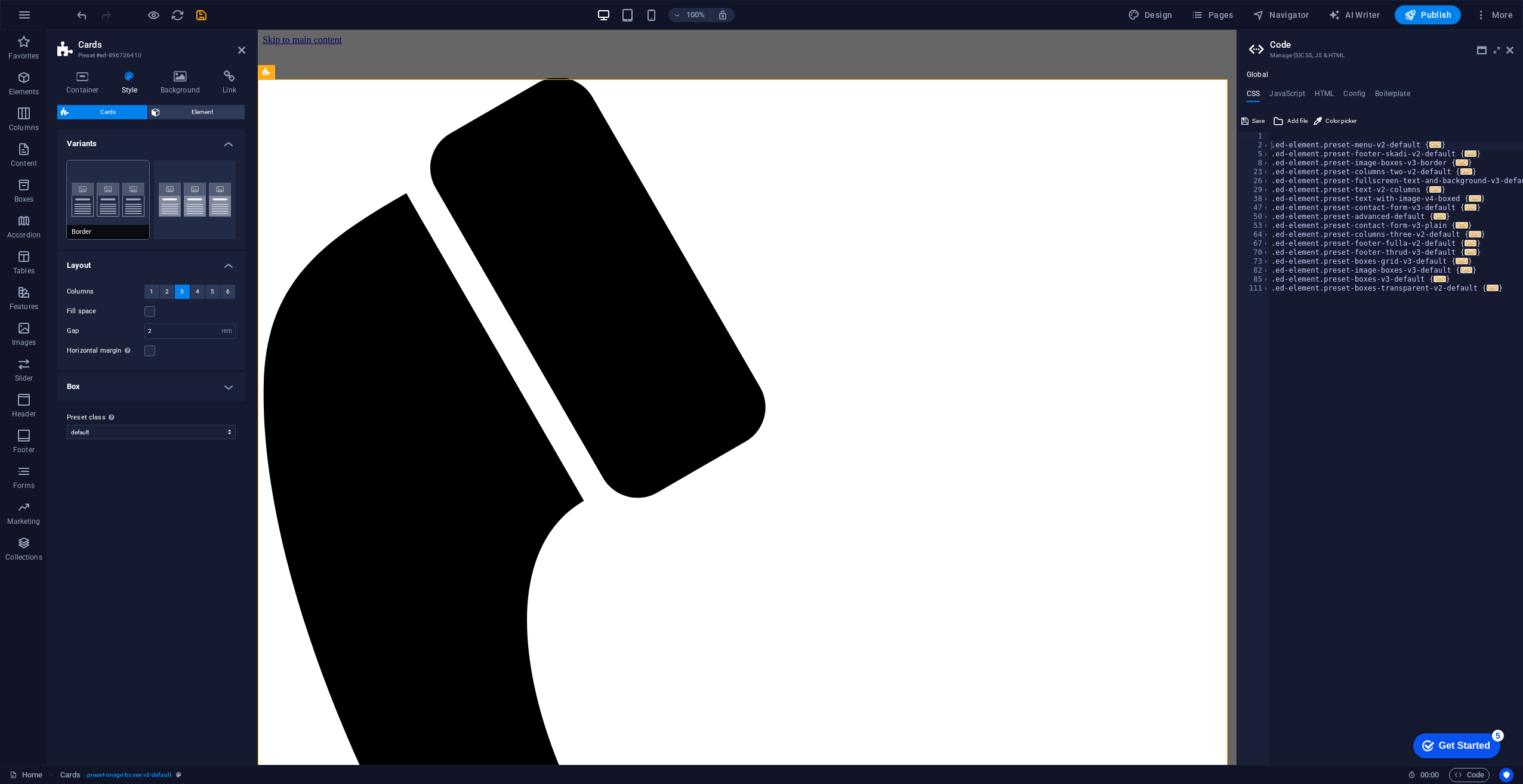
click at [113, 230] on span "Border" at bounding box center [108, 232] width 82 height 14
click at [213, 226] on button "Default" at bounding box center [194, 200] width 82 height 79
click at [200, 290] on button "4" at bounding box center [198, 292] width 15 height 14
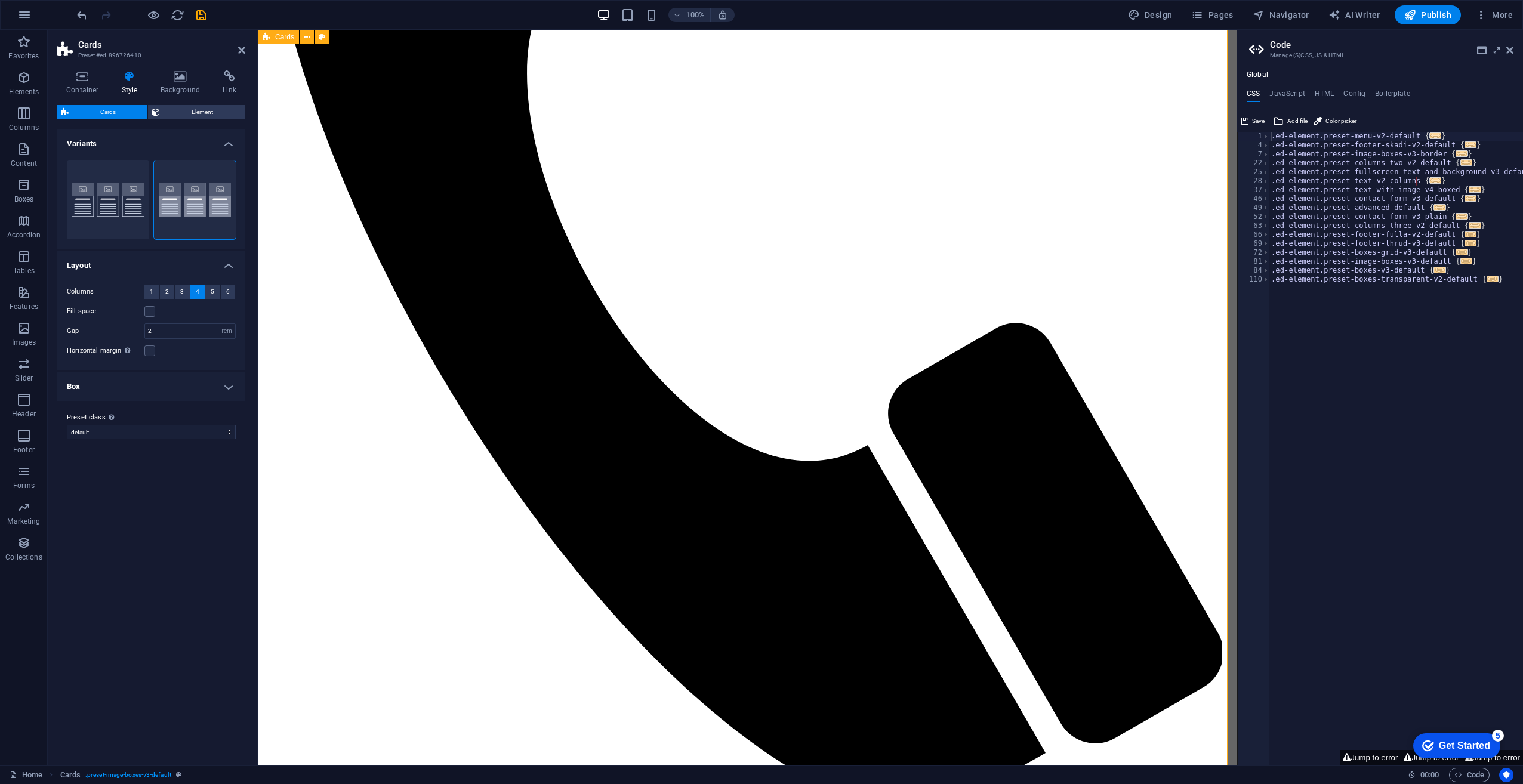
scroll to position [675, 0]
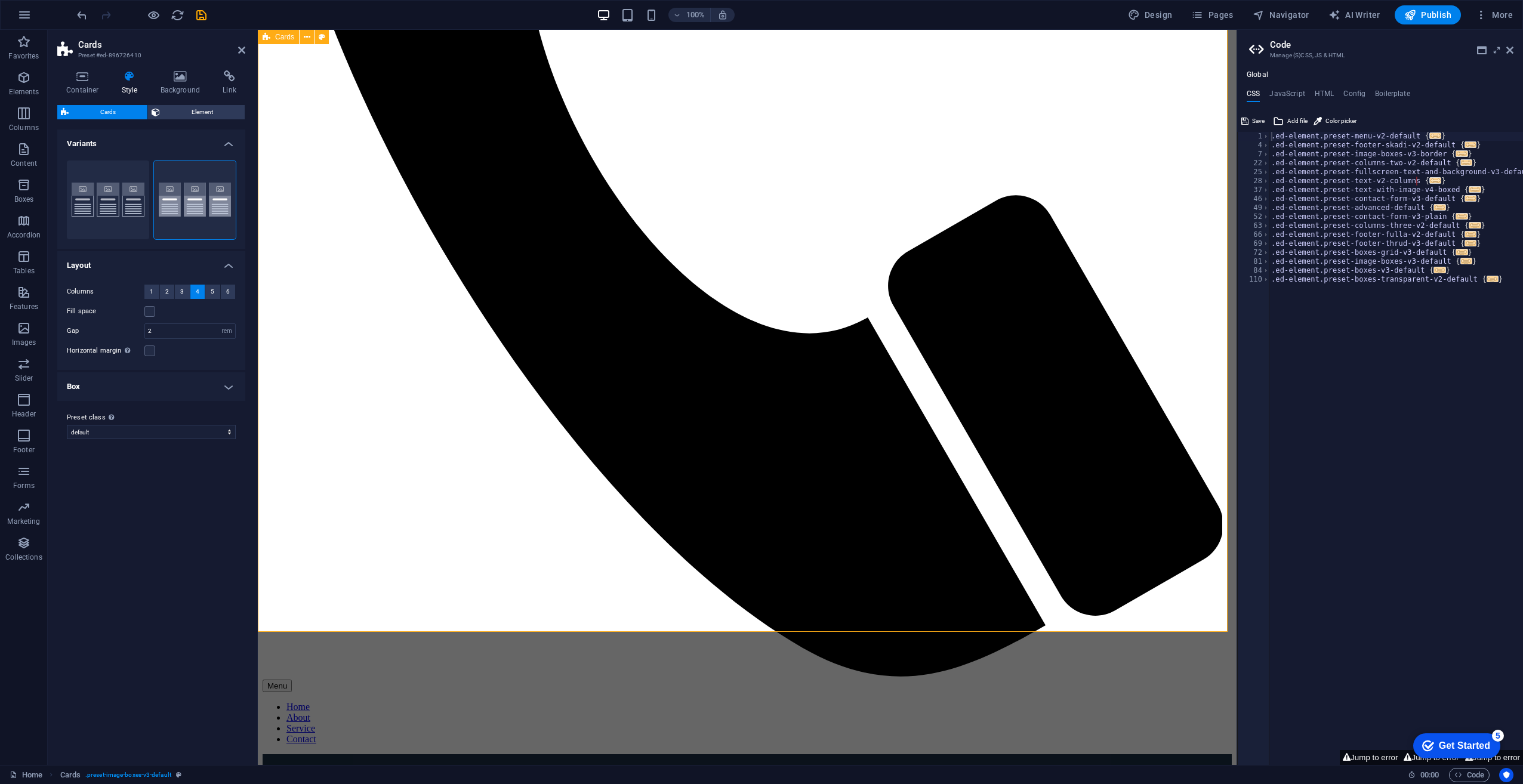
click at [229, 295] on span "6" at bounding box center [227, 292] width 3 height 14
click at [229, 294] on span "6" at bounding box center [227, 292] width 3 height 14
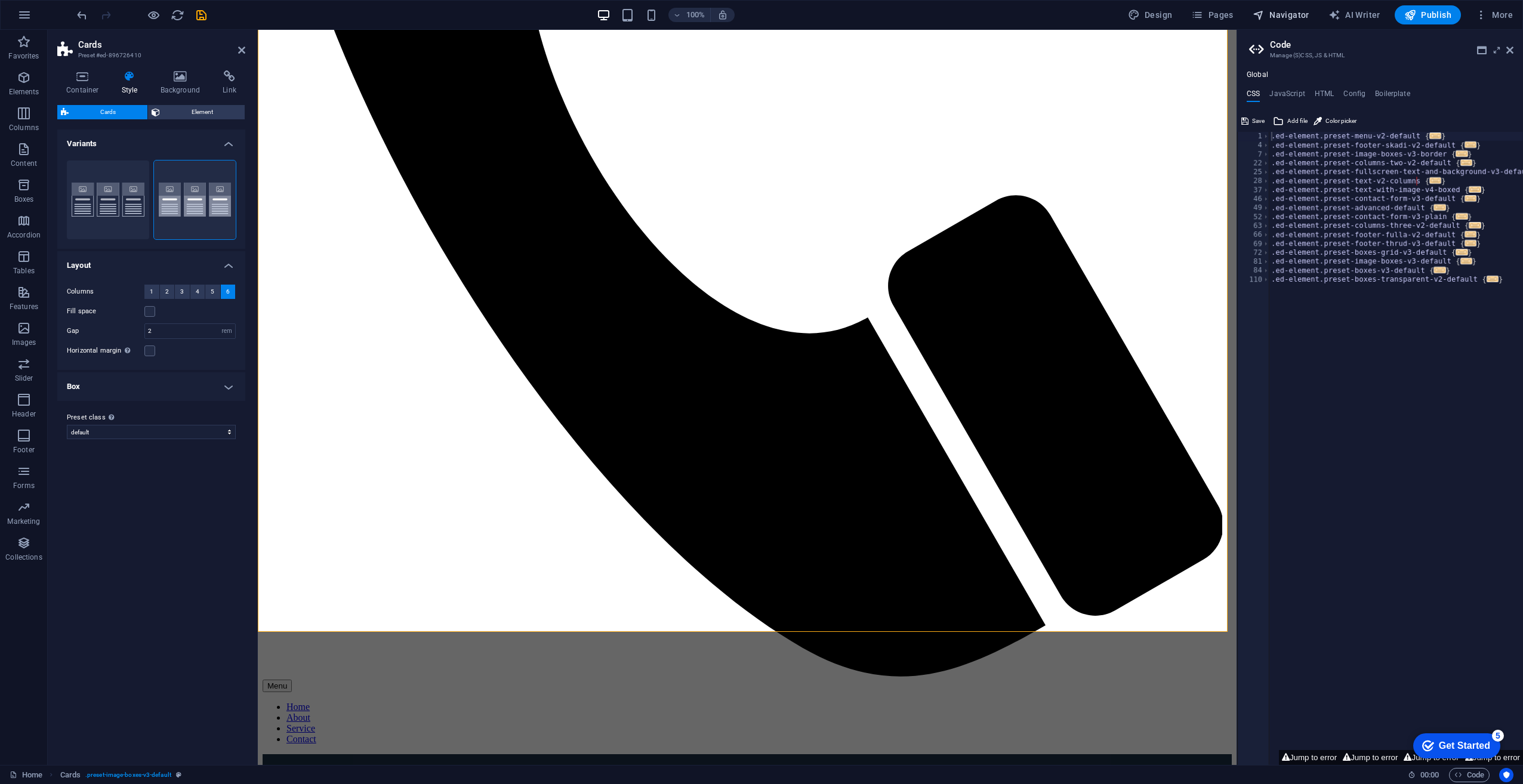
click at [1288, 20] on span "Navigator" at bounding box center [1281, 15] width 56 height 12
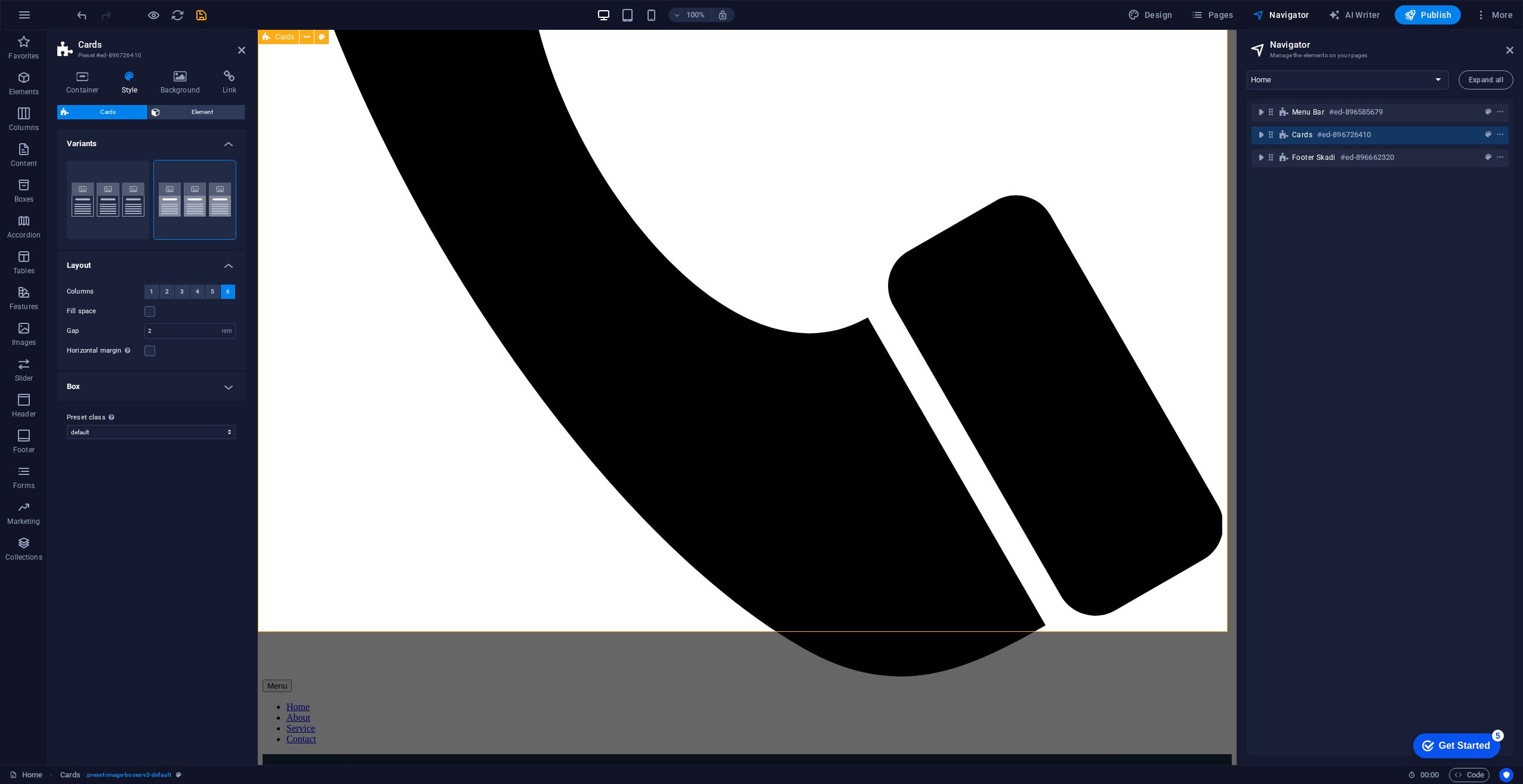
click at [1320, 130] on h6 "#ed-896726410" at bounding box center [1344, 135] width 54 height 14
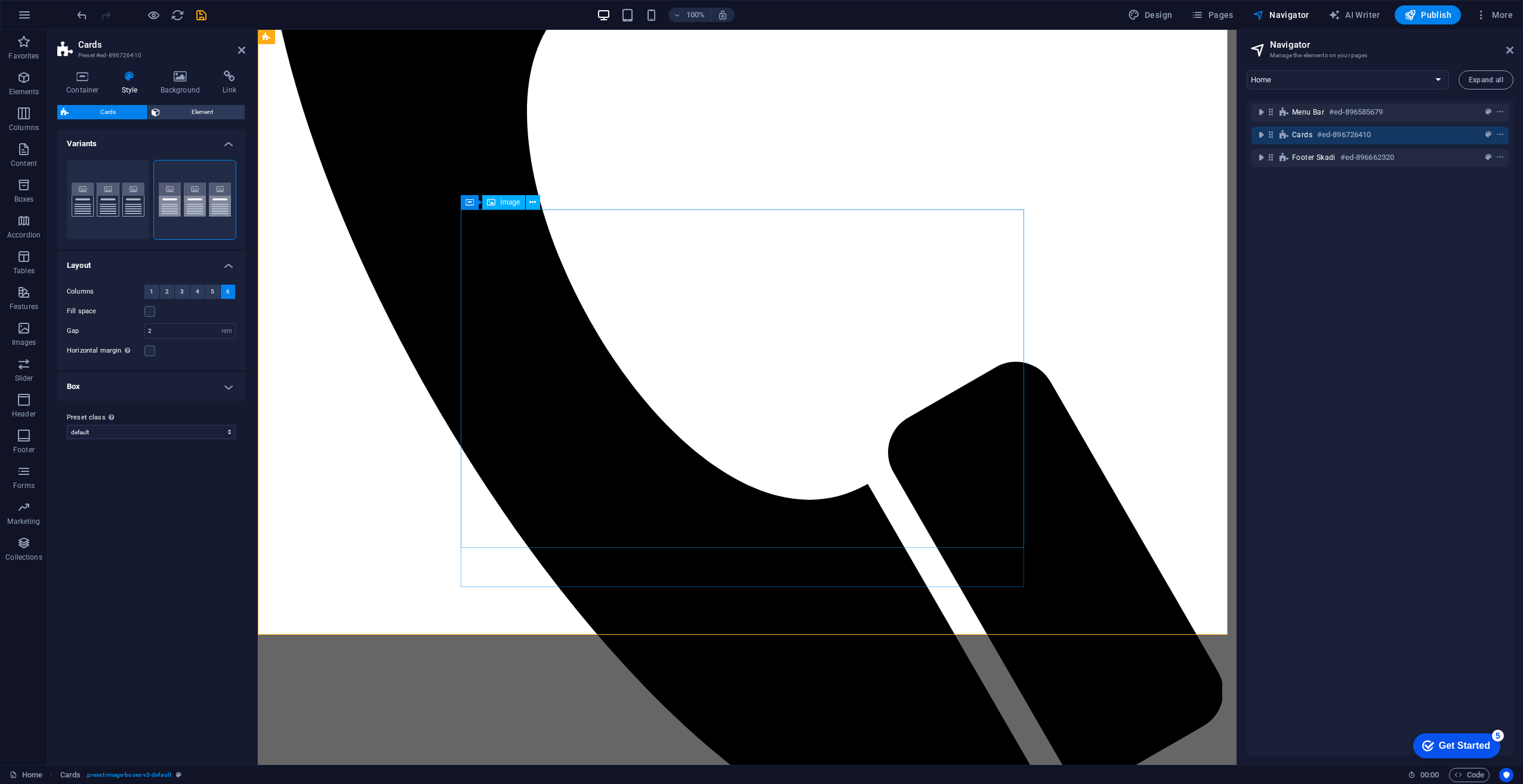
scroll to position [436, 0]
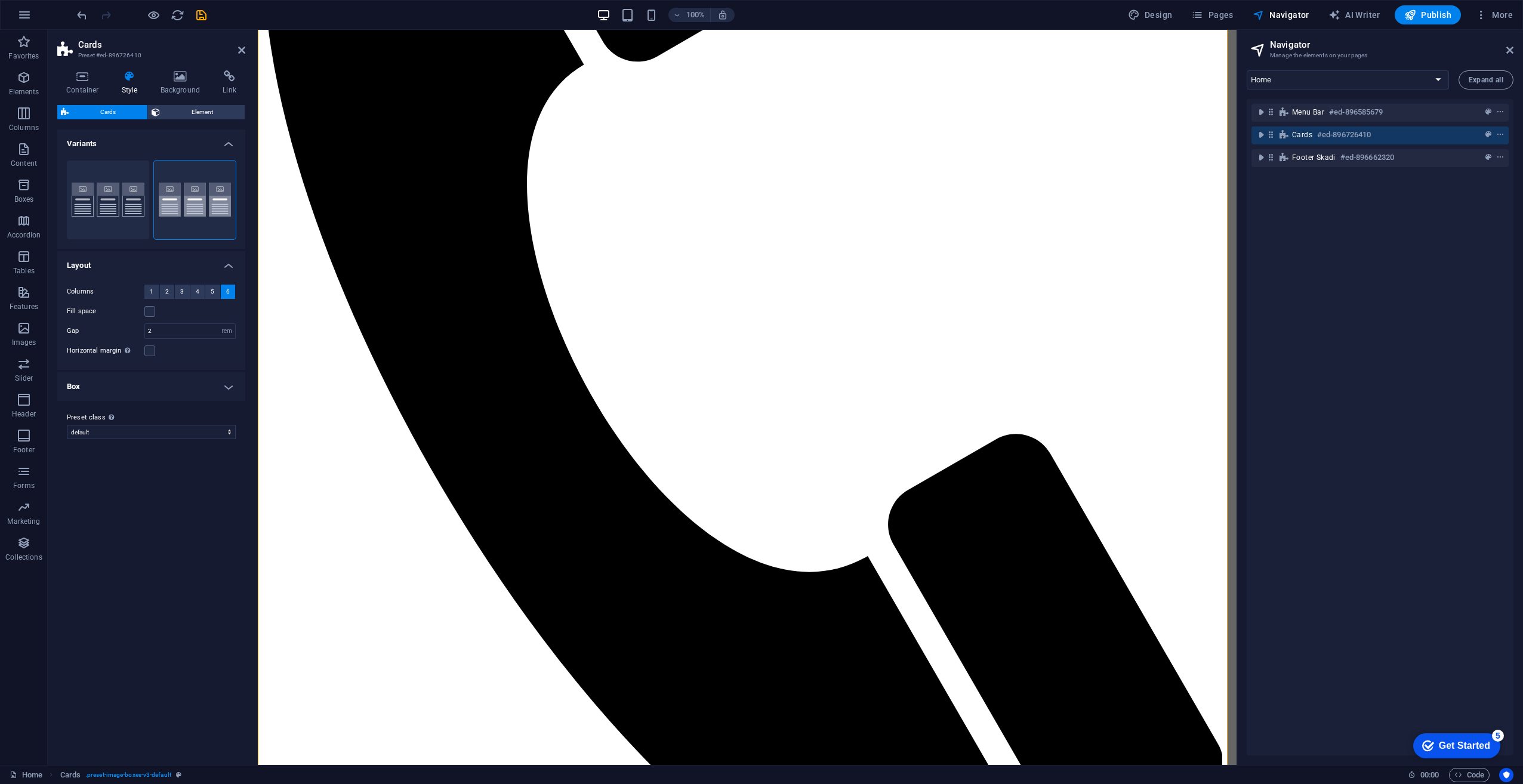
click at [135, 393] on h4 "Box" at bounding box center [151, 387] width 188 height 29
drag, startPoint x: 162, startPoint y: 470, endPoint x: 134, endPoint y: 470, distance: 28.0
click at [134, 470] on div "Round corners 0 px rem % vh vw Custom Custom" at bounding box center [151, 474] width 169 height 16
type input "50"
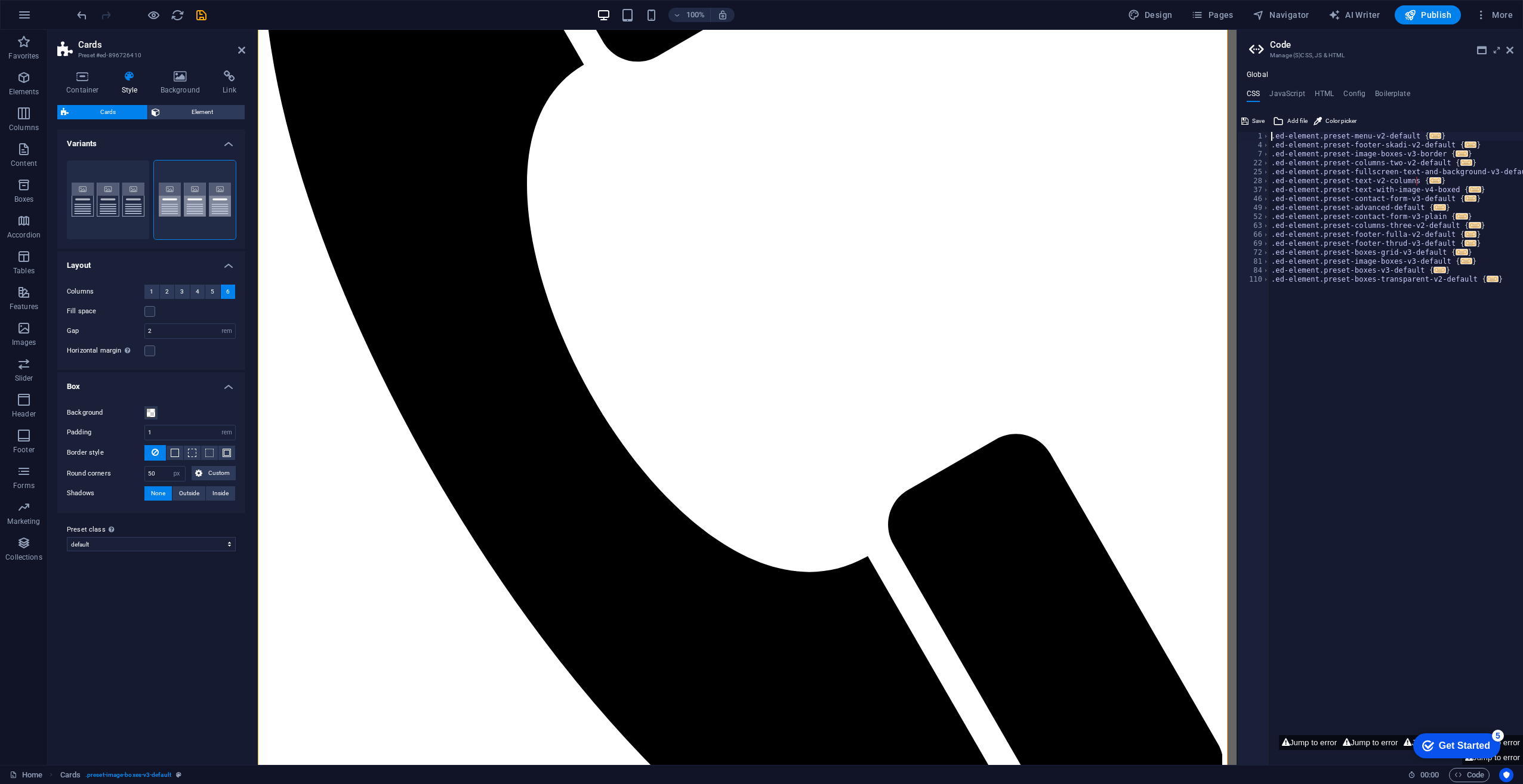
type textarea ".ed-element.preset-menu-v2-default {"
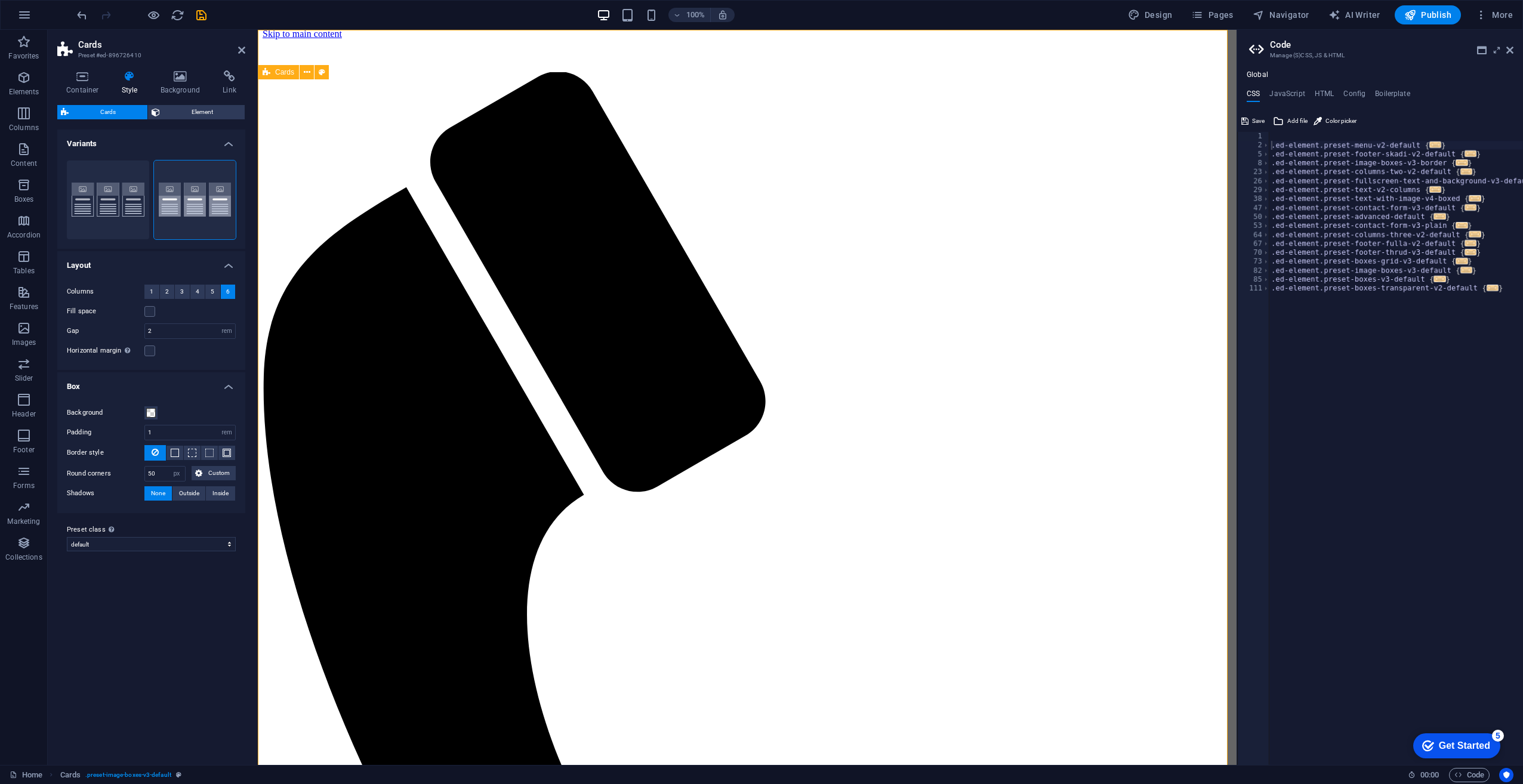
scroll to position [0, 0]
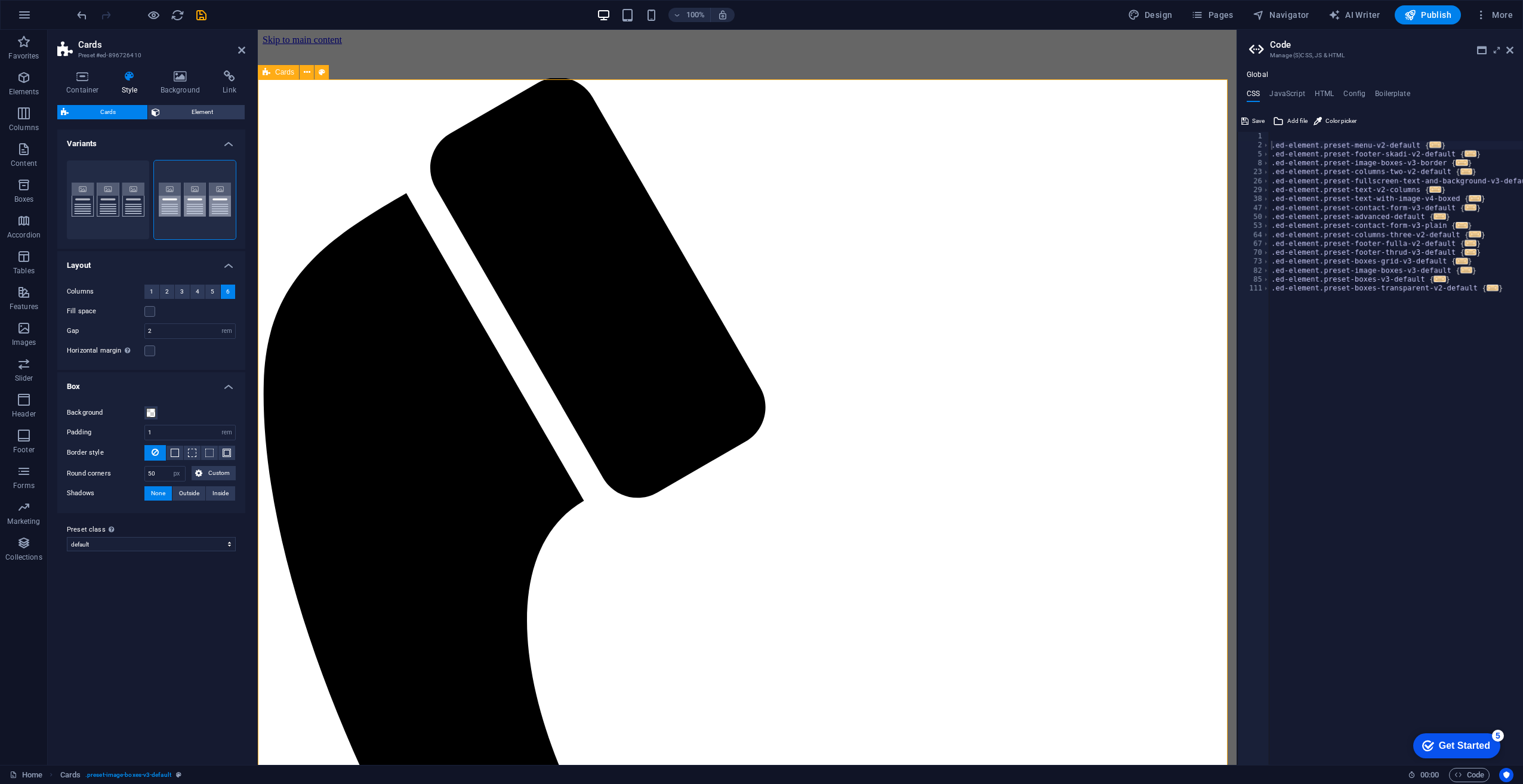
click at [264, 73] on icon at bounding box center [267, 72] width 8 height 14
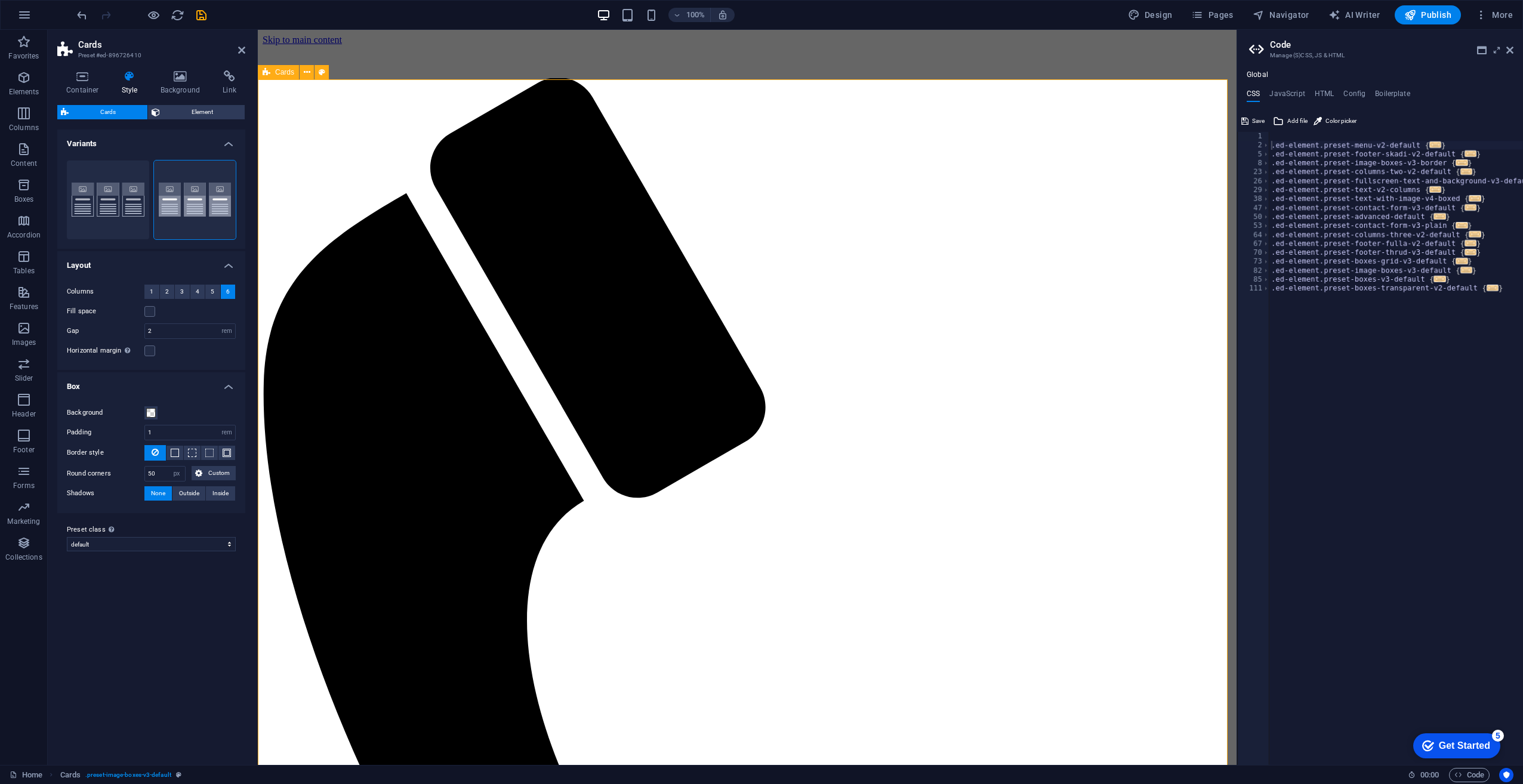
click at [264, 73] on icon at bounding box center [267, 72] width 8 height 14
click at [321, 72] on icon at bounding box center [322, 72] width 7 height 12
click at [179, 773] on icon "breadcrumb" at bounding box center [179, 775] width 5 height 7
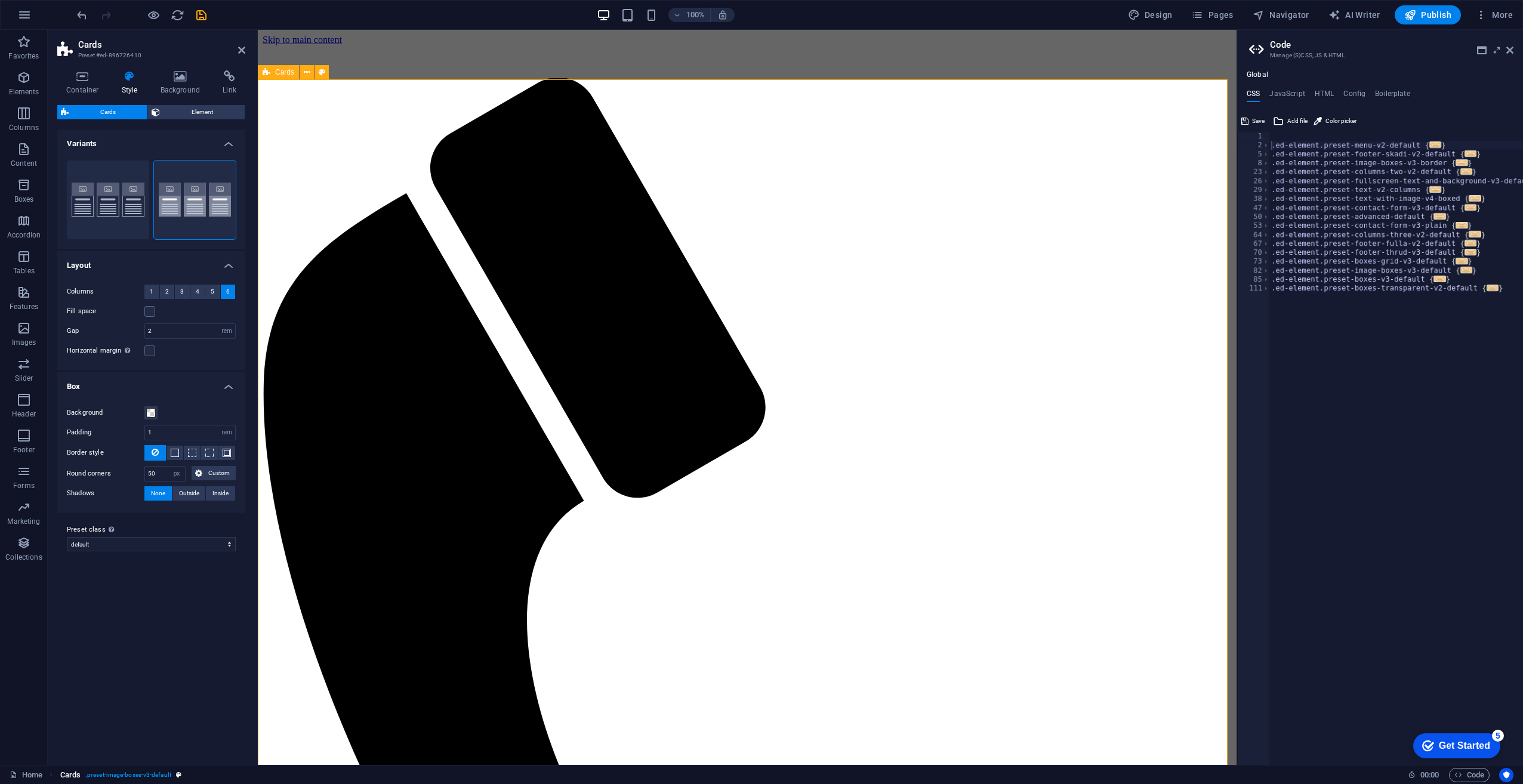
click at [154, 775] on span ". preset-image-boxes-v3-default" at bounding box center [128, 775] width 86 height 14
drag, startPoint x: 154, startPoint y: 775, endPoint x: 161, endPoint y: 730, distance: 45.5
click at [161, 730] on section "Favorites Elements Columns Content Boxes Accordion Tables Features Images Slide…" at bounding box center [618, 397] width 1237 height 735
click at [148, 779] on span ". preset-image-boxes-v3-default" at bounding box center [128, 775] width 86 height 14
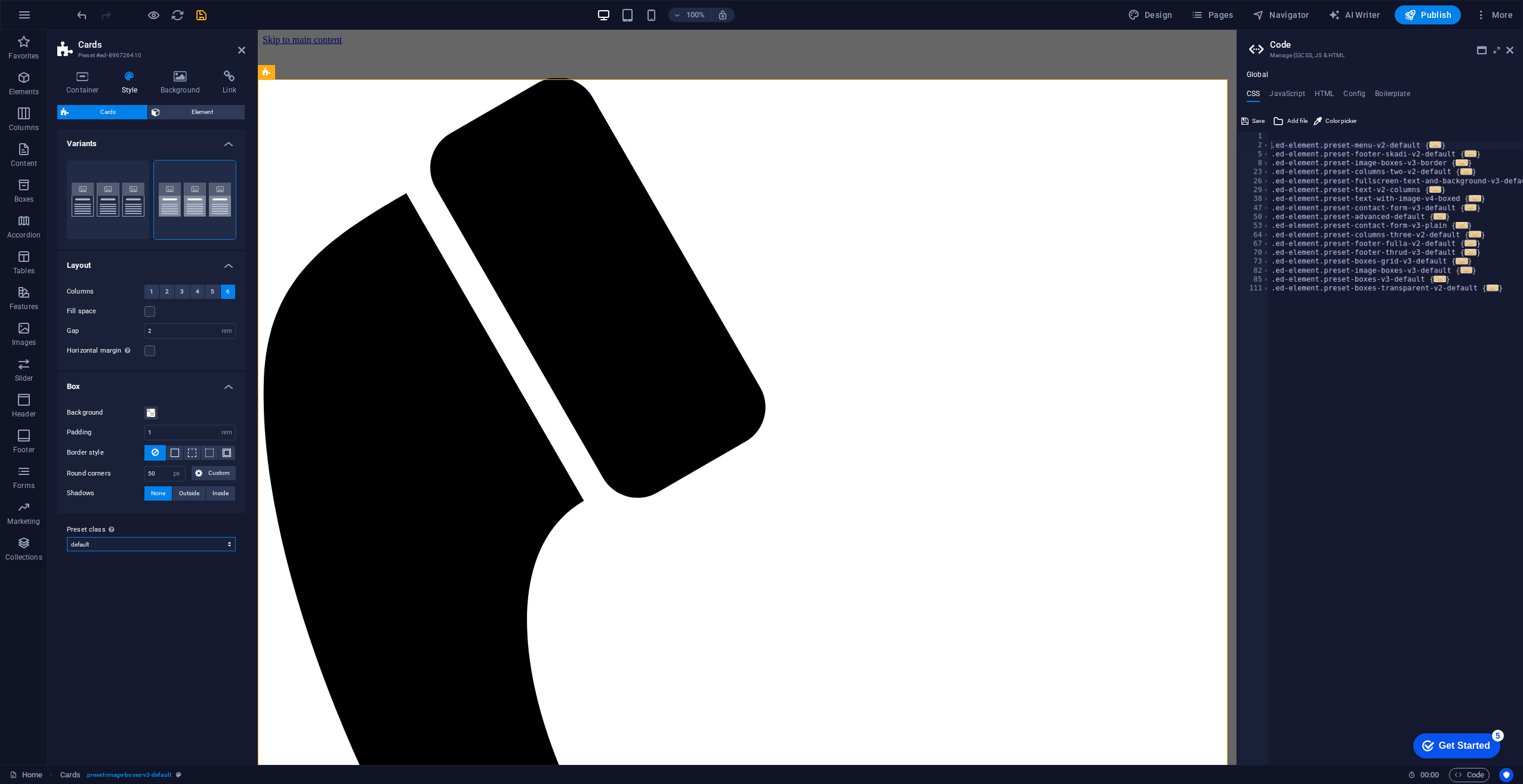
click at [82, 537] on select "border default Add preset class" at bounding box center [151, 544] width 169 height 14
select select "preset-image-boxes-v3-border"
click at [67, 537] on select "border default Add preset class" at bounding box center [151, 544] width 169 height 14
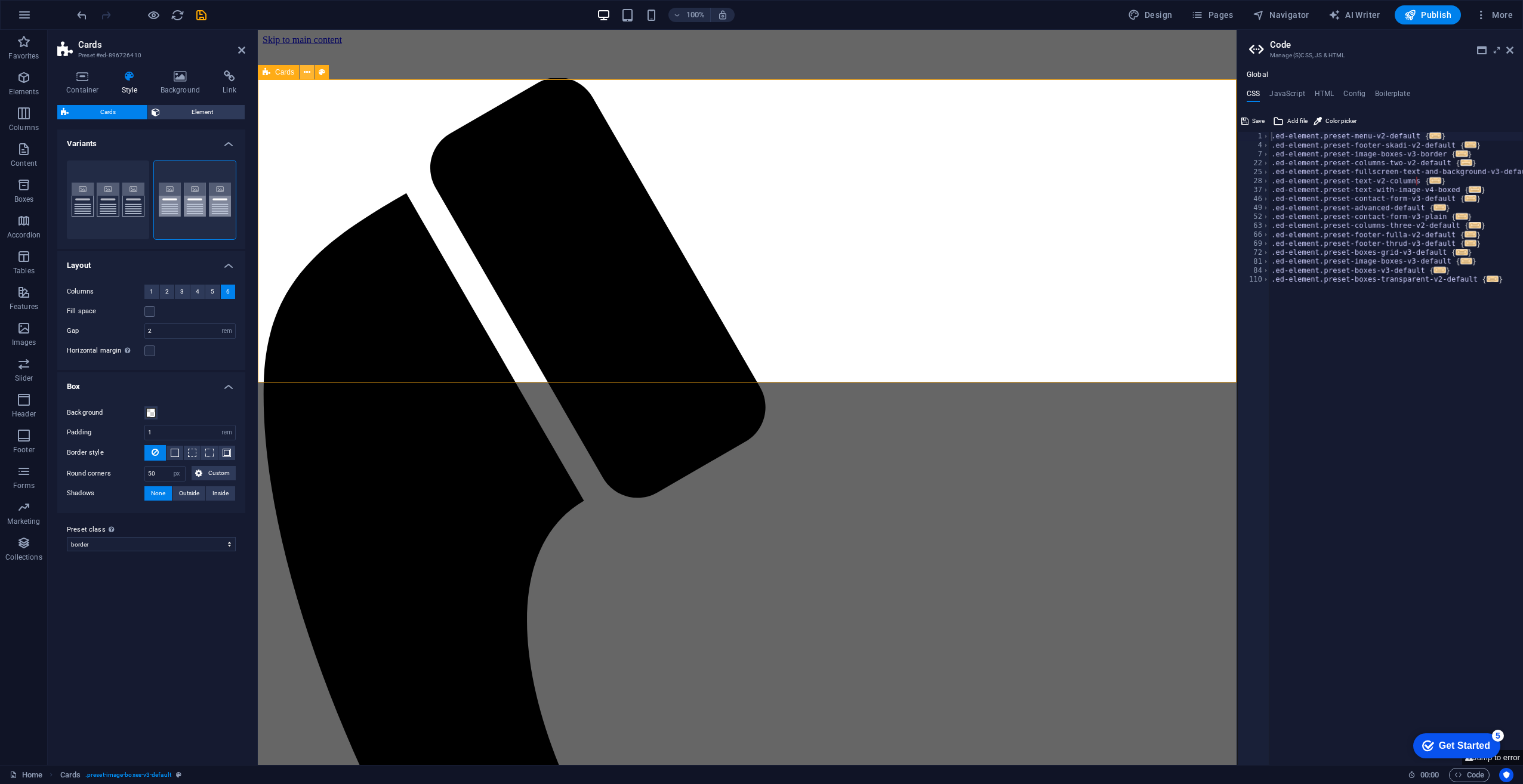
click at [309, 75] on icon at bounding box center [307, 72] width 7 height 12
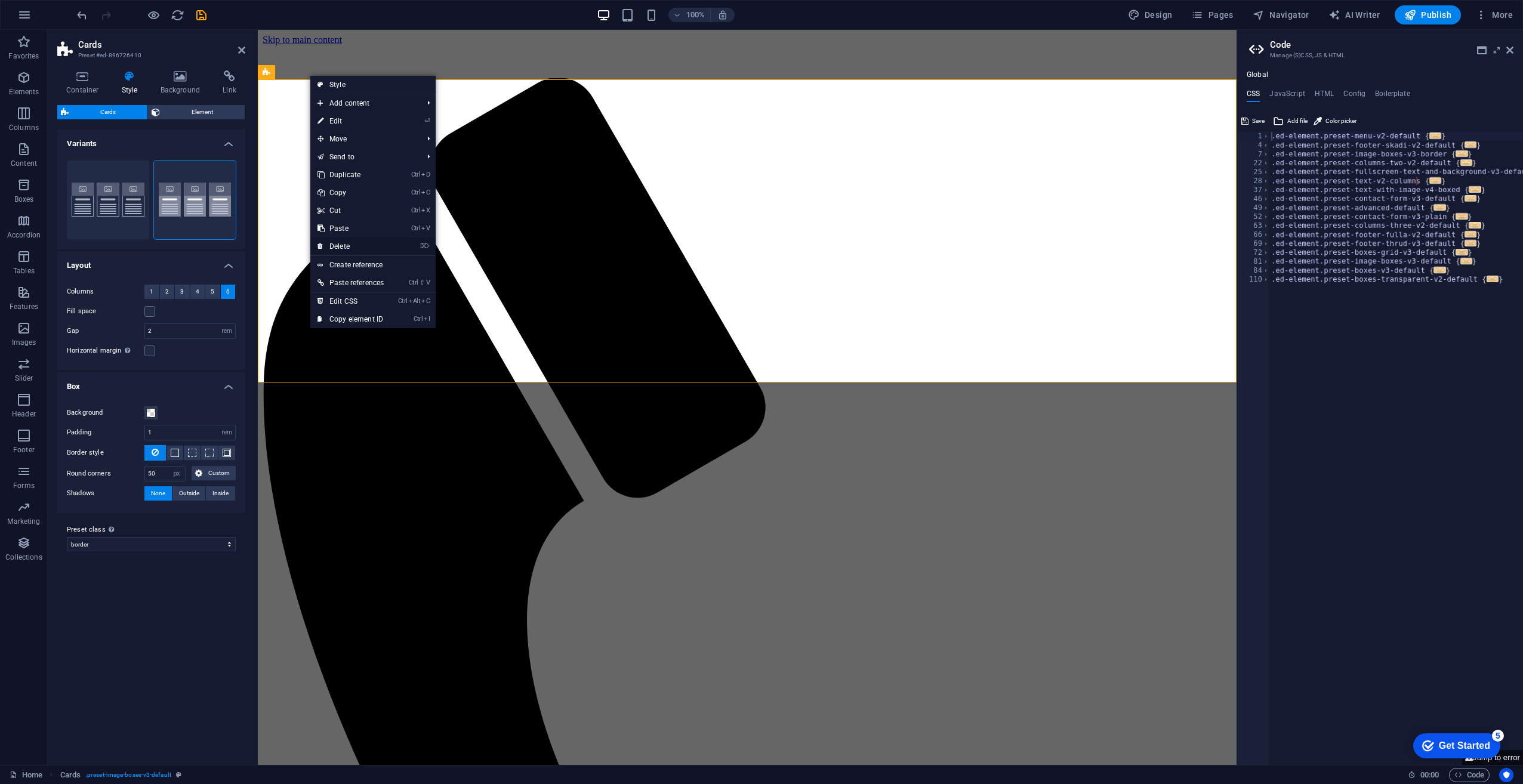
click at [345, 242] on link "⌦ Delete" at bounding box center [351, 246] width 81 height 18
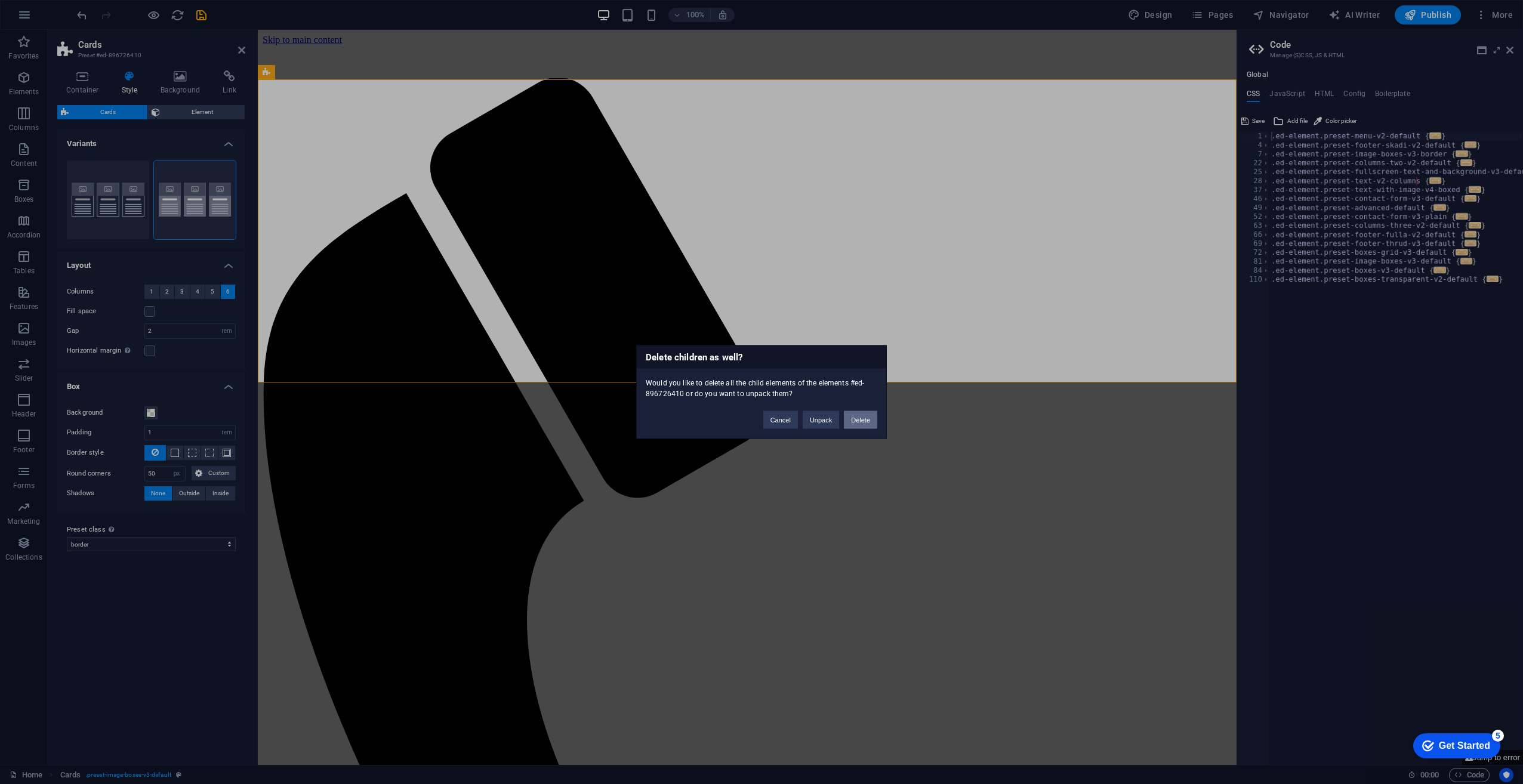
click at [867, 422] on button "Delete" at bounding box center [860, 420] width 33 height 18
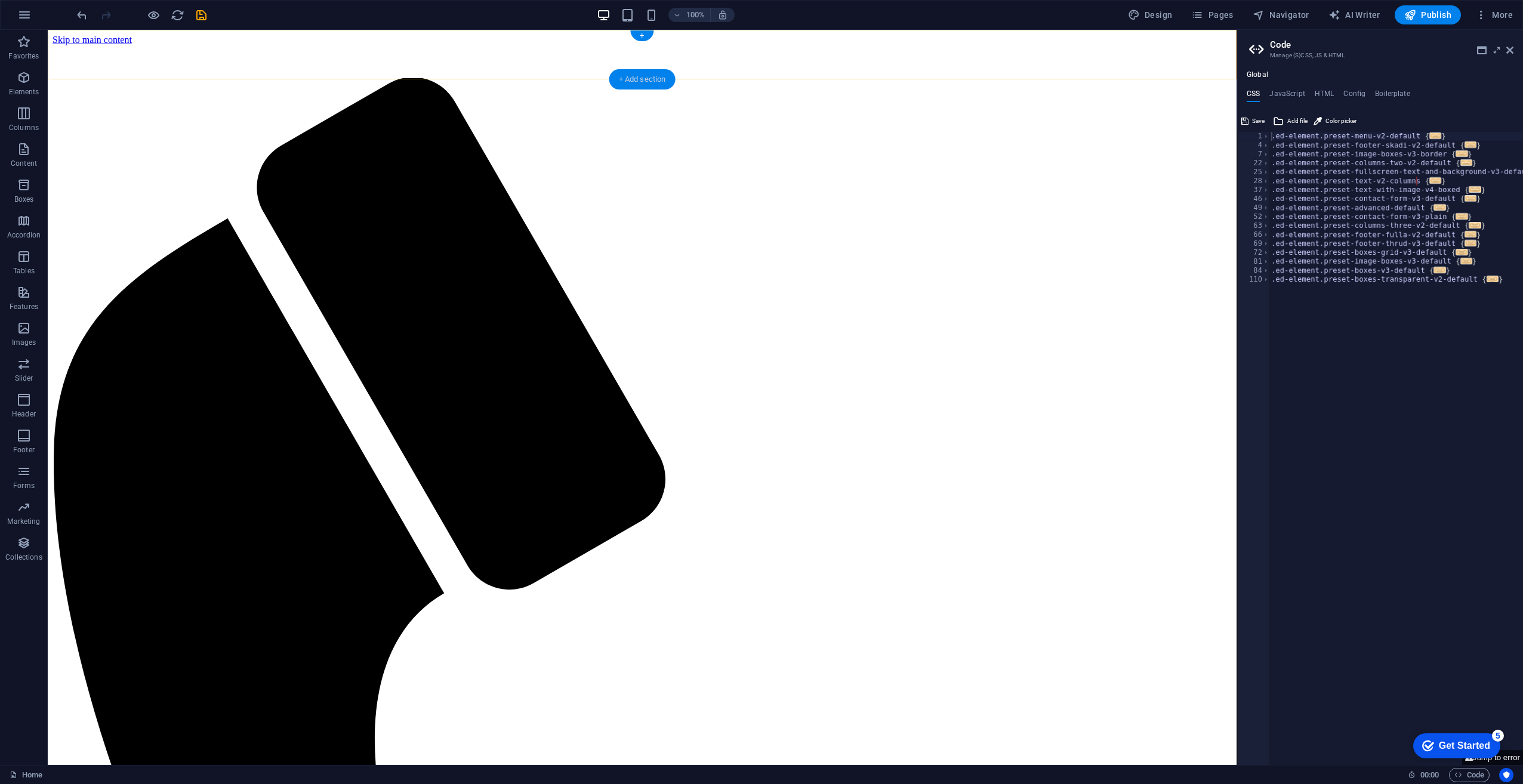
click at [639, 80] on div "+ Add section" at bounding box center [642, 79] width 66 height 20
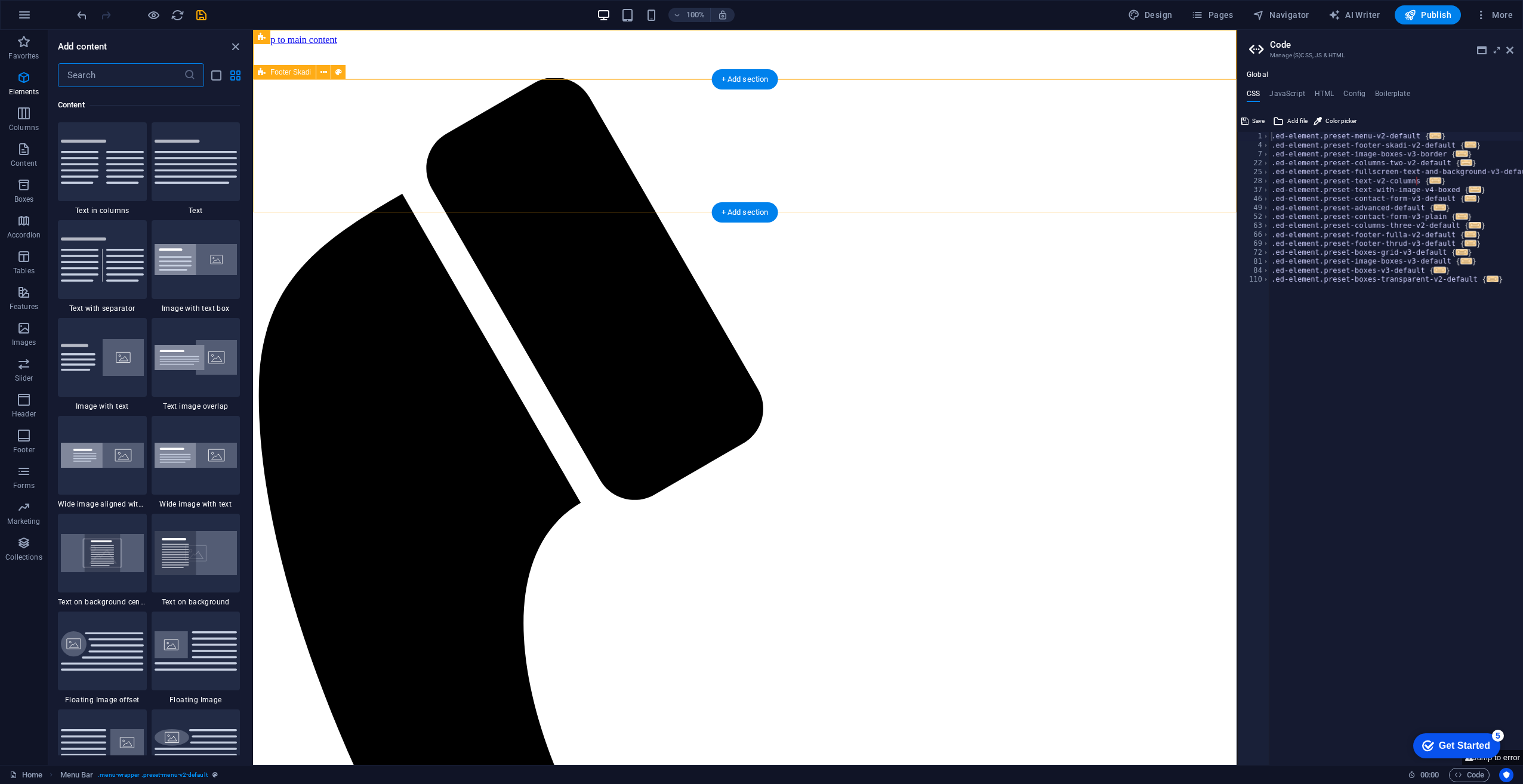
scroll to position [2088, 0]
click at [25, 187] on icon "button" at bounding box center [24, 185] width 14 height 14
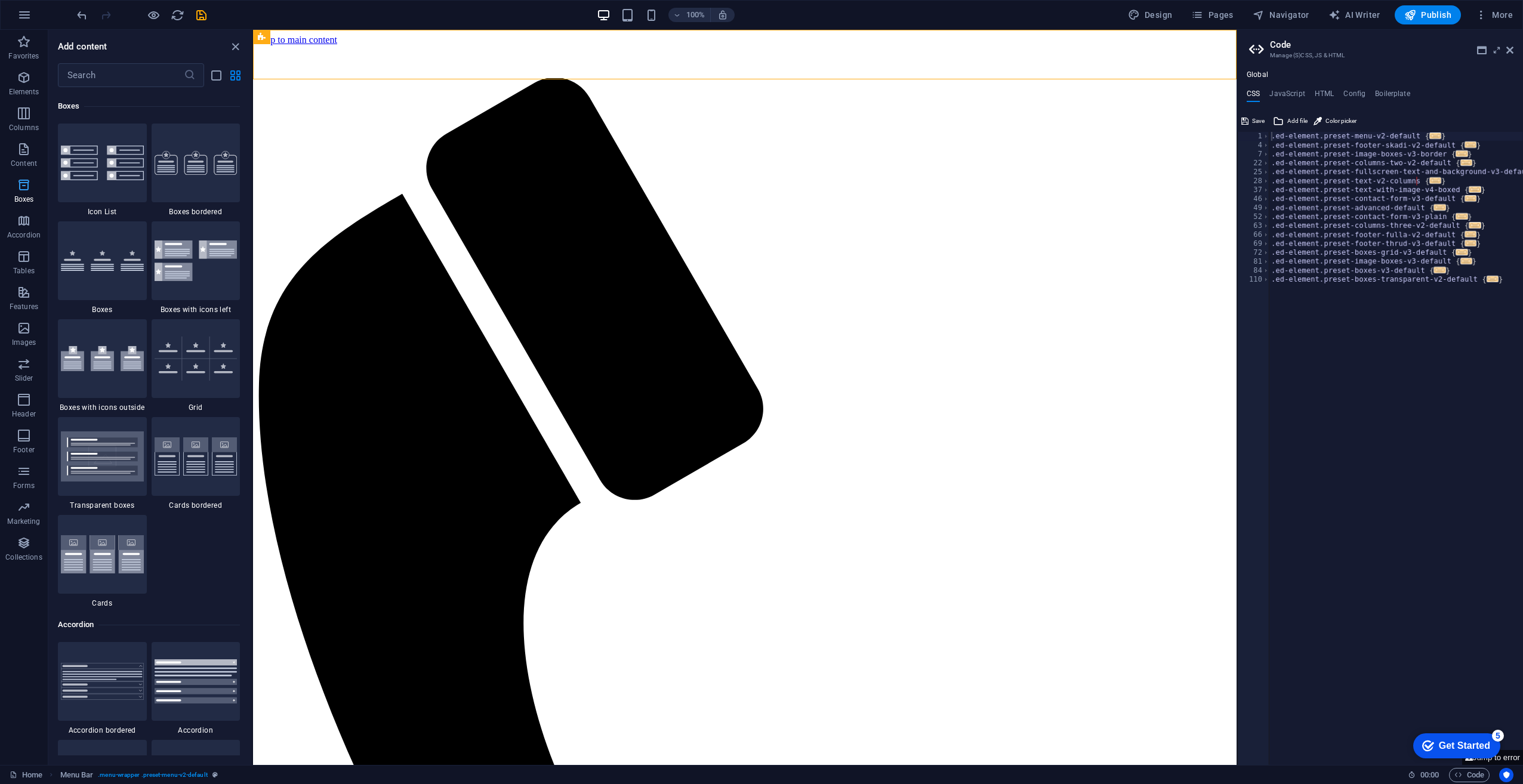
scroll to position [3292, 0]
click at [116, 366] on img at bounding box center [102, 356] width 83 height 25
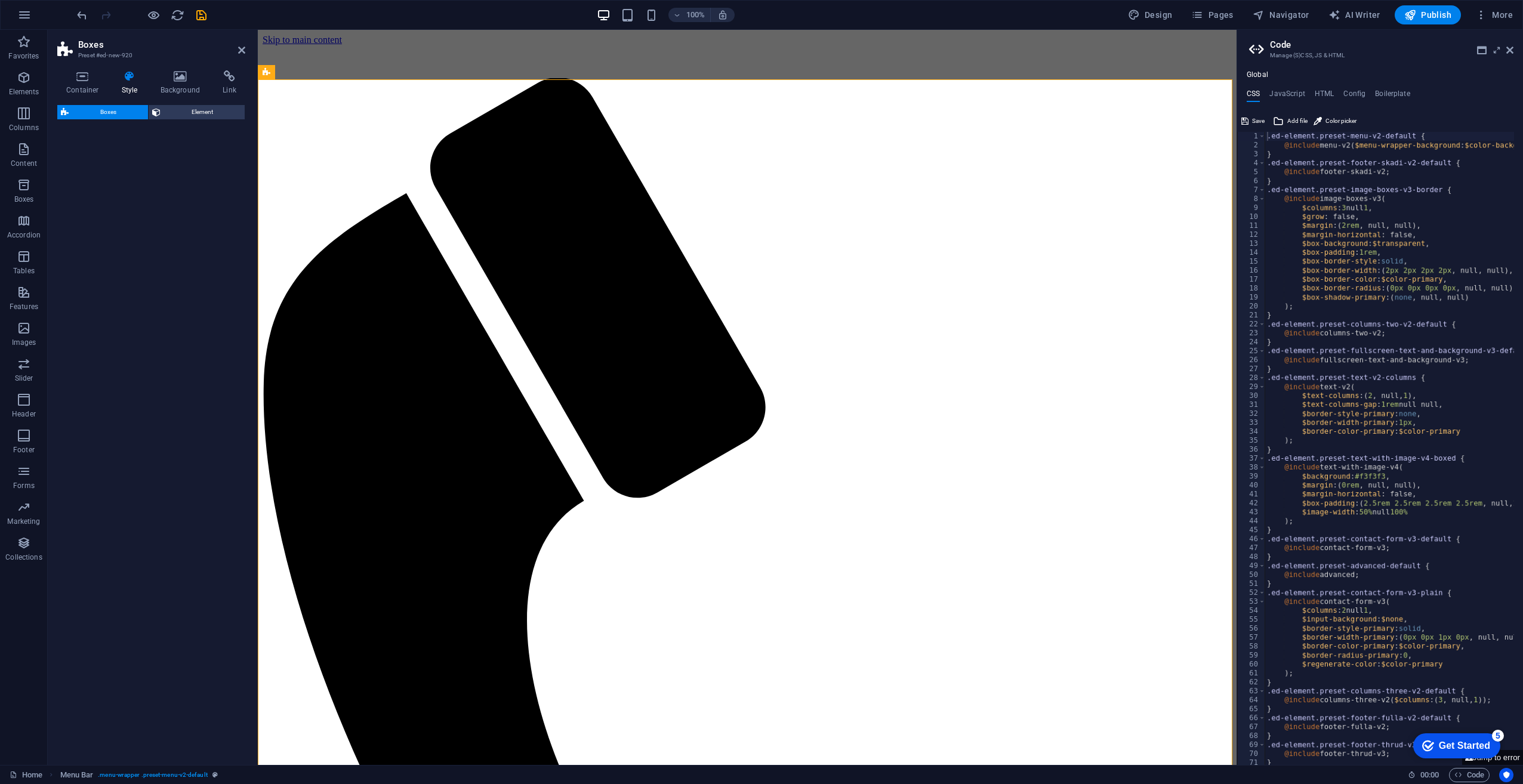
select select "rem"
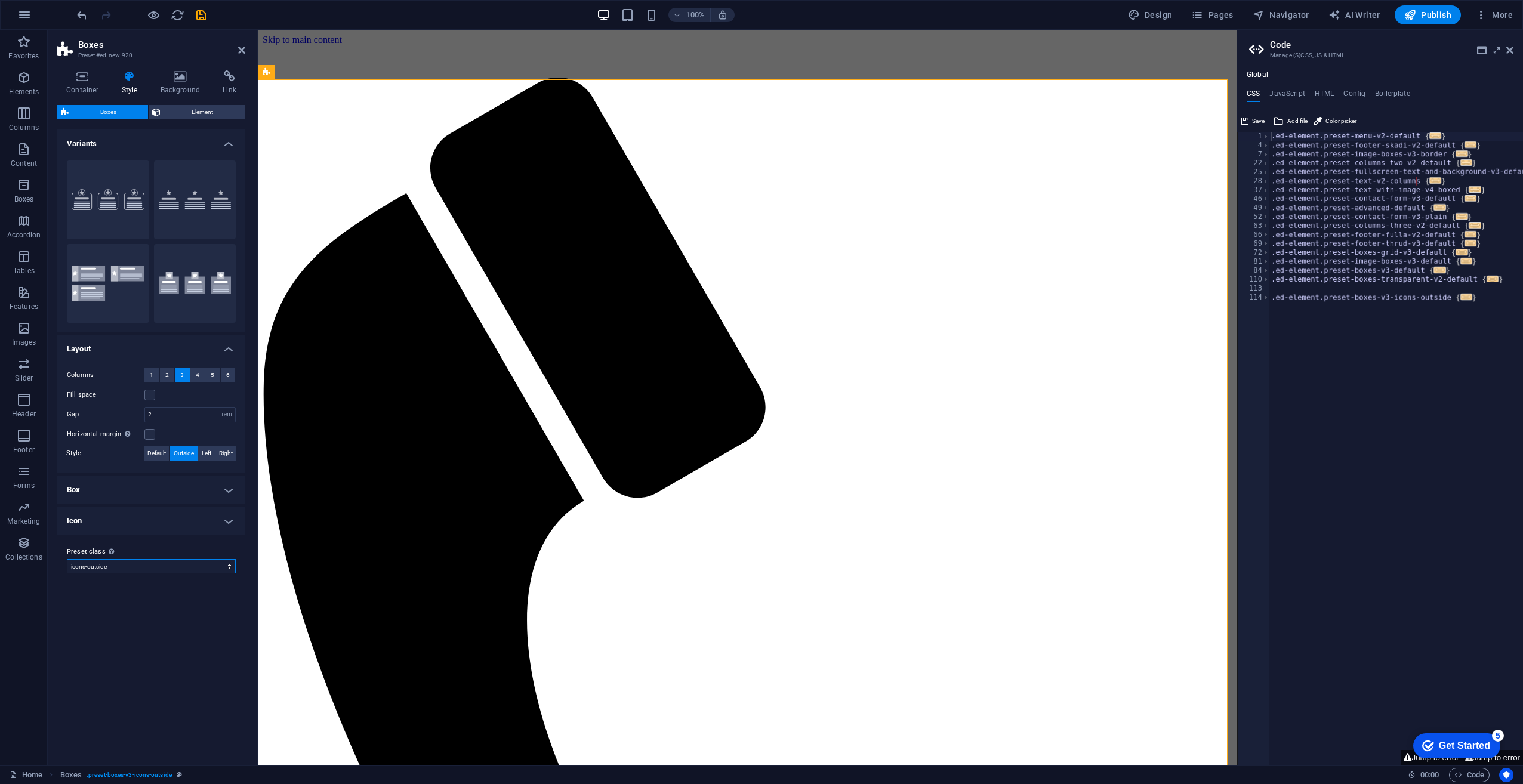
click at [171, 572] on select "default icons-outside Add preset class" at bounding box center [151, 567] width 169 height 14
click at [67, 559] on select "default icons-outside Add preset class" at bounding box center [151, 567] width 169 height 14
click at [170, 575] on div "Preset class Above chosen variant and settings affect all elements which carry …" at bounding box center [151, 559] width 188 height 48
click at [172, 573] on div "Preset class Above chosen variant and settings affect all elements which carry …" at bounding box center [151, 559] width 188 height 48
click at [173, 571] on select "default icons-outside Add preset class" at bounding box center [151, 567] width 169 height 14
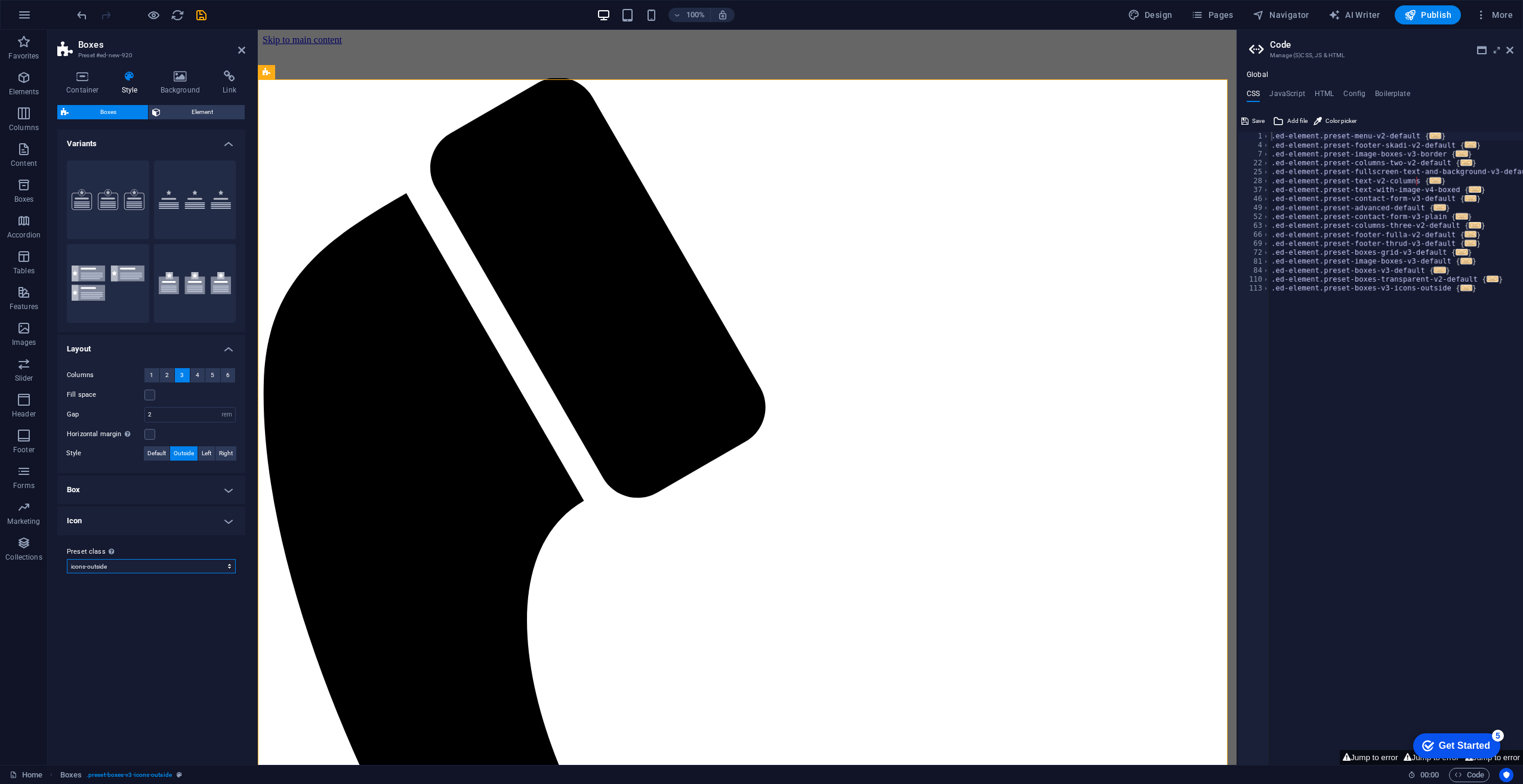
click at [67, 559] on select "default icons-outside Add preset class" at bounding box center [151, 567] width 169 height 14
select select "preset-boxes-v3-icons-outside"
click at [137, 769] on span ". preset-boxes-v3-icons-outside" at bounding box center [129, 775] width 85 height 14
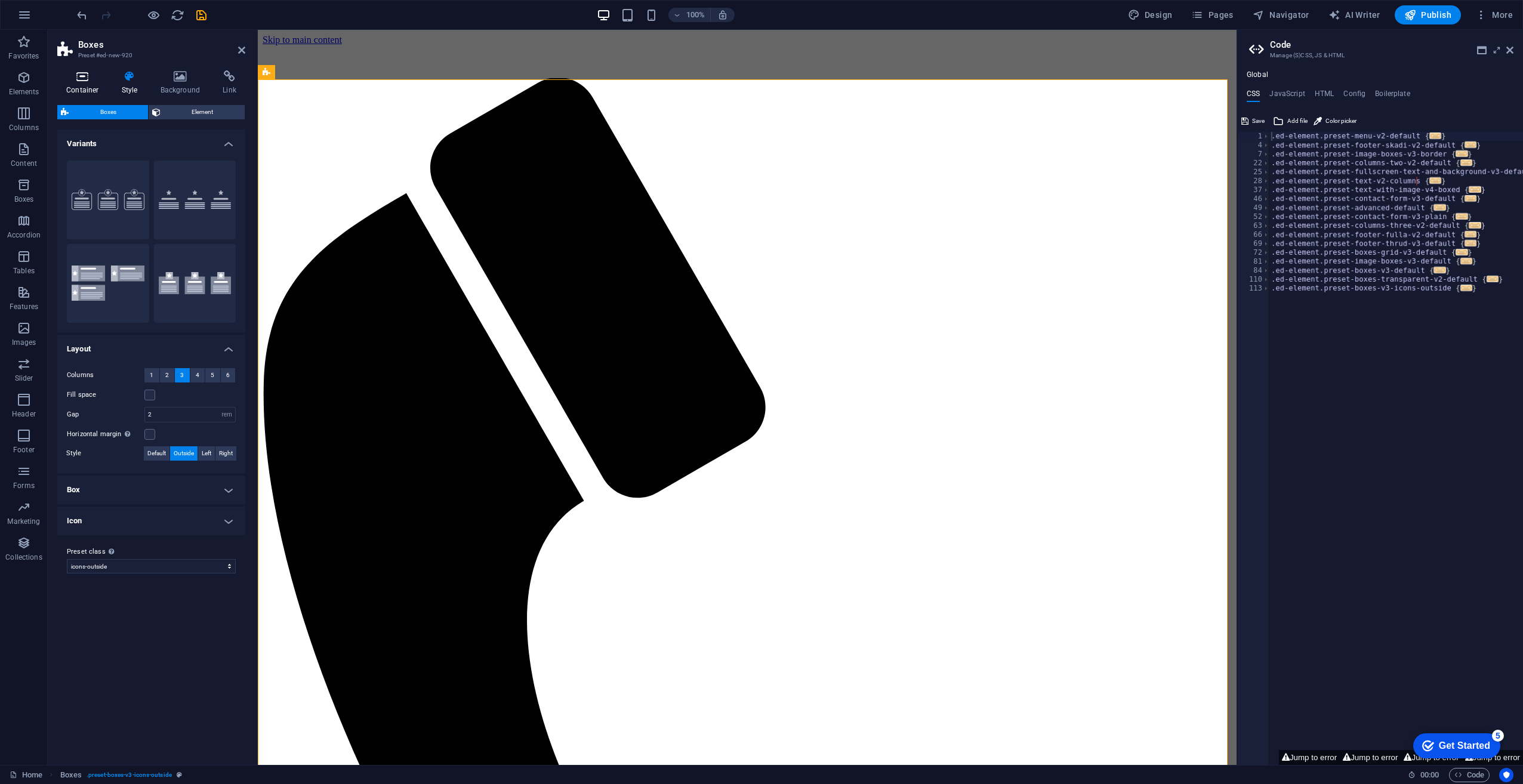
click at [80, 74] on icon at bounding box center [82, 76] width 51 height 12
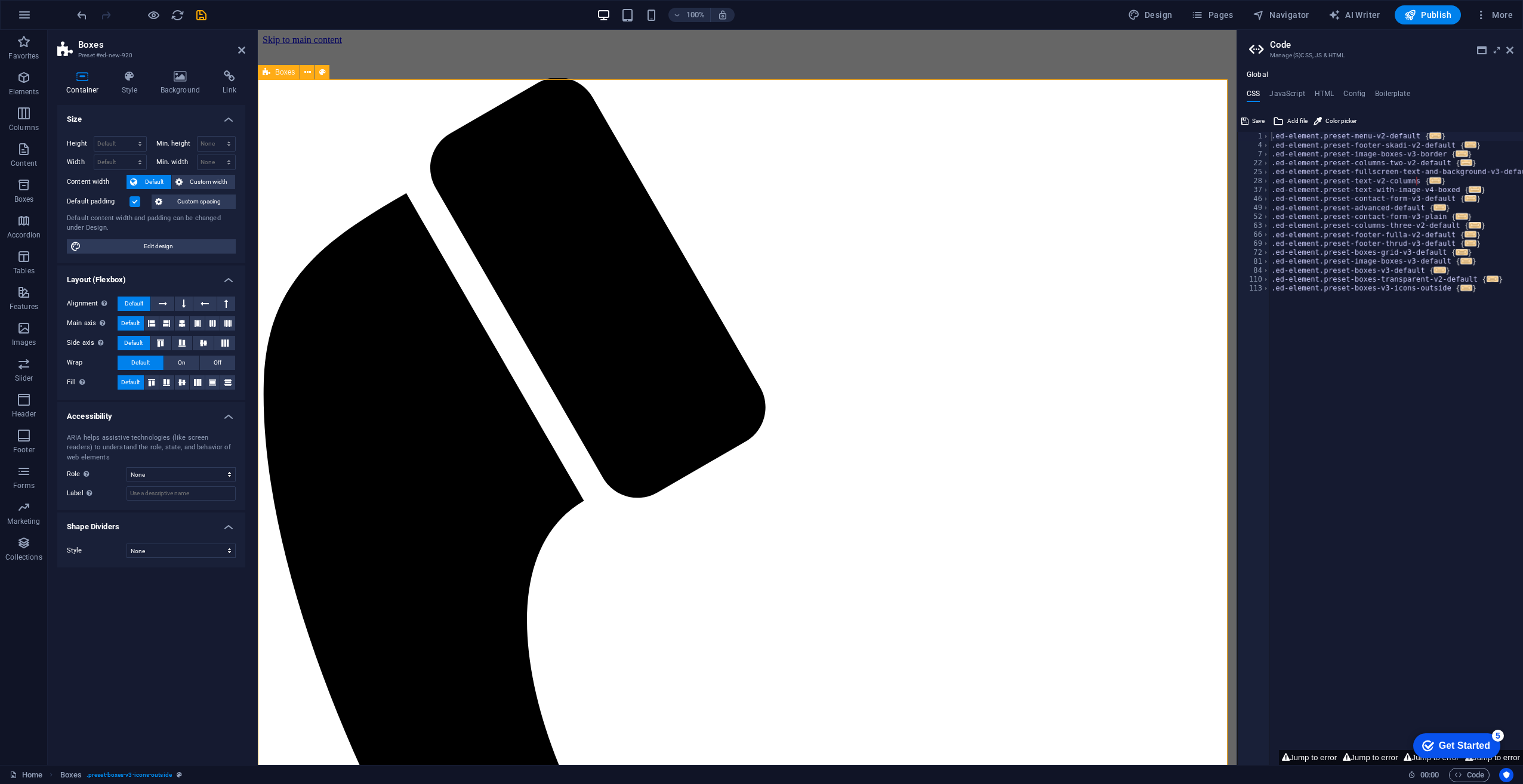
click at [293, 79] on div "Boxes" at bounding box center [279, 72] width 42 height 14
click at [286, 75] on span "Boxes" at bounding box center [285, 72] width 20 height 7
click at [177, 554] on select "None Triangle Square Diagonal Polygon 1 Polygon 2 Zigzag Multiple Zigzags Waves…" at bounding box center [181, 551] width 109 height 14
click at [134, 654] on div "Size Height Default px rem % vh vw Min. height None px rem % vh vw Width Defaul…" at bounding box center [151, 430] width 188 height 651
click at [70, 79] on icon at bounding box center [82, 76] width 51 height 12
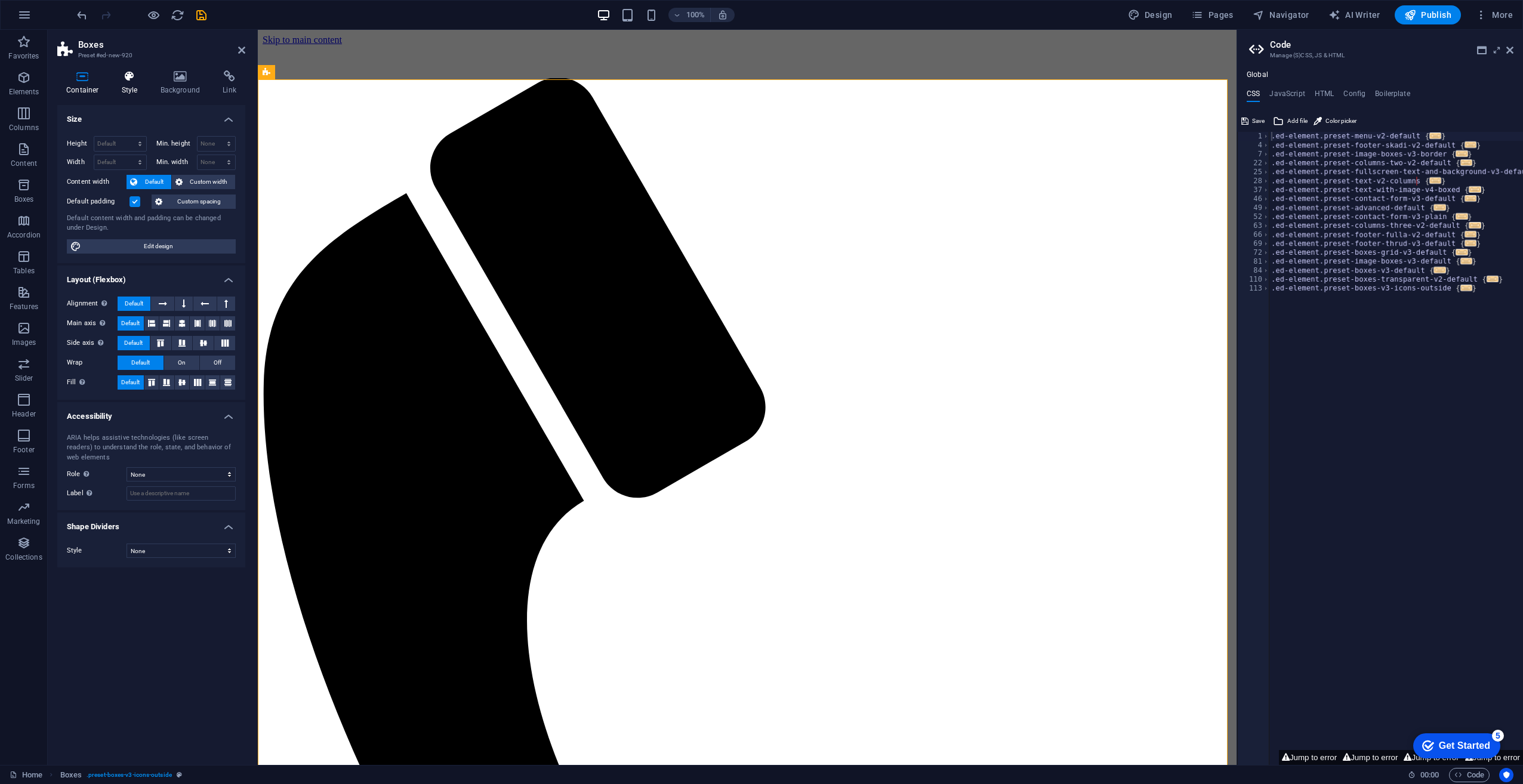
click at [137, 80] on icon at bounding box center [130, 76] width 34 height 12
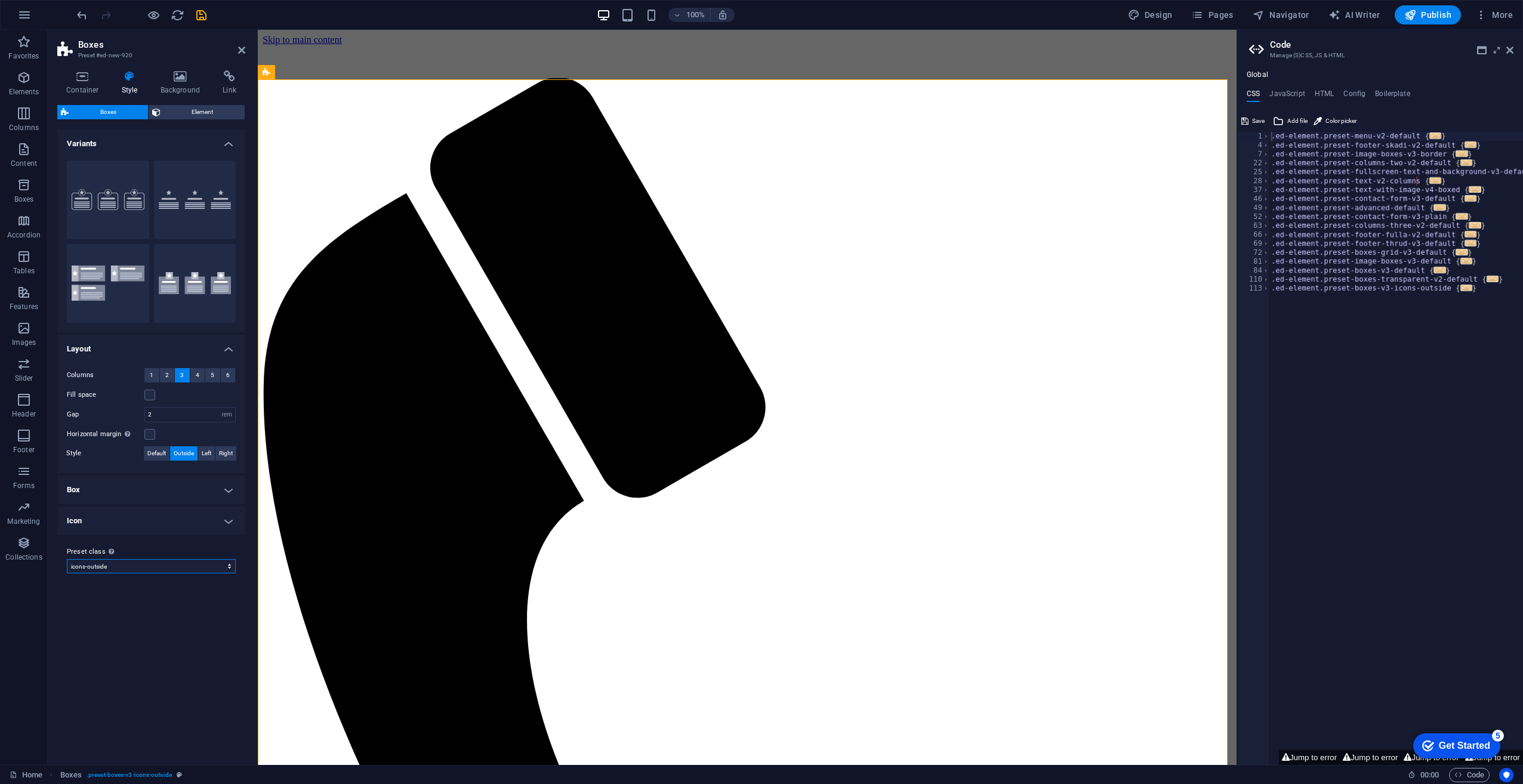
click at [135, 569] on select "default icons-outside Add preset class" at bounding box center [151, 567] width 169 height 14
click at [139, 777] on span ". preset-boxes-v3-icons-outside" at bounding box center [129, 775] width 85 height 14
click at [178, 775] on icon "breadcrumb" at bounding box center [179, 775] width 5 height 7
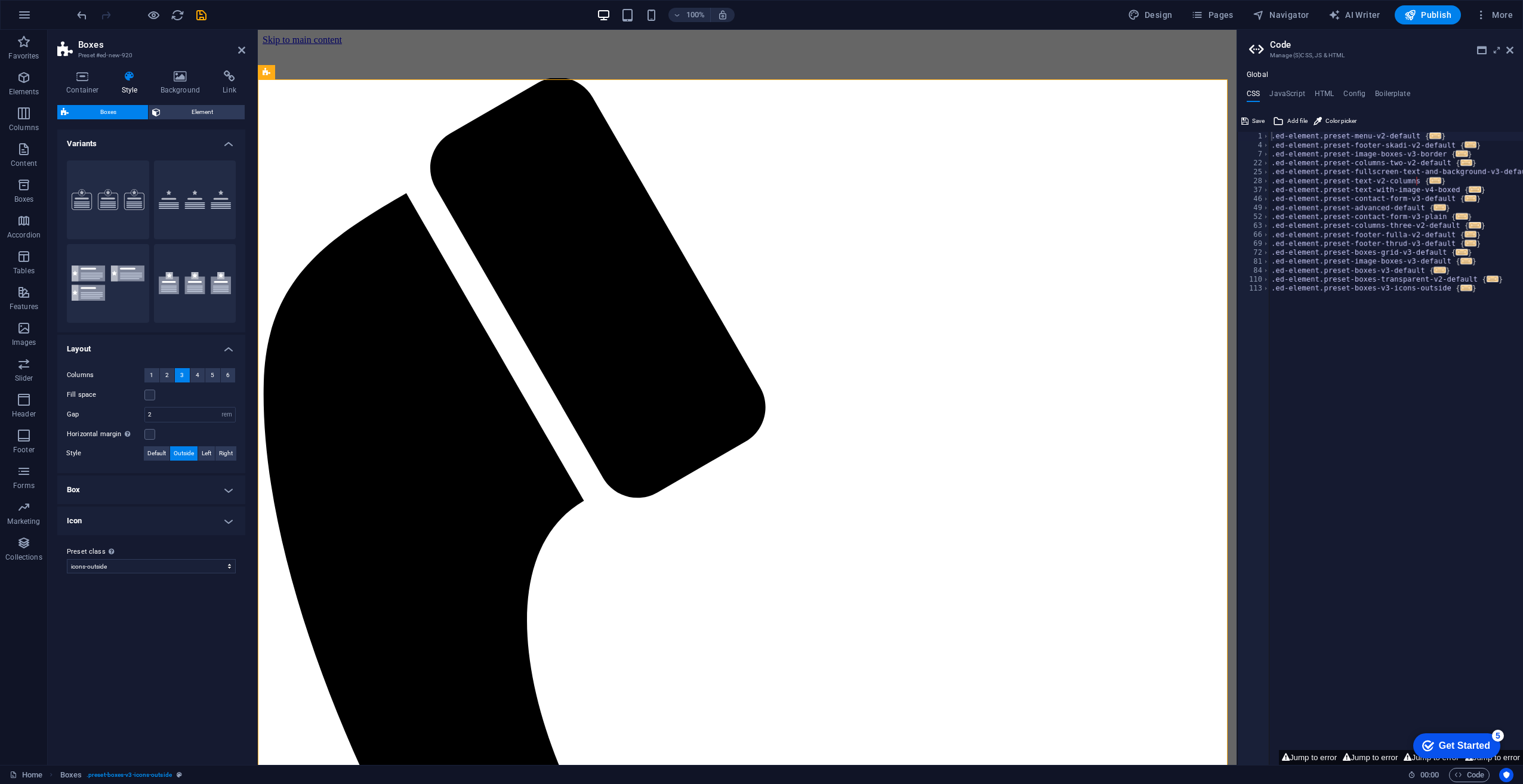
click at [183, 498] on h4 "Box" at bounding box center [151, 490] width 188 height 29
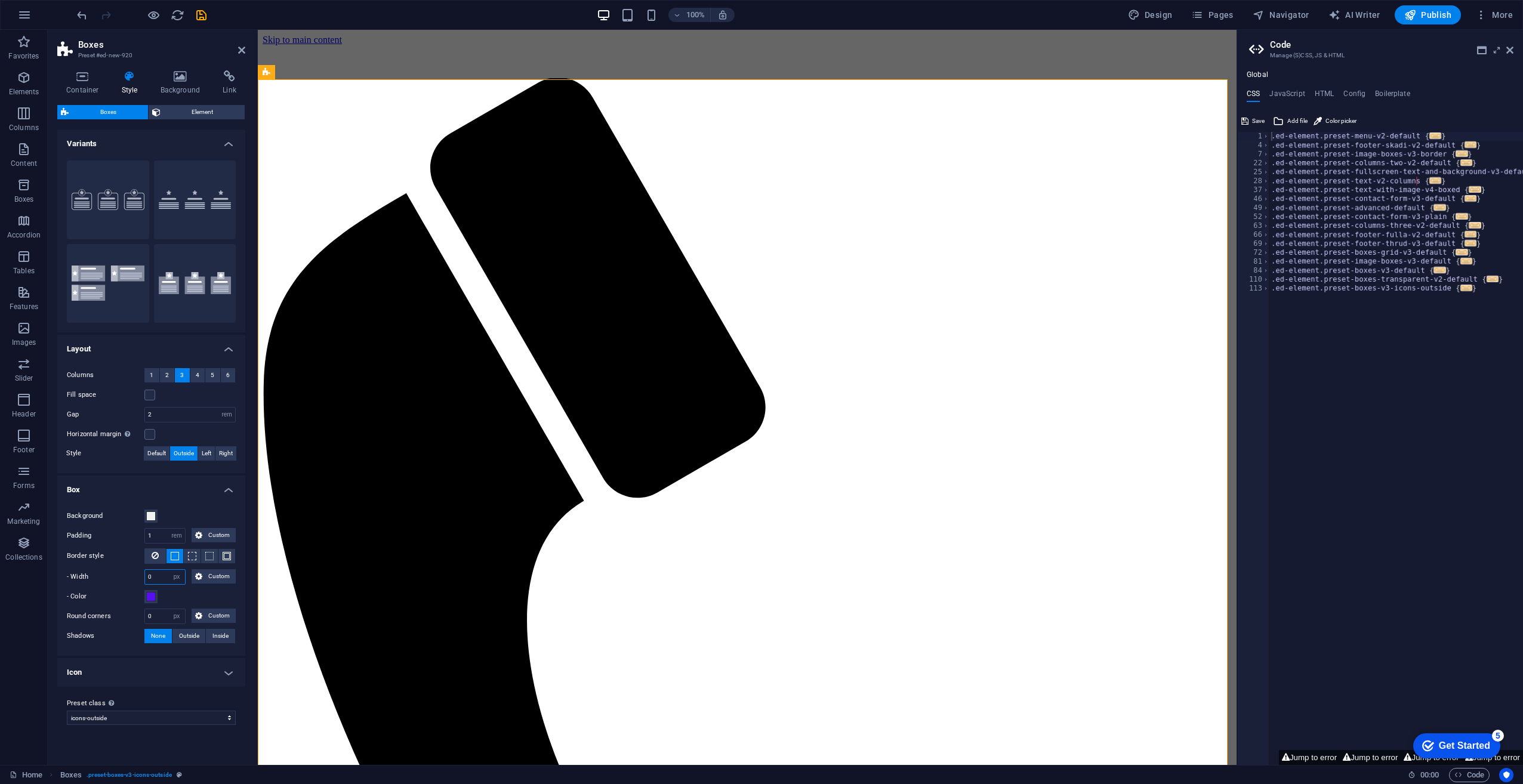
drag, startPoint x: 162, startPoint y: 575, endPoint x: 137, endPoint y: 575, distance: 25.0
click at [137, 575] on div "- Width 0 px rem vh vw Custom Custom" at bounding box center [151, 577] width 169 height 16
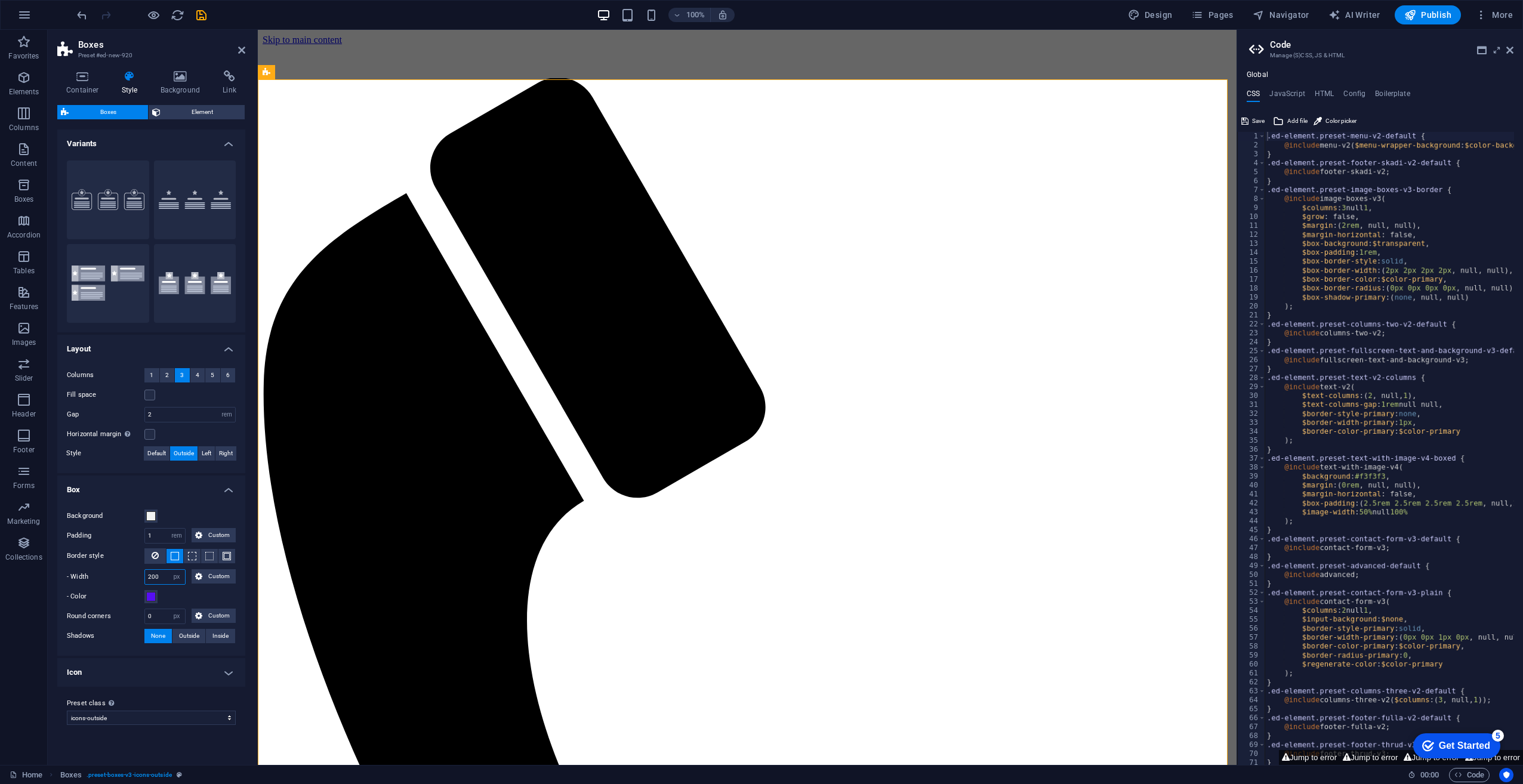
type input "200"
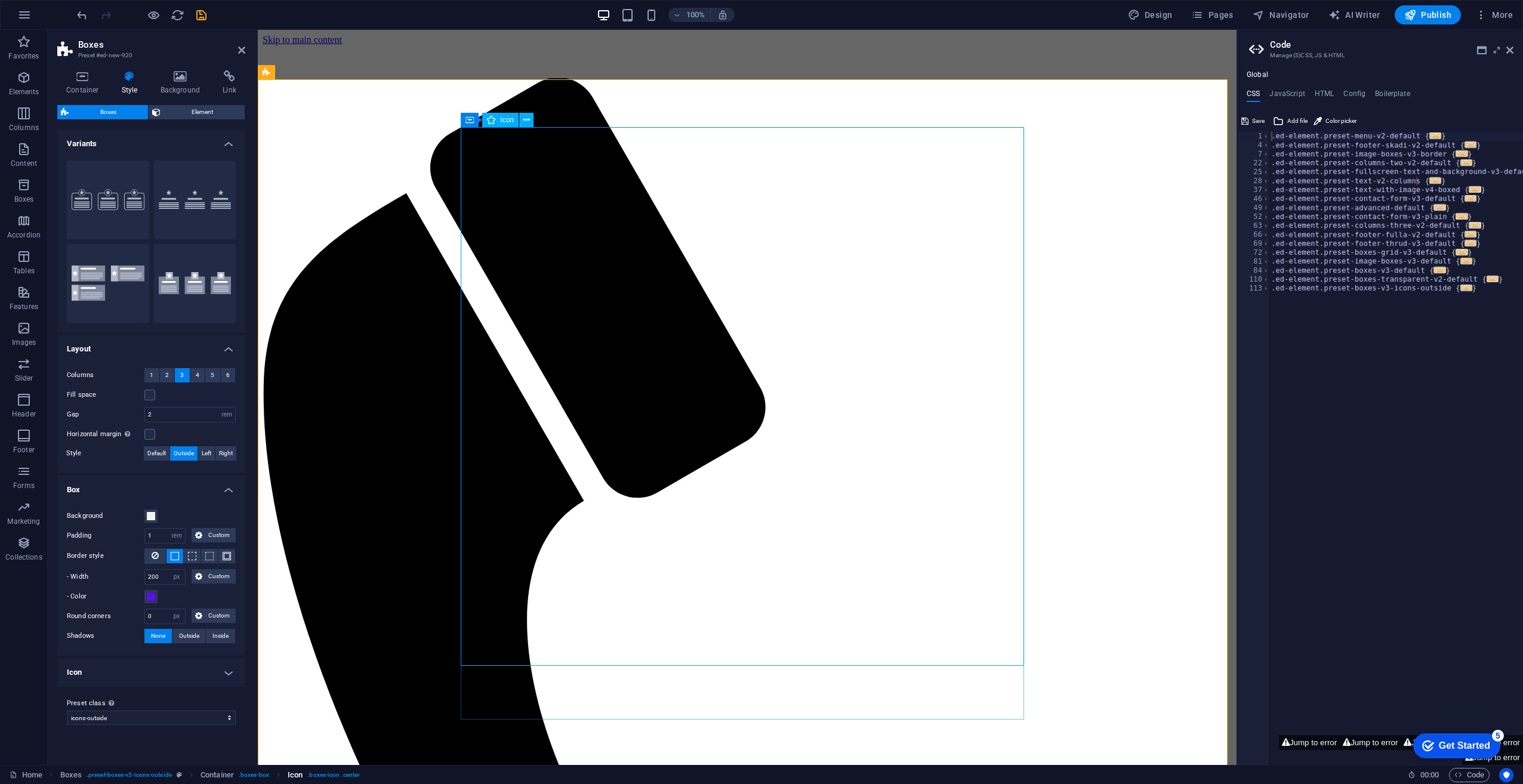
click at [345, 775] on span ". boxes-icon .center" at bounding box center [334, 775] width 53 height 14
click at [177, 722] on select "default icons-outside Add preset class" at bounding box center [151, 718] width 169 height 14
select select "preset-boxes-v3-default"
click at [67, 710] on select "default icons-outside Add preset class" at bounding box center [151, 718] width 169 height 14
click at [152, 773] on span ". preset-boxes-v3-icons-outside" at bounding box center [129, 775] width 85 height 14
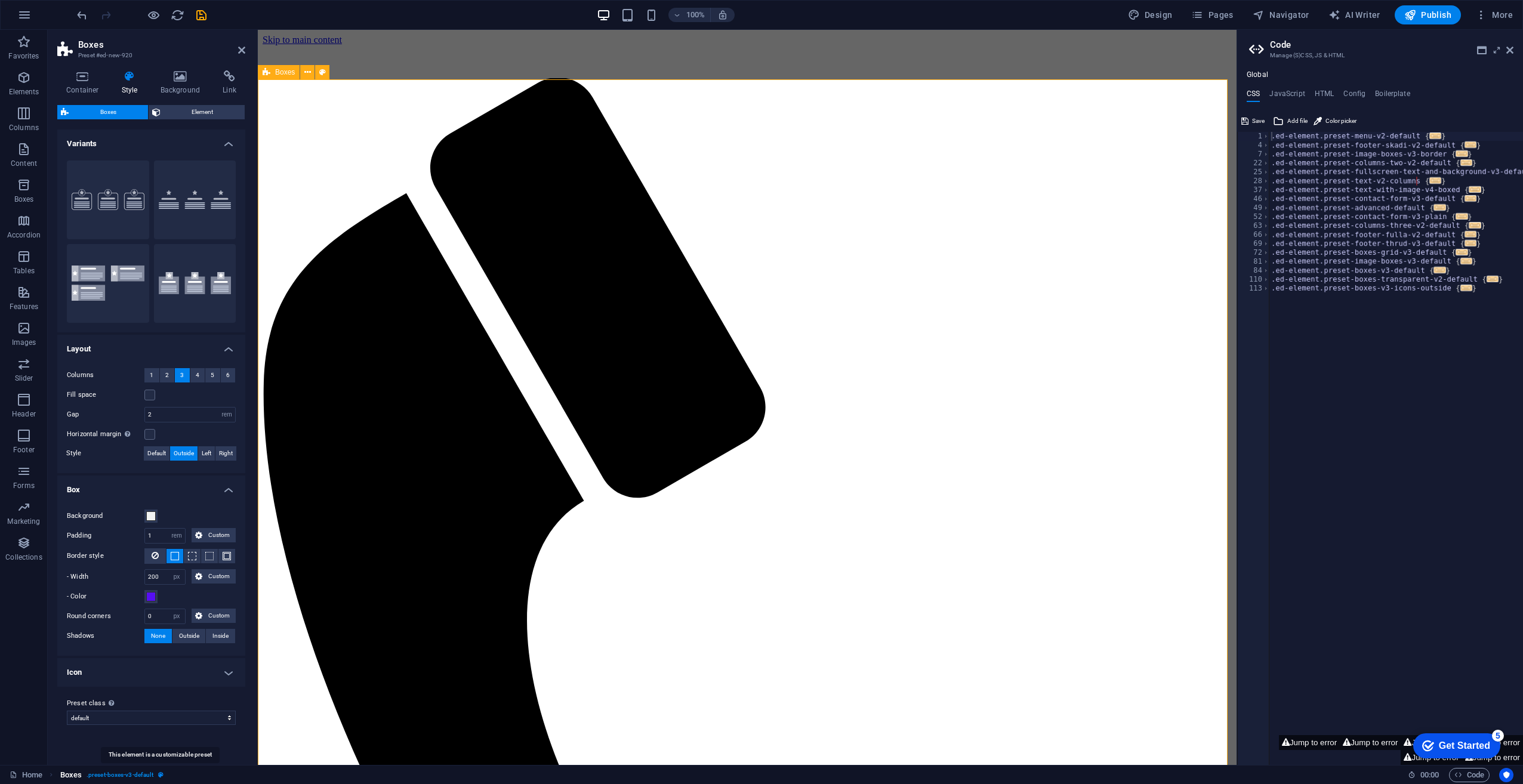
click at [161, 775] on icon "breadcrumb" at bounding box center [161, 775] width 5 height 7
click at [202, 577] on icon at bounding box center [198, 577] width 7 height 14
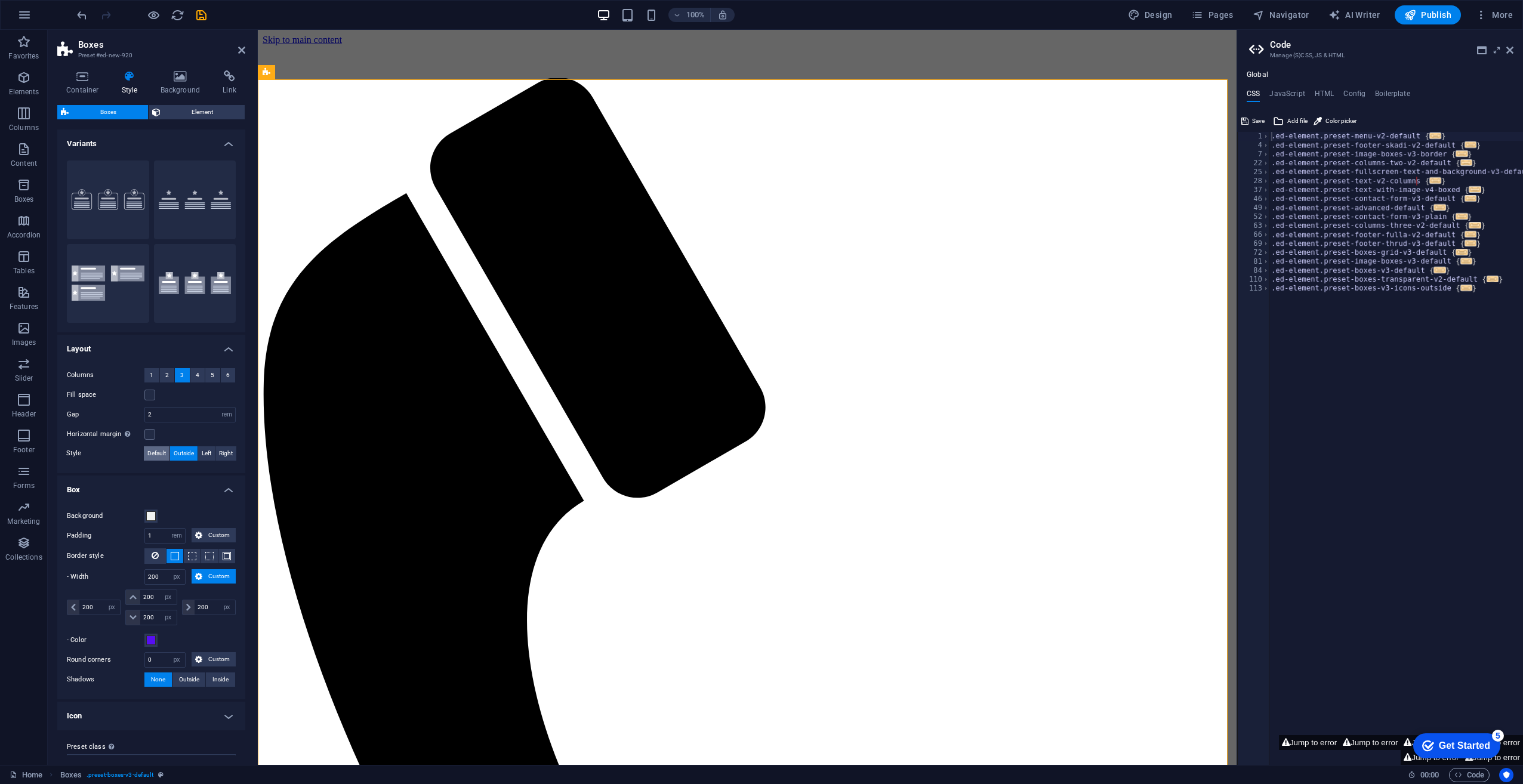
click at [159, 452] on span "Default" at bounding box center [156, 454] width 18 height 14
click at [308, 71] on icon at bounding box center [307, 72] width 7 height 12
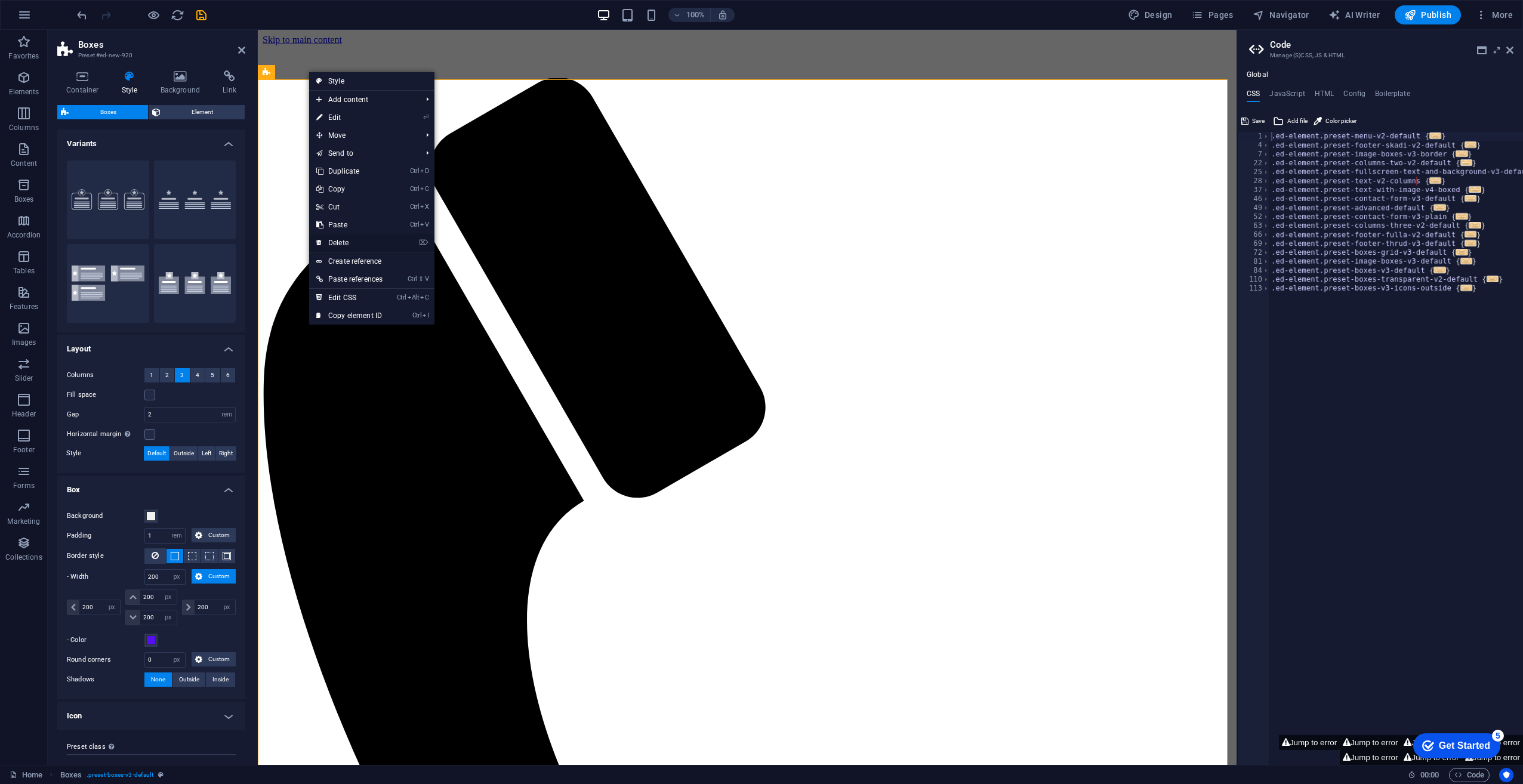
click at [352, 240] on link "⌦ Delete" at bounding box center [349, 242] width 81 height 18
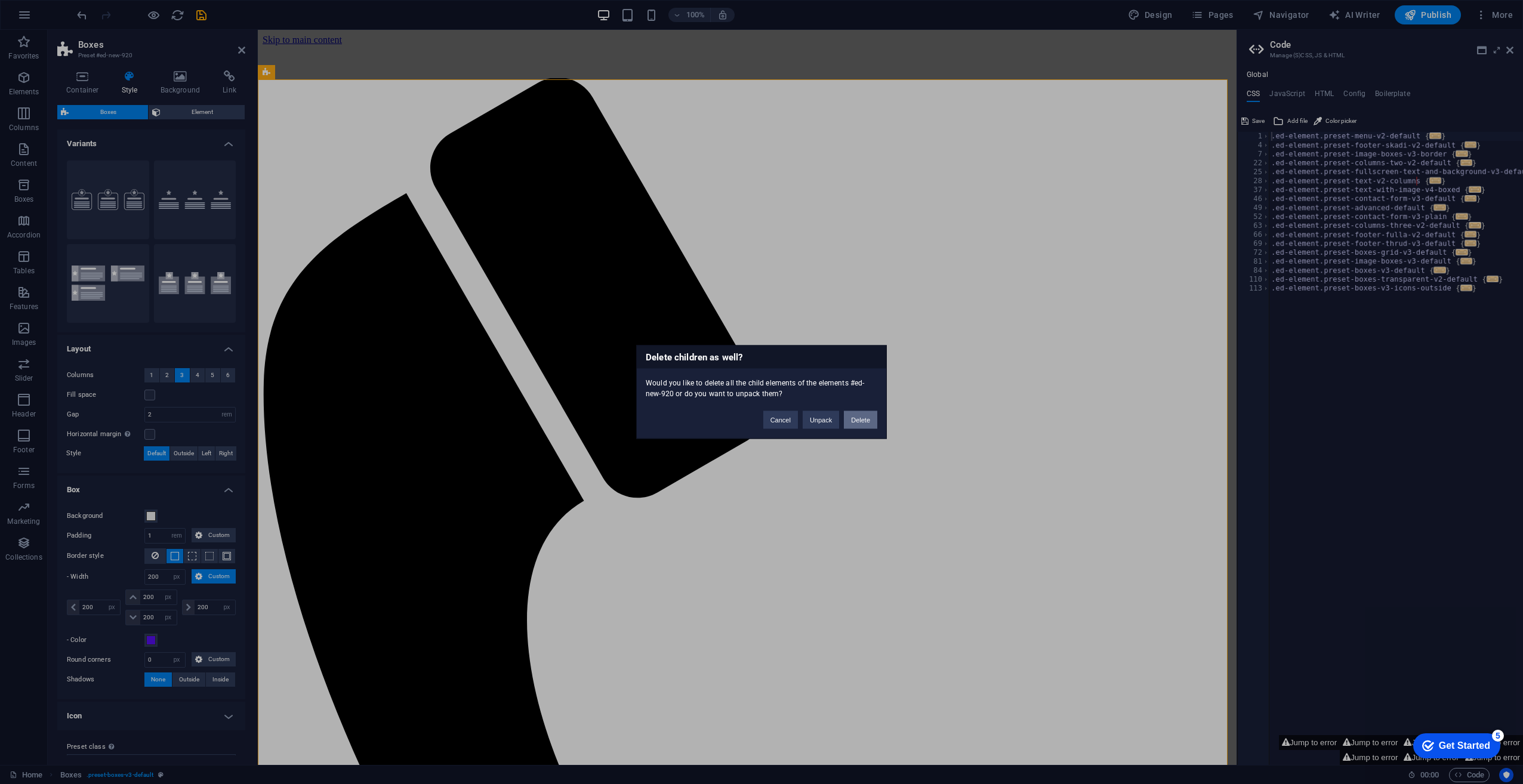
click at [862, 419] on button "Delete" at bounding box center [860, 420] width 33 height 18
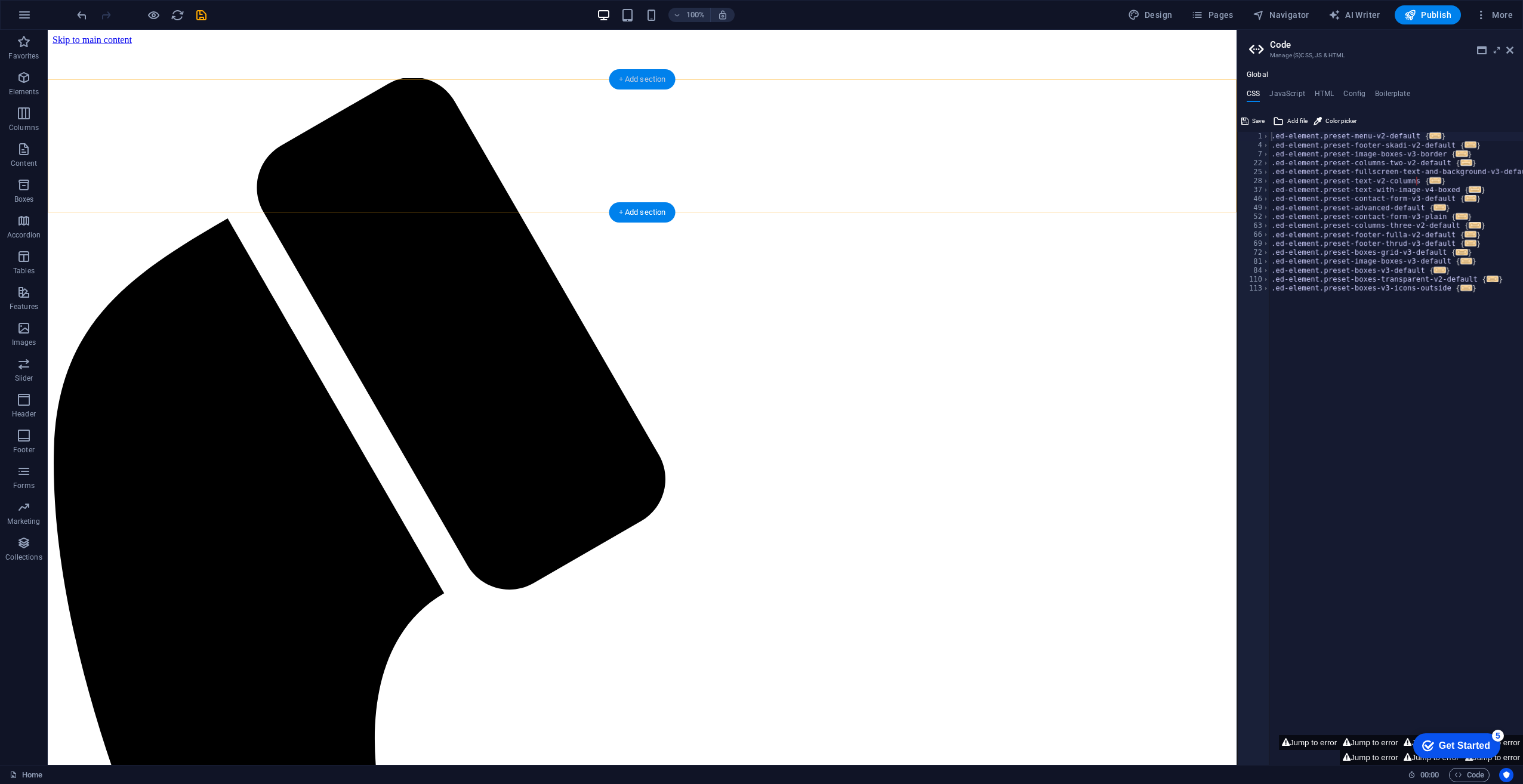
click at [636, 82] on div "+ Add section" at bounding box center [642, 79] width 66 height 20
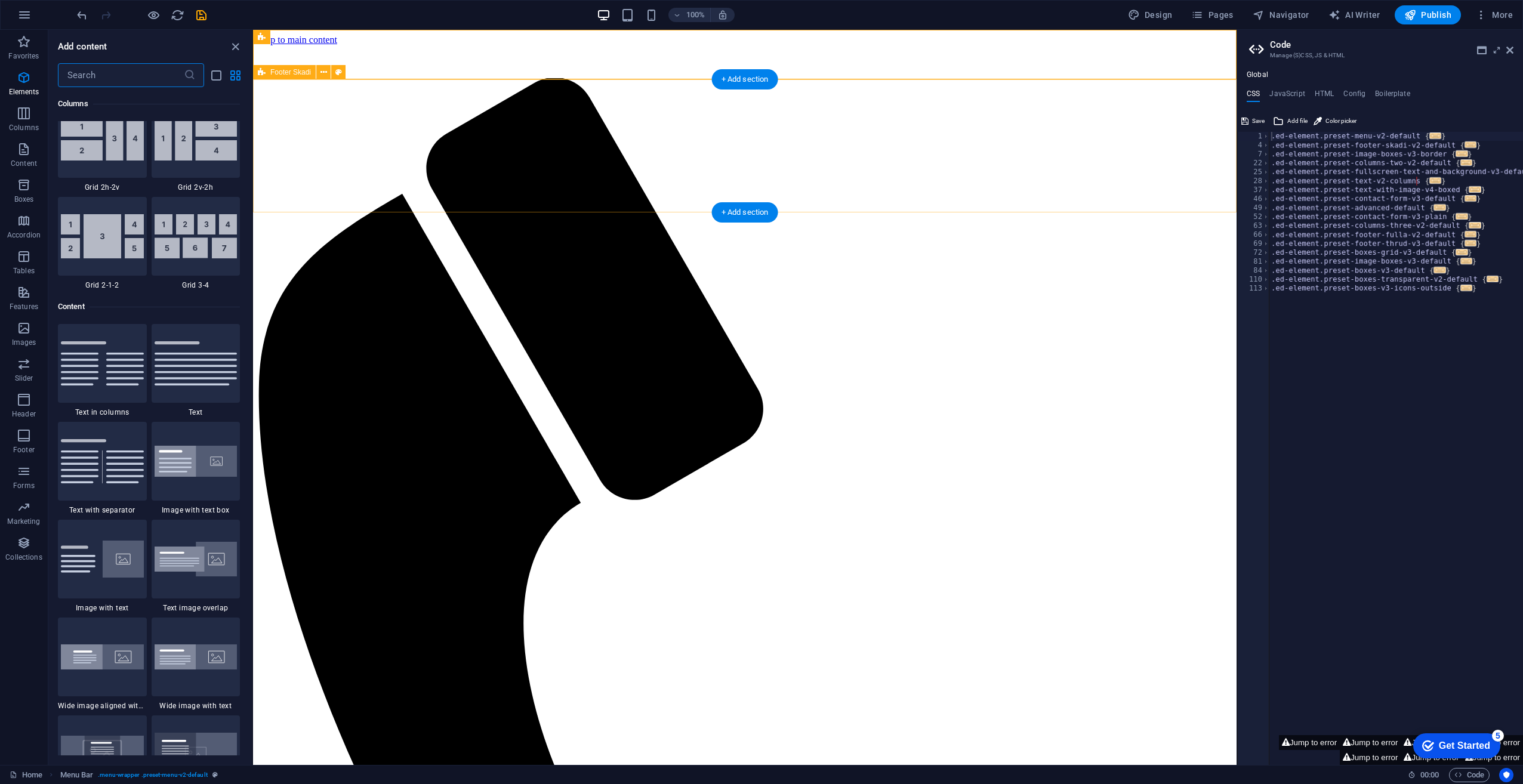
scroll to position [2088, 0]
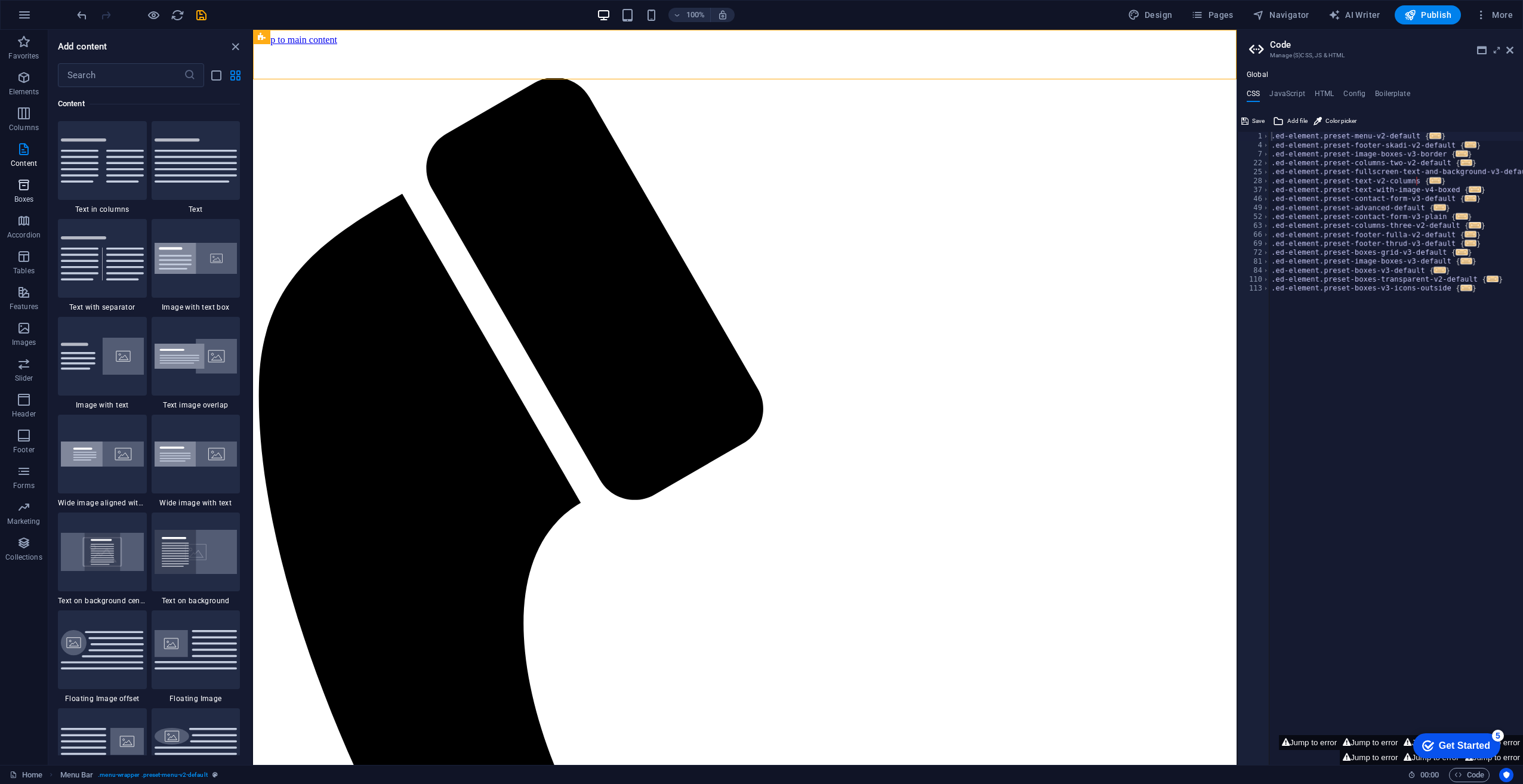
click at [27, 193] on span "Boxes" at bounding box center [24, 192] width 48 height 29
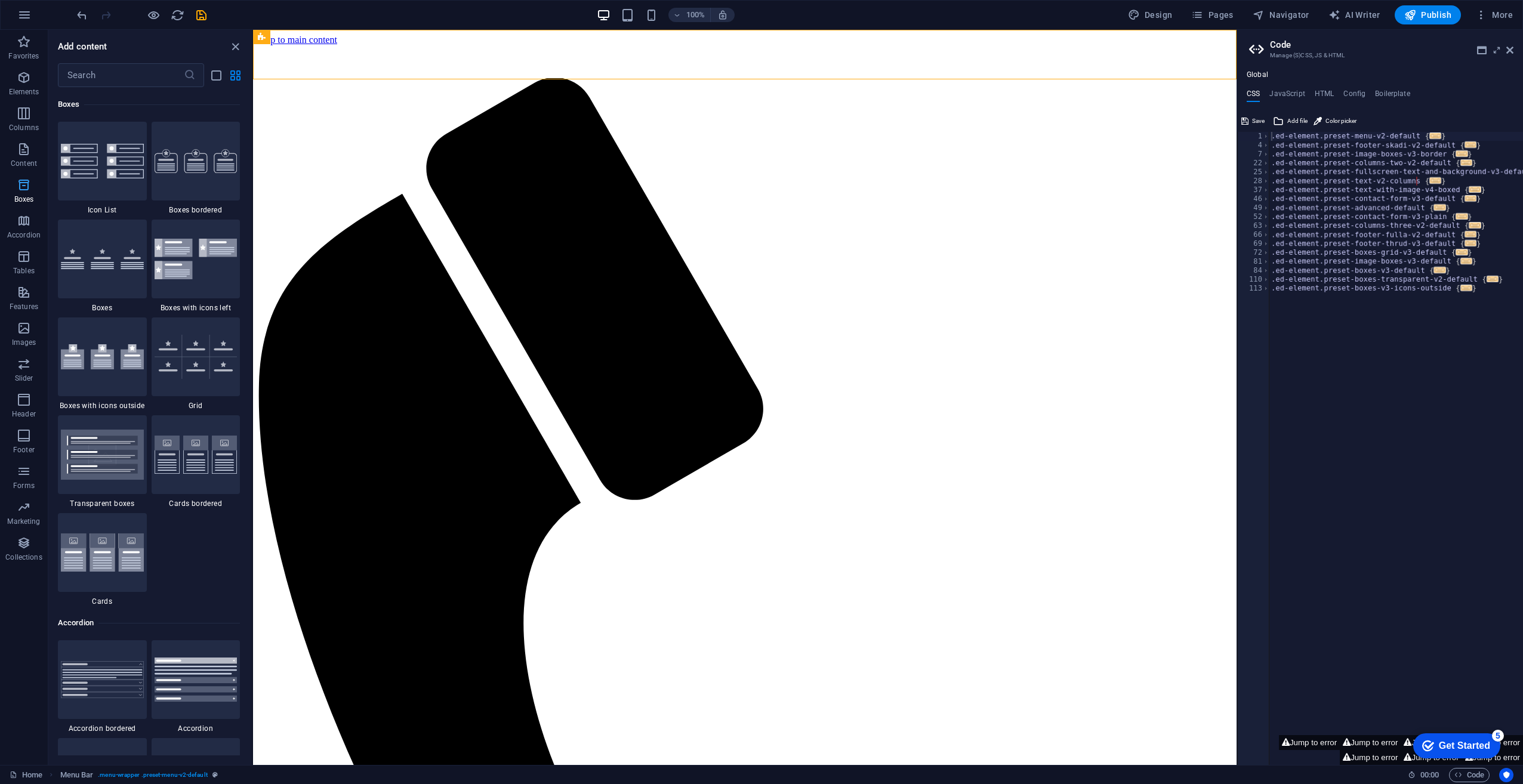
scroll to position [3292, 0]
click at [106, 336] on div at bounding box center [102, 357] width 89 height 79
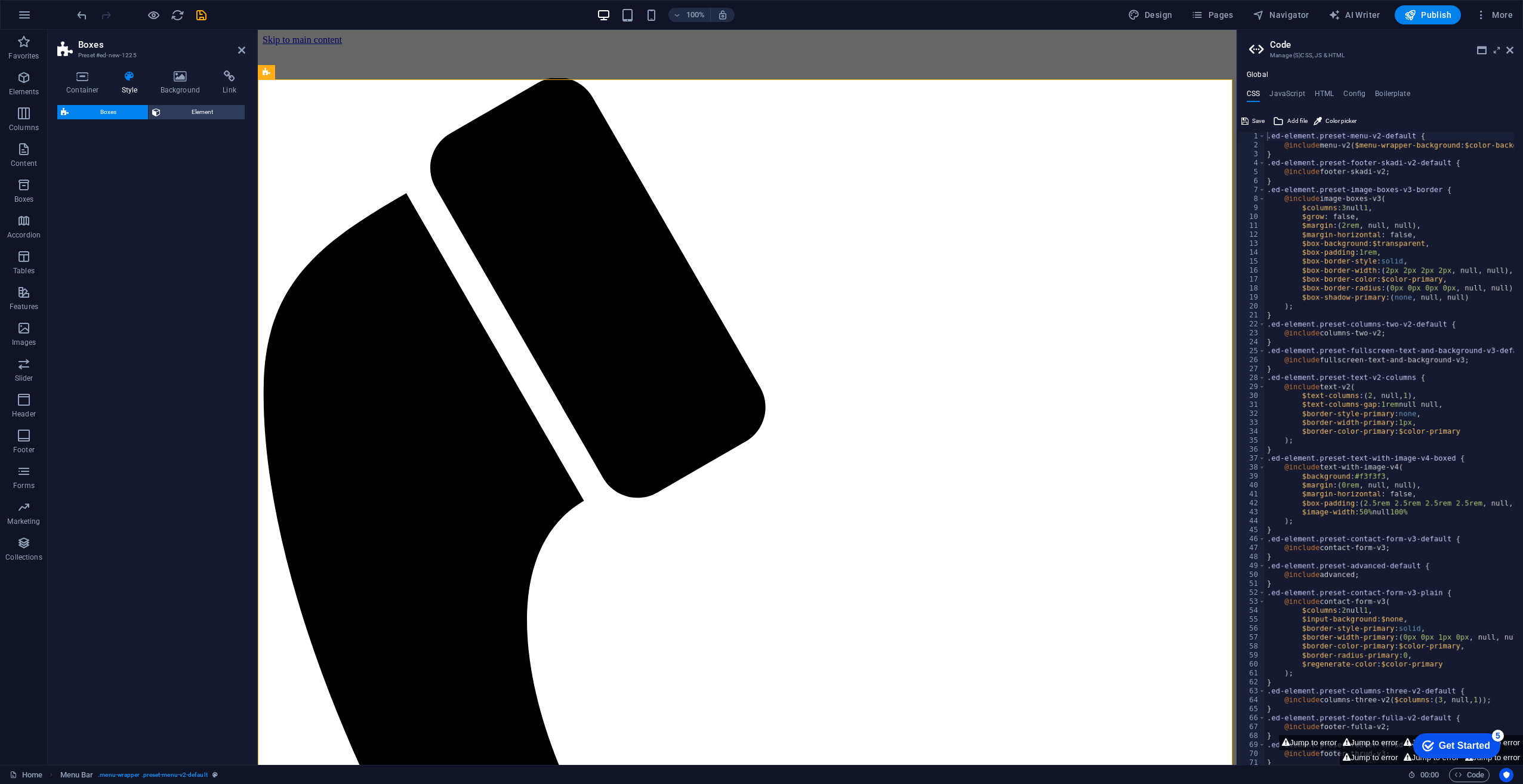
select select "rem"
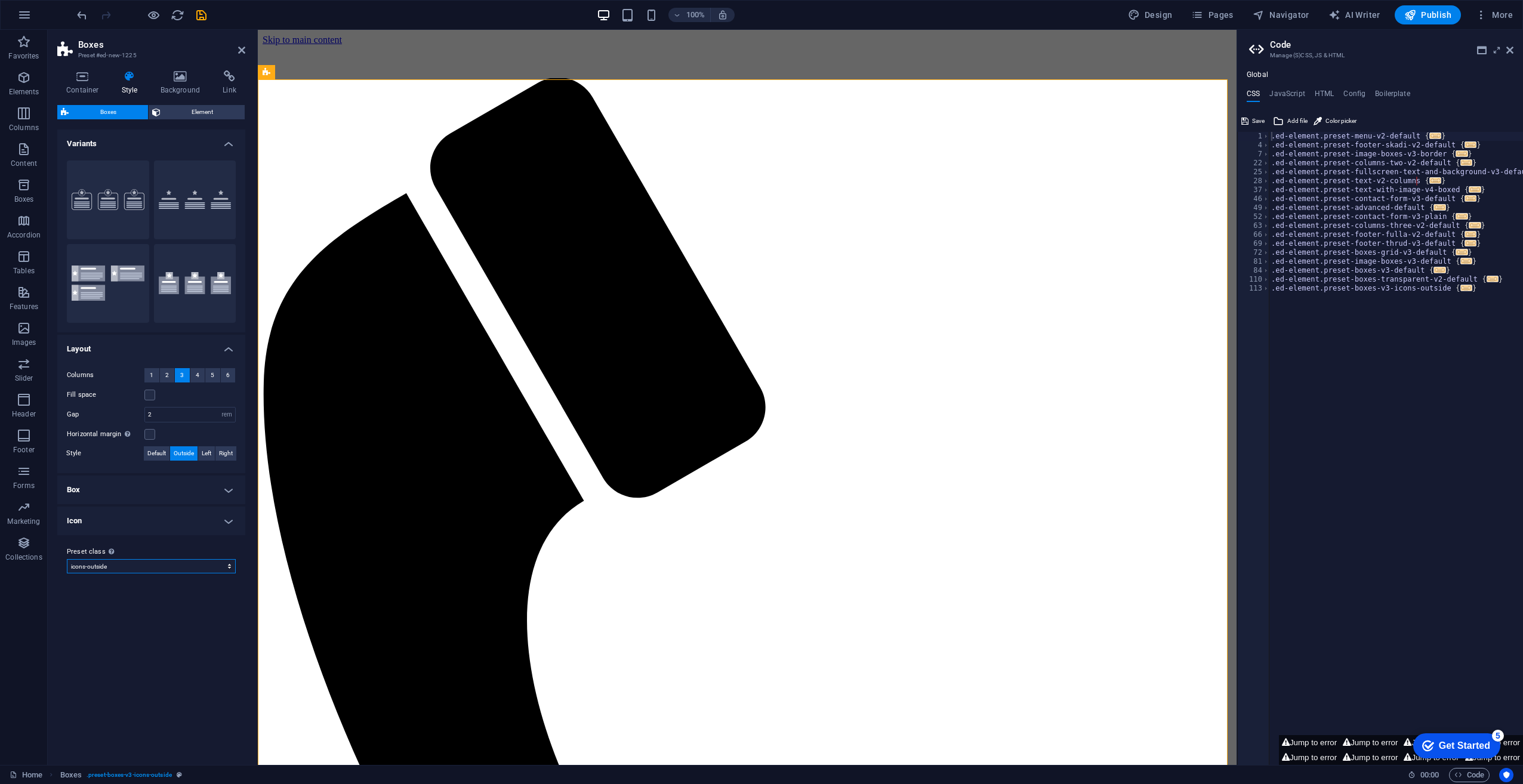
click at [125, 565] on select "default icons-outside Add preset class" at bounding box center [151, 567] width 169 height 14
select select "preset-boxes-v3-default"
click at [67, 559] on select "default icons-outside Add preset class" at bounding box center [151, 567] width 169 height 14
click at [143, 770] on span ". preset-boxes-v3-icons-outside" at bounding box center [129, 775] width 85 height 14
click at [137, 773] on span ". preset-boxes-v3-icons-outside" at bounding box center [129, 775] width 85 height 14
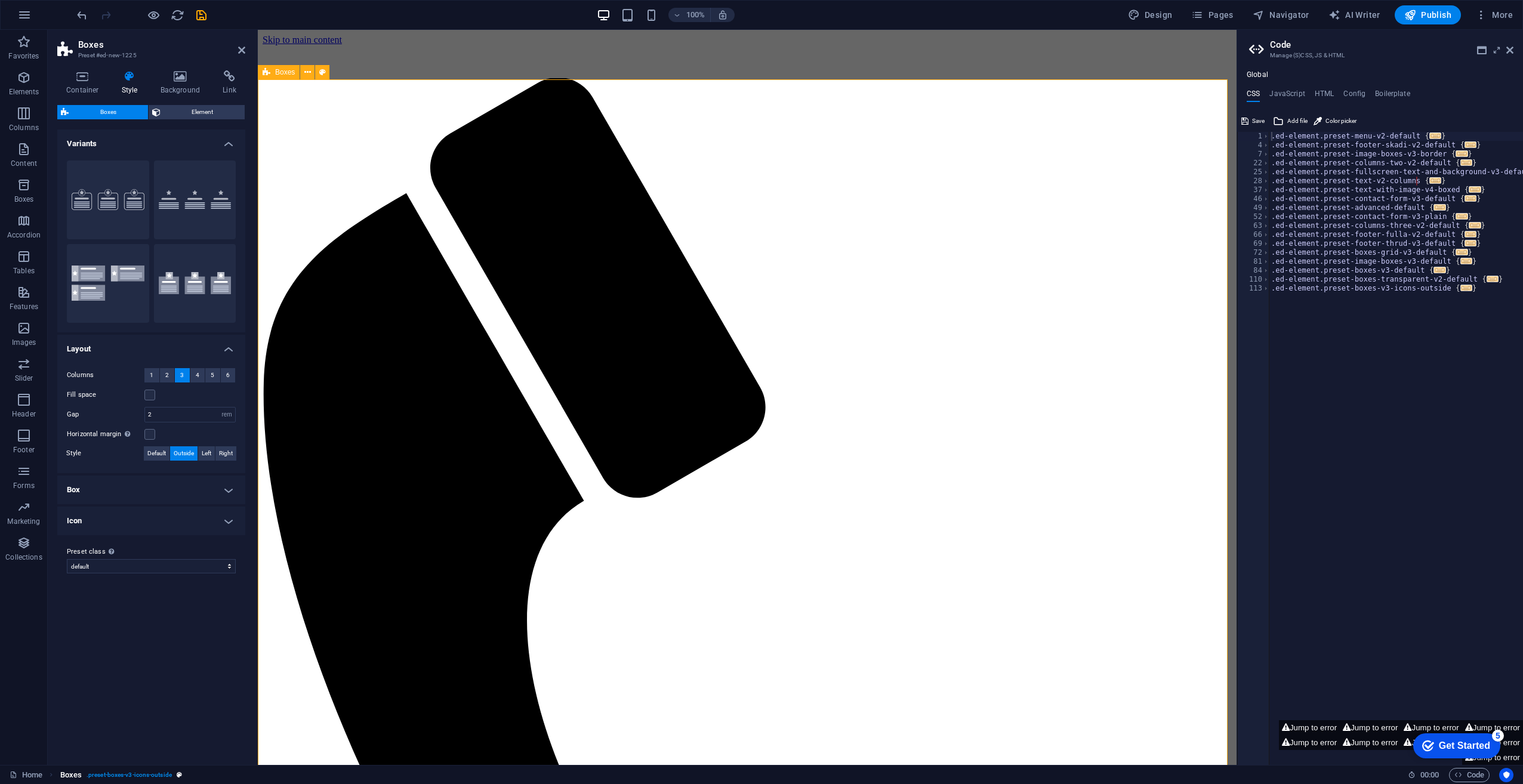
click at [137, 773] on span ". preset-boxes-v3-icons-outside" at bounding box center [129, 775] width 85 height 14
click at [185, 111] on span "Element" at bounding box center [203, 112] width 77 height 14
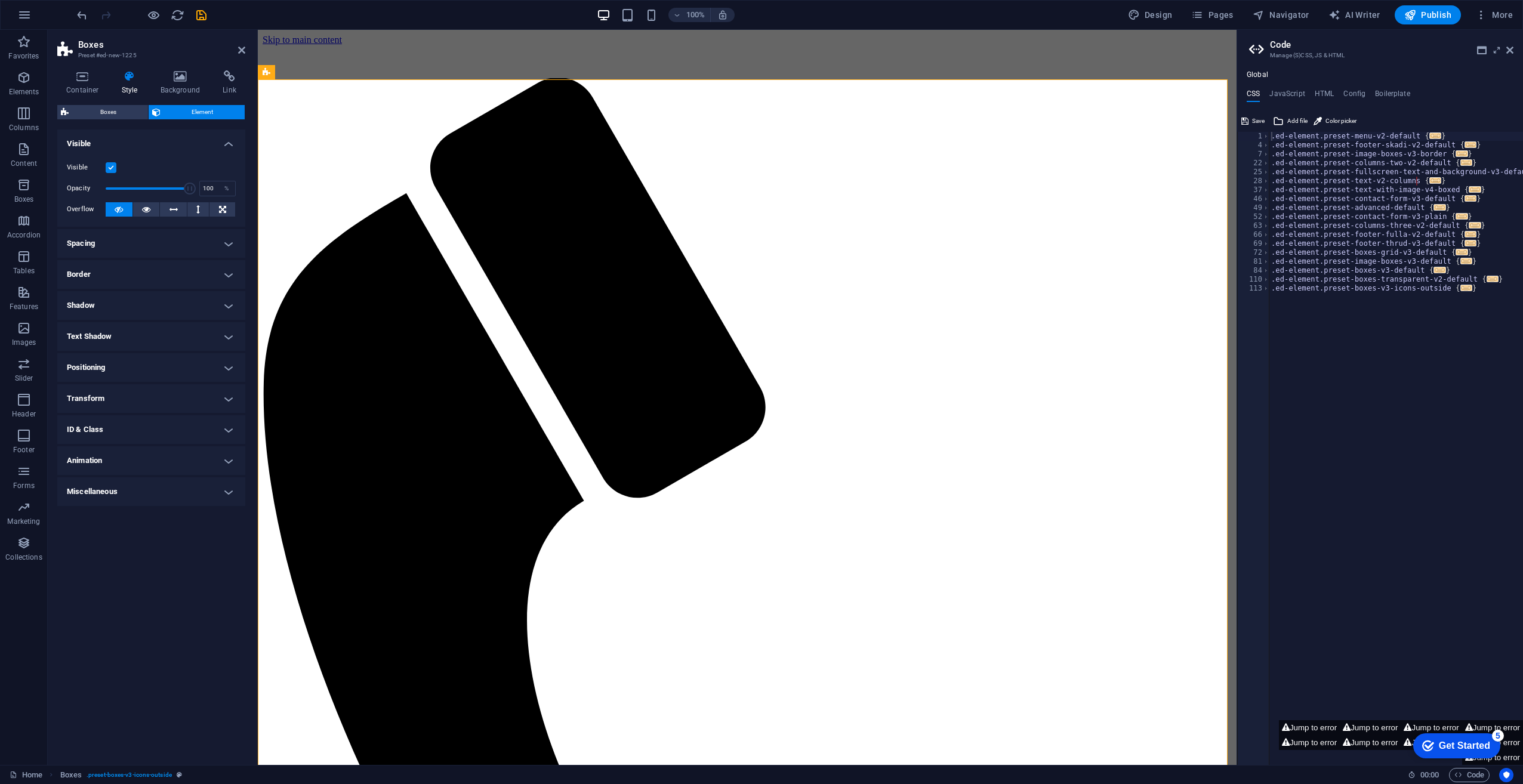
click at [153, 495] on h4 "Miscellaneous" at bounding box center [151, 492] width 188 height 29
click at [152, 460] on h4 "Animation" at bounding box center [151, 461] width 188 height 29
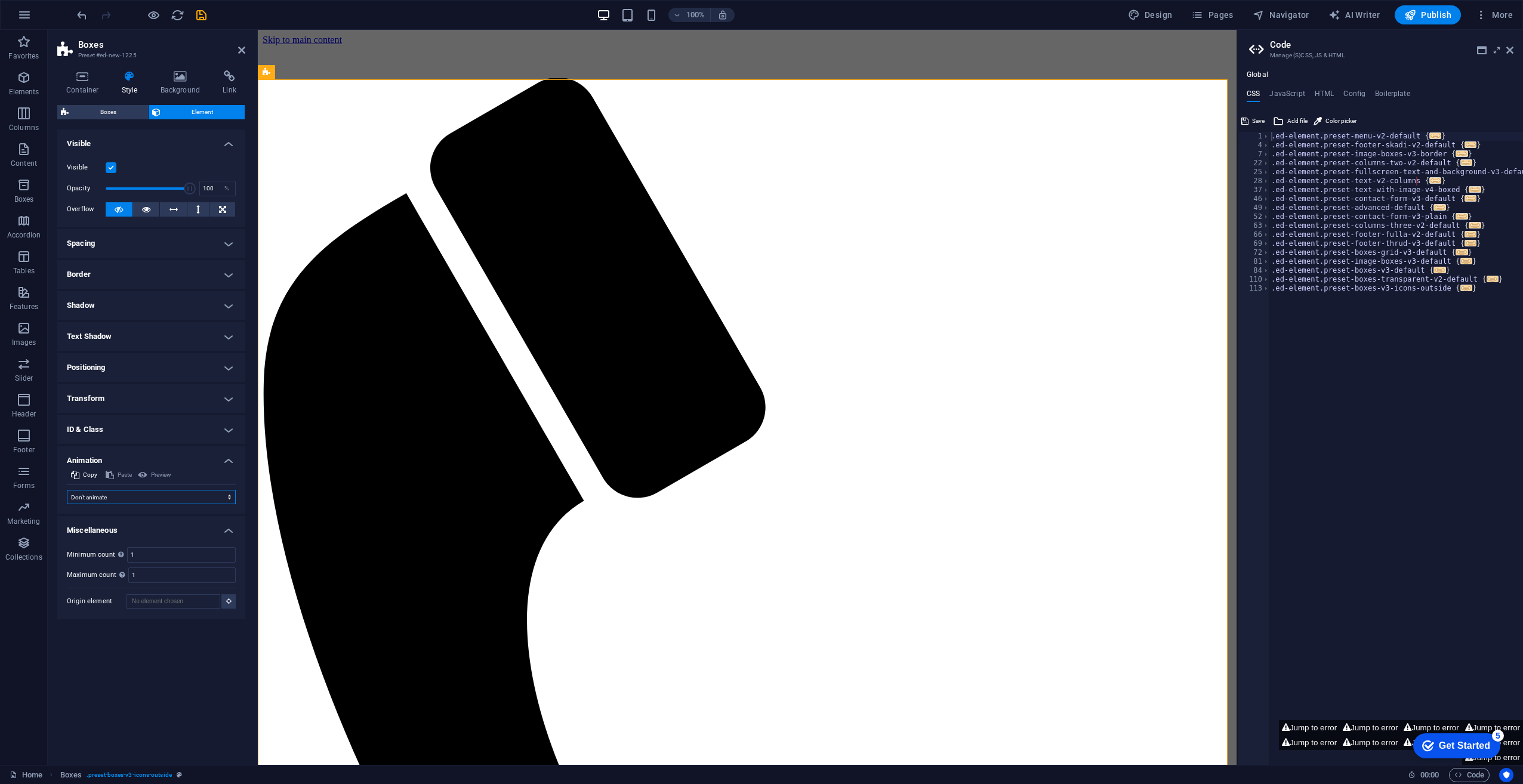
click at [153, 498] on select "Don't animate Show / Hide Slide up/down Zoom in/out Slide left to right Slide r…" at bounding box center [151, 497] width 169 height 14
click at [156, 424] on h4 "ID & Class" at bounding box center [151, 430] width 188 height 29
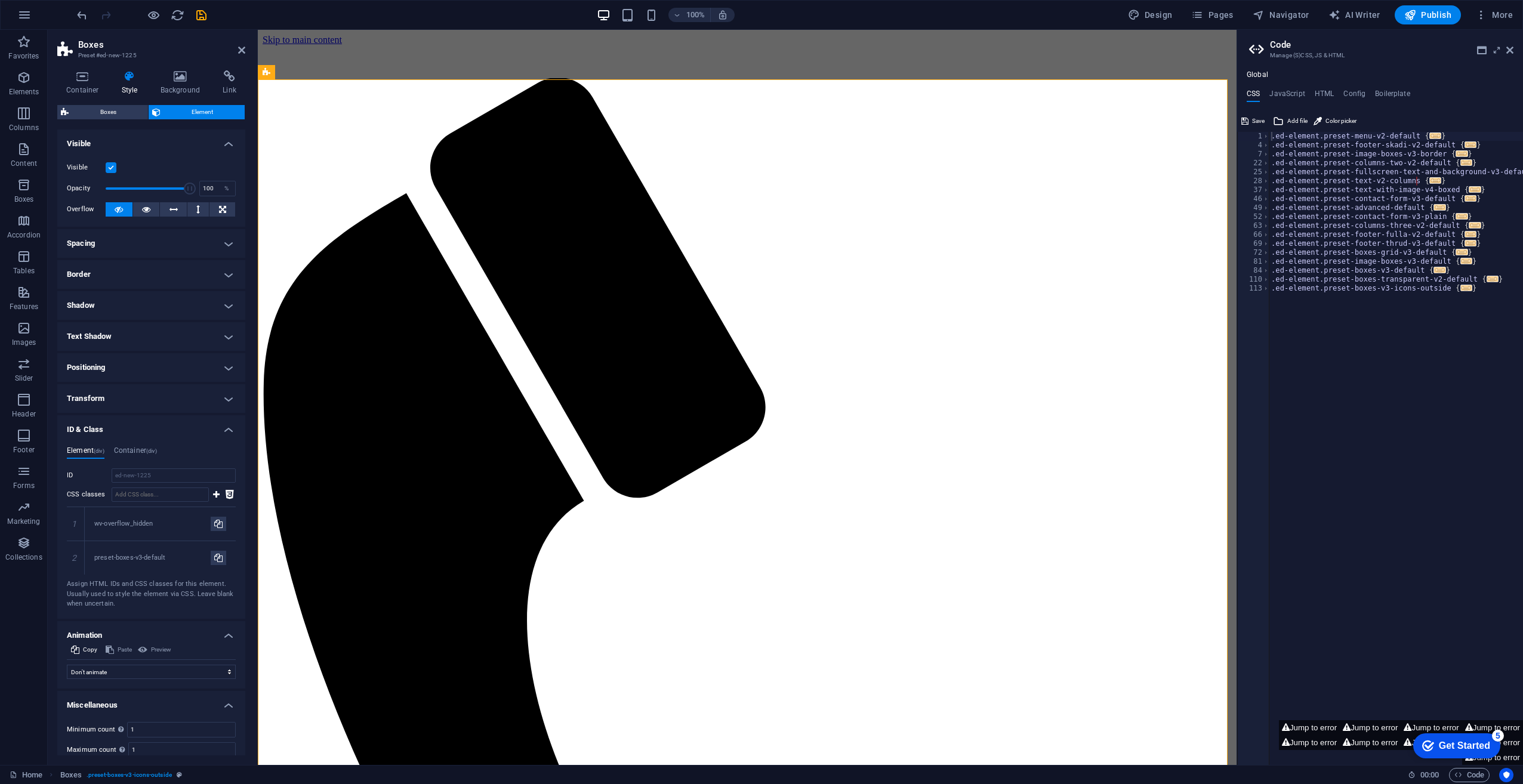
click at [147, 237] on h4 "Spacing" at bounding box center [151, 244] width 188 height 29
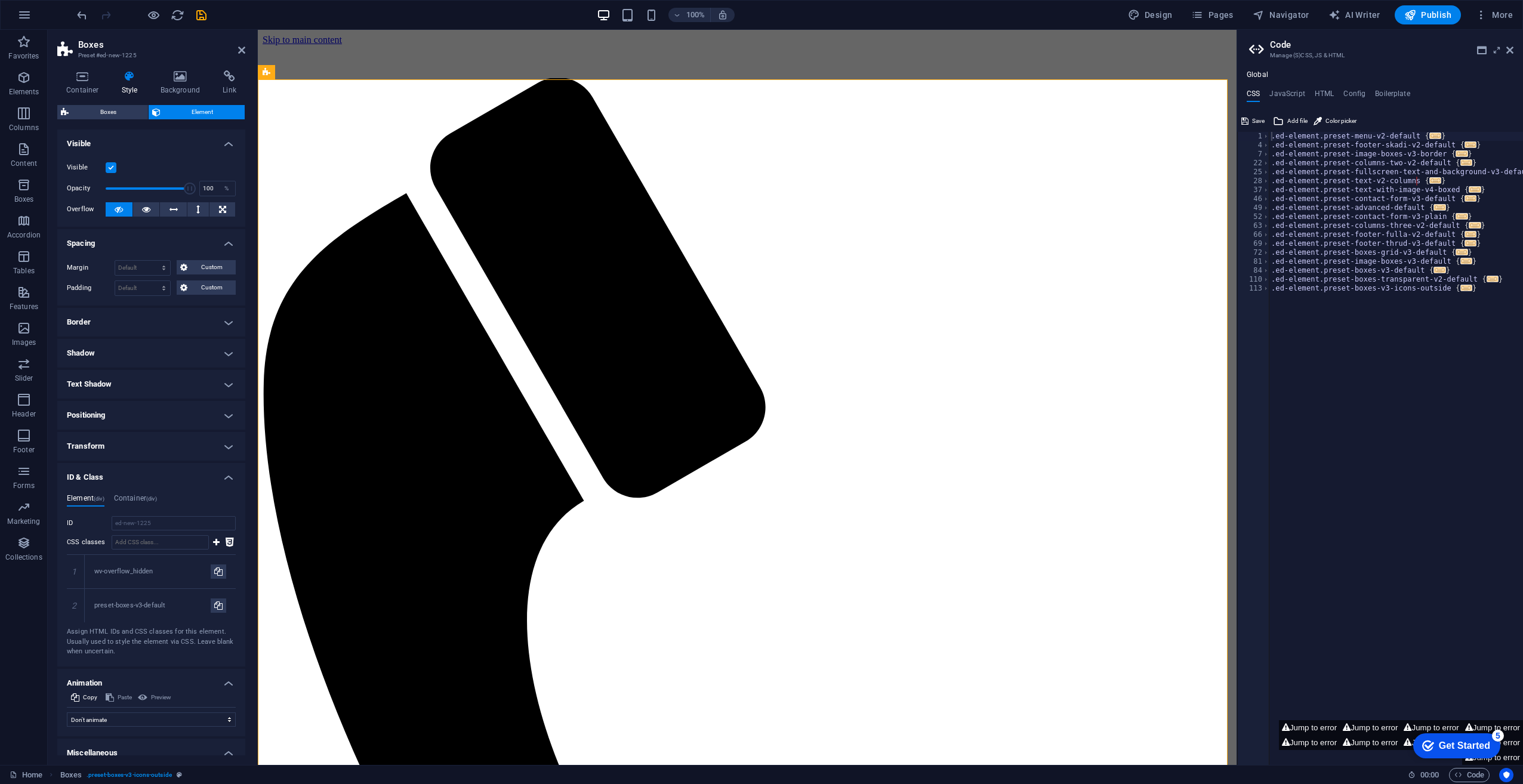
click at [108, 164] on label at bounding box center [111, 167] width 11 height 11
click at [0, 0] on input "Visible" at bounding box center [0, 0] width 0 height 0
click at [108, 165] on label at bounding box center [111, 167] width 11 height 11
click at [0, 0] on input "Visible" at bounding box center [0, 0] width 0 height 0
click at [141, 205] on button at bounding box center [146, 209] width 27 height 14
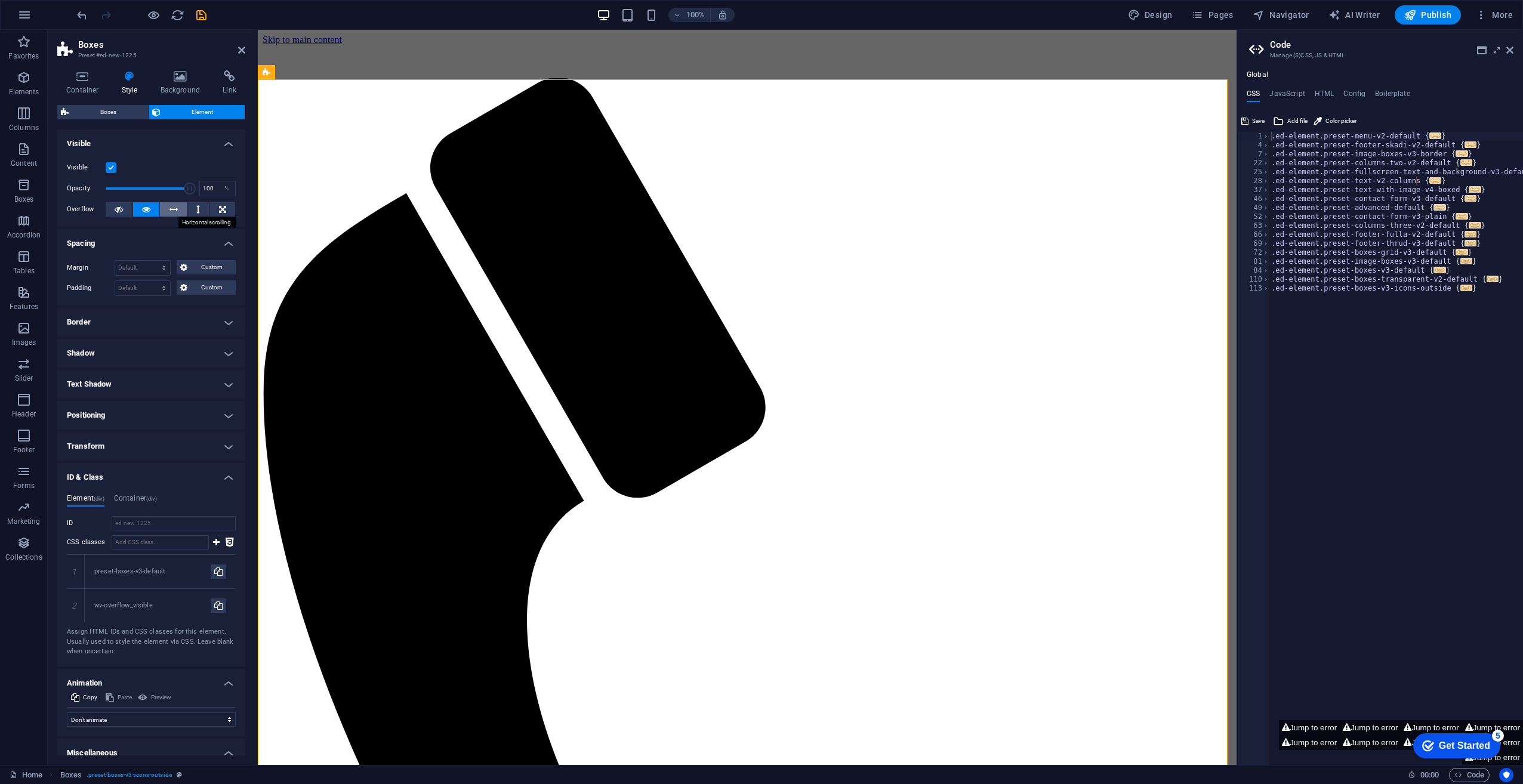
click at [161, 206] on button at bounding box center [173, 209] width 27 height 14
click at [196, 216] on icon at bounding box center [198, 209] width 3 height 14
click at [215, 209] on button at bounding box center [222, 209] width 26 height 14
click at [118, 209] on icon at bounding box center [118, 209] width 9 height 14
click at [99, 88] on h4 "Container" at bounding box center [85, 83] width 56 height 25
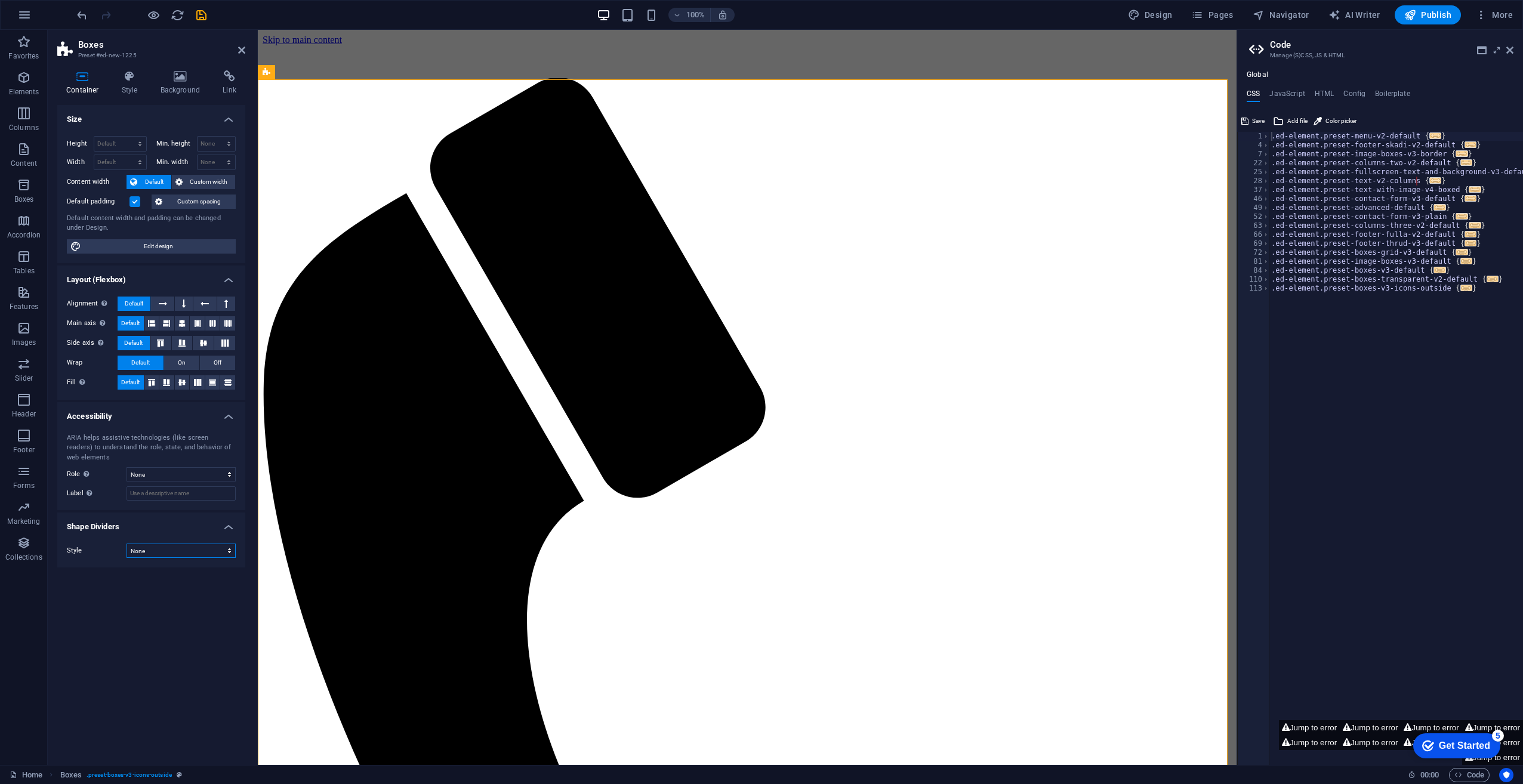
click at [155, 546] on select "None Triangle Square Diagonal Polygon 1 Polygon 2 Zigzag Multiple Zigzags Waves…" at bounding box center [181, 551] width 109 height 14
click at [84, 645] on div "Size Height Default px rem % vh vw Min. height None px rem % vh vw Width Defaul…" at bounding box center [151, 430] width 188 height 651
click at [124, 775] on span ". preset-boxes-v3-icons-outside" at bounding box center [129, 775] width 85 height 14
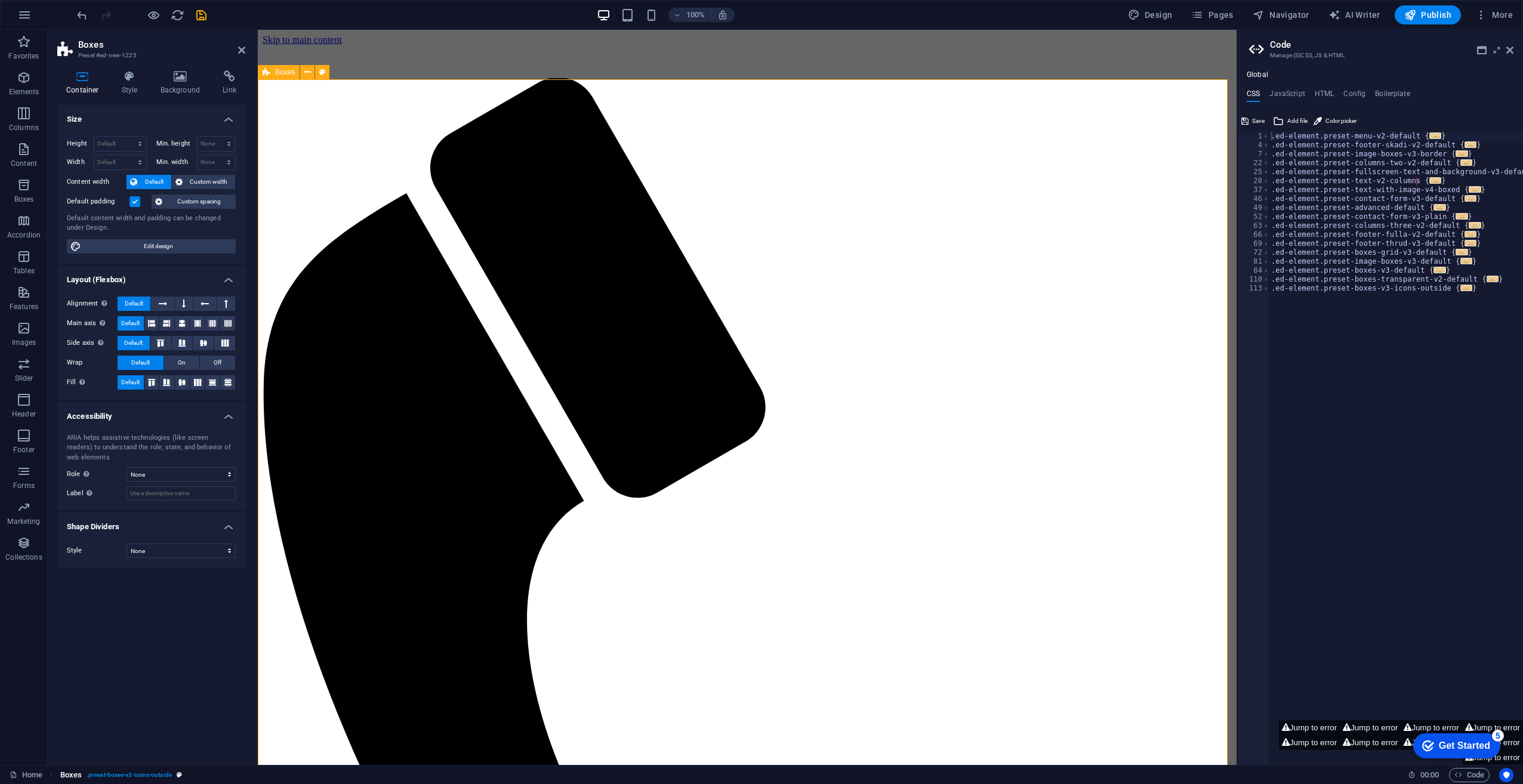
click at [124, 775] on span ". preset-boxes-v3-icons-outside" at bounding box center [129, 775] width 85 height 14
click at [162, 307] on icon at bounding box center [163, 304] width 9 height 14
click at [216, 359] on span "Off" at bounding box center [217, 363] width 8 height 14
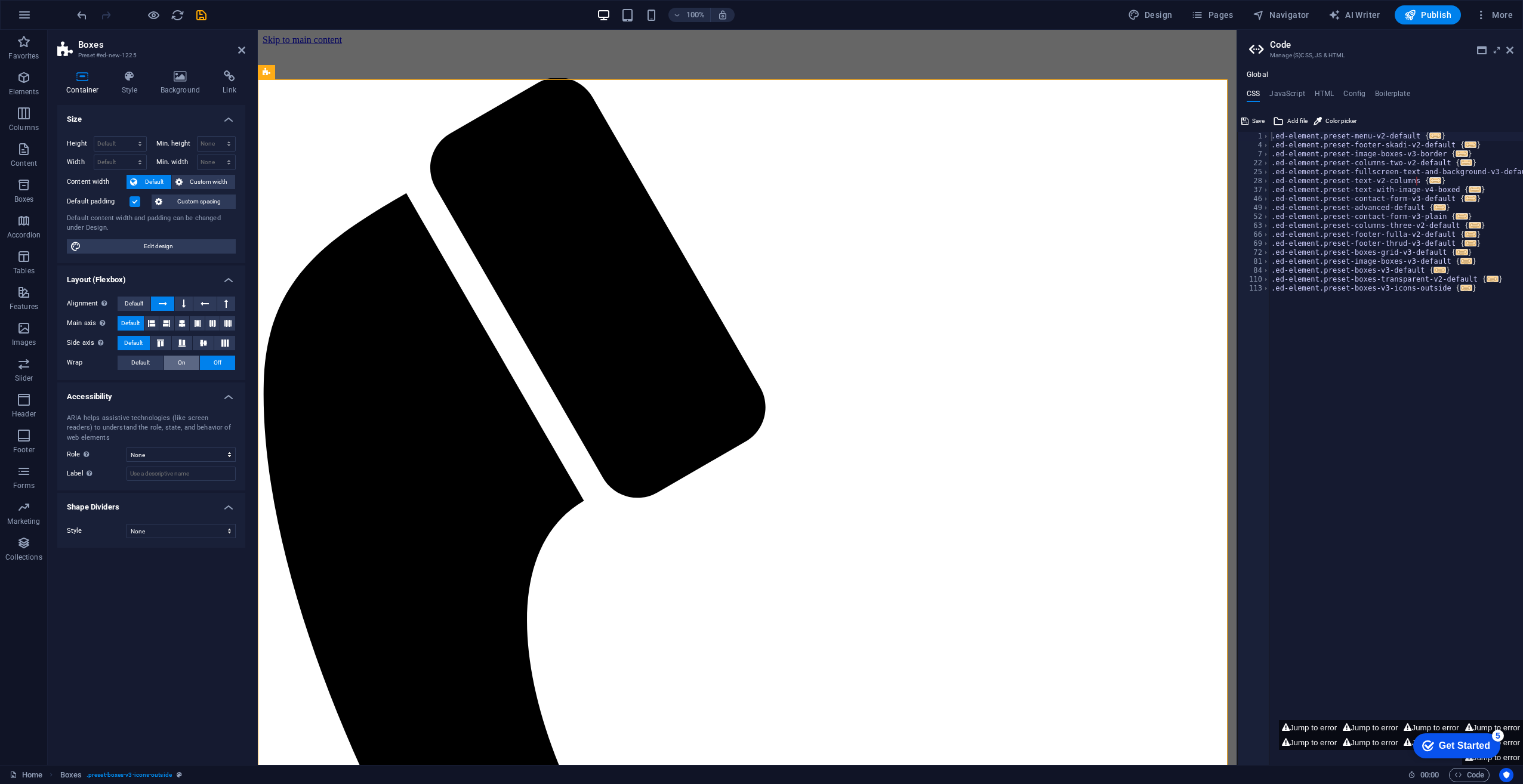
click at [181, 360] on span "On" at bounding box center [182, 363] width 8 height 14
click at [214, 360] on span "Off" at bounding box center [217, 363] width 8 height 14
click at [155, 246] on span "Edit design" at bounding box center [158, 246] width 147 height 14
select select "px"
select select "ease-in-out"
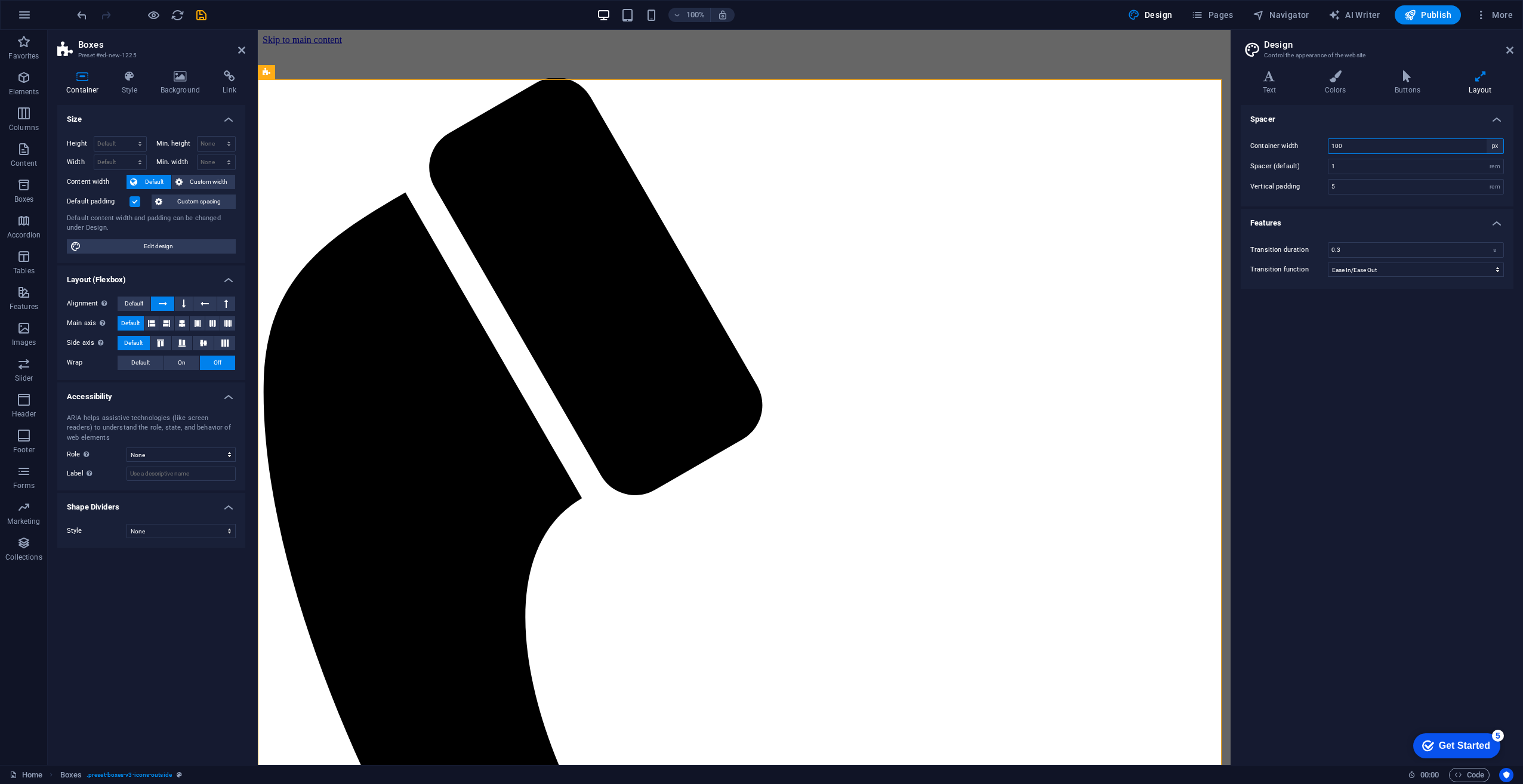
click at [1497, 141] on select "rem px" at bounding box center [1495, 146] width 16 height 14
click at [1487, 139] on select "rem px" at bounding box center [1495, 146] width 16 height 14
click at [116, 143] on select "Default px rem % vh vw" at bounding box center [120, 144] width 52 height 14
select select "px"
click at [129, 137] on select "Default px rem % vh vw" at bounding box center [120, 144] width 52 height 14
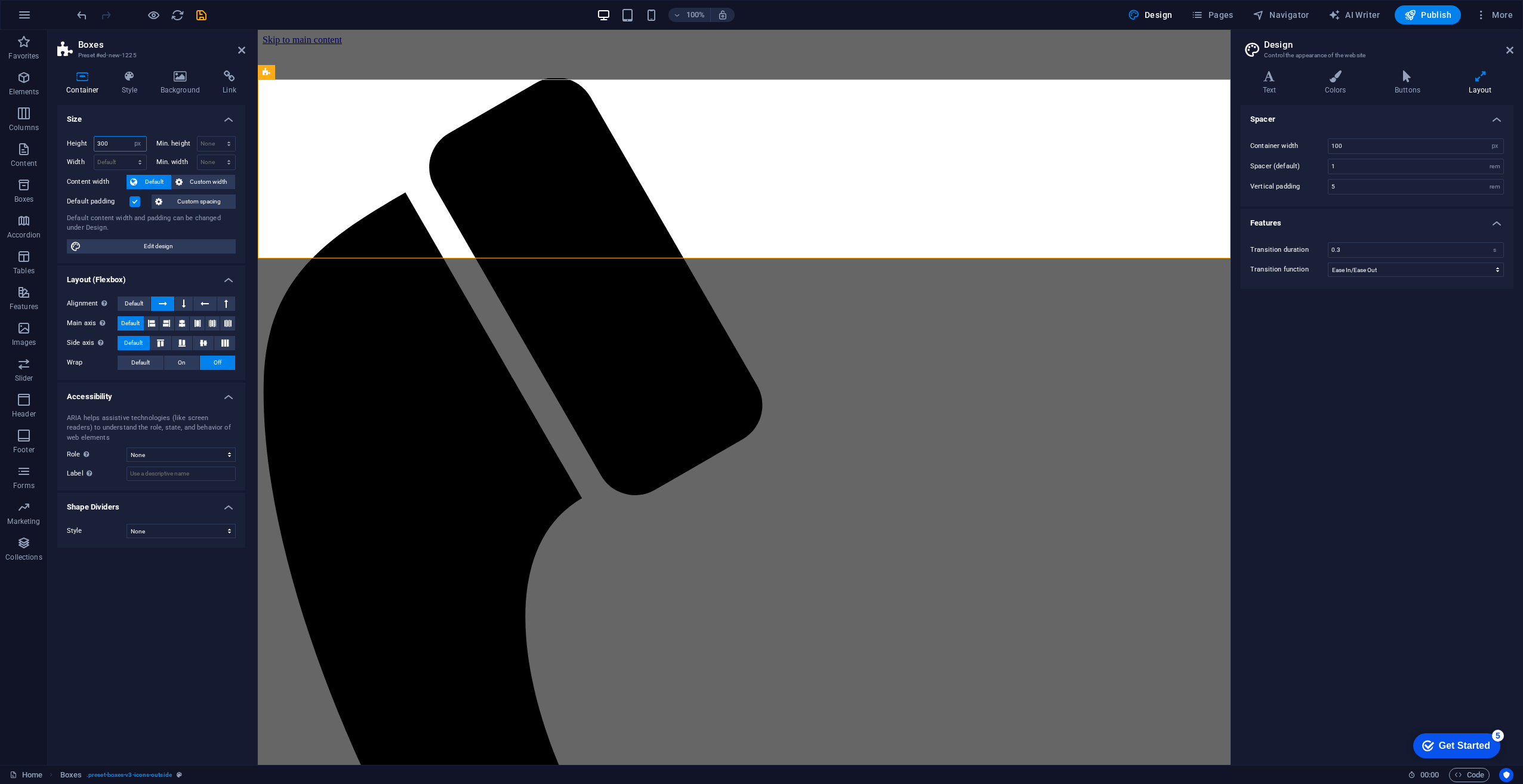
drag, startPoint x: 108, startPoint y: 141, endPoint x: 87, endPoint y: 139, distance: 21.1
click at [87, 139] on div "Height 300 Default px rem % vh vw" at bounding box center [107, 144] width 80 height 16
type input "1153"
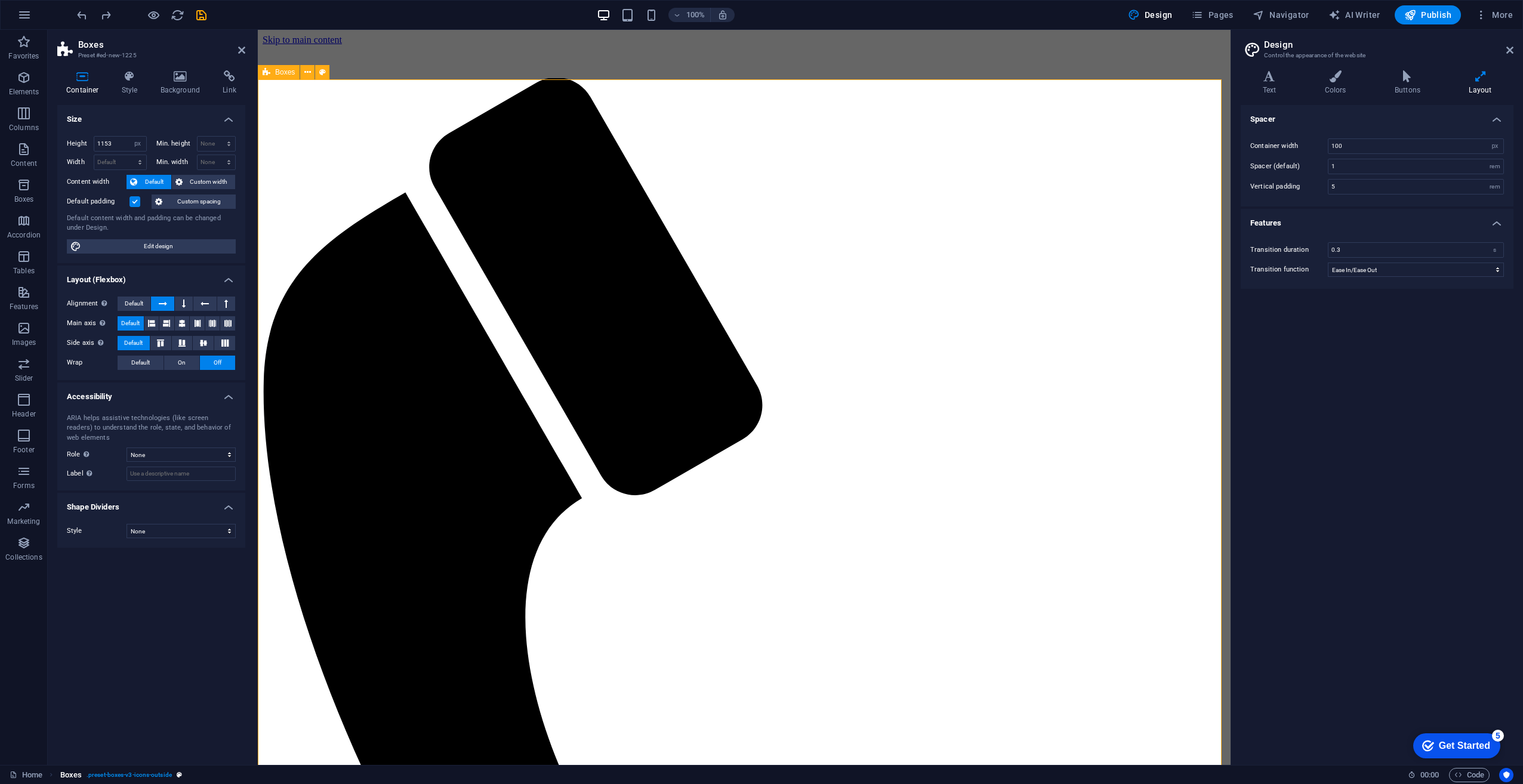
click at [121, 775] on span ". preset-boxes-v3-icons-outside" at bounding box center [129, 775] width 85 height 14
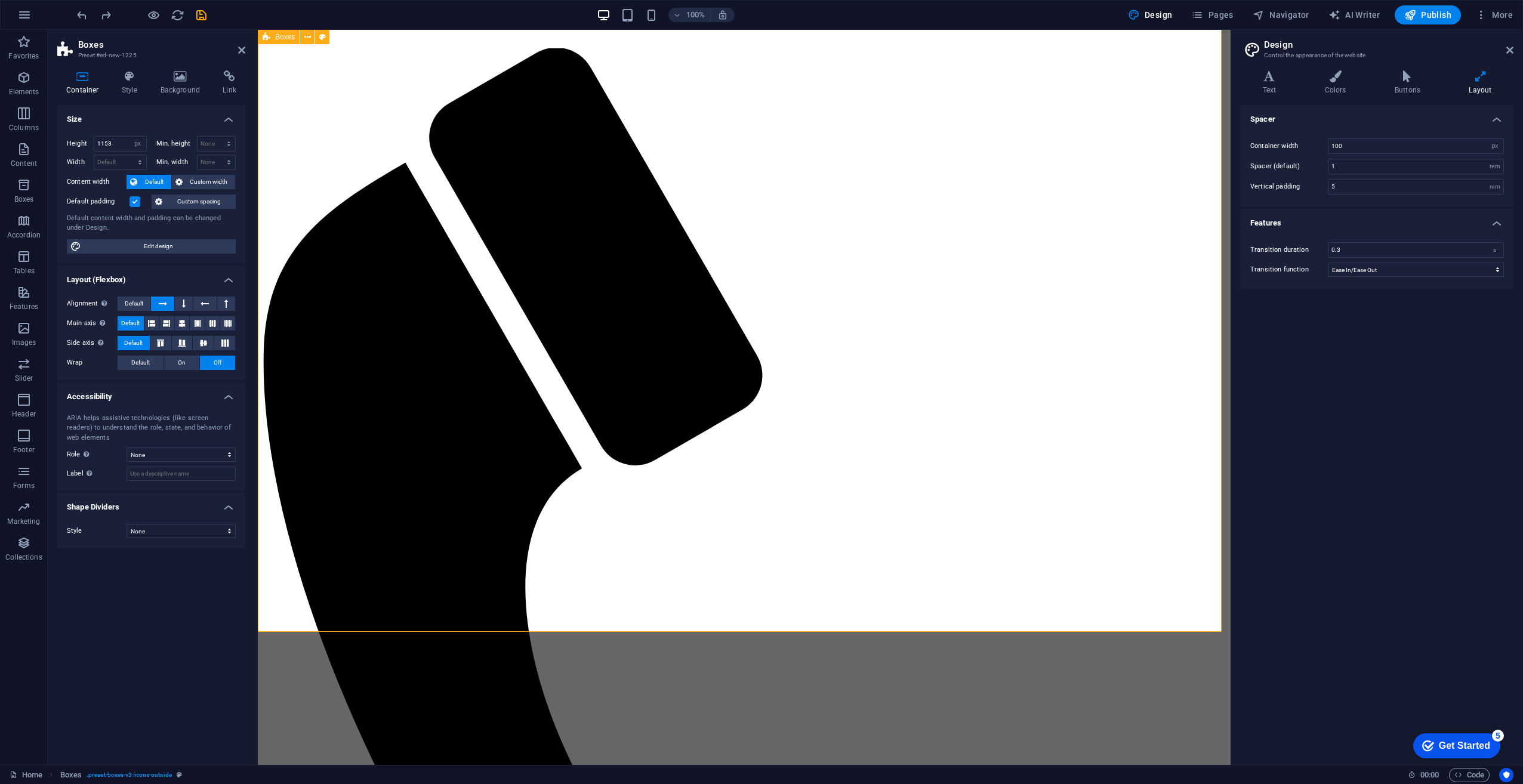
scroll to position [0, 0]
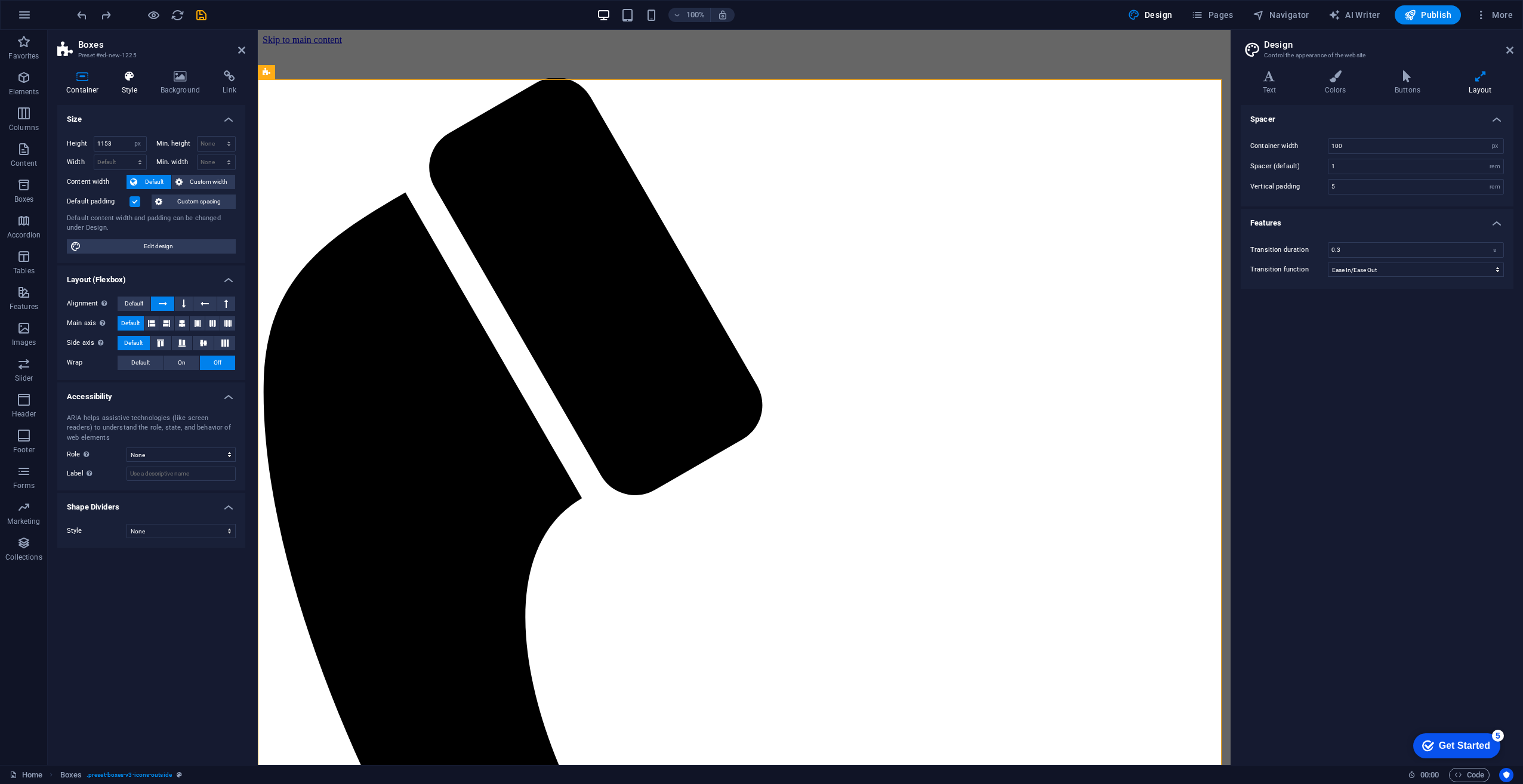
click at [133, 87] on h4 "Style" at bounding box center [132, 83] width 39 height 25
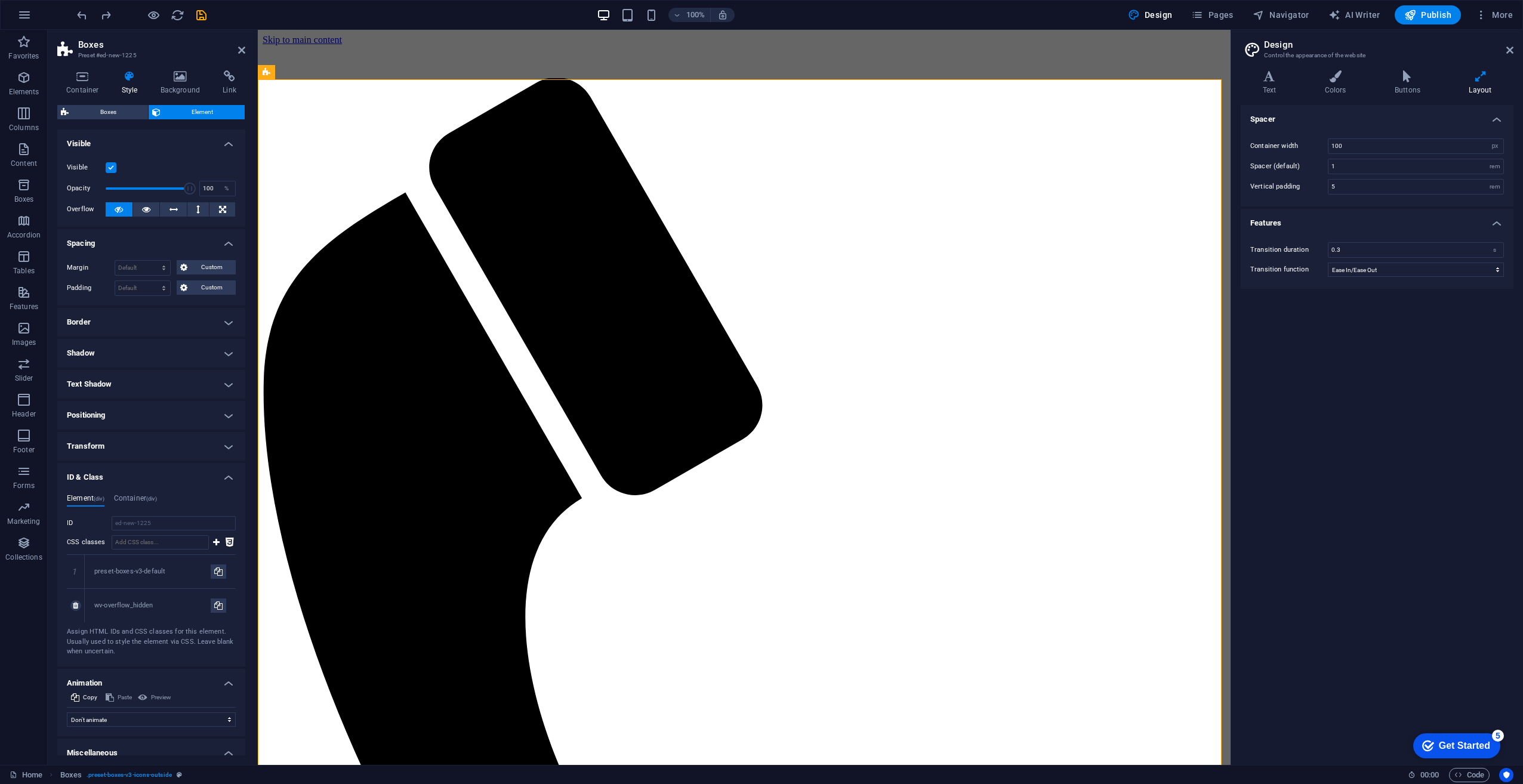
scroll to position [83, 0]
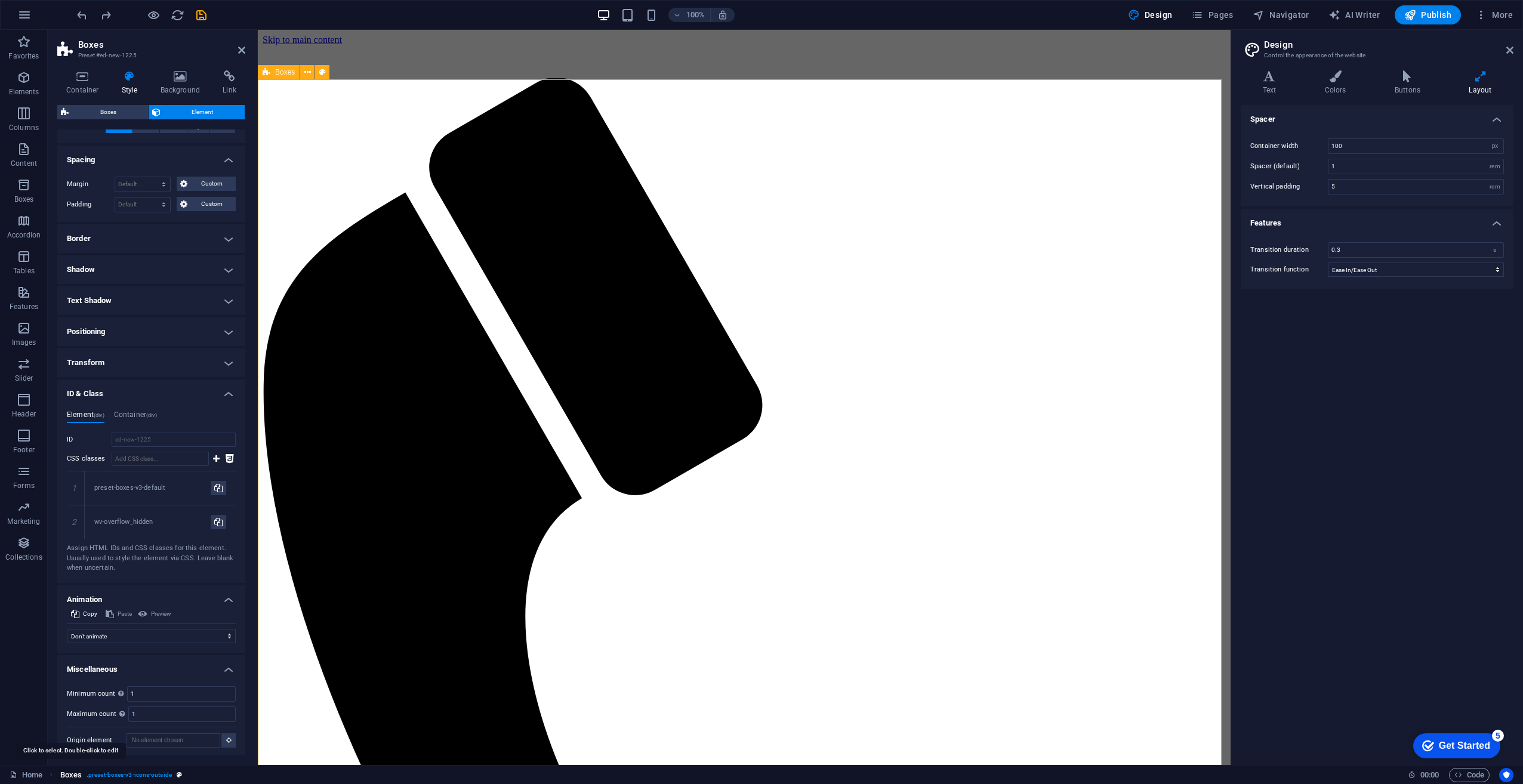
click at [76, 777] on span "Boxes" at bounding box center [71, 775] width 22 height 14
click at [146, 127] on div "Boxes Element Layout How this element expands within the layout (Flexbox). Size…" at bounding box center [151, 430] width 188 height 651
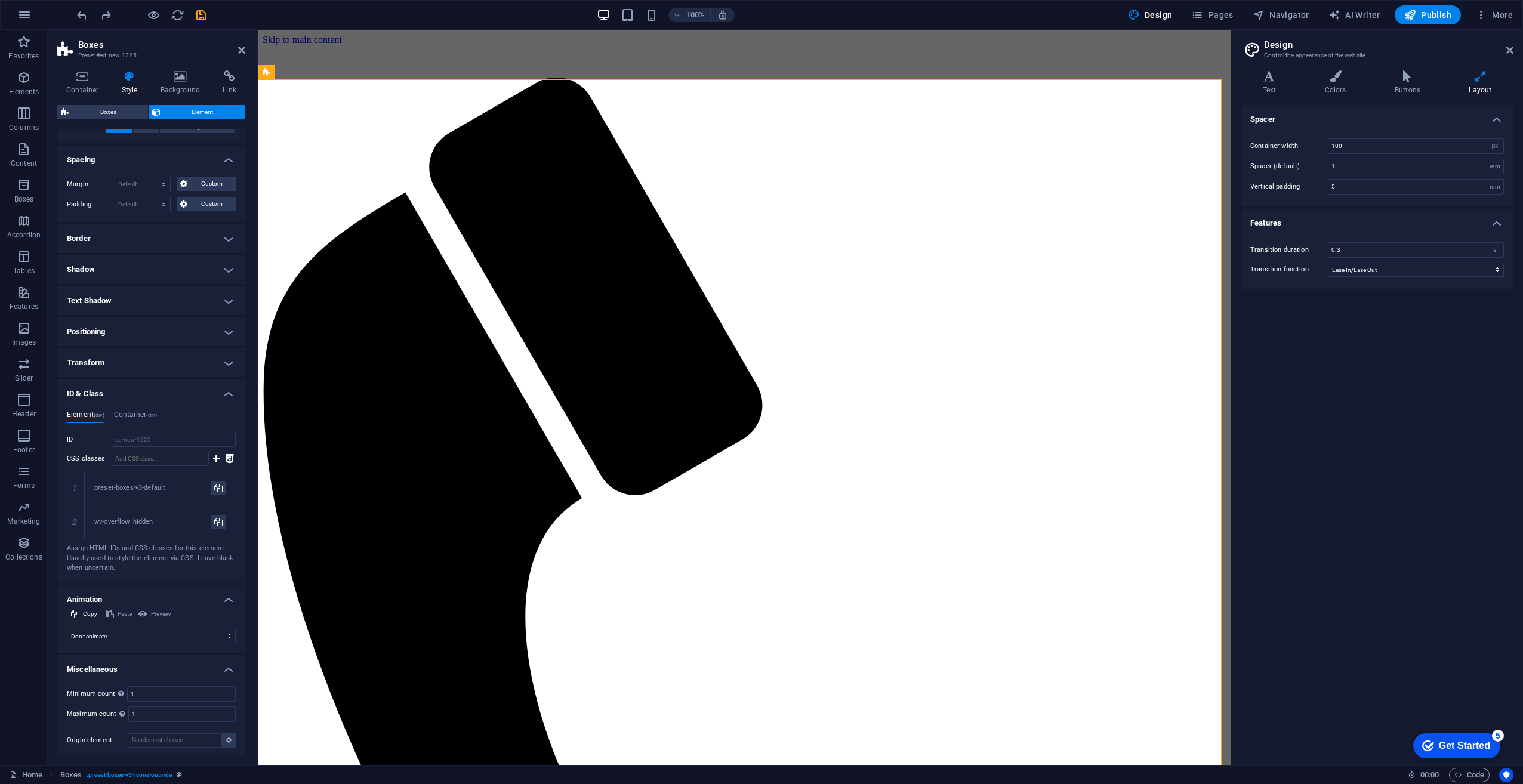
click at [146, 134] on div "Visible Opacity 100 % Overflow" at bounding box center [151, 105] width 188 height 76
click at [147, 131] on icon at bounding box center [146, 126] width 9 height 14
click at [174, 131] on icon at bounding box center [173, 126] width 9 height 14
click at [192, 131] on button at bounding box center [198, 126] width 22 height 14
click at [211, 131] on button at bounding box center [222, 126] width 26 height 14
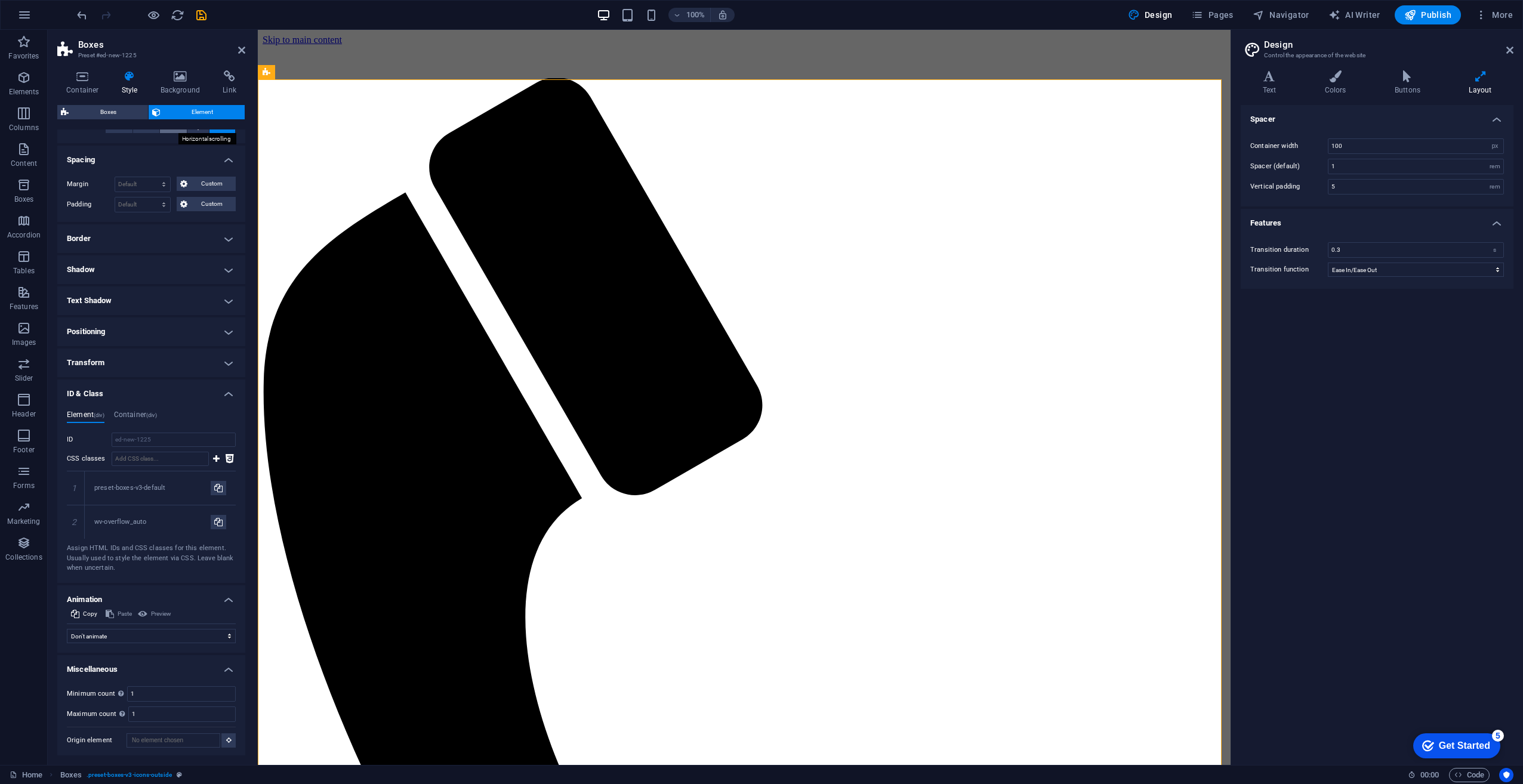
click at [170, 130] on icon at bounding box center [173, 126] width 9 height 14
click at [122, 129] on icon at bounding box center [118, 126] width 9 height 14
click at [123, 119] on span "Boxes" at bounding box center [108, 112] width 72 height 14
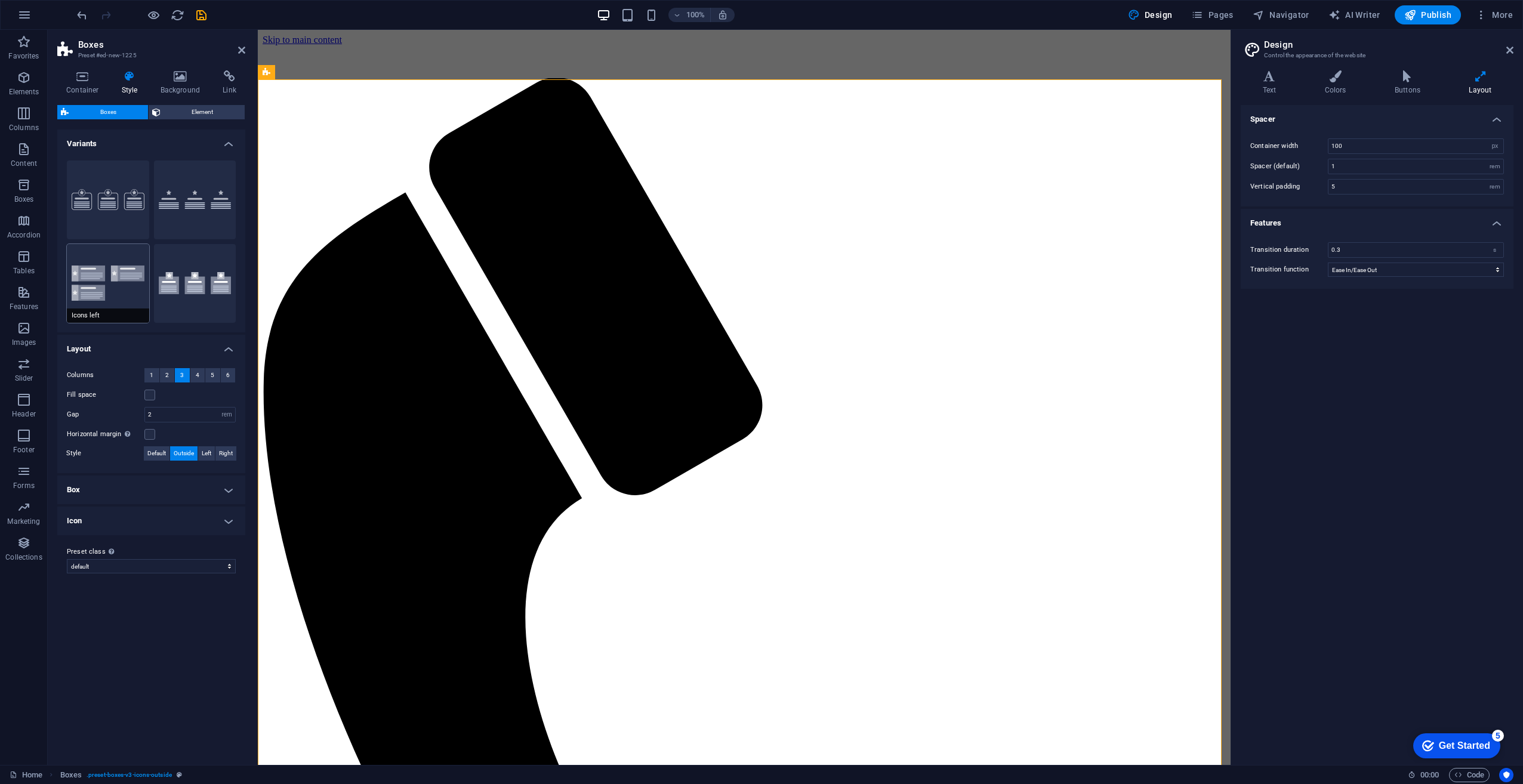
click at [108, 258] on button "Icons left" at bounding box center [108, 284] width 82 height 79
type input "1"
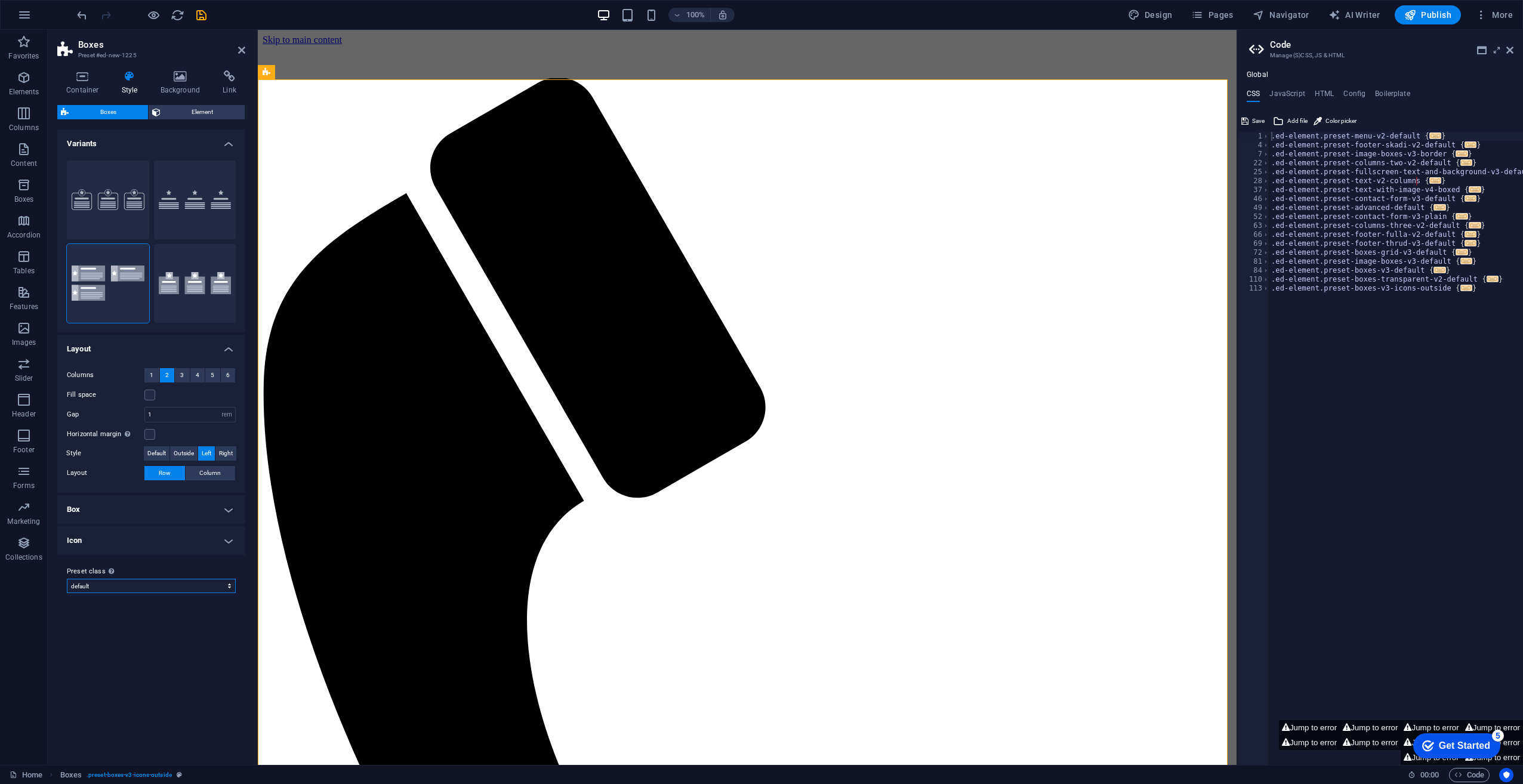
click at [104, 584] on select "default icons-outside Add preset class" at bounding box center [151, 586] width 169 height 14
click at [67, 579] on select "default icons-outside Add preset class" at bounding box center [151, 586] width 169 height 14
select select "preset-boxes-v3-icons-outside"
click at [114, 591] on select "default icons-outside Add preset class" at bounding box center [151, 586] width 169 height 14
click at [67, 579] on select "default icons-outside Add preset class" at bounding box center [151, 586] width 169 height 14
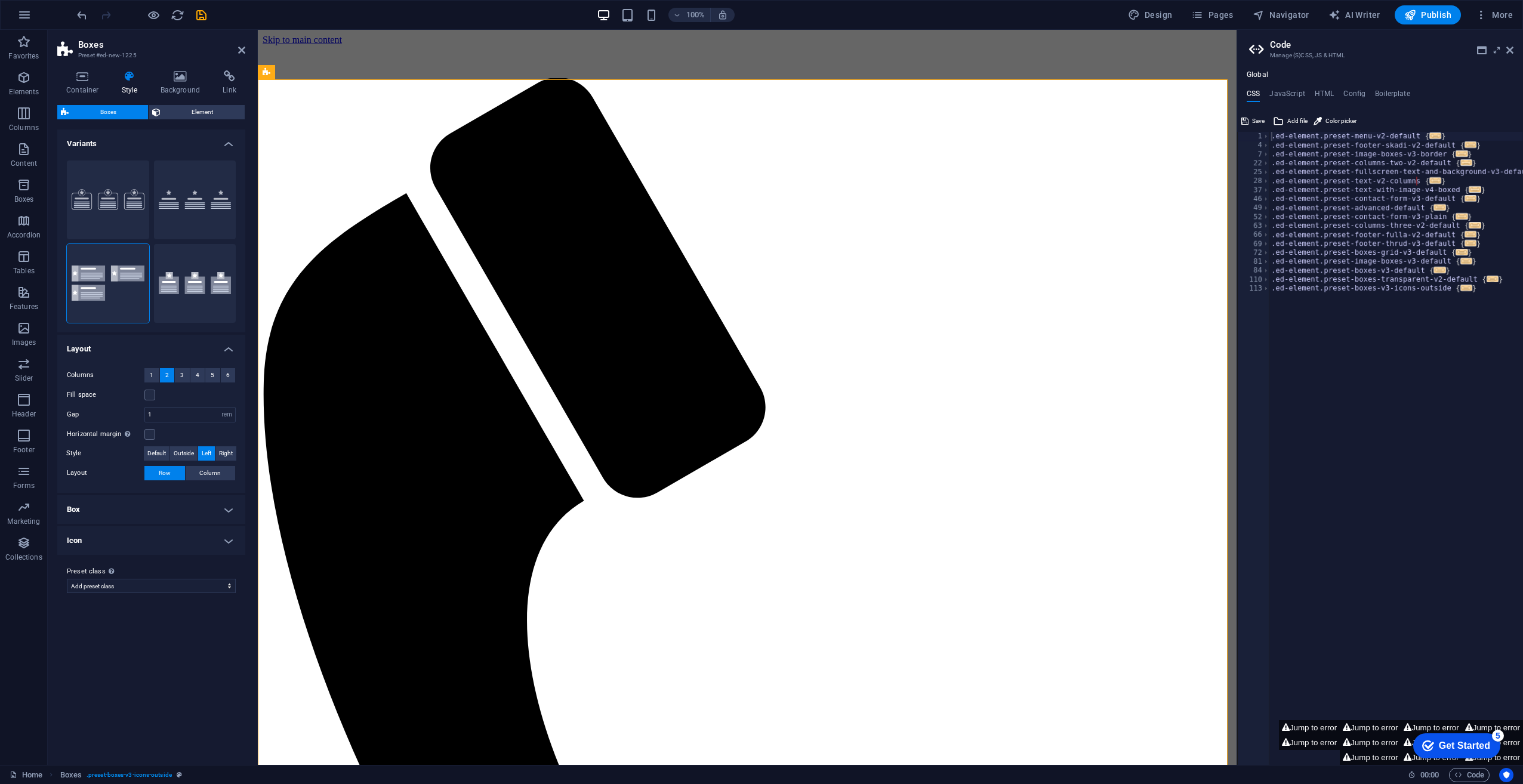
select select "preset-boxes-v3-icons-outside"
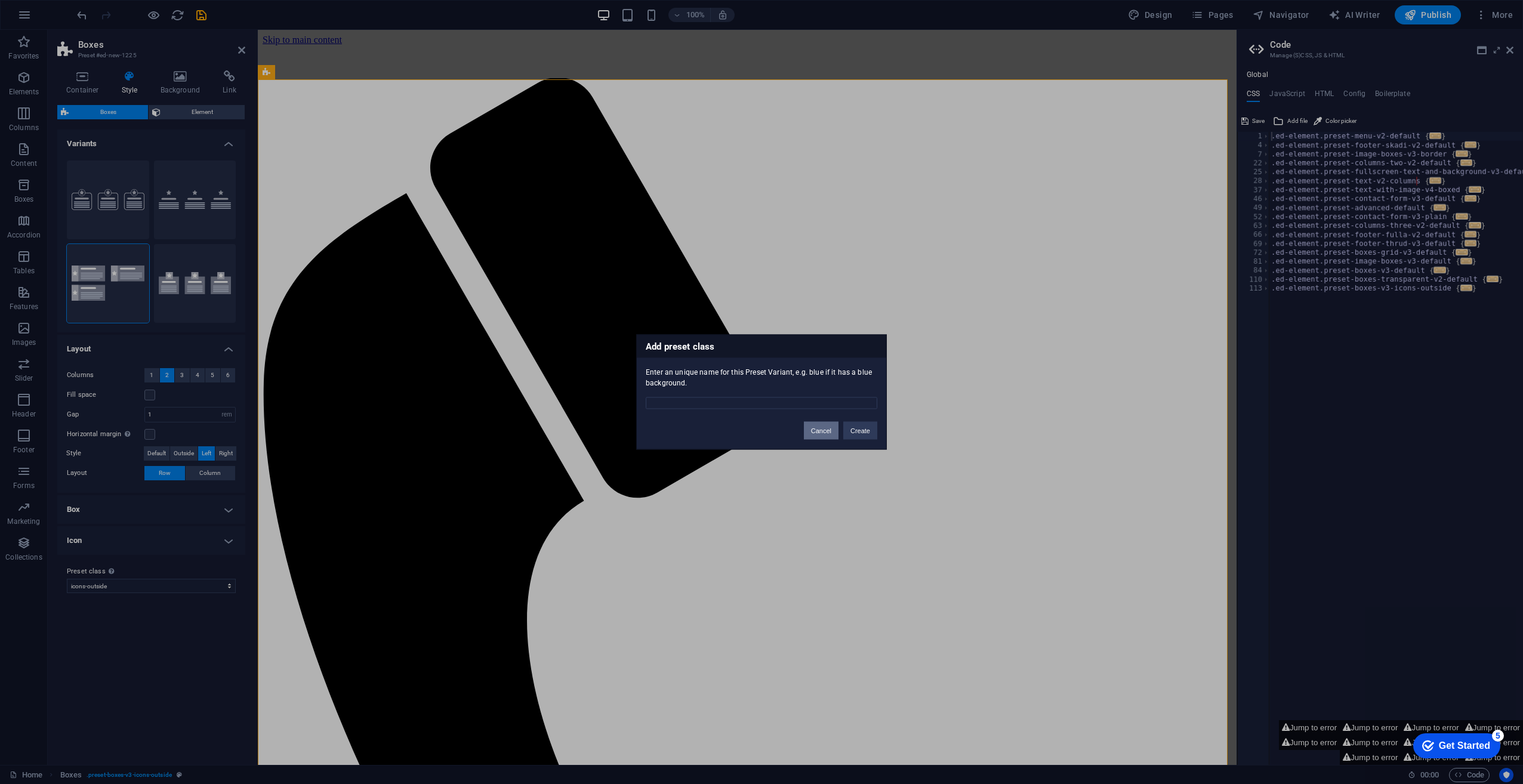
drag, startPoint x: 821, startPoint y: 433, endPoint x: 470, endPoint y: 403, distance: 352.3
click at [821, 433] on button "Cancel" at bounding box center [821, 431] width 35 height 18
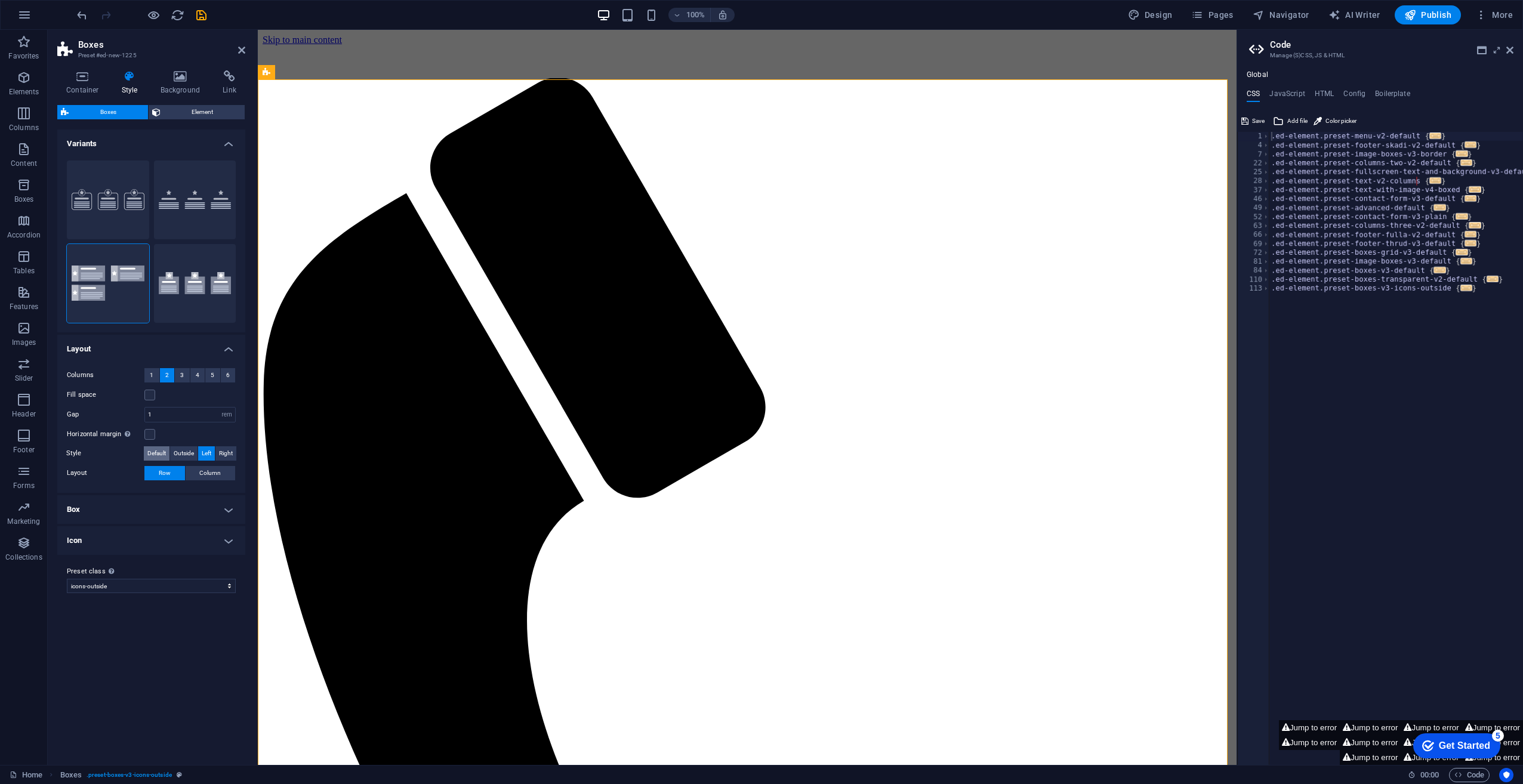
click at [164, 453] on span "Default" at bounding box center [156, 454] width 18 height 14
click at [184, 370] on span "3" at bounding box center [181, 376] width 3 height 14
click at [114, 492] on h4 "Box" at bounding box center [151, 490] width 188 height 29
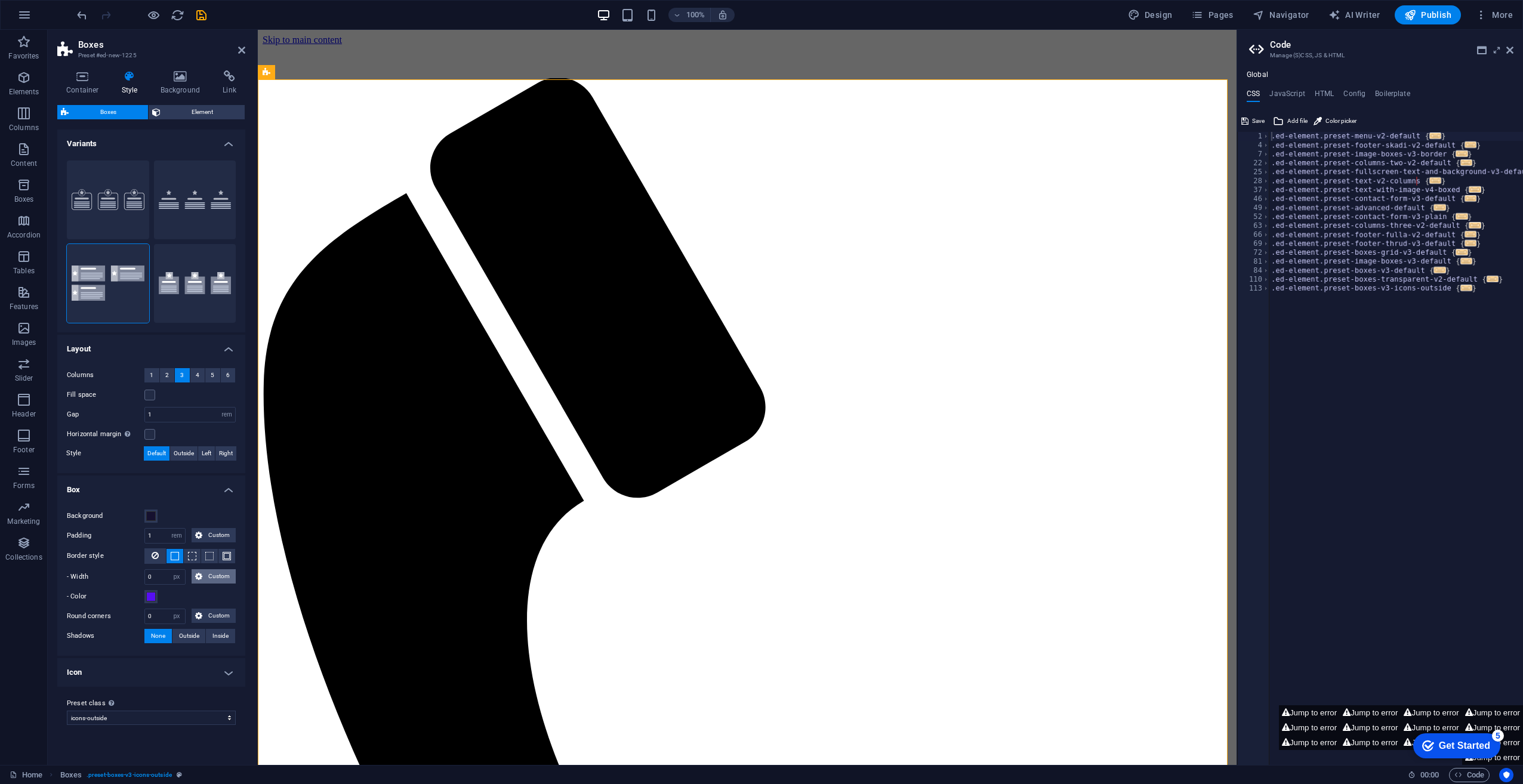
click at [211, 580] on span "Custom" at bounding box center [219, 577] width 26 height 14
click at [178, 577] on select "px rem vh vw Custom" at bounding box center [176, 577] width 16 height 14
select select "vh"
click at [169, 570] on select "px rem vh vw Custom" at bounding box center [176, 577] width 16 height 14
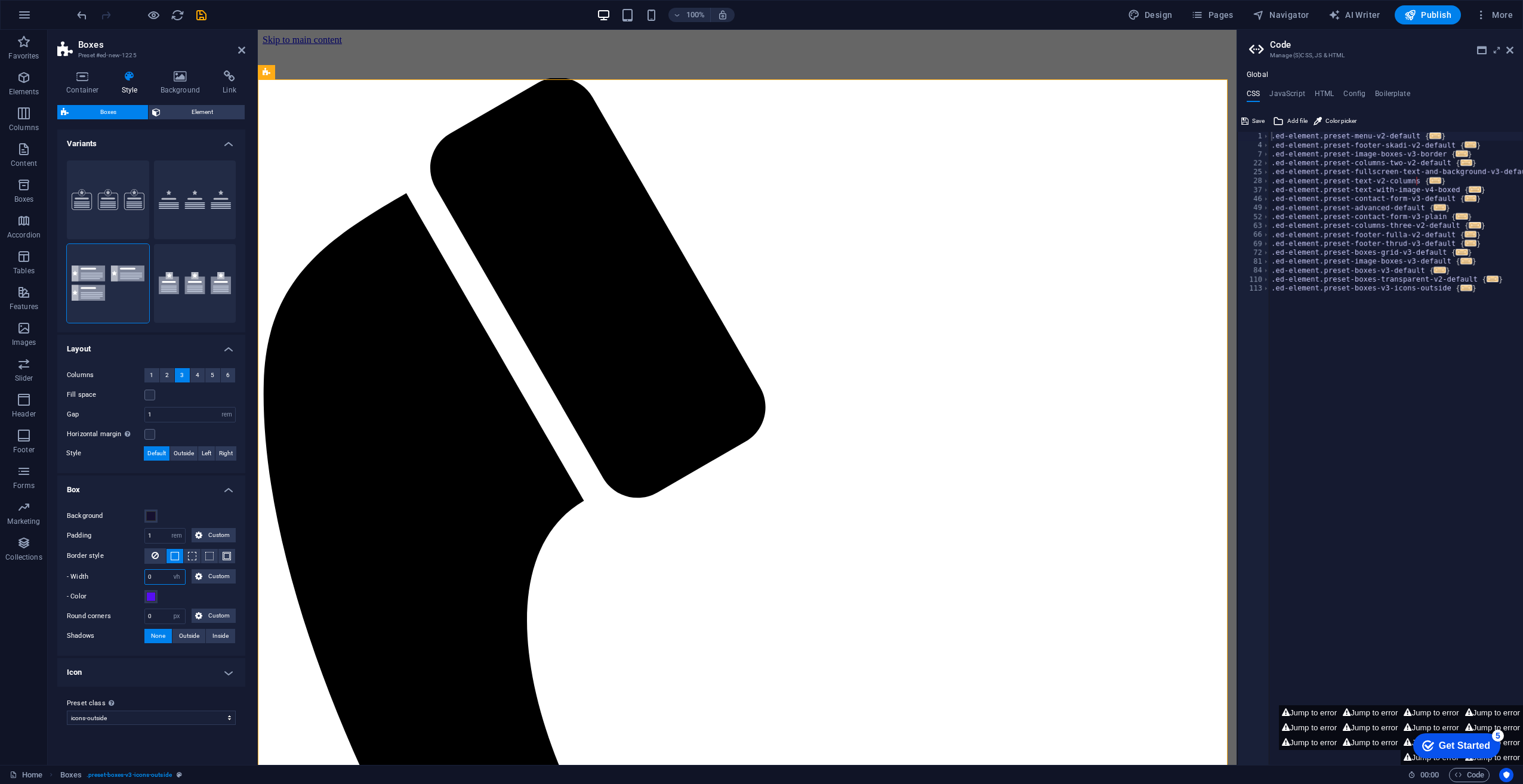
drag, startPoint x: 154, startPoint y: 571, endPoint x: 125, endPoint y: 542, distance: 41.0
click at [140, 572] on div "- Width 0 px rem vh vw Custom Custom" at bounding box center [151, 577] width 169 height 16
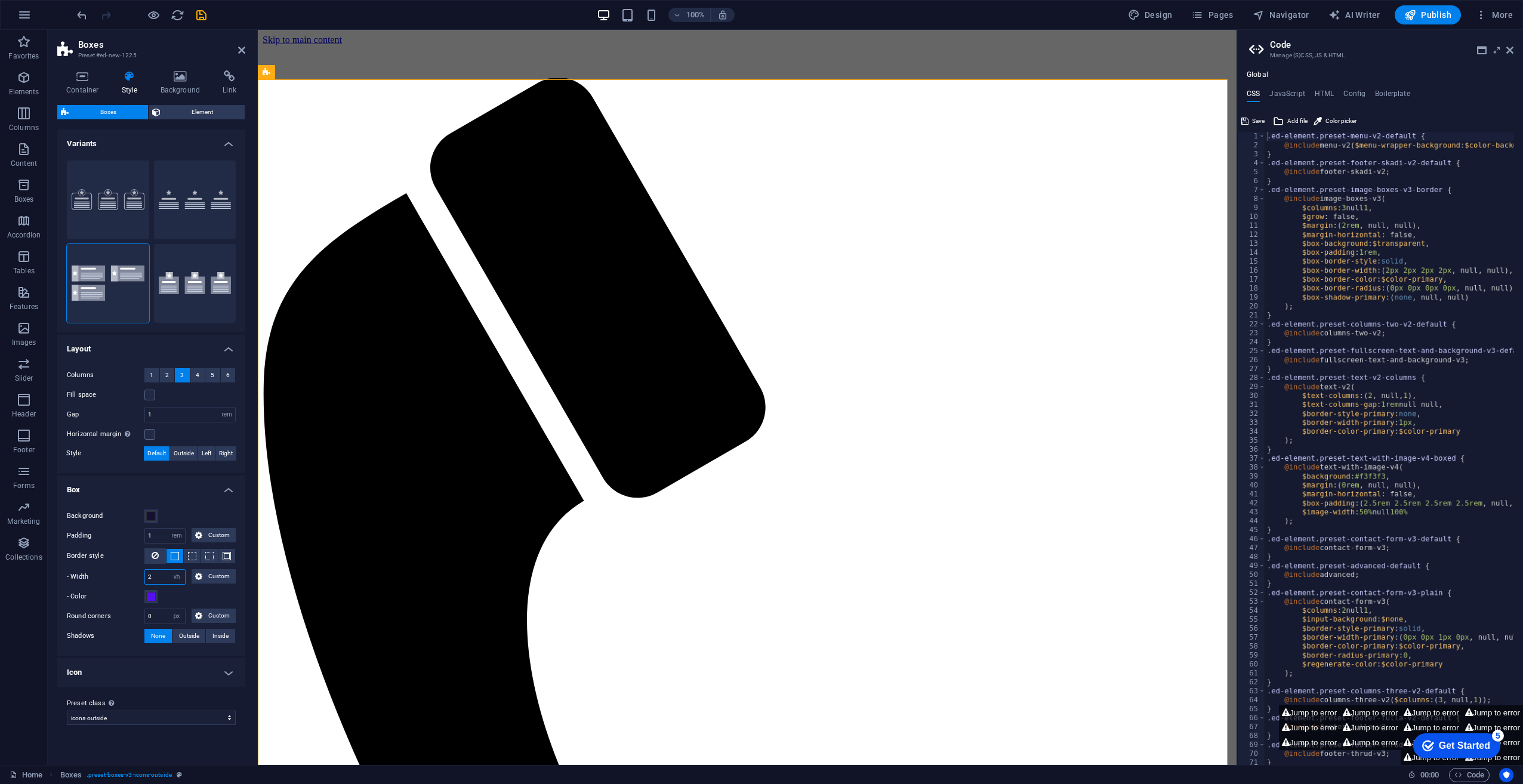
type input "2"
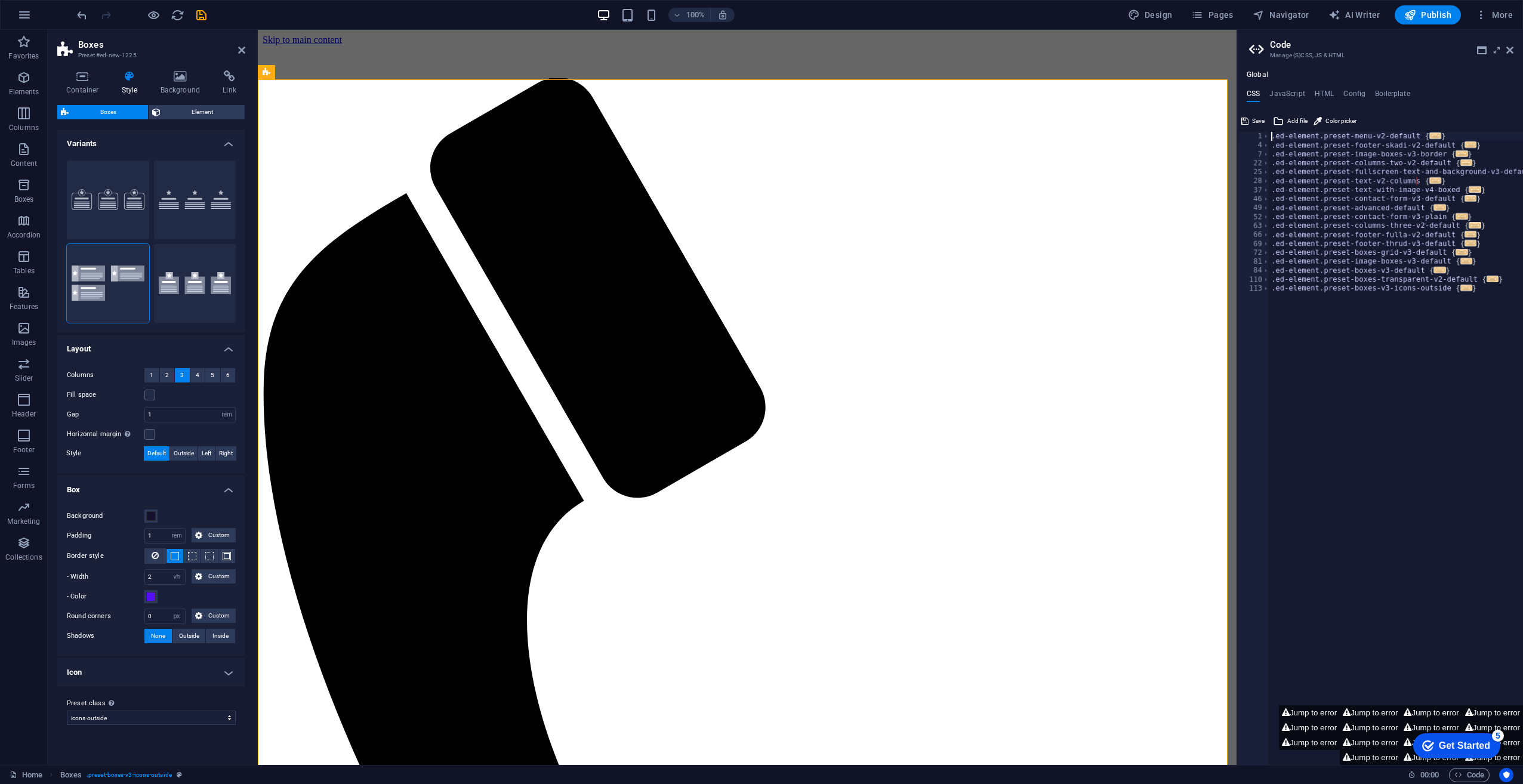
scroll to position [0, 0]
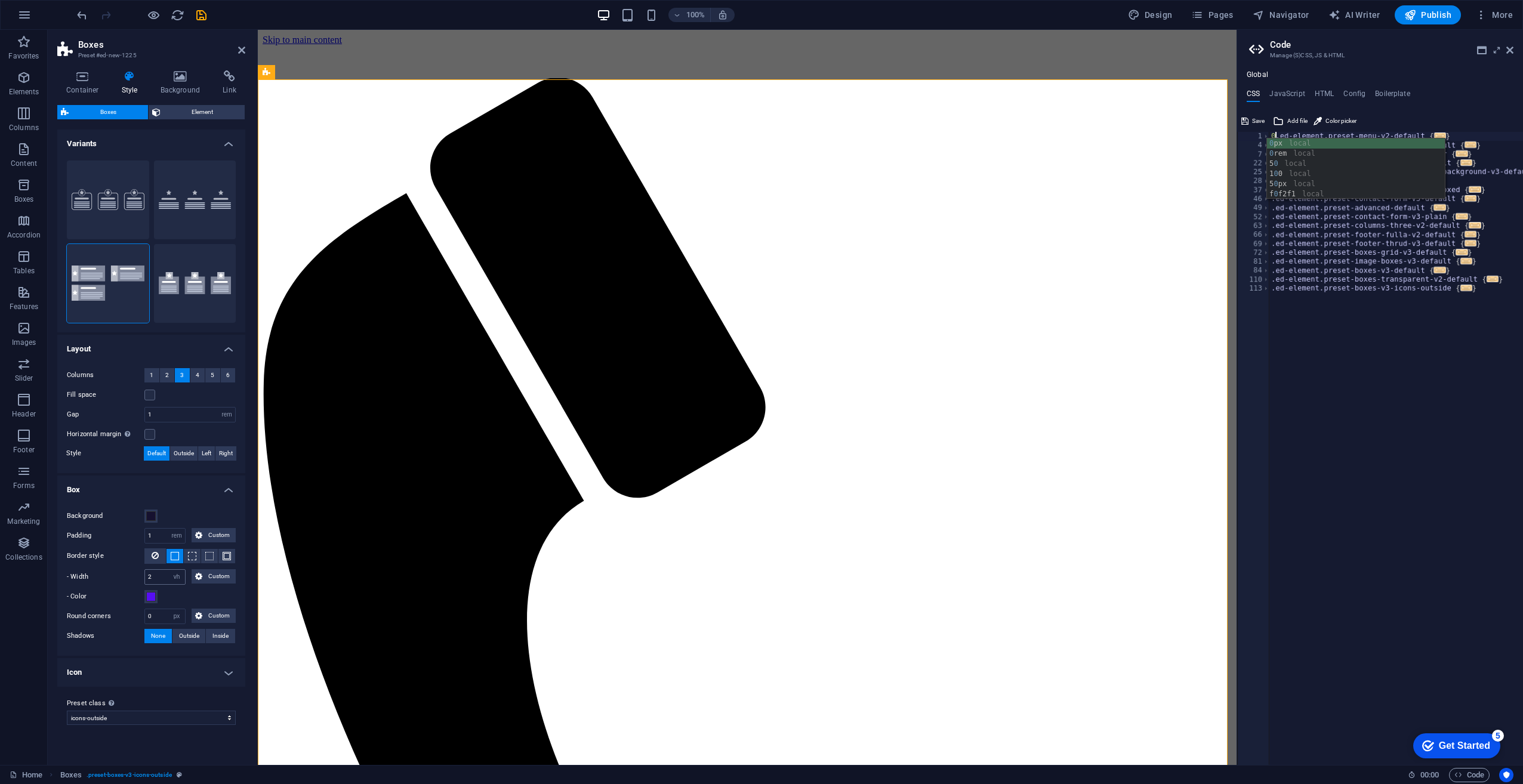
type textarea "0.ed-element.preset-menu-v2-default {"
click at [153, 578] on input "2" at bounding box center [165, 577] width 40 height 14
type input "10"
click at [158, 722] on select "default icons-outside Add preset class" at bounding box center [151, 718] width 169 height 14
select select "preset-boxes-v3-default"
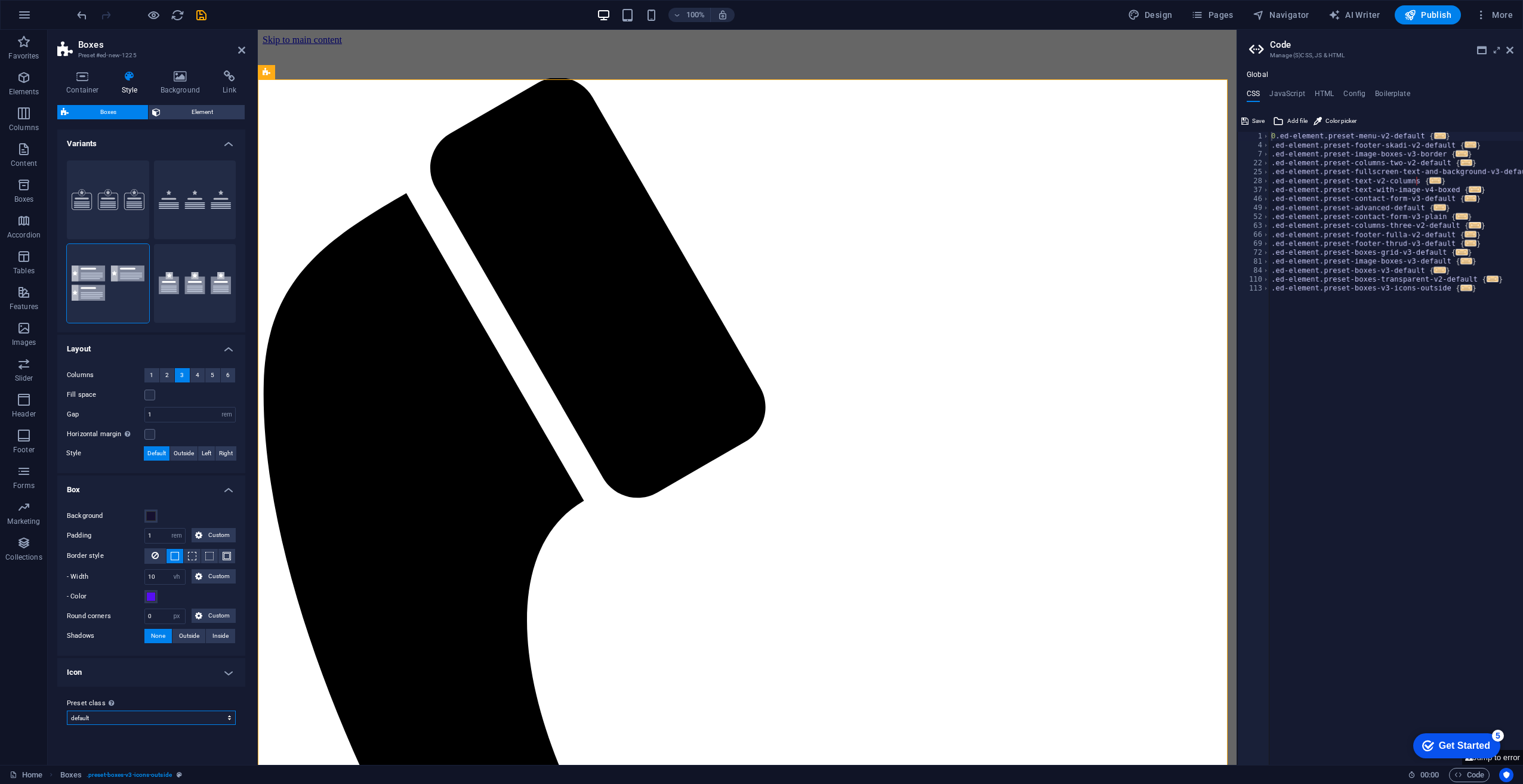
click at [67, 710] on select "default icons-outside Add preset class" at bounding box center [151, 718] width 169 height 14
click at [1177, 13] on button "Design" at bounding box center [1150, 14] width 55 height 19
select select "px"
select select "ease-in-out"
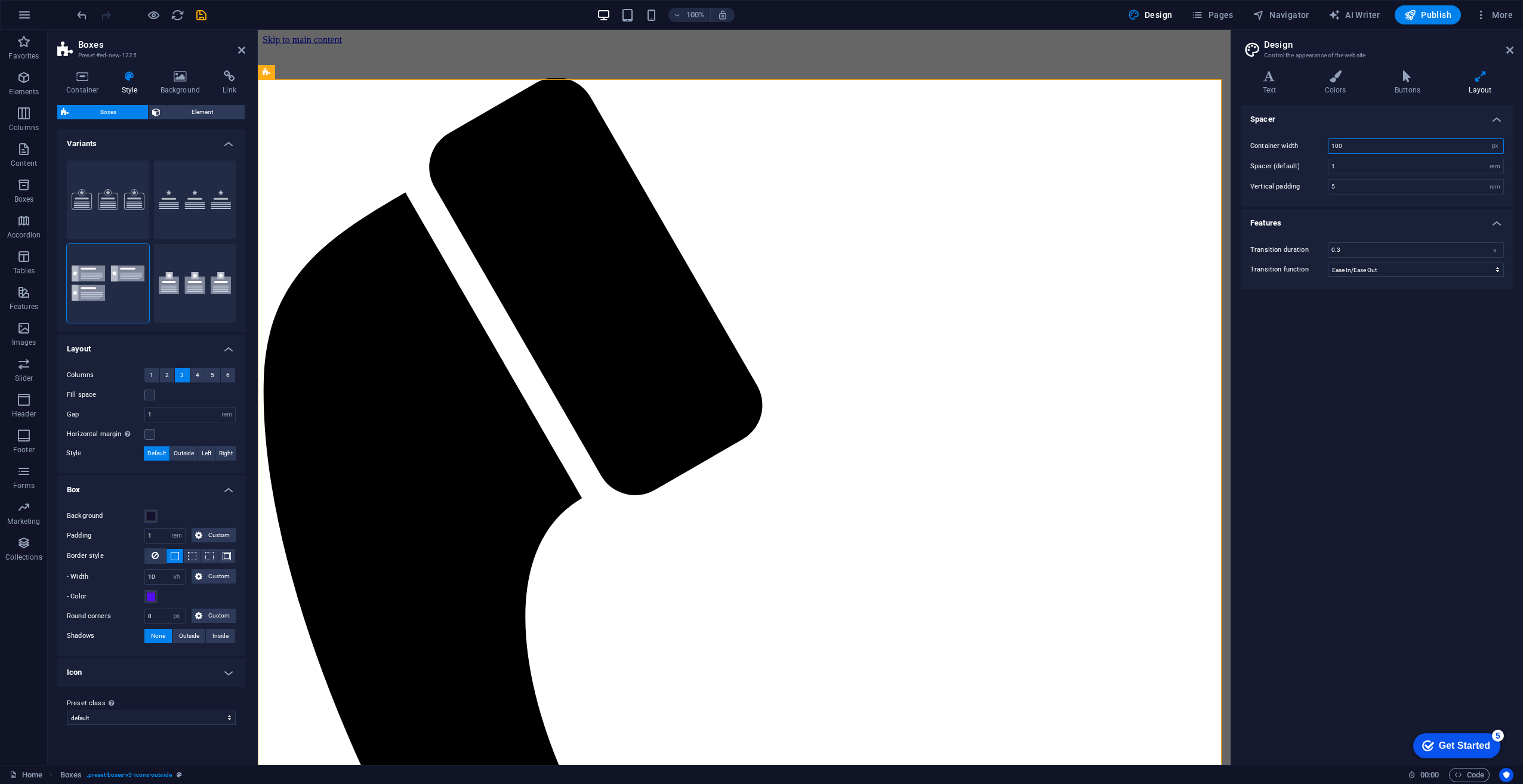
drag, startPoint x: 1425, startPoint y: 148, endPoint x: 1276, endPoint y: 146, distance: 149.0
click at [1279, 147] on div "Container width 100 rem px" at bounding box center [1377, 146] width 254 height 16
type input "0"
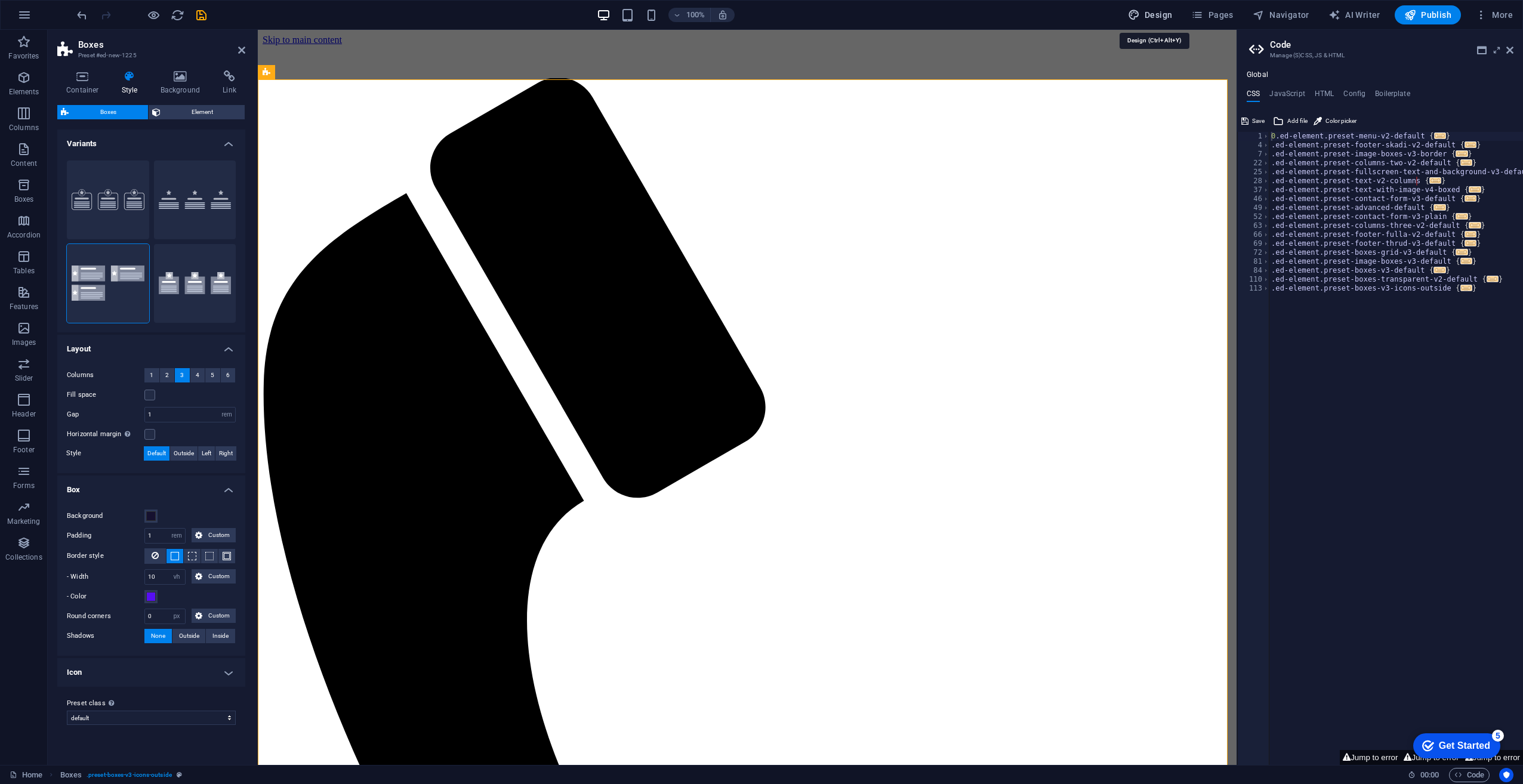
click at [1158, 16] on span "Design" at bounding box center [1151, 15] width 45 height 12
select select "px"
select select "ease-in-out"
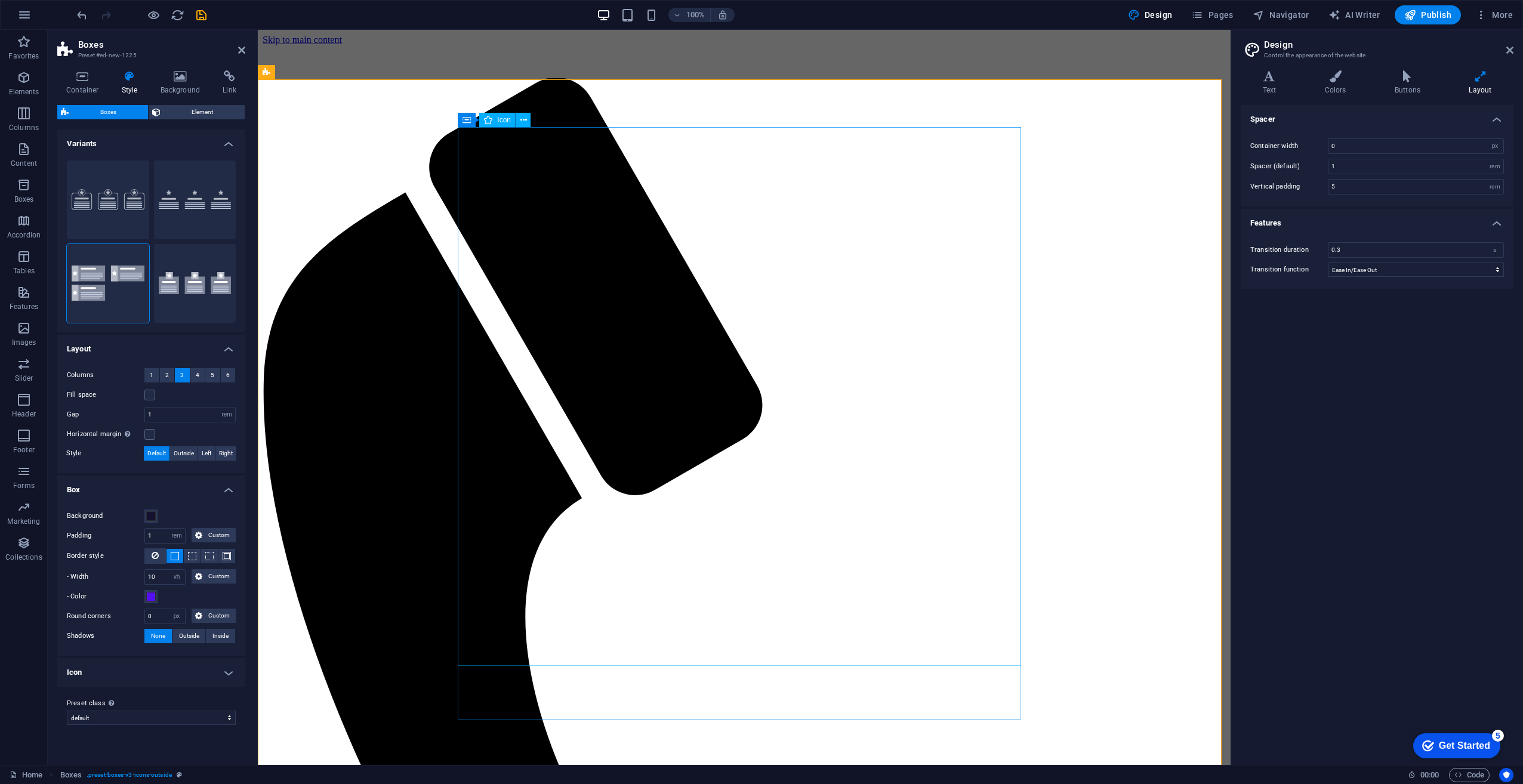
click at [507, 122] on span "Icon" at bounding box center [504, 120] width 14 height 7
click at [177, 572] on select "px rem vh vw Custom" at bounding box center [176, 577] width 16 height 14
select select "px"
click at [169, 570] on select "px rem vh vw Custom" at bounding box center [176, 577] width 16 height 14
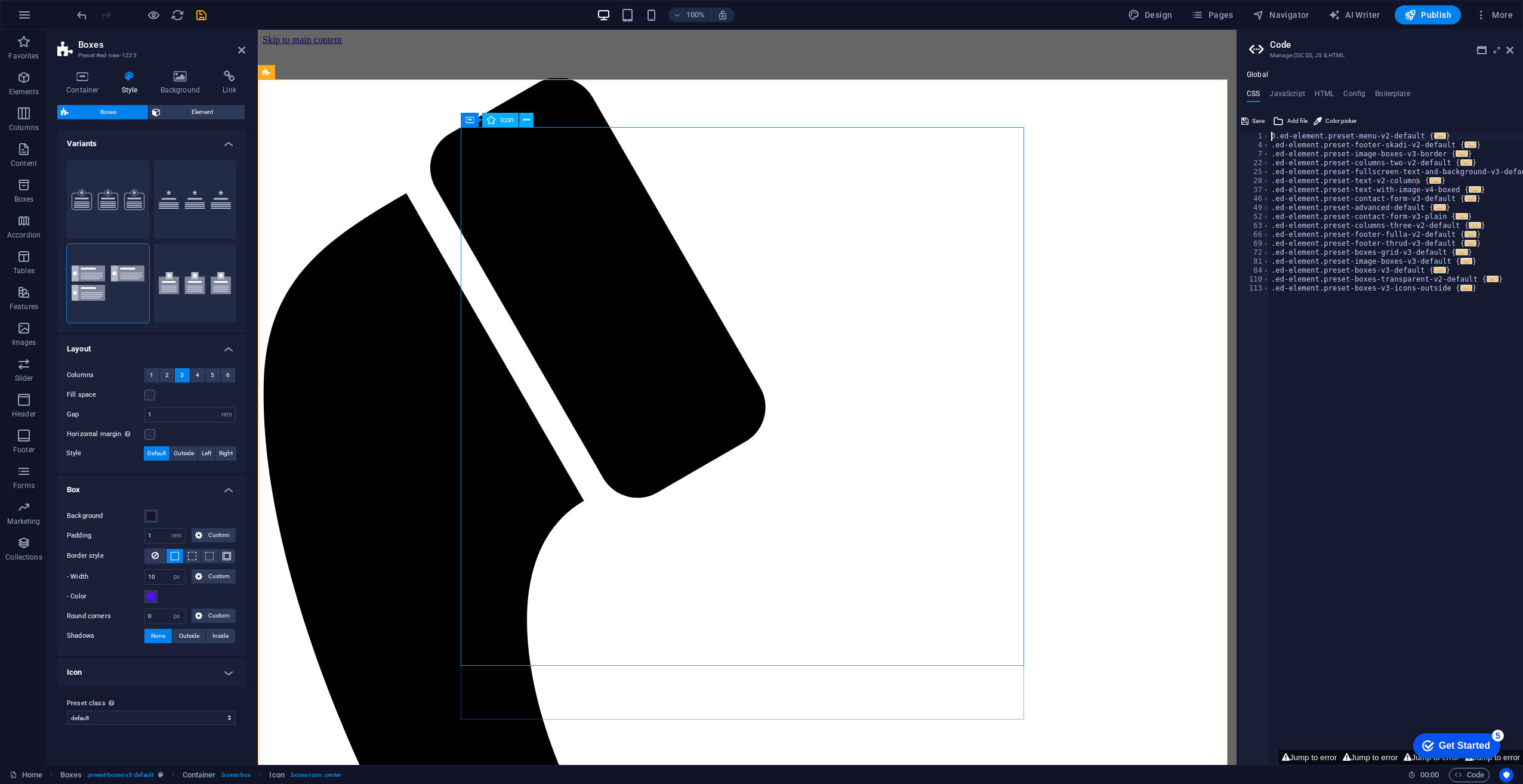
click at [309, 68] on icon at bounding box center [307, 72] width 7 height 12
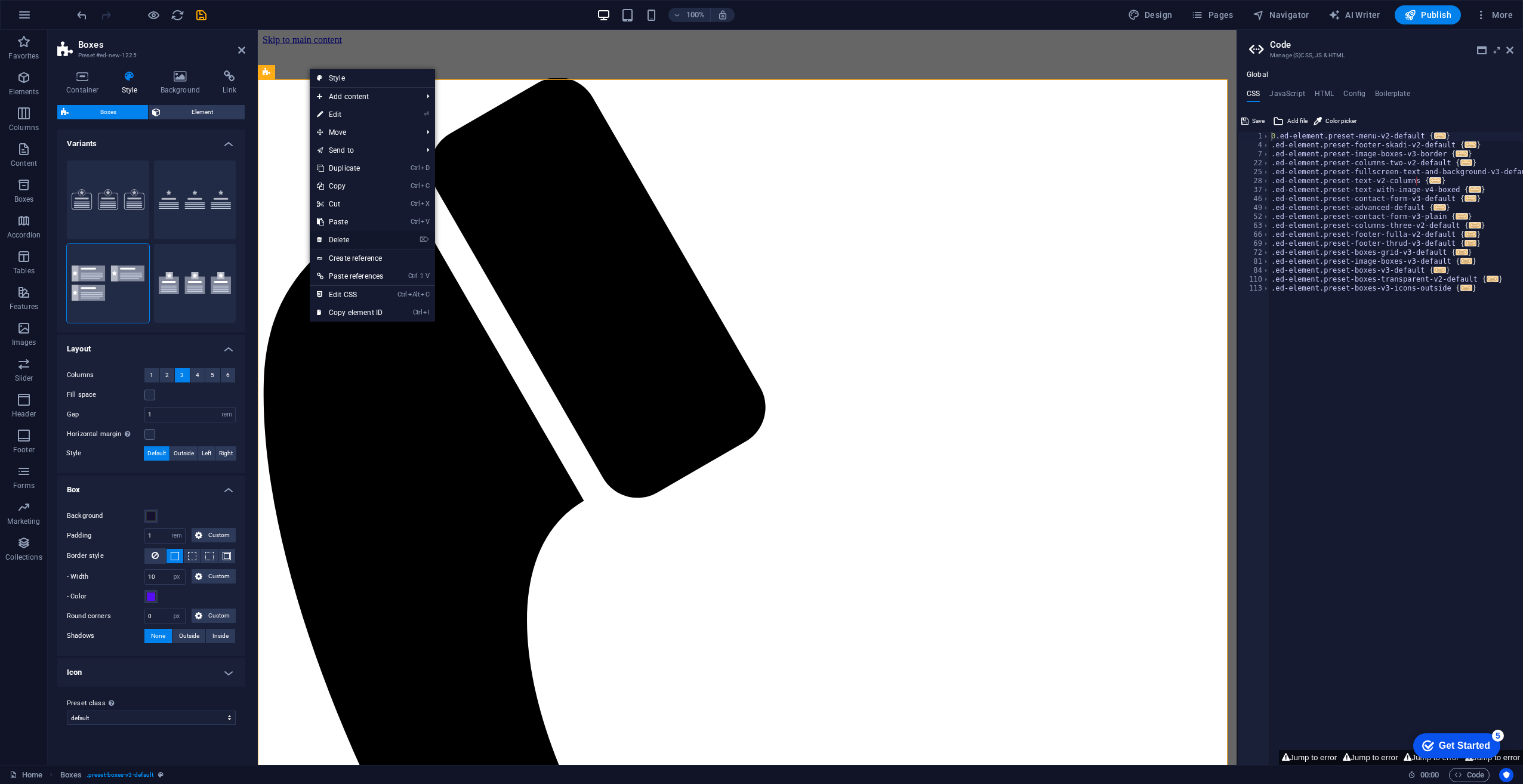
click at [347, 240] on link "⌦ Delete" at bounding box center [350, 240] width 81 height 18
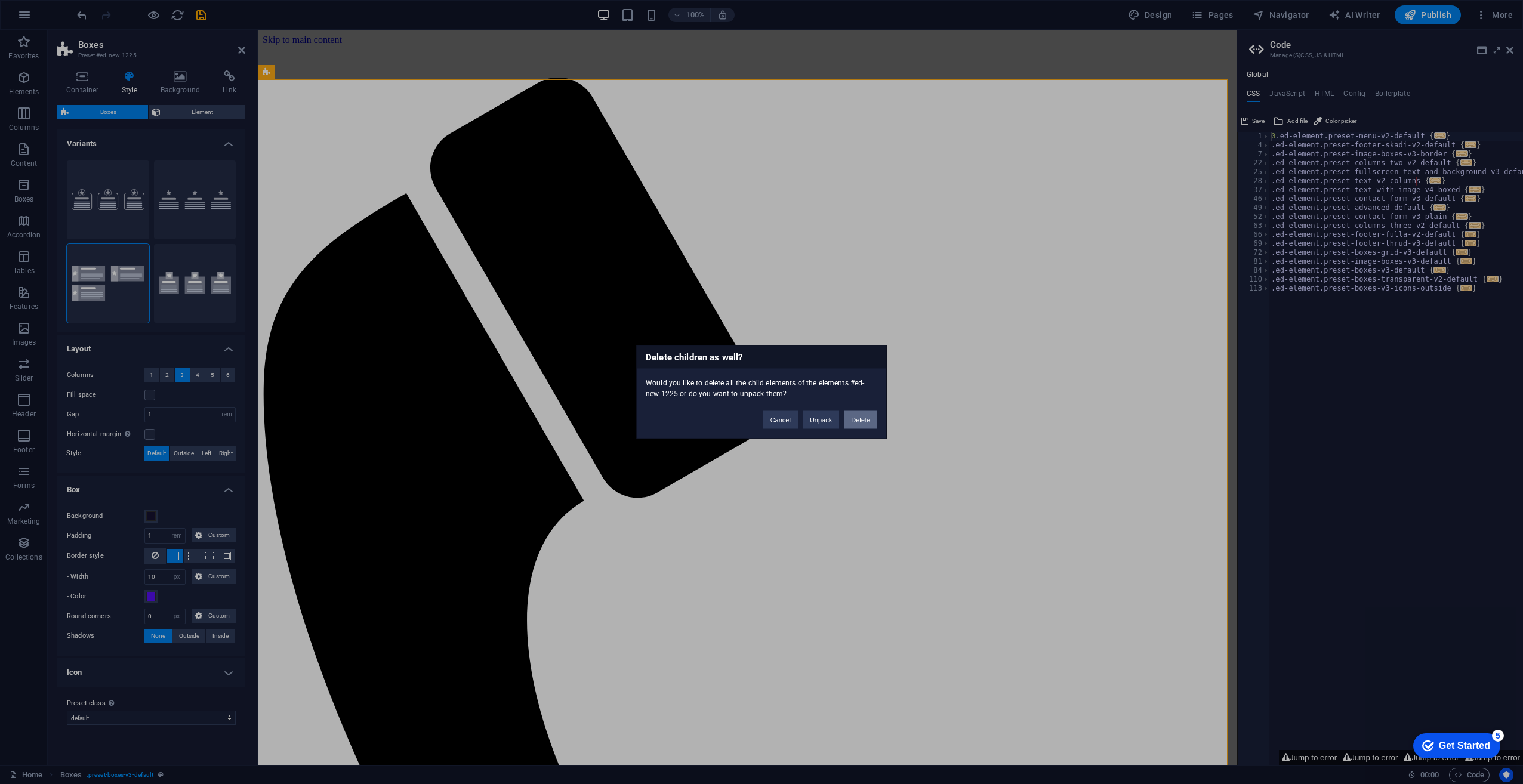
click at [850, 422] on button "Delete" at bounding box center [860, 420] width 33 height 18
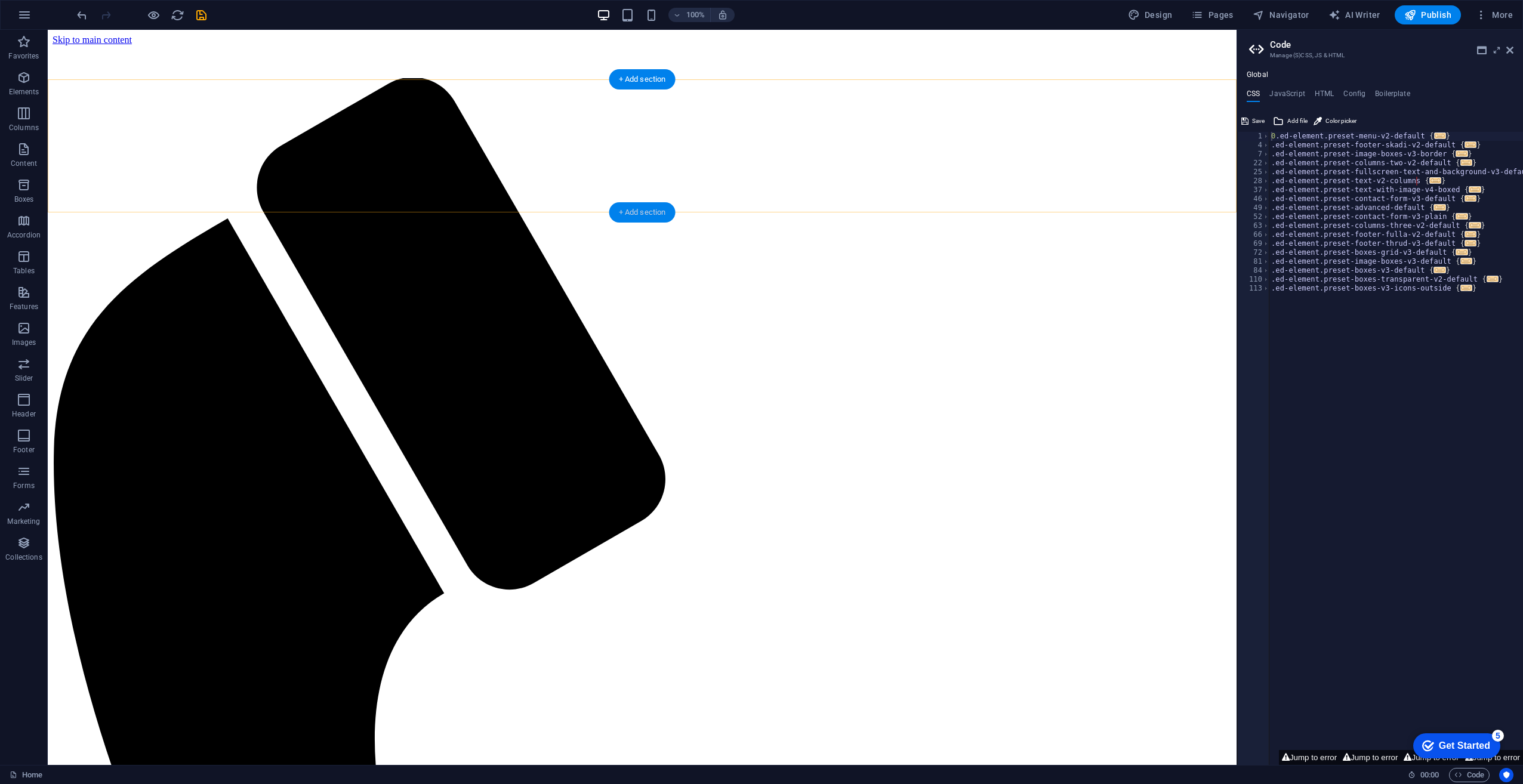
click at [645, 215] on div "+ Add section" at bounding box center [642, 212] width 66 height 20
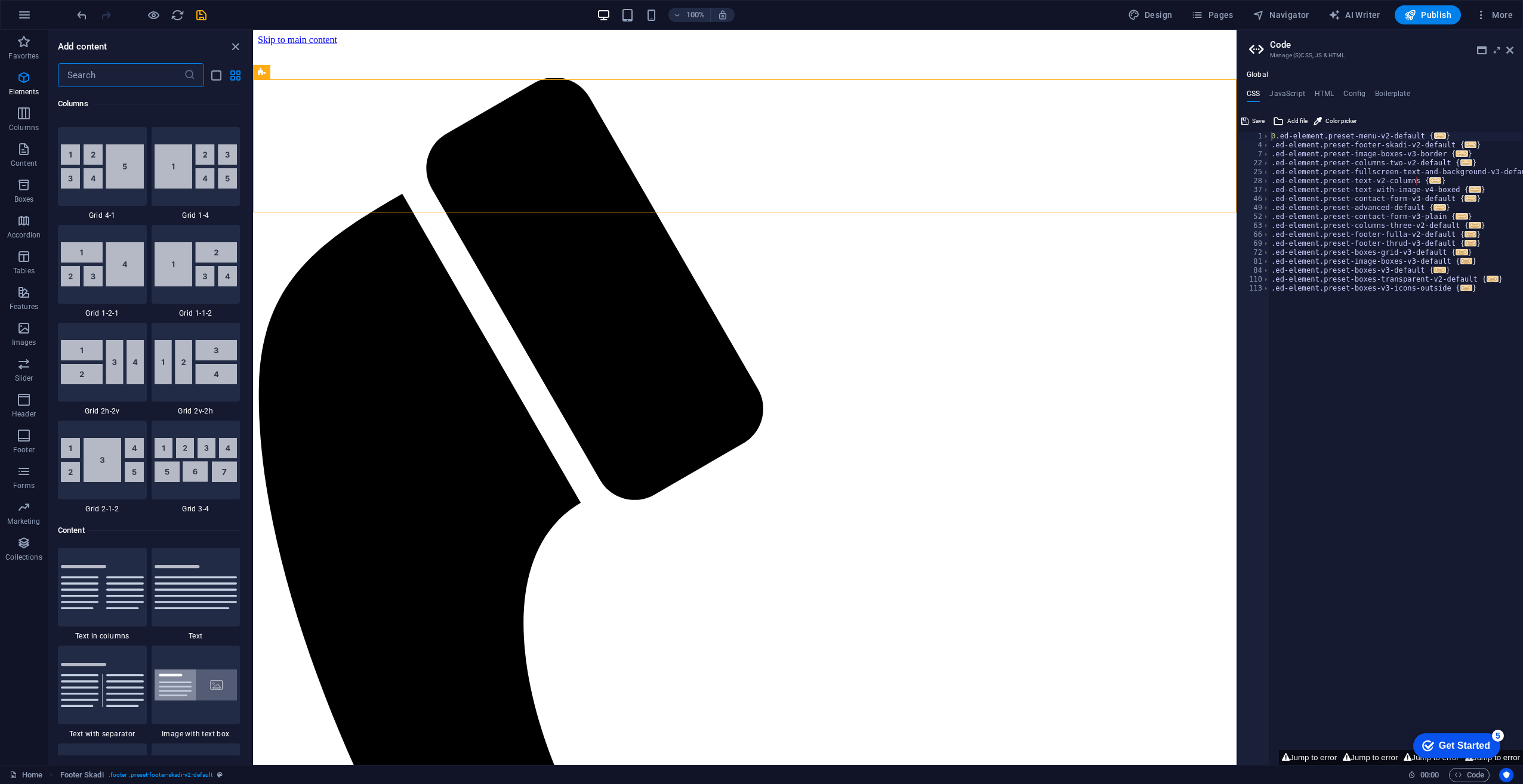
scroll to position [2088, 0]
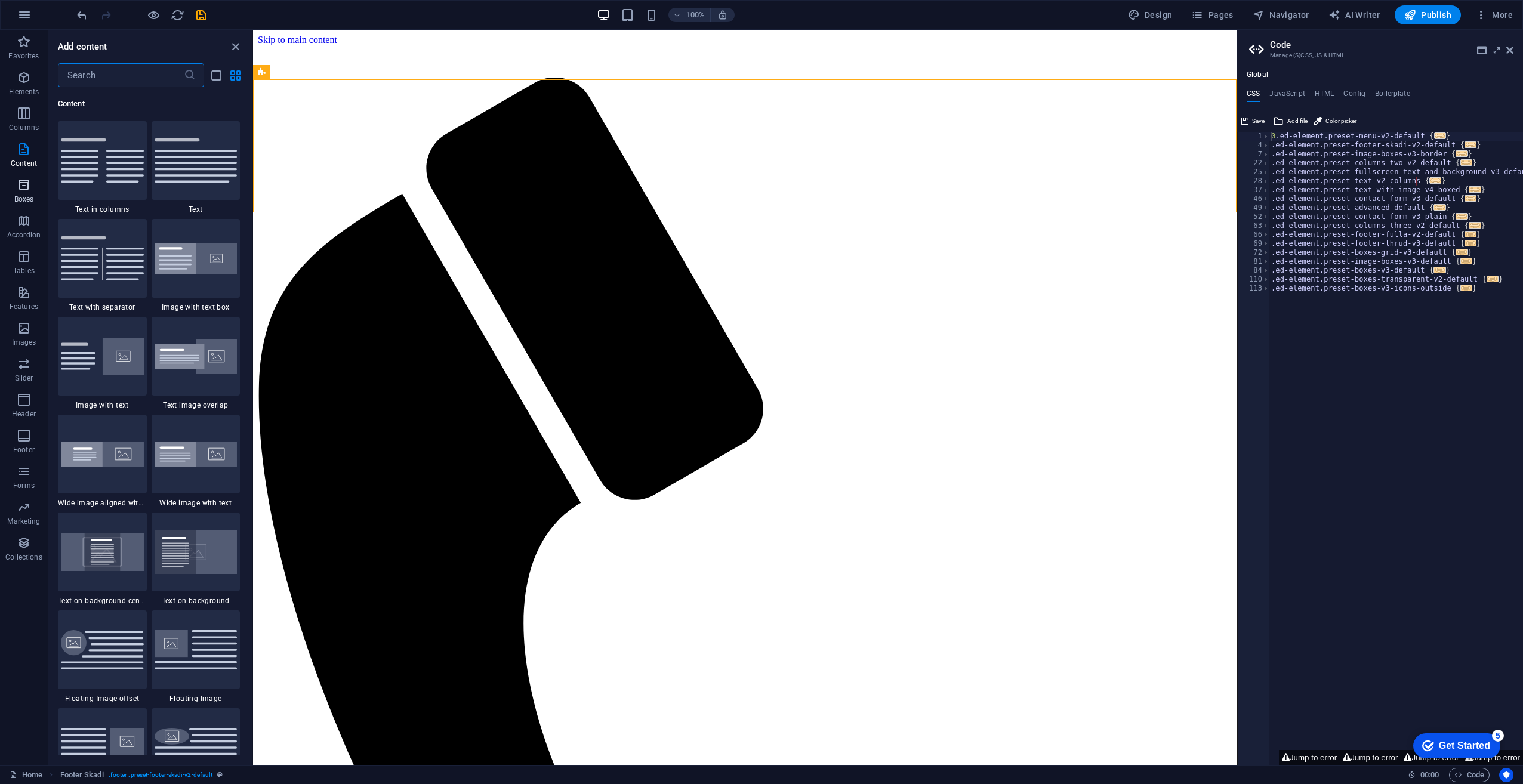
click at [21, 184] on icon "button" at bounding box center [24, 185] width 14 height 14
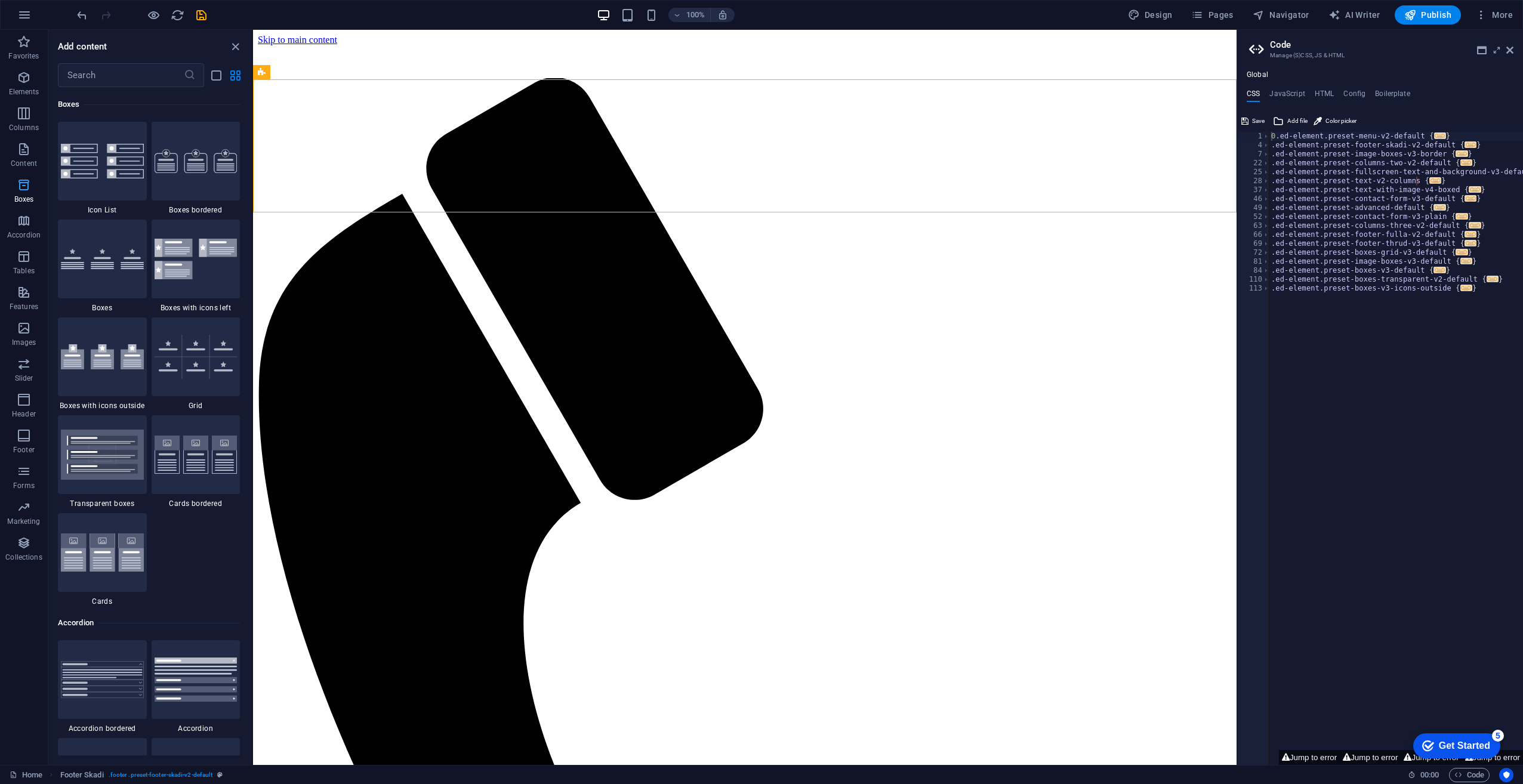
scroll to position [3292, 0]
click at [185, 169] on img at bounding box center [196, 160] width 83 height 24
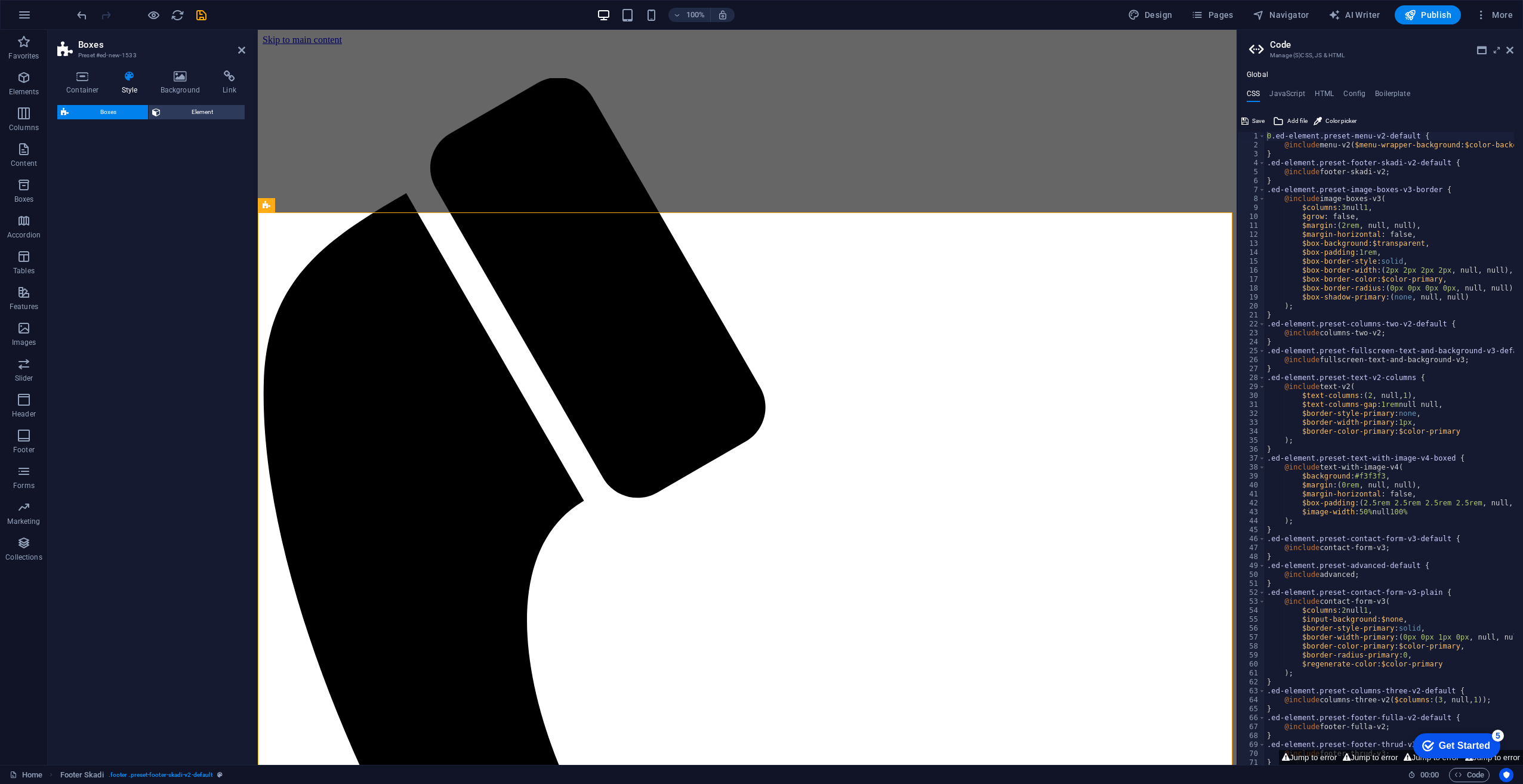
select select "rem"
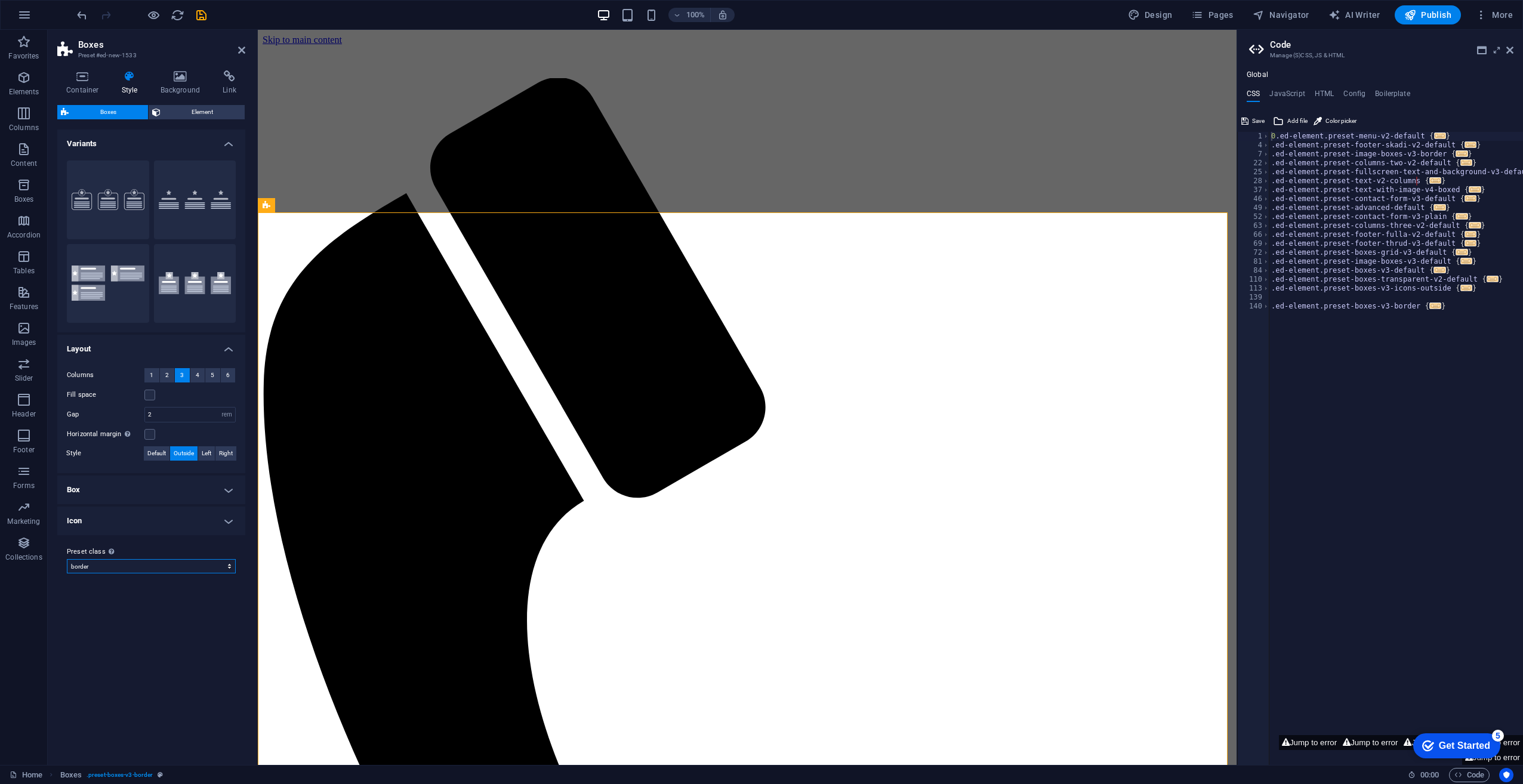
click at [102, 566] on select "default icons-outside border Add preset class" at bounding box center [151, 567] width 169 height 14
click at [67, 559] on select "default icons-outside border Add preset class" at bounding box center [151, 567] width 169 height 14
select select "preset-boxes-v3-icons-outside"
click at [133, 773] on span ". preset-boxes-v3-border" at bounding box center [120, 775] width 66 height 14
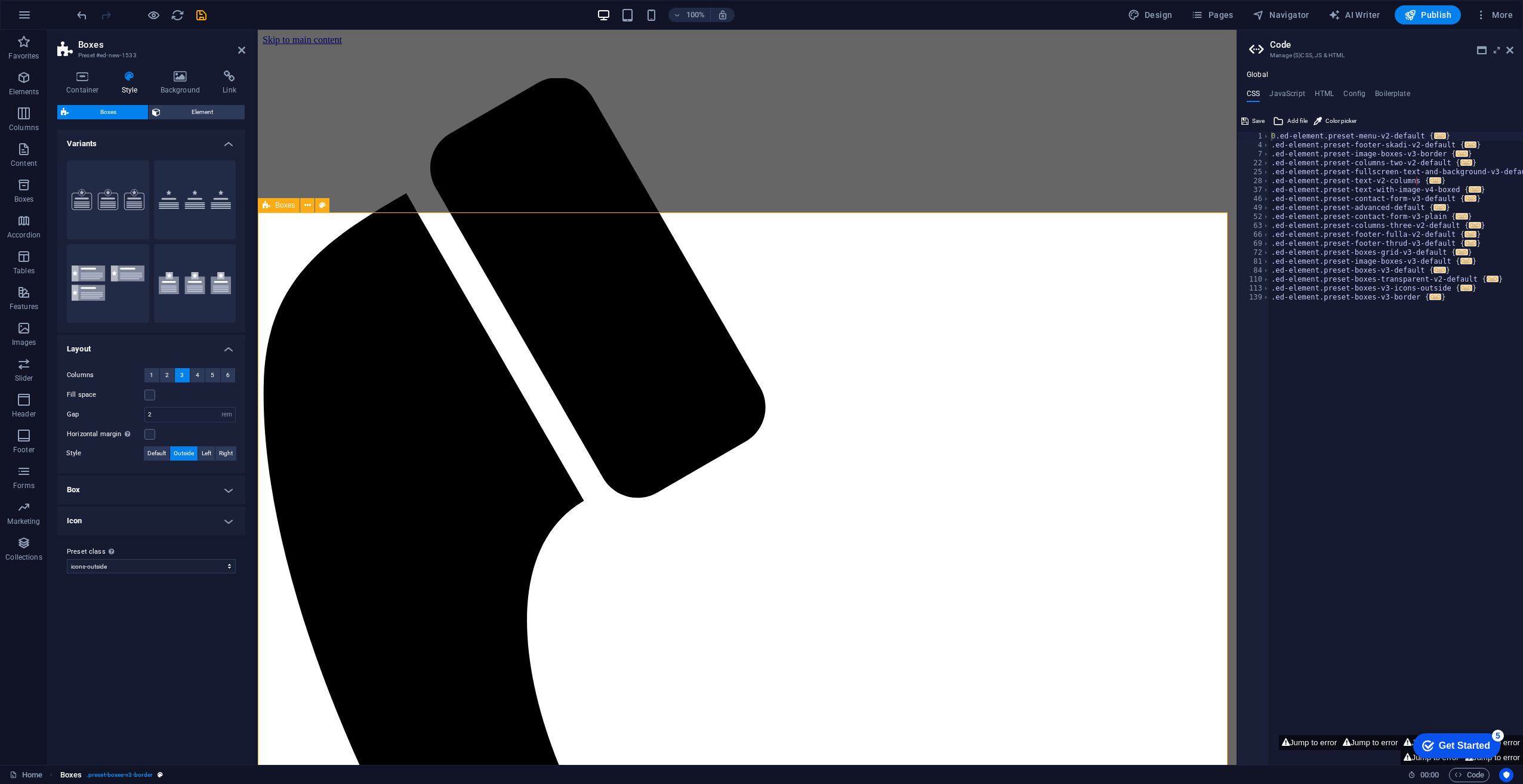
click at [133, 773] on span ". preset-boxes-v3-border" at bounding box center [120, 775] width 66 height 14
click at [84, 72] on icon at bounding box center [82, 76] width 51 height 12
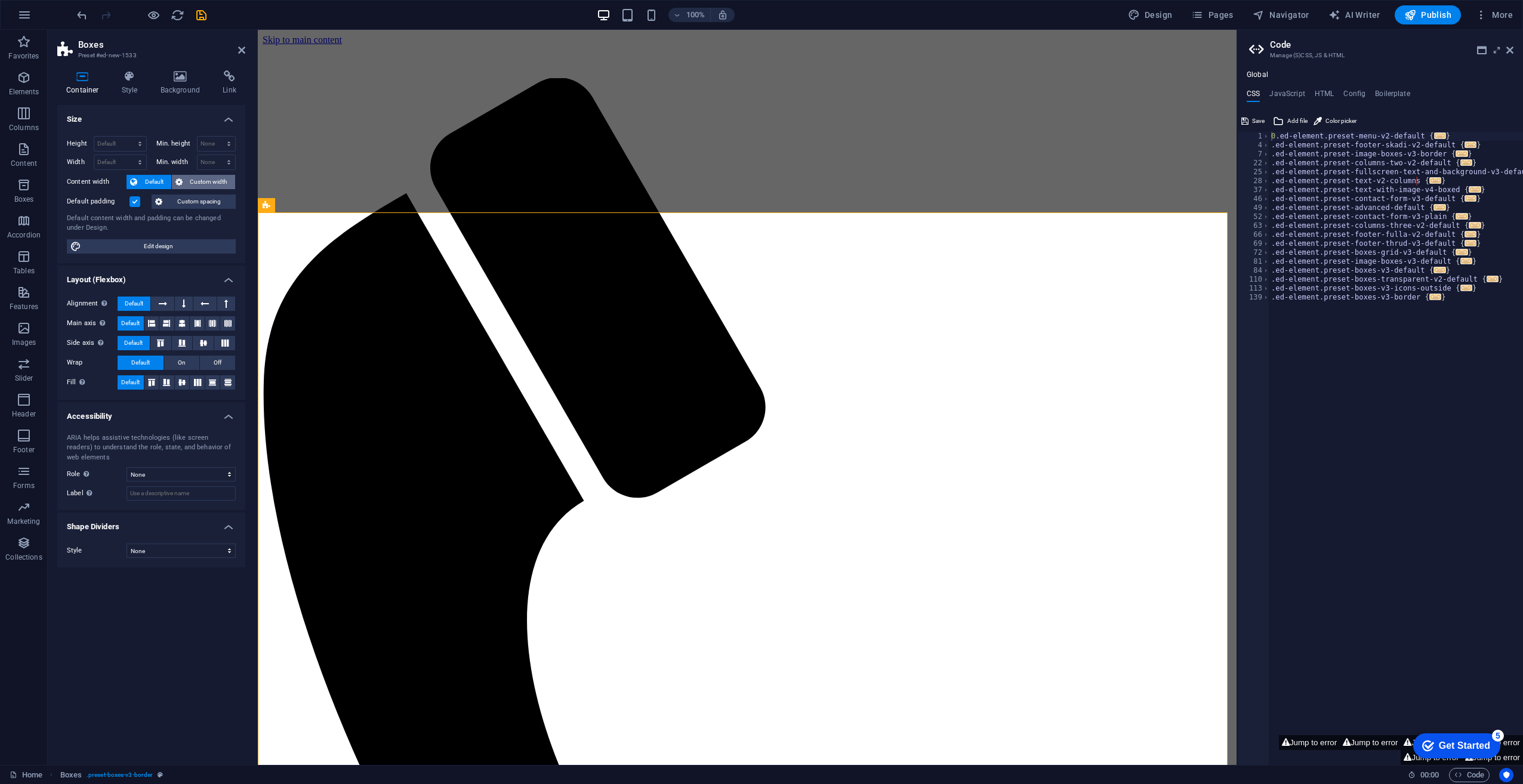
click at [211, 181] on span "Custom width" at bounding box center [210, 182] width 46 height 14
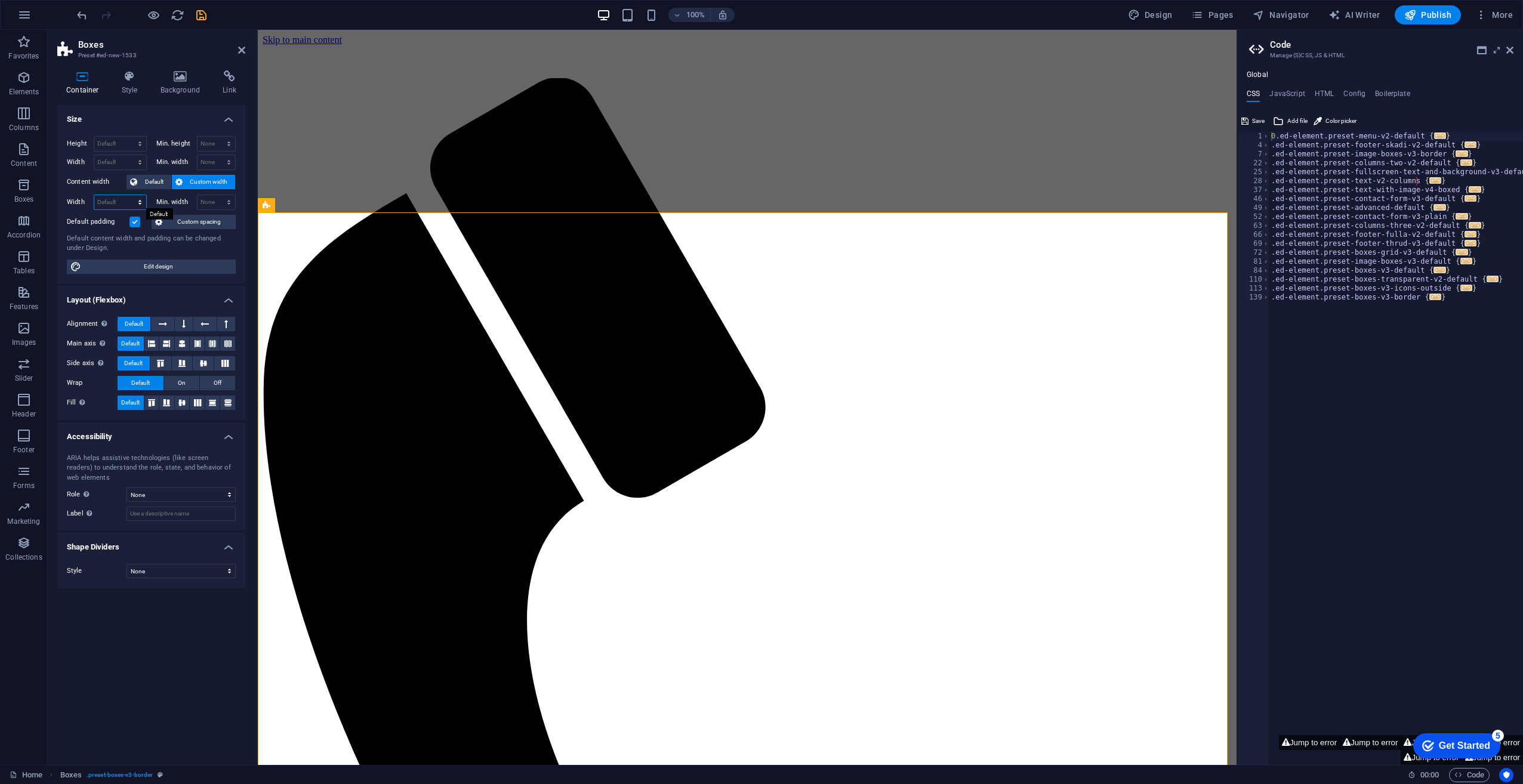
click at [118, 200] on select "Default px rem % em vh vw" at bounding box center [120, 202] width 52 height 14
click at [108, 198] on select "Default px rem % em vh vw" at bounding box center [120, 202] width 52 height 14
select select "%"
click at [129, 195] on select "Default px rem % em vh vw" at bounding box center [120, 202] width 52 height 14
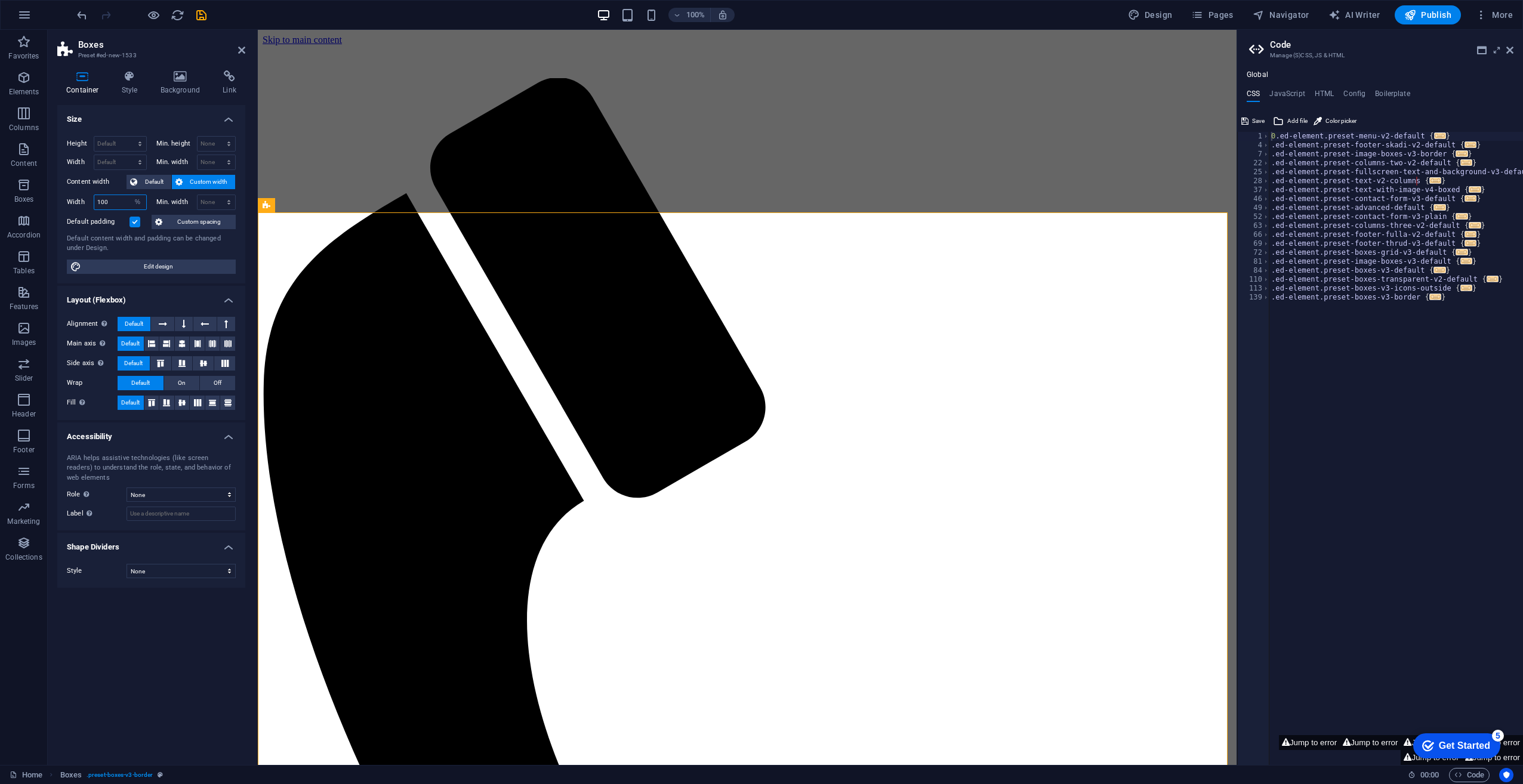
click at [108, 201] on input "100" at bounding box center [120, 202] width 52 height 14
click at [169, 322] on button at bounding box center [162, 324] width 23 height 14
click at [162, 323] on icon at bounding box center [163, 324] width 9 height 14
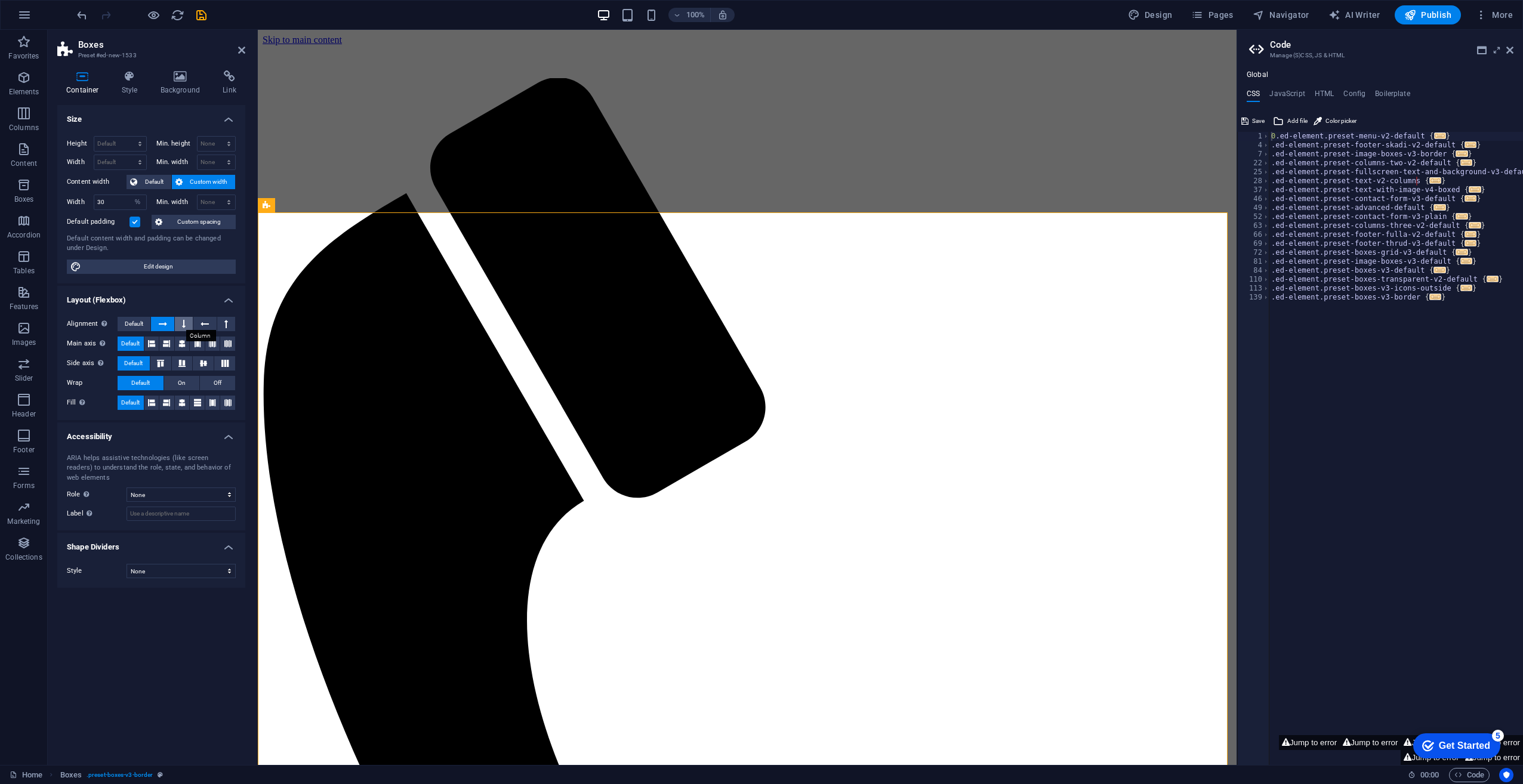
click at [183, 321] on icon at bounding box center [183, 324] width 3 height 14
click at [206, 320] on icon at bounding box center [204, 324] width 9 height 14
click at [225, 320] on icon at bounding box center [226, 324] width 3 height 14
click at [139, 320] on span "Default" at bounding box center [134, 324] width 18 height 14
click at [95, 198] on input "30" at bounding box center [120, 202] width 52 height 14
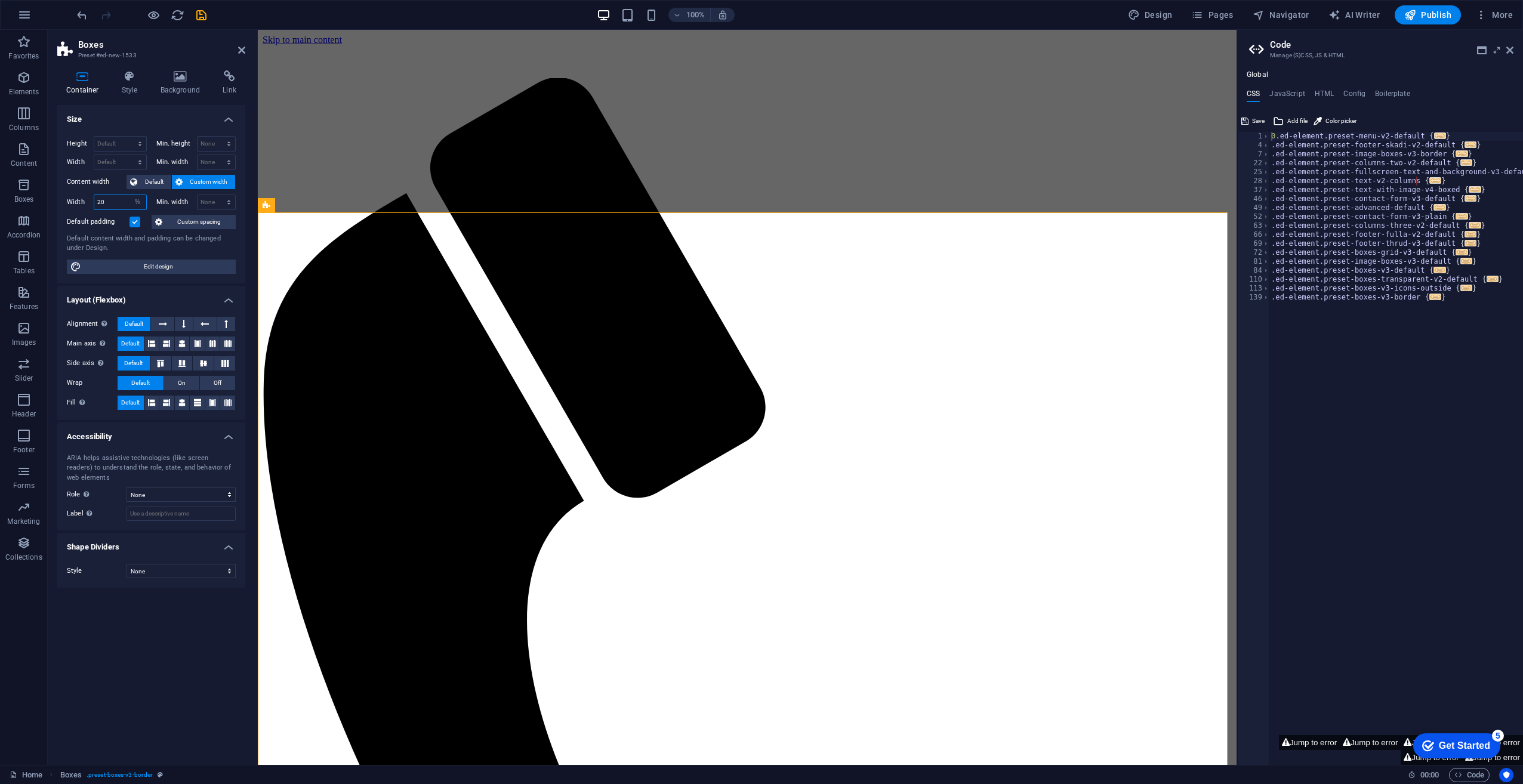
type input "20"
click at [126, 92] on h4 "Style" at bounding box center [132, 83] width 39 height 25
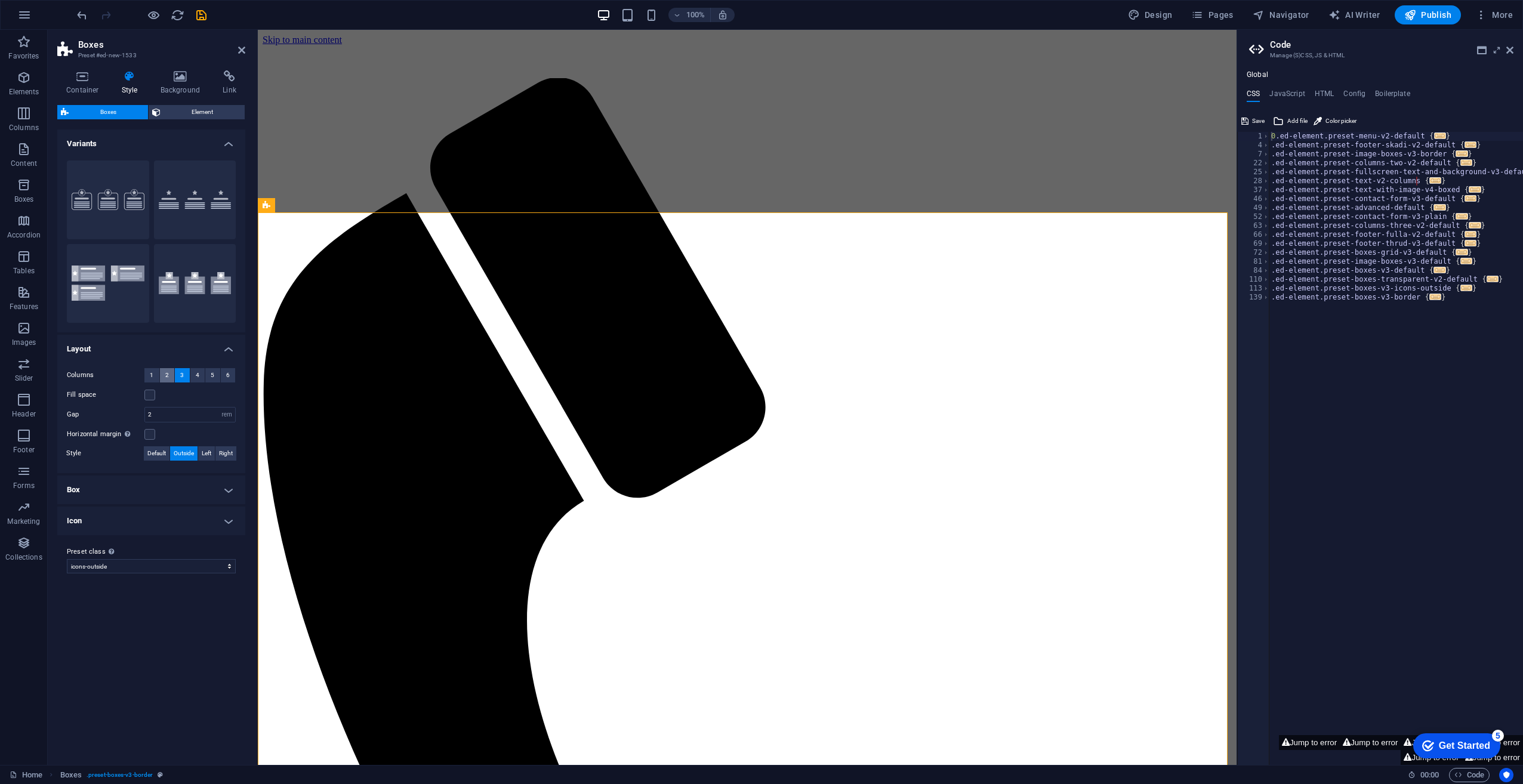
click at [168, 376] on span "2" at bounding box center [167, 376] width 3 height 14
click at [154, 376] on button "1" at bounding box center [152, 376] width 15 height 14
click at [135, 546] on select "default icons-outside border Add preset class" at bounding box center [151, 547] width 169 height 14
select select "preset-boxes-v3-default"
click at [67, 540] on select "default icons-outside border Add preset class" at bounding box center [151, 547] width 169 height 14
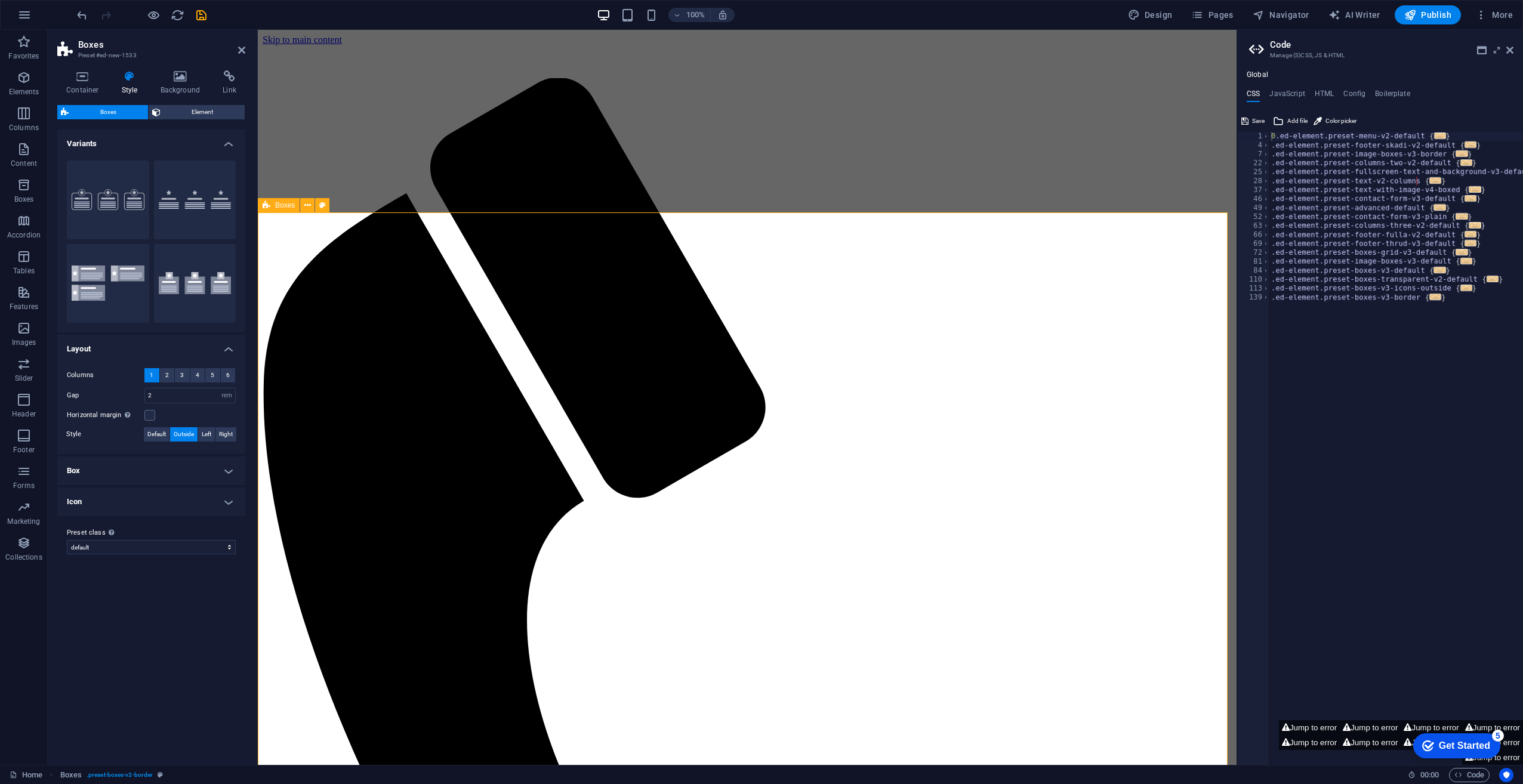
click at [270, 524] on icon at bounding box center [267, 521] width 9 height 14
click at [272, 524] on div "Container" at bounding box center [285, 521] width 54 height 14
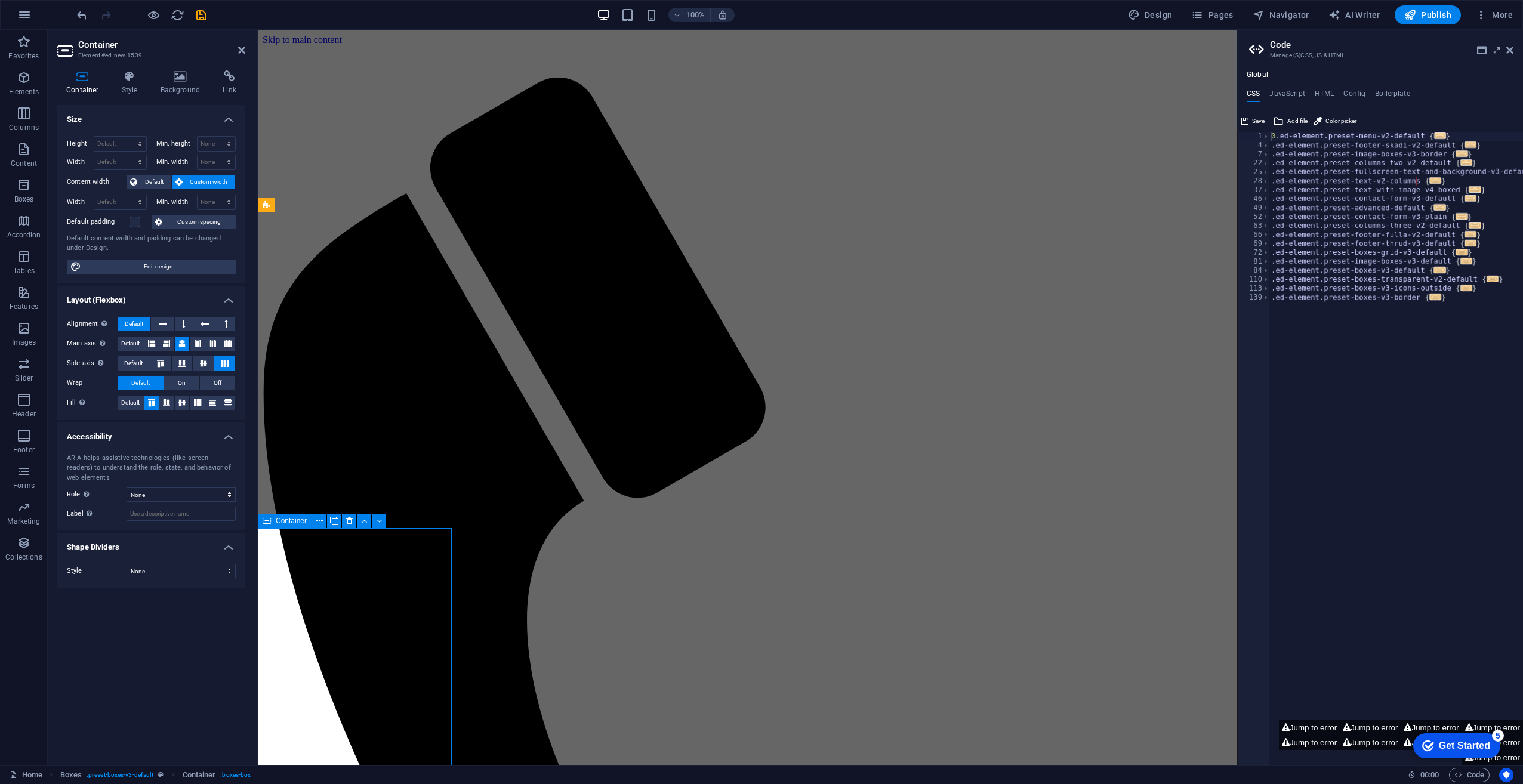
click at [272, 523] on div "Container" at bounding box center [285, 521] width 54 height 14
click at [160, 321] on icon at bounding box center [163, 324] width 9 height 14
click at [135, 321] on span "Default" at bounding box center [134, 324] width 18 height 14
click at [159, 362] on icon at bounding box center [161, 363] width 14 height 7
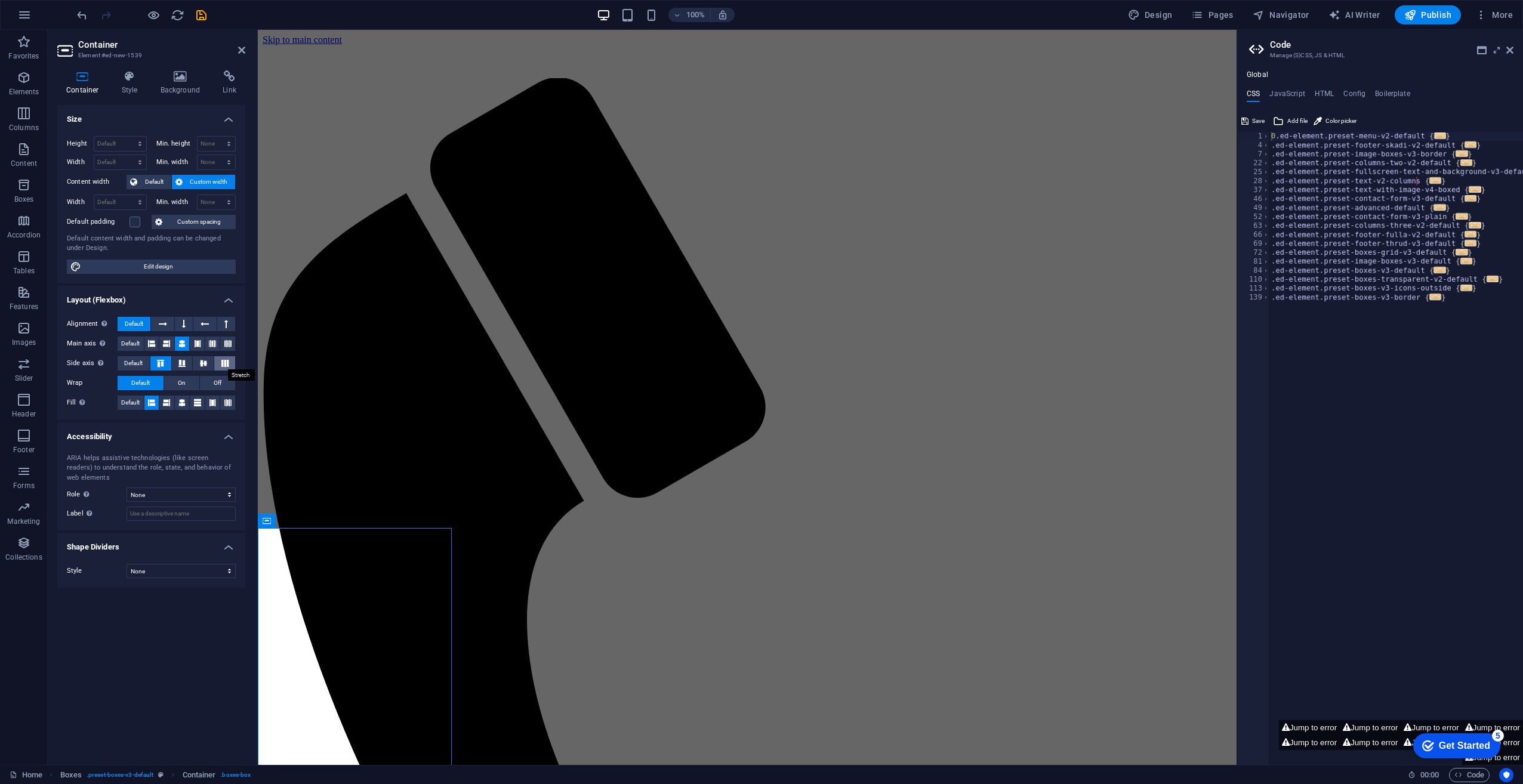
click at [221, 362] on icon at bounding box center [225, 363] width 14 height 7
click at [187, 381] on button "On" at bounding box center [182, 383] width 35 height 14
click at [220, 383] on span "Off" at bounding box center [217, 383] width 8 height 14
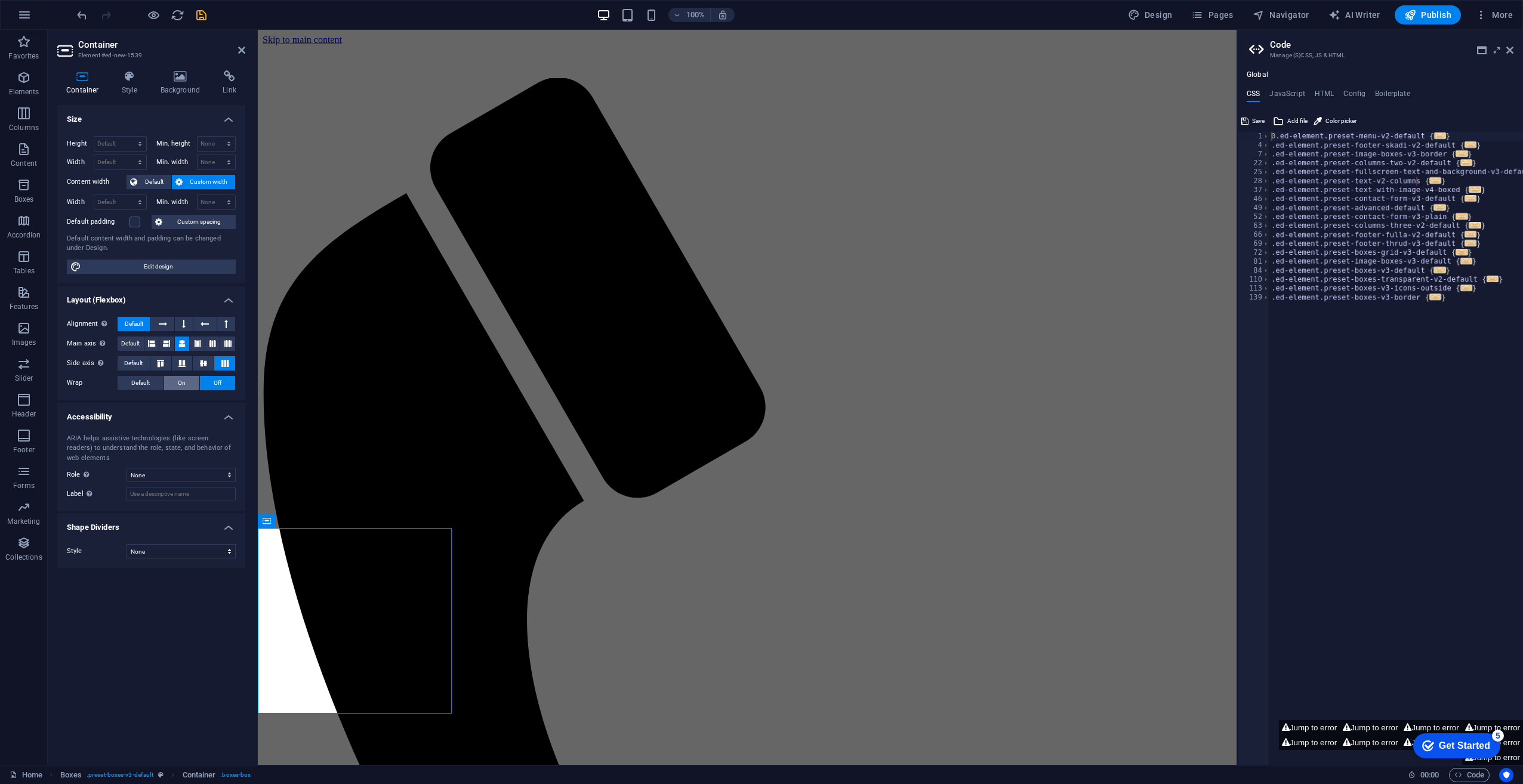
click at [181, 382] on span "On" at bounding box center [182, 383] width 8 height 14
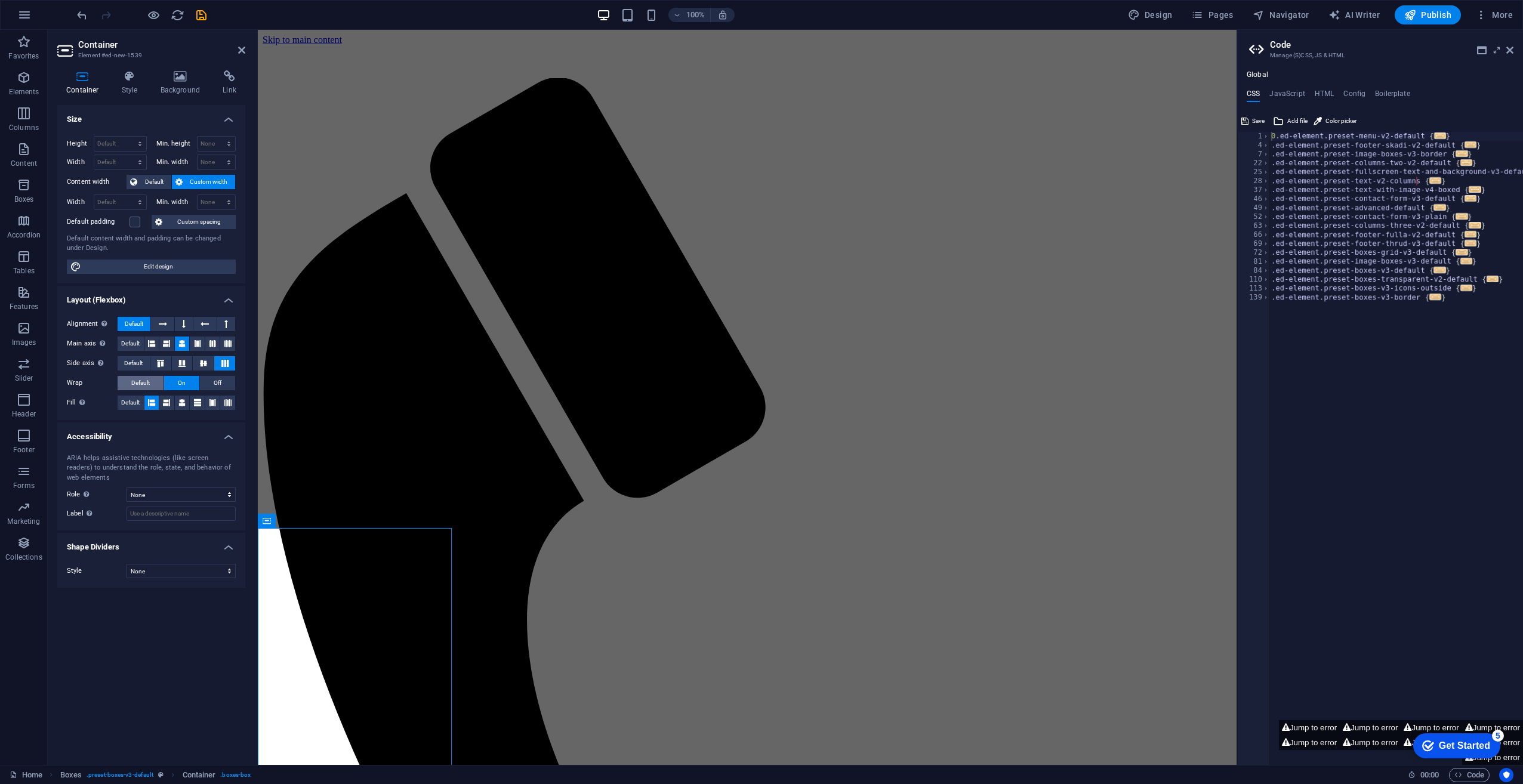
click at [154, 382] on button "Default" at bounding box center [141, 383] width 46 height 14
click at [286, 209] on span "Boxes" at bounding box center [285, 205] width 20 height 7
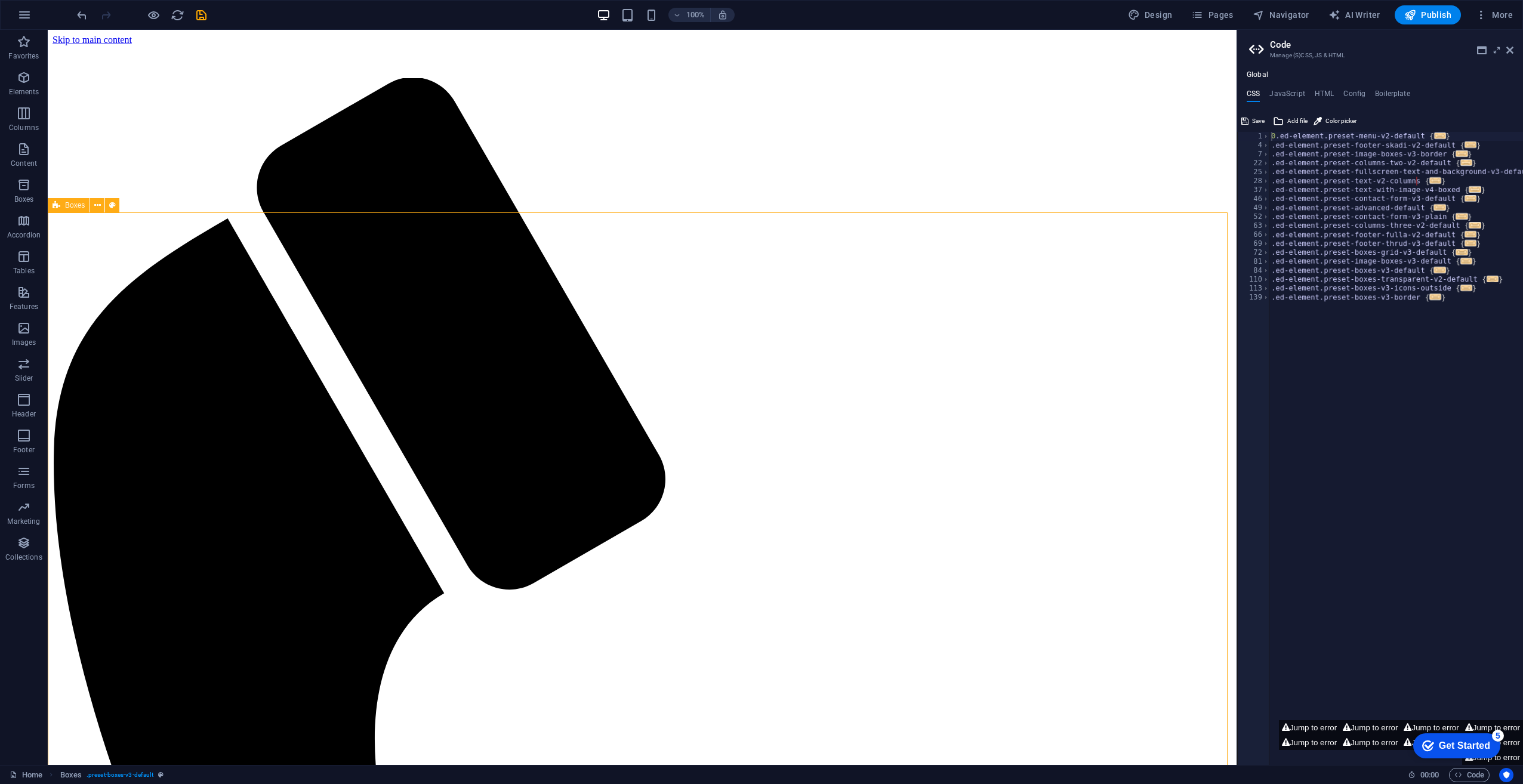
click at [73, 209] on span "Boxes" at bounding box center [75, 205] width 20 height 7
select select "rem"
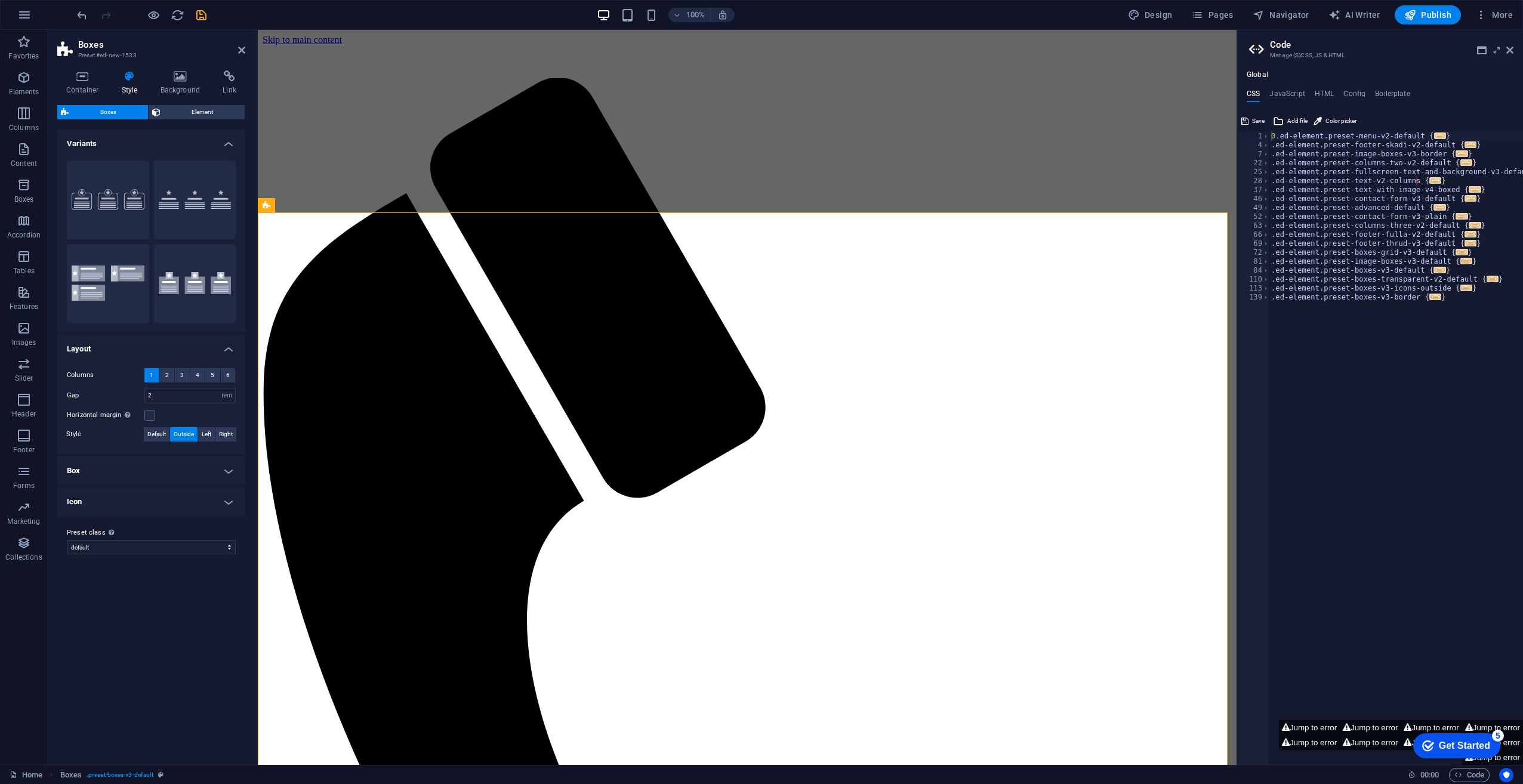
click at [166, 471] on h4 "Box" at bounding box center [151, 471] width 188 height 29
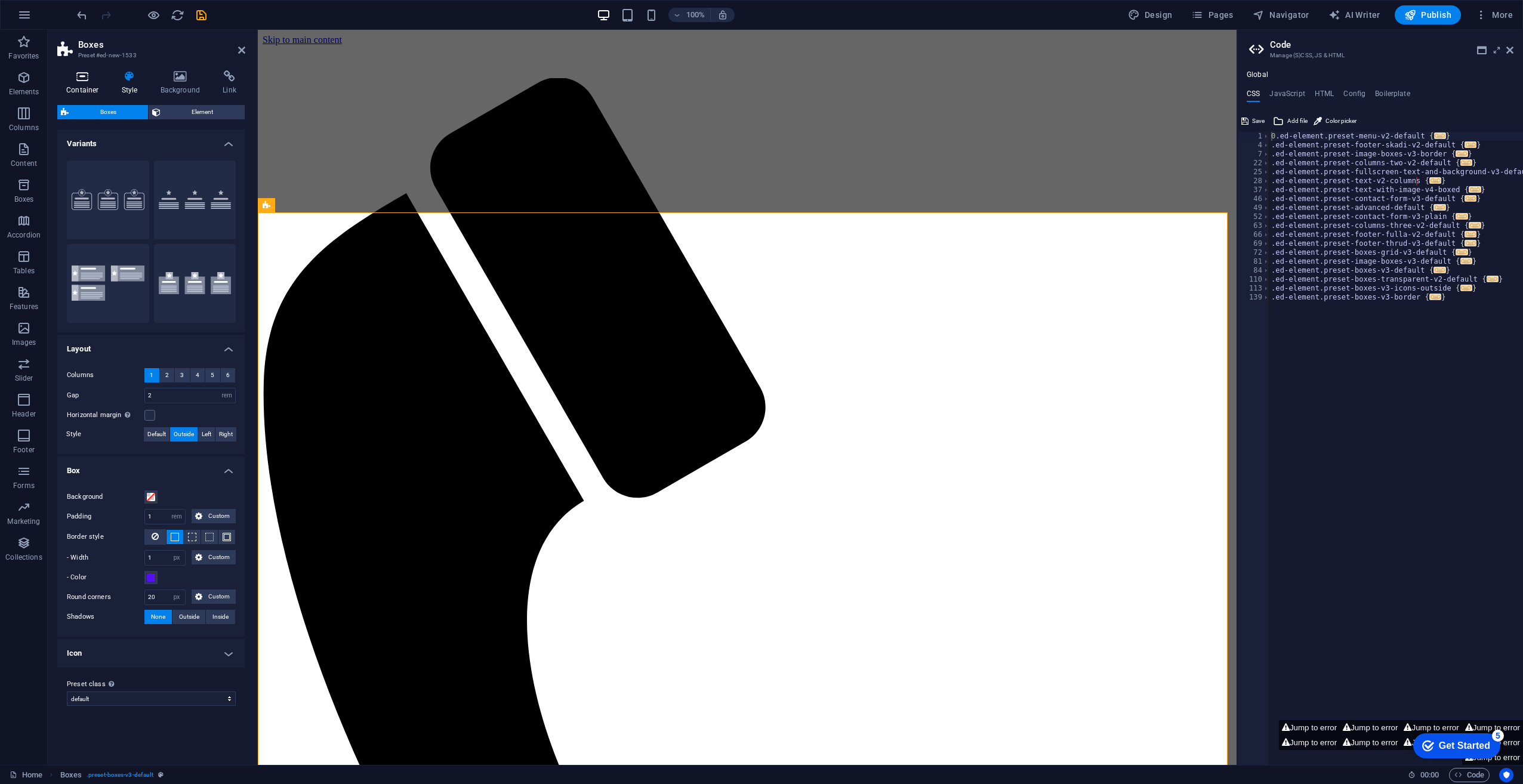
click at [76, 81] on icon at bounding box center [82, 76] width 51 height 12
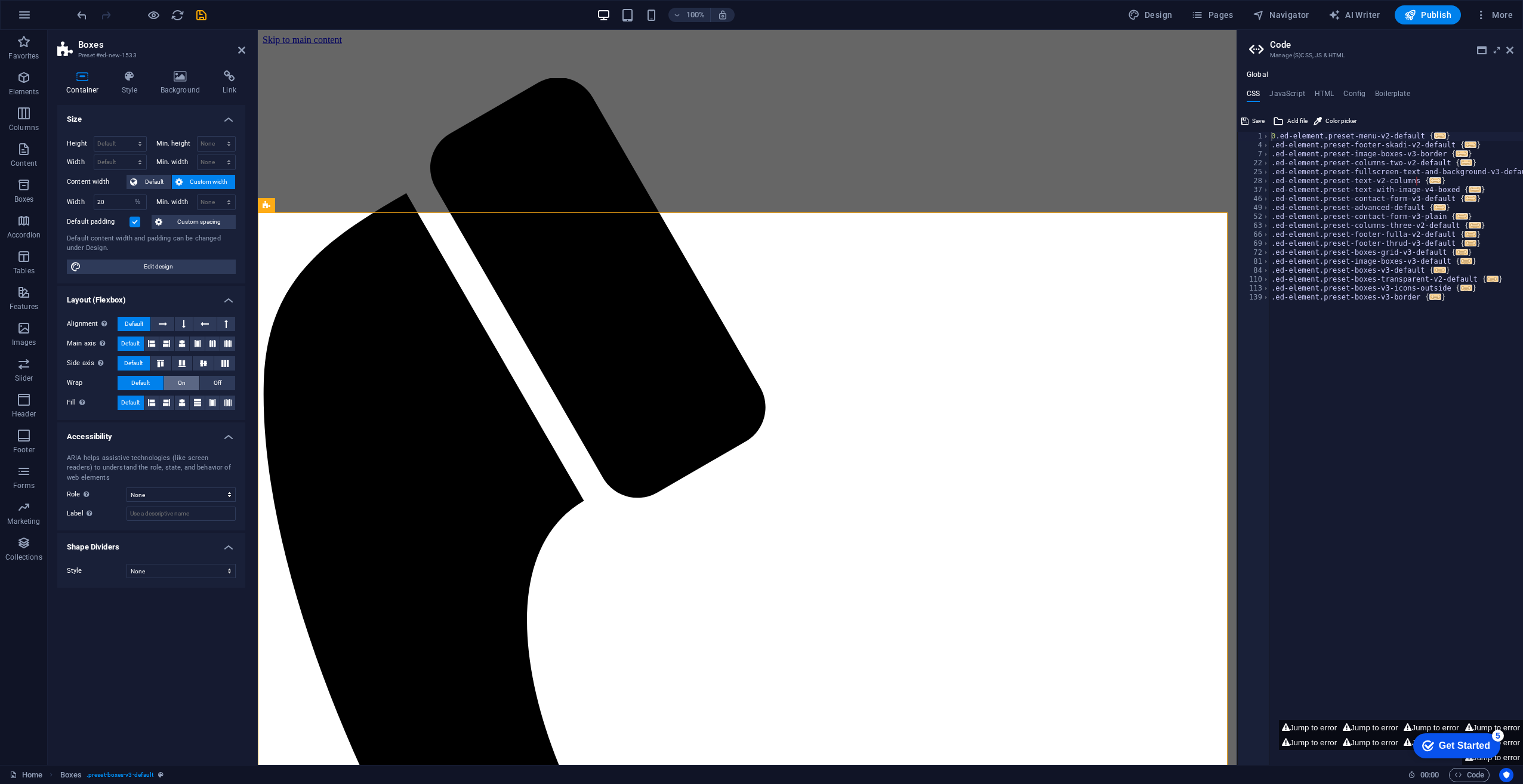
click at [186, 376] on button "On" at bounding box center [182, 383] width 35 height 14
click at [210, 380] on button "Off" at bounding box center [217, 383] width 35 height 14
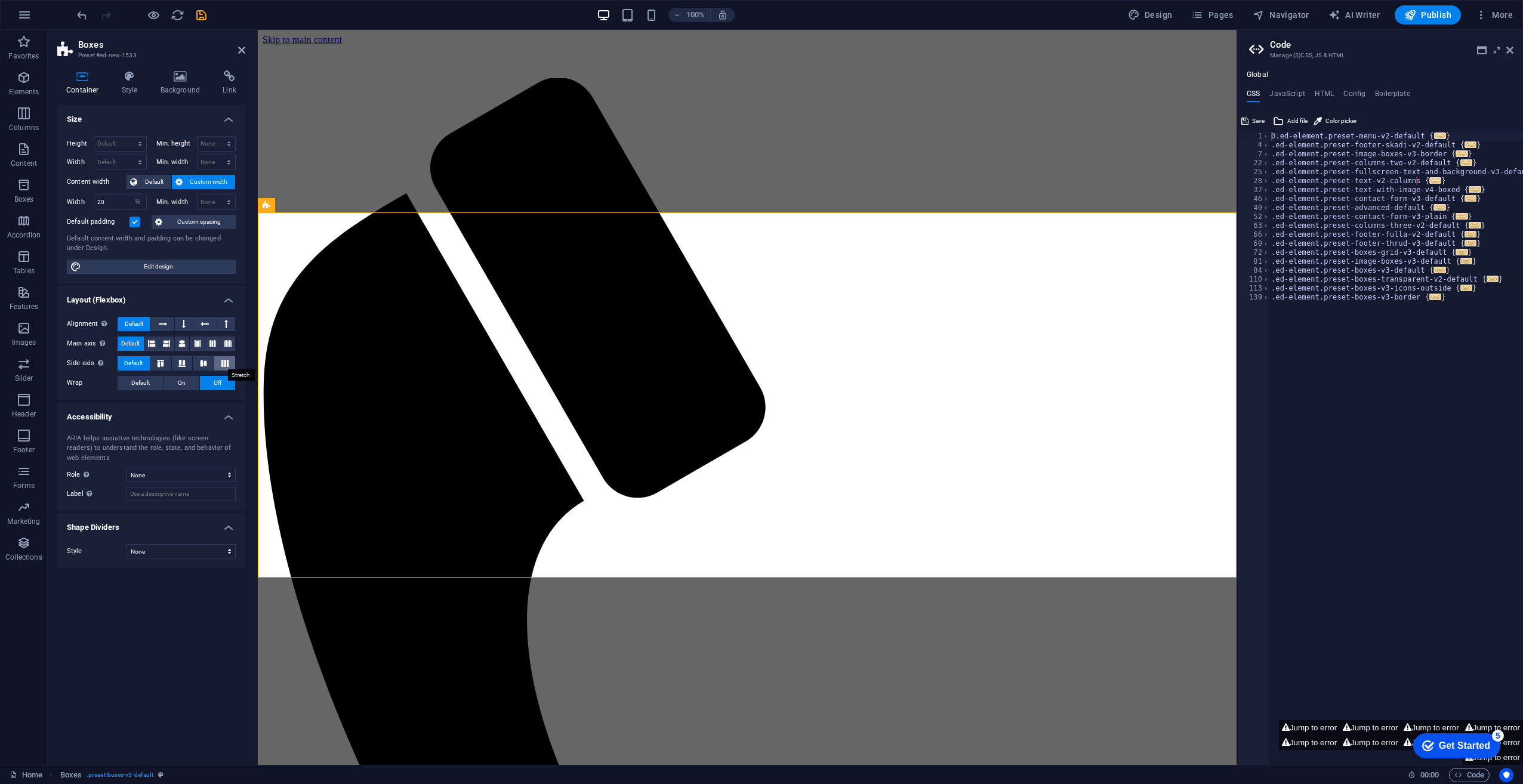
click at [219, 363] on icon at bounding box center [225, 363] width 14 height 7
click at [146, 358] on button "Default" at bounding box center [133, 364] width 32 height 14
click at [131, 83] on h4 "Style" at bounding box center [132, 83] width 39 height 25
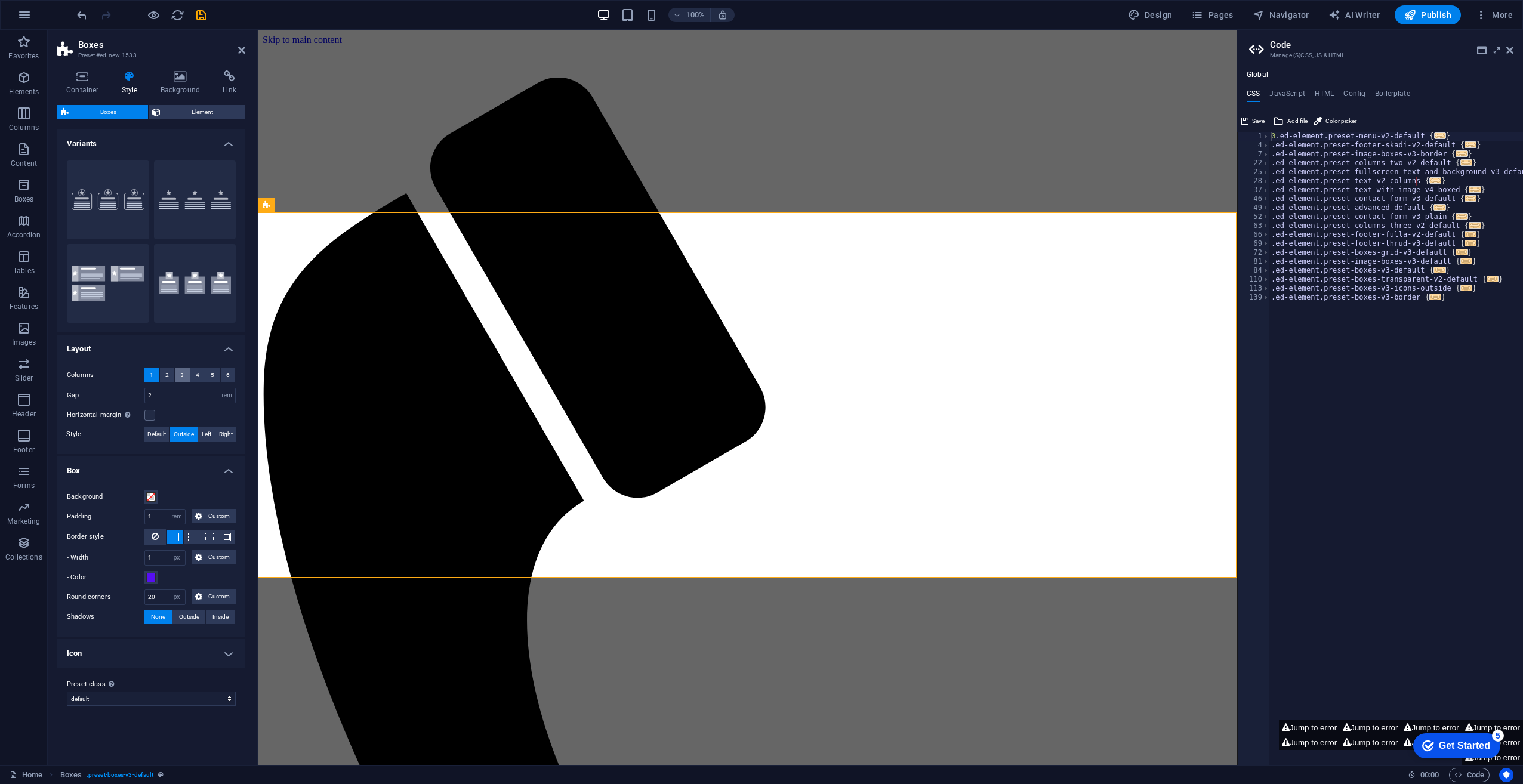
click at [181, 372] on span "3" at bounding box center [181, 376] width 3 height 14
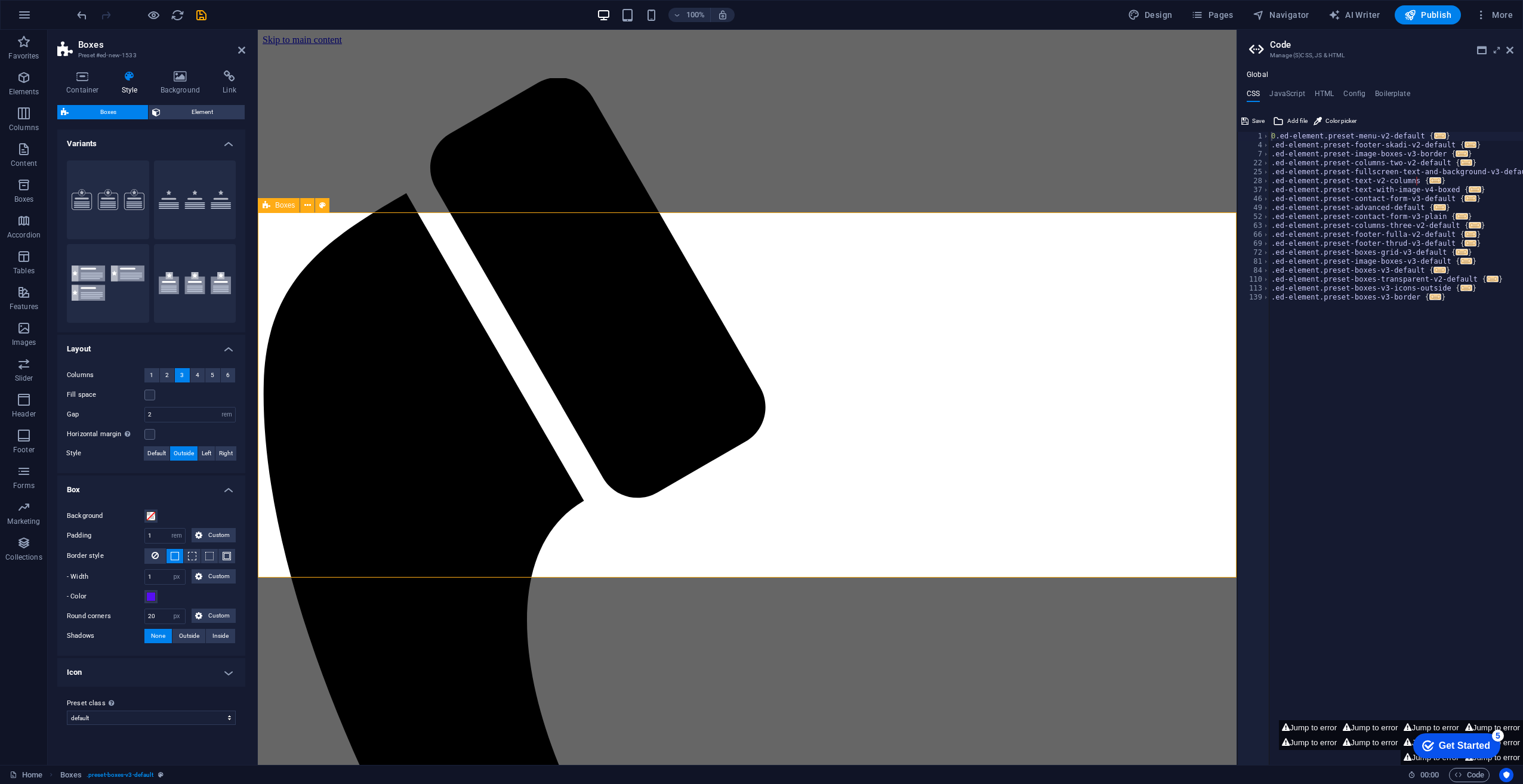
click at [180, 375] on span "3" at bounding box center [181, 376] width 3 height 14
click at [192, 116] on span "Element" at bounding box center [203, 112] width 77 height 14
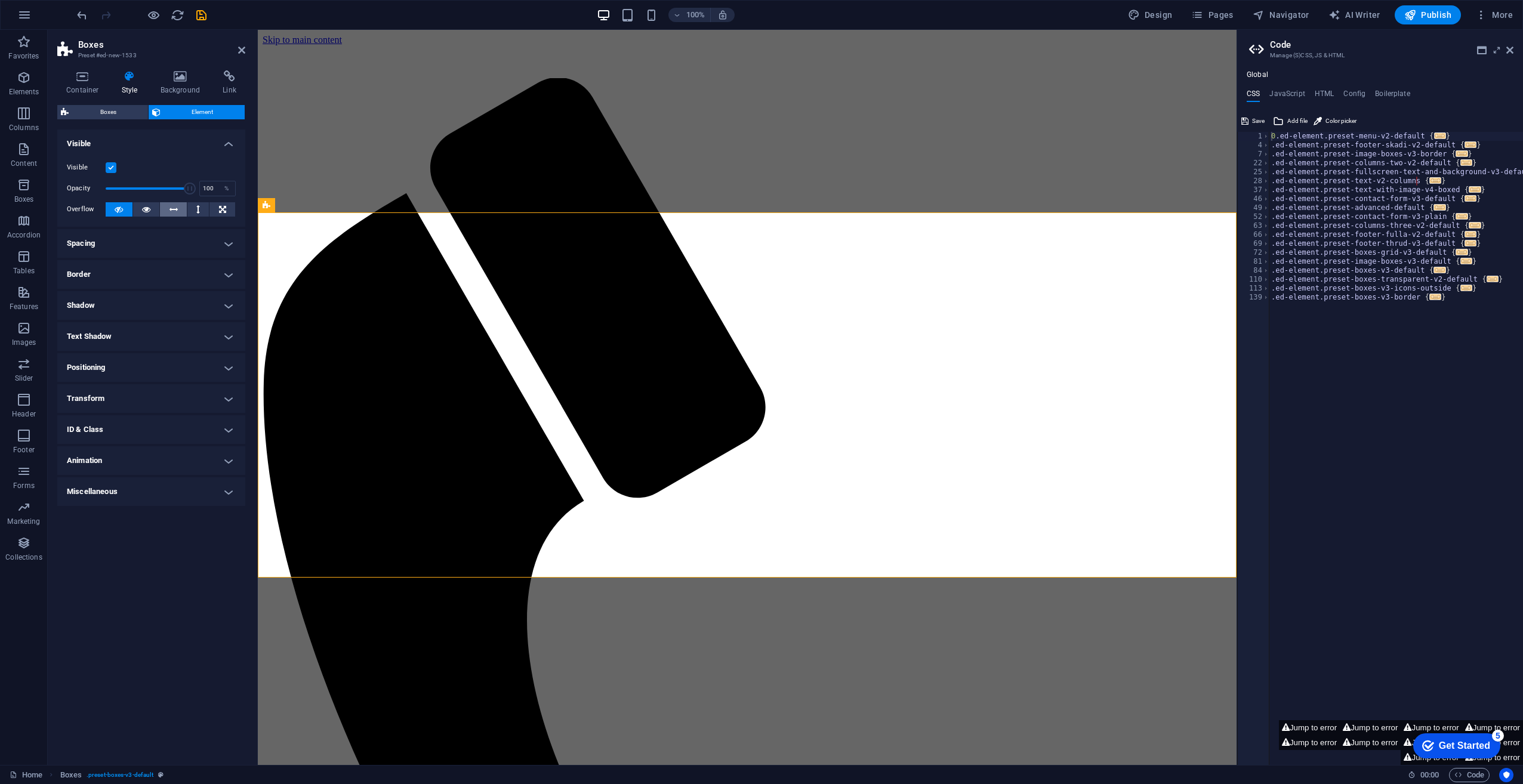
click at [169, 210] on icon at bounding box center [173, 209] width 9 height 14
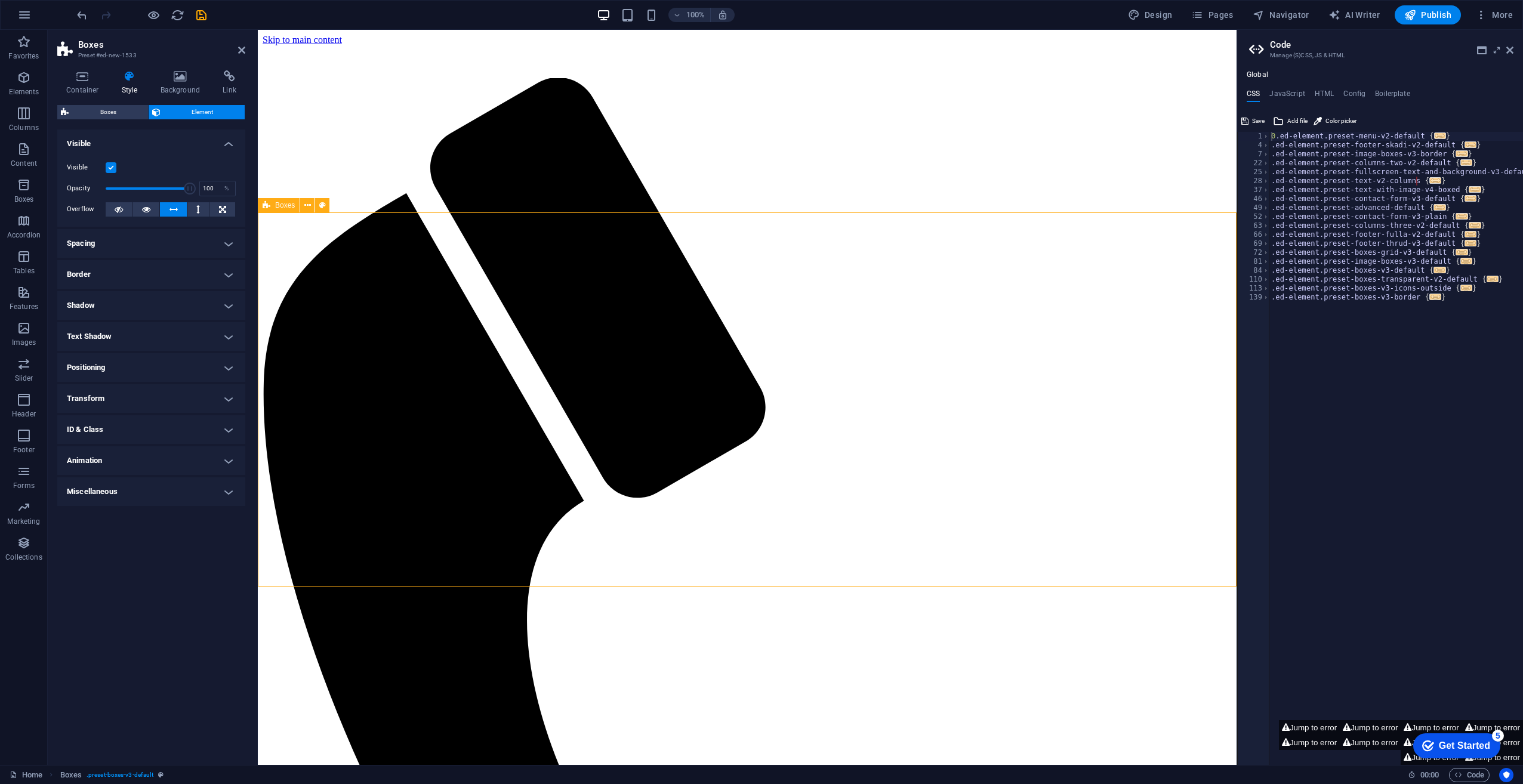
drag, startPoint x: 311, startPoint y: 583, endPoint x: 340, endPoint y: 583, distance: 29.0
drag, startPoint x: 315, startPoint y: 580, endPoint x: 340, endPoint y: 582, distance: 25.1
drag, startPoint x: 314, startPoint y: 577, endPoint x: 336, endPoint y: 578, distance: 22.0
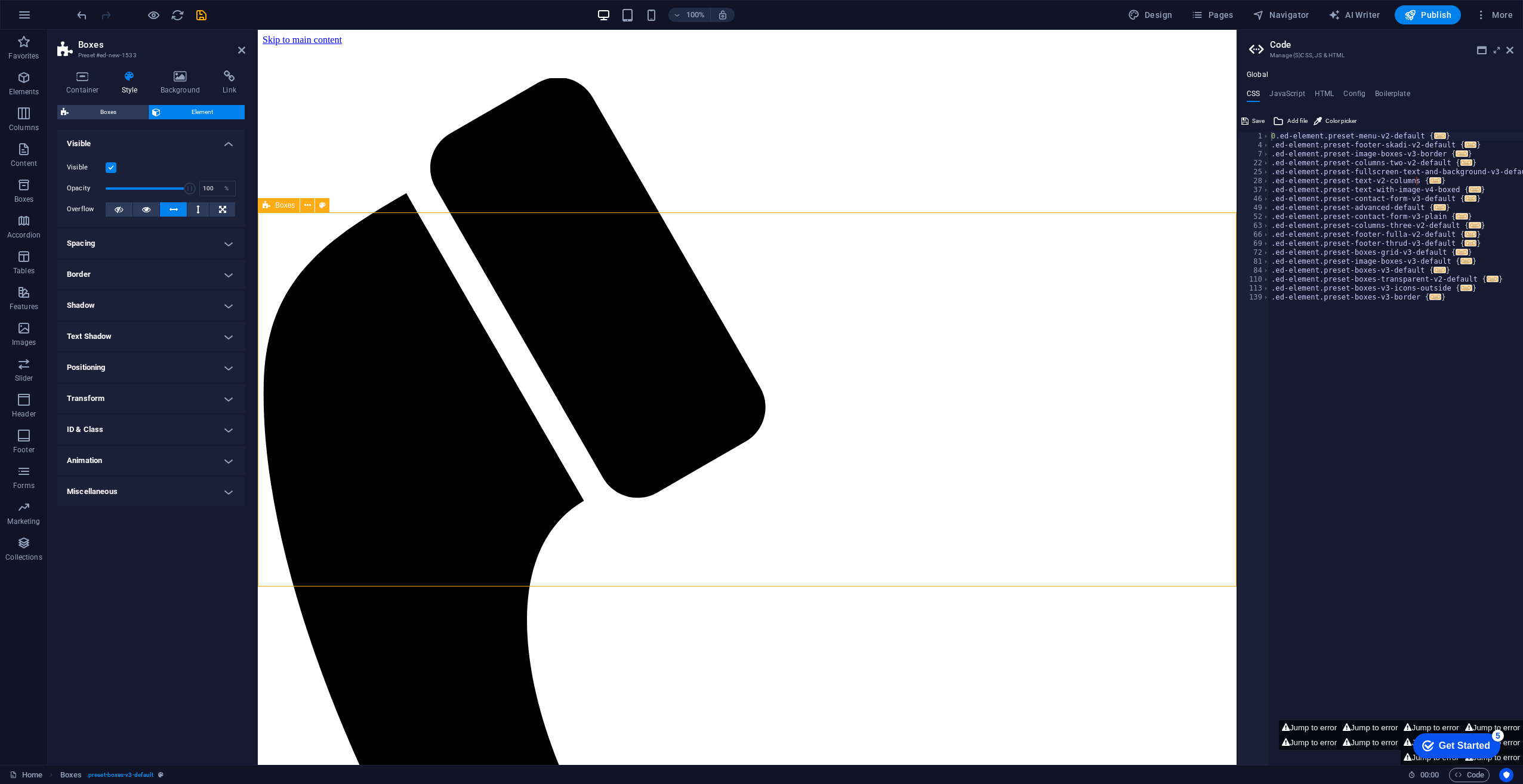
click at [198, 209] on icon at bounding box center [198, 209] width 3 height 14
click at [141, 206] on button at bounding box center [146, 209] width 27 height 14
click at [142, 213] on icon at bounding box center [146, 209] width 9 height 14
click at [307, 208] on icon at bounding box center [307, 206] width 7 height 12
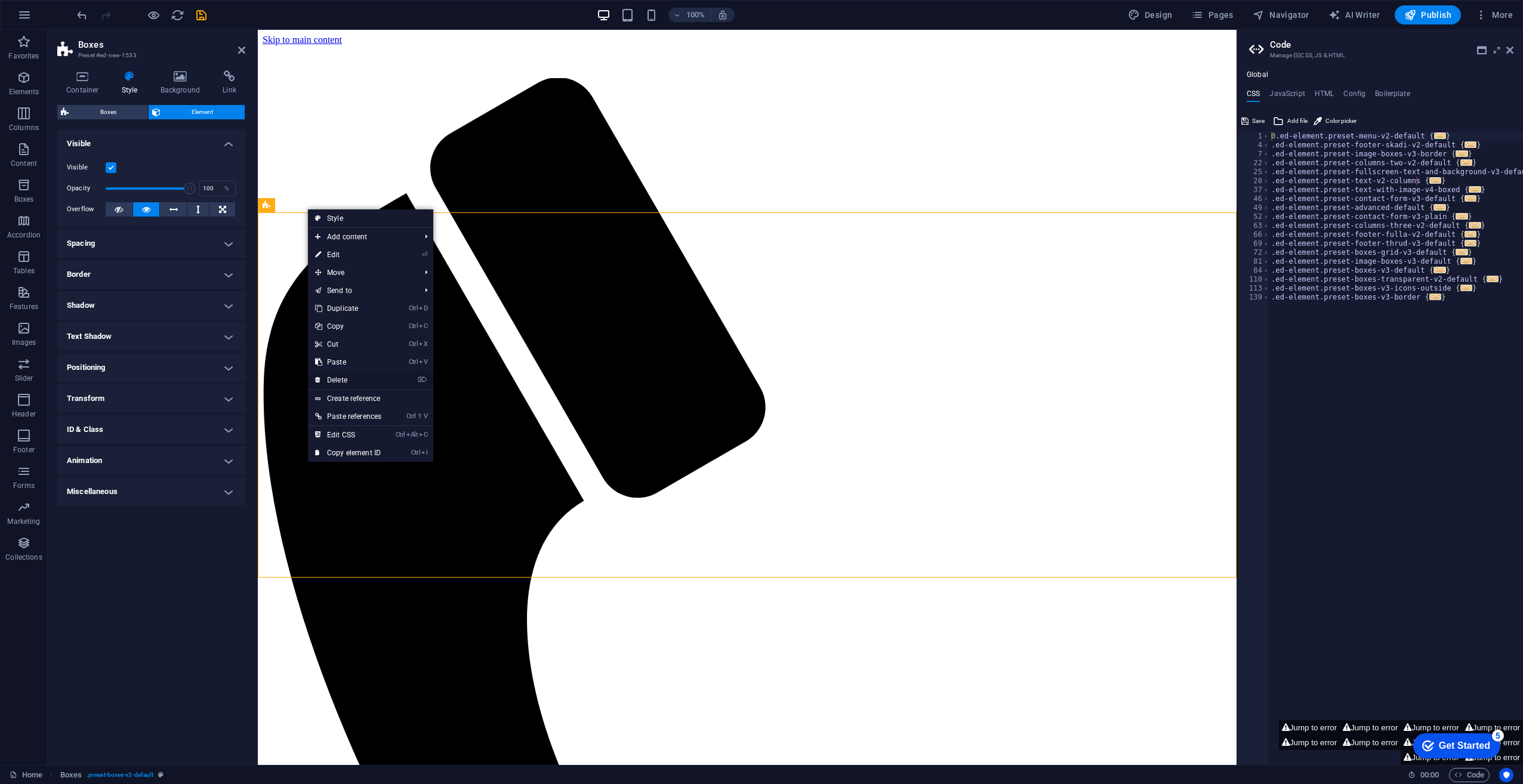
click at [340, 381] on link "⌦ Delete" at bounding box center [348, 380] width 81 height 18
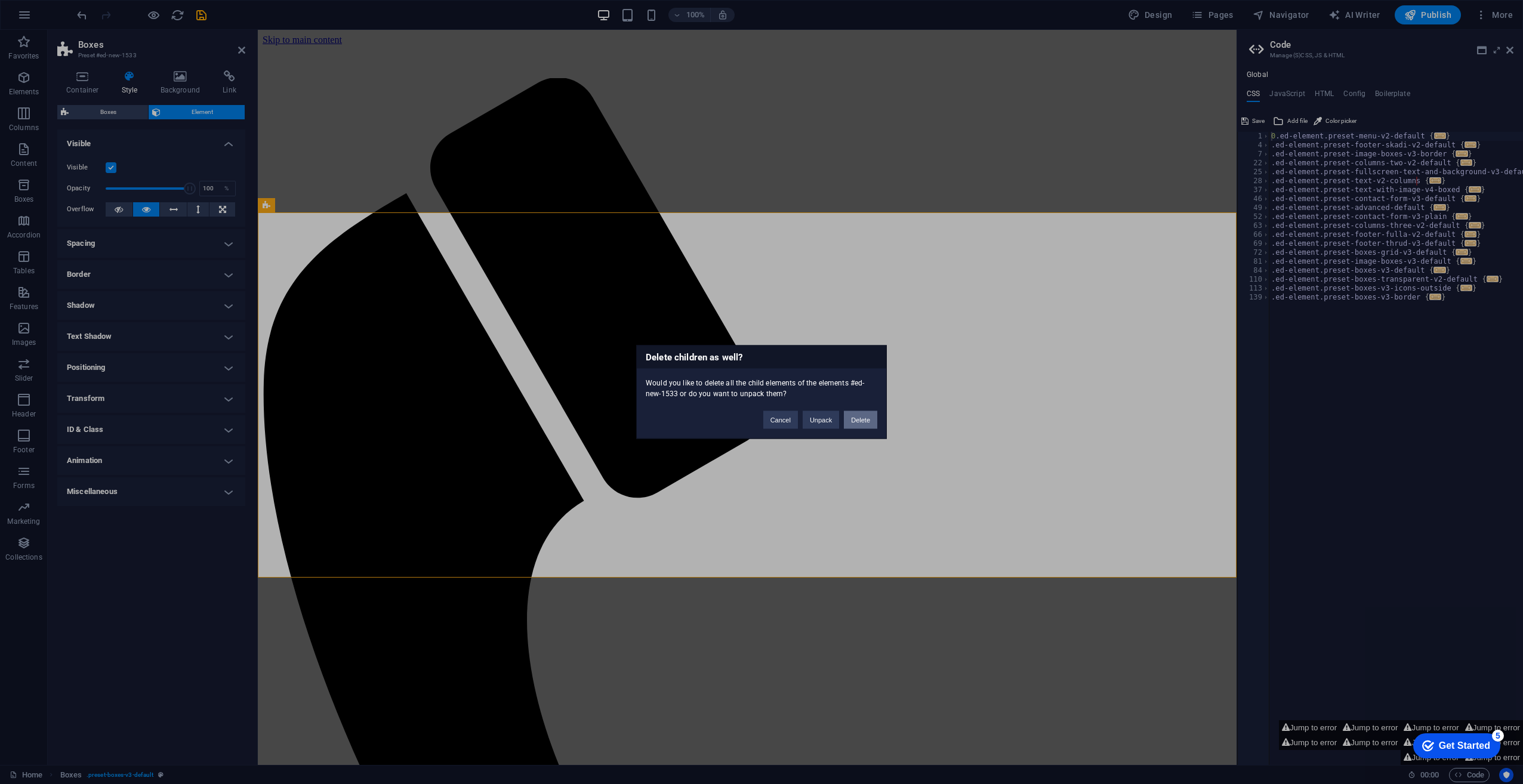
click at [857, 424] on button "Delete" at bounding box center [860, 420] width 33 height 18
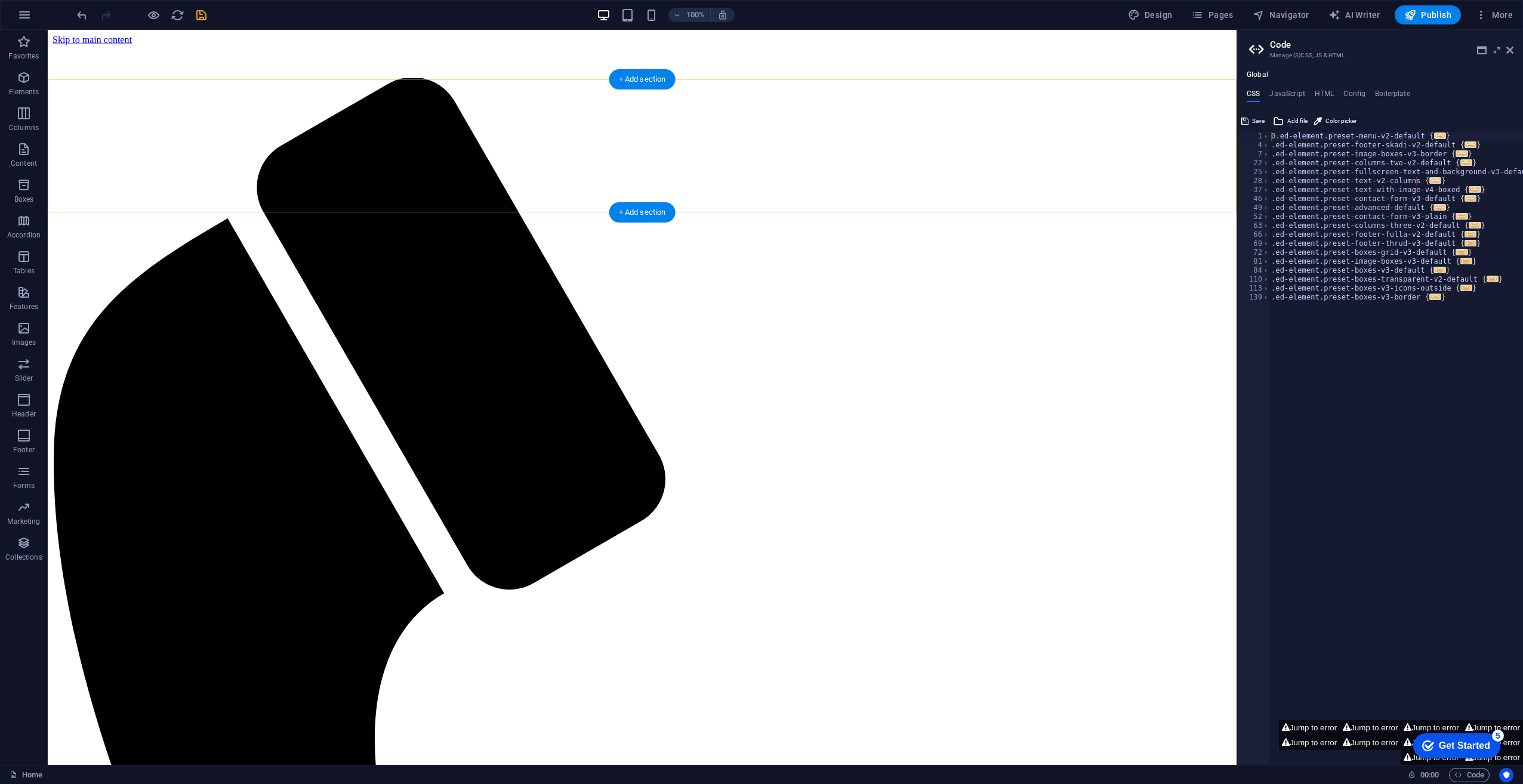
click at [651, 209] on div "+ Add section" at bounding box center [642, 212] width 66 height 20
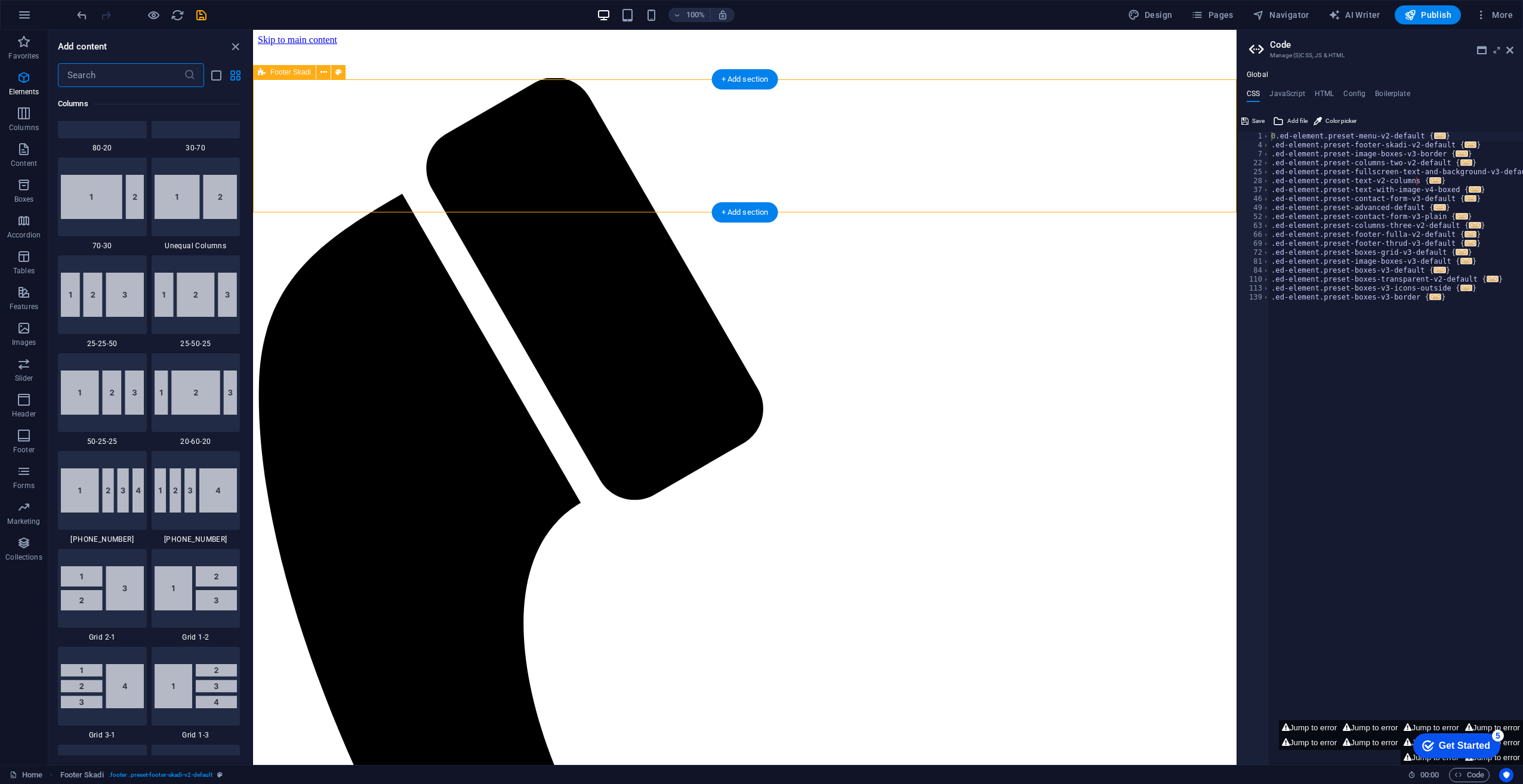
scroll to position [2088, 0]
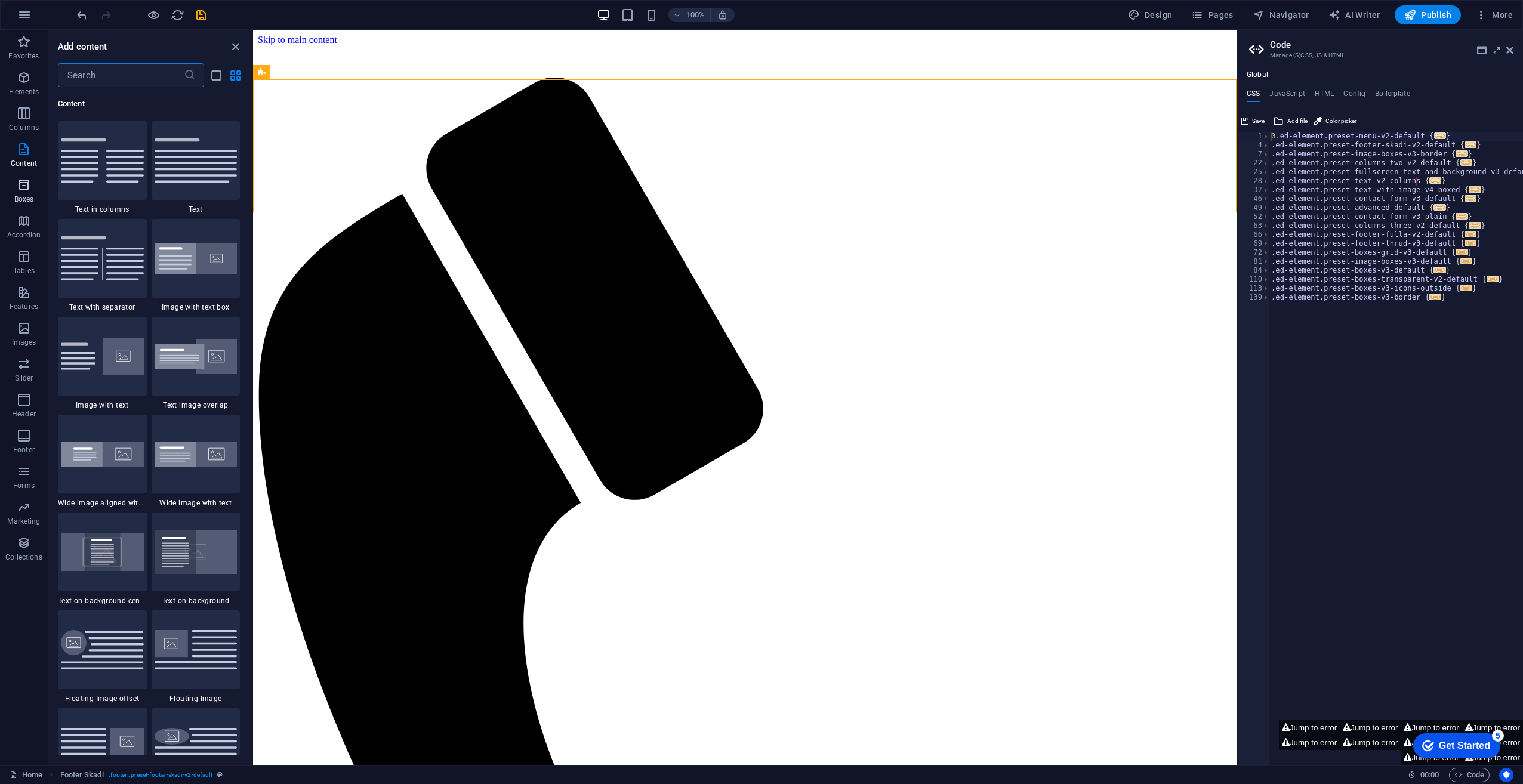
click at [23, 180] on icon "button" at bounding box center [24, 185] width 14 height 14
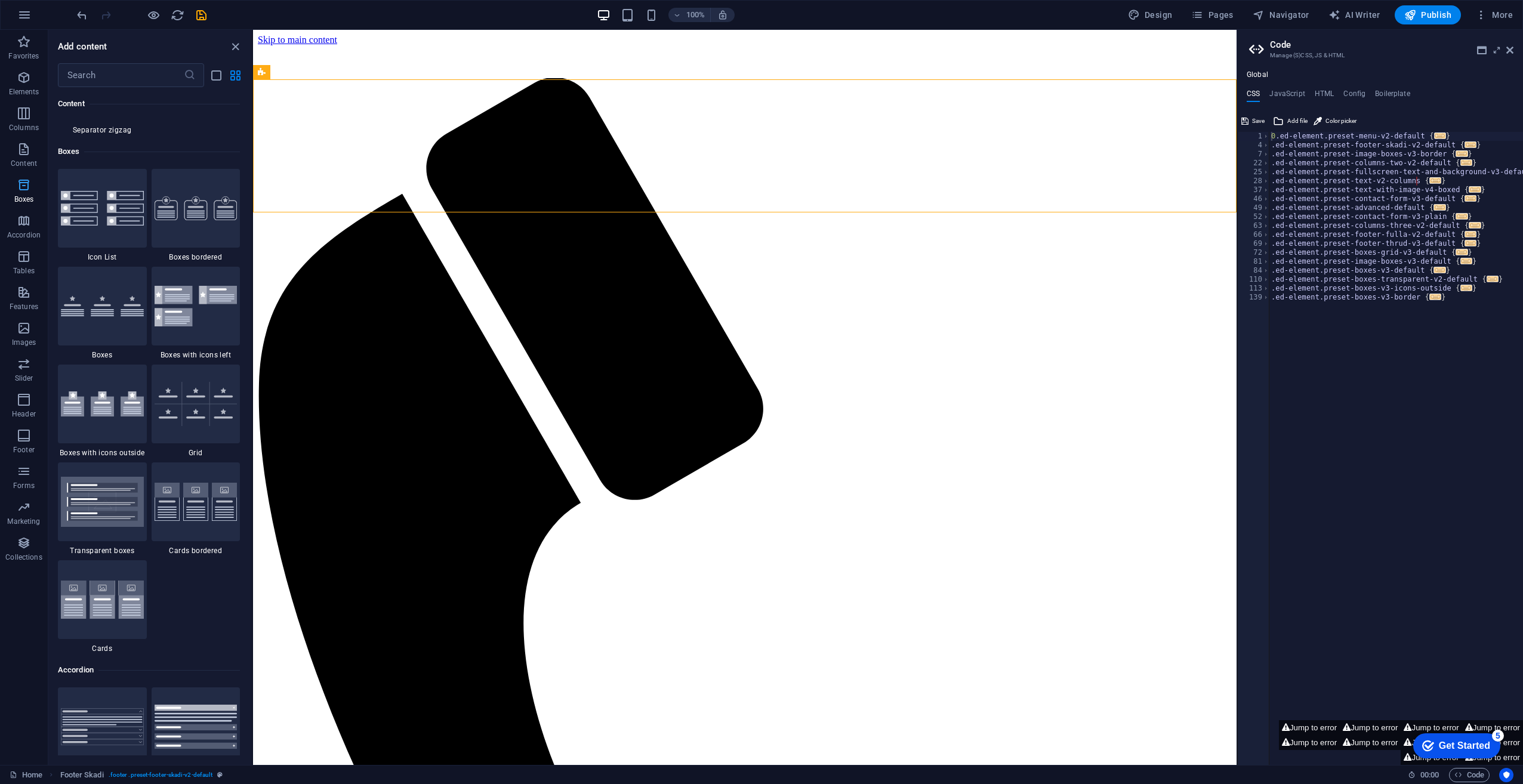
scroll to position [3292, 0]
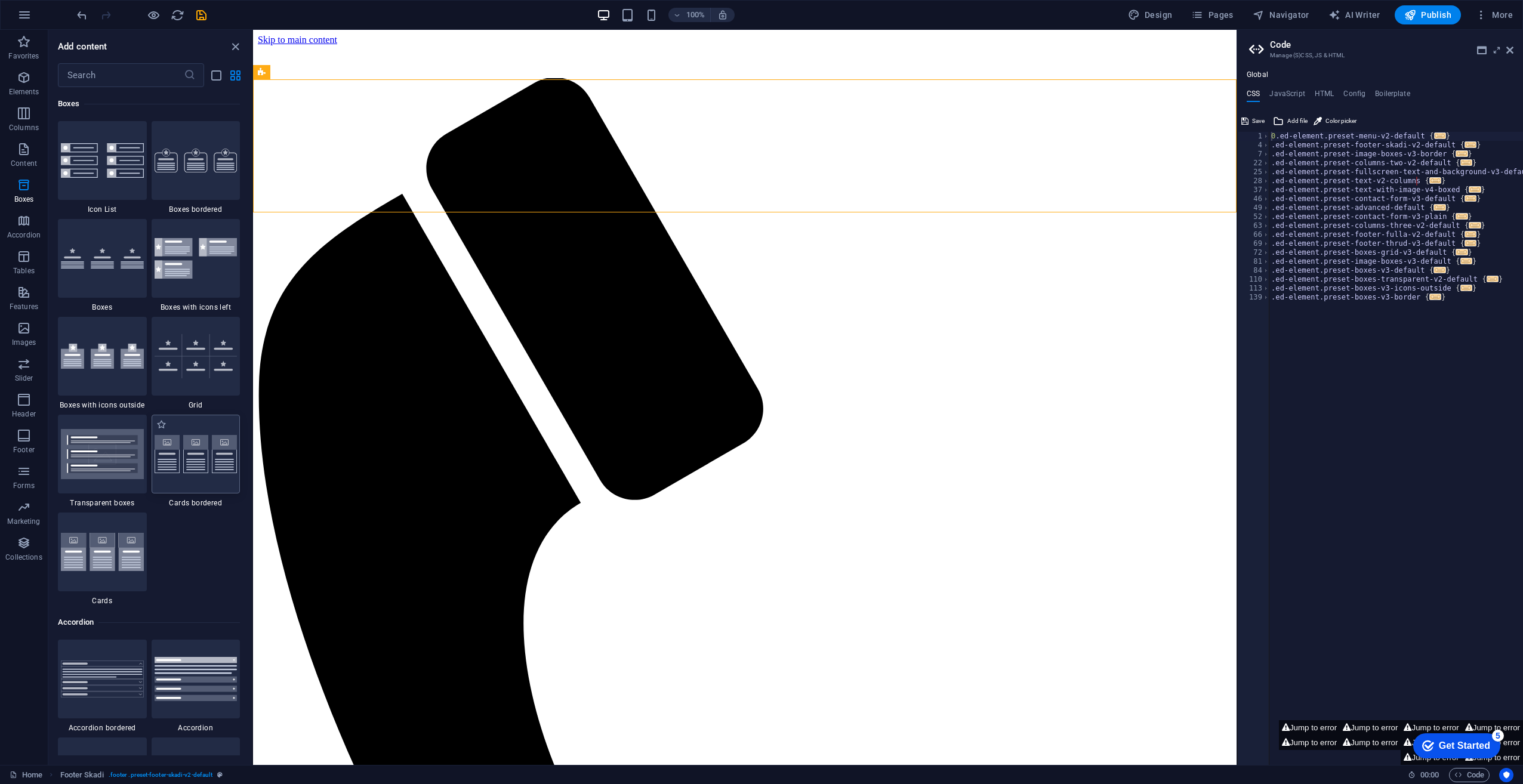
click at [213, 441] on img at bounding box center [196, 454] width 83 height 39
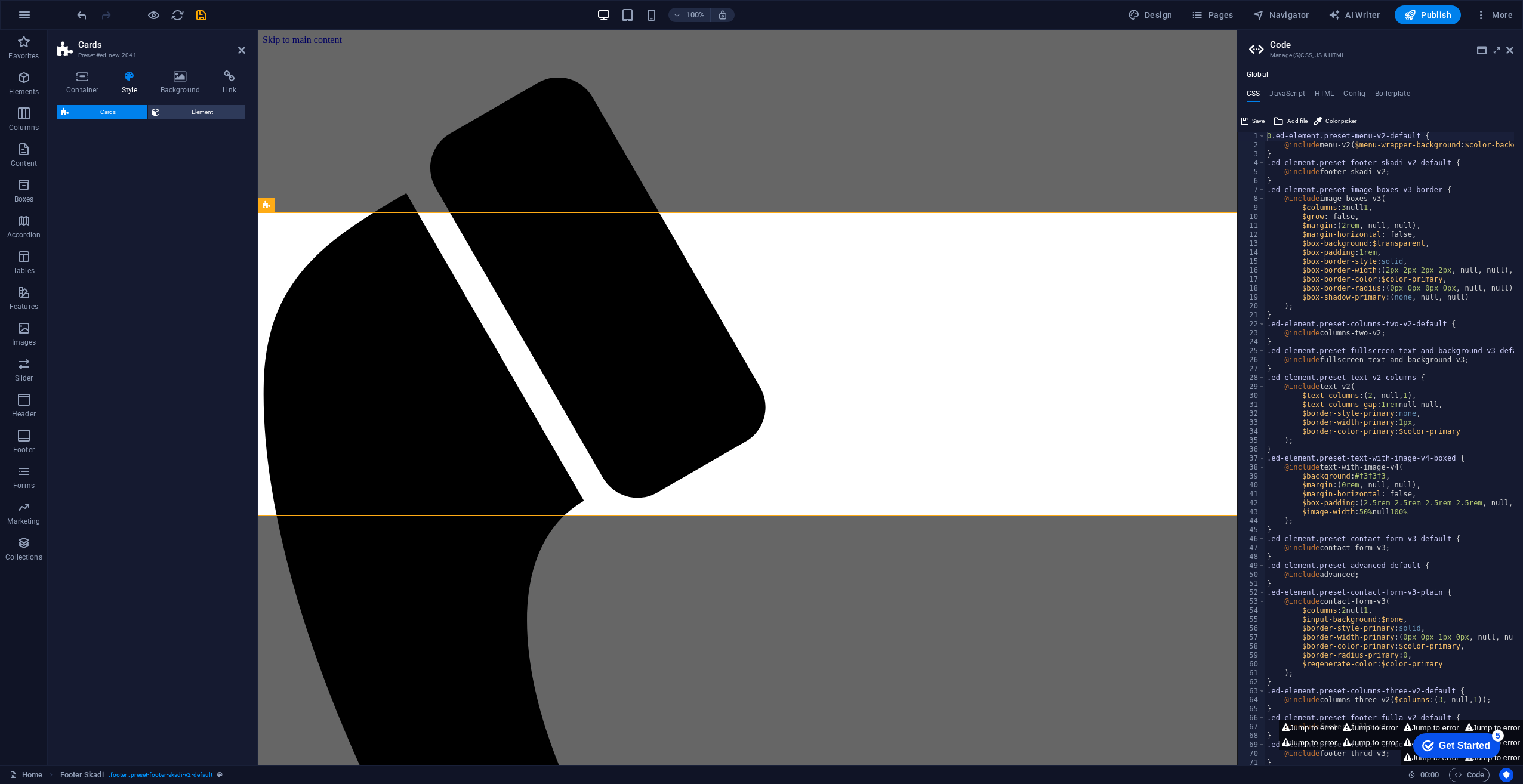
select select "rem"
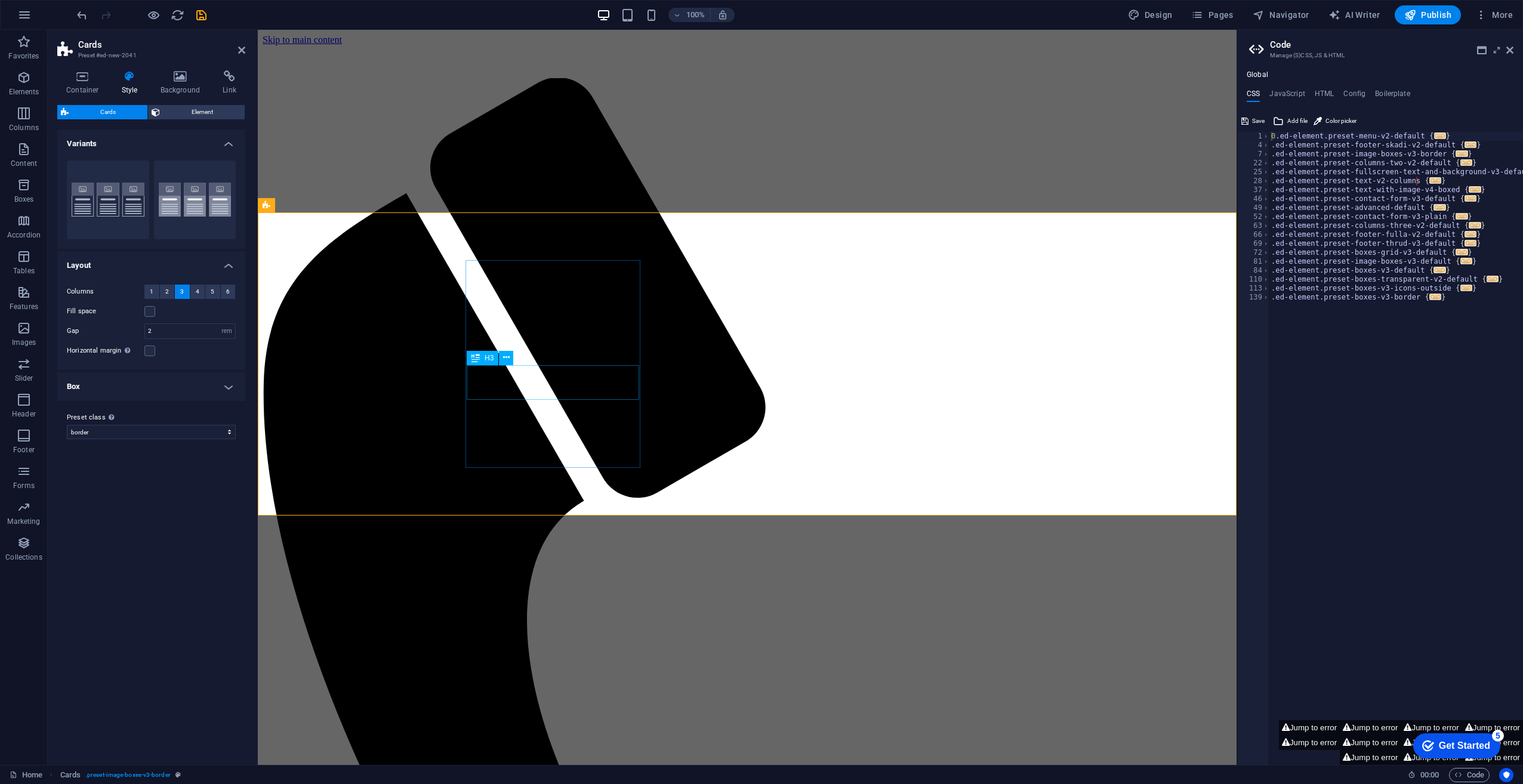
click at [201, 16] on icon "save" at bounding box center [201, 15] width 14 height 14
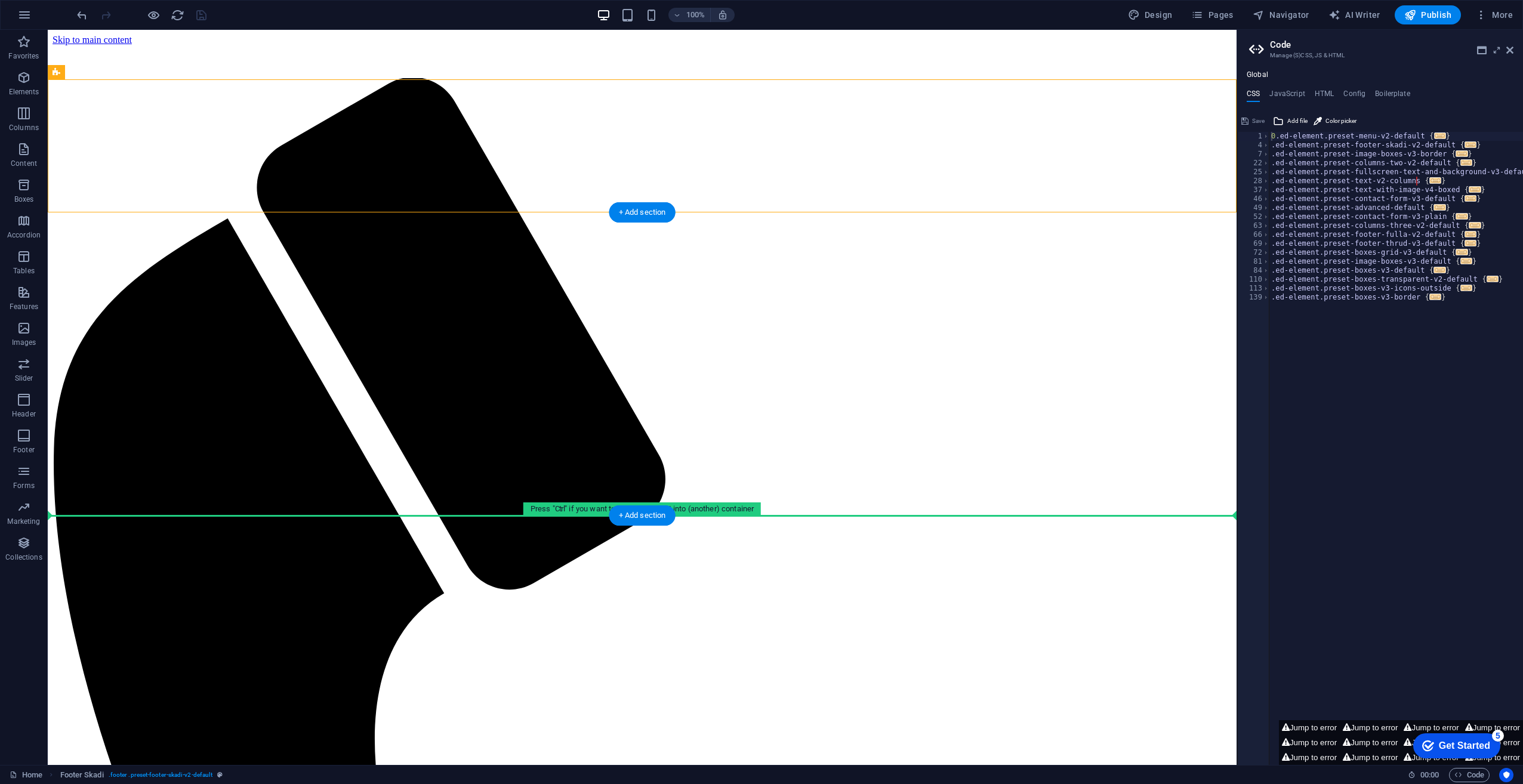
drag, startPoint x: 139, startPoint y: 102, endPoint x: 199, endPoint y: 444, distance: 347.2
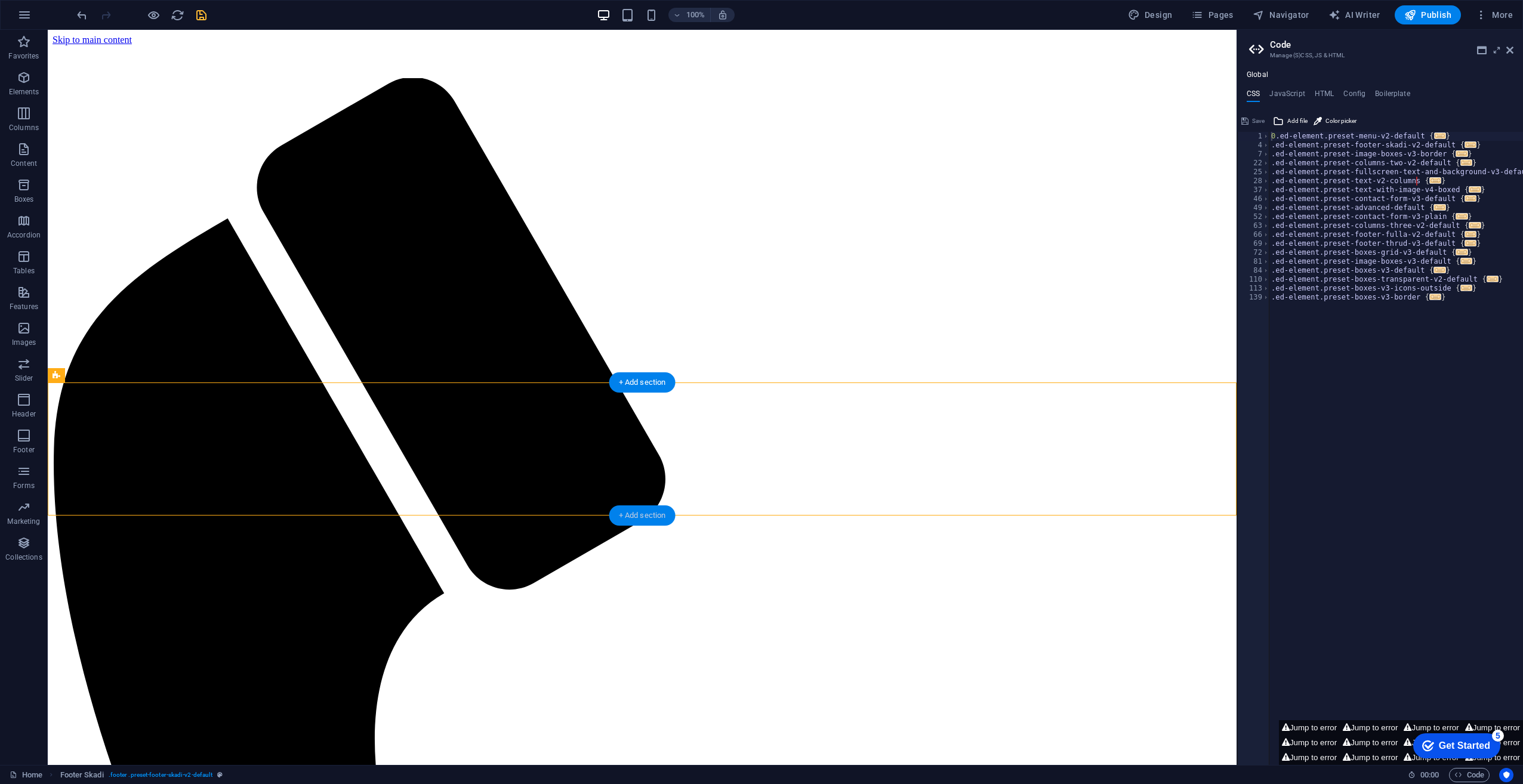
click at [644, 512] on div "+ Add section" at bounding box center [642, 515] width 66 height 20
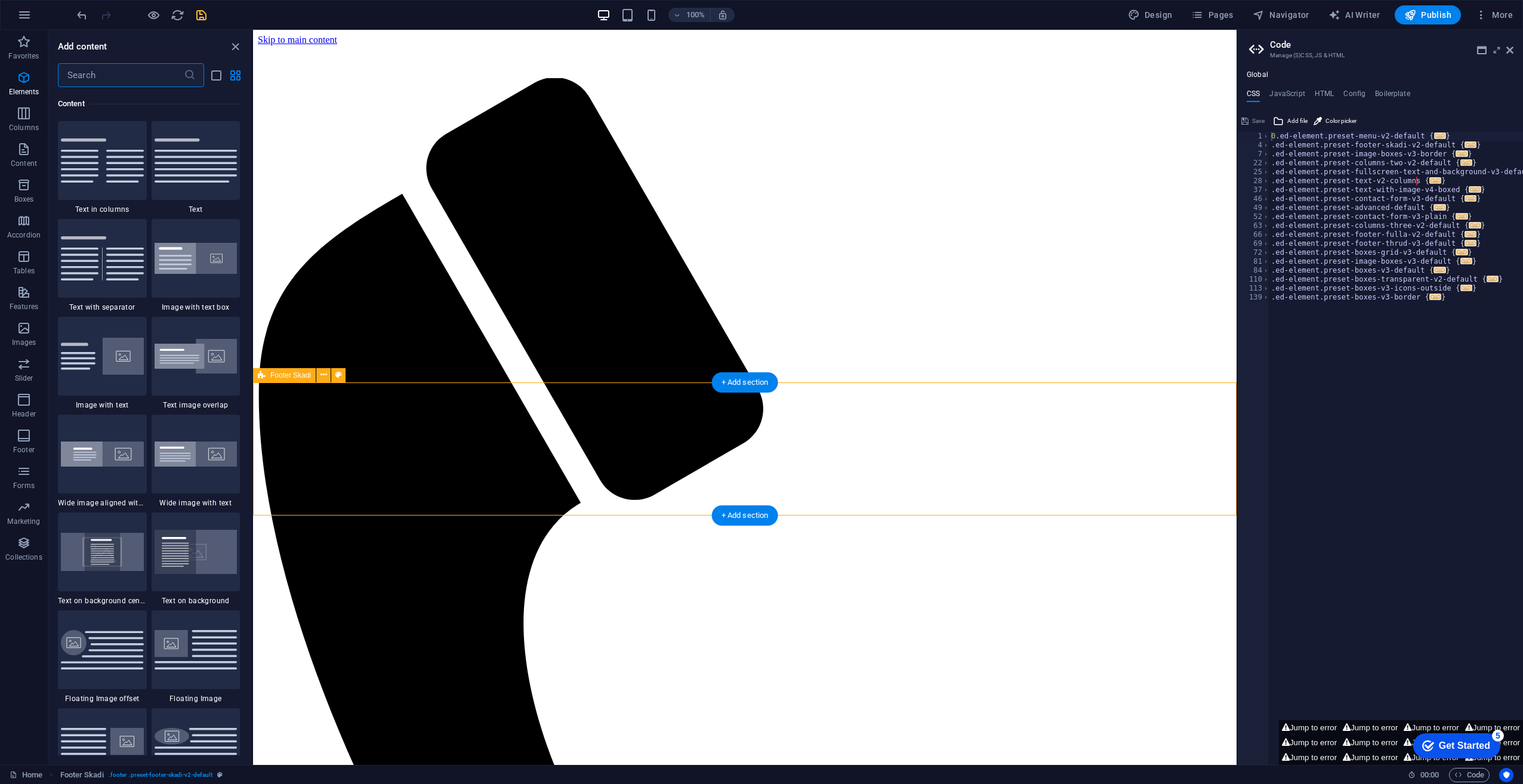
scroll to position [2088, 0]
click at [23, 116] on icon "button" at bounding box center [24, 114] width 14 height 14
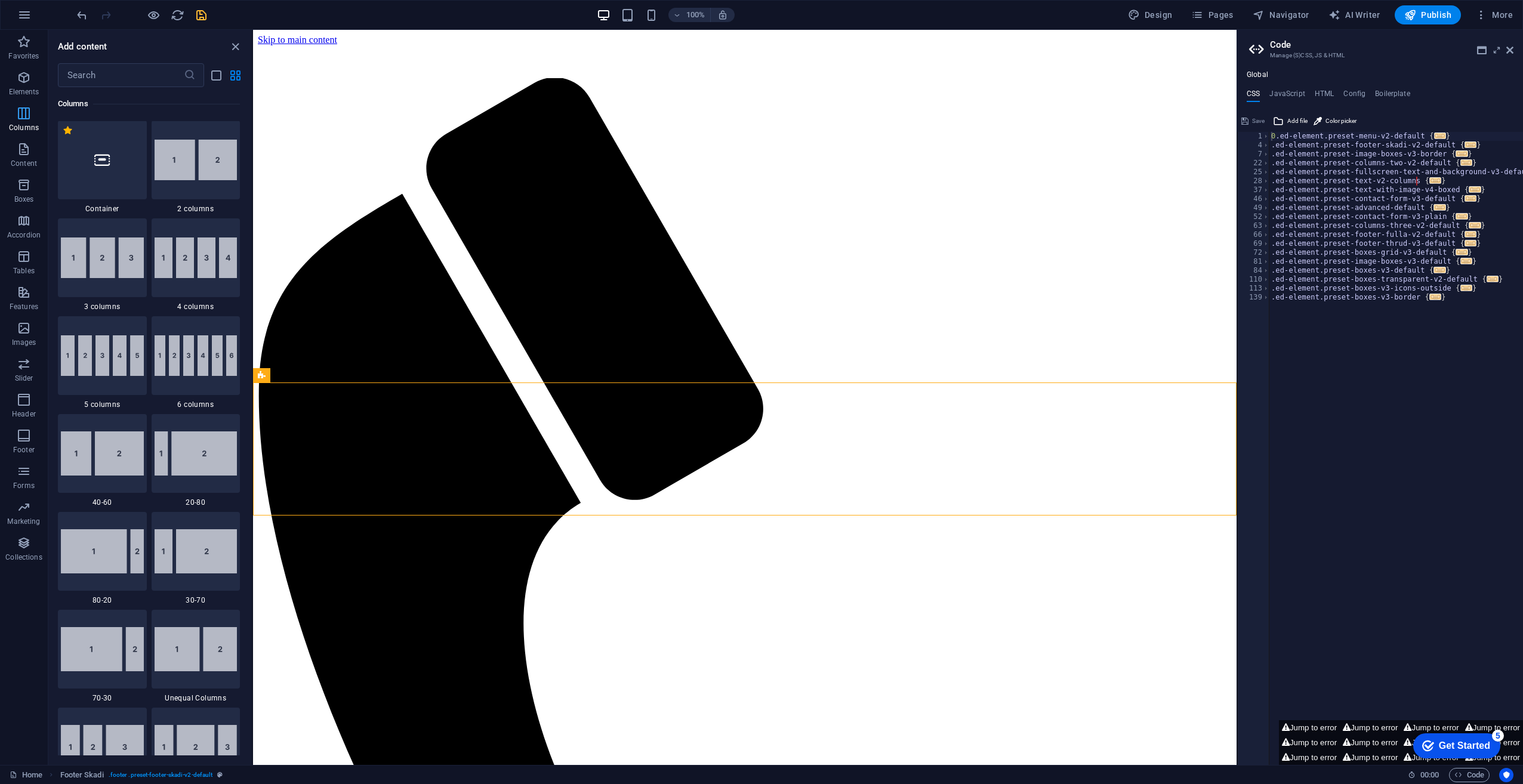
scroll to position [591, 0]
click at [173, 156] on img at bounding box center [196, 161] width 83 height 41
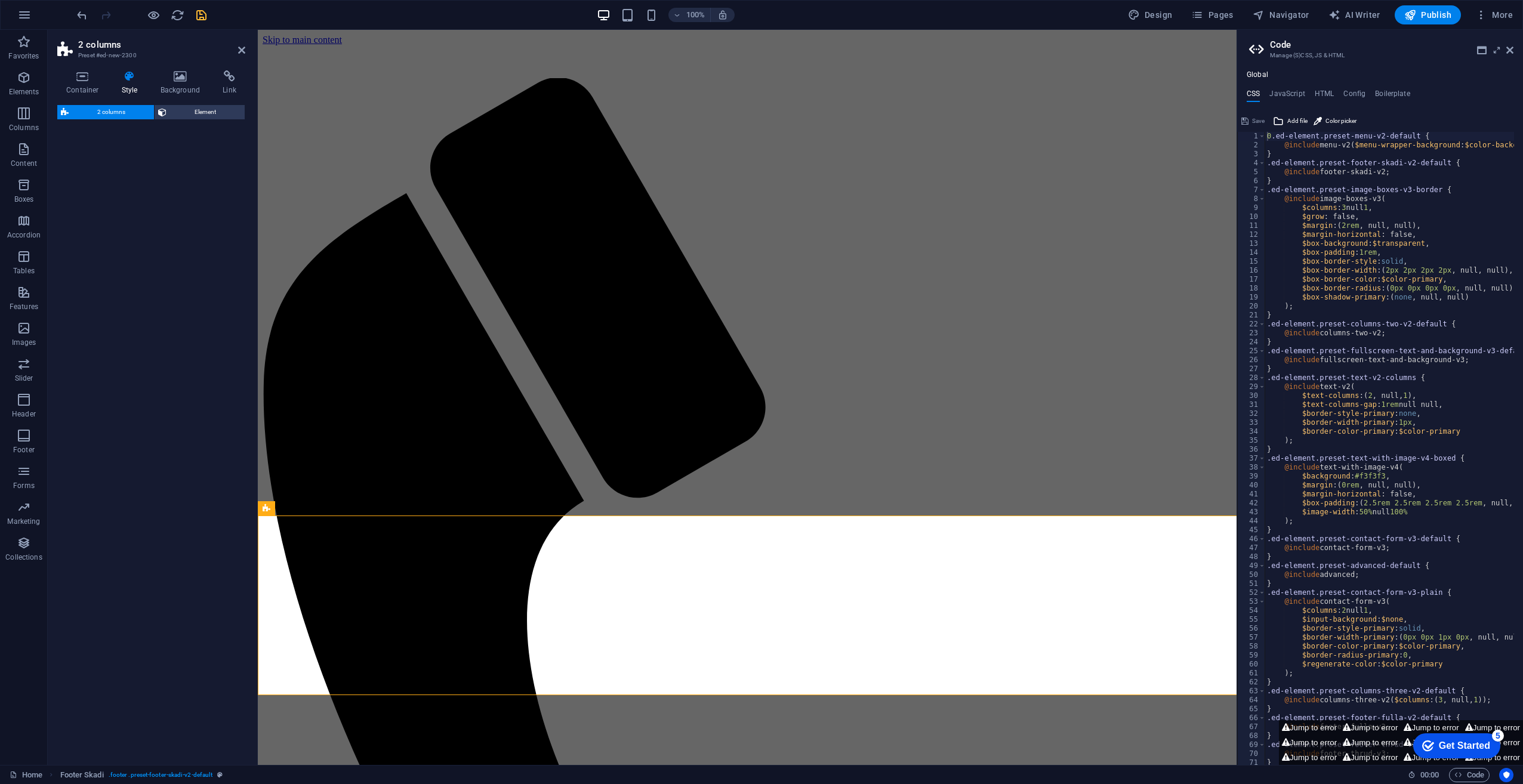
click at [173, 156] on div "2 columns Preset #ed-new-2300 Container Style Background Link Size Height Defau…" at bounding box center [642, 397] width 1189 height 735
select select "rem"
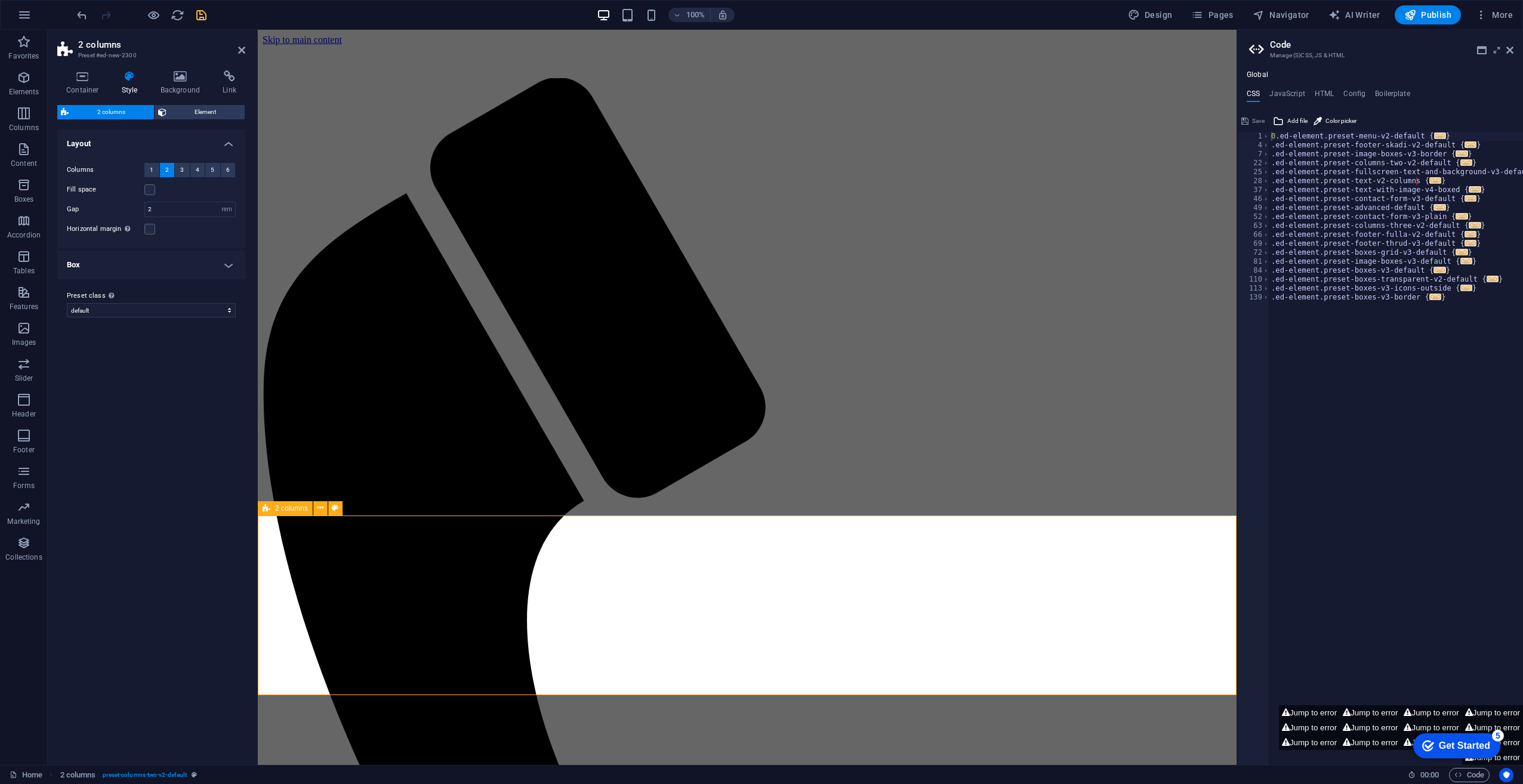
click at [290, 510] on span "2 columns" at bounding box center [292, 508] width 33 height 7
click at [22, 155] on icon "button" at bounding box center [24, 149] width 14 height 14
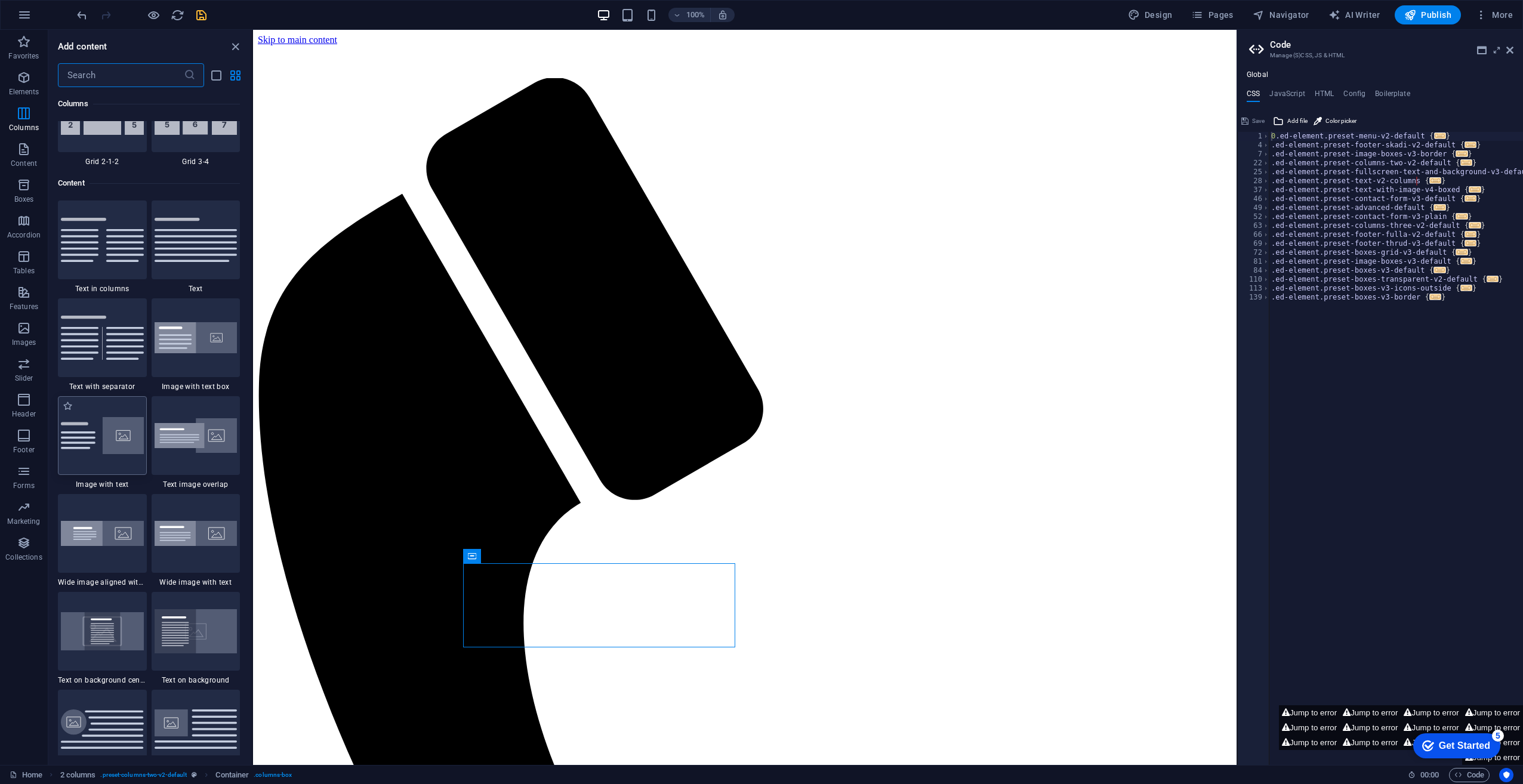
scroll to position [1909, 0]
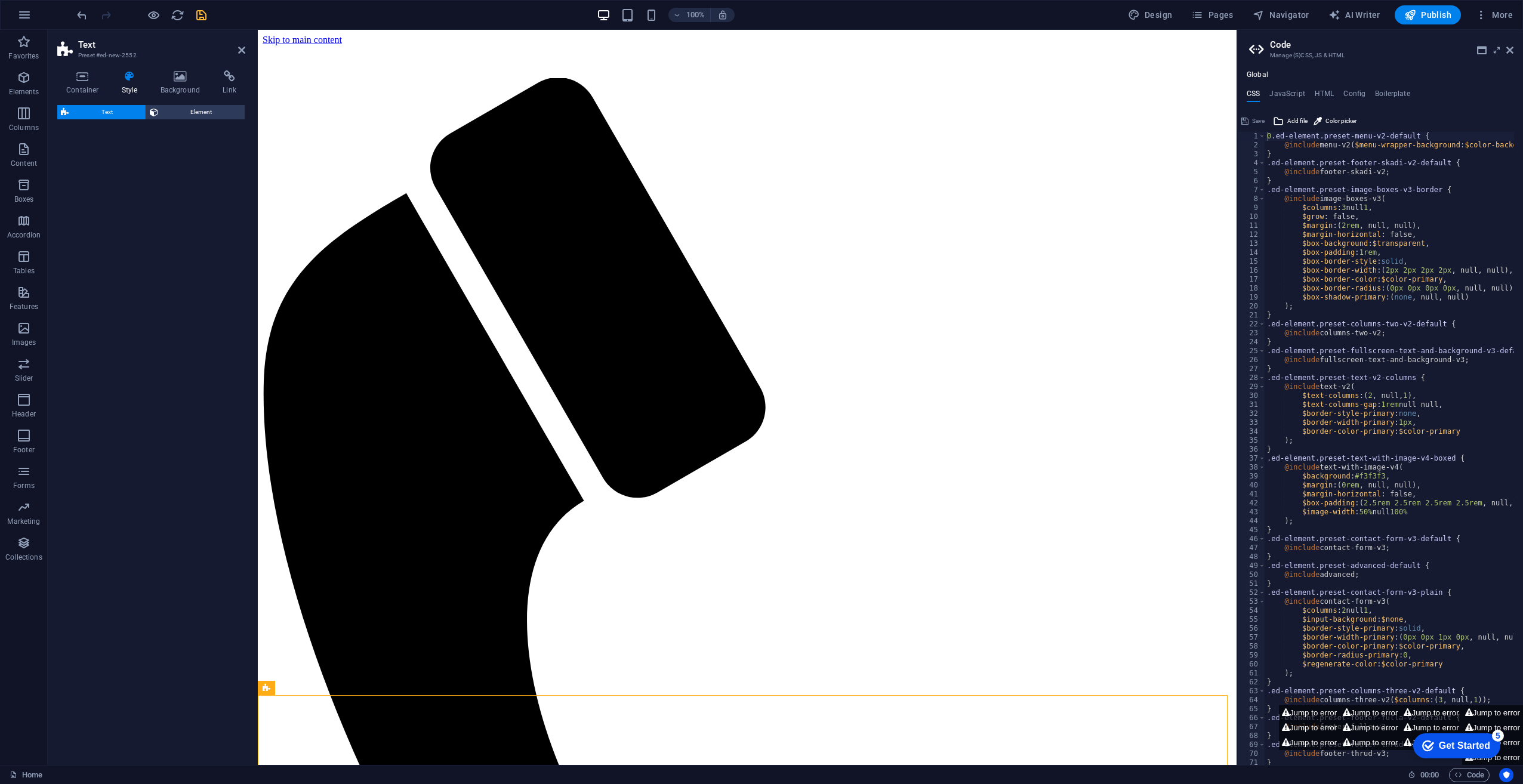
select select "preset-text-v2-default"
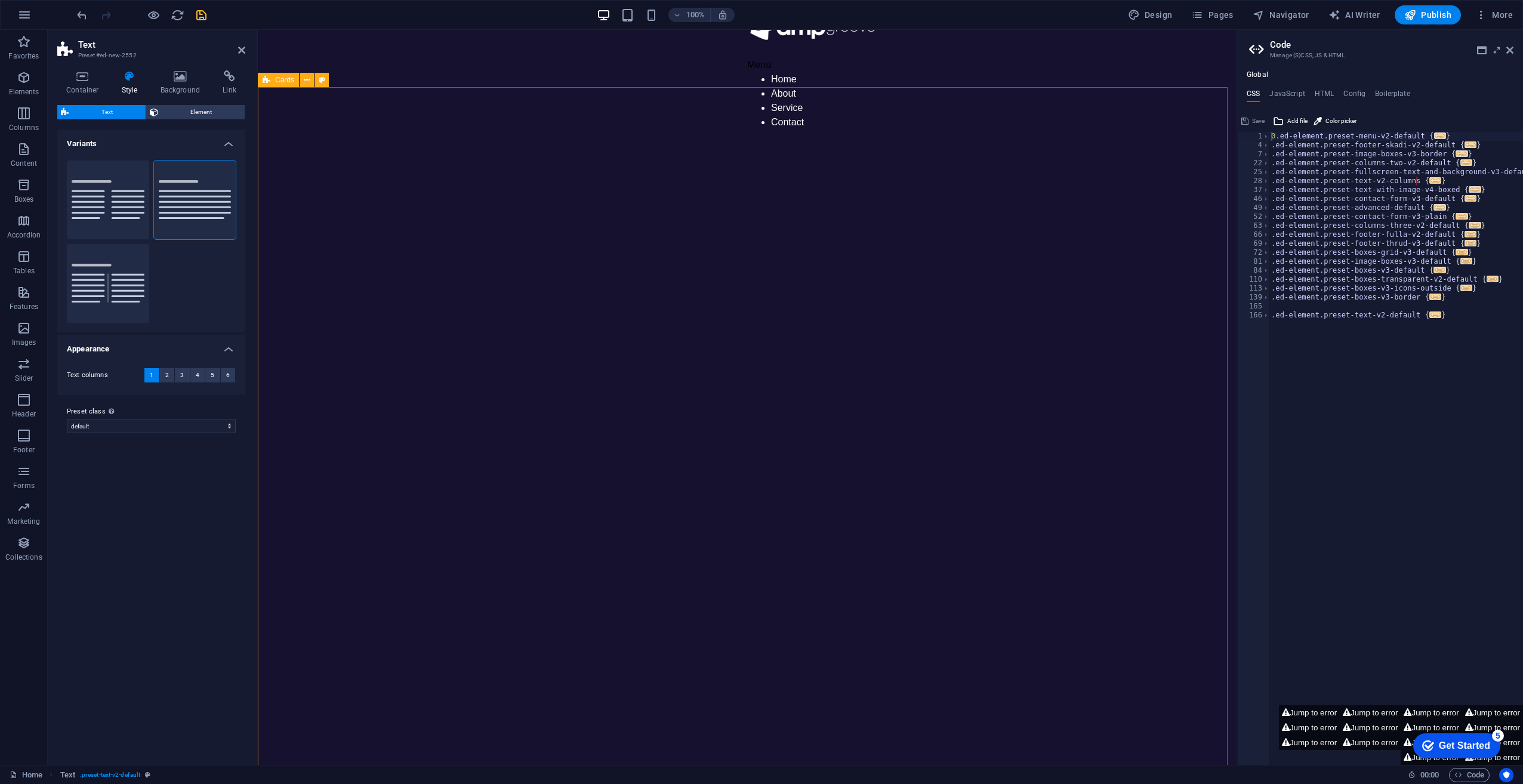
scroll to position [0, 0]
click at [77, 14] on icon "undo" at bounding box center [82, 15] width 14 height 14
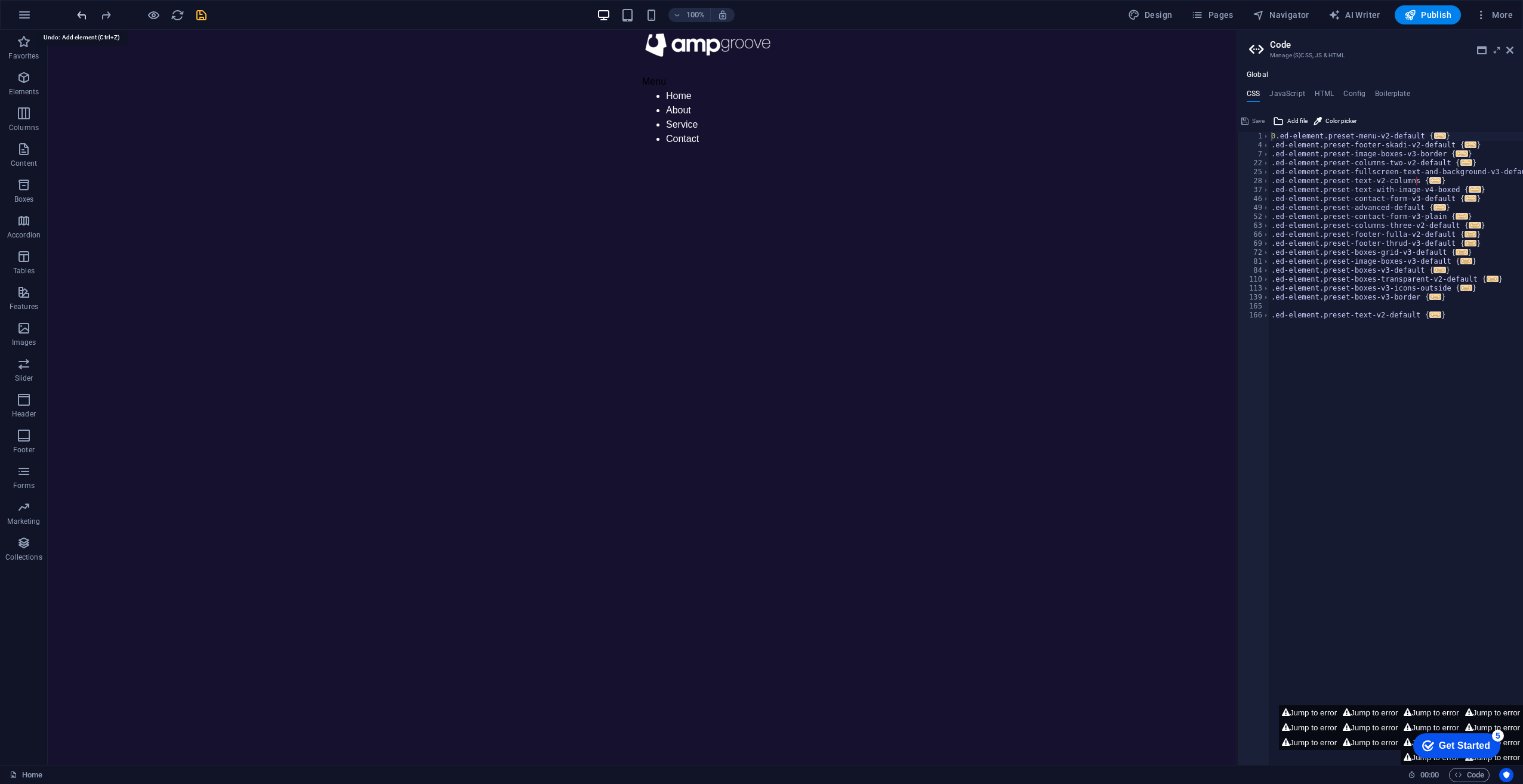
click at [81, 12] on icon "undo" at bounding box center [82, 15] width 14 height 14
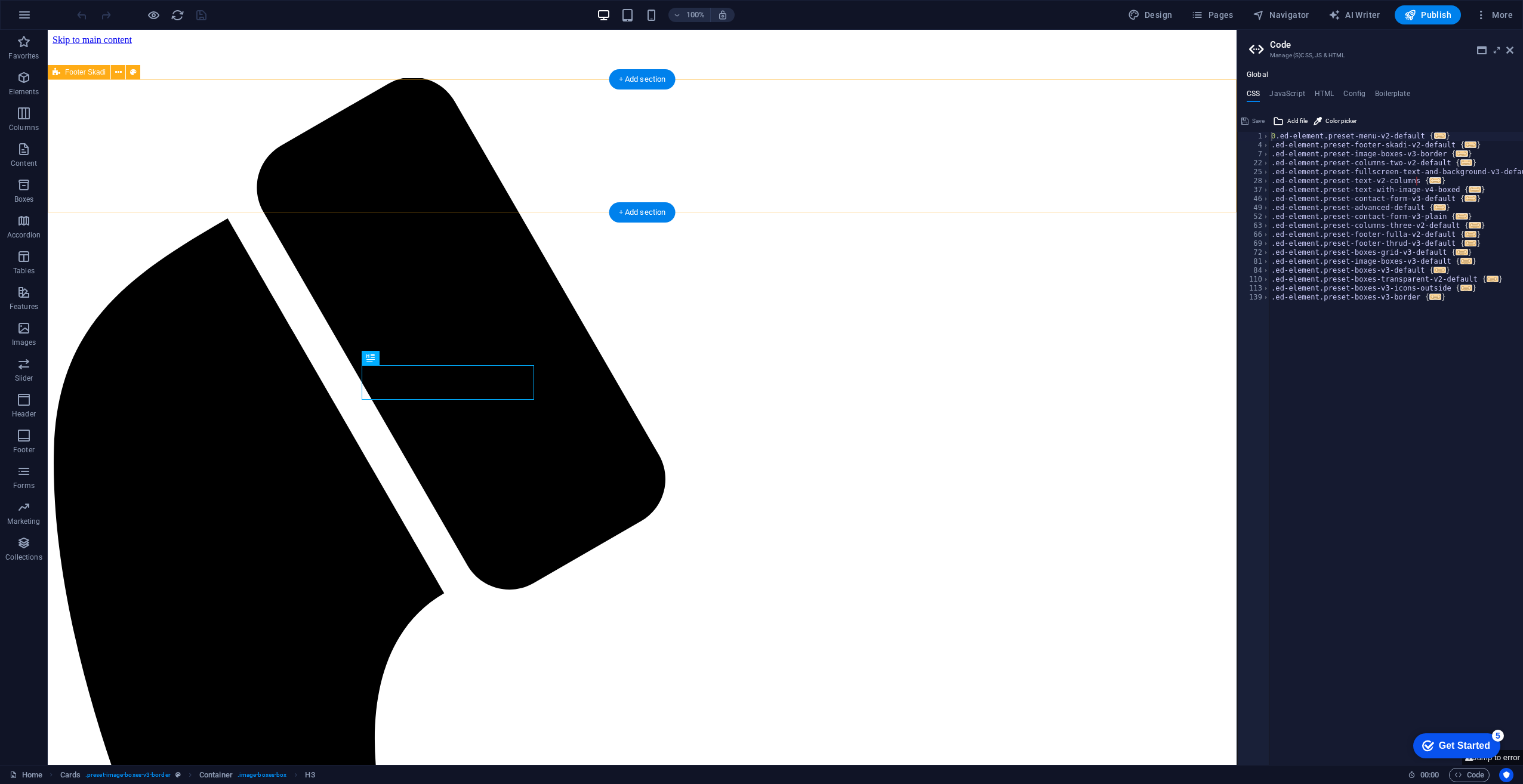
drag, startPoint x: 118, startPoint y: 235, endPoint x: 76, endPoint y: 110, distance: 131.9
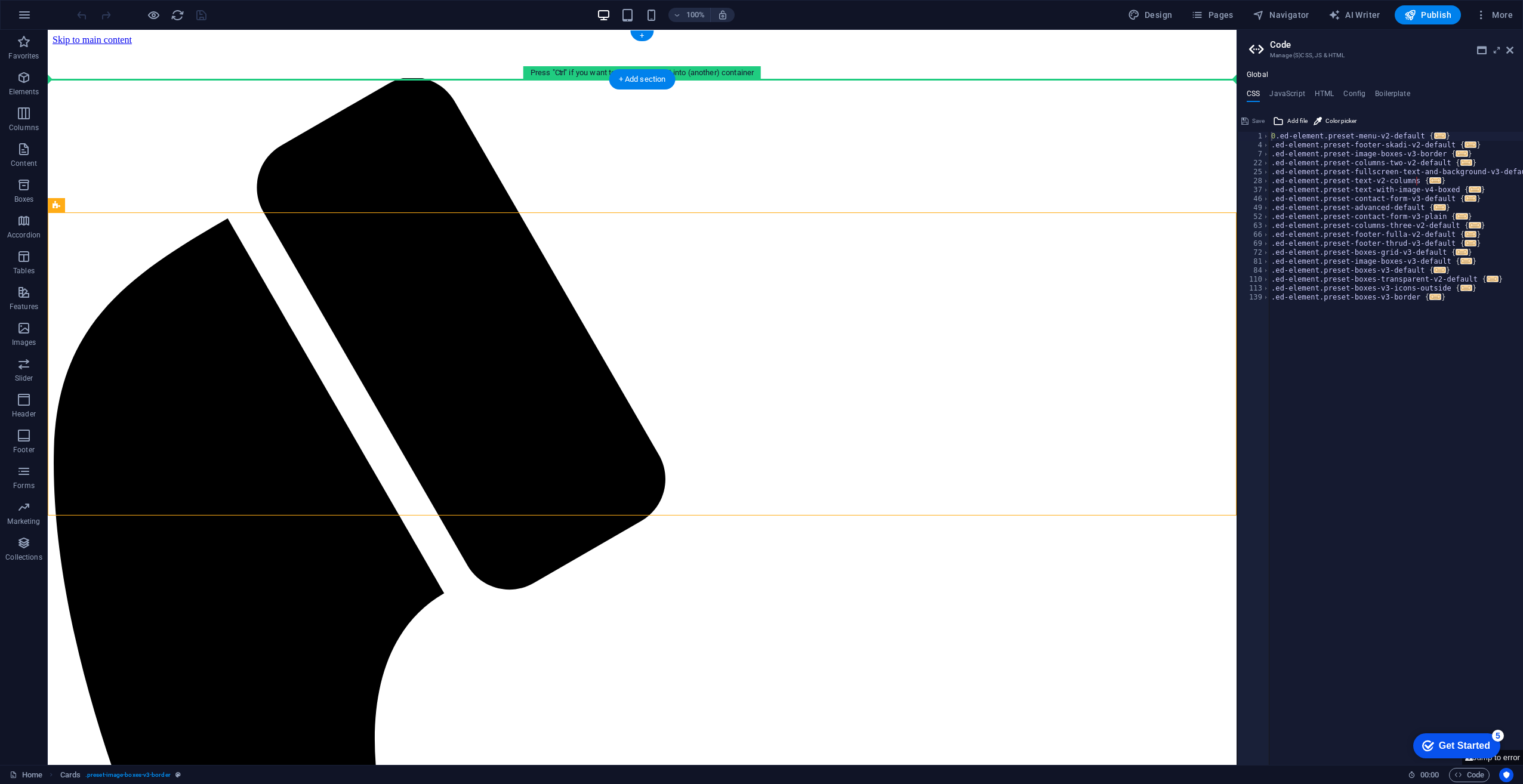
drag, startPoint x: 70, startPoint y: 214, endPoint x: 87, endPoint y: 72, distance: 143.0
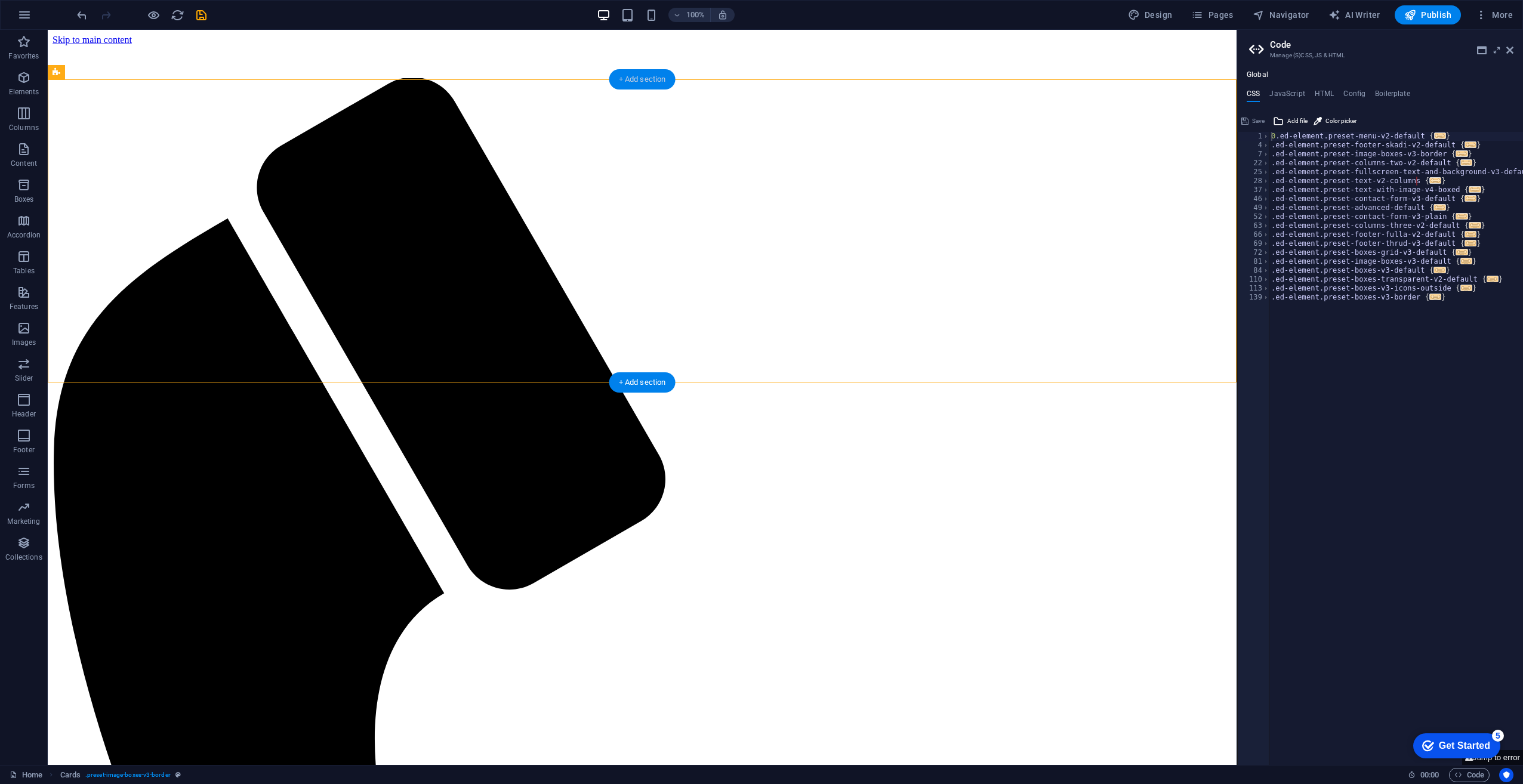
click at [627, 81] on div "+ Add section" at bounding box center [642, 79] width 66 height 20
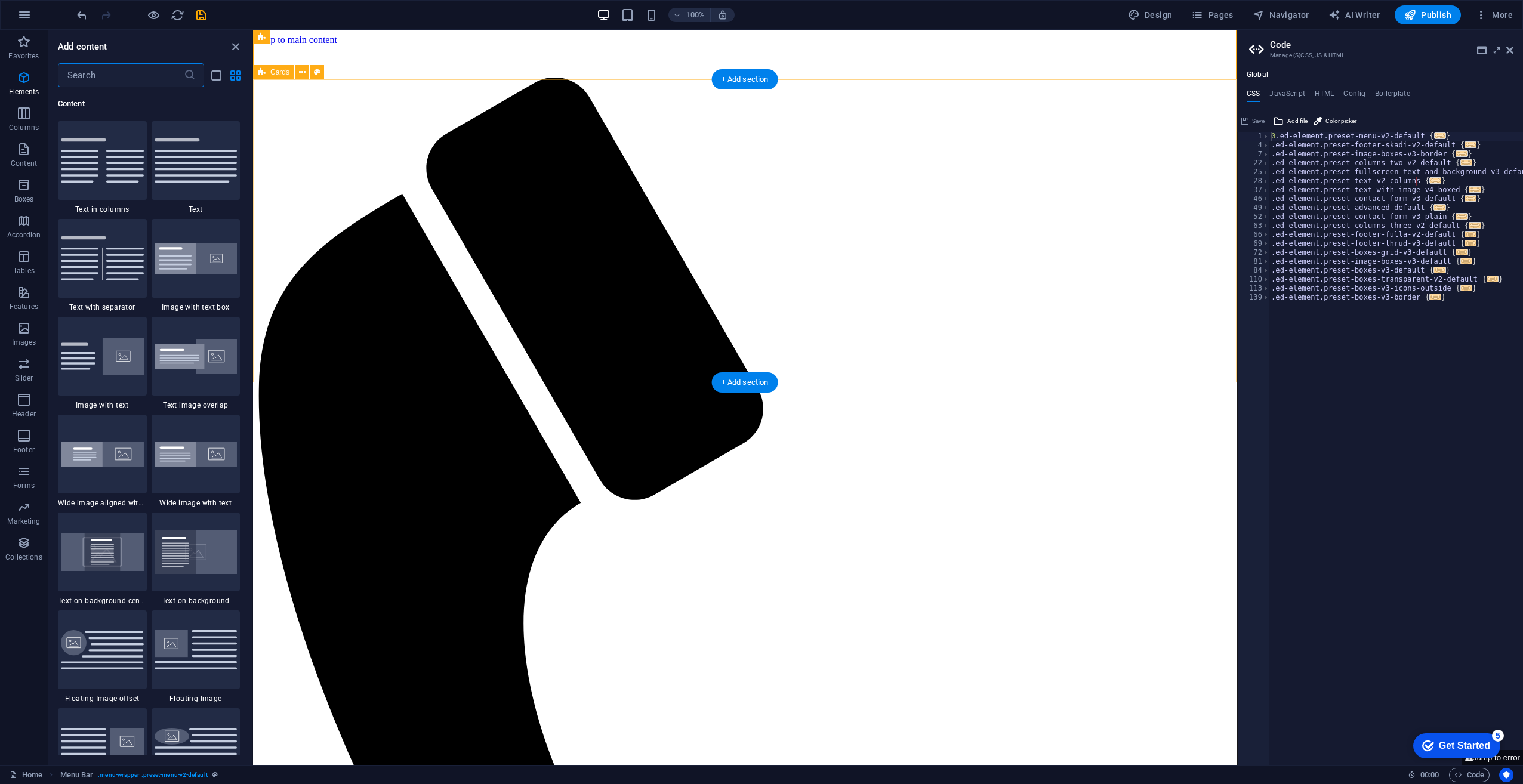
scroll to position [2088, 0]
click at [738, 79] on div "+ Add section" at bounding box center [745, 79] width 66 height 20
click at [752, 521] on div "+ Add section" at bounding box center [745, 515] width 66 height 20
click at [28, 106] on icon "button" at bounding box center [24, 114] width 14 height 14
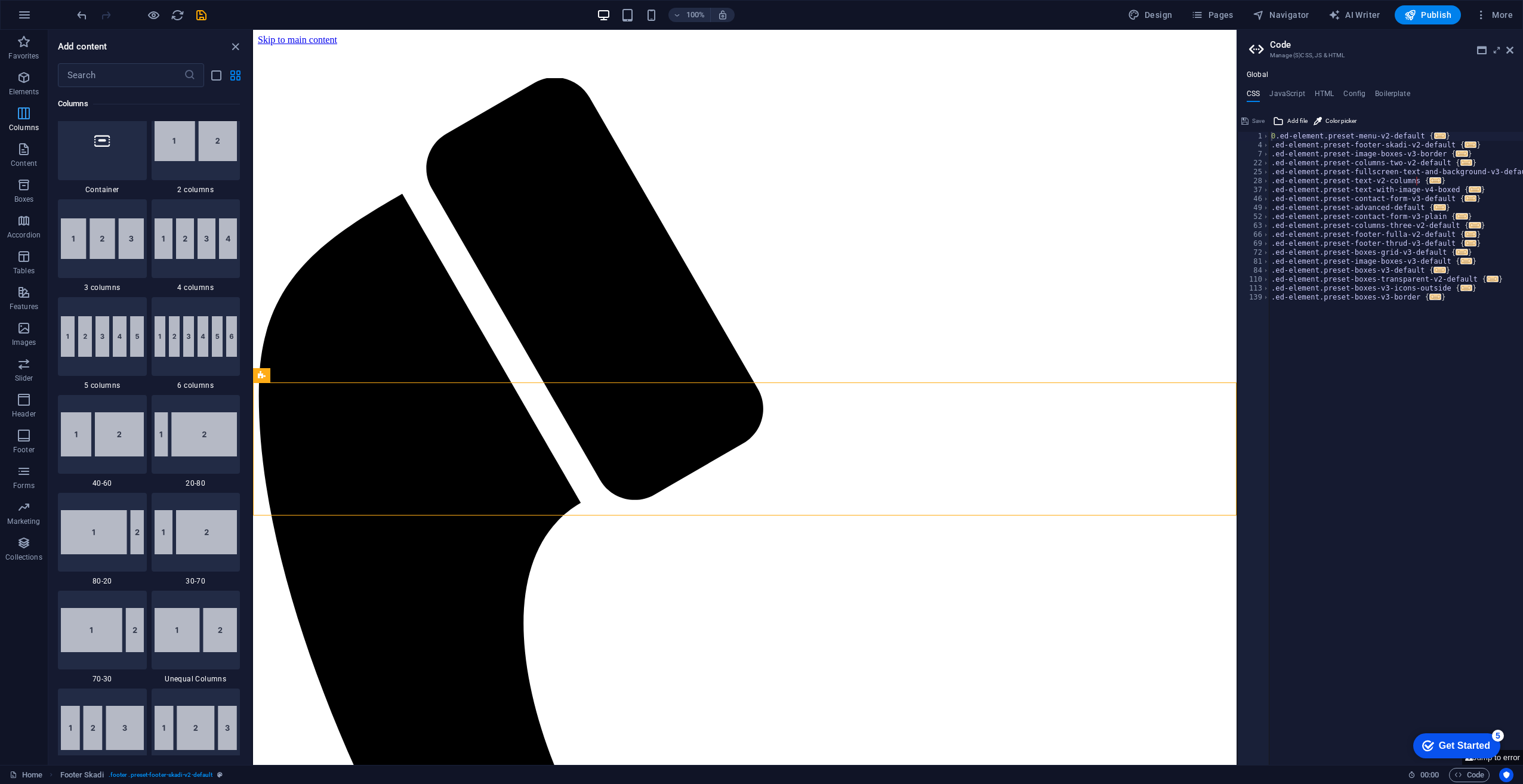
scroll to position [591, 0]
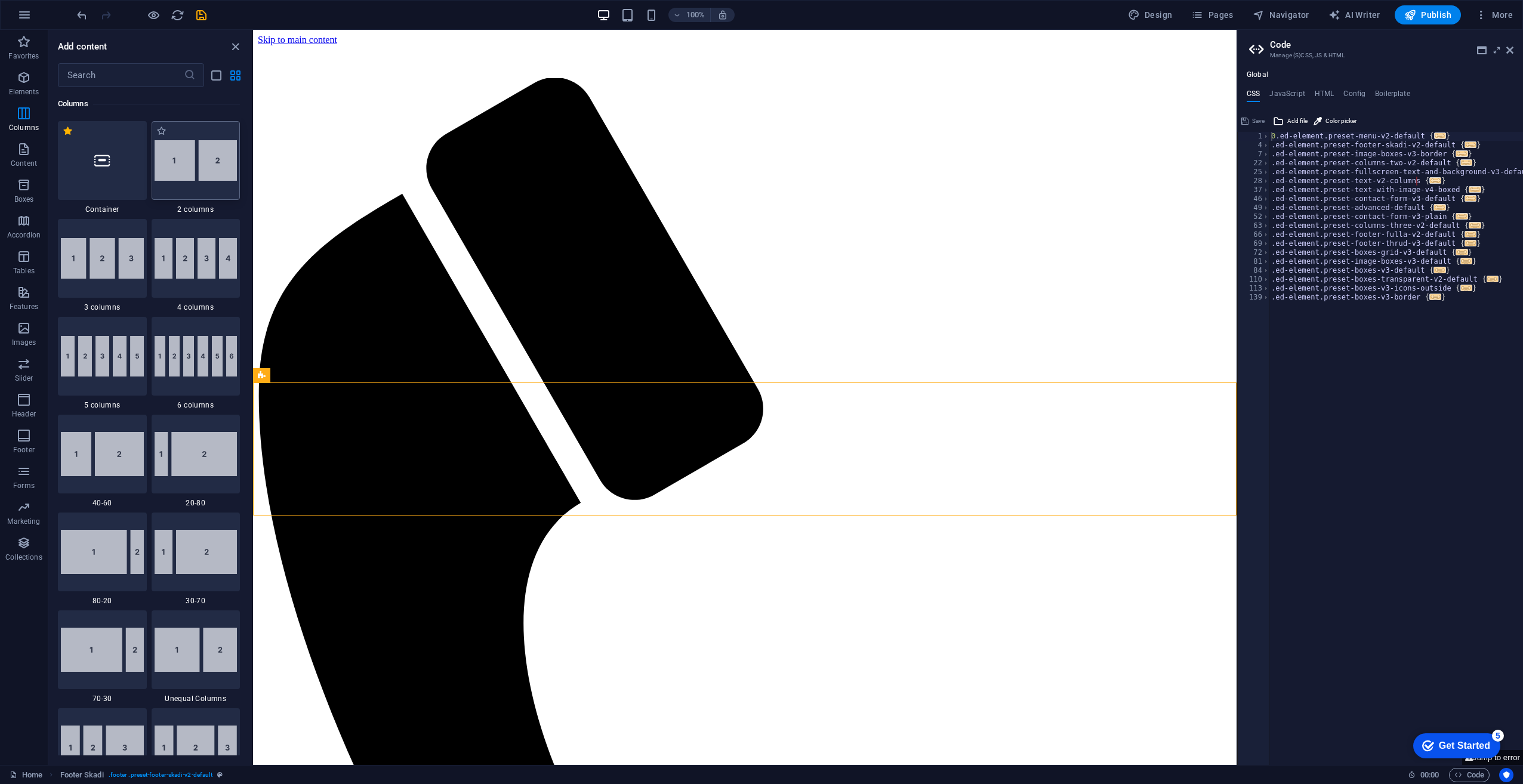
click at [197, 163] on img at bounding box center [196, 161] width 83 height 41
select select "rem"
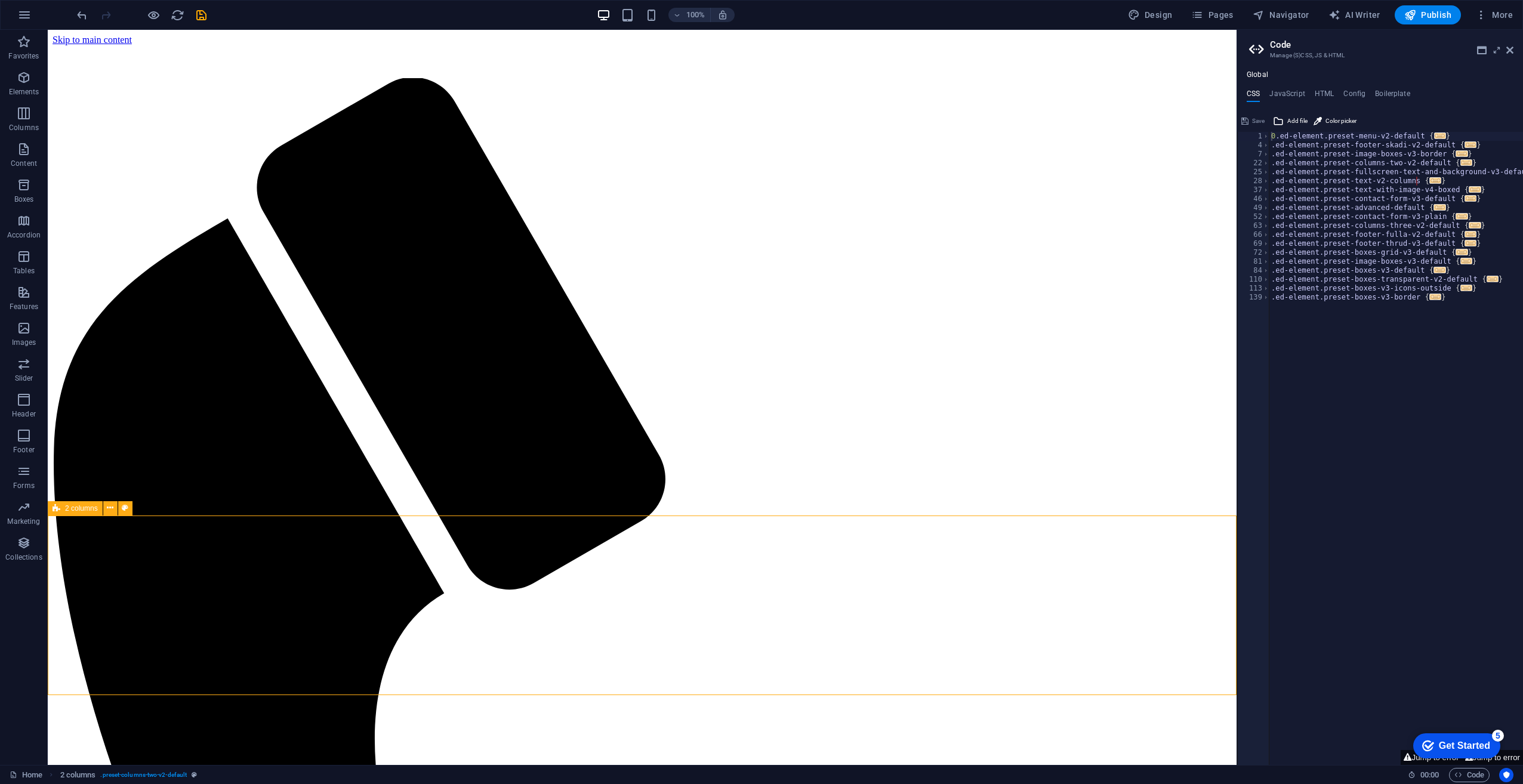
click at [77, 510] on span "2 columns" at bounding box center [81, 508] width 33 height 7
select select "rem"
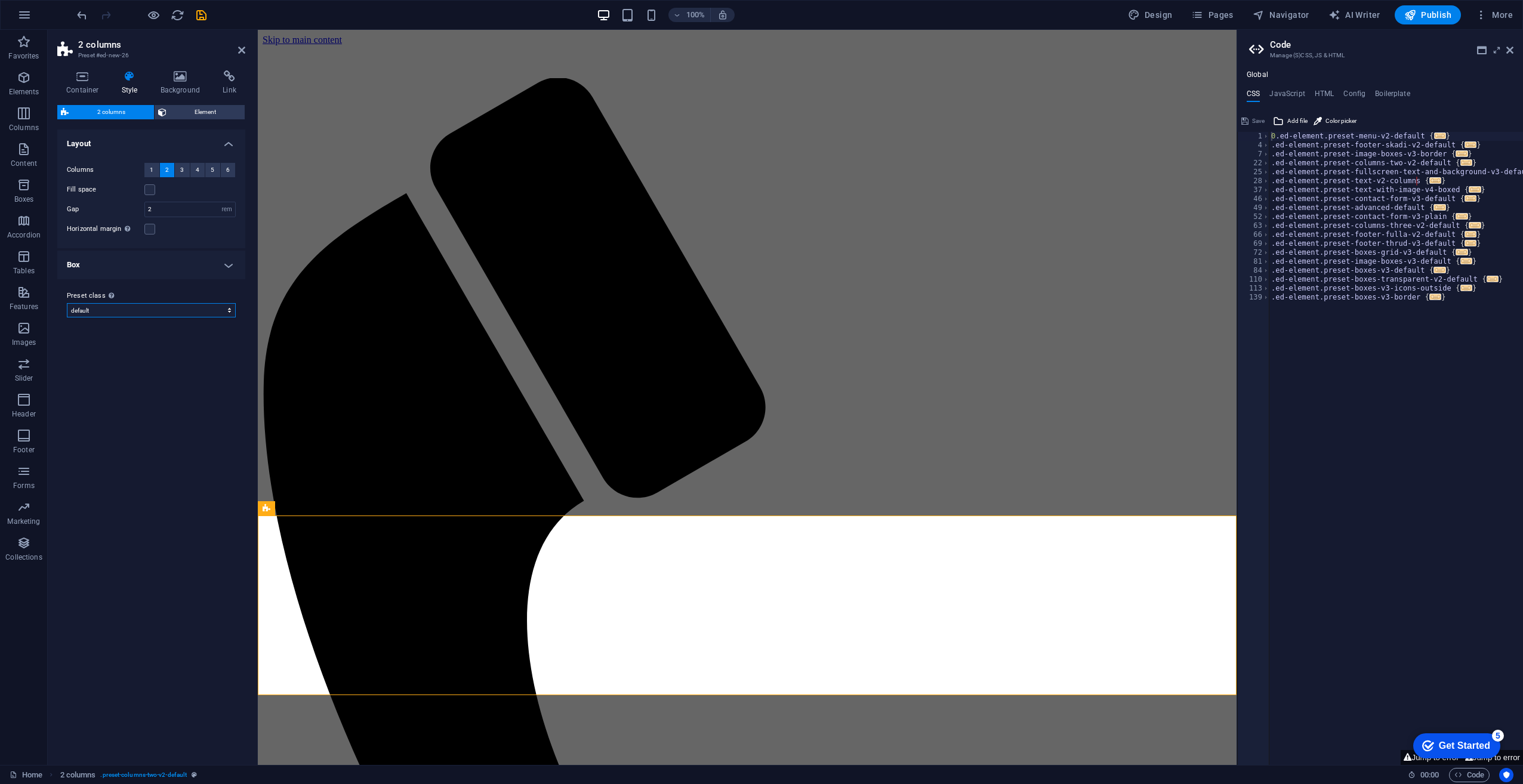
click at [192, 310] on select "default Add preset class" at bounding box center [151, 311] width 169 height 14
click at [192, 308] on select "default Add preset class" at bounding box center [151, 311] width 169 height 14
click at [83, 82] on h4 "Container" at bounding box center [85, 83] width 56 height 25
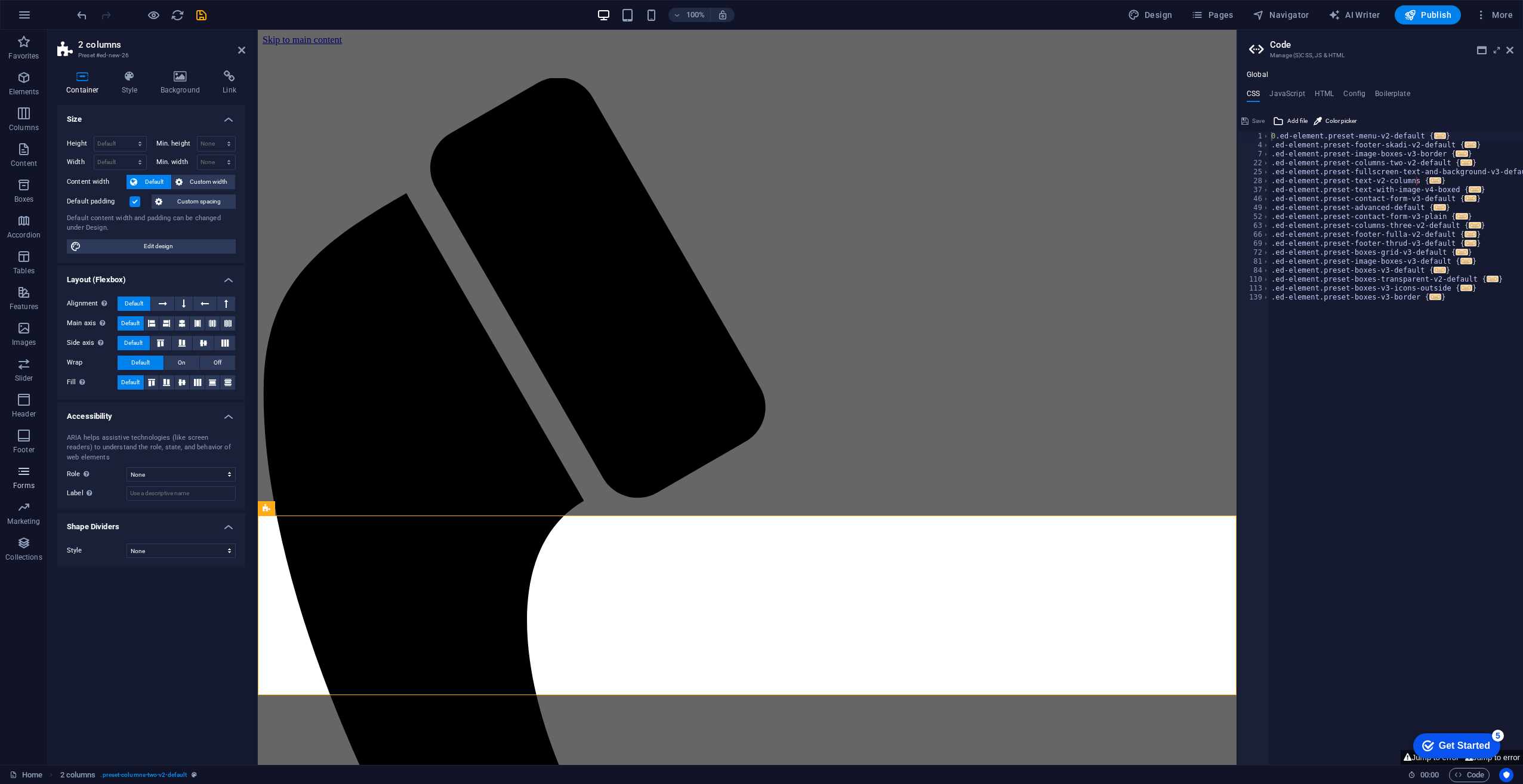
click at [22, 476] on icon "button" at bounding box center [24, 471] width 14 height 14
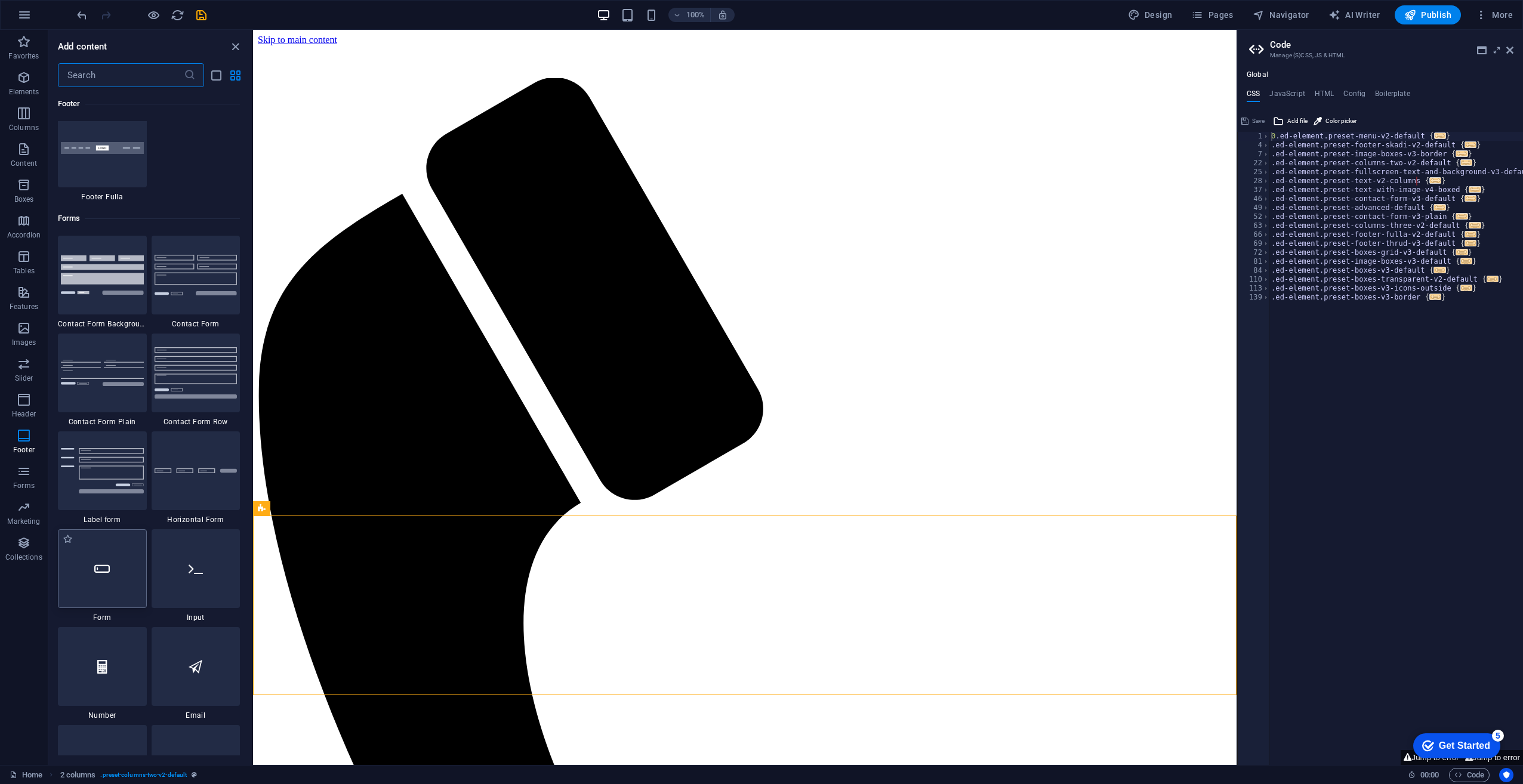
scroll to position [8593, 0]
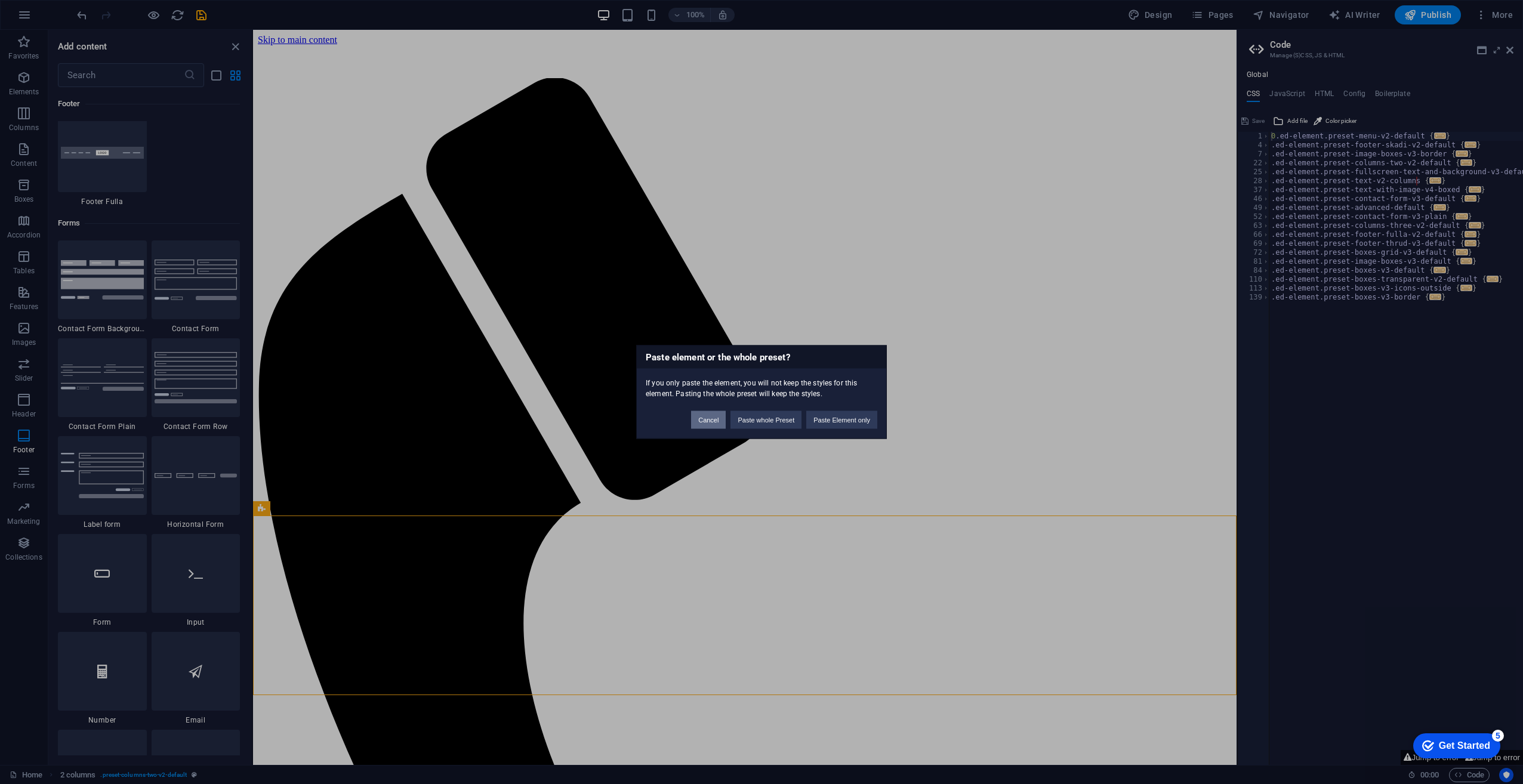
click at [702, 420] on button "Cancel" at bounding box center [708, 420] width 35 height 18
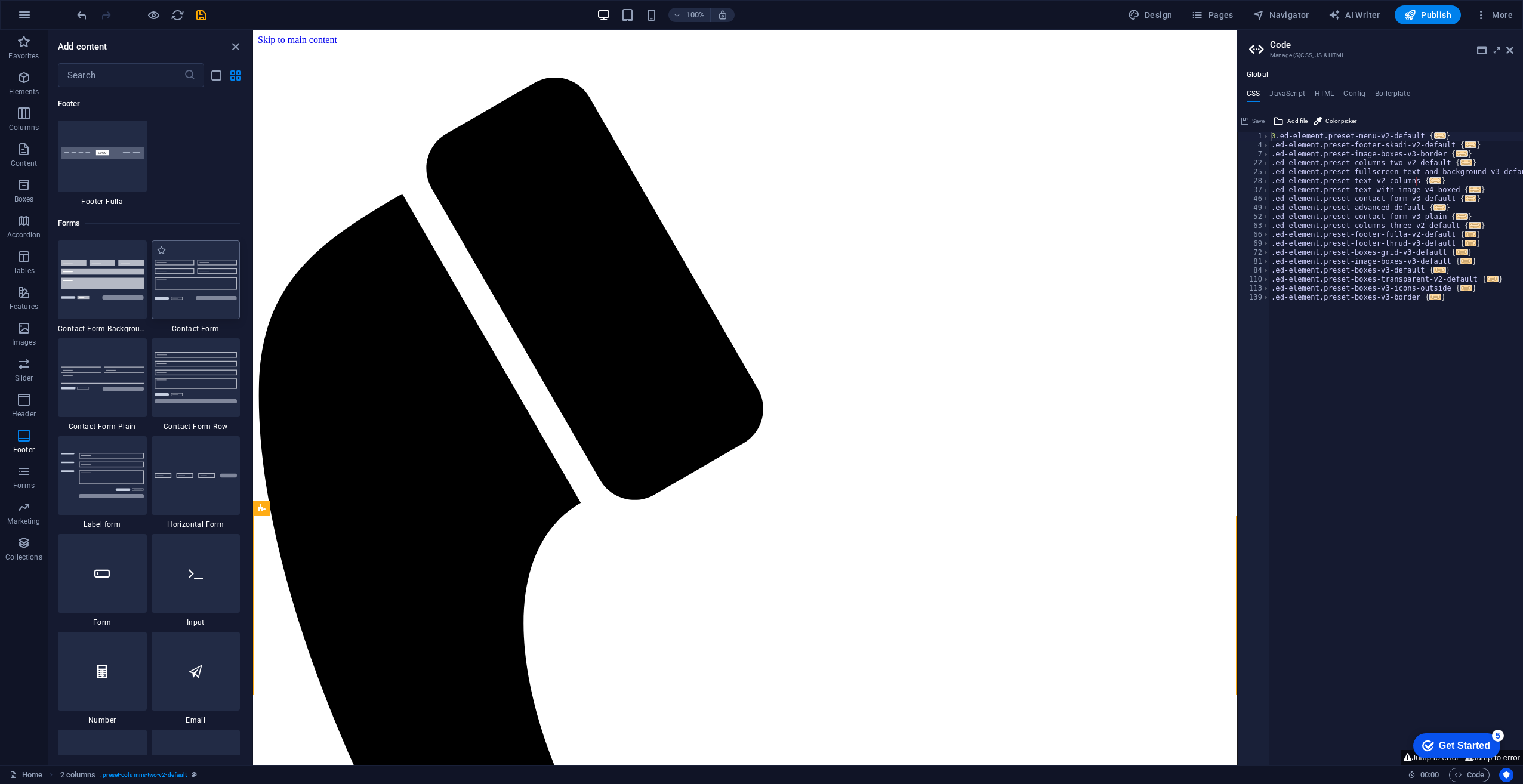
drag, startPoint x: 175, startPoint y: 304, endPoint x: 173, endPoint y: 279, distance: 25.1
click at [173, 279] on img at bounding box center [196, 279] width 83 height 40
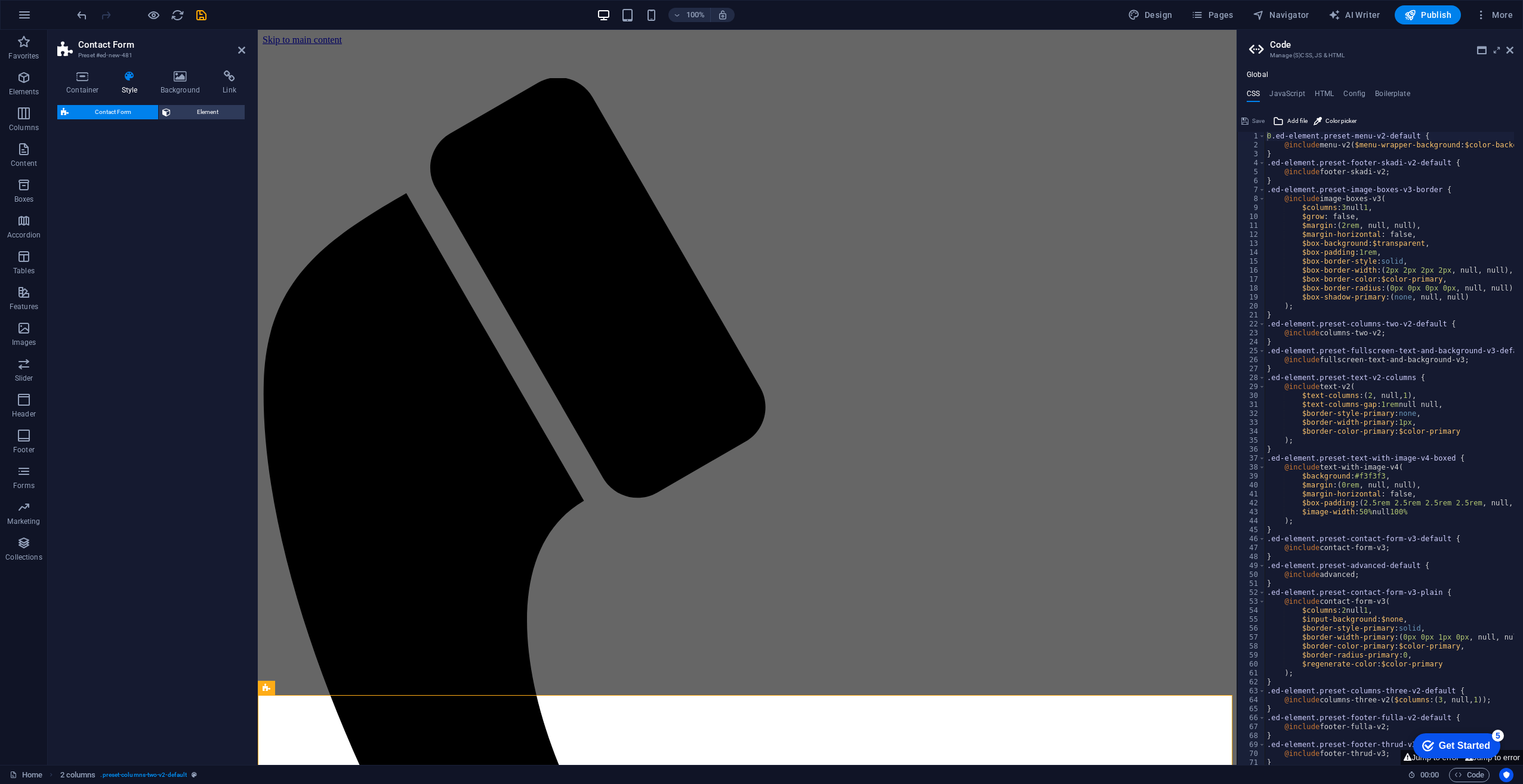
select select "rem"
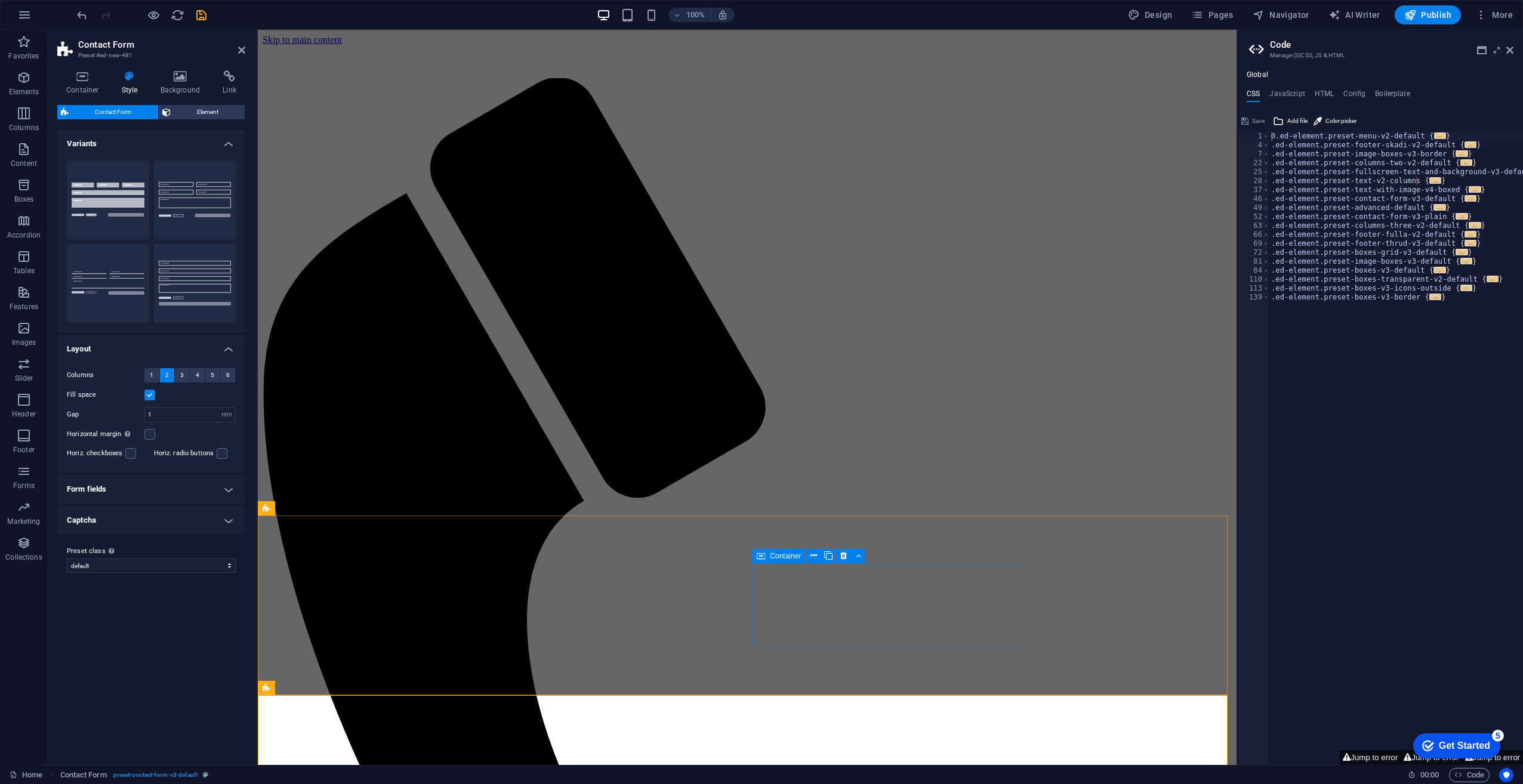
drag, startPoint x: 437, startPoint y: 306, endPoint x: 856, endPoint y: 610, distance: 517.7
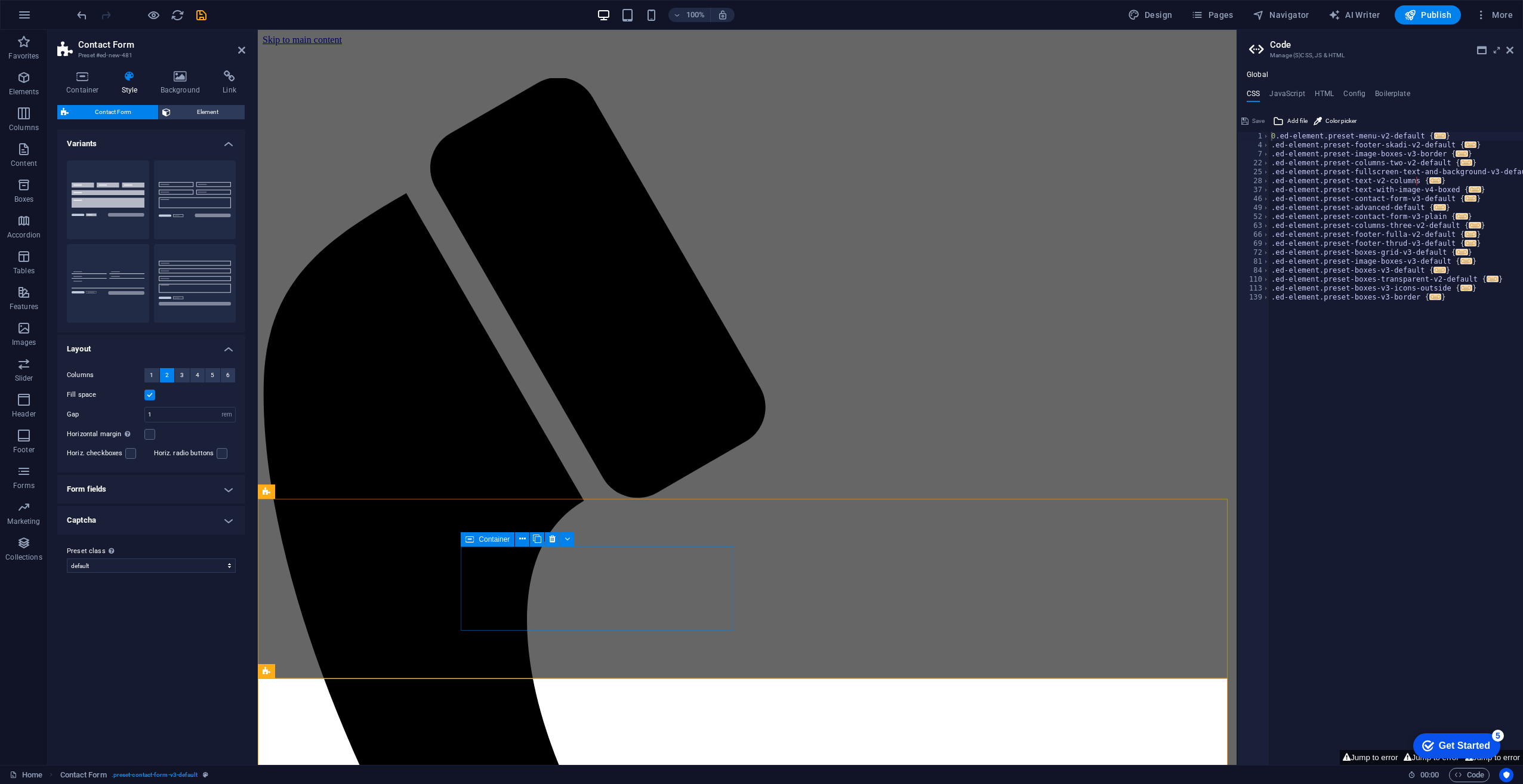
scroll to position [298, 0]
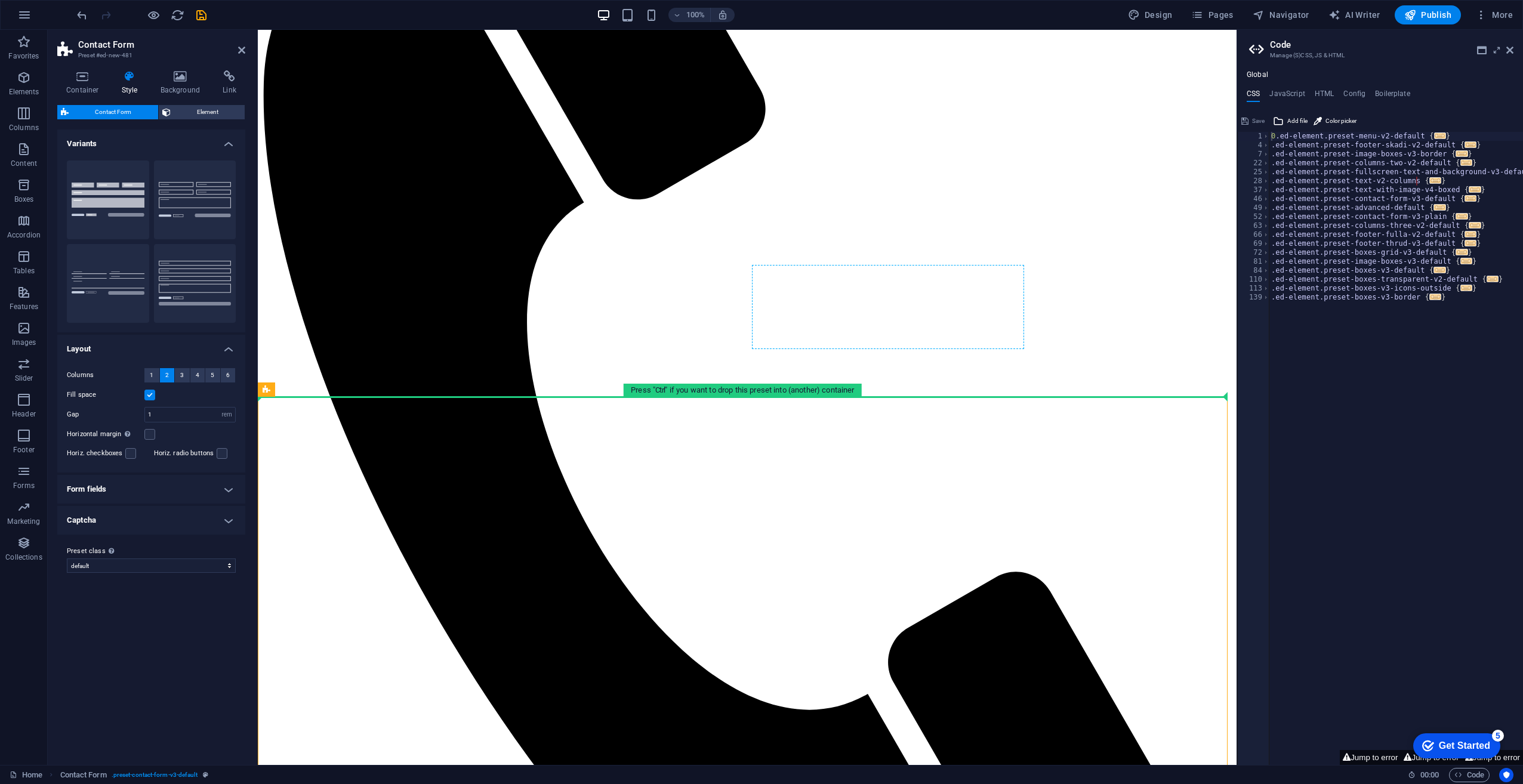
drag, startPoint x: 546, startPoint y: 422, endPoint x: 876, endPoint y: 312, distance: 347.9
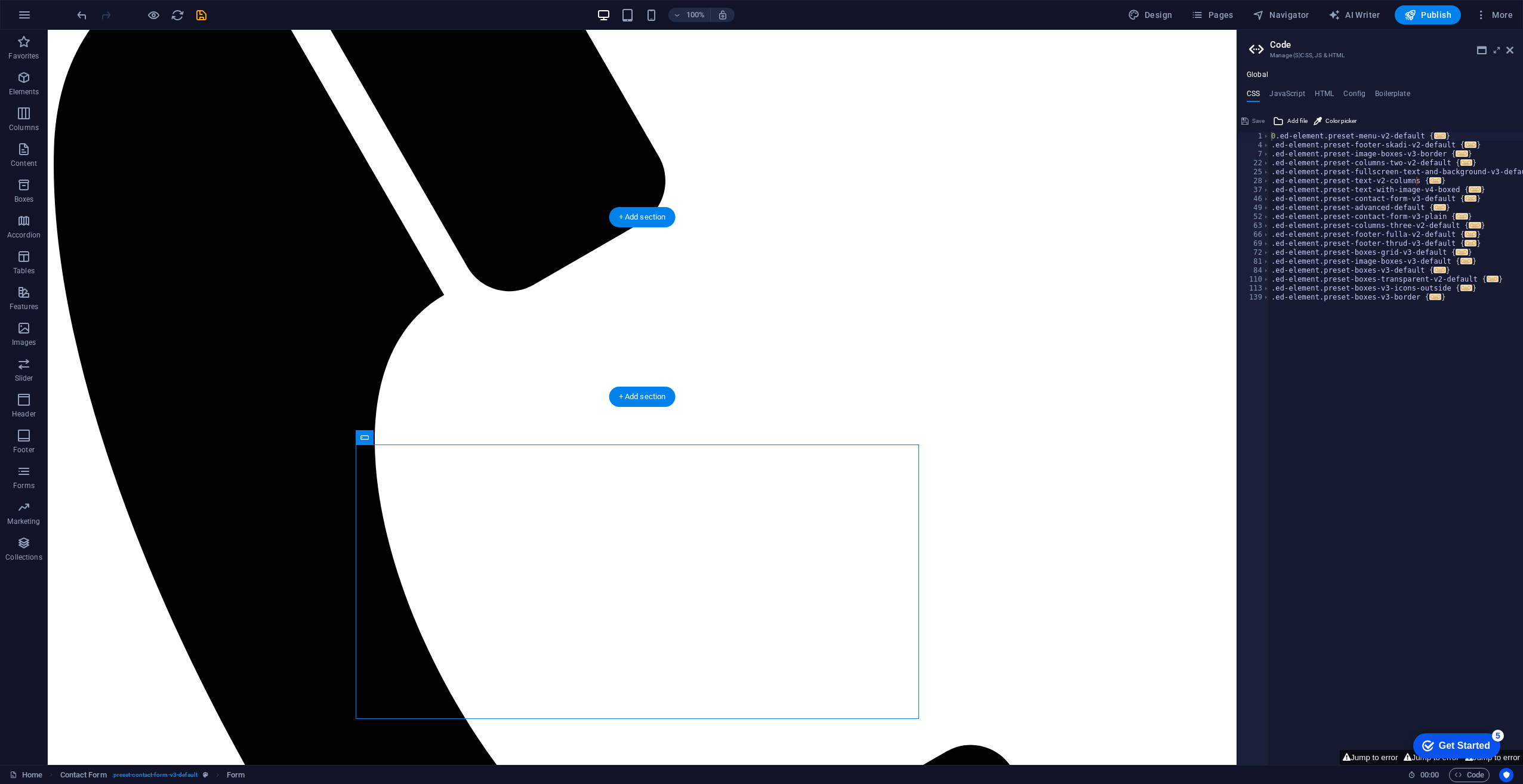
drag, startPoint x: 531, startPoint y: 468, endPoint x: 789, endPoint y: 328, distance: 293.5
click at [121, 591] on icon at bounding box center [121, 589] width 7 height 12
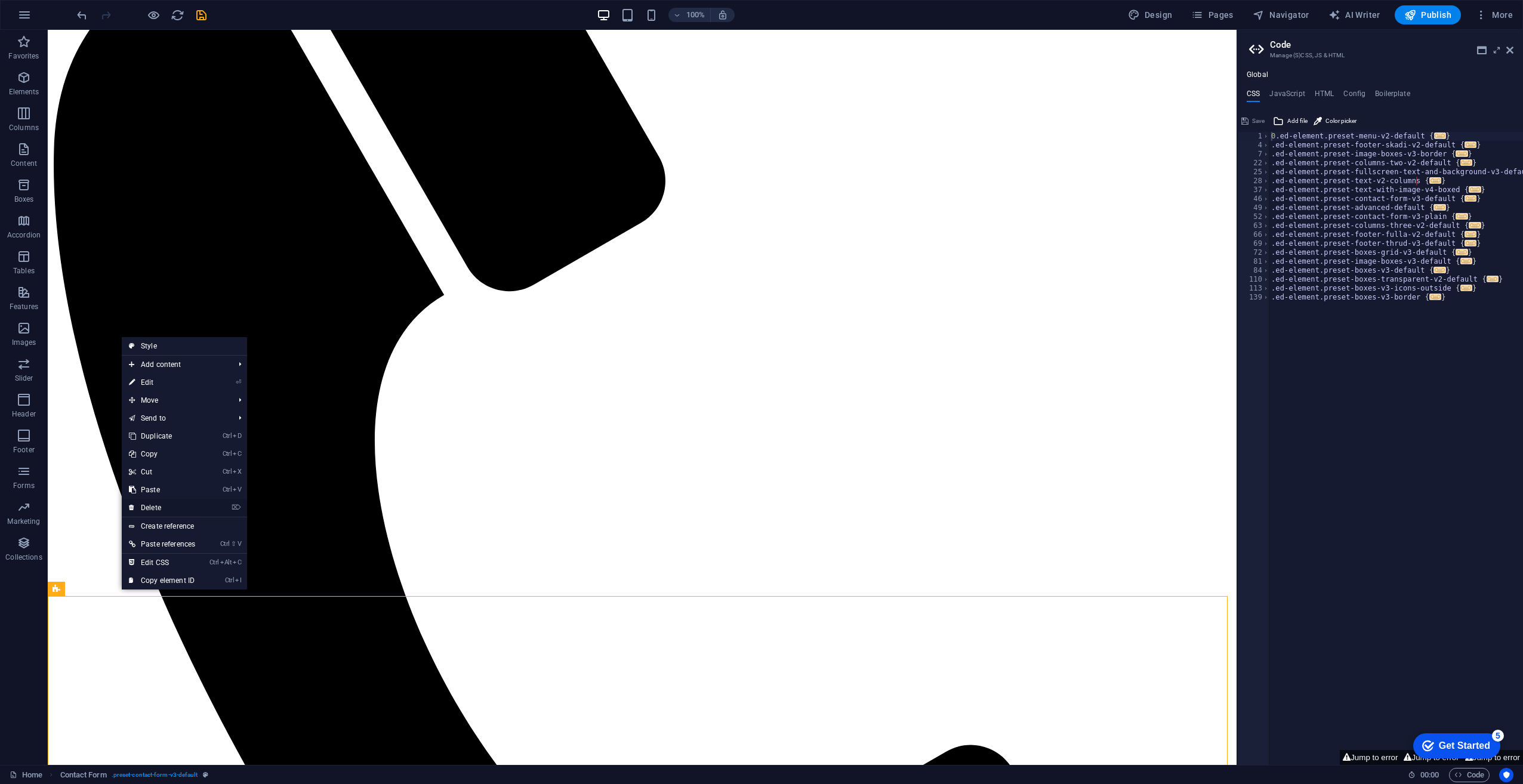
click at [160, 507] on link "⌦ Delete" at bounding box center [162, 508] width 81 height 18
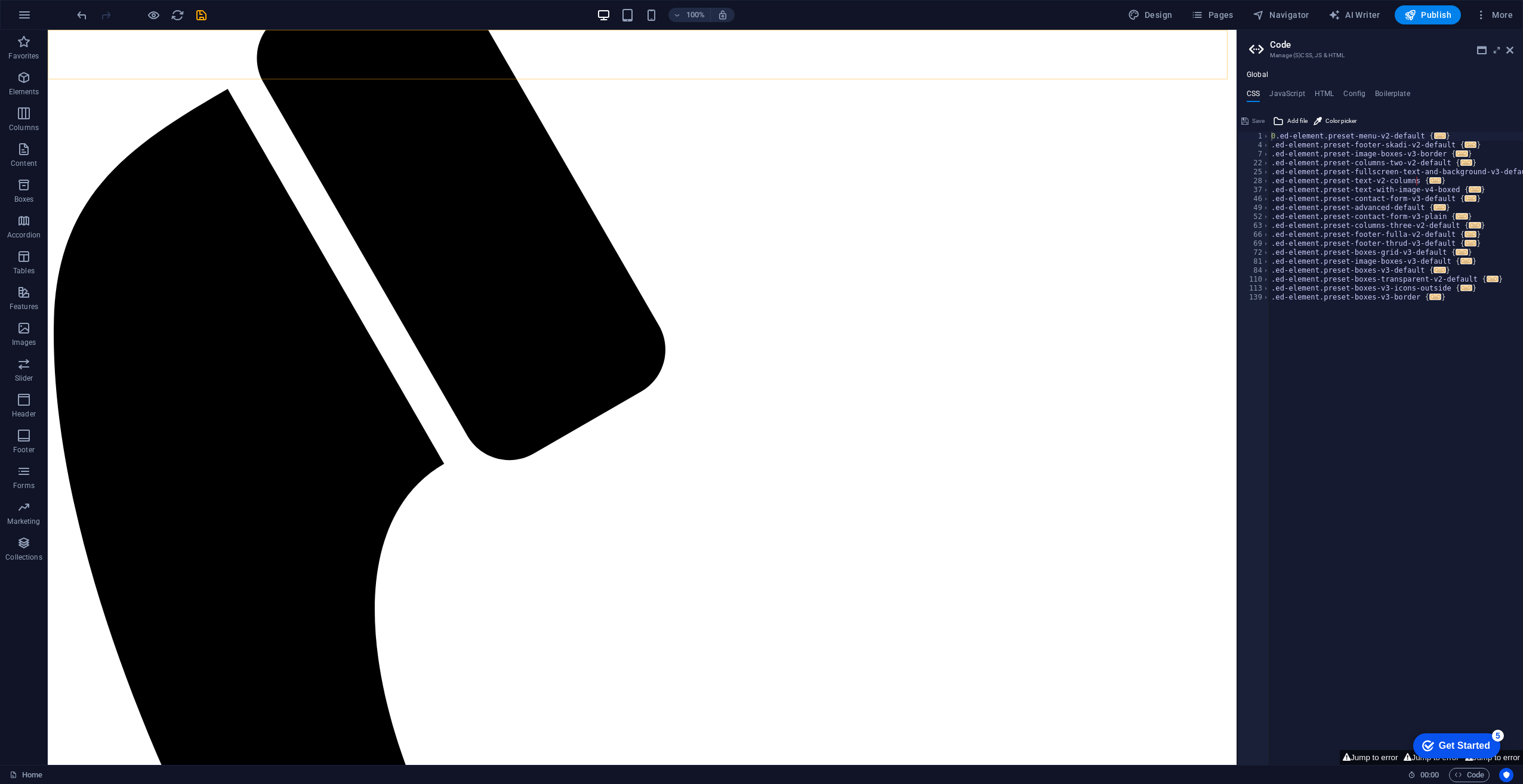
drag, startPoint x: 117, startPoint y: 406, endPoint x: 154, endPoint y: 76, distance: 332.1
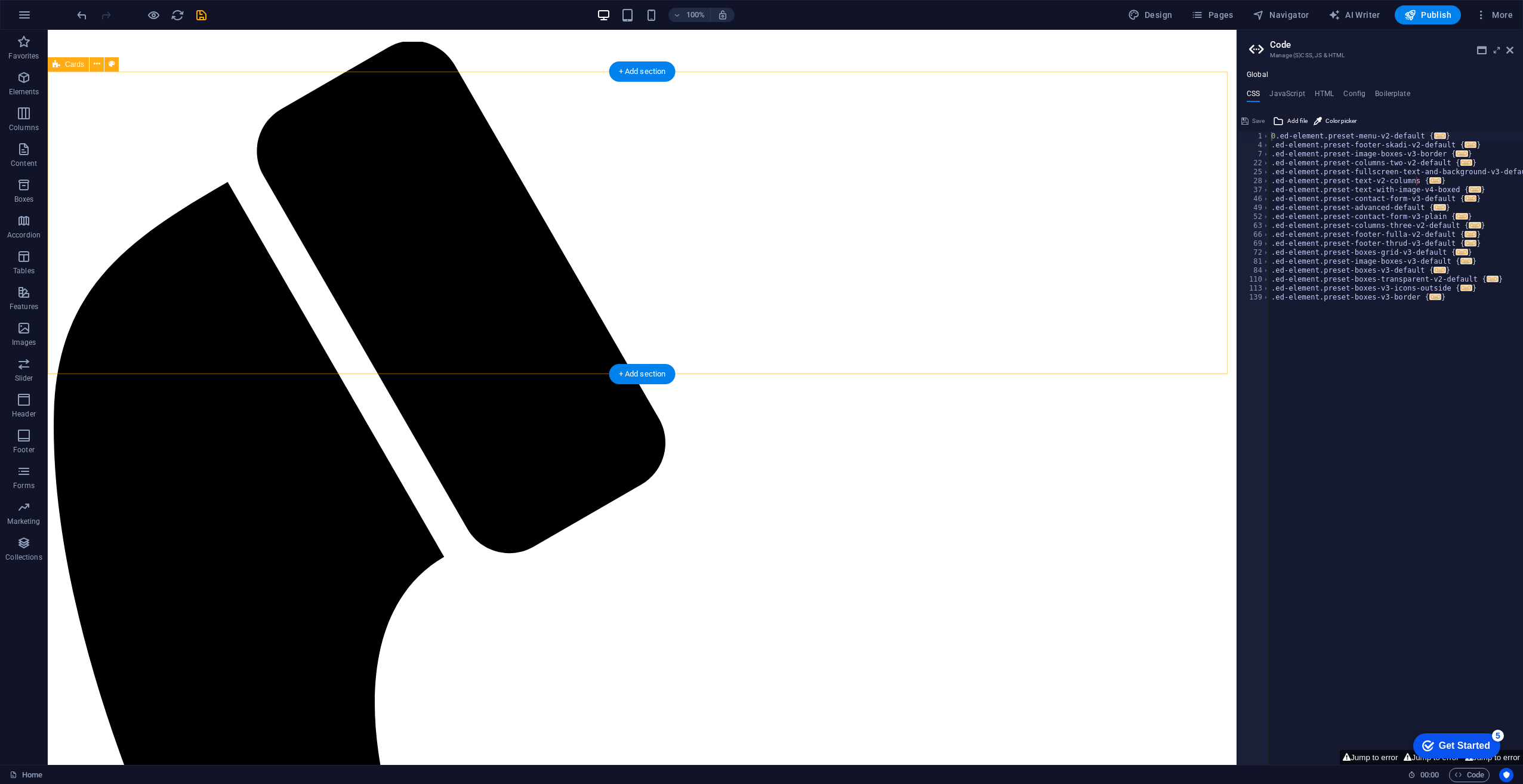
scroll to position [0, 0]
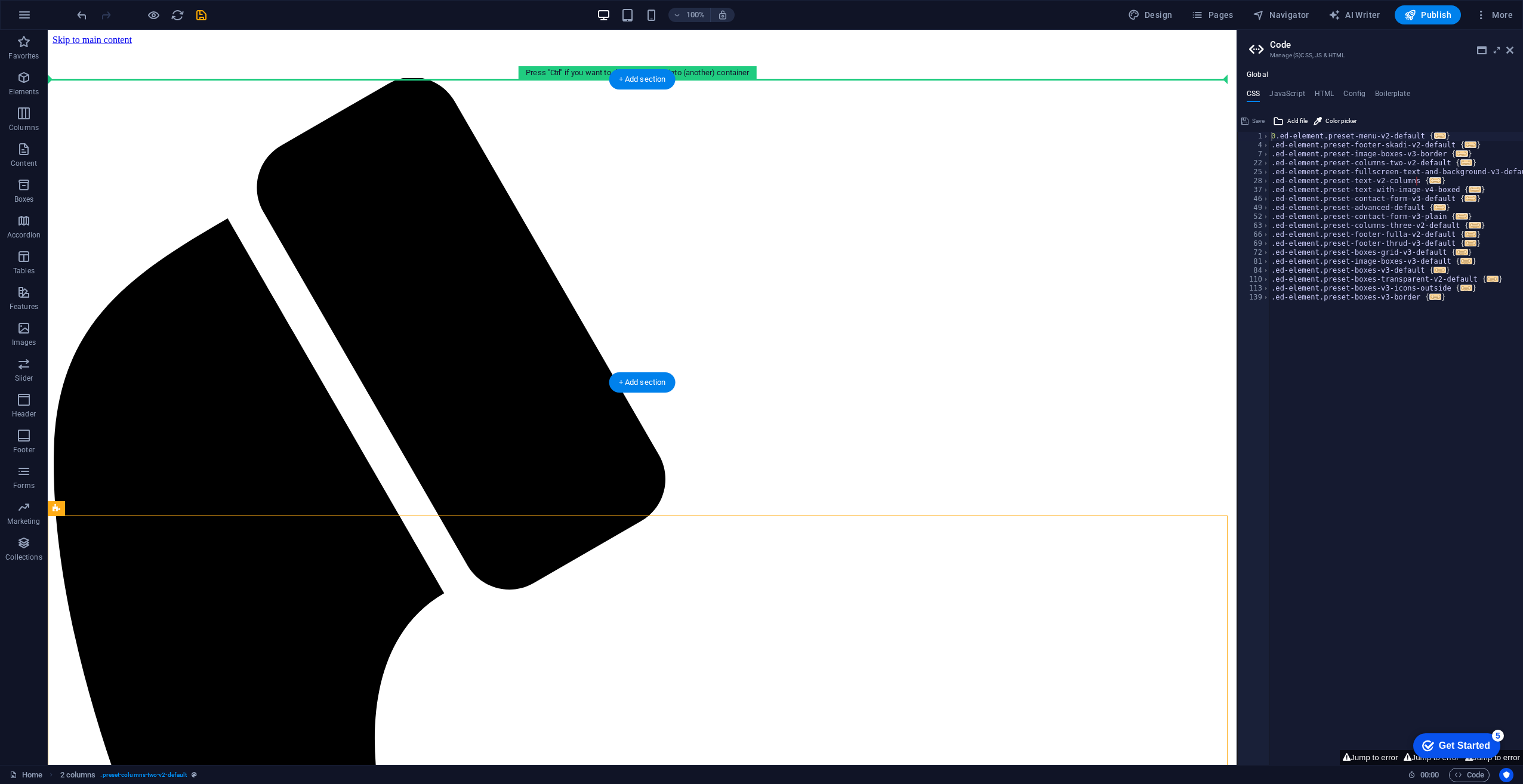
drag, startPoint x: 143, startPoint y: 537, endPoint x: 514, endPoint y: 104, distance: 570.2
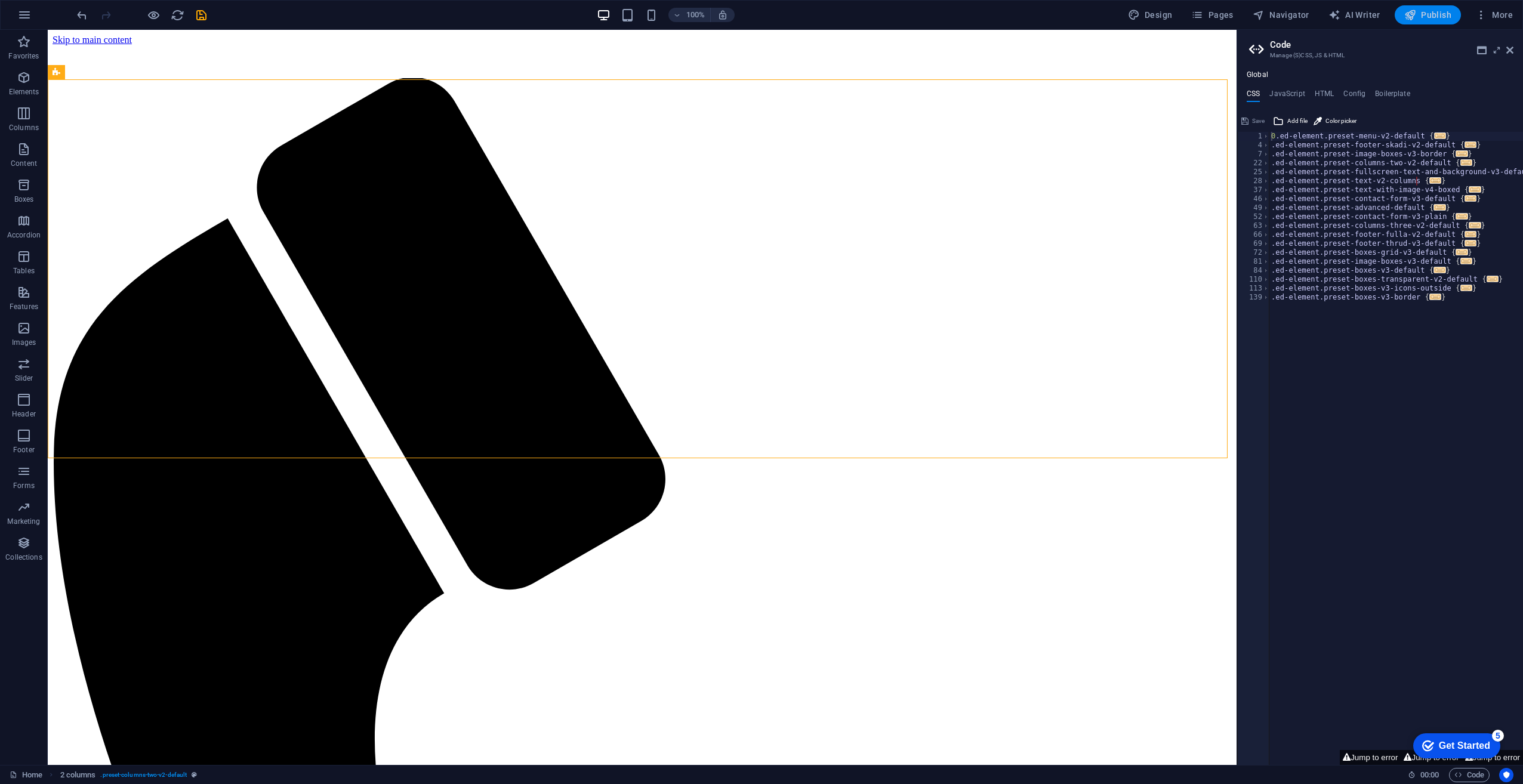
click at [1428, 13] on span "Publish" at bounding box center [1428, 15] width 47 height 12
click at [1157, 17] on span "Design" at bounding box center [1151, 15] width 45 height 12
select select "px"
select select "400"
select select "px"
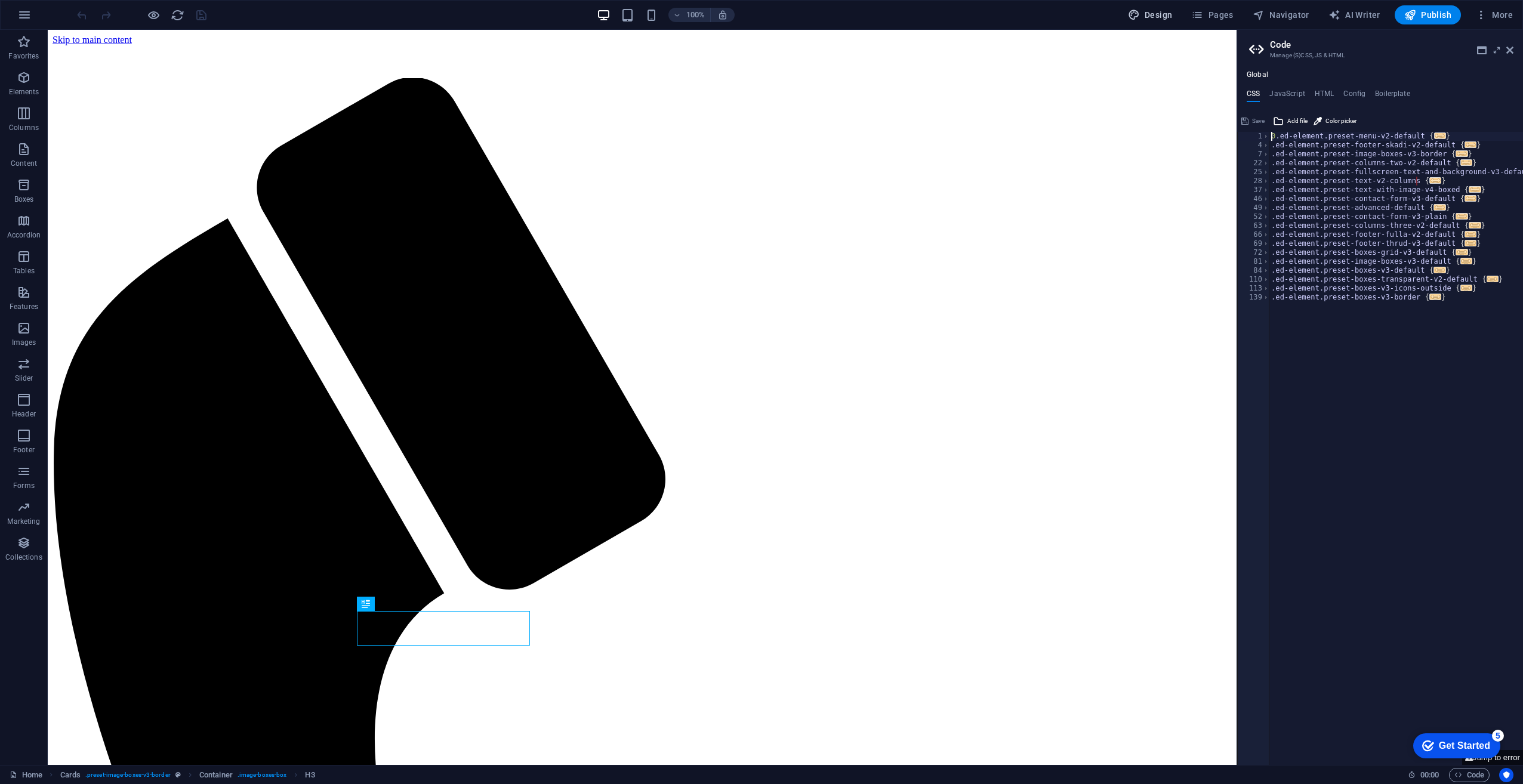
select select "px"
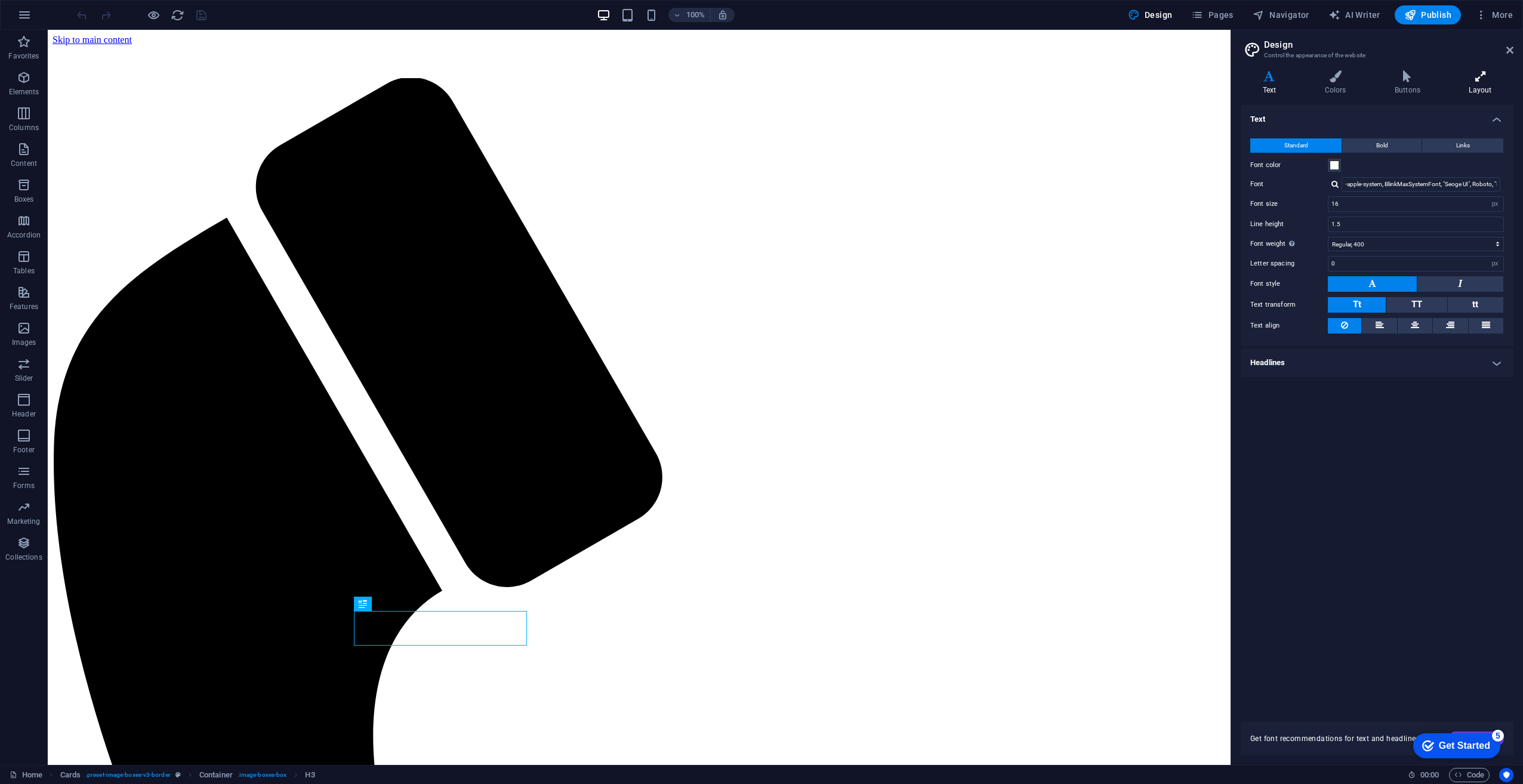
click at [1477, 86] on h4 "Layout" at bounding box center [1480, 83] width 66 height 25
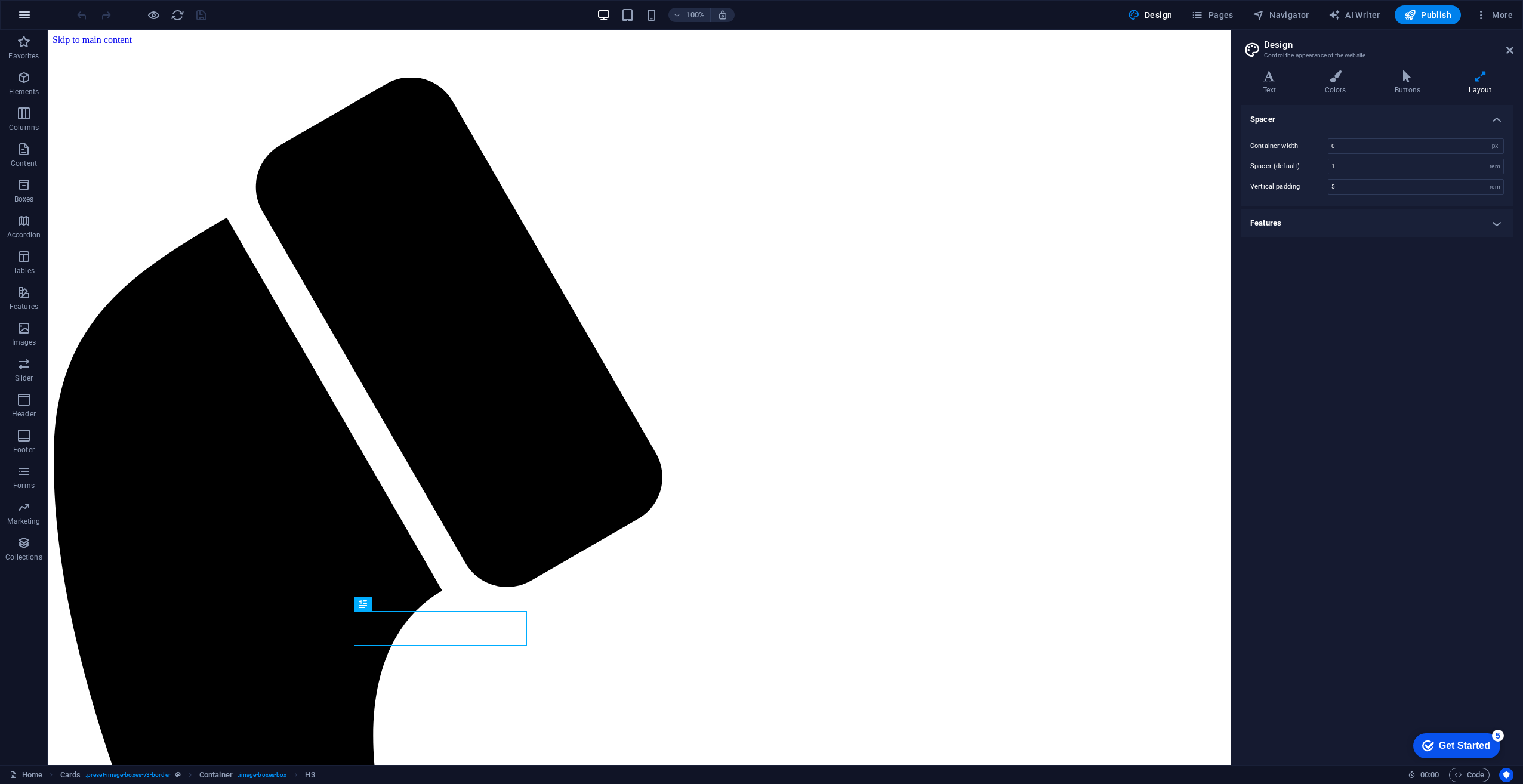
click at [23, 13] on icon "button" at bounding box center [24, 15] width 14 height 14
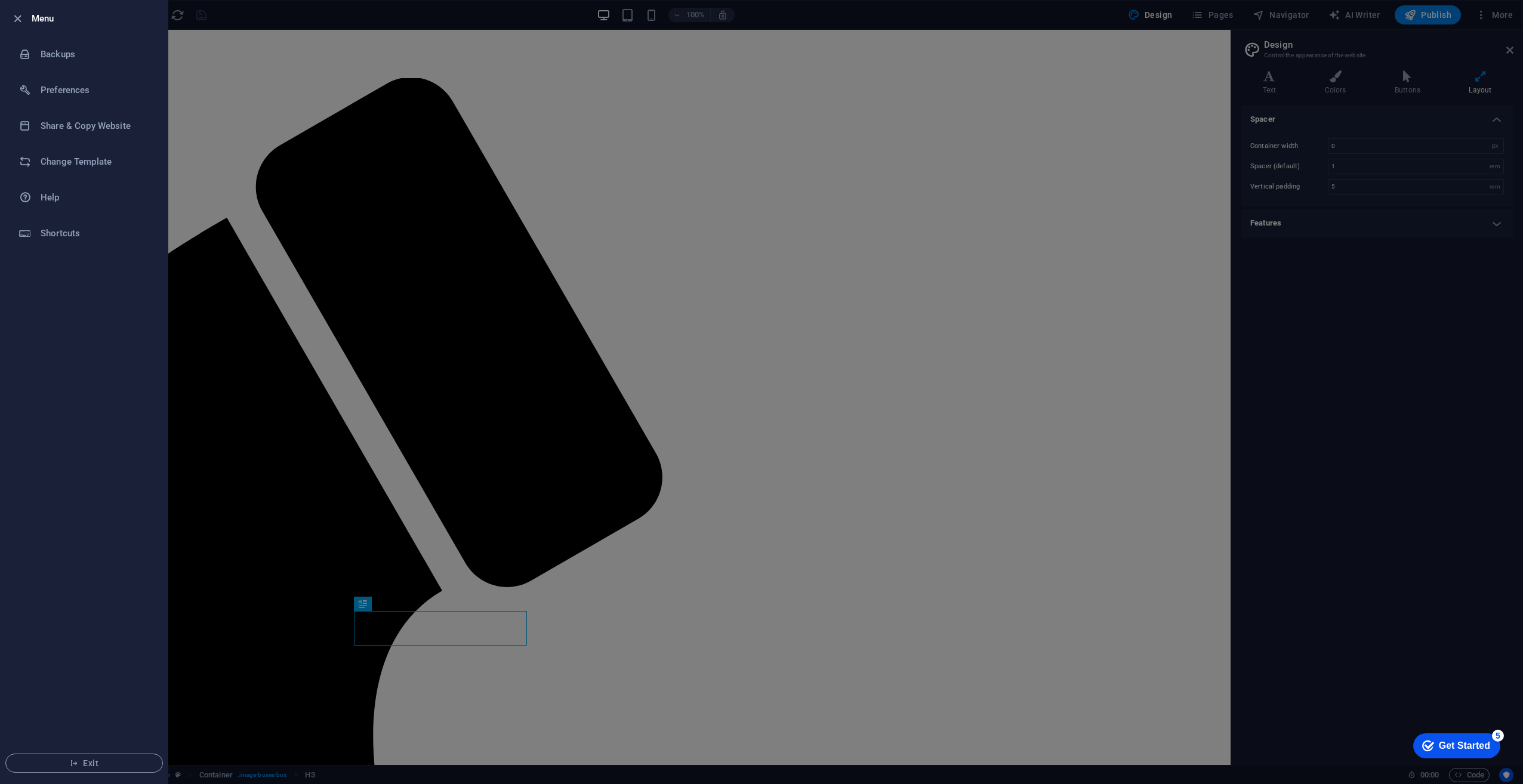
click at [311, 355] on div at bounding box center [761, 392] width 1523 height 784
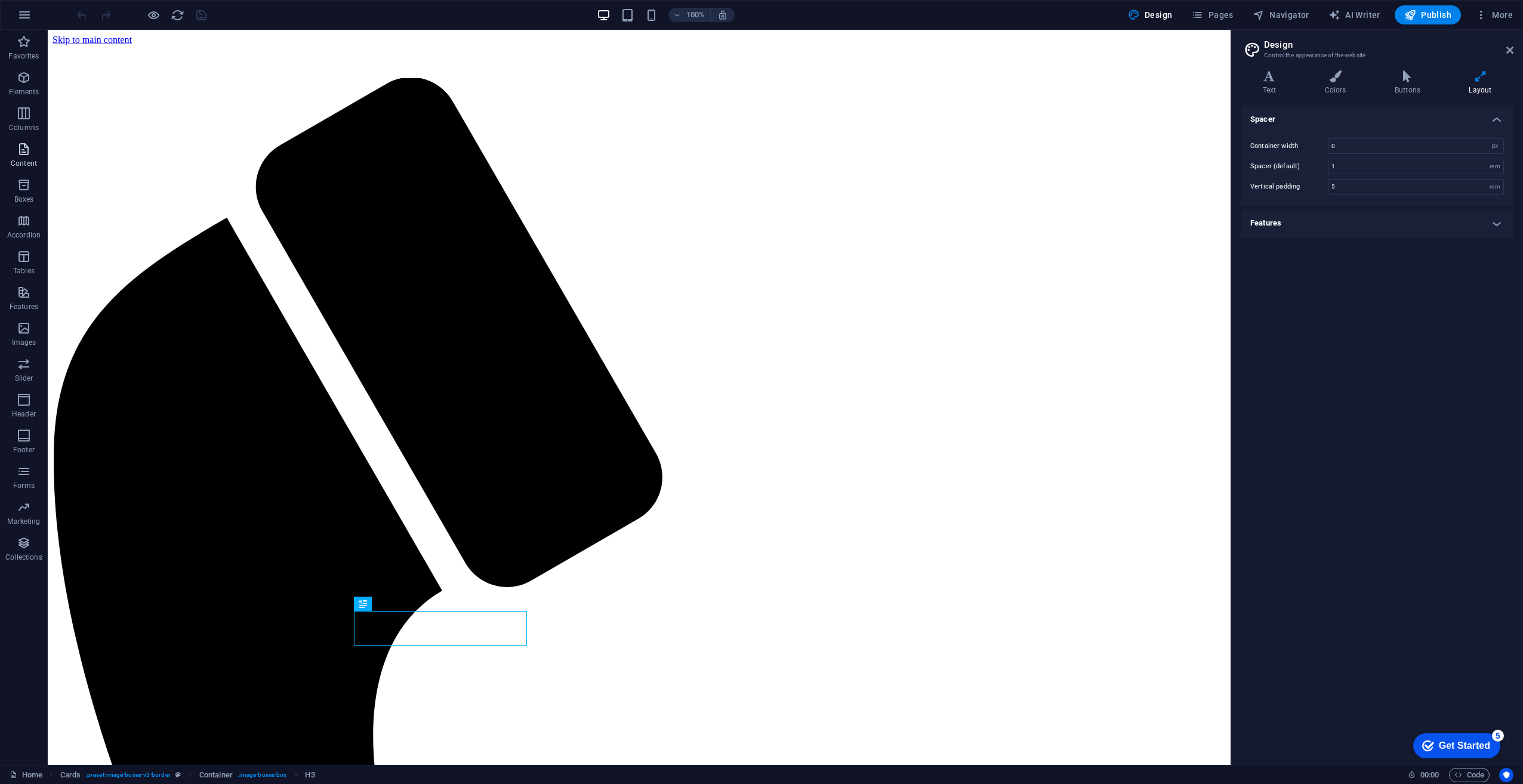
click at [22, 154] on icon "button" at bounding box center [24, 149] width 14 height 14
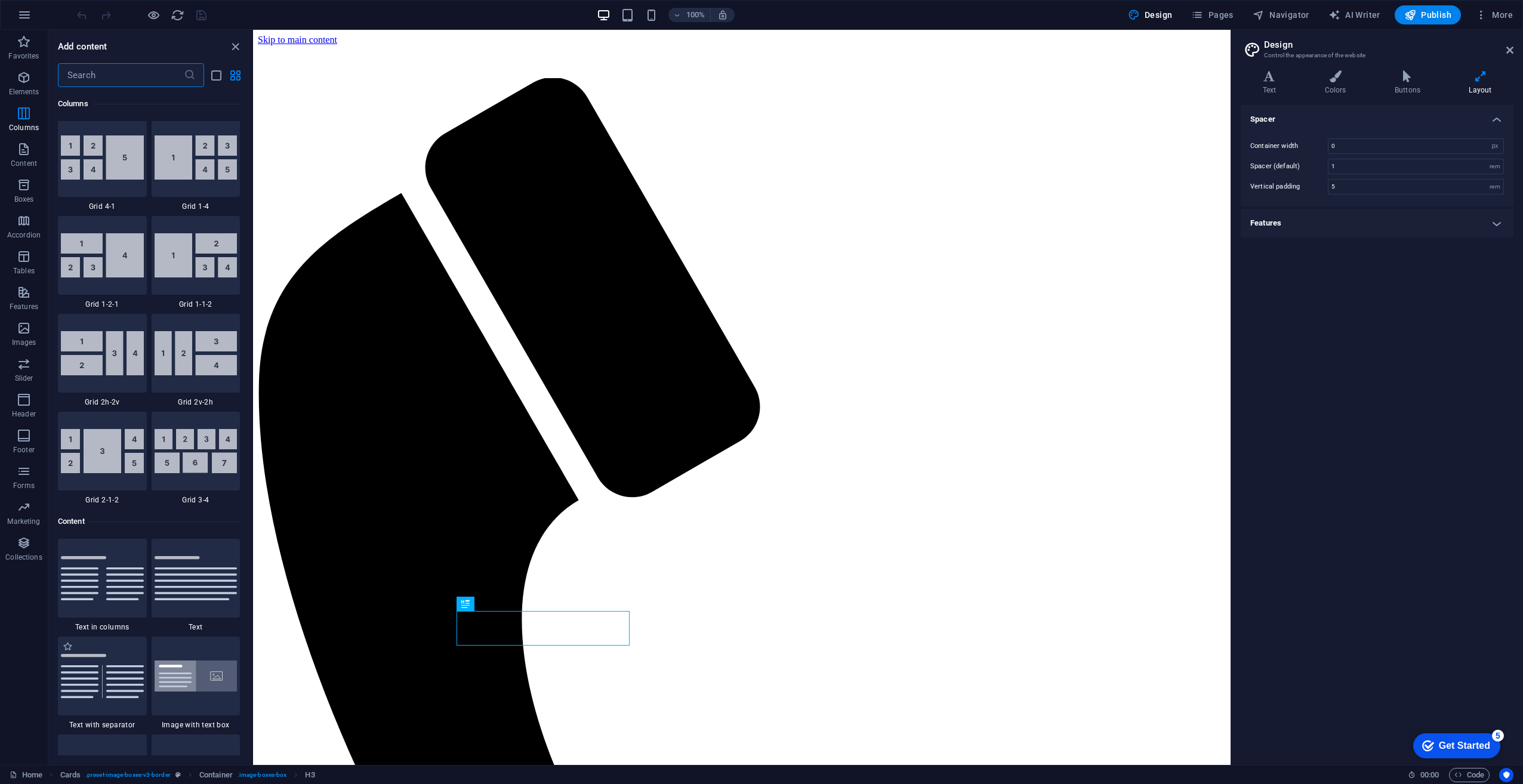
scroll to position [1849, 0]
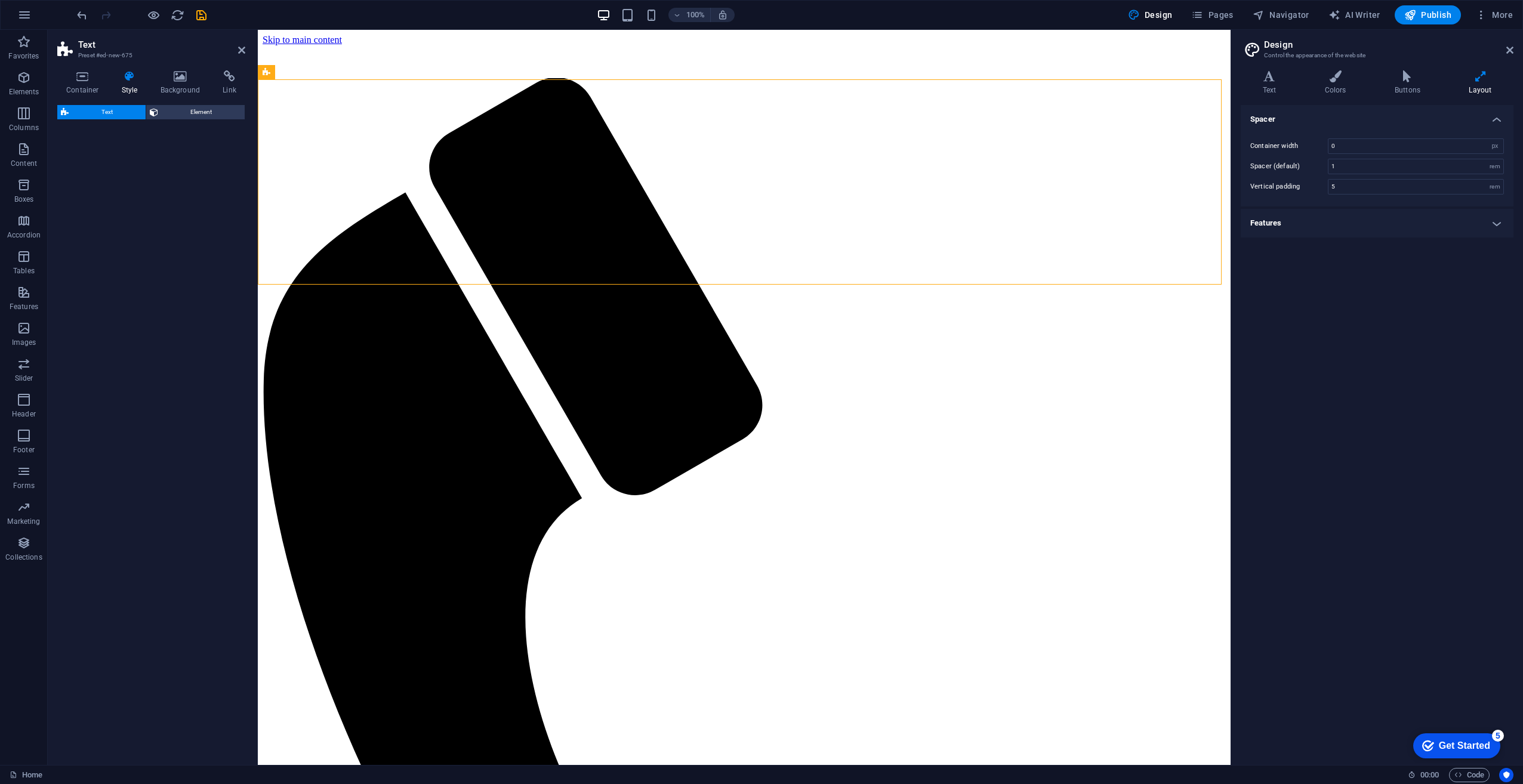
select select "preset-text-v2-default"
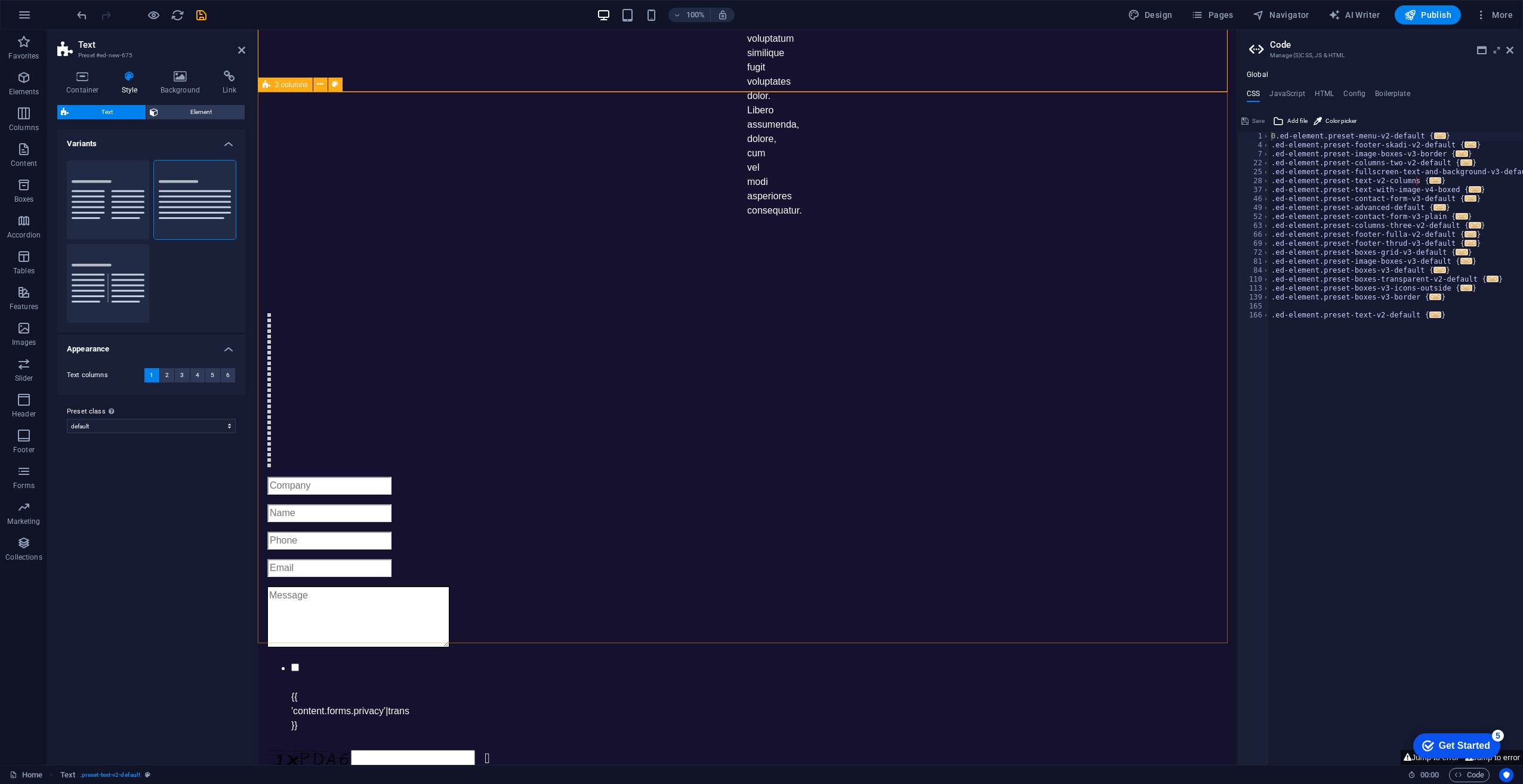
scroll to position [1313, 0]
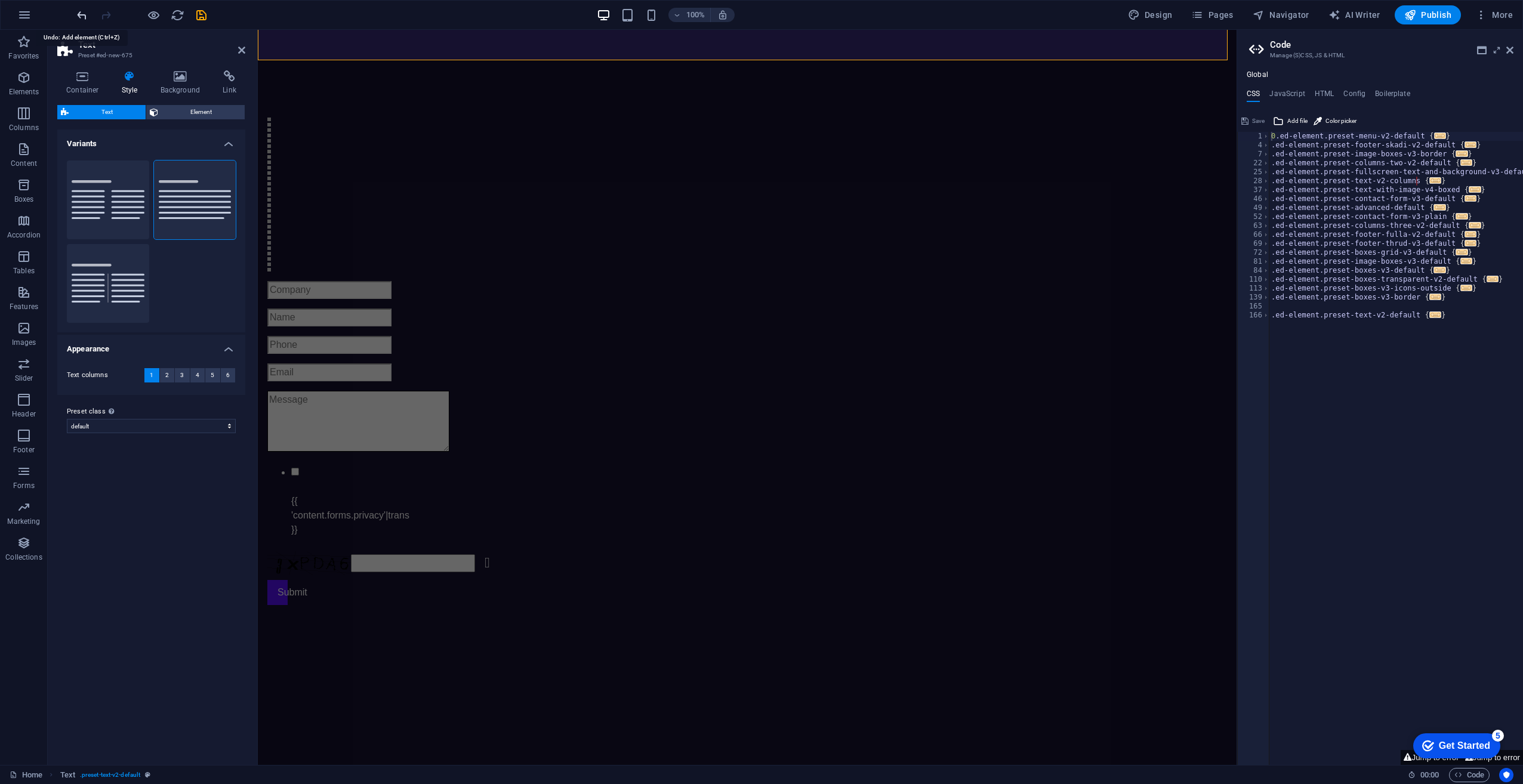
click at [82, 16] on icon "undo" at bounding box center [82, 15] width 14 height 14
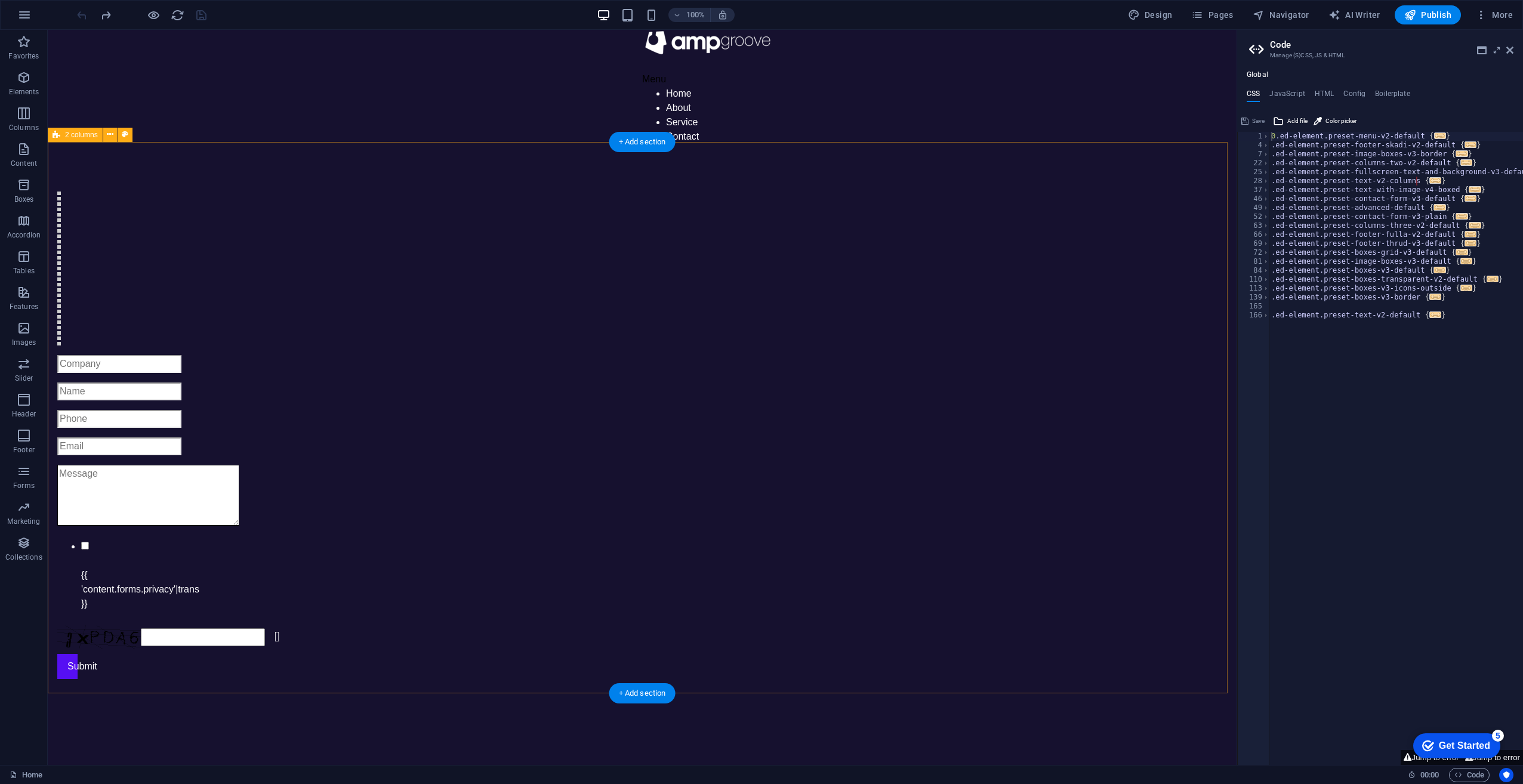
scroll to position [0, 0]
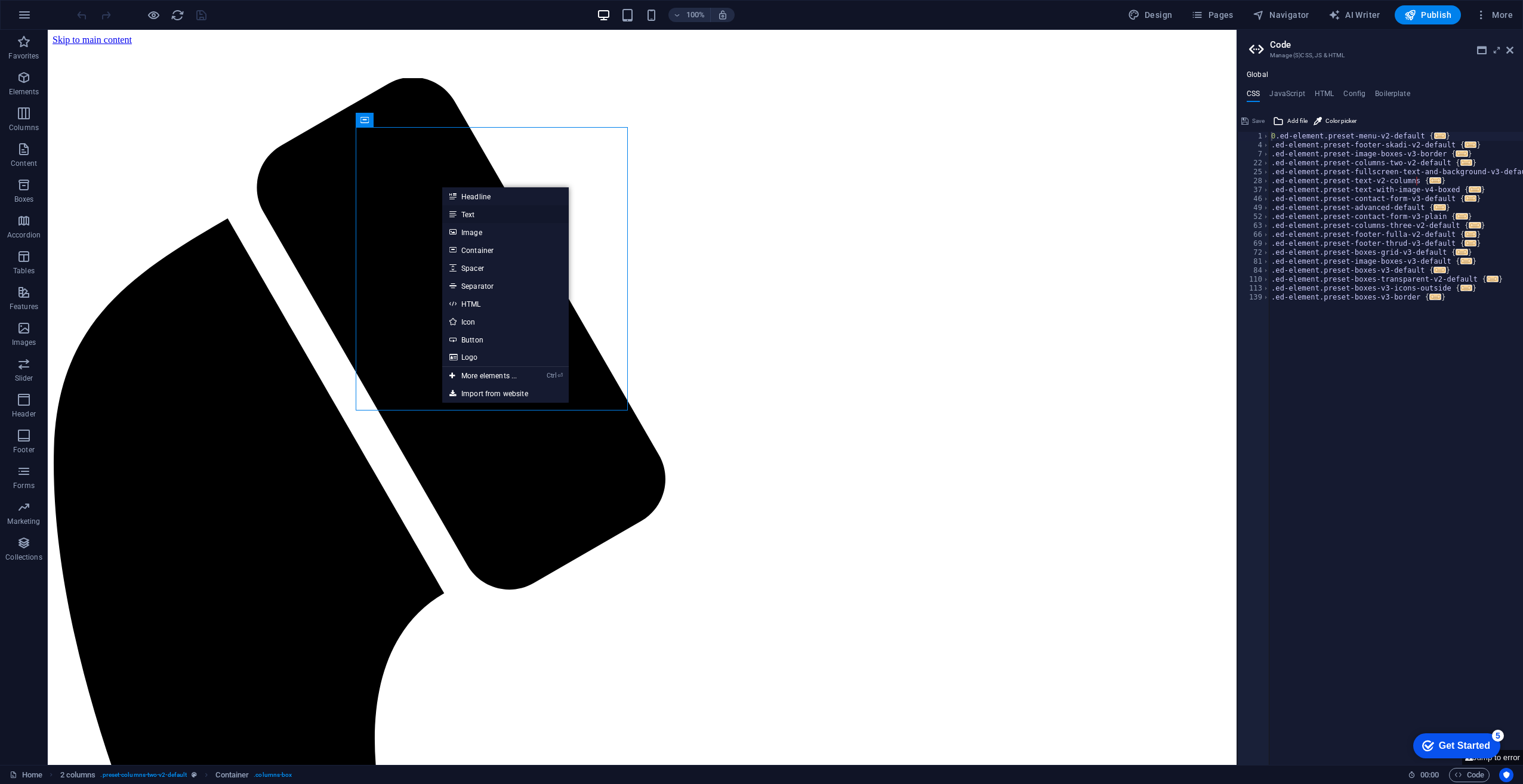
click at [477, 211] on link "Text" at bounding box center [505, 214] width 127 height 18
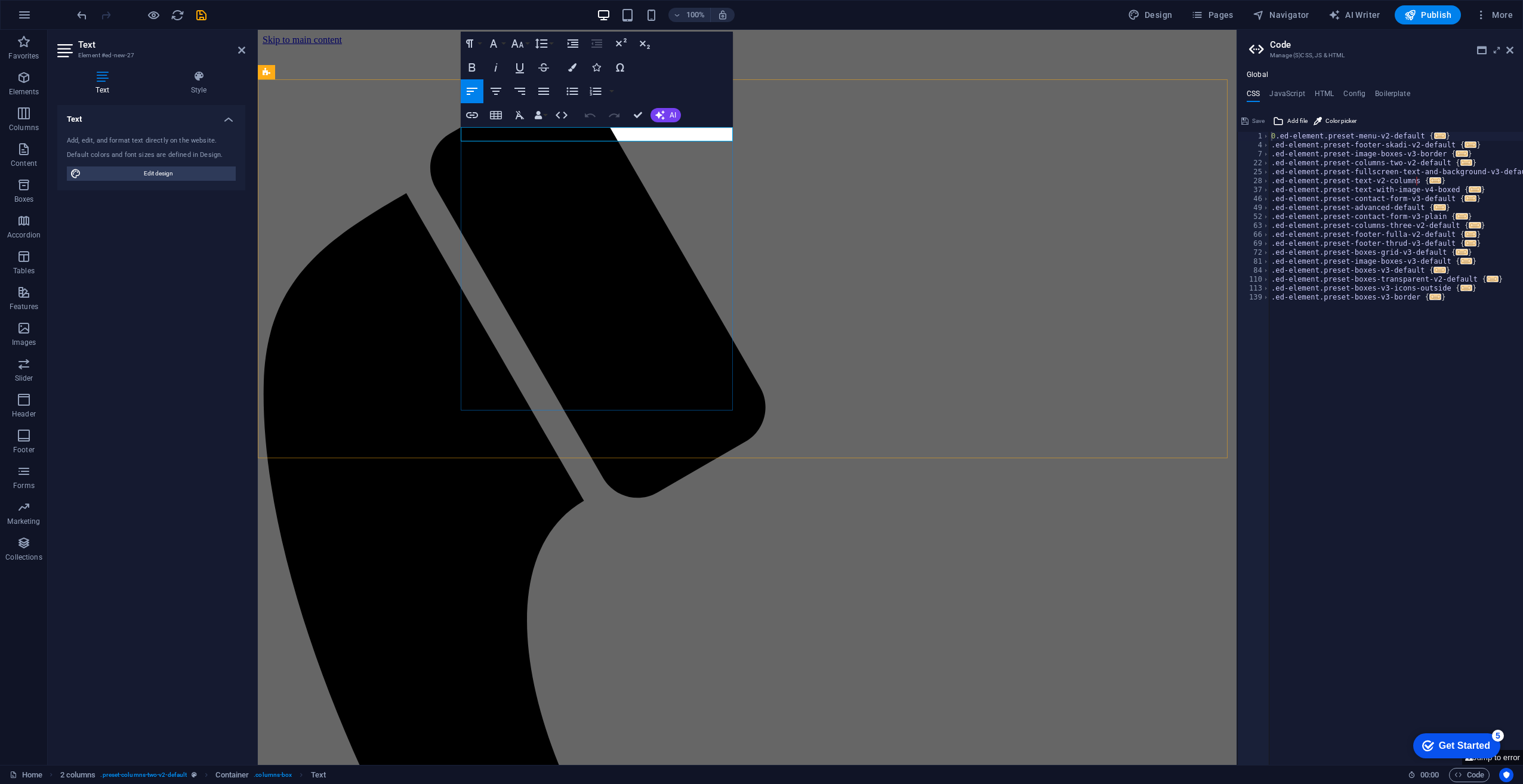
copy p "New text element"
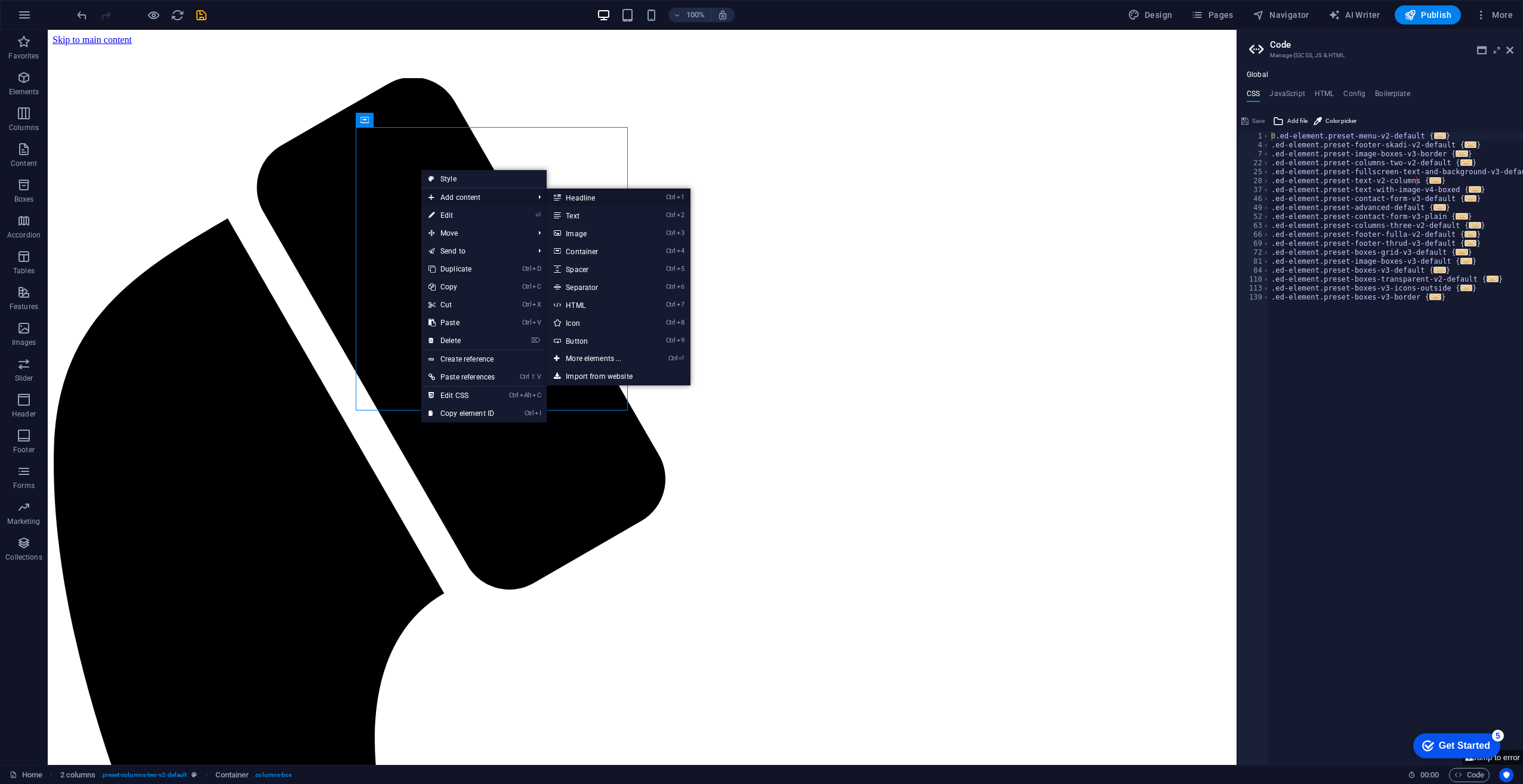
click at [573, 200] on link "Ctrl 1 Headline" at bounding box center [596, 197] width 99 height 18
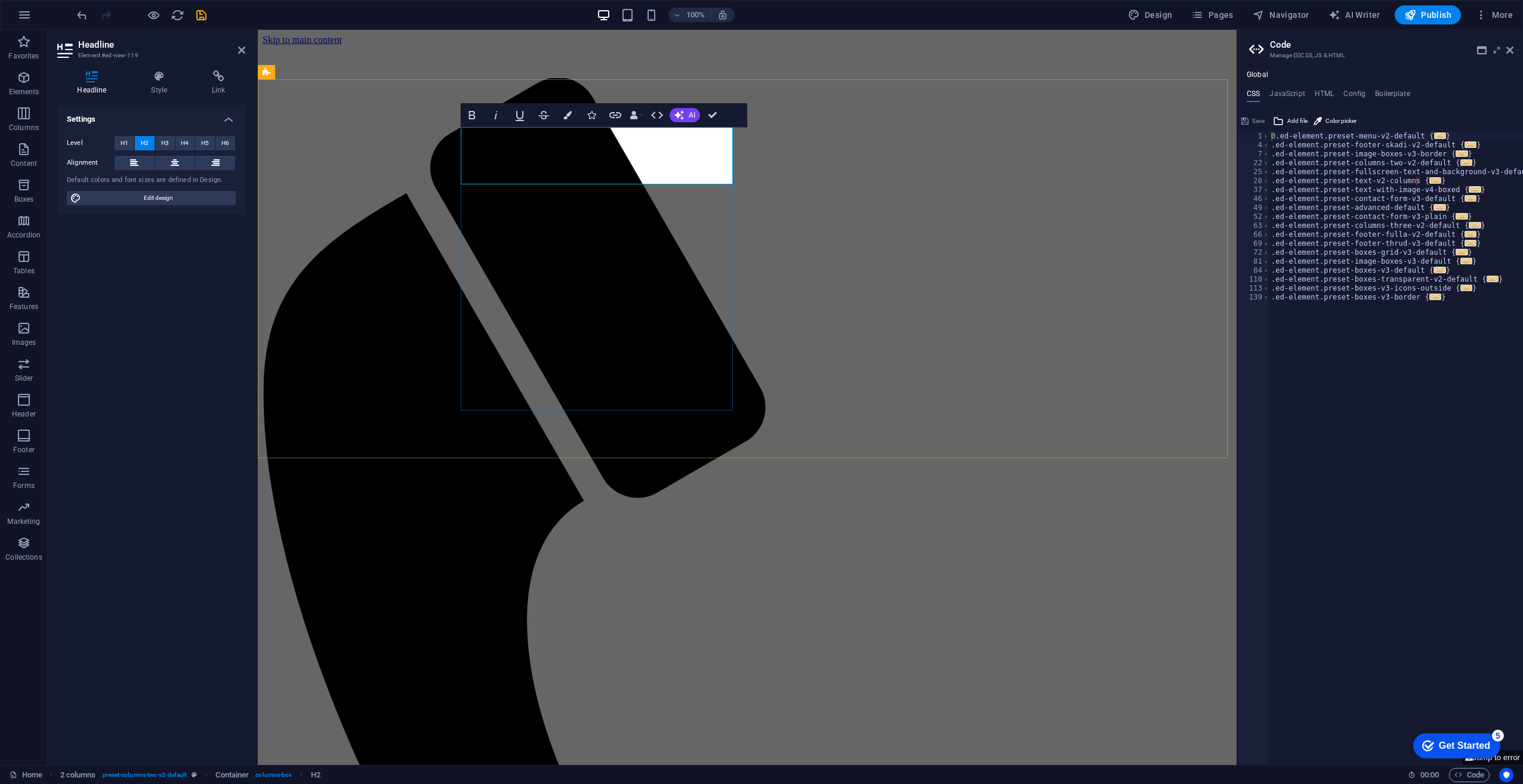
drag, startPoint x: 571, startPoint y: 142, endPoint x: 462, endPoint y: 141, distance: 109.0
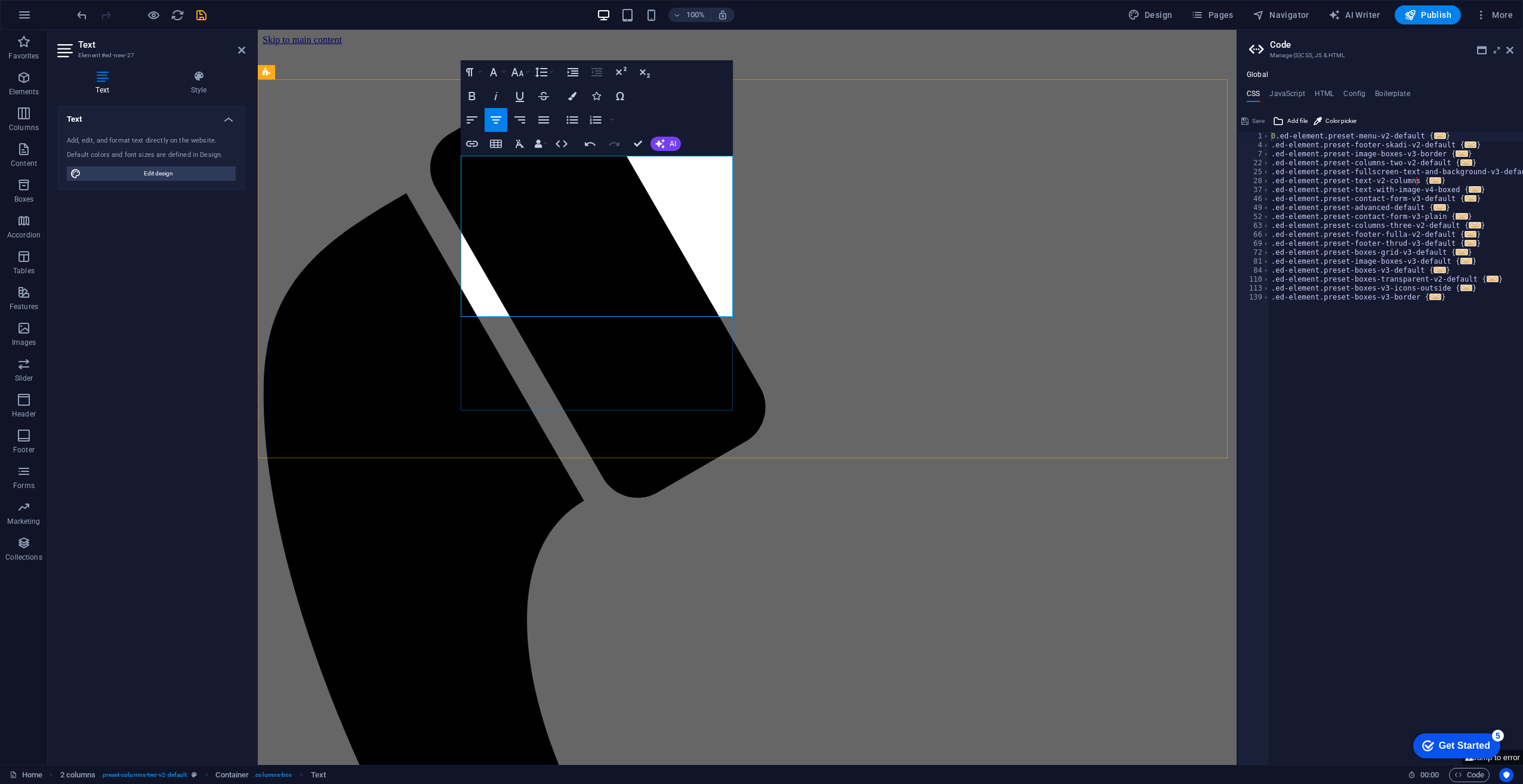
drag, startPoint x: 620, startPoint y: 304, endPoint x: 467, endPoint y: 160, distance: 210.1
click at [474, 120] on icon "button" at bounding box center [472, 120] width 11 height 7
click at [200, 16] on icon "save" at bounding box center [201, 15] width 14 height 14
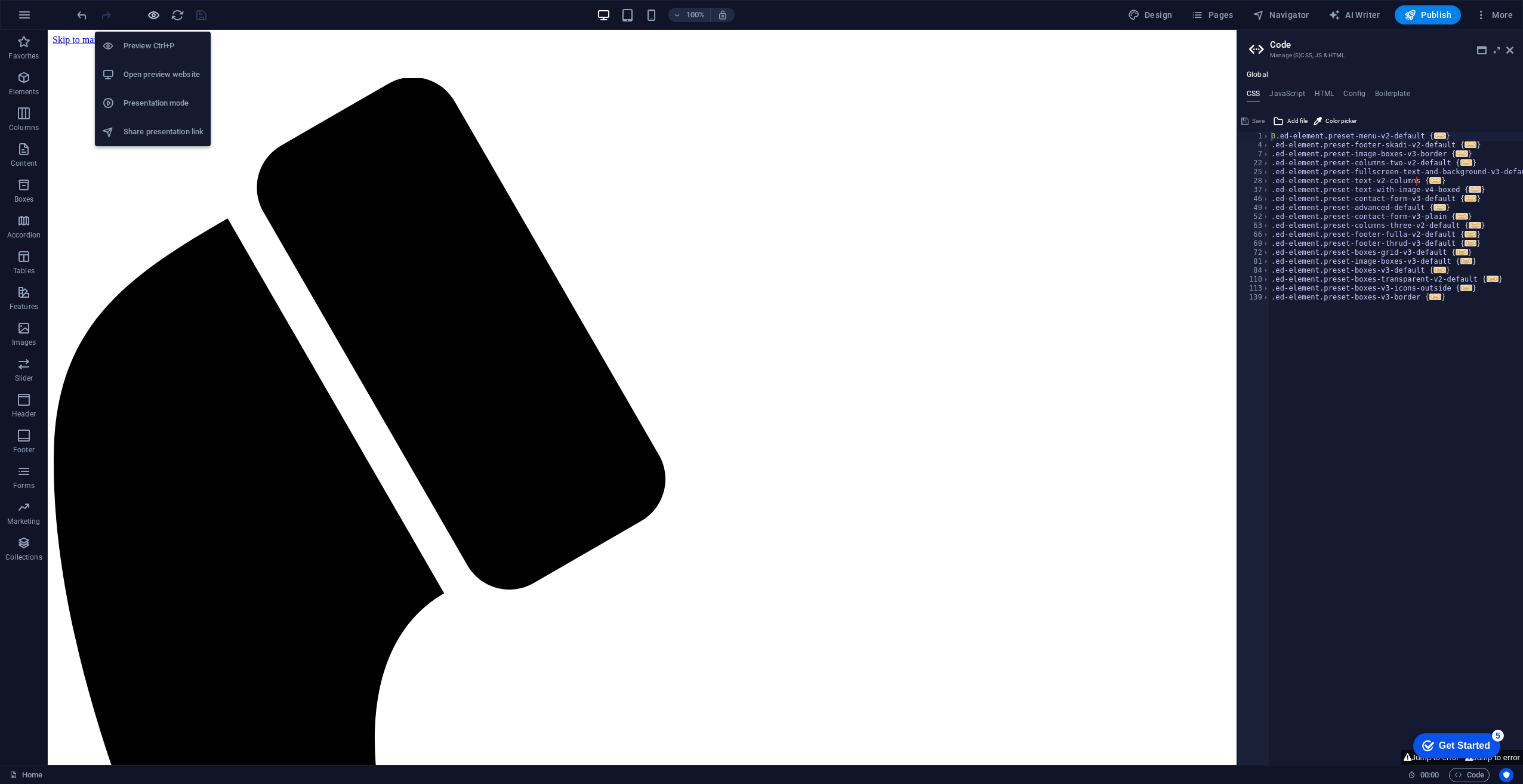
click at [156, 20] on icon "button" at bounding box center [154, 15] width 14 height 14
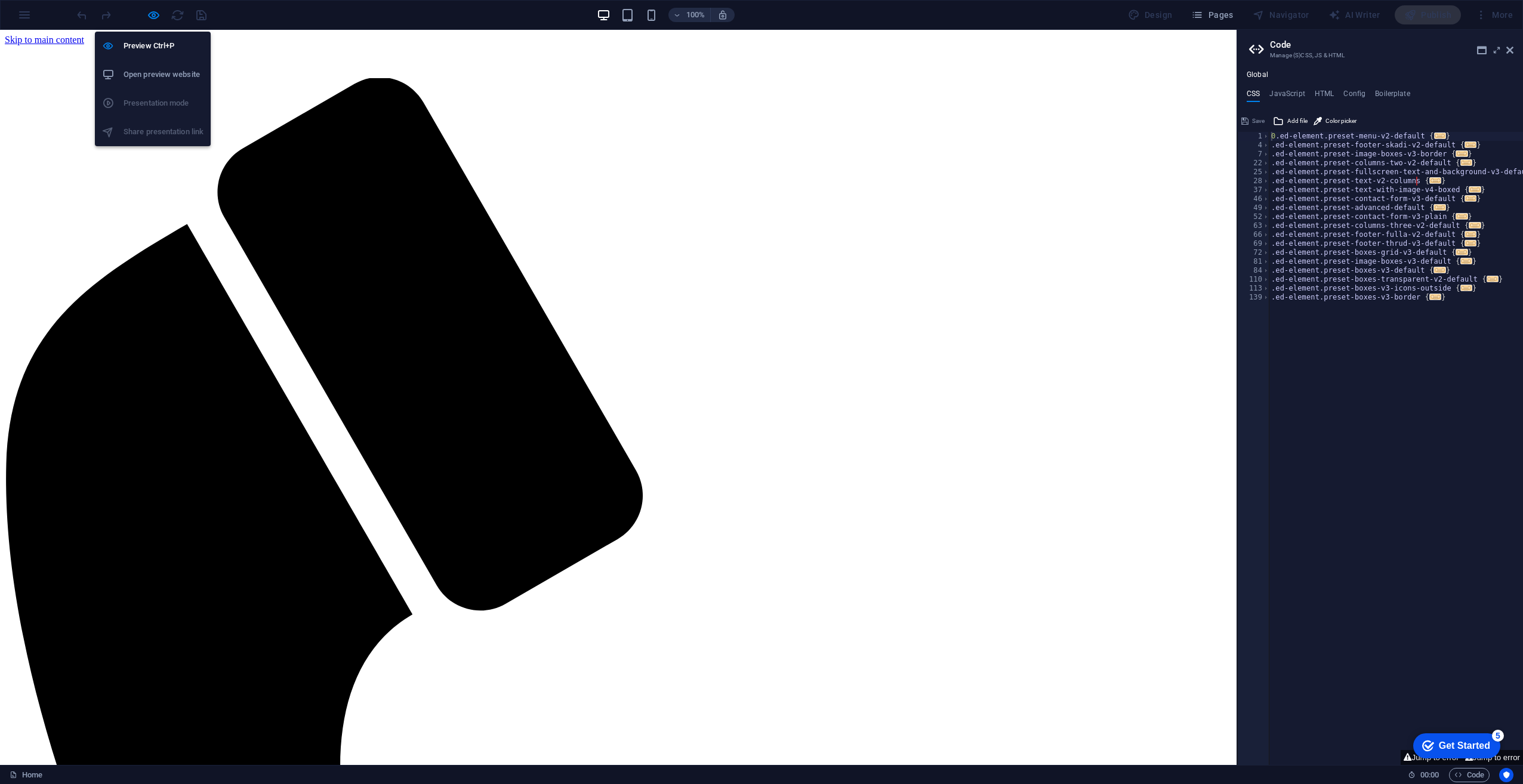
drag, startPoint x: 155, startPoint y: 21, endPoint x: 161, endPoint y: 20, distance: 6.1
click at [155, 20] on icon "button" at bounding box center [154, 15] width 14 height 14
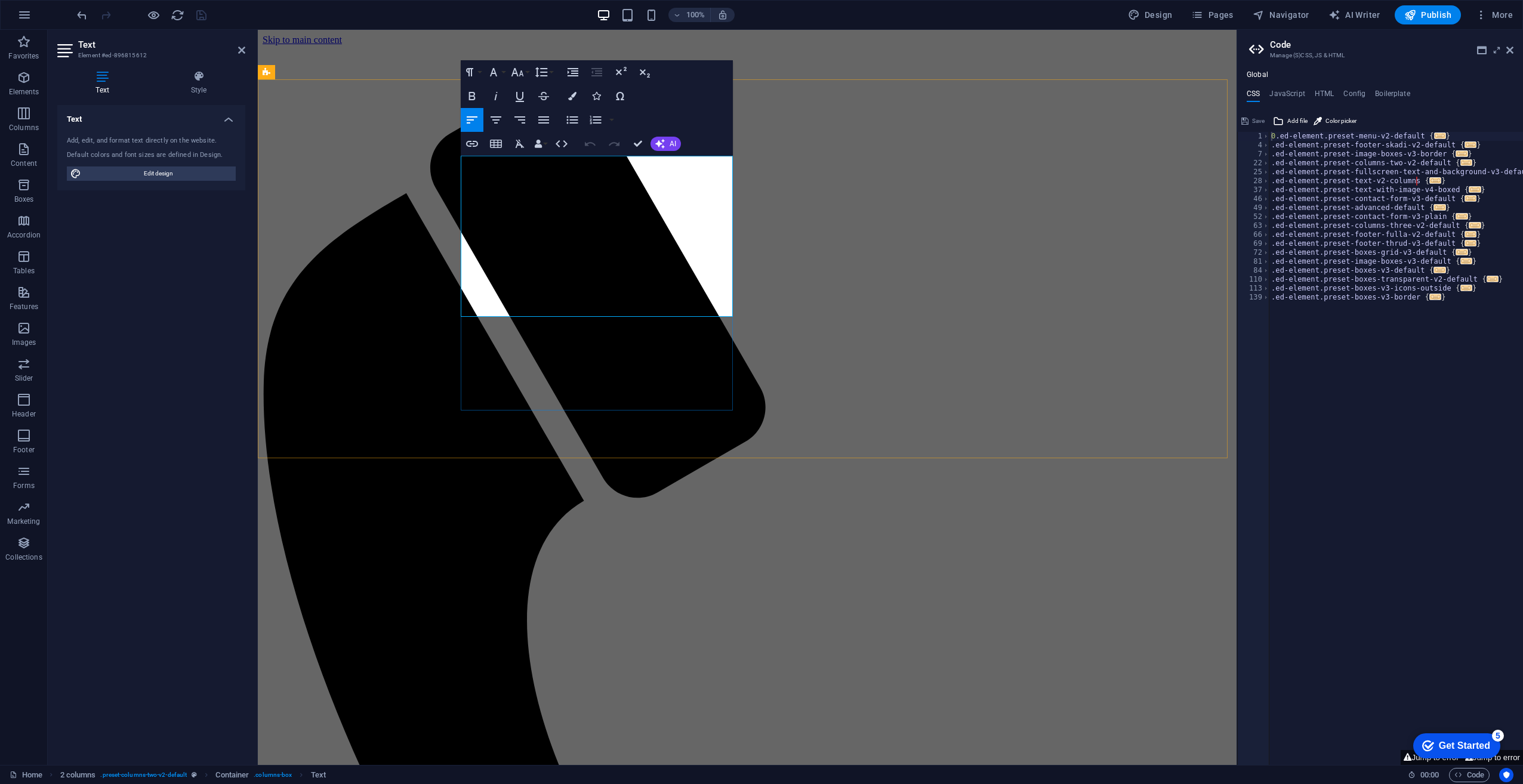
drag, startPoint x: 516, startPoint y: 304, endPoint x: 441, endPoint y: 159, distance: 163.2
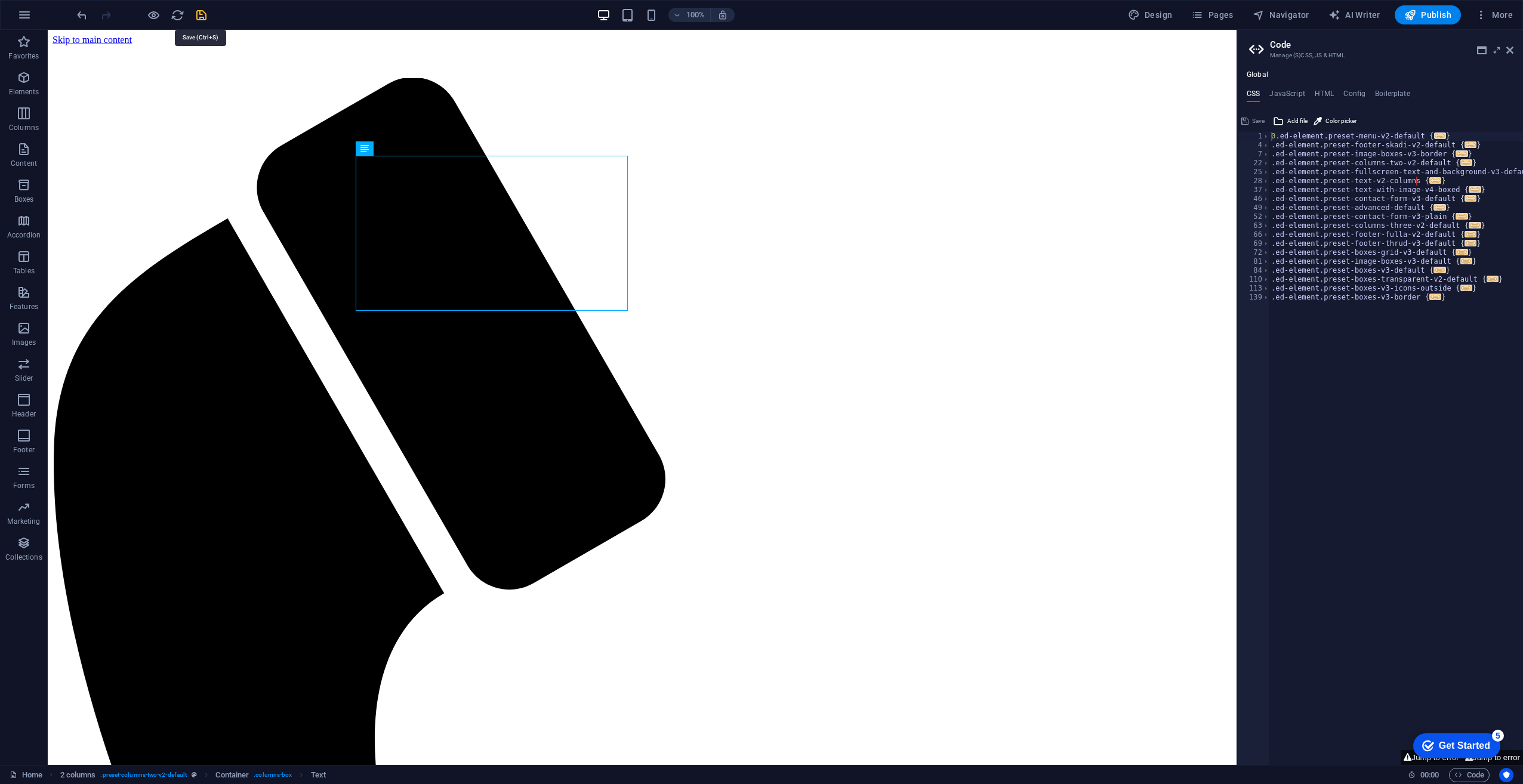
click at [195, 12] on icon "save" at bounding box center [201, 15] width 14 height 14
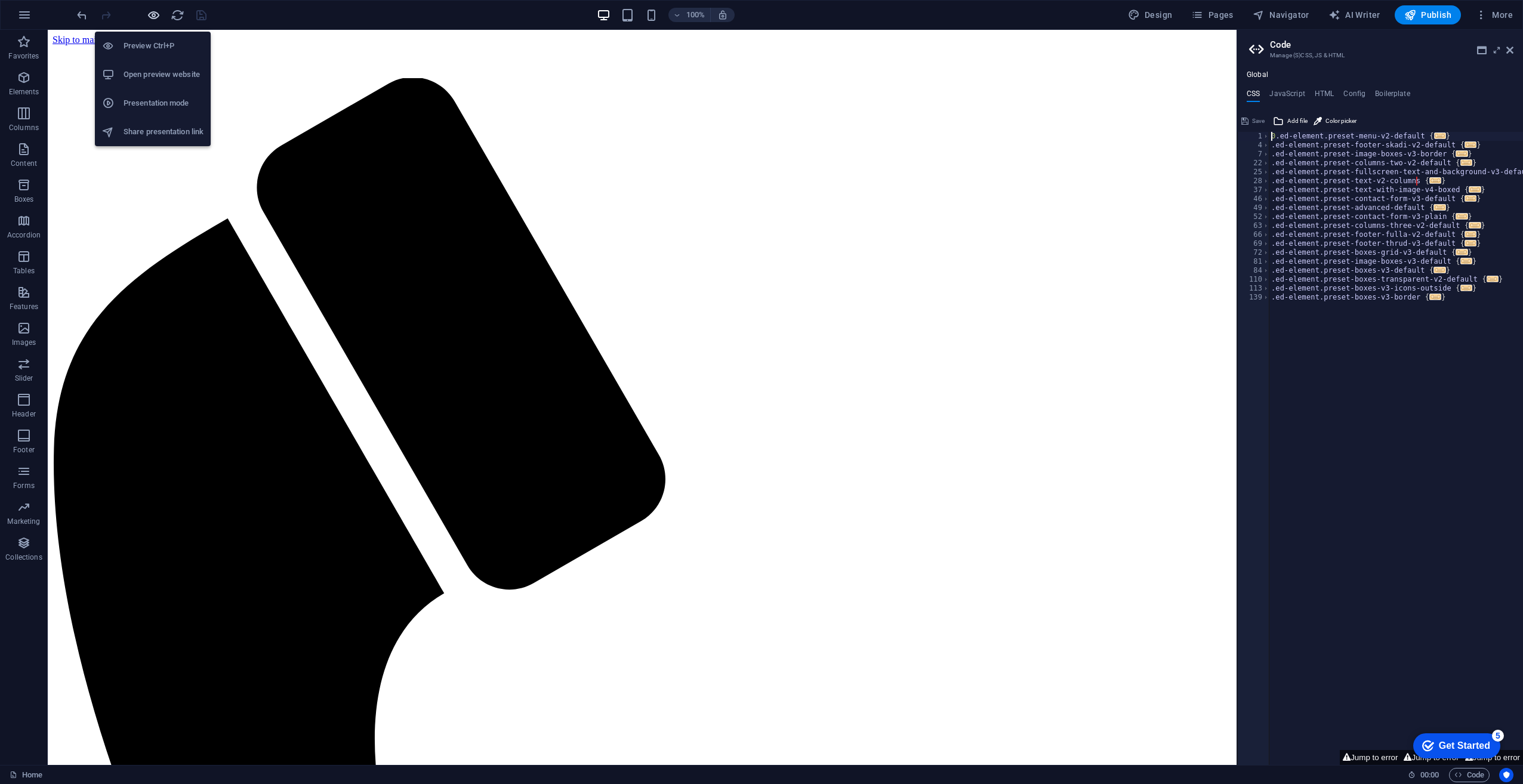
click at [154, 16] on icon "button" at bounding box center [154, 15] width 14 height 14
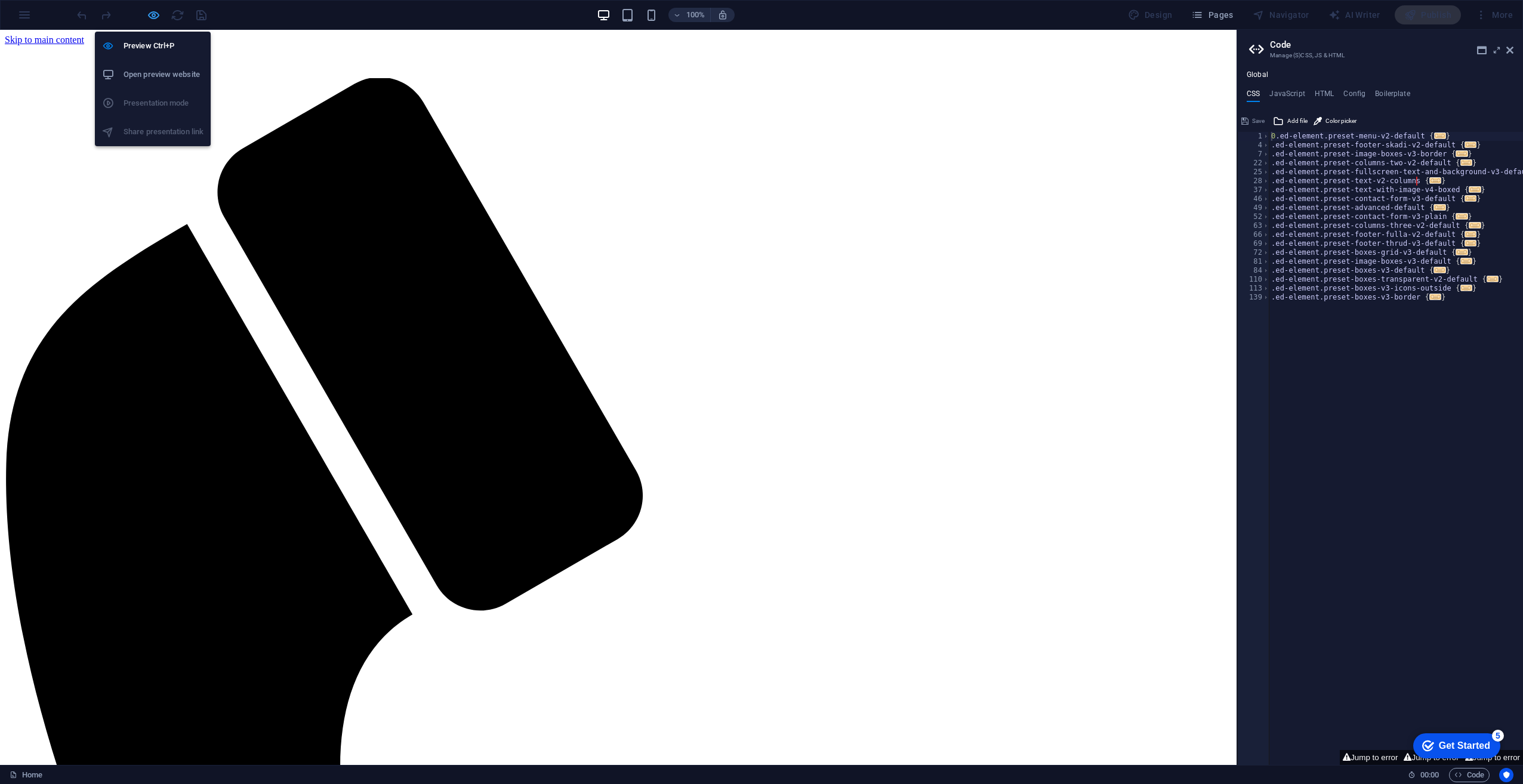
click at [152, 16] on icon "button" at bounding box center [154, 15] width 14 height 14
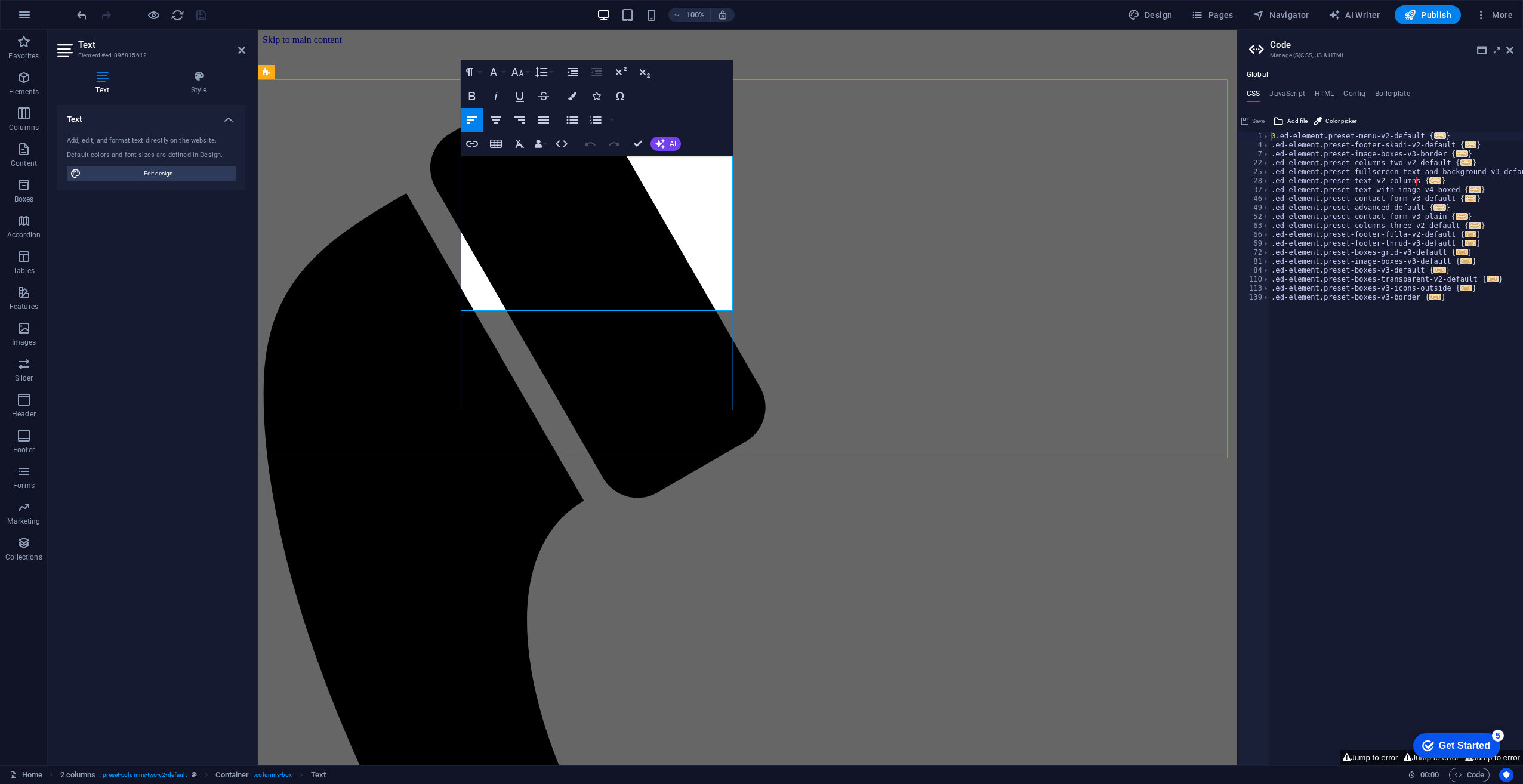
drag, startPoint x: 514, startPoint y: 313, endPoint x: 445, endPoint y: 167, distance: 161.5
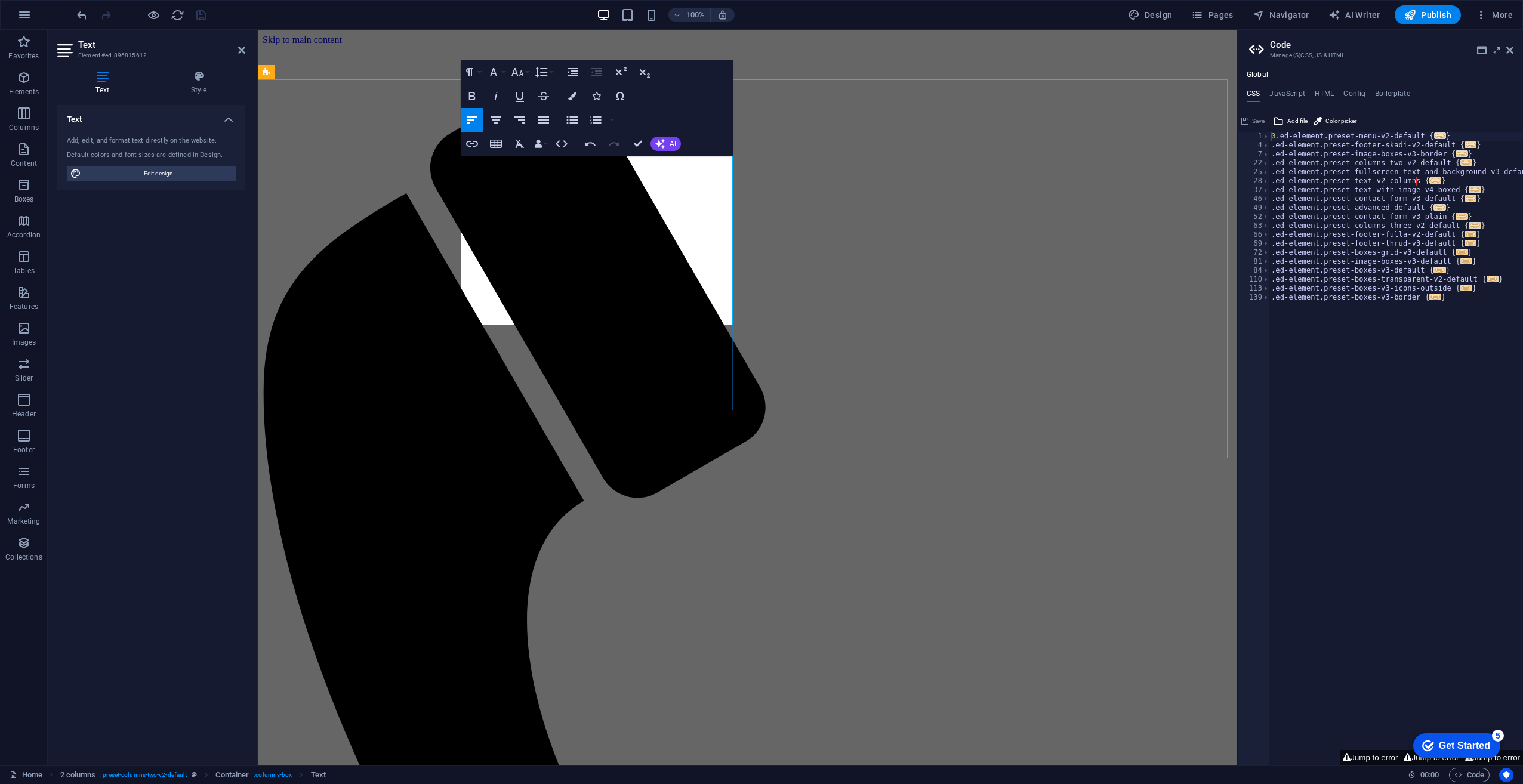
click at [517, 142] on icon "button" at bounding box center [520, 144] width 14 height 14
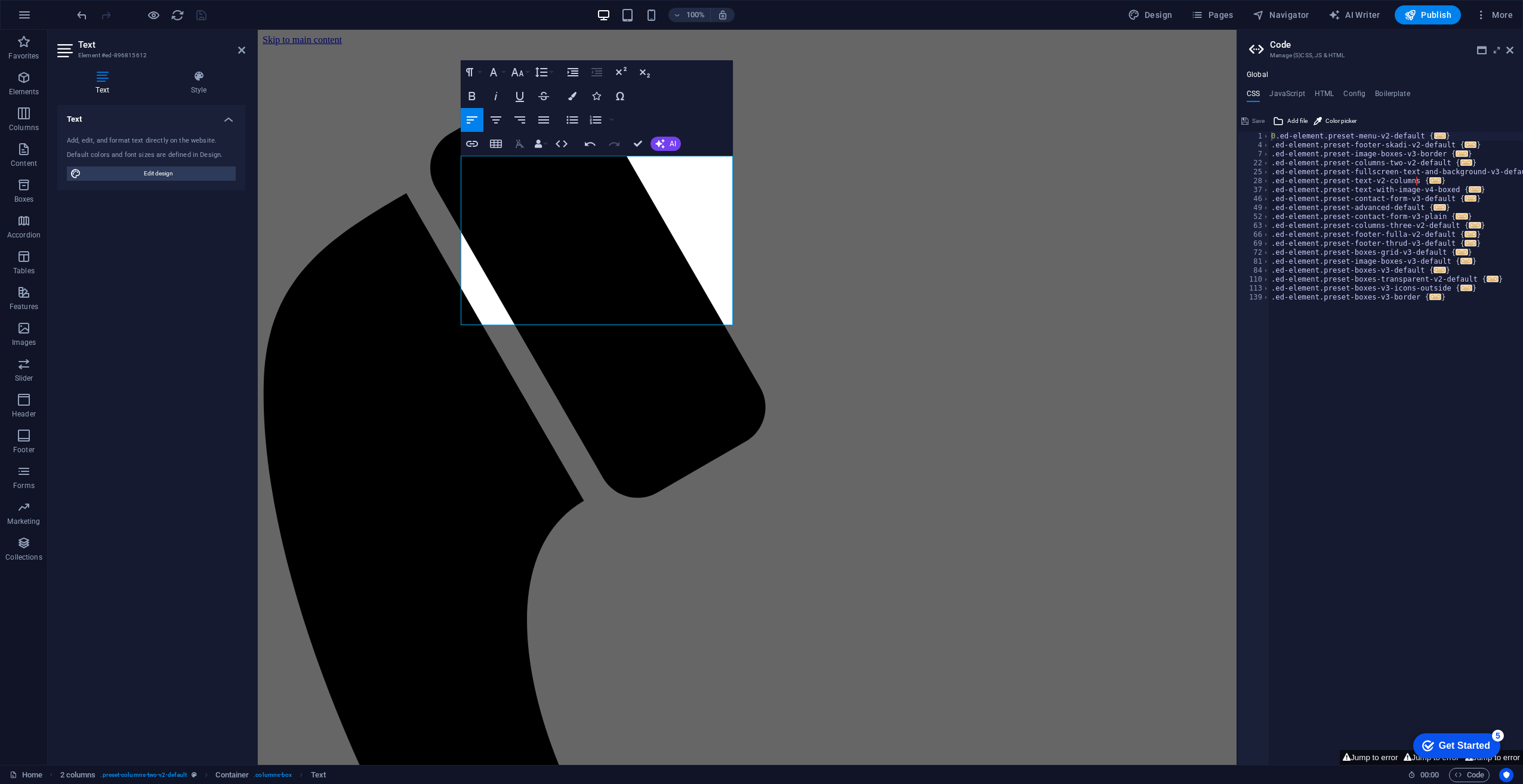
click at [517, 142] on icon "button" at bounding box center [520, 144] width 14 height 14
drag, startPoint x: 533, startPoint y: 314, endPoint x: 452, endPoint y: 163, distance: 171.4
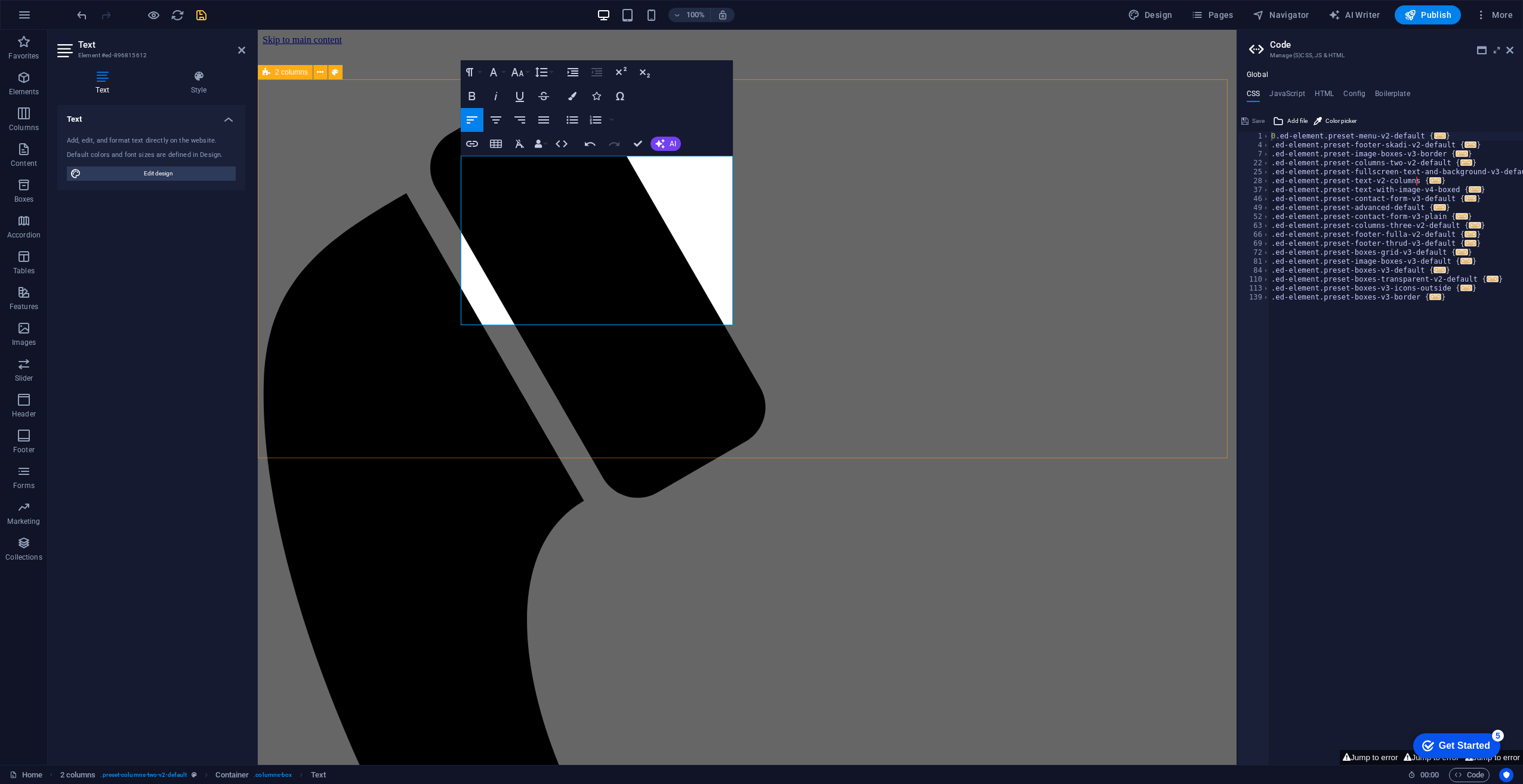
drag, startPoint x: 470, startPoint y: 247, endPoint x: 459, endPoint y: 182, distance: 65.9
click at [565, 143] on icon "button" at bounding box center [562, 144] width 14 height 14
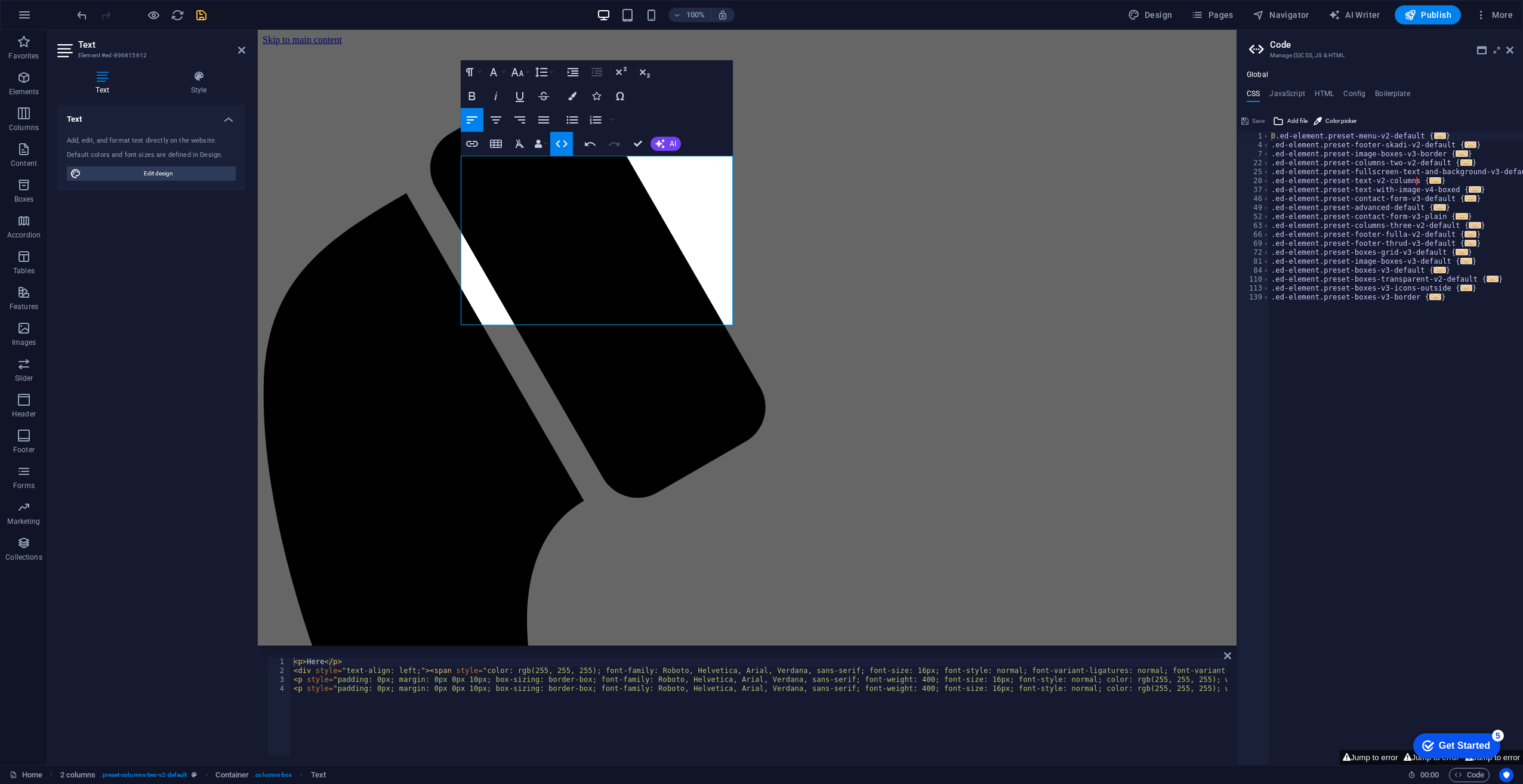
type textarea "<div style="text-align: left;"><span style="color: rgb(255, 255, 255); font-fam…"
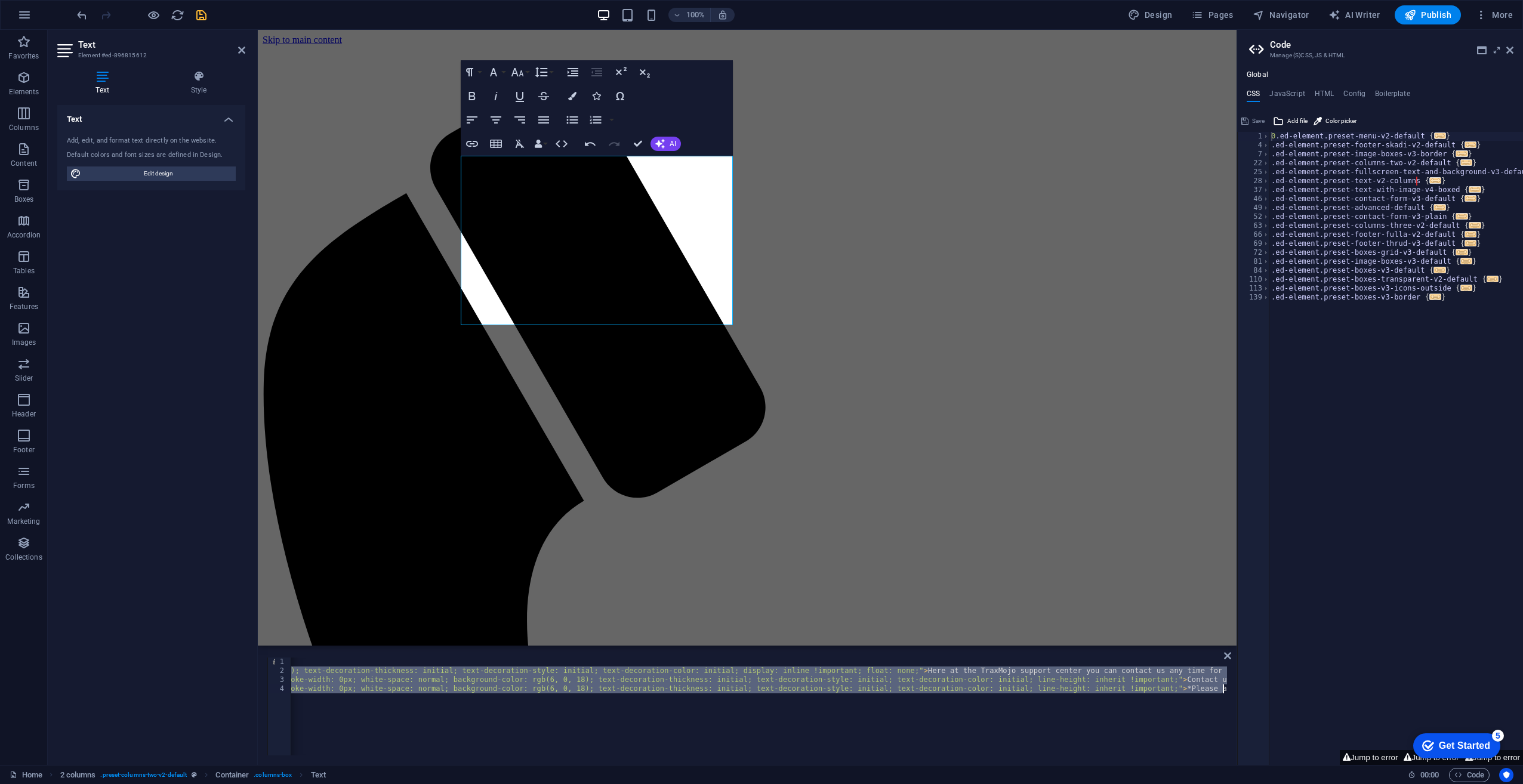
drag, startPoint x: 296, startPoint y: 672, endPoint x: 901, endPoint y: 815, distance: 621.7
click at [901, 783] on html "[DOMAIN_NAME] Home Favorites Elements Columns Content Boxes Accordion Tables Fe…" at bounding box center [761, 392] width 1523 height 784
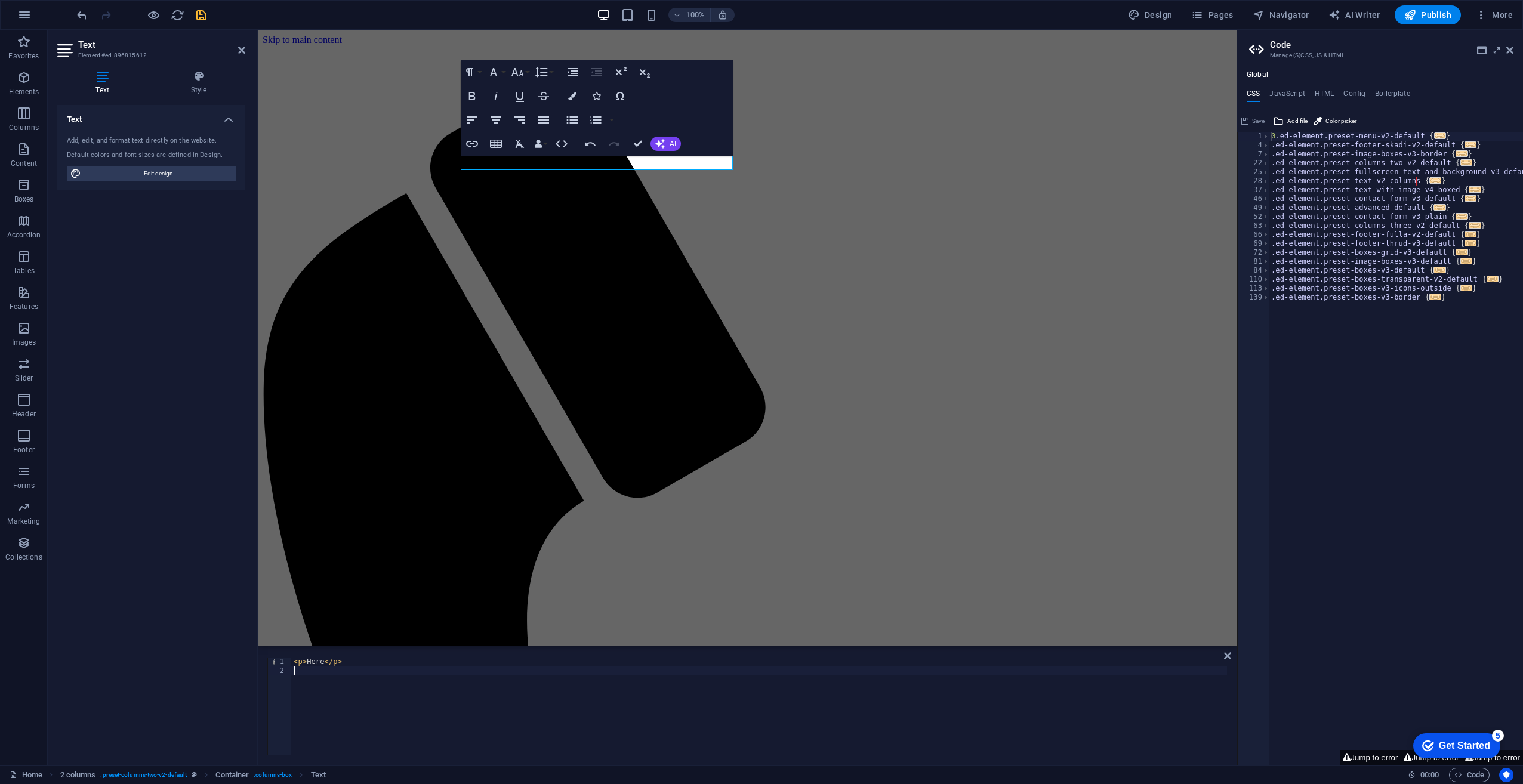
paste textarea "*Please allow for a a few hours for your playlists to be imported*"
type textarea "*Please allow for a a few hours for your playlists to be imported*"
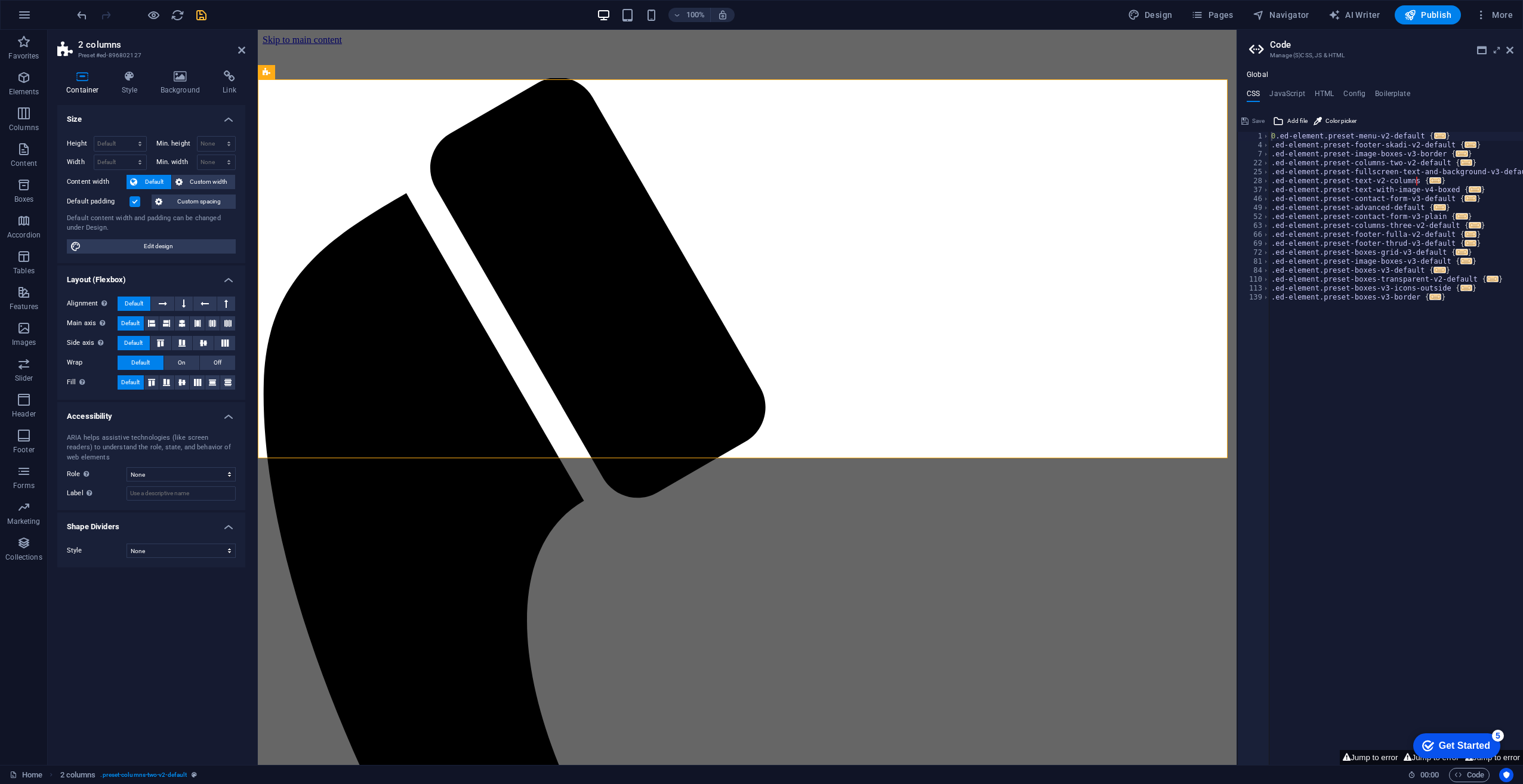
click at [208, 12] on div "100% Design Pages Navigator AI Writer Publish More" at bounding box center [796, 14] width 1443 height 19
click at [156, 16] on icon "button" at bounding box center [154, 15] width 14 height 14
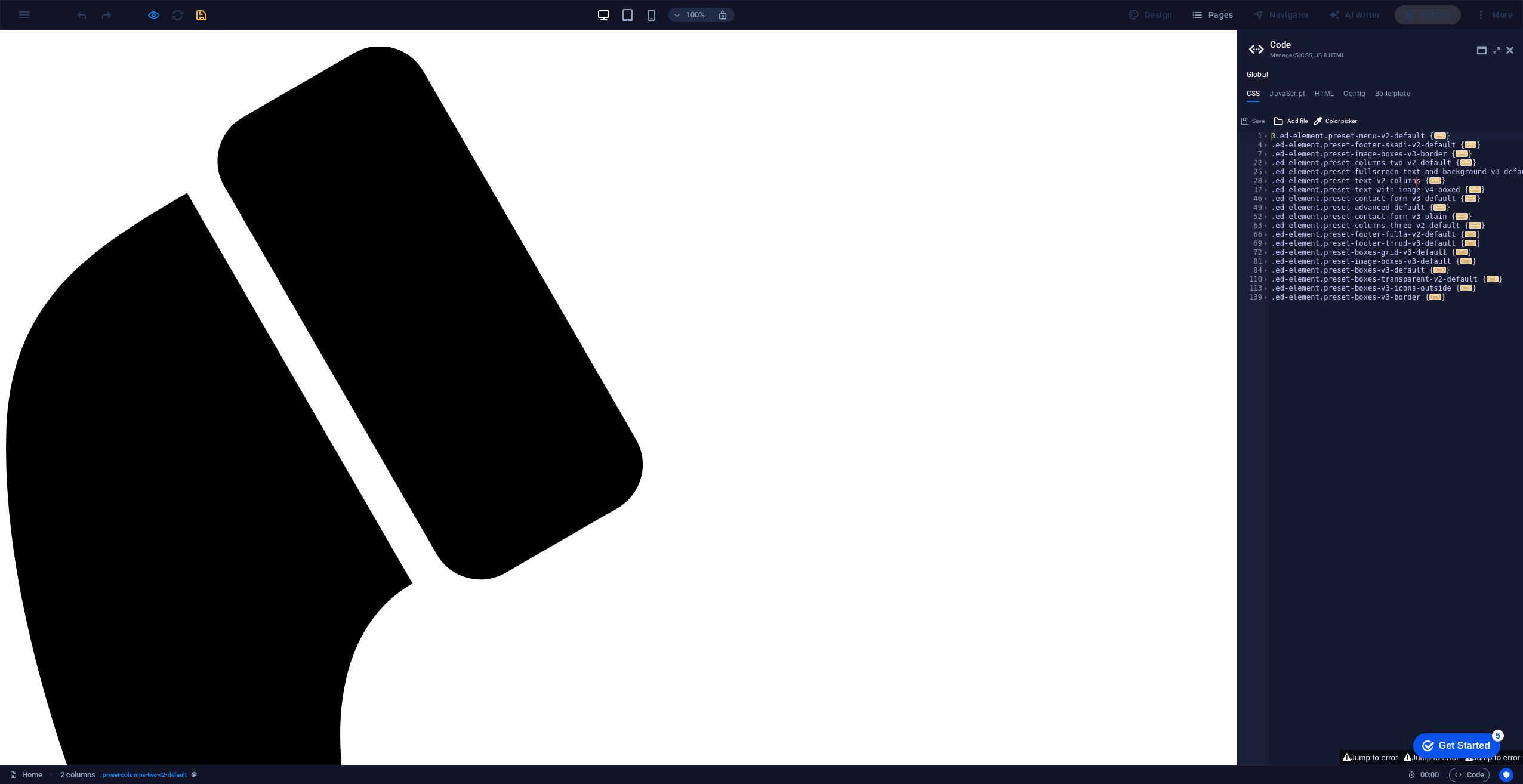
scroll to position [0, 0]
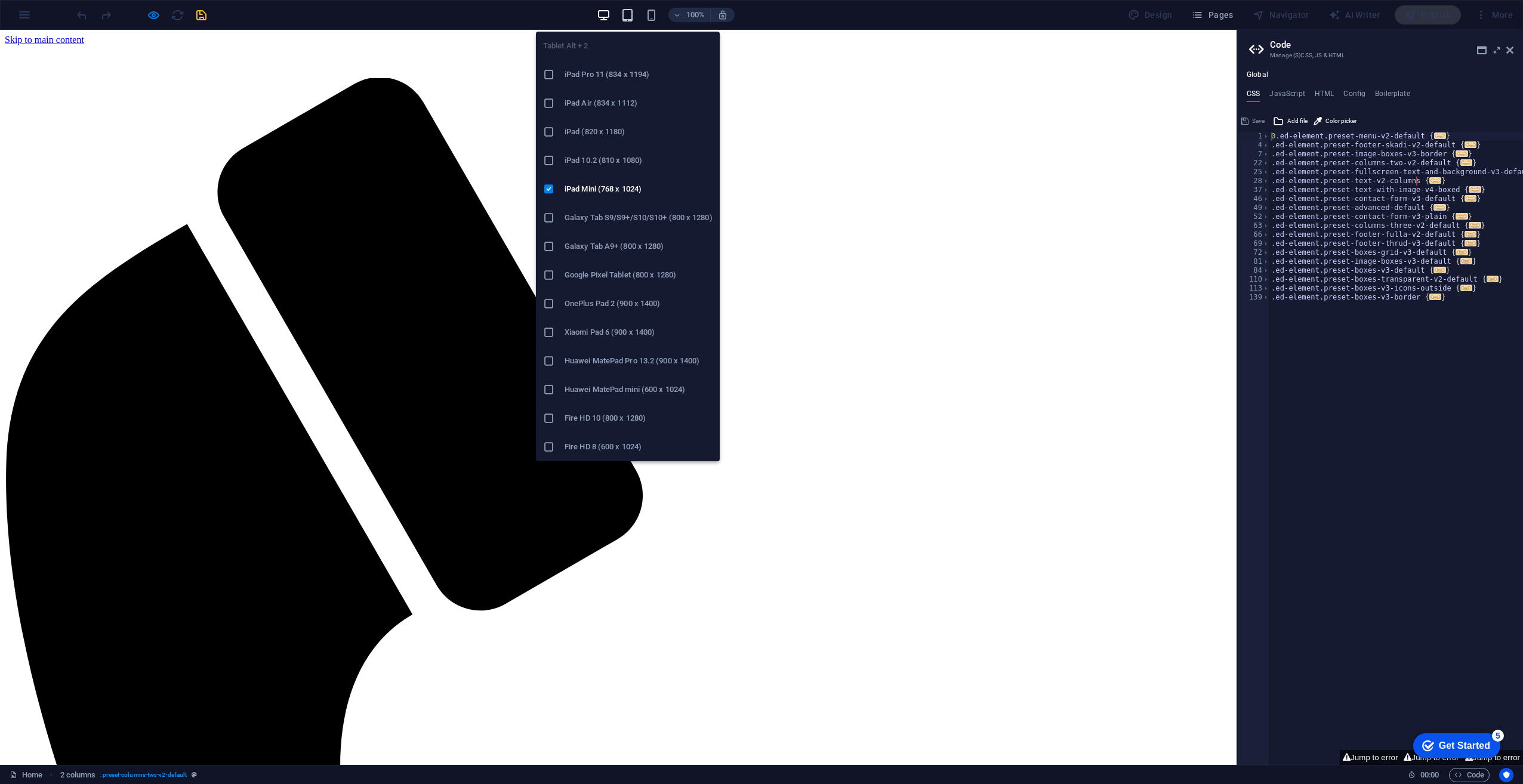
click at [628, 11] on icon "button" at bounding box center [627, 15] width 14 height 14
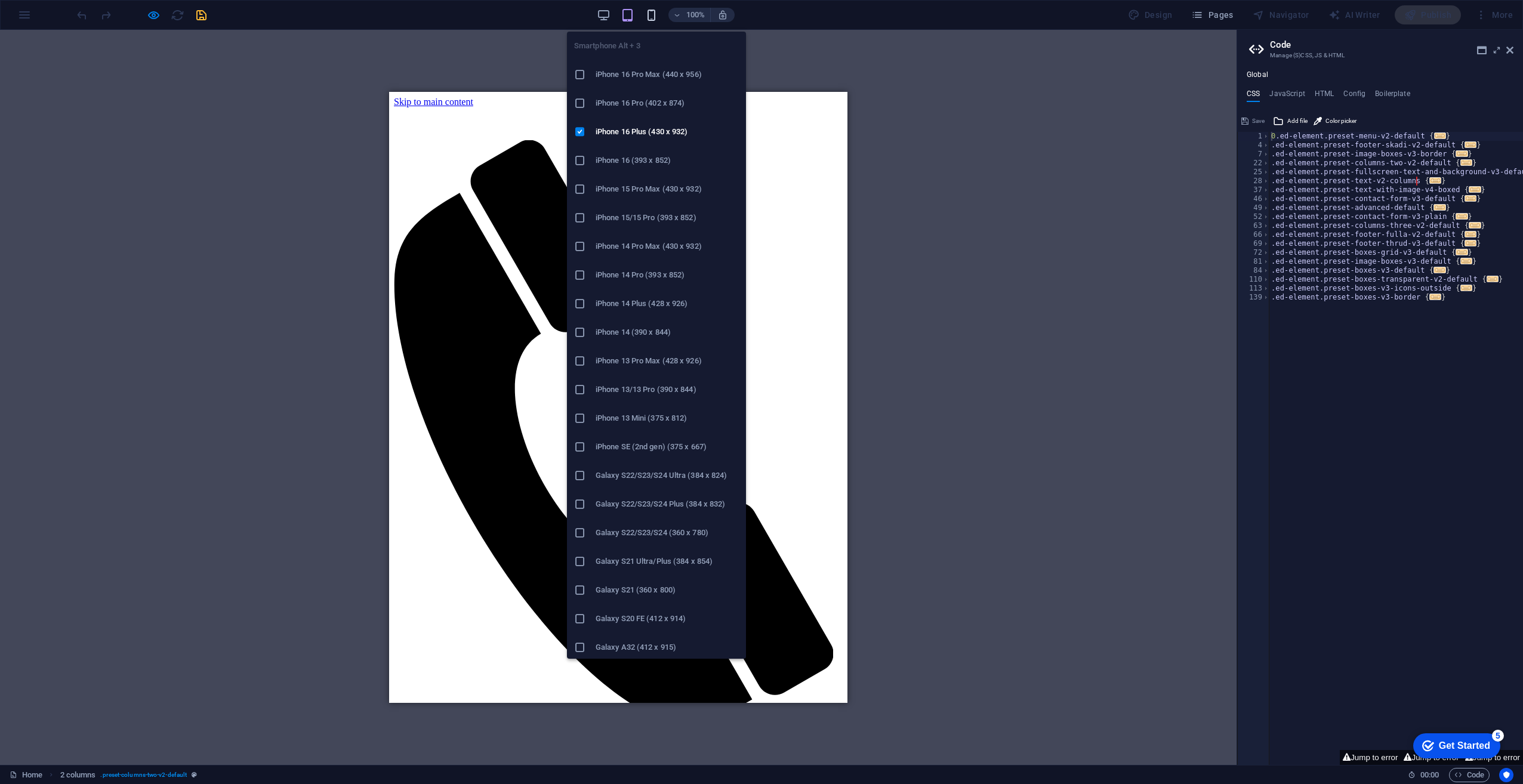
click at [652, 12] on icon "button" at bounding box center [651, 15] width 14 height 14
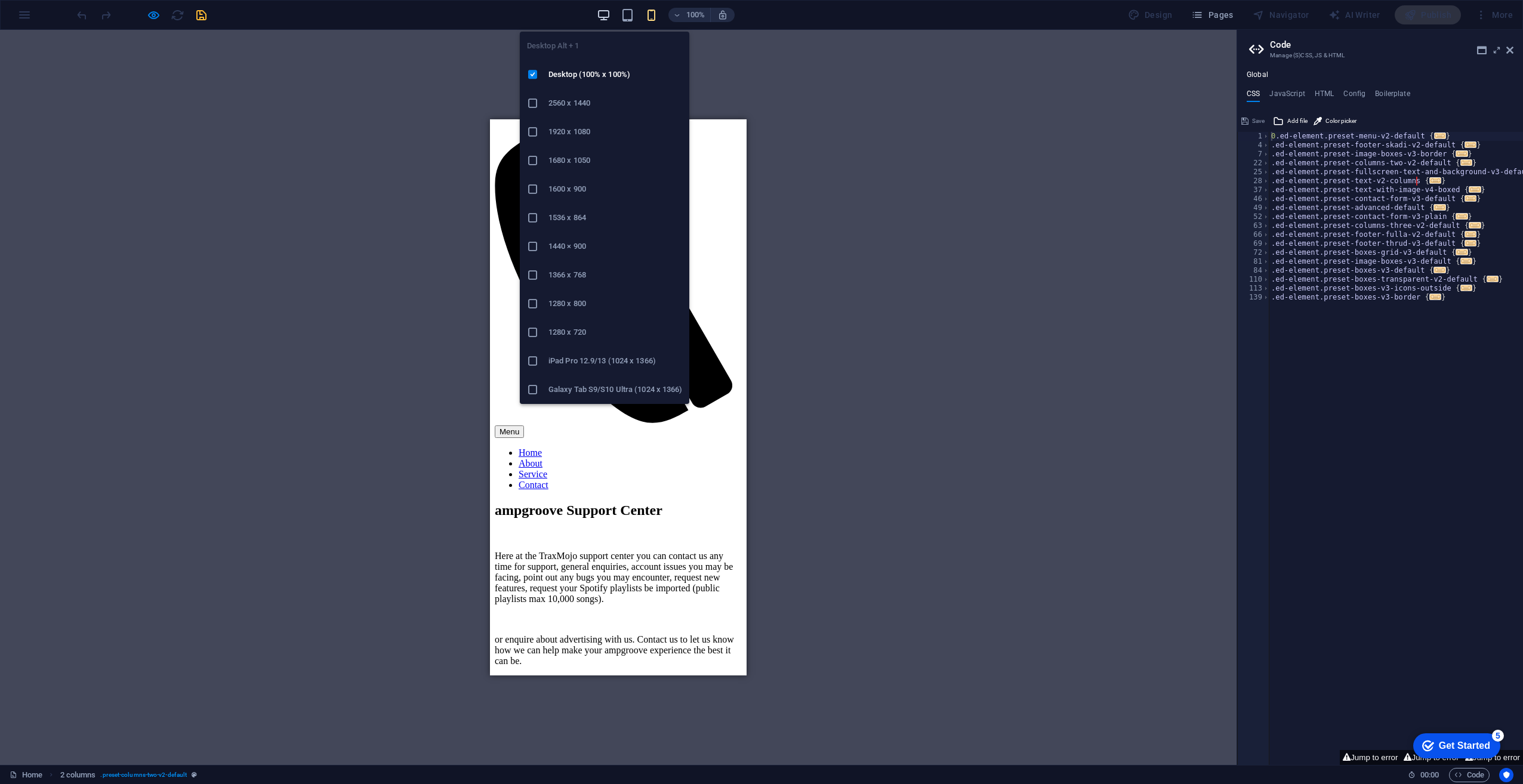
click at [606, 14] on icon "button" at bounding box center [604, 15] width 14 height 14
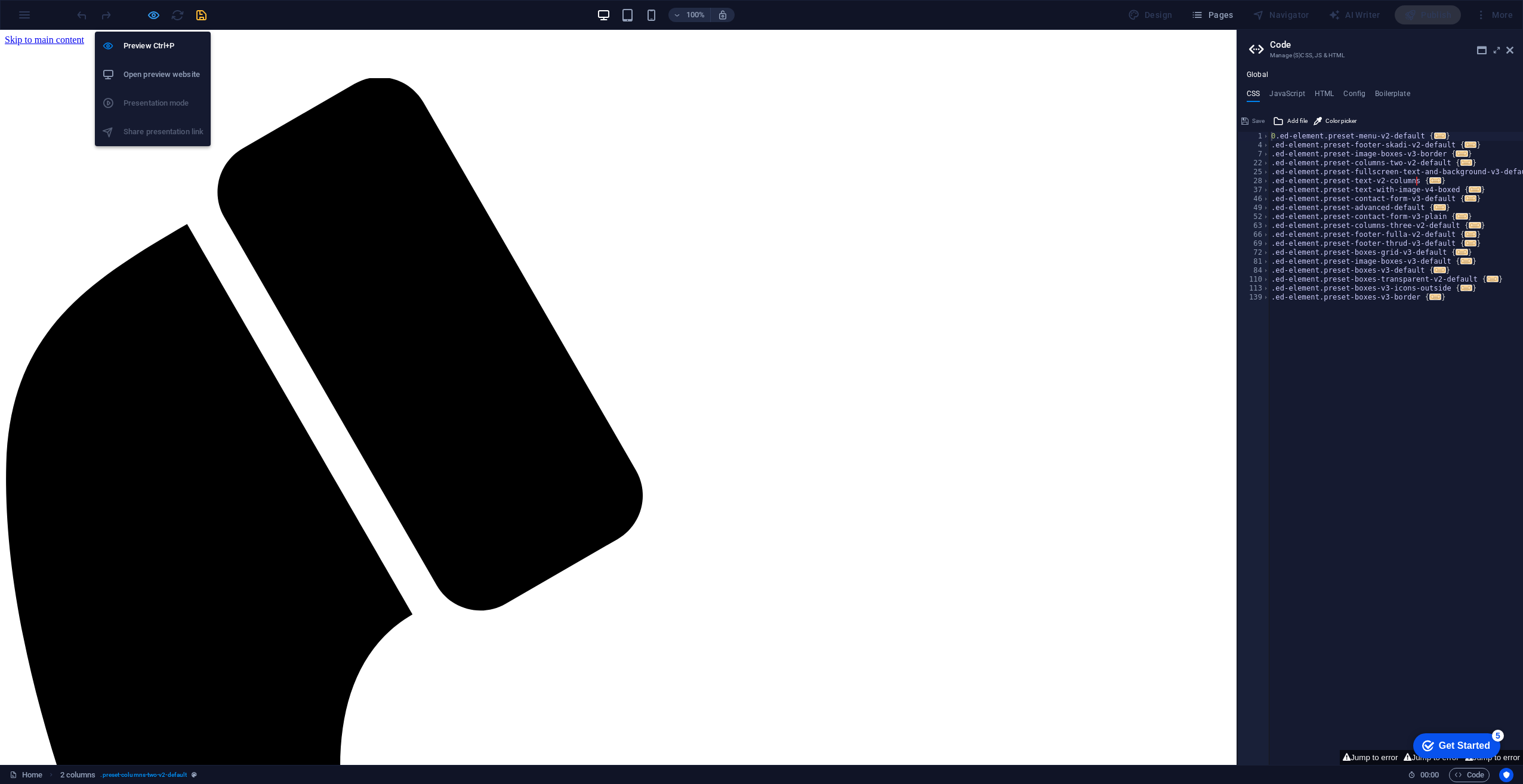
click at [160, 16] on icon "button" at bounding box center [154, 15] width 14 height 14
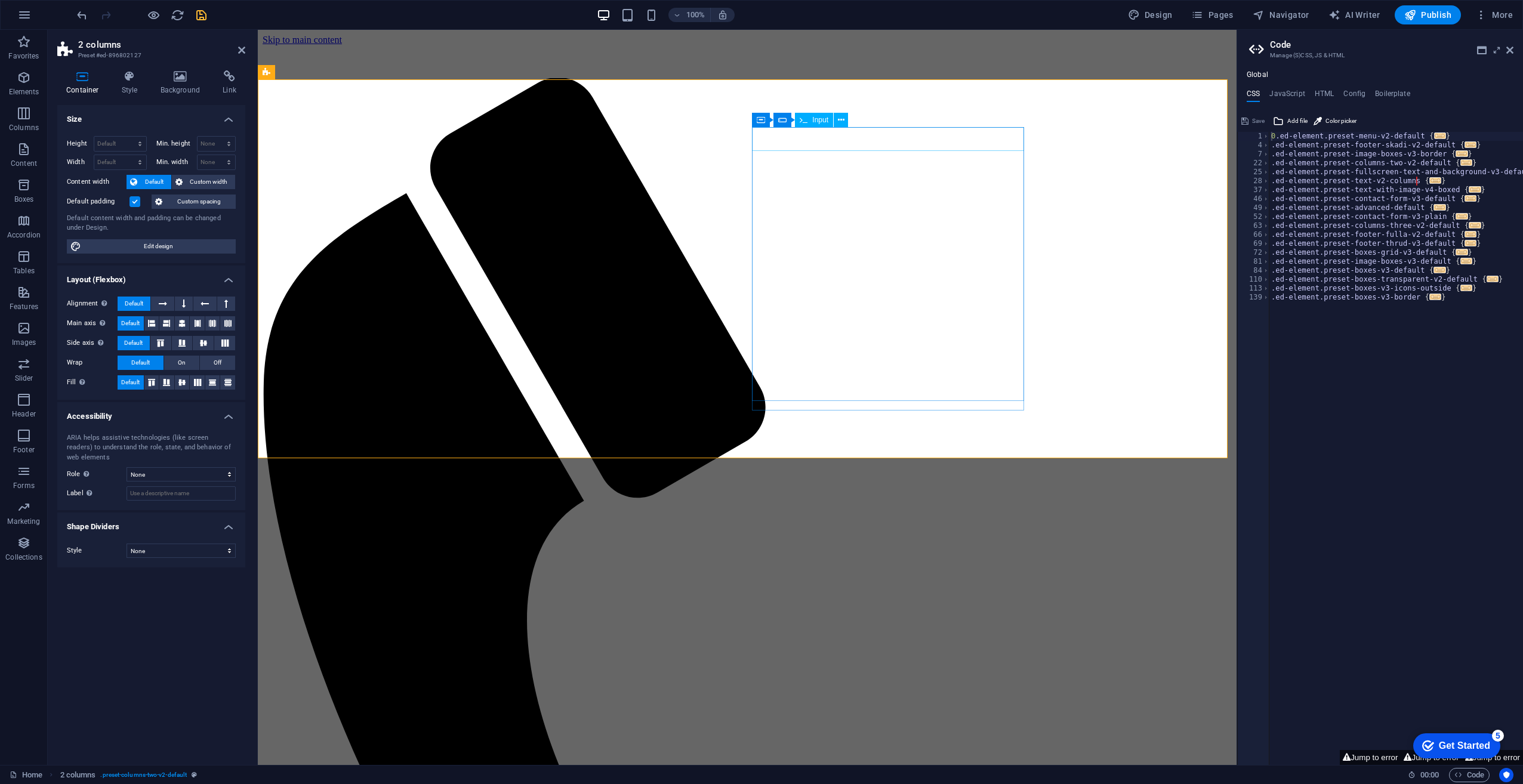
click at [814, 121] on span "Input" at bounding box center [820, 120] width 16 height 7
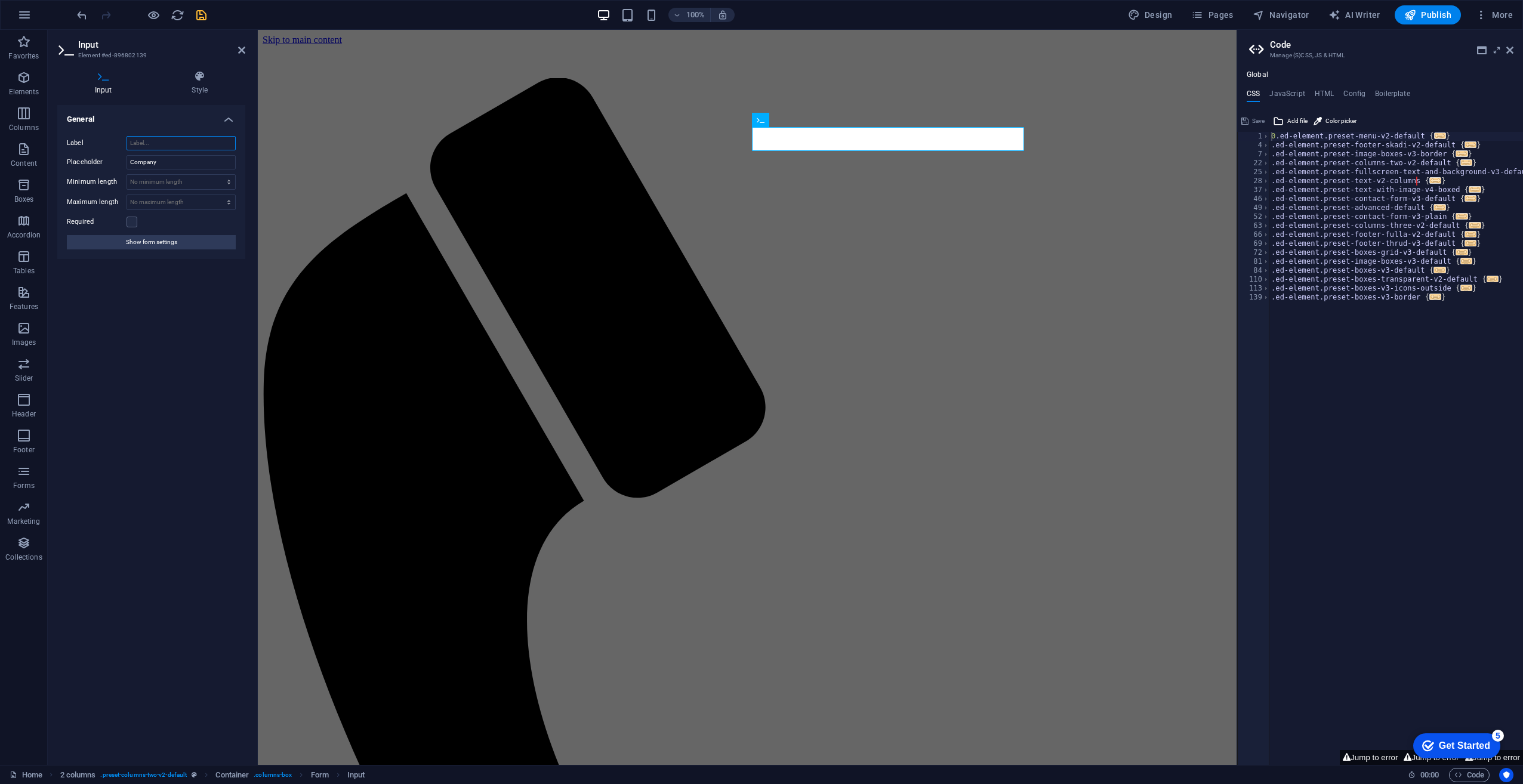
click at [142, 144] on input "Label" at bounding box center [181, 143] width 109 height 14
type input "N"
type input "B"
type input "Name"
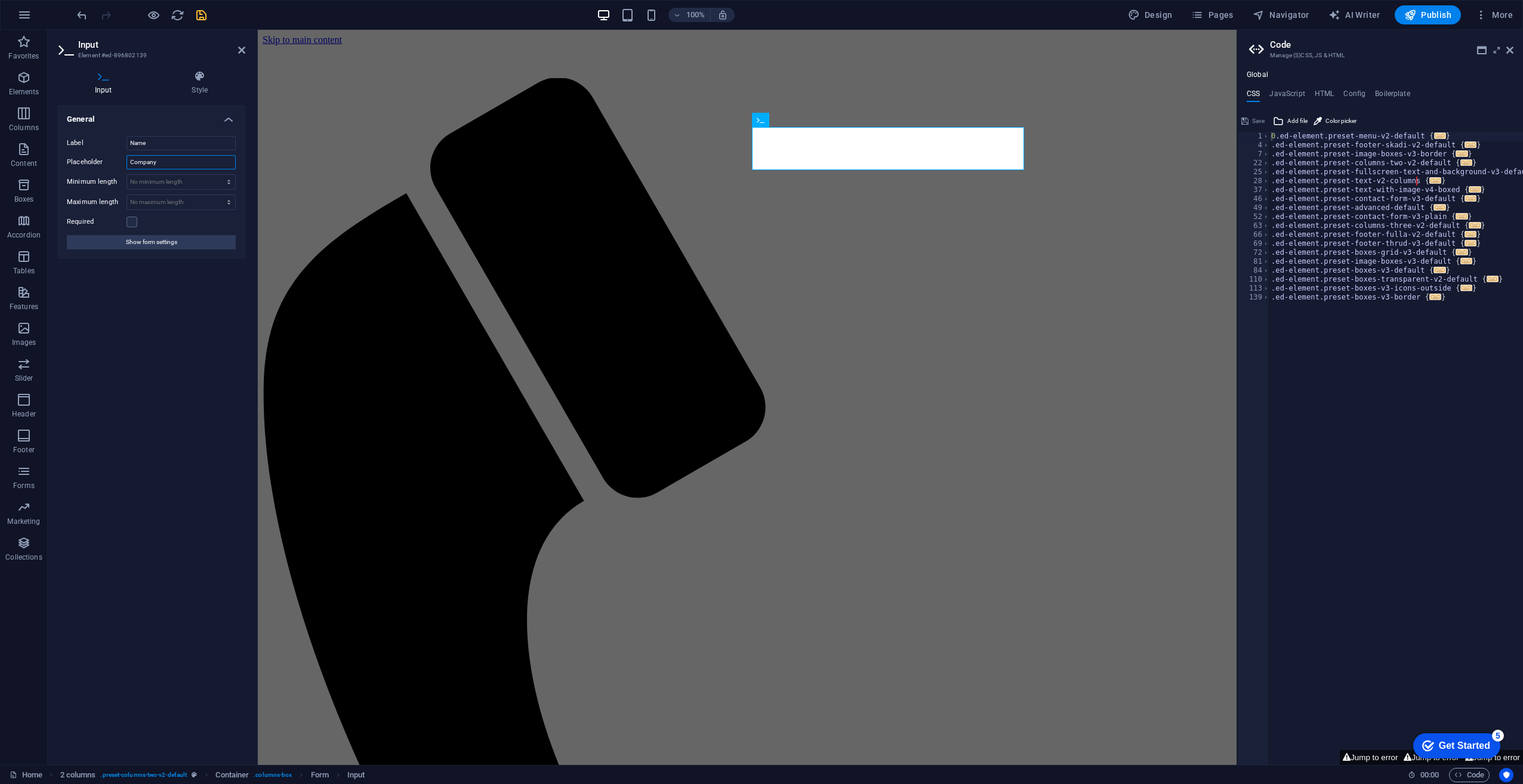
click at [148, 162] on input "Company" at bounding box center [181, 162] width 109 height 14
type input "Name"
click at [172, 334] on div "General Label Name Placeholder Name Minimum length No minimum length chars Maxi…" at bounding box center [151, 430] width 188 height 651
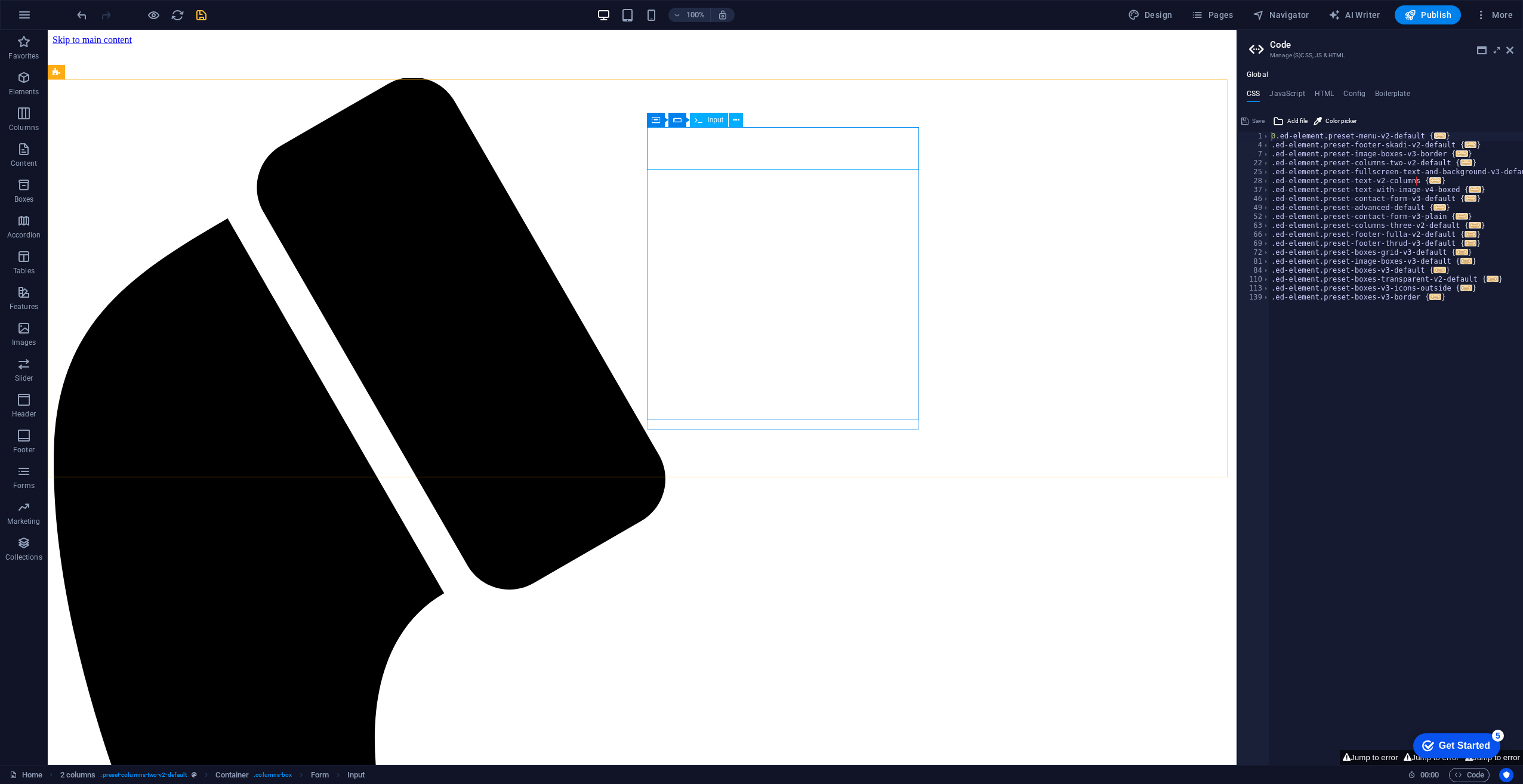
click at [709, 120] on span "Input" at bounding box center [715, 120] width 16 height 7
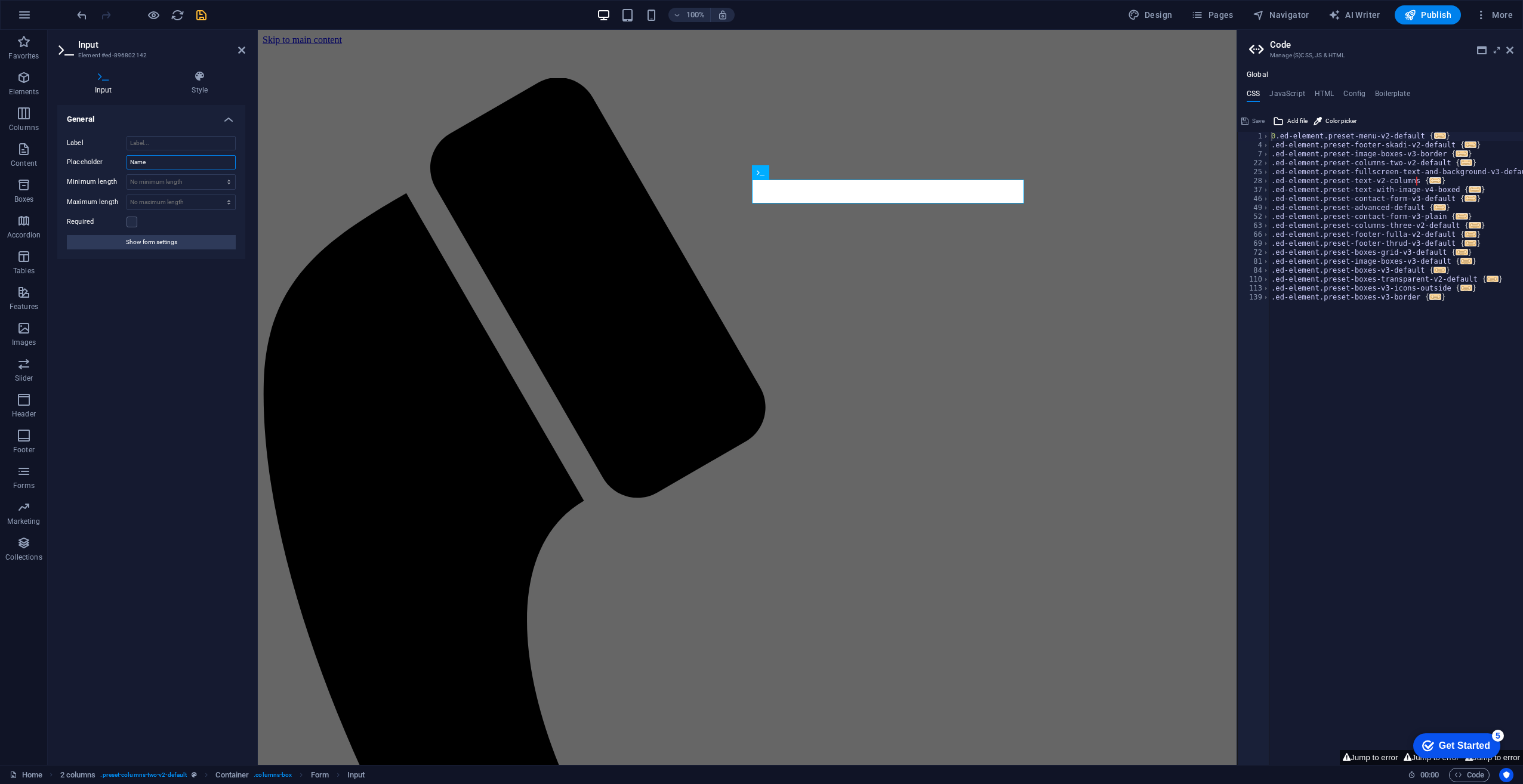
click at [148, 160] on input "Name" at bounding box center [181, 162] width 109 height 14
click at [154, 144] on input "Label" at bounding box center [181, 143] width 109 height 14
type input "E-mail"
click at [141, 157] on input "Name" at bounding box center [181, 162] width 109 height 14
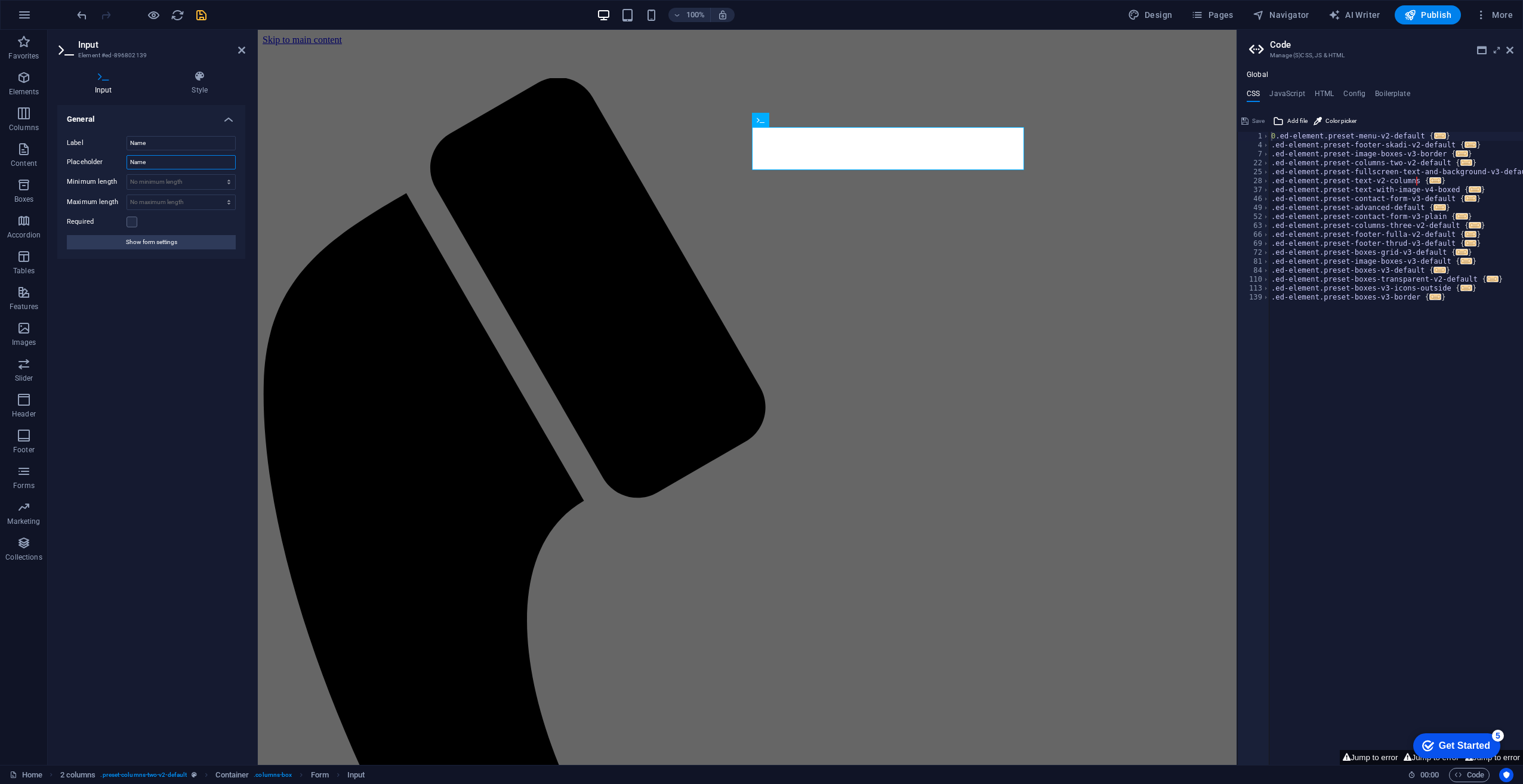
click at [148, 159] on input "Name" at bounding box center [181, 162] width 109 height 14
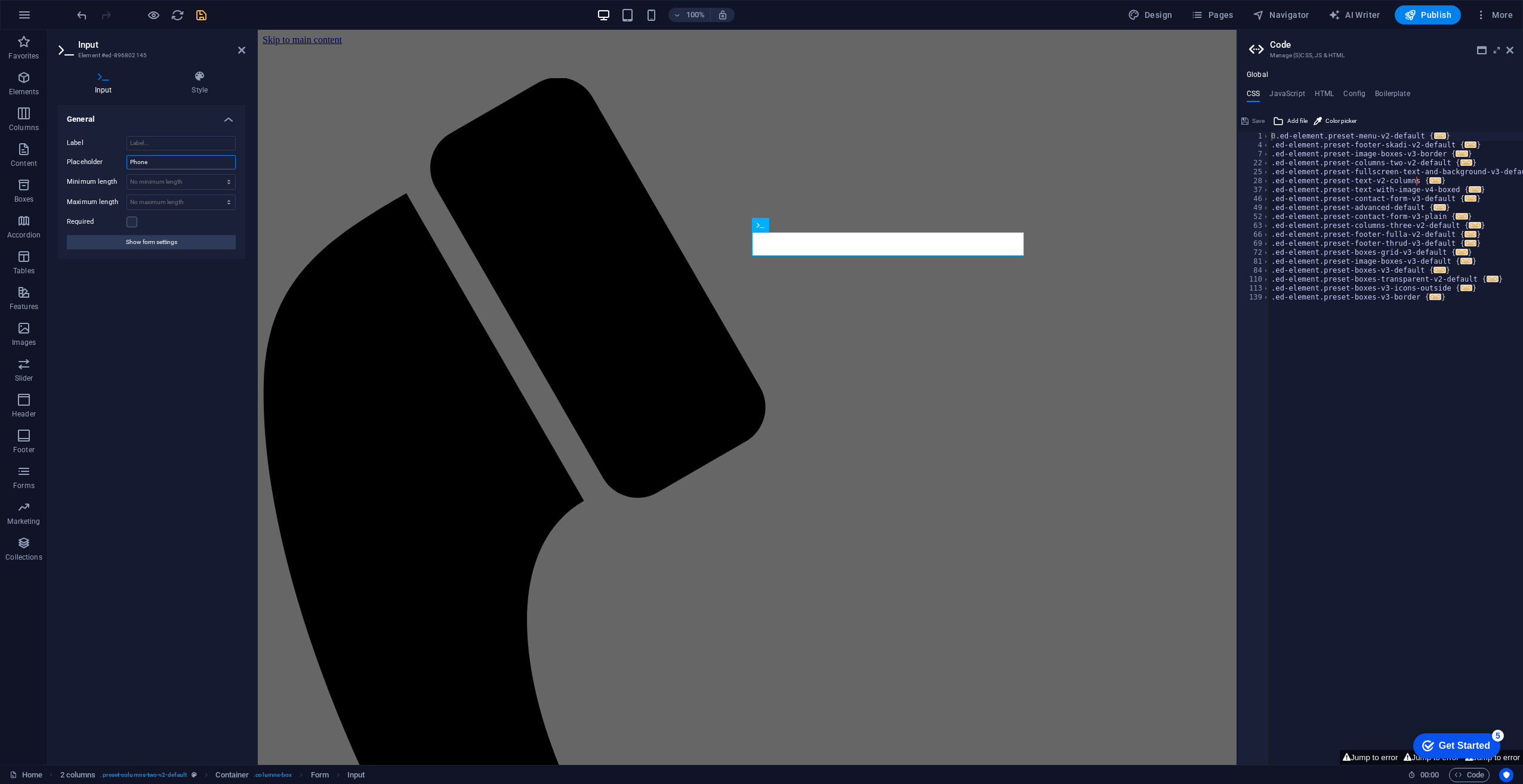
click at [135, 160] on input "Phone" at bounding box center [181, 162] width 109 height 14
paste input "Subject"
type input "Subject"
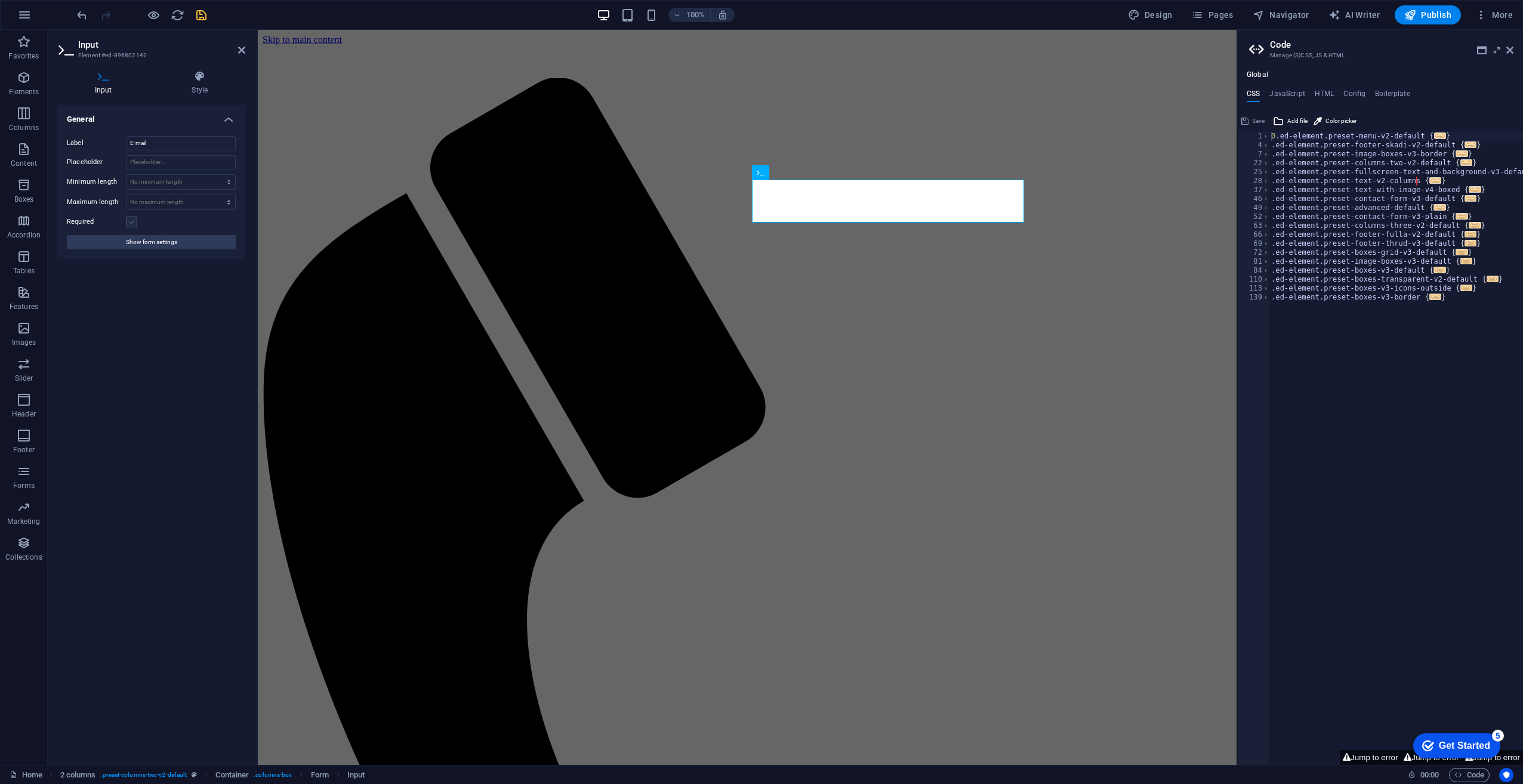
click at [129, 219] on label at bounding box center [132, 222] width 11 height 11
click at [0, 0] on input "Required" at bounding box center [0, 0] width 0 height 0
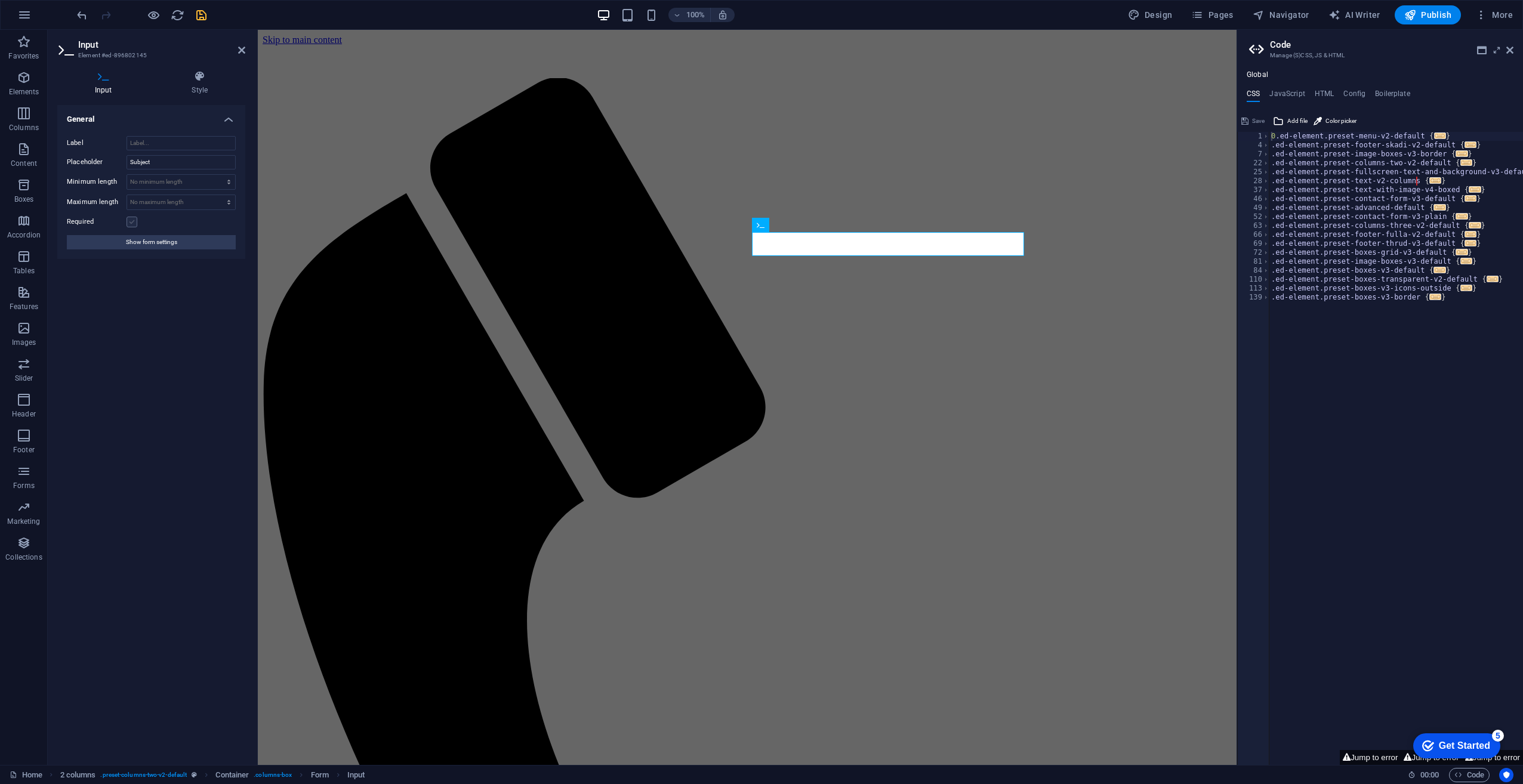
click at [133, 223] on label at bounding box center [132, 222] width 11 height 11
click at [0, 0] on input "Required" at bounding box center [0, 0] width 0 height 0
click at [144, 244] on span "Show form settings" at bounding box center [152, 242] width 51 height 14
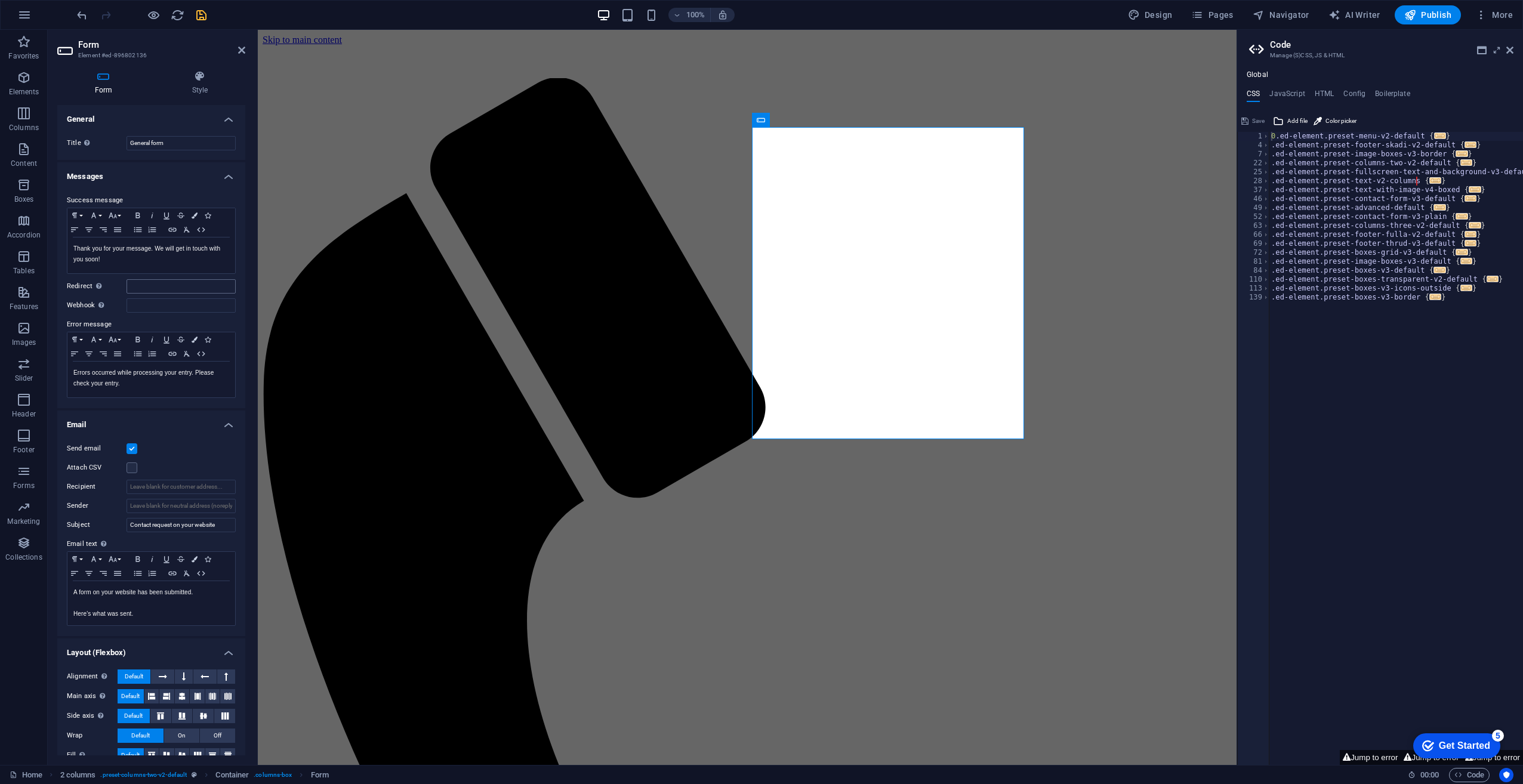
scroll to position [16, 0]
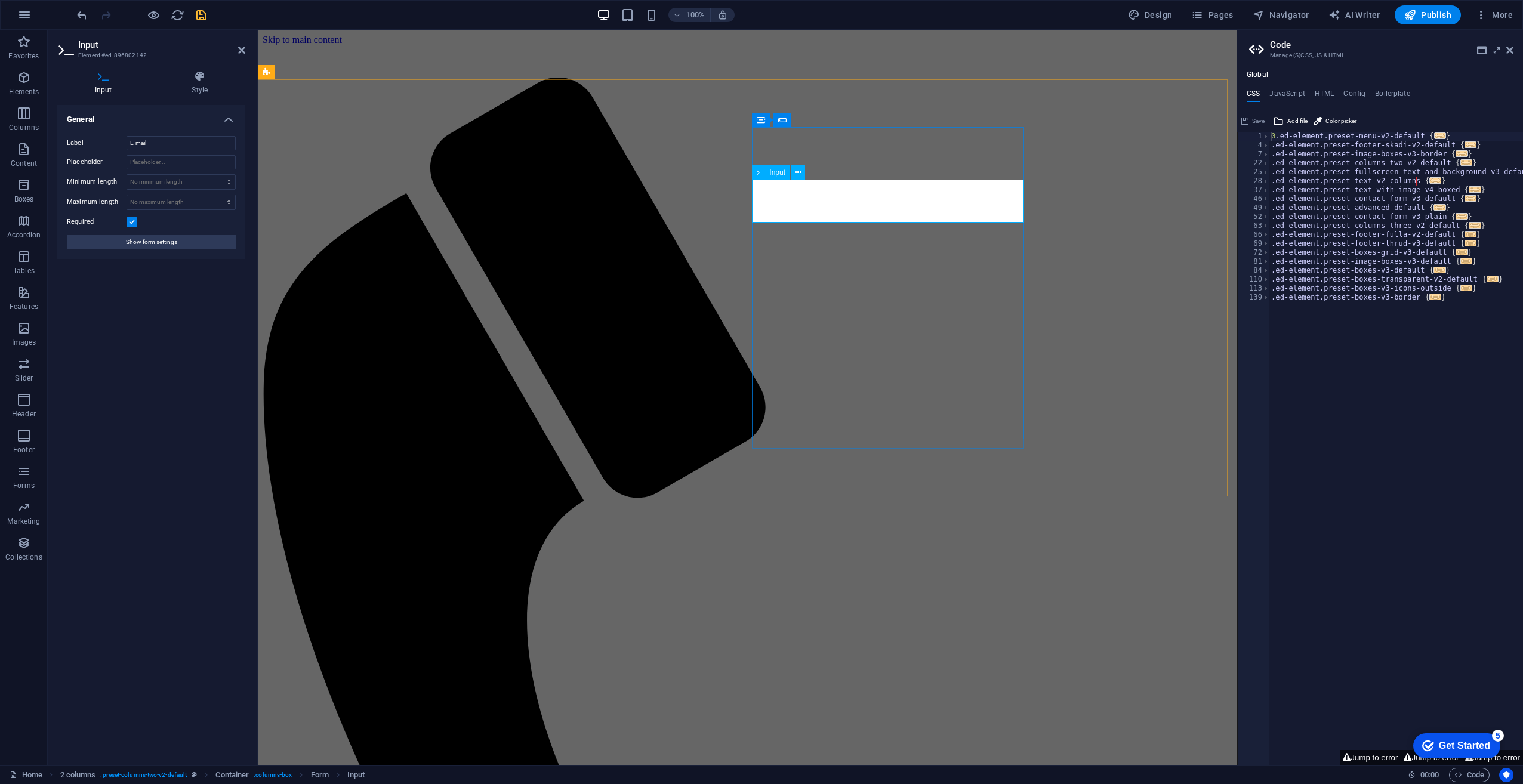
click at [781, 170] on span "Input" at bounding box center [777, 172] width 16 height 7
click at [800, 173] on icon at bounding box center [799, 173] width 7 height 12
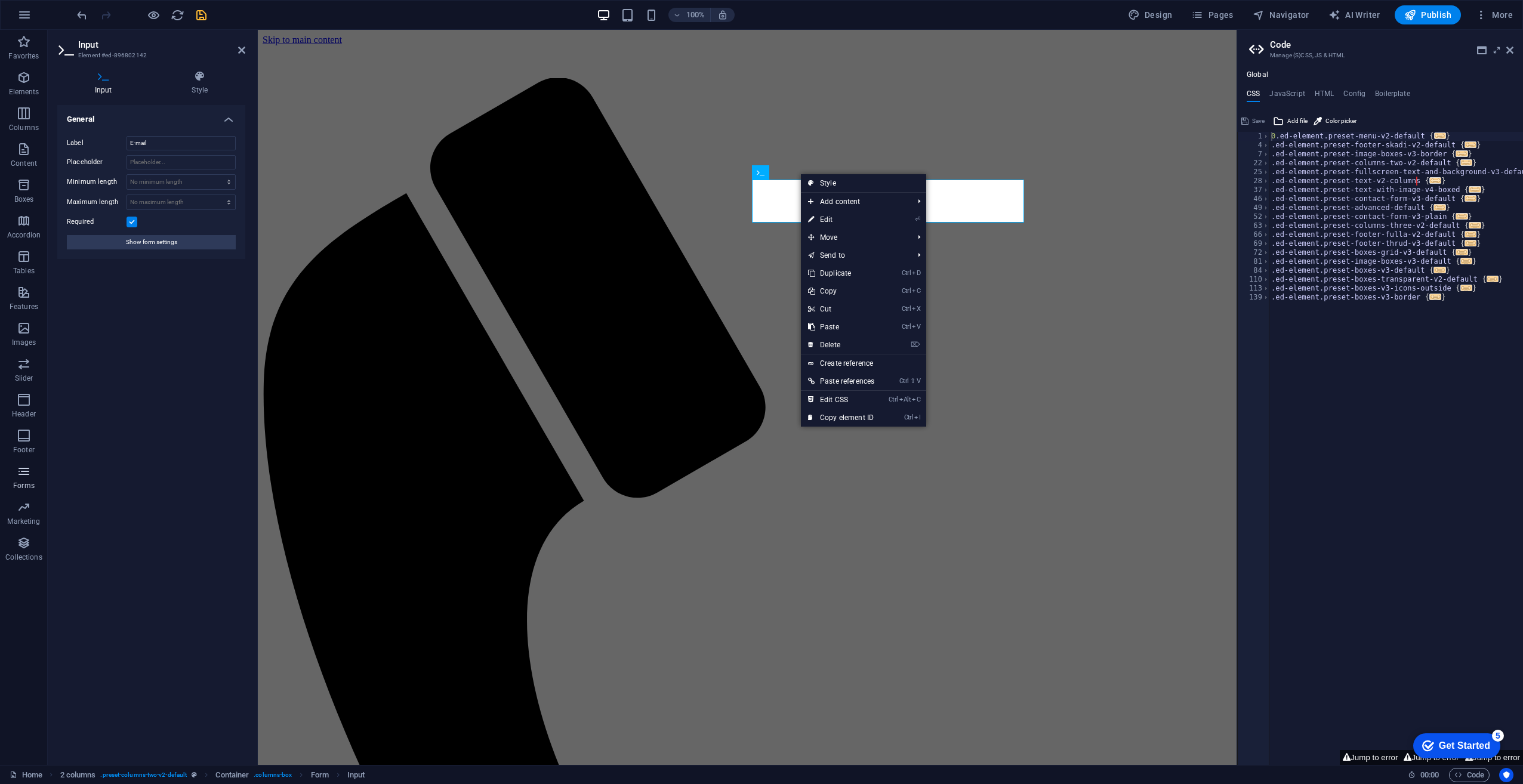
click at [30, 475] on icon "button" at bounding box center [24, 471] width 14 height 14
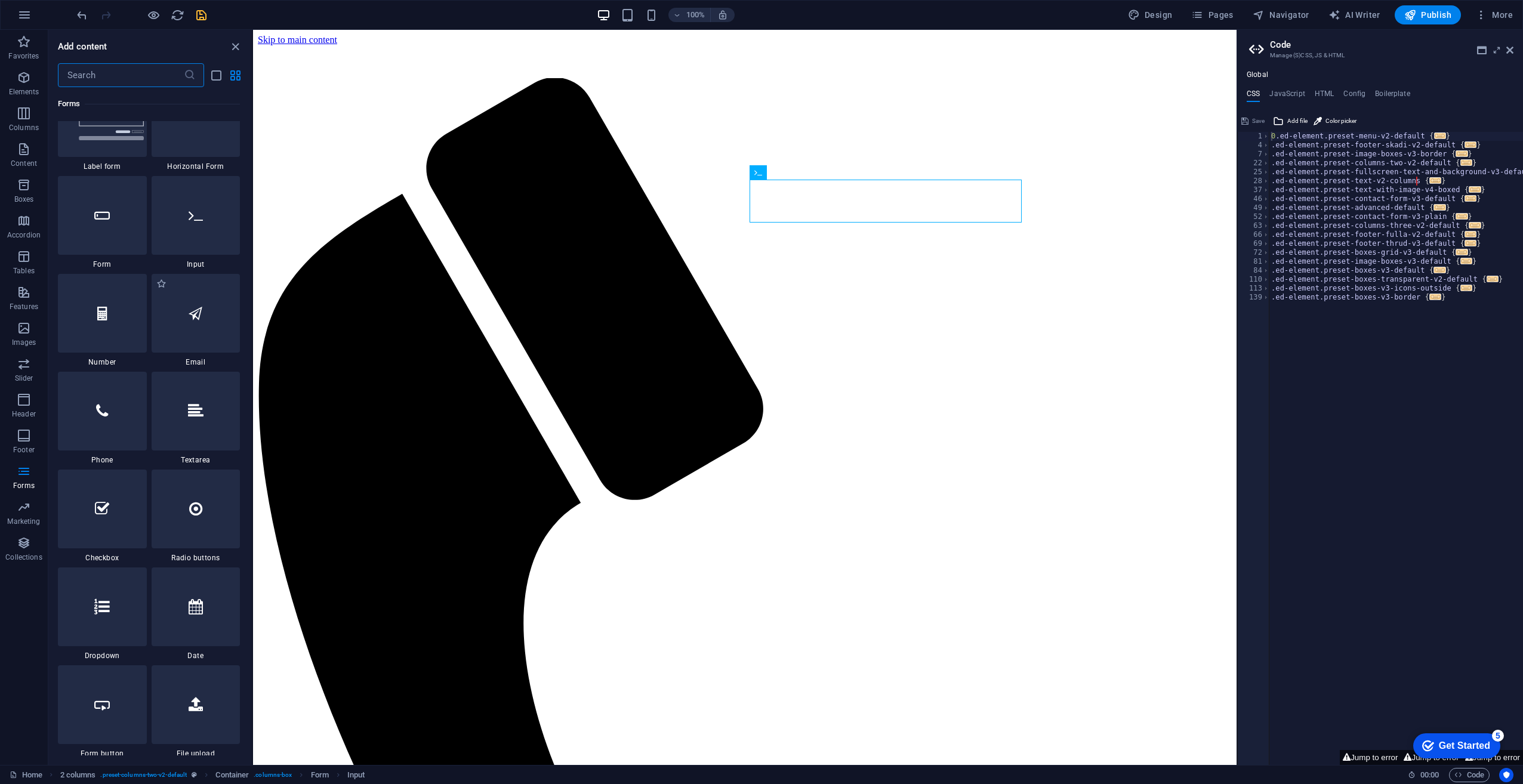
scroll to position [9070, 0]
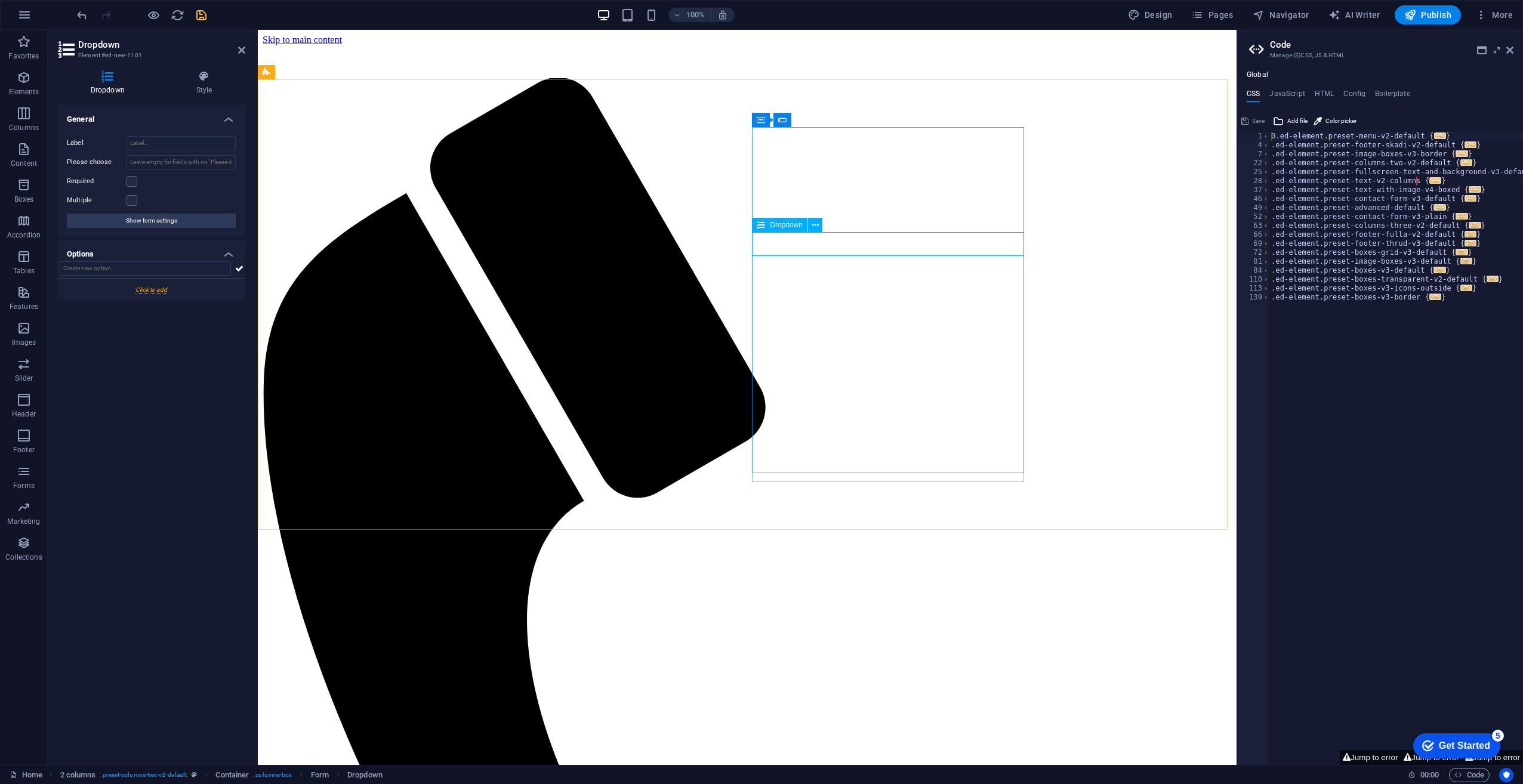
click at [787, 225] on span "Dropdown" at bounding box center [786, 225] width 33 height 7
click at [784, 227] on span "Dropdown" at bounding box center [786, 225] width 33 height 7
click at [154, 141] on input "Label" at bounding box center [181, 143] width 109 height 14
paste input "Subject"
type input "Subject"
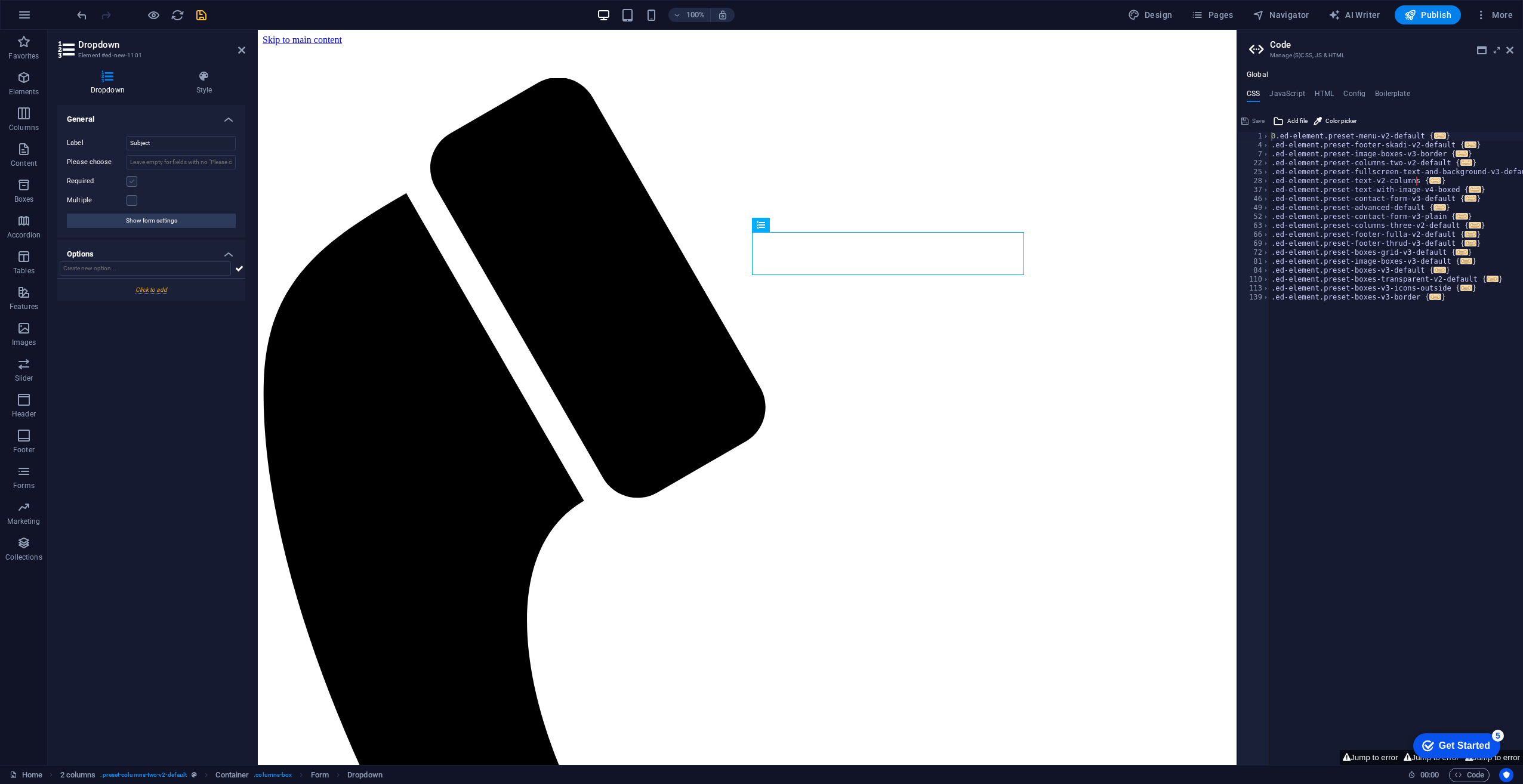
click at [134, 179] on label at bounding box center [132, 181] width 11 height 11
click at [0, 0] on input "Required" at bounding box center [0, 0] width 0 height 0
click at [130, 195] on label at bounding box center [132, 200] width 11 height 11
click at [0, 0] on input "Multiple" at bounding box center [0, 0] width 0 height 0
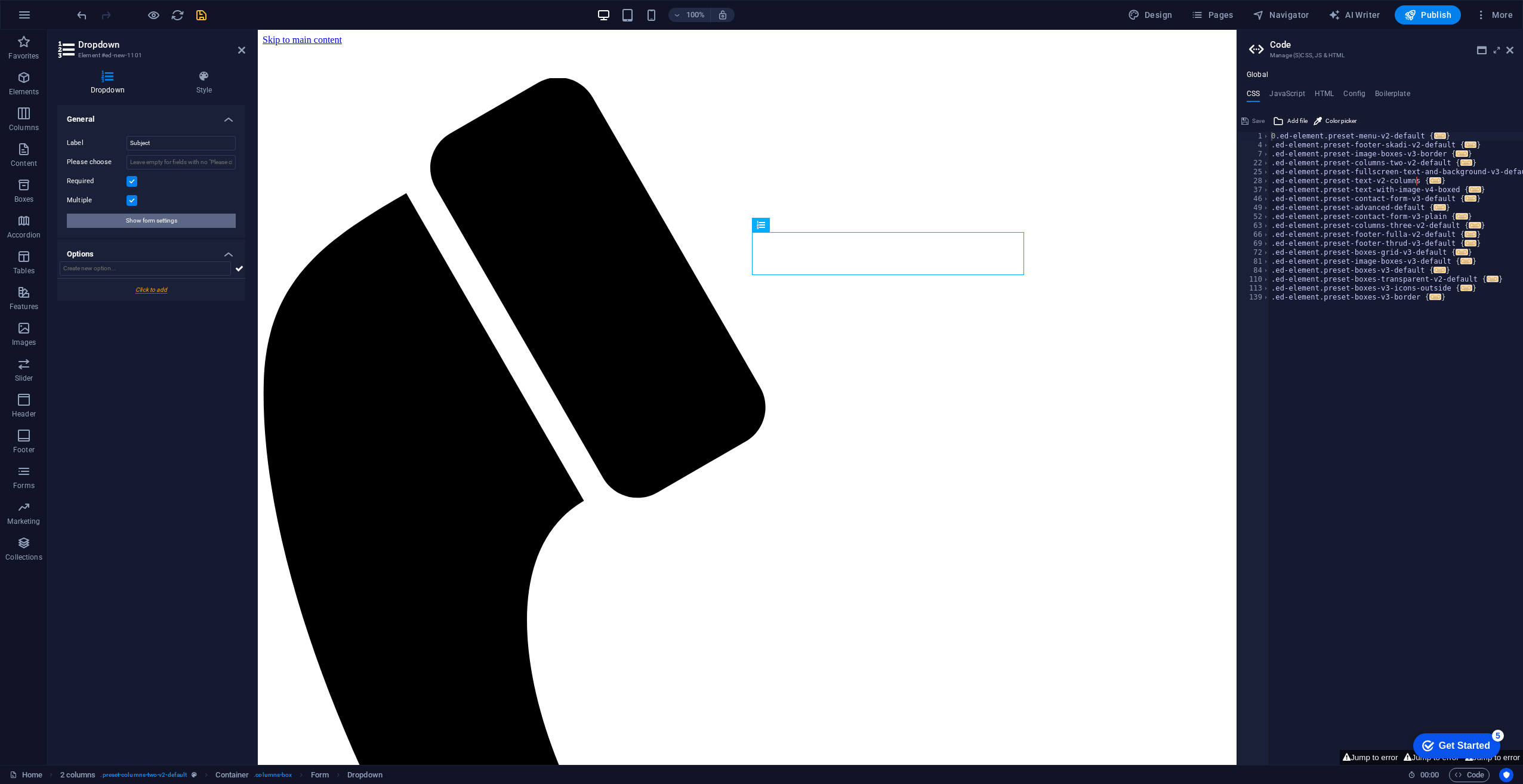
click at [123, 221] on button "Show form settings" at bounding box center [151, 221] width 169 height 14
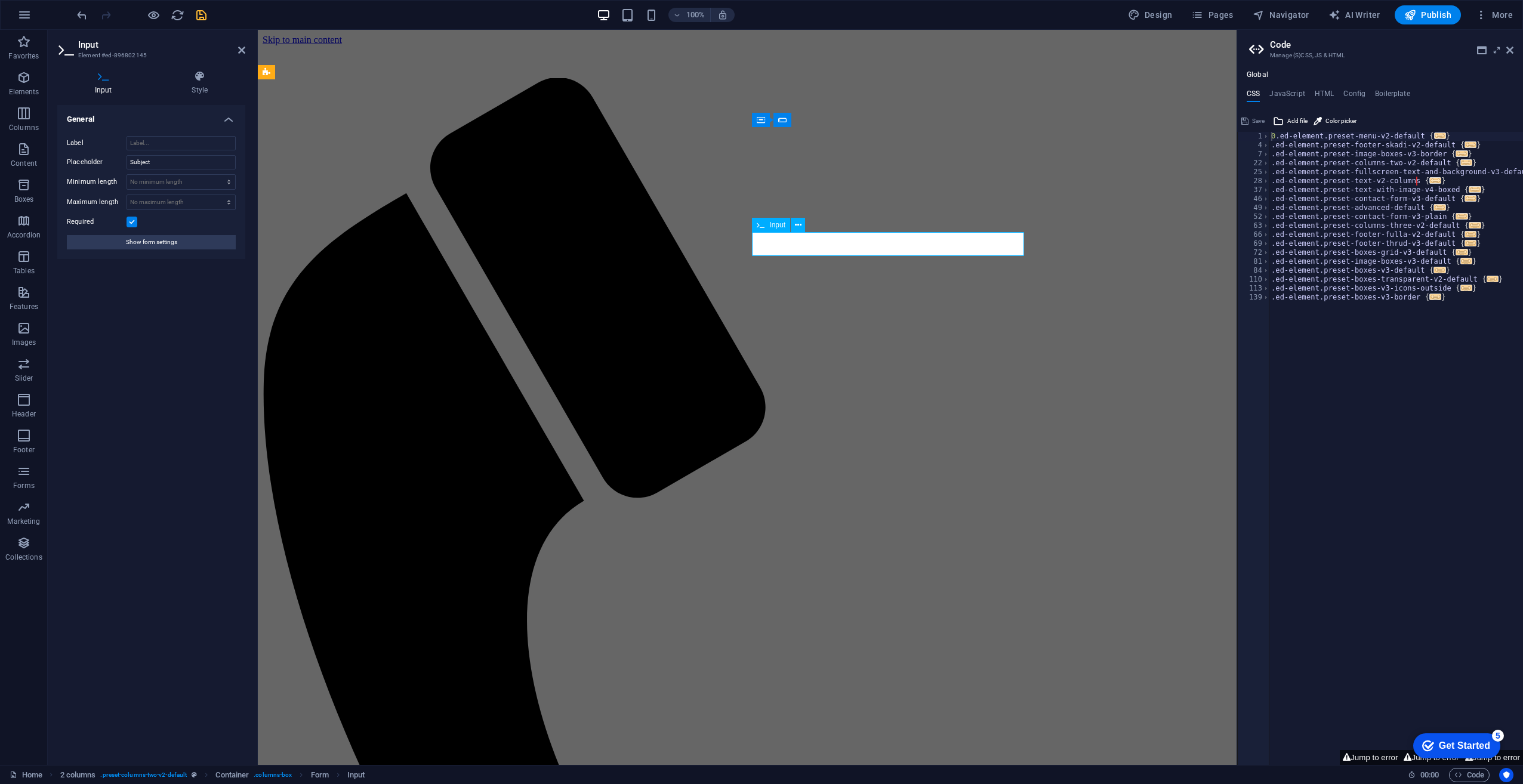
click at [772, 226] on span "Input" at bounding box center [777, 225] width 16 height 7
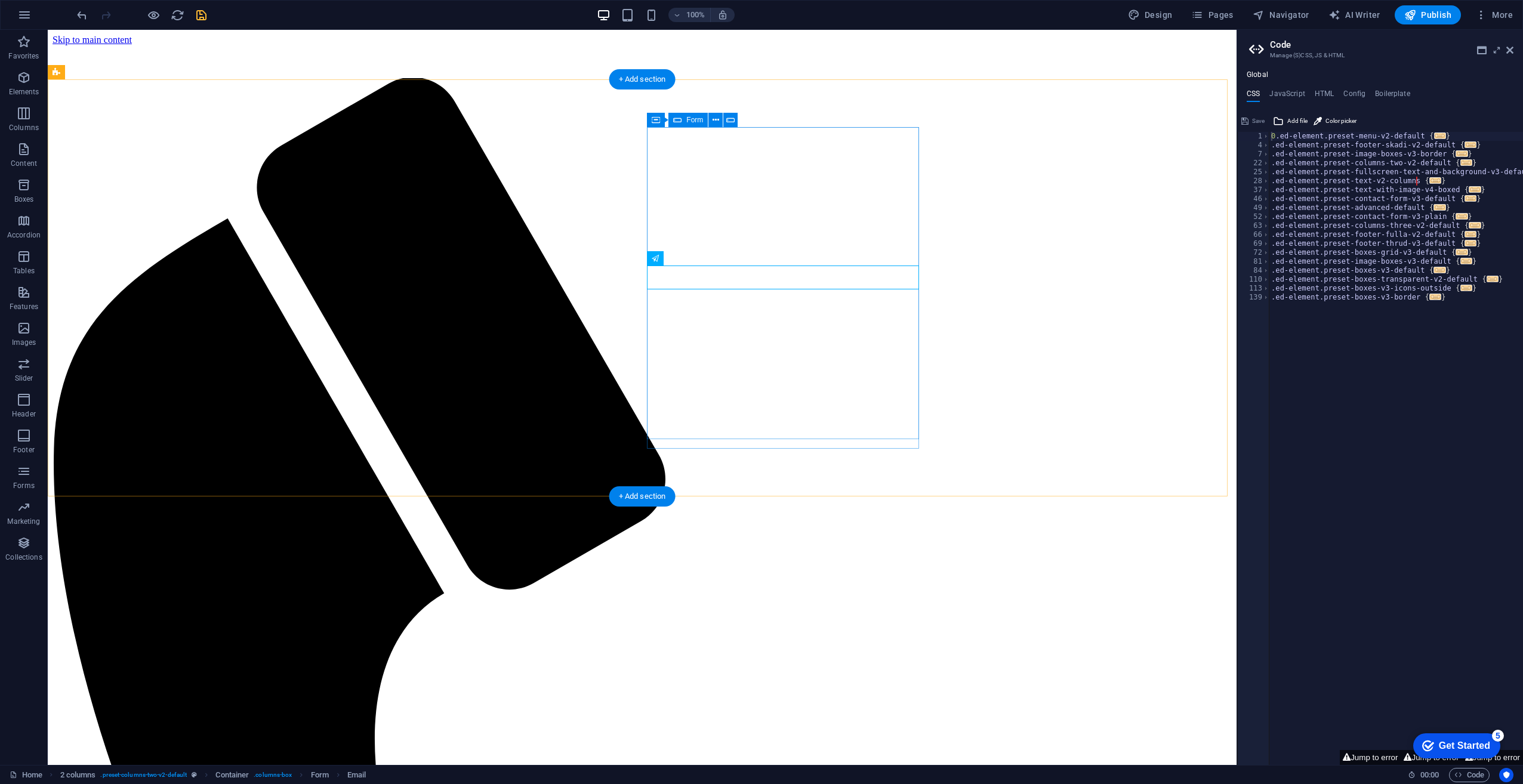
click at [669, 259] on span "Email" at bounding box center [673, 258] width 18 height 7
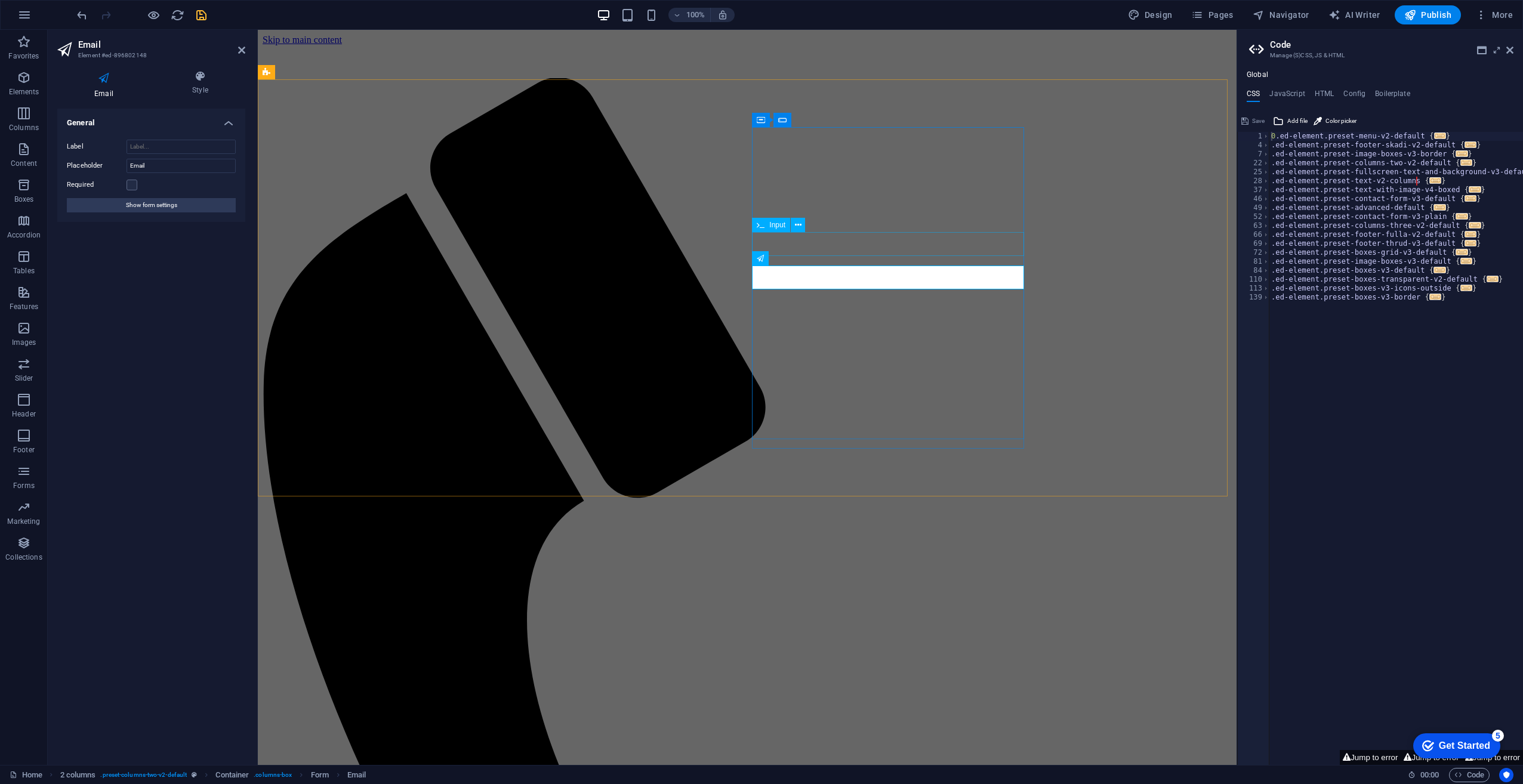
click at [785, 225] on div "Input" at bounding box center [771, 225] width 38 height 14
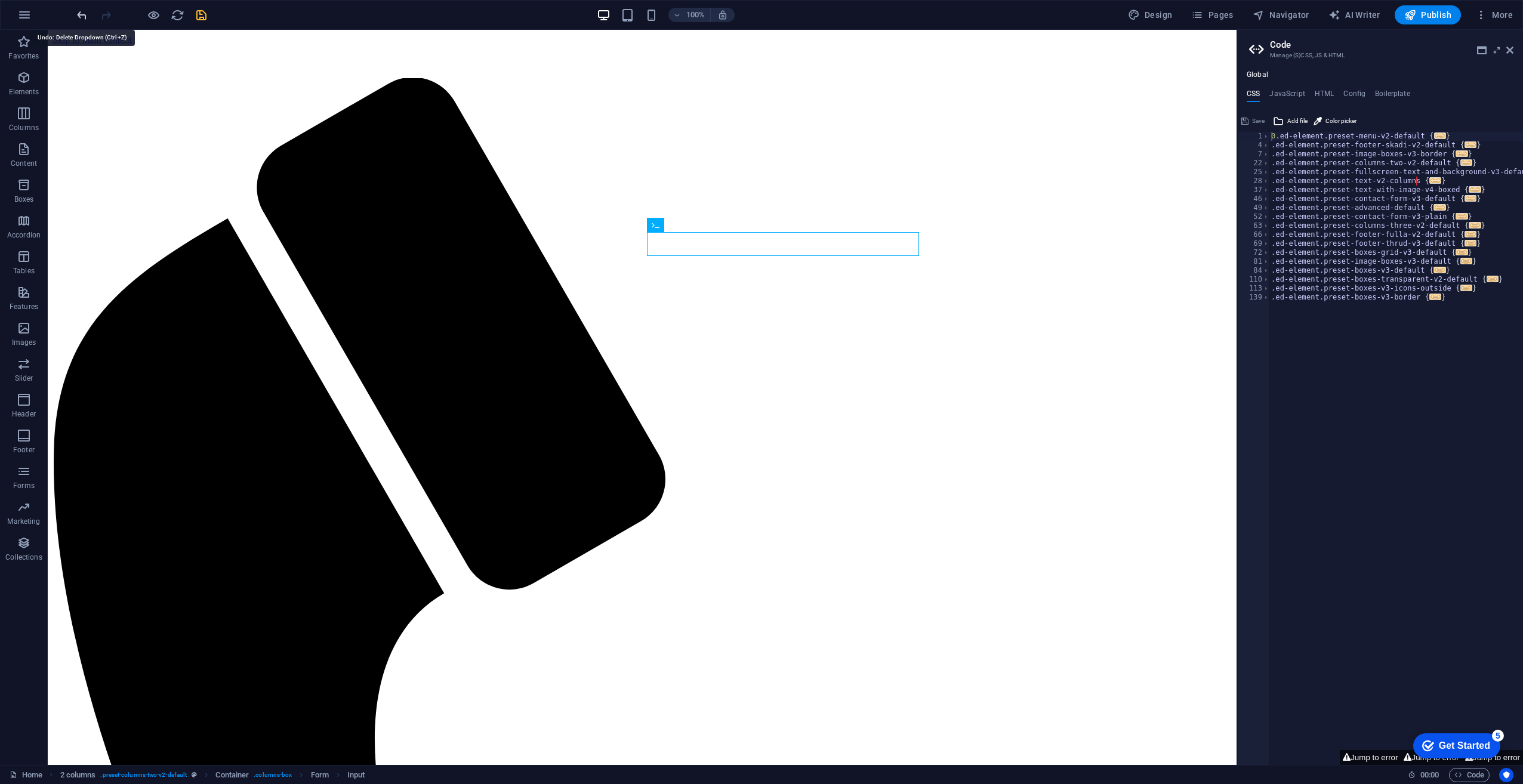
click at [84, 16] on icon "undo" at bounding box center [82, 15] width 14 height 14
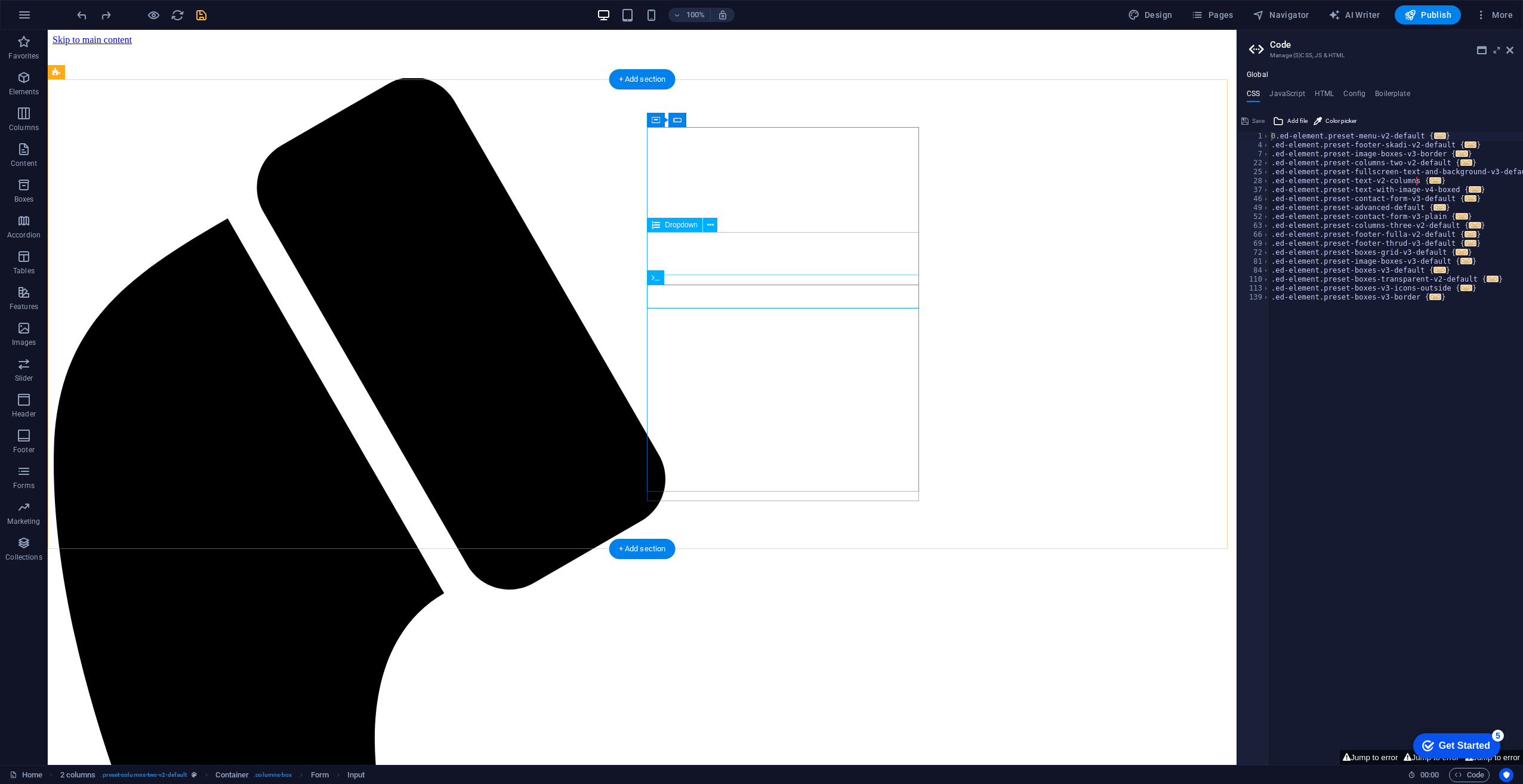
click at [670, 223] on span "Dropdown" at bounding box center [681, 225] width 33 height 7
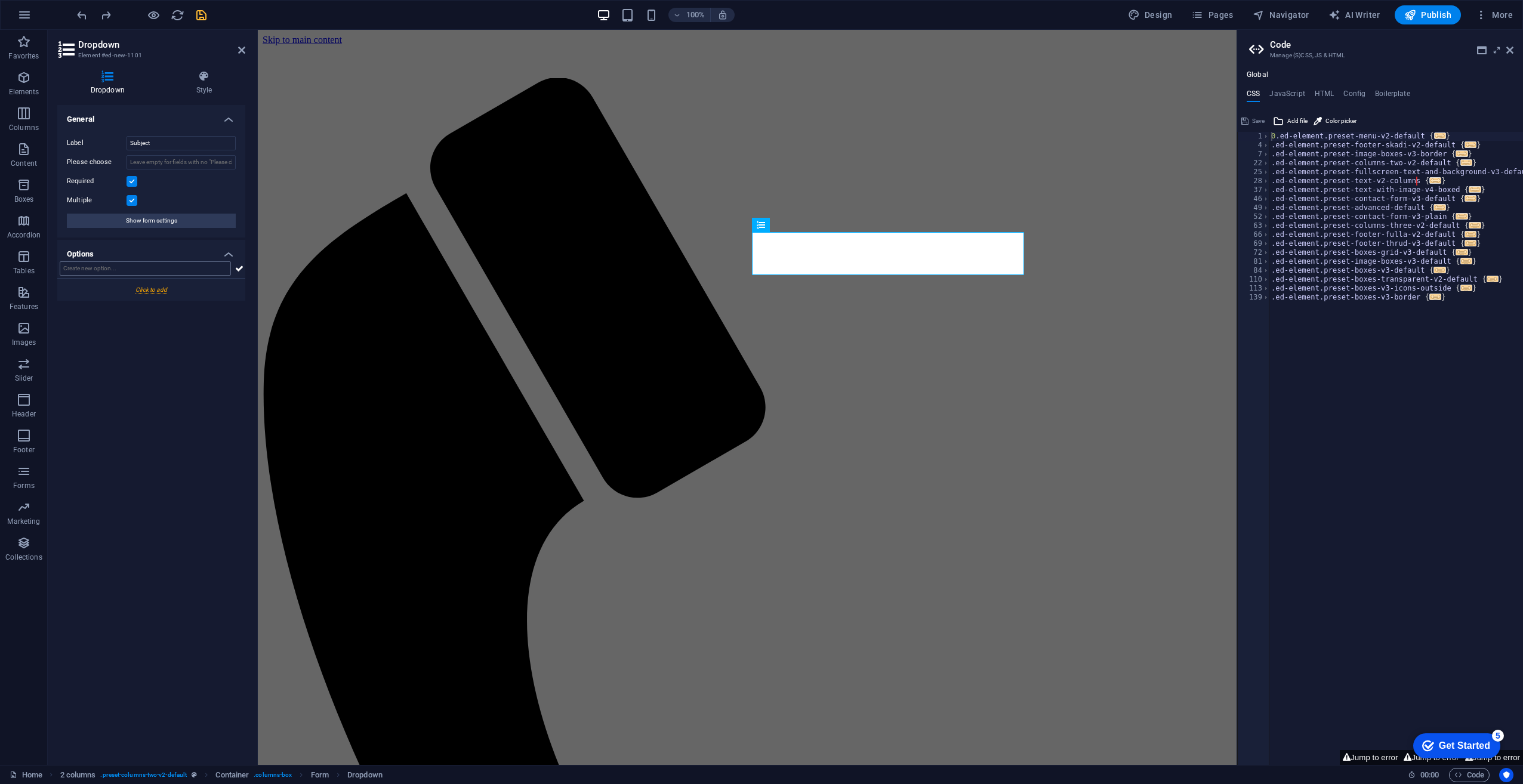
click at [136, 266] on input "text" at bounding box center [145, 269] width 171 height 14
type input "Playlist Import (Spotify)"
click at [148, 322] on div "General Label Subject Please choose Required Multiple Show form settings Option…" at bounding box center [151, 430] width 188 height 651
click at [164, 286] on div at bounding box center [151, 290] width 188 height 22
click at [164, 298] on input "New option" at bounding box center [190, 295] width 91 height 14
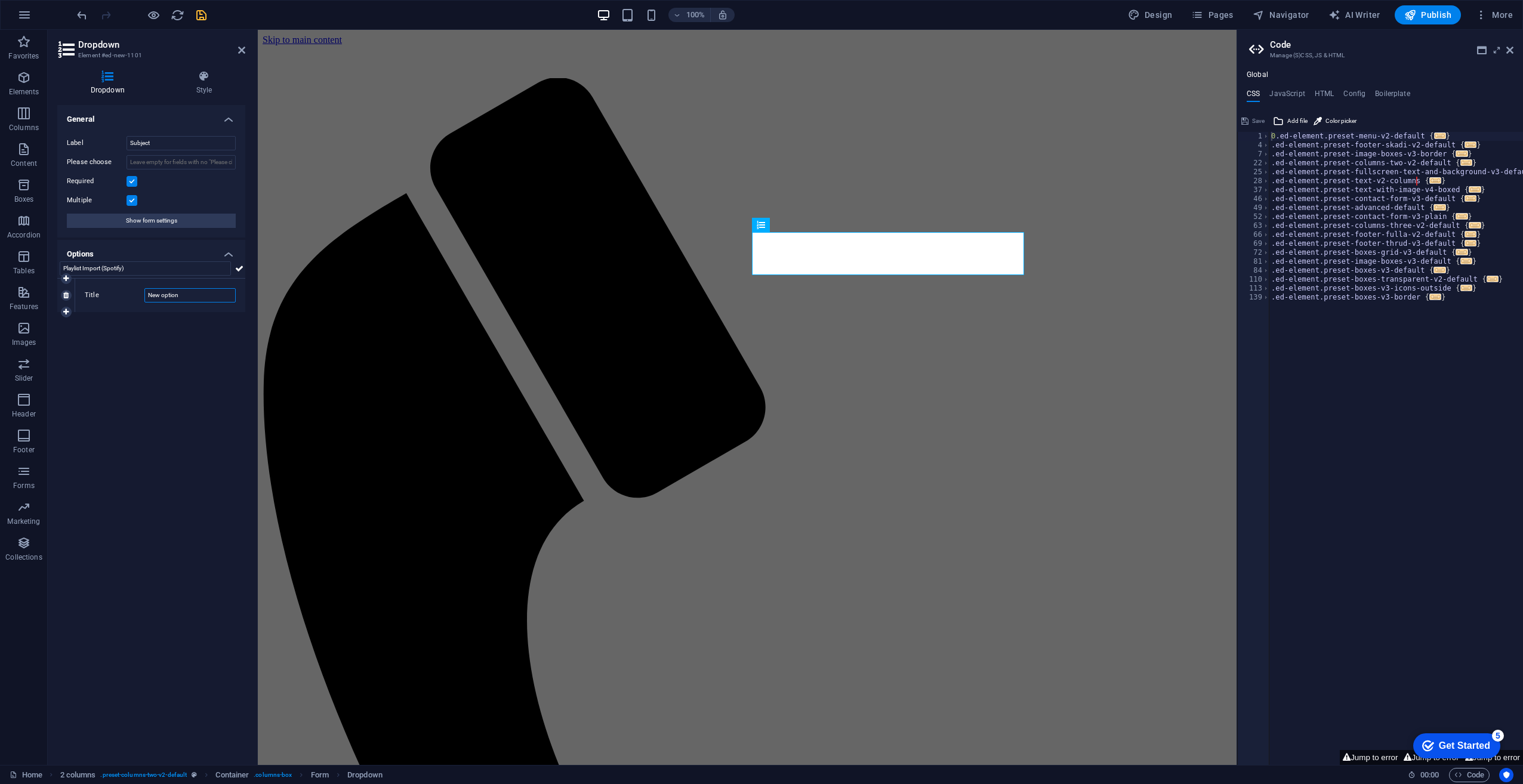
click at [164, 298] on input "New option" at bounding box center [190, 295] width 91 height 14
paste input "Playlist Import (Spotify)"
type input "Playlist Import (Spotify)"
click at [139, 336] on div "General Label Subject Please choose Required Multiple Show form settings Option…" at bounding box center [151, 430] width 188 height 651
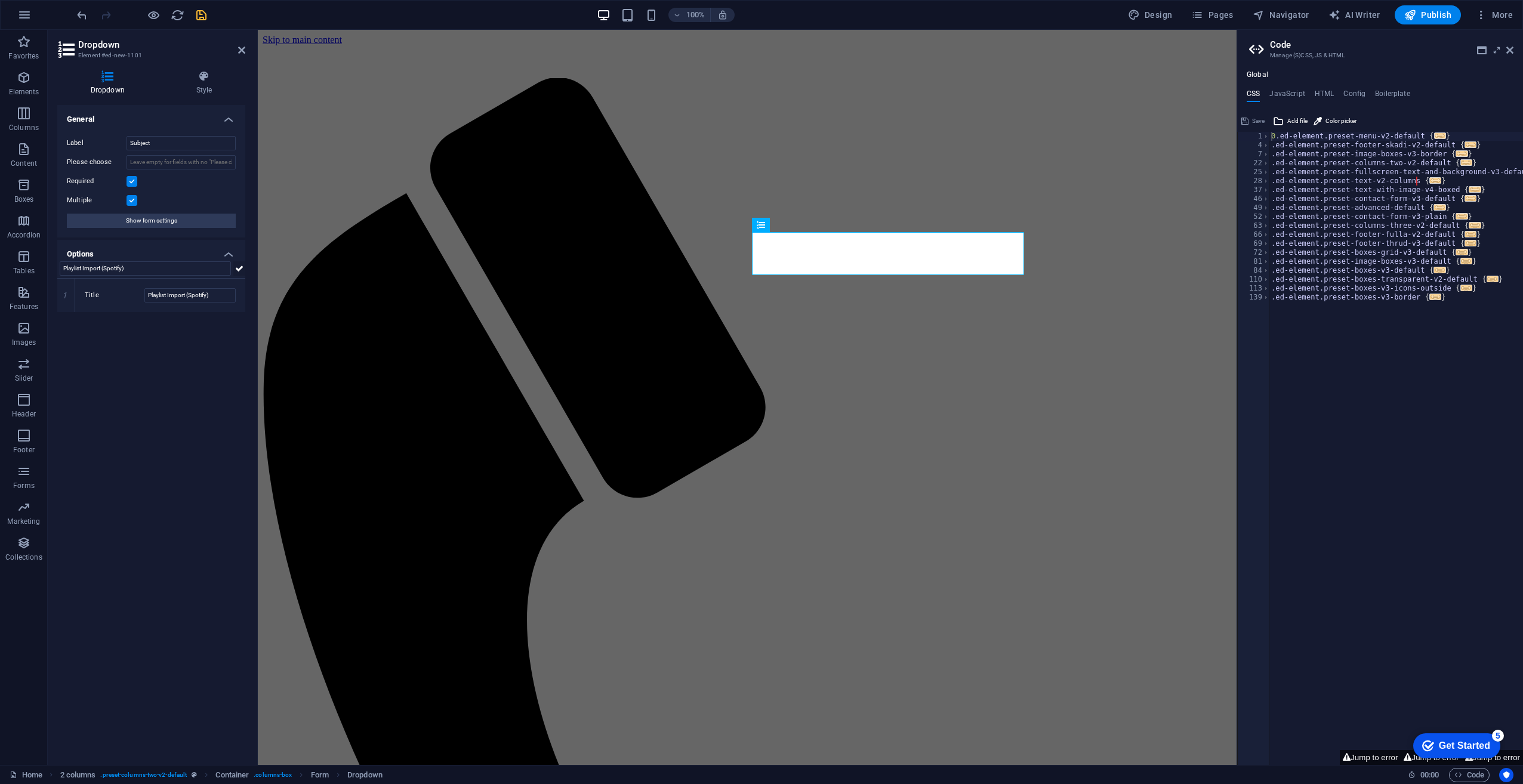
click at [239, 269] on icon at bounding box center [239, 269] width 9 height 14
click at [168, 326] on input "Playlist Import (Spotify)" at bounding box center [190, 330] width 91 height 14
paste input "General Enquiry"
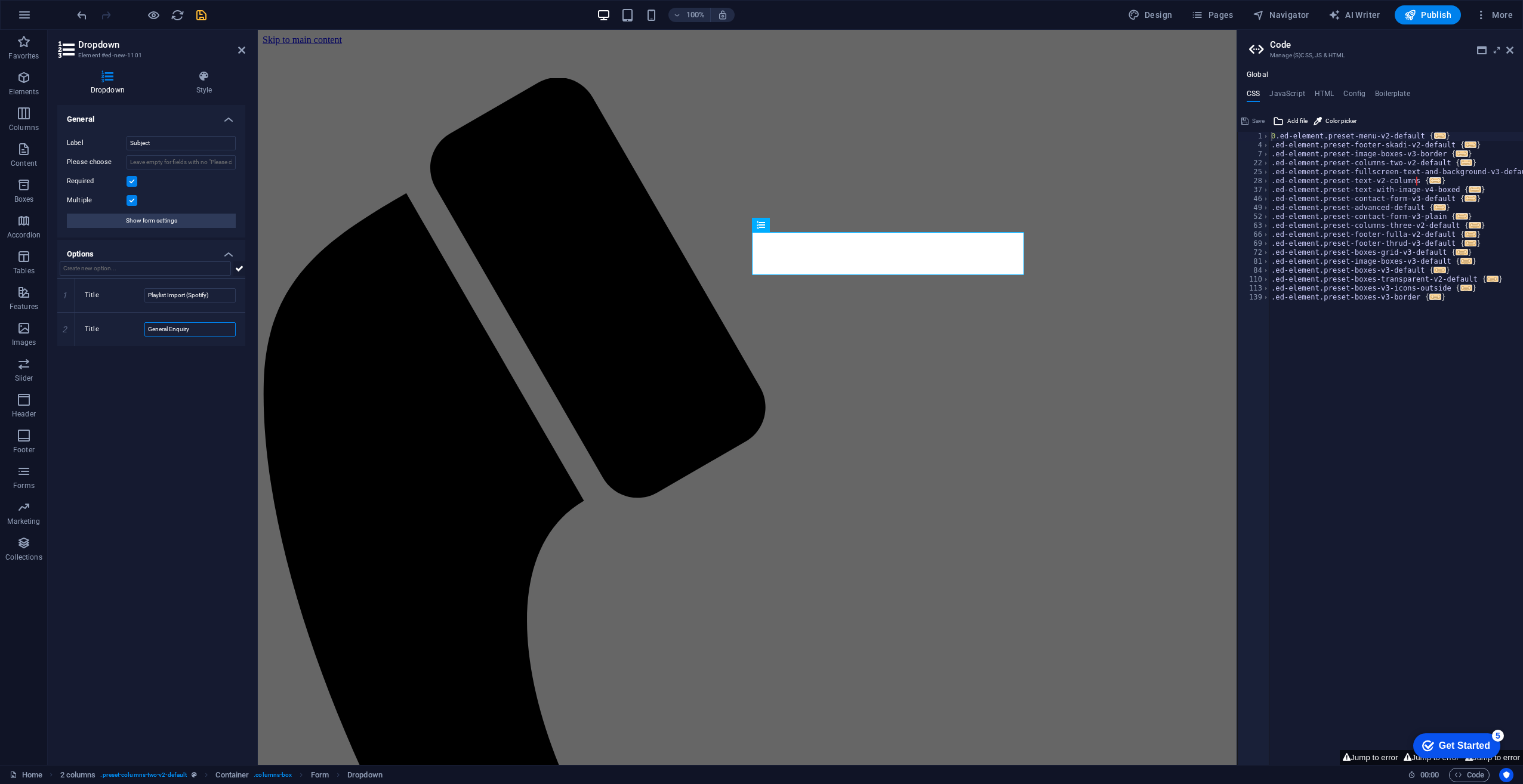
type input "General Enquiry"
click at [238, 267] on icon at bounding box center [239, 269] width 9 height 14
click at [153, 364] on input "Title" at bounding box center [190, 364] width 91 height 14
paste input "Account Issue"
type input "Account Issue"
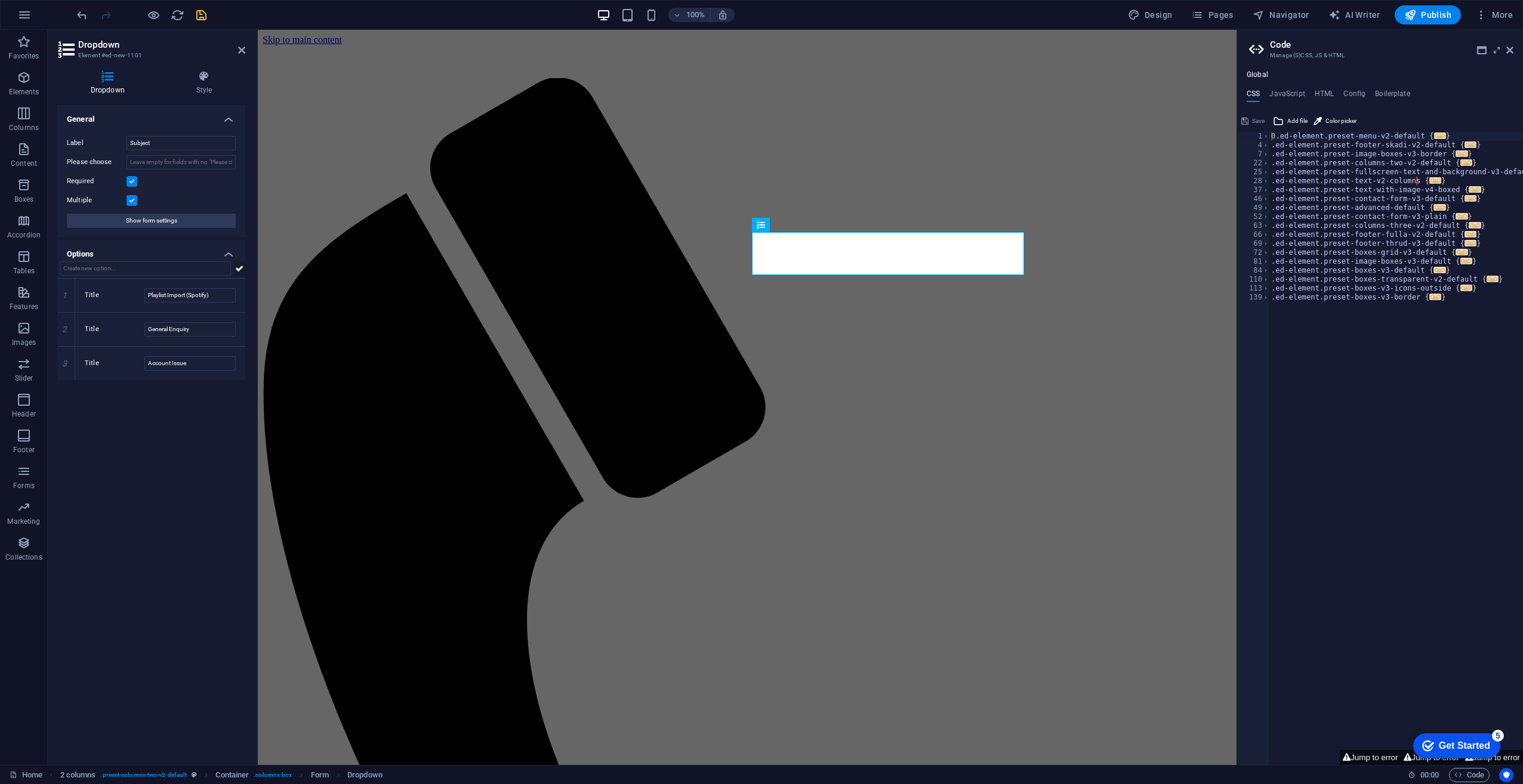
click at [240, 265] on icon at bounding box center [239, 269] width 9 height 14
click at [167, 399] on input "Title" at bounding box center [190, 397] width 91 height 14
paste input "Website Bug / Issue"
type input "Website Bug / Issue"
click at [243, 265] on icon at bounding box center [239, 269] width 9 height 14
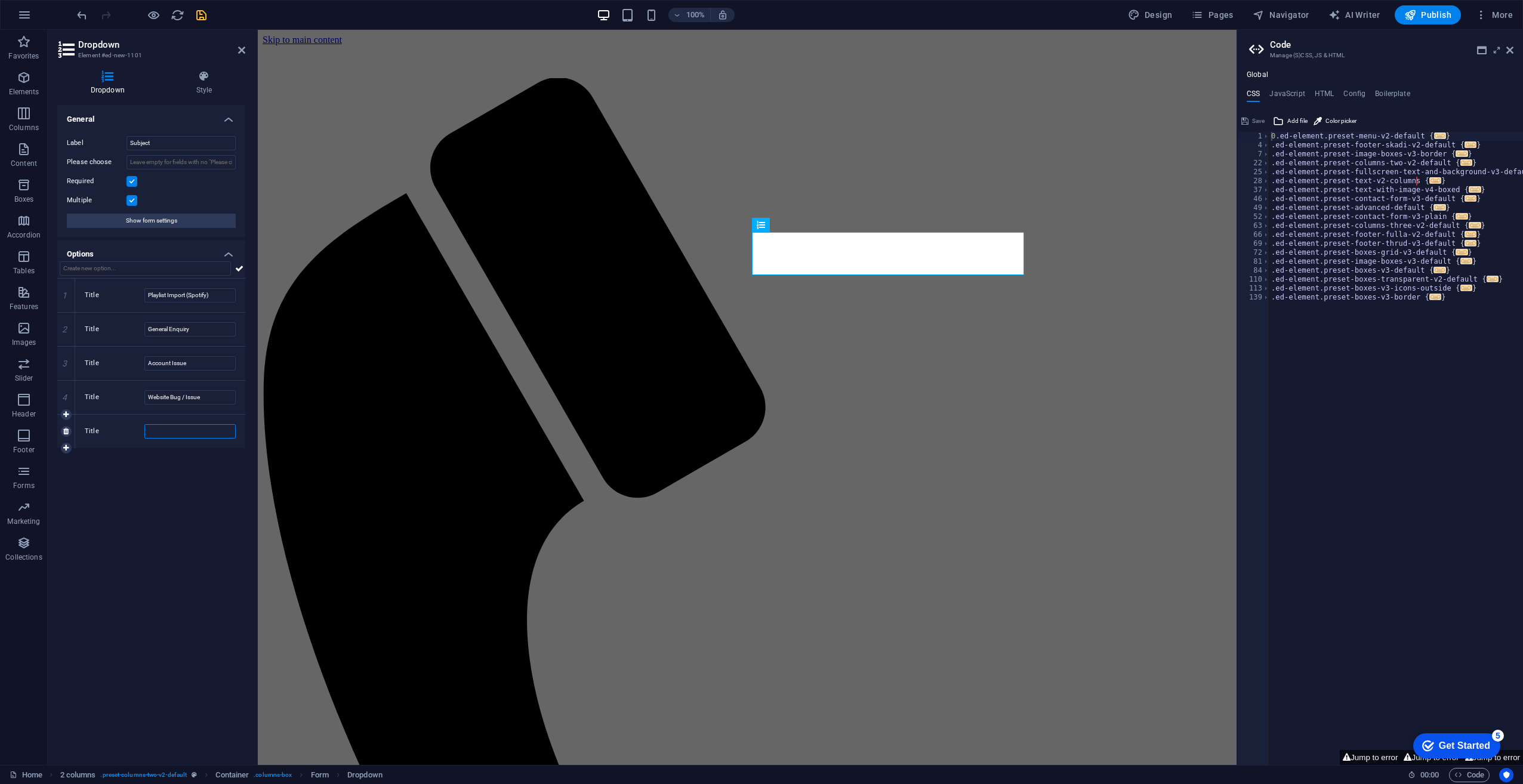
click at [172, 431] on input "Title" at bounding box center [190, 431] width 91 height 14
paste input "App Issue iOS / Android"
type input "App Issue iOS / Android"
click at [240, 267] on icon at bounding box center [239, 269] width 9 height 14
click at [176, 464] on input "Title" at bounding box center [190, 466] width 91 height 14
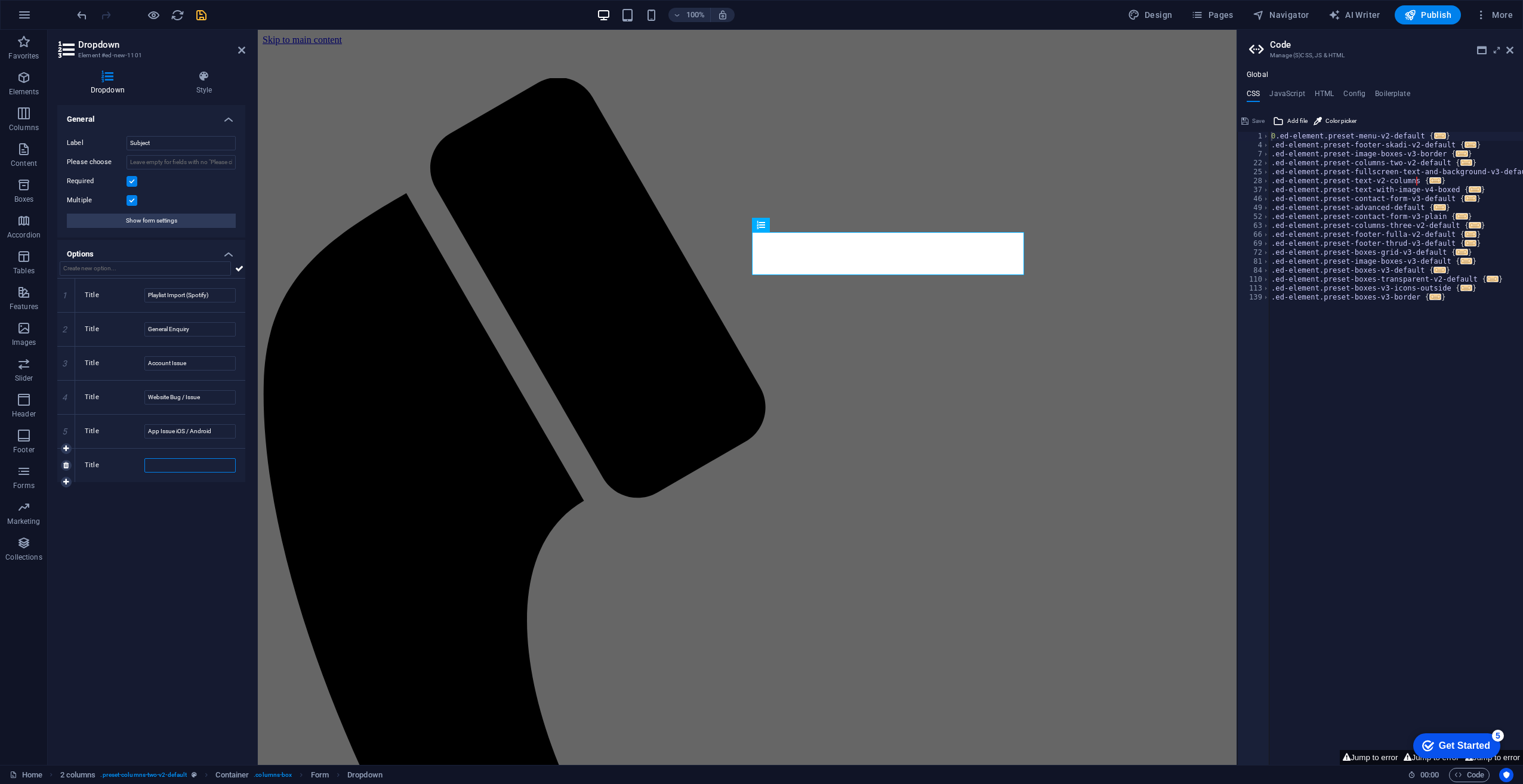
click at [176, 464] on input "Title" at bounding box center [190, 466] width 91 height 14
paste input "Advertising Enquiry"
type input "Advertising Enquiry"
click at [238, 268] on icon at bounding box center [239, 269] width 9 height 14
drag, startPoint x: 156, startPoint y: 503, endPoint x: 167, endPoint y: 502, distance: 11.0
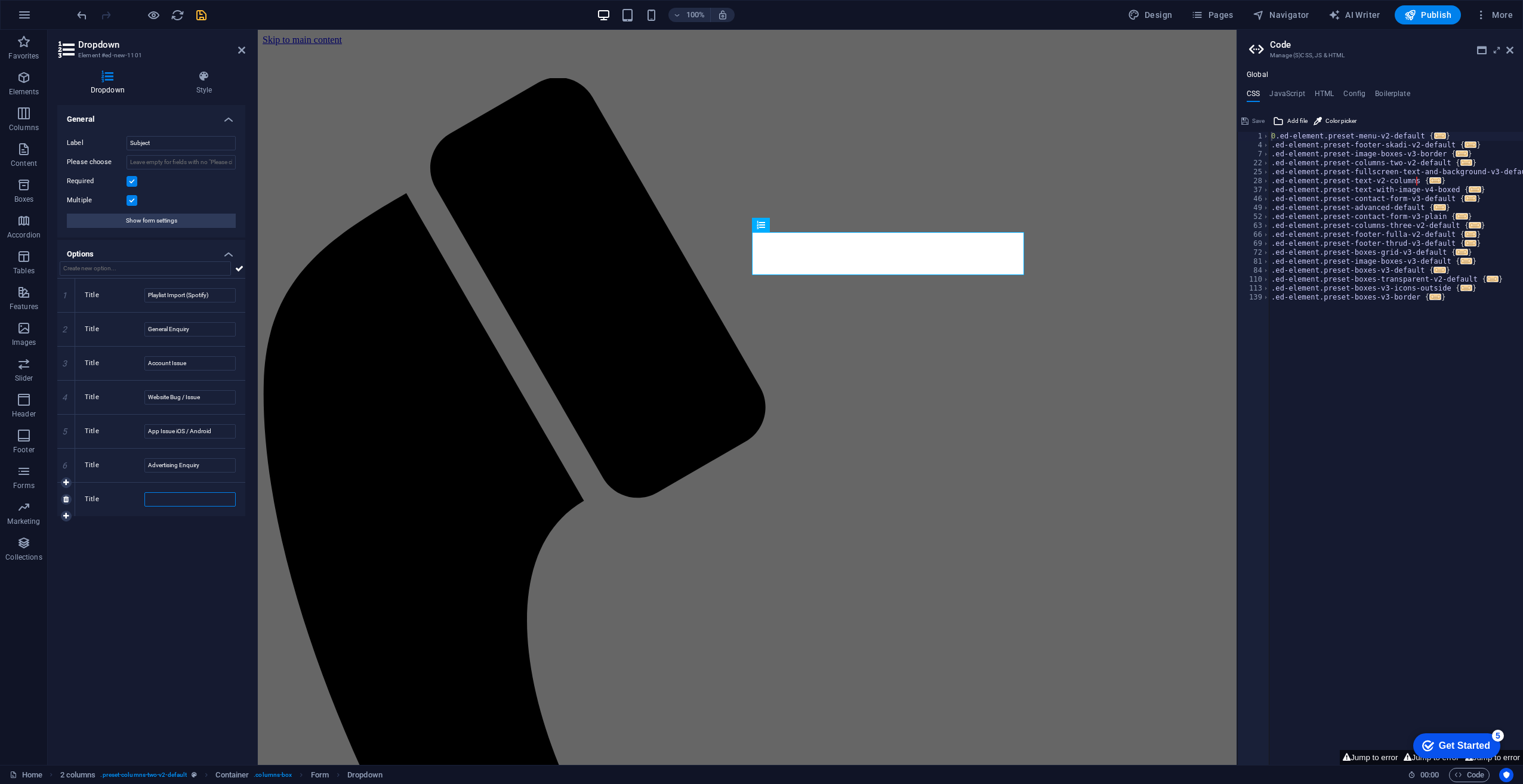
click at [158, 502] on input "Title" at bounding box center [190, 500] width 91 height 14
paste input "Feature Request"
type input "Feature Request"
click at [180, 578] on div "General Label Subject Please choose Required Multiple Show form settings Option…" at bounding box center [151, 430] width 188 height 651
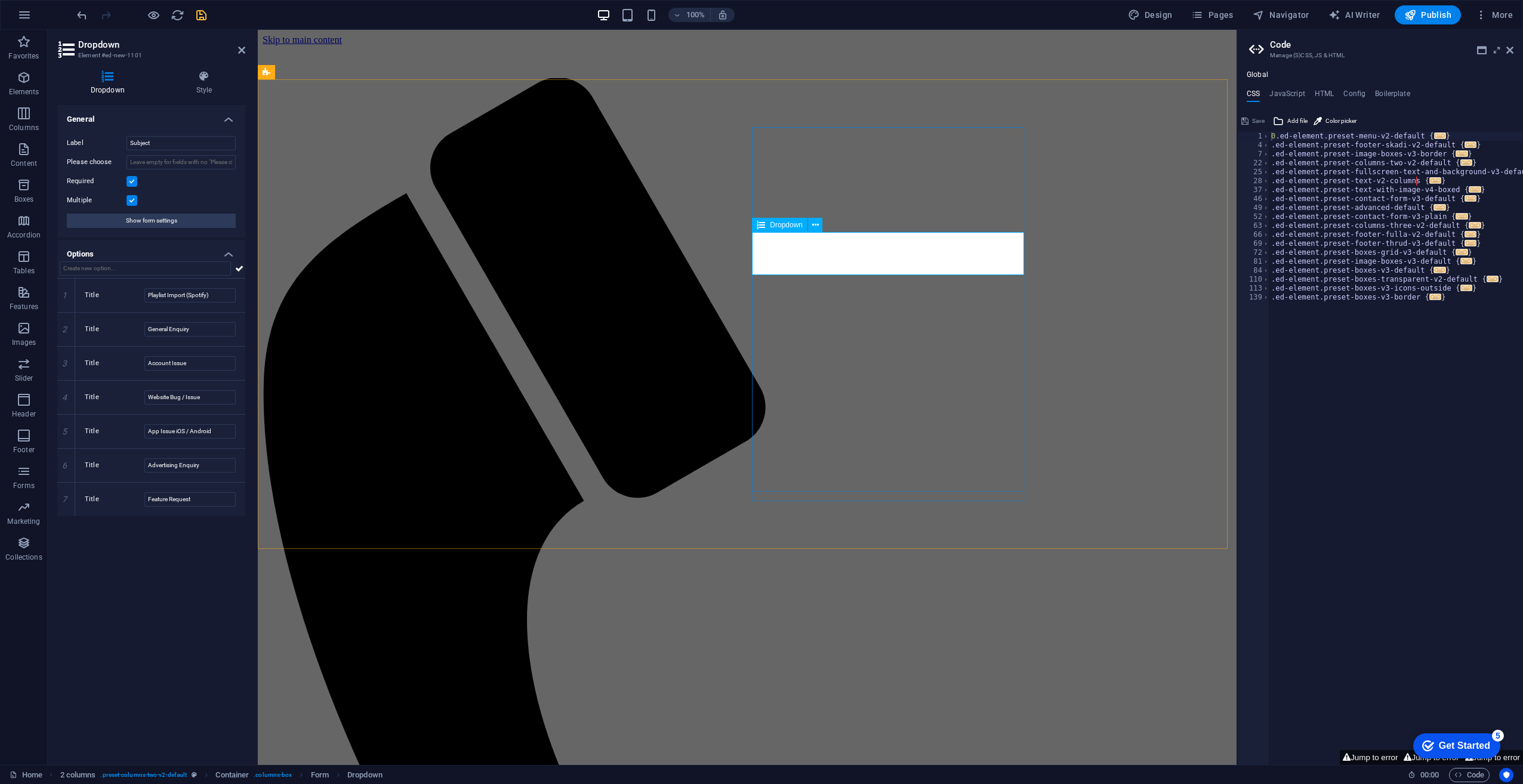
click at [135, 264] on input "text" at bounding box center [145, 269] width 171 height 14
click at [140, 242] on h4 "Options" at bounding box center [151, 250] width 188 height 22
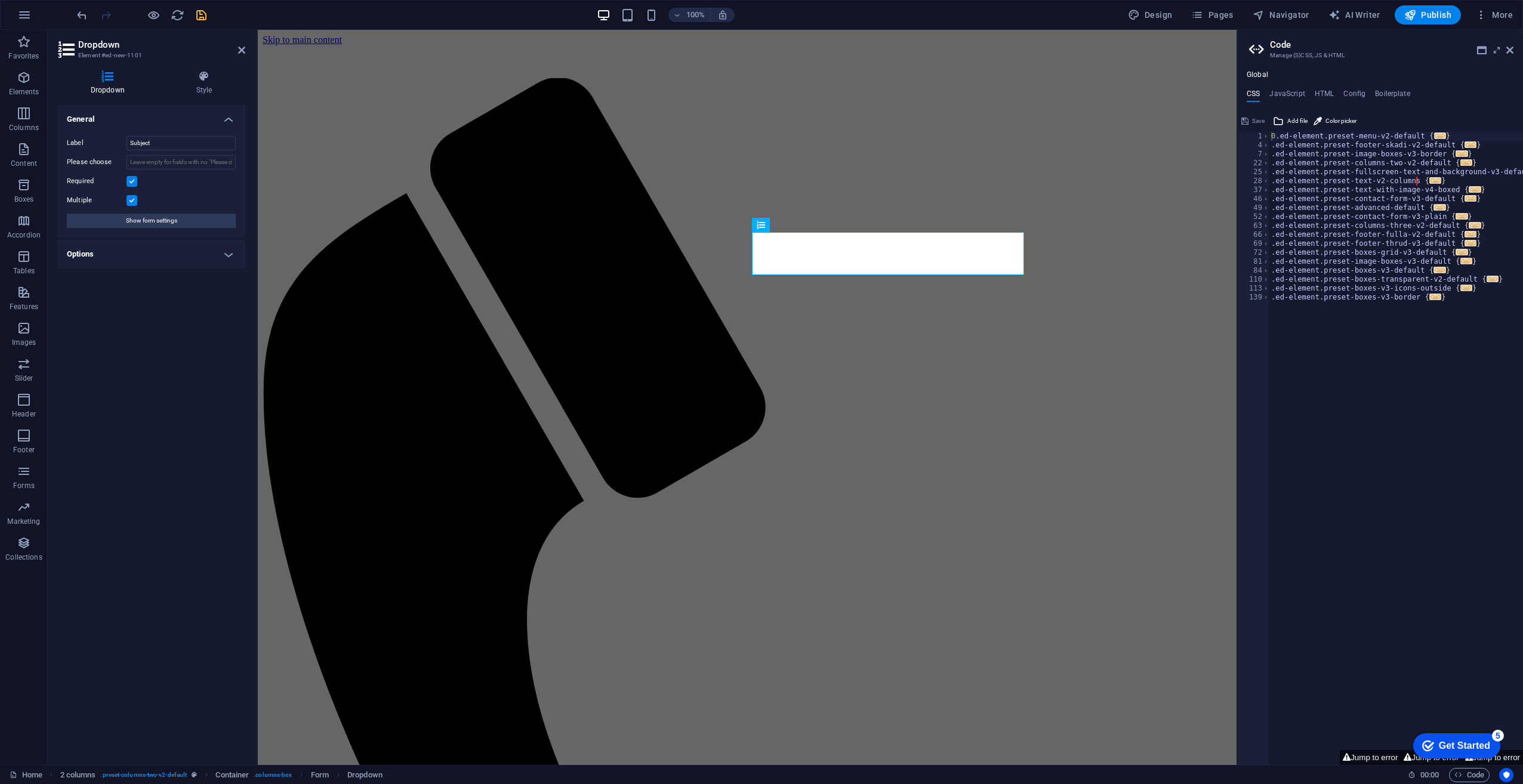
click at [140, 252] on h4 "Options" at bounding box center [151, 254] width 188 height 29
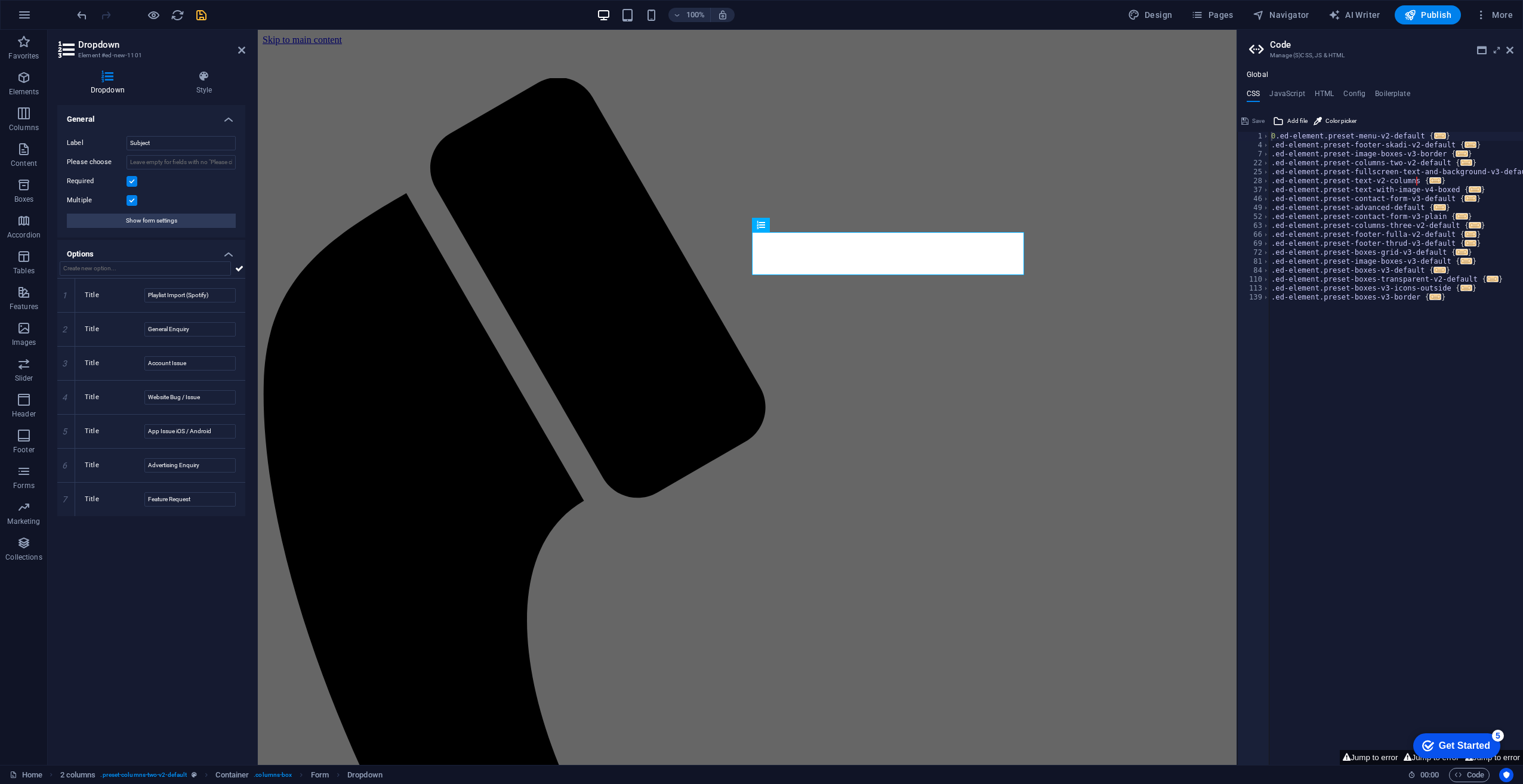
click at [140, 252] on h4 "Options" at bounding box center [151, 250] width 188 height 22
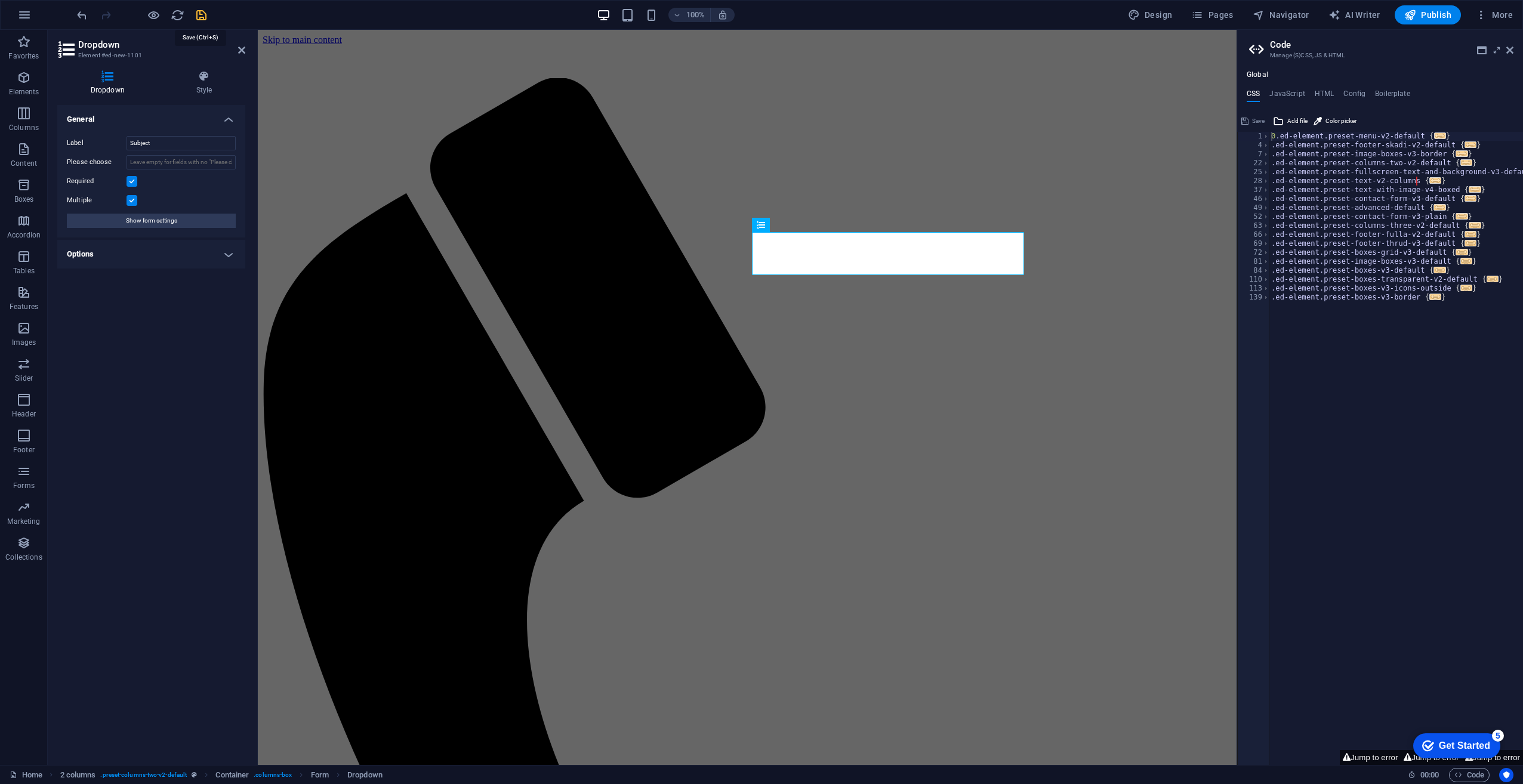
click at [206, 14] on icon "save" at bounding box center [201, 15] width 14 height 14
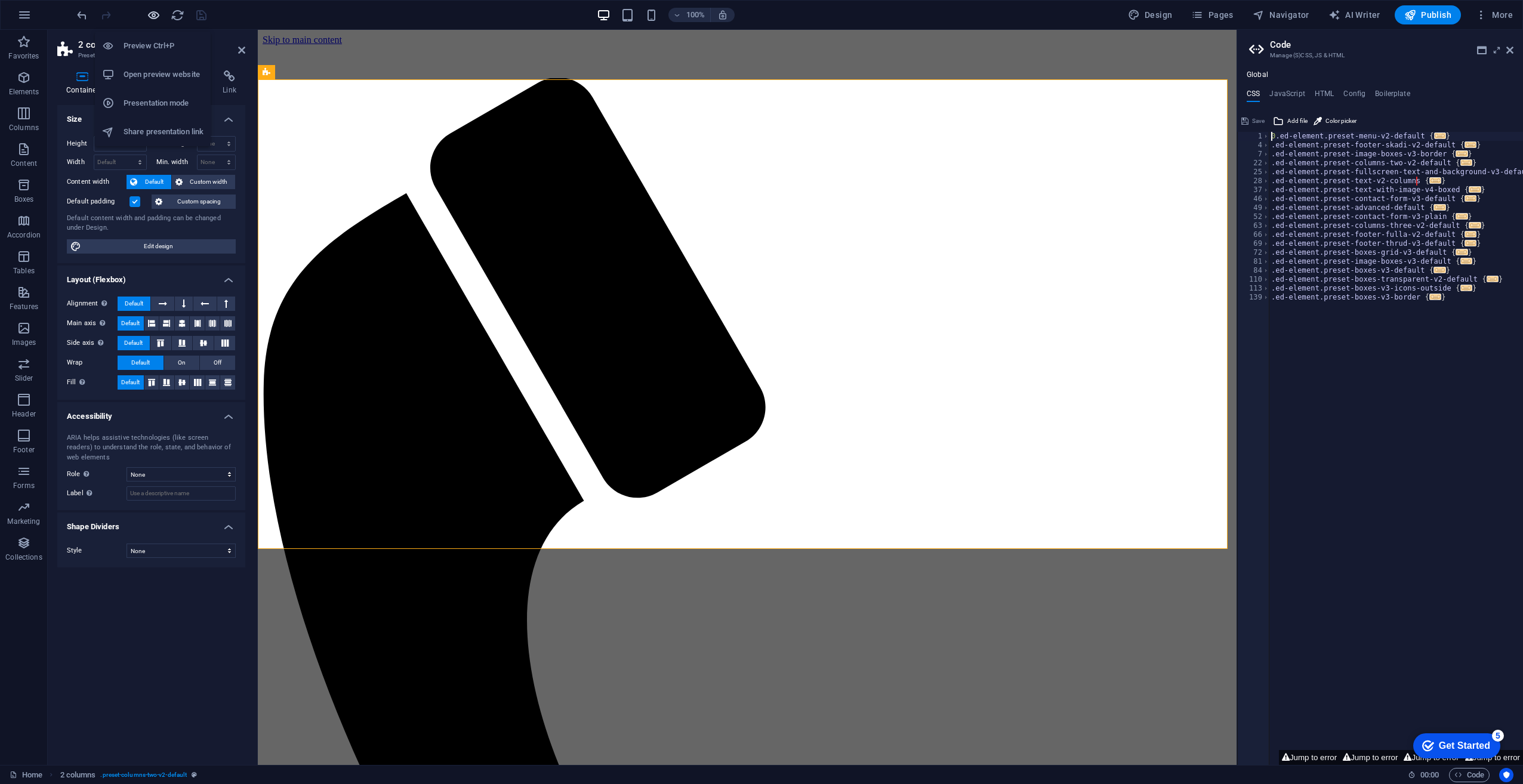
click at [152, 16] on icon "button" at bounding box center [154, 15] width 14 height 14
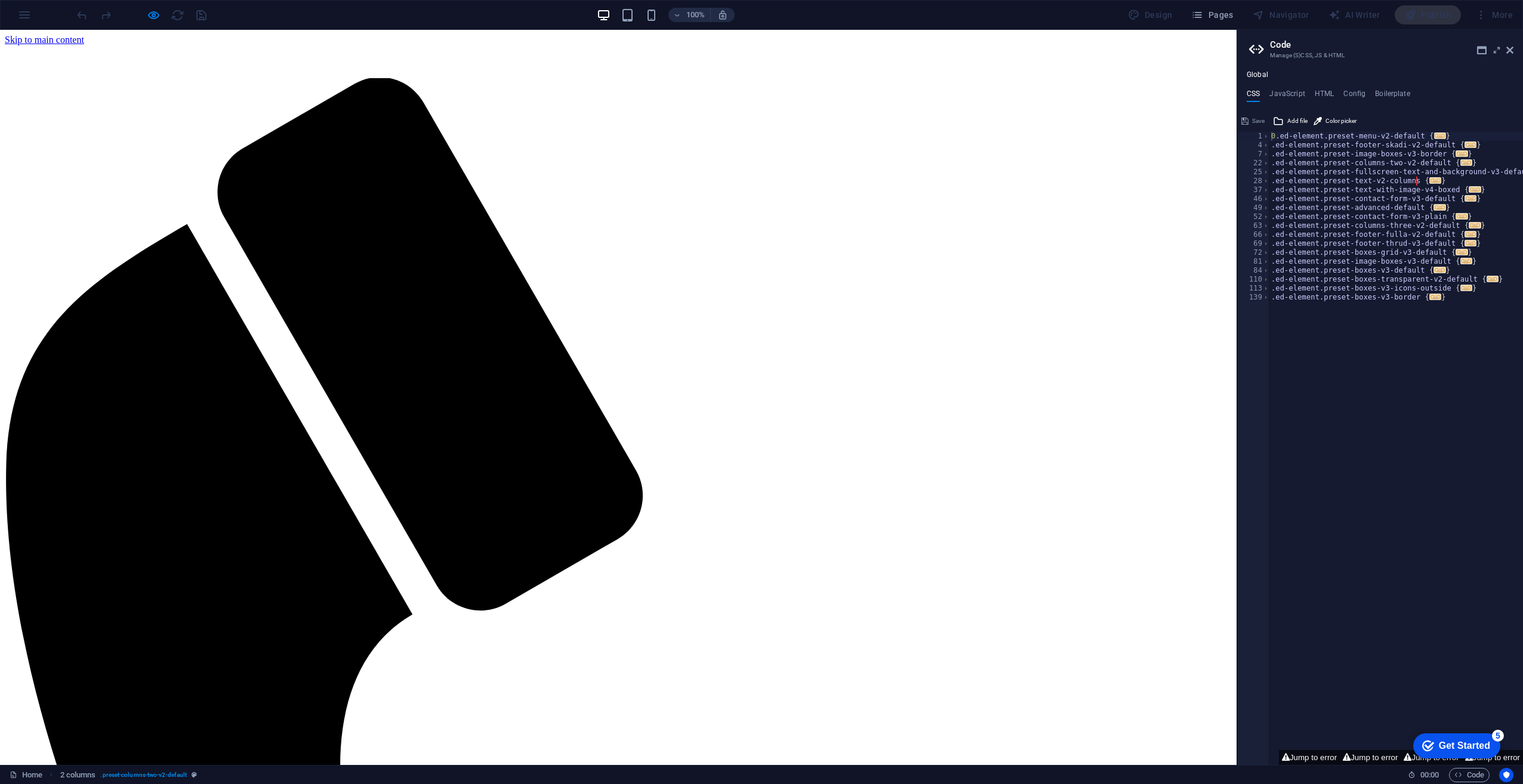
select select "Playlist Import (Spotify)"
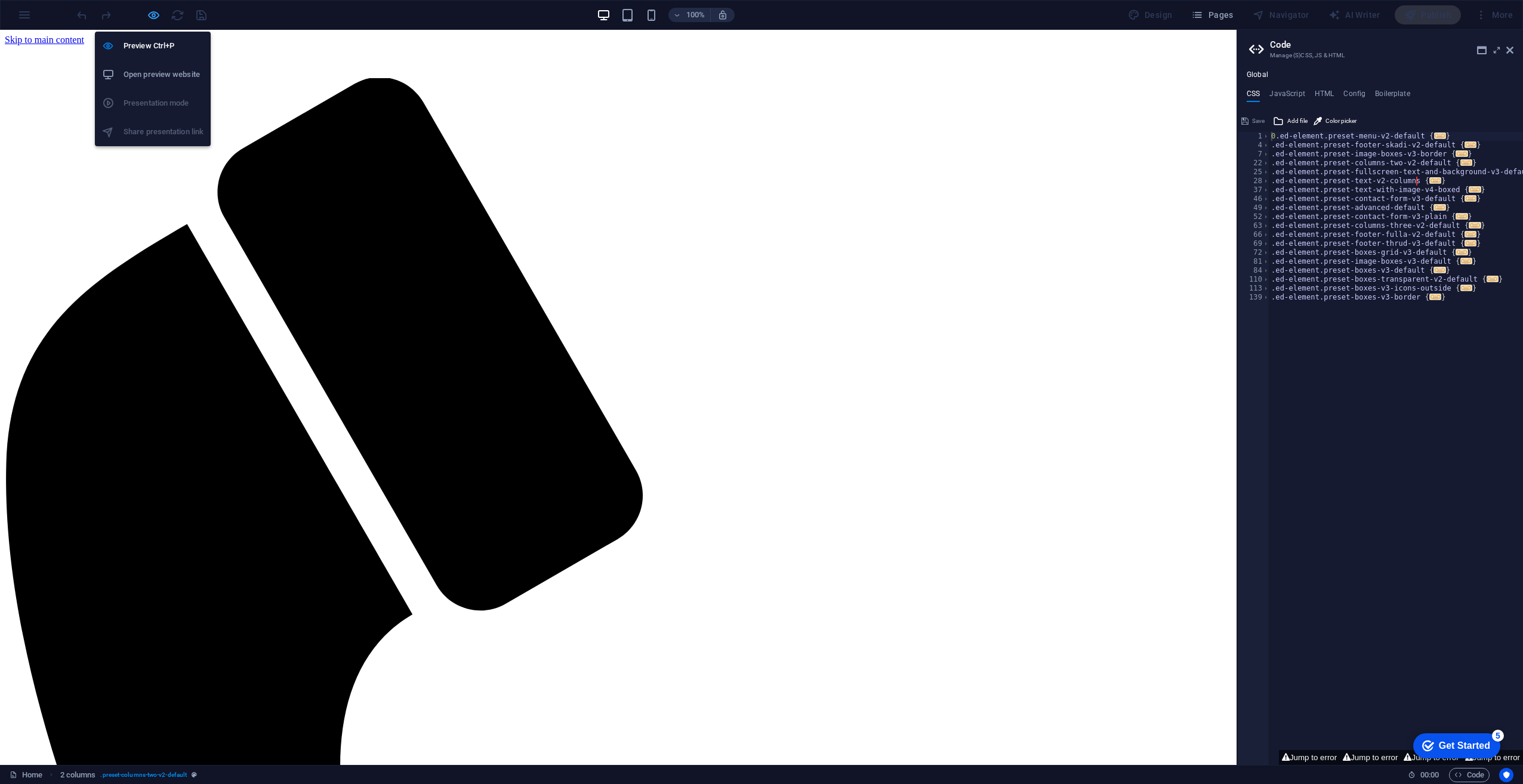
click at [152, 12] on icon "button" at bounding box center [154, 15] width 14 height 14
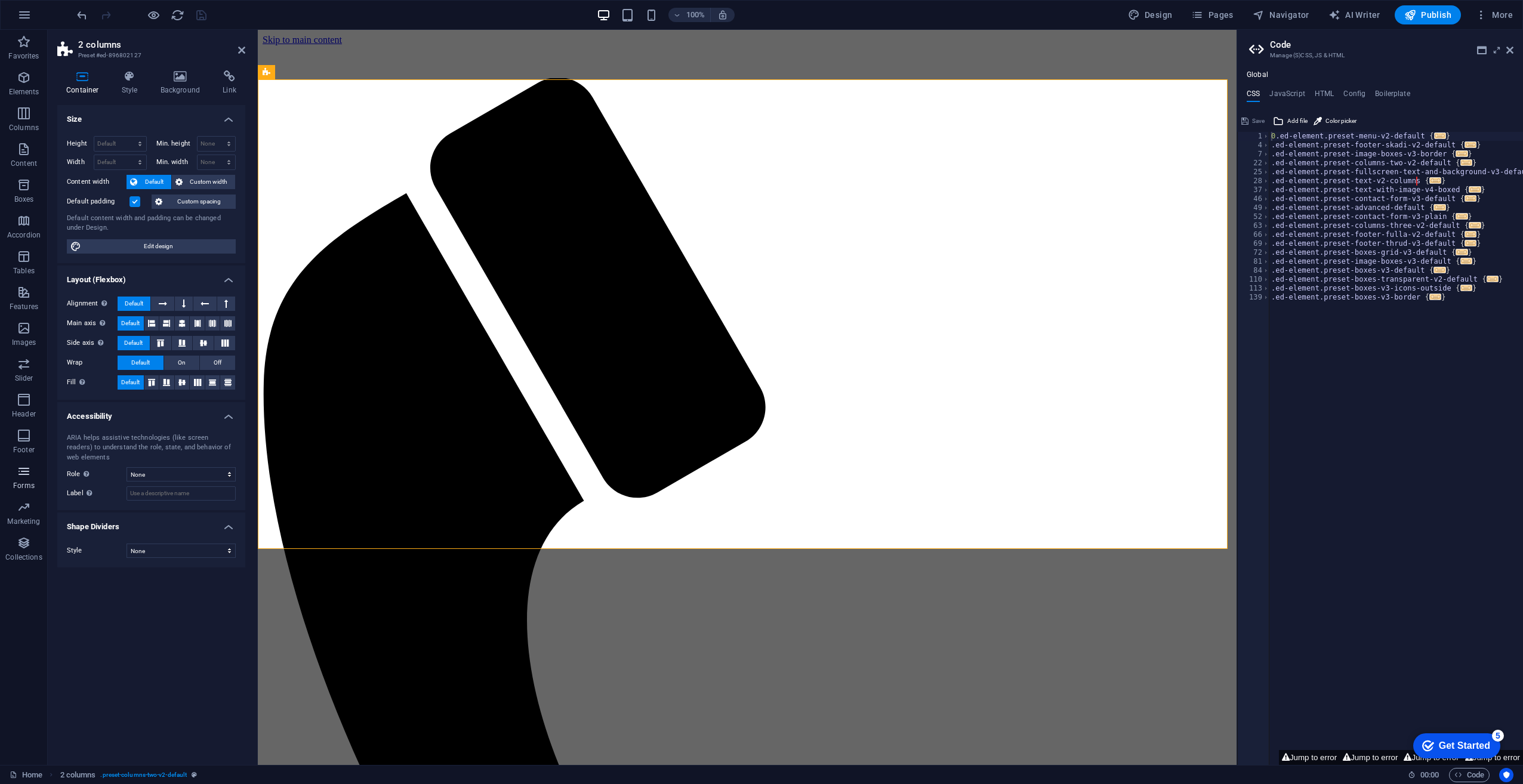
click at [21, 471] on icon "button" at bounding box center [24, 471] width 14 height 14
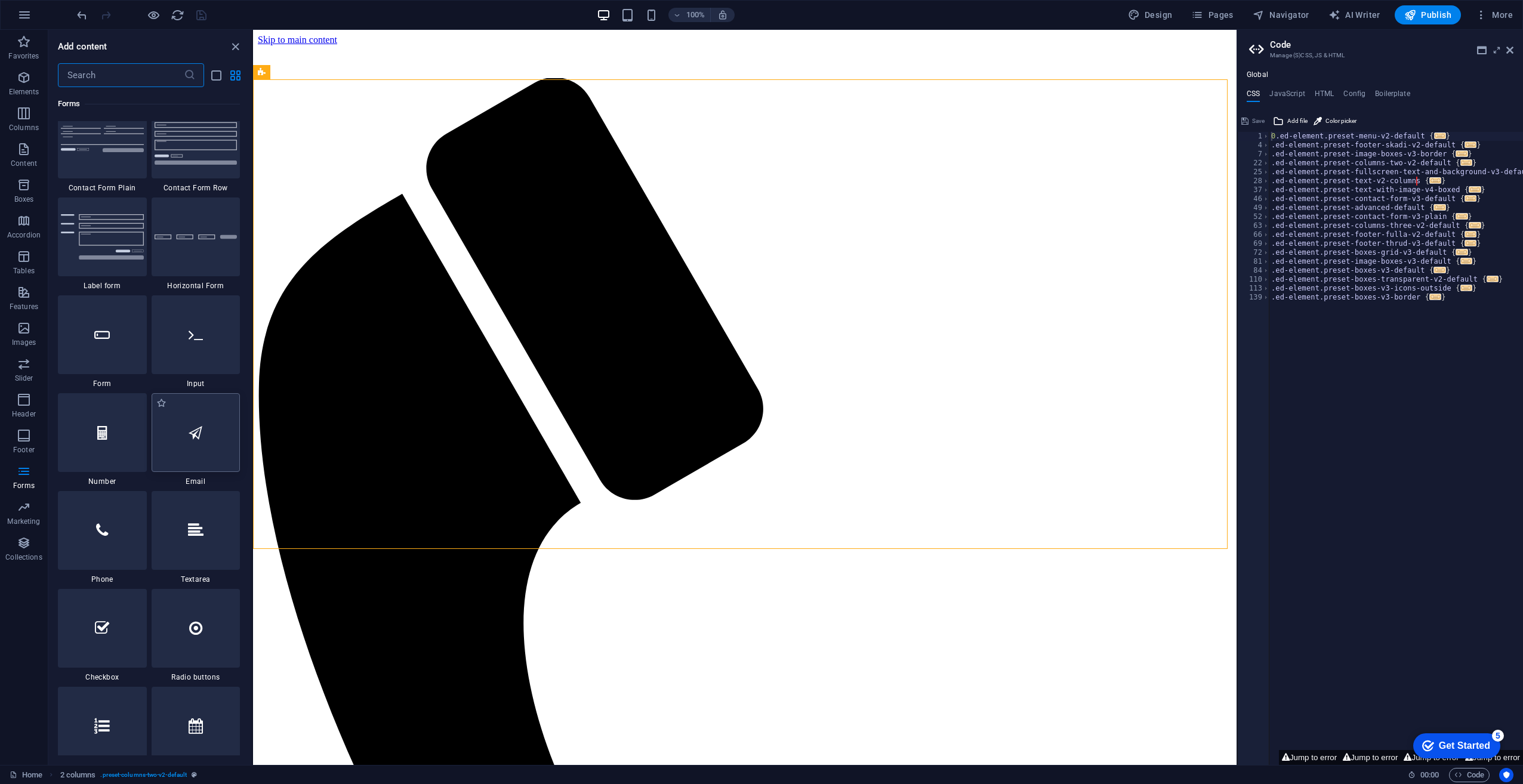
scroll to position [8951, 0]
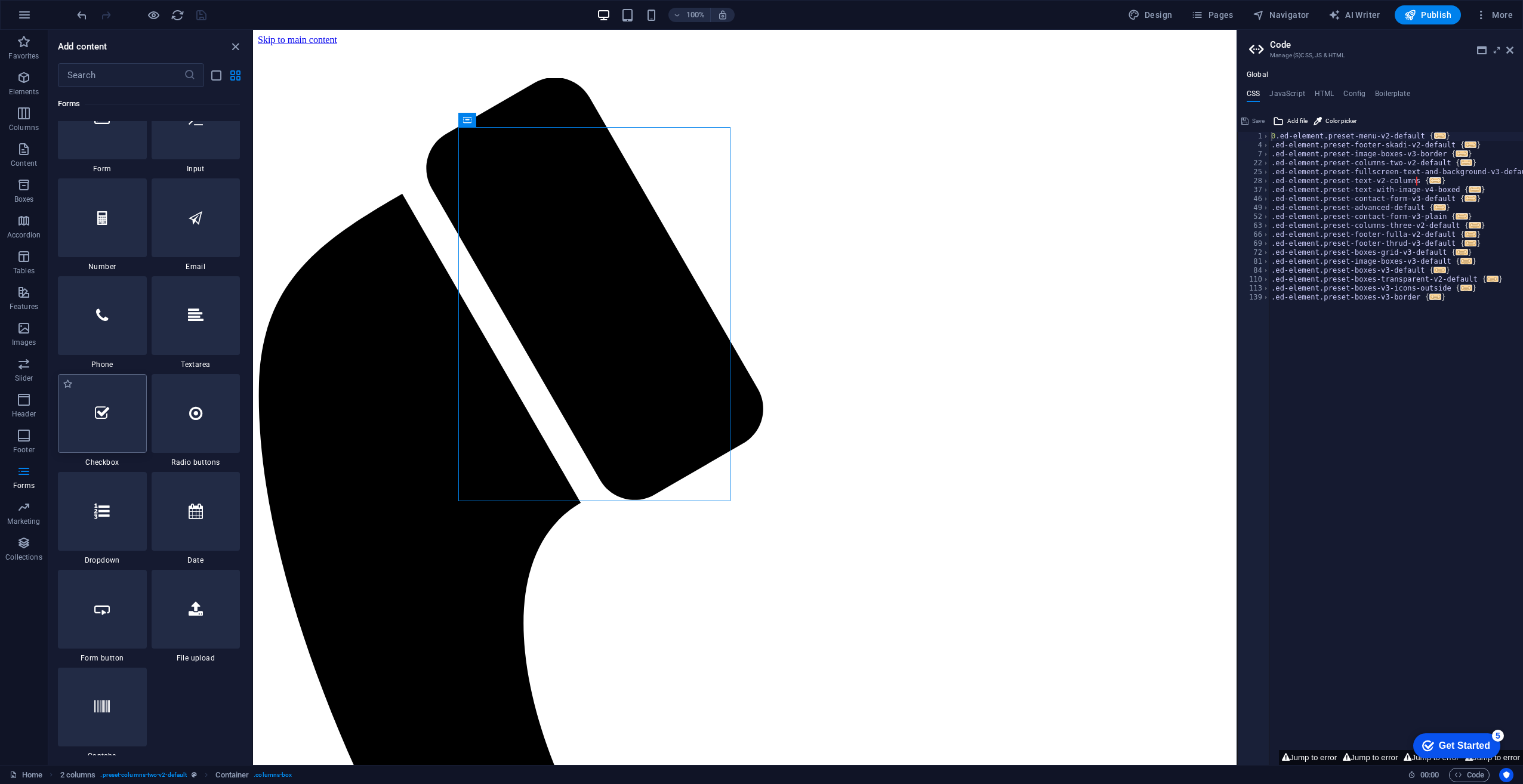
scroll to position [9130, 0]
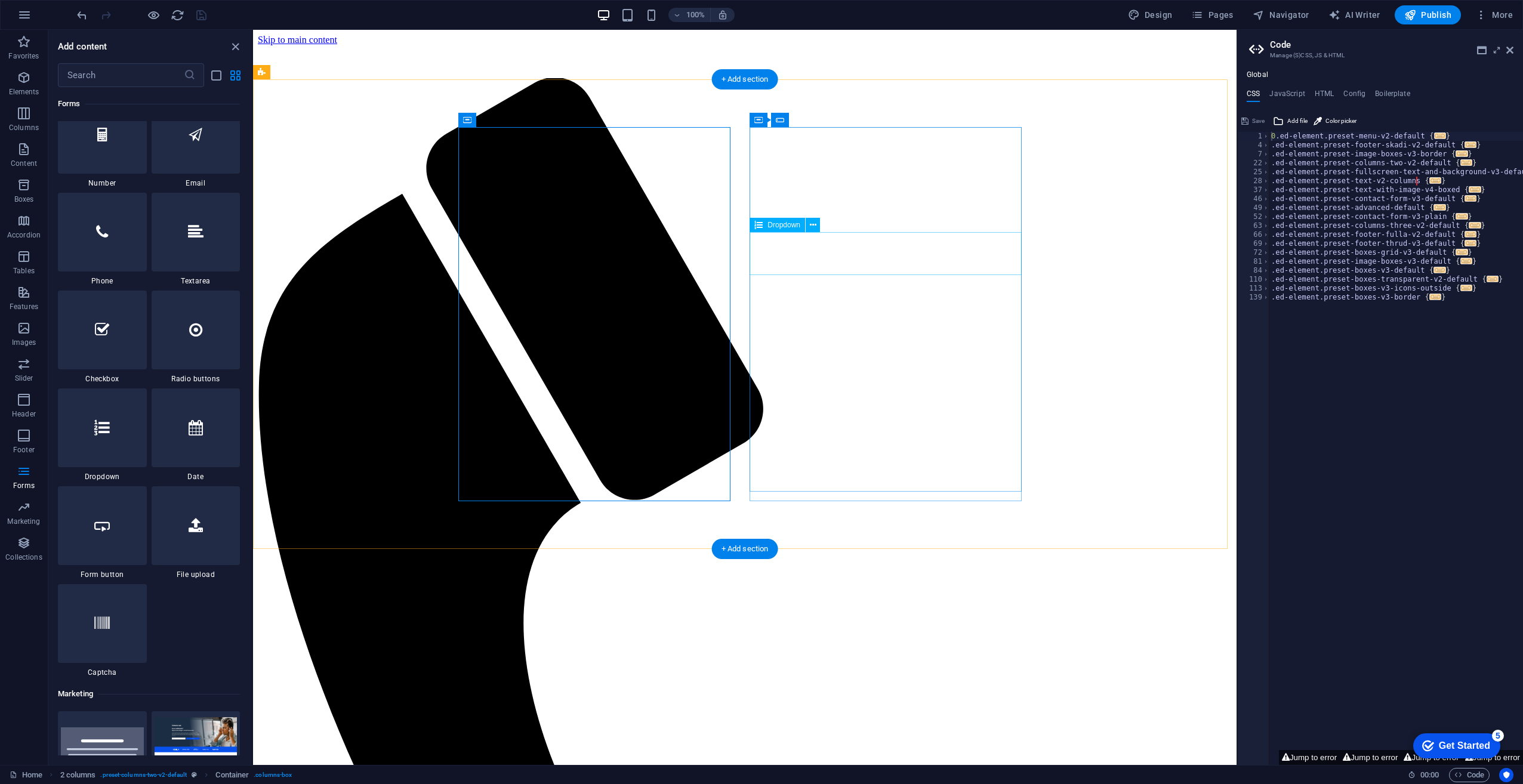
click at [780, 227] on span "Dropdown" at bounding box center [784, 225] width 33 height 7
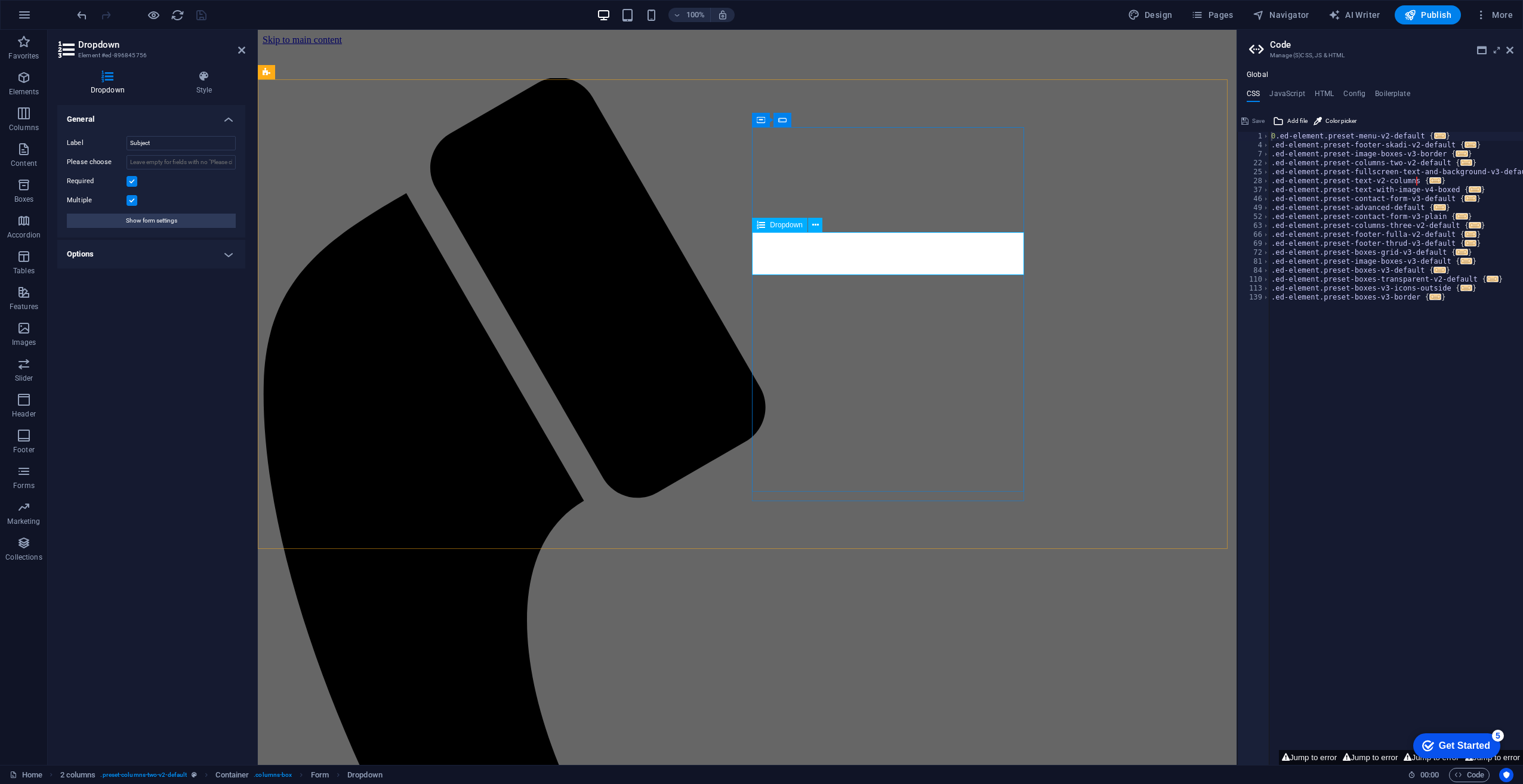
click at [780, 227] on span "Dropdown" at bounding box center [786, 225] width 33 height 7
click at [129, 197] on label at bounding box center [132, 200] width 11 height 11
click at [0, 0] on input "Multiple" at bounding box center [0, 0] width 0 height 0
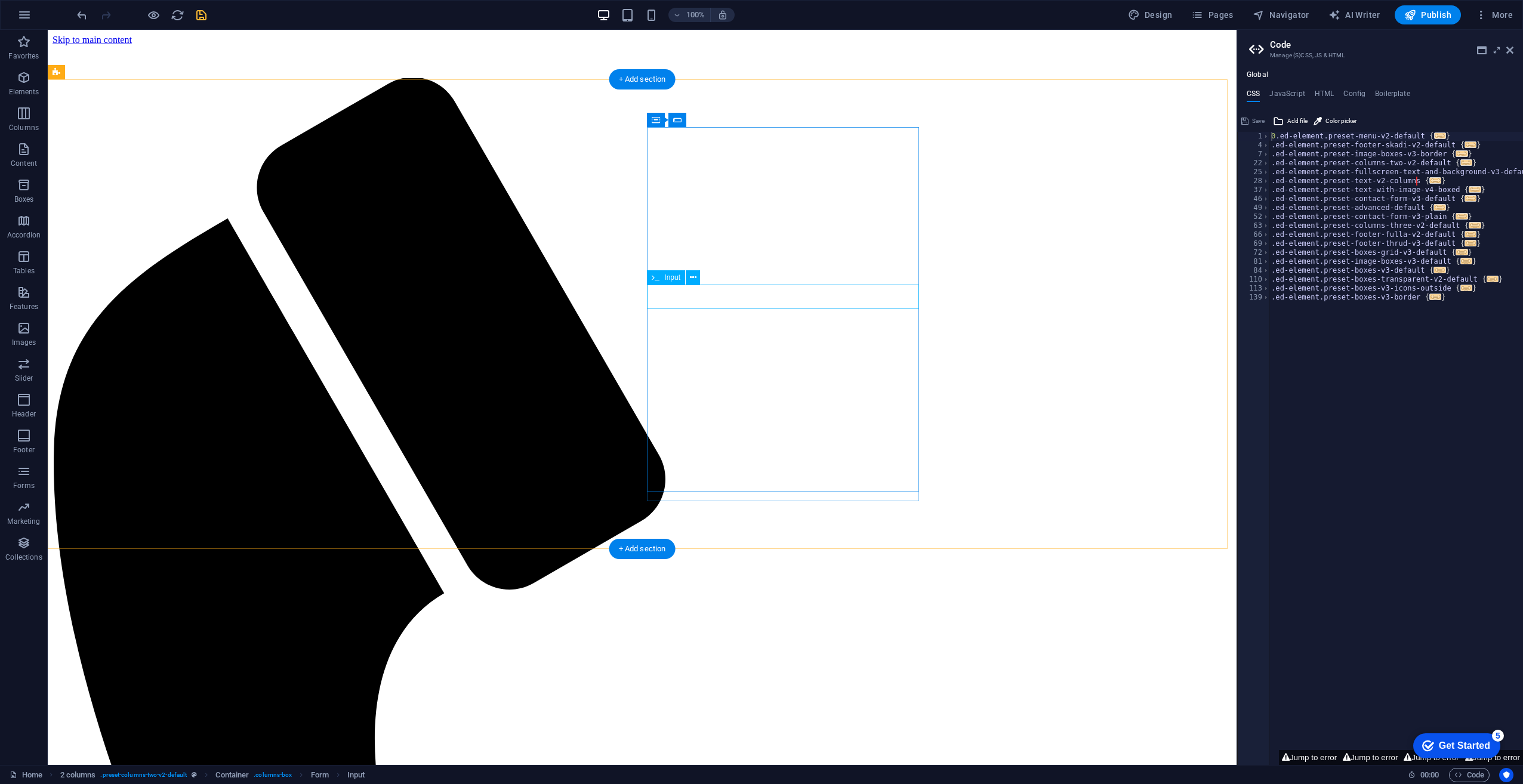
click at [666, 279] on span "Input" at bounding box center [672, 277] width 16 height 7
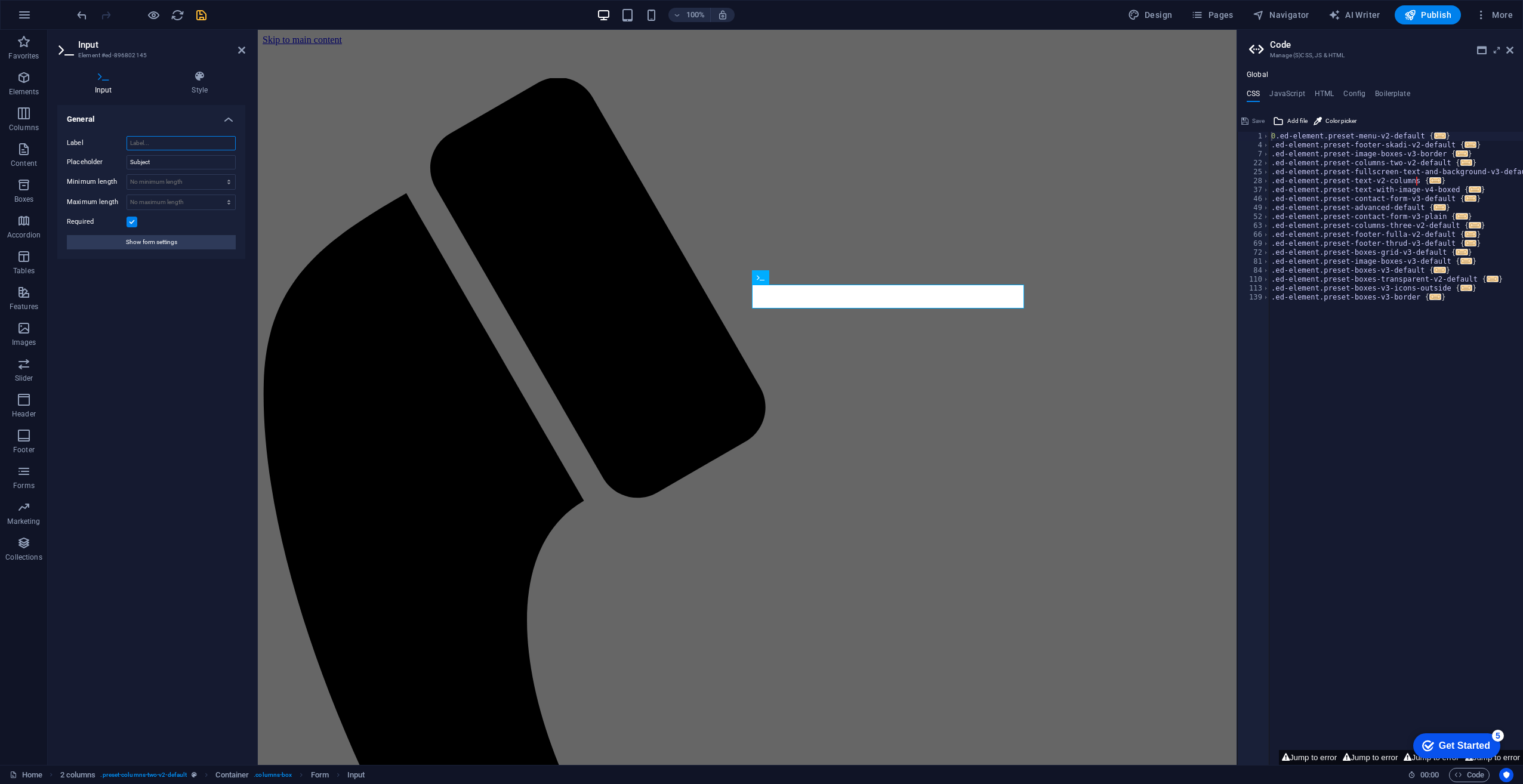
click at [150, 144] on input "Label" at bounding box center [181, 143] width 109 height 14
paste input "Spotify Playlist Link"
type input "Spotify Playlist Link"
click at [152, 163] on input "Subject" at bounding box center [181, 162] width 109 height 14
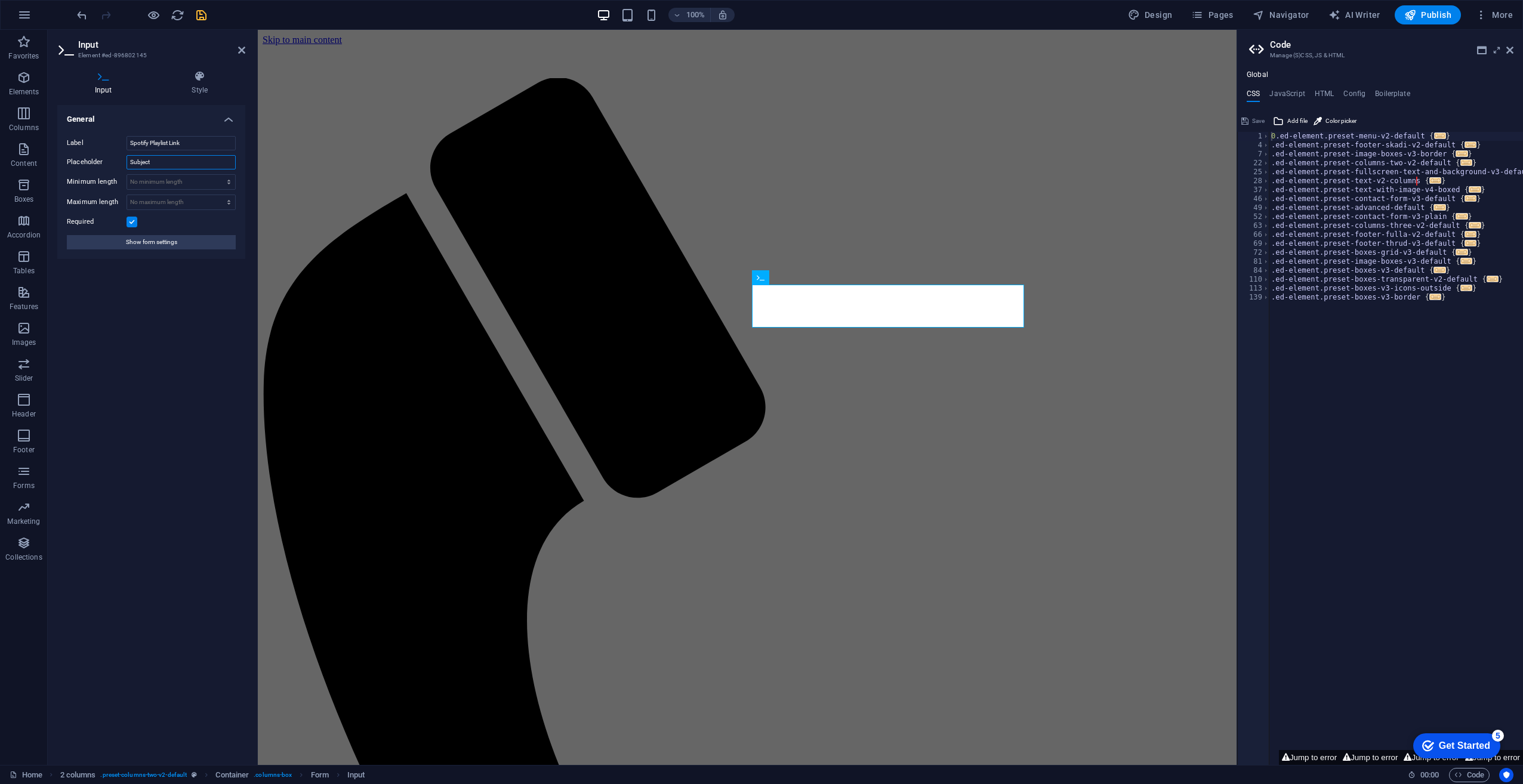
click at [152, 163] on input "Subject" at bounding box center [181, 162] width 109 height 14
click at [128, 219] on label at bounding box center [132, 222] width 11 height 11
click at [0, 0] on input "Required" at bounding box center [0, 0] width 0 height 0
click at [172, 380] on div "General Label Spotify Playlist Link Placeholder Minimum length No minimum lengt…" at bounding box center [151, 430] width 188 height 651
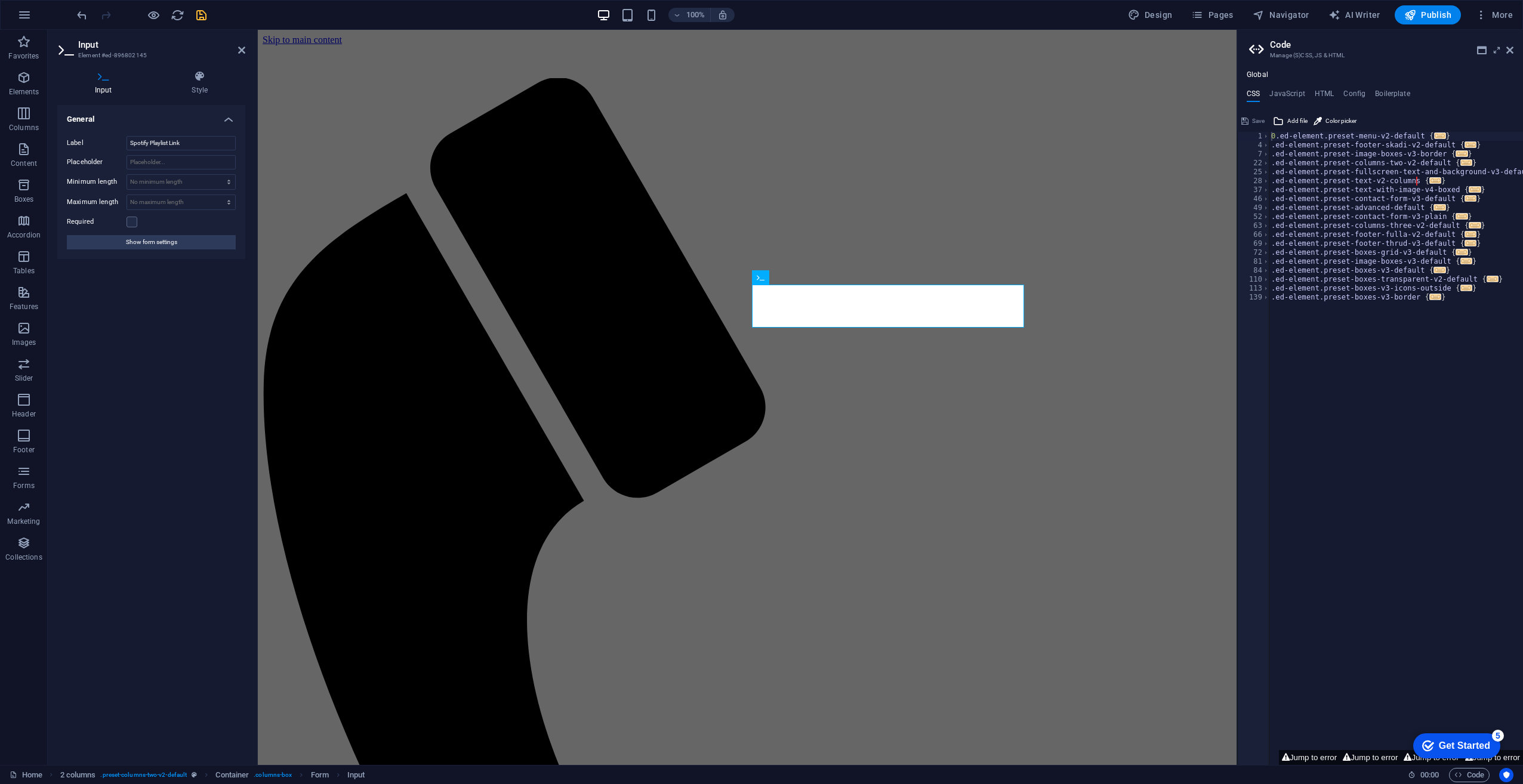
click at [172, 380] on div "General Label Spotify Playlist Link Placeholder Minimum length No minimum lengt…" at bounding box center [151, 430] width 188 height 651
click at [204, 13] on icon "save" at bounding box center [201, 15] width 14 height 14
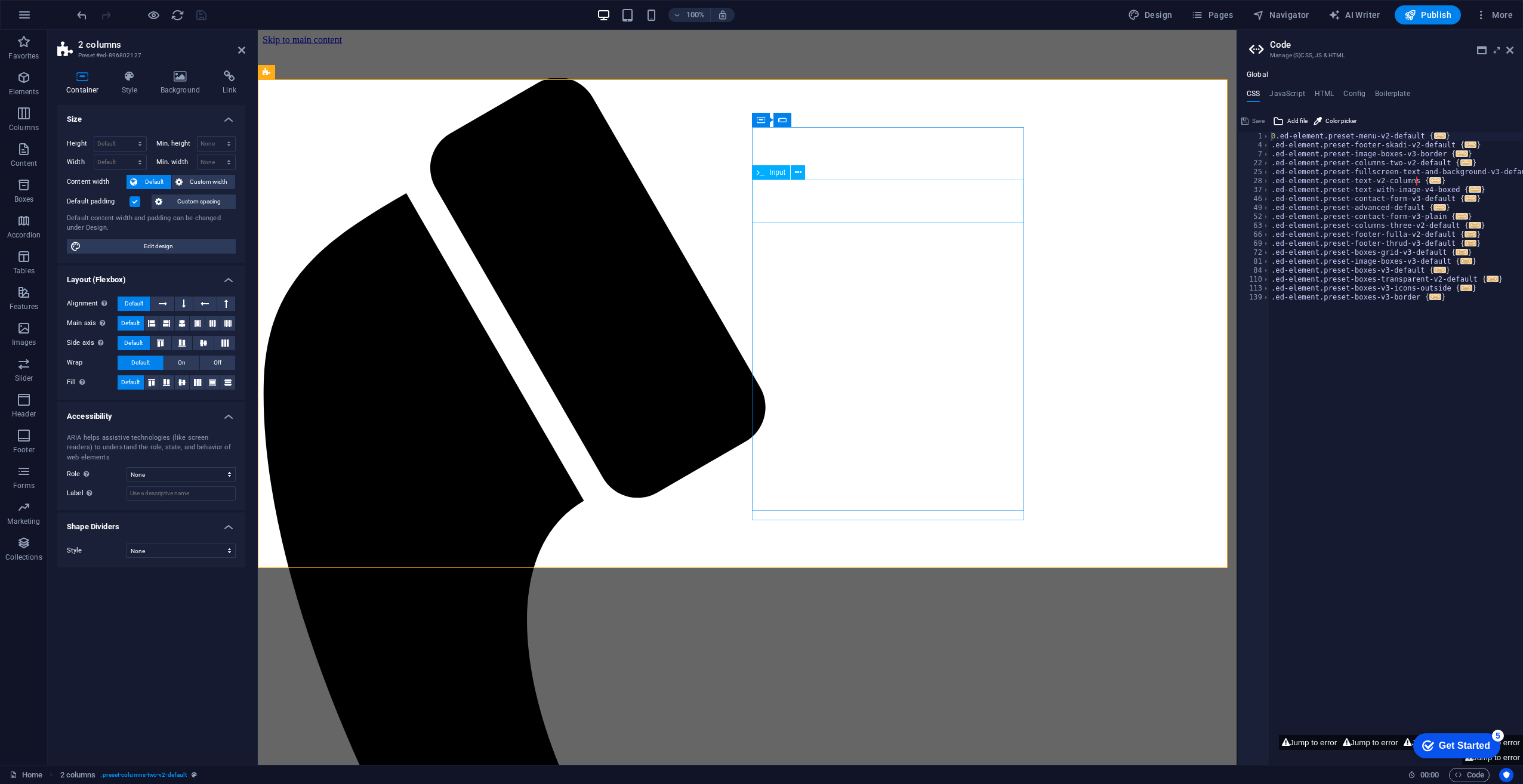
click at [777, 173] on span "Input" at bounding box center [777, 172] width 16 height 7
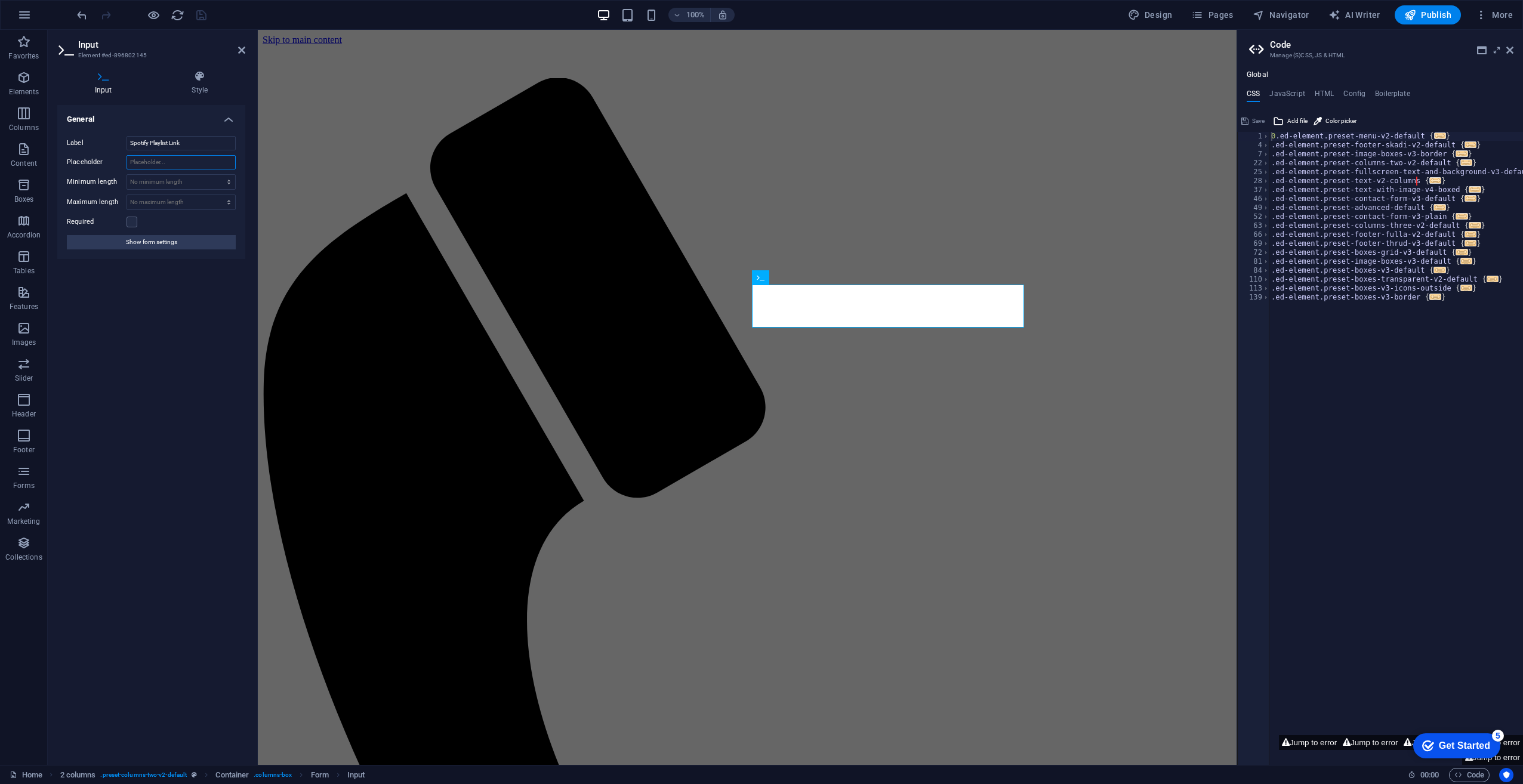
click at [159, 162] on input "Placeholder" at bounding box center [181, 162] width 109 height 14
paste input "Here you can place a playlist link"
type input "Here you can place a playlist link"
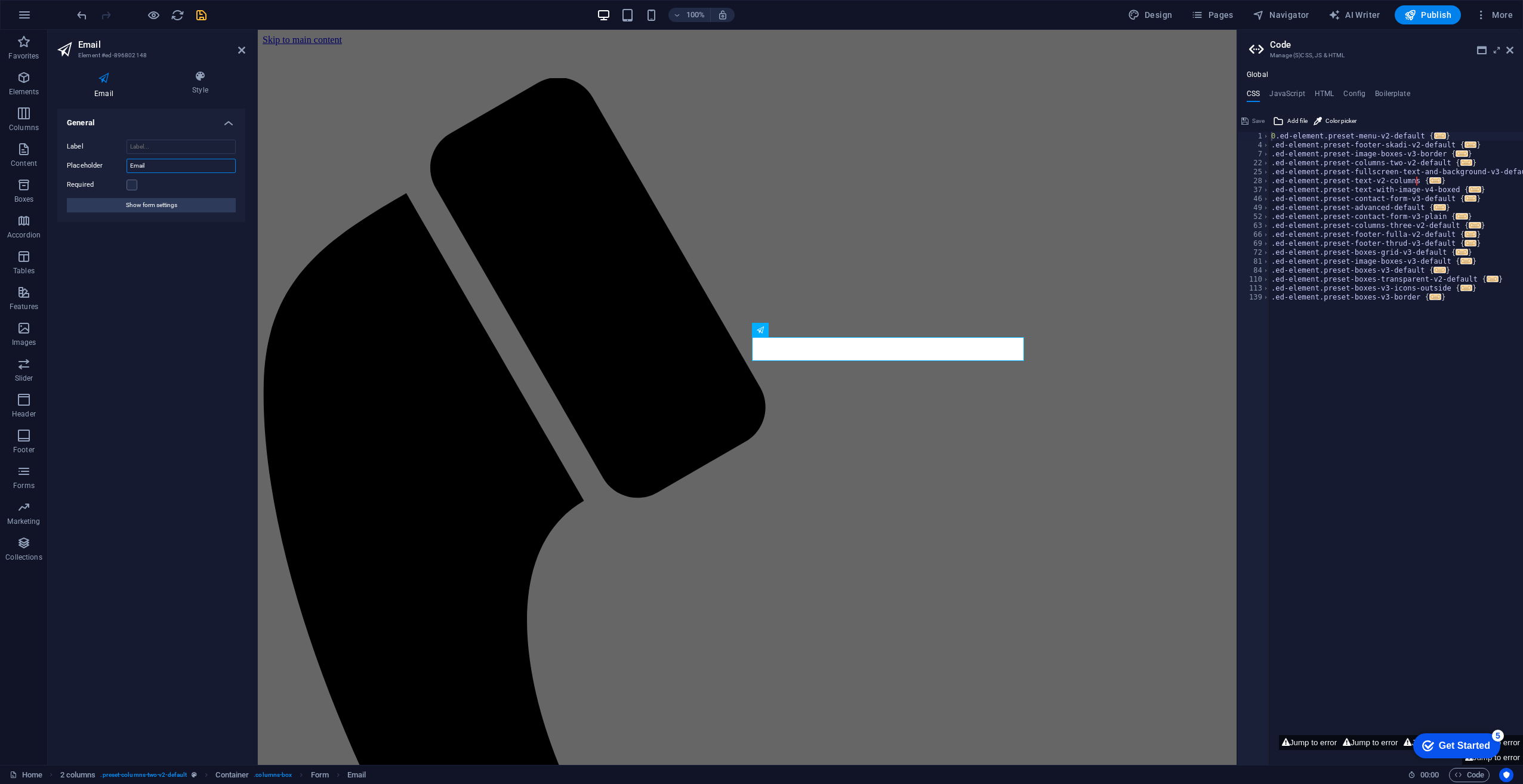
click at [143, 163] on input "Email" at bounding box center [181, 166] width 109 height 14
click at [152, 148] on input "Label" at bounding box center [181, 147] width 109 height 14
paste input "Spotify User Link"
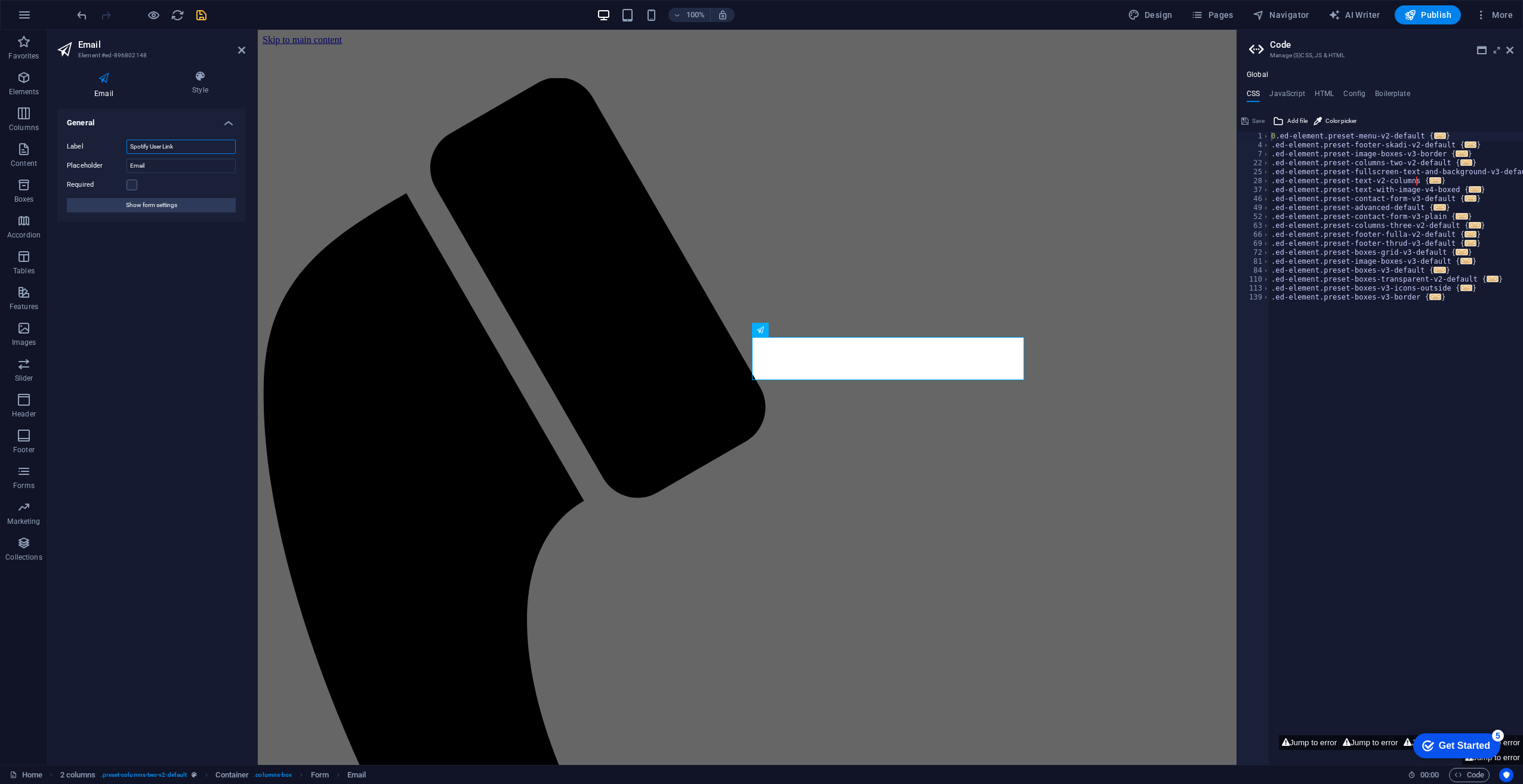
type input "Spotify User Link"
click at [148, 165] on input "Email" at bounding box center [181, 166] width 109 height 14
paste input "Here you can place your username link if you would like ALL your playlists impo…"
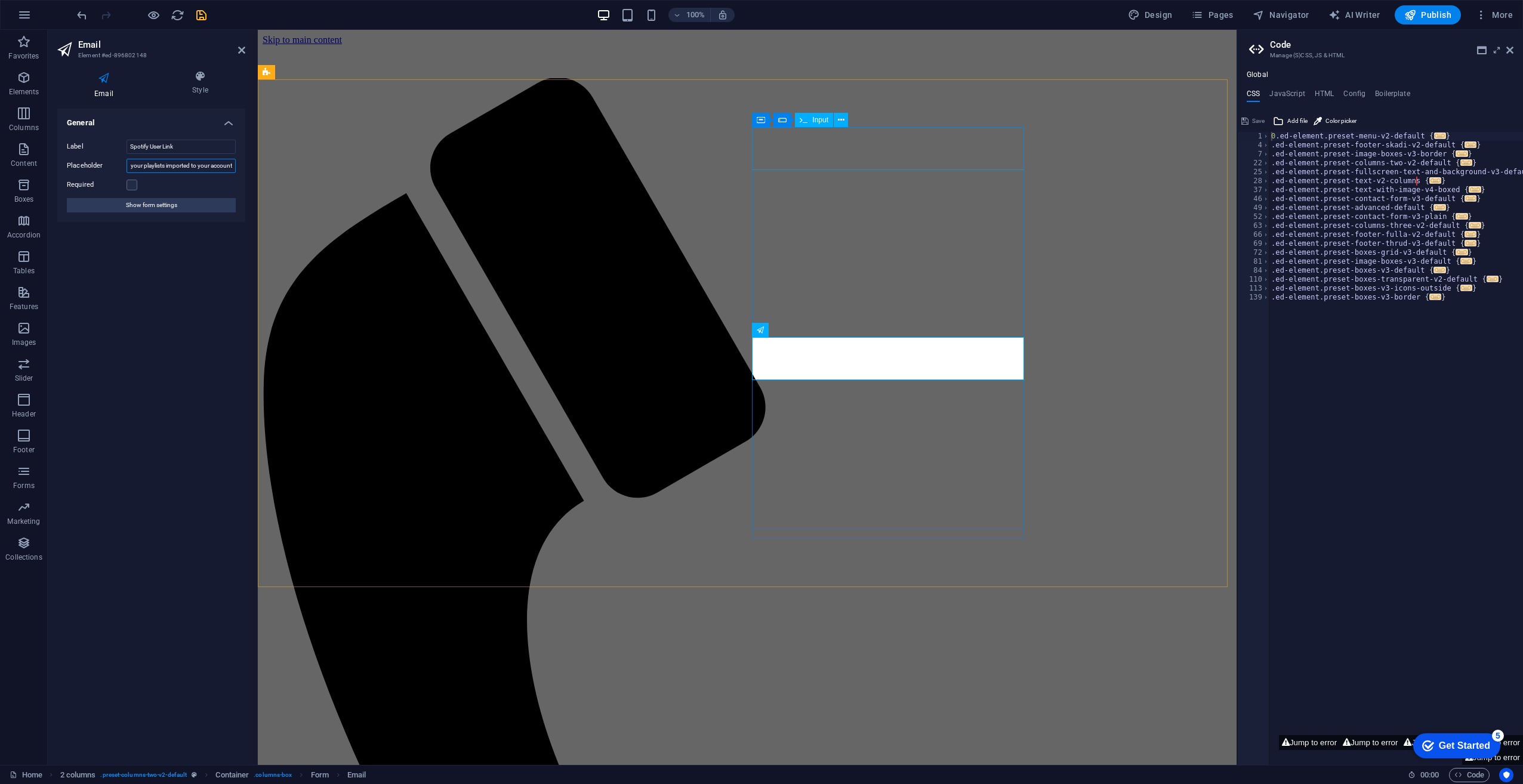
type input "Here you can place your username link if you would like ALL your playlists impo…"
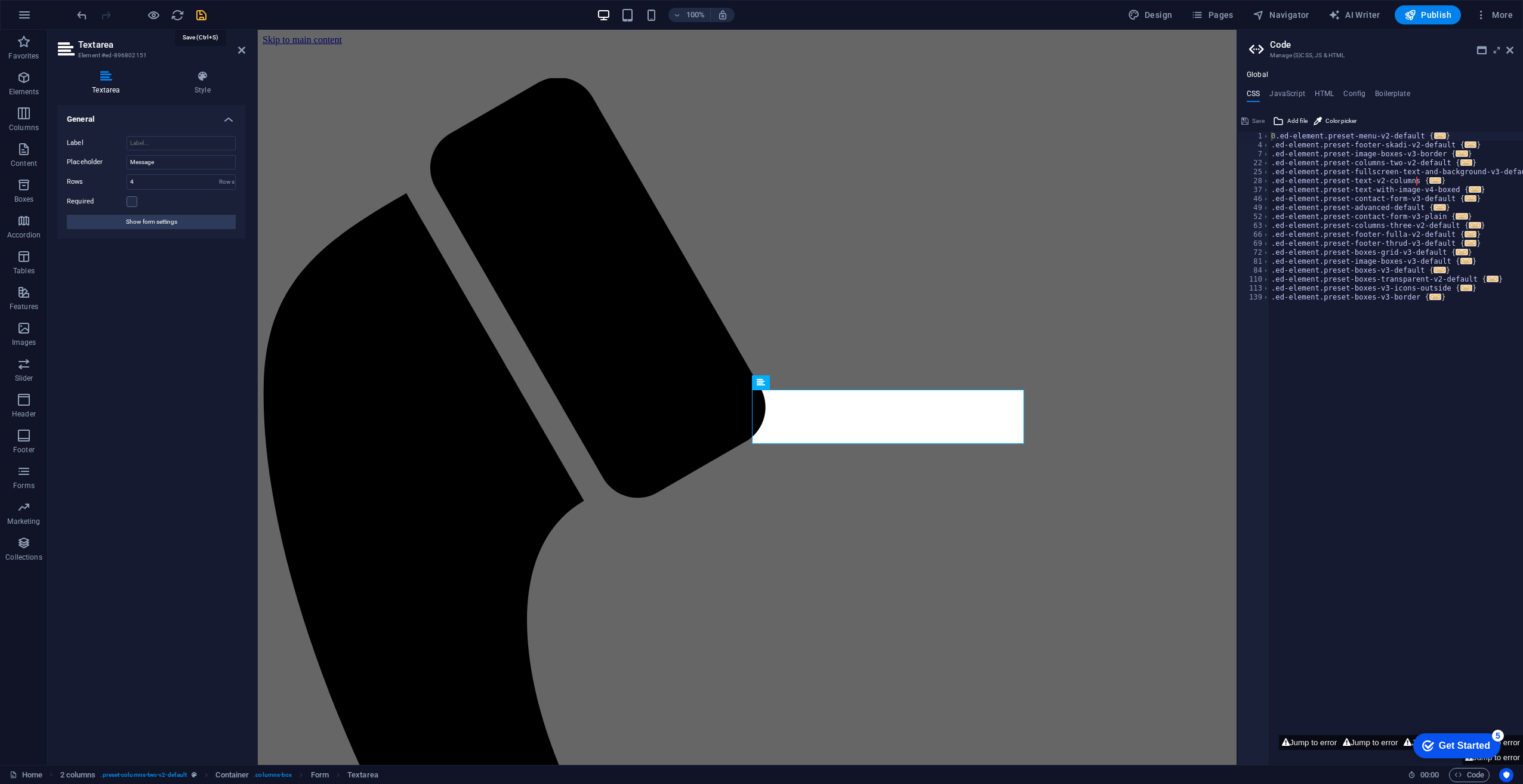
click at [198, 16] on icon "save" at bounding box center [201, 15] width 14 height 14
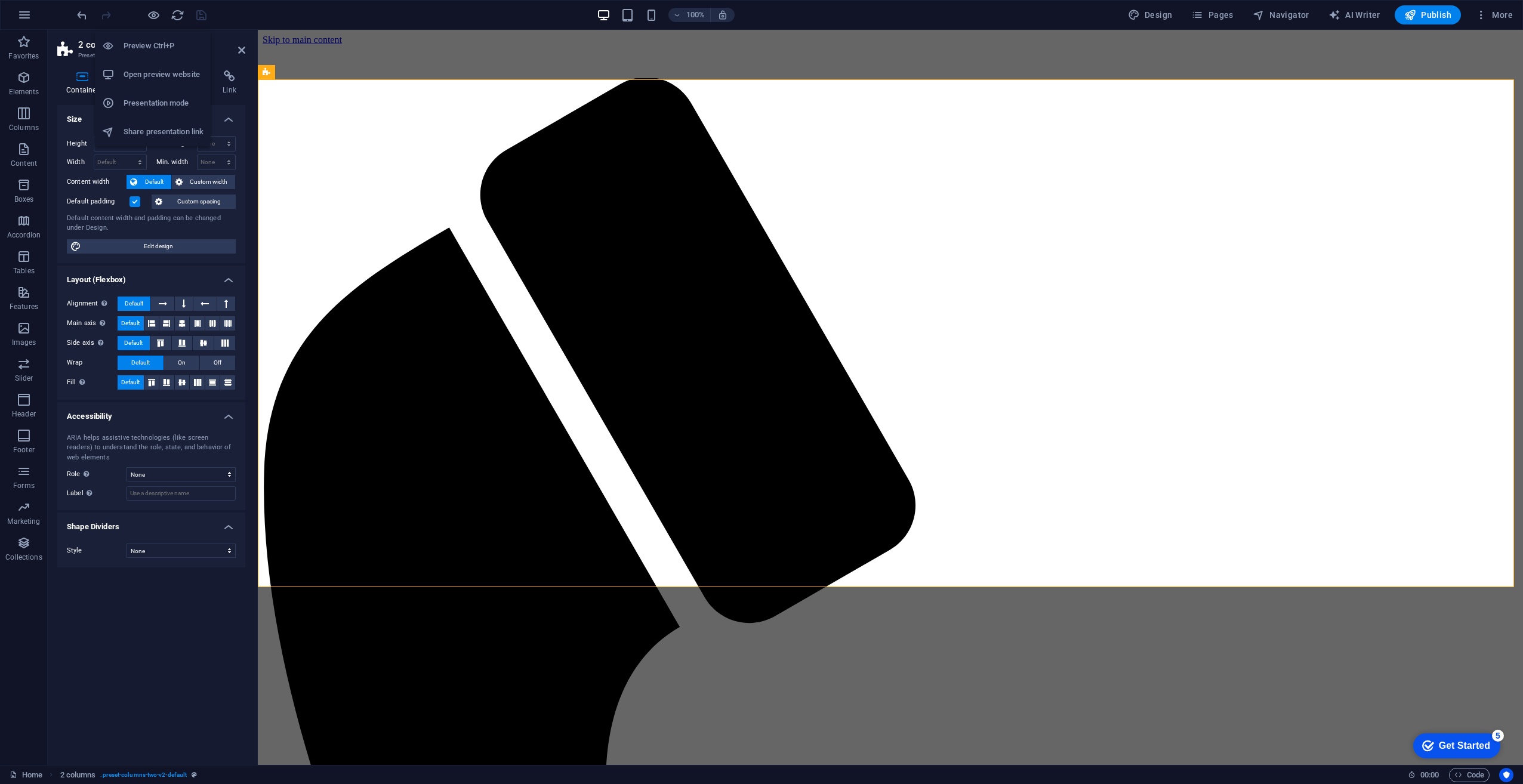
click at [160, 17] on icon "button" at bounding box center [154, 15] width 14 height 14
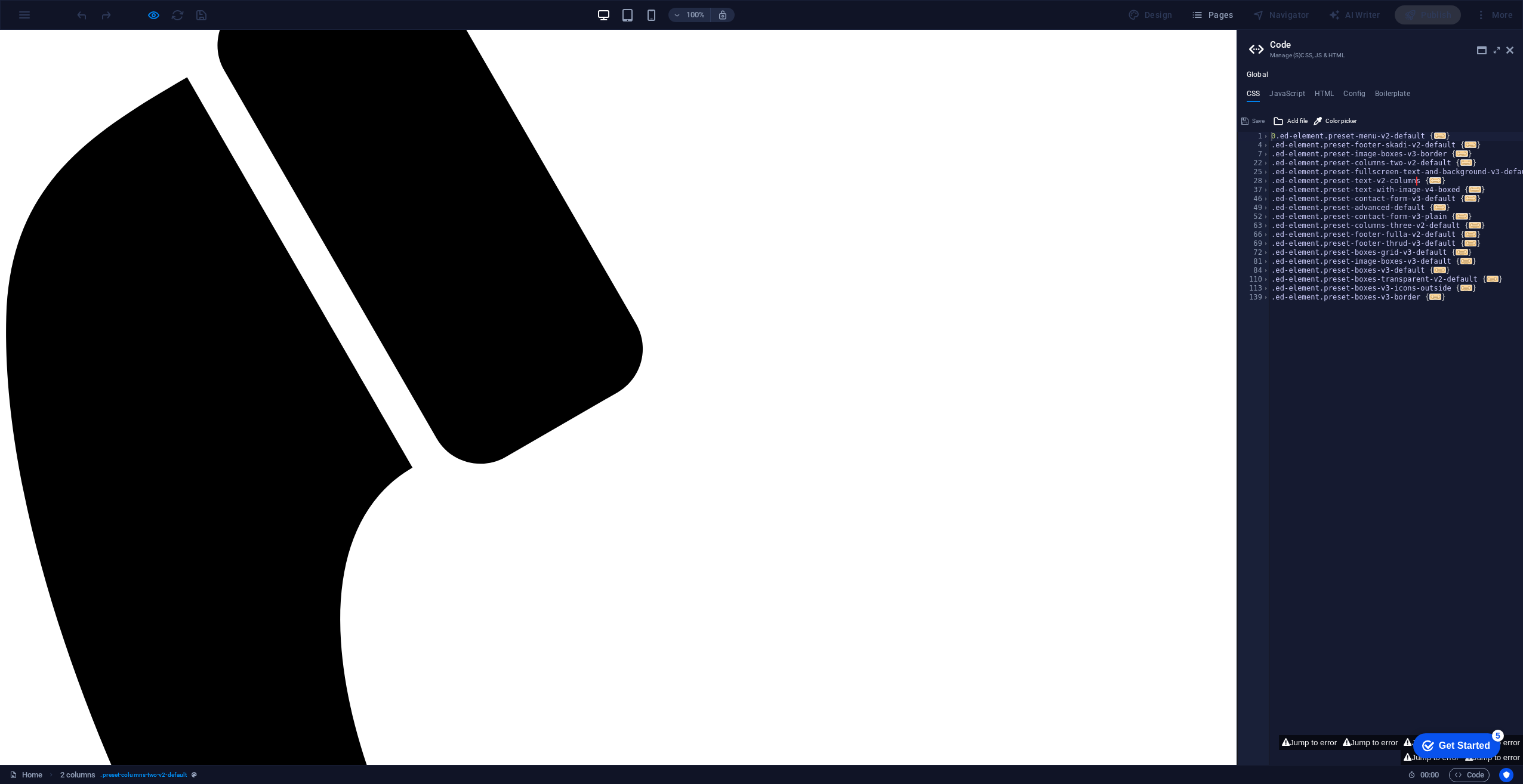
scroll to position [239, 0]
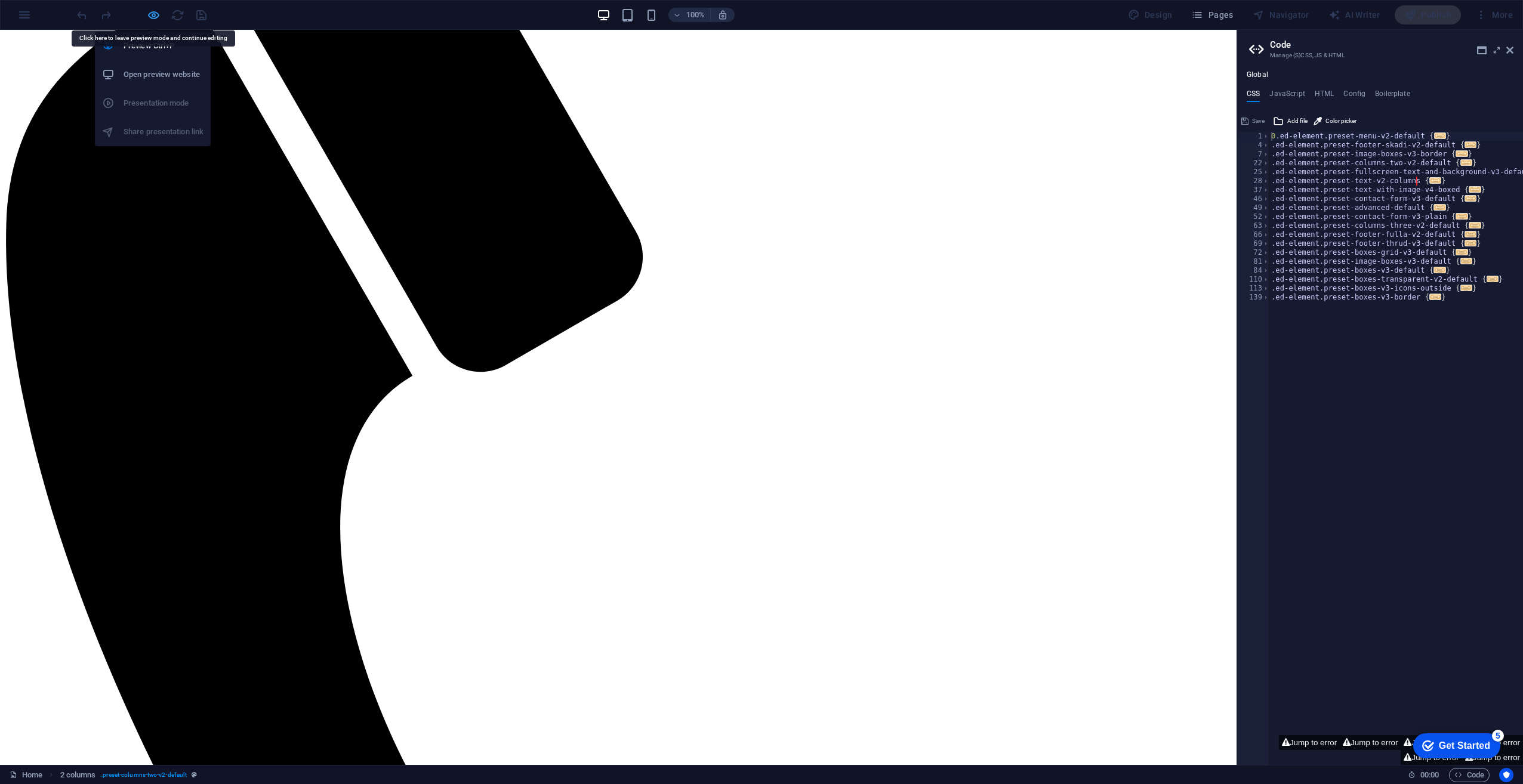
click at [159, 16] on icon "button" at bounding box center [154, 15] width 14 height 14
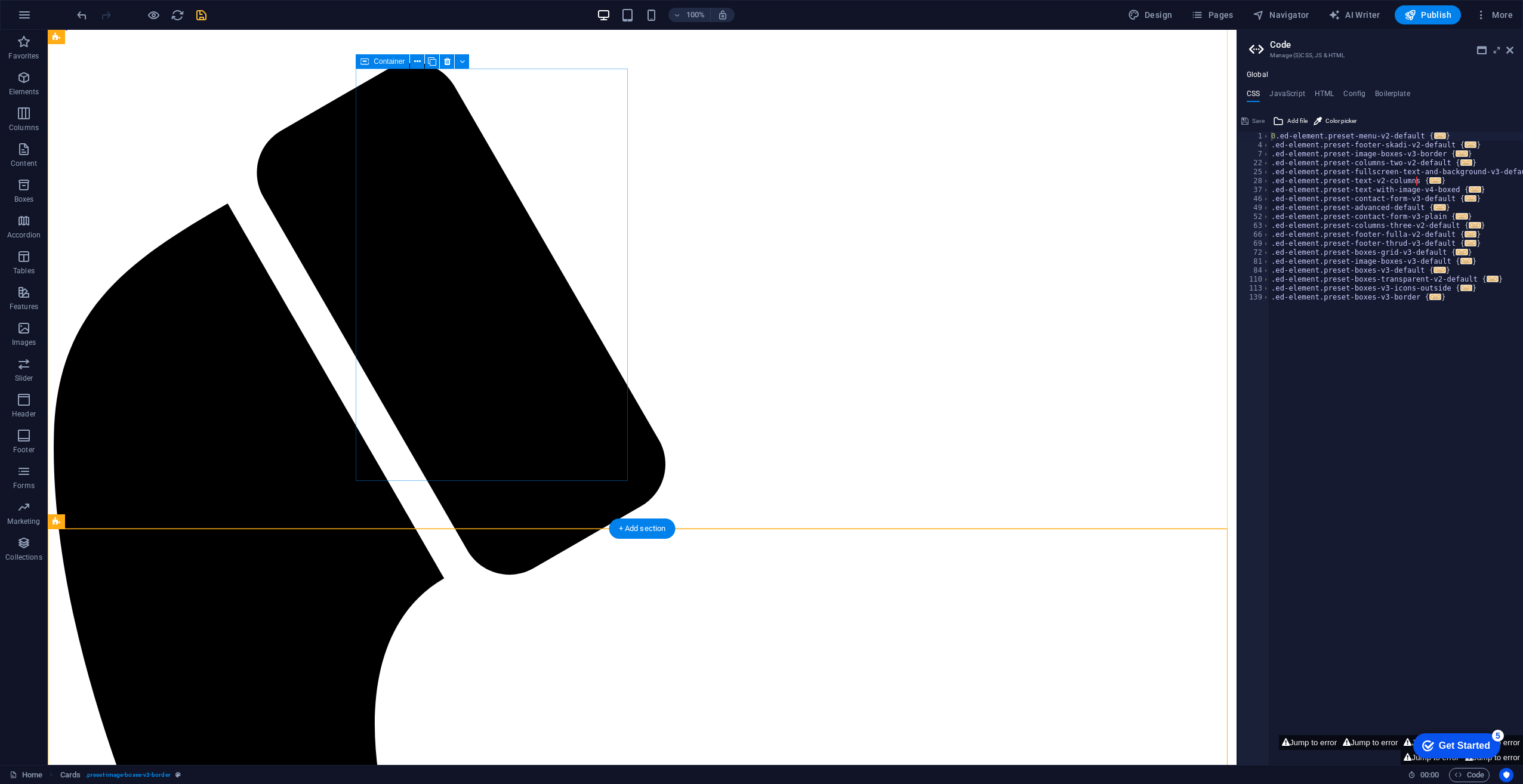
scroll to position [0, 0]
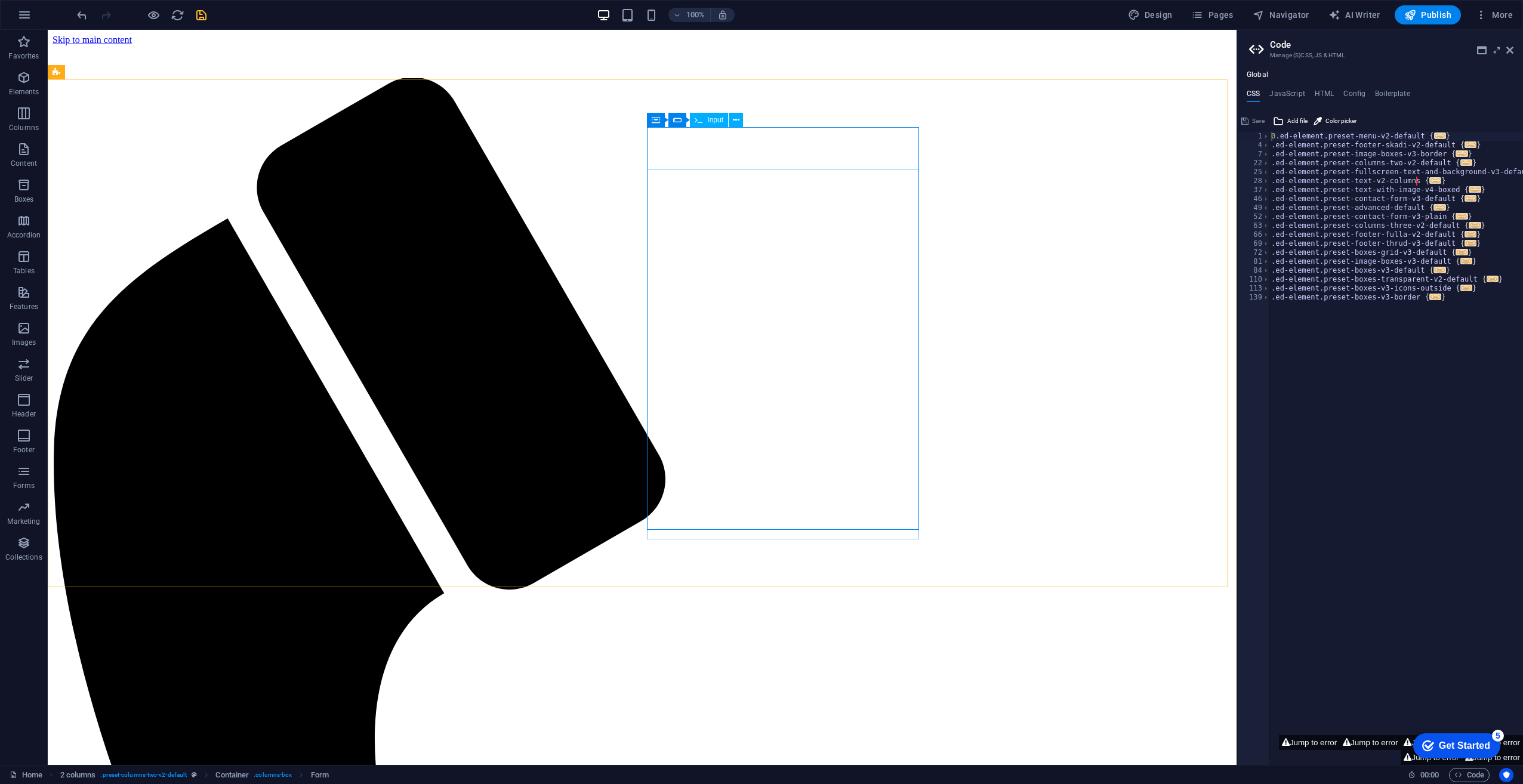
click at [707, 124] on div "Input" at bounding box center [709, 120] width 38 height 14
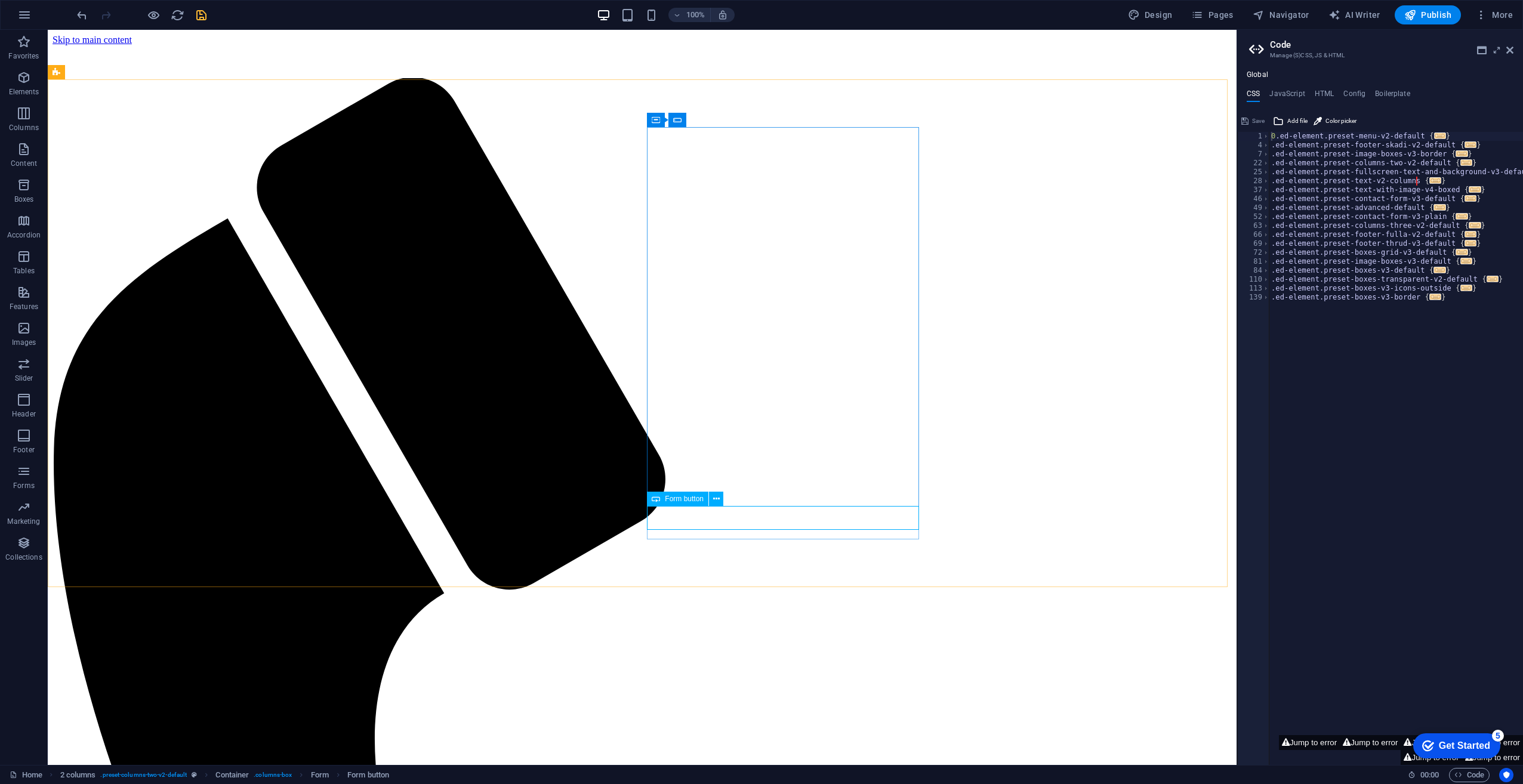
click at [686, 501] on span "Form button" at bounding box center [684, 498] width 39 height 7
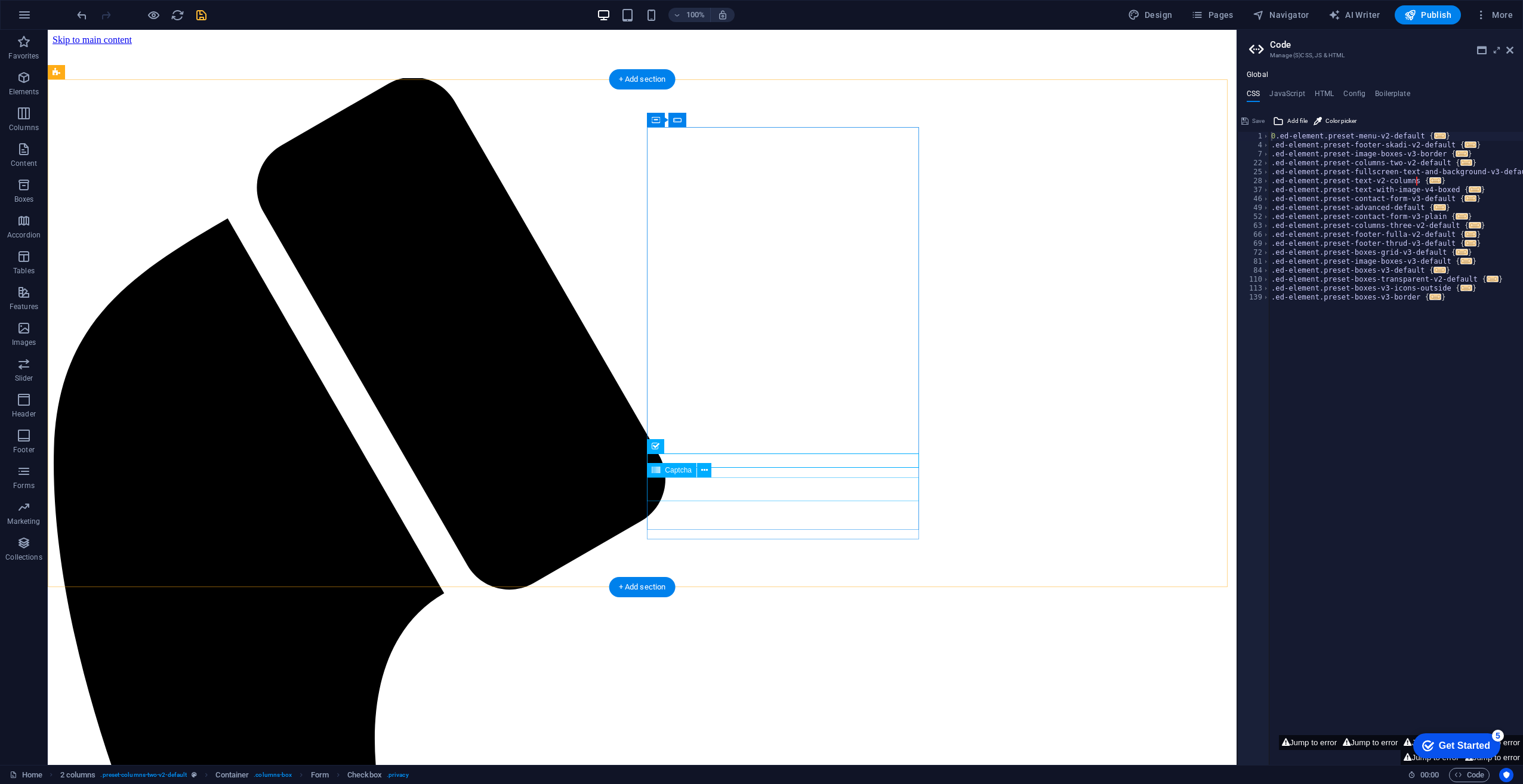
click at [705, 471] on icon at bounding box center [705, 470] width 7 height 12
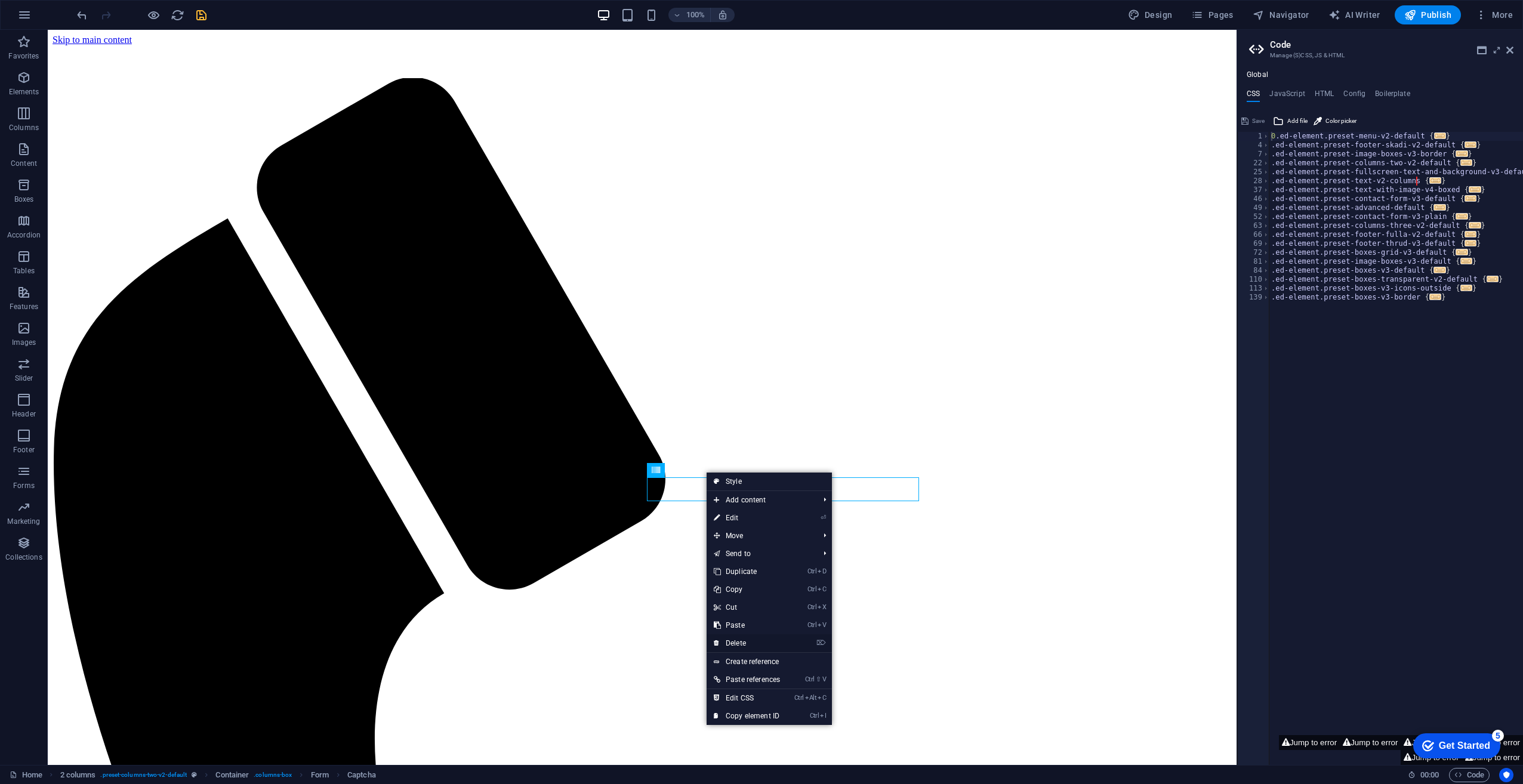
click at [759, 642] on link "⌦ Delete" at bounding box center [747, 643] width 81 height 18
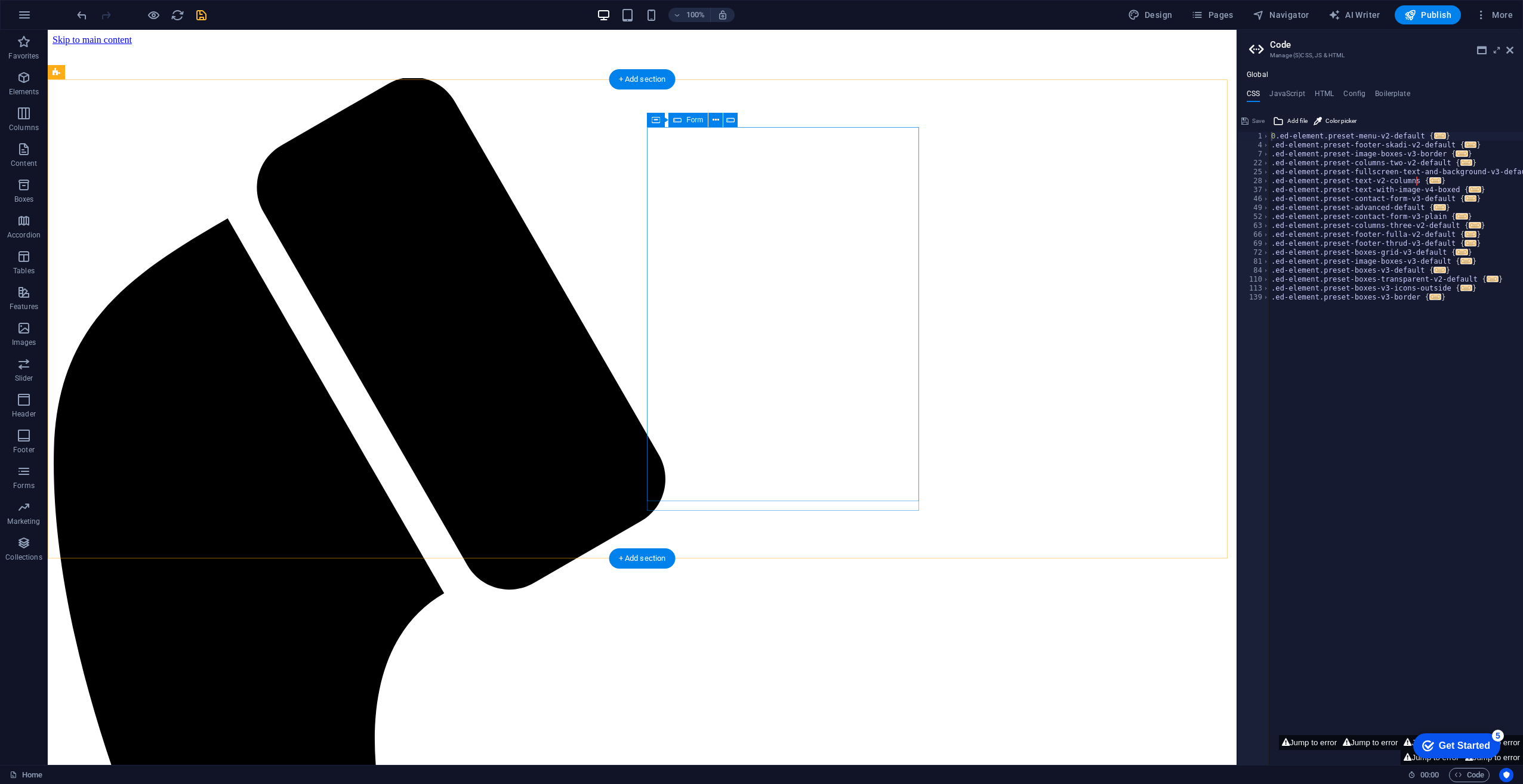
click at [687, 118] on span "Form" at bounding box center [694, 120] width 16 height 7
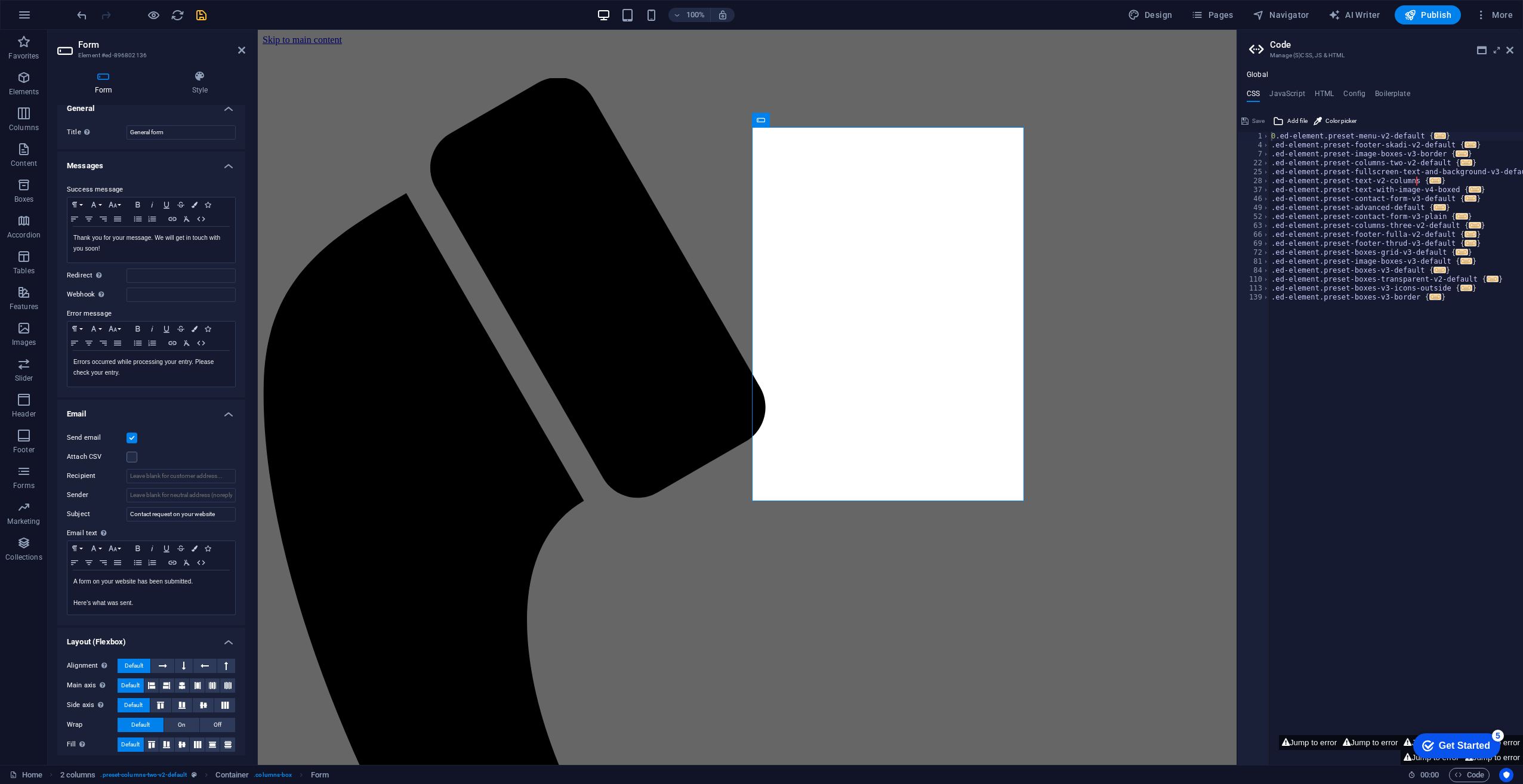
scroll to position [16, 0]
click at [1434, 14] on span "Publish" at bounding box center [1428, 15] width 47 height 12
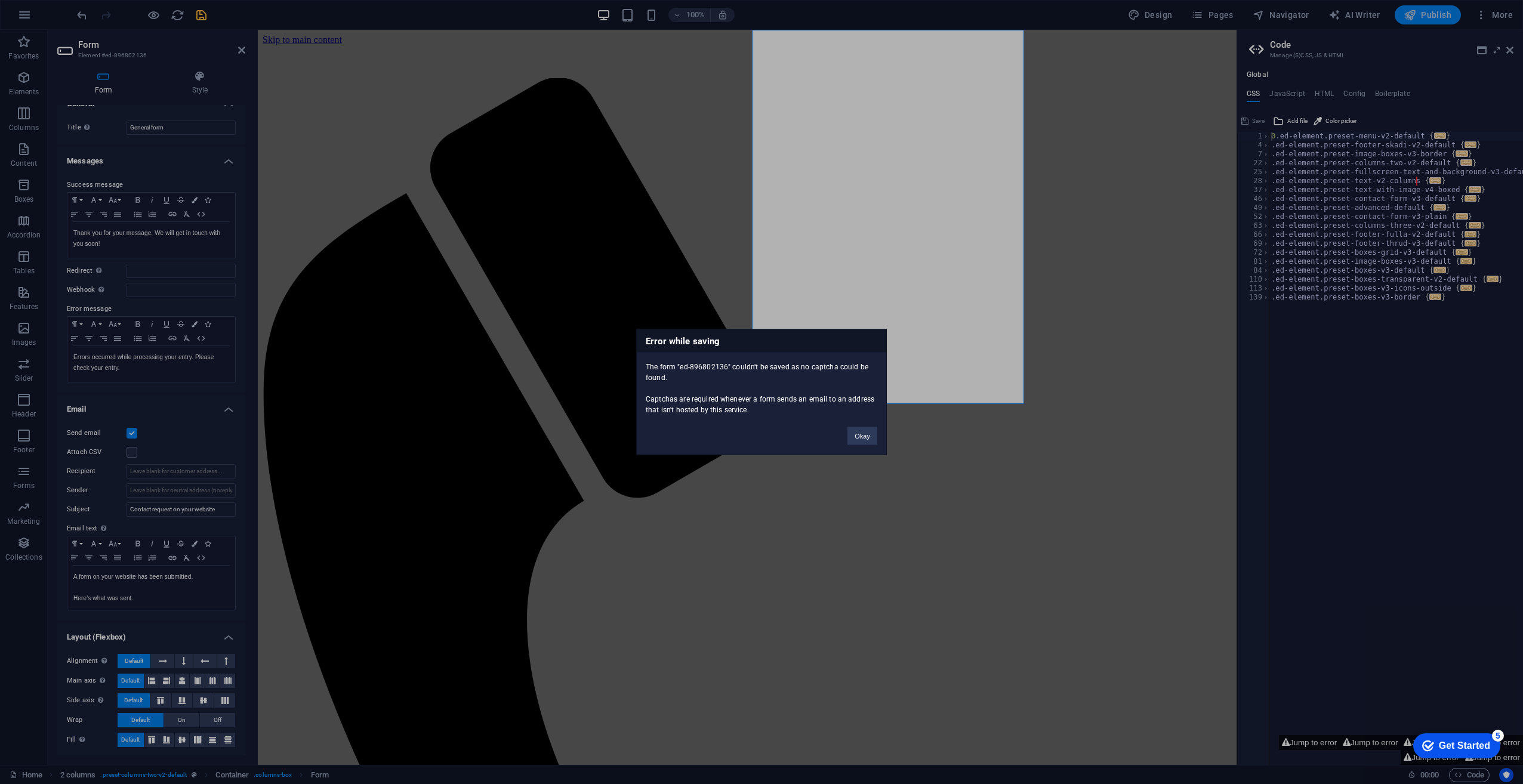
scroll to position [97, 0]
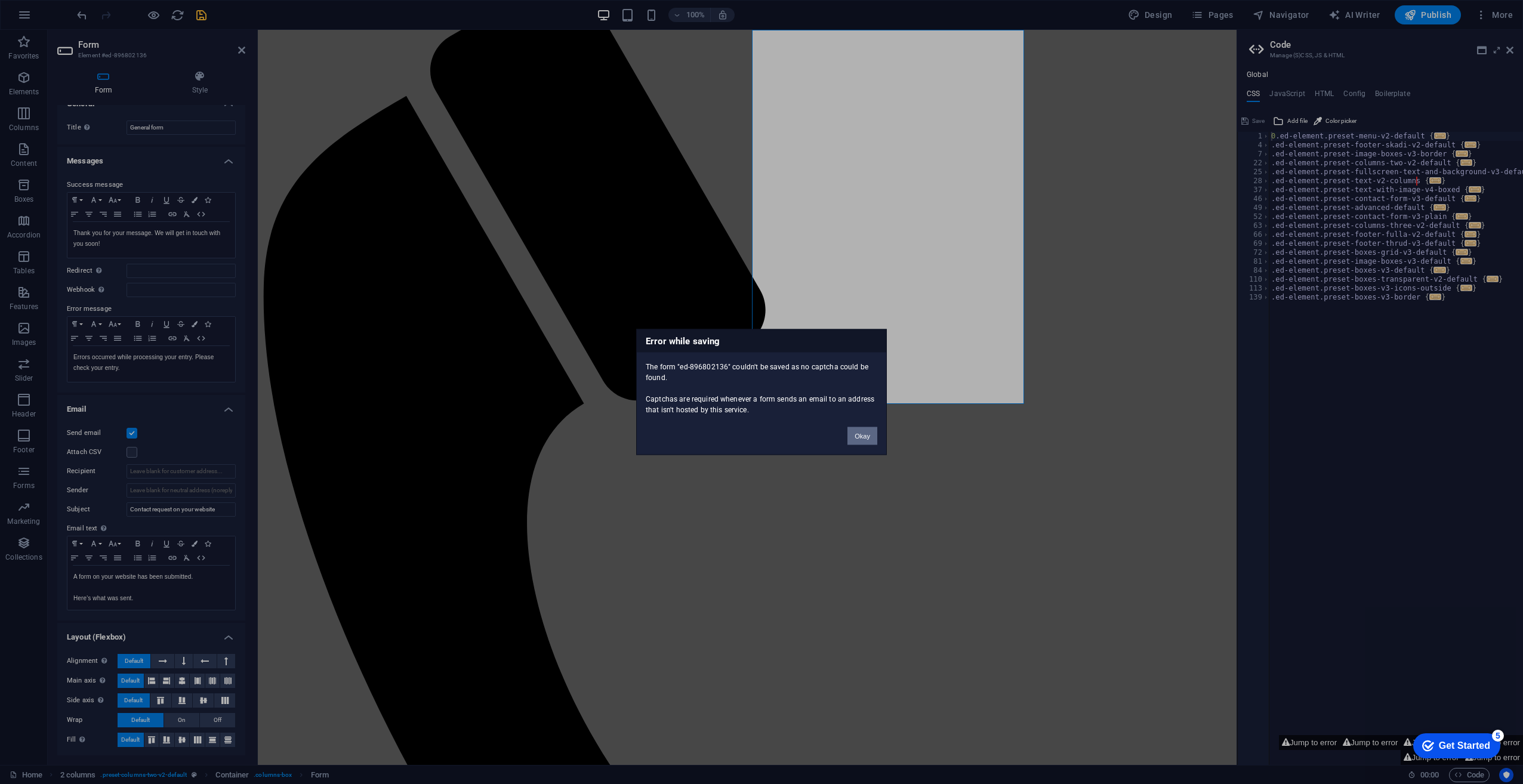
click at [853, 435] on button "Okay" at bounding box center [862, 436] width 30 height 18
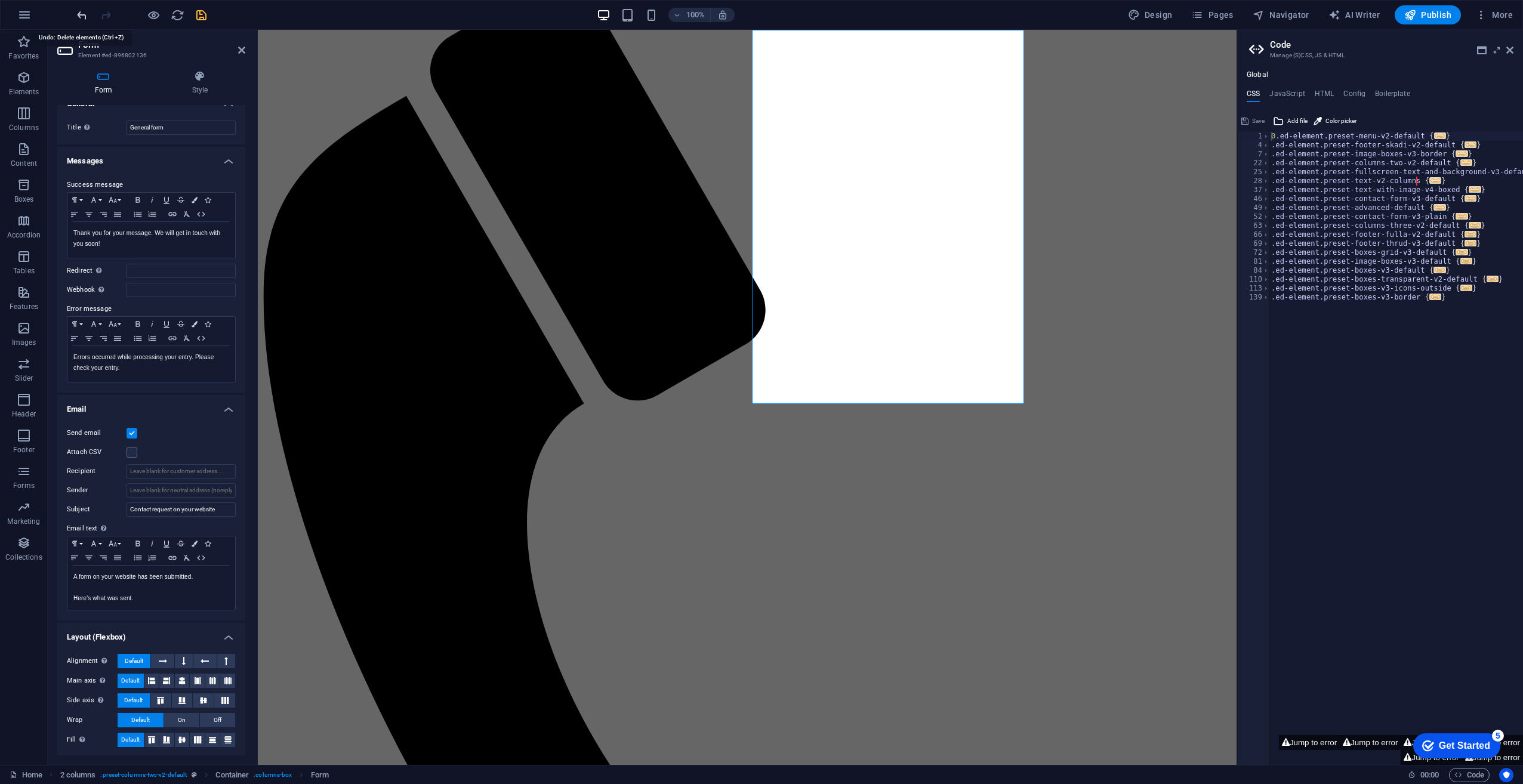
click at [82, 12] on icon "undo" at bounding box center [82, 15] width 14 height 14
click at [1434, 7] on button "Publish" at bounding box center [1428, 14] width 66 height 19
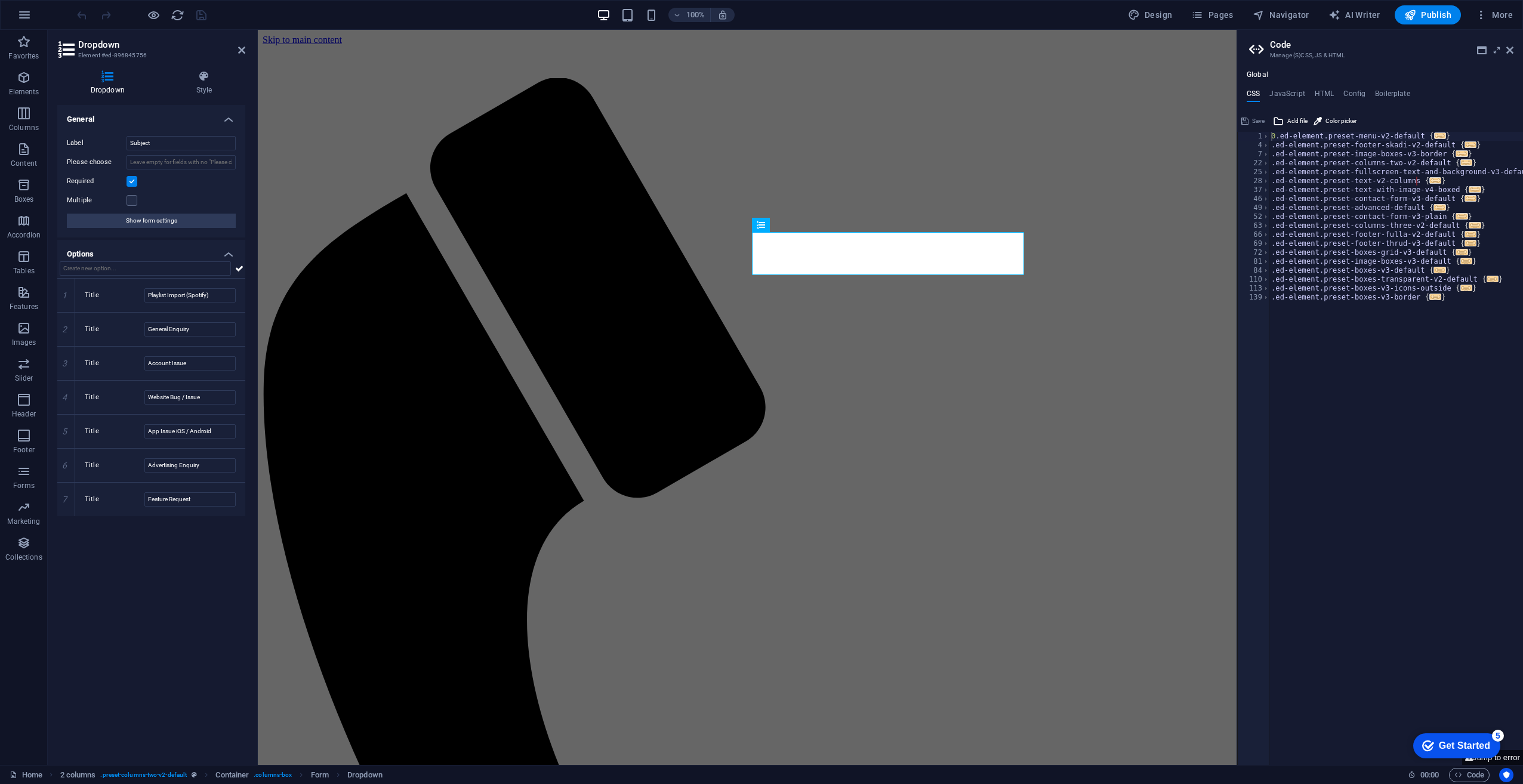
click at [159, 664] on div "General Label Subject Please choose Required Multiple Show form settings Option…" at bounding box center [151, 430] width 188 height 651
click at [144, 223] on span "Show form settings" at bounding box center [152, 221] width 51 height 14
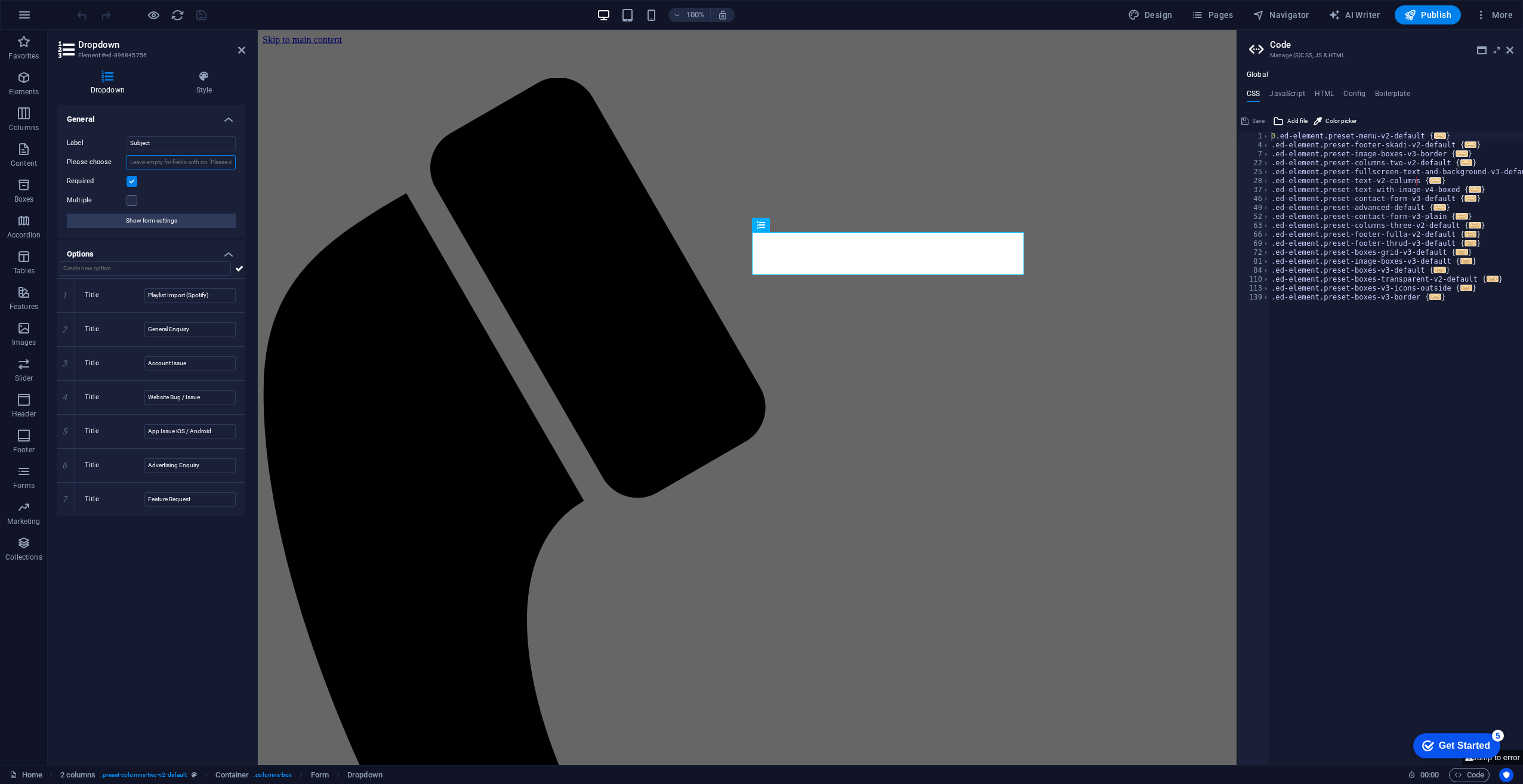
click at [138, 163] on input "Please choose" at bounding box center [181, 162] width 109 height 14
type input "Select"
drag, startPoint x: 154, startPoint y: 161, endPoint x: 242, endPoint y: 154, distance: 88.3
click at [242, 154] on div "Label Subject Please choose Required Multiple Show form settings" at bounding box center [151, 182] width 188 height 111
drag, startPoint x: 452, startPoint y: 188, endPoint x: 504, endPoint y: 190, distance: 52.0
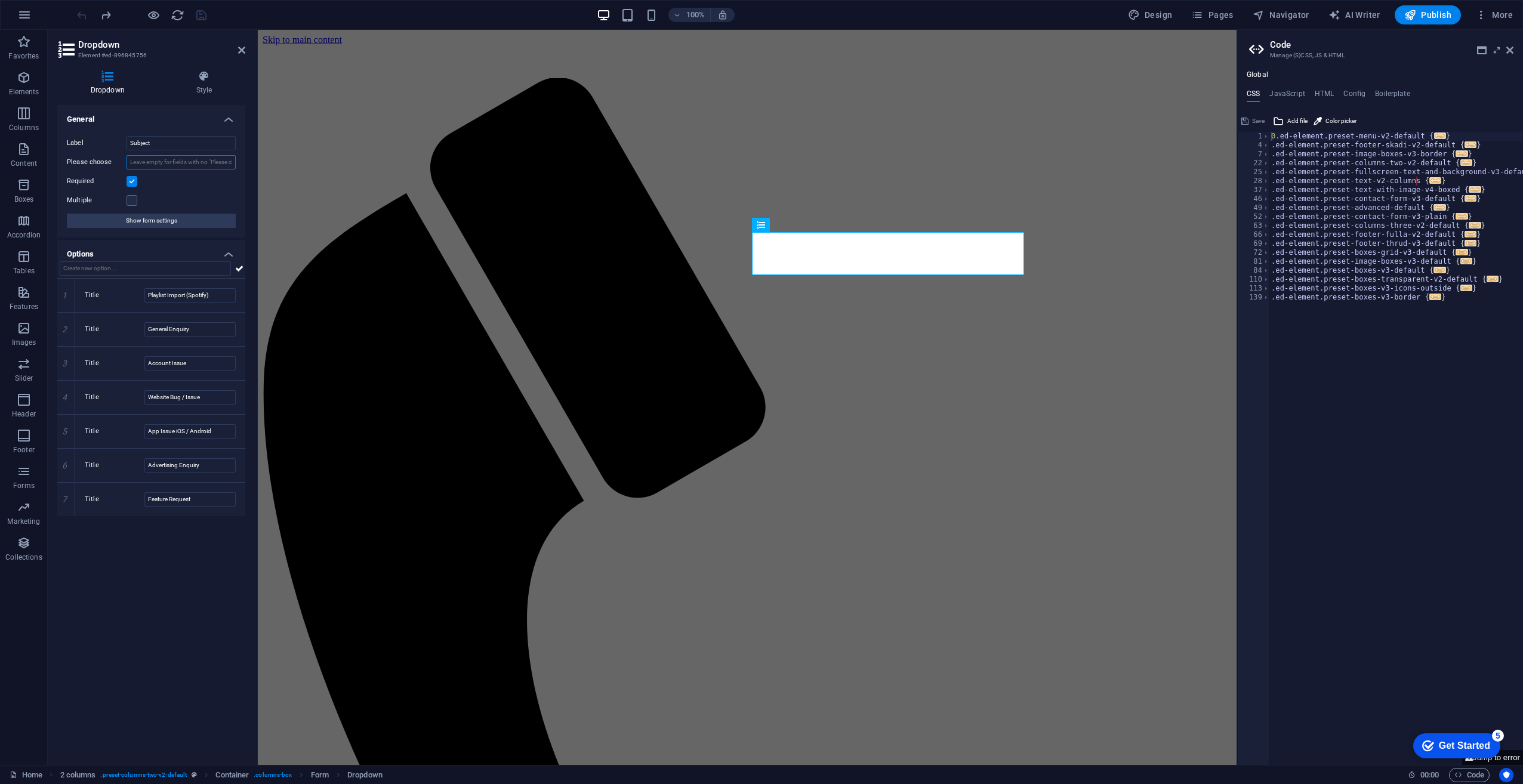
click at [211, 160] on input "Please choose" at bounding box center [181, 162] width 109 height 14
type input "Select an Option"
click at [143, 580] on div "General Label Subject Please choose Select an Option Required Multiple Show for…" at bounding box center [151, 430] width 188 height 651
click at [200, 610] on div "General Label Subject Please choose Select an Option Required Multiple Show for…" at bounding box center [151, 430] width 188 height 651
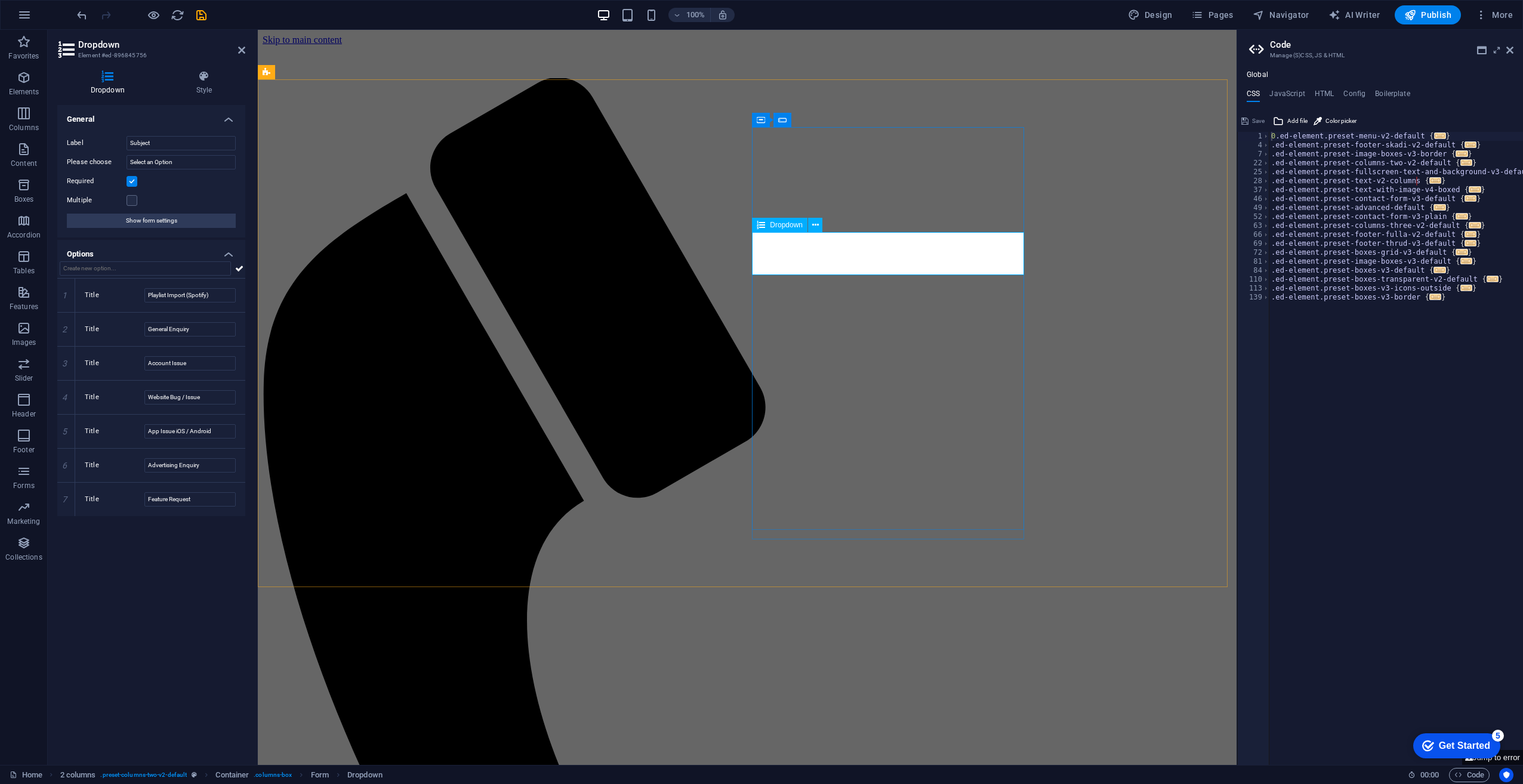
click at [159, 16] on icon "button" at bounding box center [154, 15] width 14 height 14
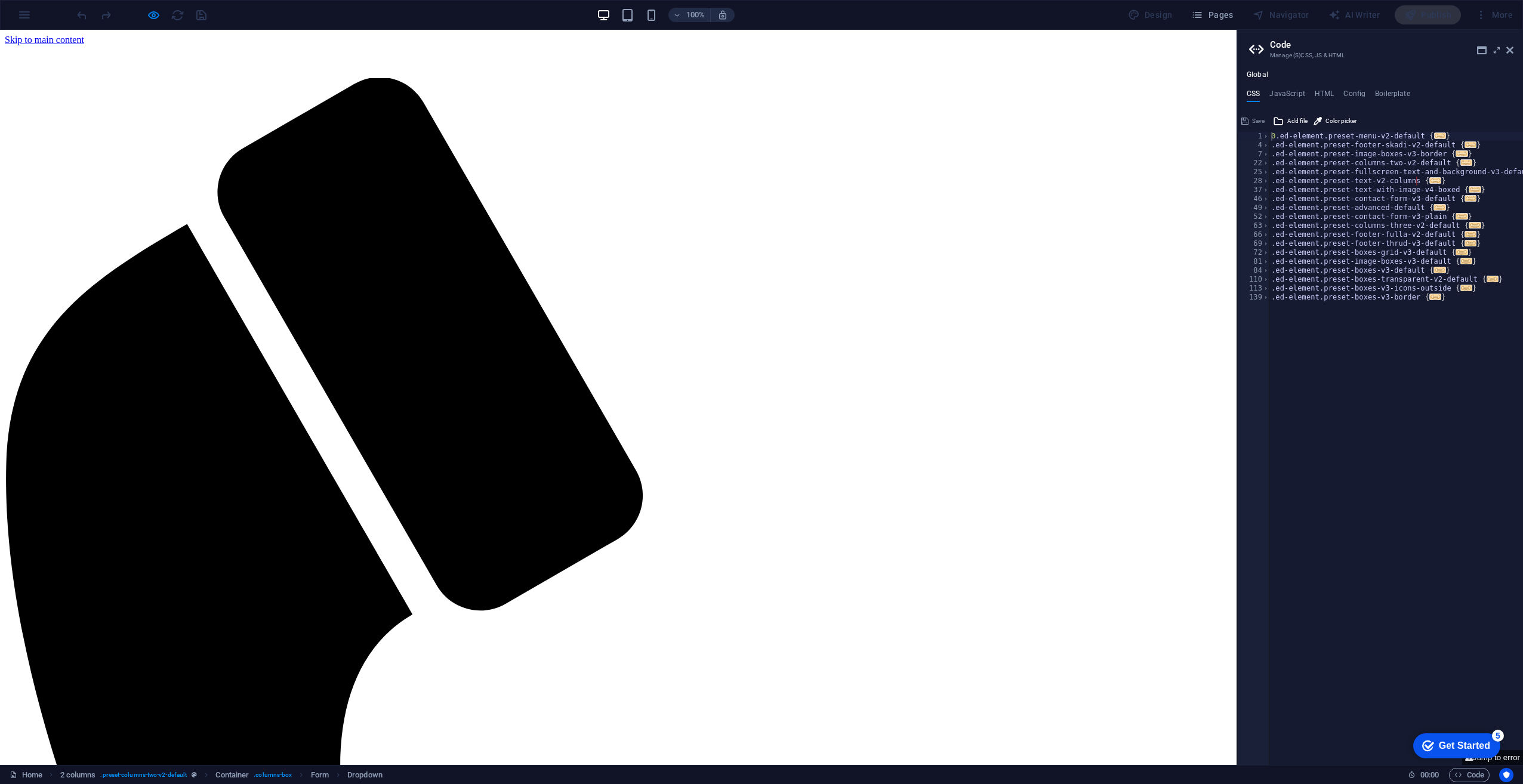
select select
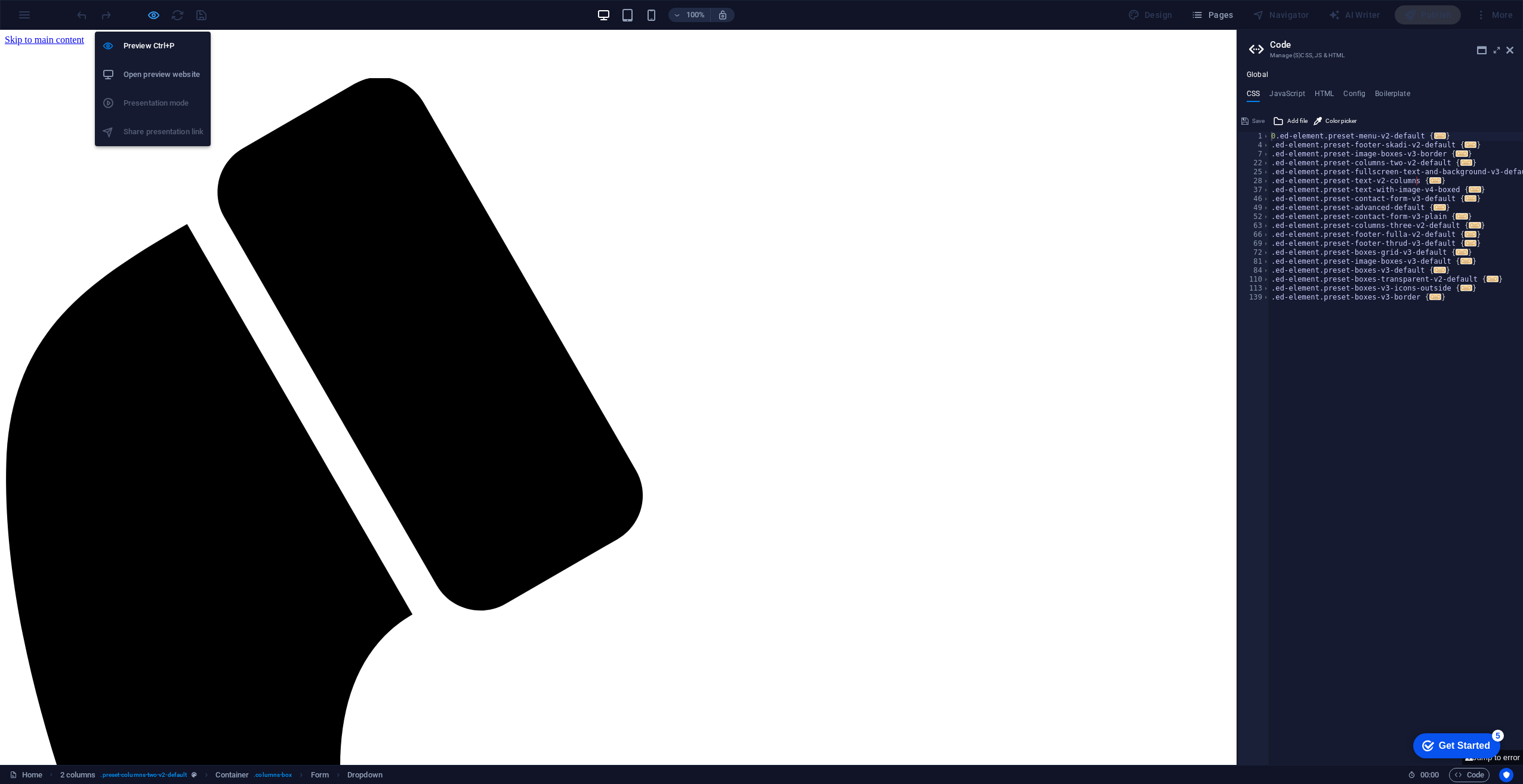
click at [152, 12] on icon "button" at bounding box center [154, 15] width 14 height 14
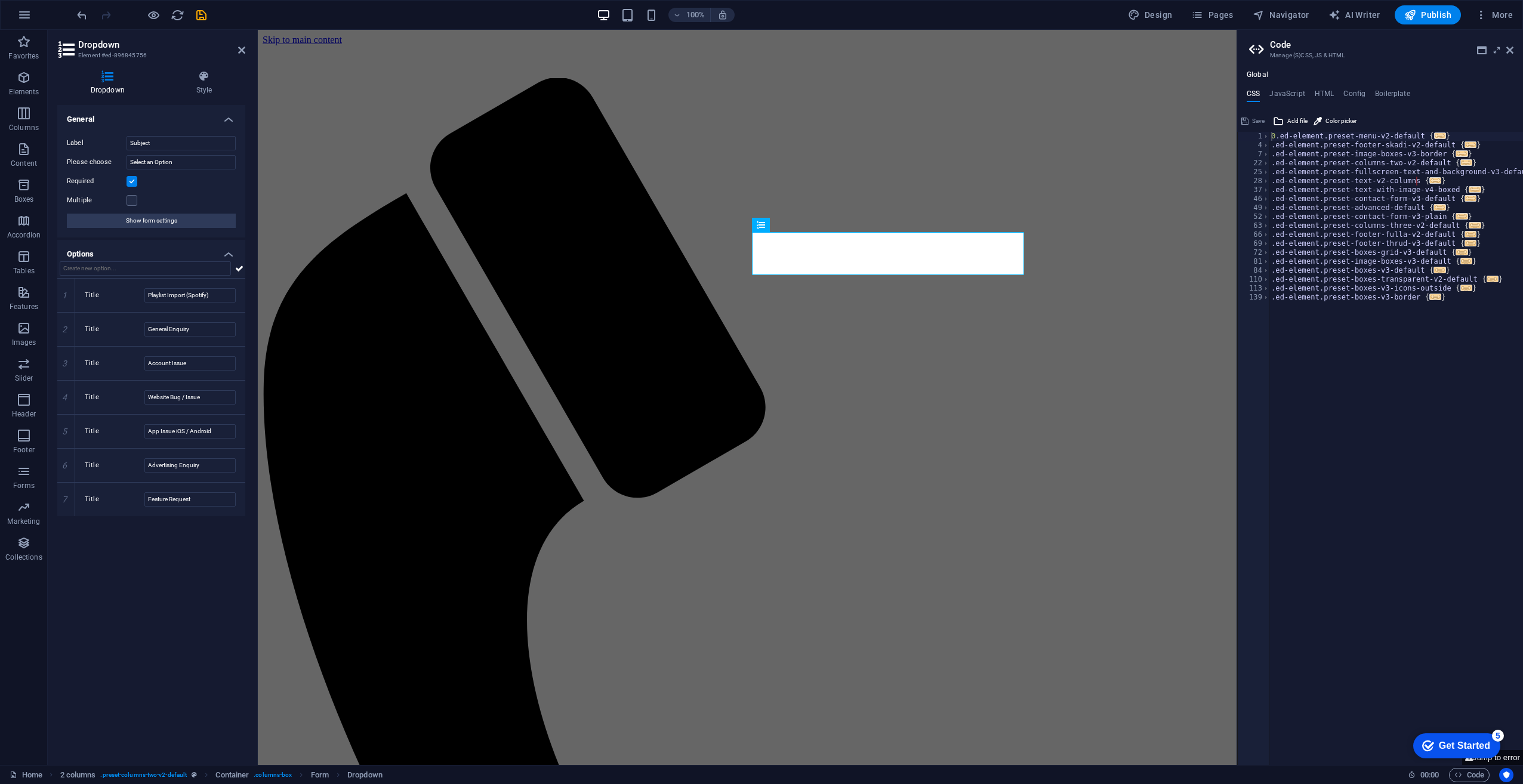
click at [169, 188] on div "Label Subject Please choose Select an Option Required Multiple Show form settin…" at bounding box center [151, 182] width 188 height 111
click at [198, 11] on icon "save" at bounding box center [201, 15] width 14 height 14
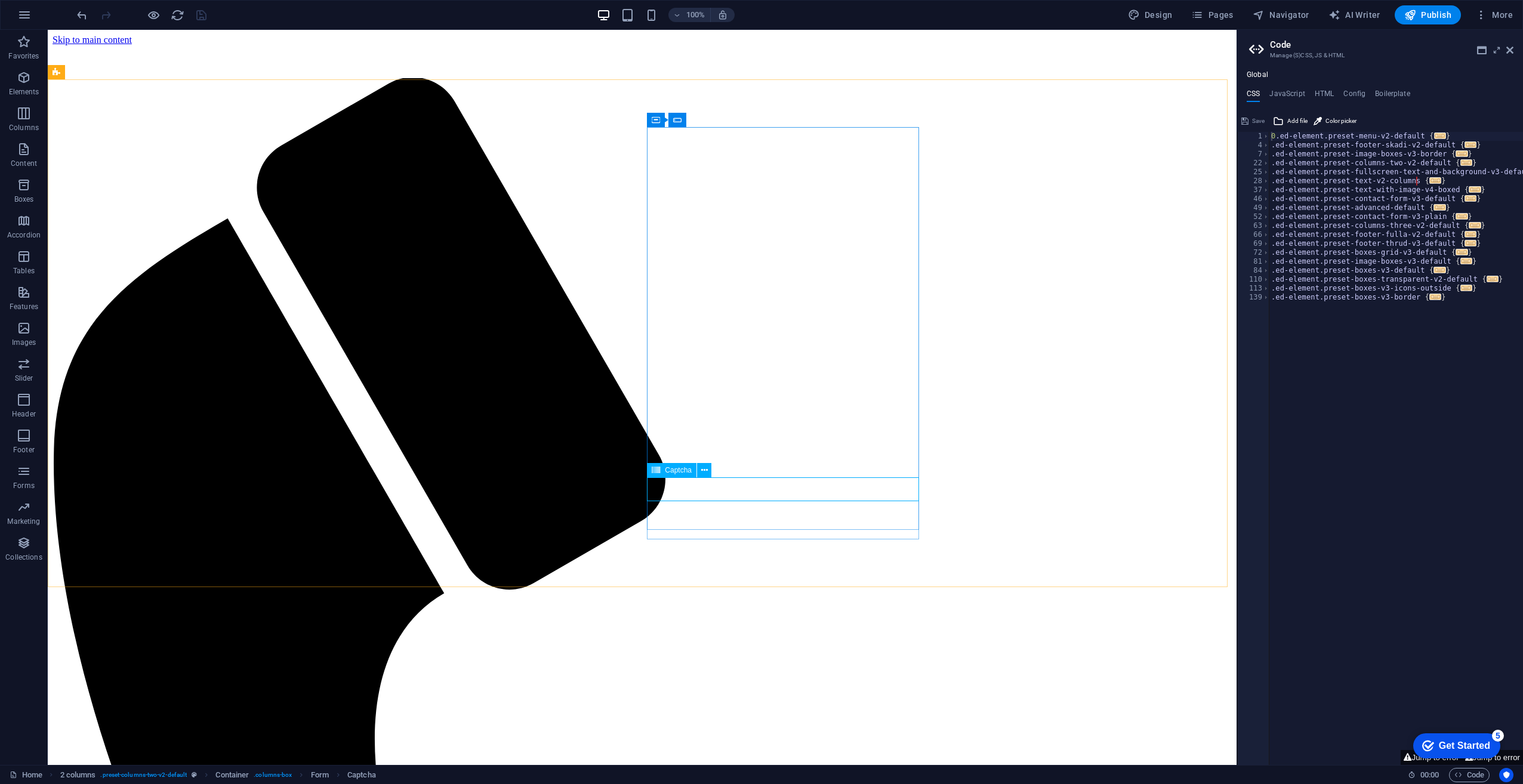
click at [673, 471] on span "Captcha" at bounding box center [678, 470] width 27 height 7
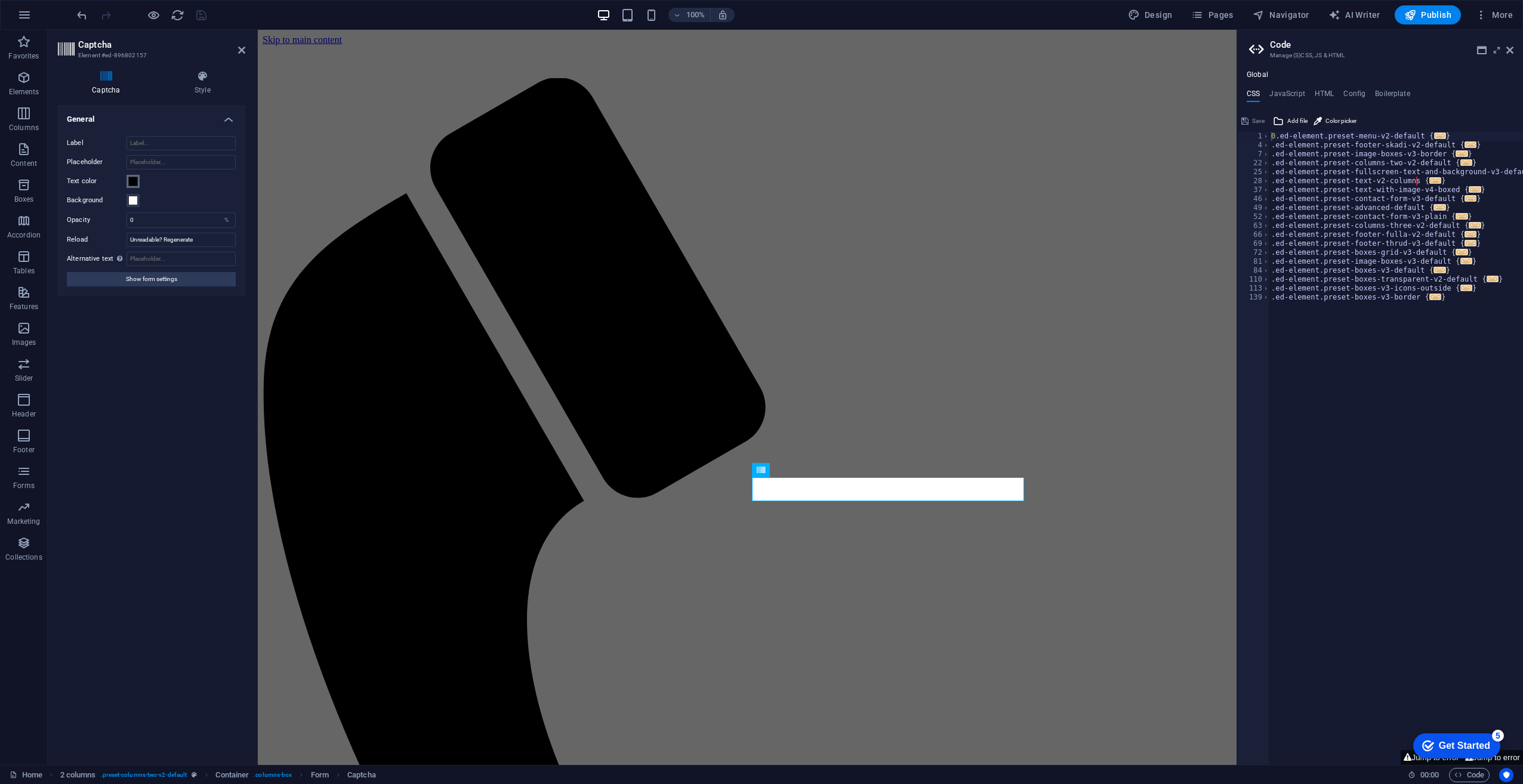
click at [129, 177] on span at bounding box center [133, 181] width 10 height 10
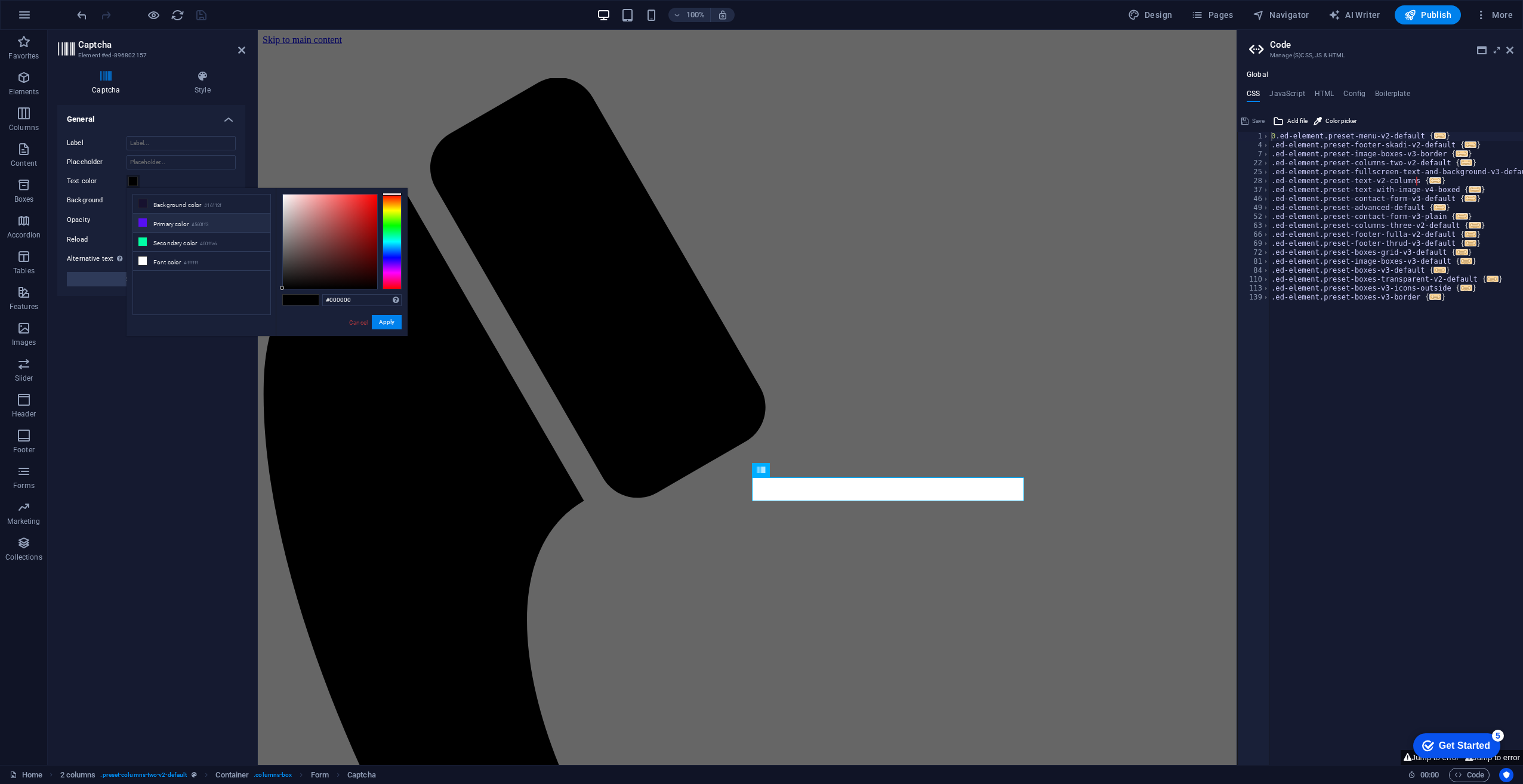
click at [158, 218] on li "Primary color #560ff3" at bounding box center [202, 223] width 137 height 19
type input "#560ff3"
click at [388, 321] on button "Apply" at bounding box center [386, 322] width 30 height 14
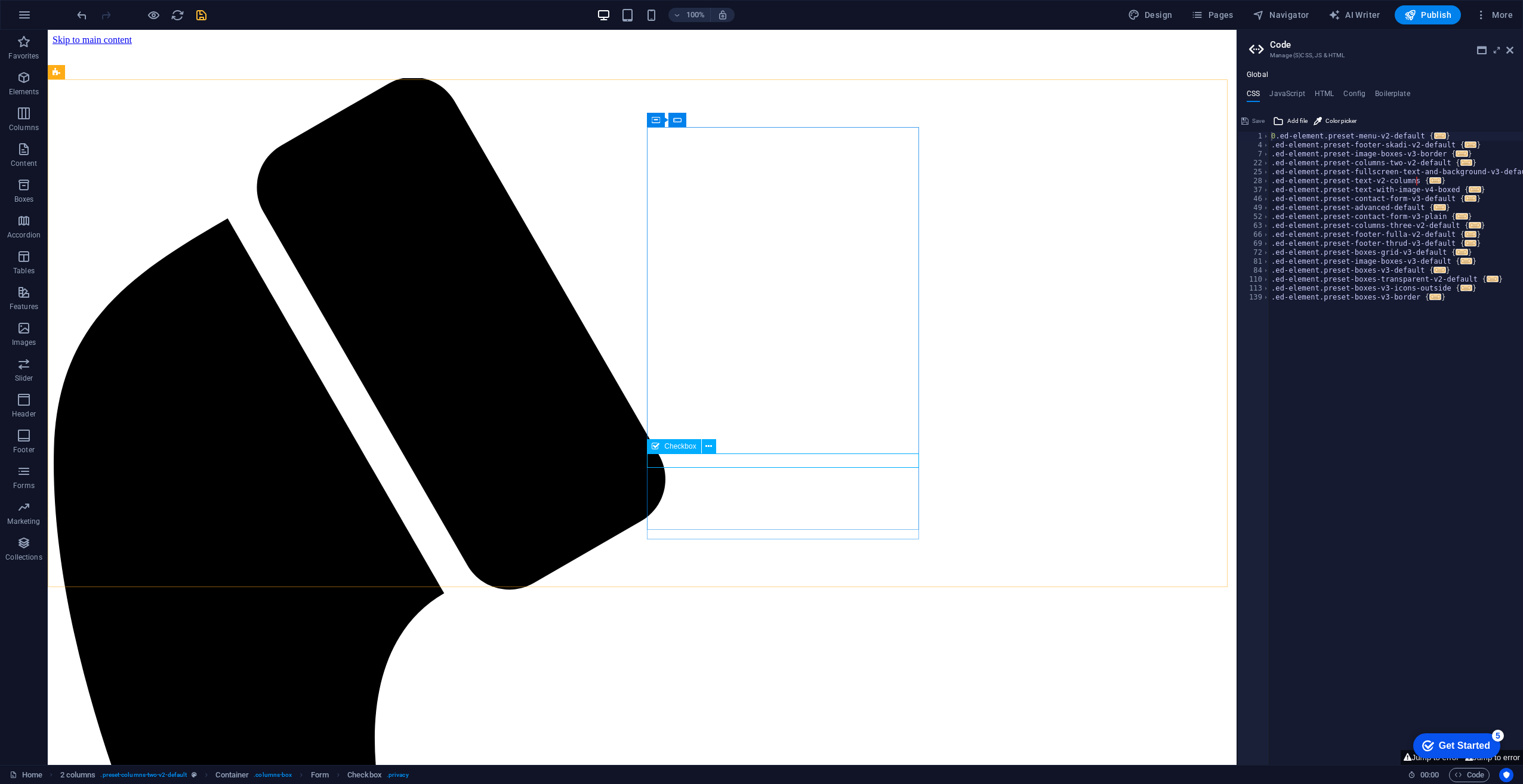
click at [680, 446] on span "Checkbox" at bounding box center [680, 446] width 32 height 7
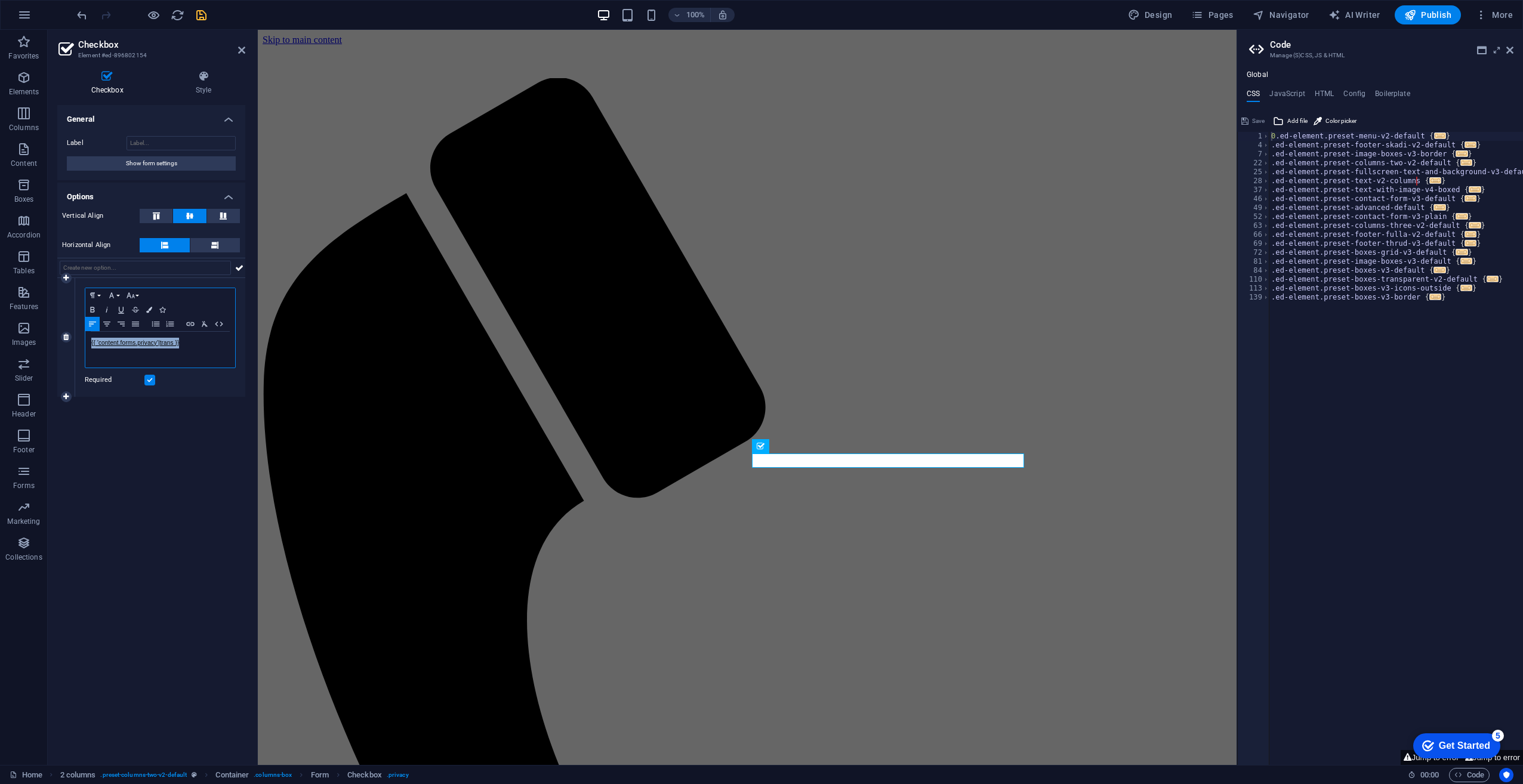
drag, startPoint x: 188, startPoint y: 347, endPoint x: 79, endPoint y: 340, distance: 109.2
click at [79, 340] on div "Paragraph Format Normal Heading 1 Heading 2 Heading 3 Heading 4 Heading 5 Headi…" at bounding box center [160, 338] width 170 height 119
copy link "{{ 'content.forms.privacy'|trans }}"
click at [815, 447] on icon at bounding box center [814, 446] width 7 height 12
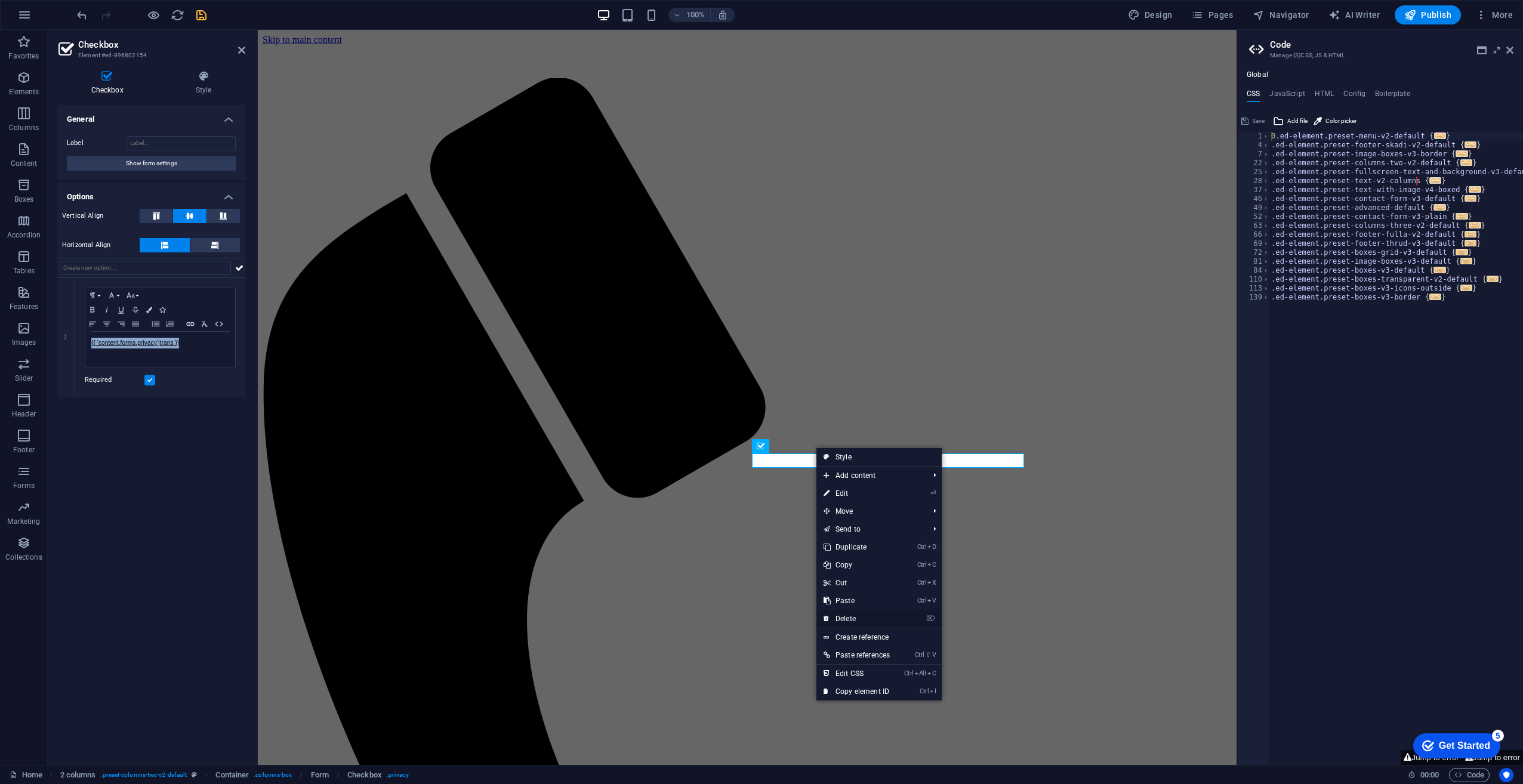
click at [844, 613] on link "⌦ Delete" at bounding box center [856, 619] width 81 height 18
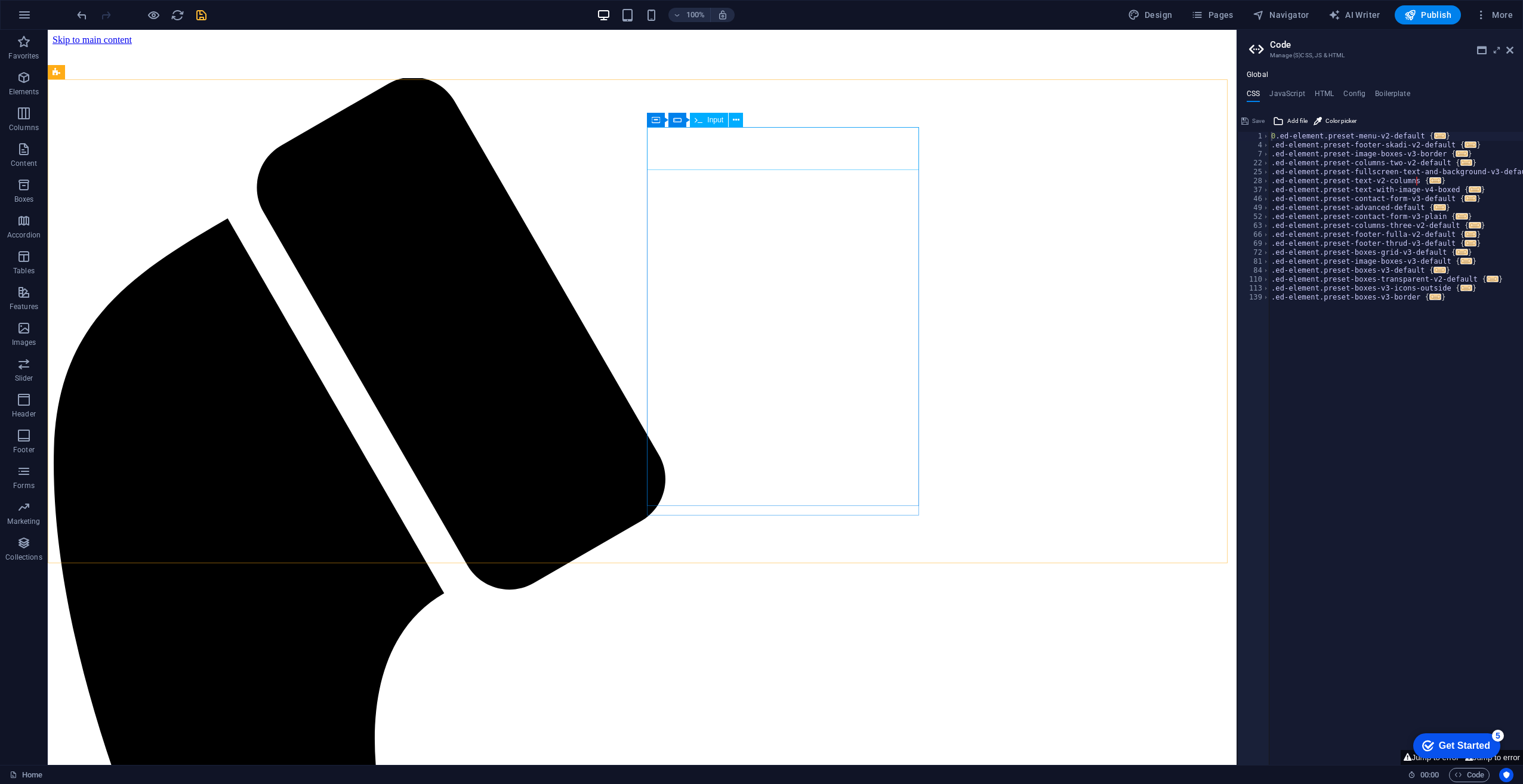
click at [707, 120] on div "Input" at bounding box center [709, 120] width 38 height 14
click at [706, 120] on div "Input" at bounding box center [709, 120] width 38 height 14
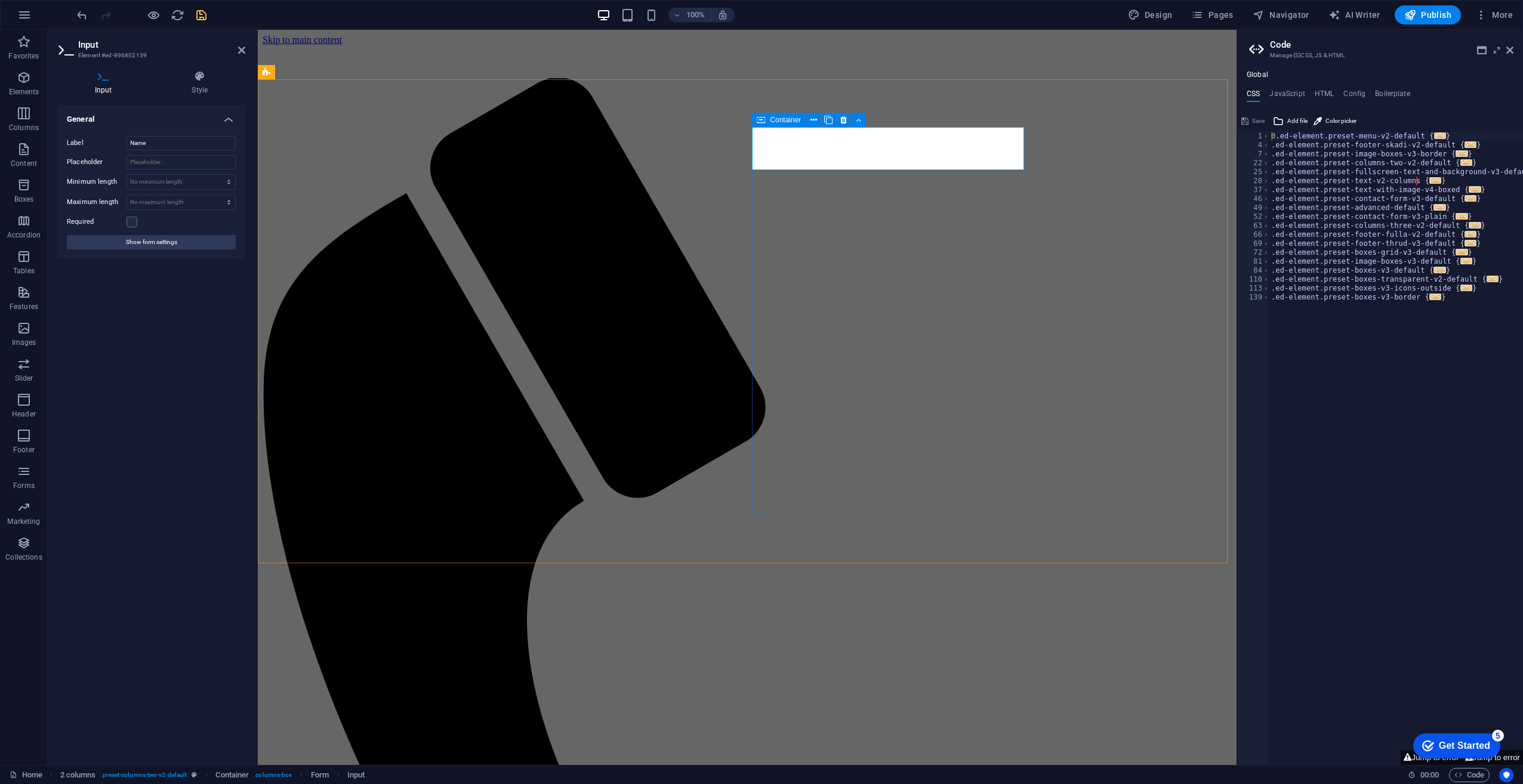
click at [789, 121] on span "Container" at bounding box center [785, 120] width 31 height 7
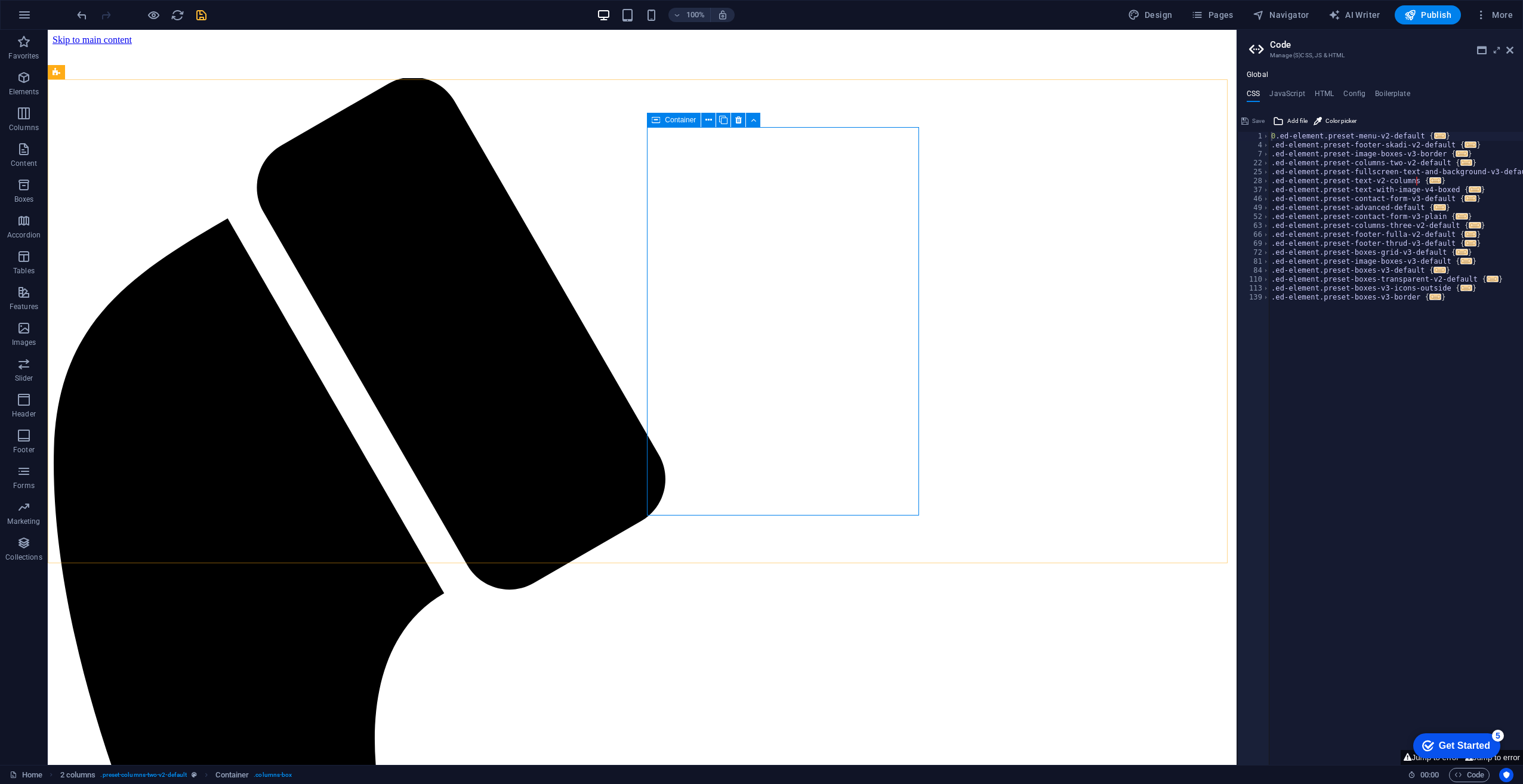
click at [674, 126] on div "Container" at bounding box center [674, 120] width 54 height 14
click at [674, 121] on span "Container" at bounding box center [680, 120] width 31 height 7
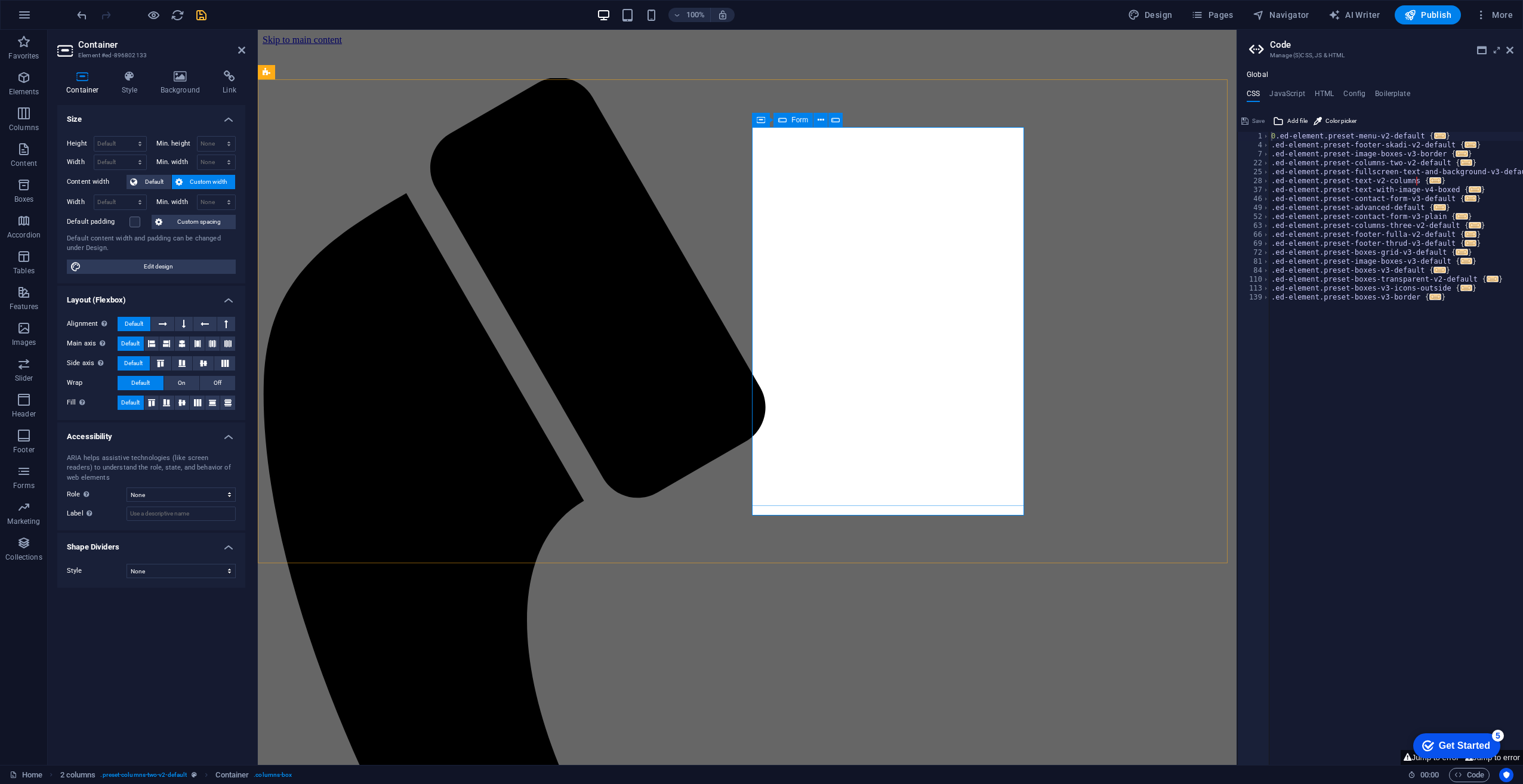
click at [789, 120] on div "Form" at bounding box center [793, 120] width 39 height 14
click at [805, 121] on span "Form" at bounding box center [799, 120] width 16 height 7
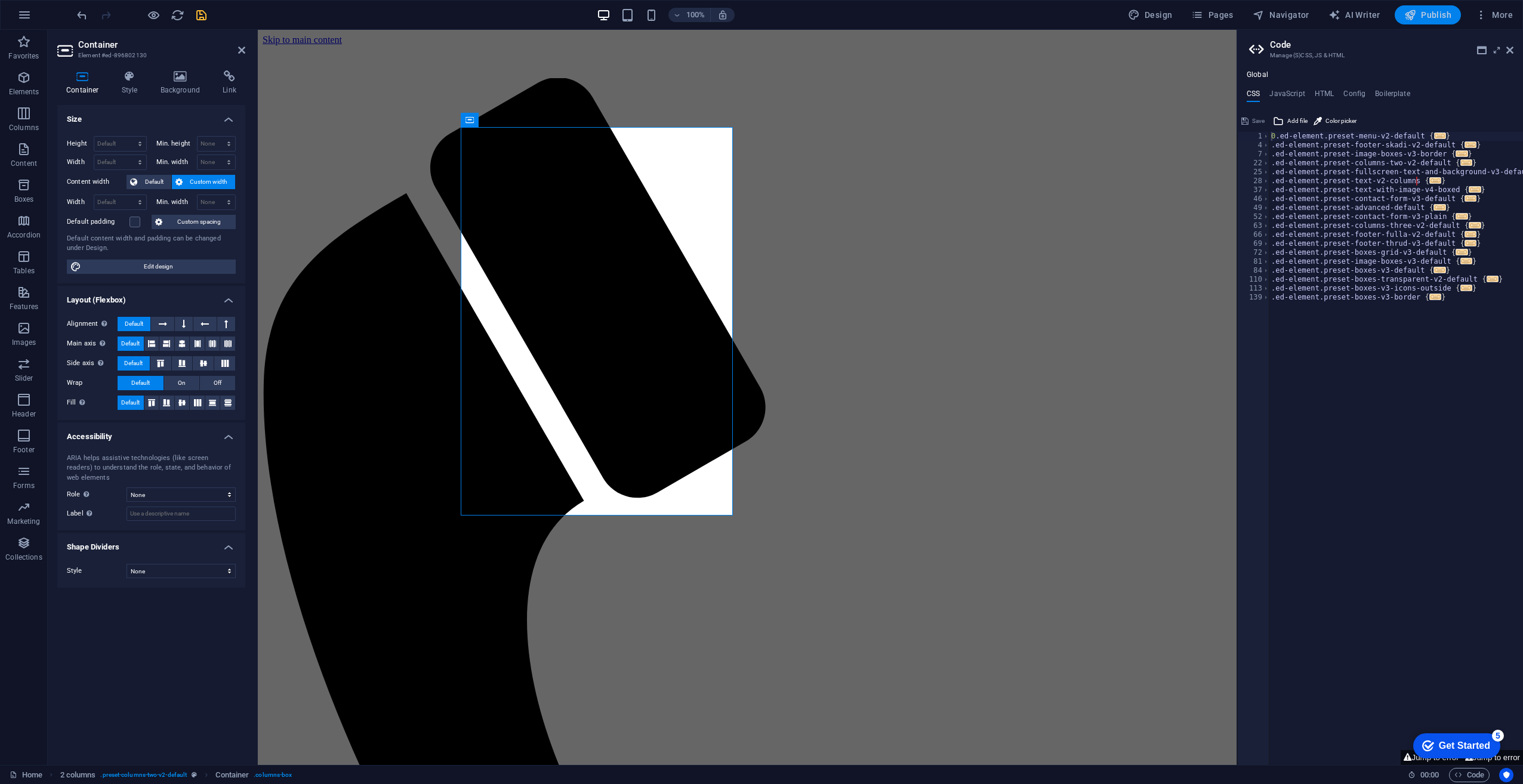
click at [1431, 7] on button "Publish" at bounding box center [1428, 14] width 66 height 19
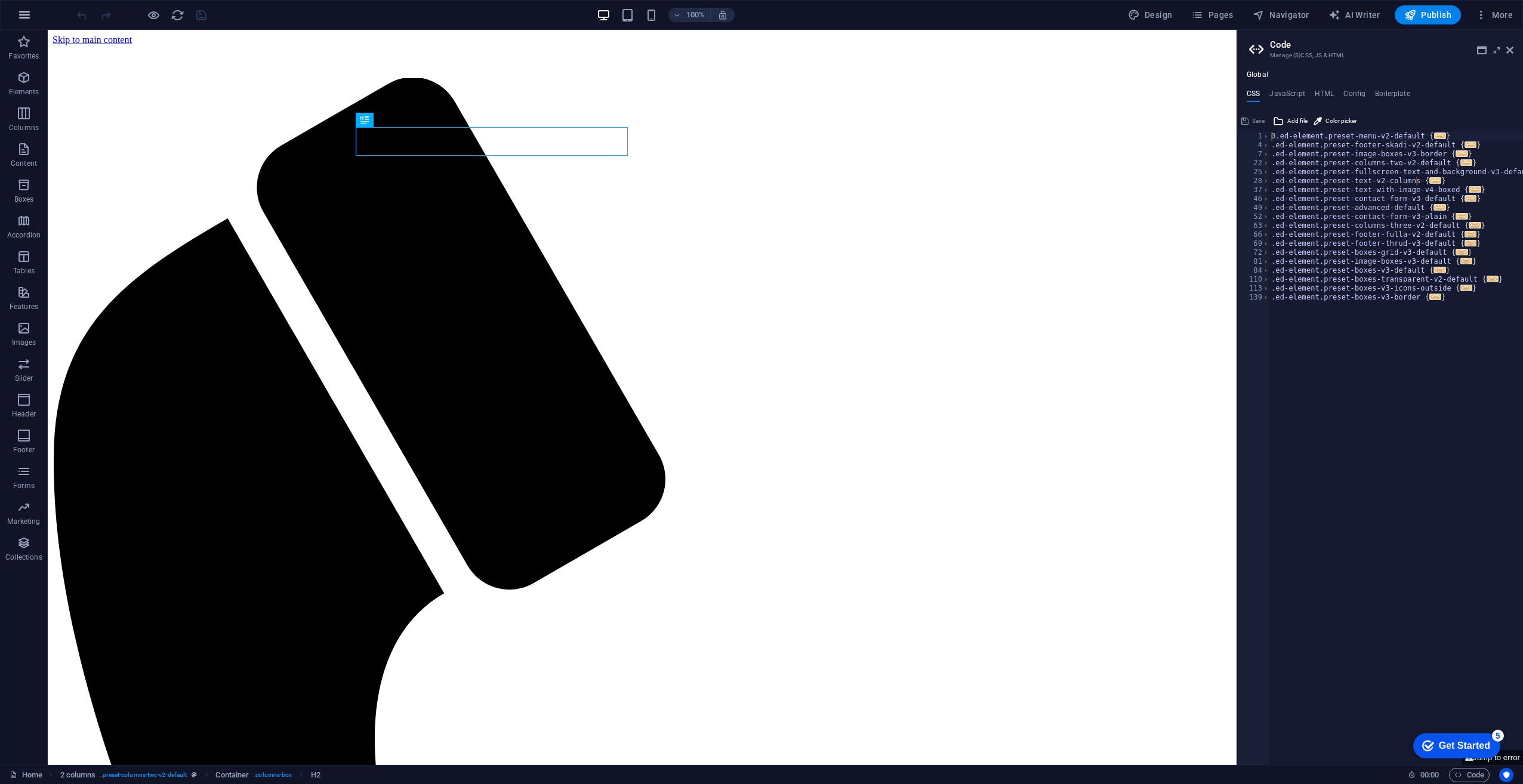
click at [16, 13] on button "button" at bounding box center [24, 15] width 29 height 29
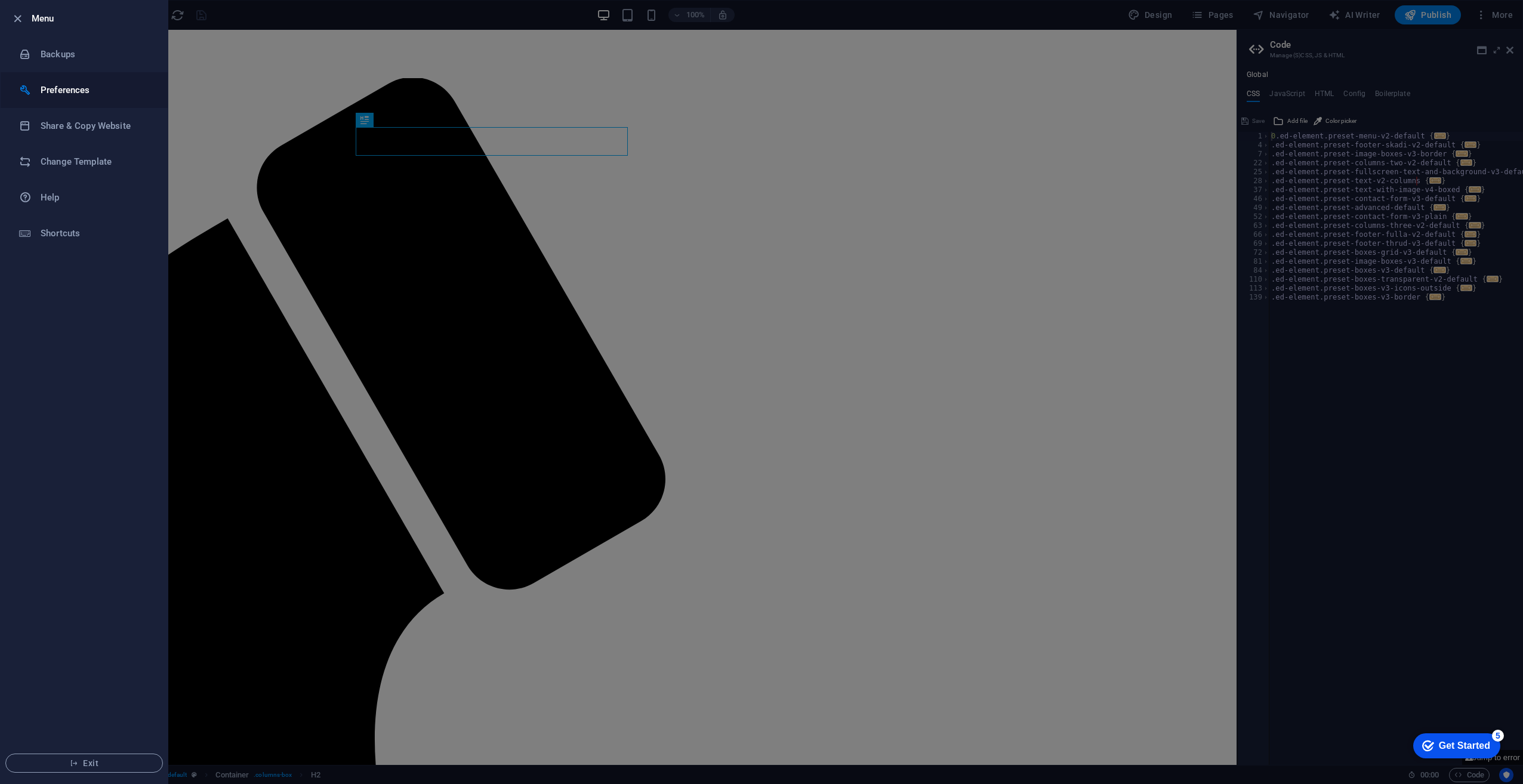
click at [64, 99] on li "Preferences" at bounding box center [84, 90] width 167 height 36
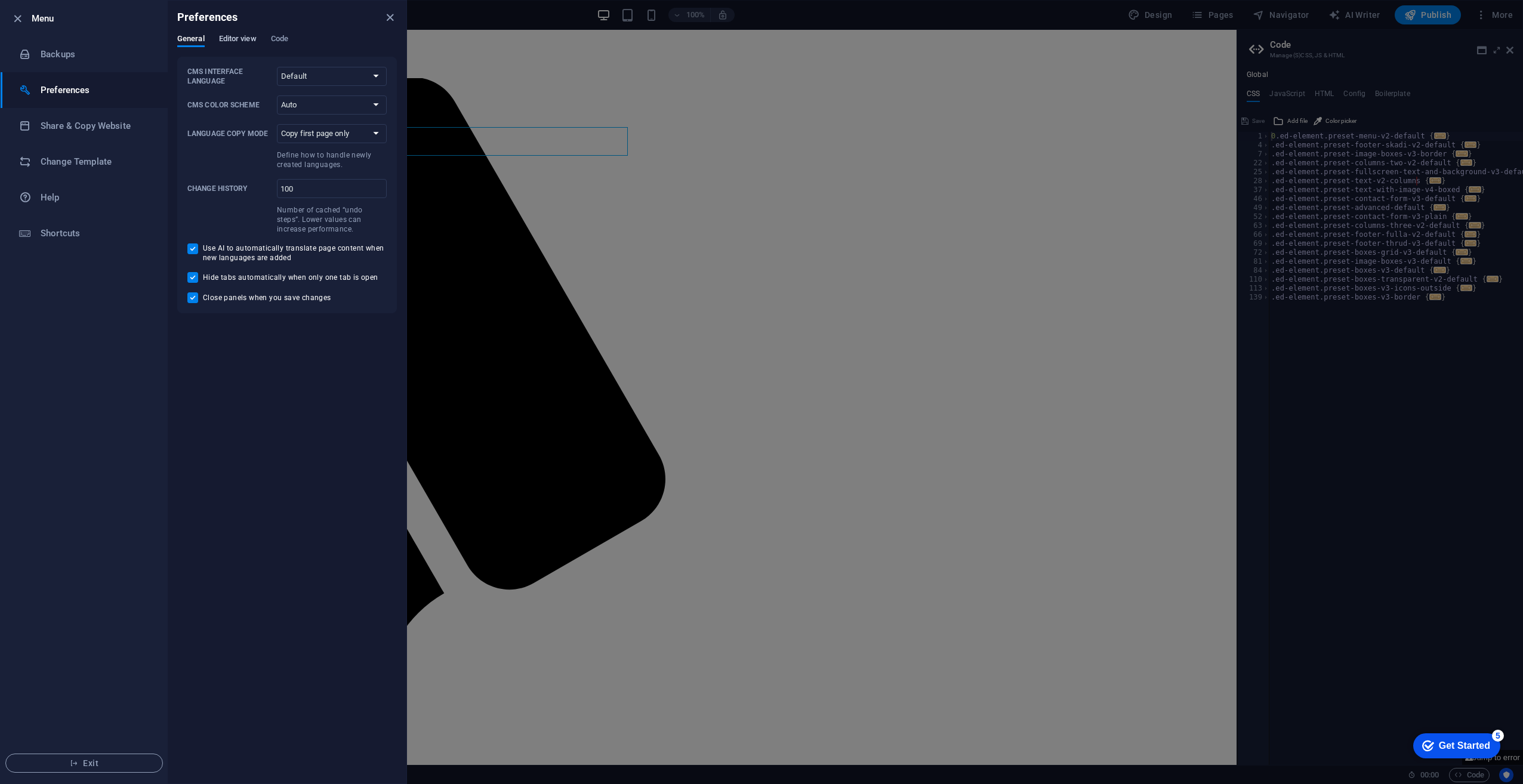
click at [231, 44] on span "Editor view" at bounding box center [238, 39] width 37 height 16
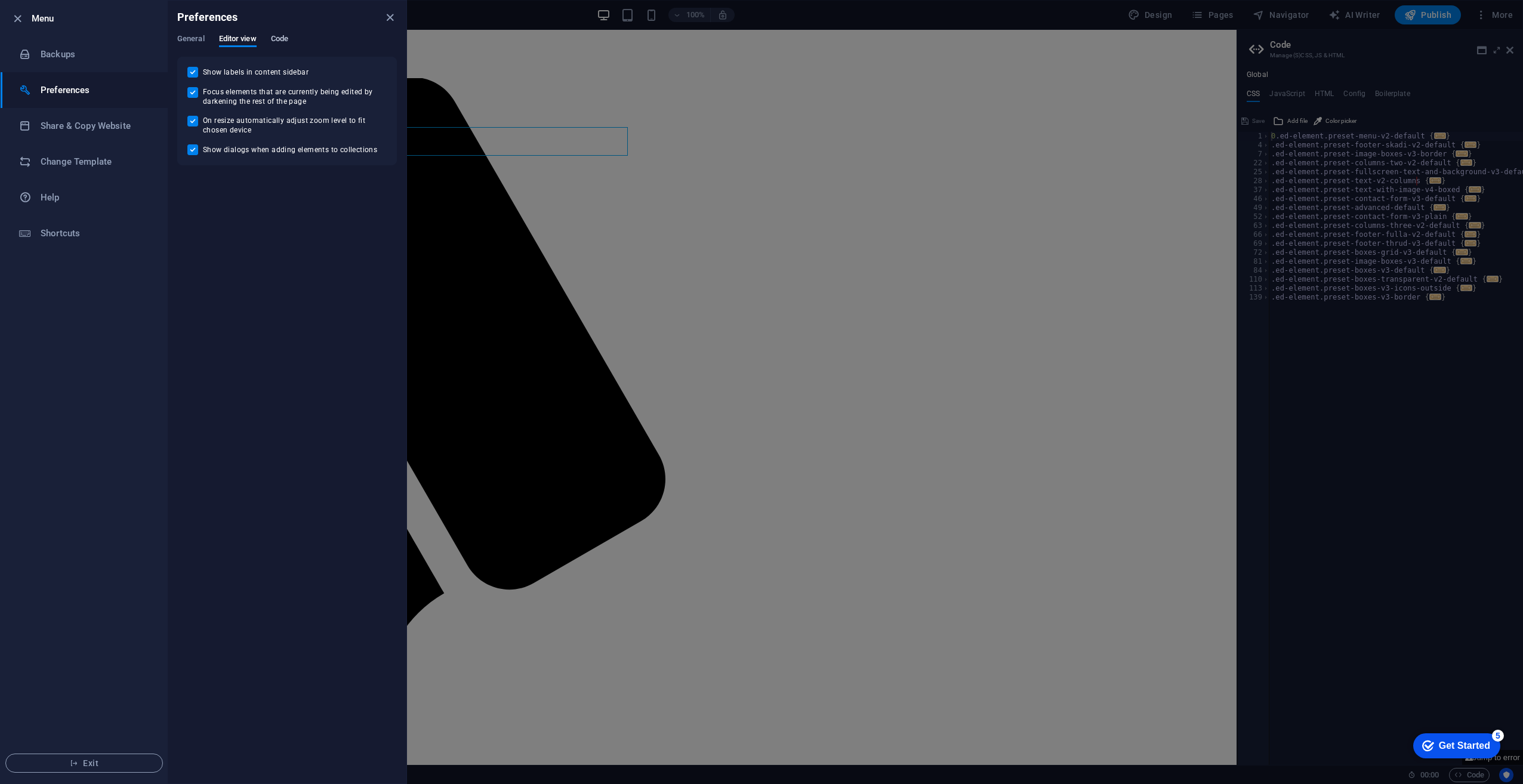
click at [279, 39] on span "Code" at bounding box center [280, 39] width 17 height 16
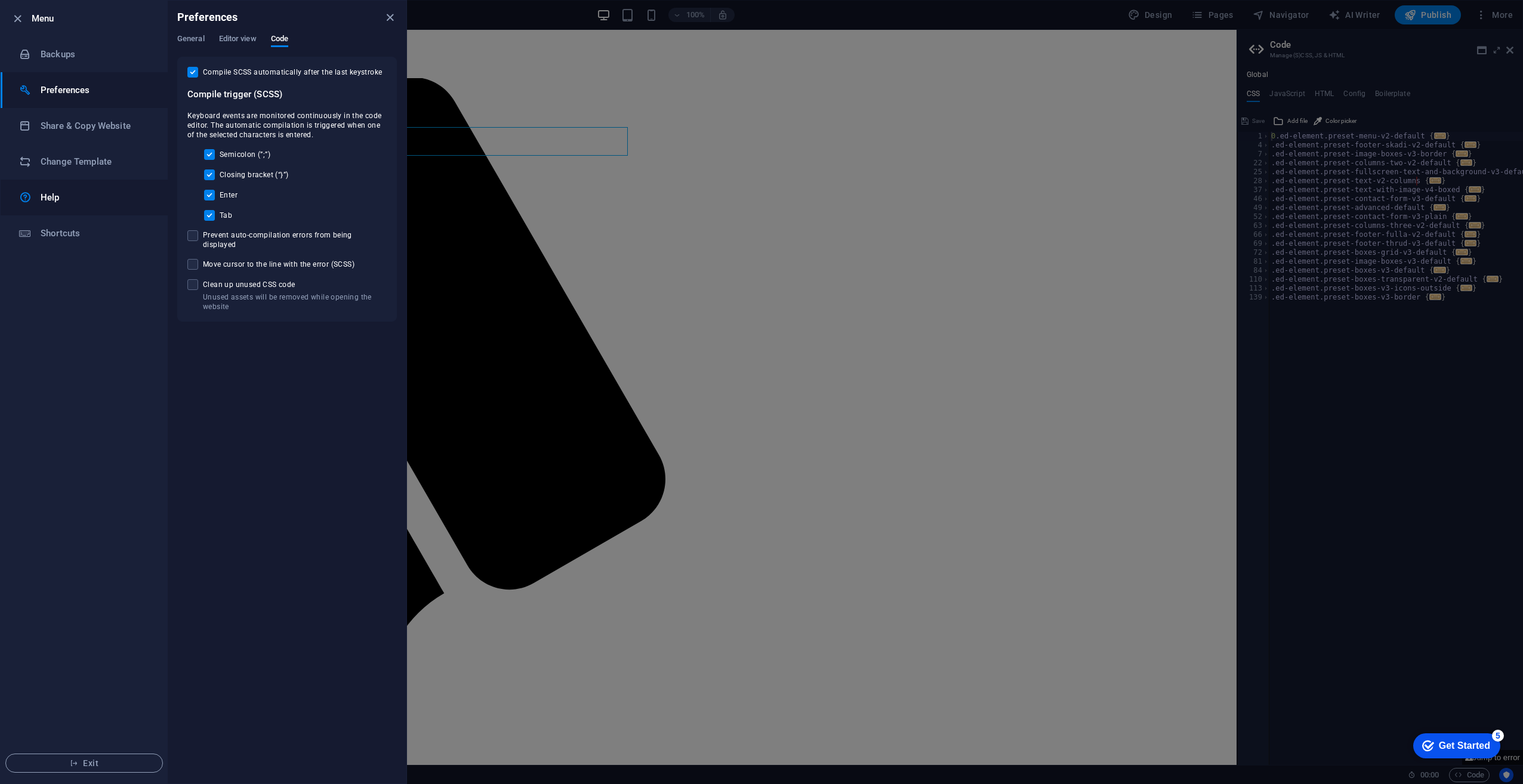
click at [58, 207] on link "Help" at bounding box center [84, 198] width 167 height 36
click at [562, 549] on div at bounding box center [761, 392] width 1523 height 784
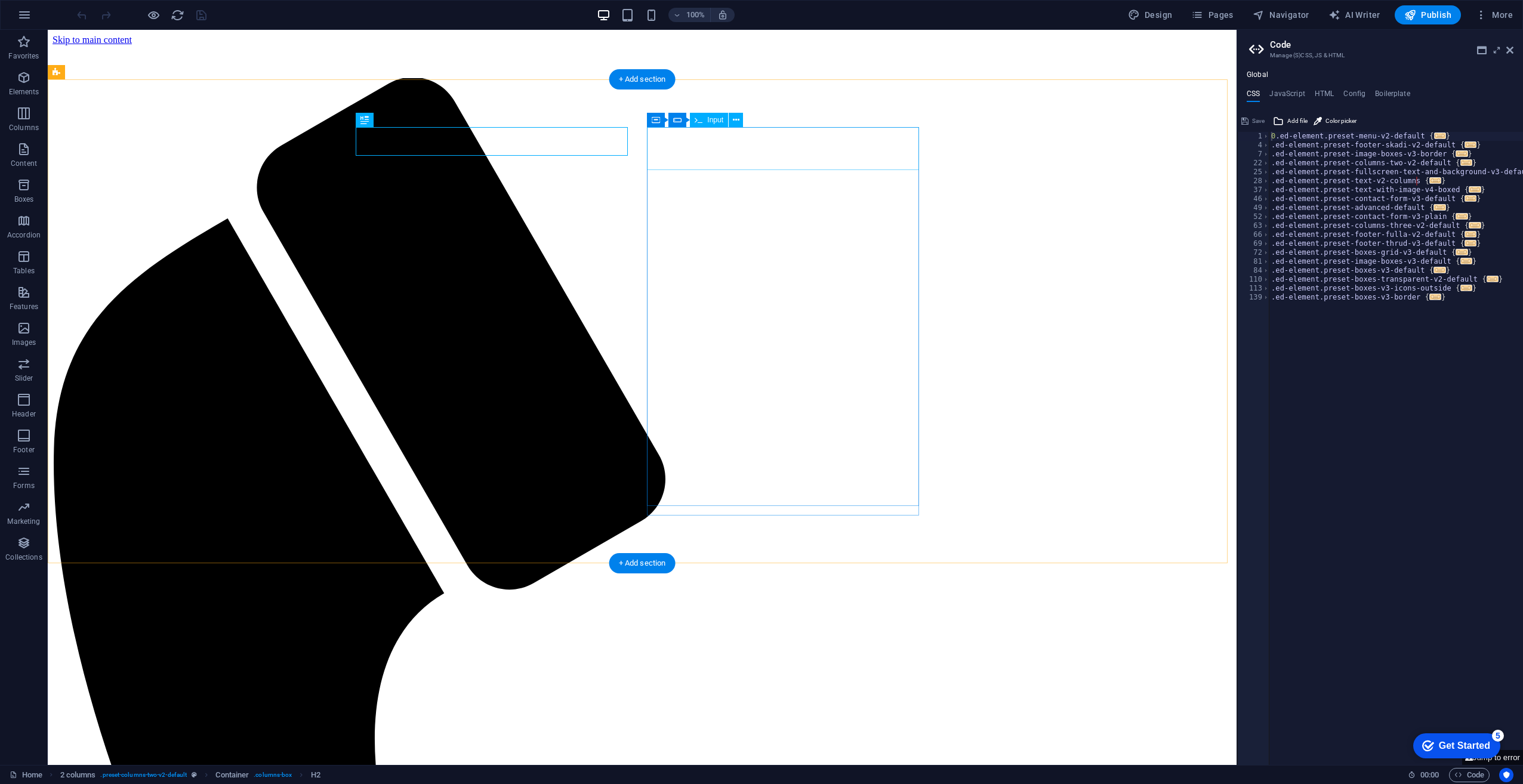
click at [709, 124] on div "Input" at bounding box center [709, 120] width 38 height 14
click at [710, 121] on span "Input" at bounding box center [715, 120] width 16 height 7
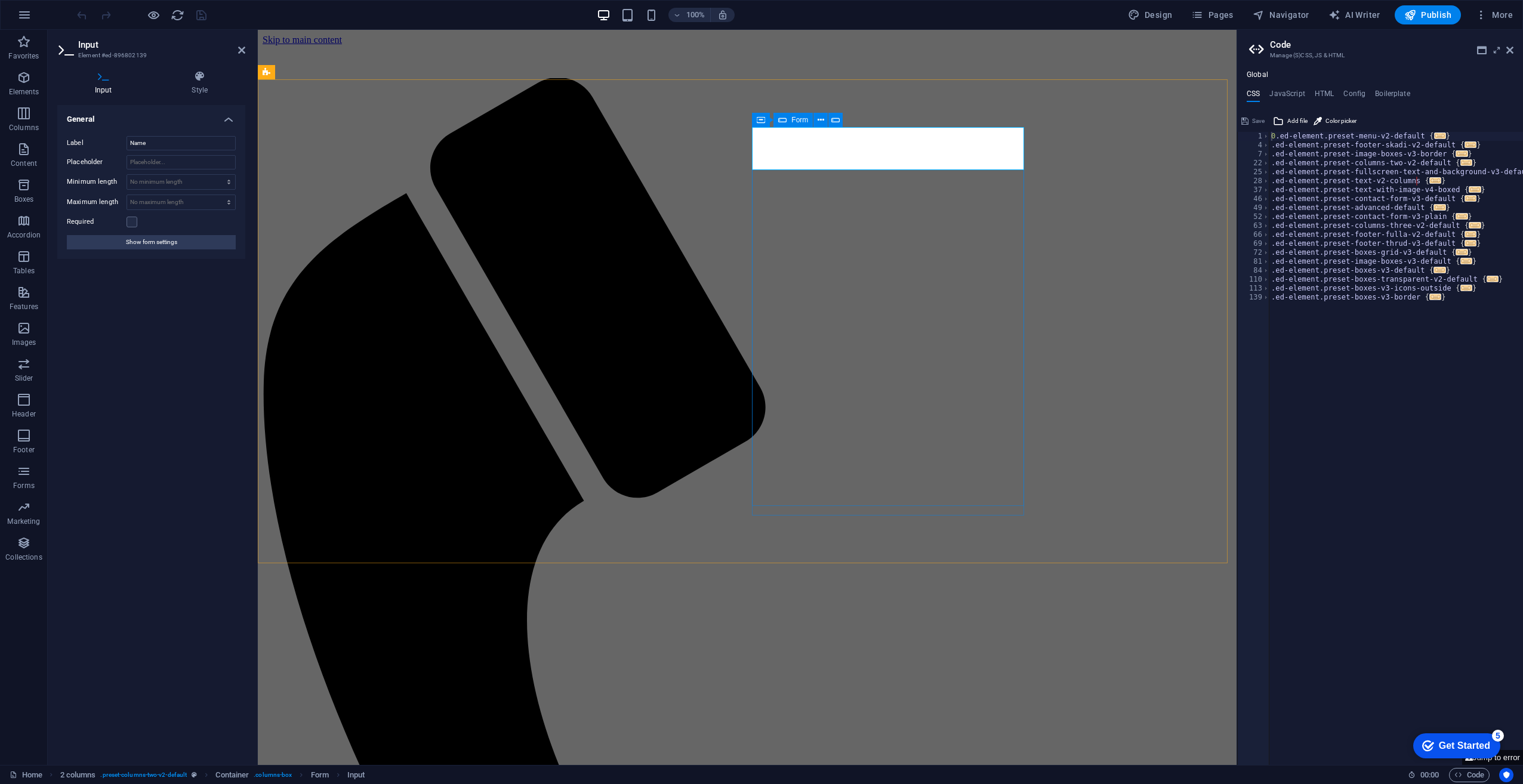
click at [789, 119] on div "Form" at bounding box center [793, 120] width 39 height 14
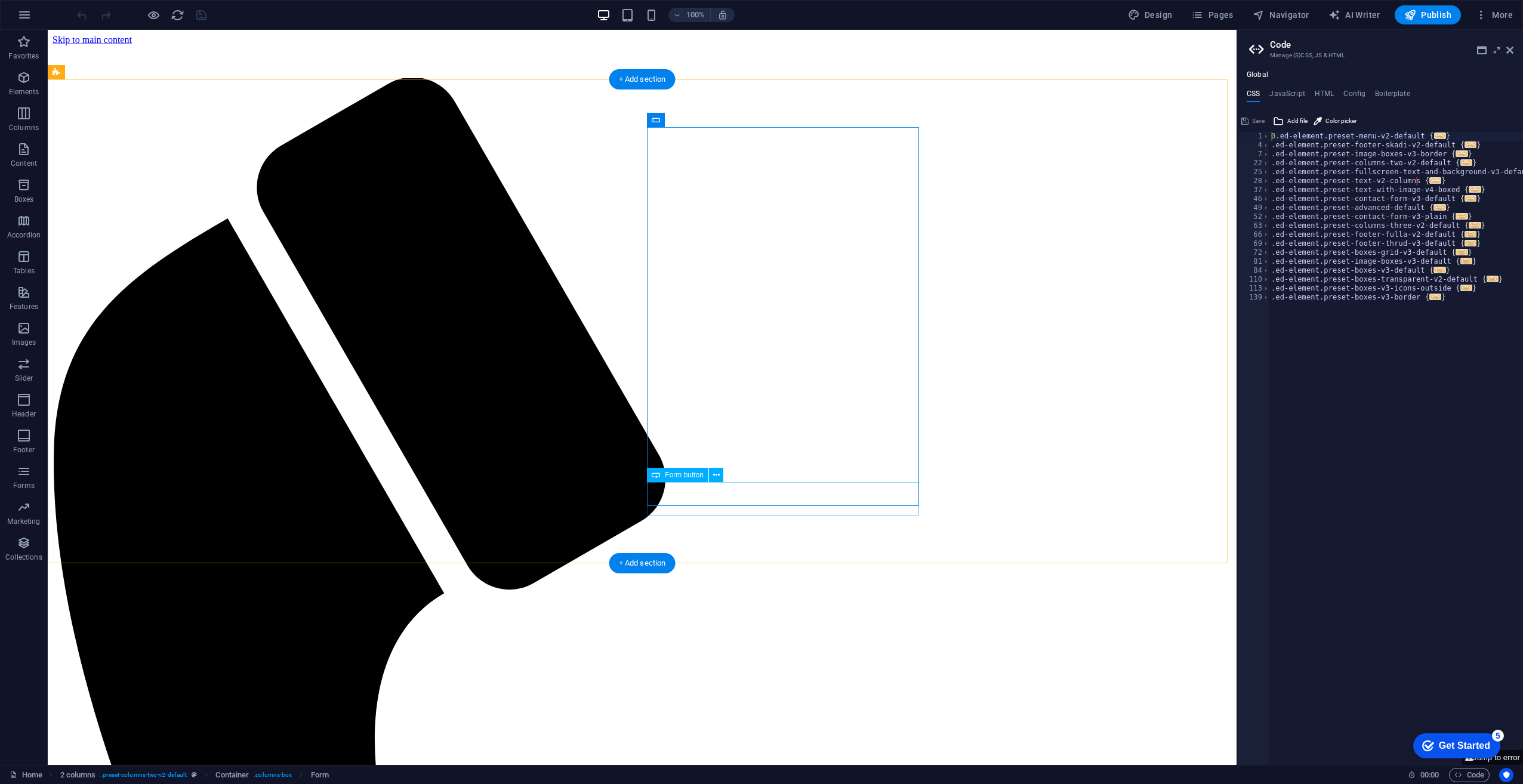
click at [681, 475] on span "Form button" at bounding box center [684, 475] width 39 height 7
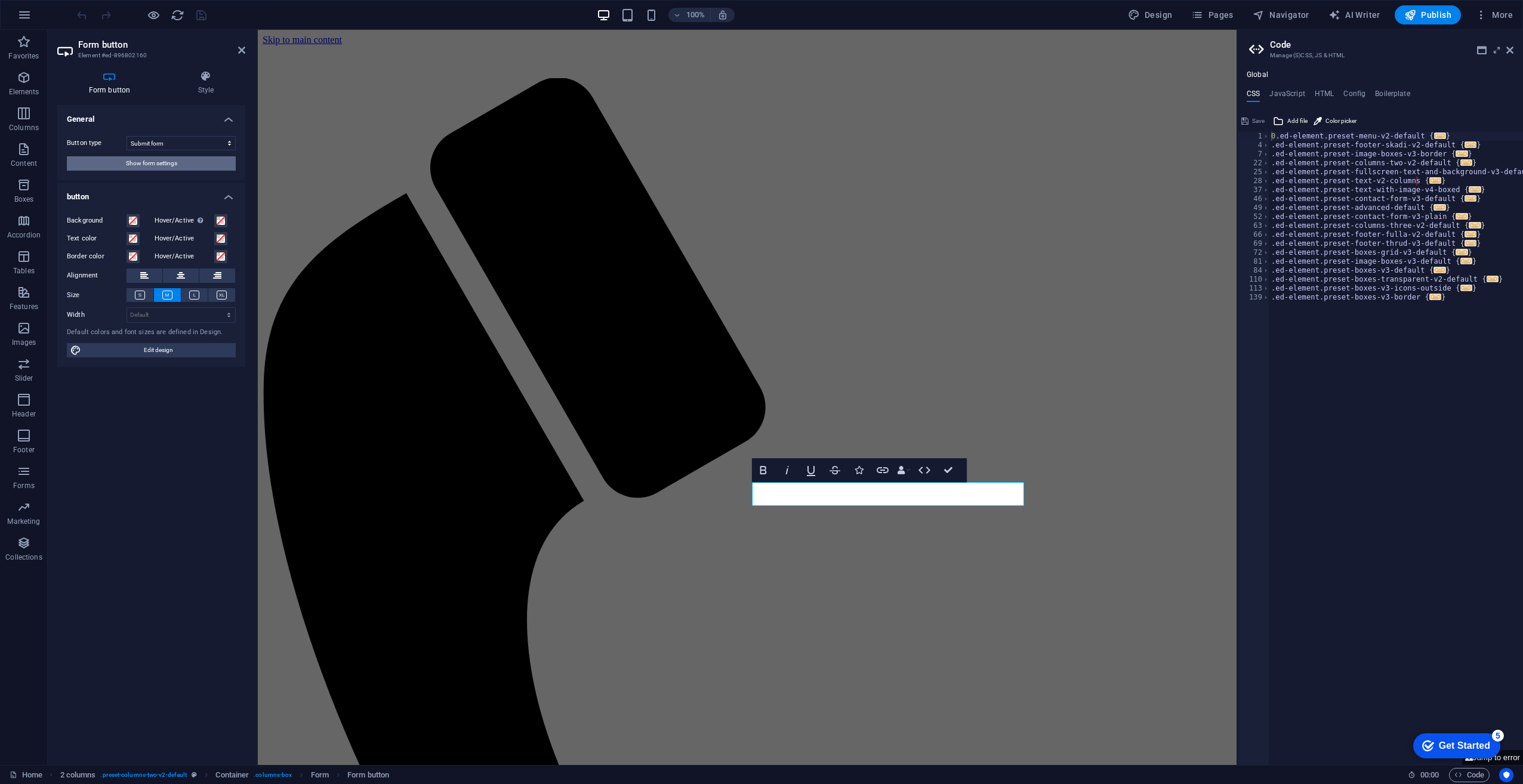
click at [156, 166] on span "Show form settings" at bounding box center [152, 163] width 51 height 14
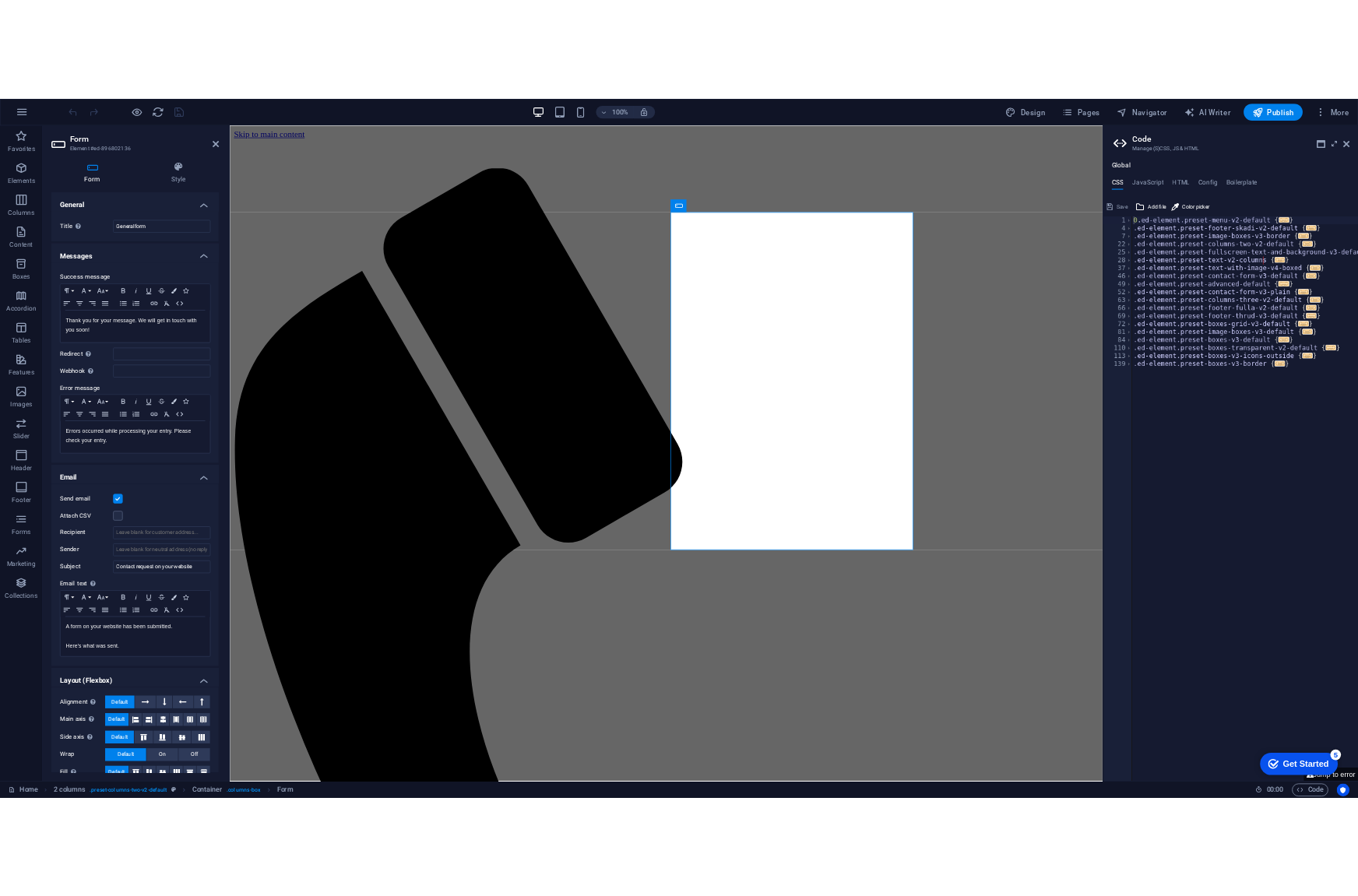
scroll to position [21, 0]
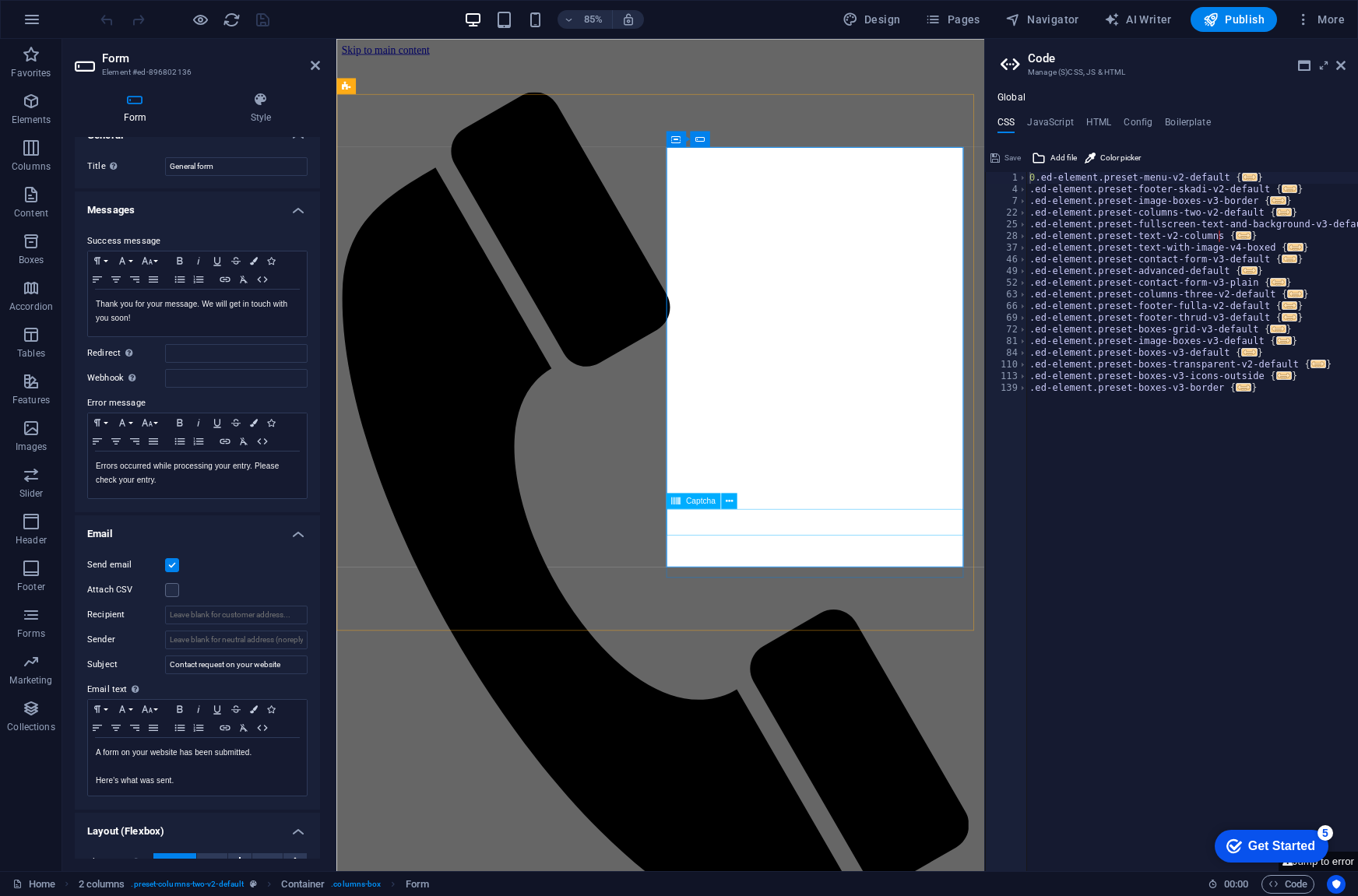
click at [689, 504] on span "Captcha" at bounding box center [701, 500] width 30 height 8
click at [730, 499] on icon at bounding box center [729, 501] width 7 height 14
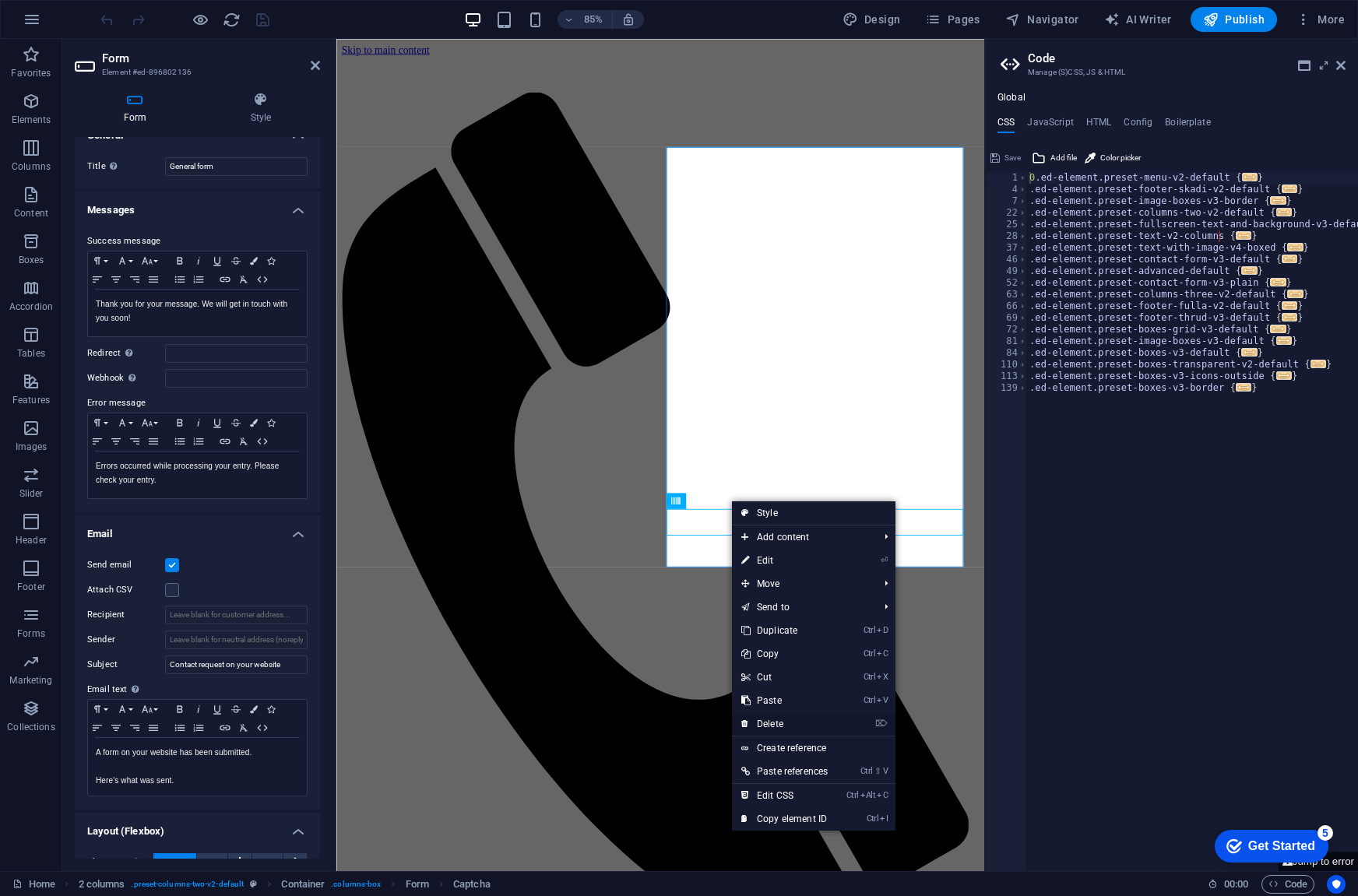
click at [790, 718] on link "⌦ Delete" at bounding box center [784, 724] width 105 height 23
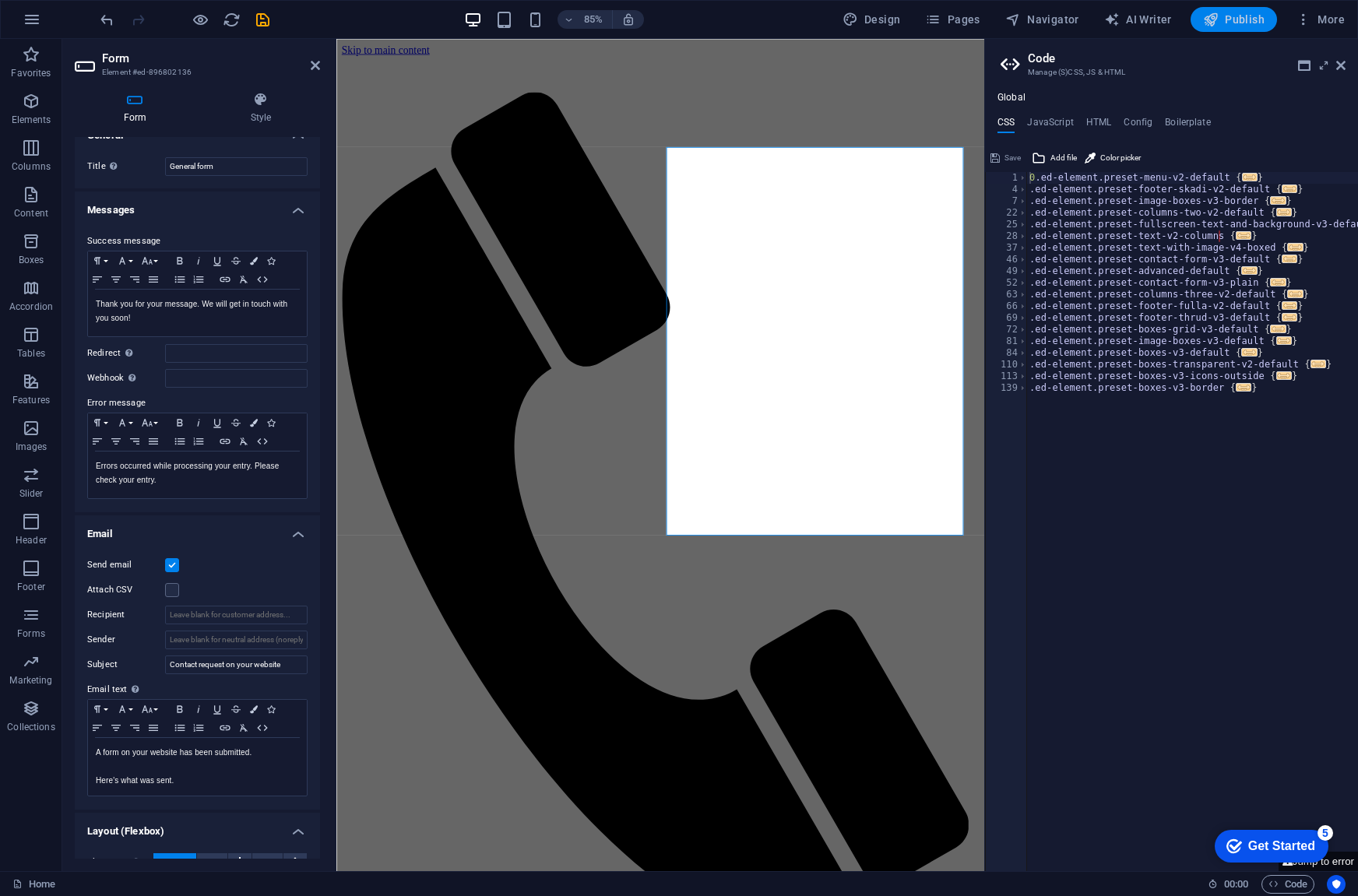
click at [1251, 13] on span "Publish" at bounding box center [1234, 20] width 62 height 15
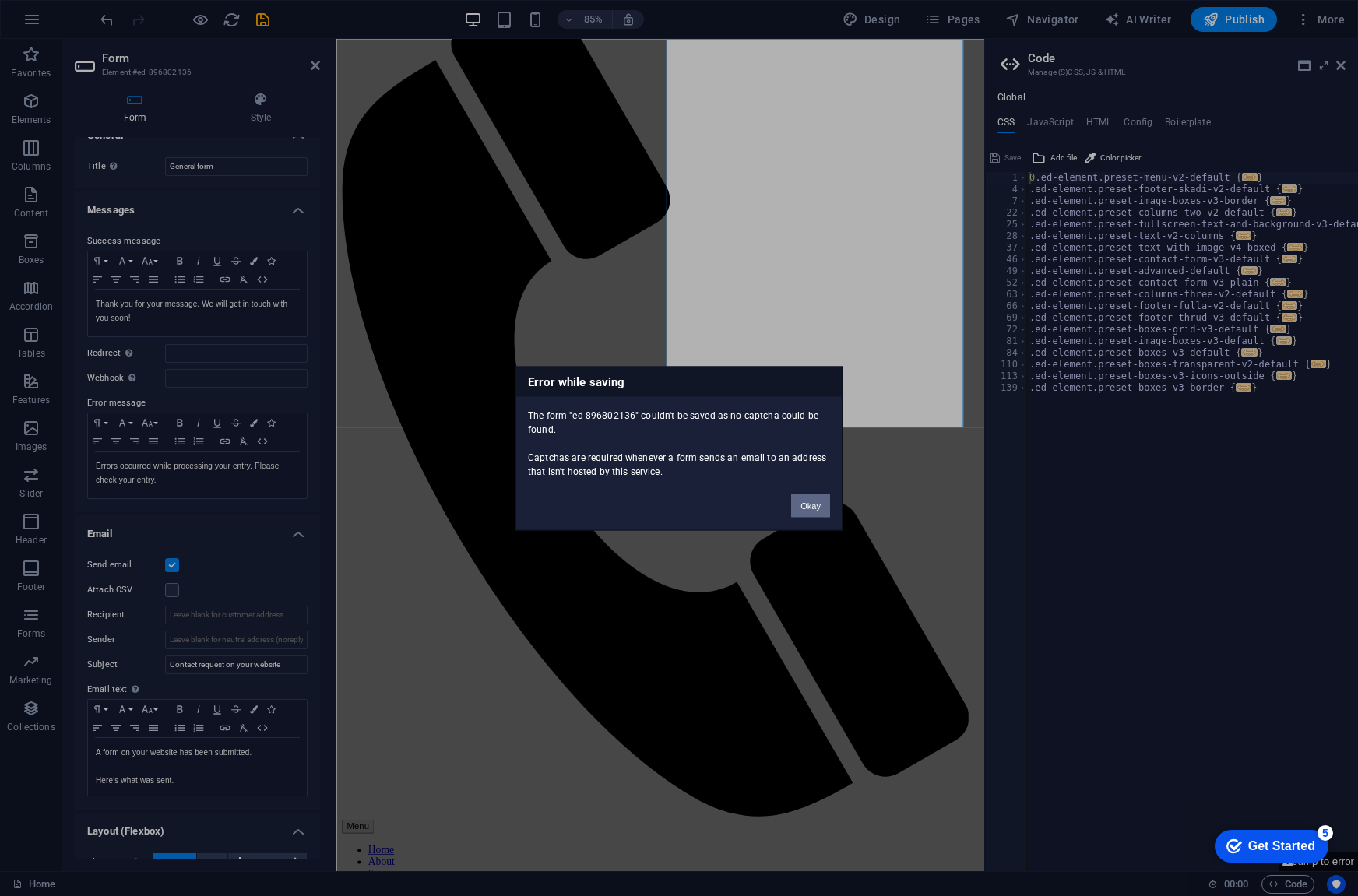
click at [797, 505] on button "Okay" at bounding box center [810, 505] width 39 height 23
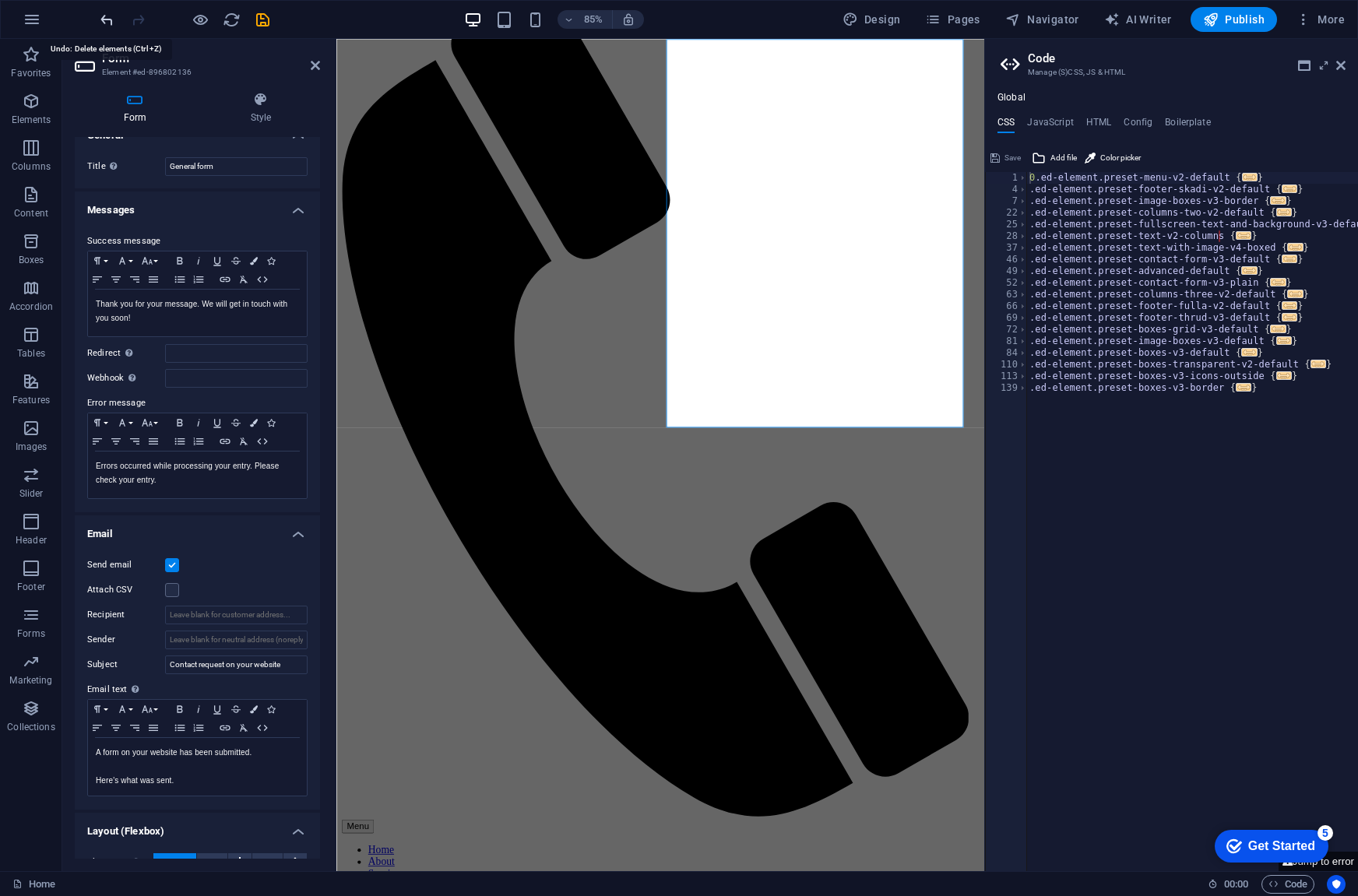
click at [107, 12] on icon "undo" at bounding box center [107, 20] width 18 height 18
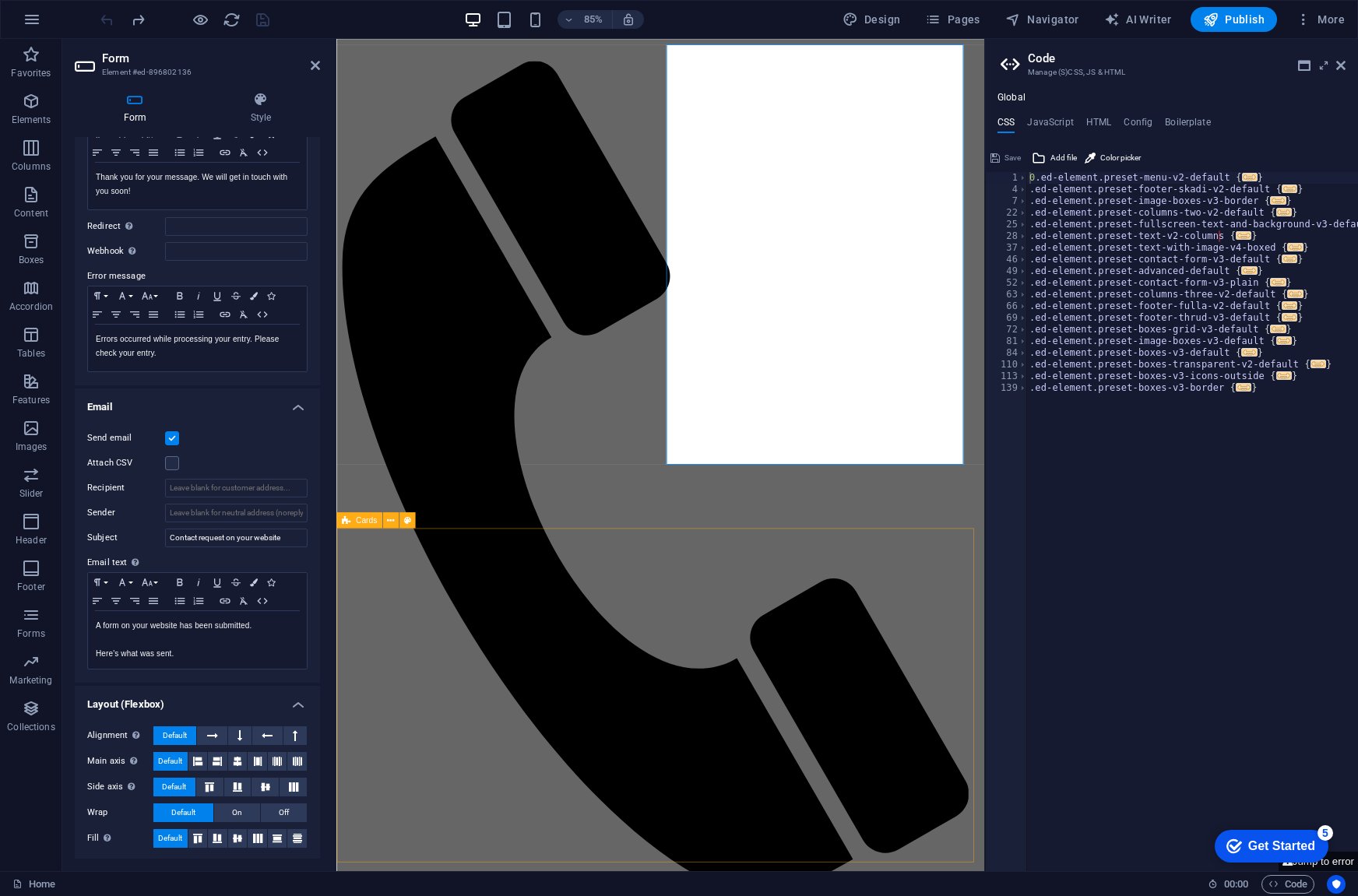
scroll to position [0, 0]
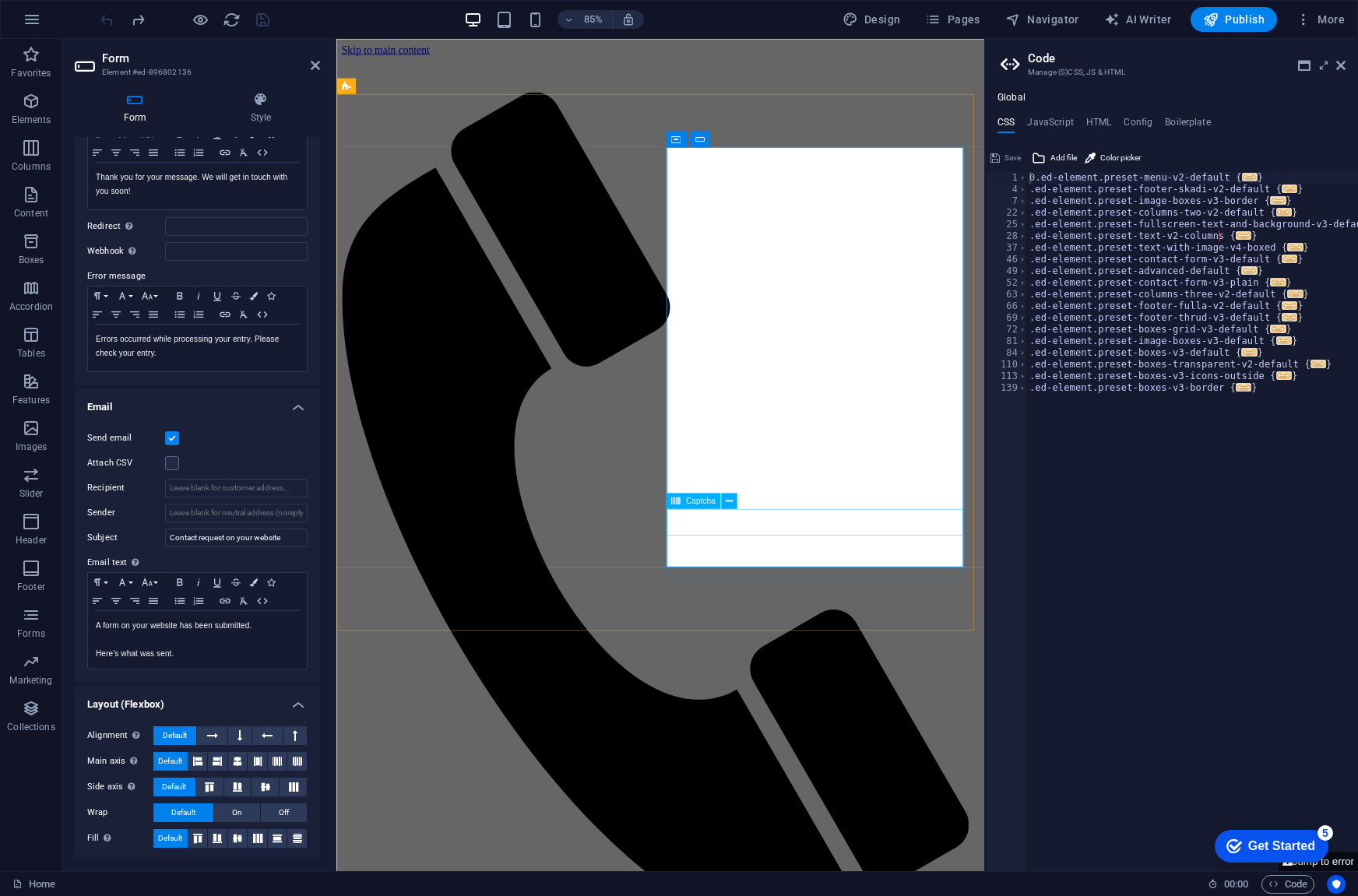
click at [702, 500] on span "Captcha" at bounding box center [701, 500] width 30 height 8
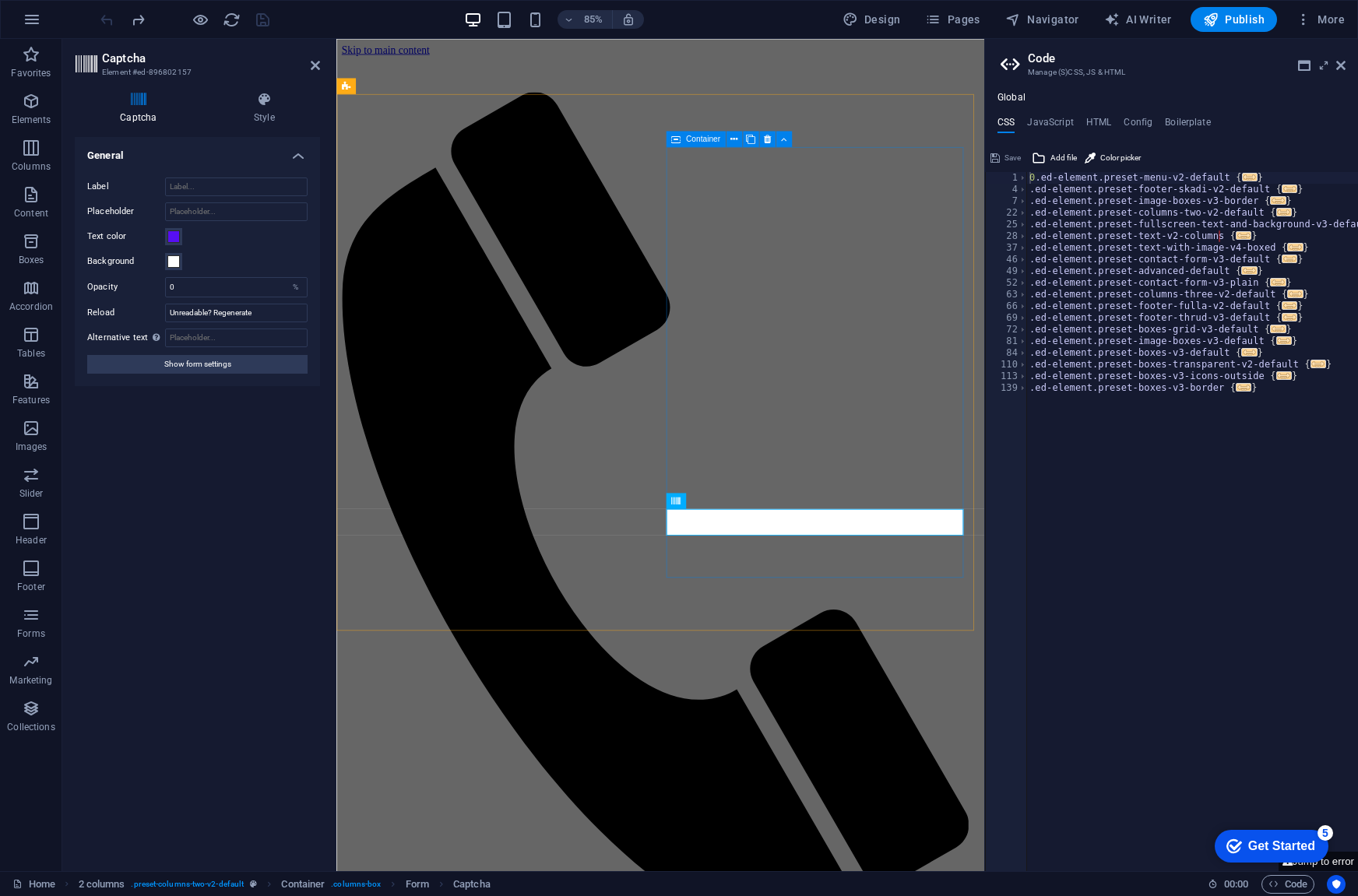
click at [679, 138] on icon at bounding box center [675, 139] width 9 height 15
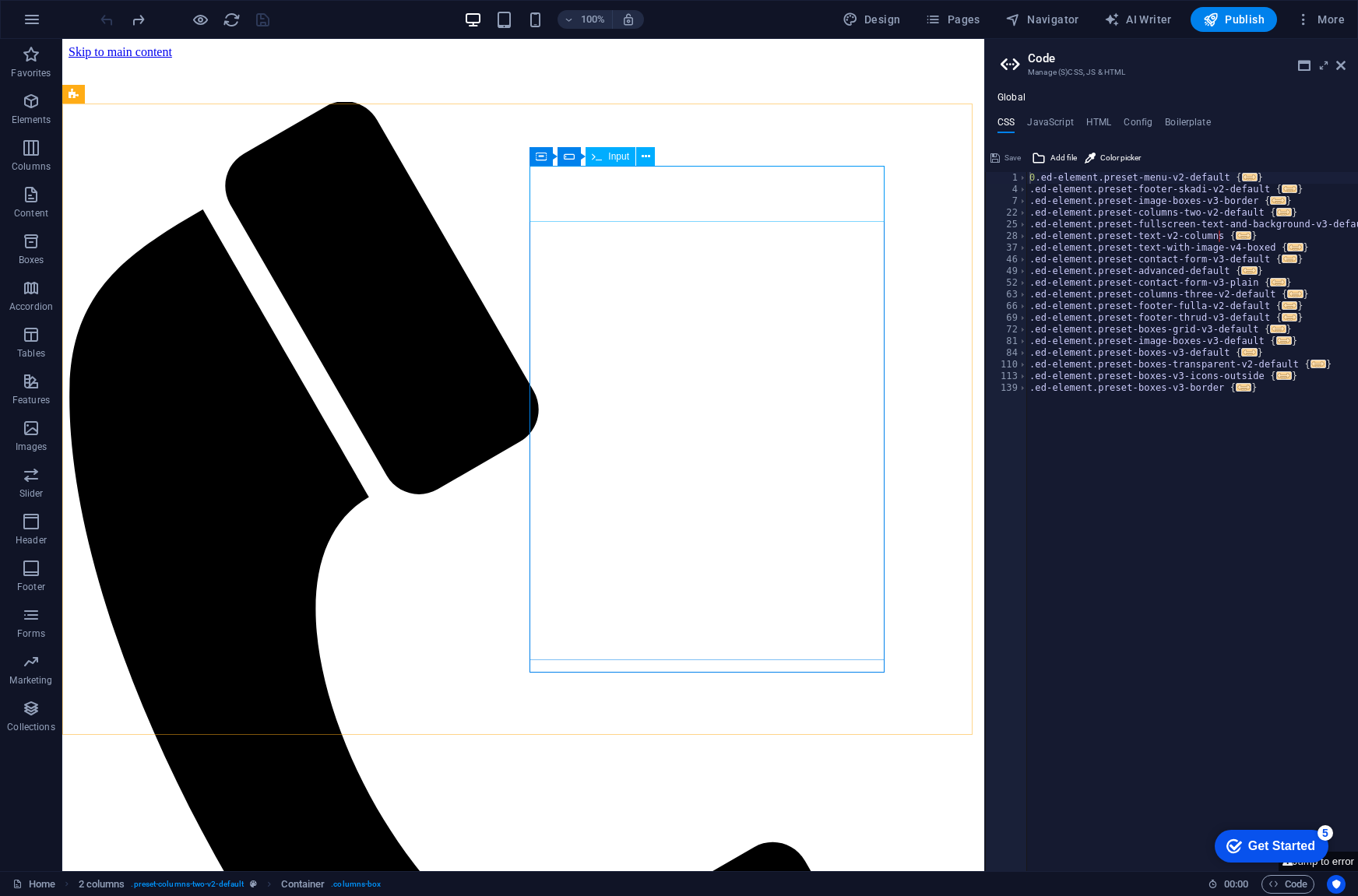
click at [614, 158] on span "Input" at bounding box center [619, 156] width 21 height 9
click at [585, 158] on span "Form" at bounding box center [591, 156] width 21 height 9
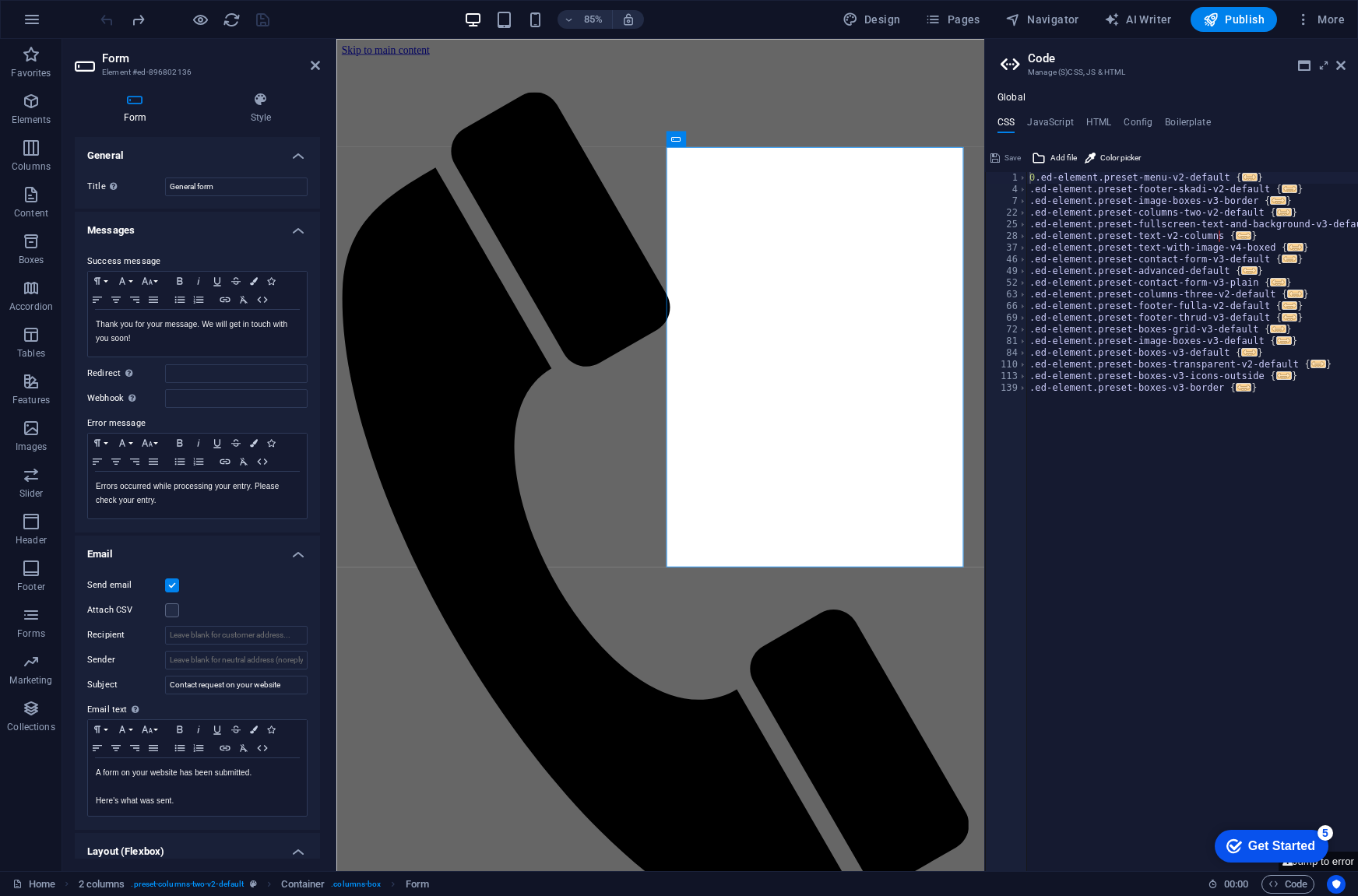
click at [166, 578] on label at bounding box center [172, 585] width 14 height 14
click at [0, 0] on input "Send email" at bounding box center [0, 0] width 0 height 0
click at [171, 581] on label at bounding box center [172, 585] width 14 height 14
click at [0, 0] on input "Send email" at bounding box center [0, 0] width 0 height 0
click at [208, 636] on input "Recipient" at bounding box center [236, 636] width 142 height 19
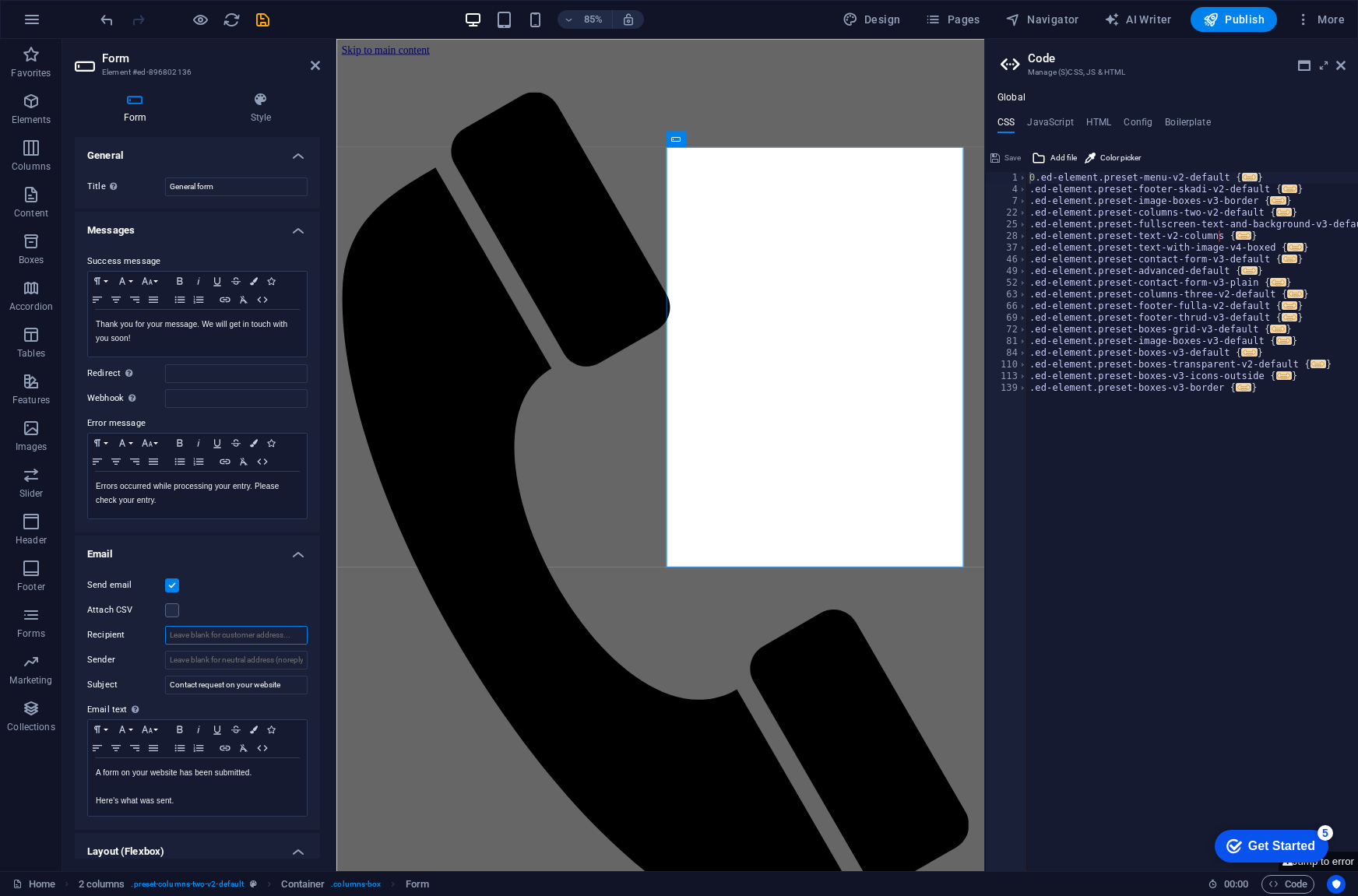
click at [178, 633] on input "Recipient" at bounding box center [236, 636] width 142 height 19
type input "[DOMAIN_NAME][EMAIL_ADDRESS][DOMAIN_NAME]"
click at [194, 662] on input "Sender" at bounding box center [236, 660] width 142 height 19
type input "[EMAIL_ADDRESS][DOMAIN_NAME]"
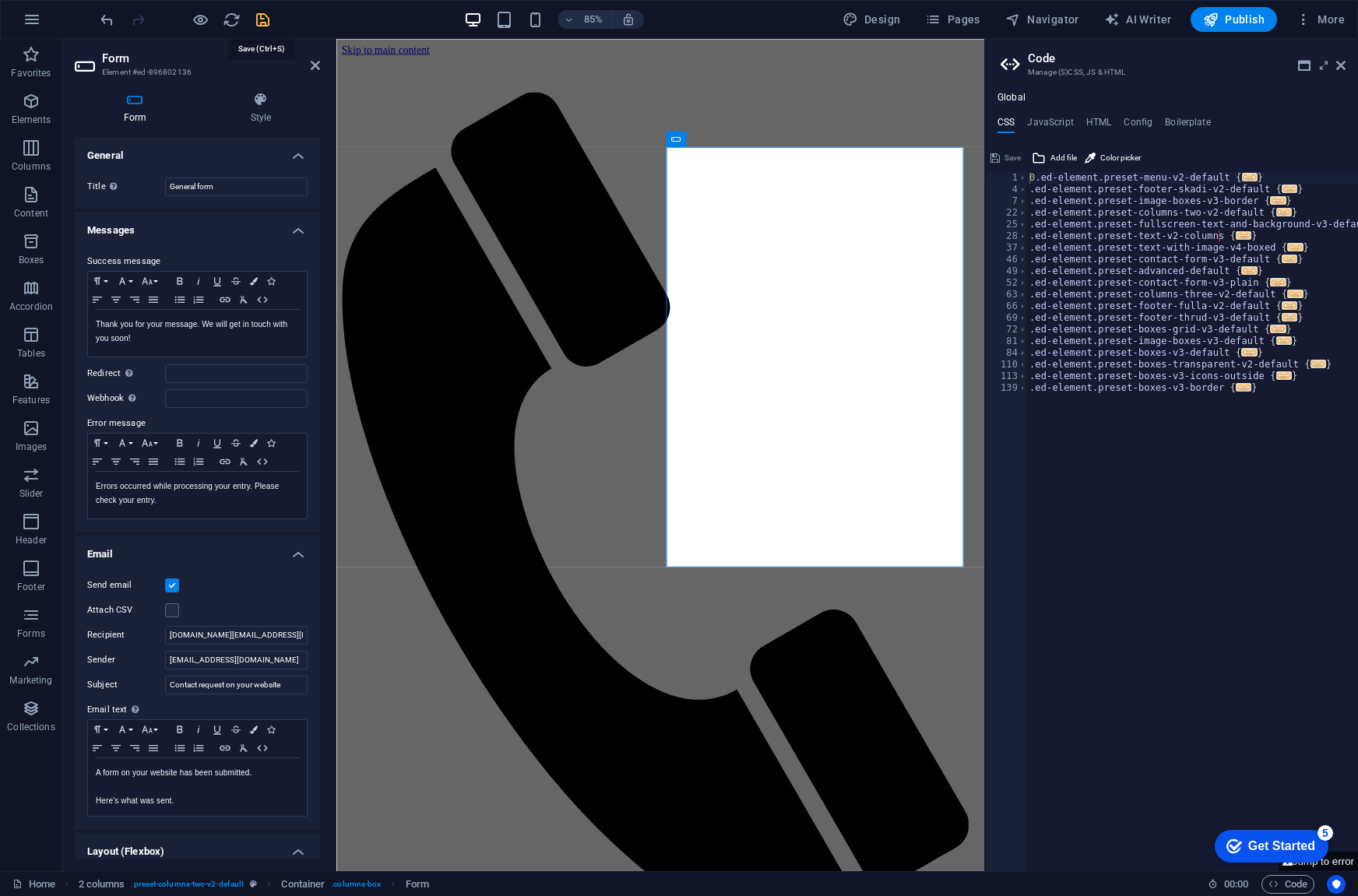
click at [266, 20] on icon "save" at bounding box center [262, 20] width 18 height 18
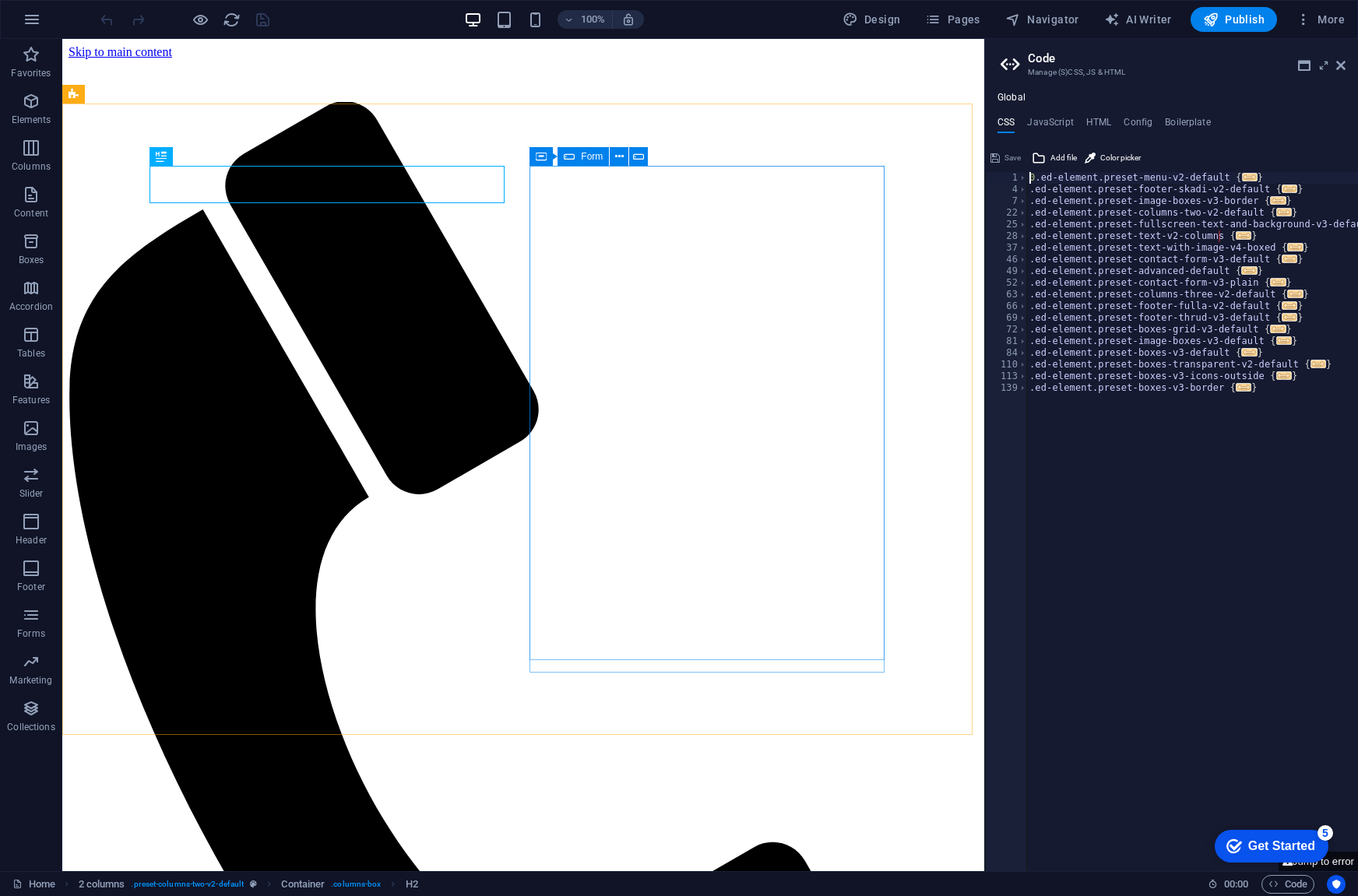
click at [585, 158] on span "Form" at bounding box center [591, 156] width 21 height 9
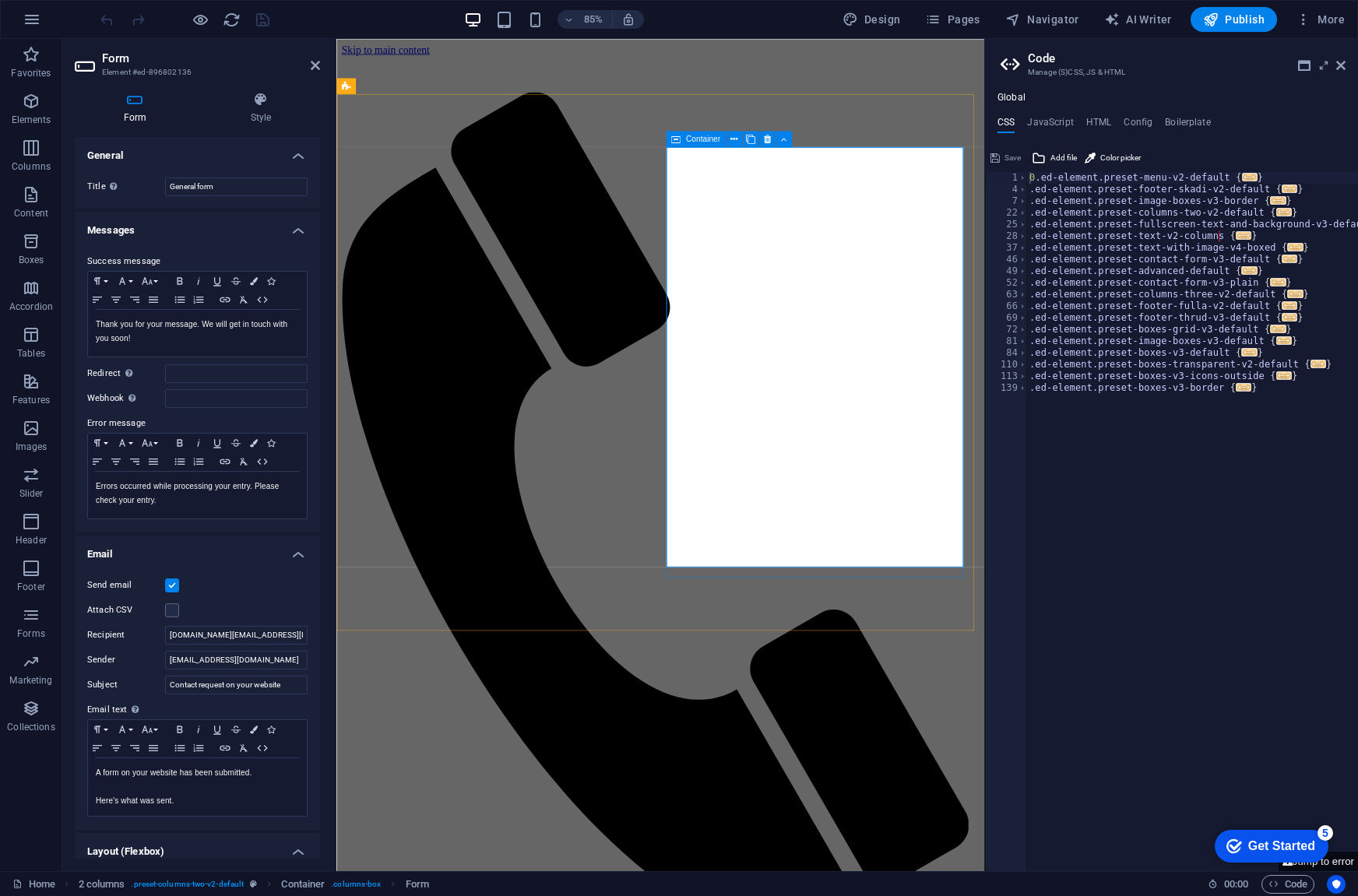
click at [703, 140] on span "Container" at bounding box center [703, 138] width 34 height 8
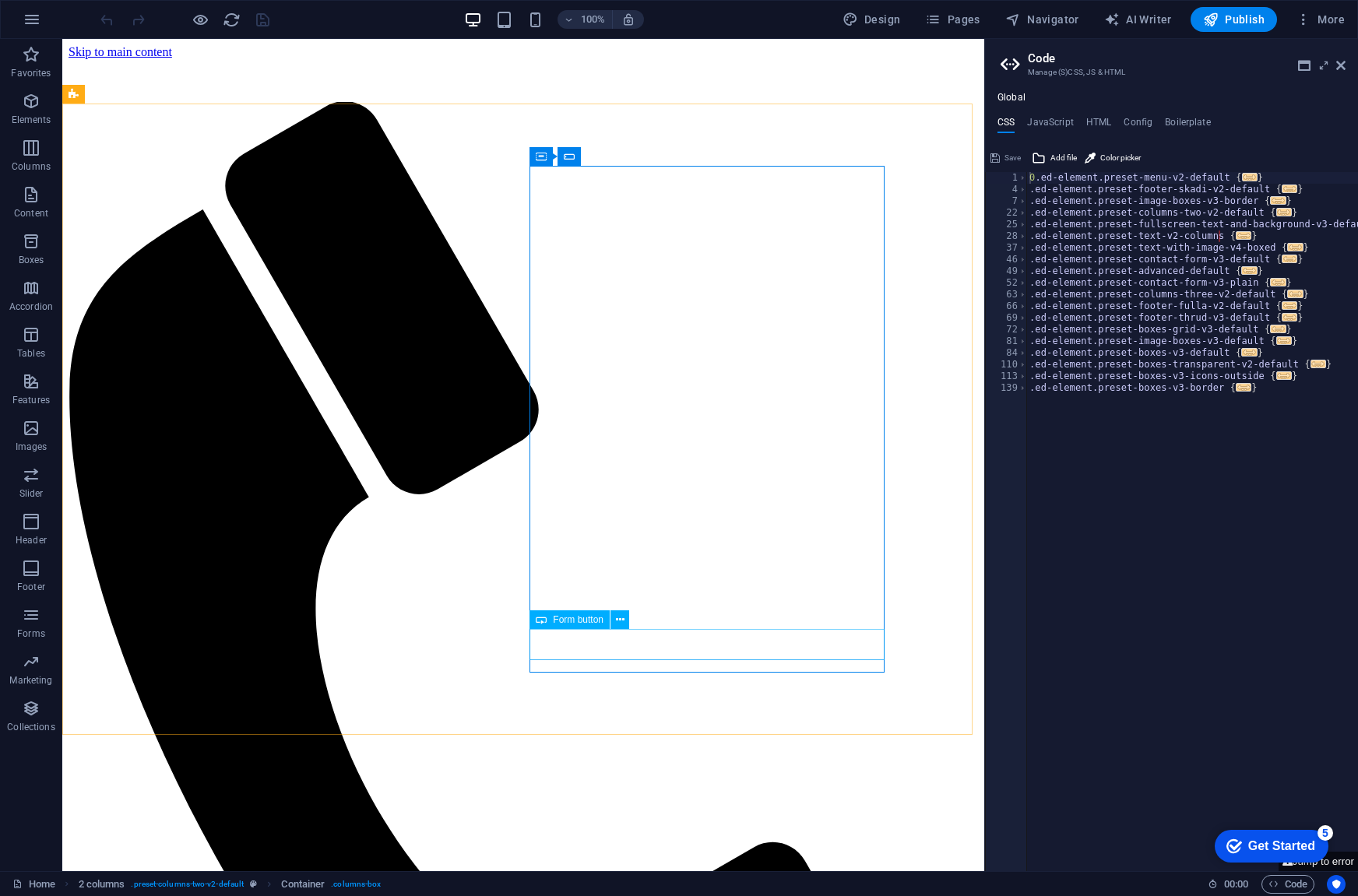
click at [573, 622] on span "Form button" at bounding box center [577, 619] width 51 height 9
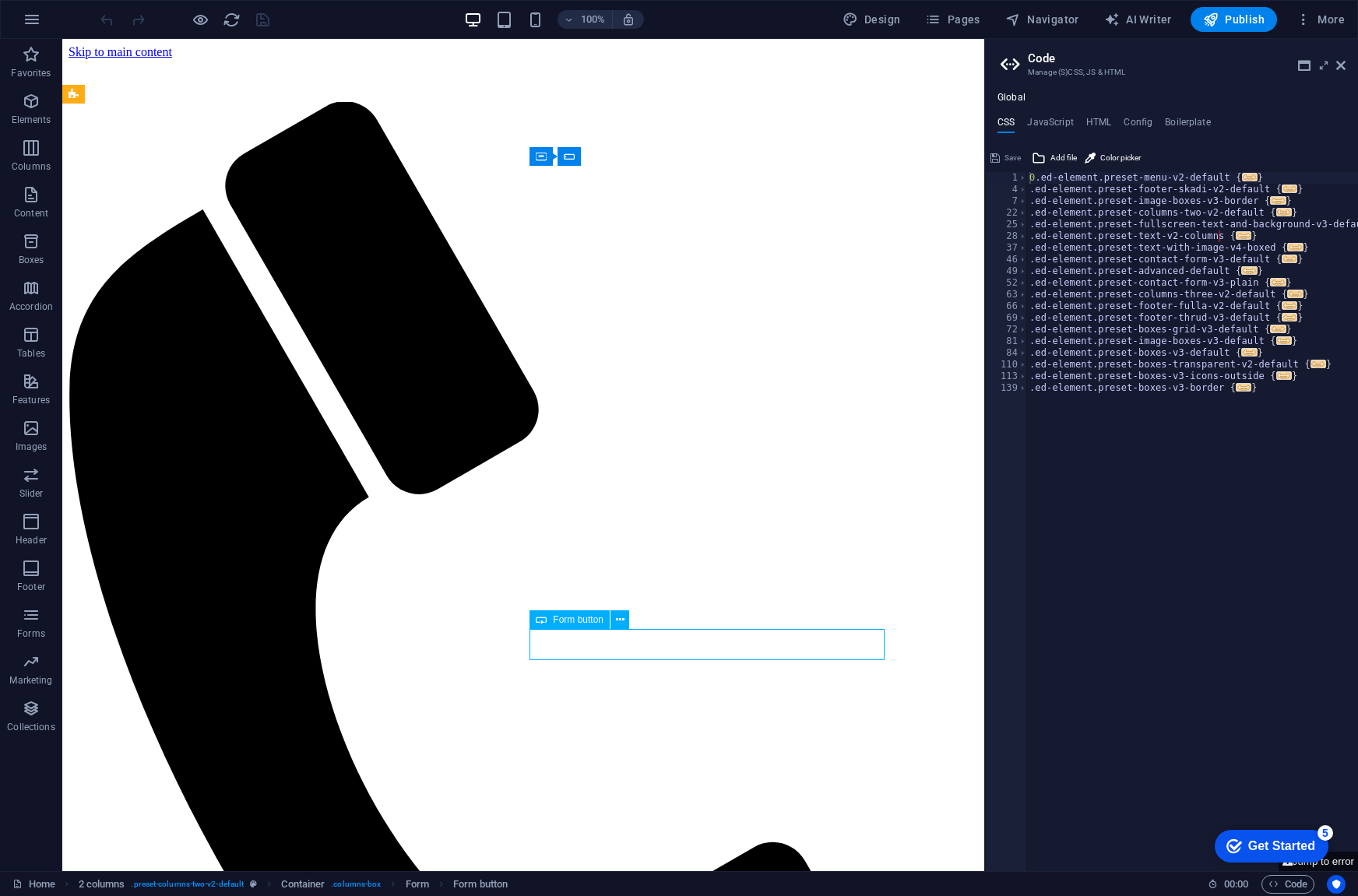
click at [573, 622] on span "Form button" at bounding box center [577, 619] width 51 height 9
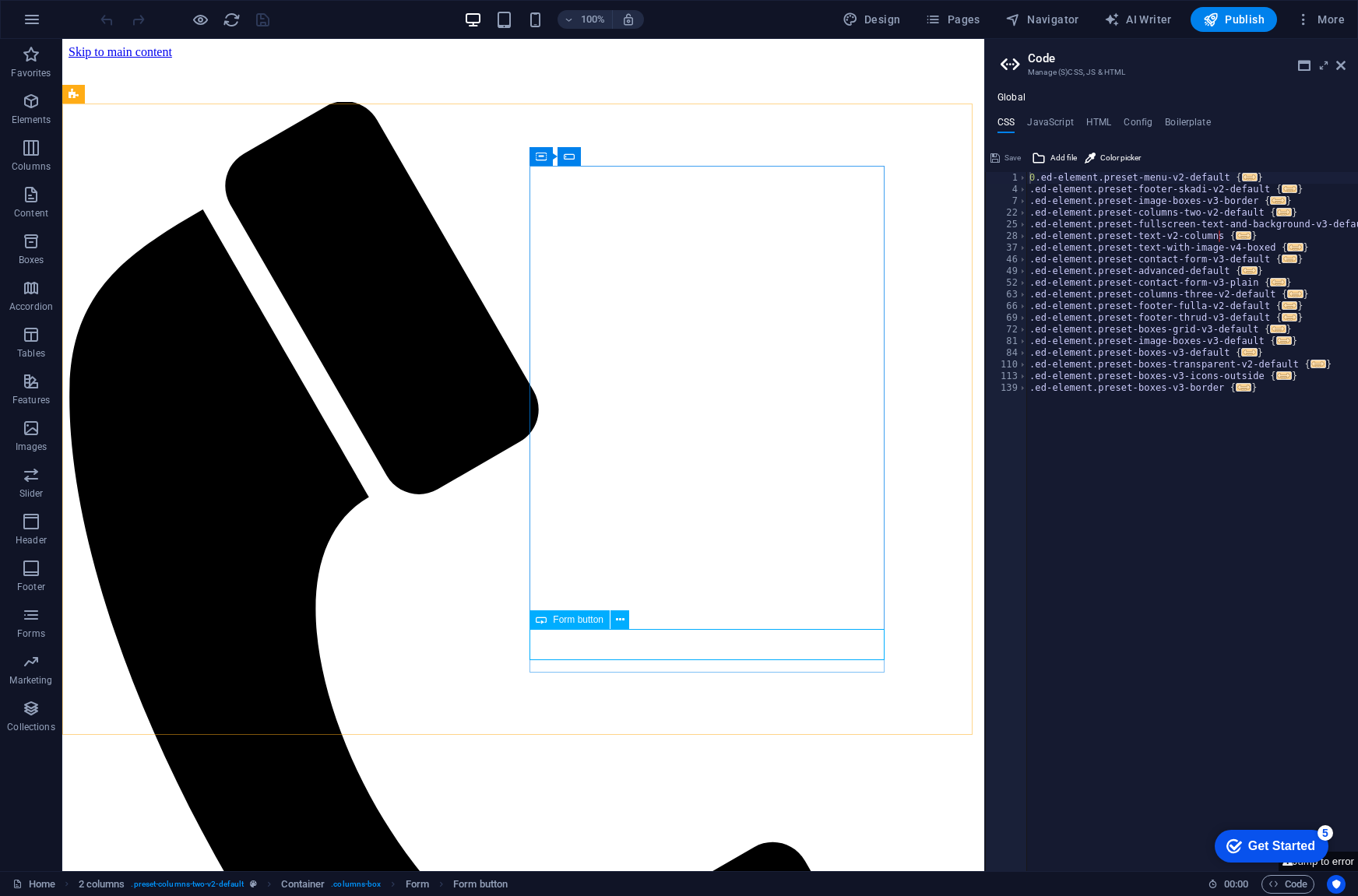
click at [565, 625] on div "Form button" at bounding box center [570, 620] width 81 height 19
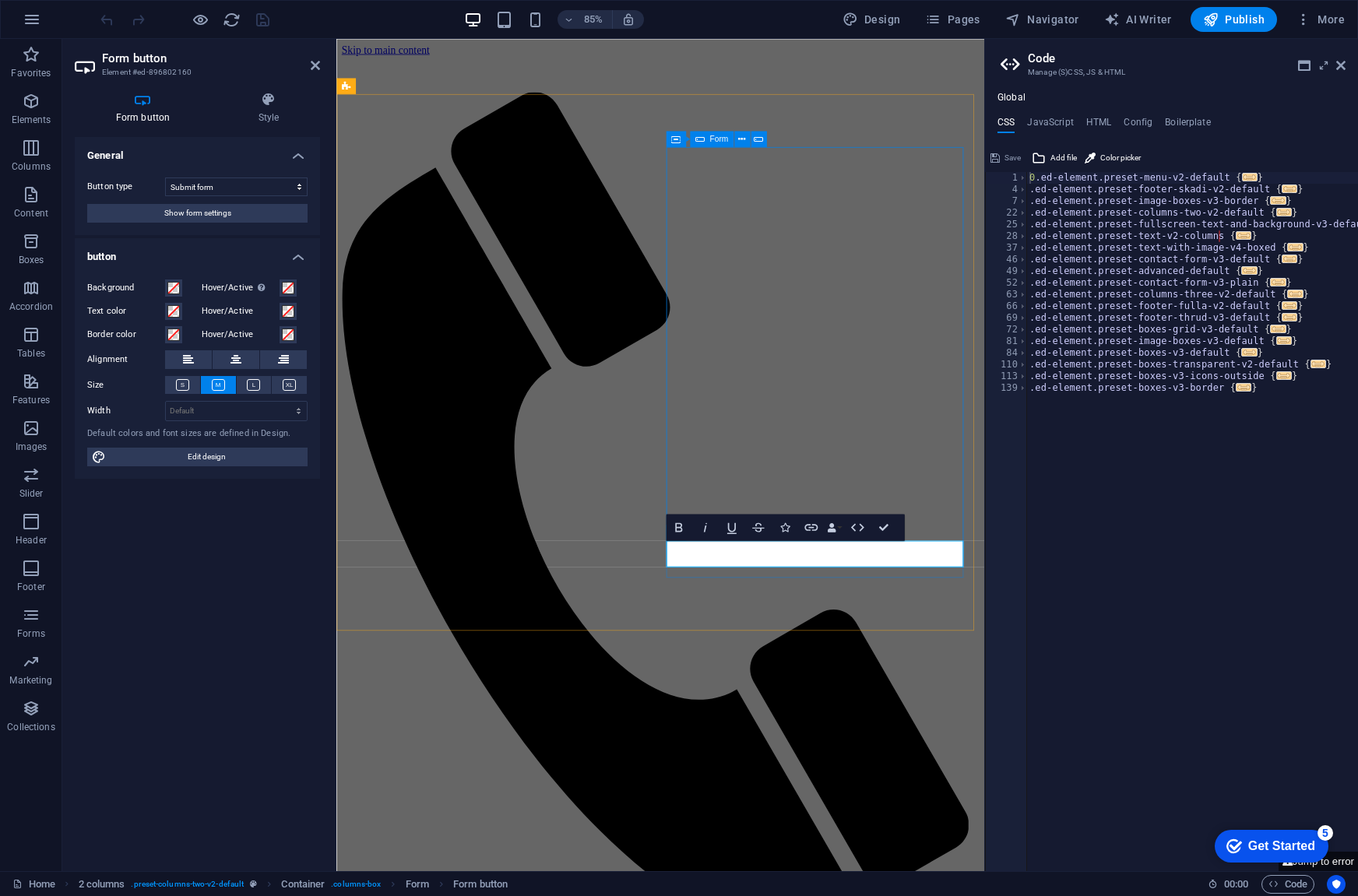
click at [718, 138] on span "Form" at bounding box center [719, 138] width 19 height 8
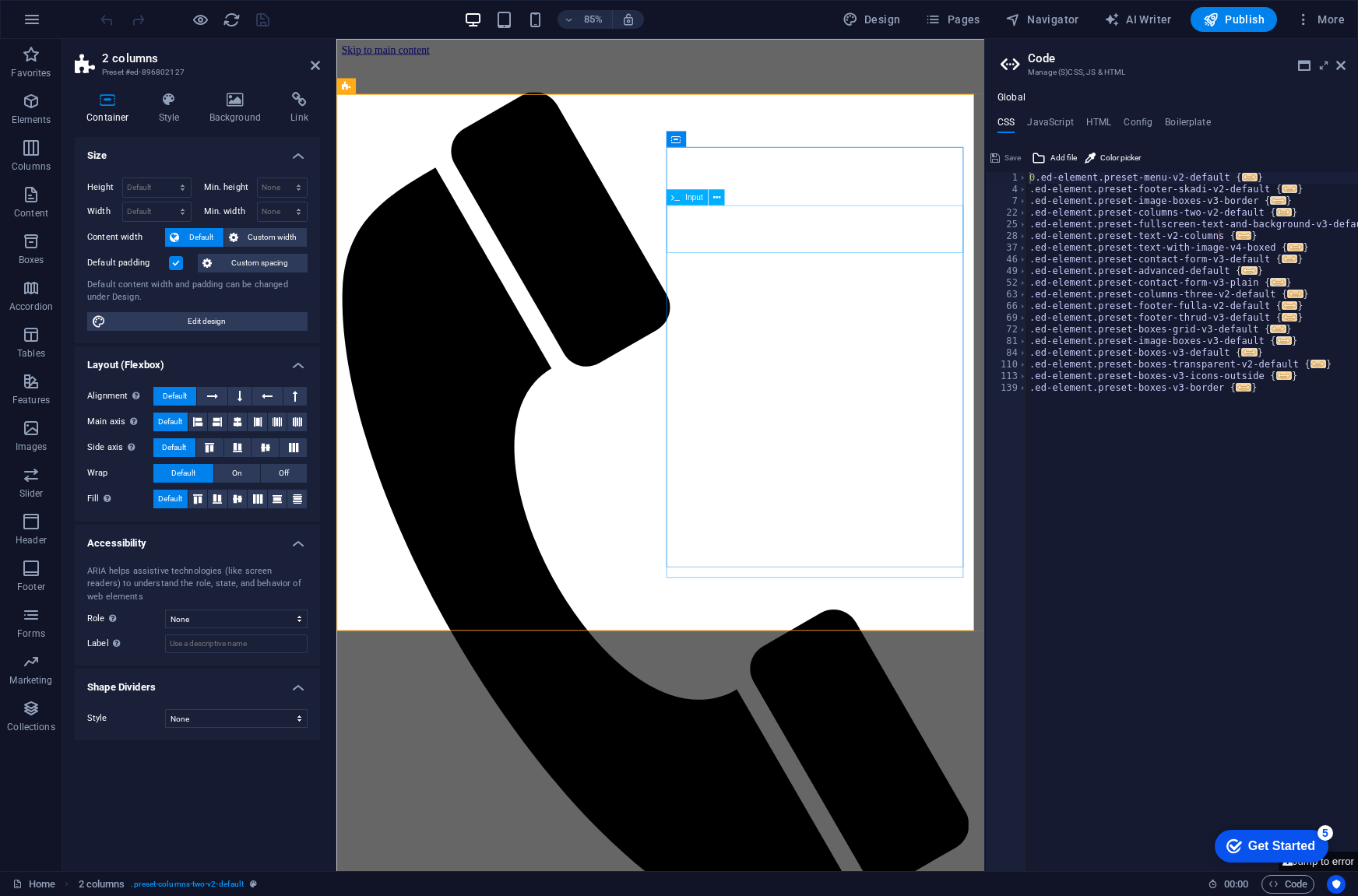
click at [716, 142] on span "Form" at bounding box center [719, 138] width 19 height 8
click at [705, 529] on span "Form button" at bounding box center [708, 532] width 43 height 8
click at [696, 538] on div "Form button" at bounding box center [699, 533] width 68 height 15
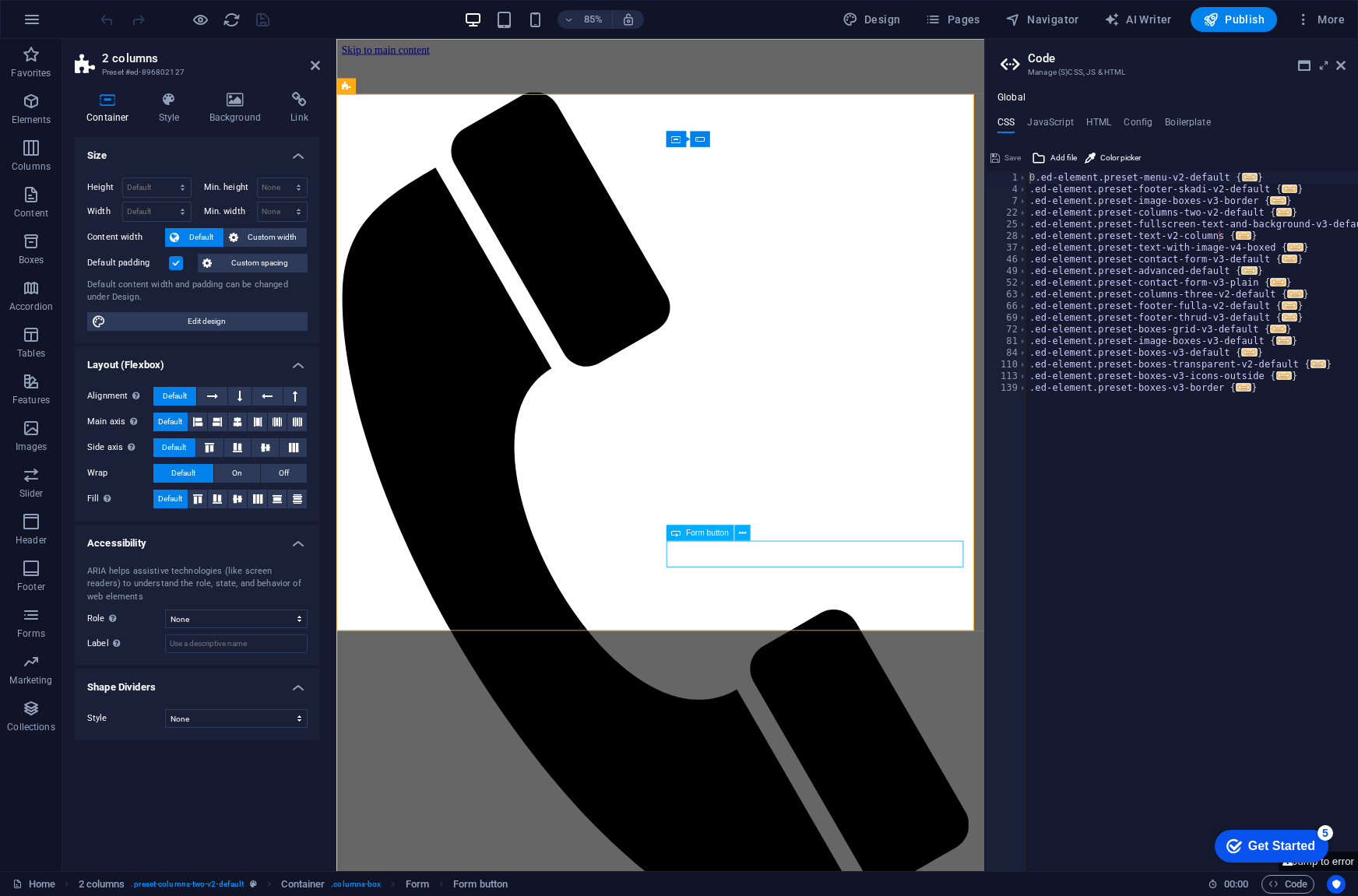
click at [696, 538] on div "Form button" at bounding box center [699, 533] width 68 height 15
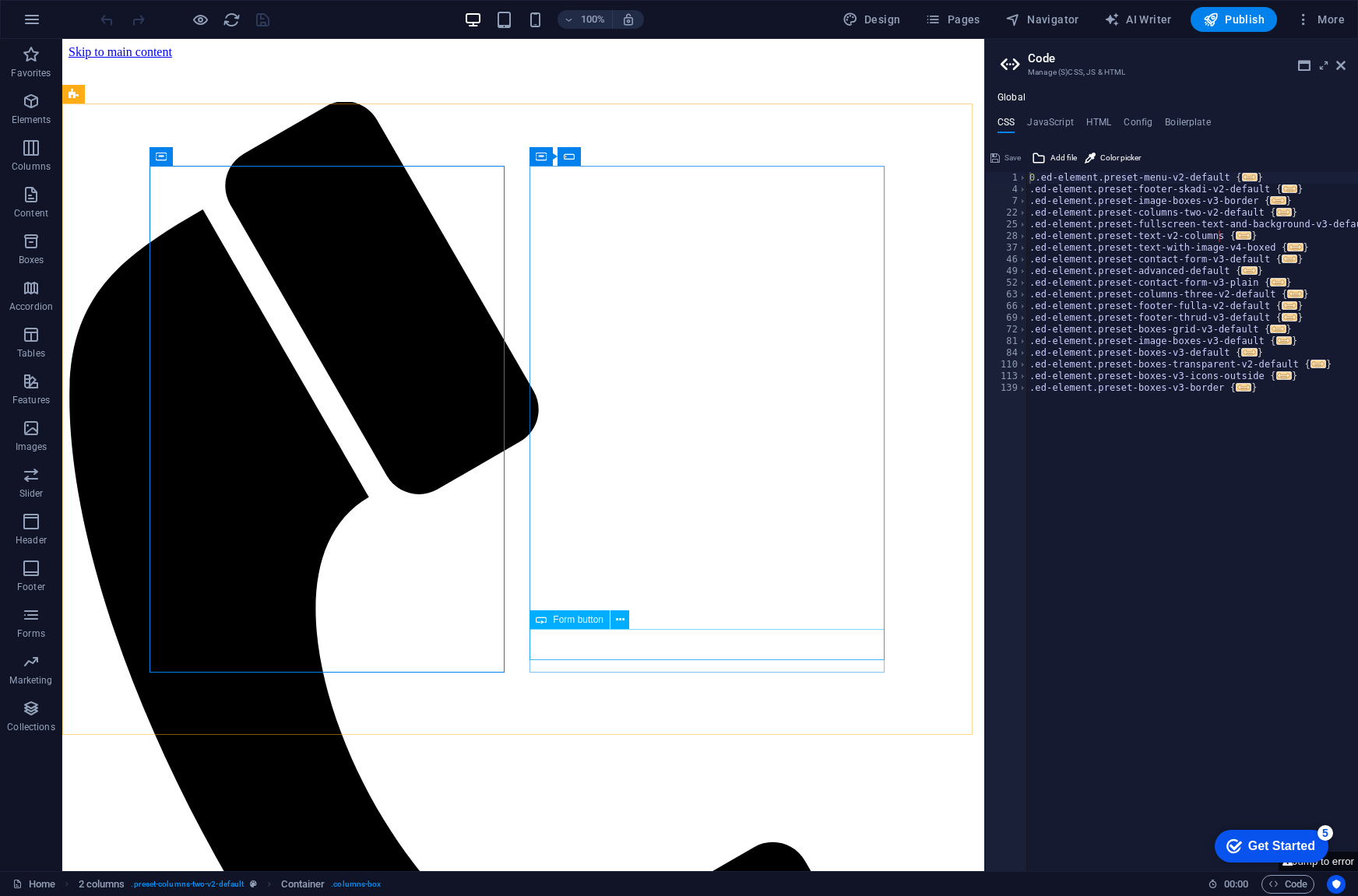
click at [589, 618] on span "Form button" at bounding box center [577, 619] width 51 height 9
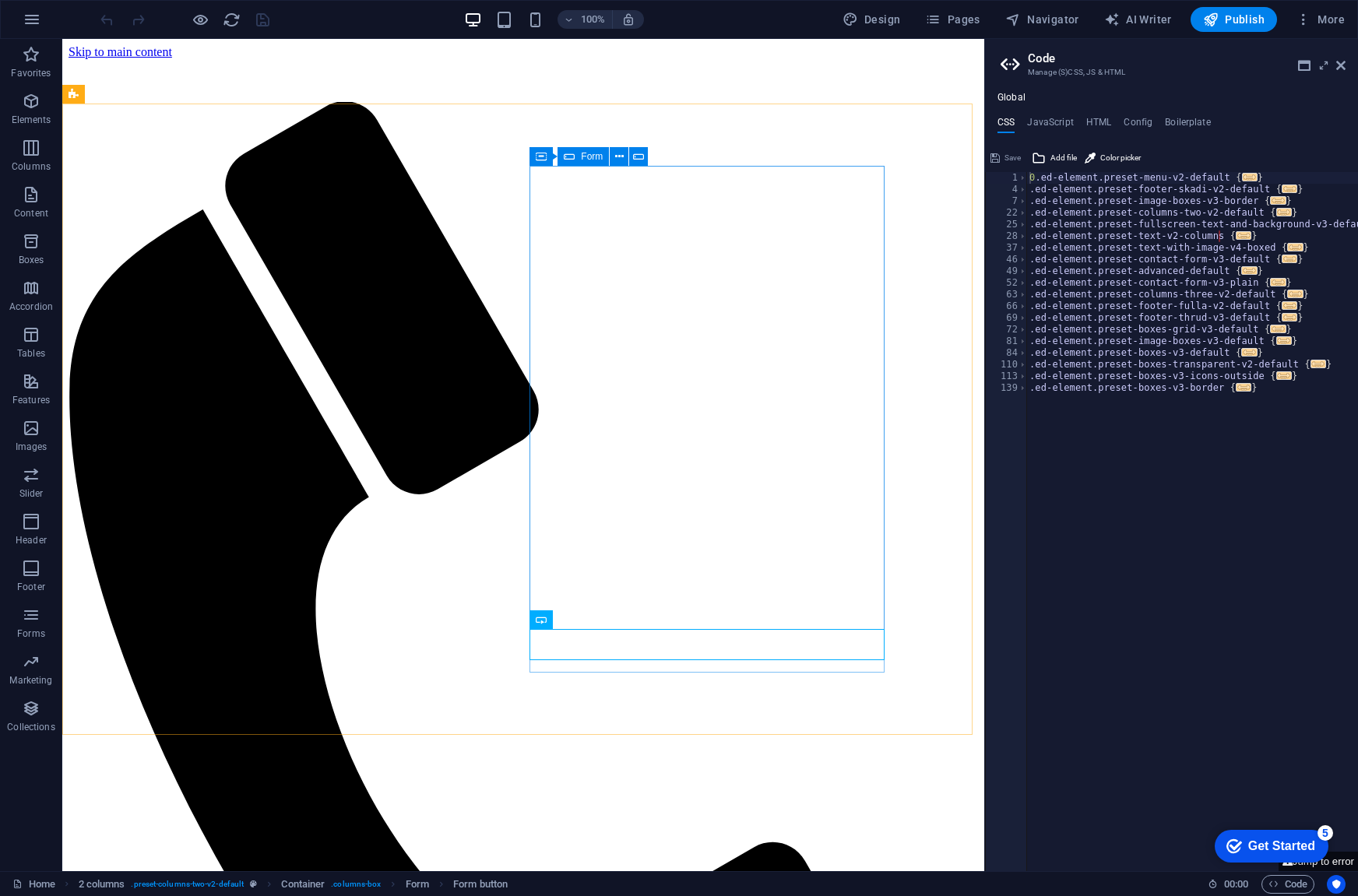
click at [590, 158] on span "Form" at bounding box center [591, 156] width 21 height 9
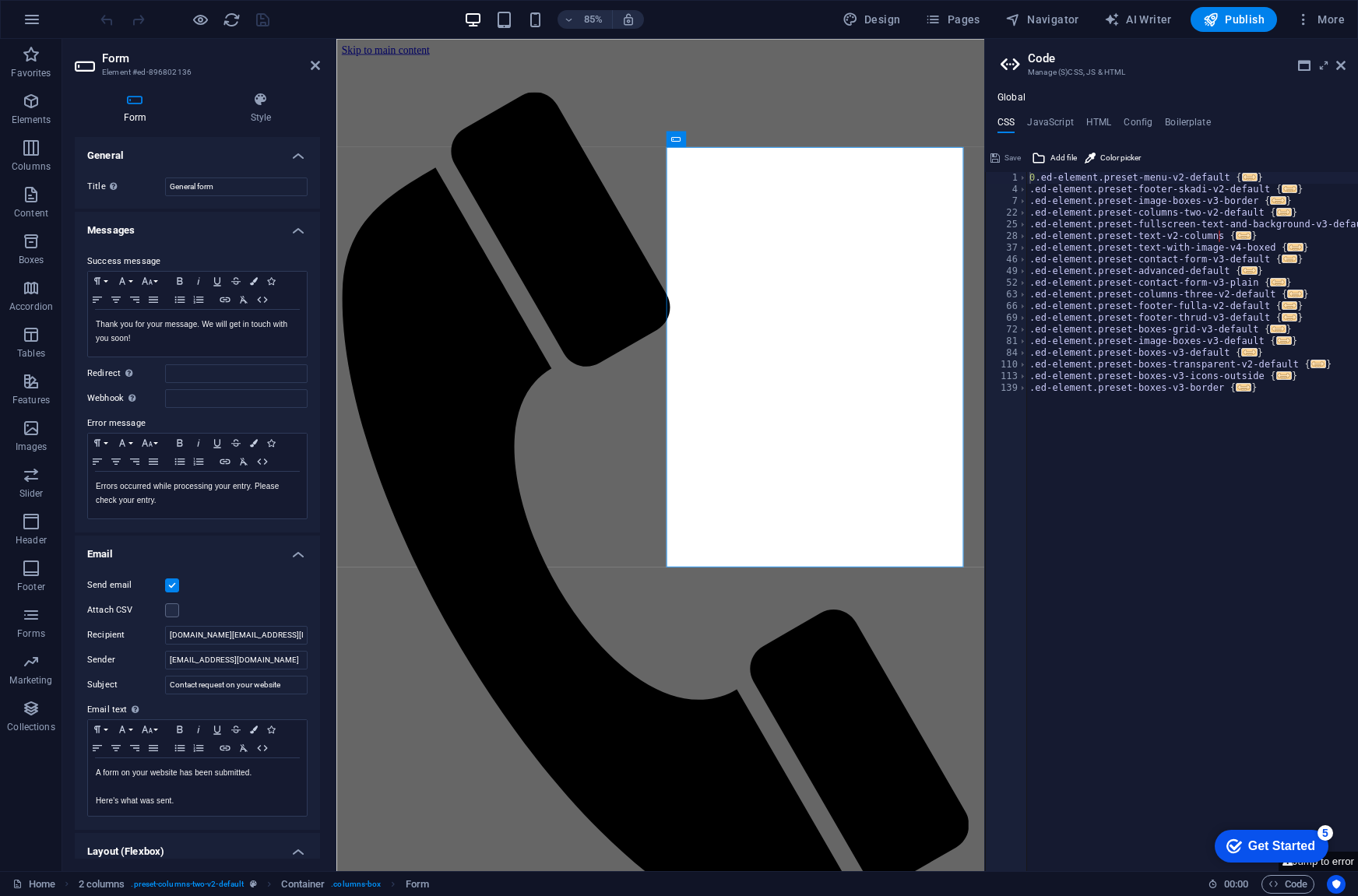
drag, startPoint x: 81, startPoint y: 549, endPoint x: 257, endPoint y: 592, distance: 181.2
click at [257, 592] on li "Email Send email Attach CSV Recipient [DOMAIN_NAME][EMAIL_ADDRESS][DOMAIN_NAME]…" at bounding box center [197, 683] width 245 height 295
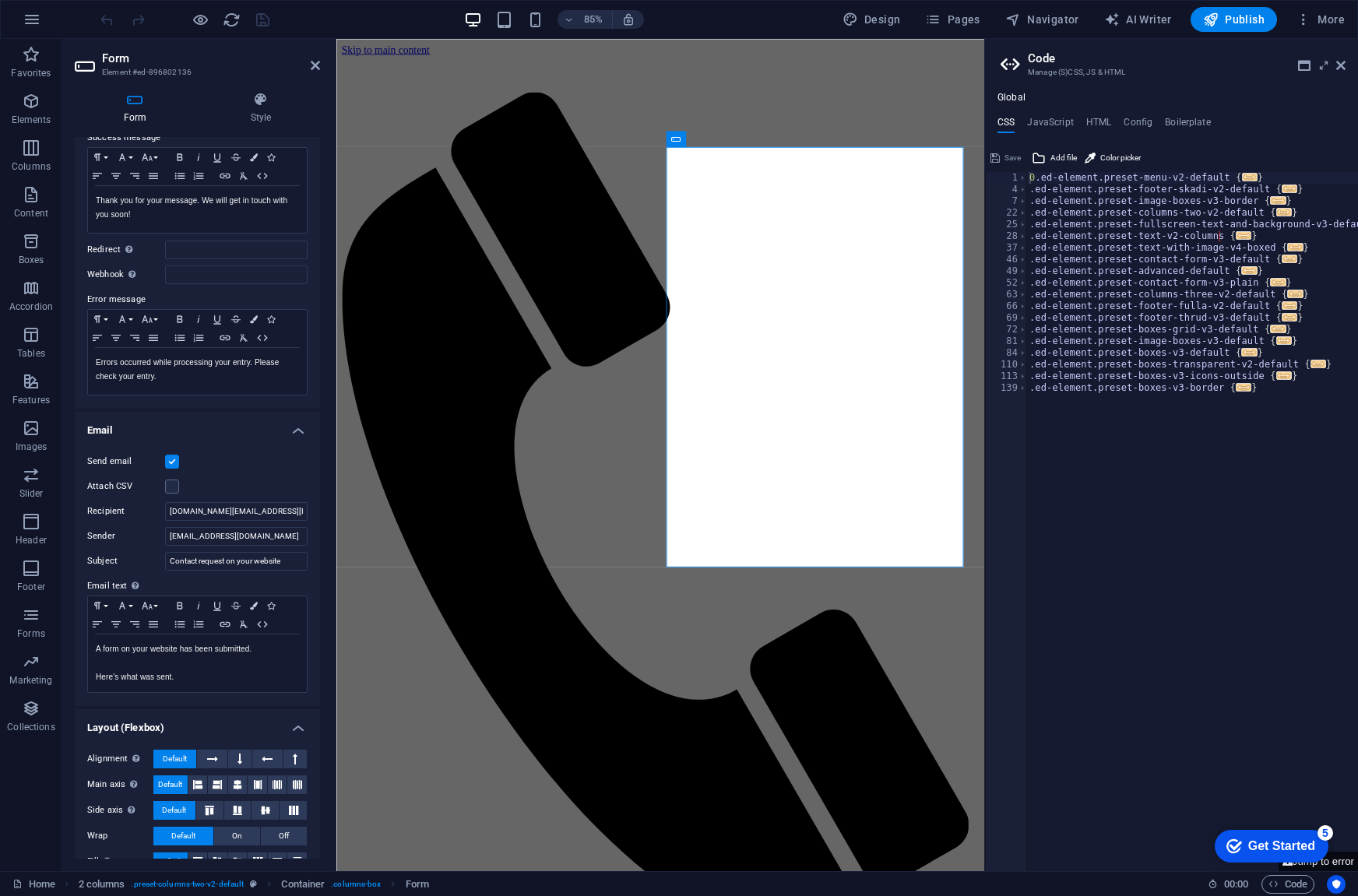
scroll to position [147, 0]
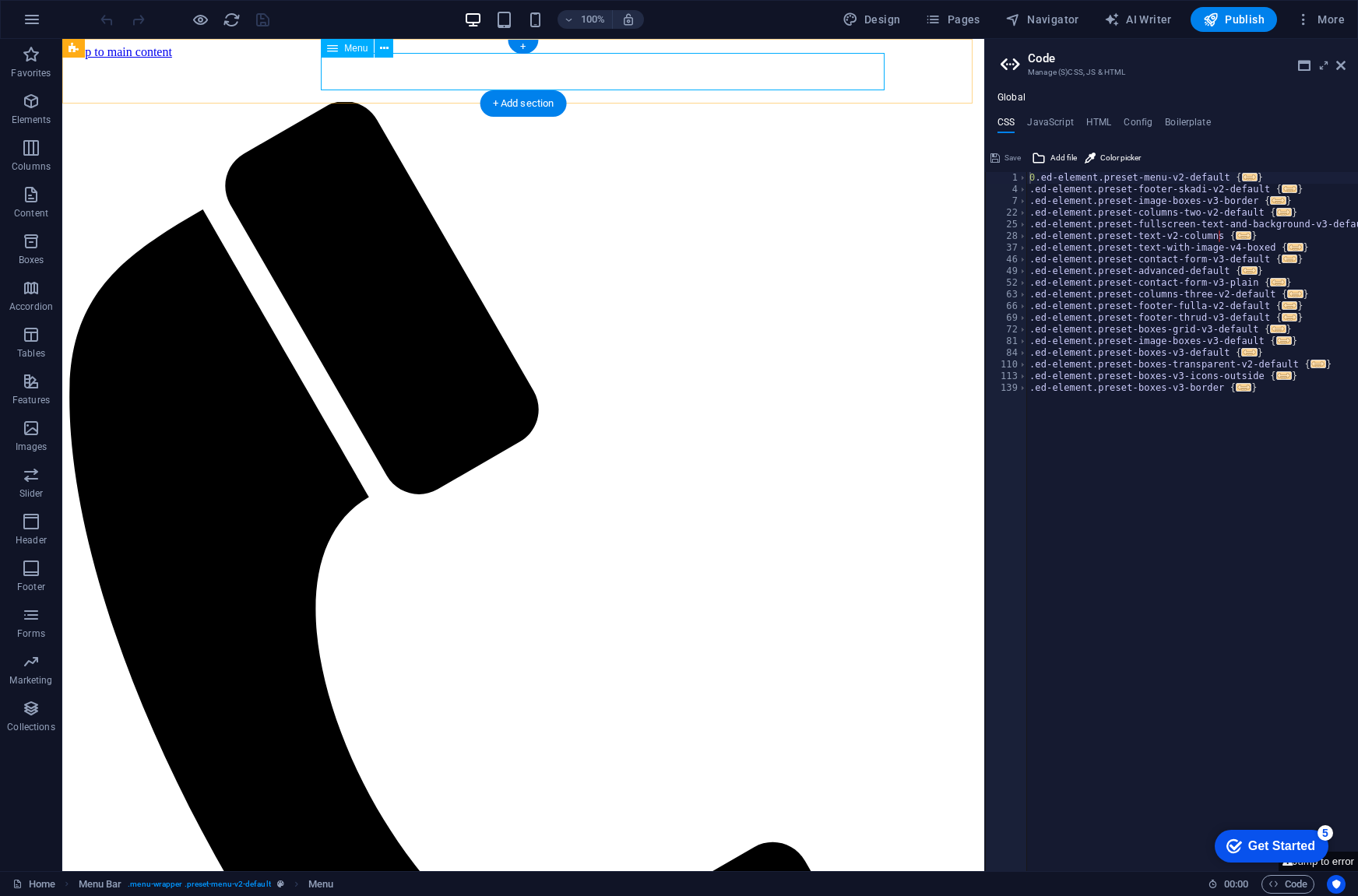
select select
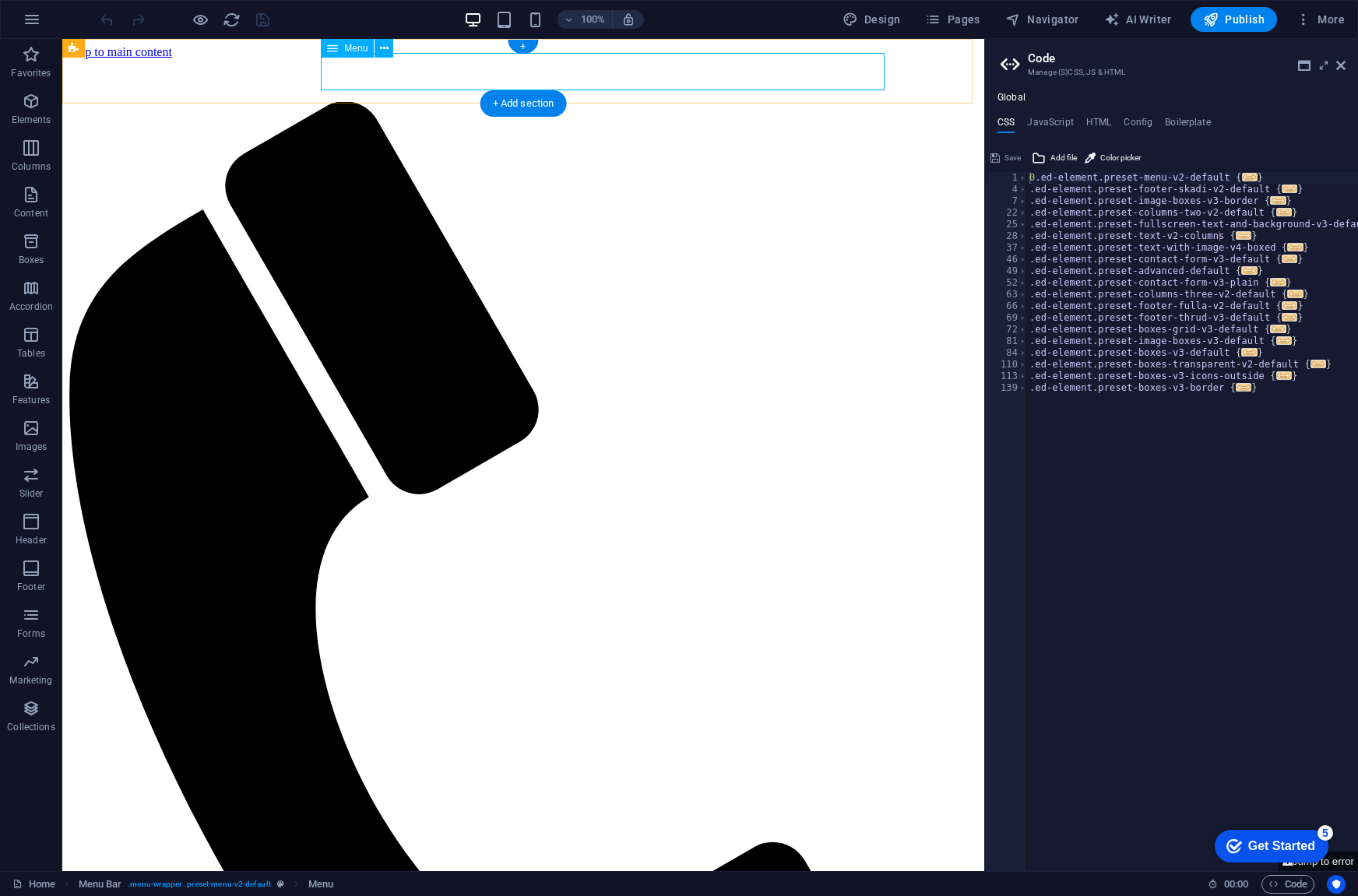
select select
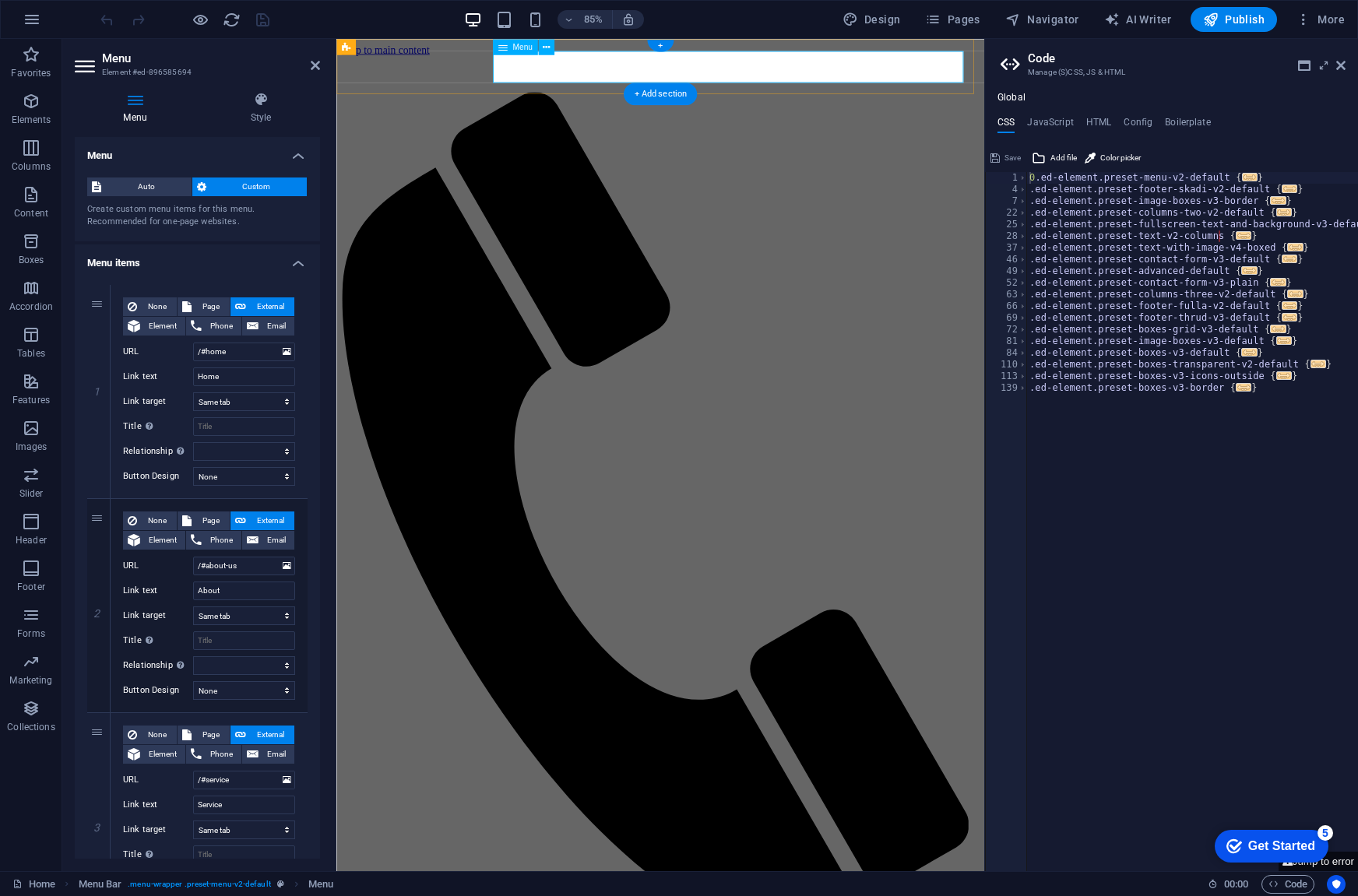
click at [16, 882] on icon at bounding box center [18, 884] width 10 height 10
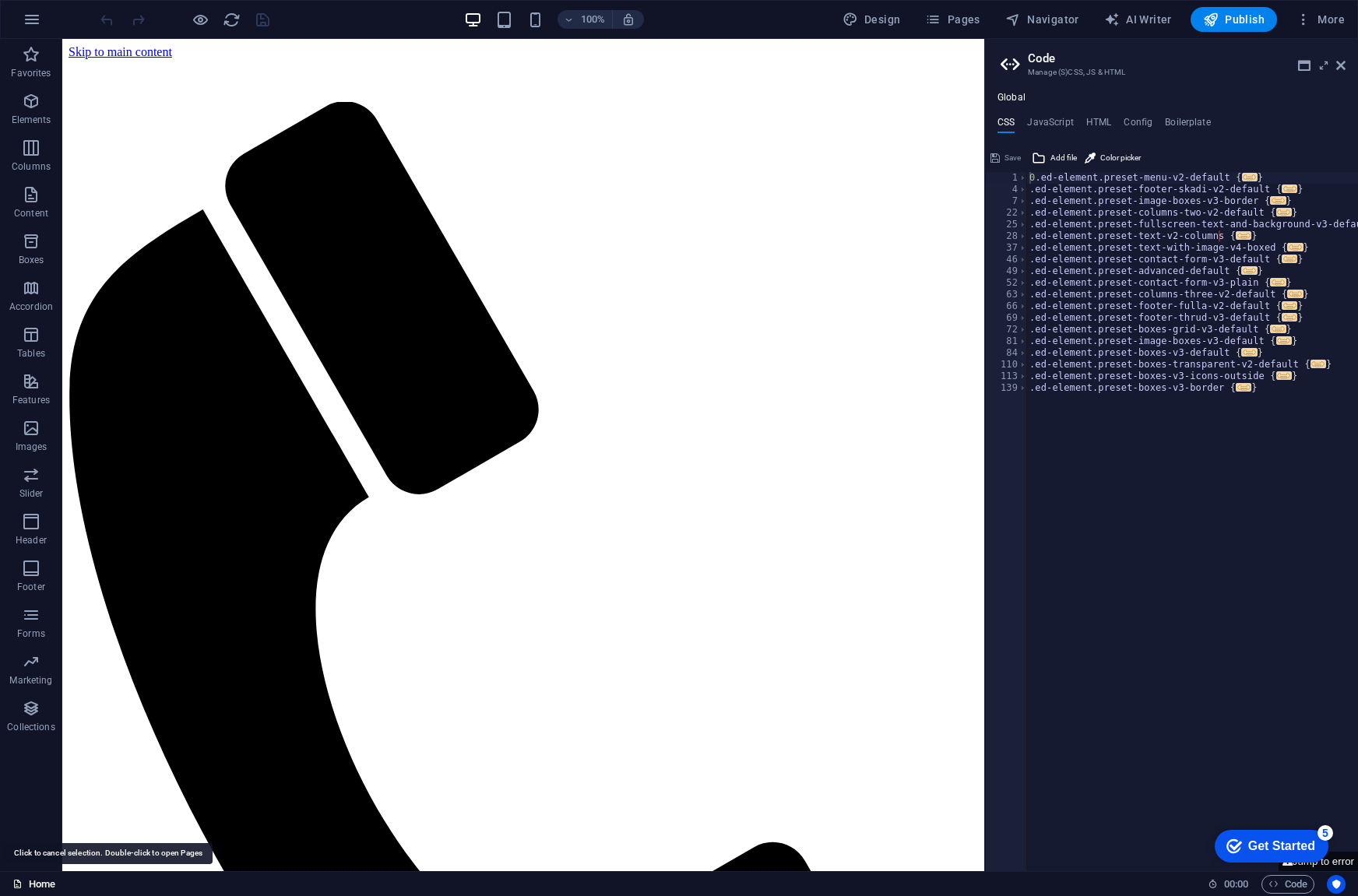
click at [16, 882] on icon at bounding box center [18, 884] width 10 height 10
click at [31, 882] on link "Home" at bounding box center [34, 884] width 43 height 19
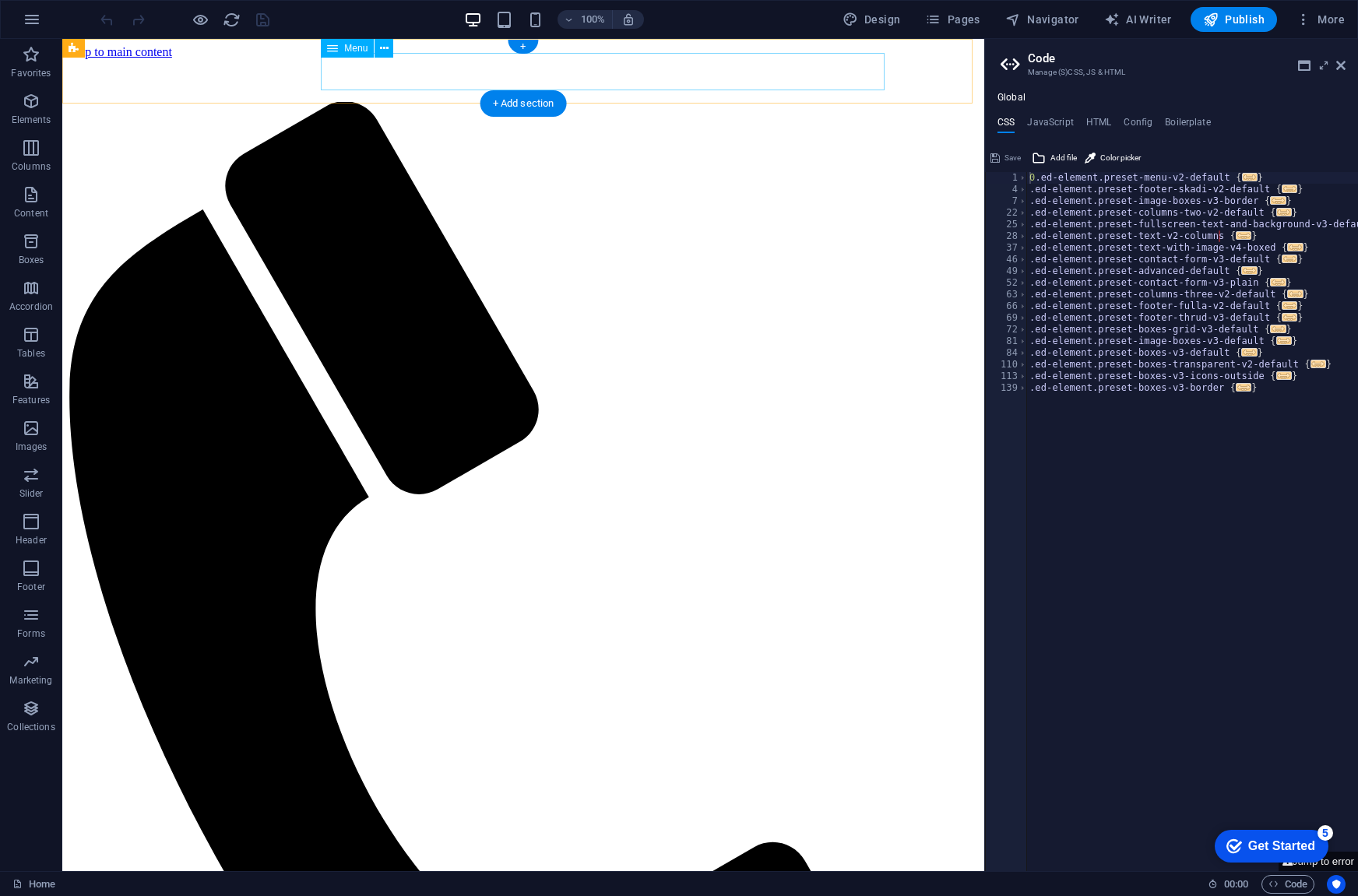
select select
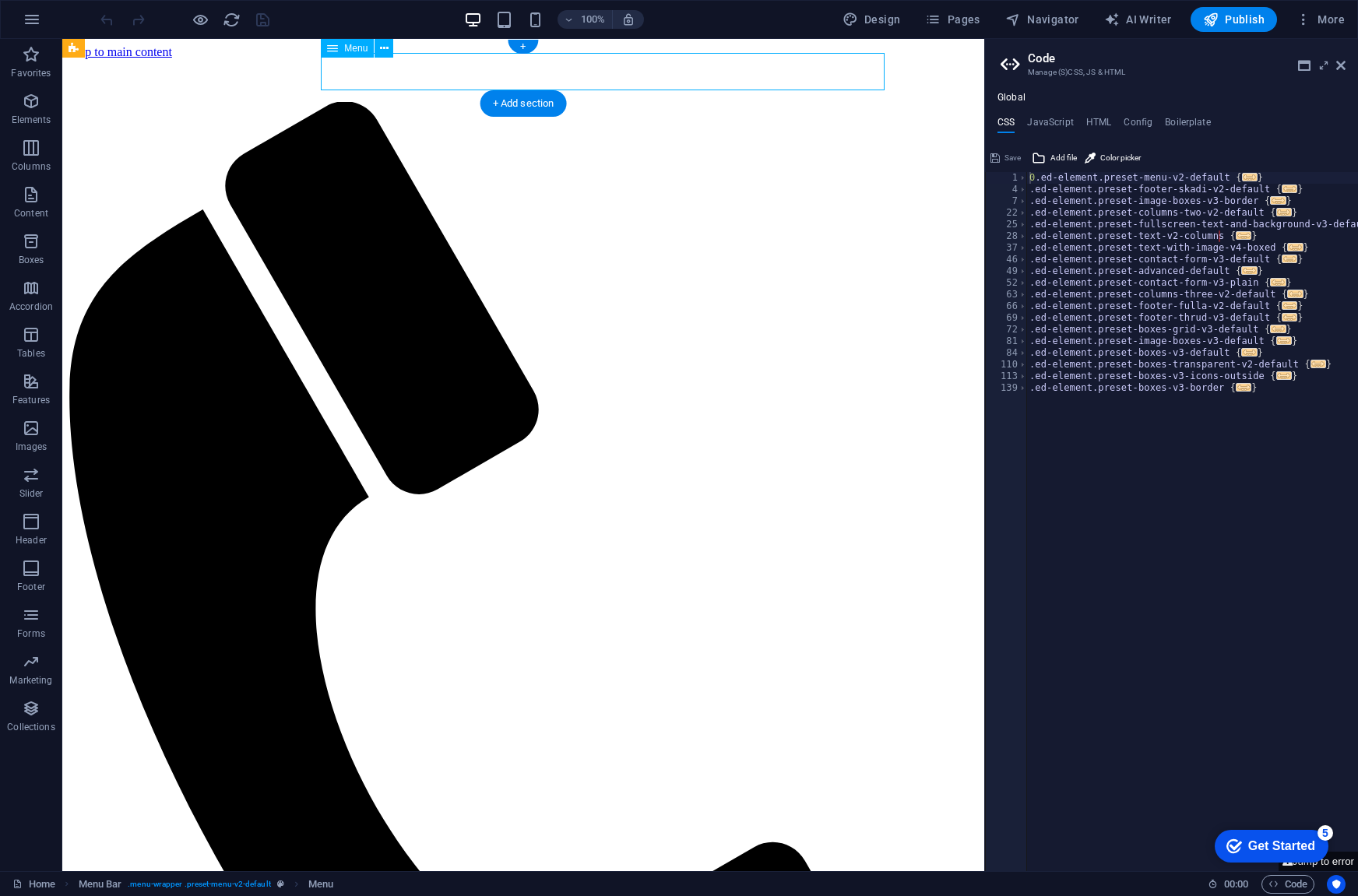
select select
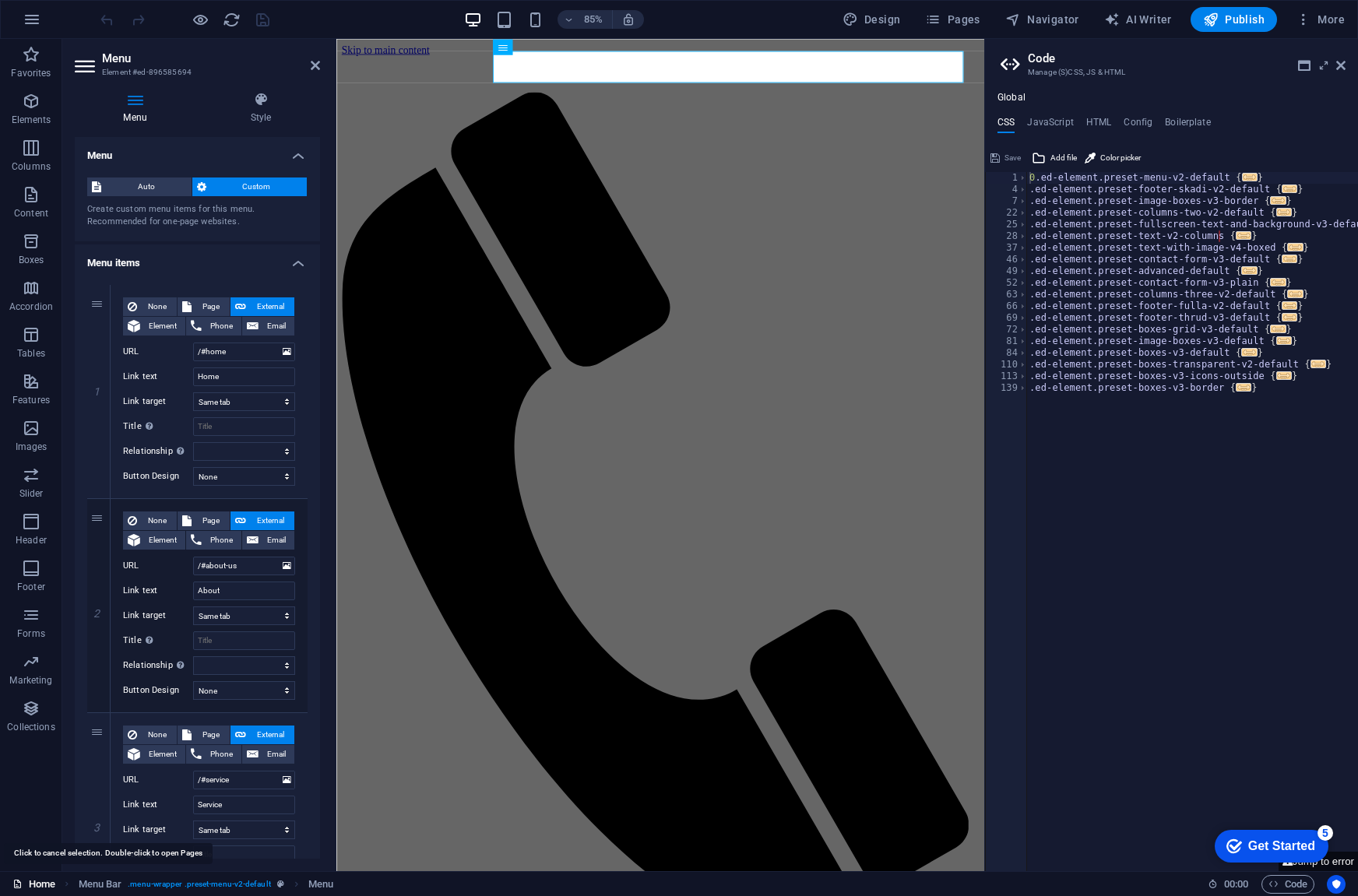
click at [17, 883] on icon at bounding box center [18, 884] width 10 height 10
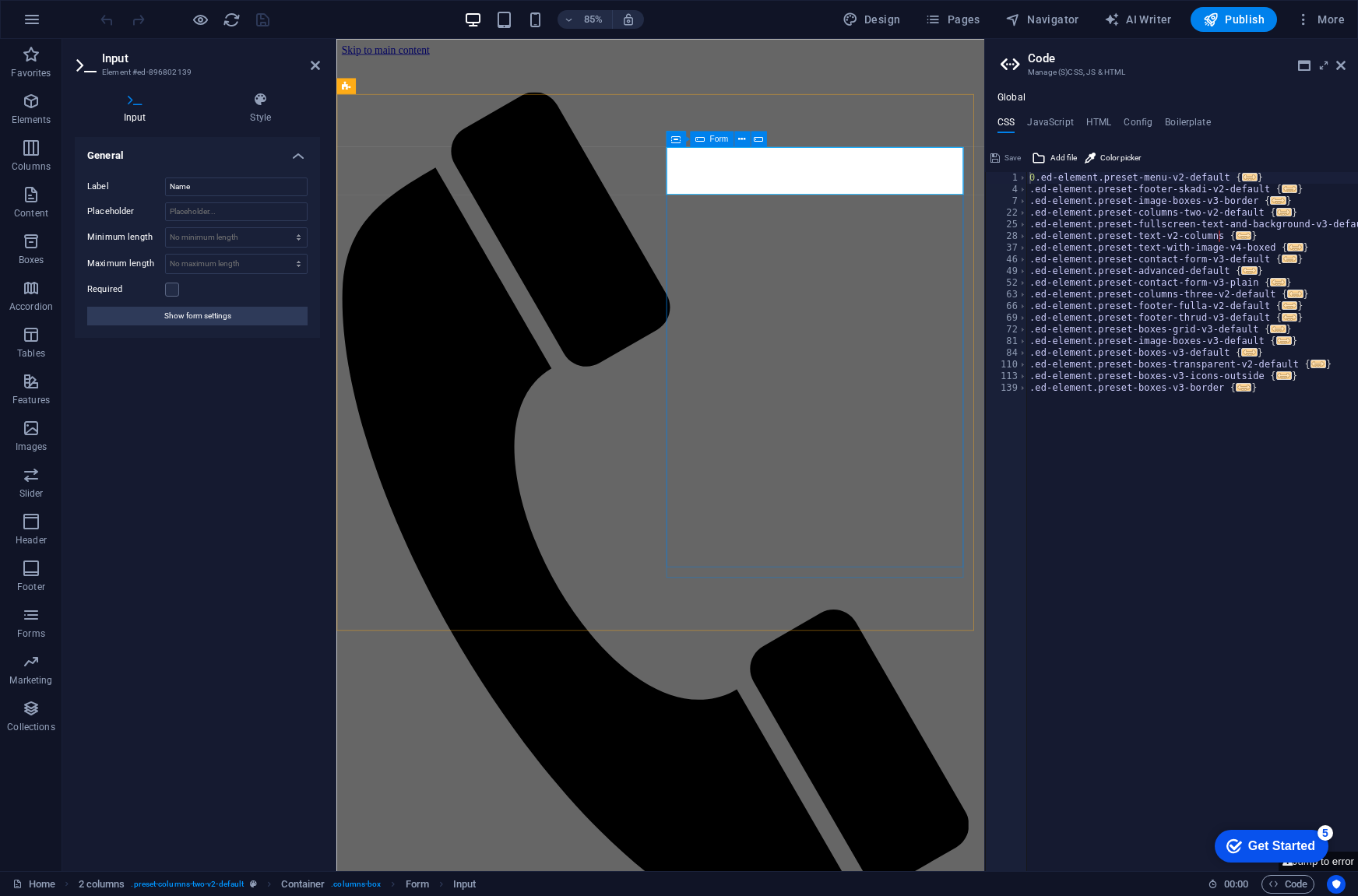
click at [705, 140] on div "Form" at bounding box center [711, 139] width 44 height 15
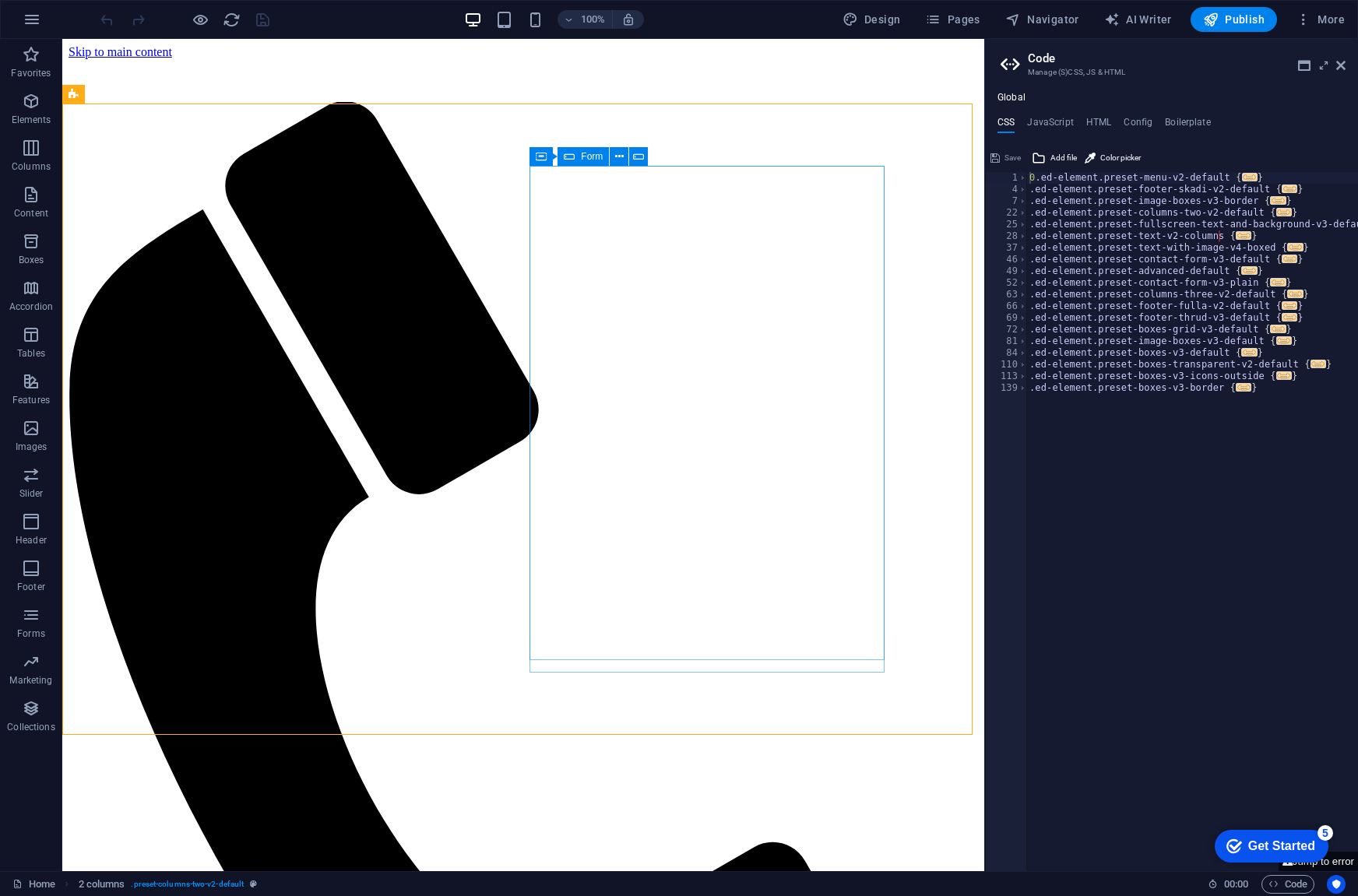
click at [577, 158] on div "Form" at bounding box center [583, 157] width 51 height 19
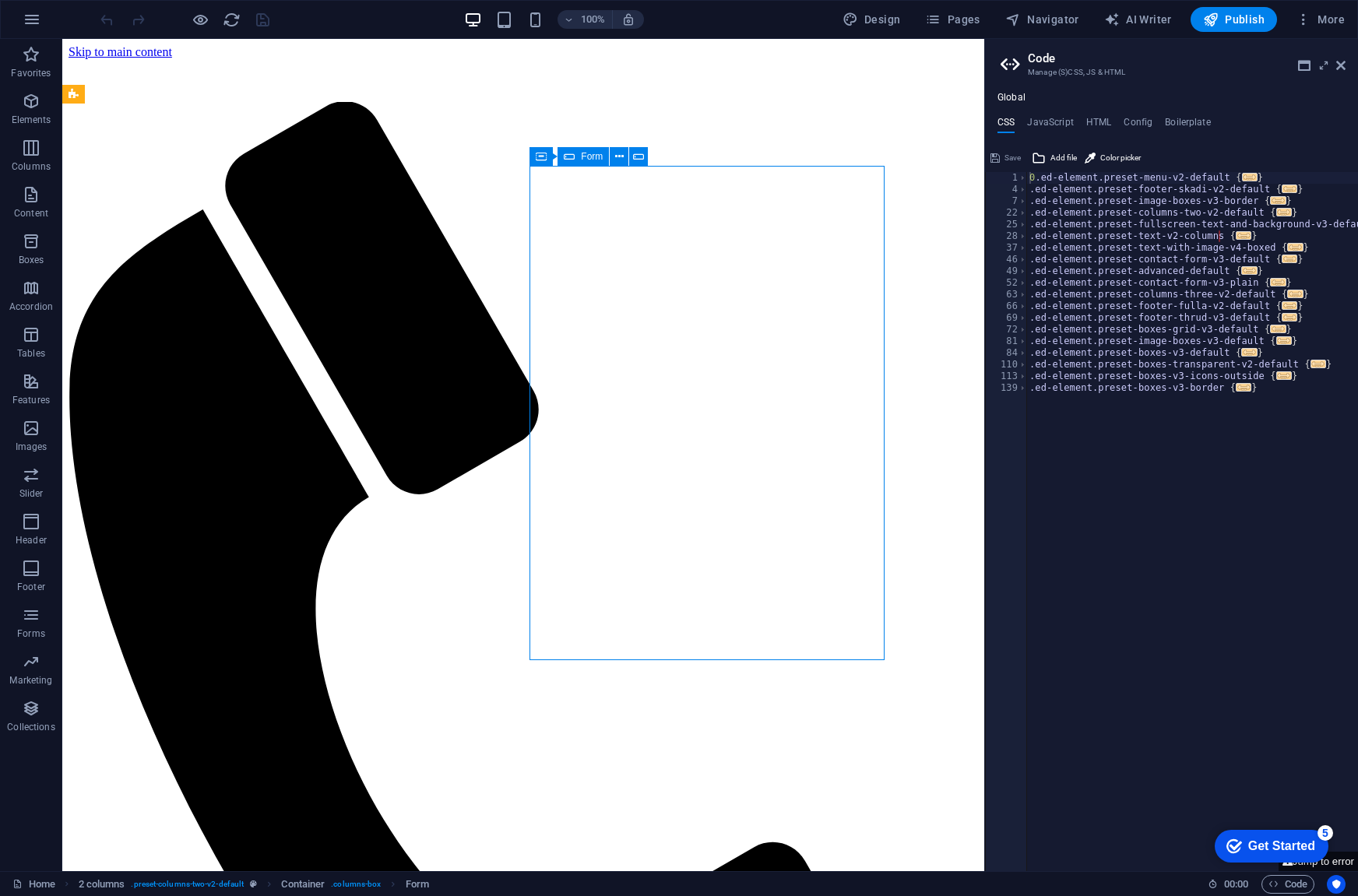
click at [577, 158] on div "Form" at bounding box center [583, 157] width 51 height 19
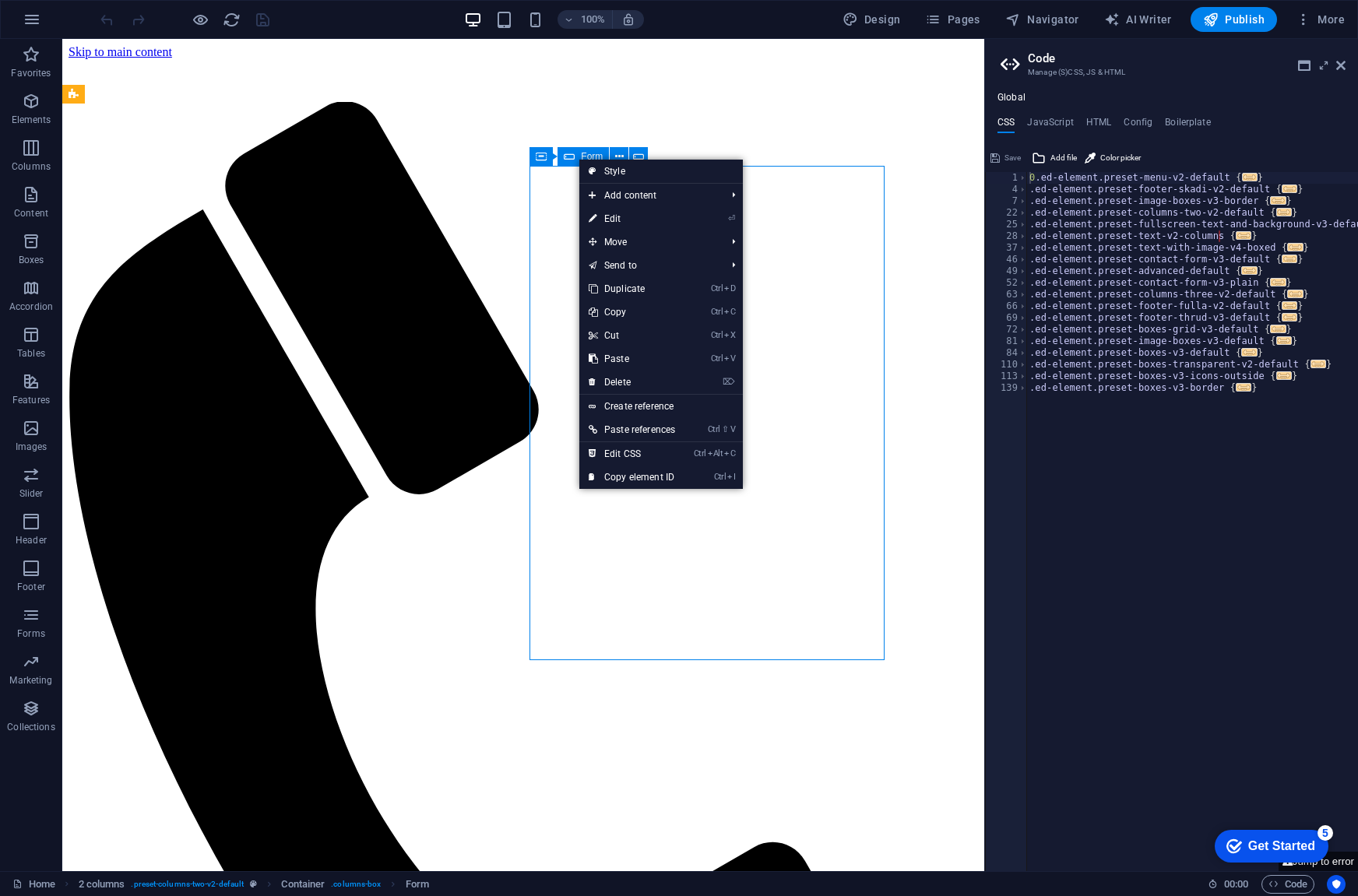
click at [581, 158] on span "Form" at bounding box center [591, 156] width 21 height 9
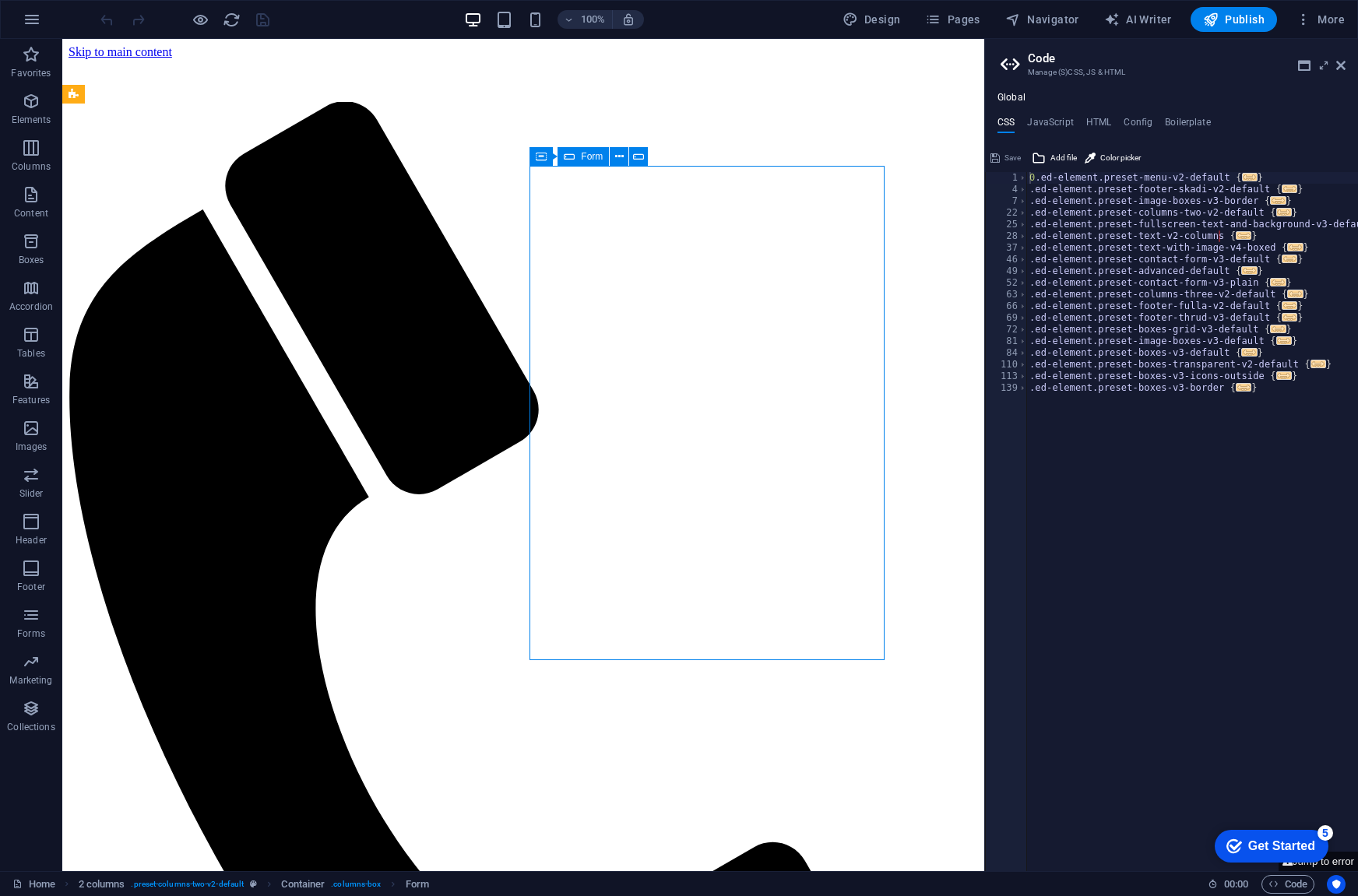
click at [581, 158] on span "Form" at bounding box center [591, 156] width 21 height 9
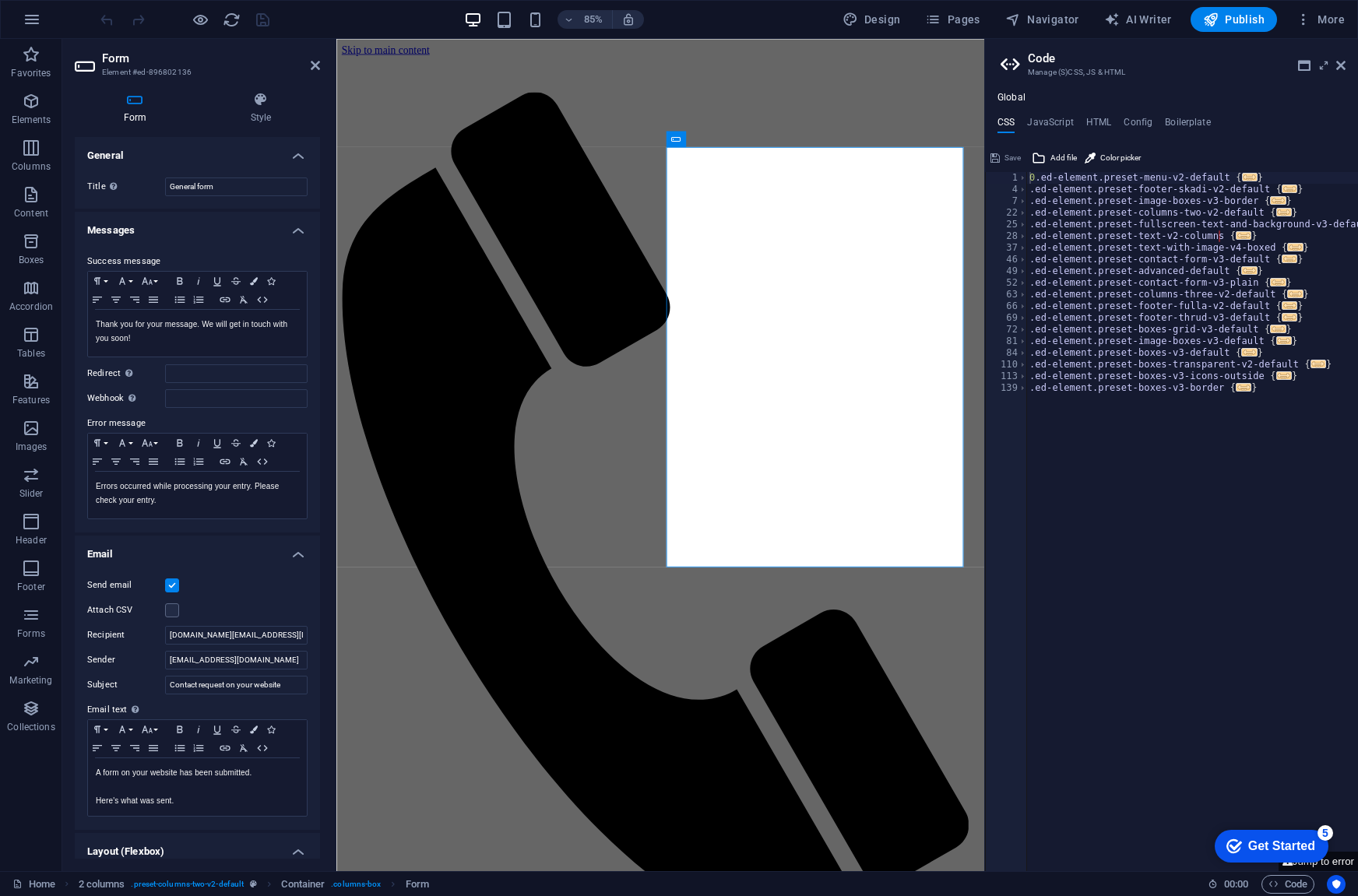
drag, startPoint x: 190, startPoint y: 709, endPoint x: 69, endPoint y: 539, distance: 208.7
click at [69, 539] on div "Form Style General Title Define a name for the form. General form Messages Succ…" at bounding box center [197, 475] width 270 height 791
drag, startPoint x: 261, startPoint y: 656, endPoint x: 126, endPoint y: 650, distance: 135.1
click at [126, 651] on div "Sender [EMAIL_ADDRESS][DOMAIN_NAME]" at bounding box center [197, 660] width 220 height 19
drag, startPoint x: 266, startPoint y: 632, endPoint x: 149, endPoint y: 641, distance: 117.3
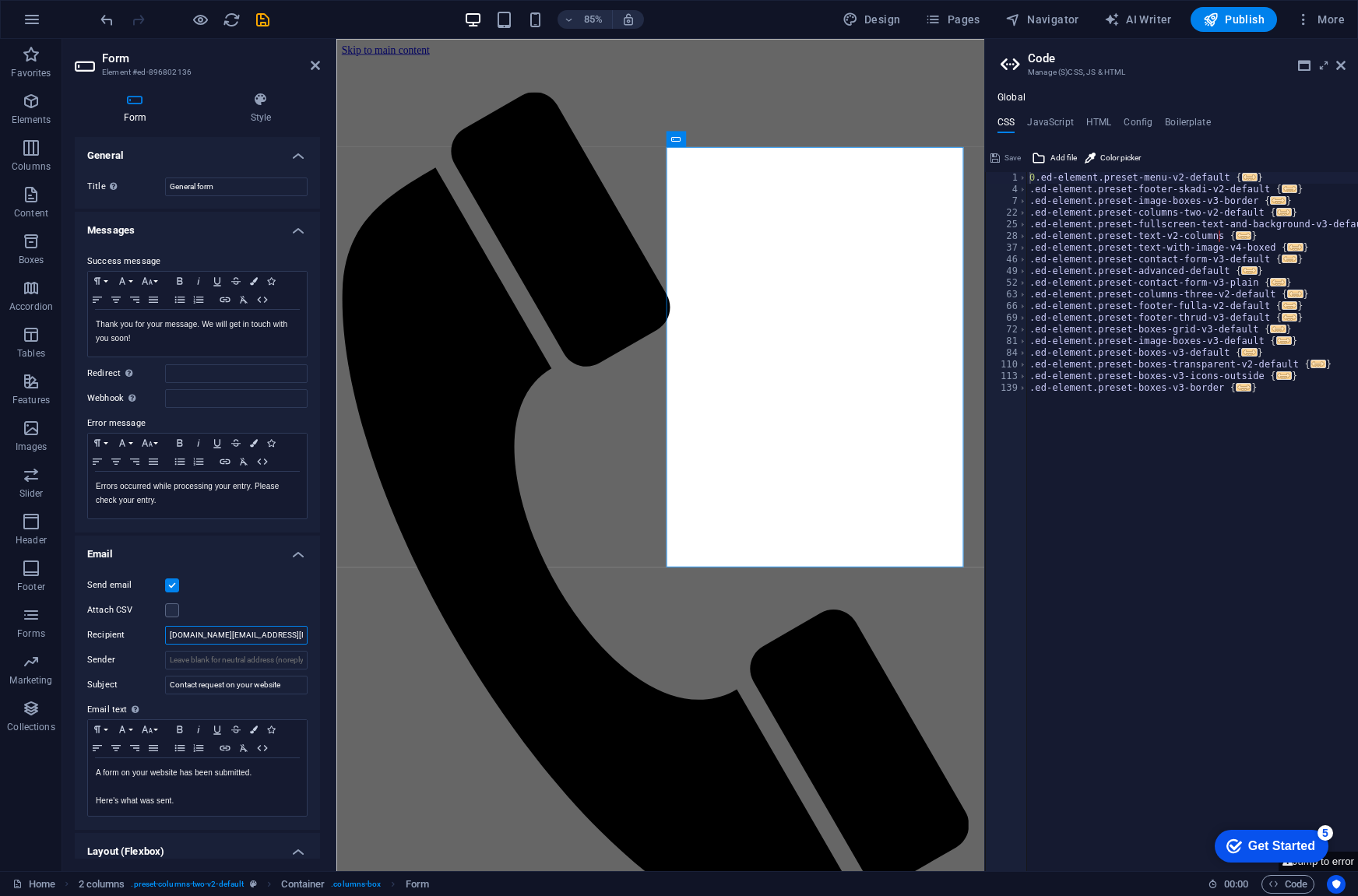
click at [149, 641] on div "Recipient [DOMAIN_NAME][EMAIL_ADDRESS][DOMAIN_NAME]" at bounding box center [197, 636] width 220 height 19
paste input "[EMAIL_ADDRESS][DOMAIN_NAME]"
type input "[EMAIL_ADDRESS][DOMAIN_NAME]"
click at [203, 658] on input "Sender" at bounding box center [236, 660] width 142 height 19
paste input "[EMAIL_ADDRESS][DOMAIN_NAME]"
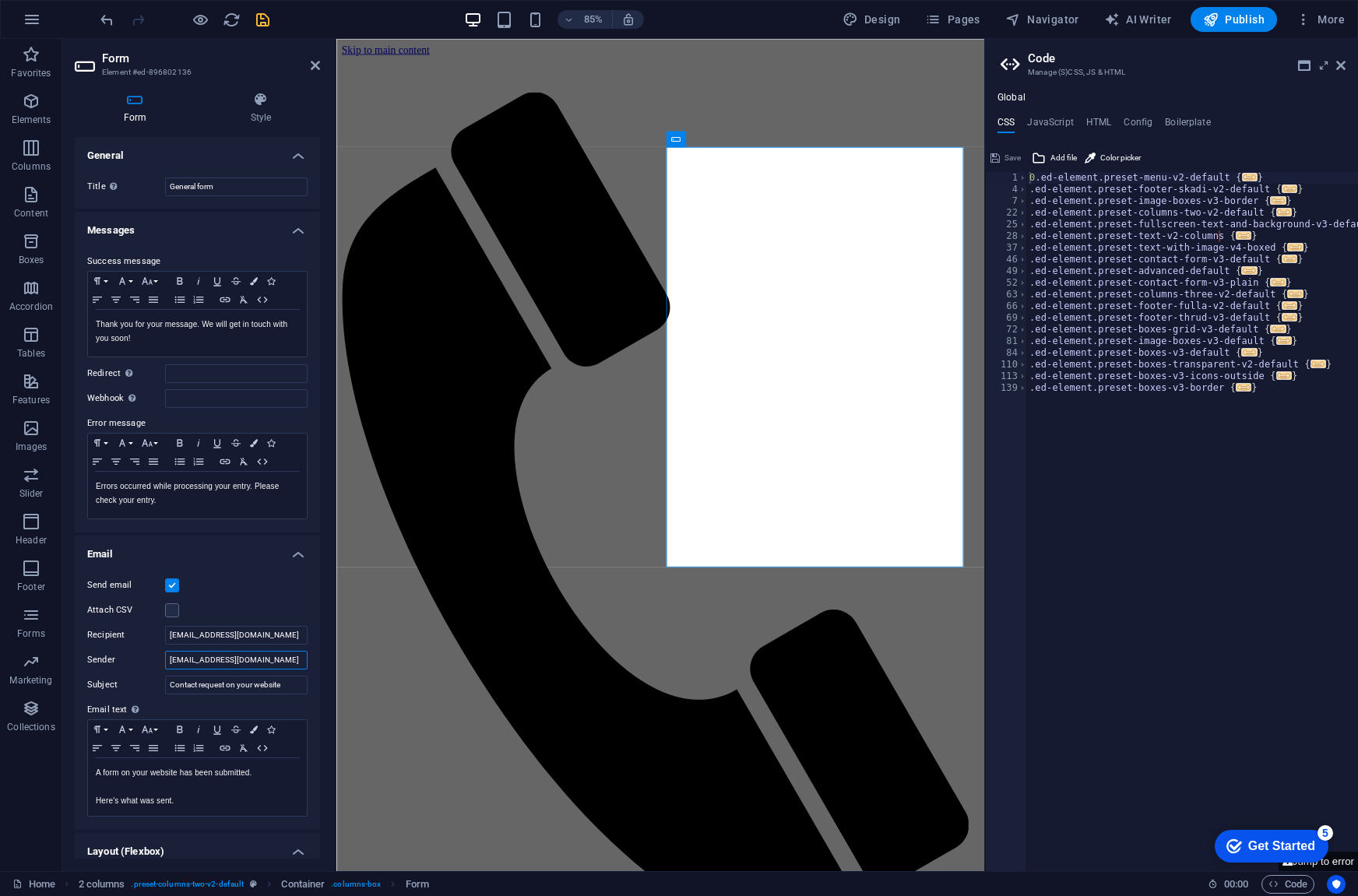
type input "[EMAIL_ADDRESS][DOMAIN_NAME]"
click at [260, 23] on icon "save" at bounding box center [262, 20] width 18 height 18
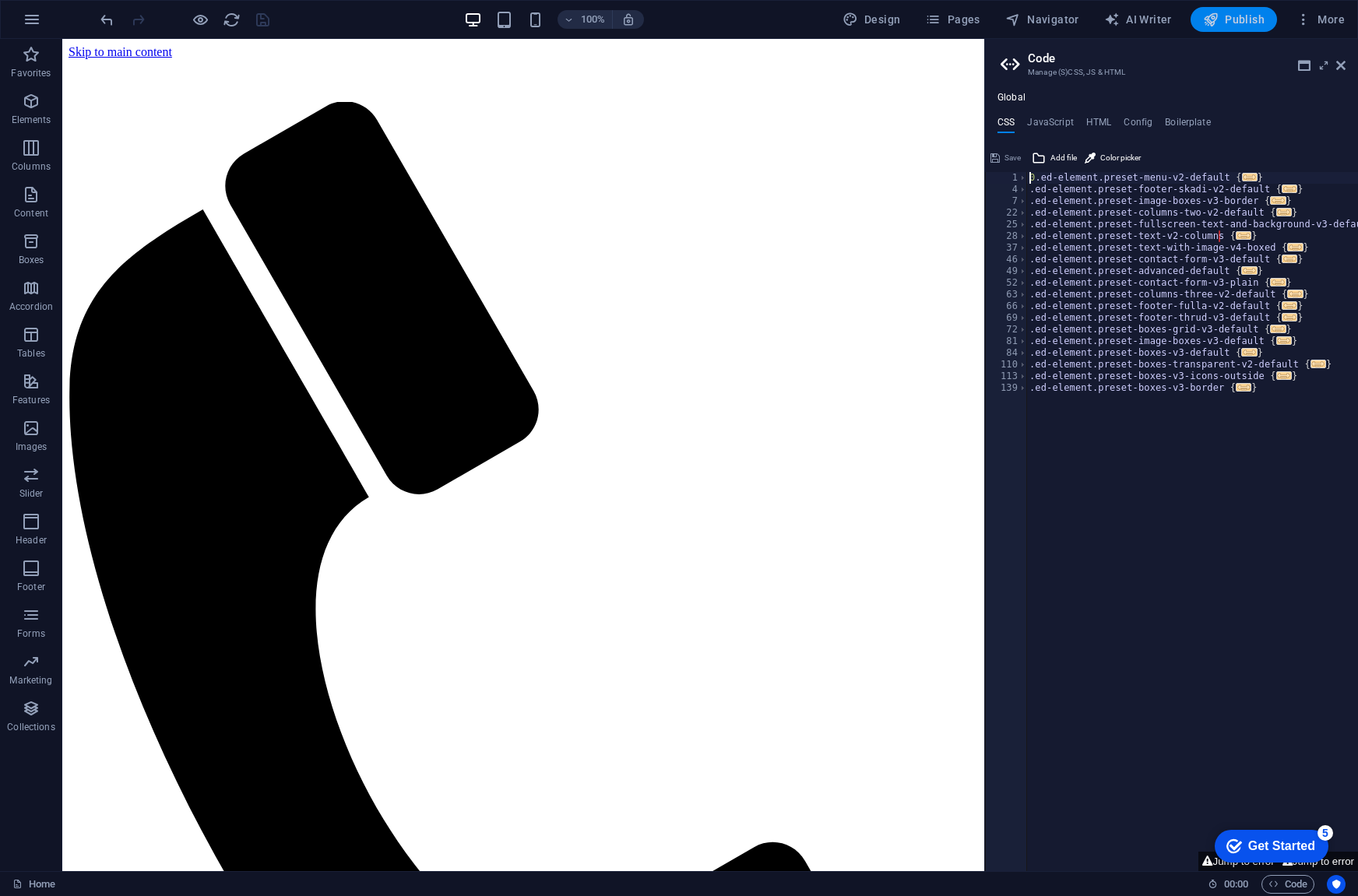
click at [1251, 15] on span "Publish" at bounding box center [1234, 20] width 62 height 15
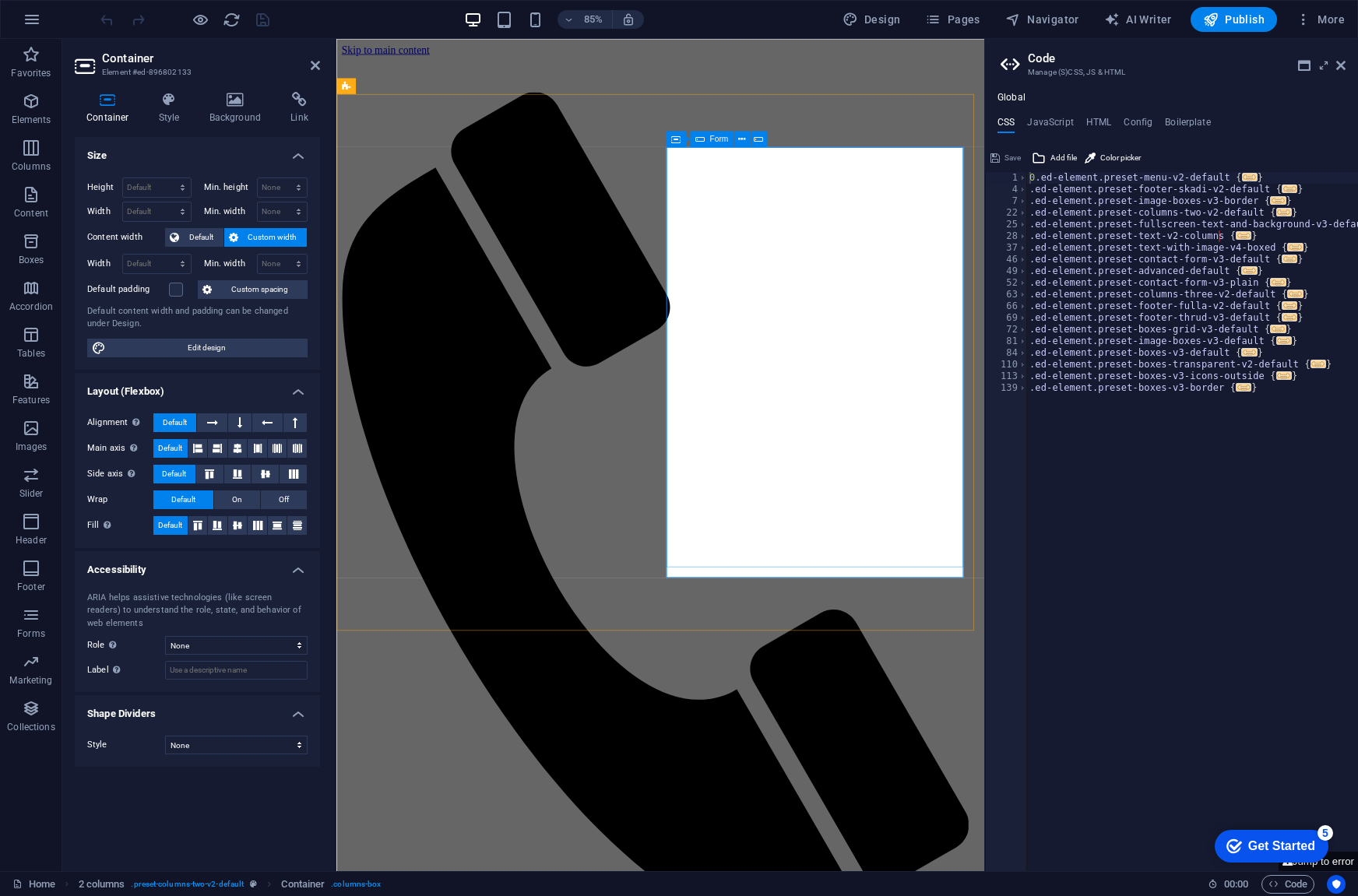
click at [708, 139] on div "Form" at bounding box center [711, 139] width 44 height 15
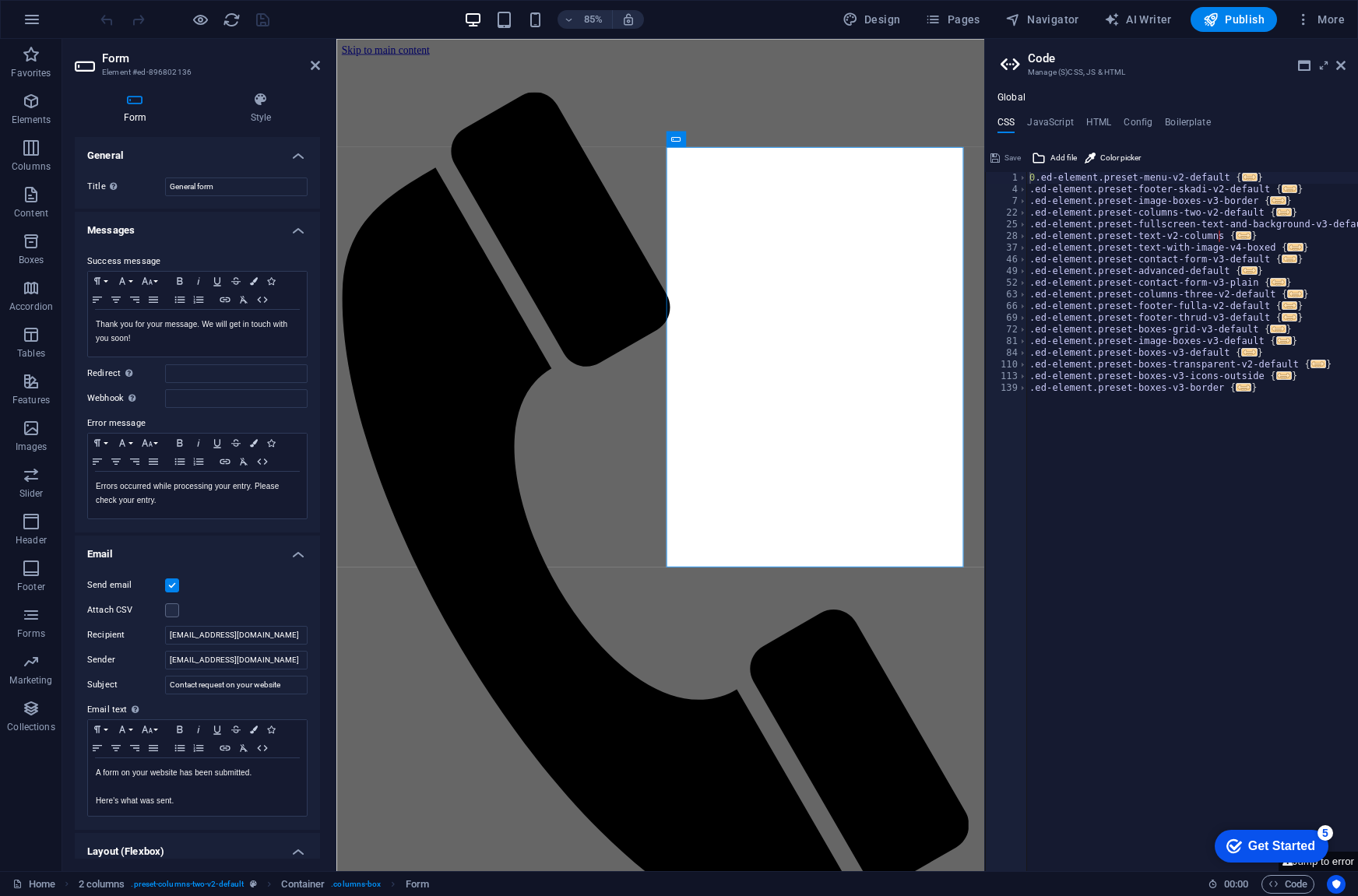
scroll to position [147, 0]
